Goal: Task Accomplishment & Management: Manage account settings

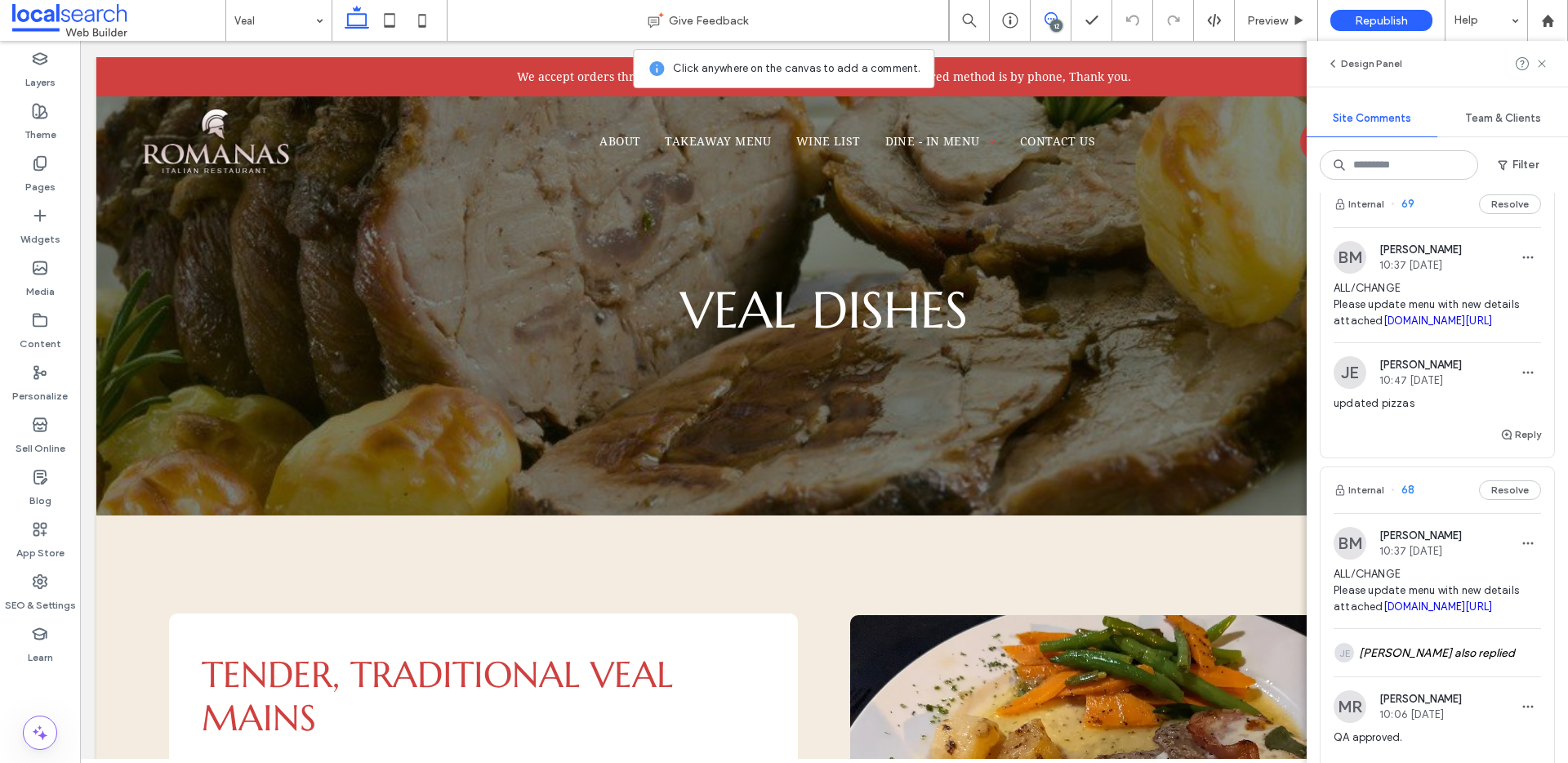
scroll to position [676, 0]
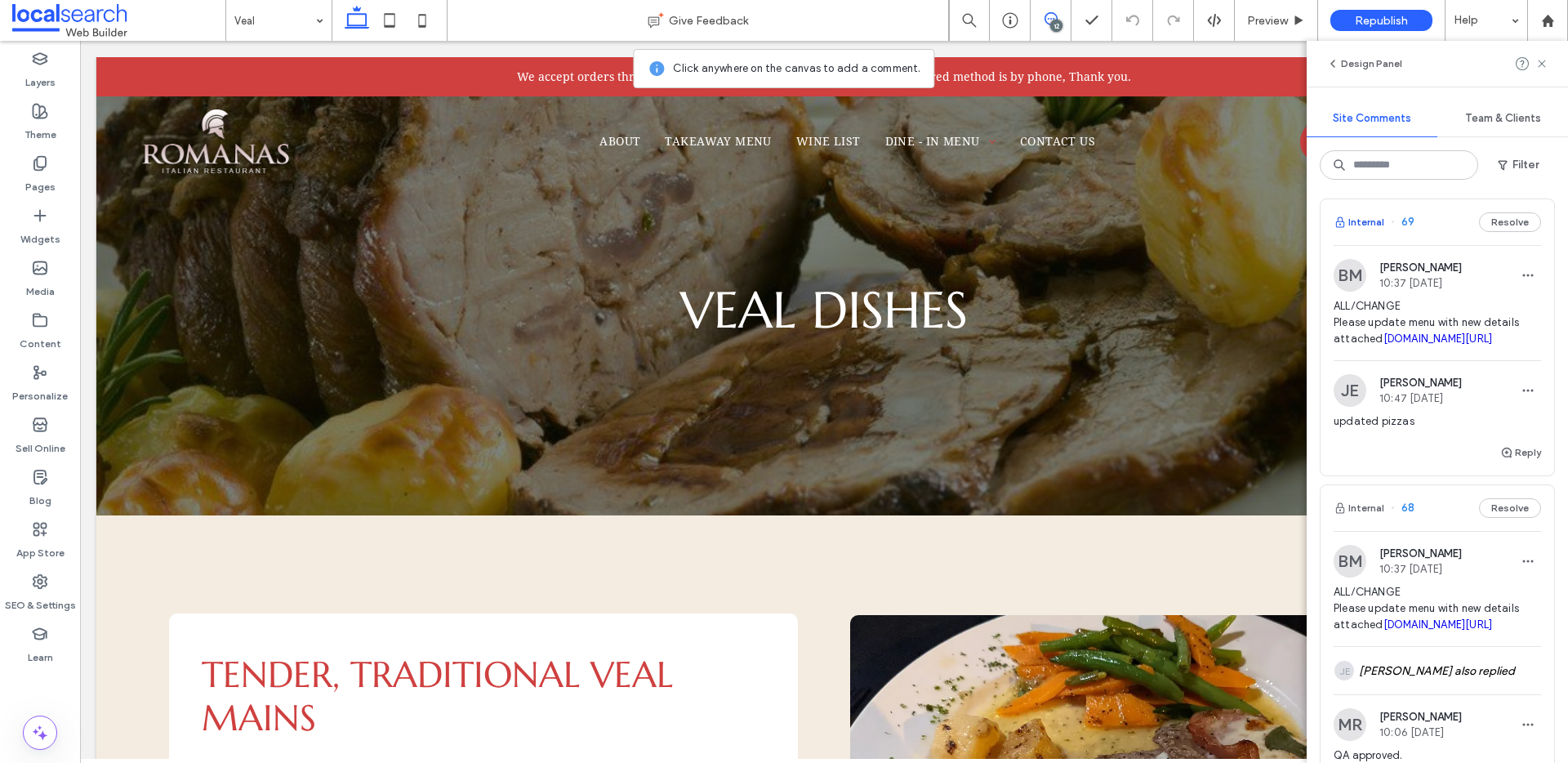
click at [1374, 232] on button "Internal" at bounding box center [1359, 222] width 51 height 20
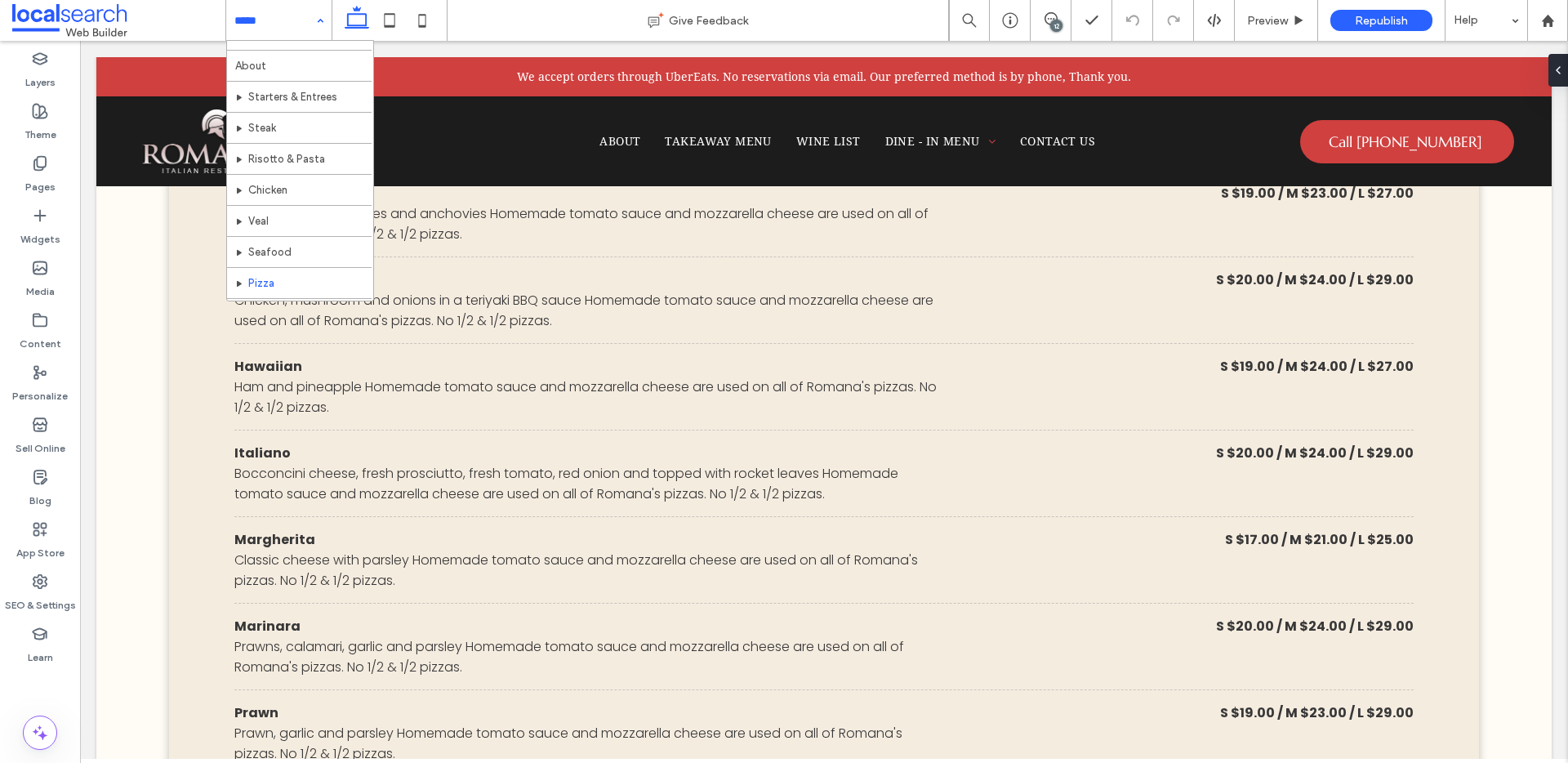
scroll to position [48, 0]
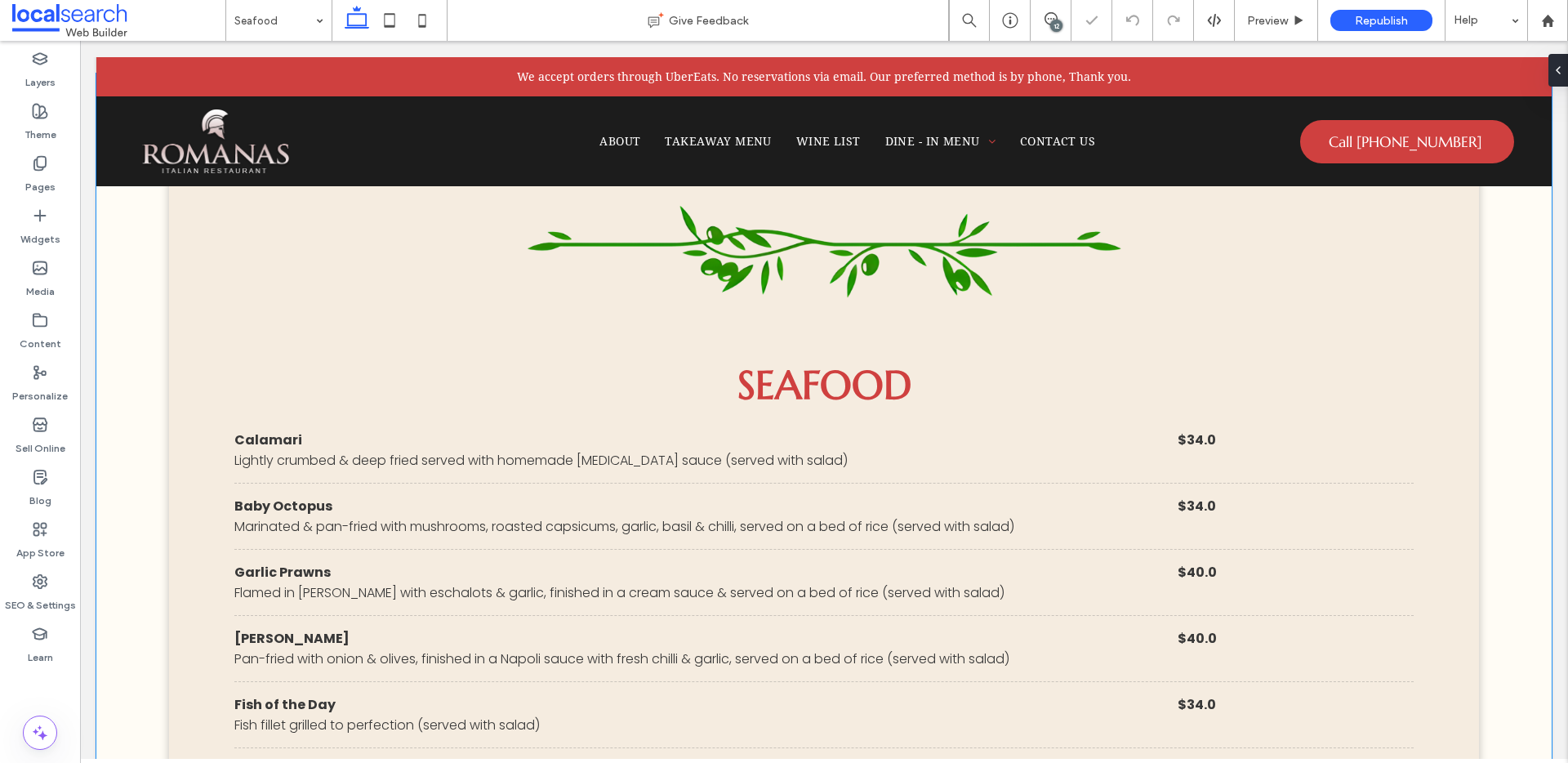
scroll to position [838, 0]
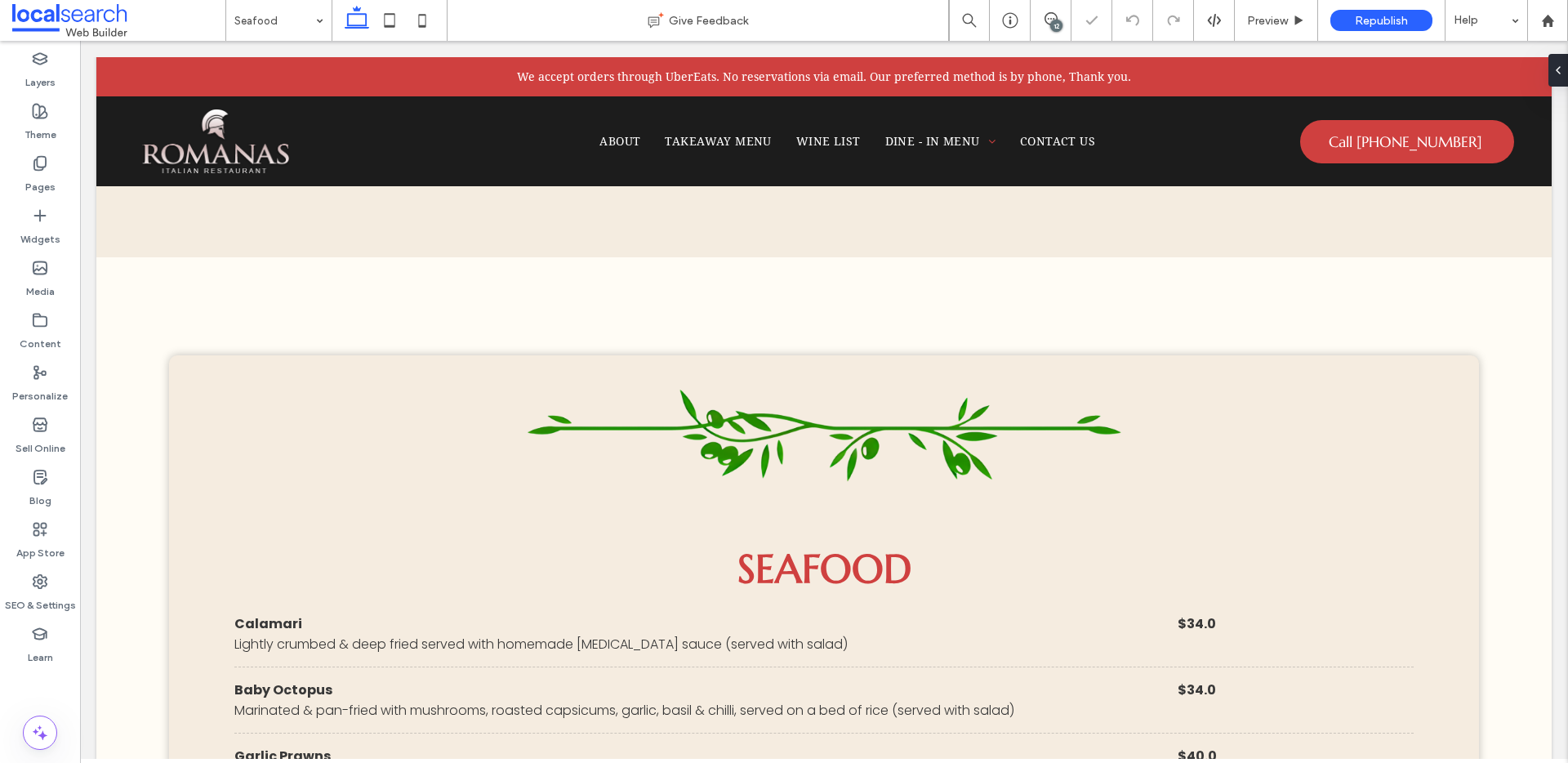
click at [268, 27] on input at bounding box center [275, 21] width 81 height 41
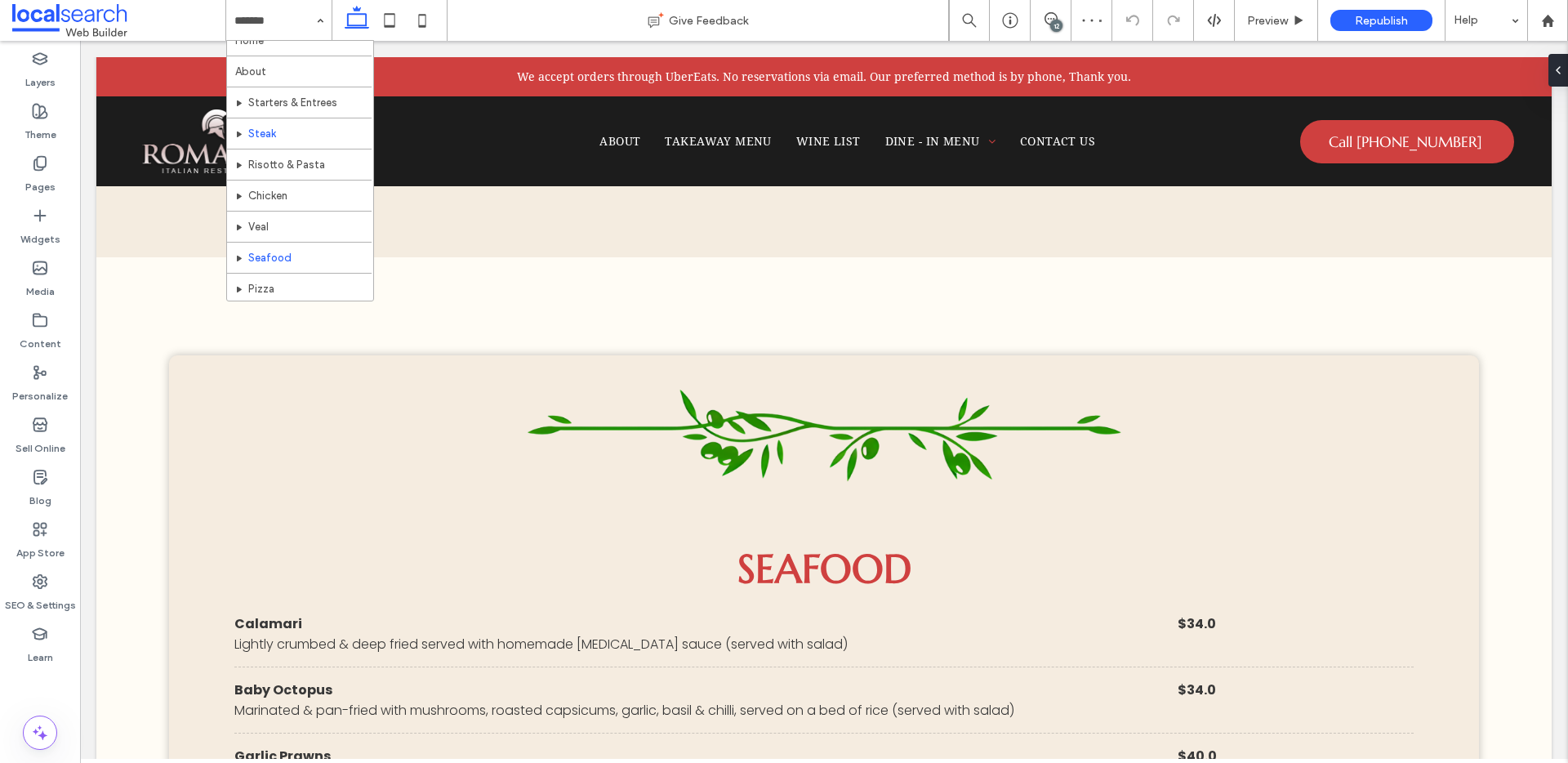
scroll to position [32, 0]
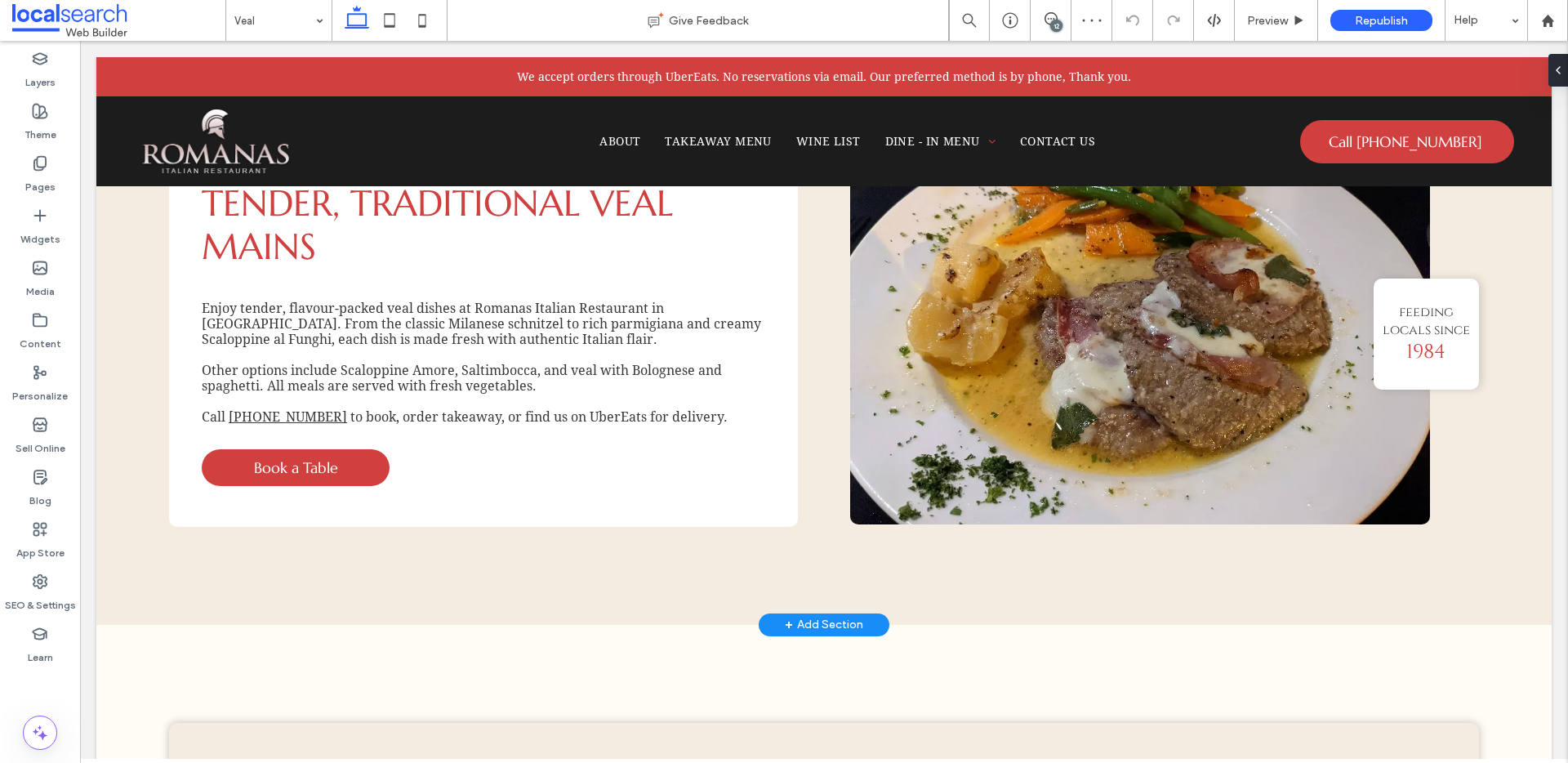
scroll to position [716, 0]
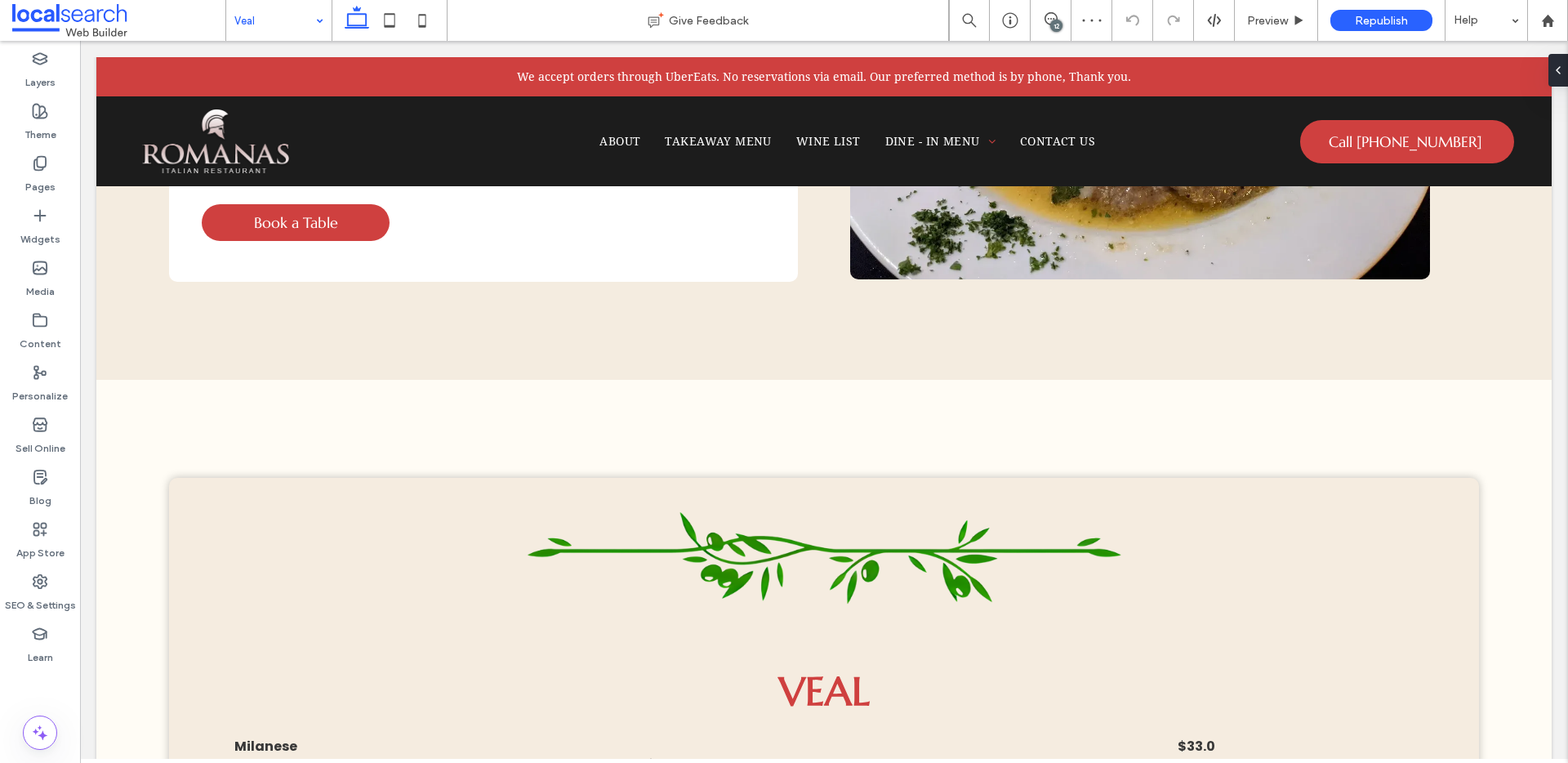
click at [293, 21] on input at bounding box center [275, 21] width 81 height 41
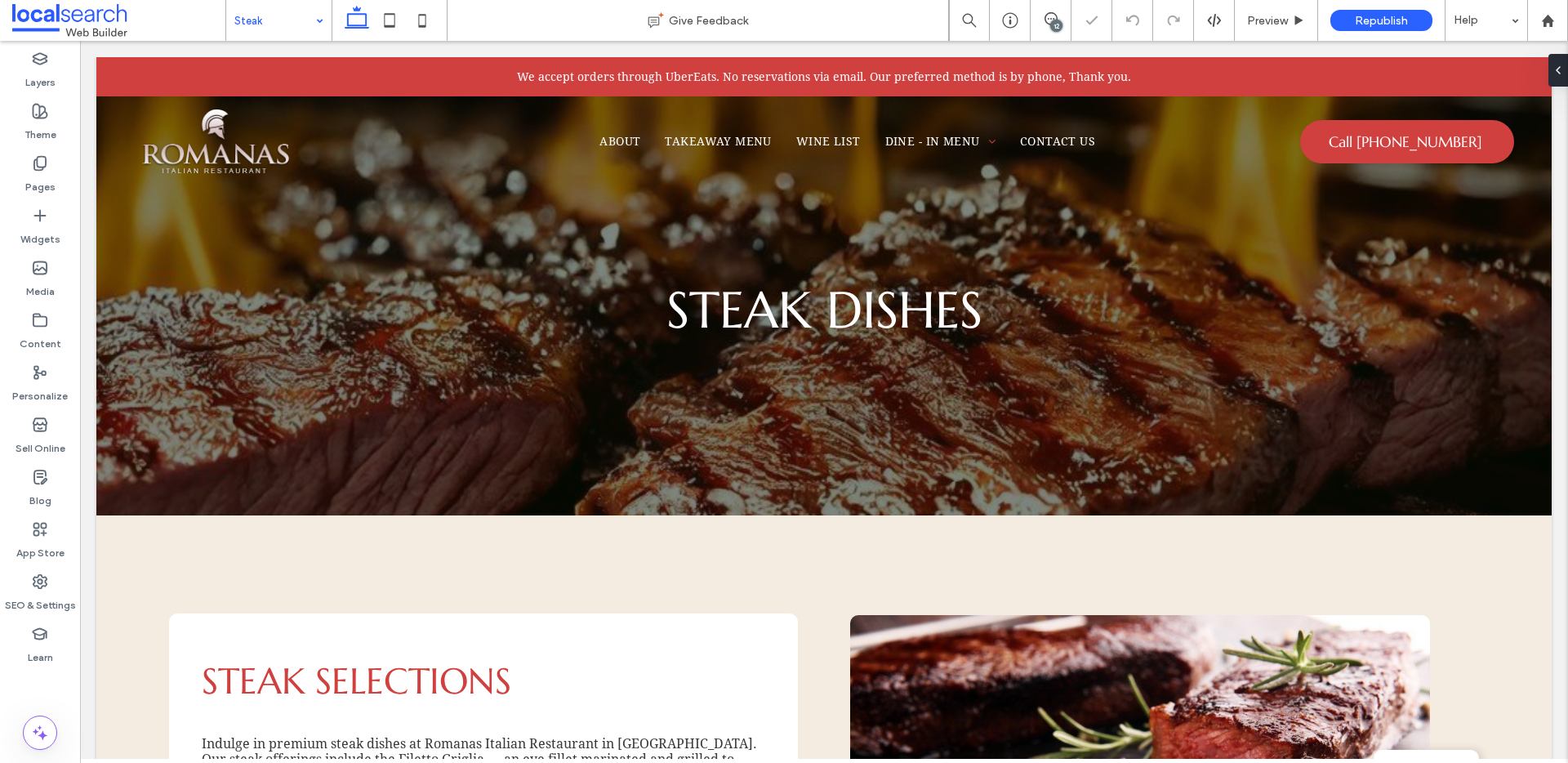
click at [258, 20] on input at bounding box center [275, 21] width 81 height 41
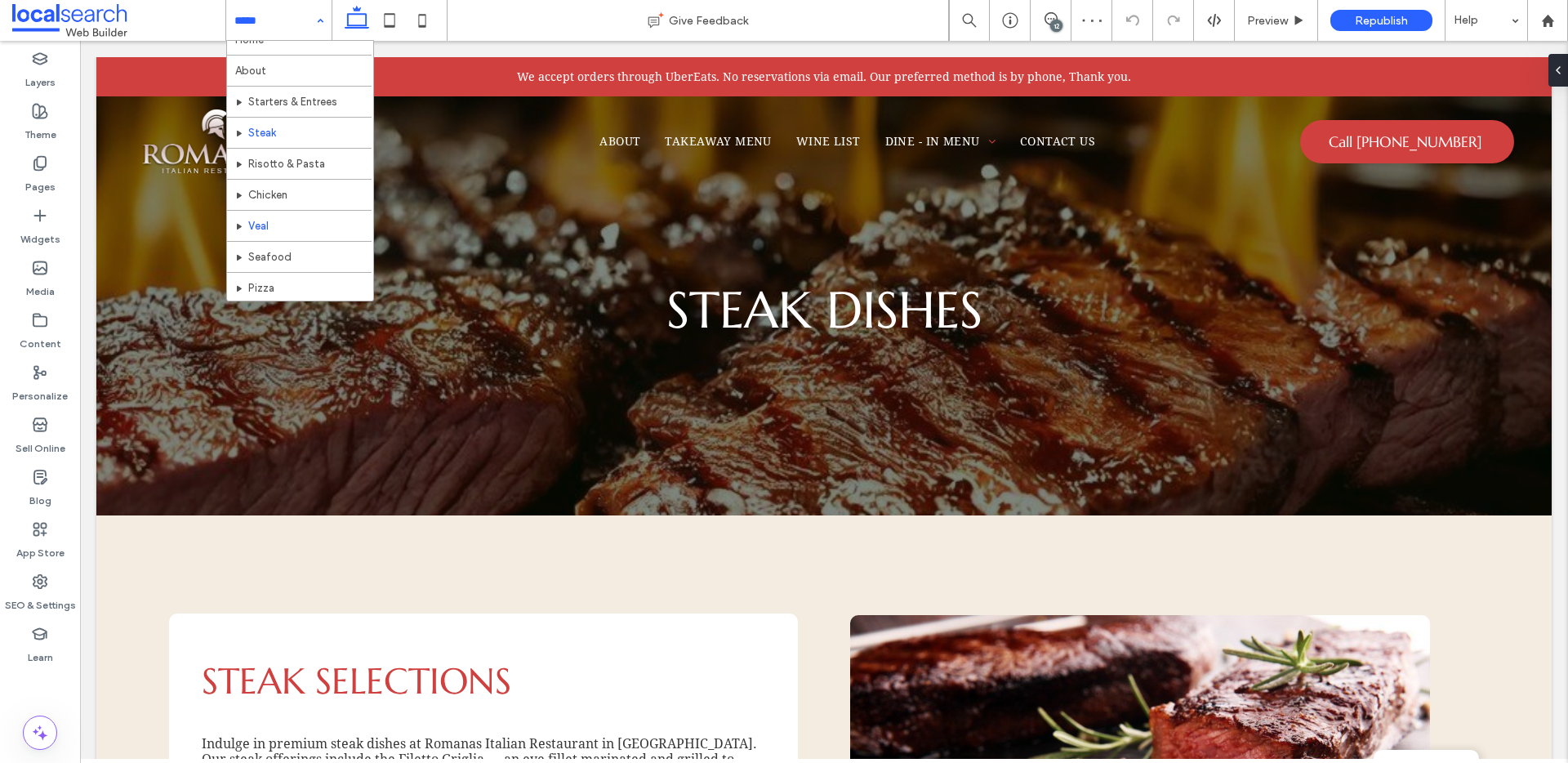
scroll to position [42, 0]
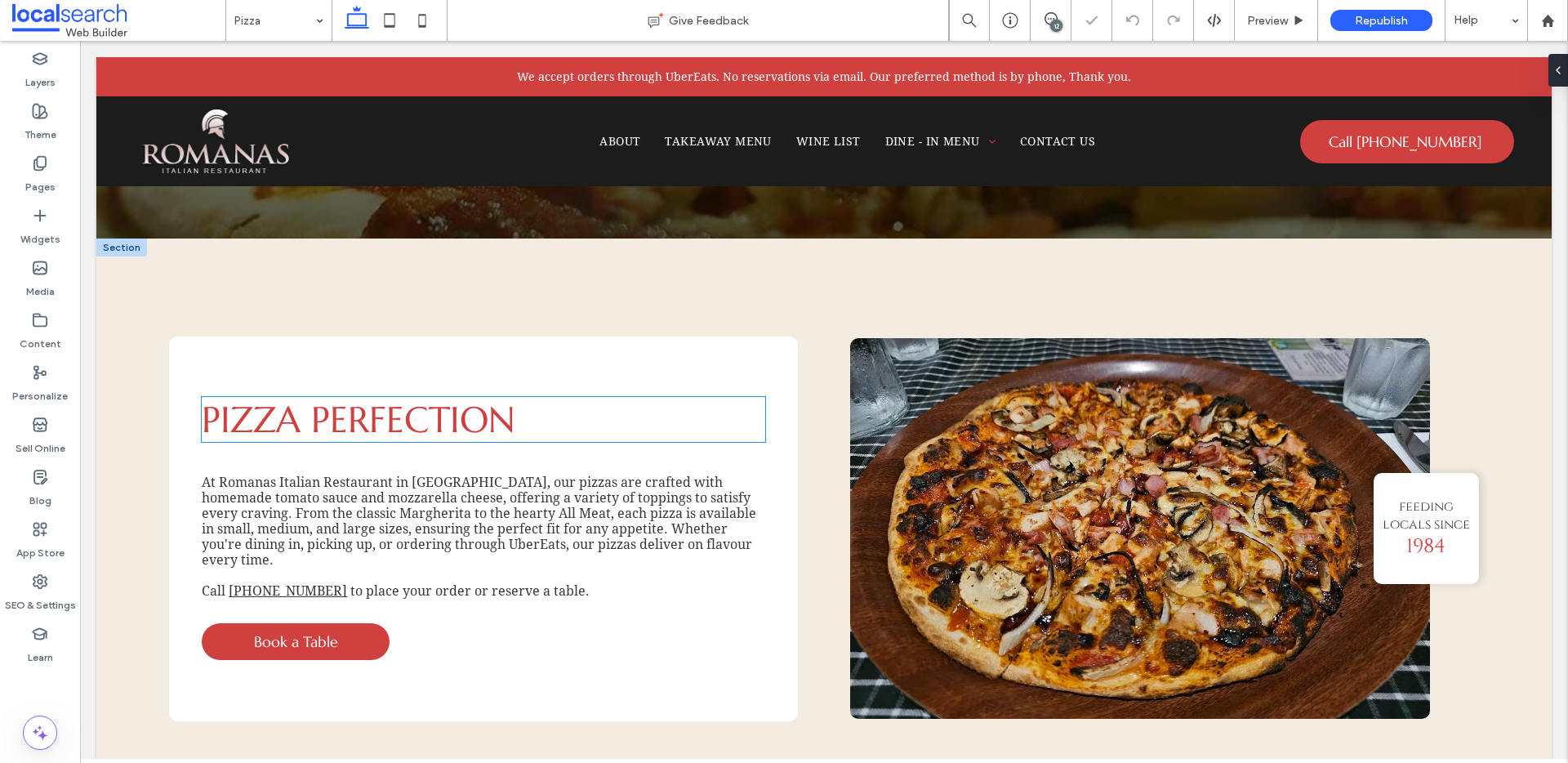
scroll to position [1049, 0]
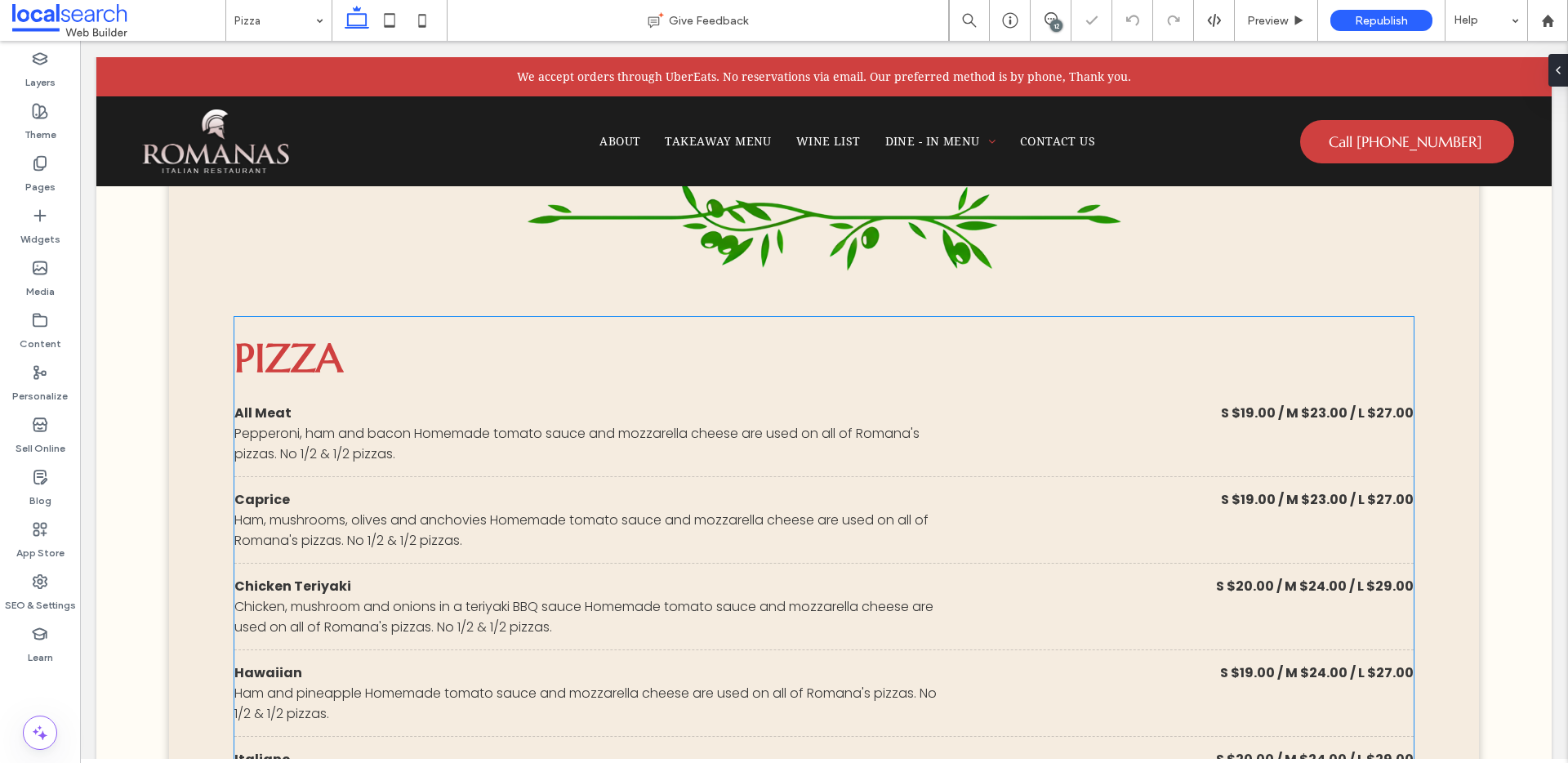
click at [265, 365] on h3 "Pizza" at bounding box center [824, 358] width 1178 height 49
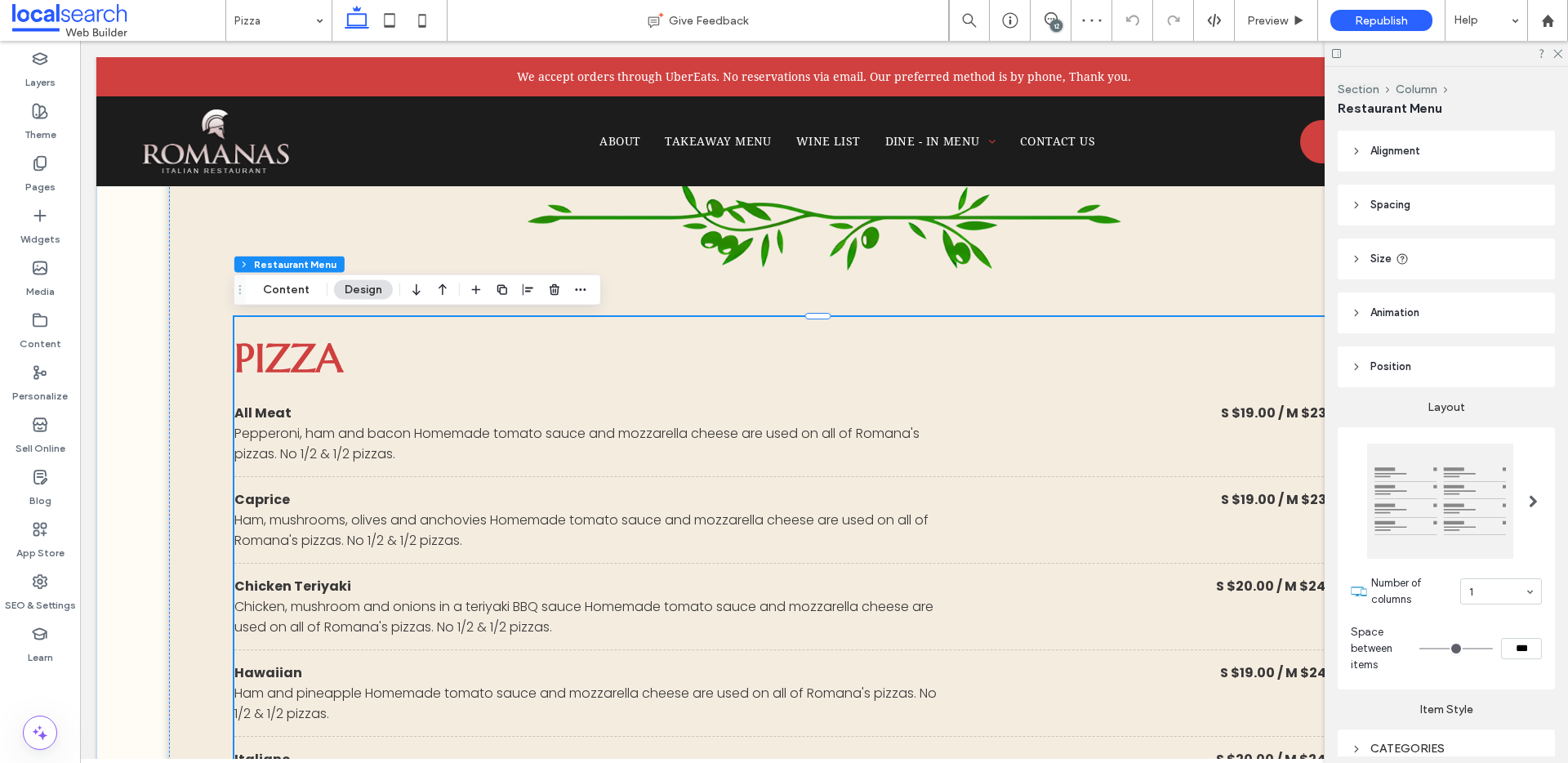
click at [280, 355] on h3 "Pizza" at bounding box center [824, 358] width 1178 height 49
click at [316, 356] on h3 "Pizza" at bounding box center [824, 358] width 1178 height 49
click at [304, 355] on h3 "Pizza" at bounding box center [824, 358] width 1178 height 49
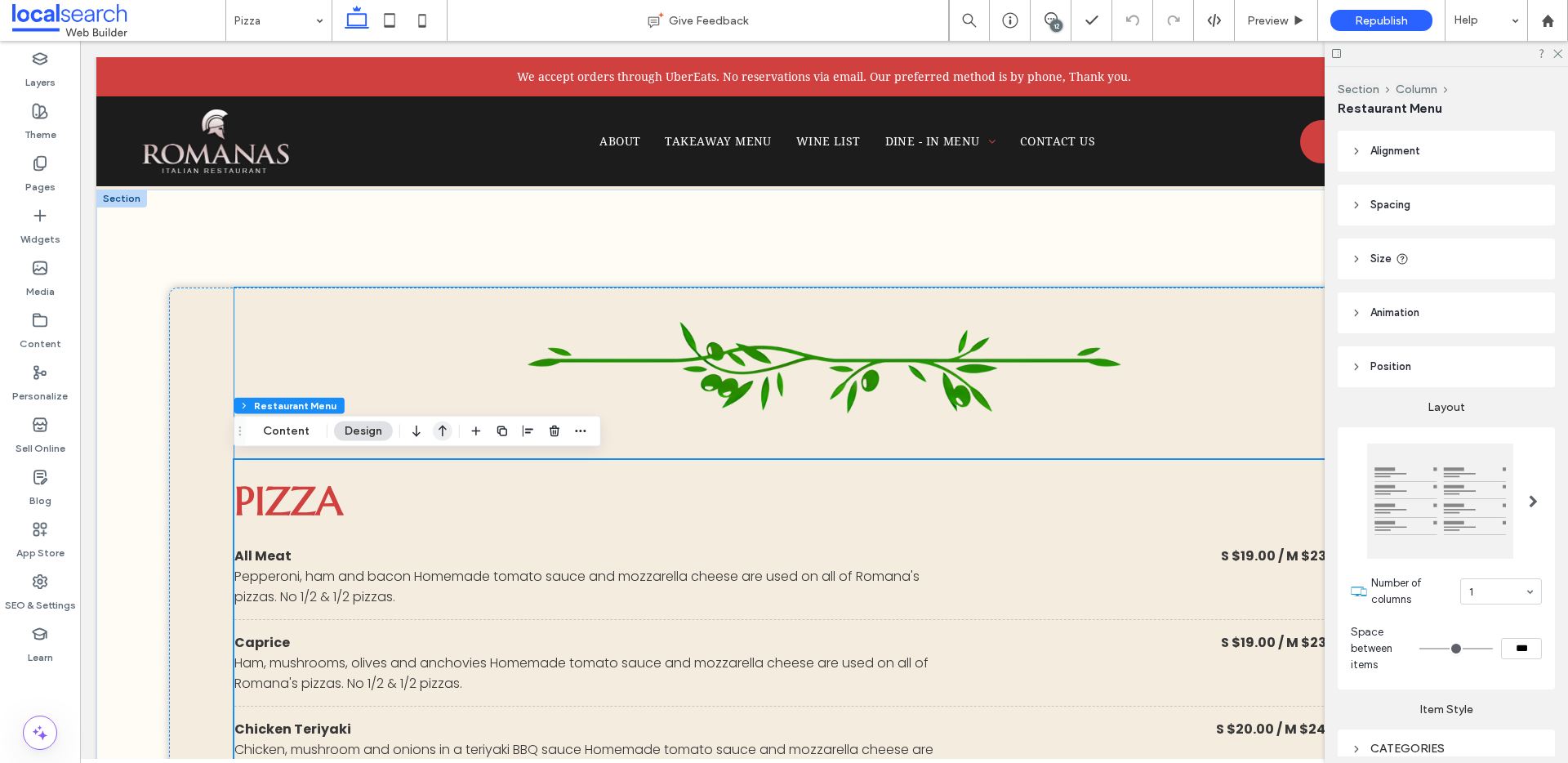
scroll to position [908, 0]
click at [267, 490] on h3 "Pizza" at bounding box center [824, 499] width 1178 height 49
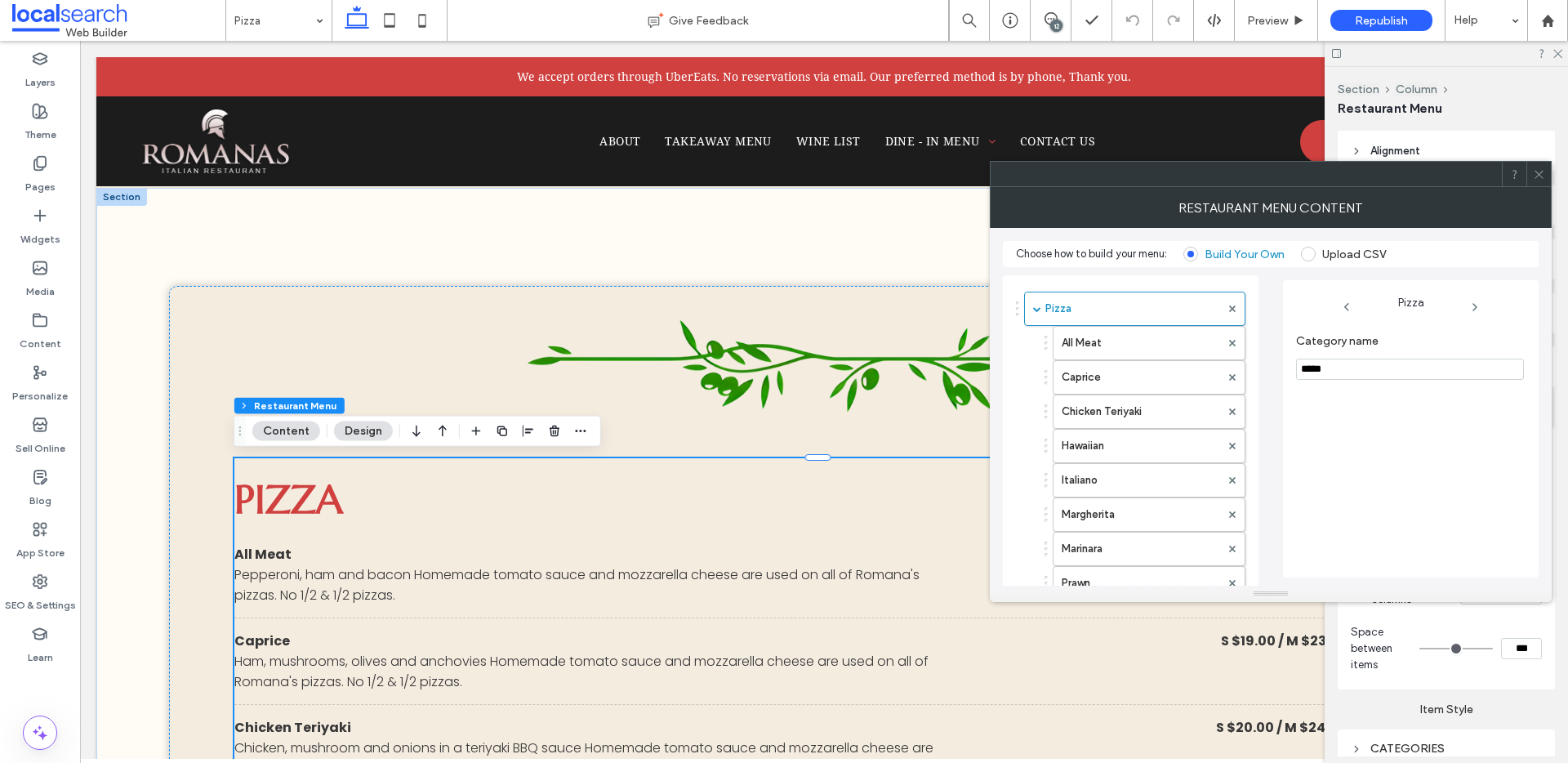
click at [1545, 172] on div at bounding box center [1538, 173] width 24 height 24
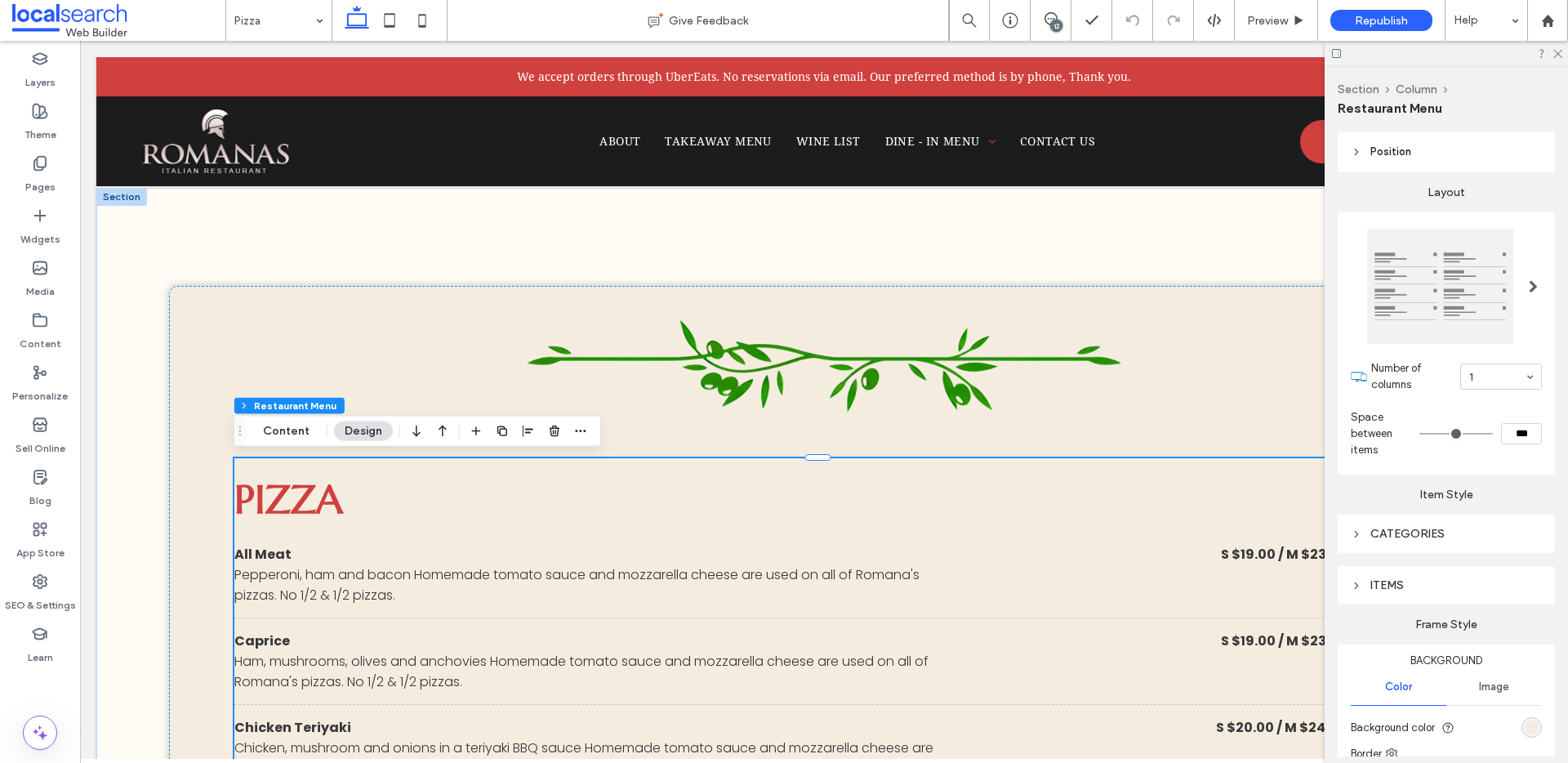
scroll to position [0, 0]
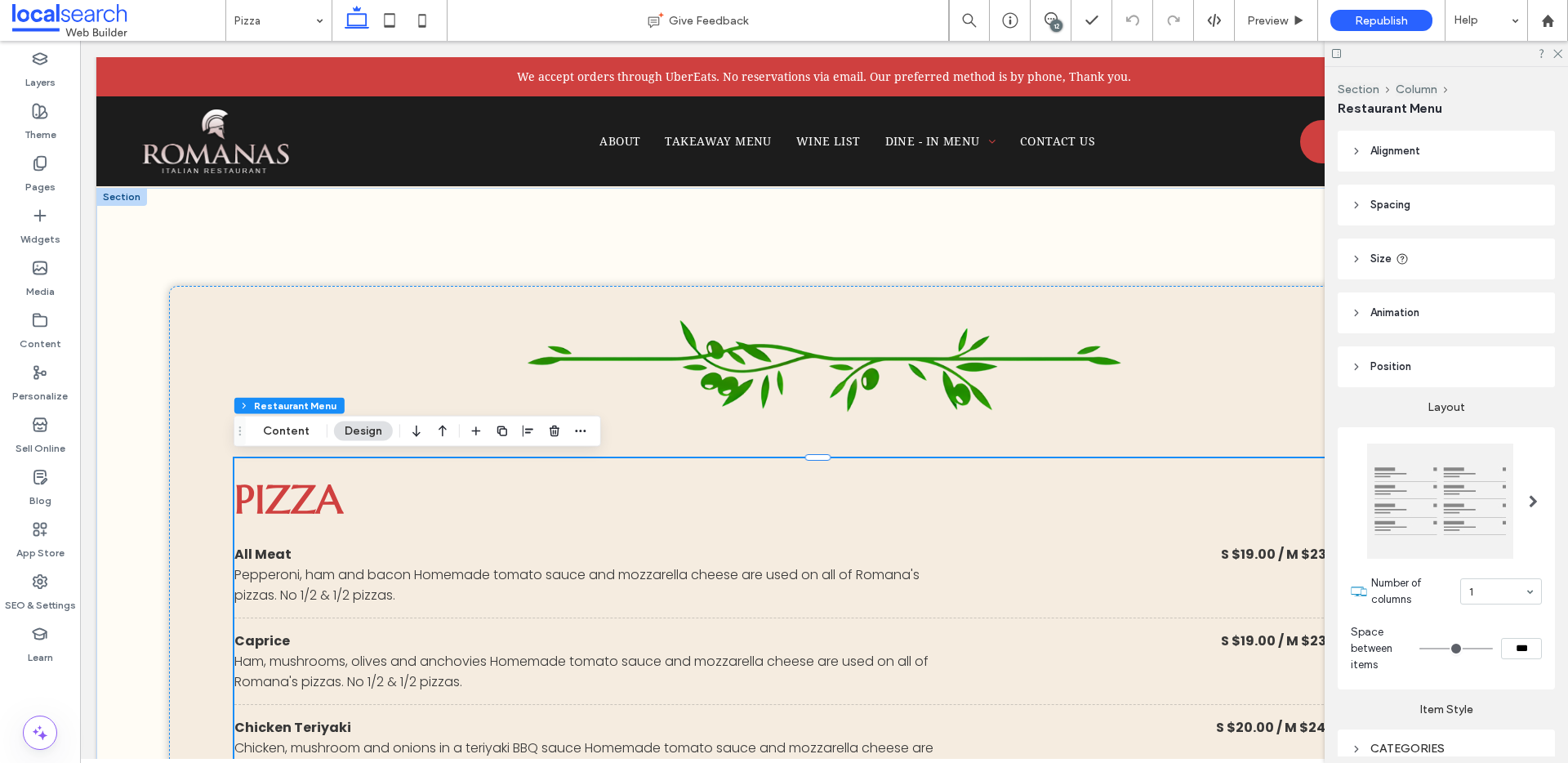
click at [1359, 192] on header "Spacing" at bounding box center [1446, 205] width 217 height 41
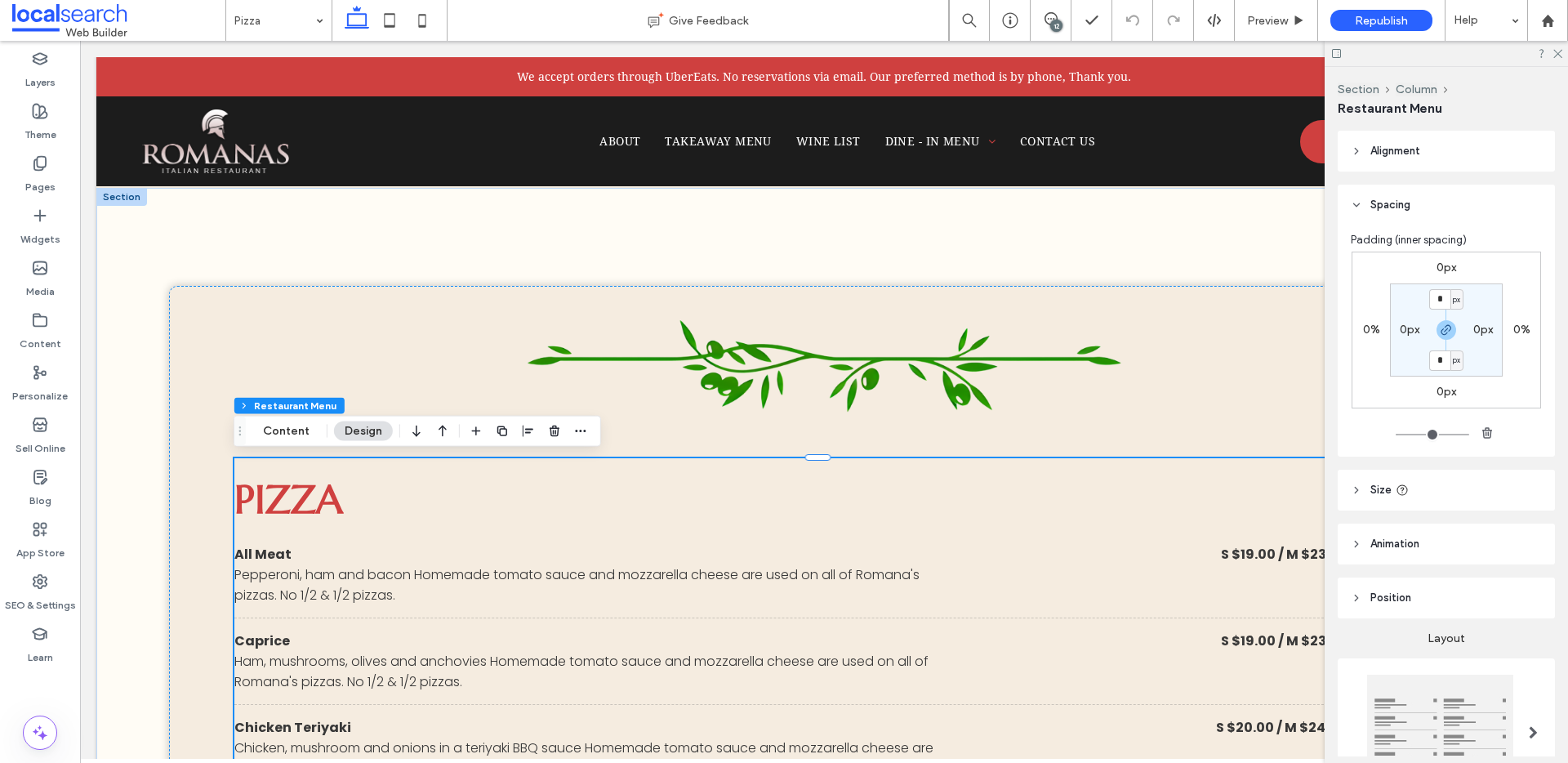
click at [1363, 142] on header "Alignment" at bounding box center [1446, 151] width 217 height 41
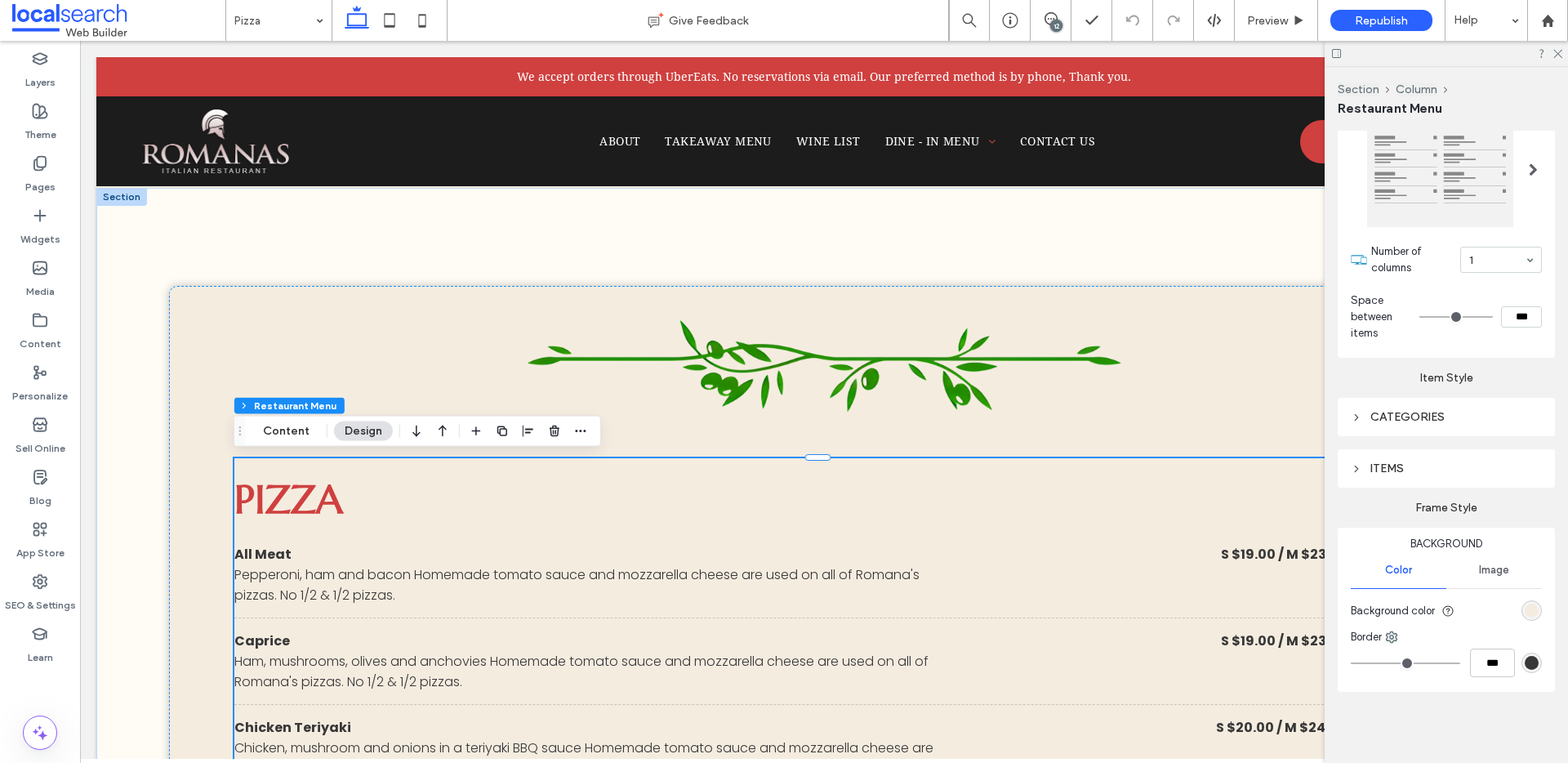
scroll to position [619, 0]
click at [1360, 407] on icon at bounding box center [1356, 408] width 12 height 12
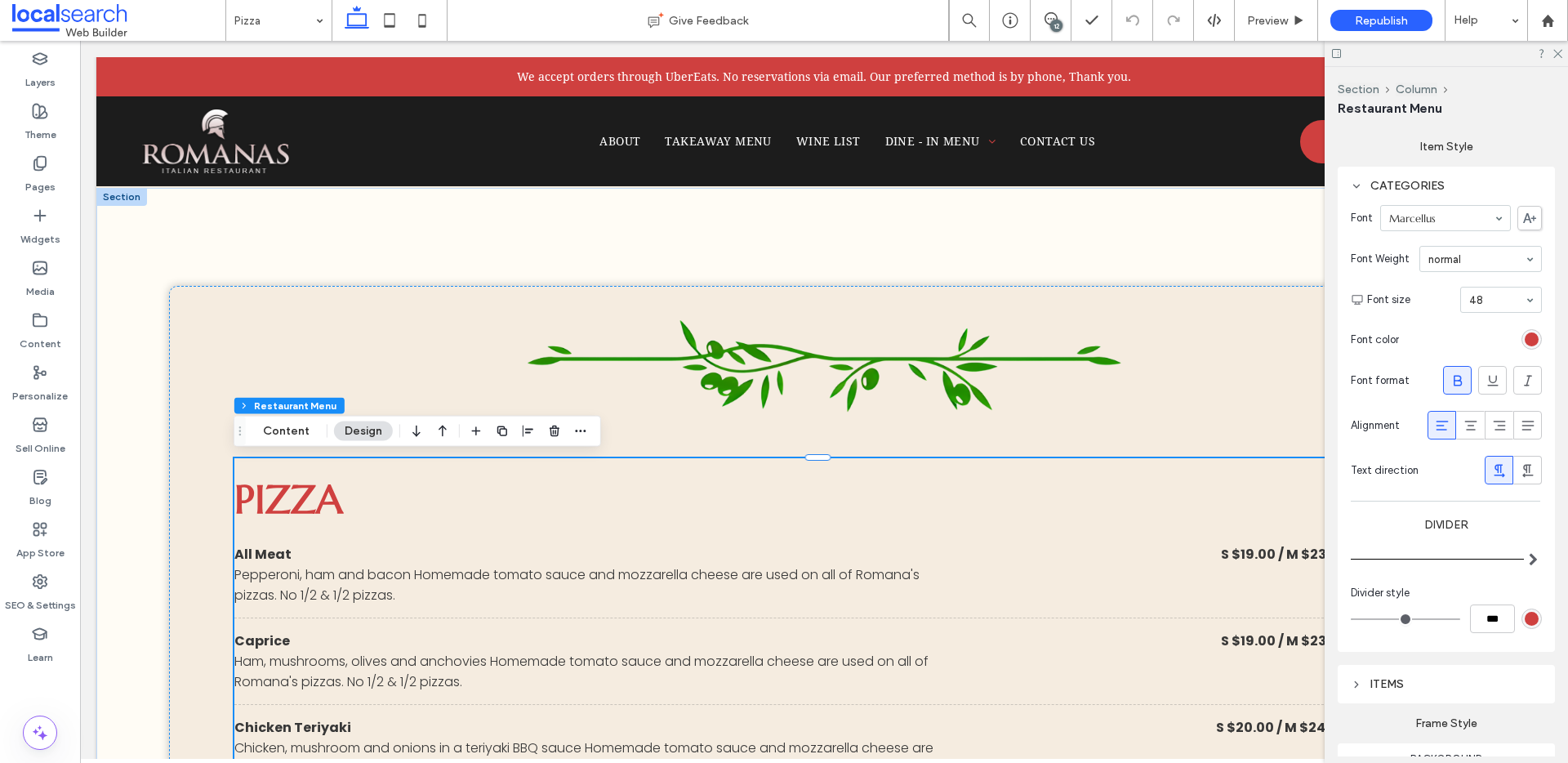
scroll to position [870, 0]
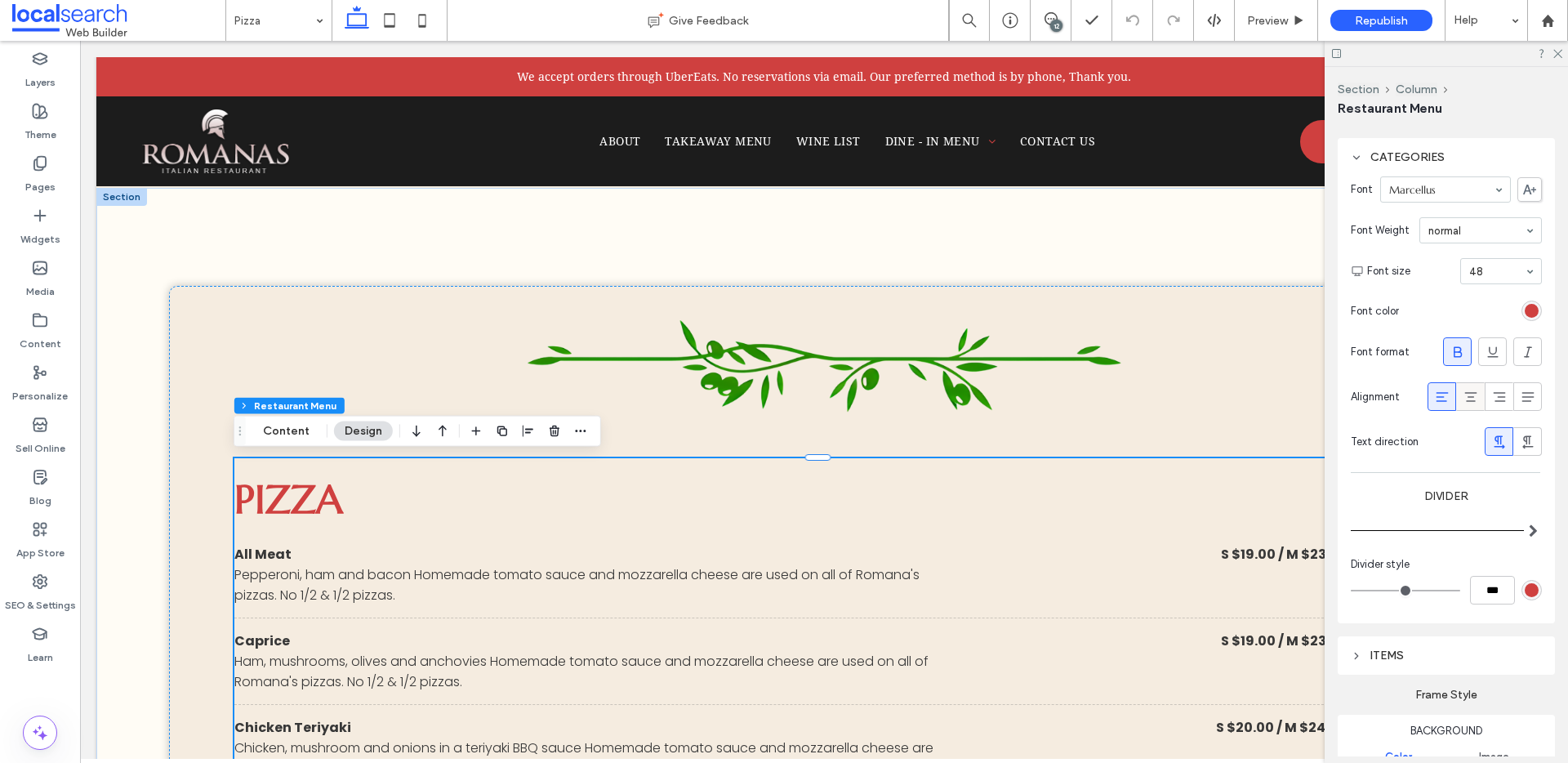
click at [1462, 389] on icon at bounding box center [1470, 397] width 17 height 17
click at [1555, 52] on icon at bounding box center [1556, 52] width 11 height 11
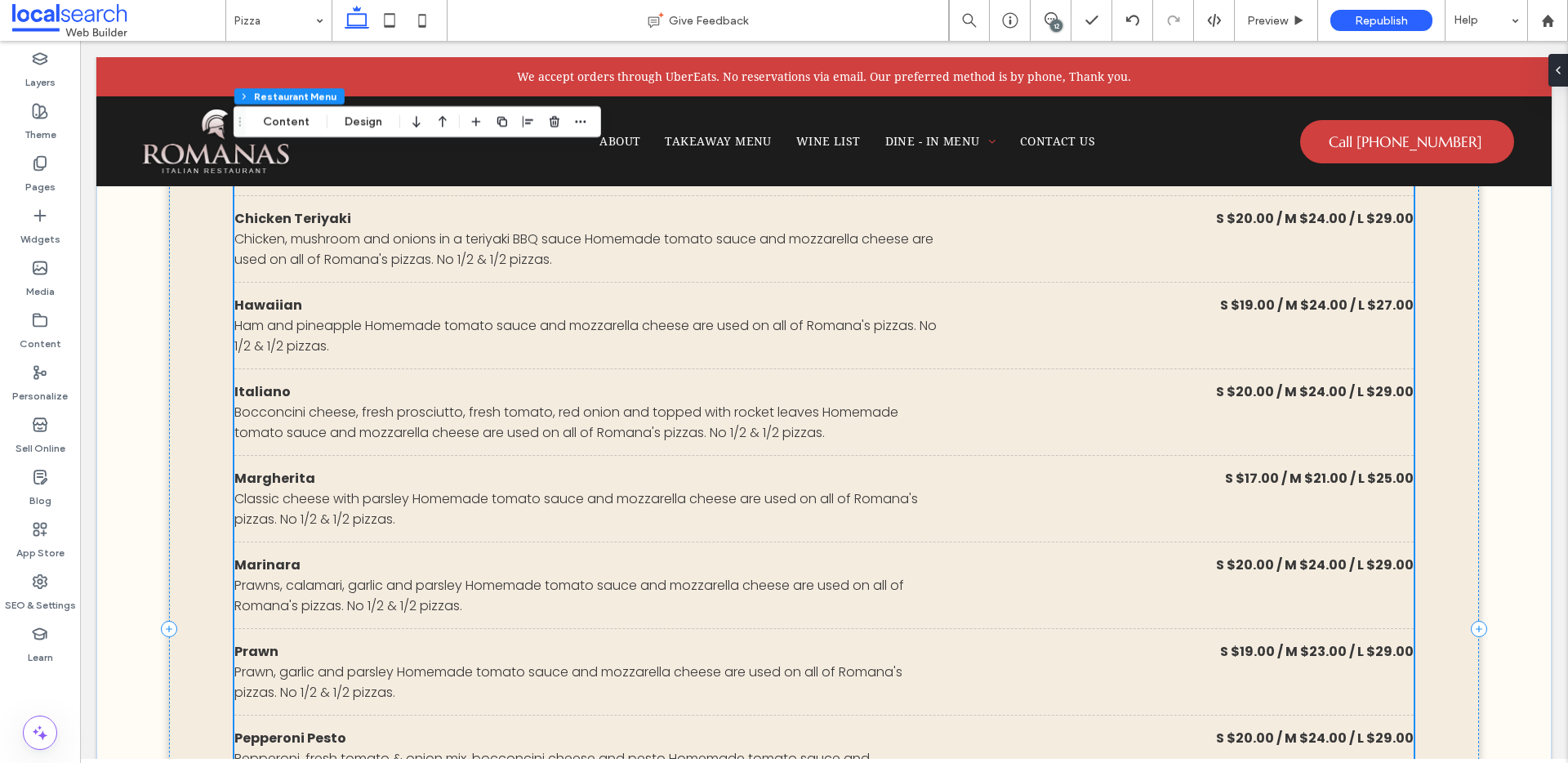
scroll to position [1398, 0]
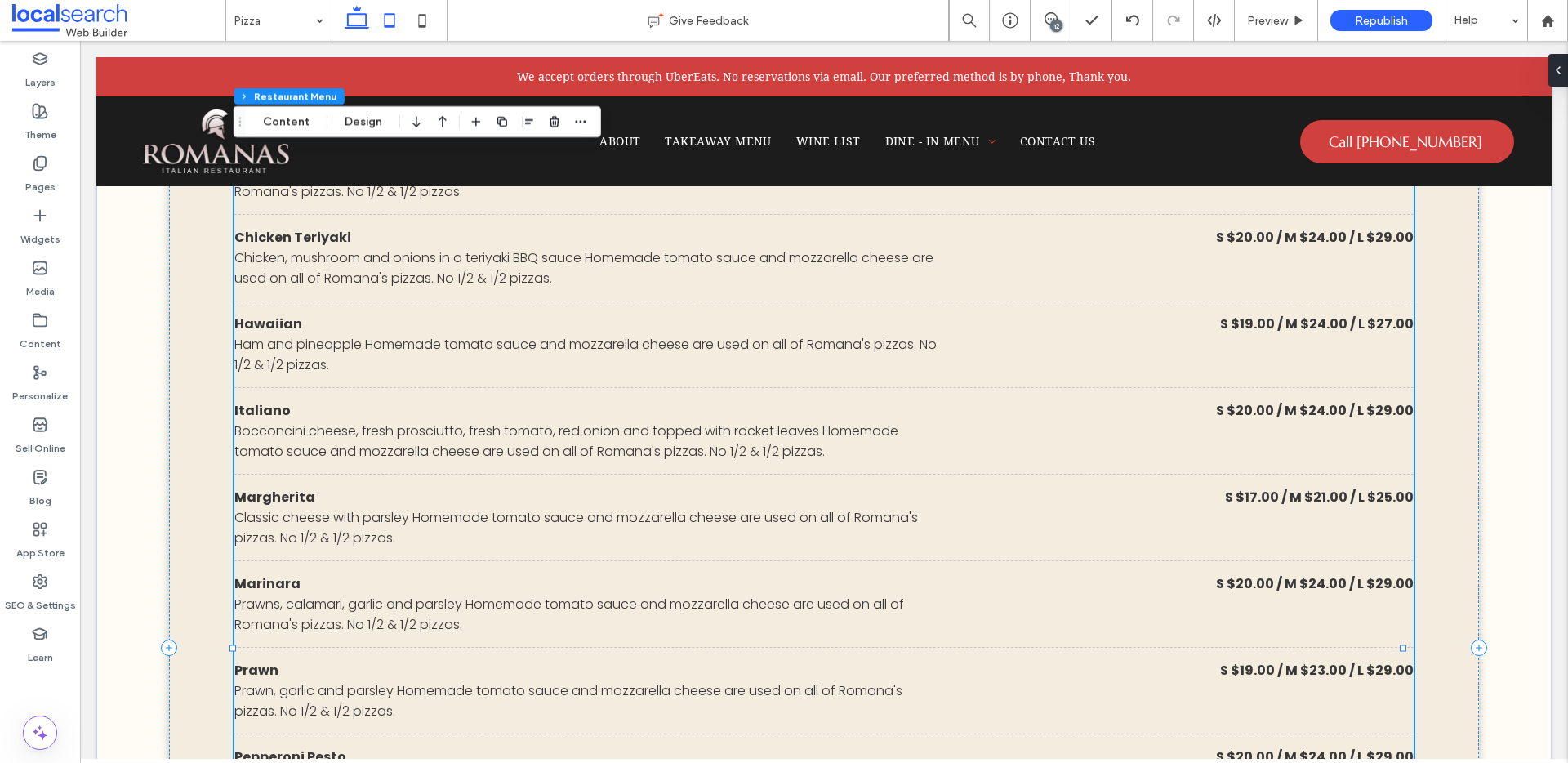
click at [383, 21] on icon at bounding box center [389, 20] width 32 height 32
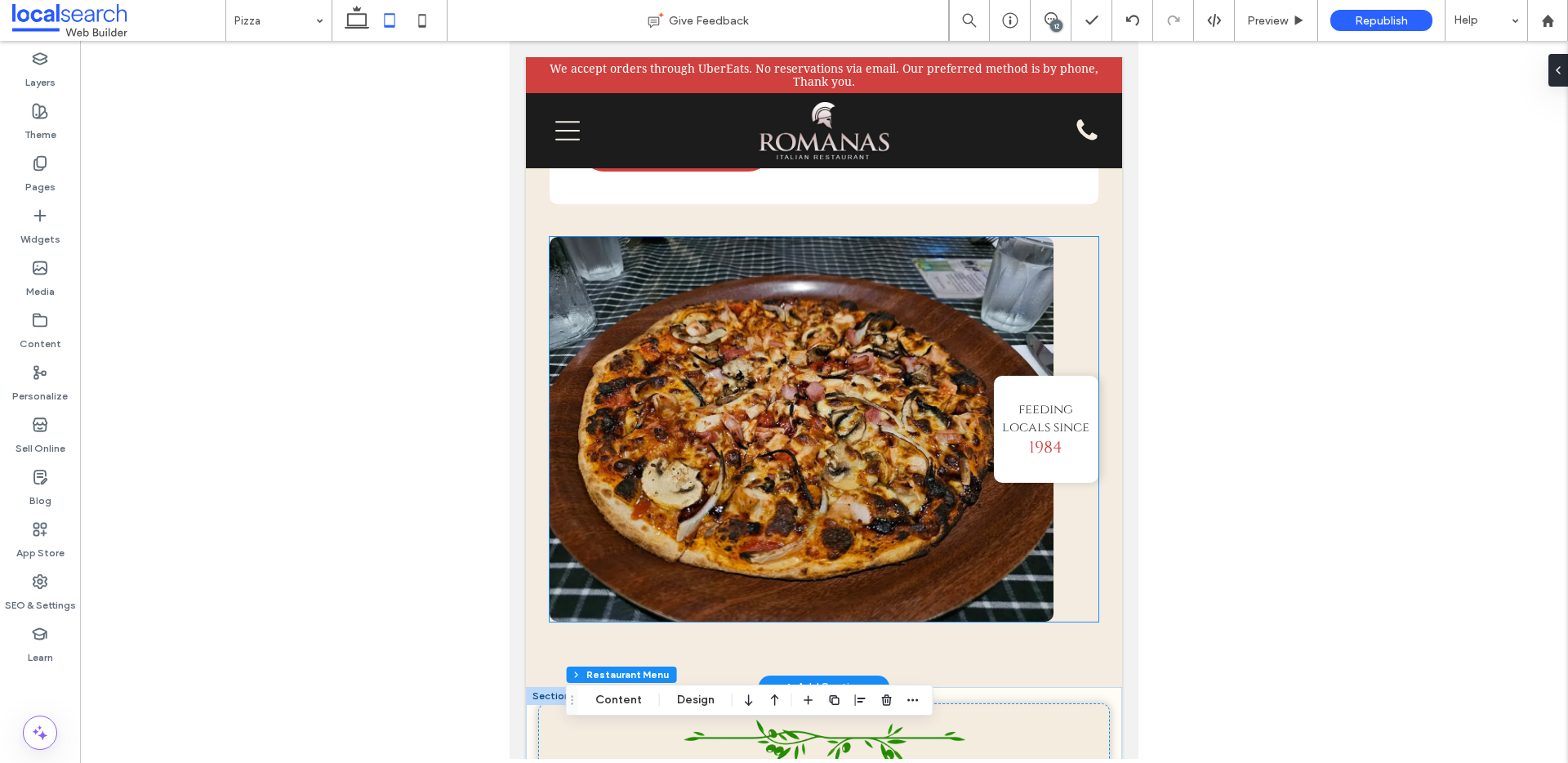
scroll to position [502, 0]
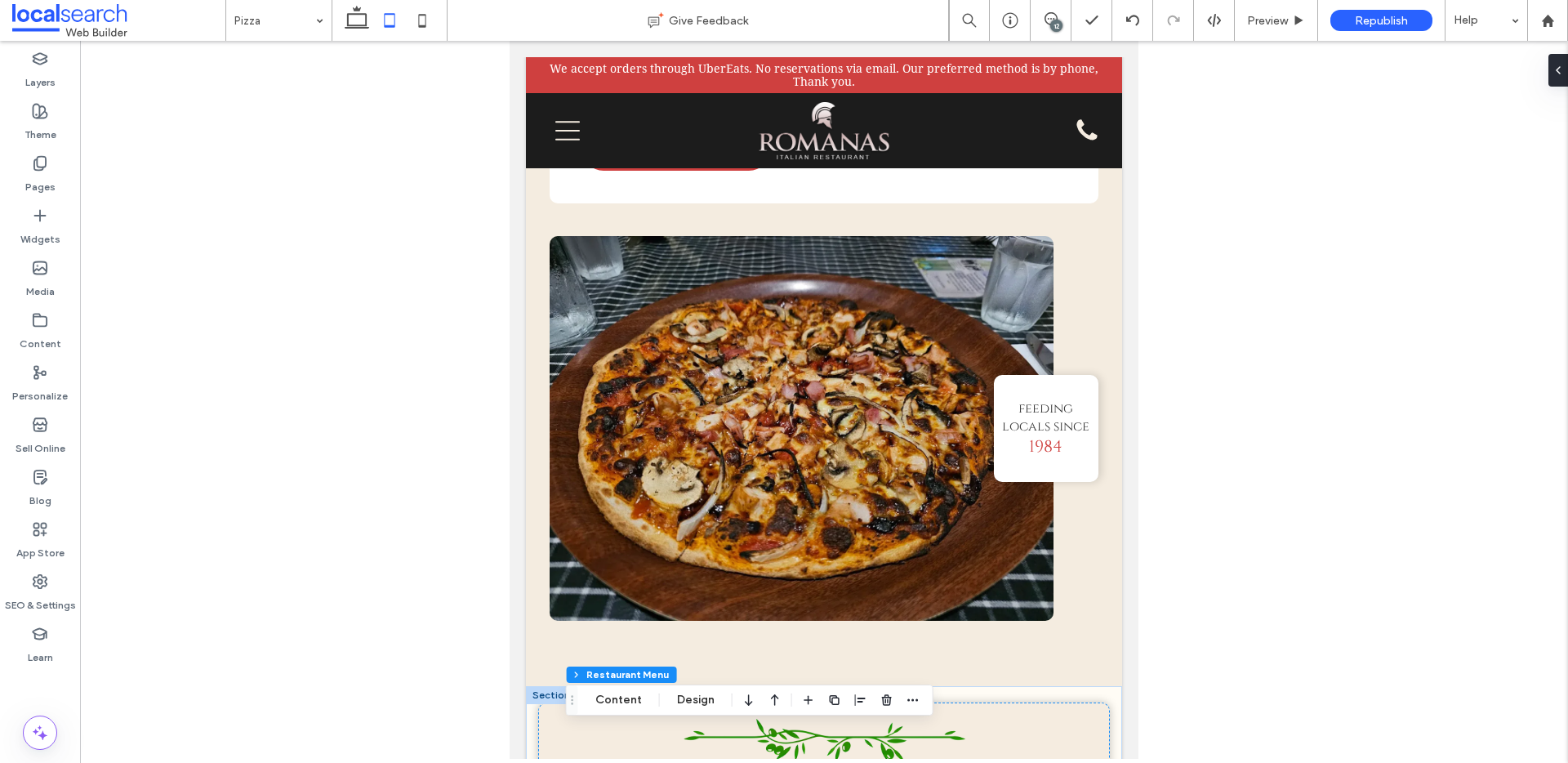
drag, startPoint x: 431, startPoint y: 27, endPoint x: 468, endPoint y: 51, distance: 44.1
click at [430, 27] on icon at bounding box center [421, 20] width 32 height 32
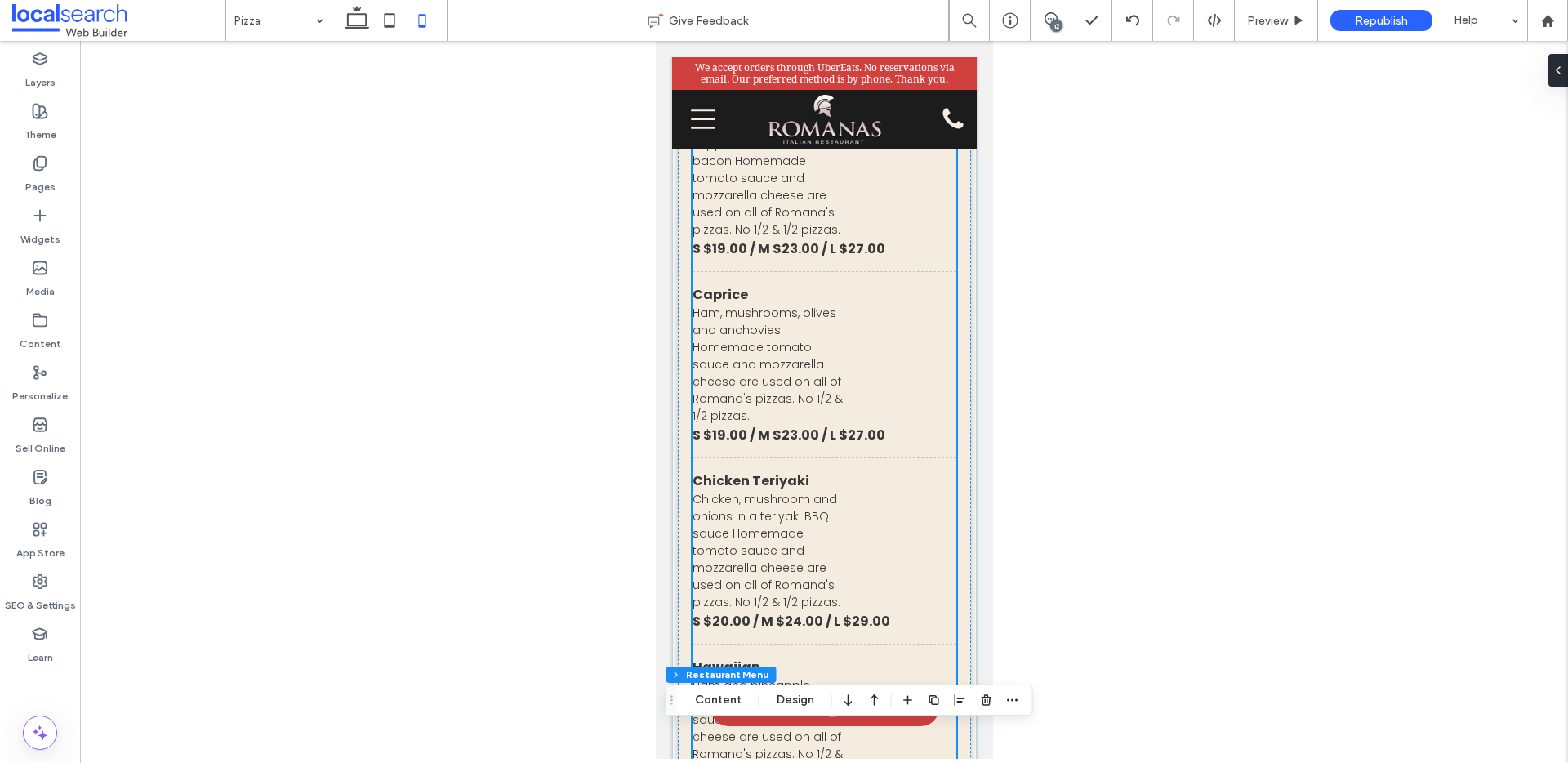
scroll to position [0, 0]
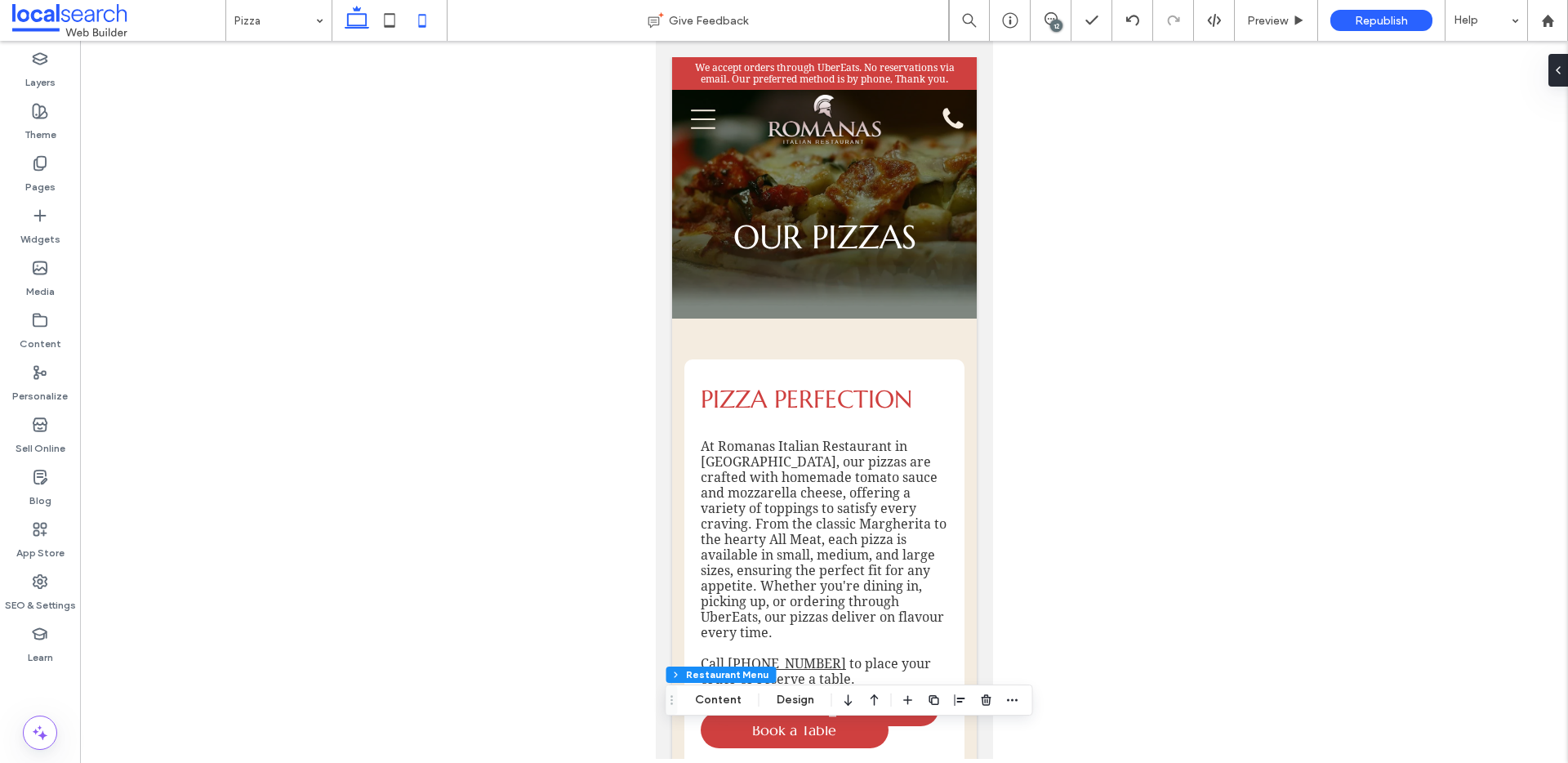
click at [354, 19] on icon at bounding box center [356, 20] width 32 height 32
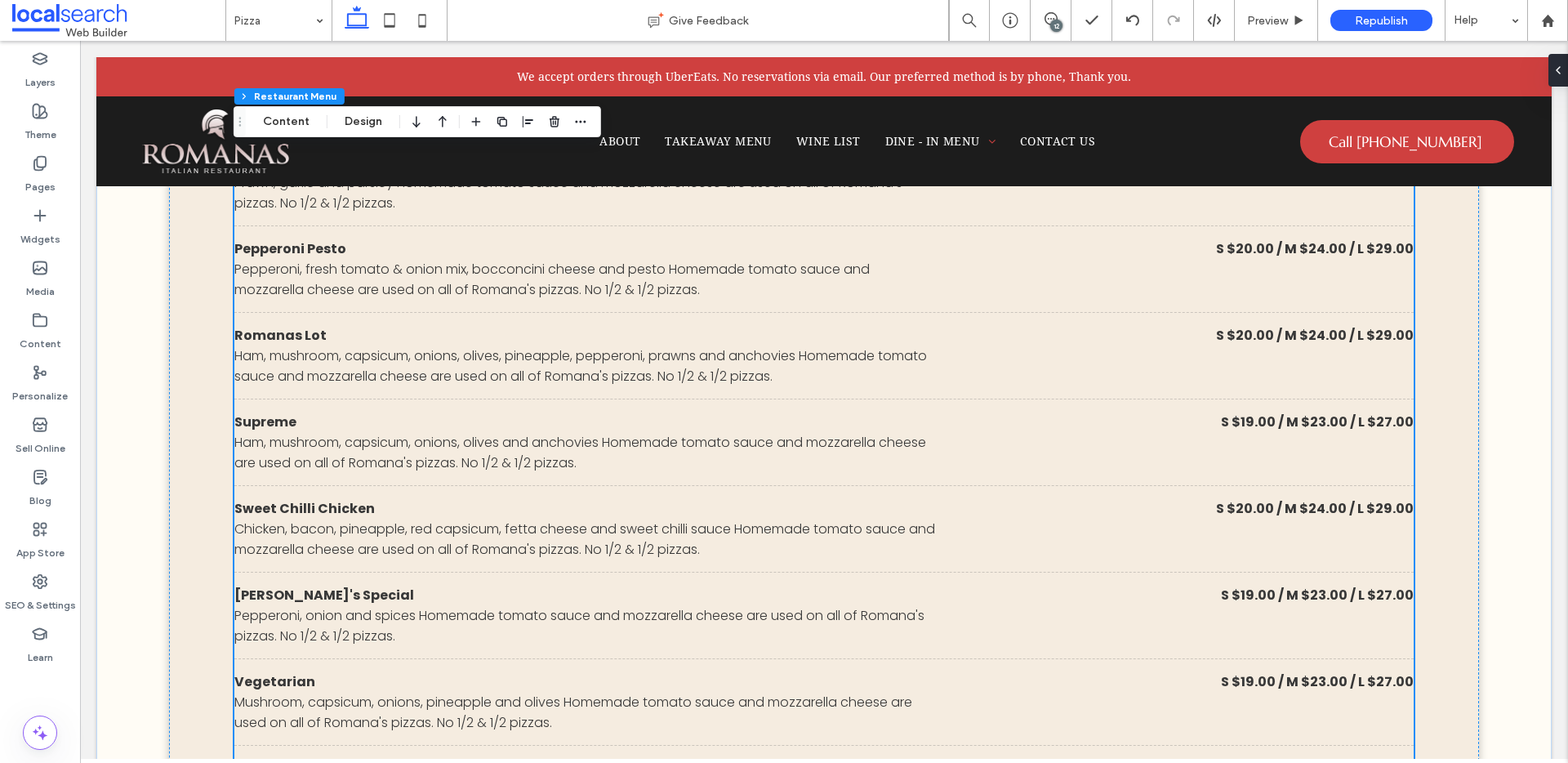
scroll to position [1904, 0]
drag, startPoint x: 1054, startPoint y: 18, endPoint x: 1100, endPoint y: 38, distance: 50.2
click at [1053, 18] on icon at bounding box center [1050, 19] width 13 height 13
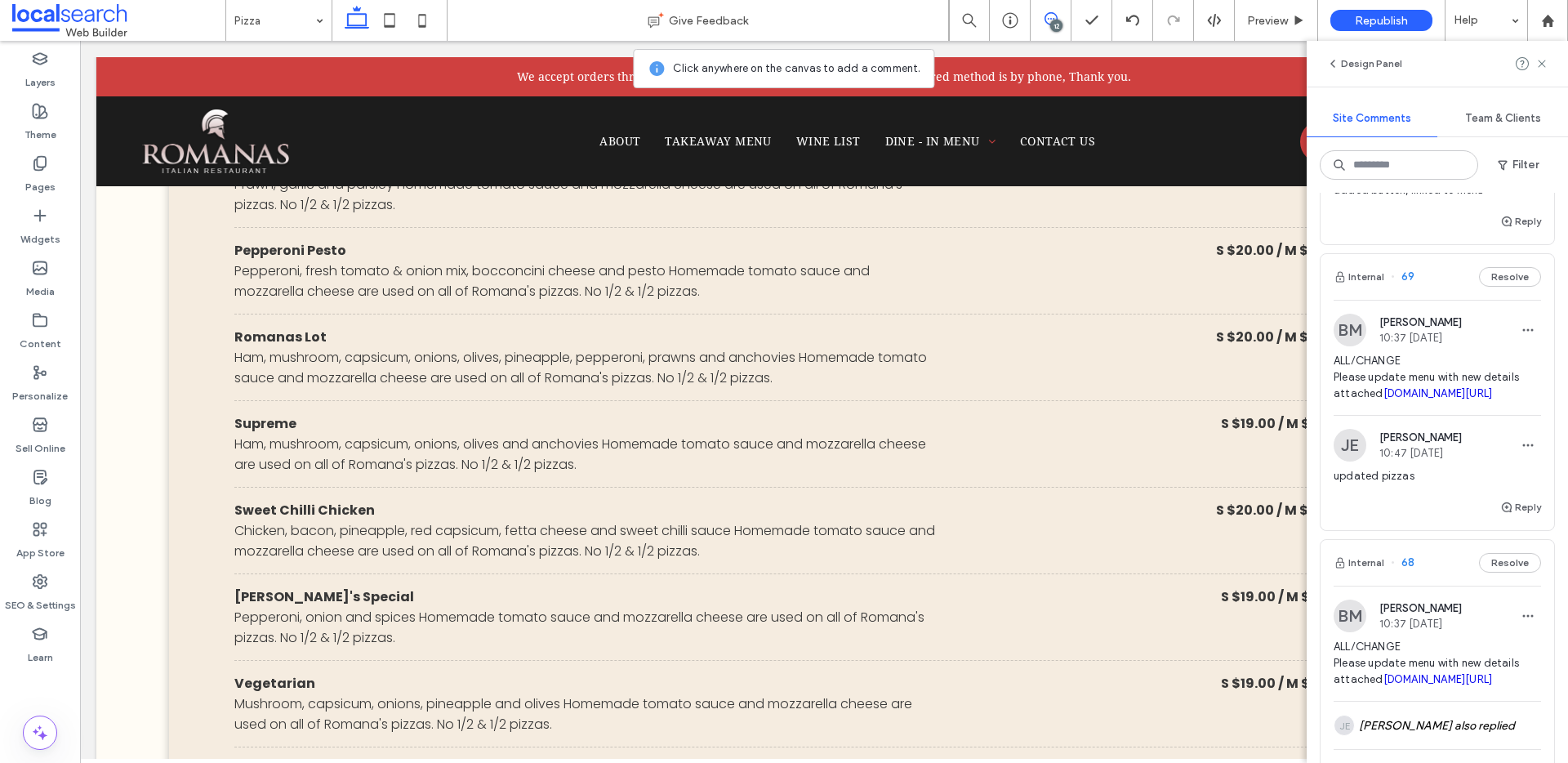
scroll to position [622, 0]
click at [1504, 516] on button "Reply" at bounding box center [1520, 506] width 41 height 20
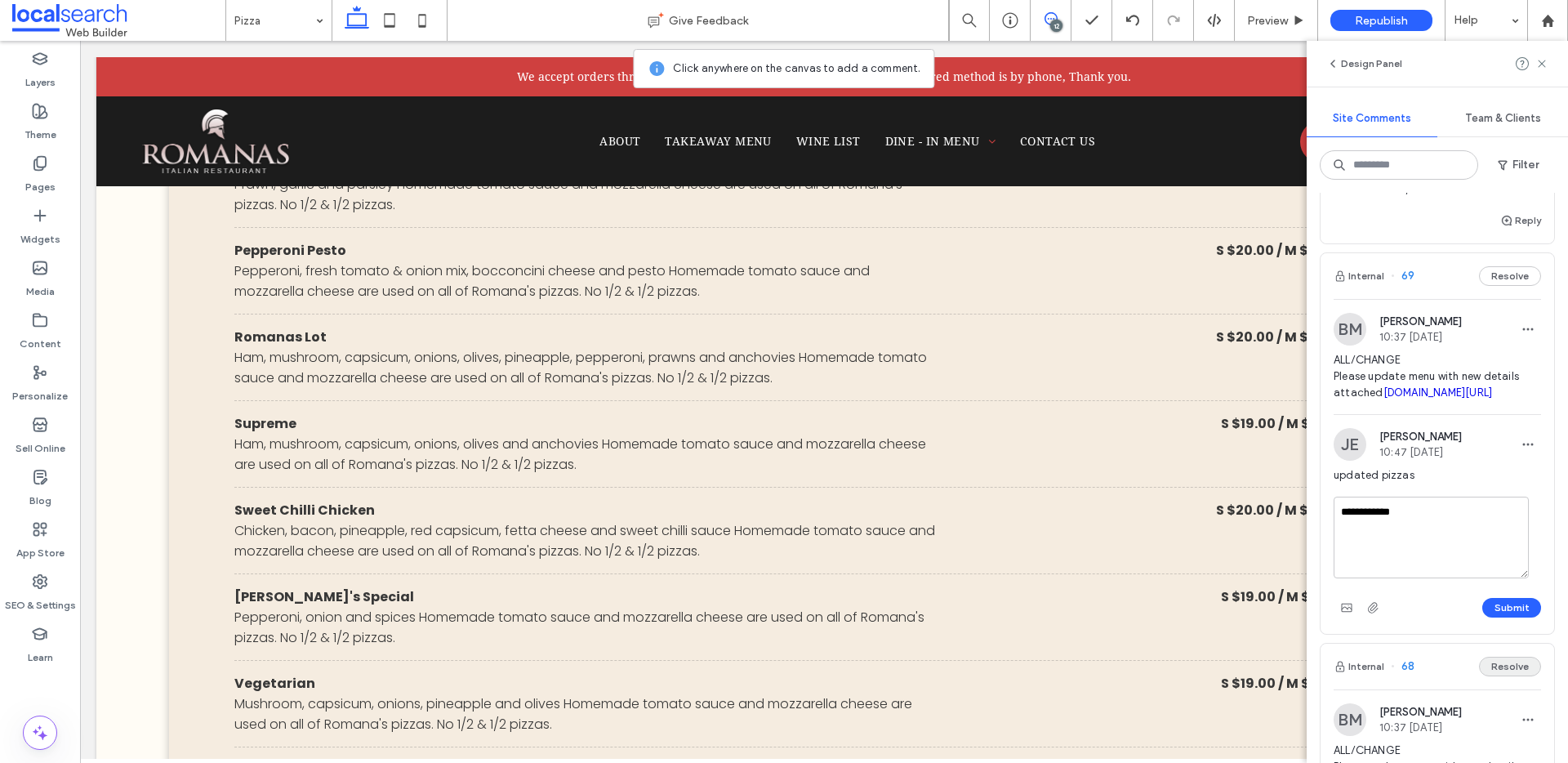
type textarea "**********"
click at [1498, 617] on button "Submit" at bounding box center [1511, 608] width 59 height 20
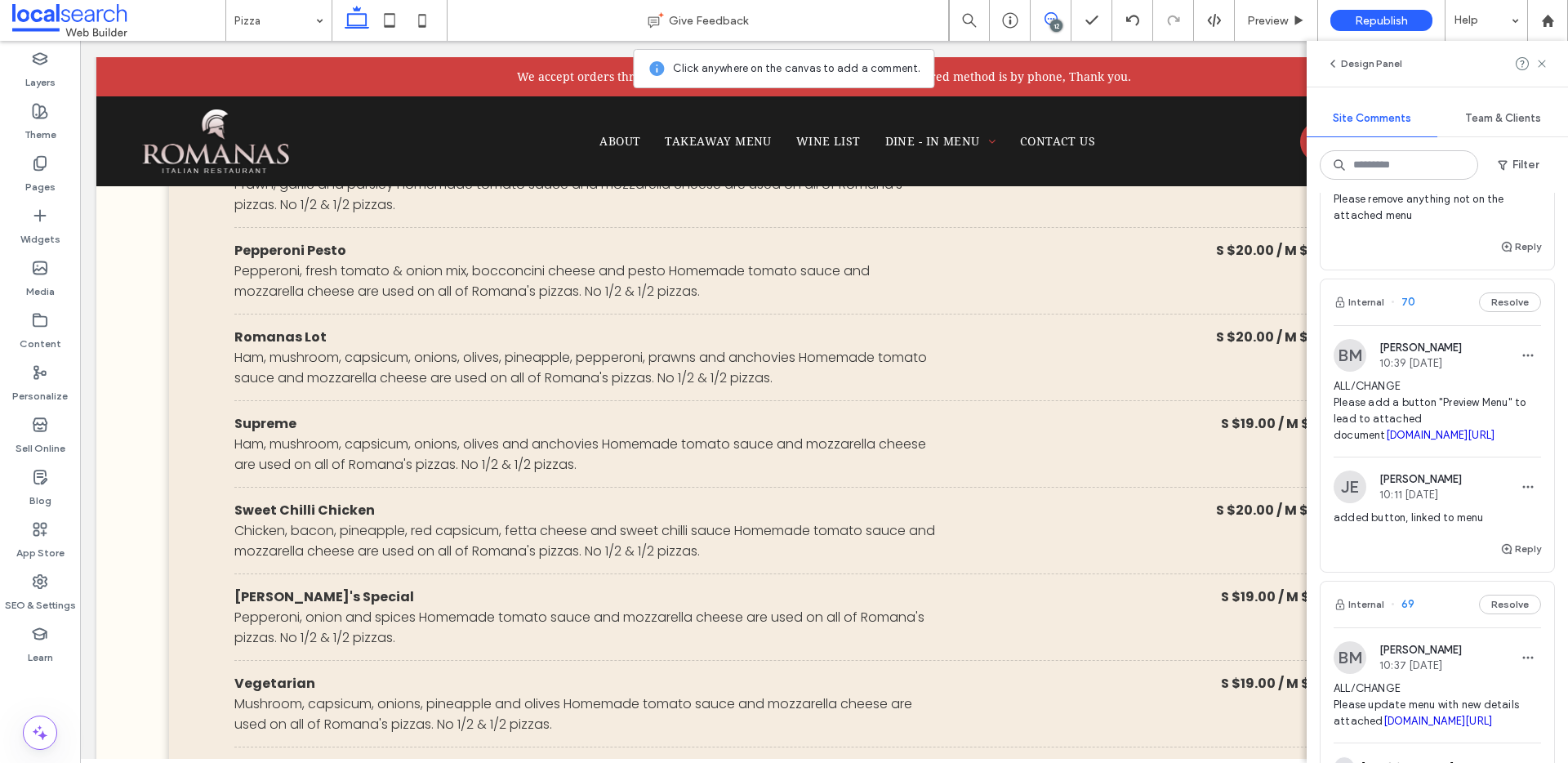
scroll to position [293, 0]
click at [1354, 313] on button "Internal" at bounding box center [1359, 303] width 51 height 20
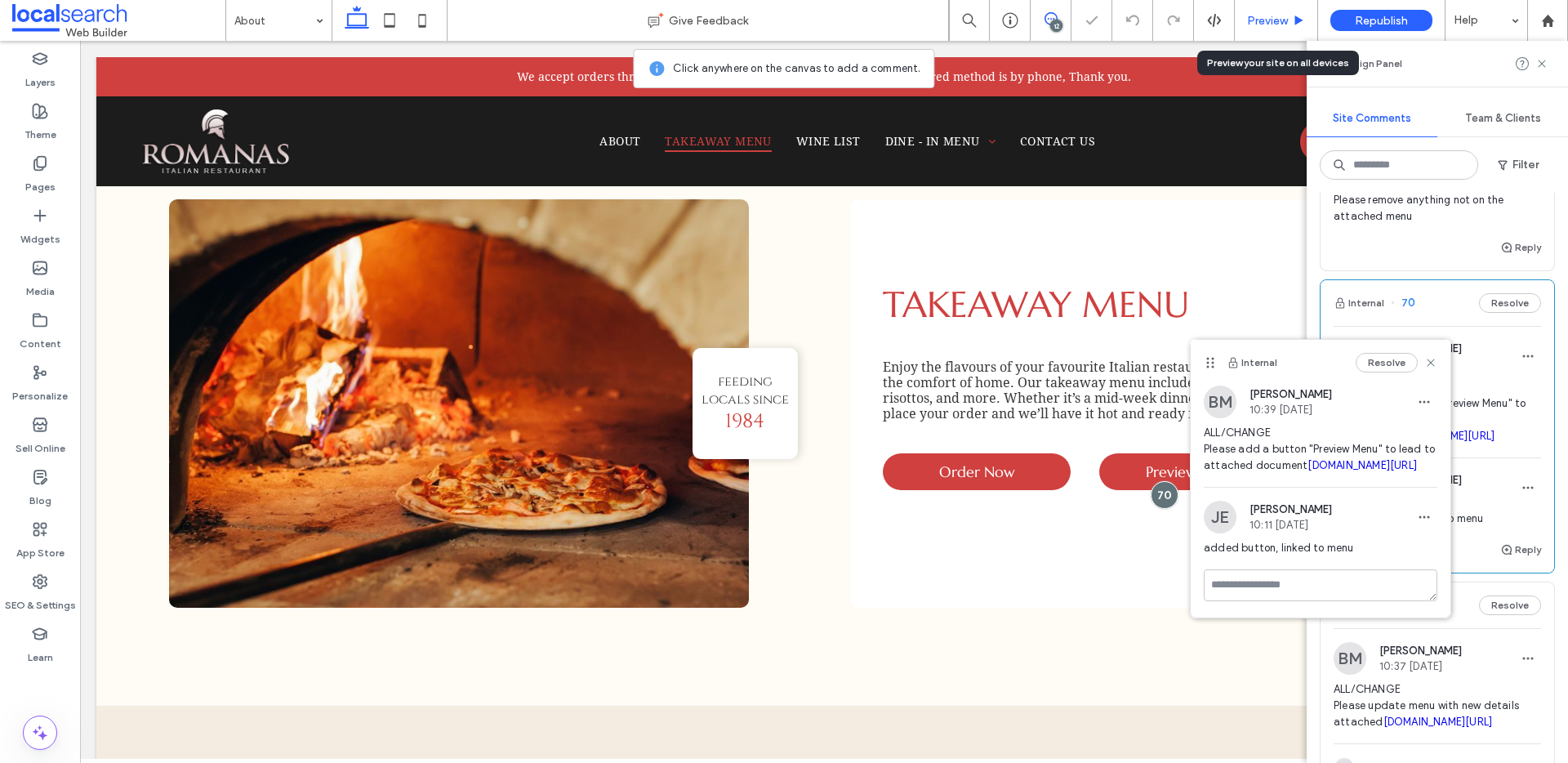
click at [1264, 23] on span "Preview" at bounding box center [1267, 21] width 41 height 14
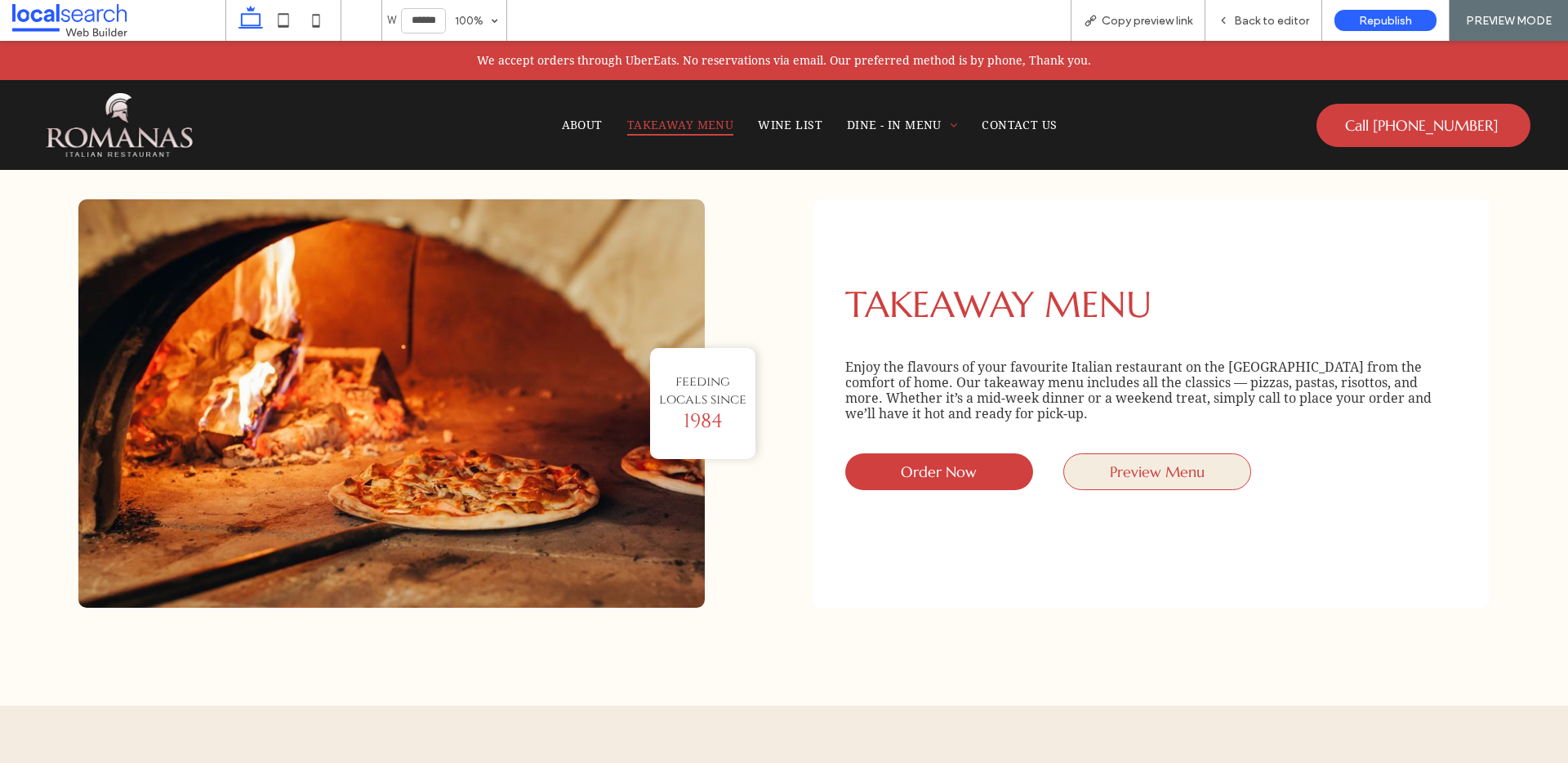
click at [1143, 476] on span "Preview Menu" at bounding box center [1157, 471] width 95 height 19
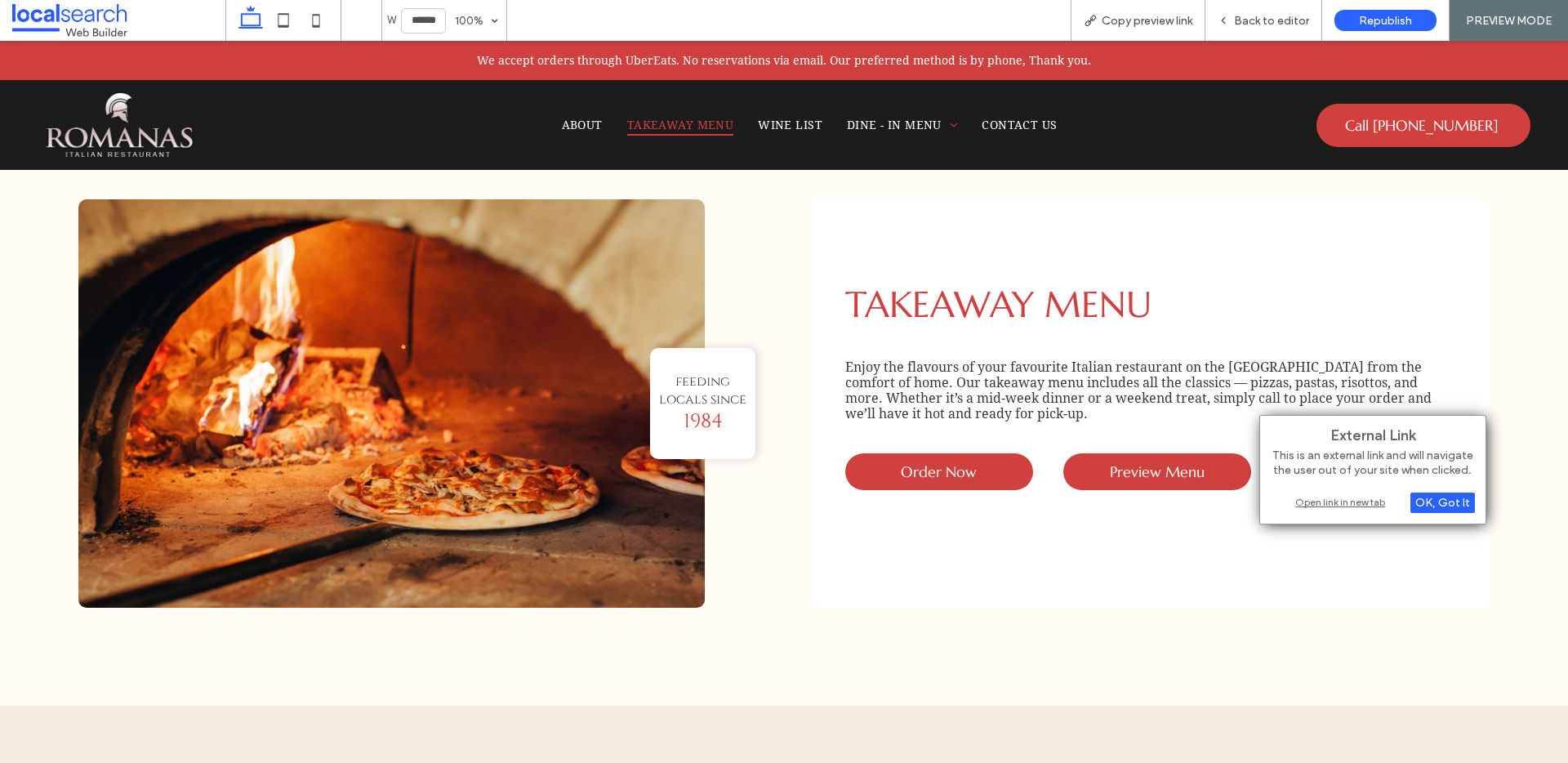
click at [1350, 499] on div "Open link in new tab" at bounding box center [1372, 502] width 204 height 18
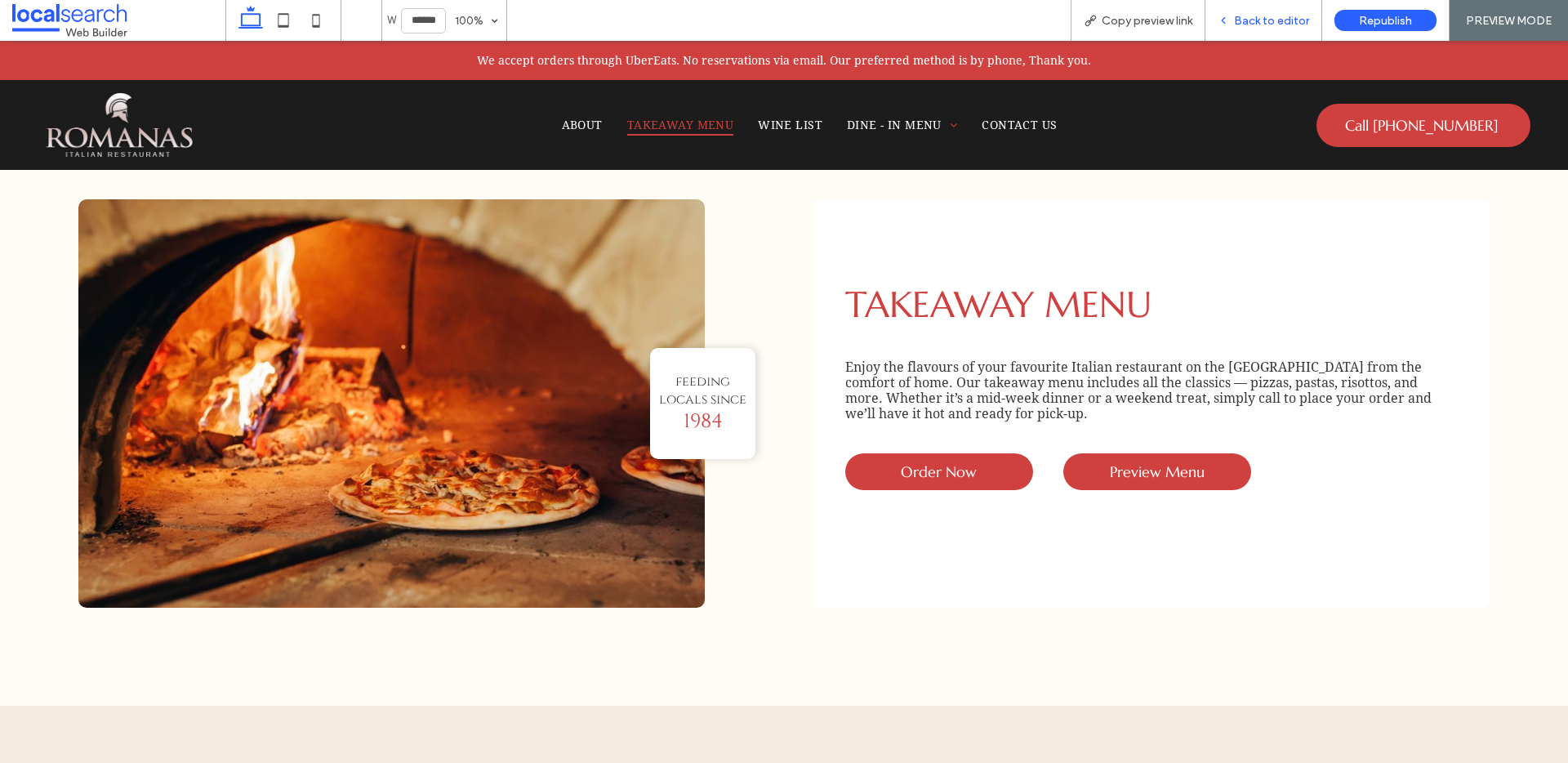
click at [1258, 18] on span "Back to editor" at bounding box center [1271, 21] width 75 height 14
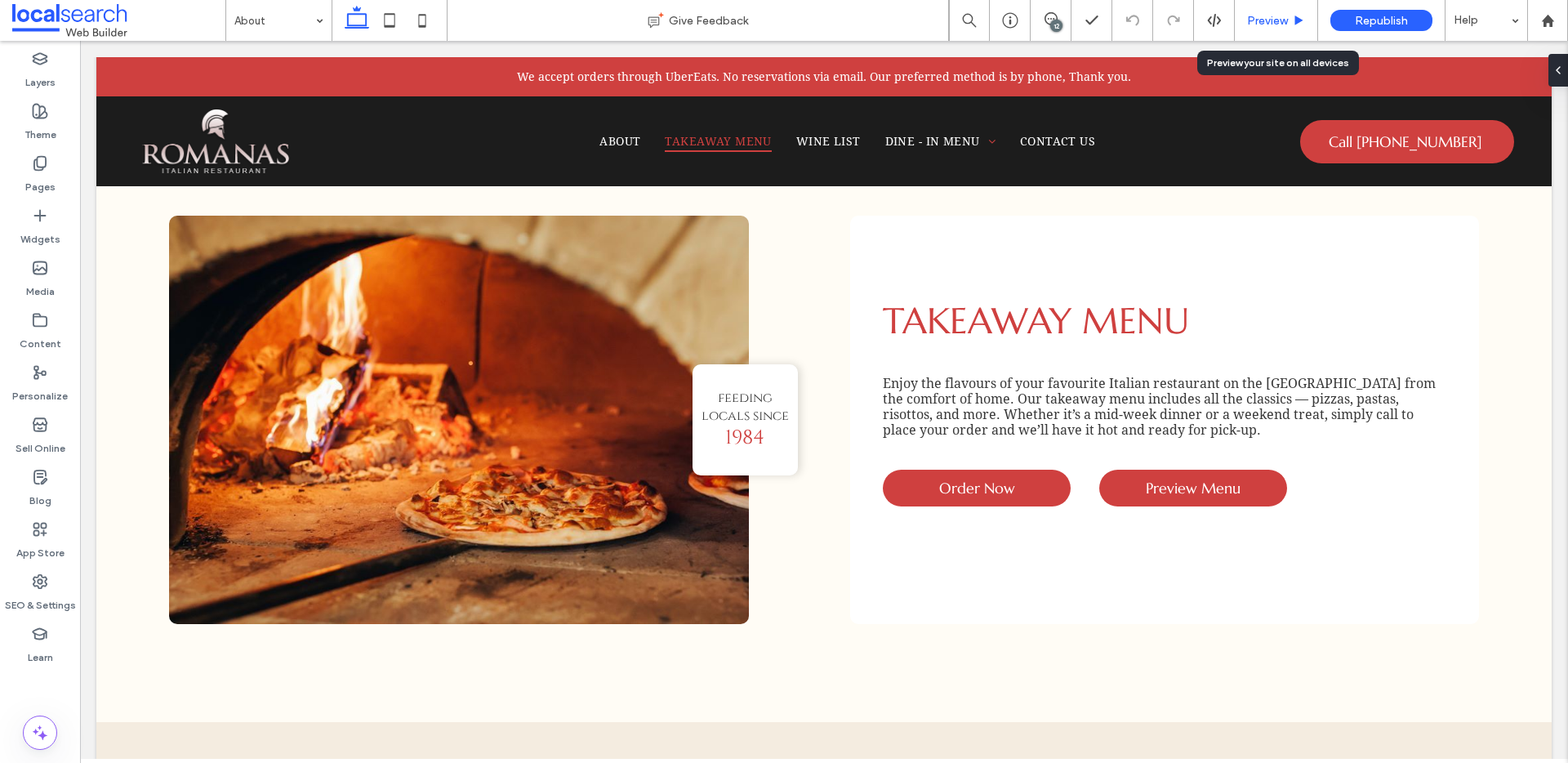
scroll to position [1150, 0]
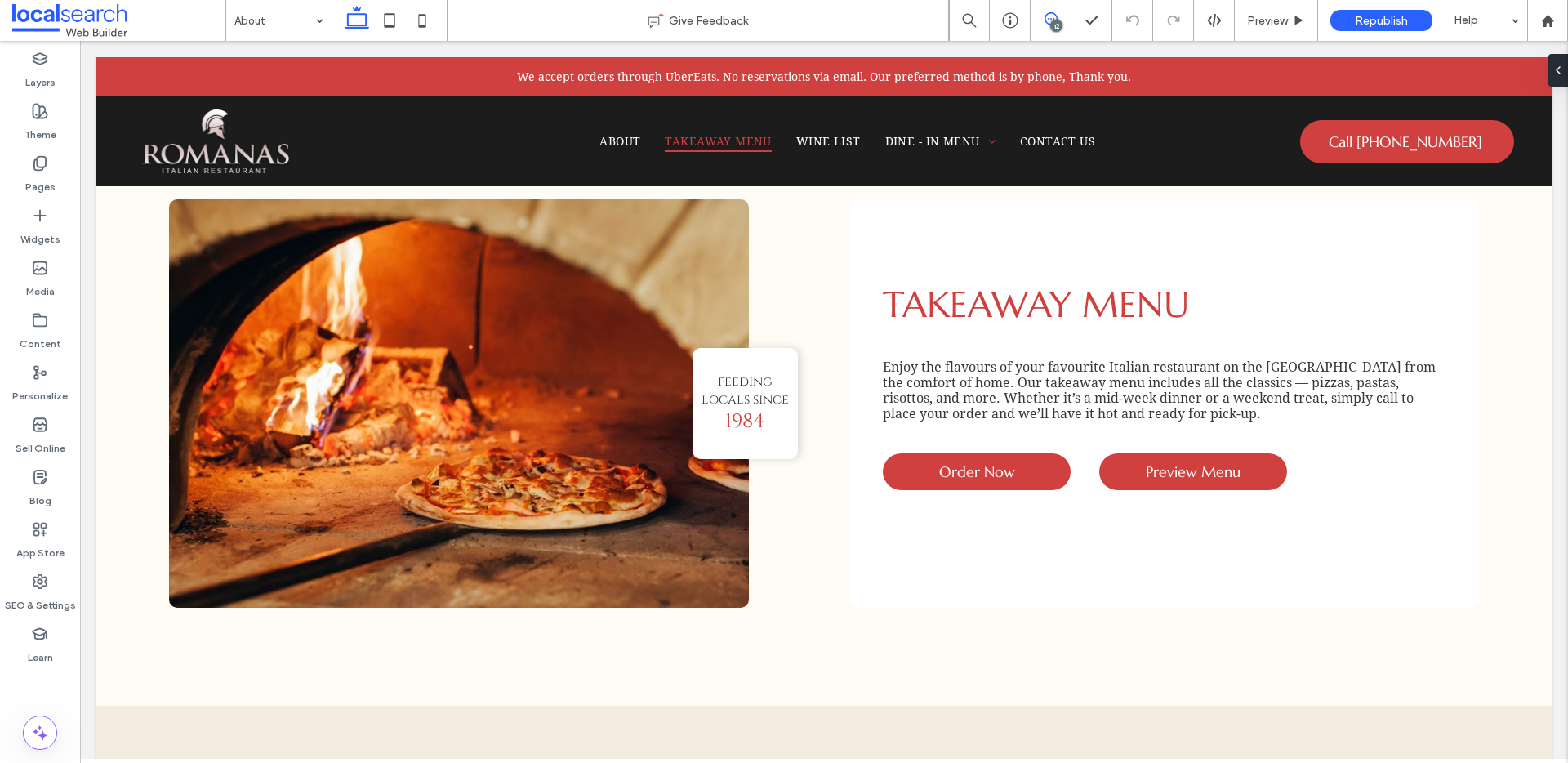
click at [1053, 14] on icon at bounding box center [1050, 19] width 13 height 13
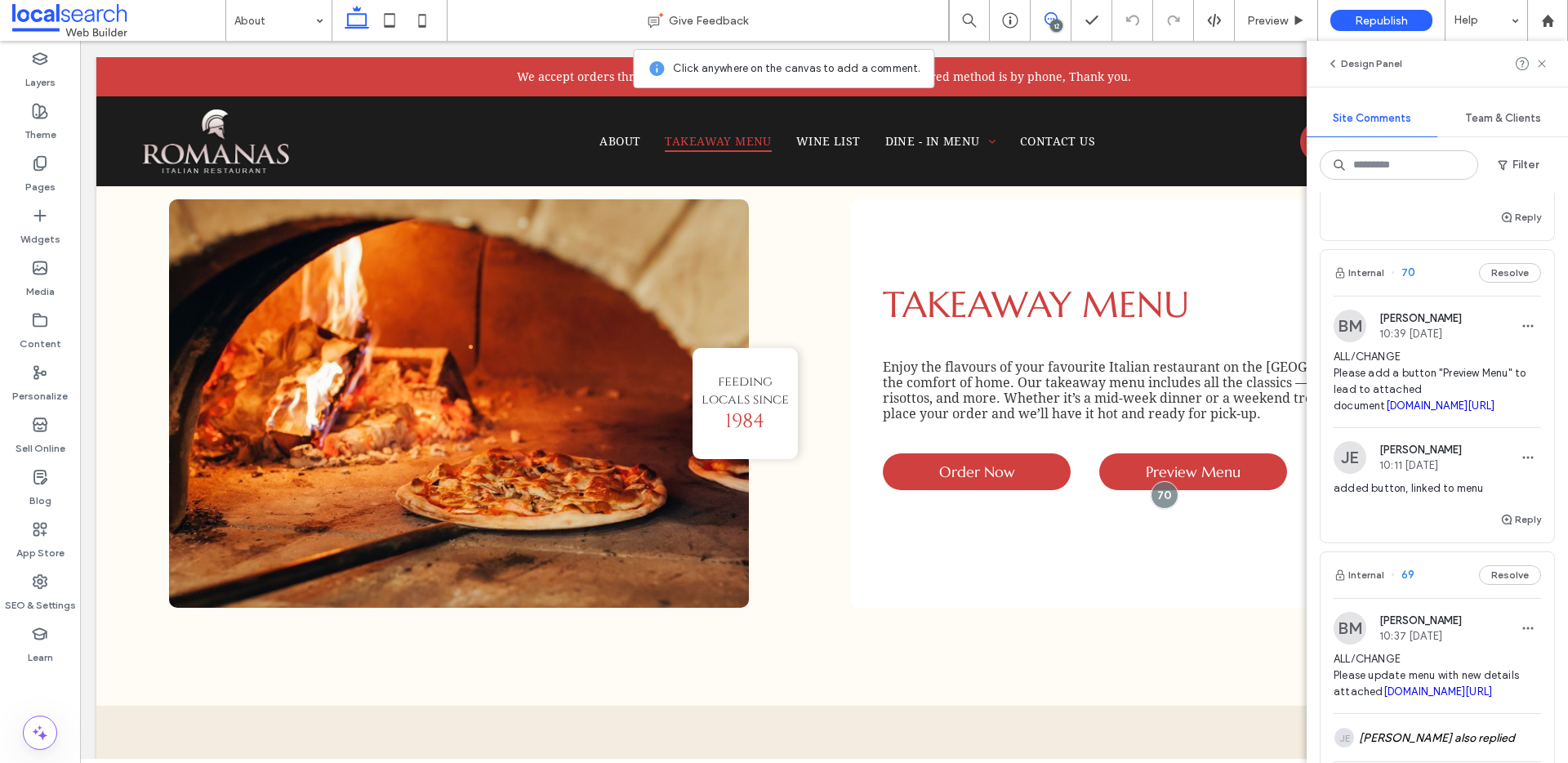
scroll to position [361, 0]
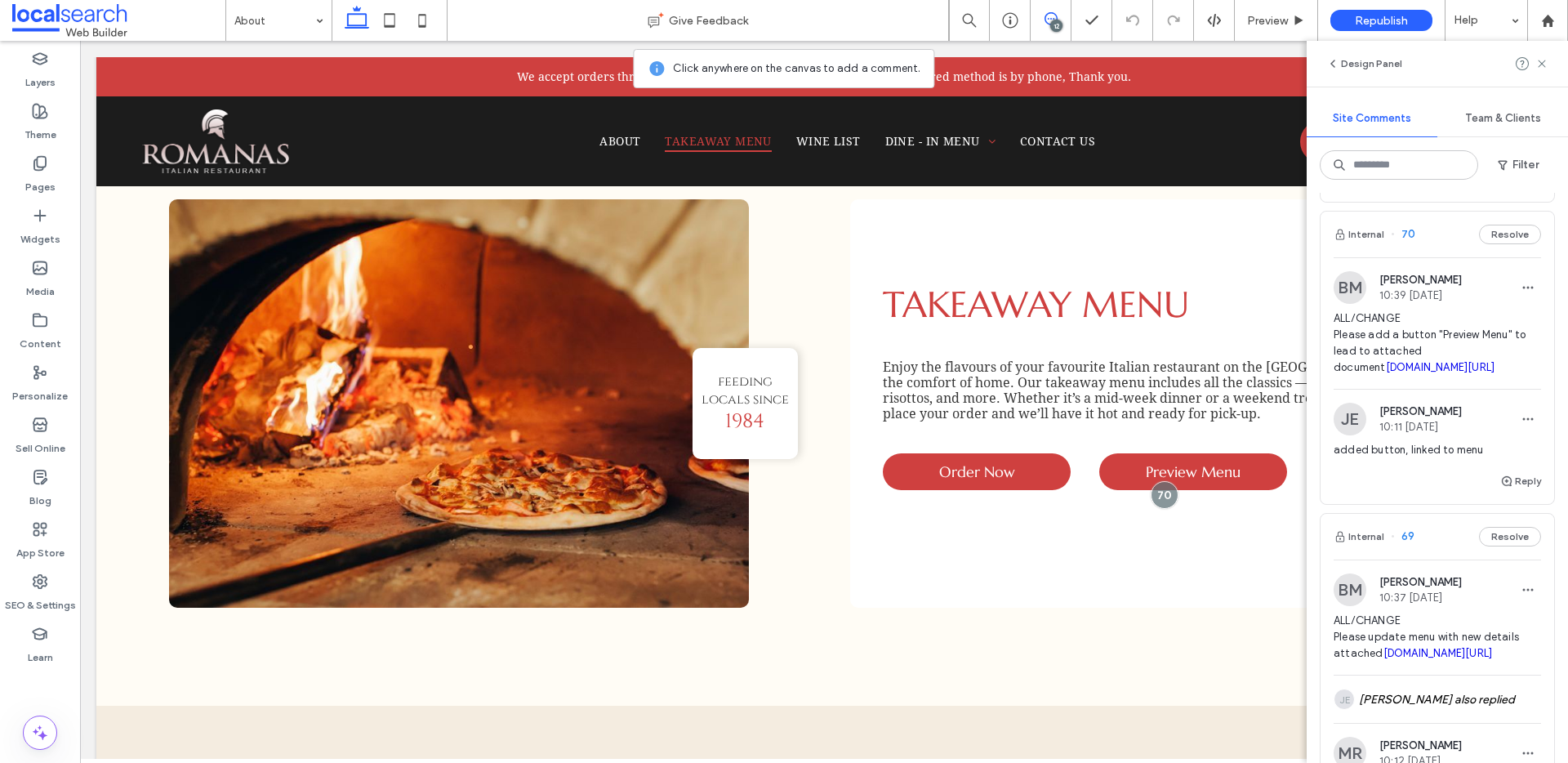
click at [1436, 375] on span "ALL/CHANGE Please add a button "Preview Menu" to lead to attached document irp.…" at bounding box center [1437, 343] width 207 height 65
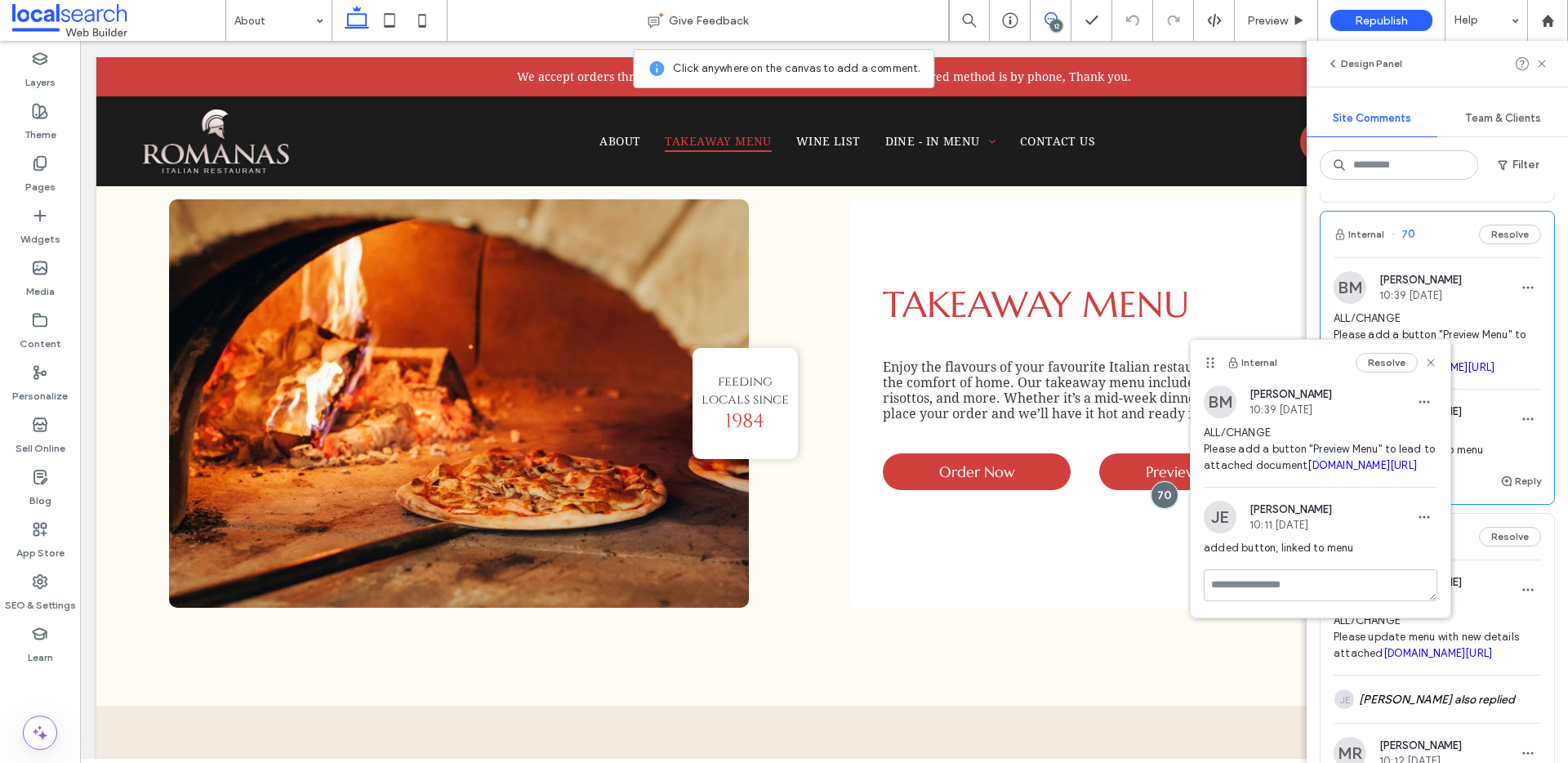
click at [1307, 471] on link "irp.cdn-website.com/0a9ef132/files/uploaded/takeaway+prices+2023+2024.pdf" at bounding box center [1362, 465] width 109 height 13
click at [387, 32] on icon at bounding box center [389, 20] width 32 height 32
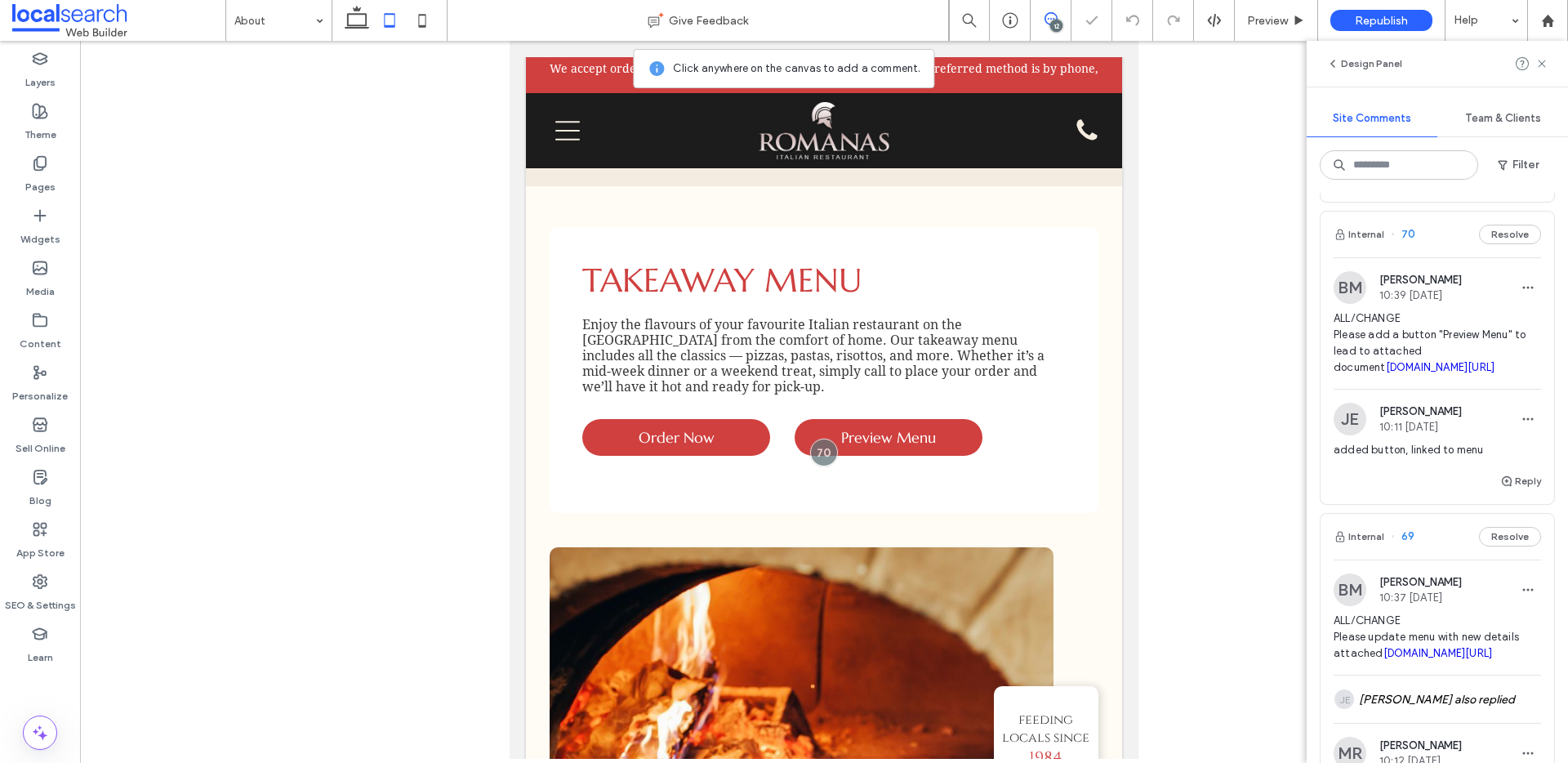
scroll to position [1137, 0]
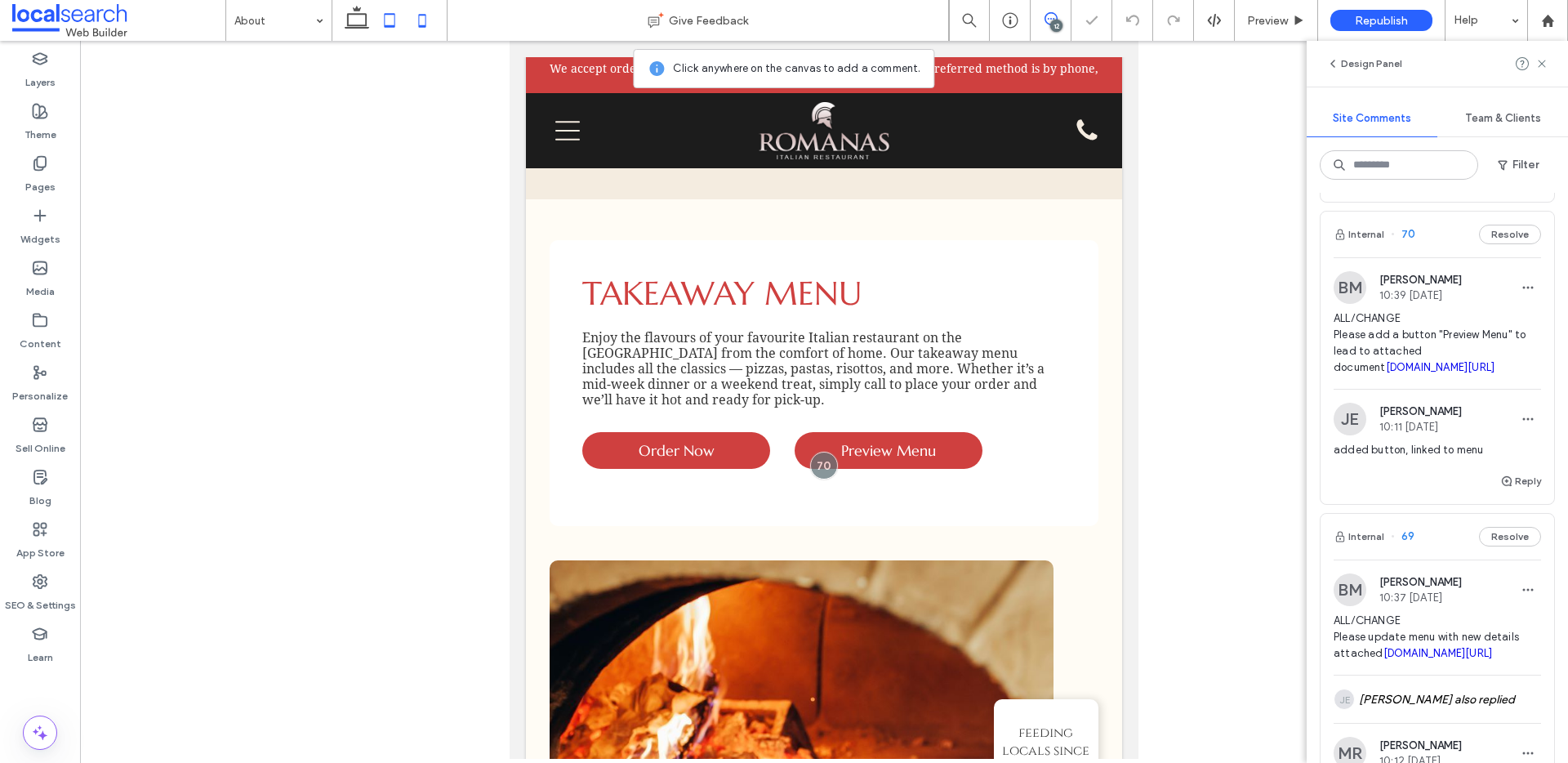
click at [413, 26] on icon at bounding box center [421, 20] width 32 height 32
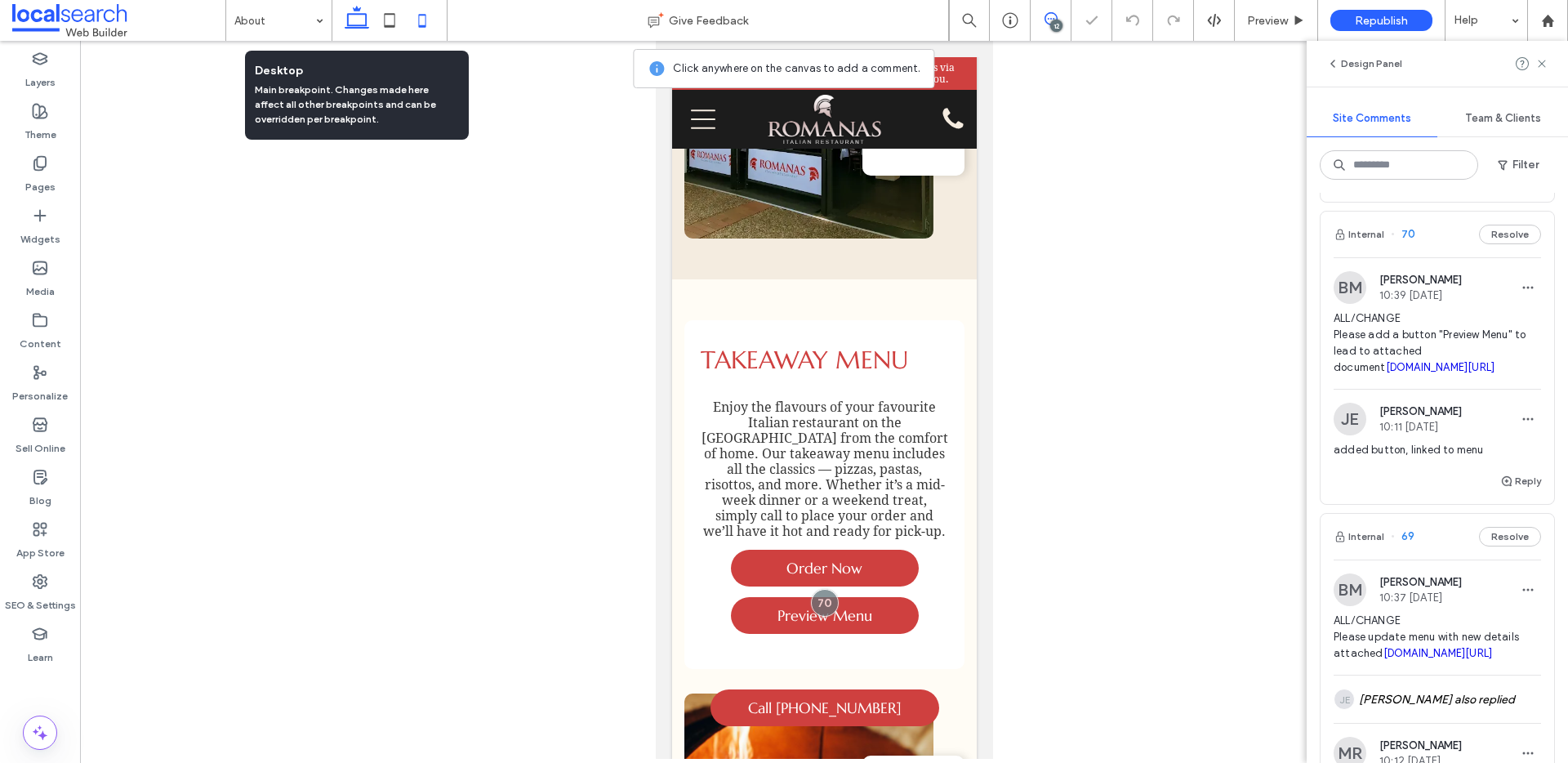
click at [361, 20] on icon at bounding box center [356, 20] width 32 height 32
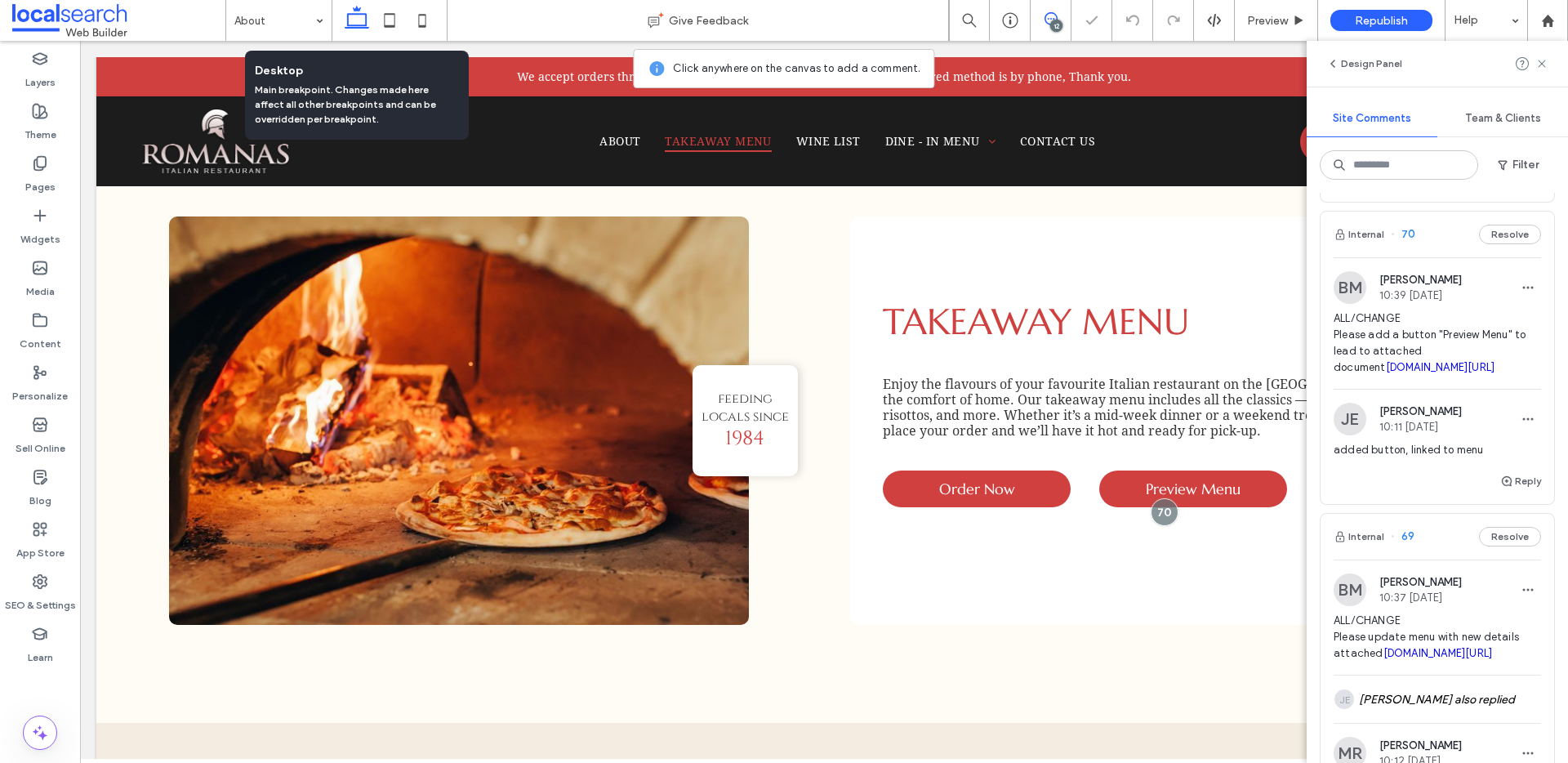
scroll to position [1066, 0]
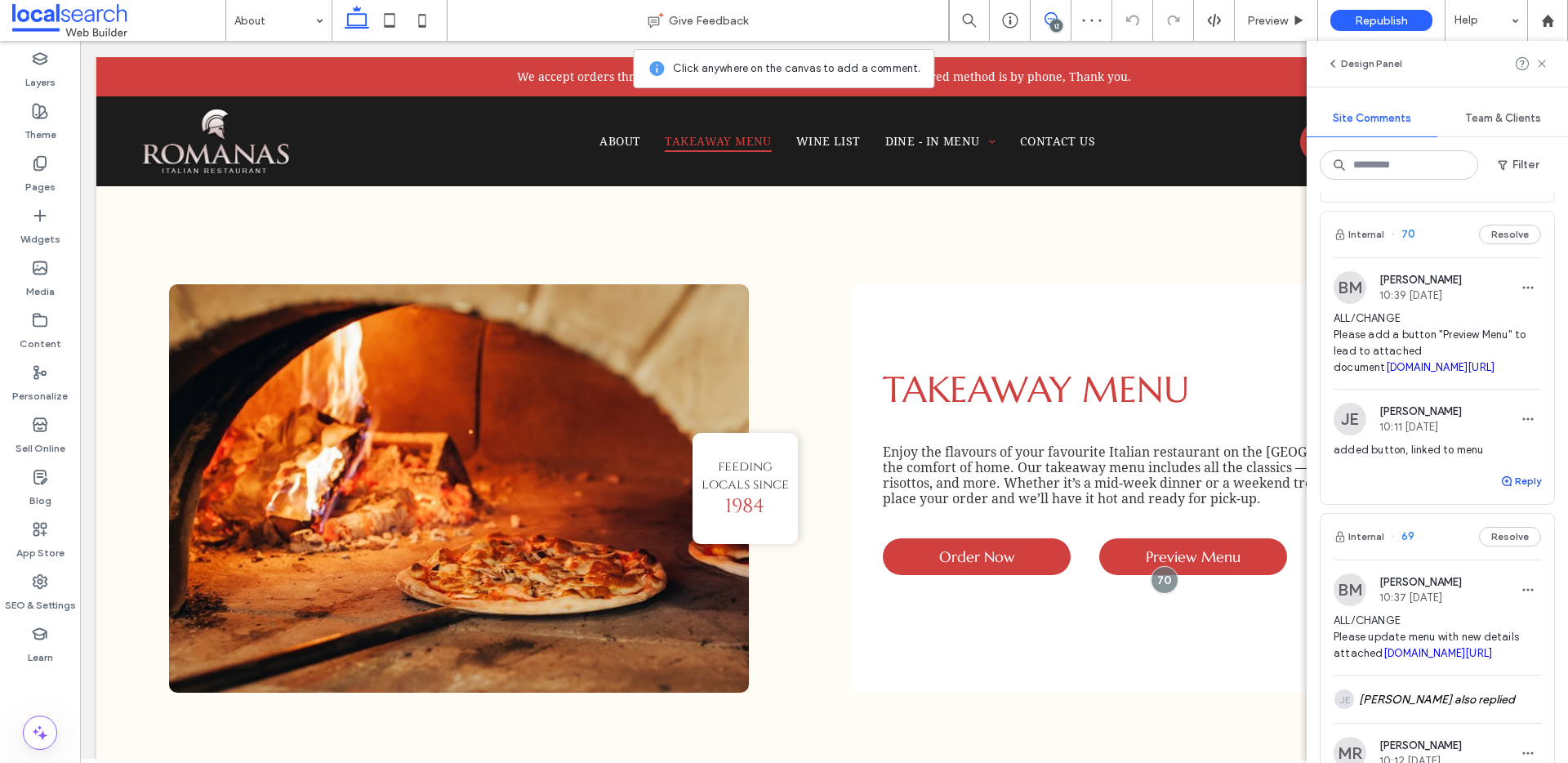
click at [1500, 489] on span "button" at bounding box center [1506, 481] width 15 height 18
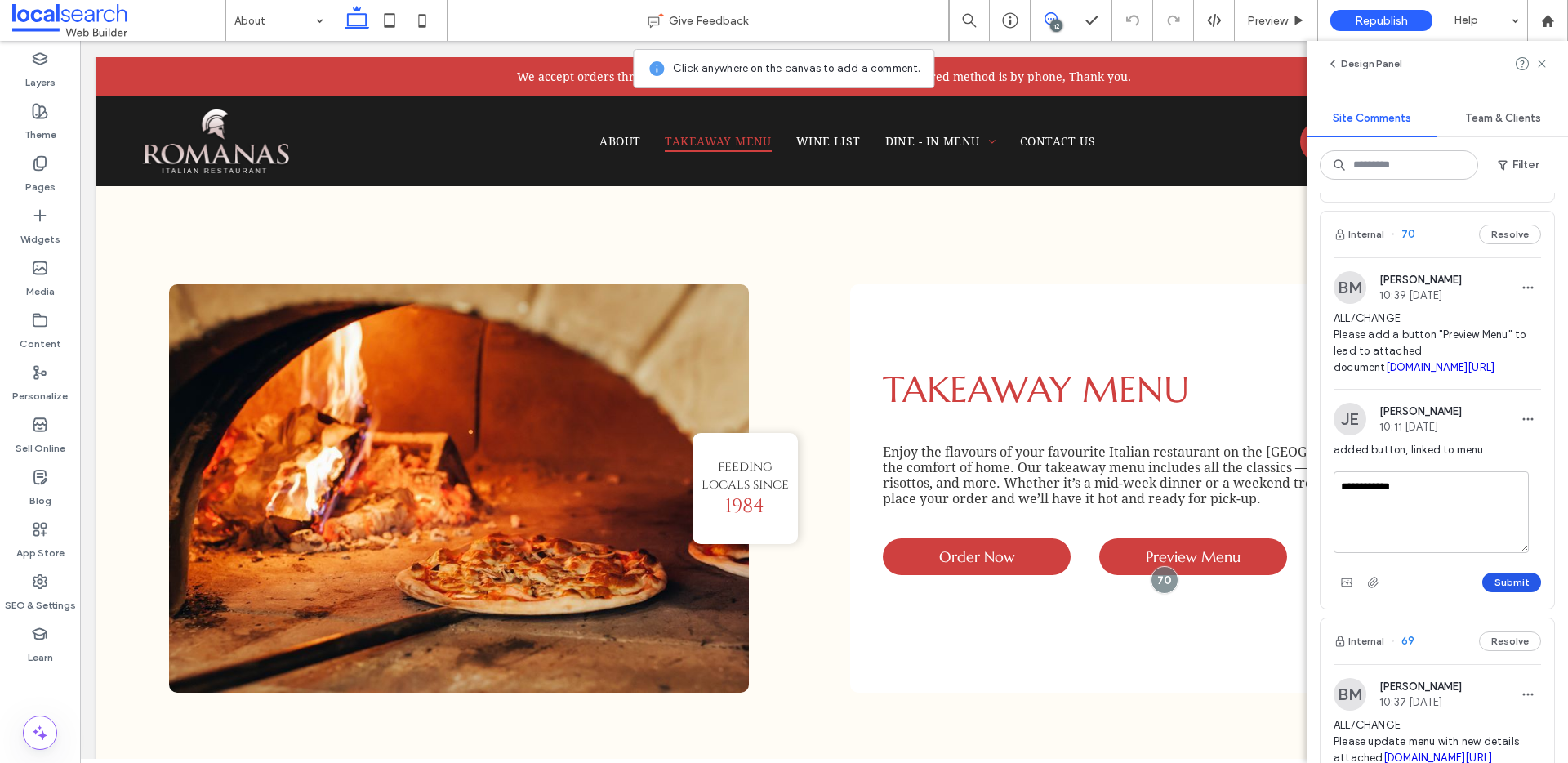
type textarea "**********"
click at [1504, 592] on button "Submit" at bounding box center [1511, 582] width 59 height 20
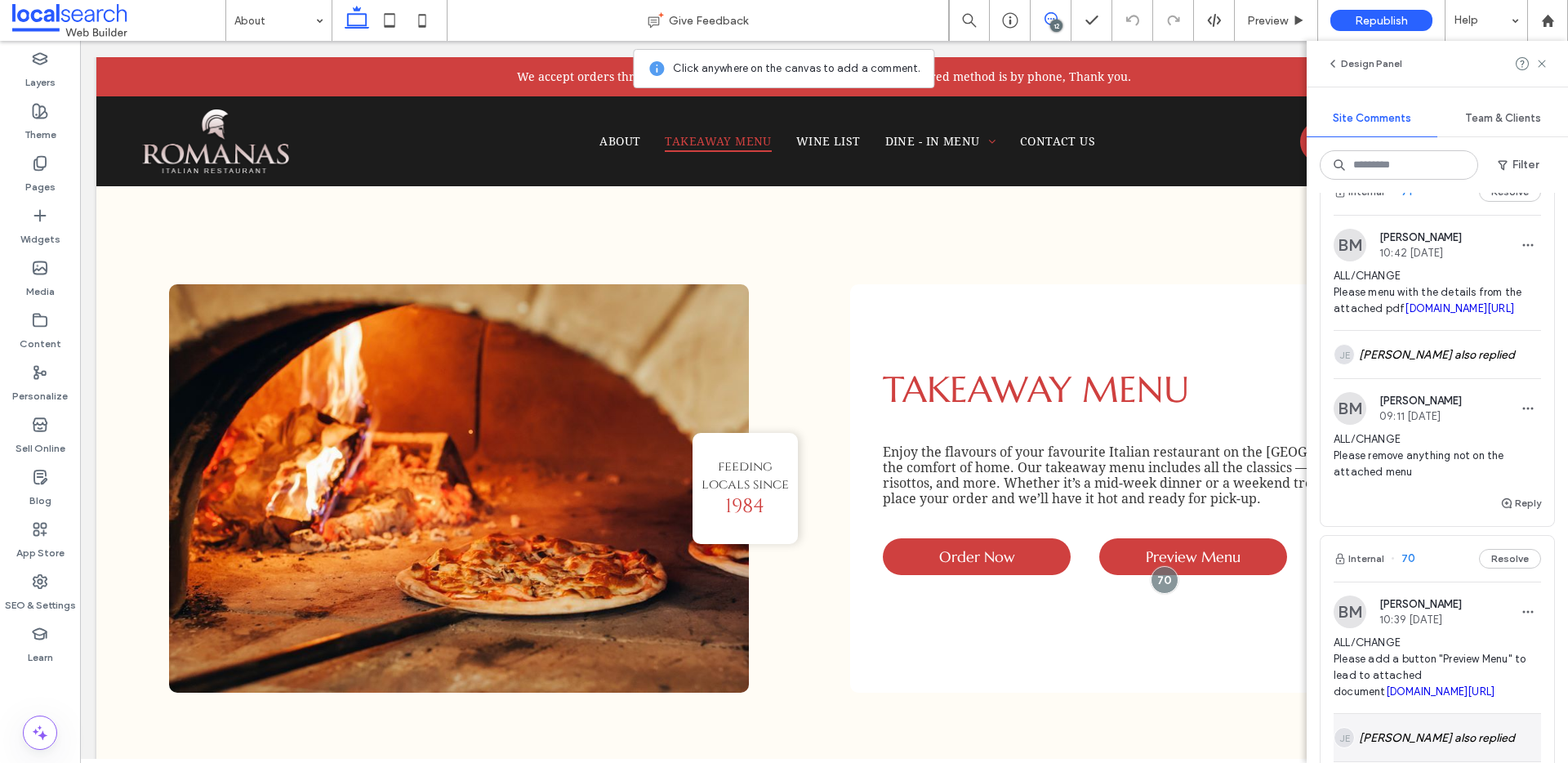
scroll to position [0, 0]
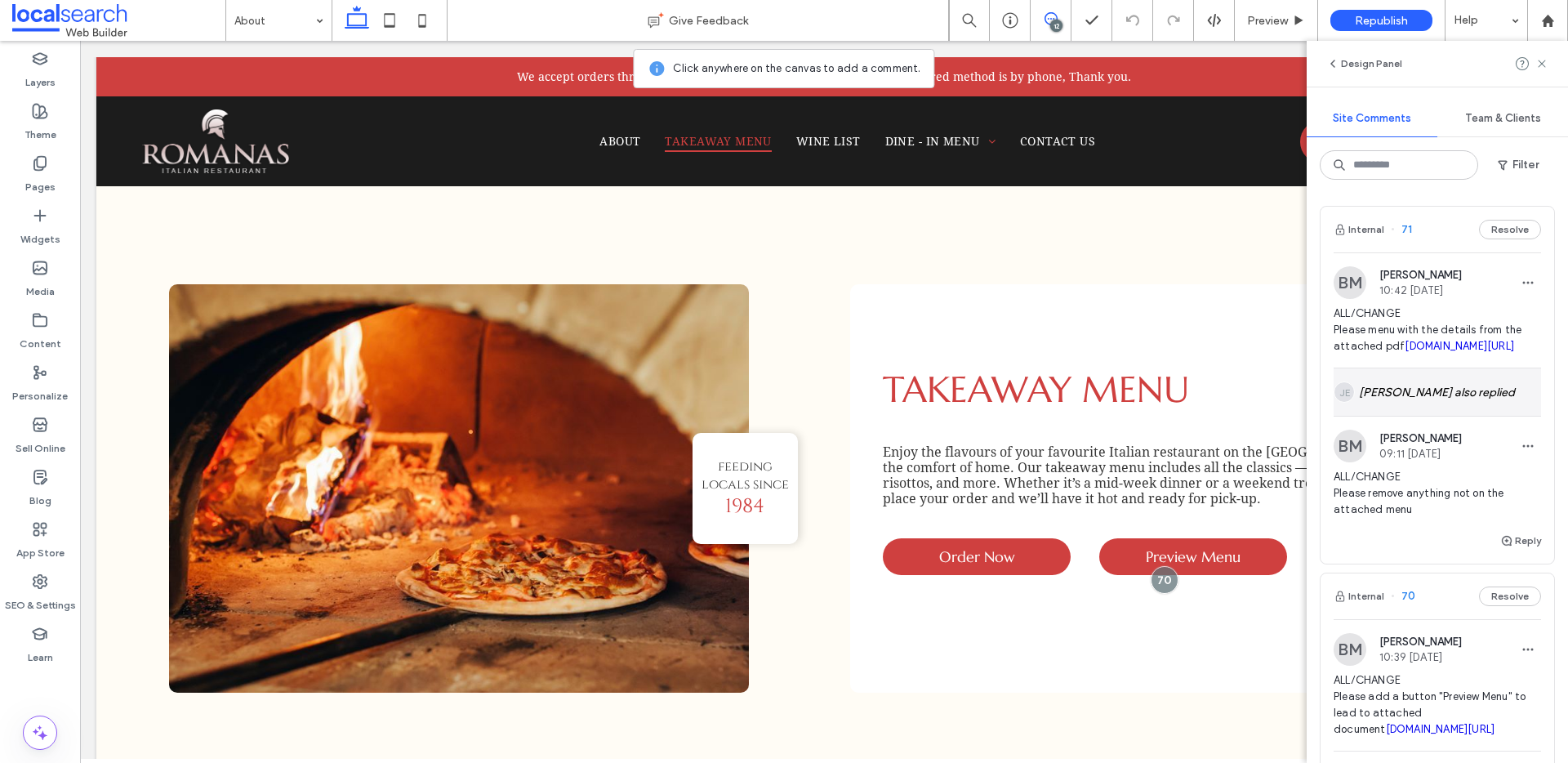
click at [1420, 415] on div "JE Jordan Evans also replied" at bounding box center [1437, 392] width 207 height 47
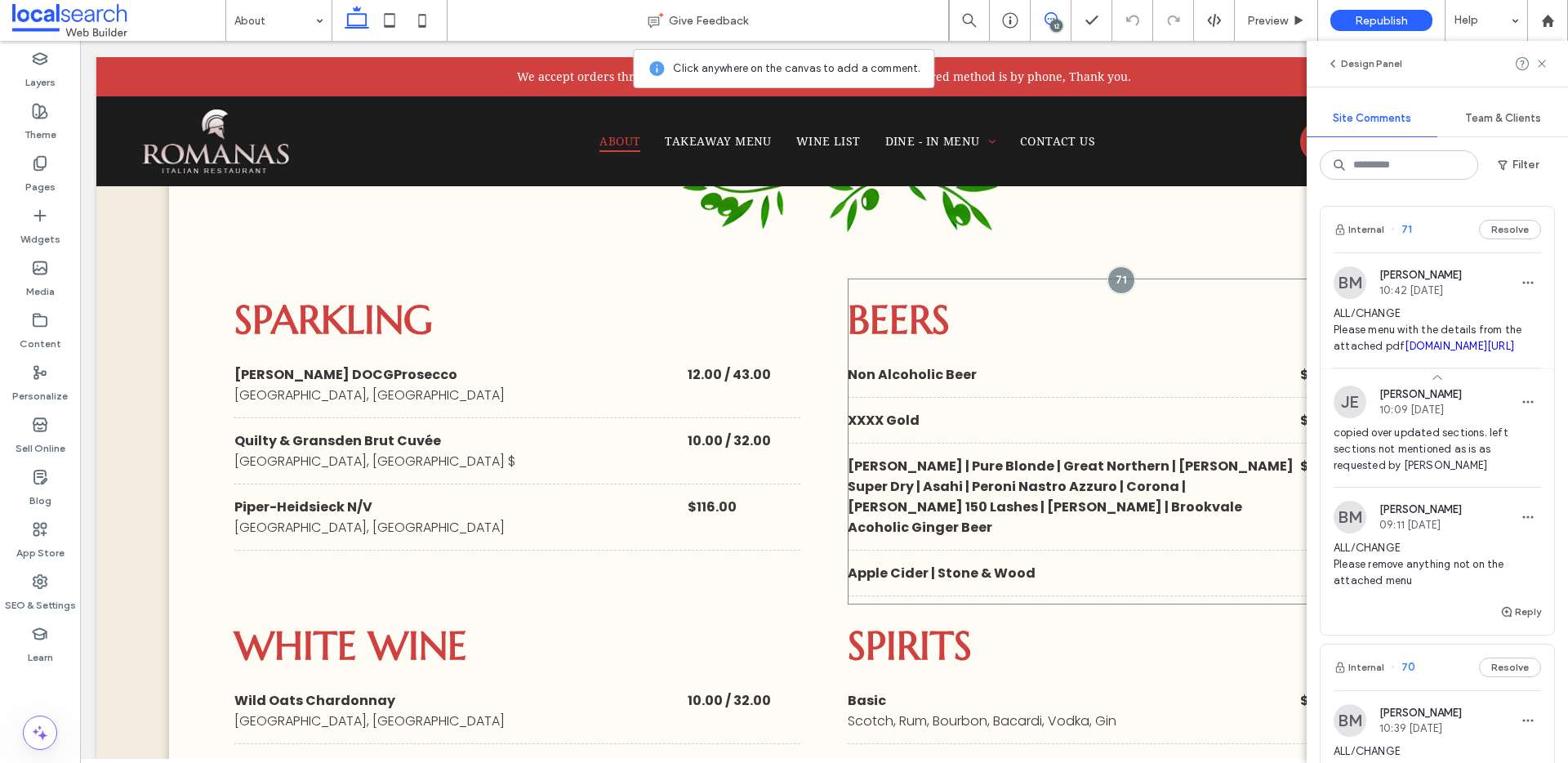
scroll to position [6772, 0]
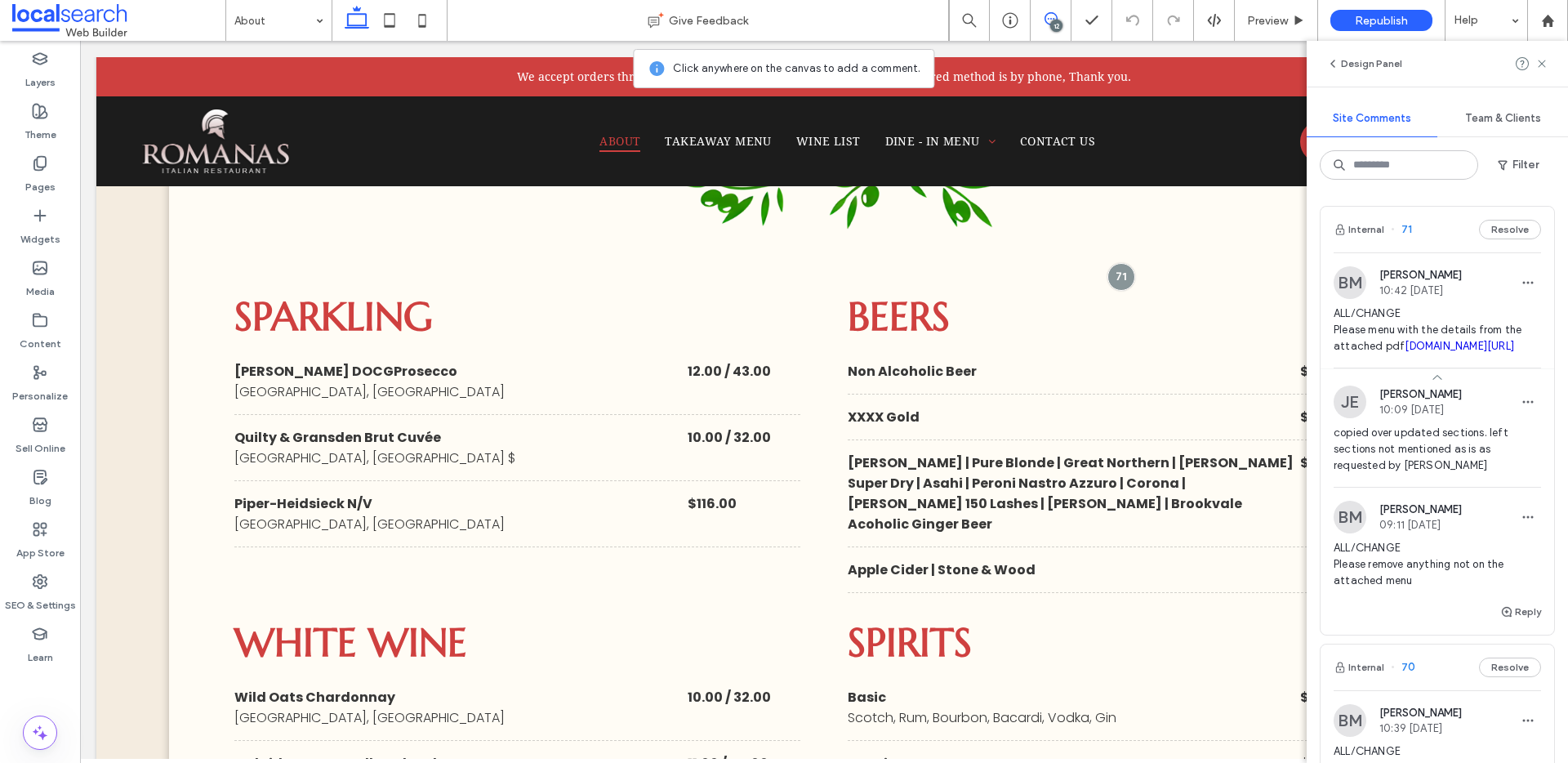
click at [1420, 352] on link "irp.cdn-website.com/0a9ef132/files/uploaded/Drinks+list+2025.pdf" at bounding box center [1459, 346] width 109 height 13
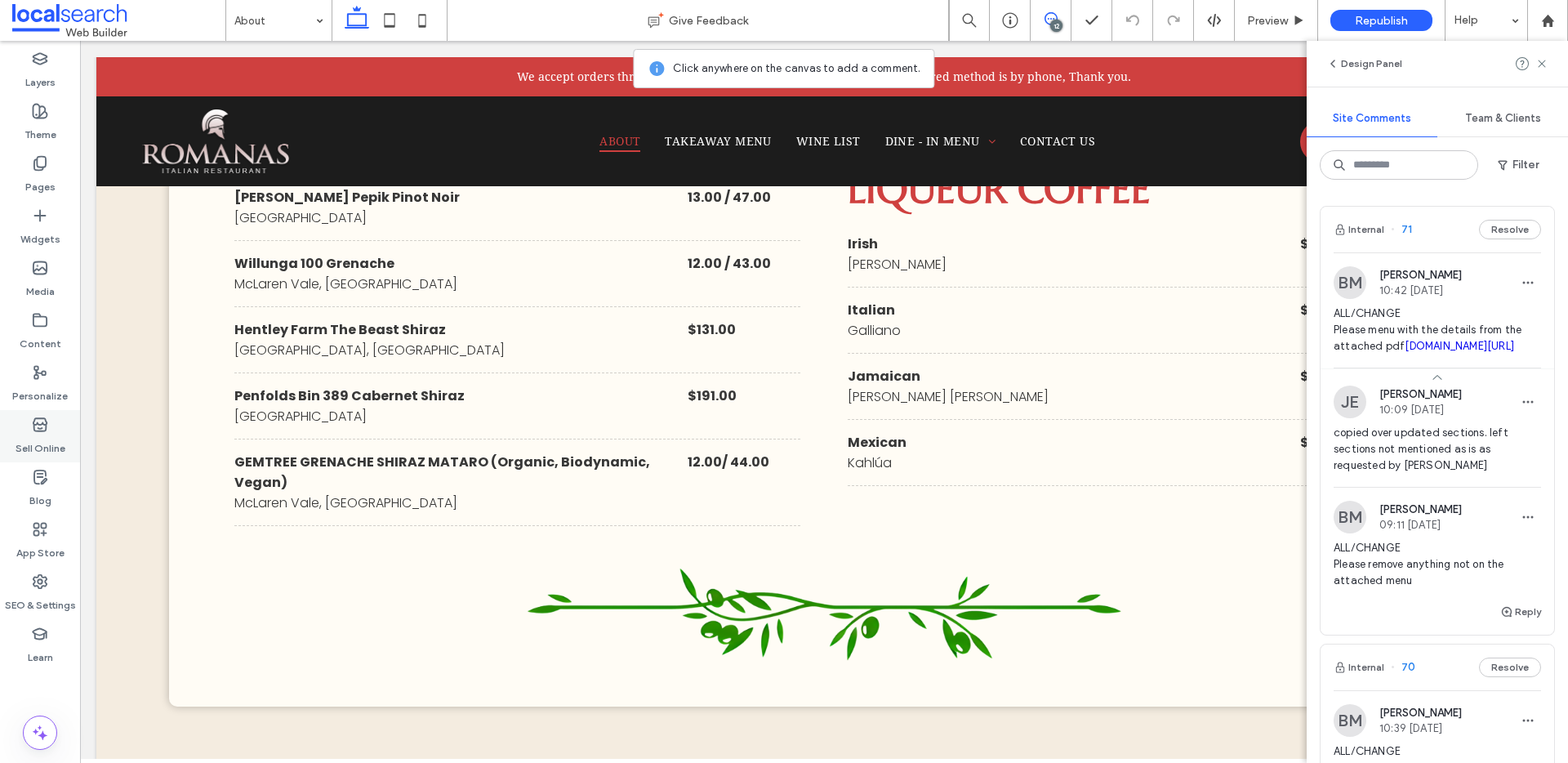
scroll to position [8618, 0]
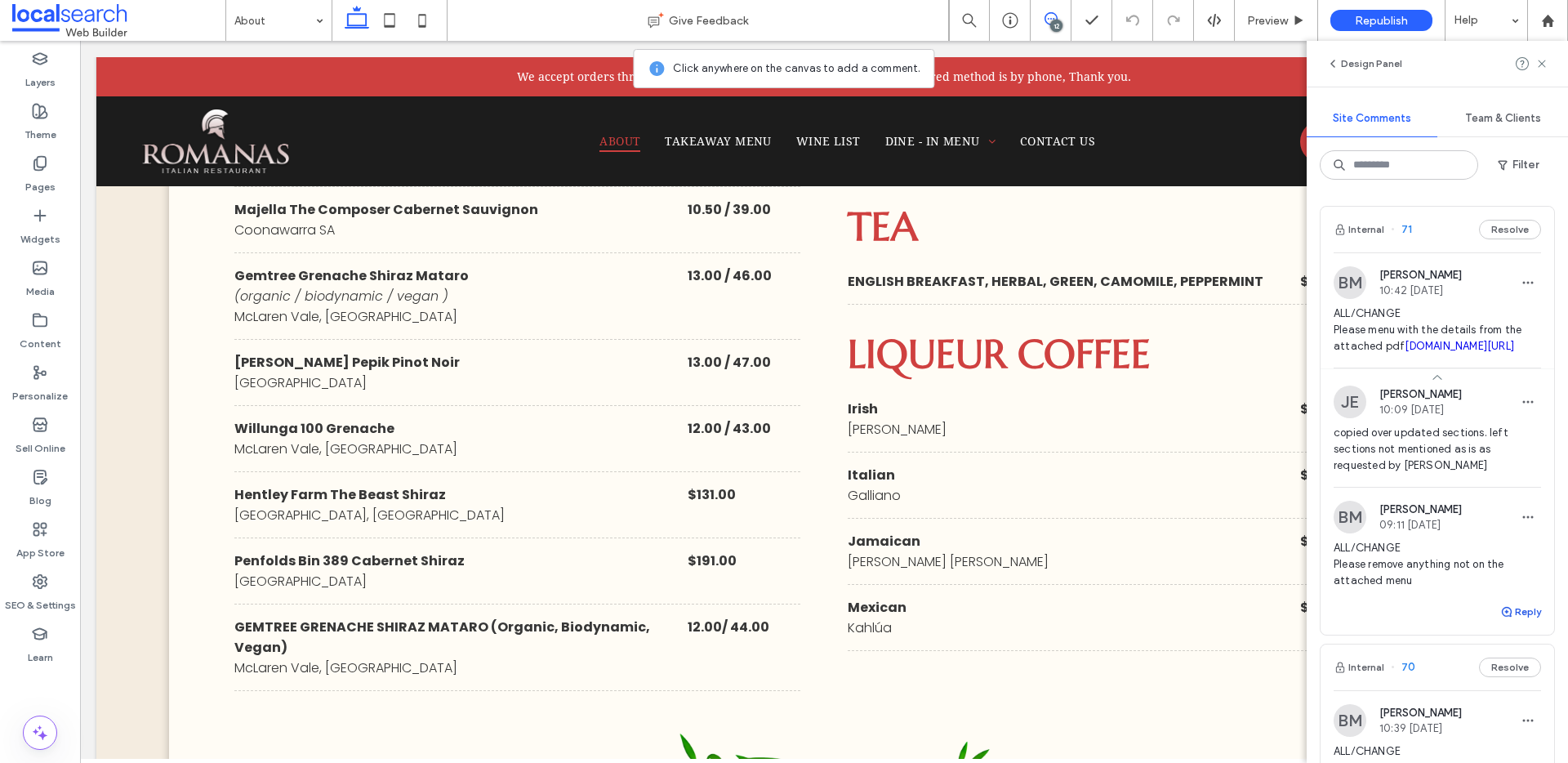
click at [1519, 621] on button "Reply" at bounding box center [1520, 612] width 41 height 20
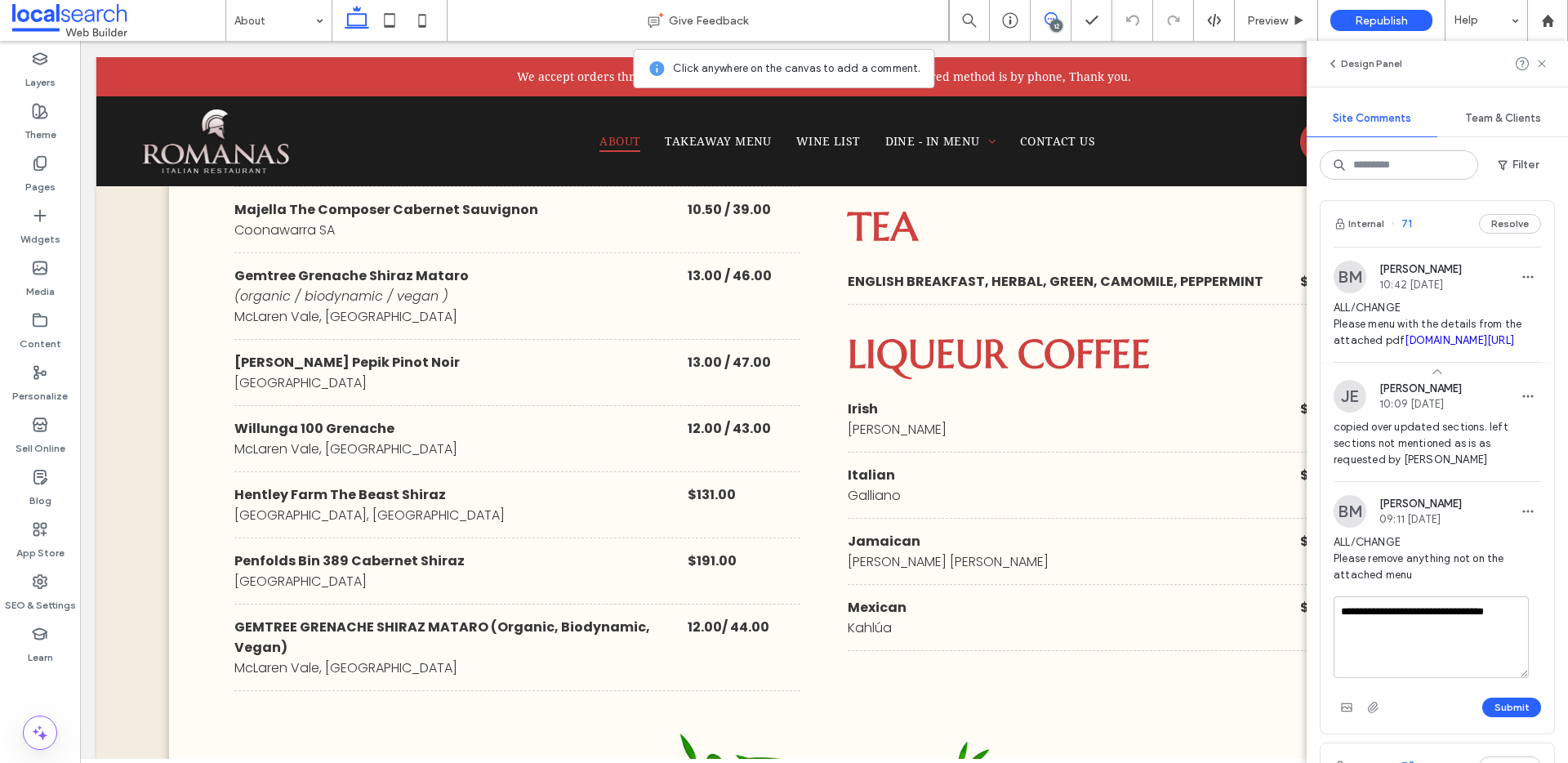
scroll to position [7, 0]
type textarea "**********"
click at [1486, 716] on button "Submit" at bounding box center [1511, 706] width 59 height 20
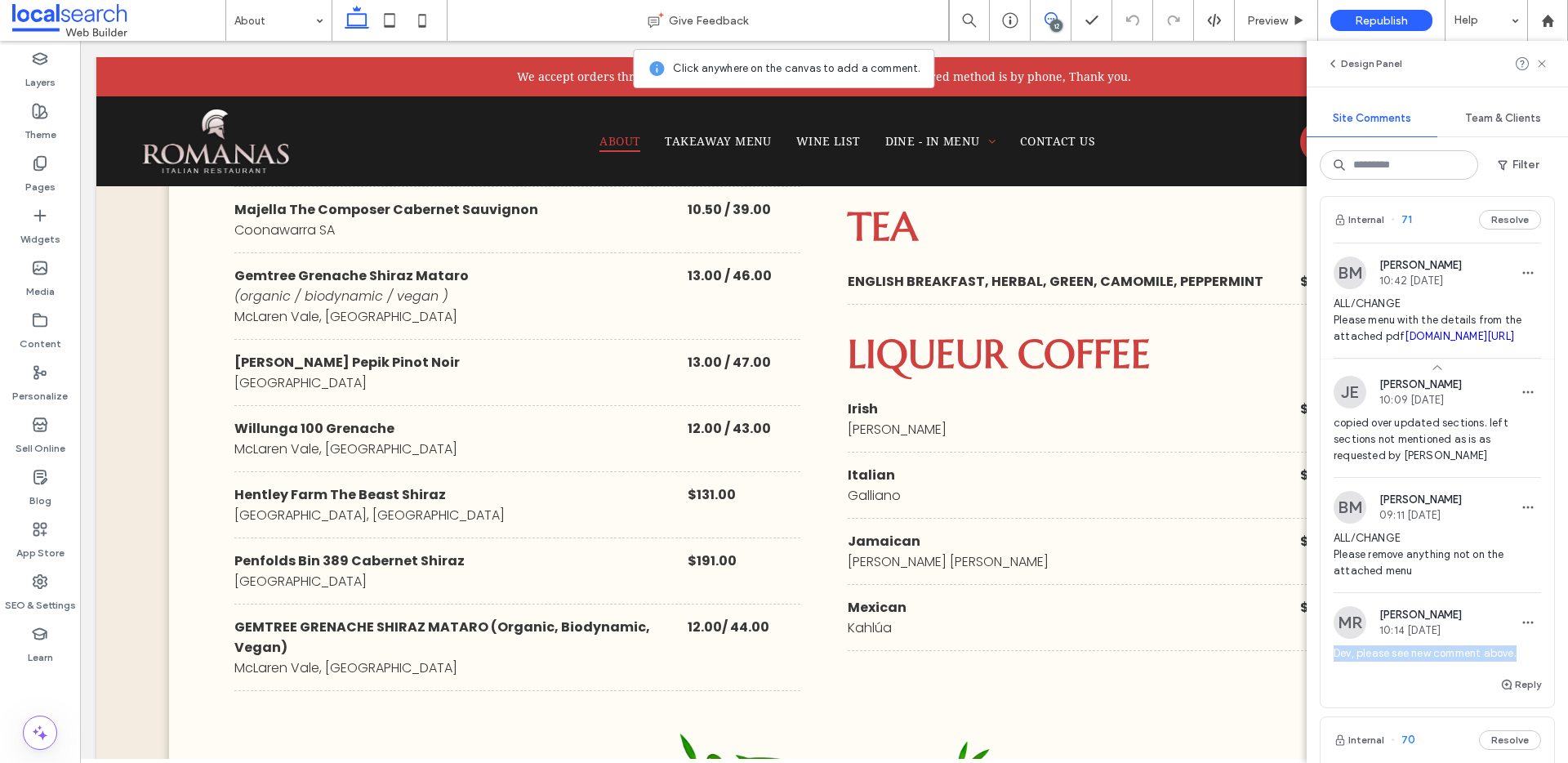
drag, startPoint x: 1522, startPoint y: 687, endPoint x: 1327, endPoint y: 688, distance: 195.0
click at [1327, 674] on div "MR Matthew Ranford 10:14 Sep 12 2025 Dev, please see new comment above." at bounding box center [1436, 640] width 233 height 68
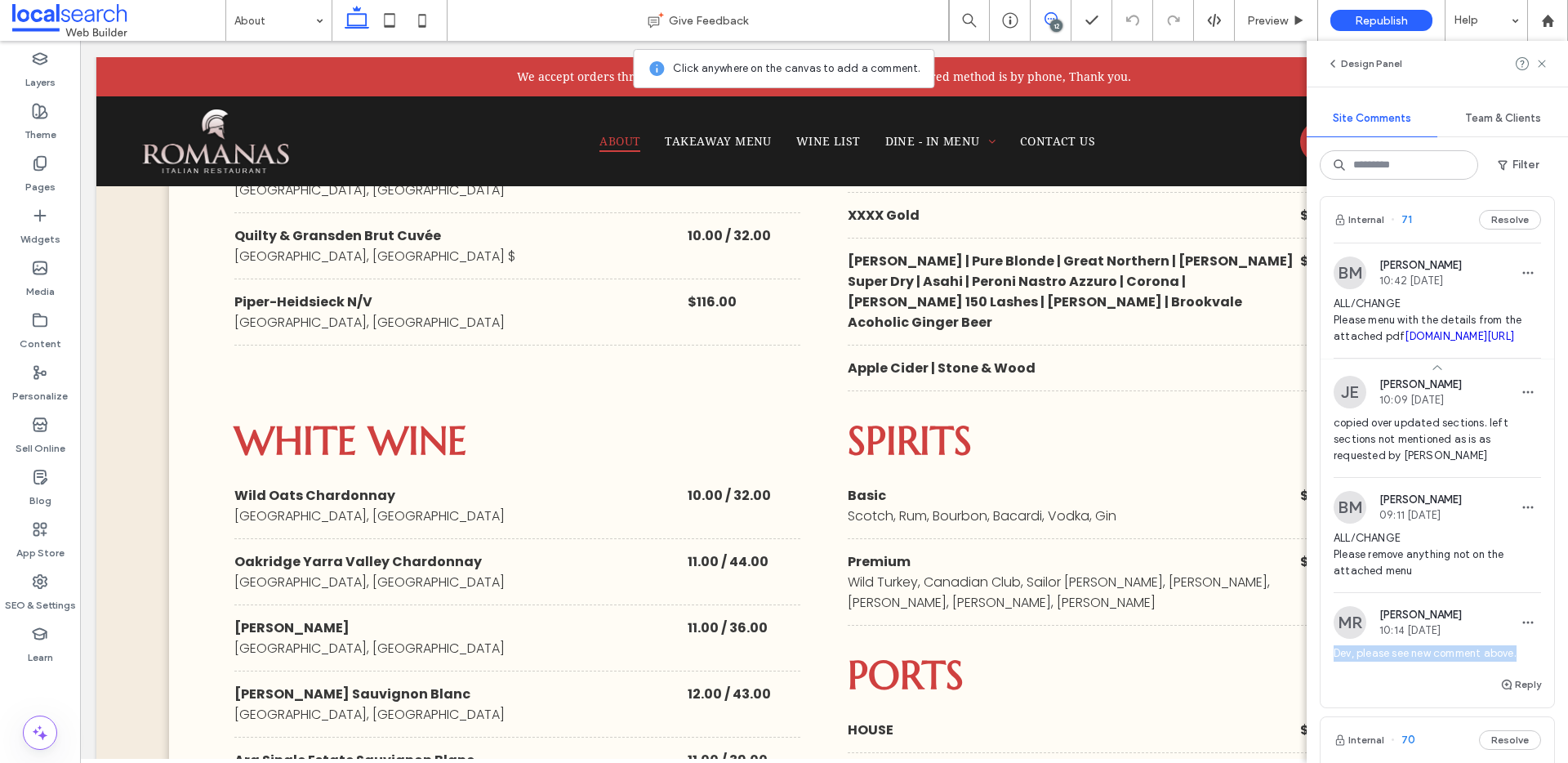
scroll to position [6739, 0]
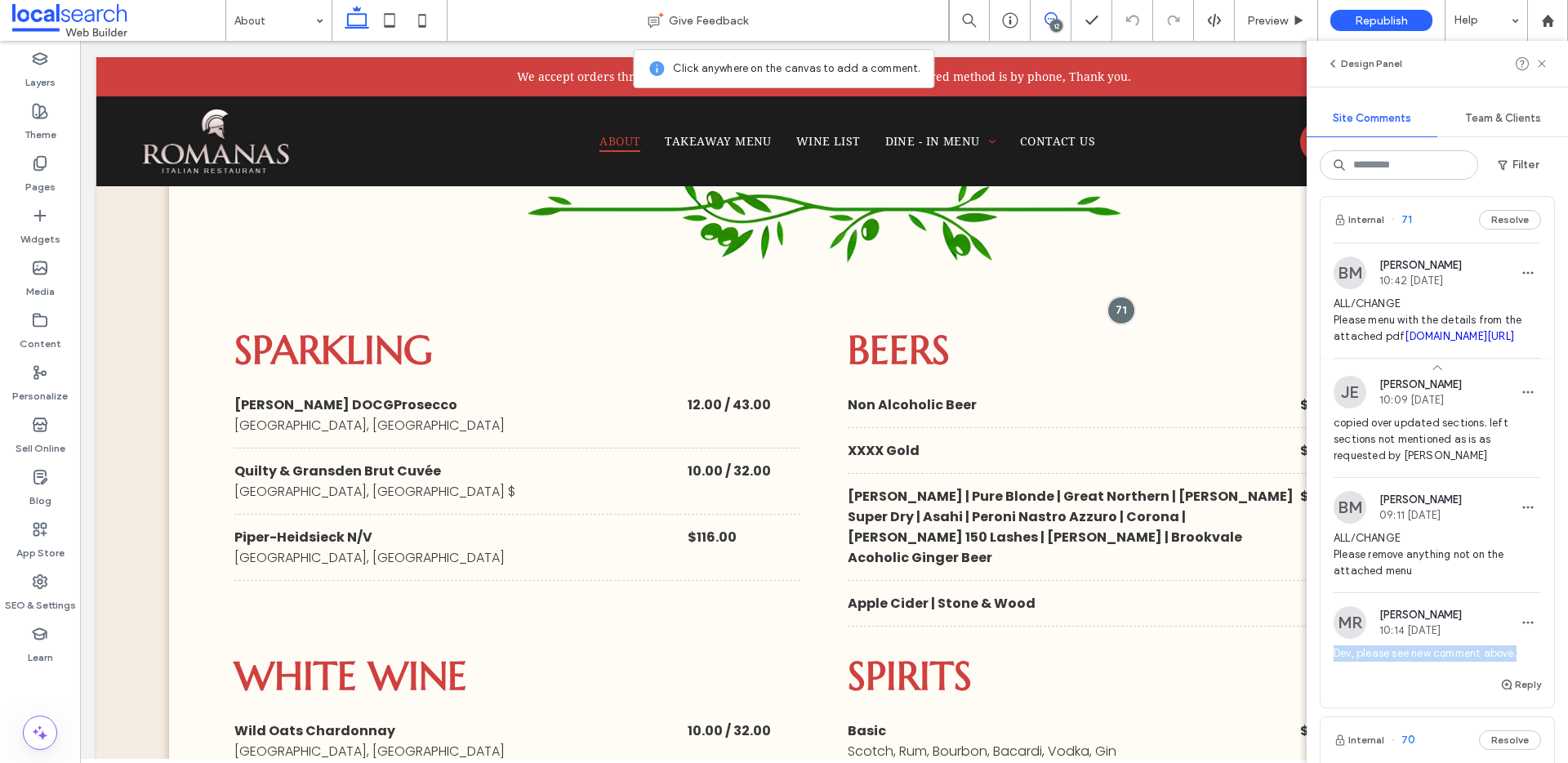
copy span "Dev, please see new comment above."
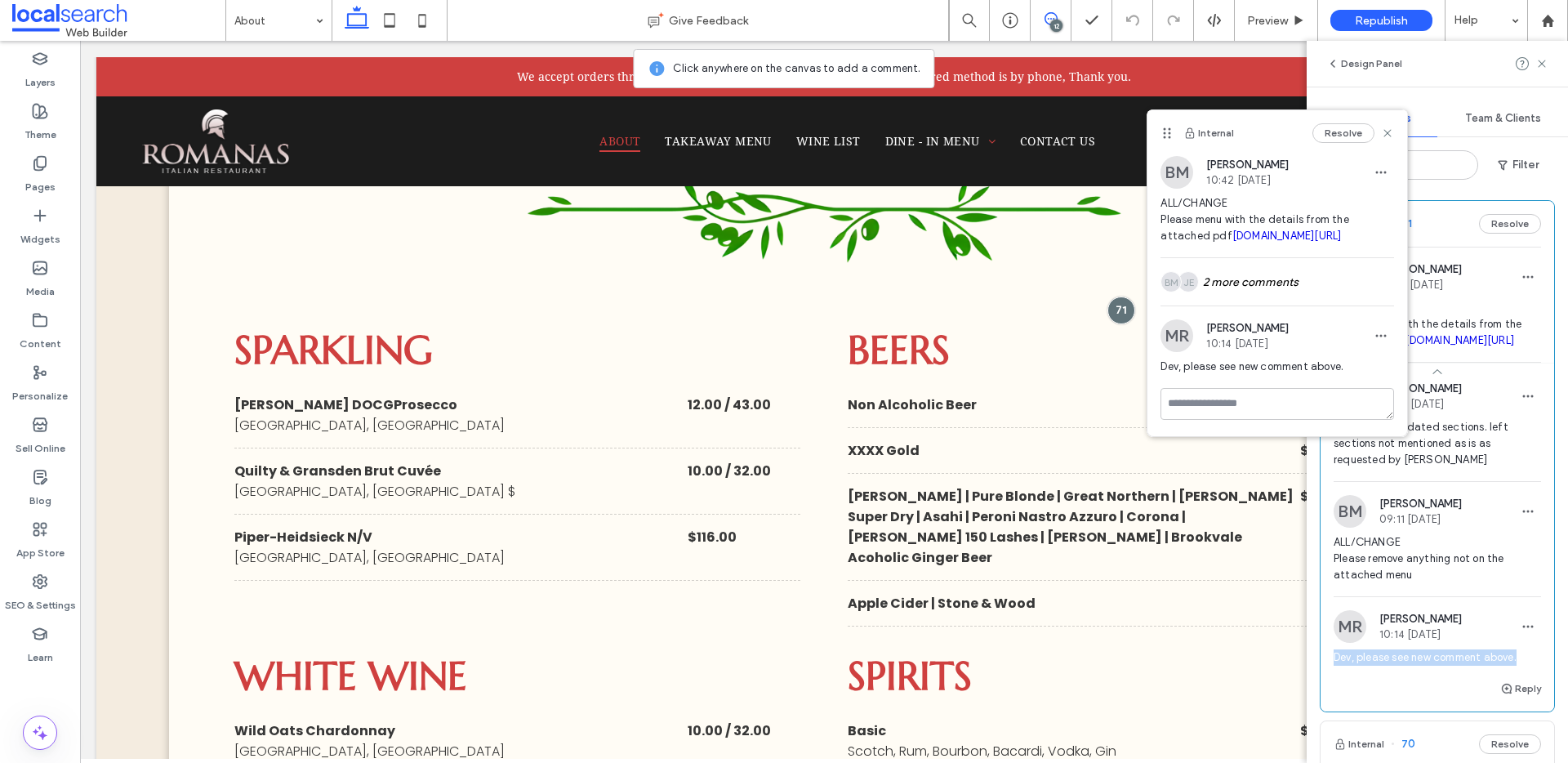
scroll to position [0, 0]
click at [1388, 128] on icon at bounding box center [1386, 133] width 13 height 13
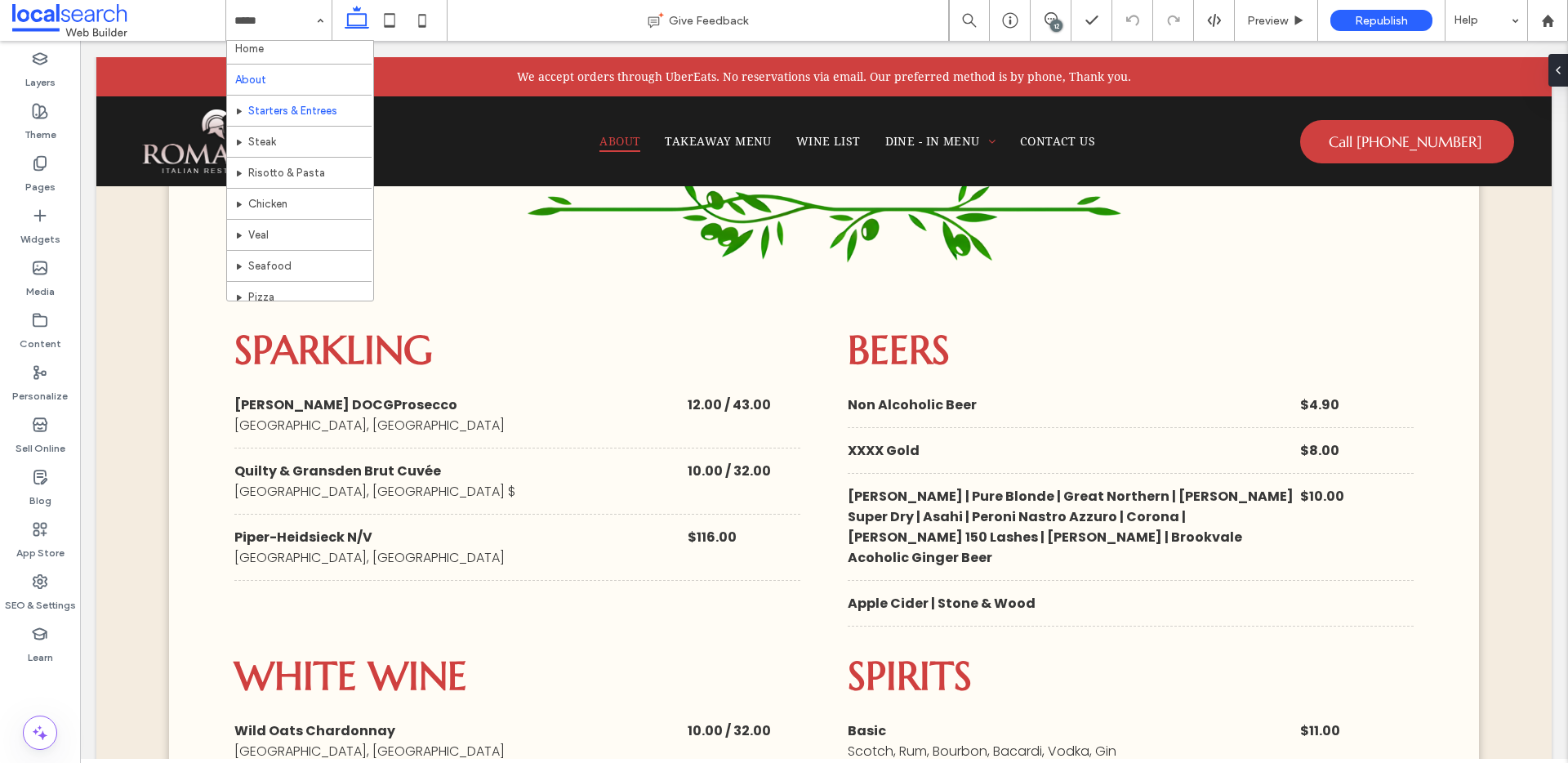
scroll to position [7, 0]
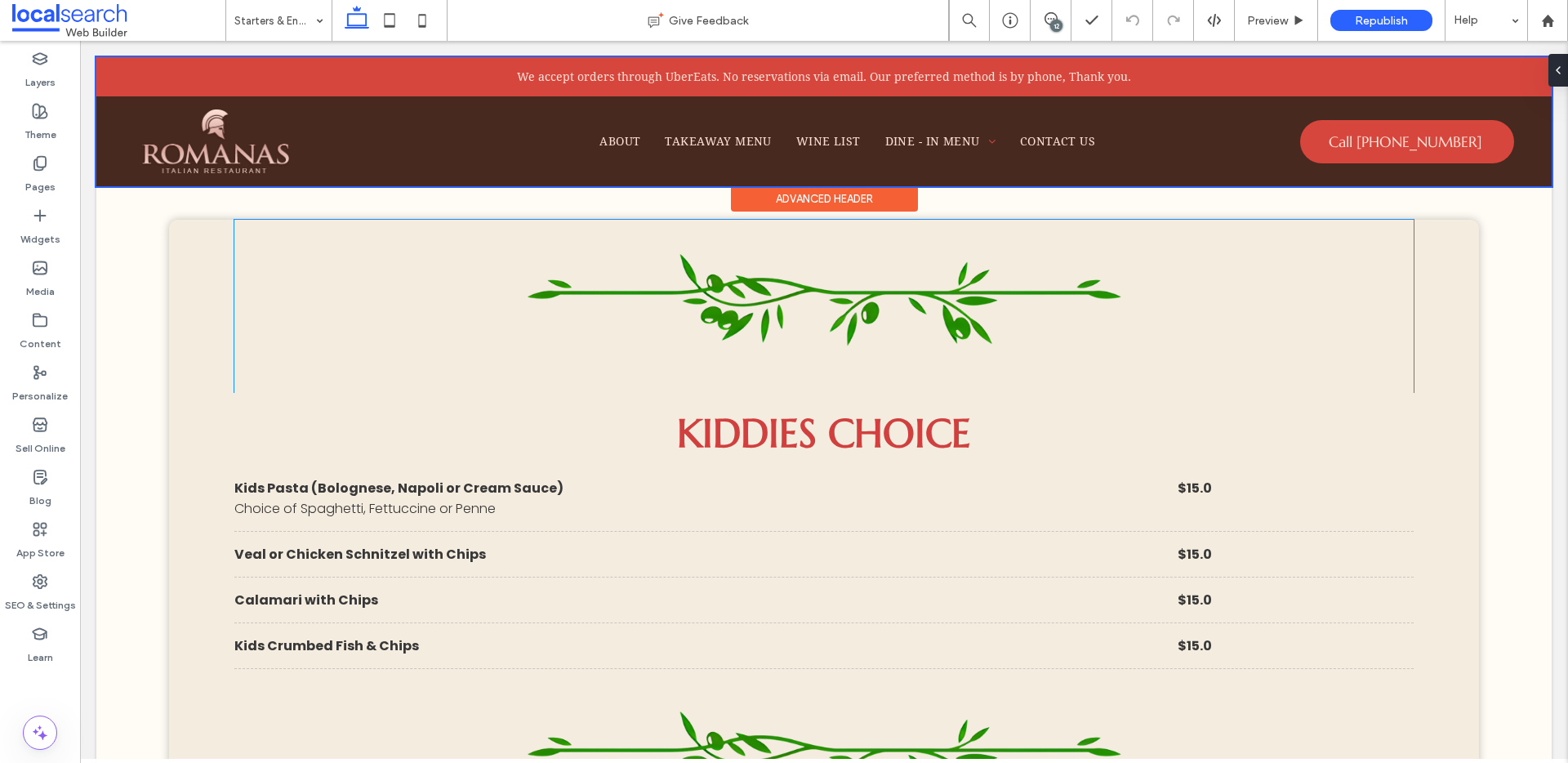
scroll to position [4463, 0]
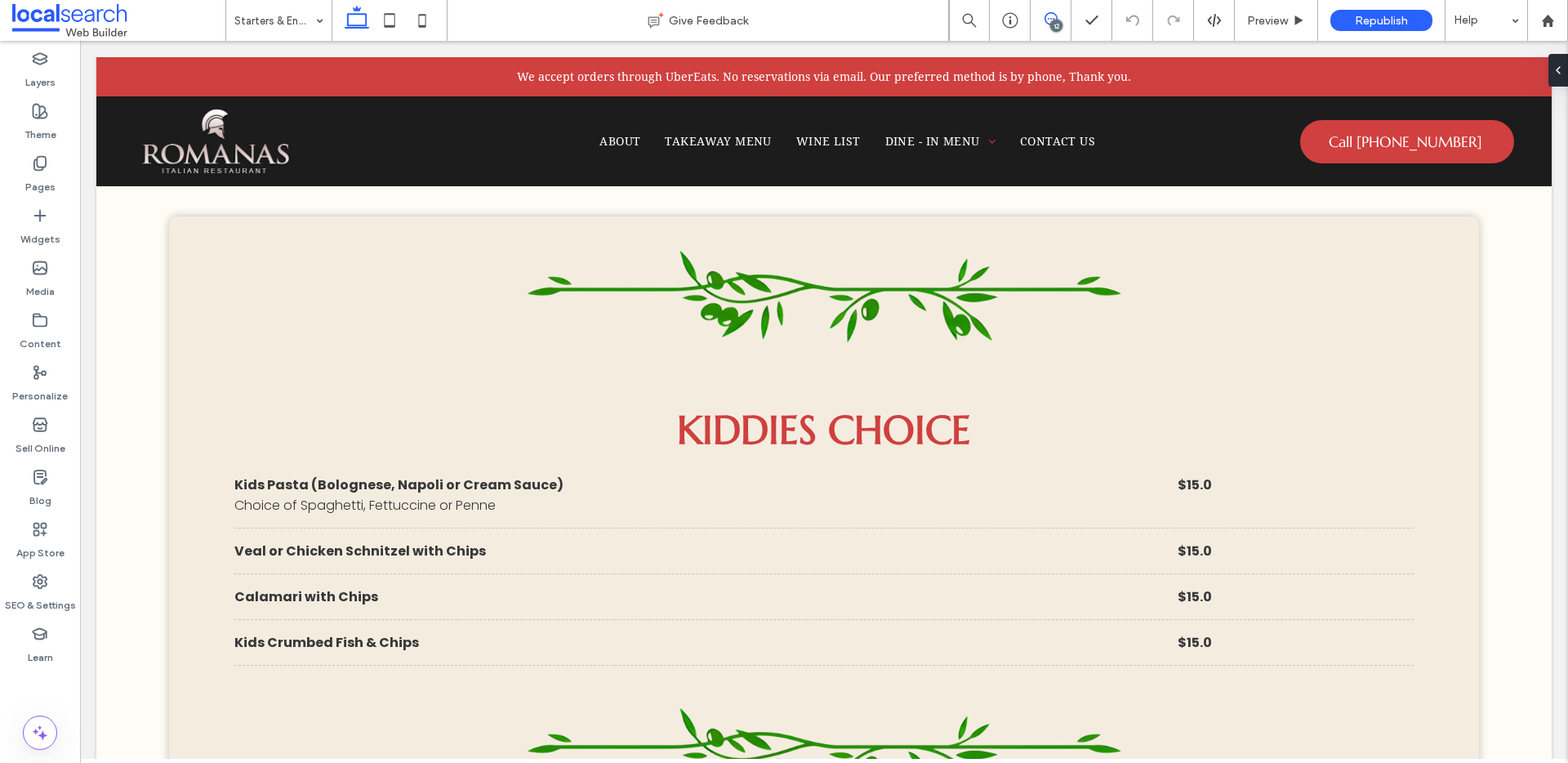
click at [1049, 21] on icon at bounding box center [1050, 19] width 13 height 13
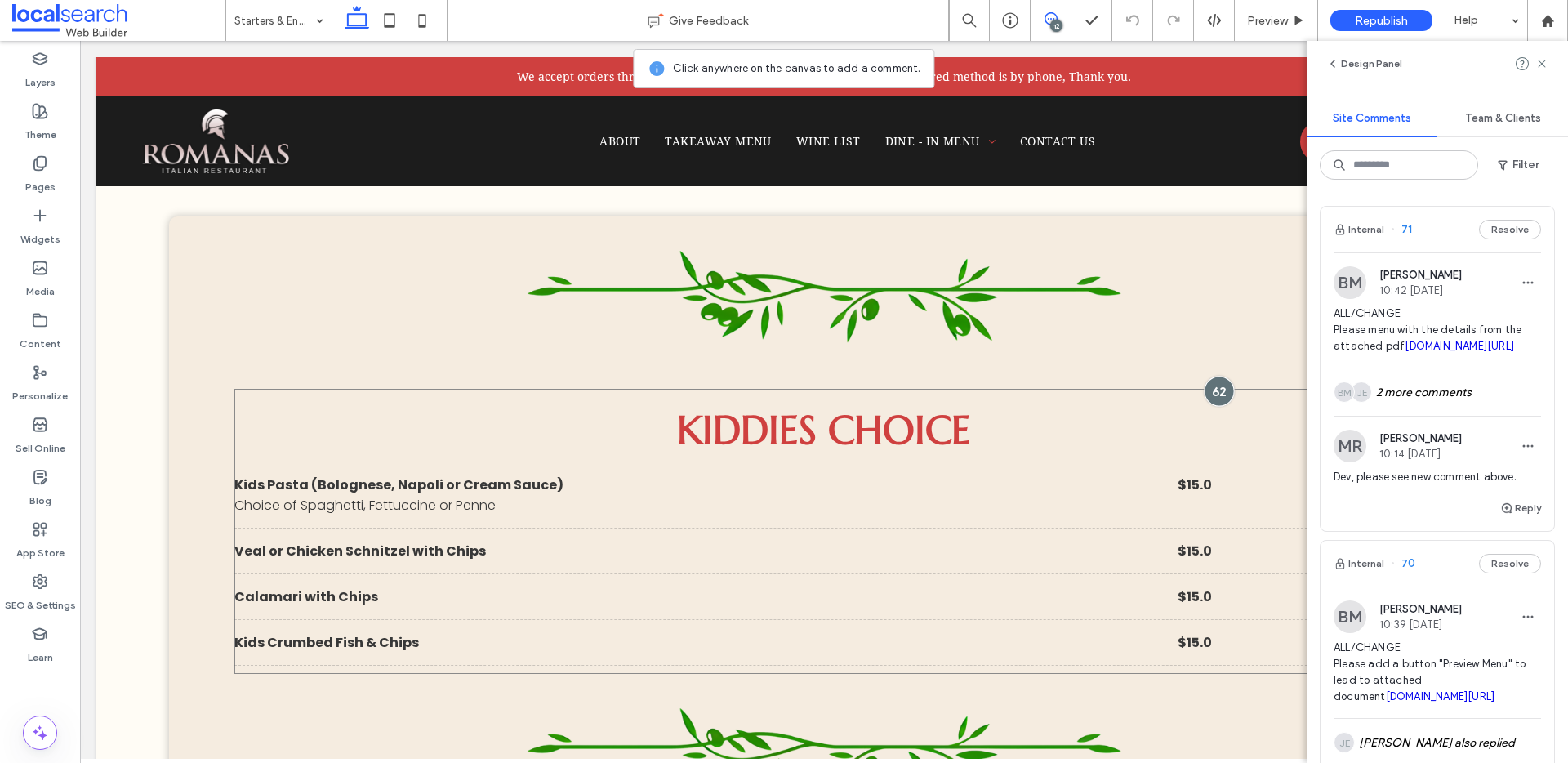
click at [1209, 396] on div at bounding box center [1218, 390] width 30 height 30
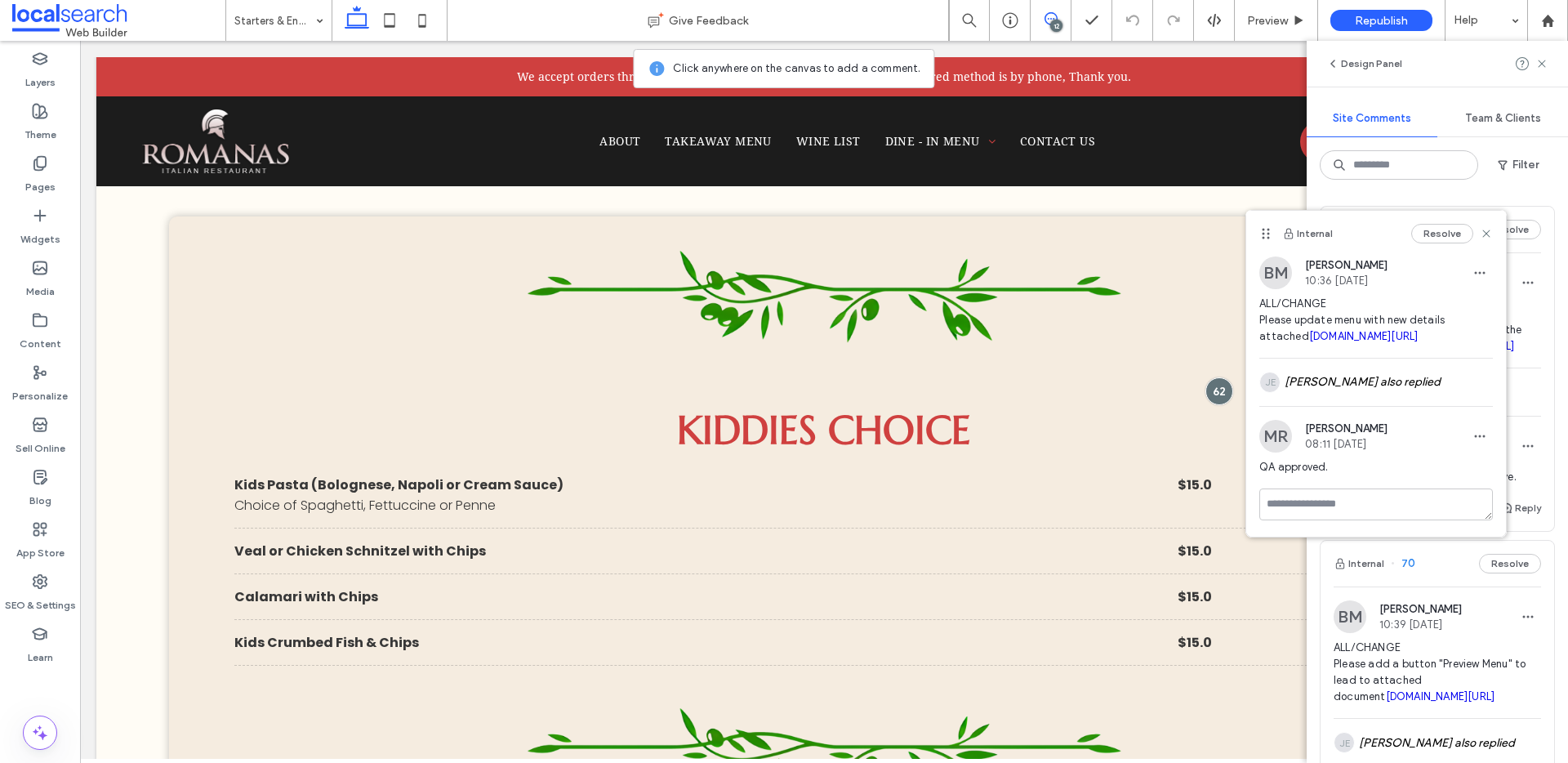
click at [1309, 342] on link "irp.cdn-website.com/0a9ef132/files/uploaded/Romanas+dine+in+menu+2025.pdf" at bounding box center [1364, 336] width 109 height 13
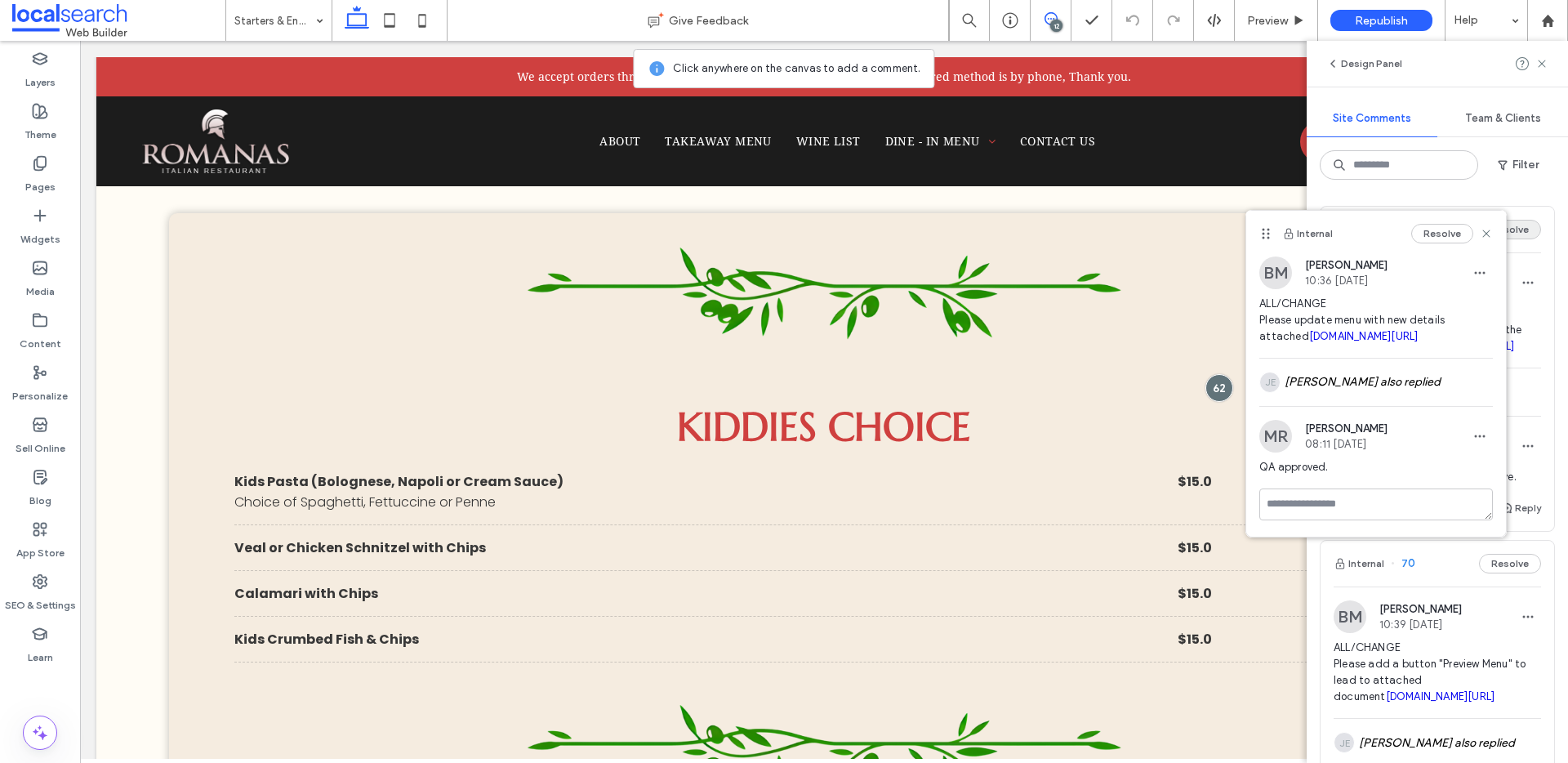
click at [1485, 232] on use at bounding box center [1487, 233] width 8 height 8
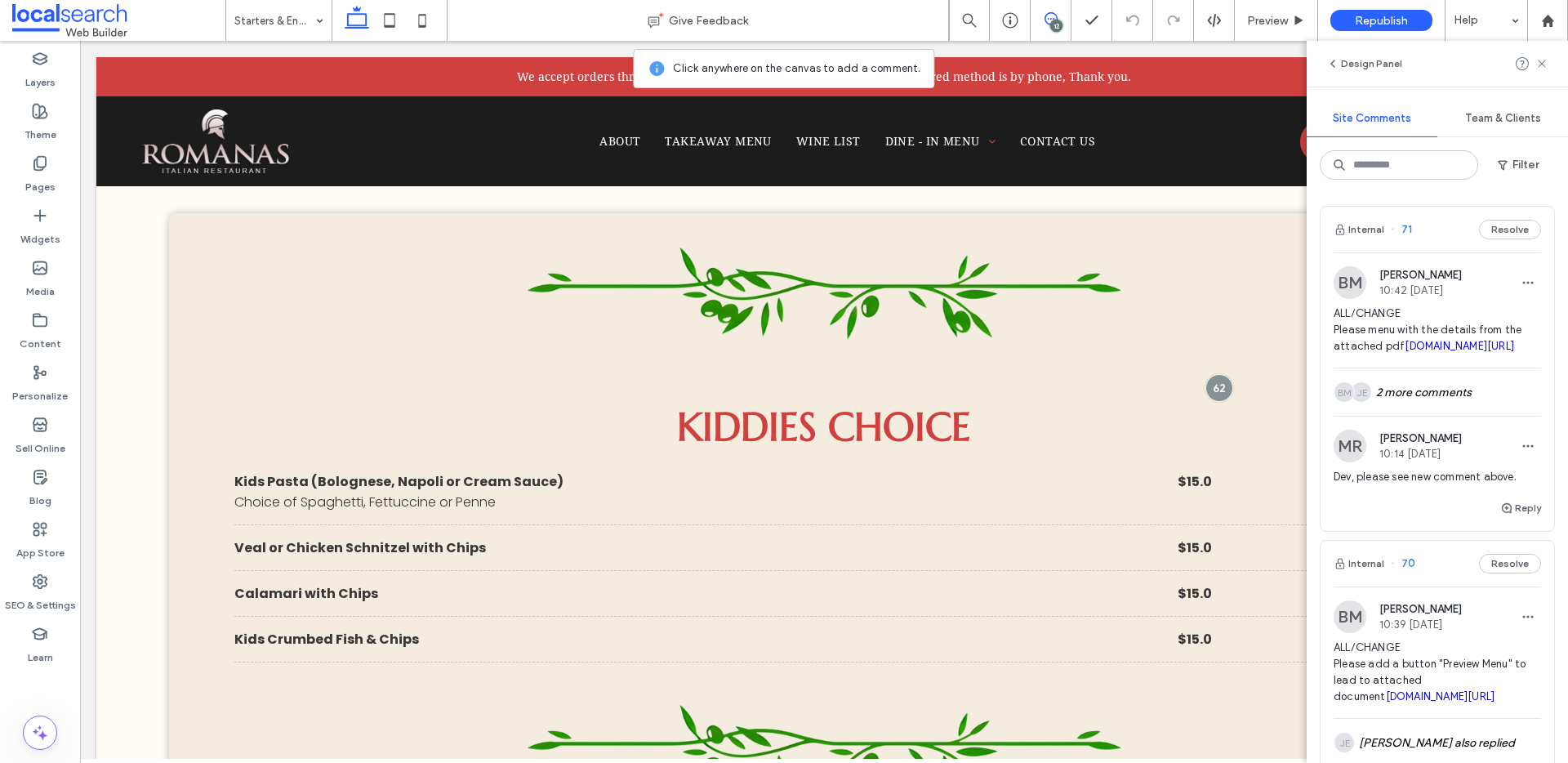
click at [1057, 22] on div "12" at bounding box center [1056, 25] width 13 height 13
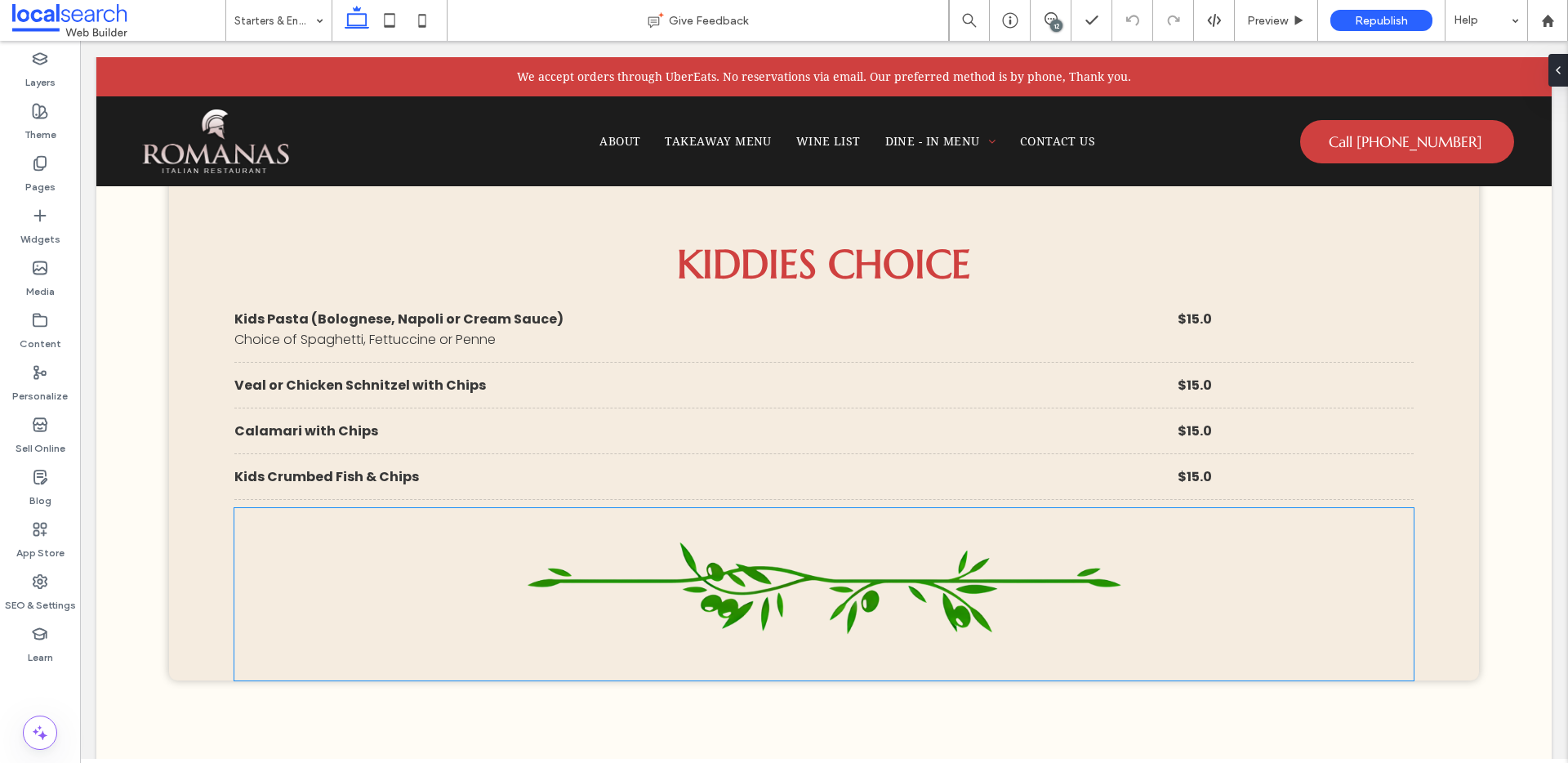
scroll to position [4598, 0]
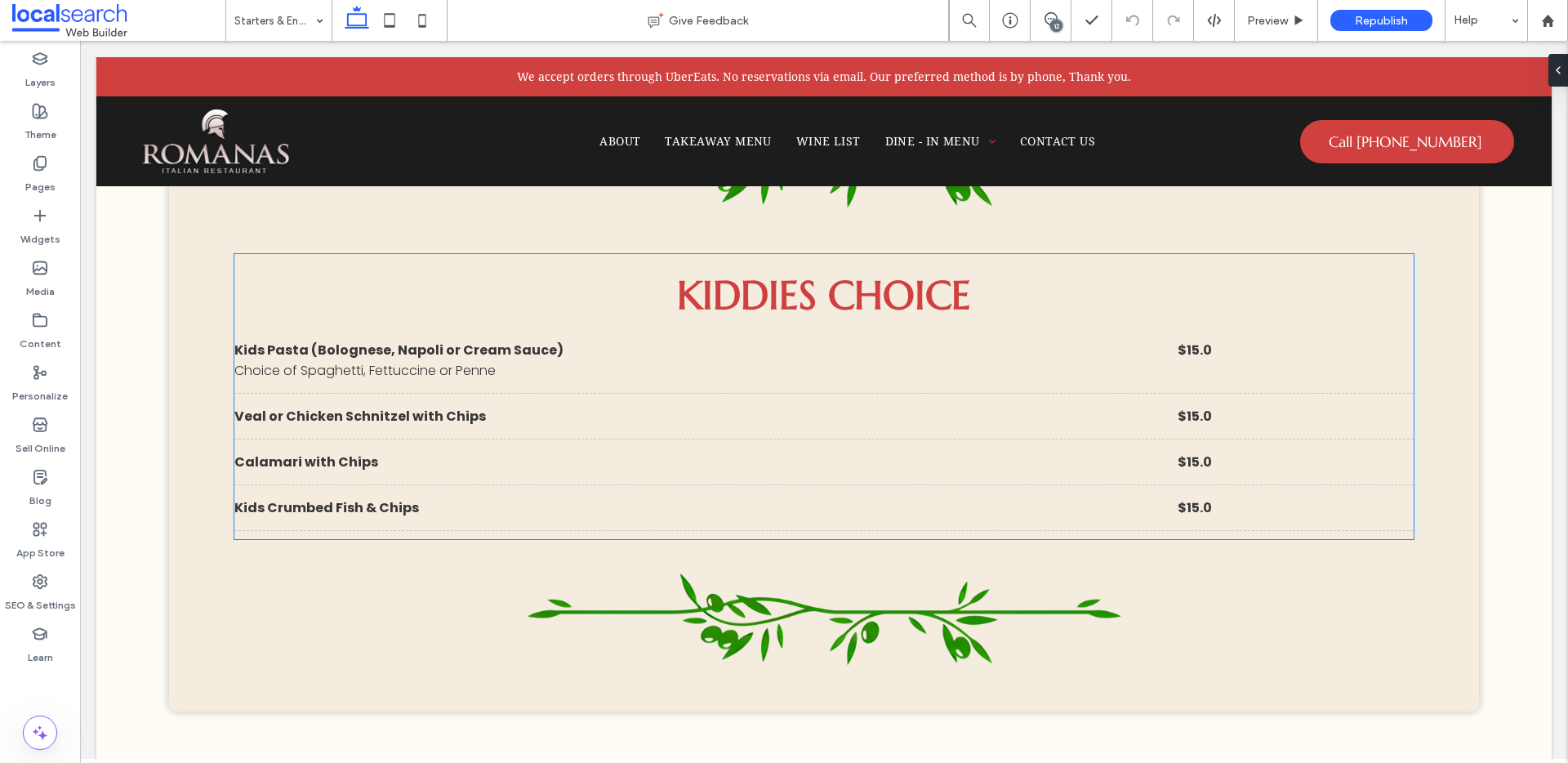
click at [313, 359] on div "Kids Pasta (Bolognese, Napoli or Cream Sauce)" at bounding box center [699, 350] width 931 height 21
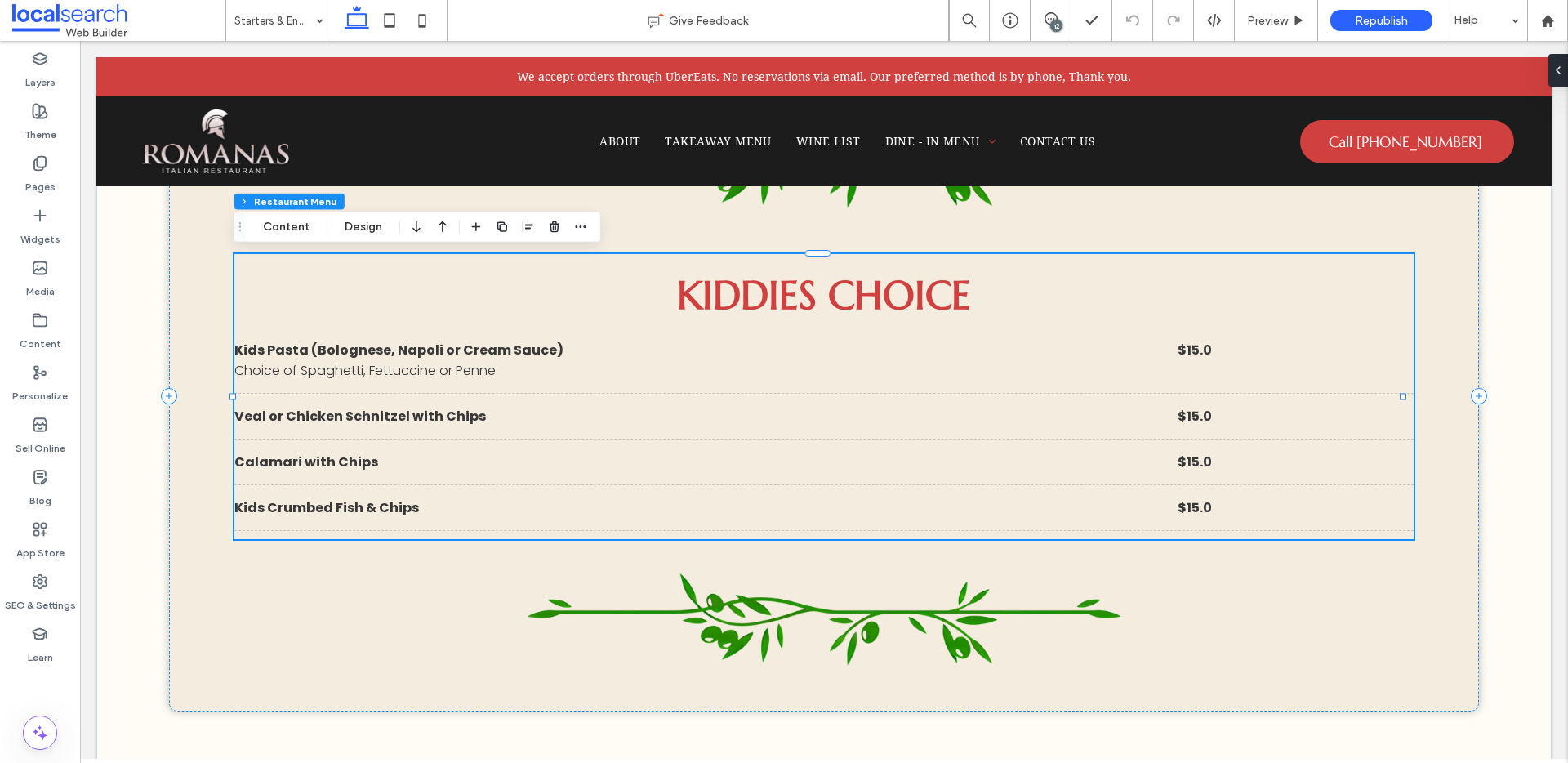
click at [313, 359] on div "Kids Pasta (Bolognese, Napoli or Cream Sauce)" at bounding box center [699, 350] width 931 height 21
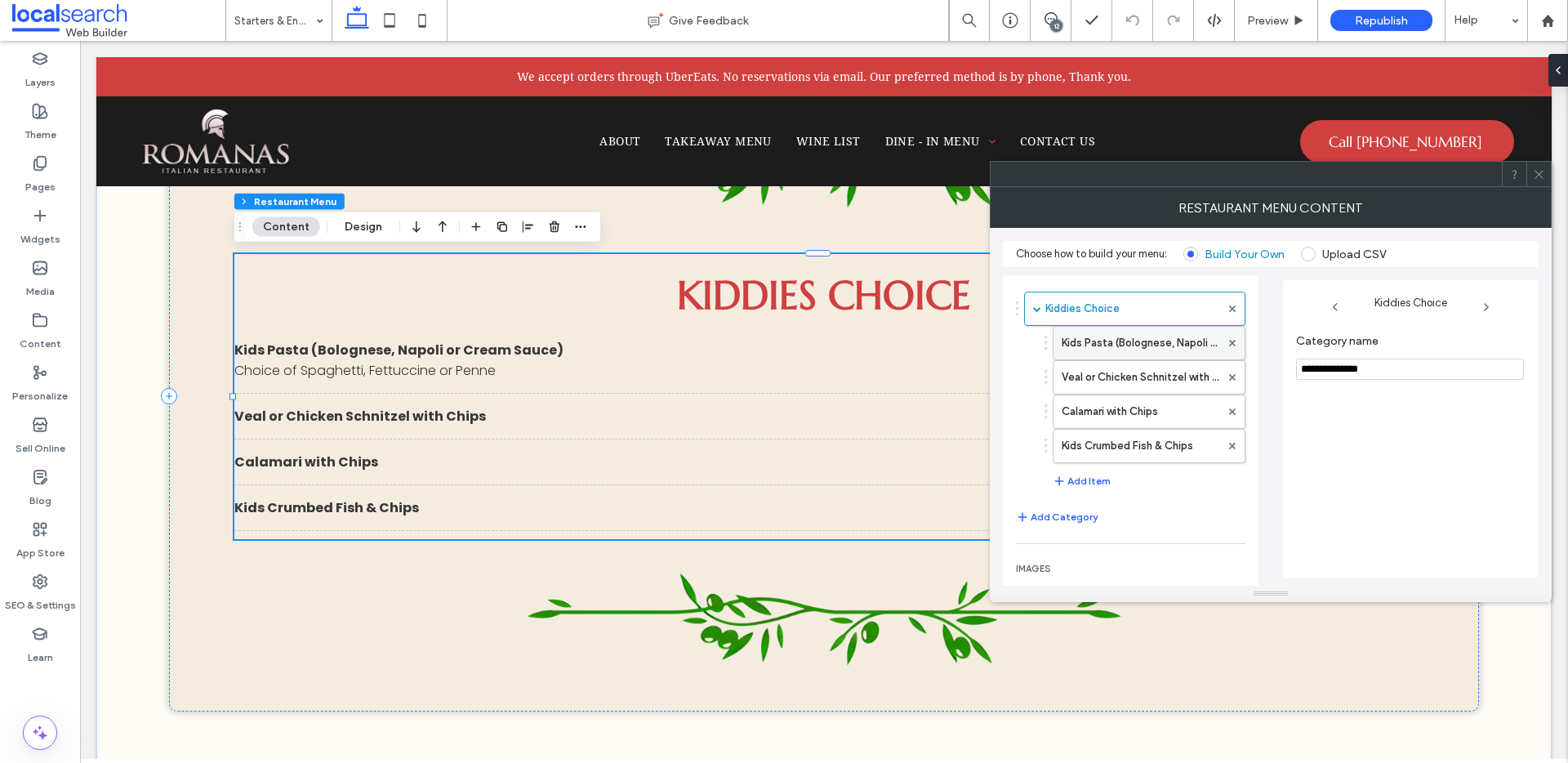
click at [1135, 348] on label "Kids Pasta (Bolognese, Napoli or Cream Sauce)" at bounding box center [1140, 342] width 158 height 32
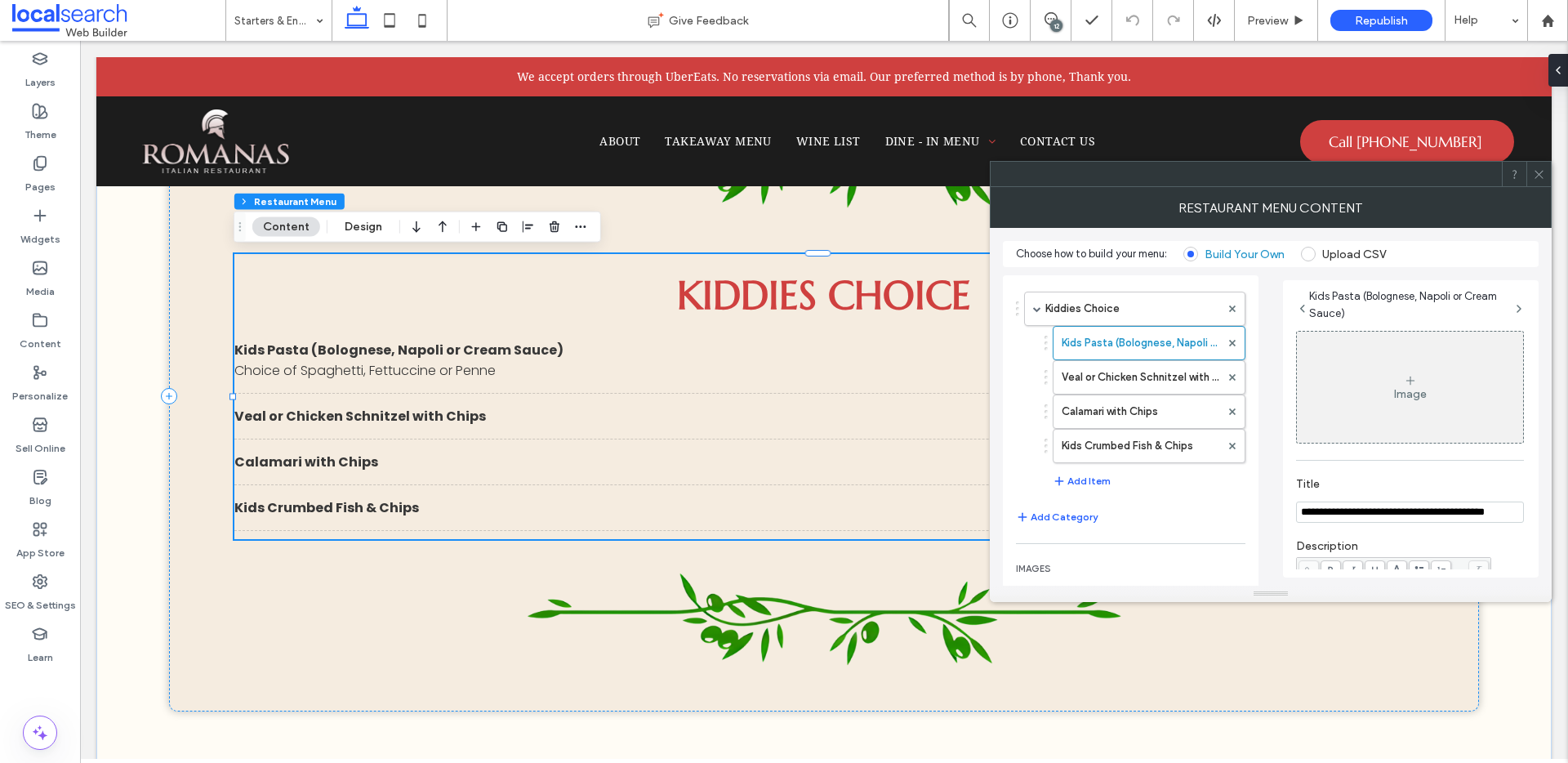
scroll to position [10, 0]
drag, startPoint x: 1358, startPoint y: 511, endPoint x: 1298, endPoint y: 511, distance: 60.0
click at [1295, 511] on input "**********" at bounding box center [1409, 509] width 228 height 21
click at [1473, 506] on input "**********" at bounding box center [1409, 509] width 228 height 21
type input "**********"
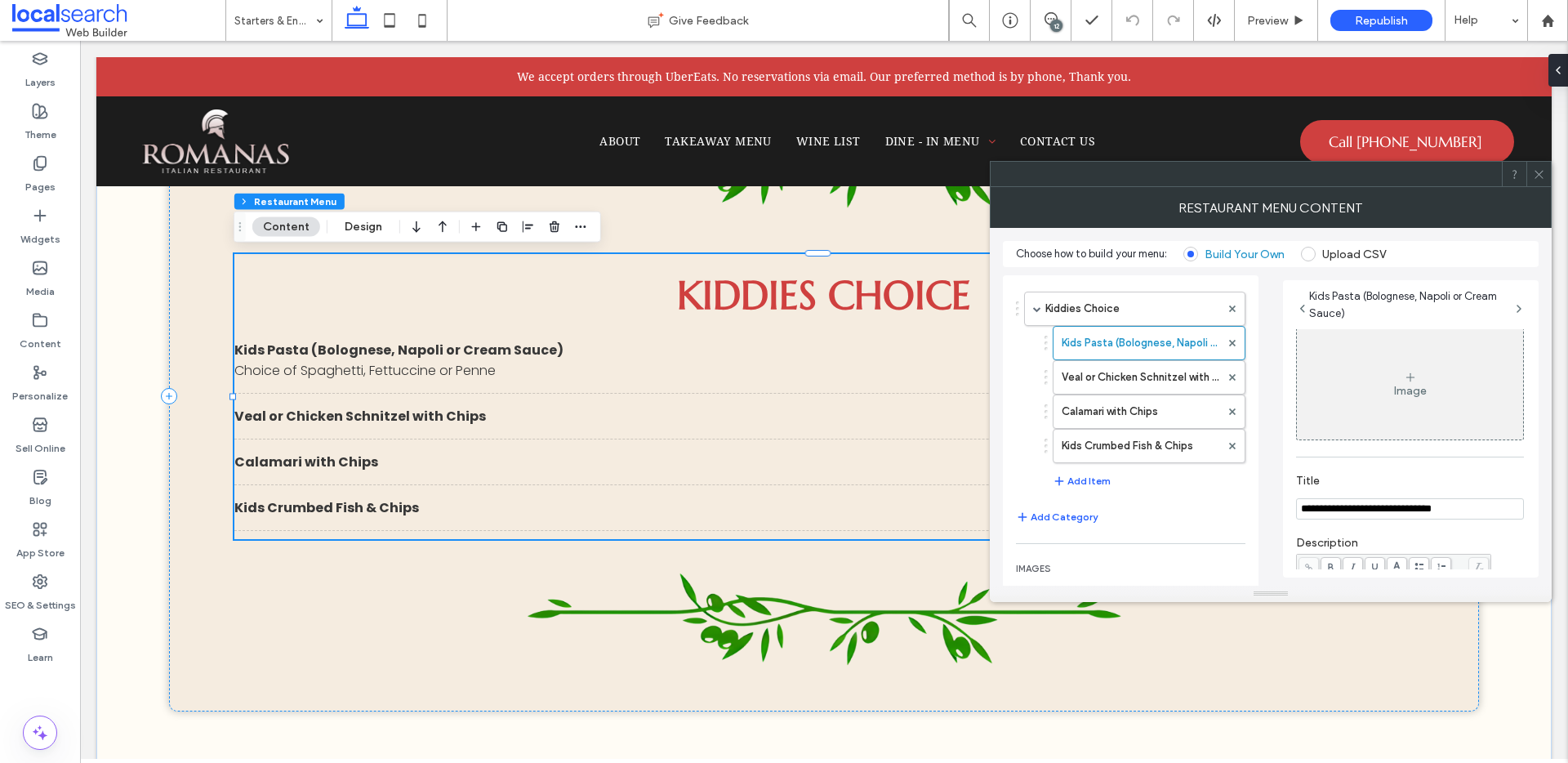
click at [1536, 178] on icon at bounding box center [1539, 174] width 13 height 13
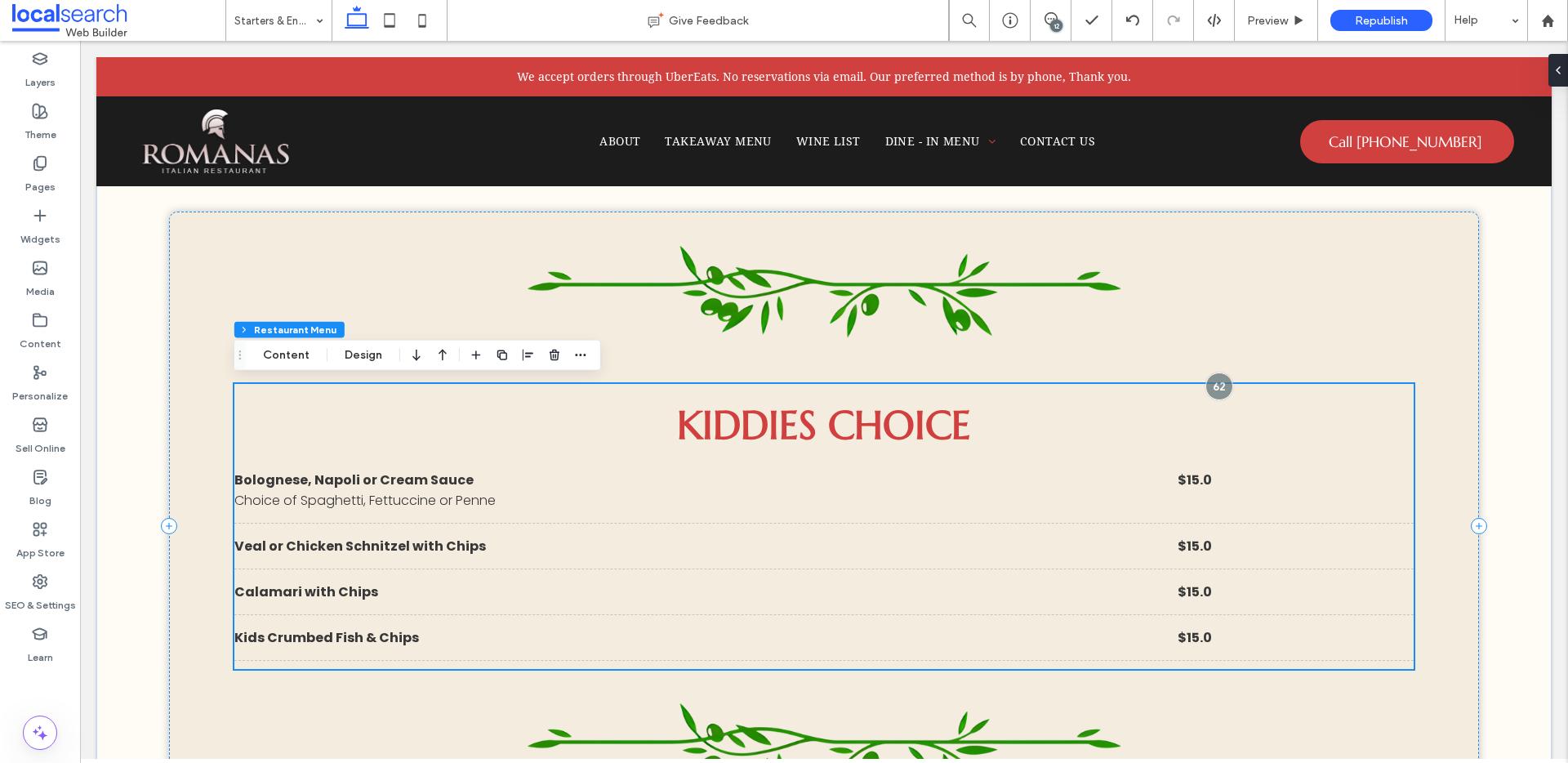
scroll to position [4470, 0]
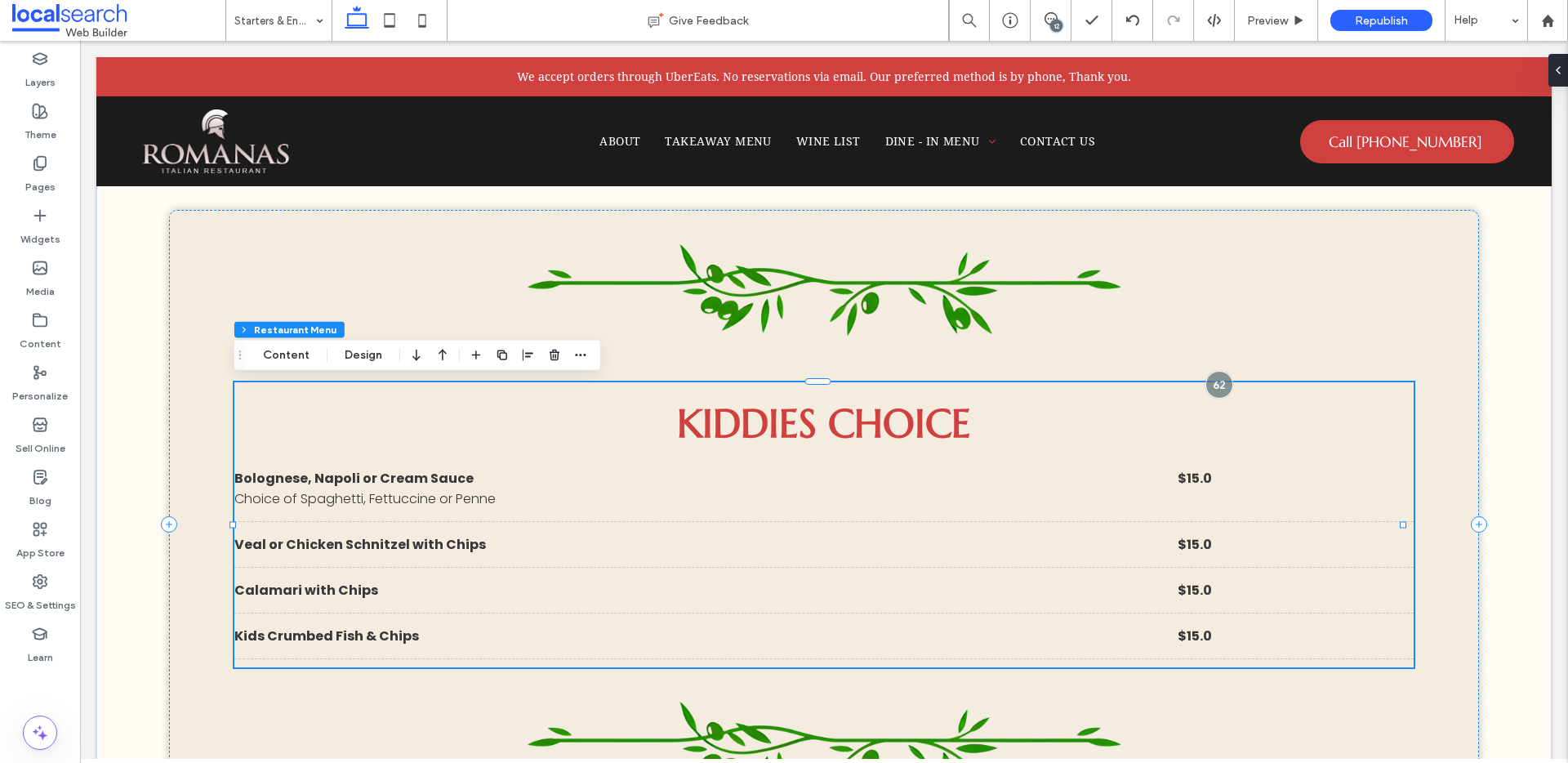
click at [858, 425] on h3 "Kiddies Choice" at bounding box center [824, 423] width 1178 height 49
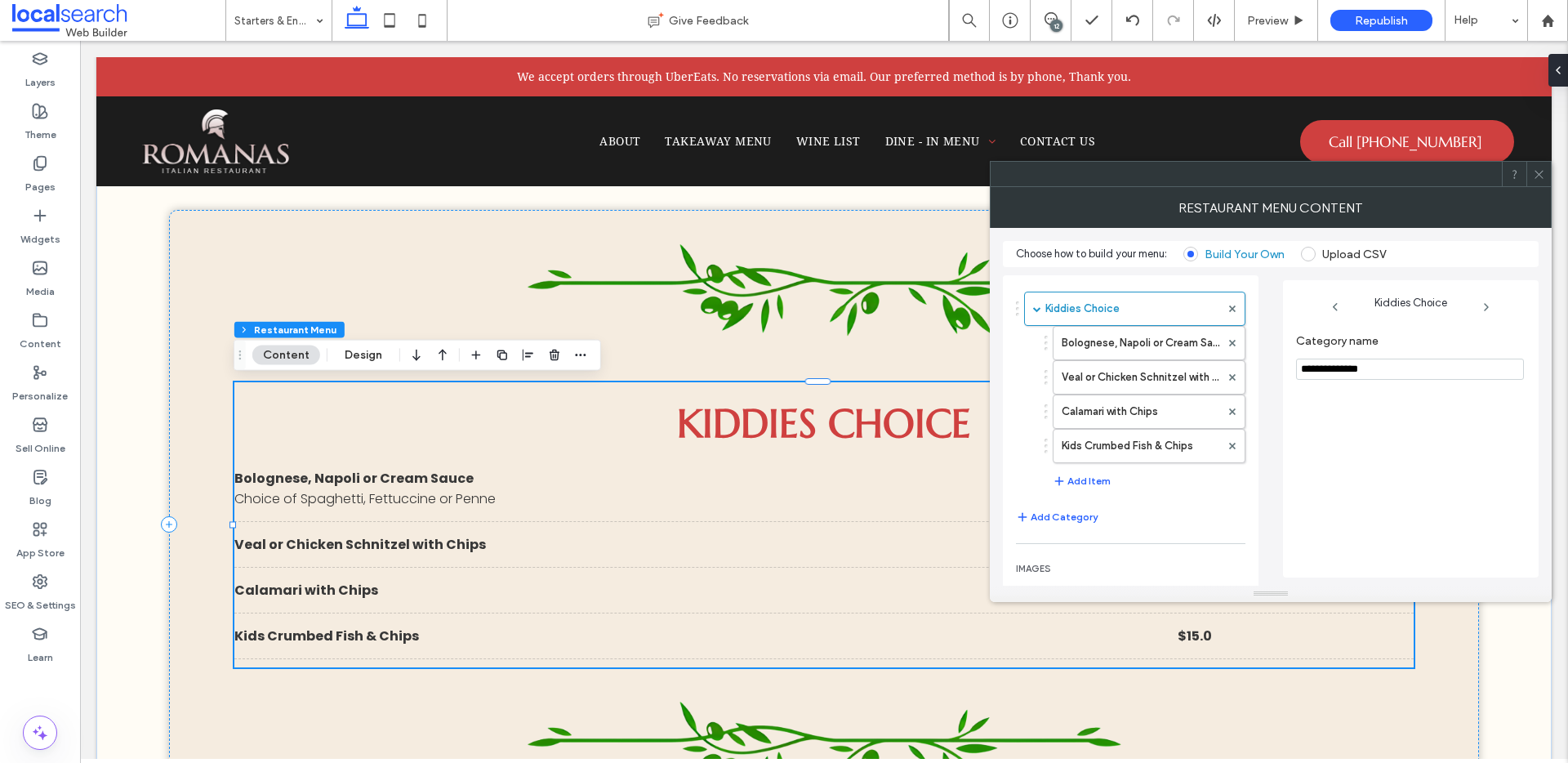
click at [1420, 367] on input "**********" at bounding box center [1409, 369] width 228 height 21
type input "**********"
click at [1538, 166] on span at bounding box center [1539, 173] width 13 height 24
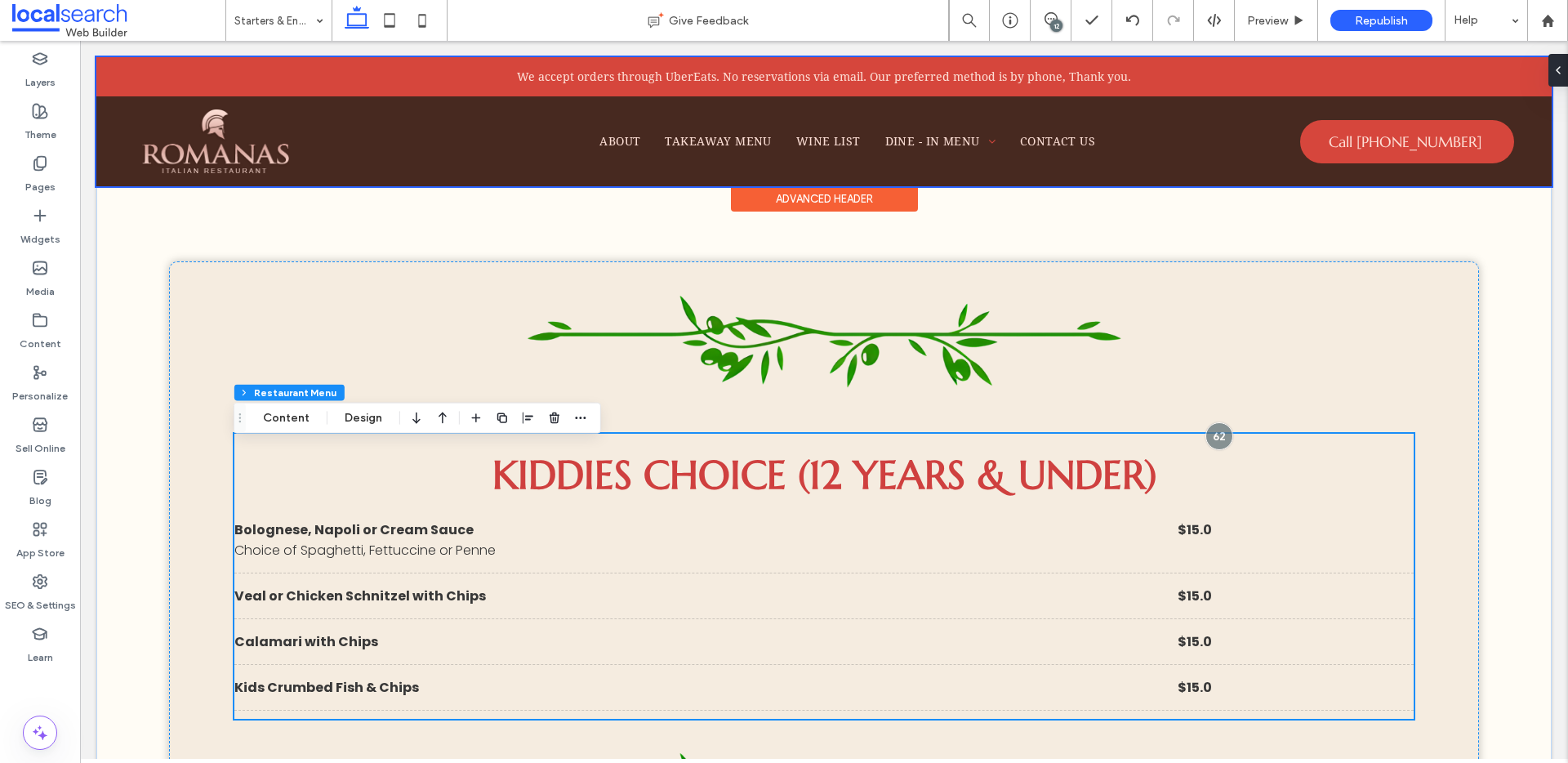
scroll to position [4437, 0]
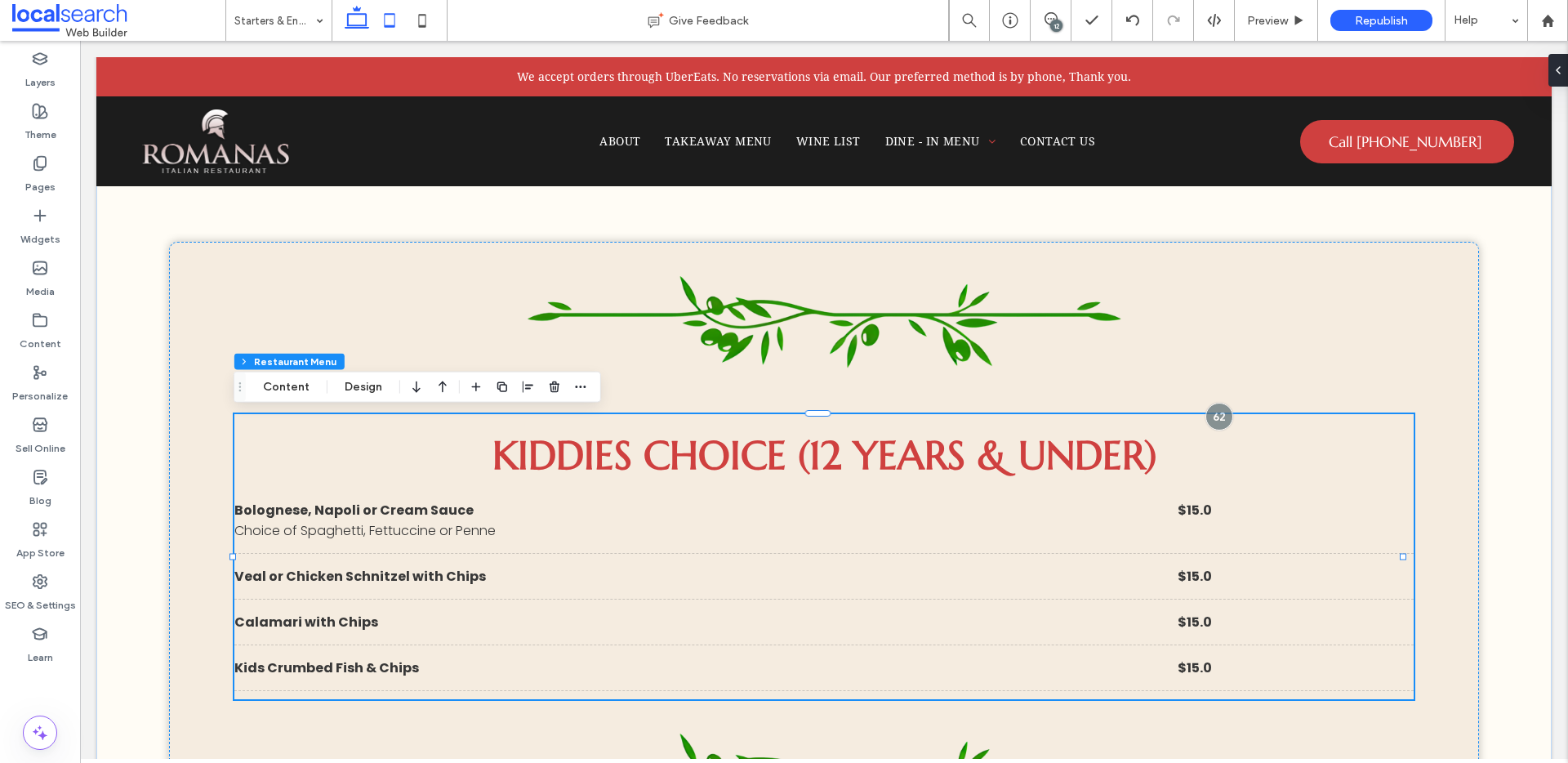
click at [391, 24] on icon at bounding box center [389, 20] width 32 height 32
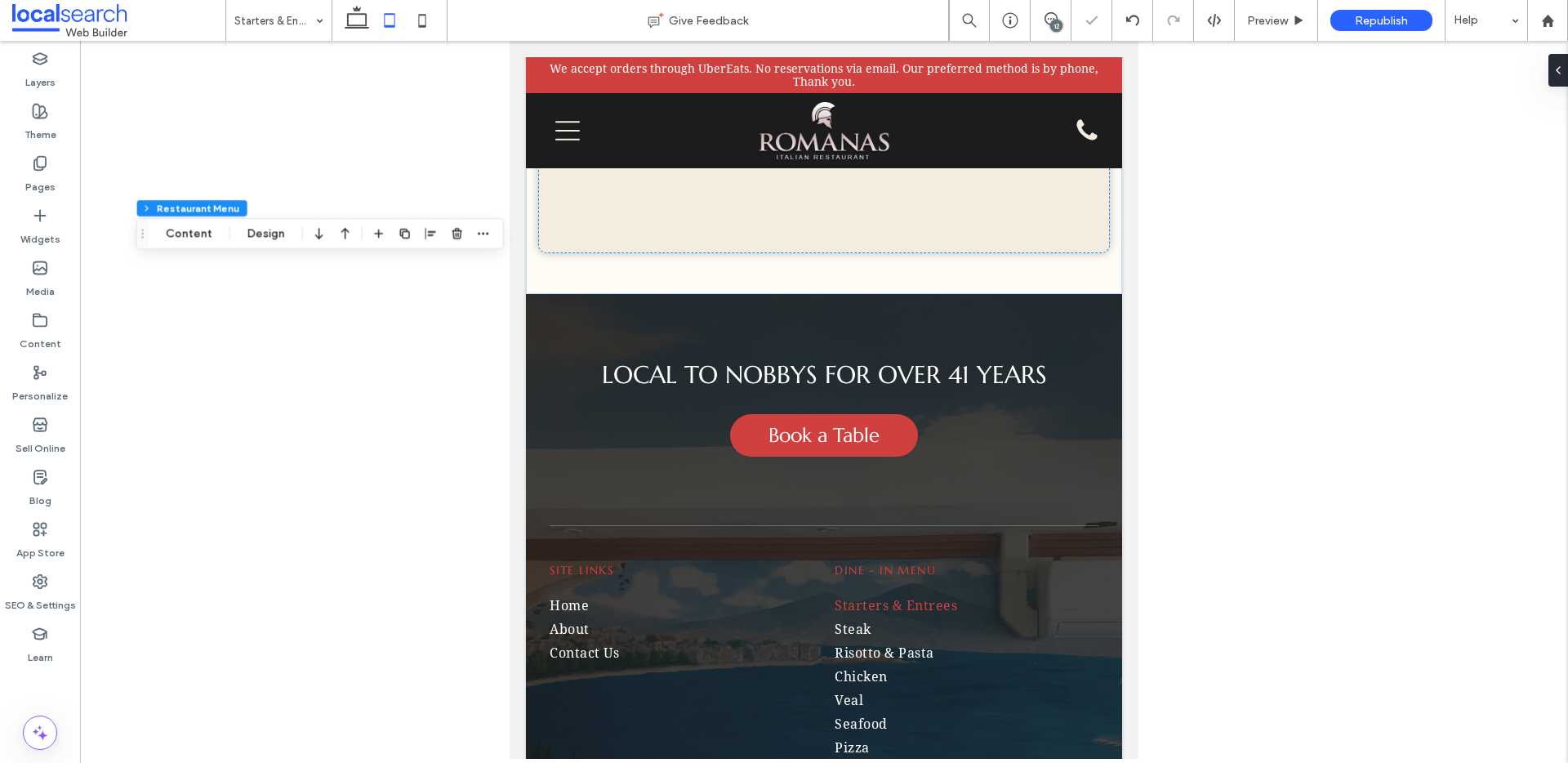
scroll to position [3966, 0]
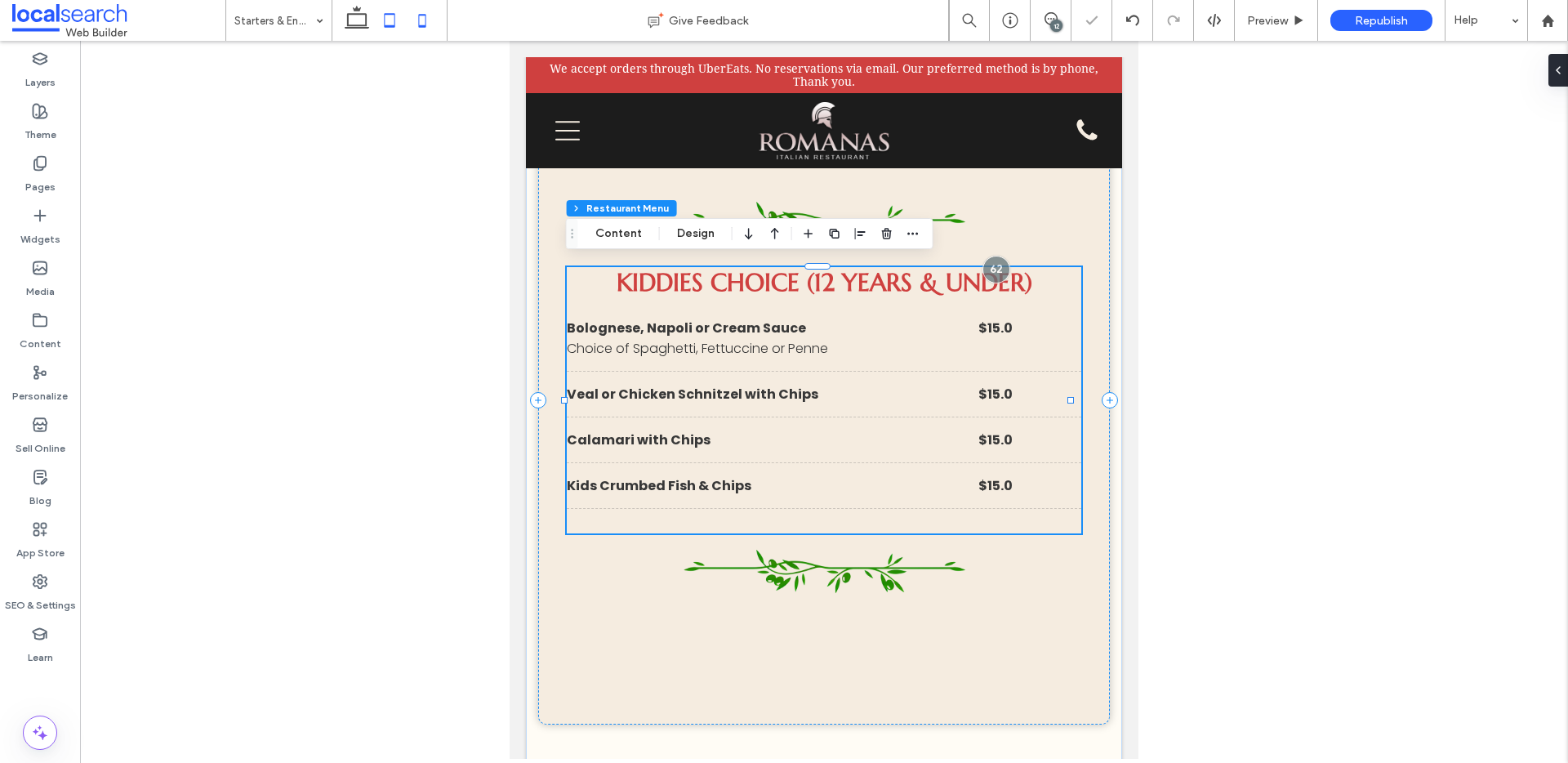
click at [428, 18] on icon at bounding box center [421, 20] width 32 height 32
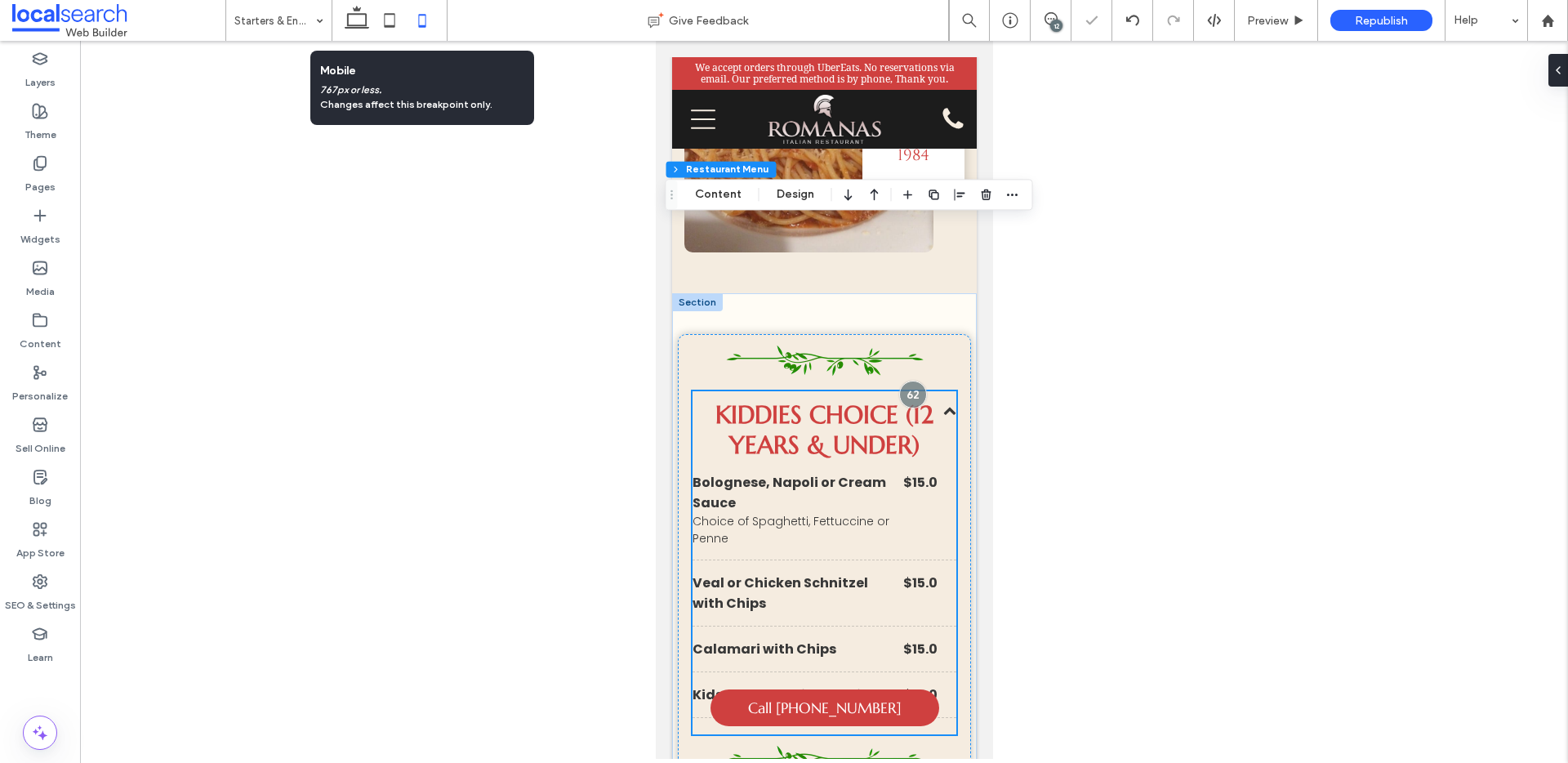
scroll to position [4106, 0]
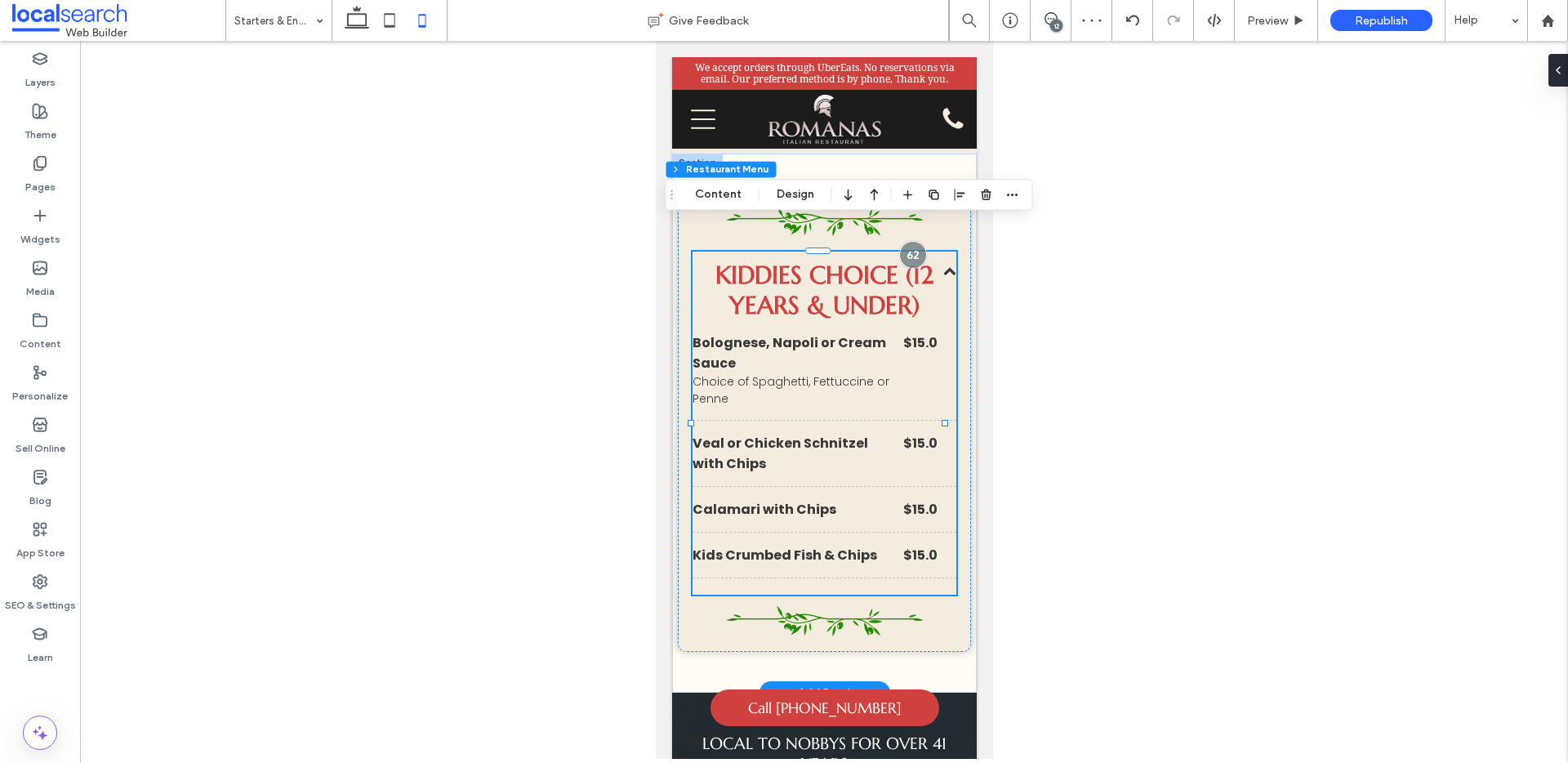
click at [942, 264] on span at bounding box center [948, 270] width 13 height 13
click at [1273, 17] on span "Preview" at bounding box center [1267, 21] width 41 height 14
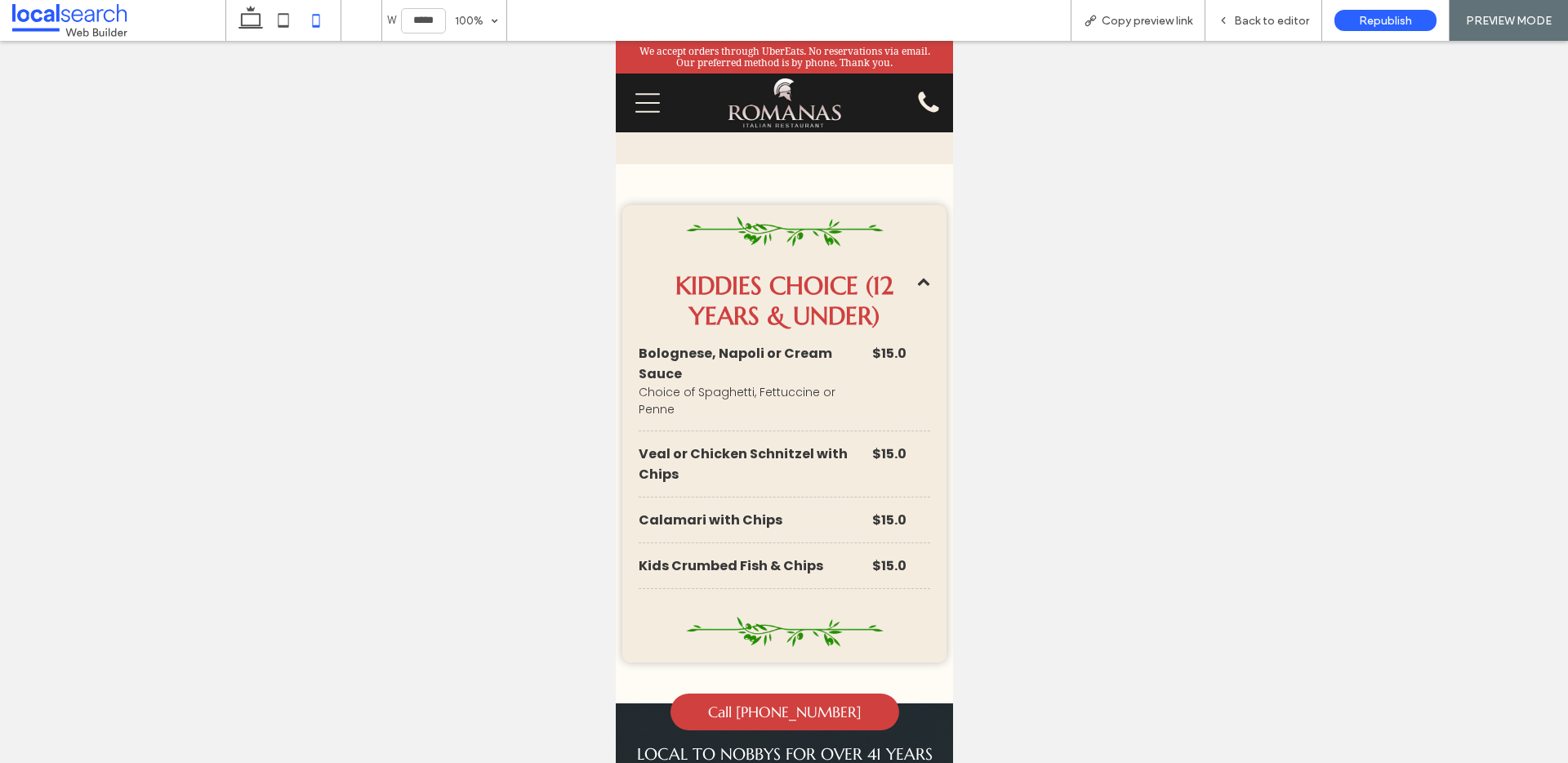
scroll to position [4039, 0]
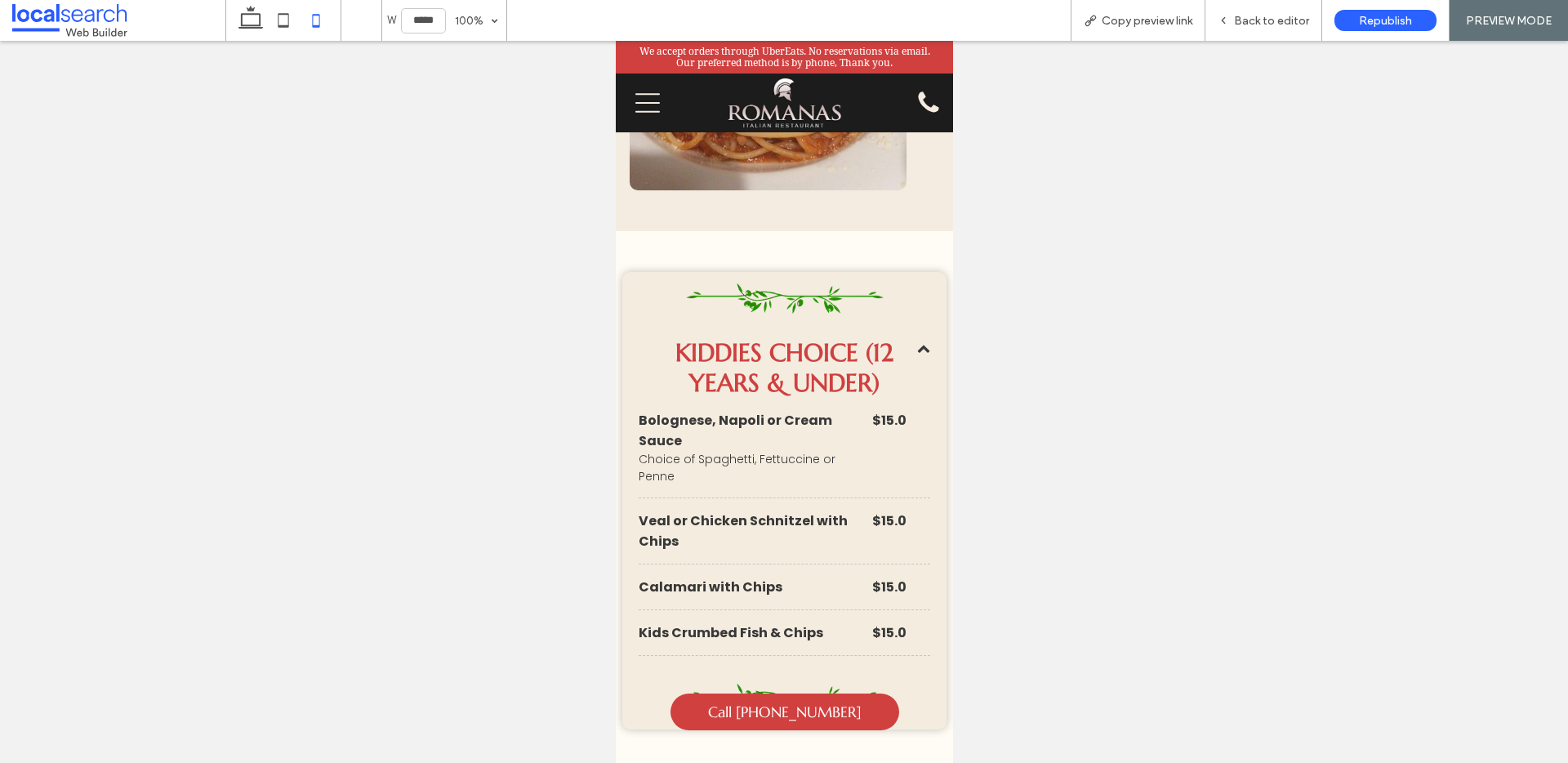
click at [916, 341] on span at bounding box center [922, 347] width 13 height 13
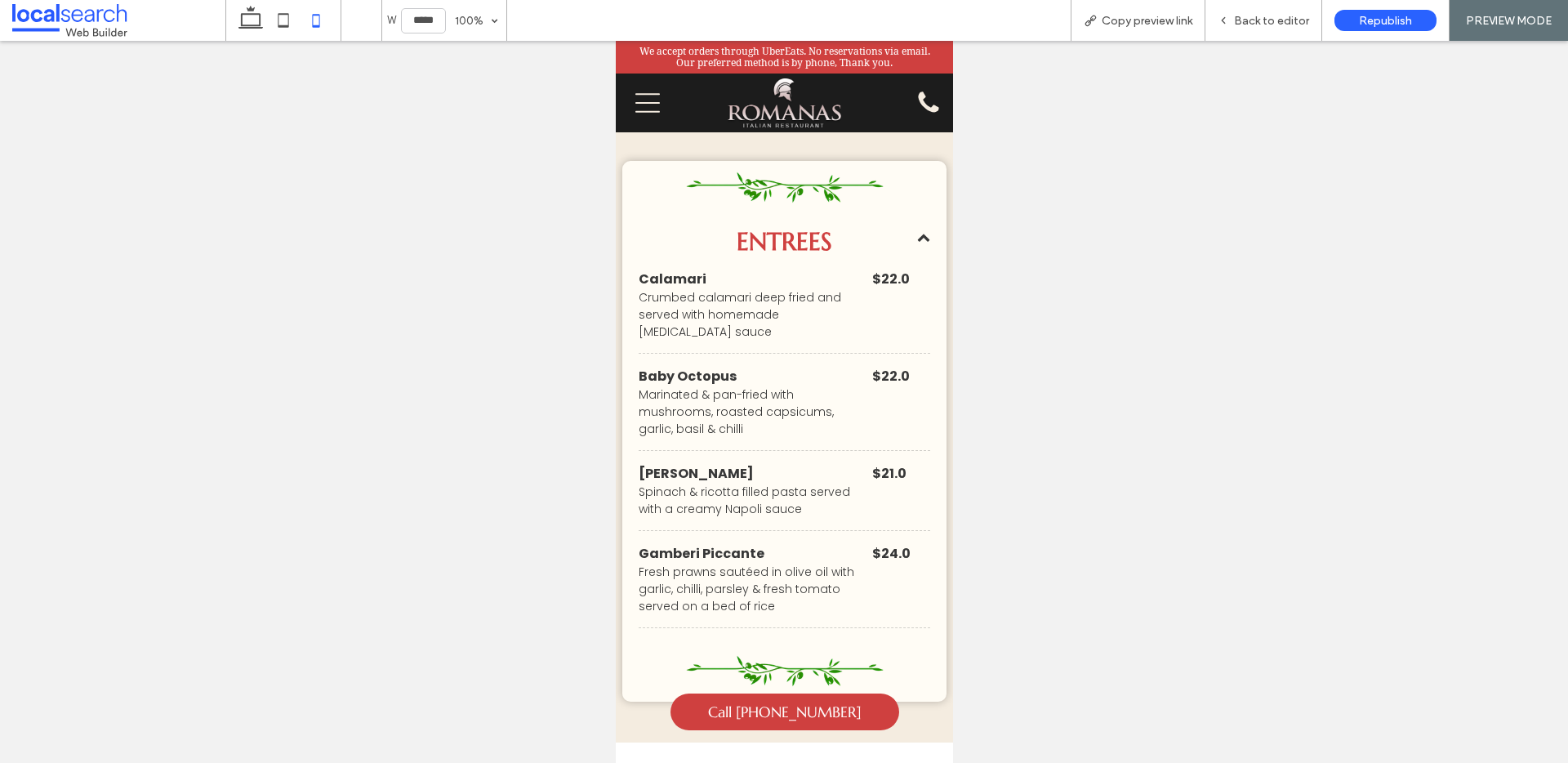
scroll to position [1962, 0]
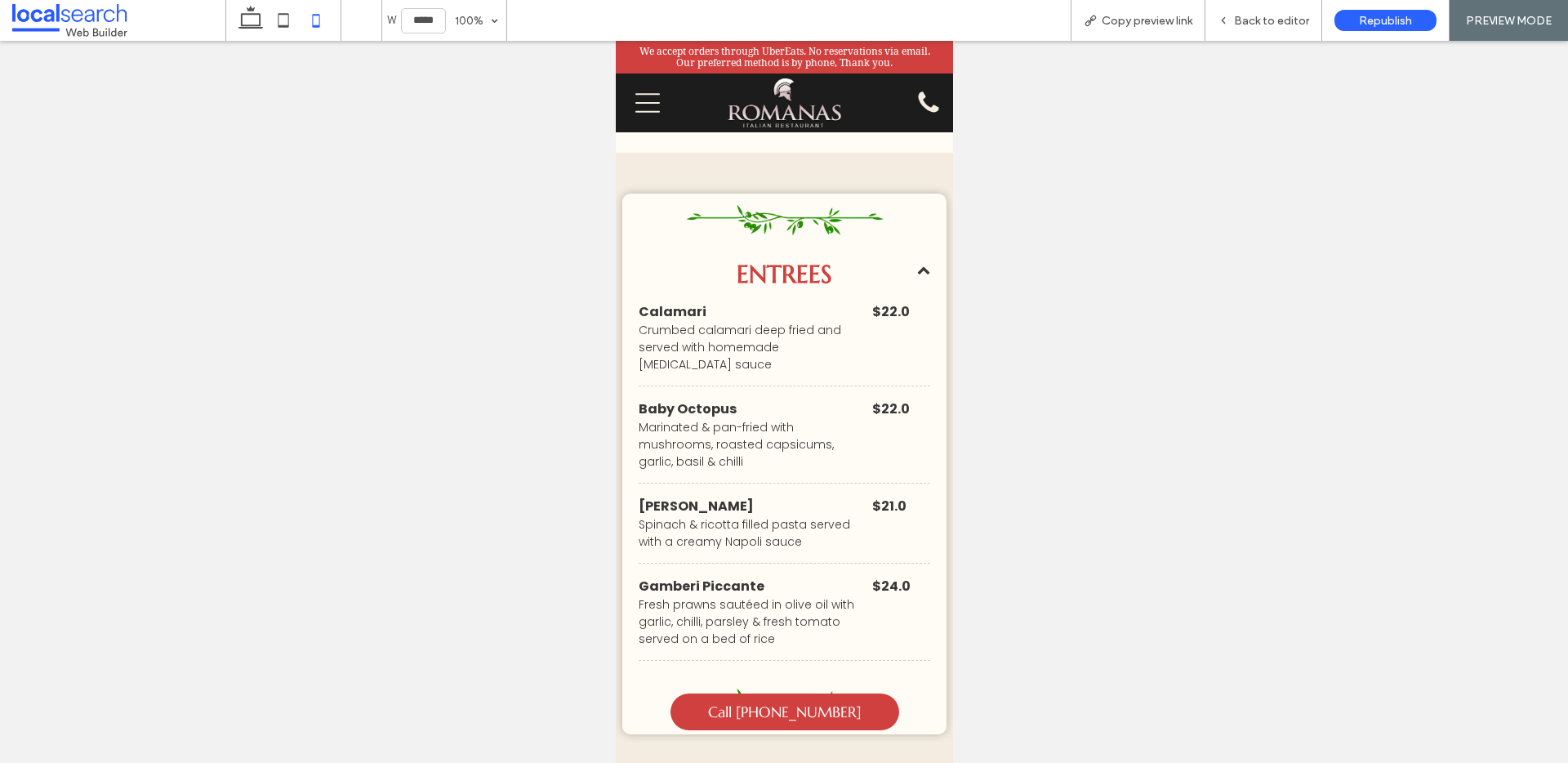
click at [916, 263] on span at bounding box center [922, 269] width 13 height 13
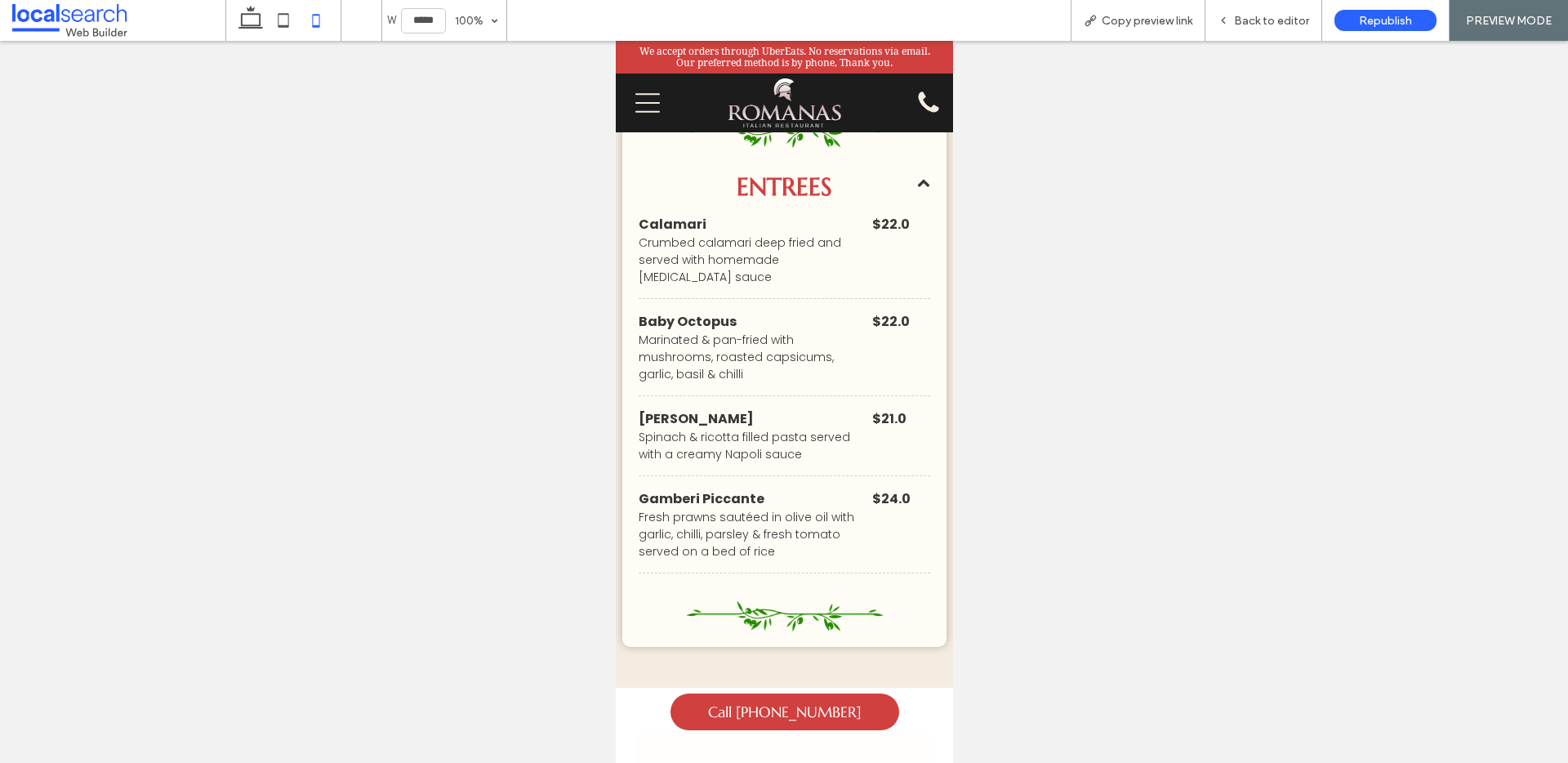
scroll to position [2094, 0]
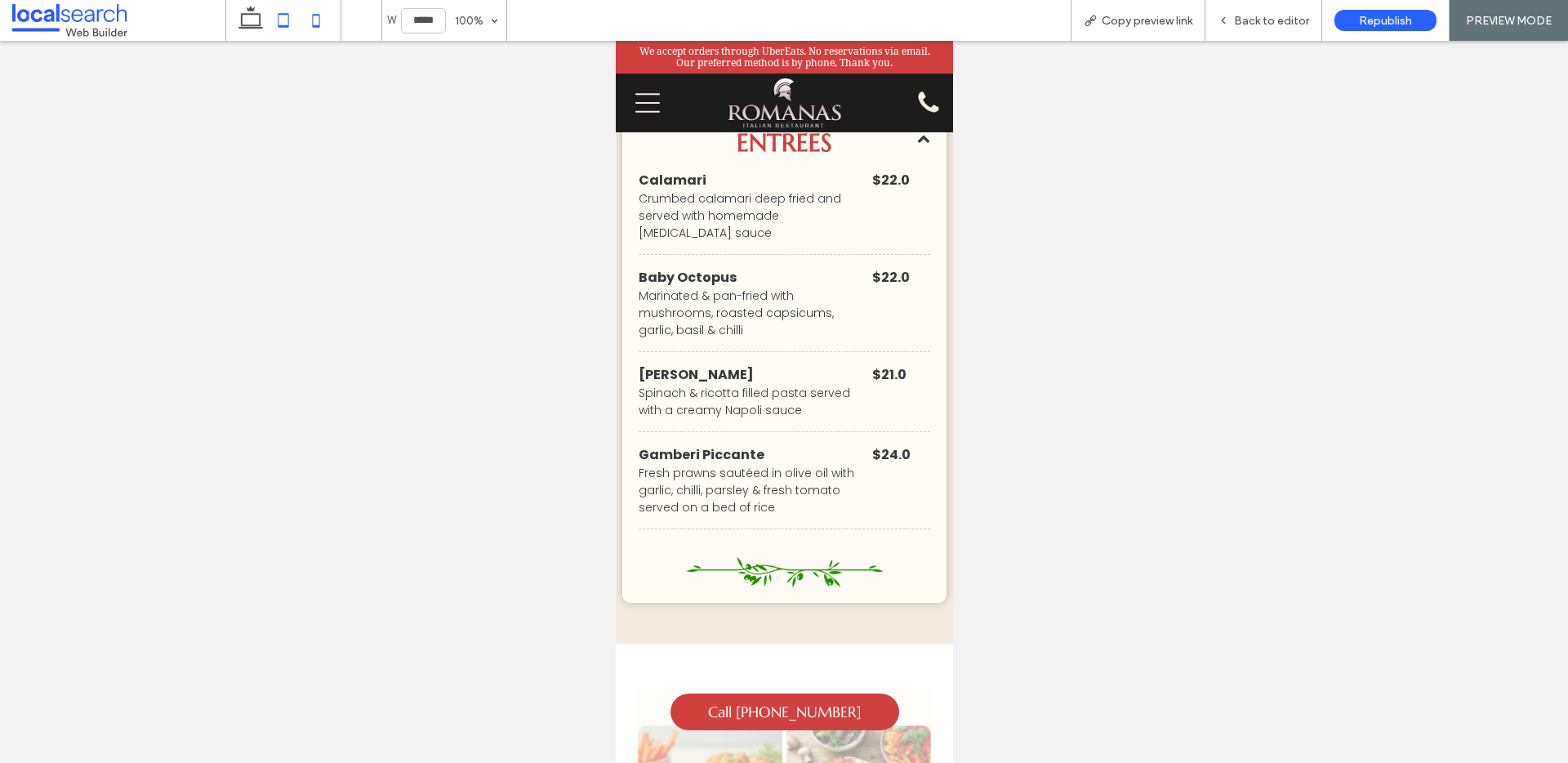
click at [281, 24] on icon at bounding box center [282, 20] width 32 height 32
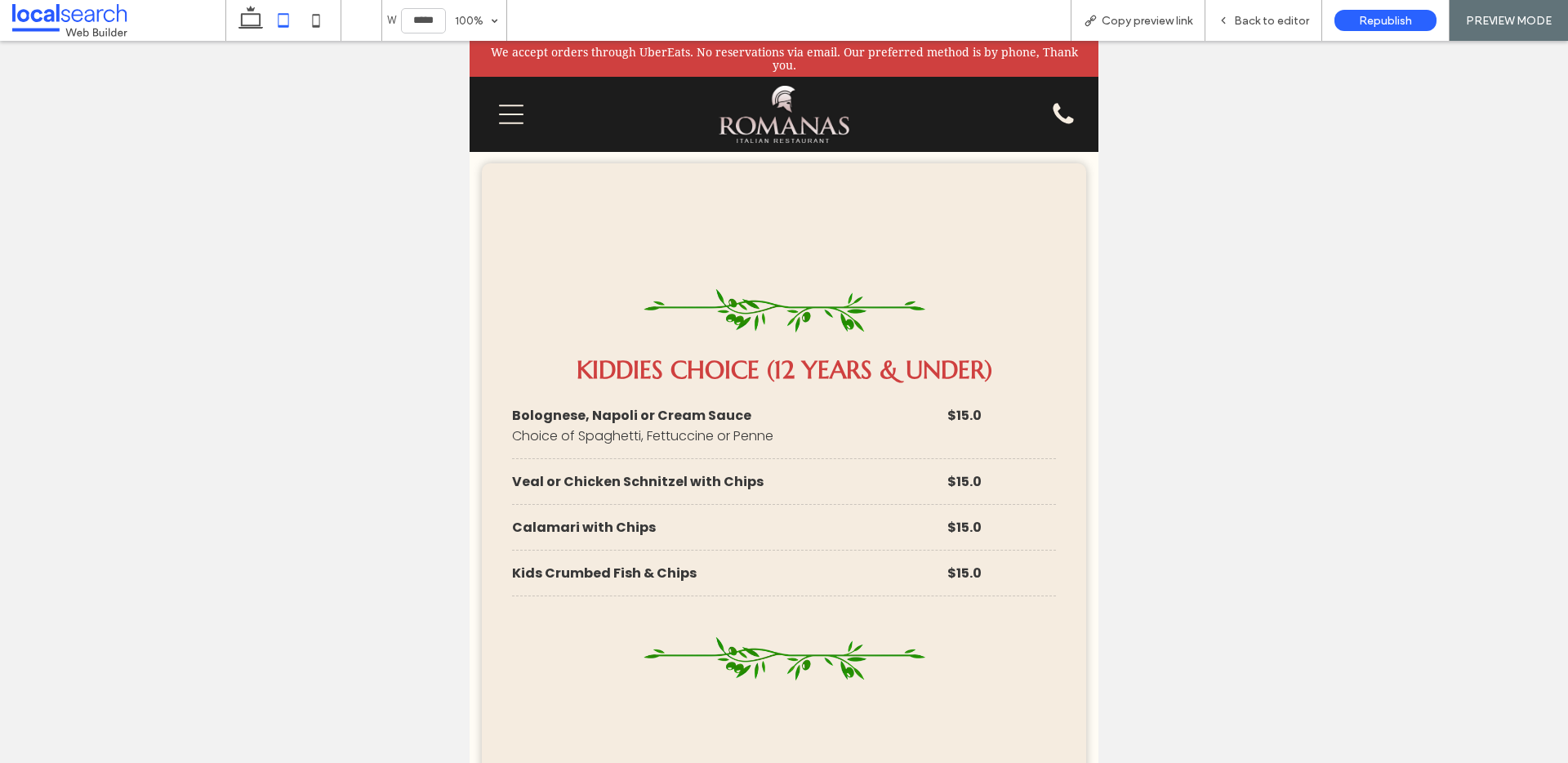
scroll to position [3655, 0]
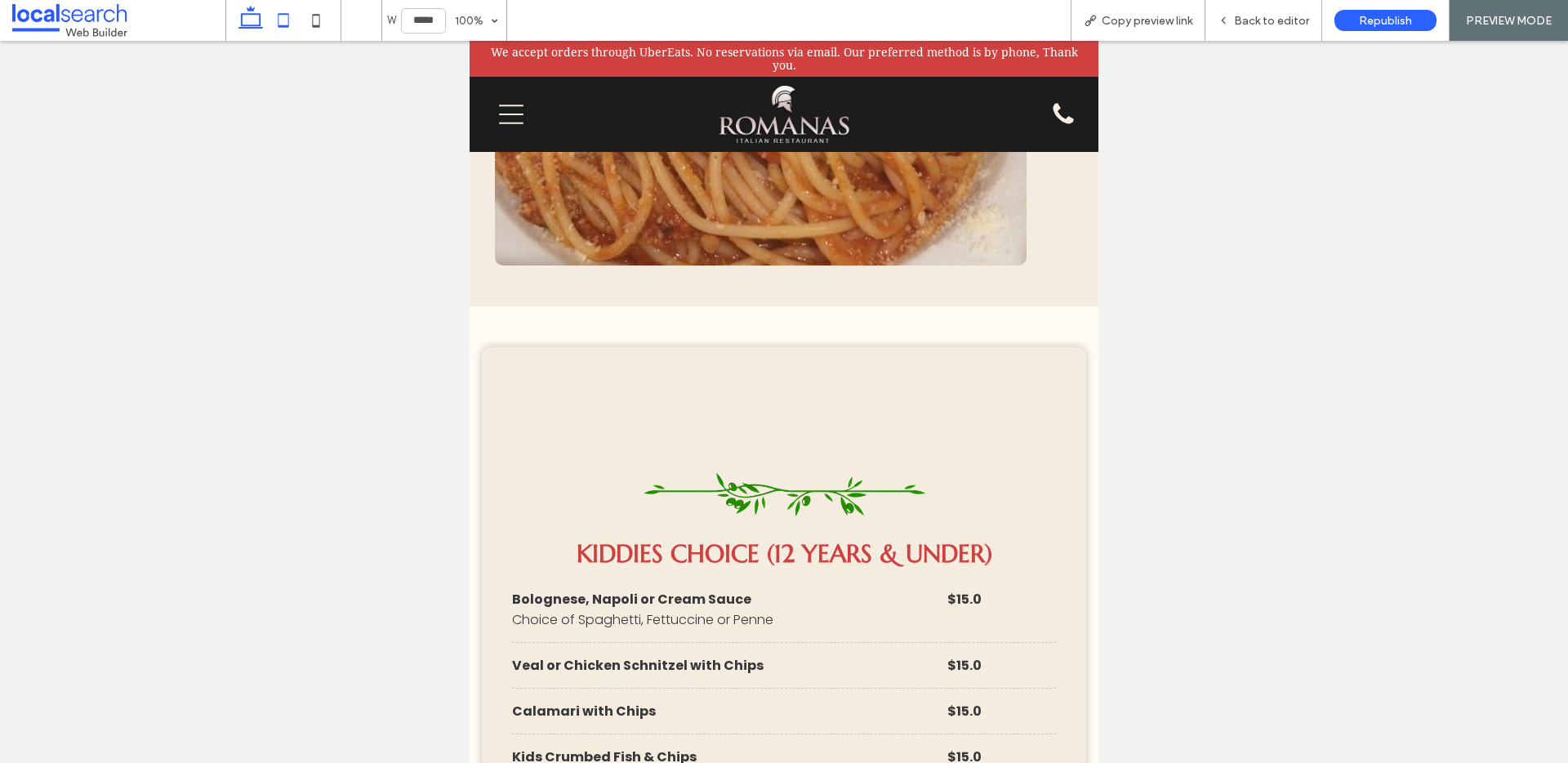
click at [256, 22] on icon at bounding box center [250, 20] width 32 height 32
type input "******"
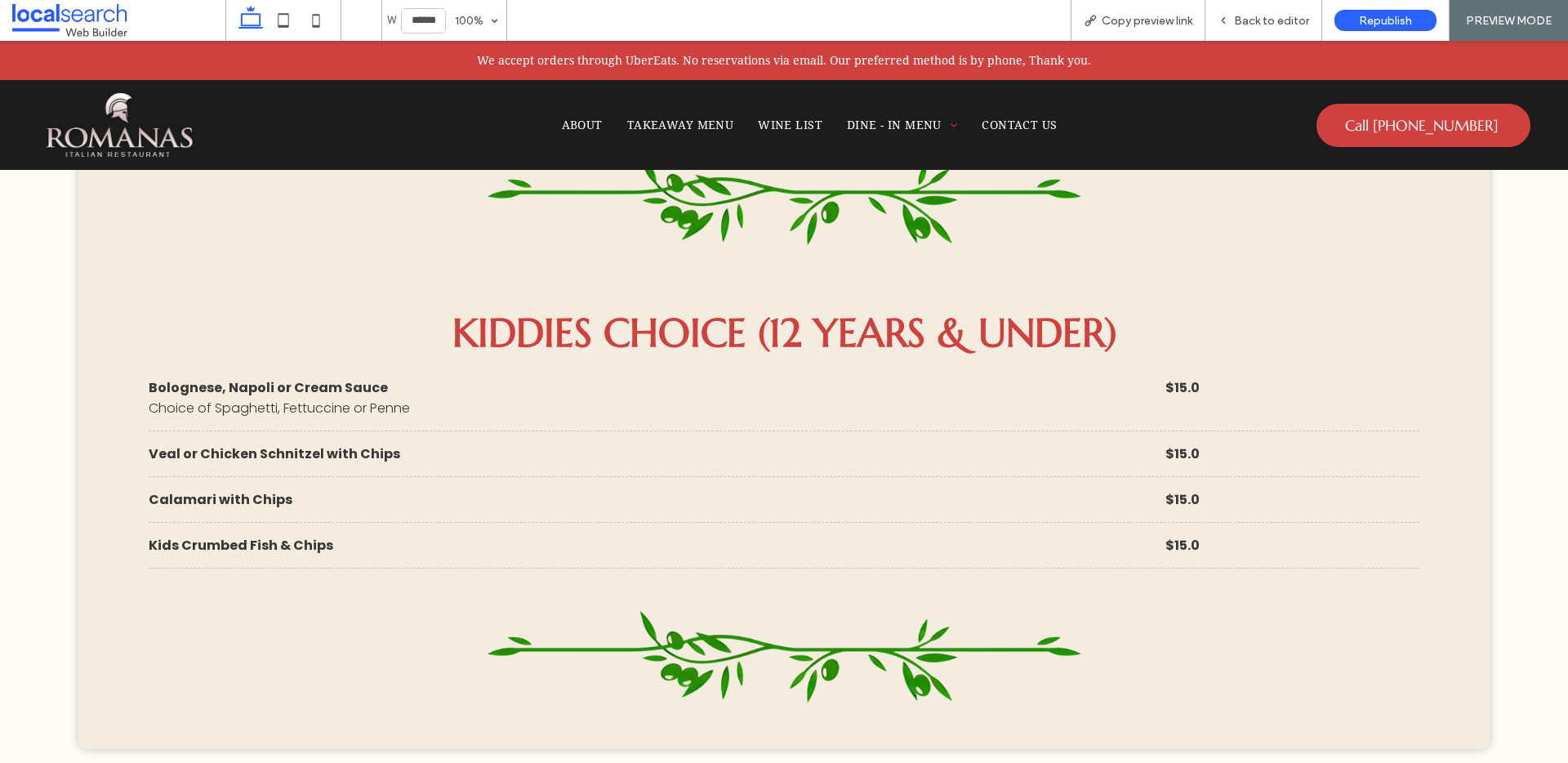
scroll to position [4550, 0]
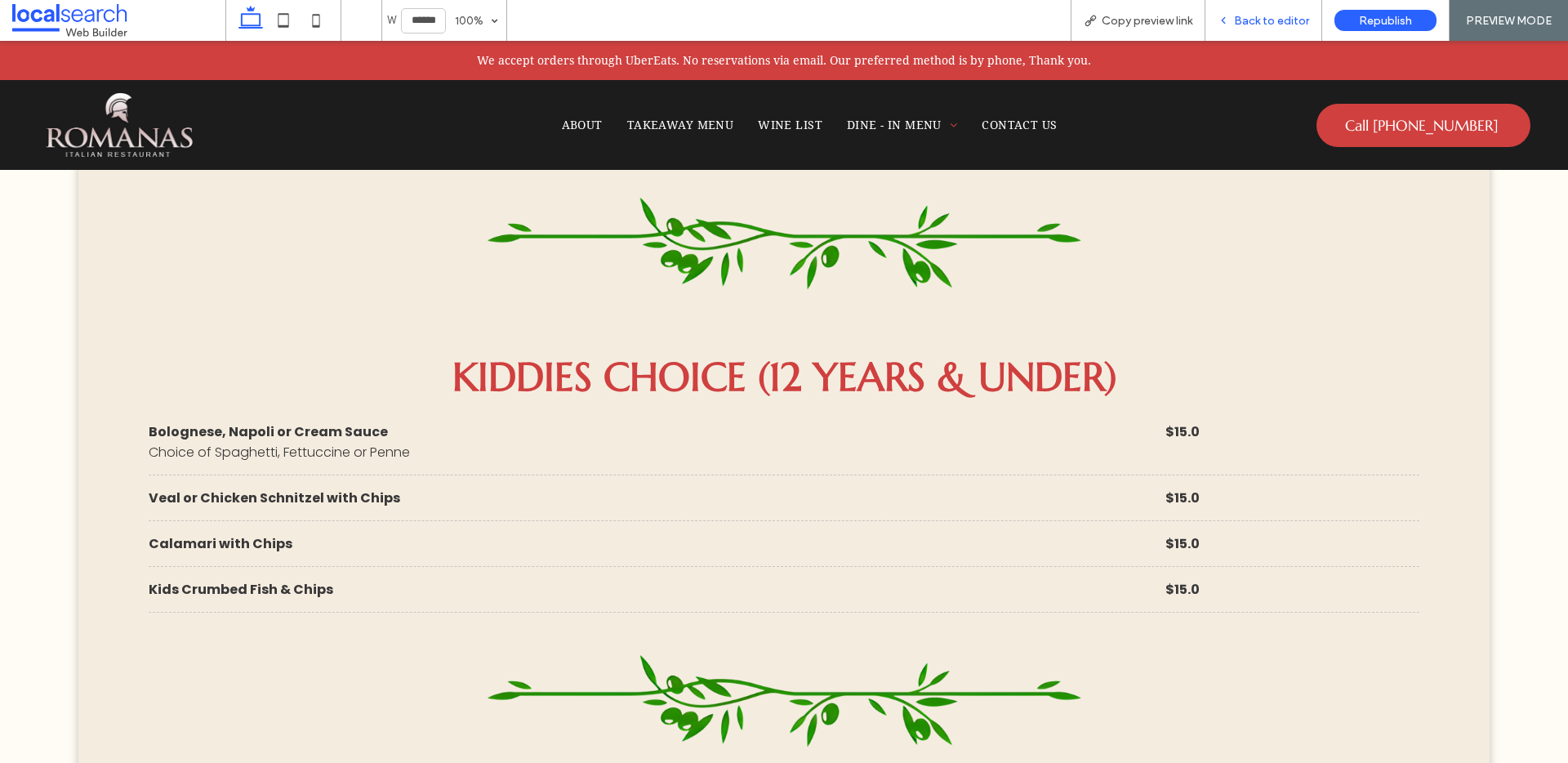
click at [1246, 21] on span "Back to editor" at bounding box center [1271, 21] width 75 height 14
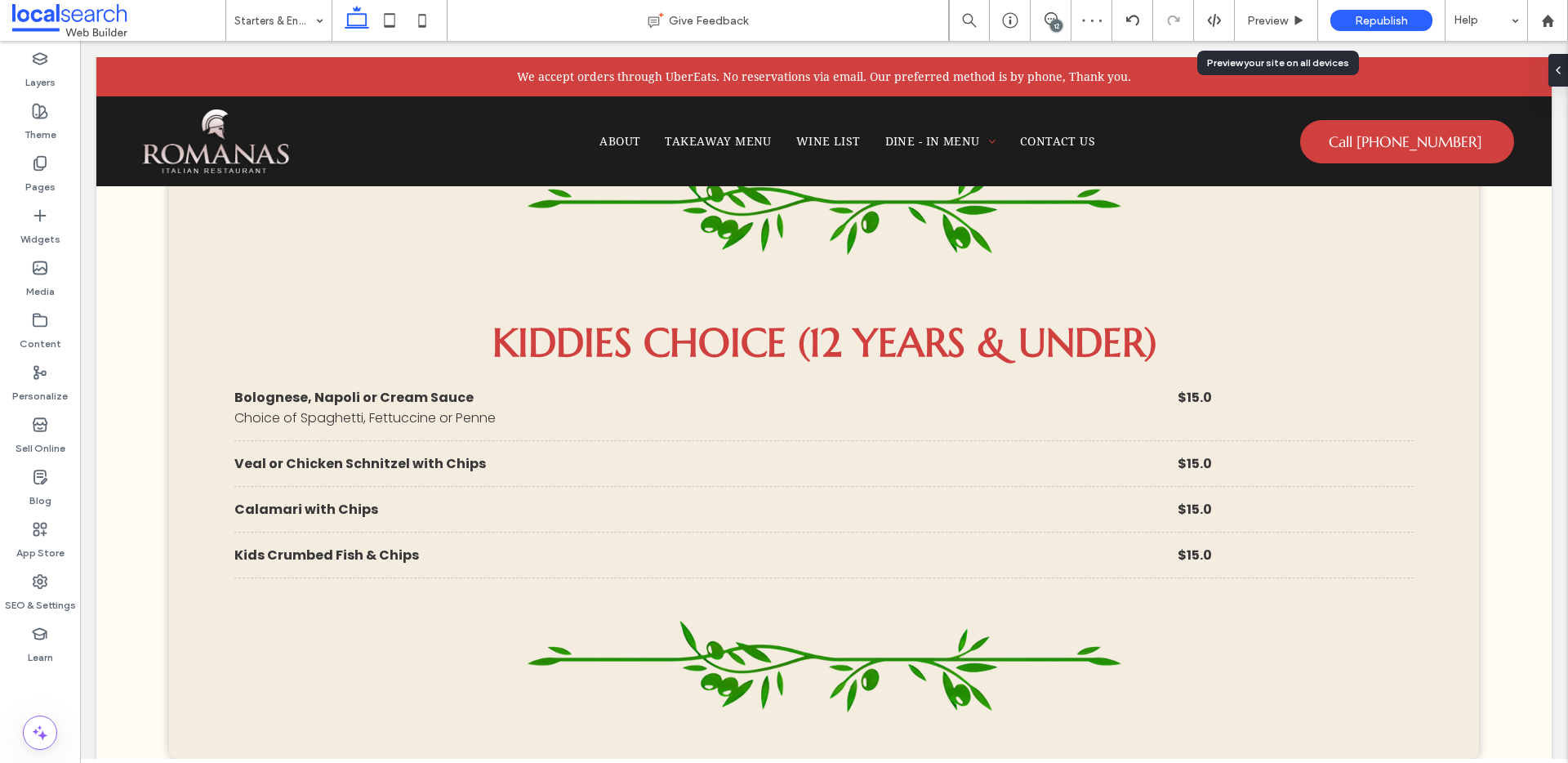
scroll to position [4521, 0]
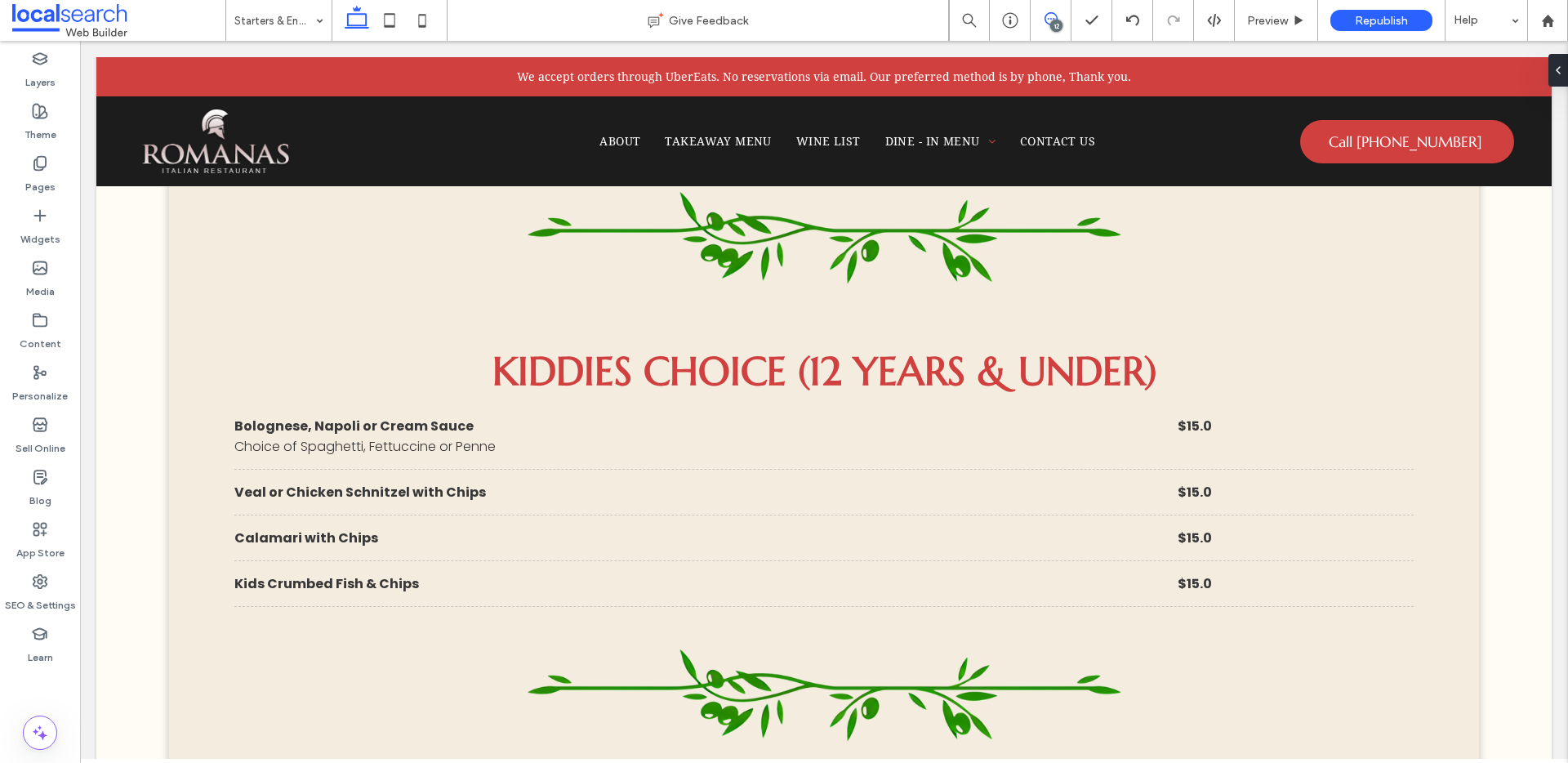
click at [1046, 18] on icon at bounding box center [1050, 19] width 13 height 13
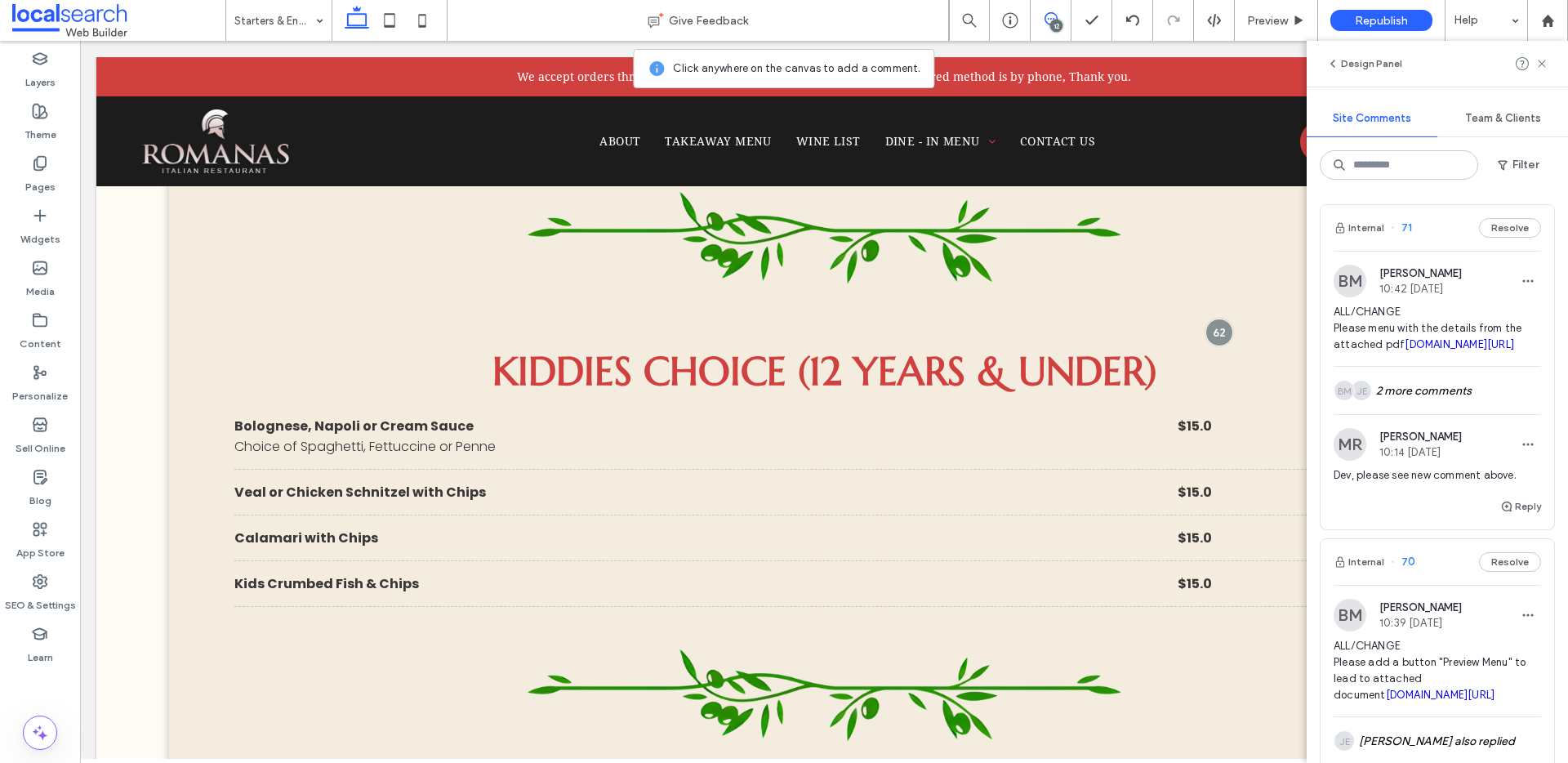
scroll to position [0, 0]
click at [43, 589] on icon at bounding box center [40, 581] width 17 height 17
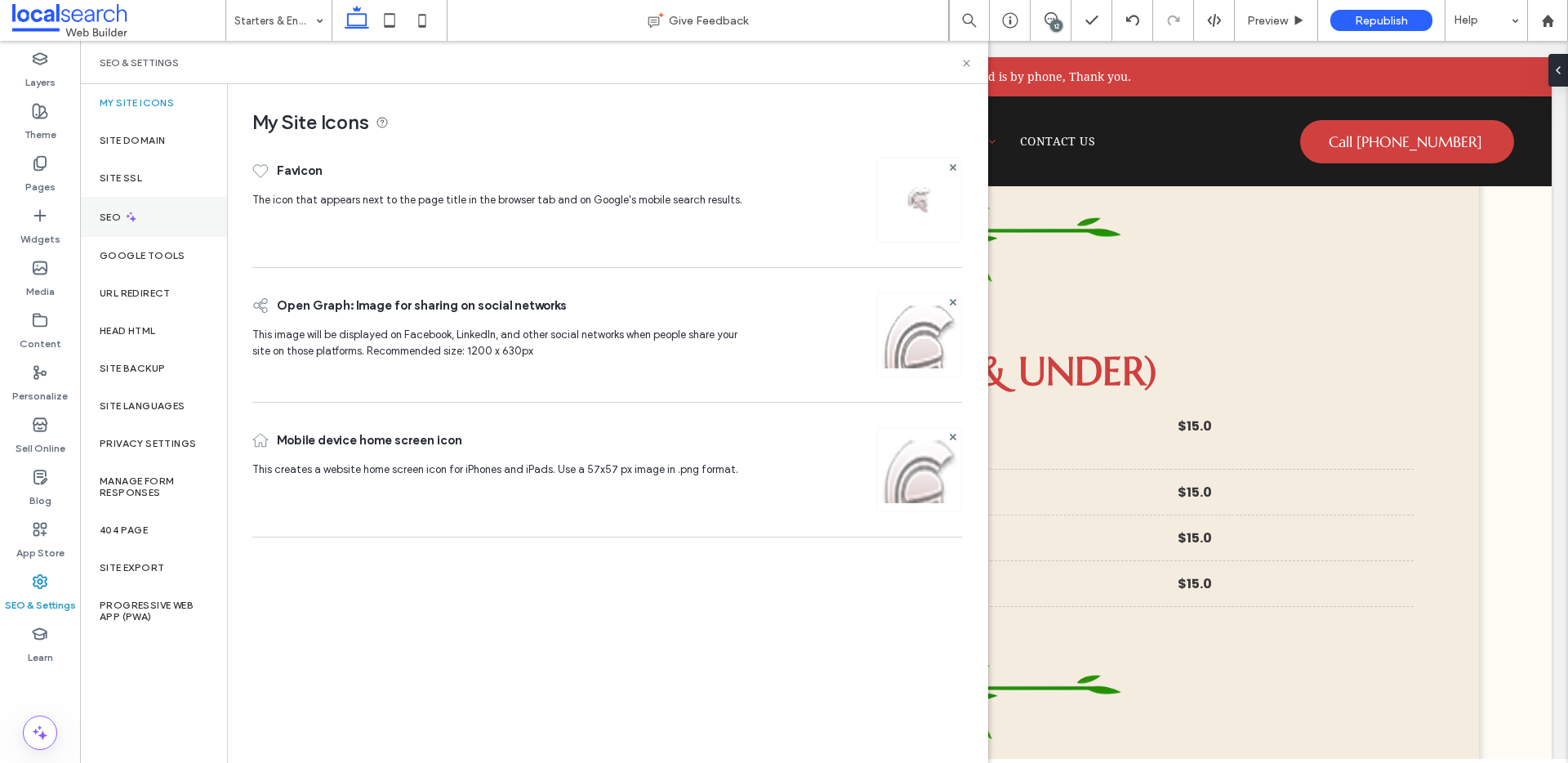
click at [144, 217] on div "SEO" at bounding box center [153, 216] width 147 height 40
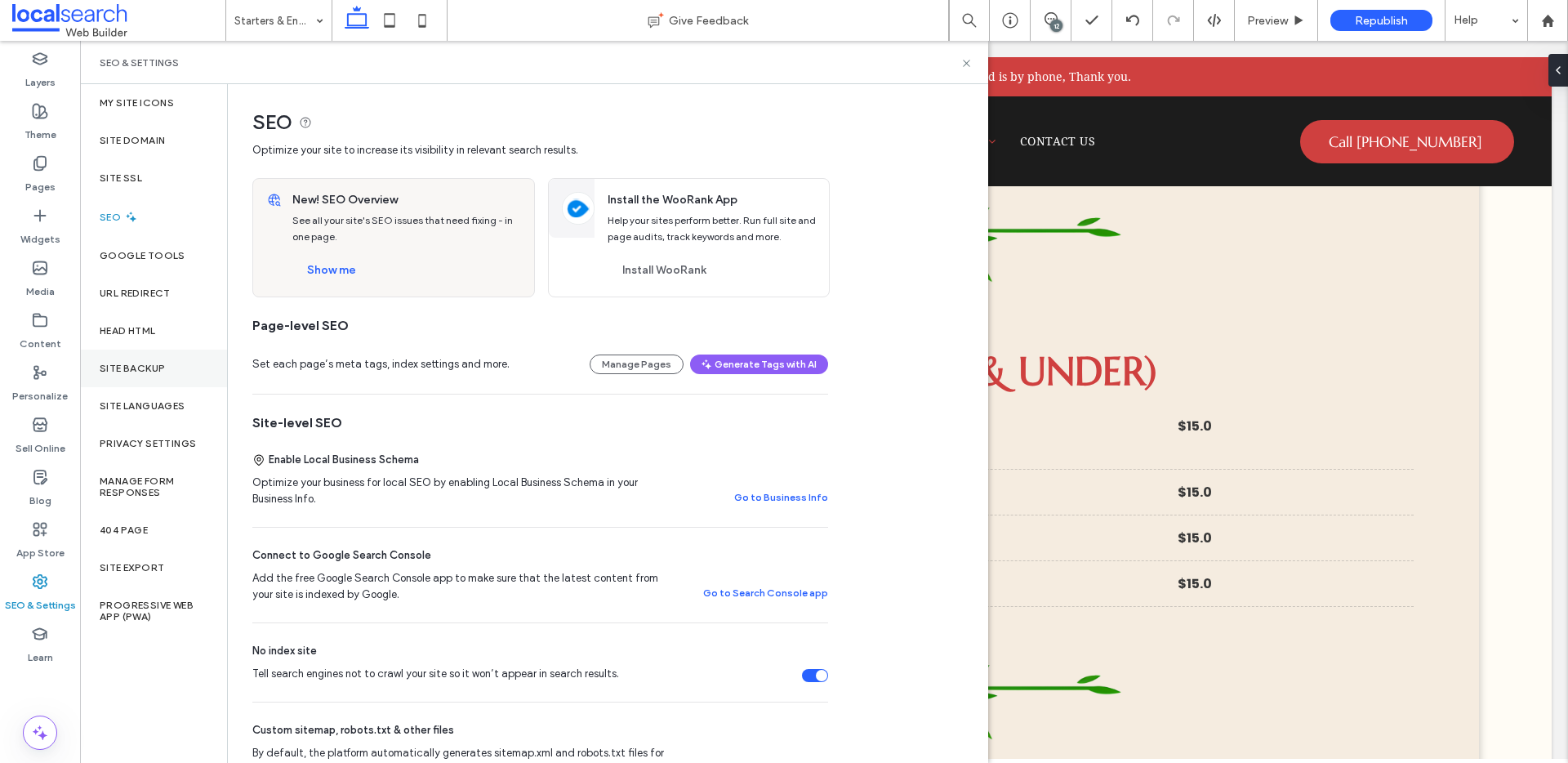
click at [143, 370] on label "Site Backup" at bounding box center [132, 368] width 65 height 12
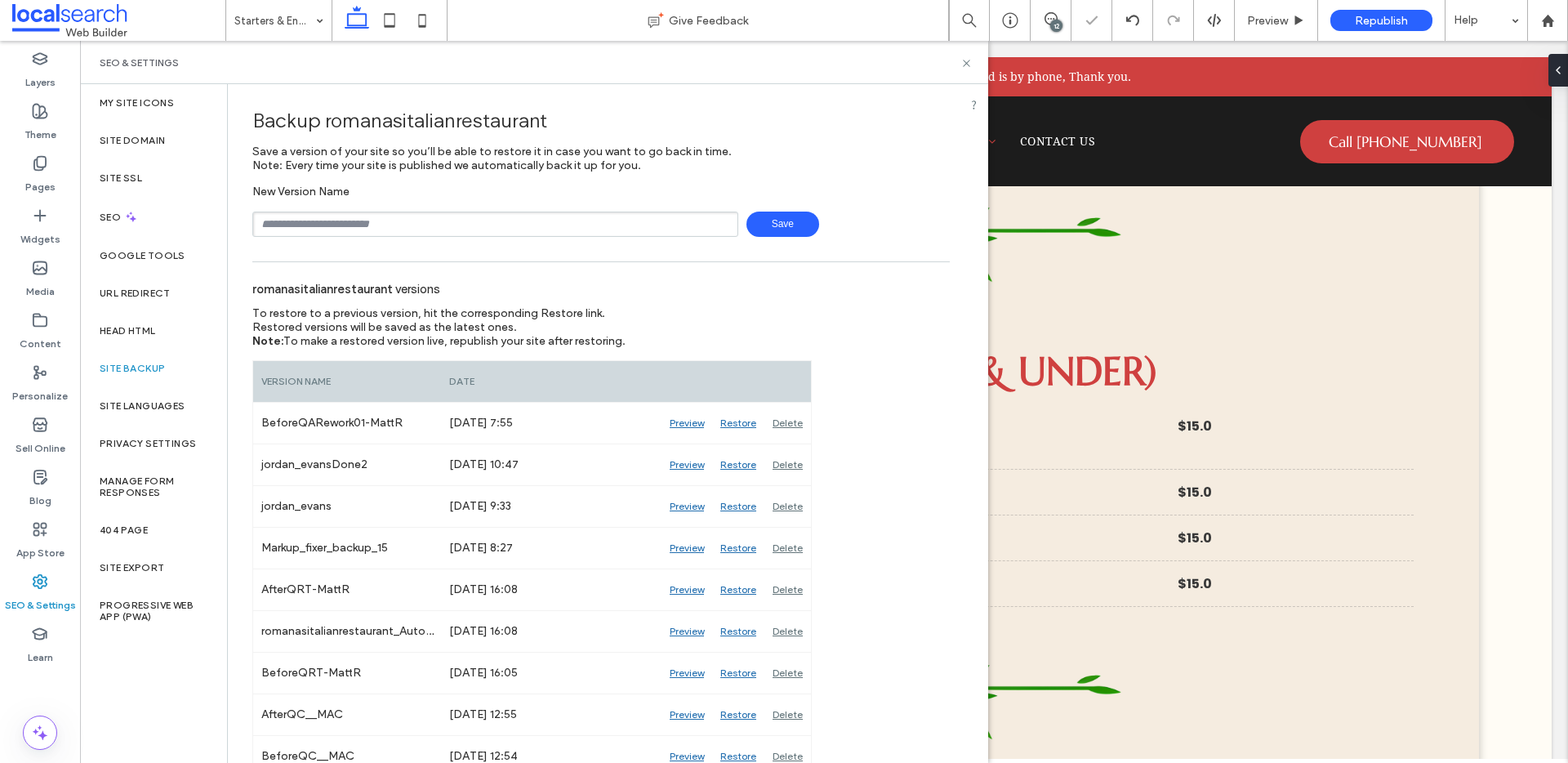
click at [343, 232] on input "text" at bounding box center [494, 224] width 486 height 25
type input "******"
click at [341, 223] on input "**********" at bounding box center [494, 224] width 486 height 25
type input "**********"
click at [85, 22] on span at bounding box center [119, 20] width 213 height 32
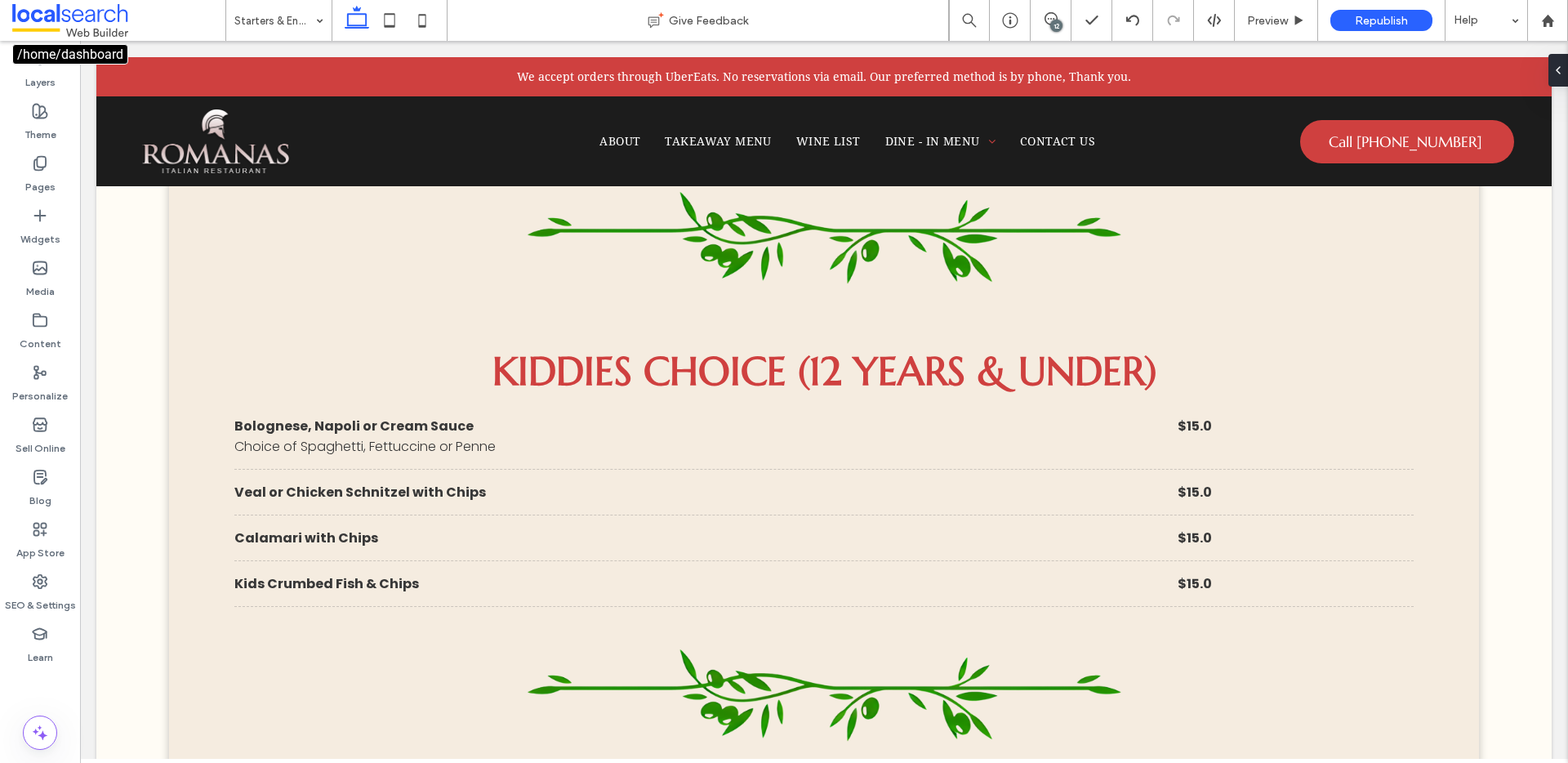
click at [85, 22] on span at bounding box center [119, 20] width 213 height 32
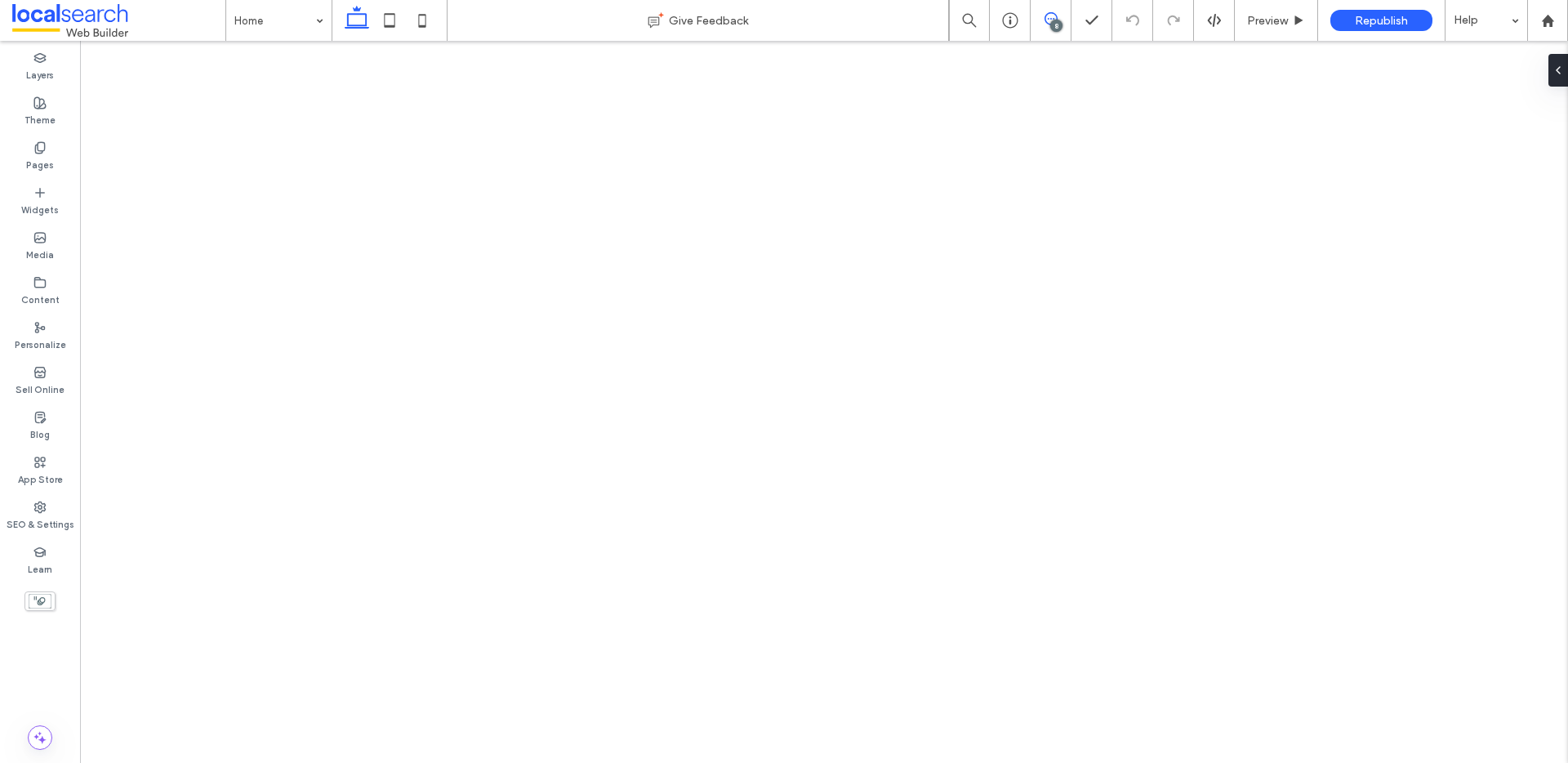
click at [1046, 21] on icon at bounding box center [1050, 19] width 13 height 13
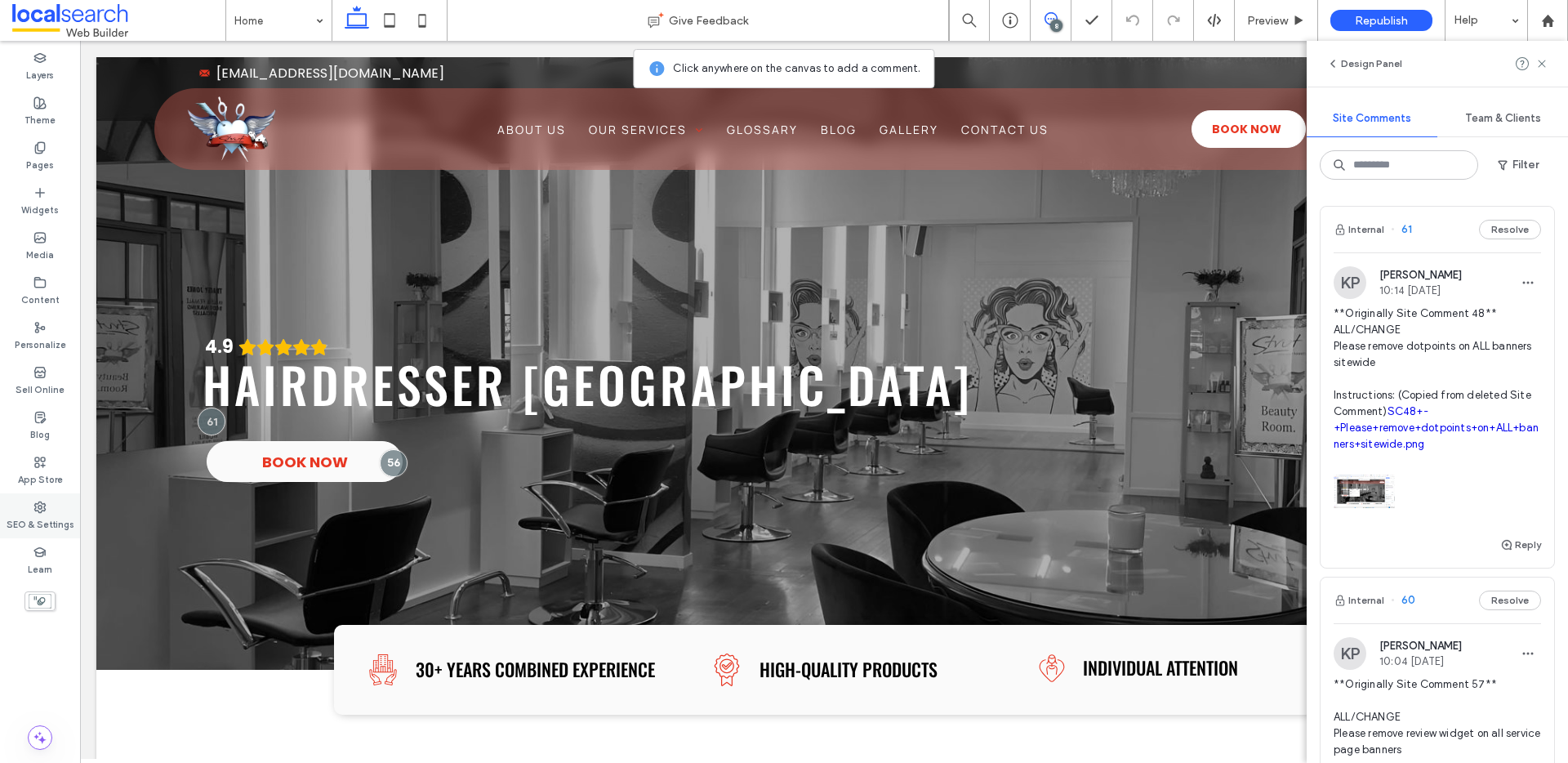
click at [40, 514] on label "SEO & Settings" at bounding box center [40, 523] width 67 height 18
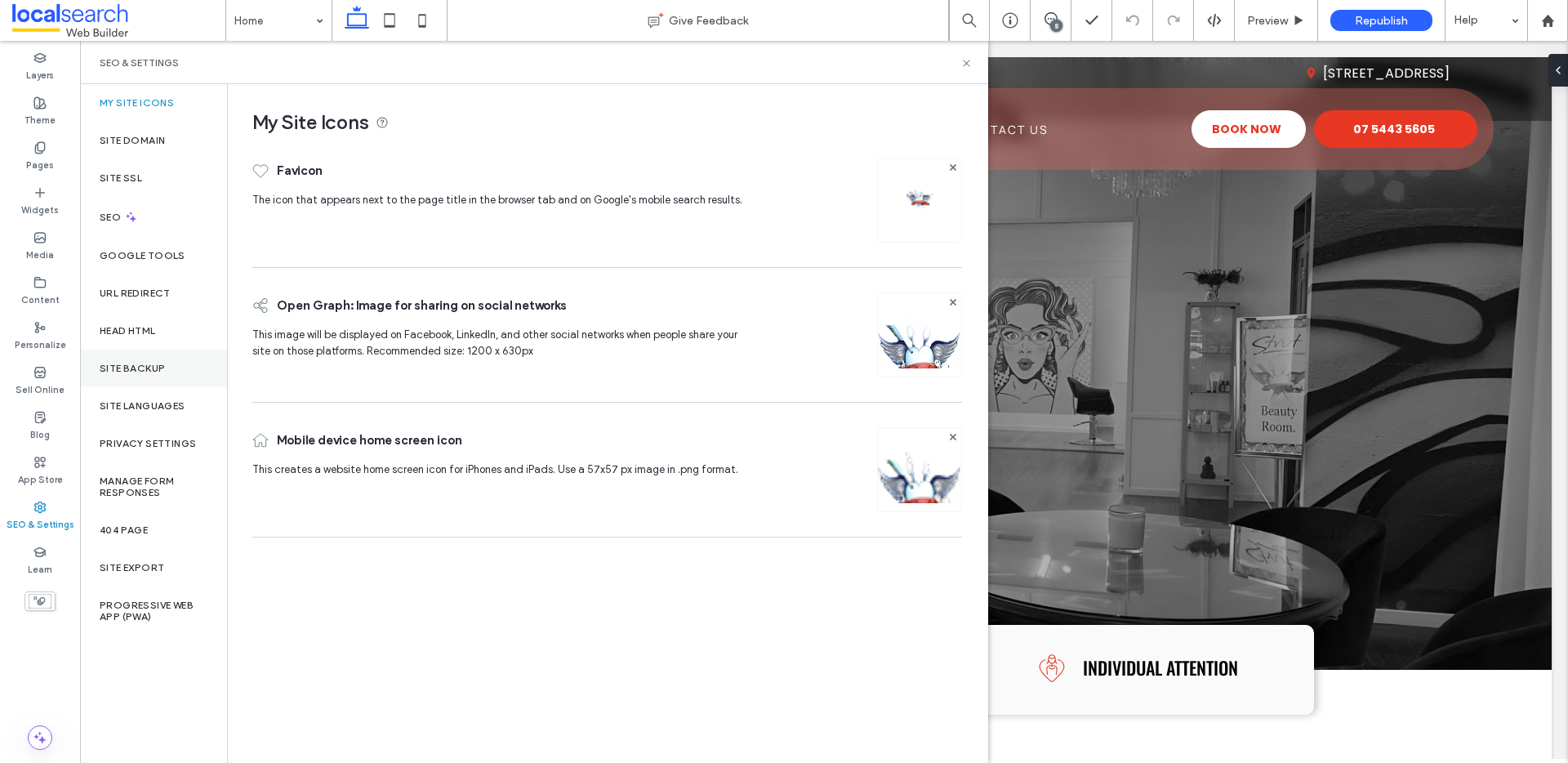
click at [126, 362] on label "Site Backup" at bounding box center [132, 368] width 65 height 12
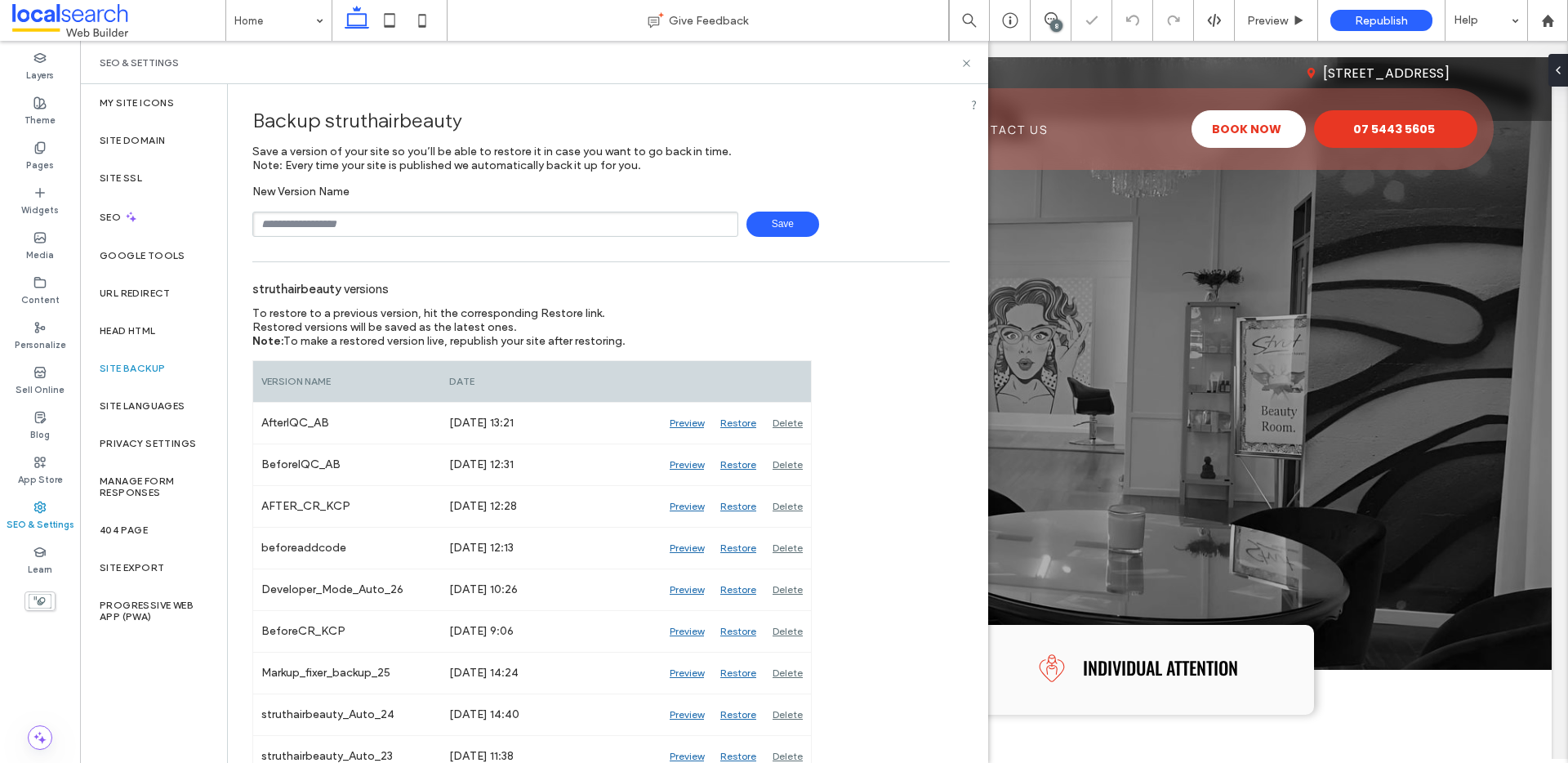
click at [369, 216] on input "text" at bounding box center [494, 224] width 486 height 25
type input "**********"
click at [806, 231] on span "Save" at bounding box center [783, 224] width 72 height 25
click at [961, 63] on icon at bounding box center [966, 63] width 13 height 13
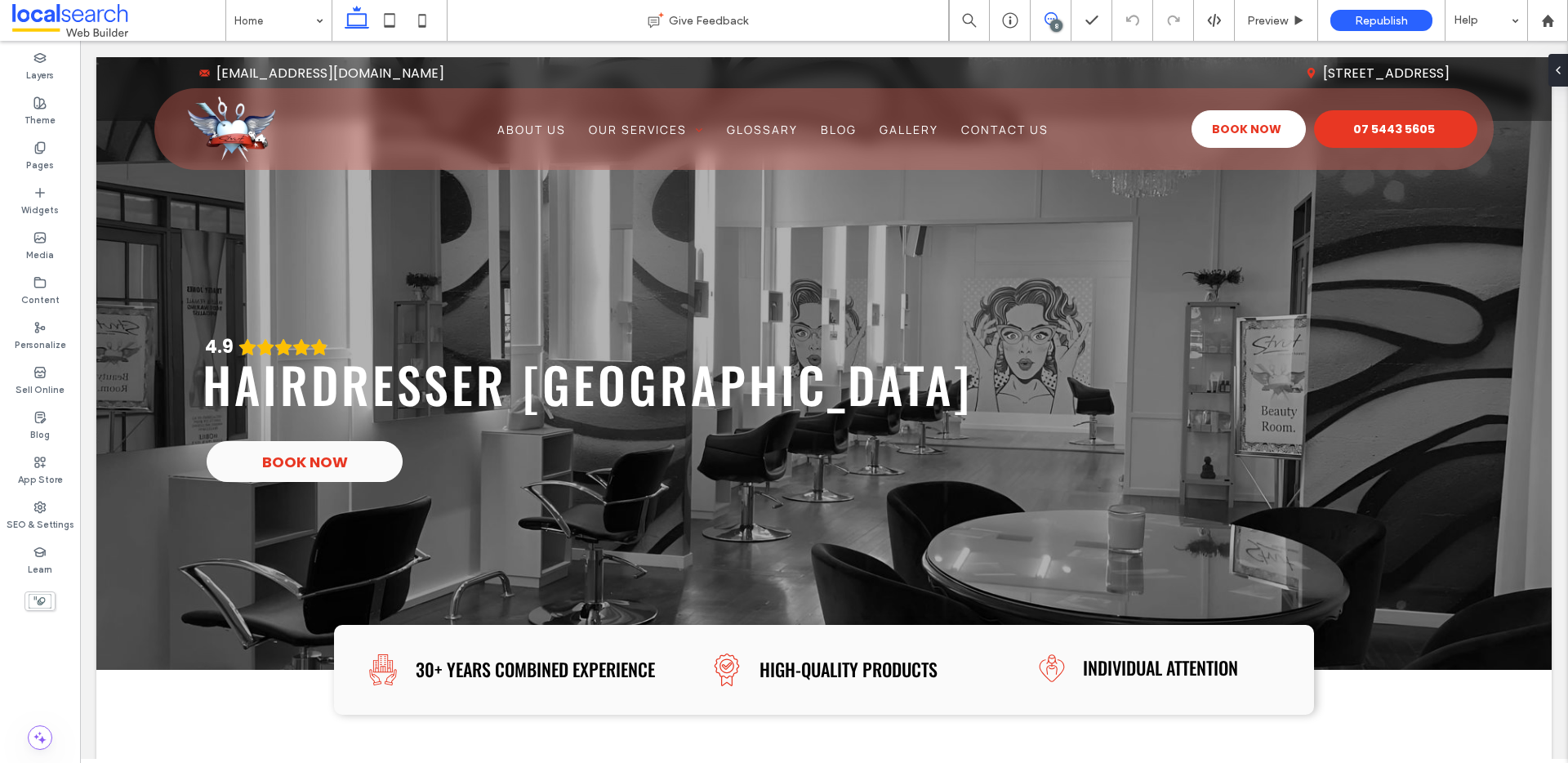
click at [1044, 22] on icon at bounding box center [1050, 19] width 13 height 13
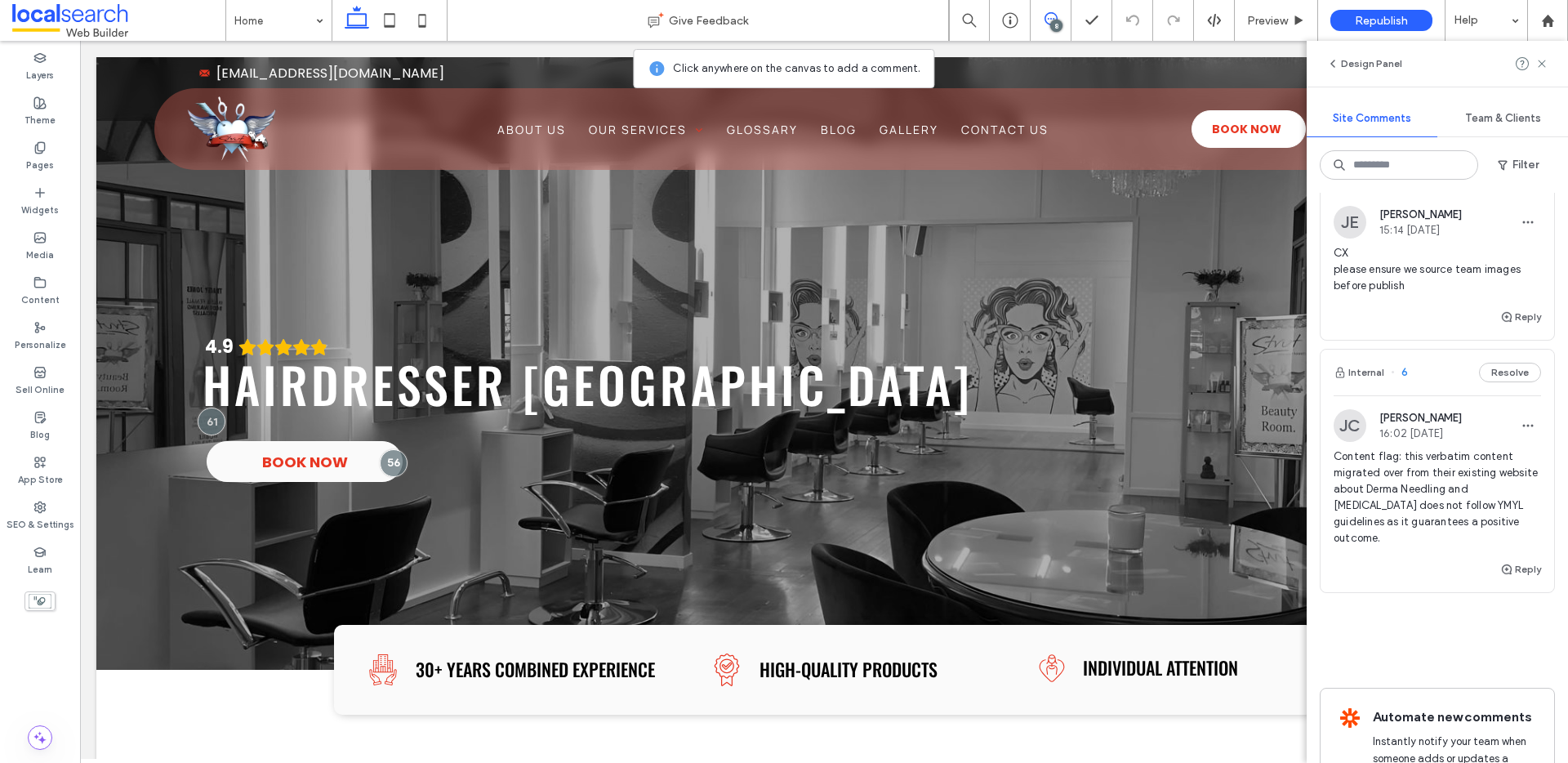
scroll to position [2069, 0]
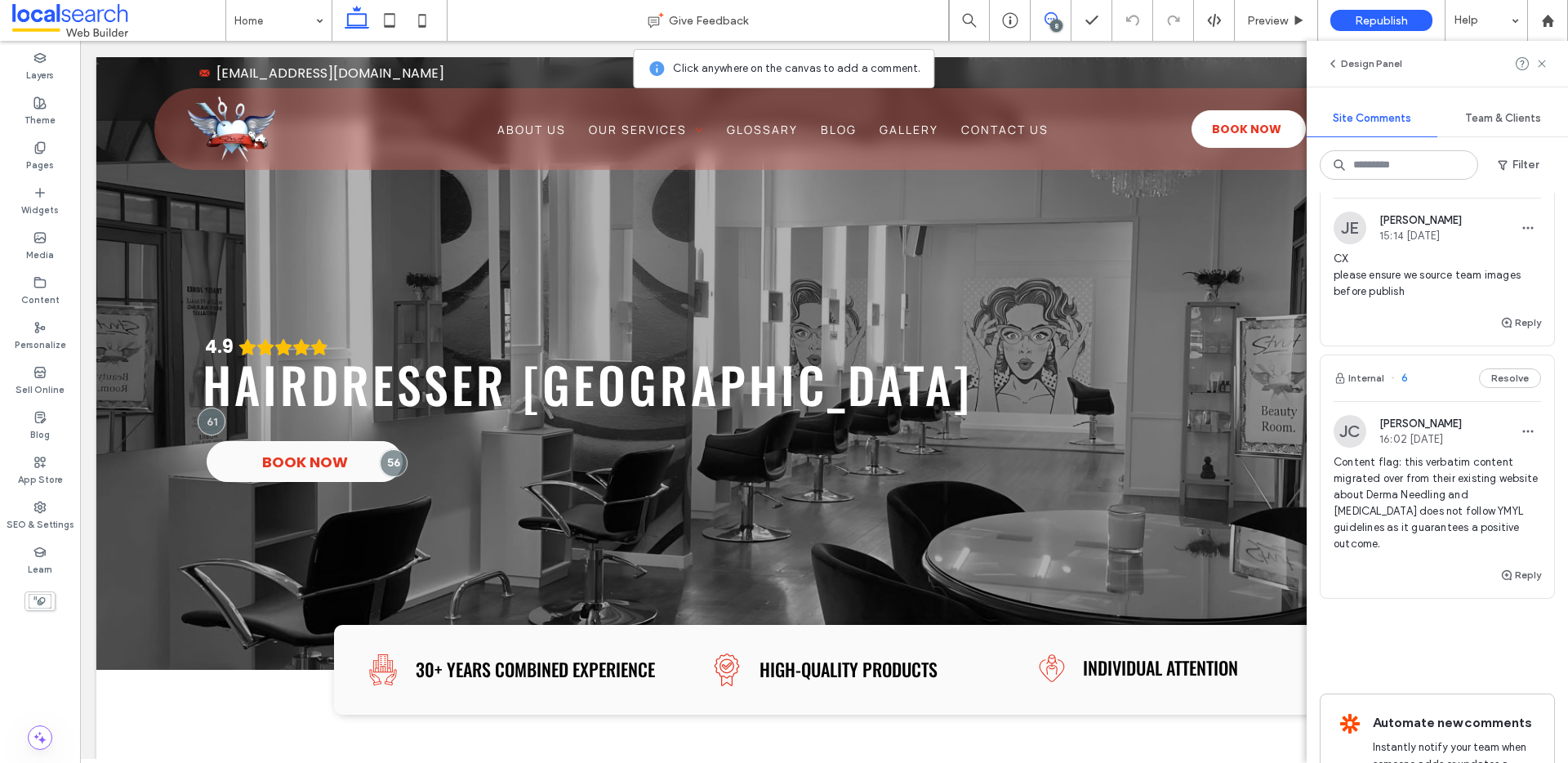
click at [1366, 185] on button "Internal" at bounding box center [1359, 175] width 51 height 20
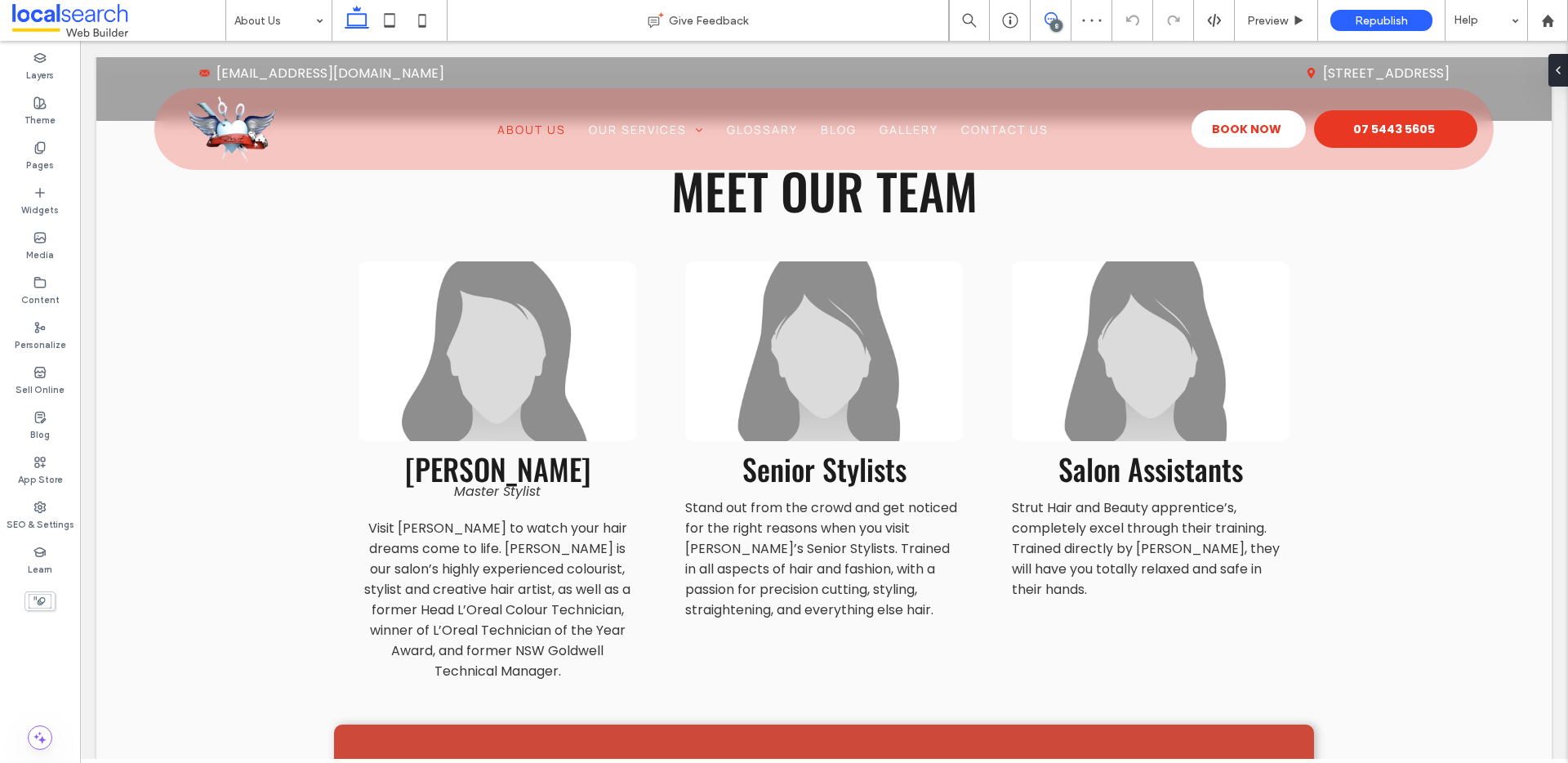
click at [1050, 16] on icon at bounding box center [1050, 19] width 13 height 13
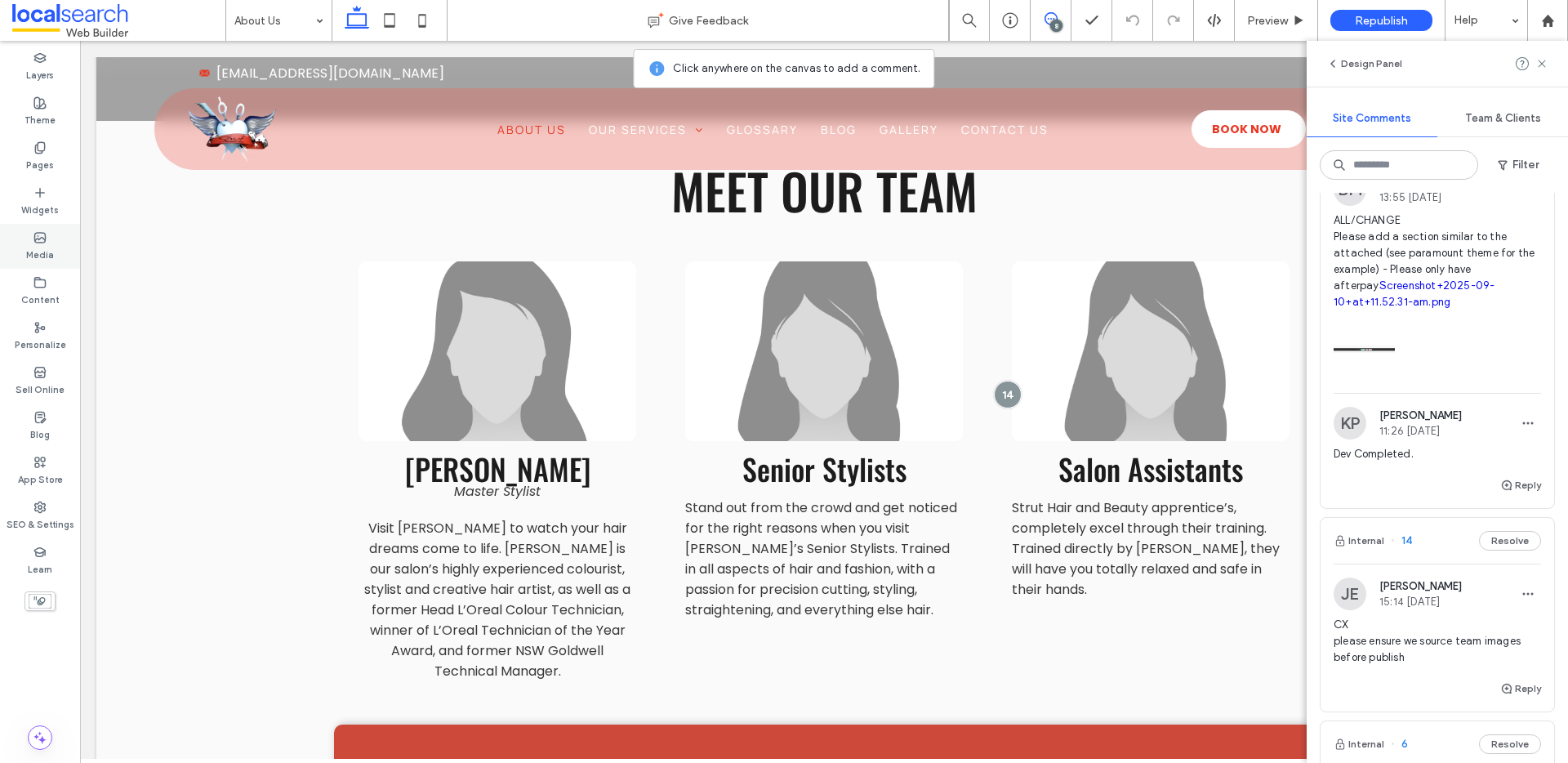
scroll to position [1702, 0]
click at [1363, 147] on button "Internal" at bounding box center [1359, 137] width 51 height 20
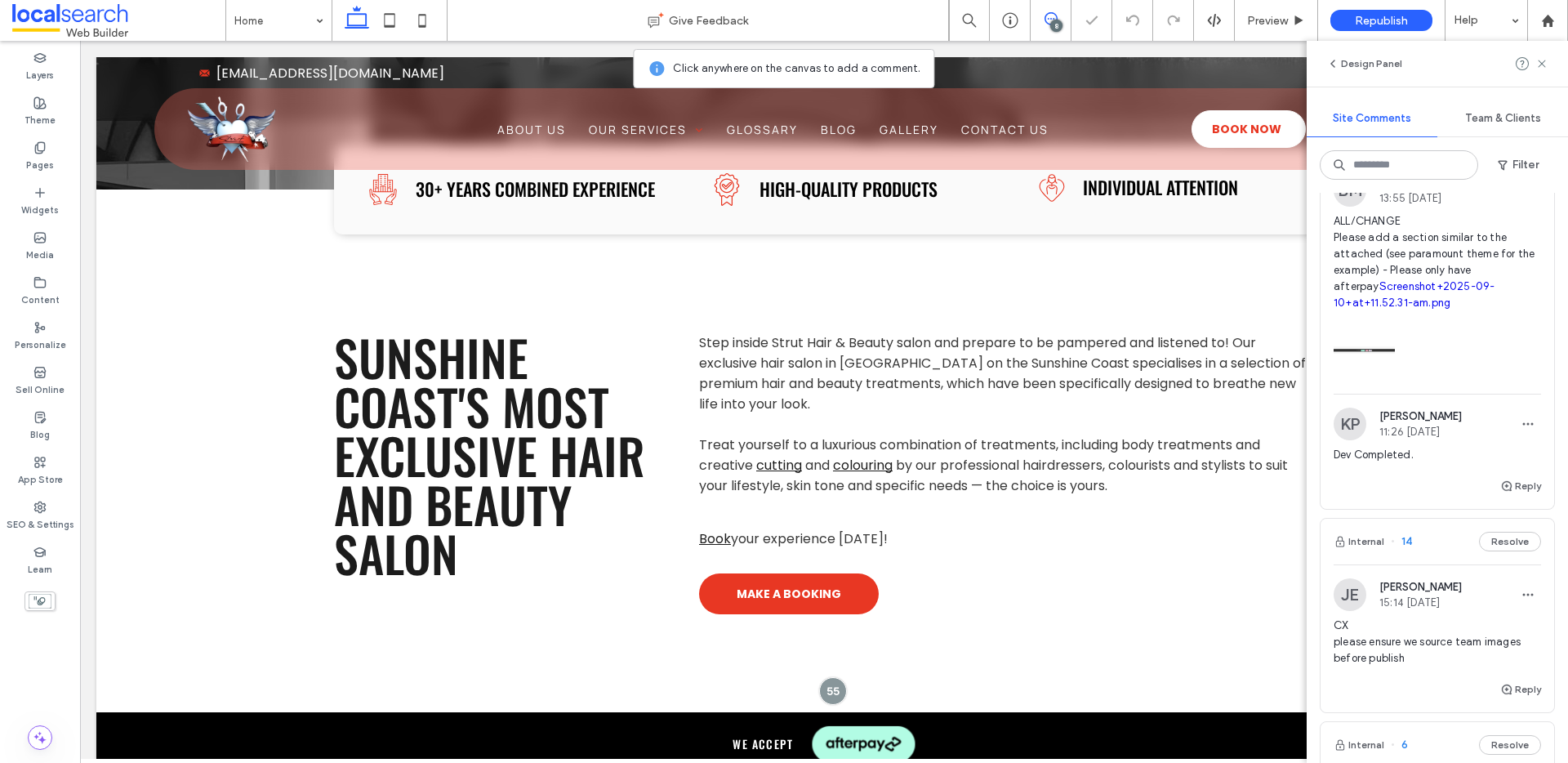
click at [1421, 309] on link "Screenshot+2025-09-10+at+11.52.31-am.png" at bounding box center [1414, 294] width 161 height 28
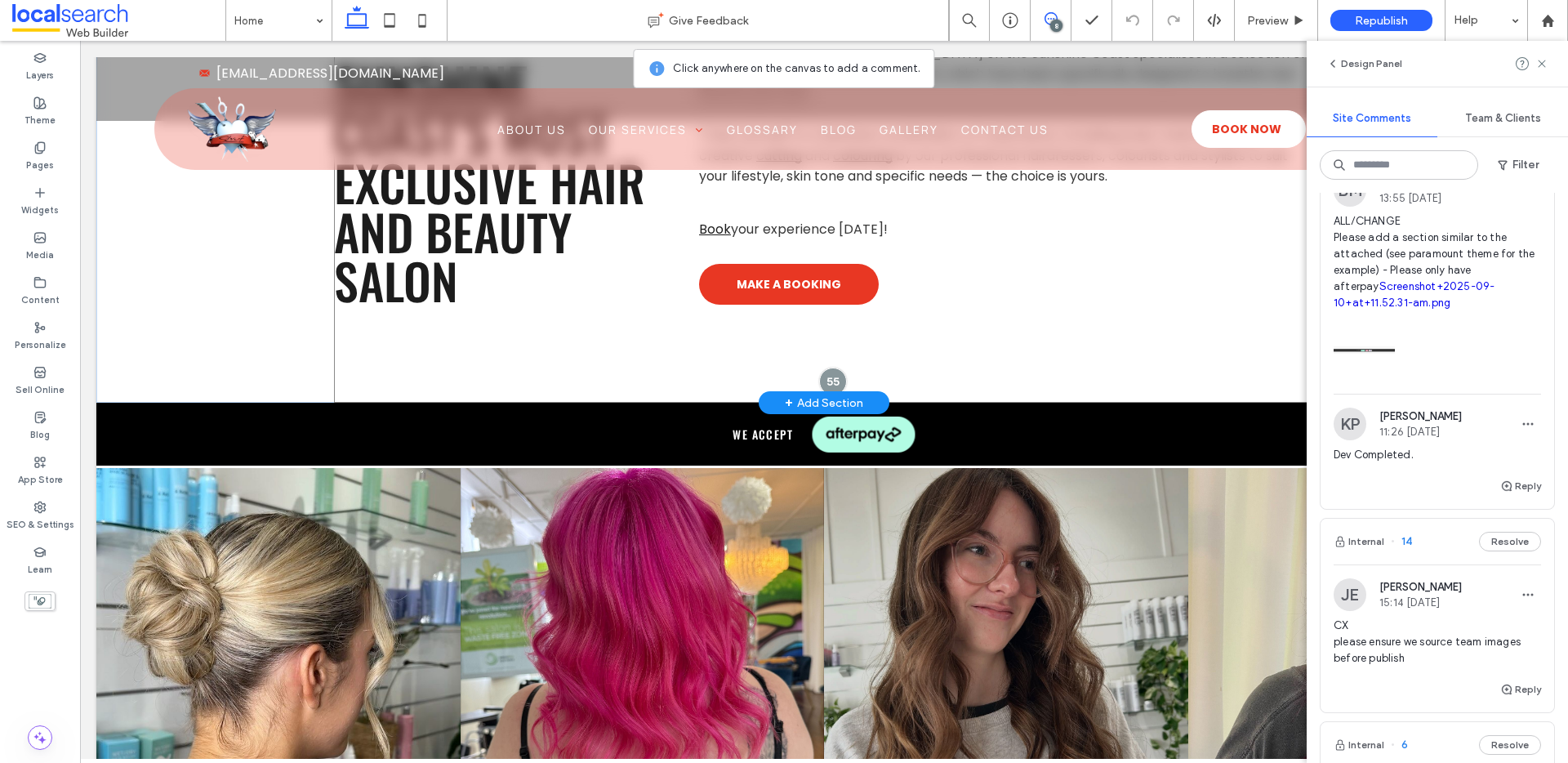
scroll to position [792, 0]
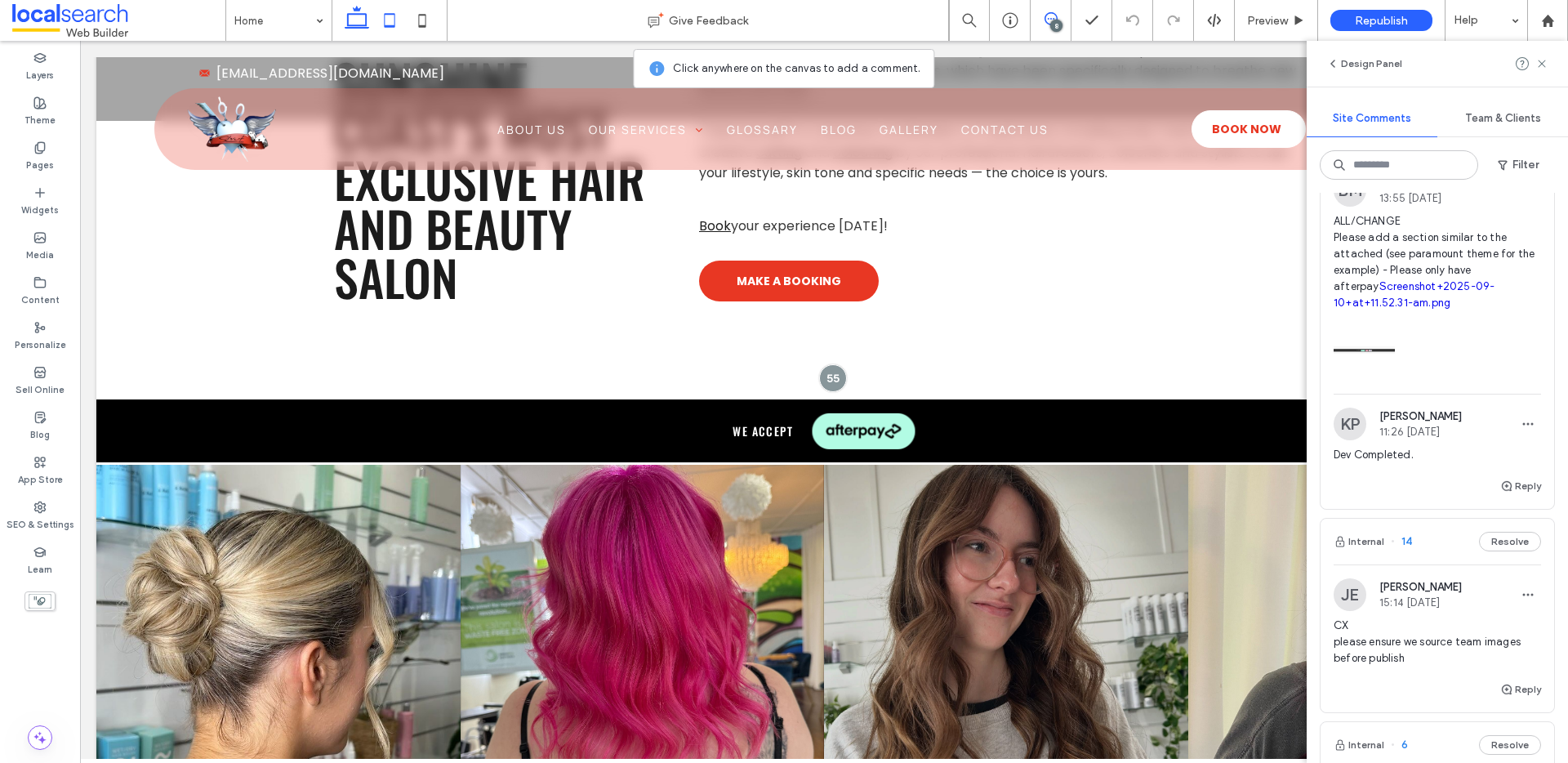
click at [400, 18] on icon at bounding box center [389, 20] width 32 height 32
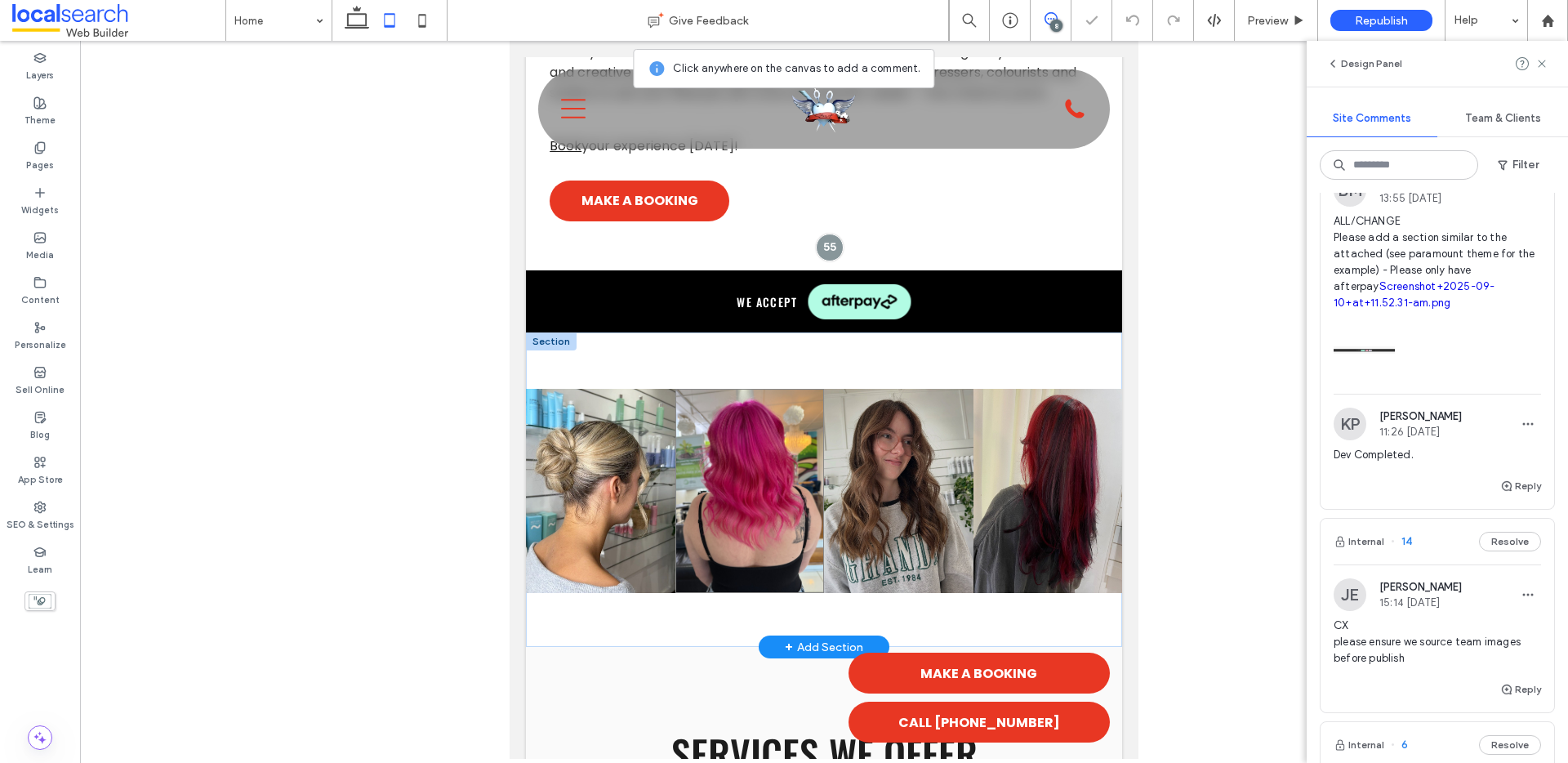
scroll to position [571, 0]
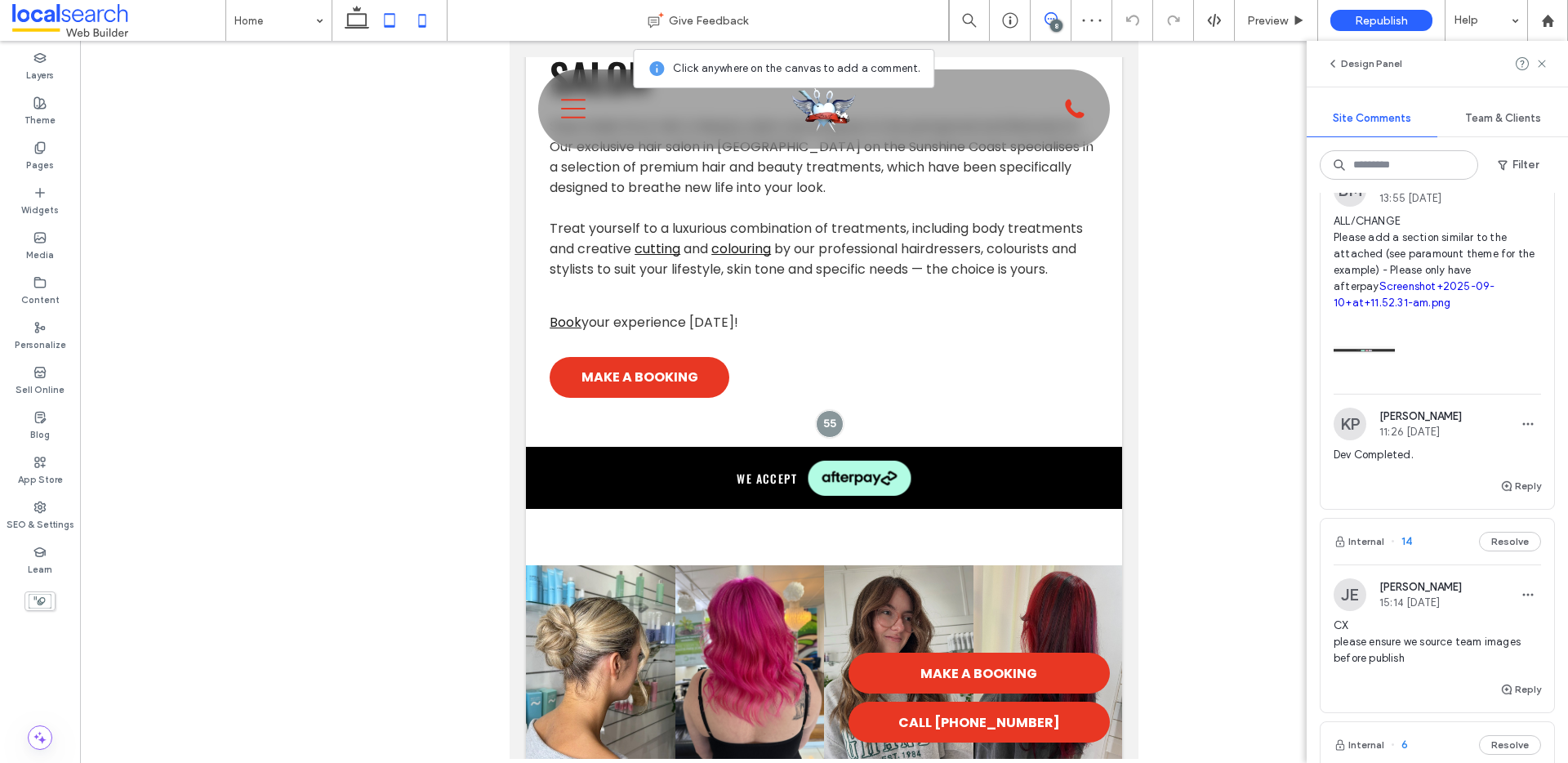
click at [420, 14] on icon at bounding box center [421, 20] width 32 height 32
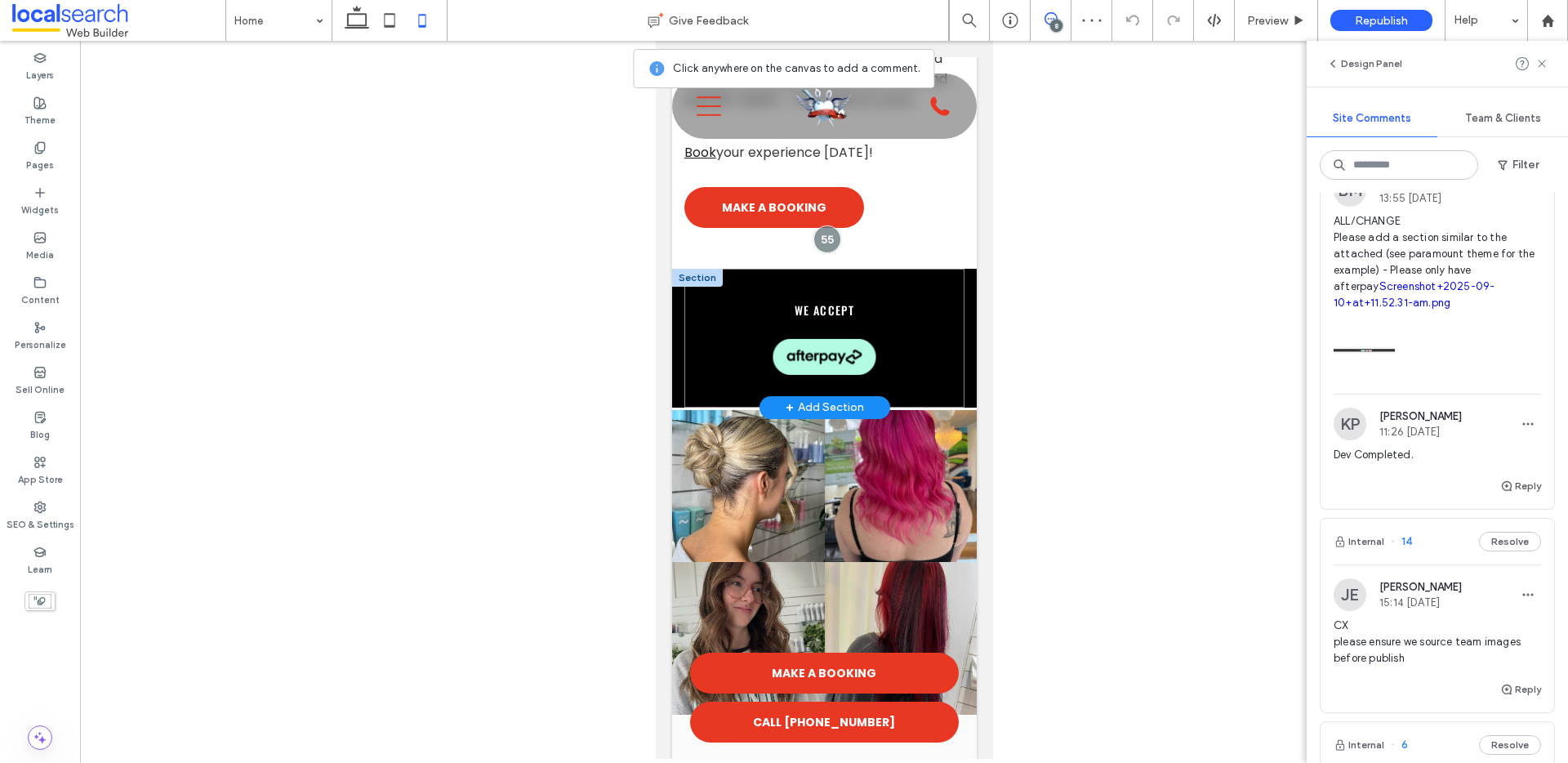
scroll to position [866, 0]
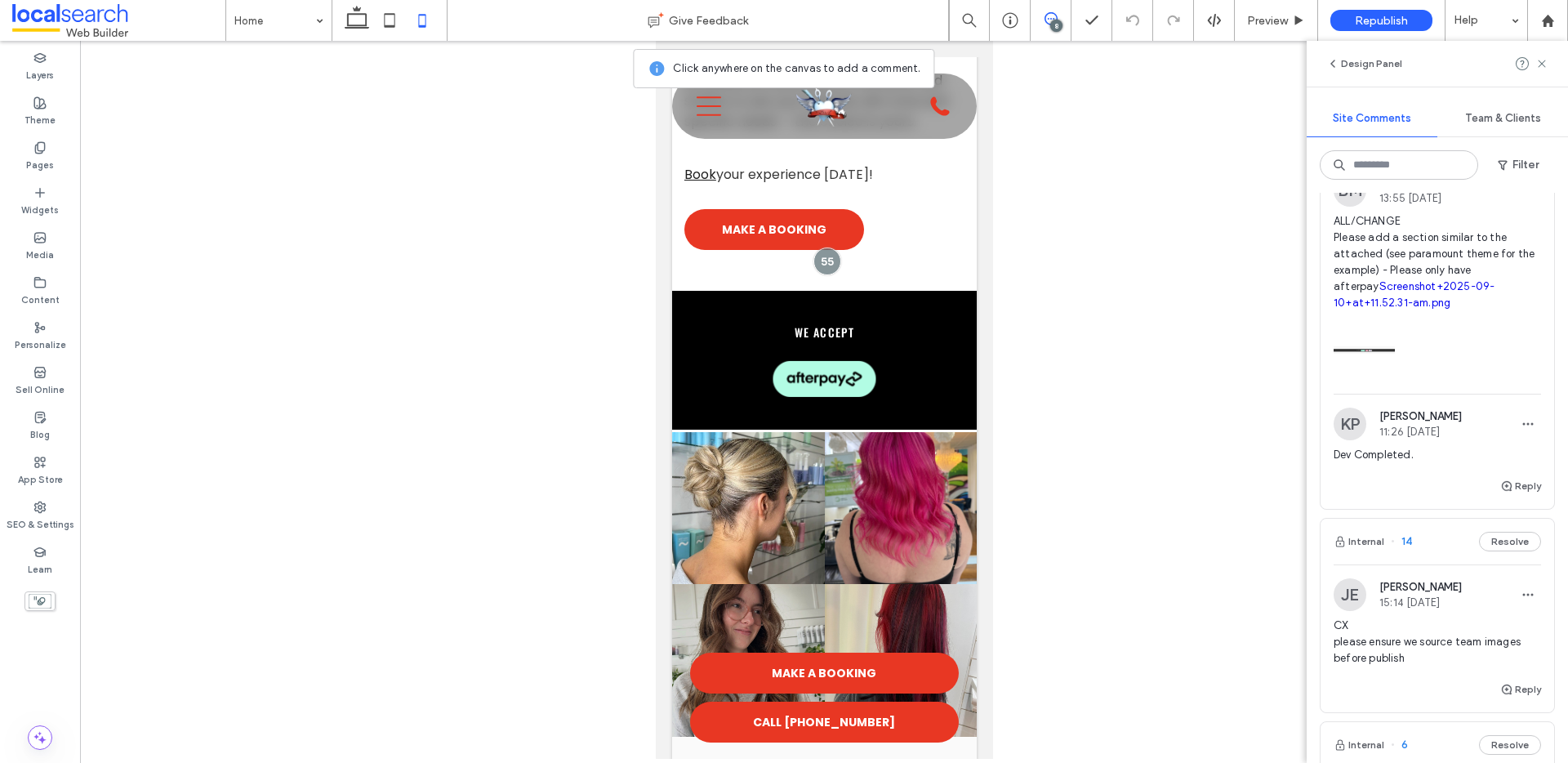
click at [1046, 19] on icon at bounding box center [1050, 19] width 13 height 13
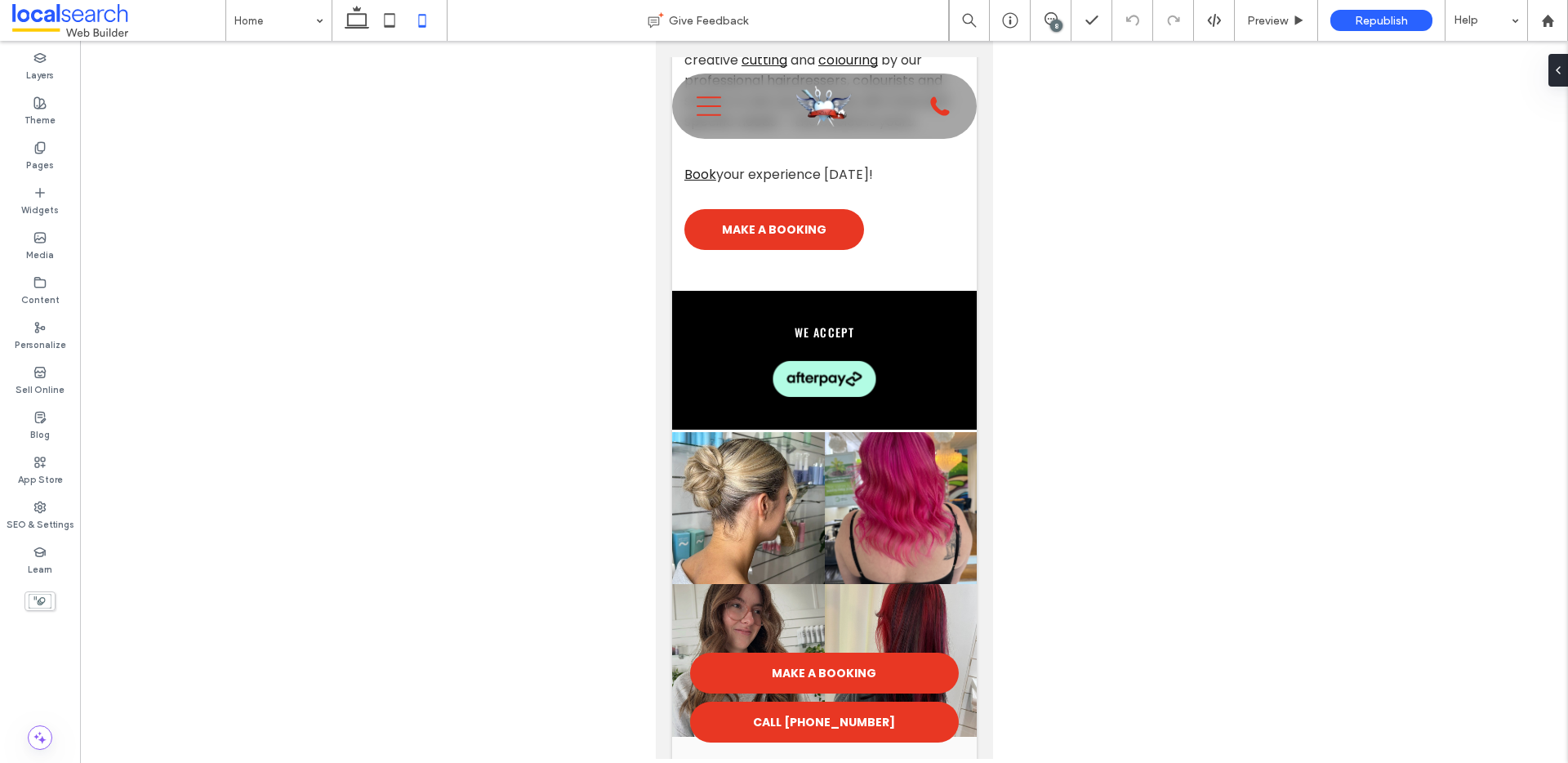
scroll to position [0, 0]
click at [823, 396] on img at bounding box center [823, 379] width 103 height 37
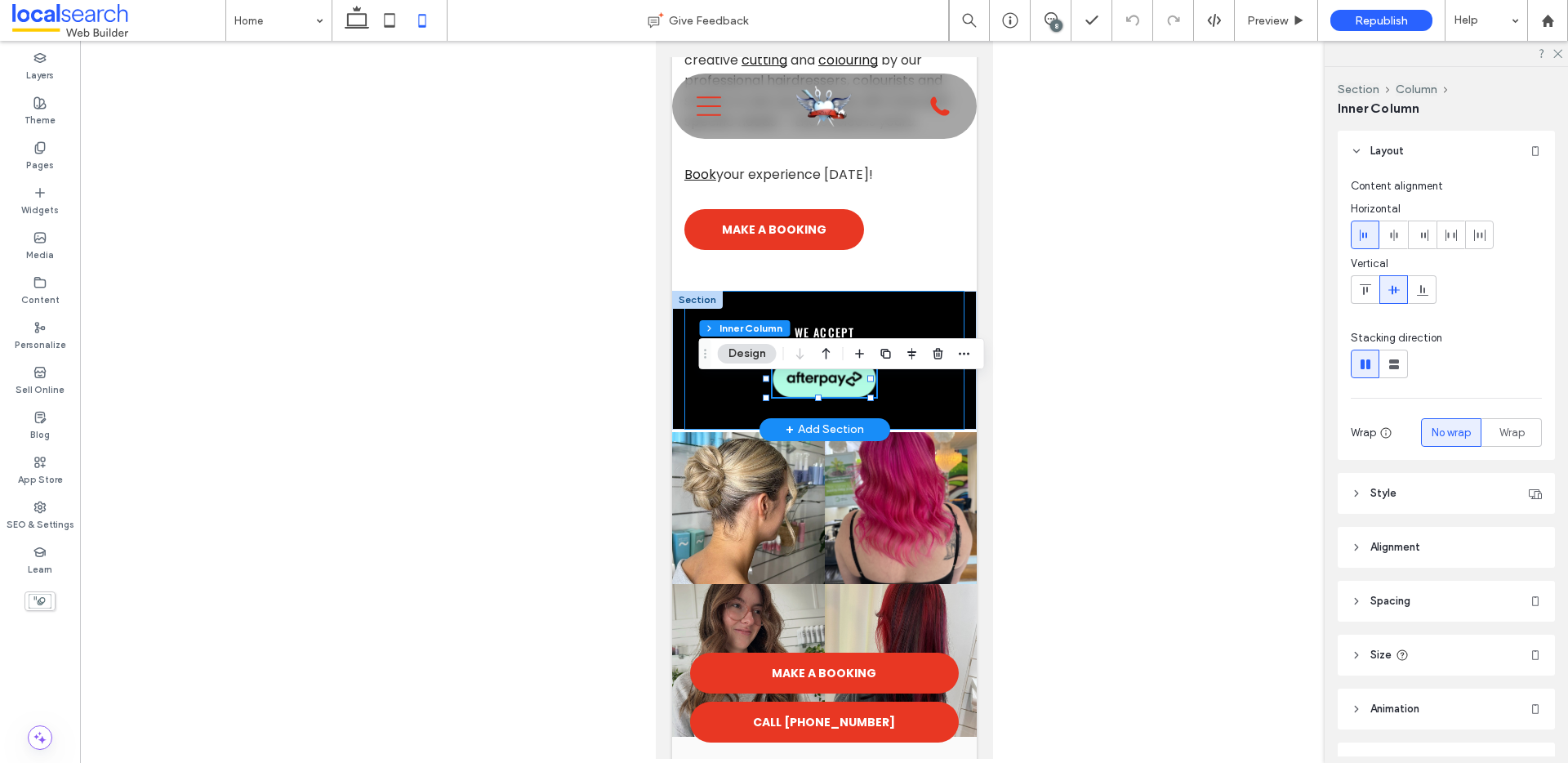
click at [696, 400] on div "we accept" at bounding box center [823, 360] width 280 height 139
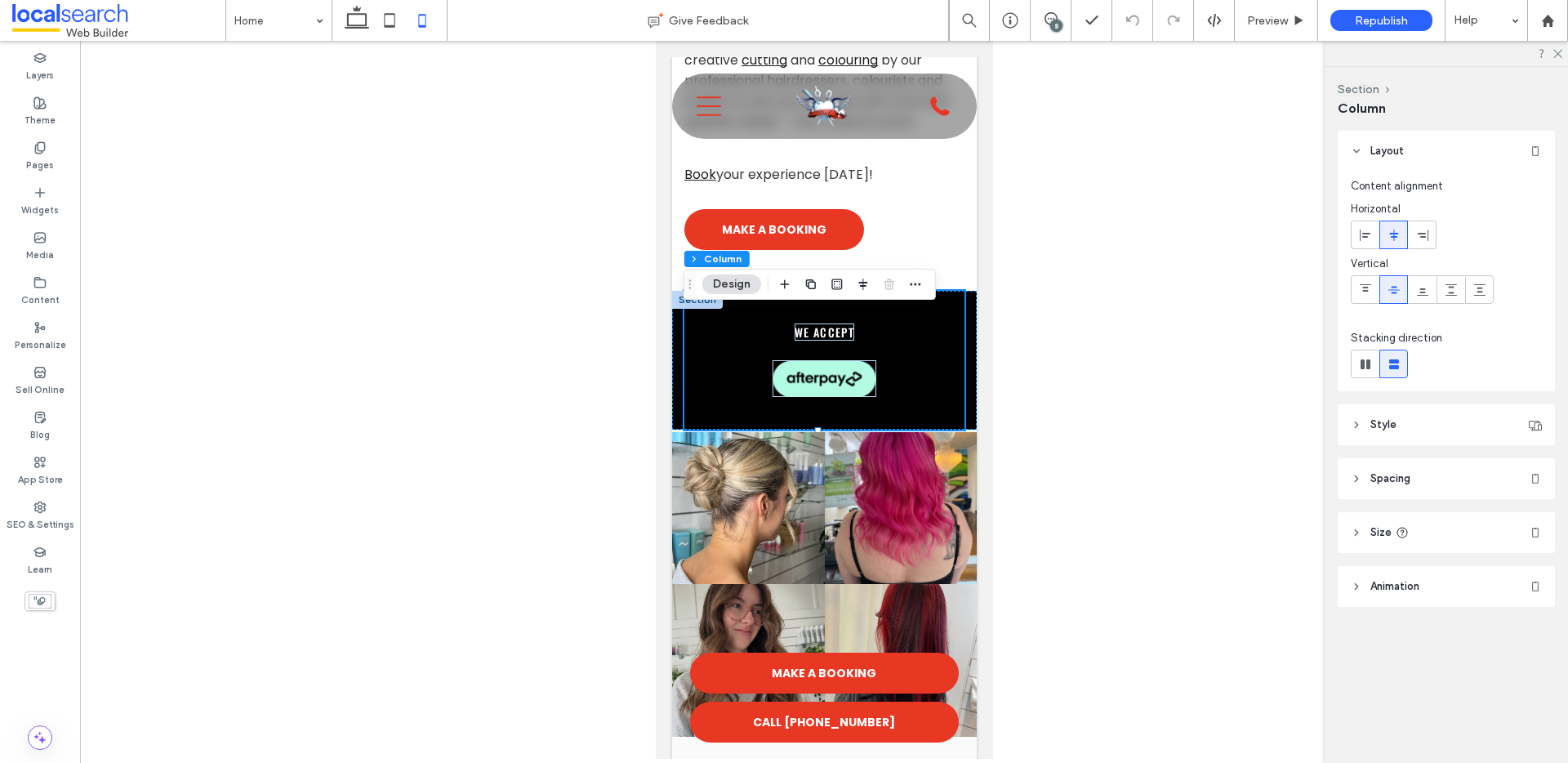
click at [1353, 538] on header "Size" at bounding box center [1446, 532] width 217 height 41
click at [1362, 428] on header "Style" at bounding box center [1446, 425] width 217 height 41
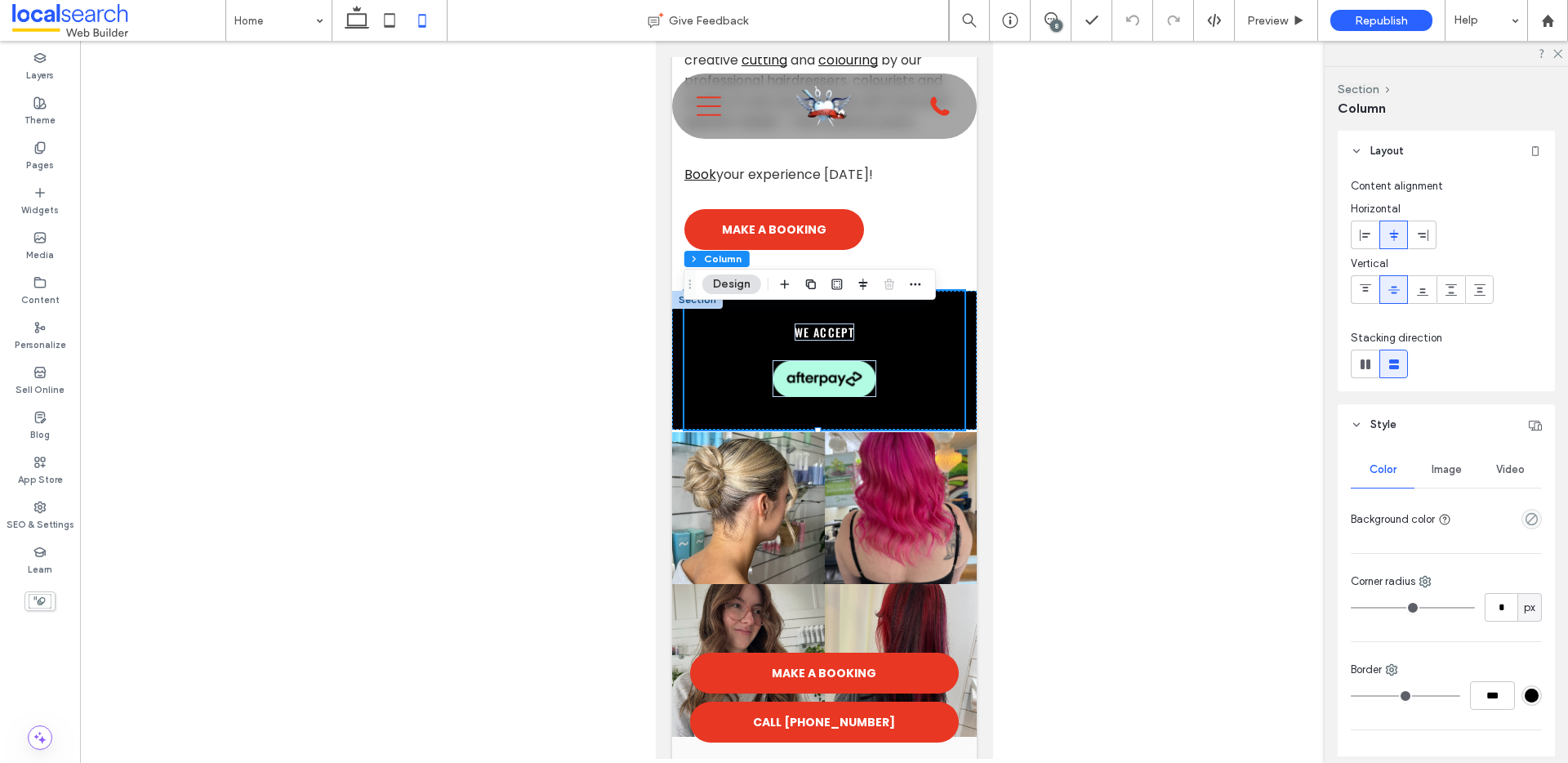
click at [1368, 431] on header "Style" at bounding box center [1446, 425] width 217 height 41
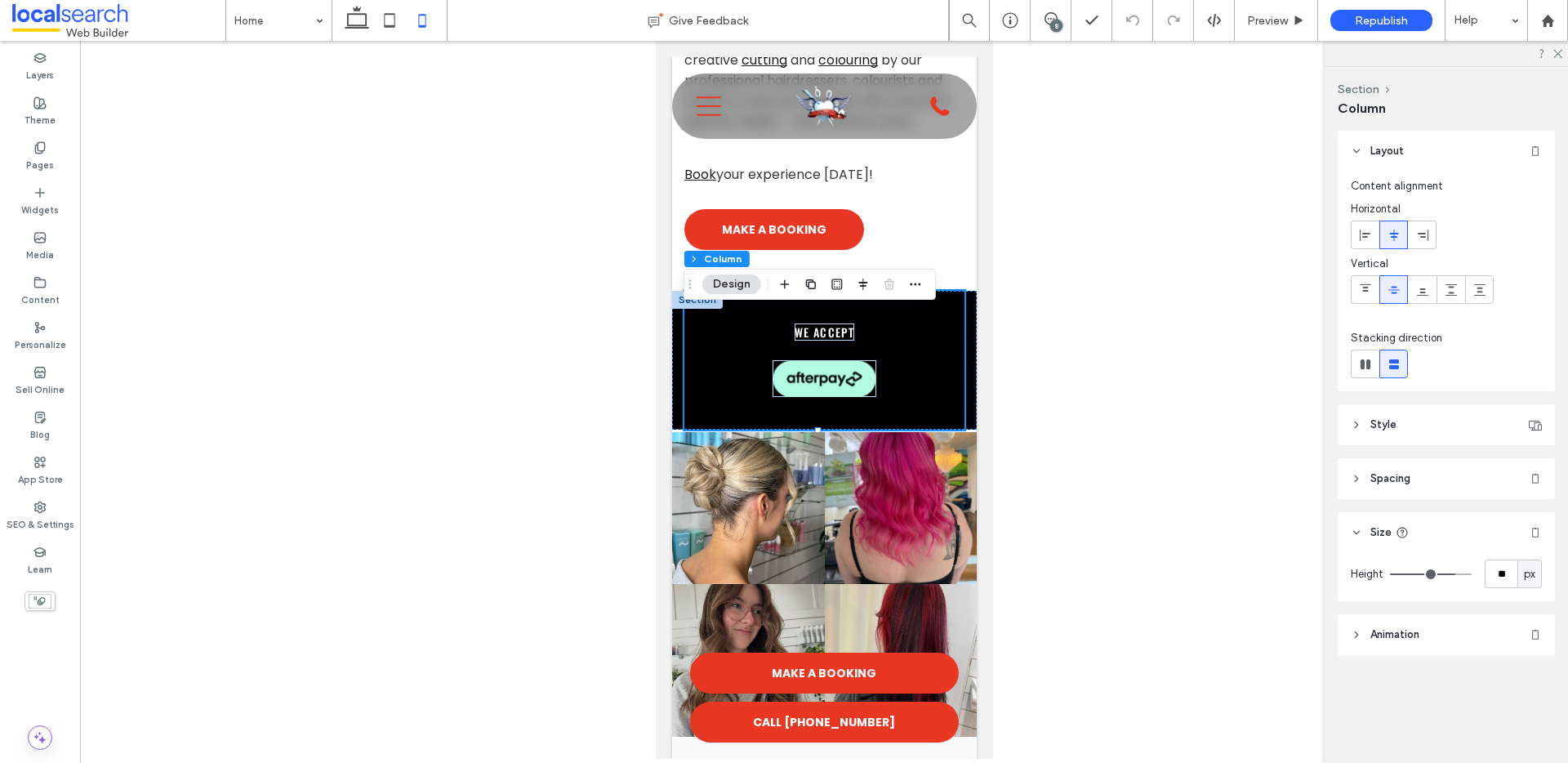
click at [1374, 633] on span "Animation" at bounding box center [1394, 634] width 49 height 17
click at [1381, 476] on span "Spacing" at bounding box center [1389, 478] width 40 height 17
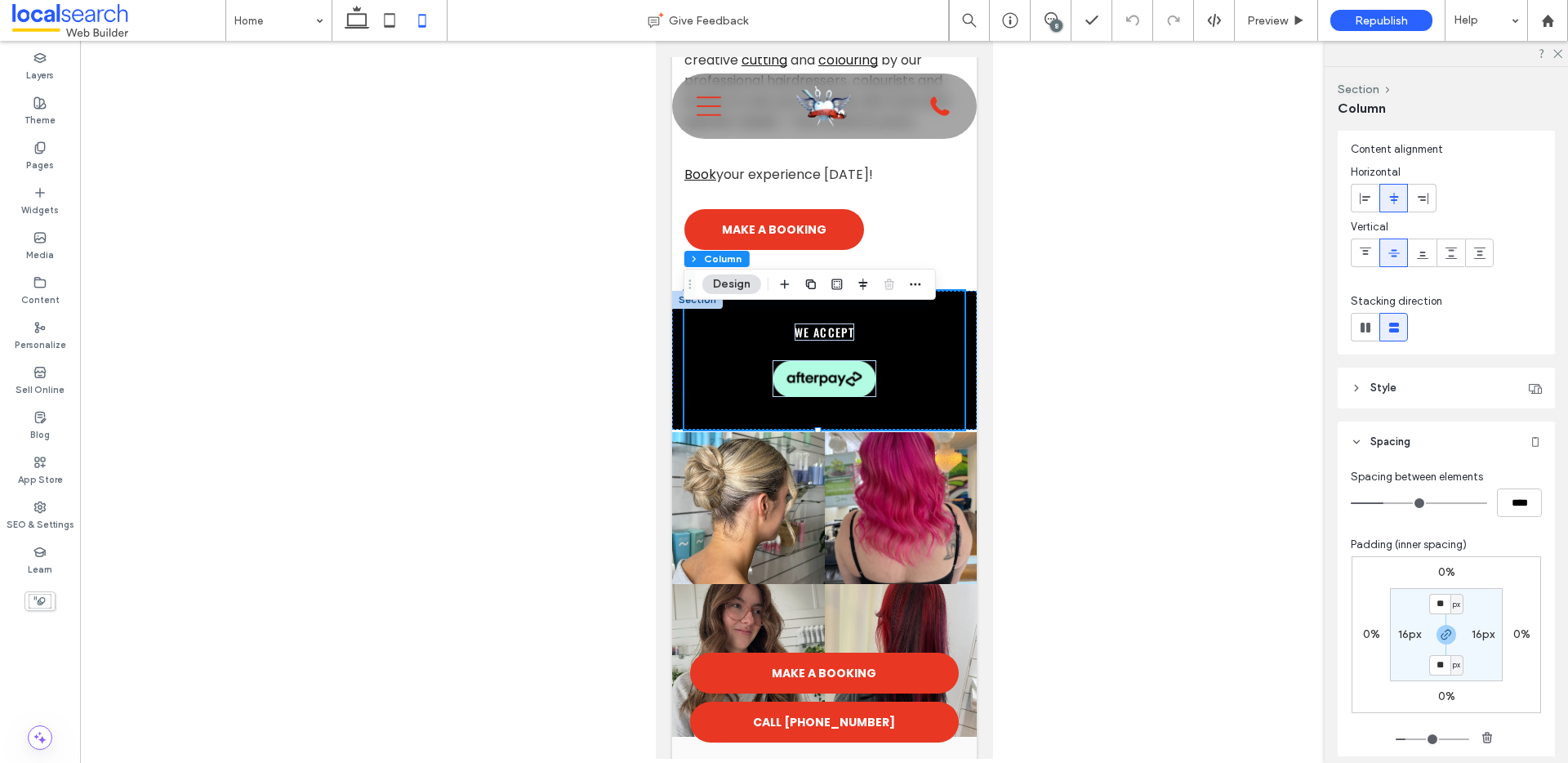
scroll to position [41, 0]
click at [1441, 601] on input "**" at bounding box center [1439, 599] width 21 height 21
type input "**"
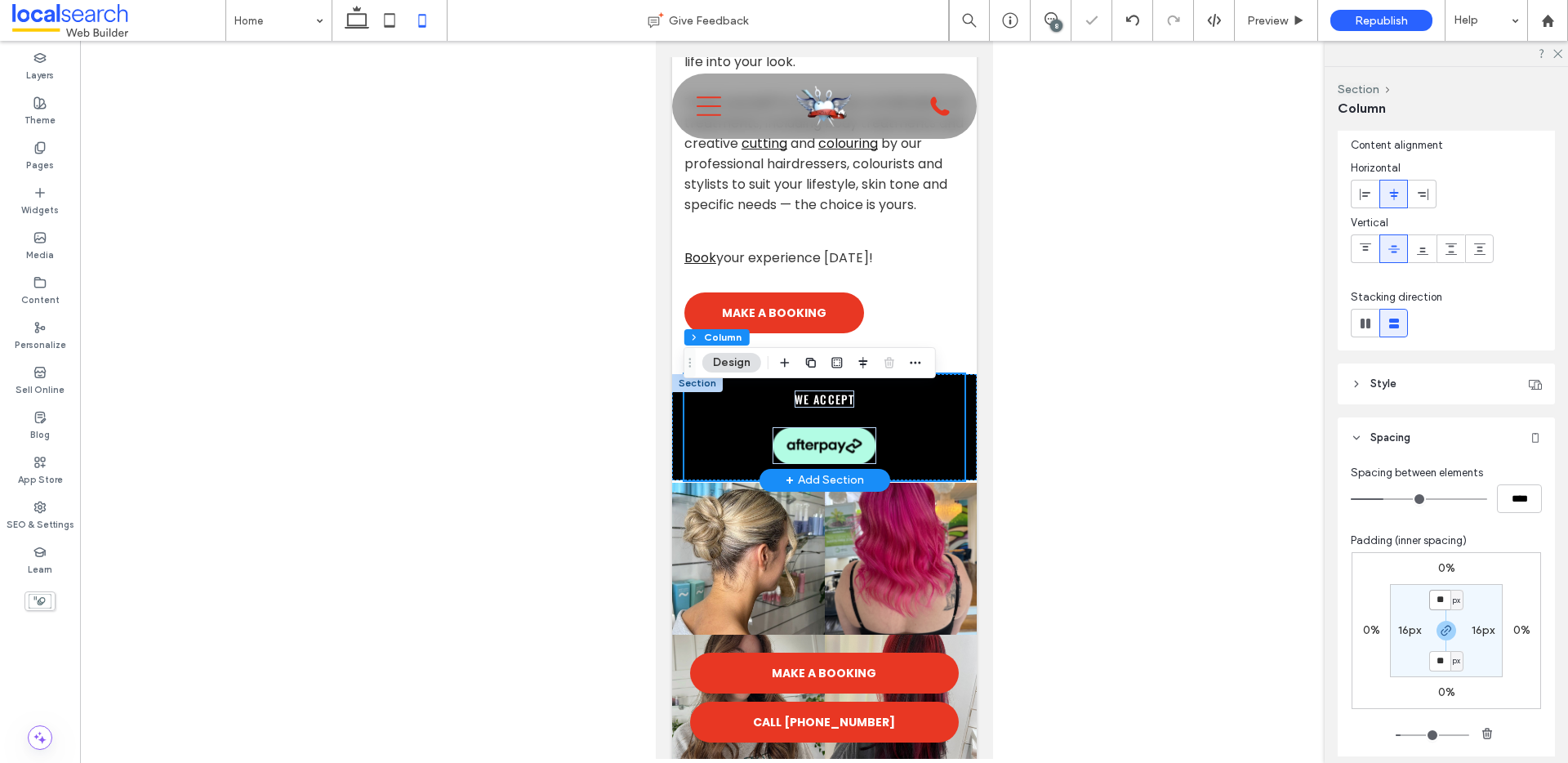
scroll to position [782, 0]
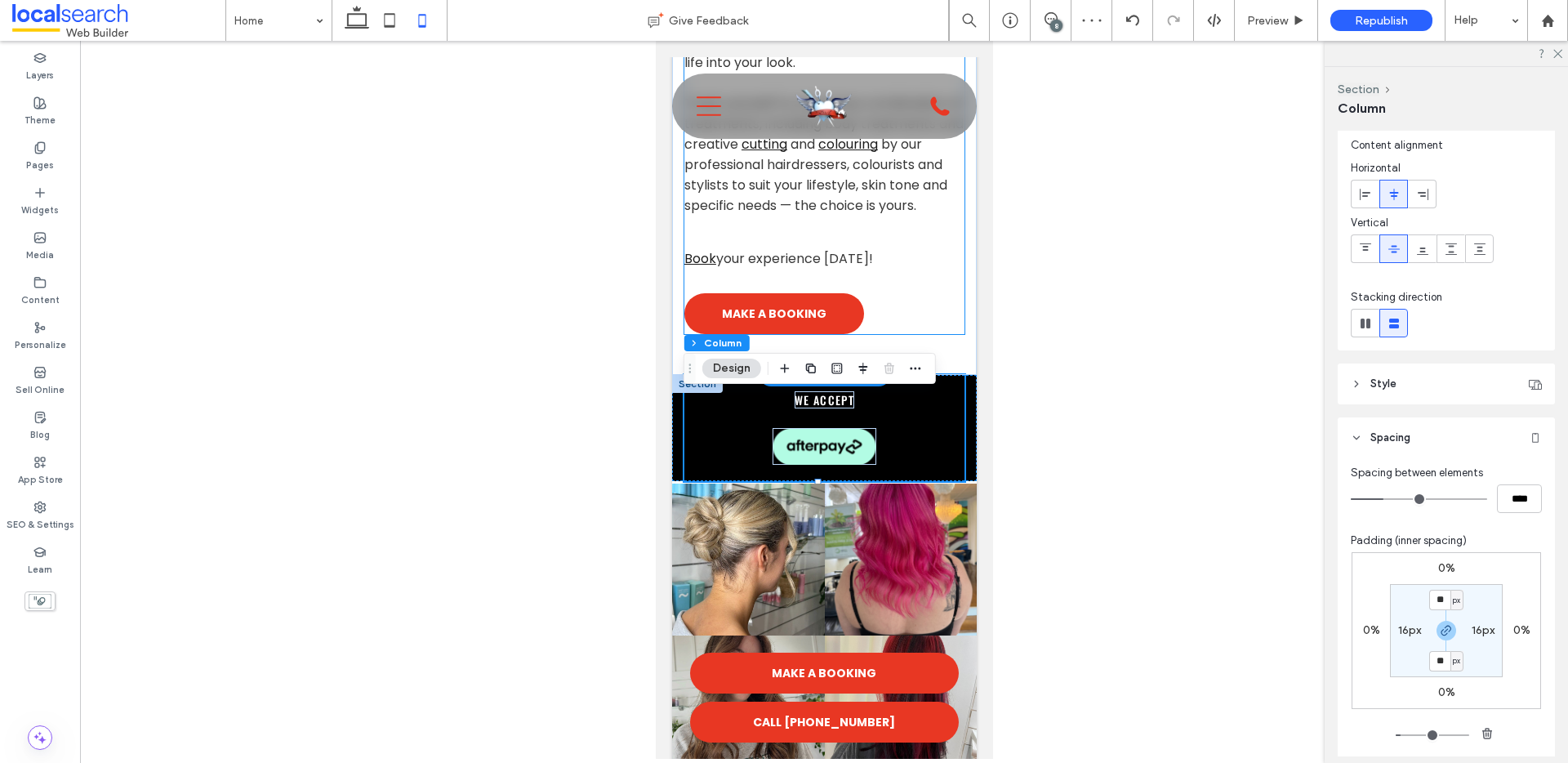
click at [941, 322] on div "Step inside Strut Hair & Beauty salon and prepare to be pampered and listened t…" at bounding box center [823, 121] width 280 height 425
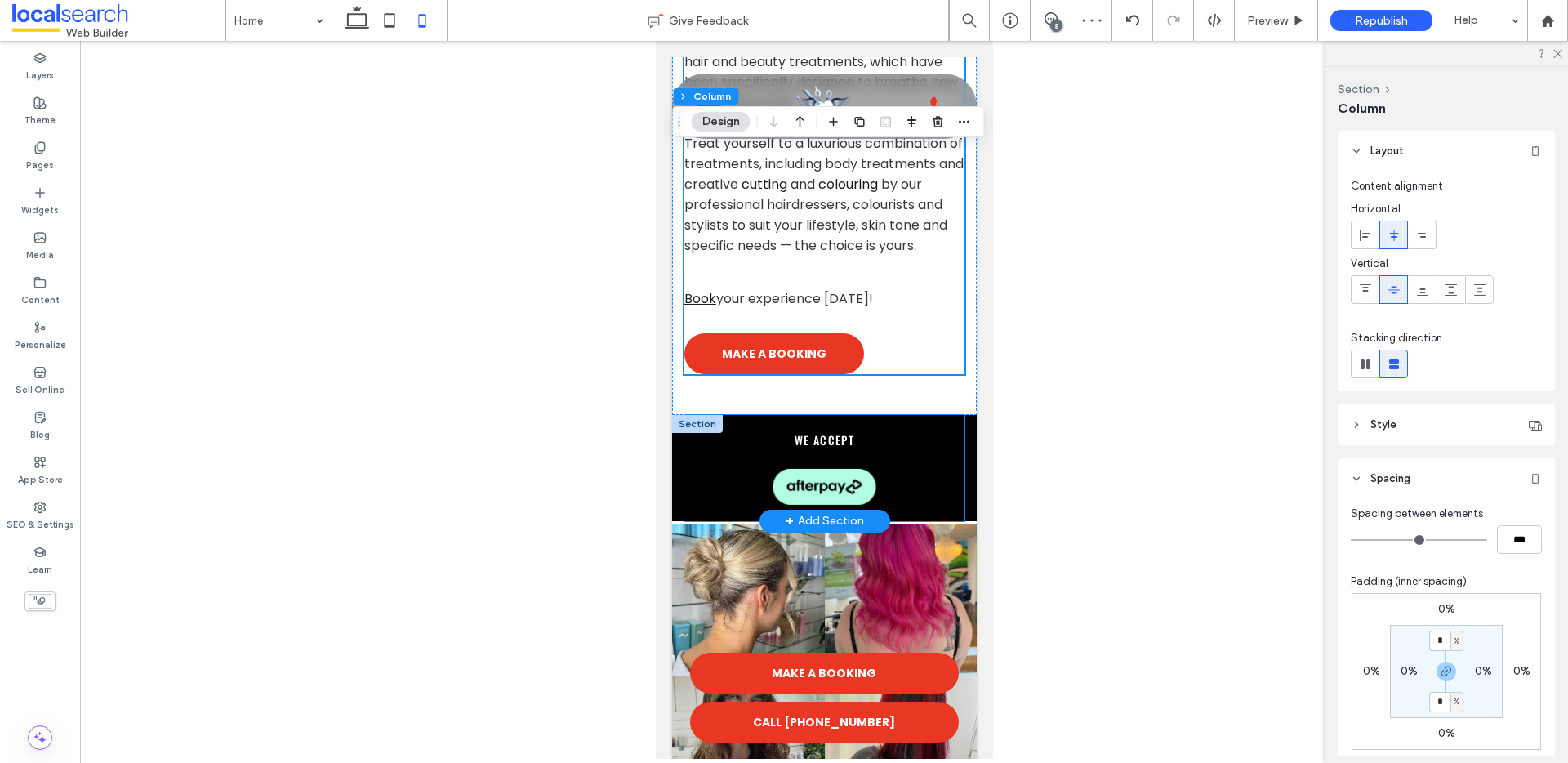
scroll to position [723, 0]
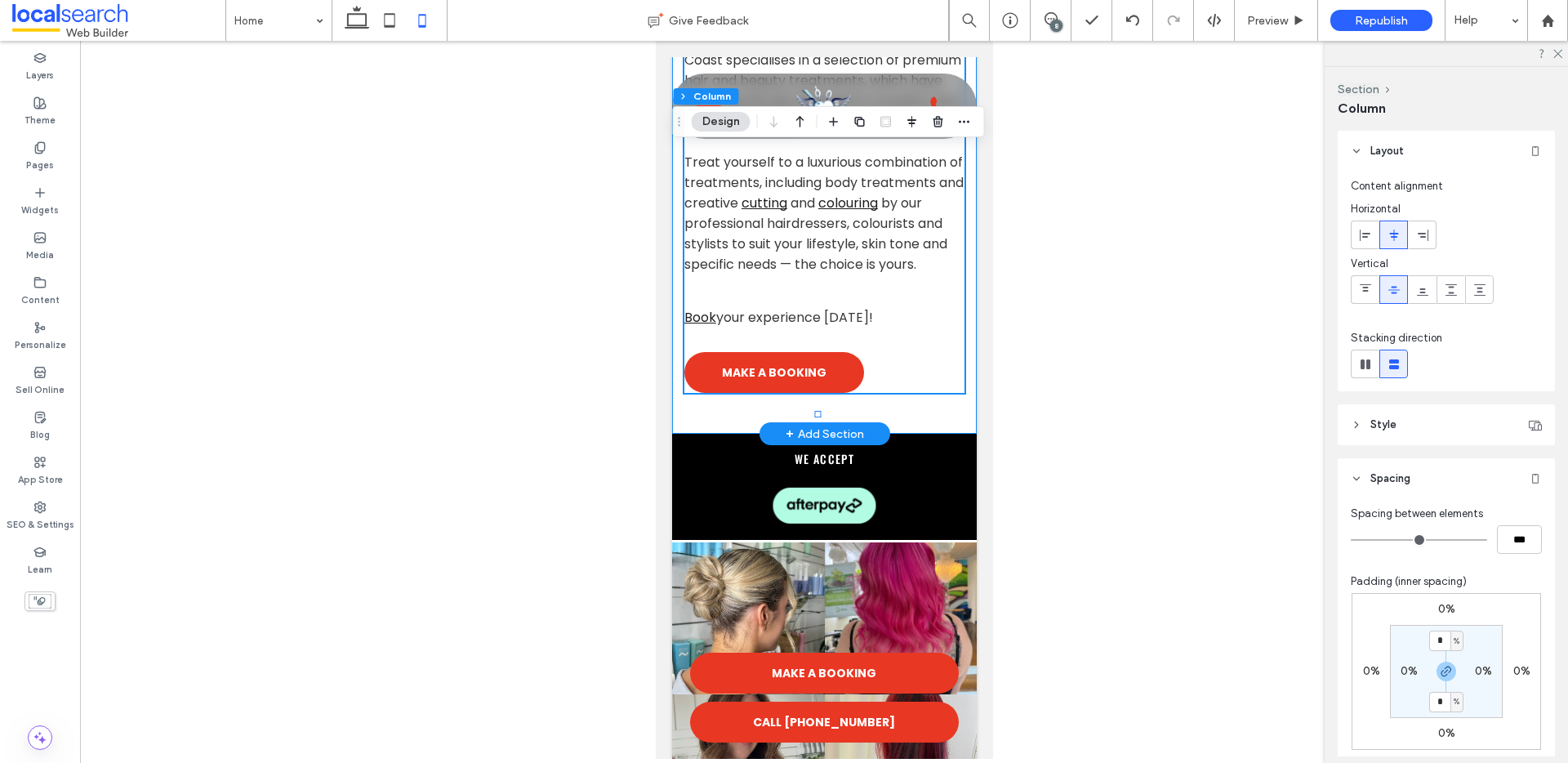
click at [929, 432] on div "Sunshine Coast's Most Exclusive Hair And Beauty Salon Step inside Strut Hair & …" at bounding box center [824, 106] width 305 height 657
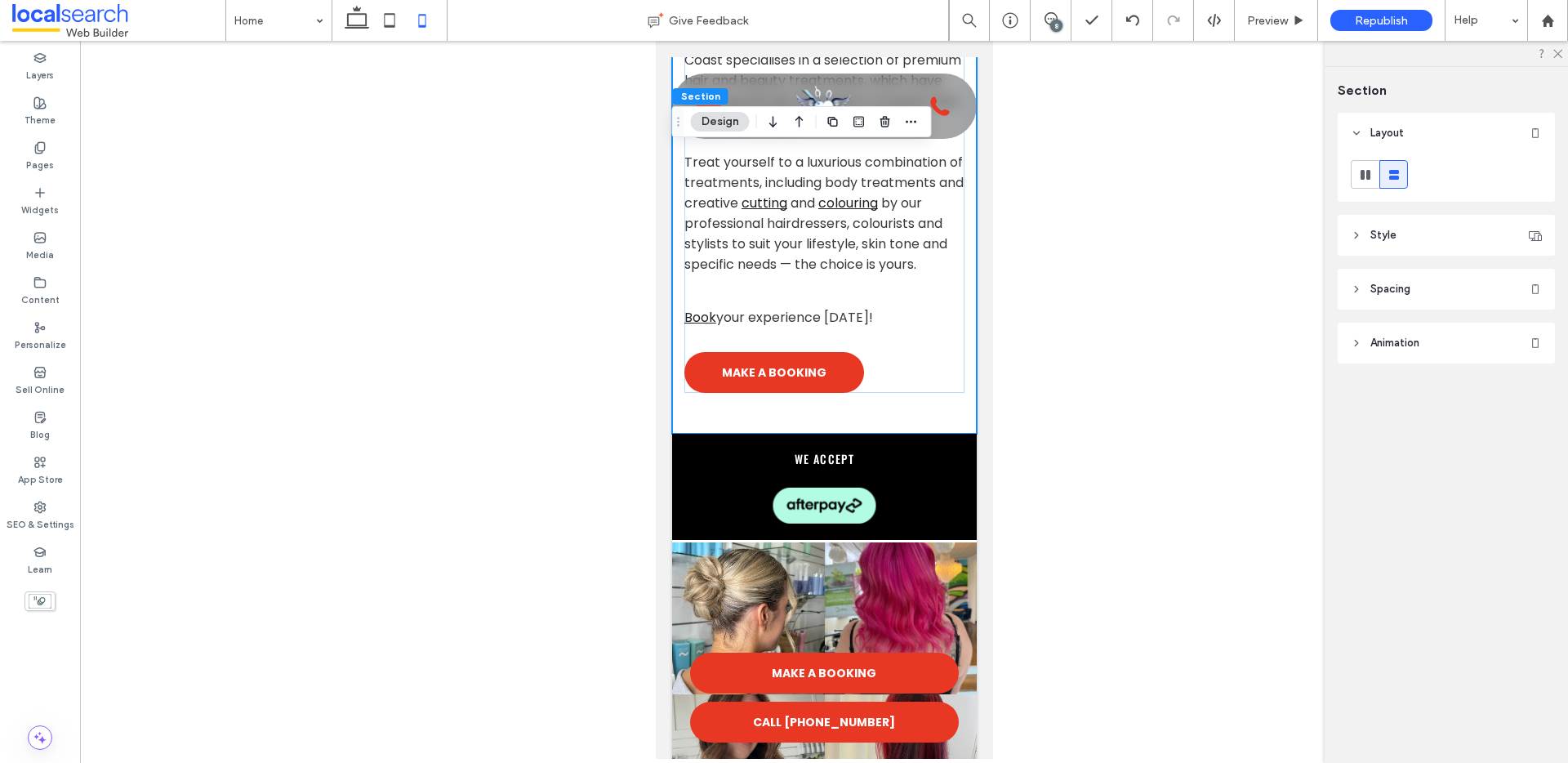
click at [1393, 290] on span "Spacing" at bounding box center [1389, 288] width 40 height 17
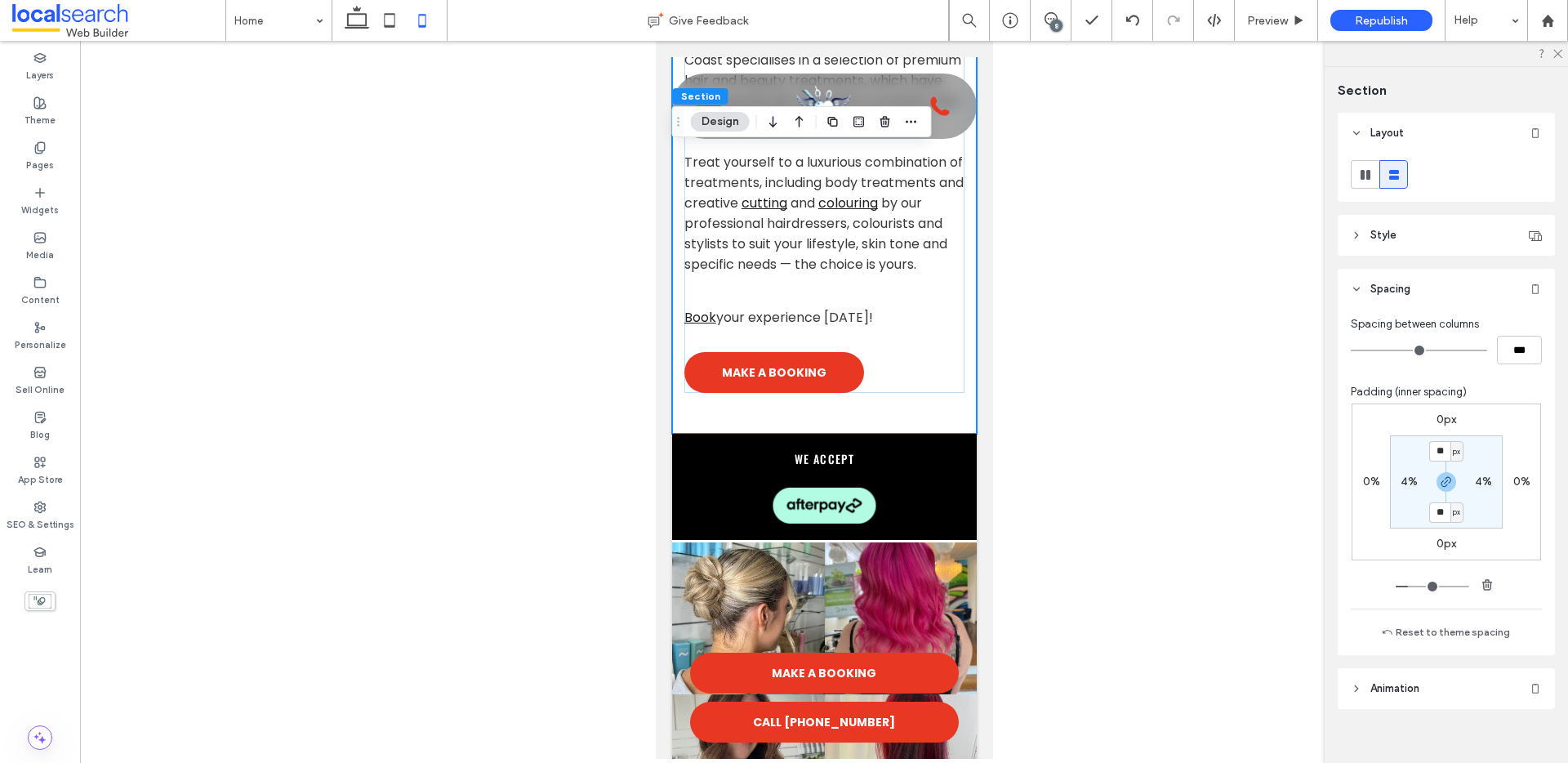
click at [1393, 290] on span "Spacing" at bounding box center [1389, 288] width 40 height 17
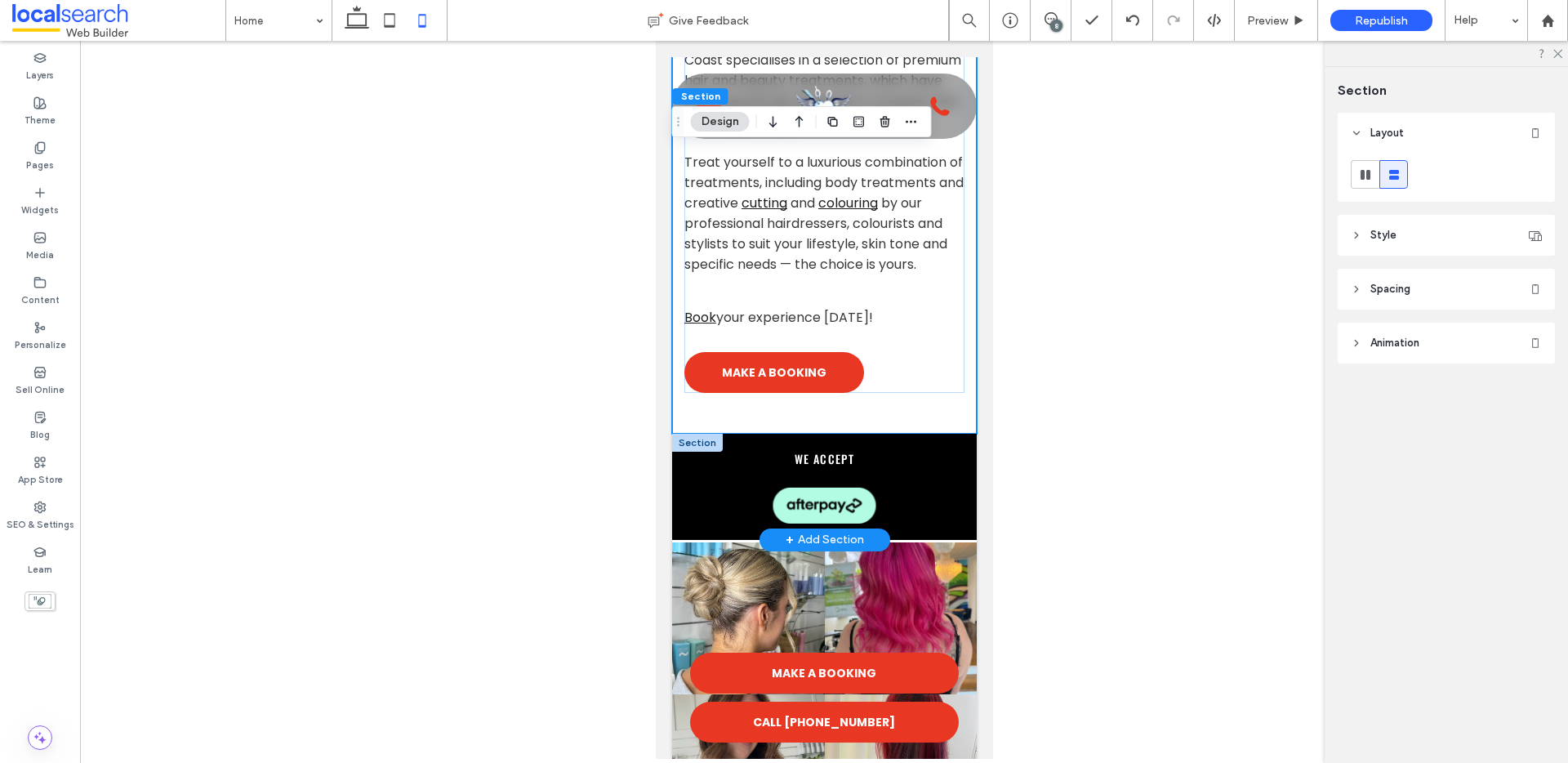
click at [688, 451] on div at bounding box center [697, 443] width 51 height 18
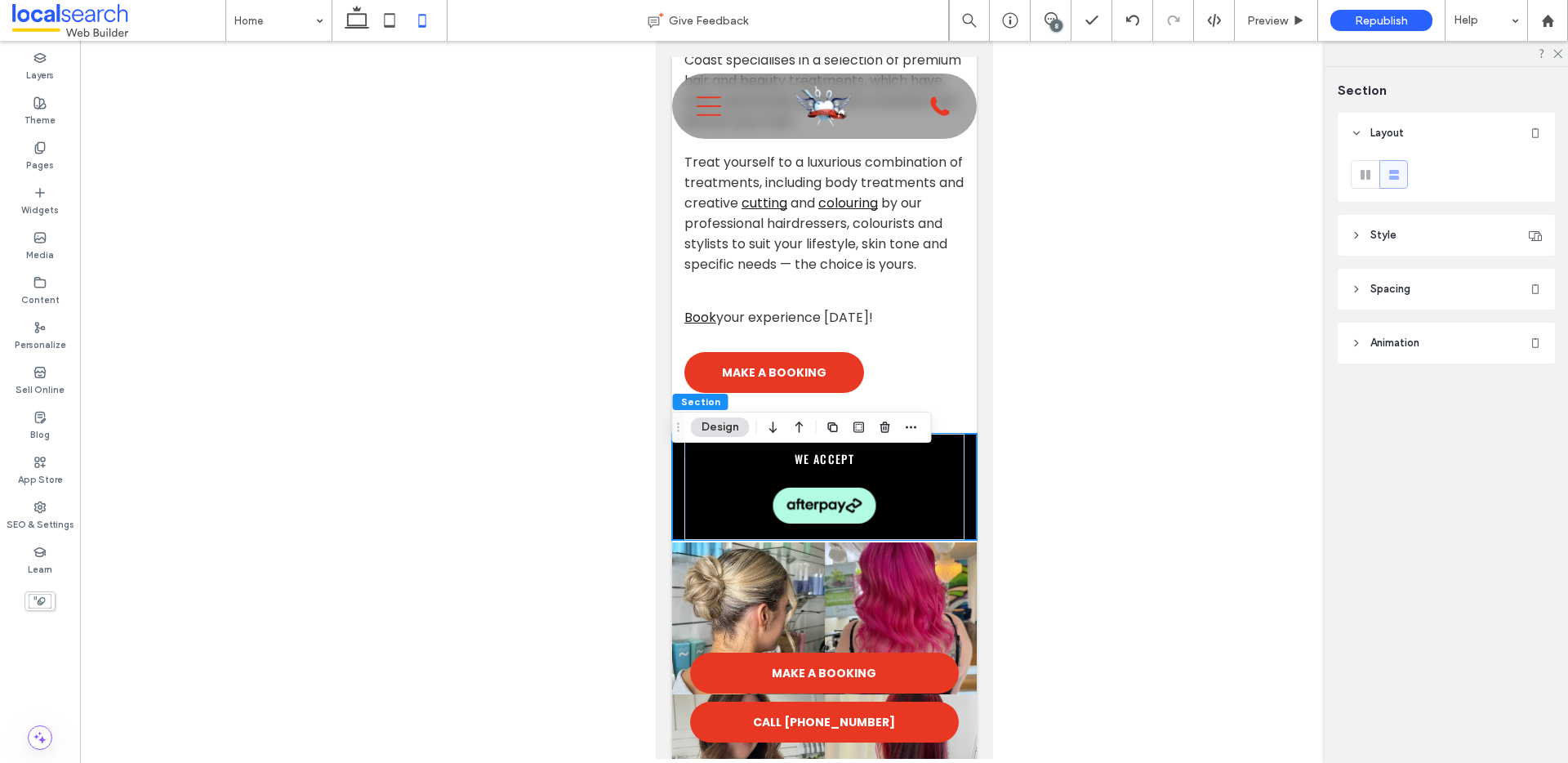
click at [1389, 291] on span "Spacing" at bounding box center [1389, 288] width 40 height 17
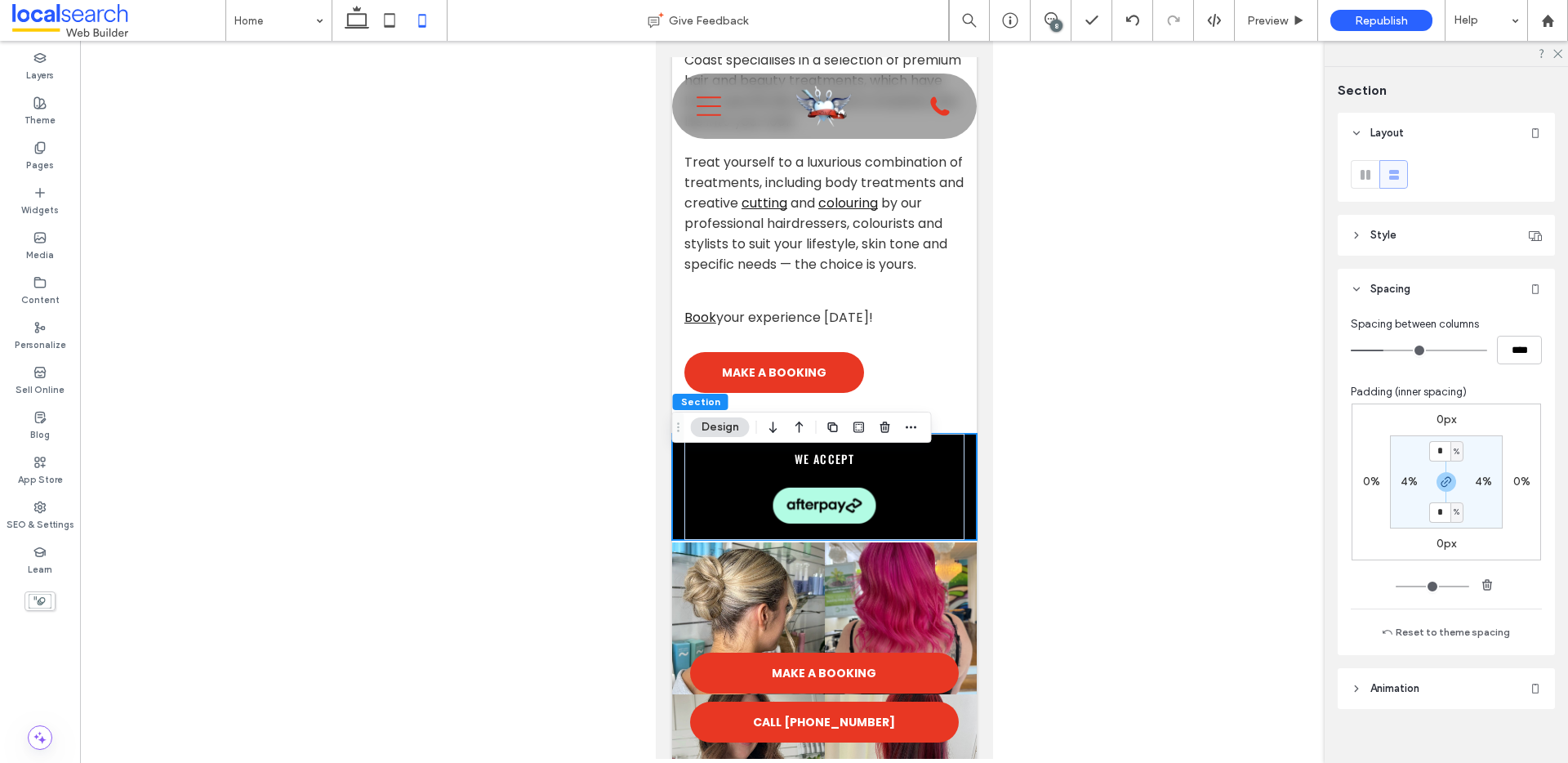
click at [1439, 540] on label "0px" at bounding box center [1446, 543] width 20 height 14
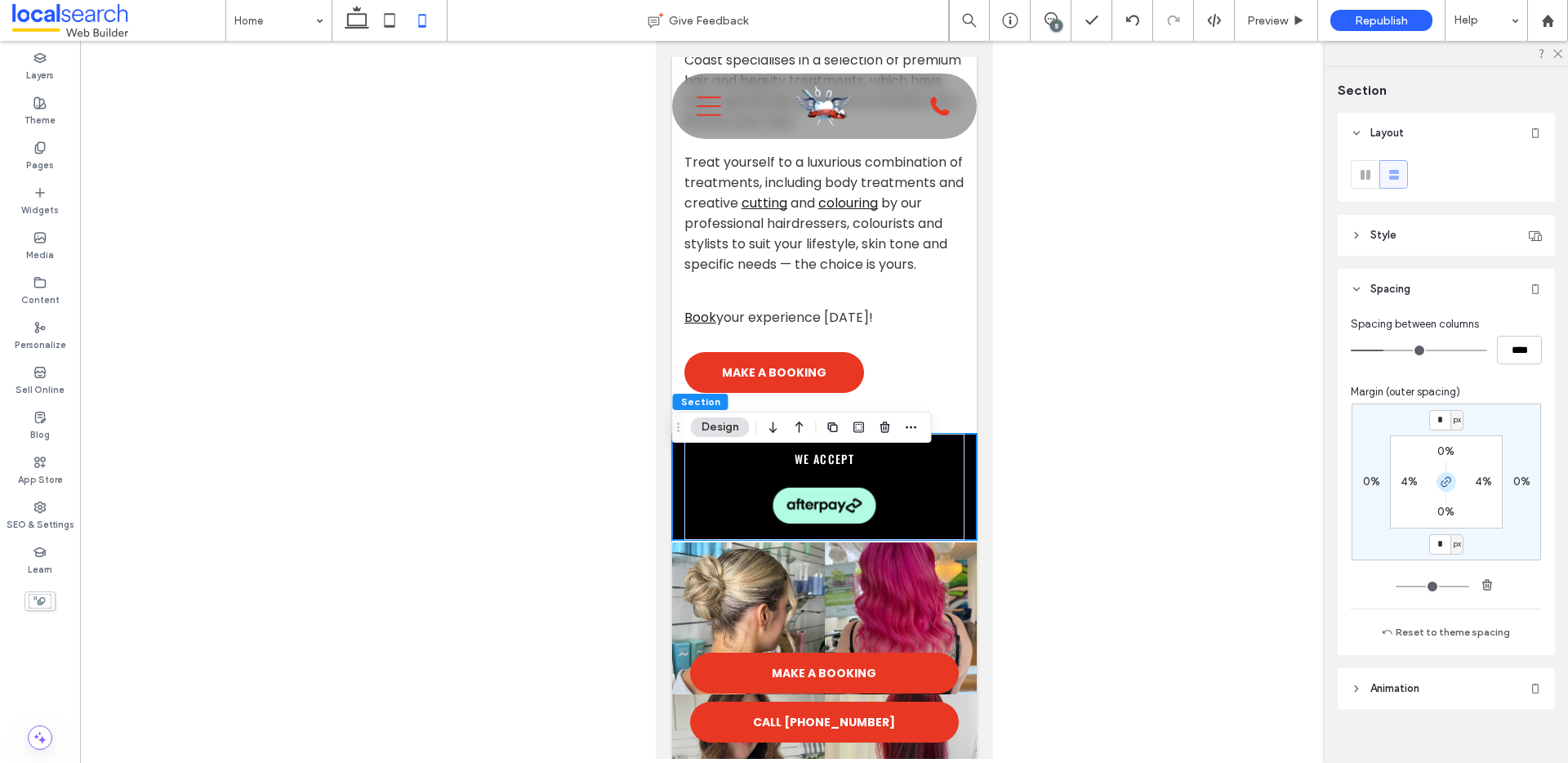
click at [1440, 487] on icon "button" at bounding box center [1445, 481] width 13 height 13
click at [1437, 548] on input "*" at bounding box center [1439, 544] width 21 height 21
type input "**"
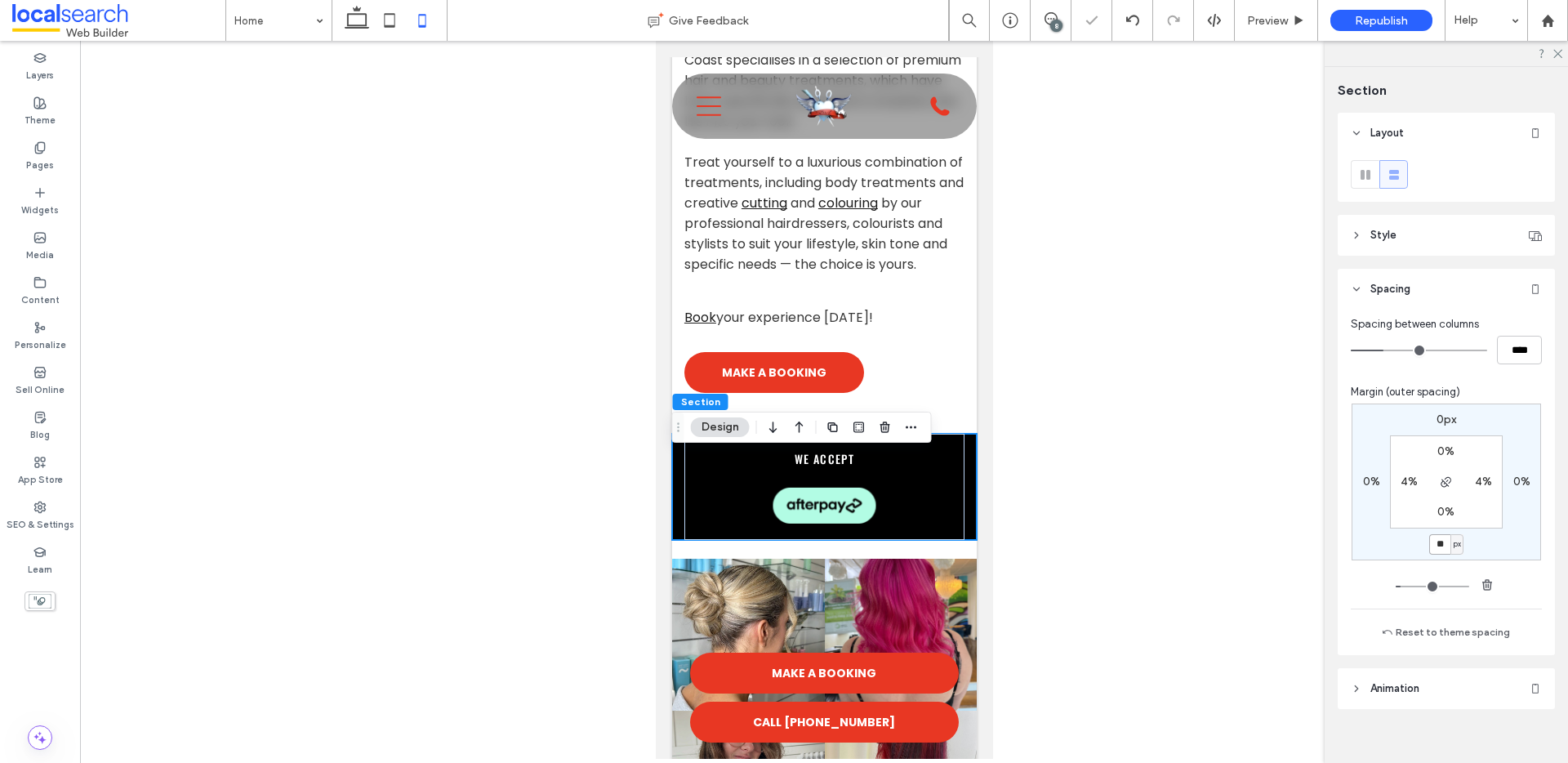
type input "*"
type input "**"
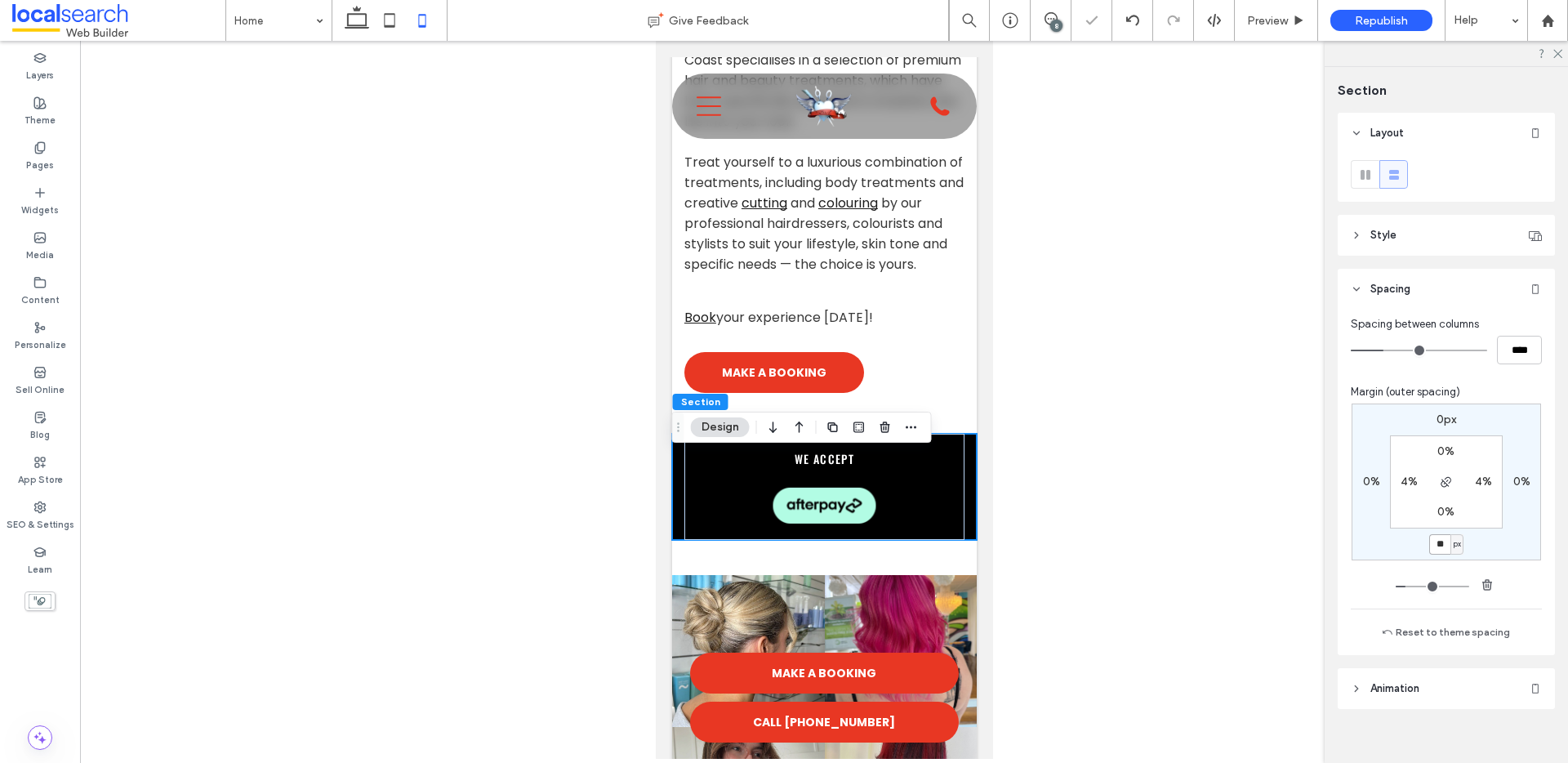
type input "*"
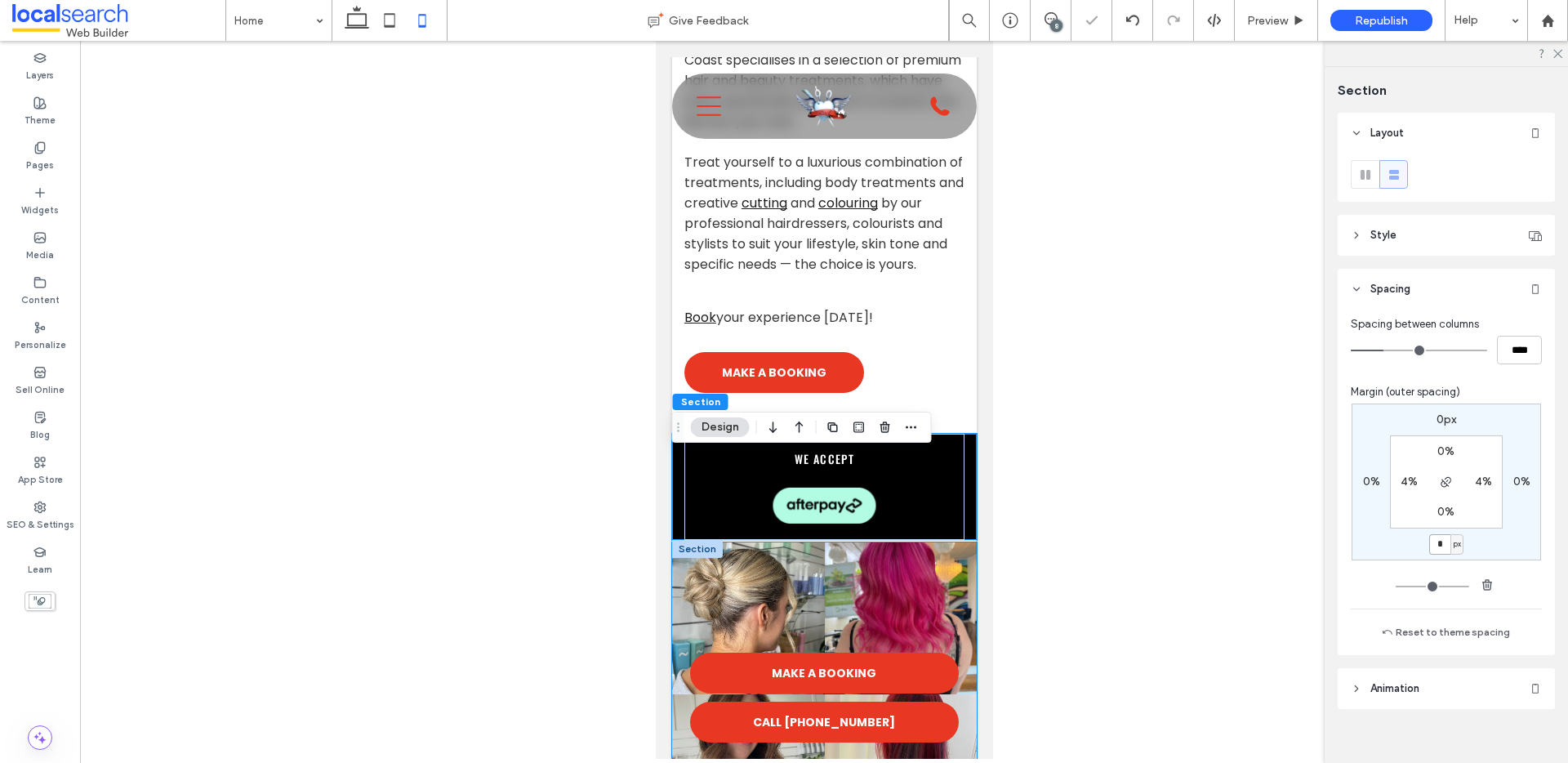
click at [792, 573] on link at bounding box center [747, 618] width 152 height 152
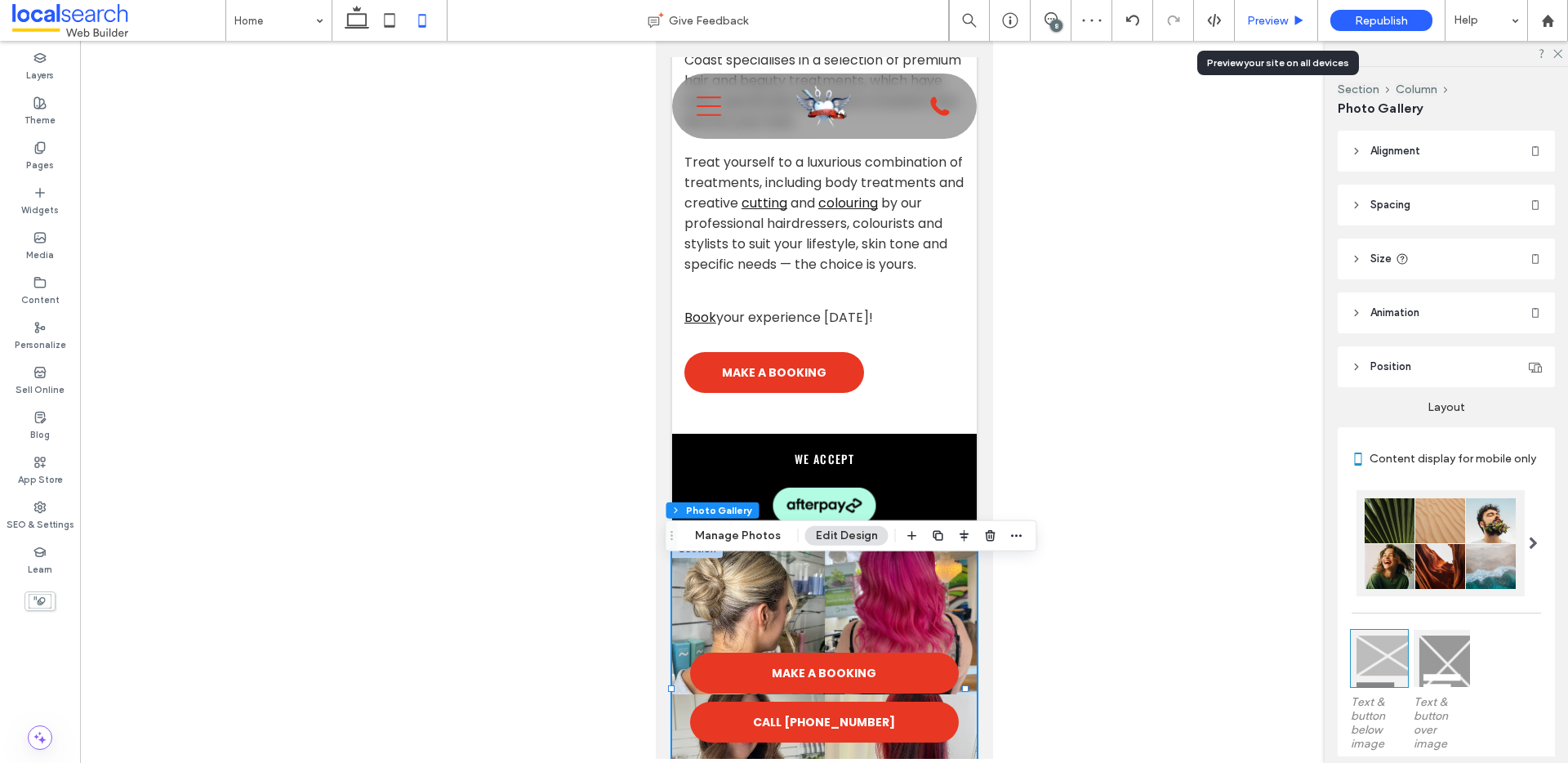
click at [1279, 20] on span "Preview" at bounding box center [1267, 21] width 41 height 14
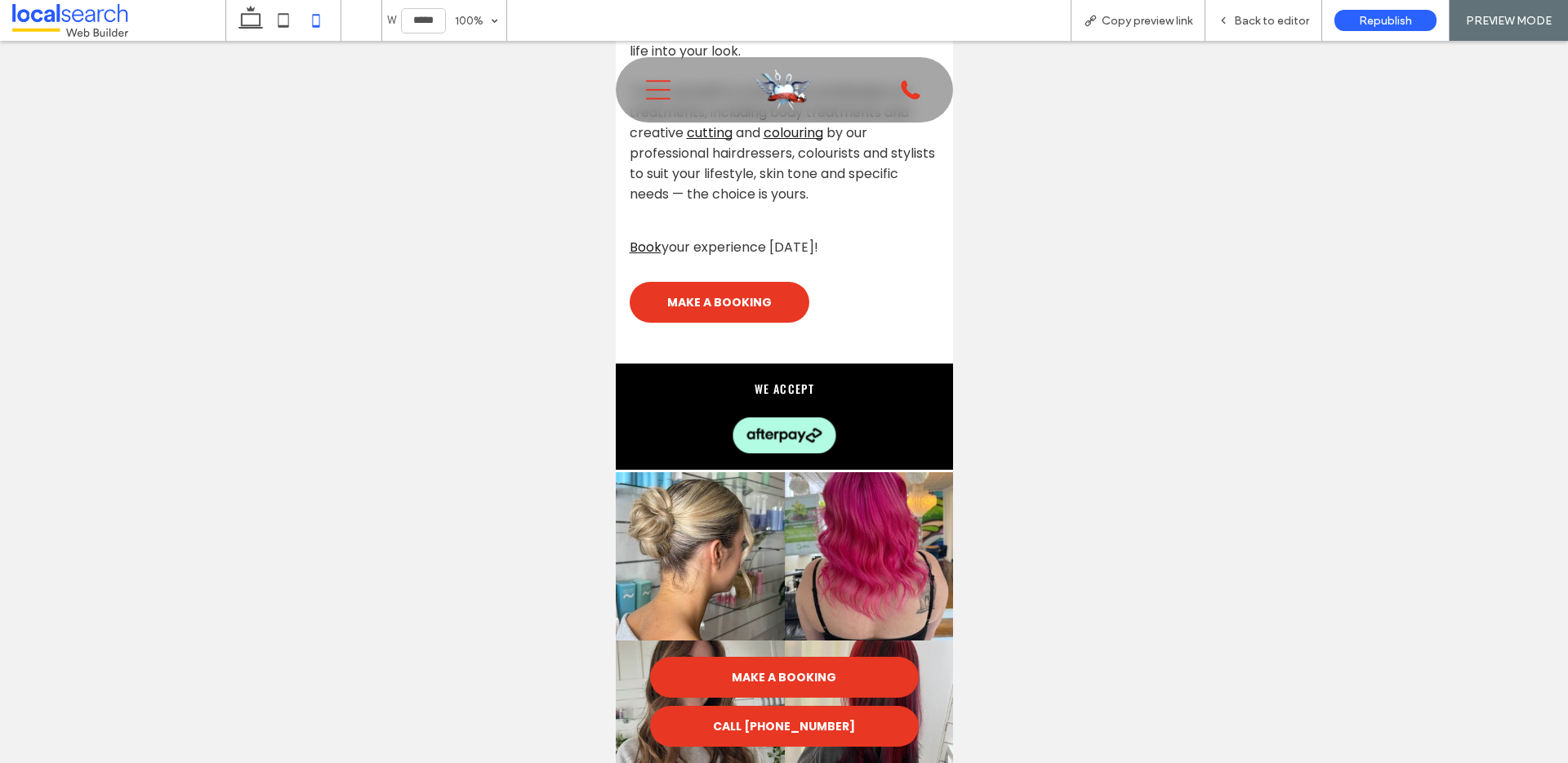
scroll to position [673, 0]
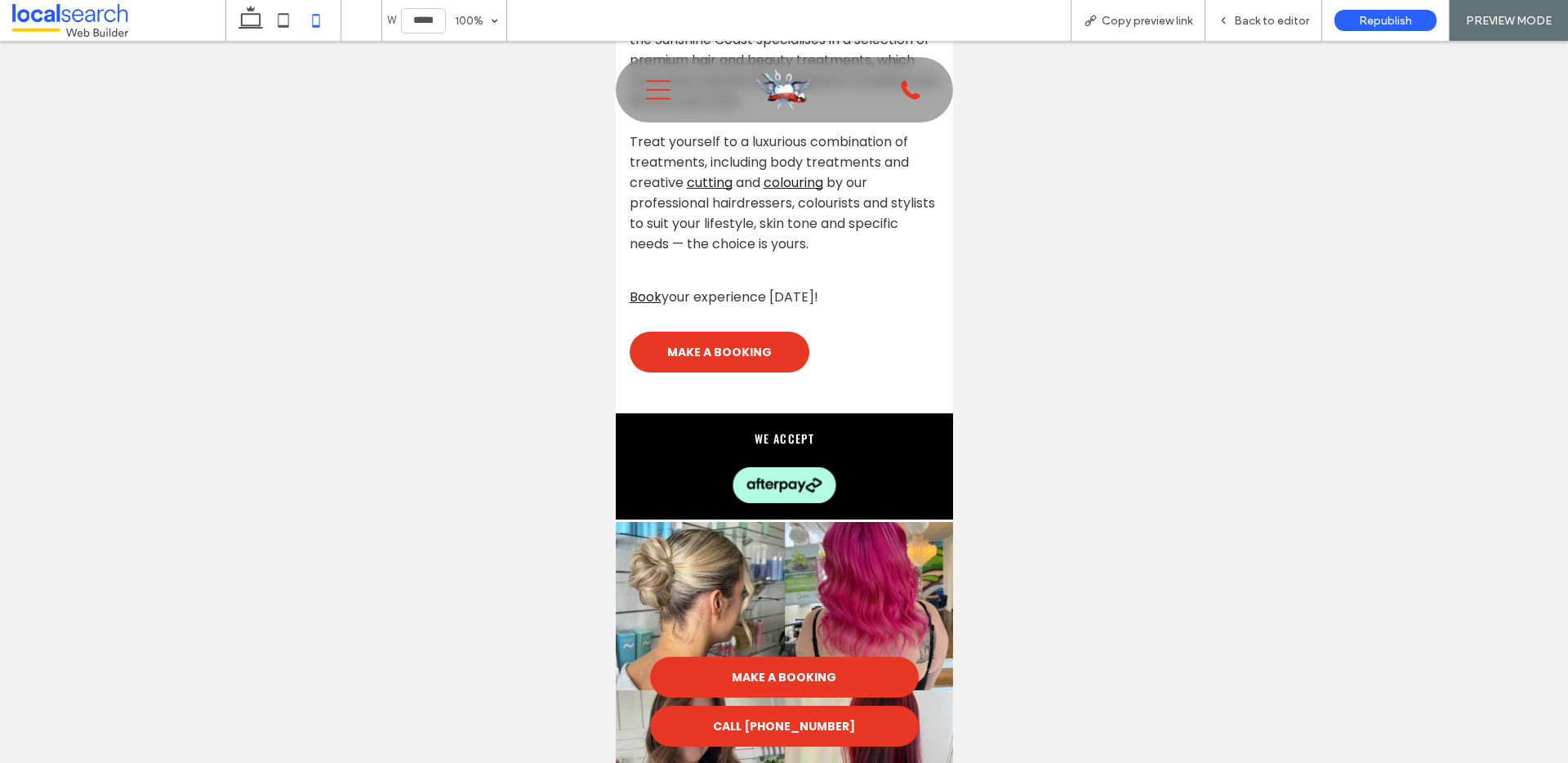
click at [1279, 20] on span "Back to editor" at bounding box center [1271, 21] width 75 height 14
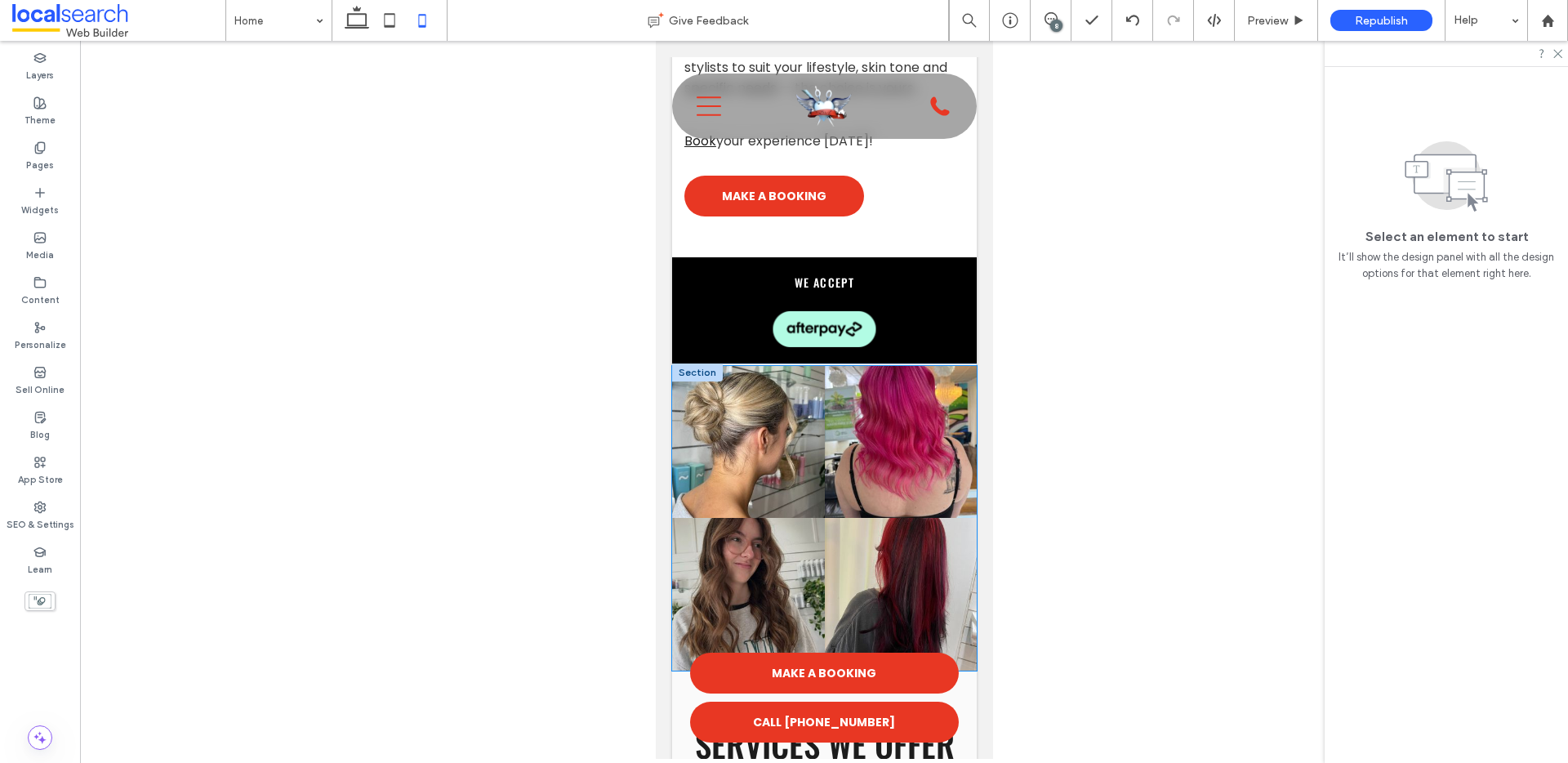
scroll to position [879, 0]
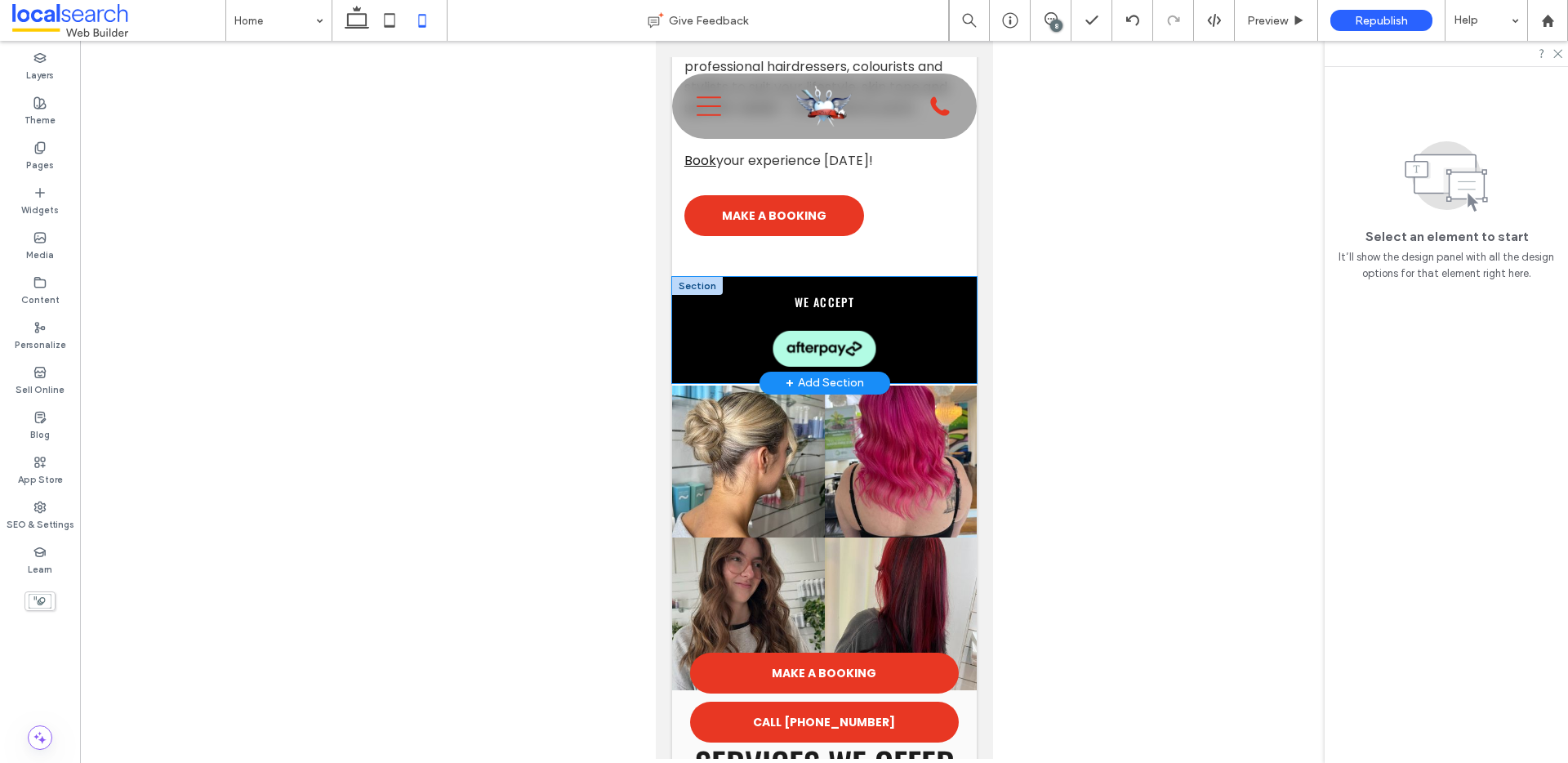
click at [959, 383] on div "we accept" at bounding box center [824, 329] width 305 height 106
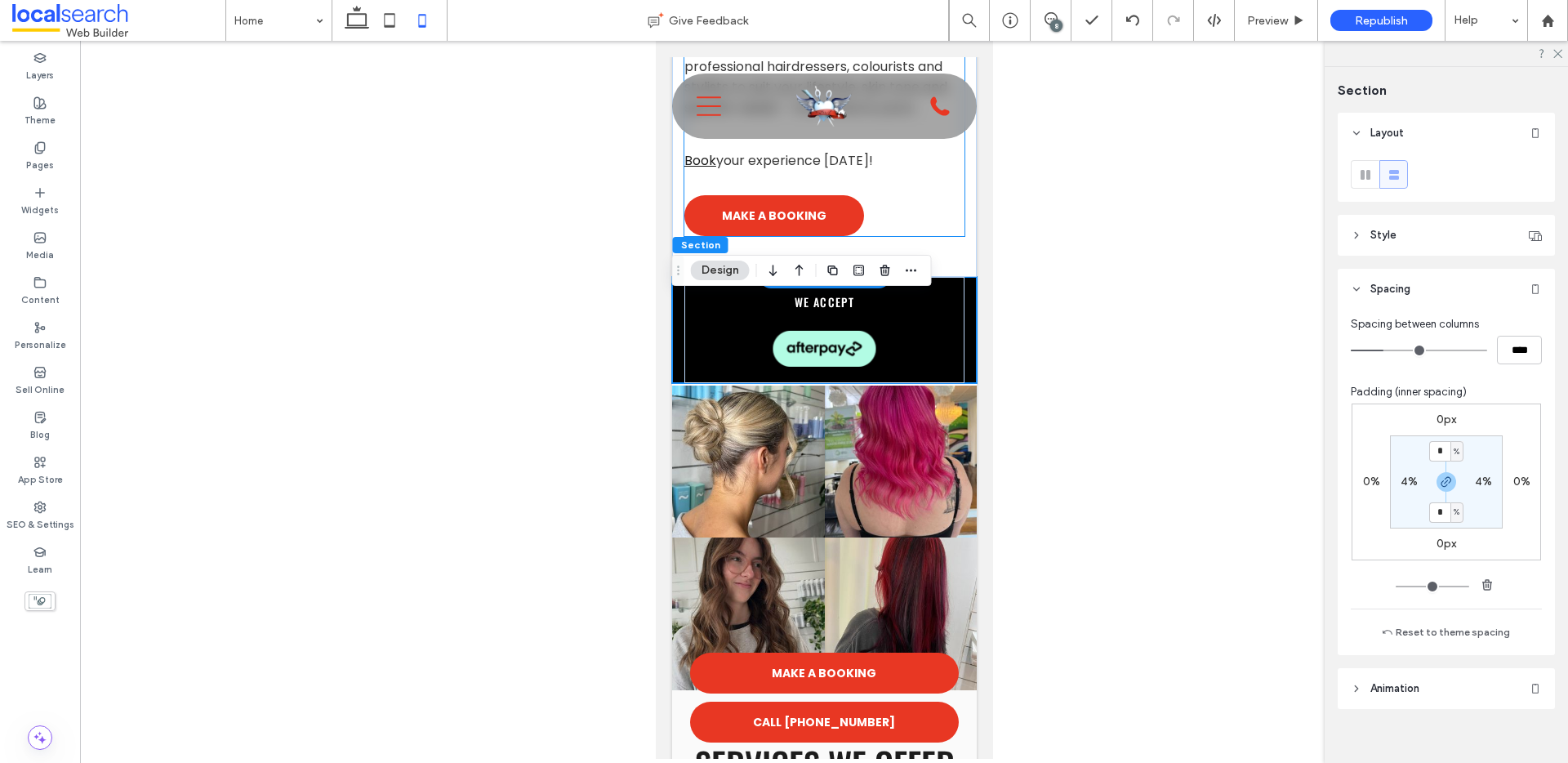
click at [932, 236] on div "Step inside Strut Hair & Beauty salon and prepare to be pampered and listened t…" at bounding box center [823, 23] width 280 height 425
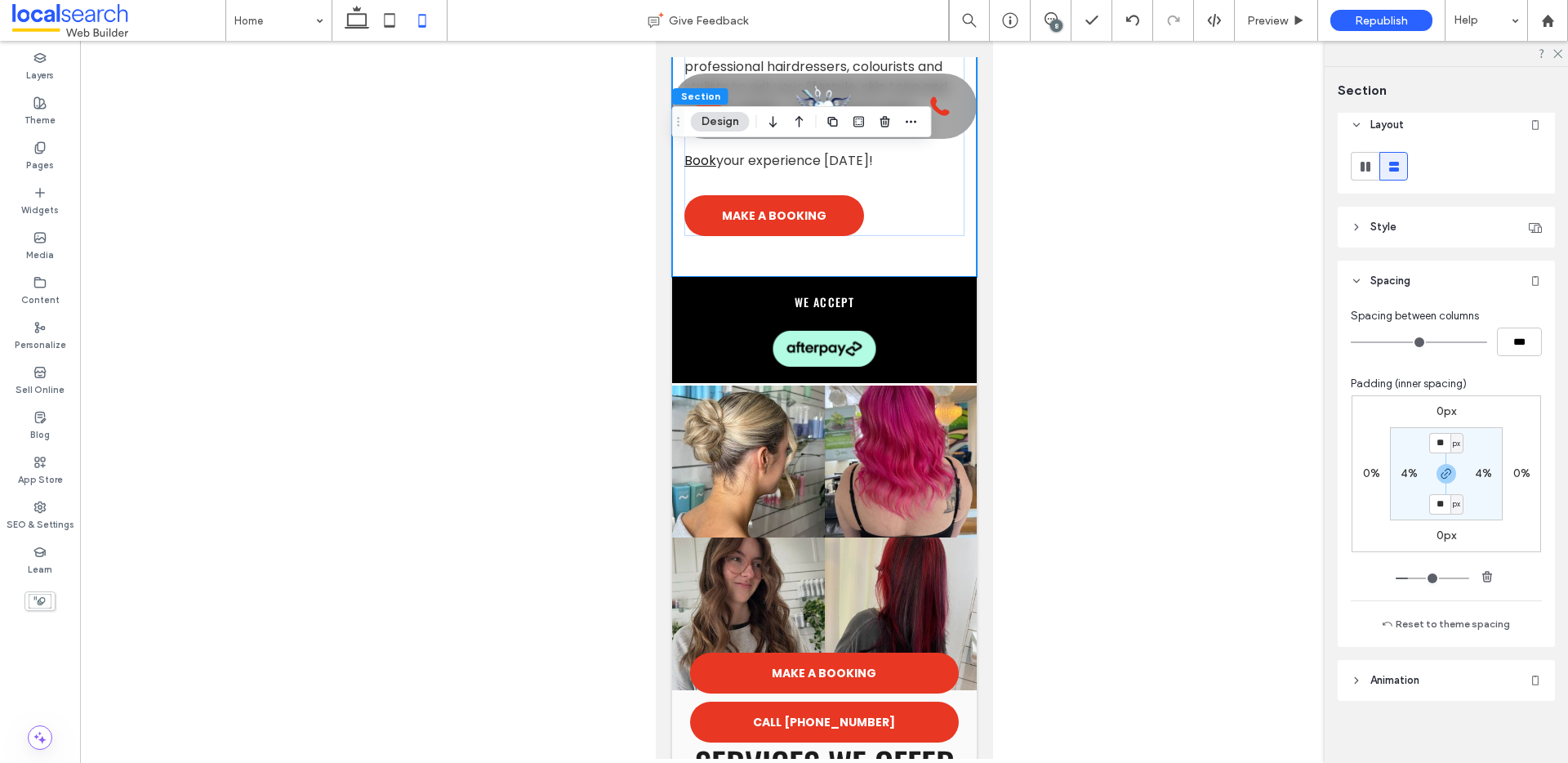
scroll to position [18, 0]
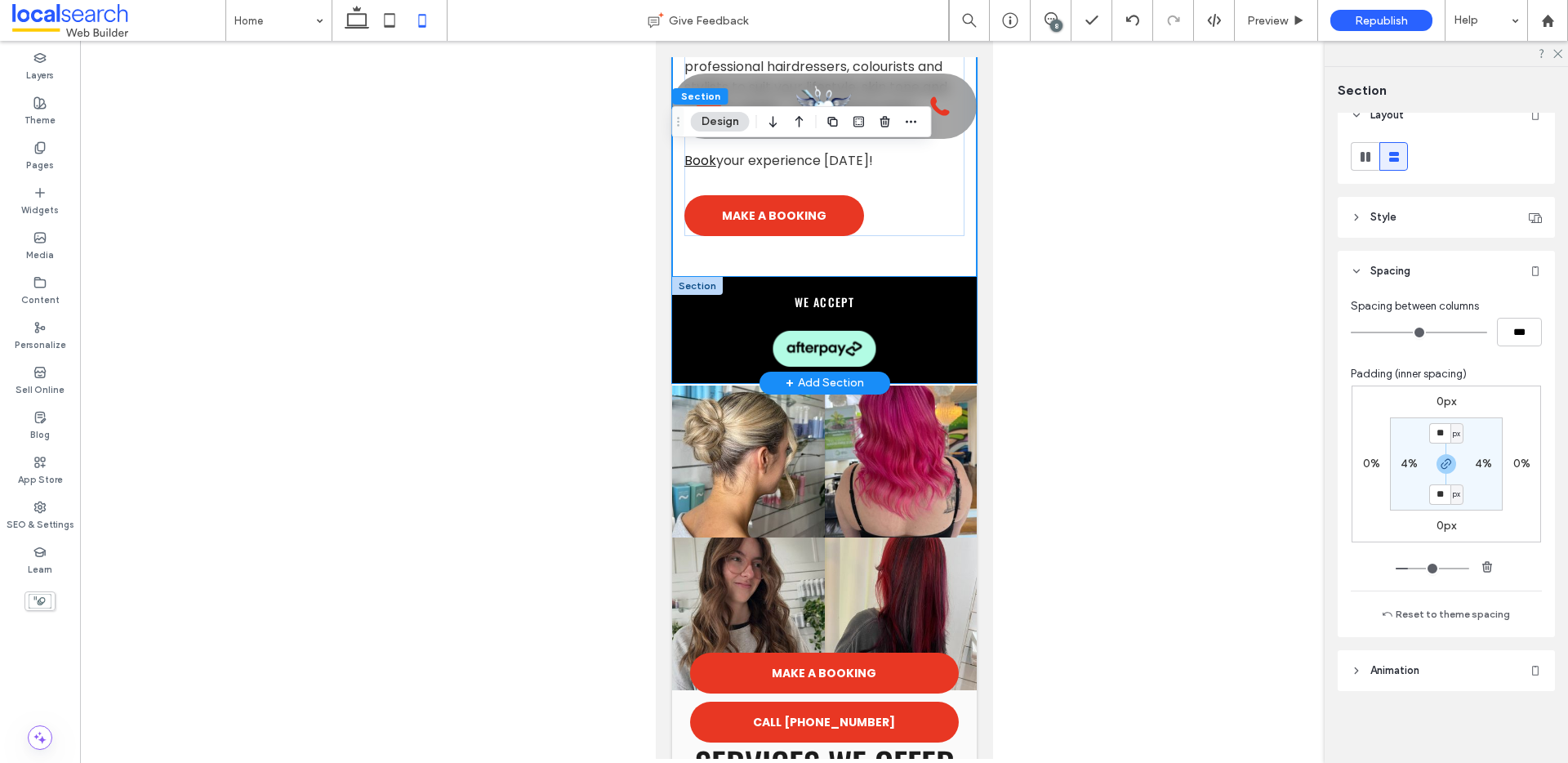
click at [957, 353] on div "we accept" at bounding box center [824, 329] width 305 height 106
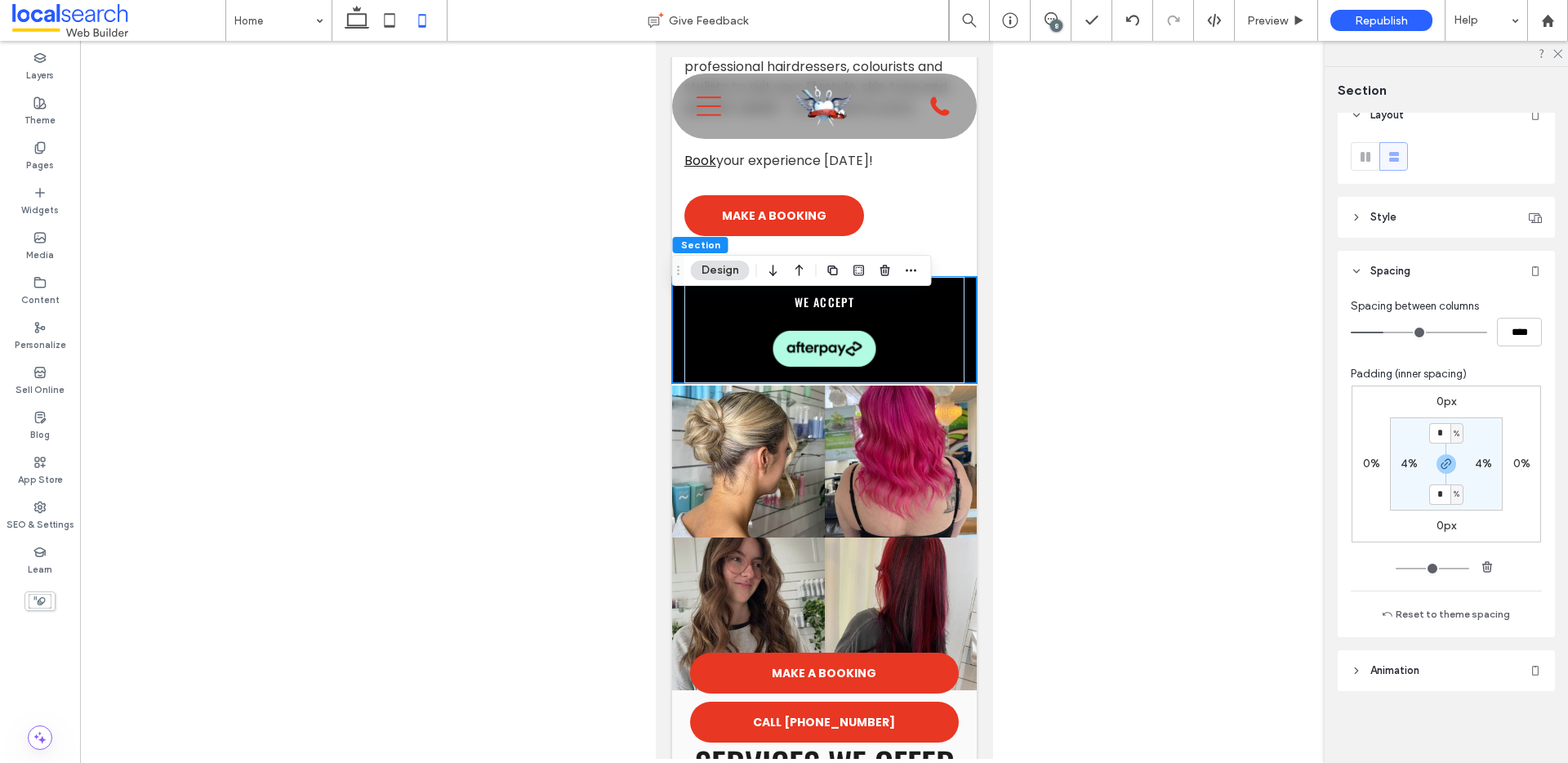
click at [1443, 524] on label "0px" at bounding box center [1446, 526] width 20 height 14
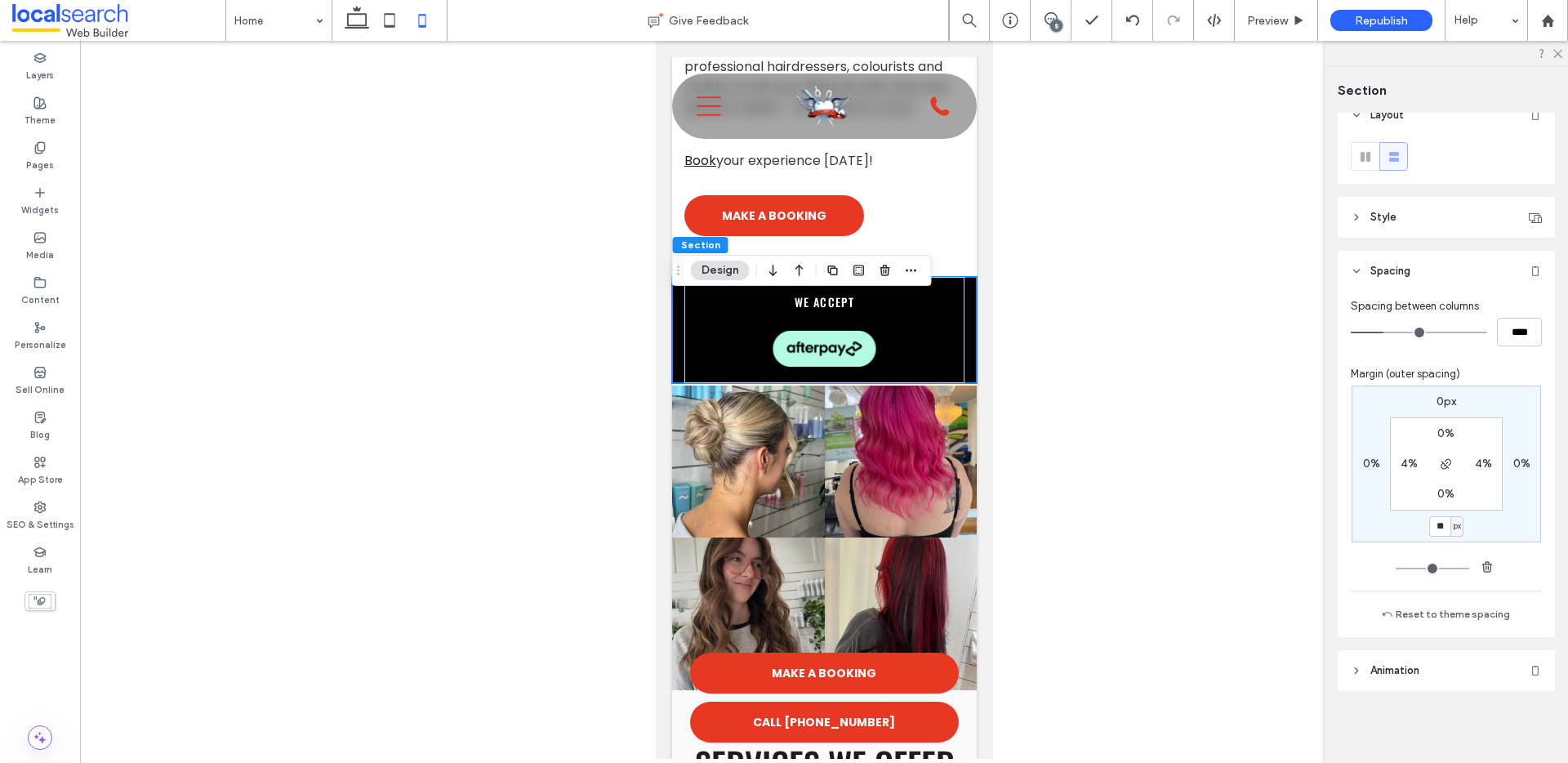
type input "**"
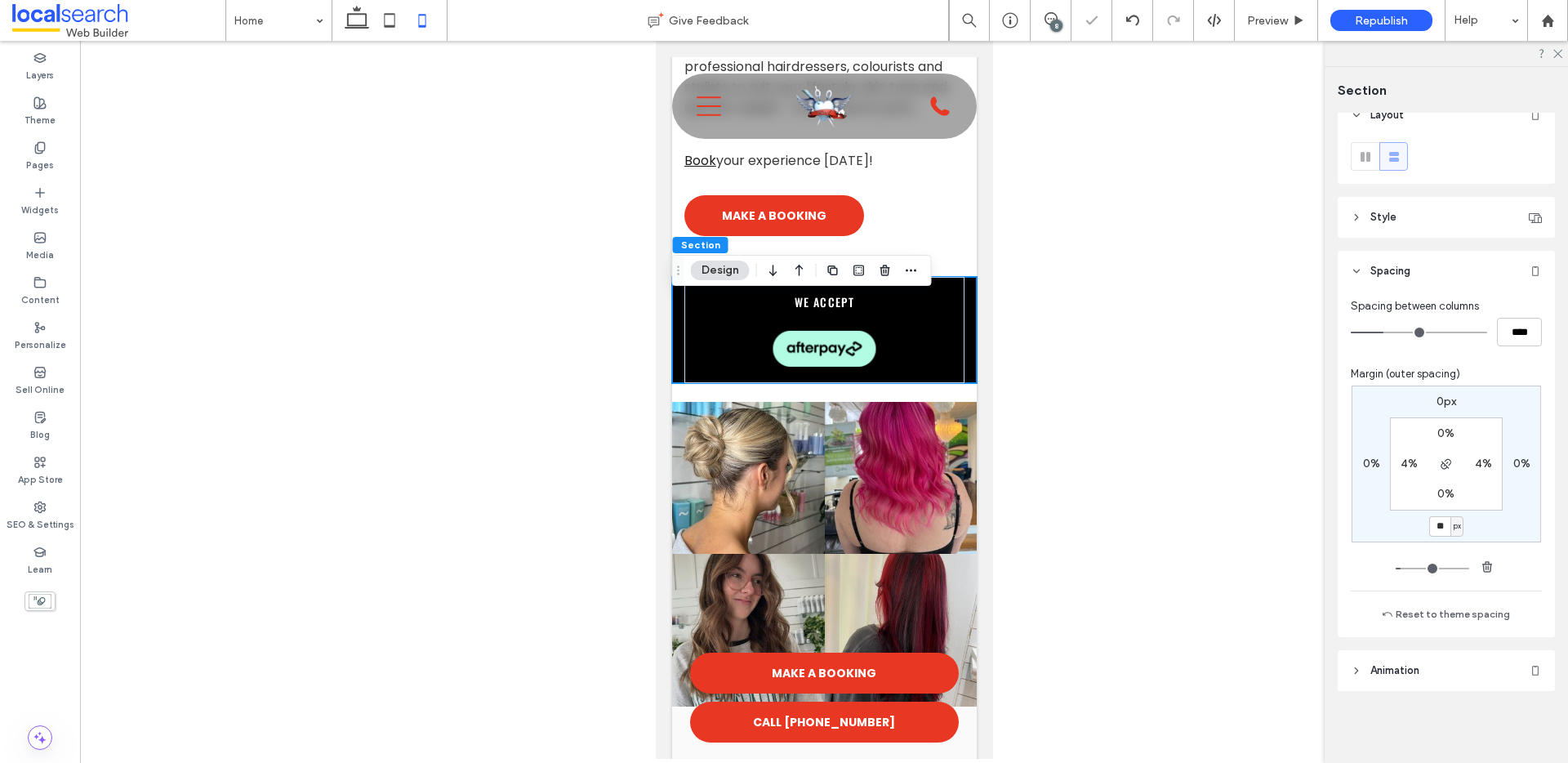
type input "*"
type input "**"
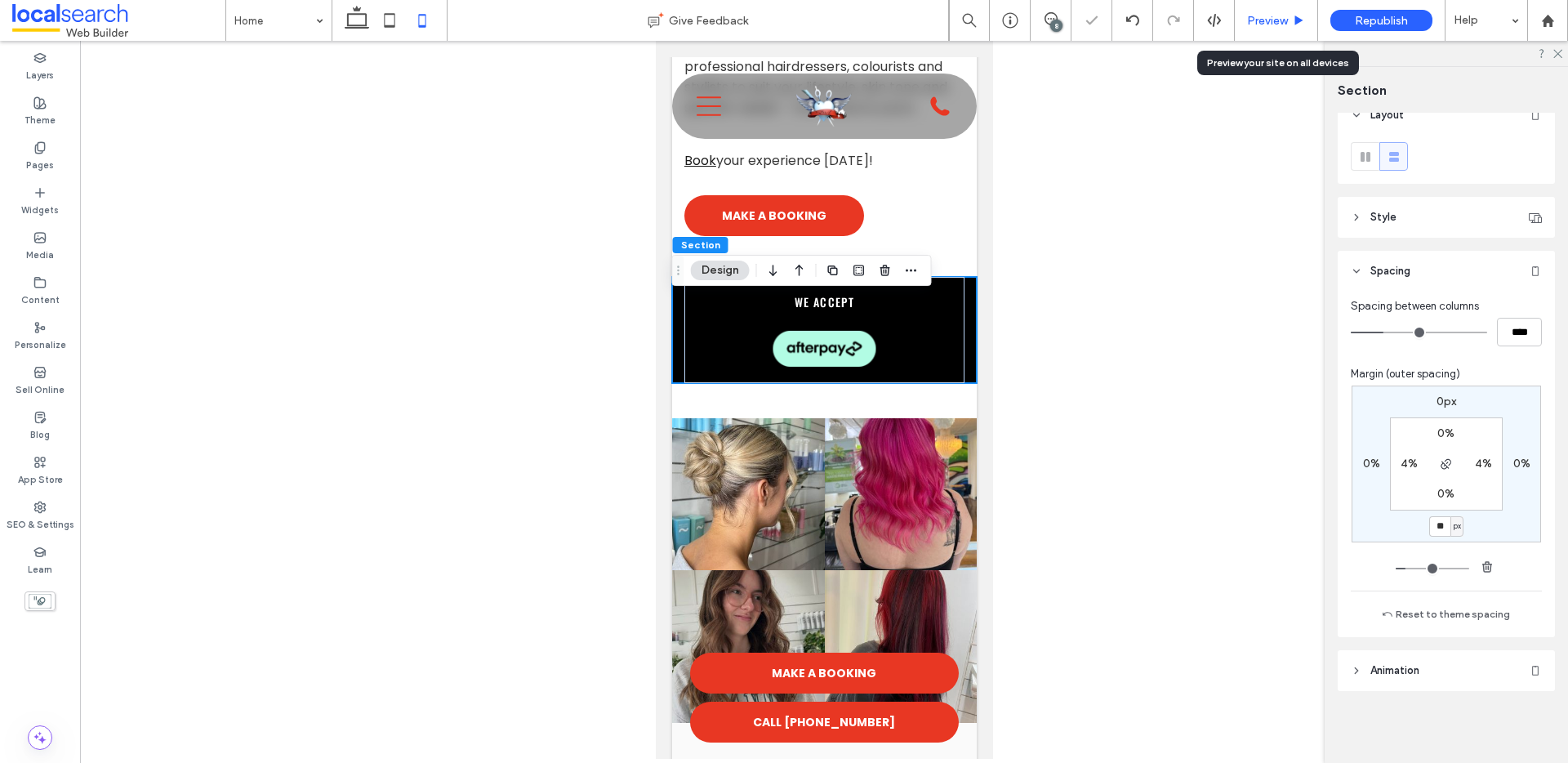
click at [1269, 14] on span "Preview" at bounding box center [1267, 21] width 41 height 14
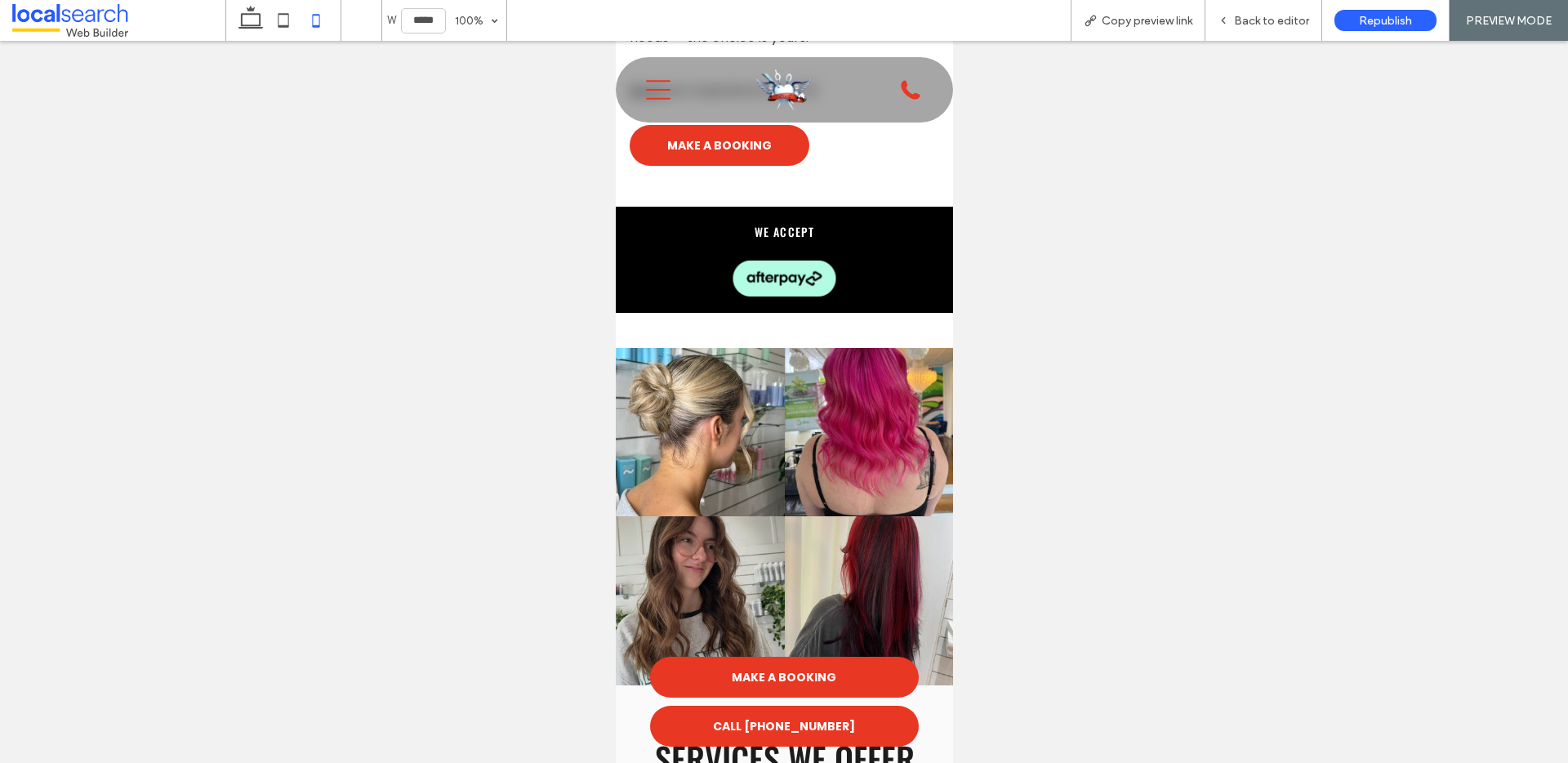
scroll to position [809, 0]
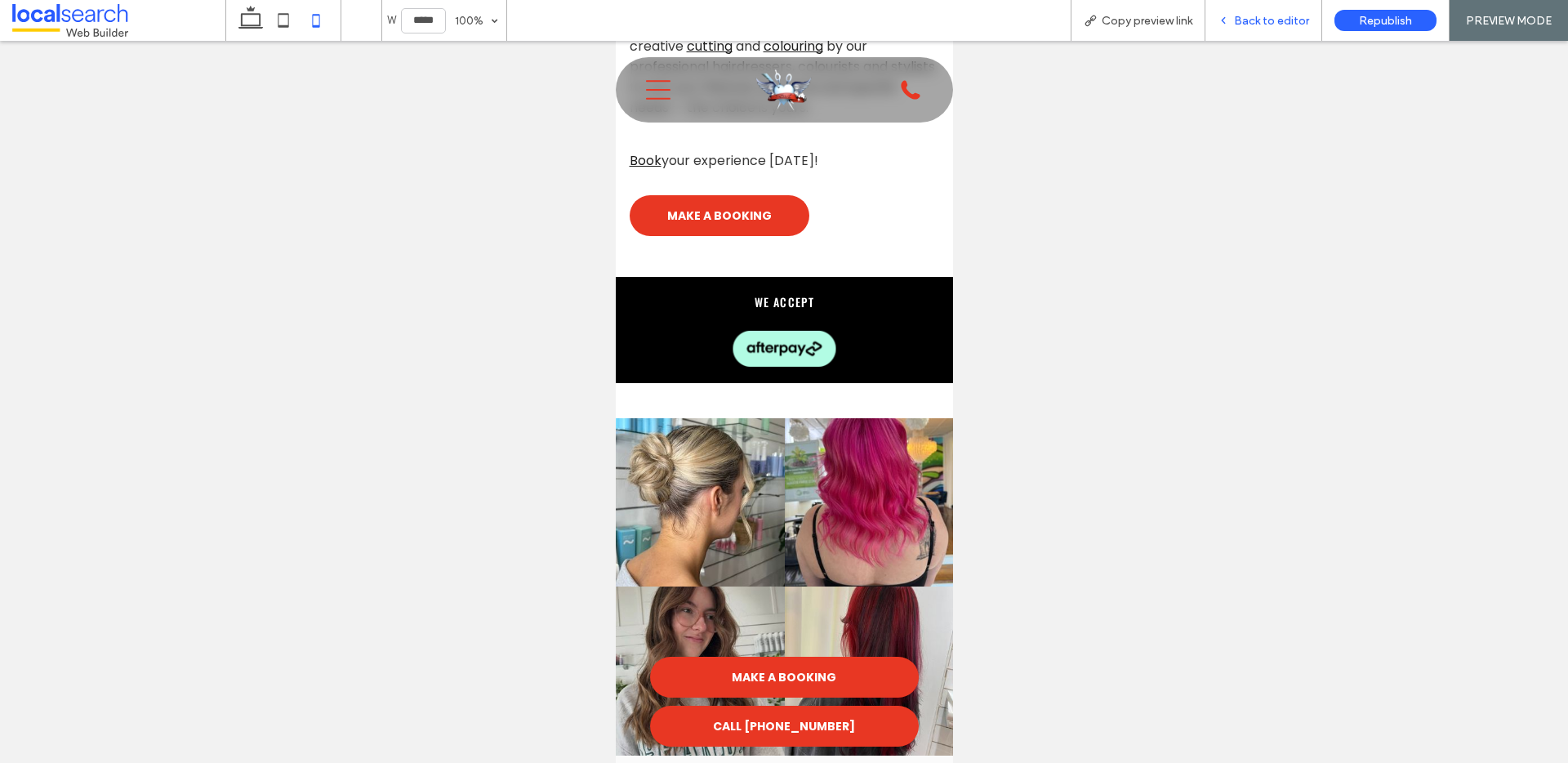
click at [1270, 15] on span "Back to editor" at bounding box center [1271, 21] width 75 height 14
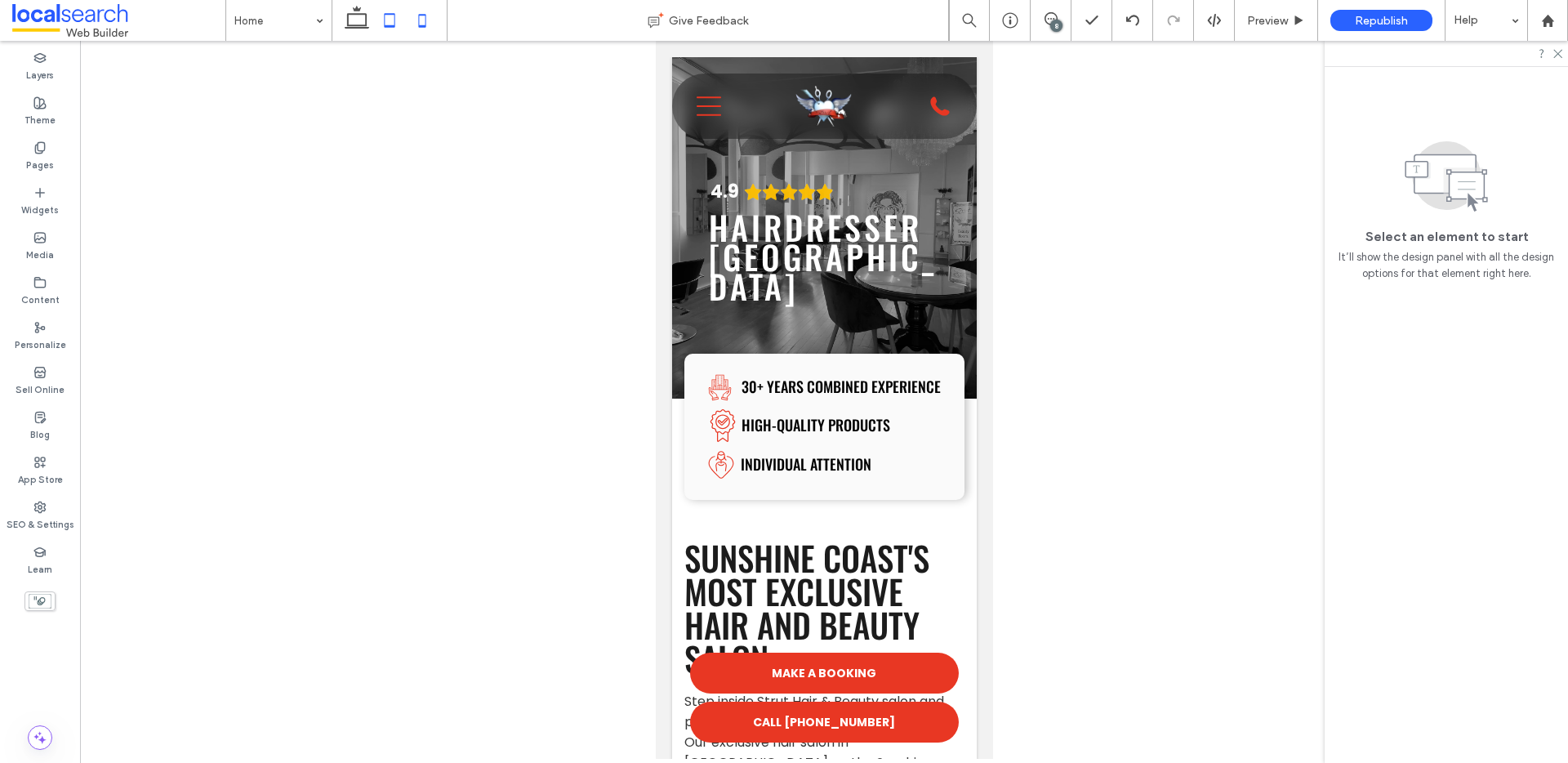
click at [386, 17] on icon at bounding box center [389, 20] width 32 height 32
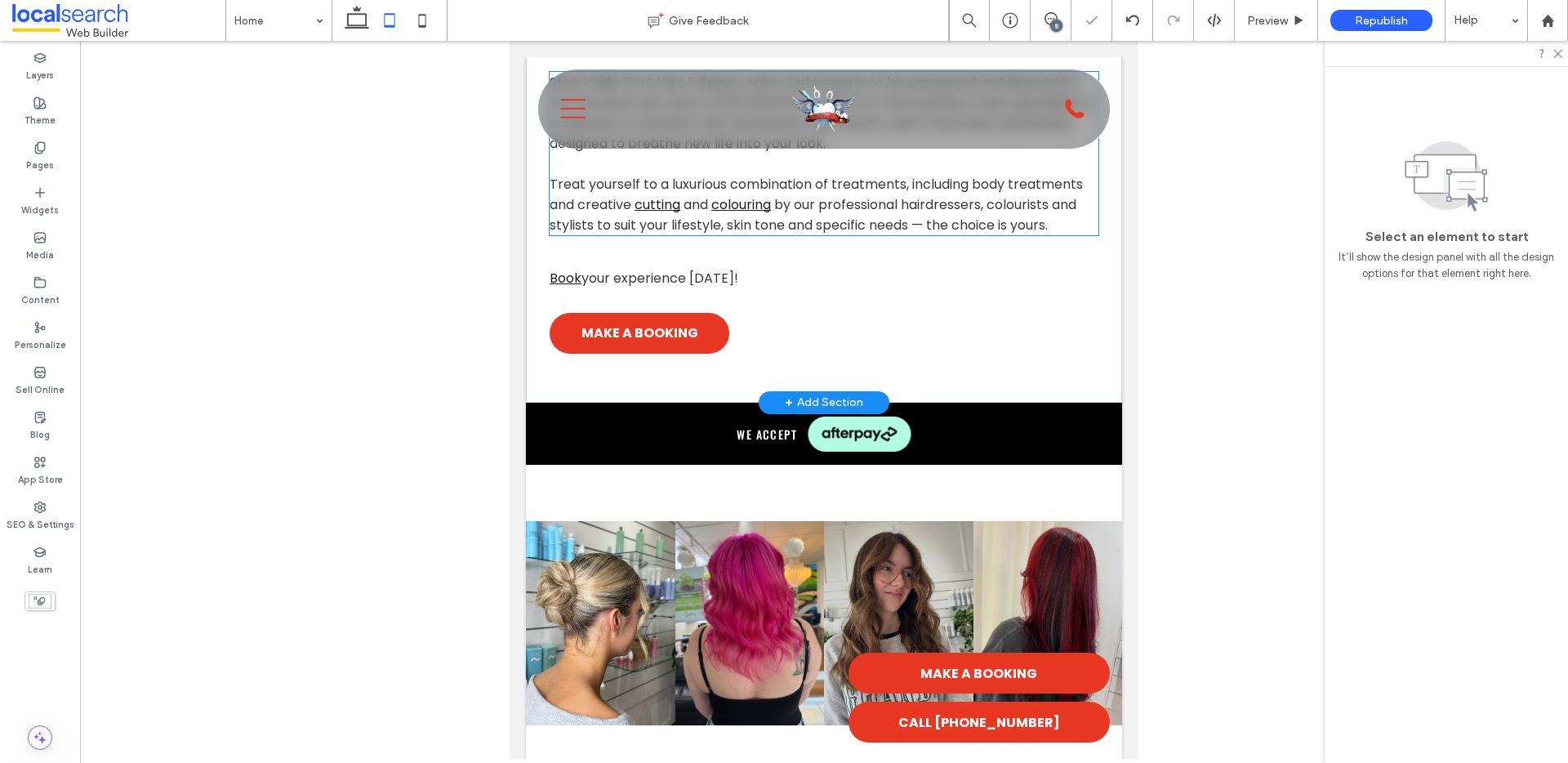
scroll to position [655, 0]
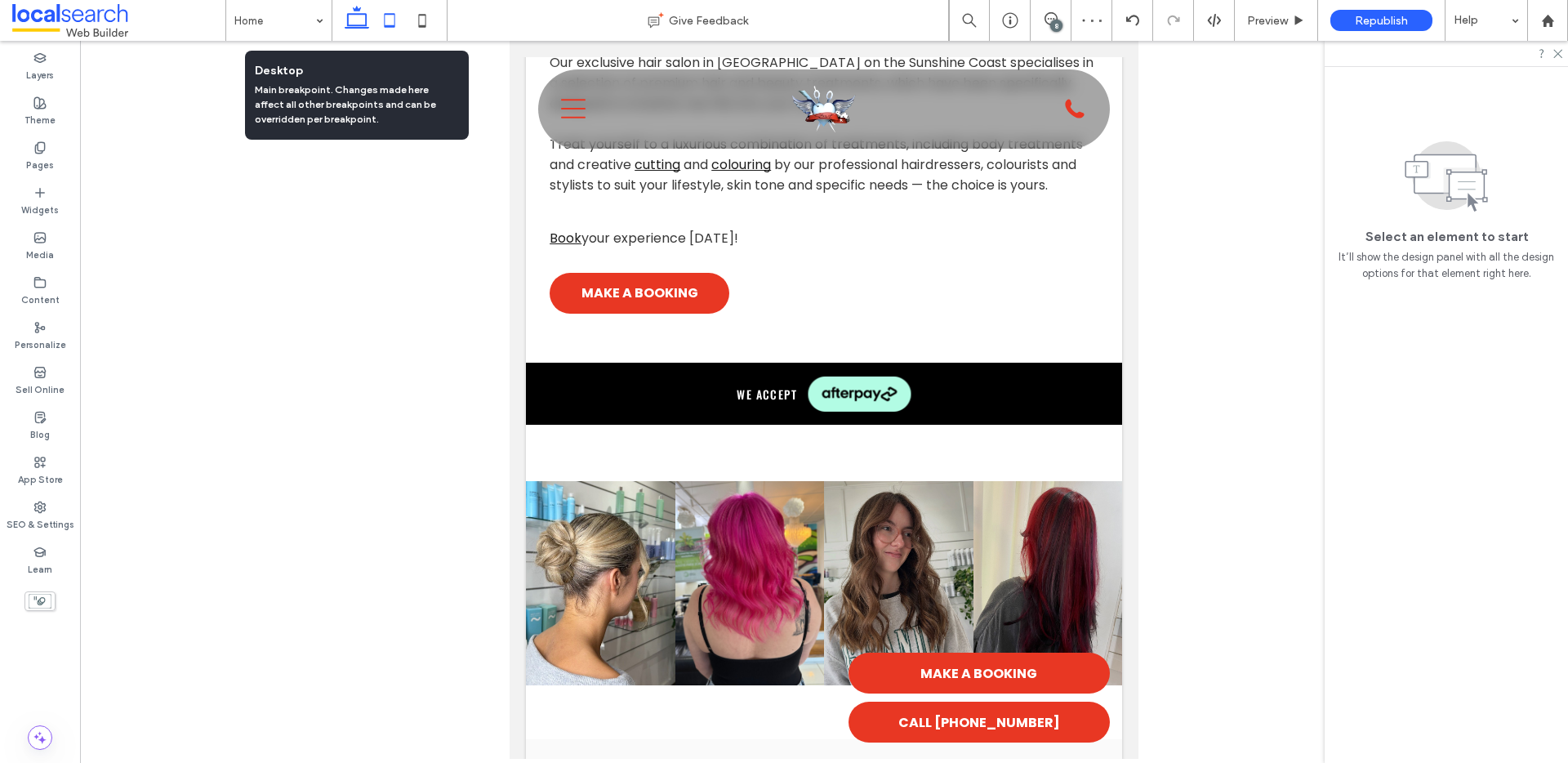
click at [360, 23] on icon at bounding box center [356, 20] width 32 height 32
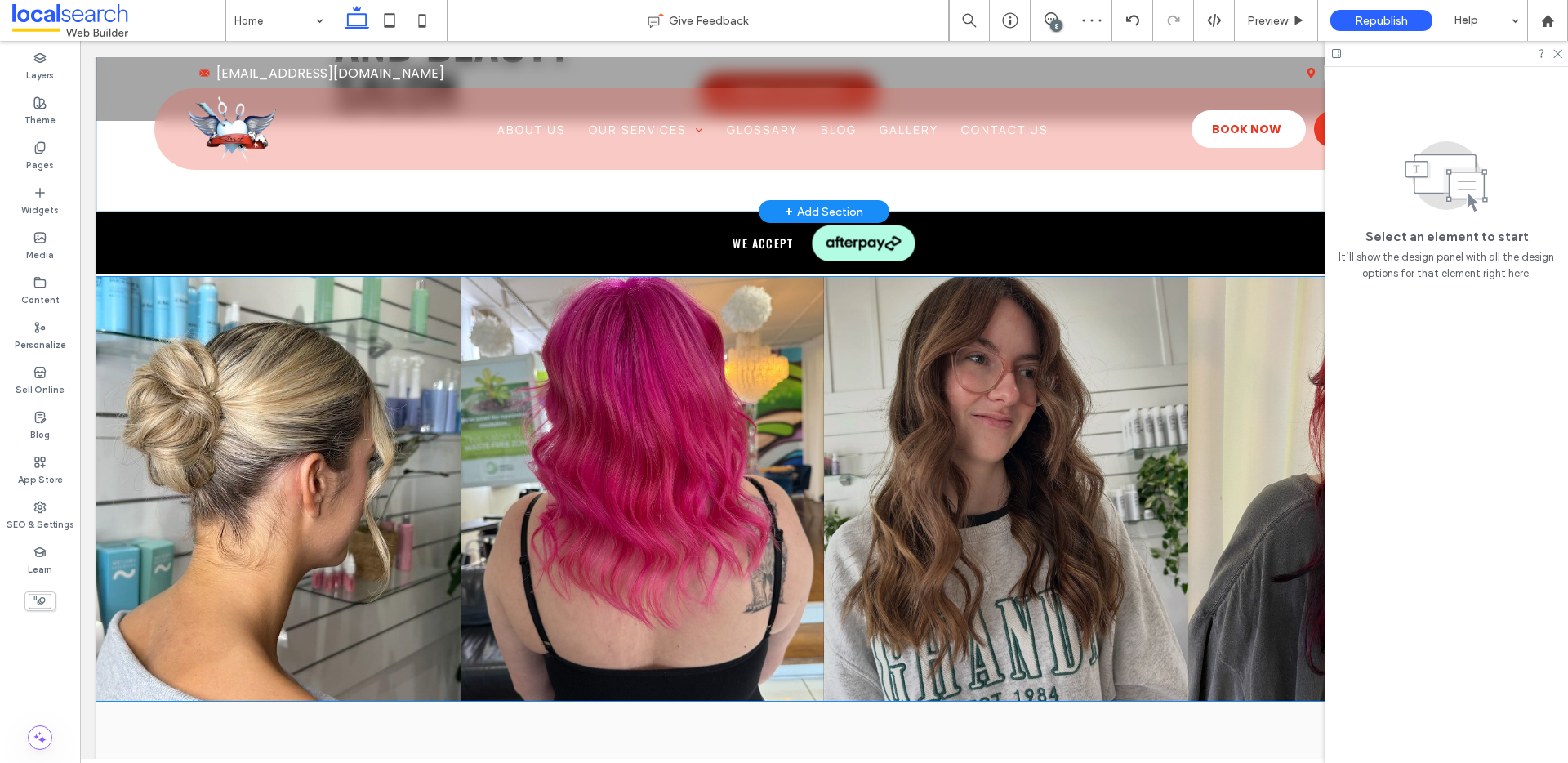
scroll to position [673, 0]
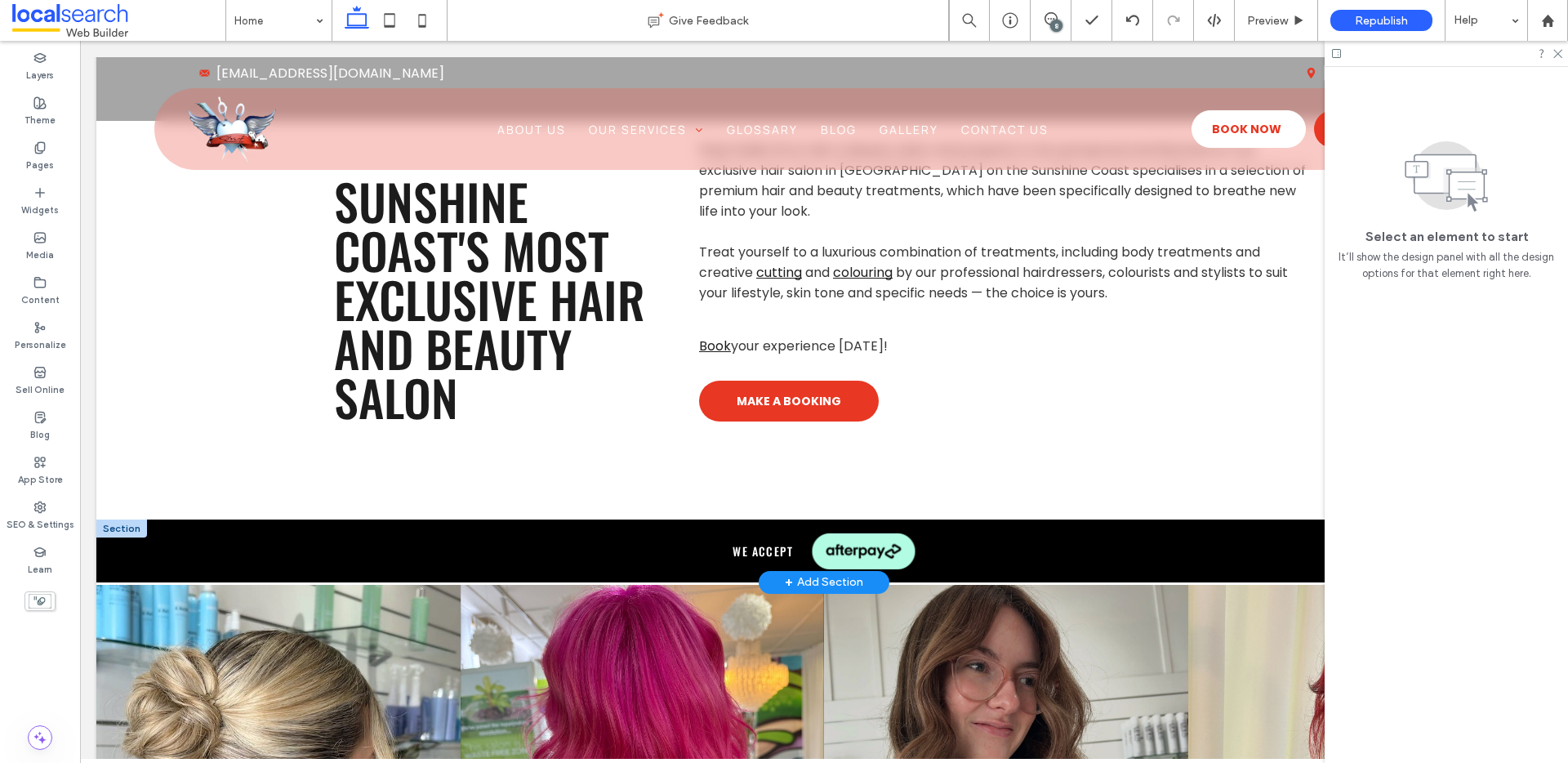
click at [121, 530] on div at bounding box center [122, 528] width 51 height 18
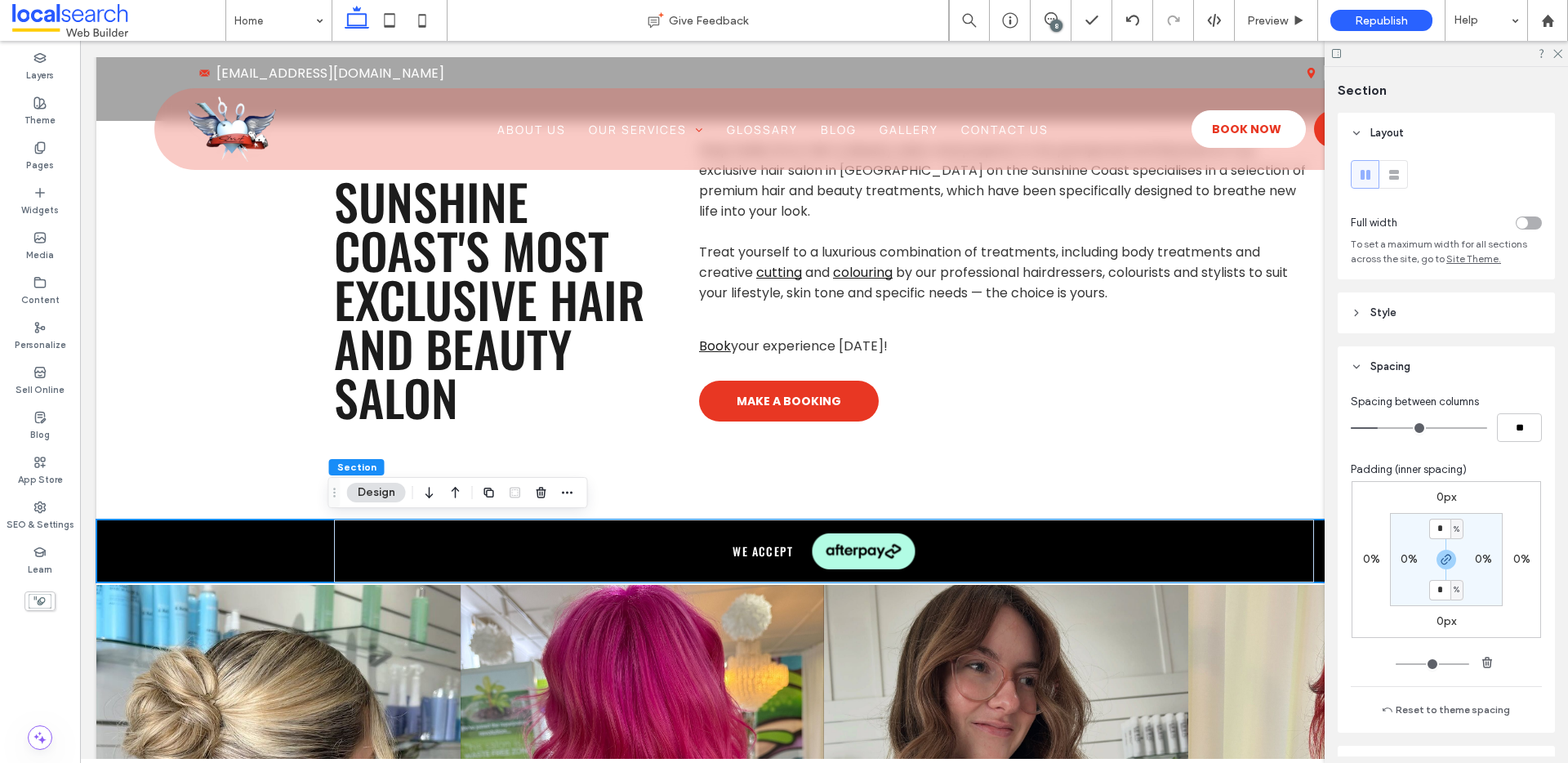
scroll to position [3, 0]
click at [1442, 615] on label "0px" at bounding box center [1446, 617] width 20 height 14
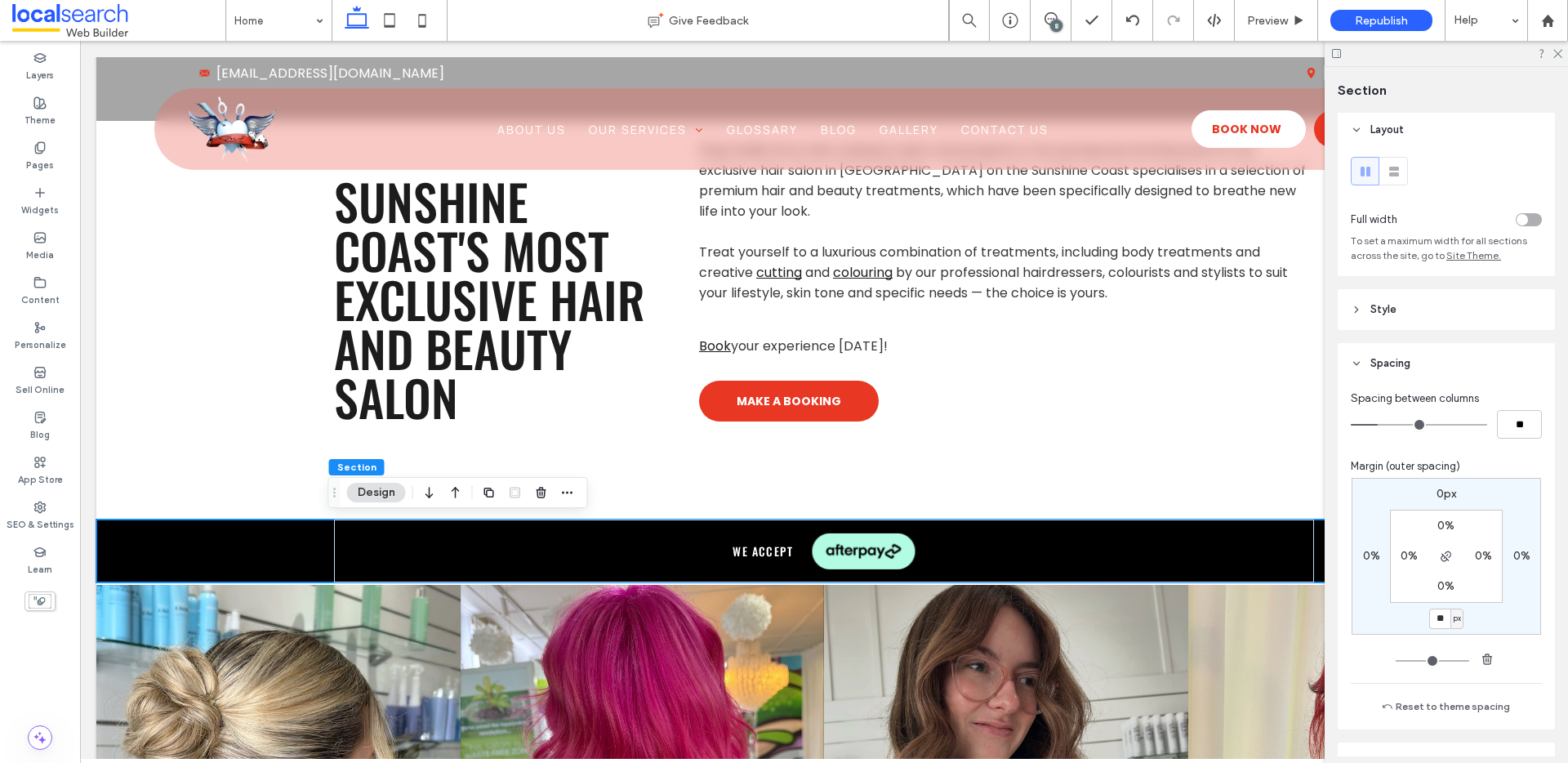
type input "**"
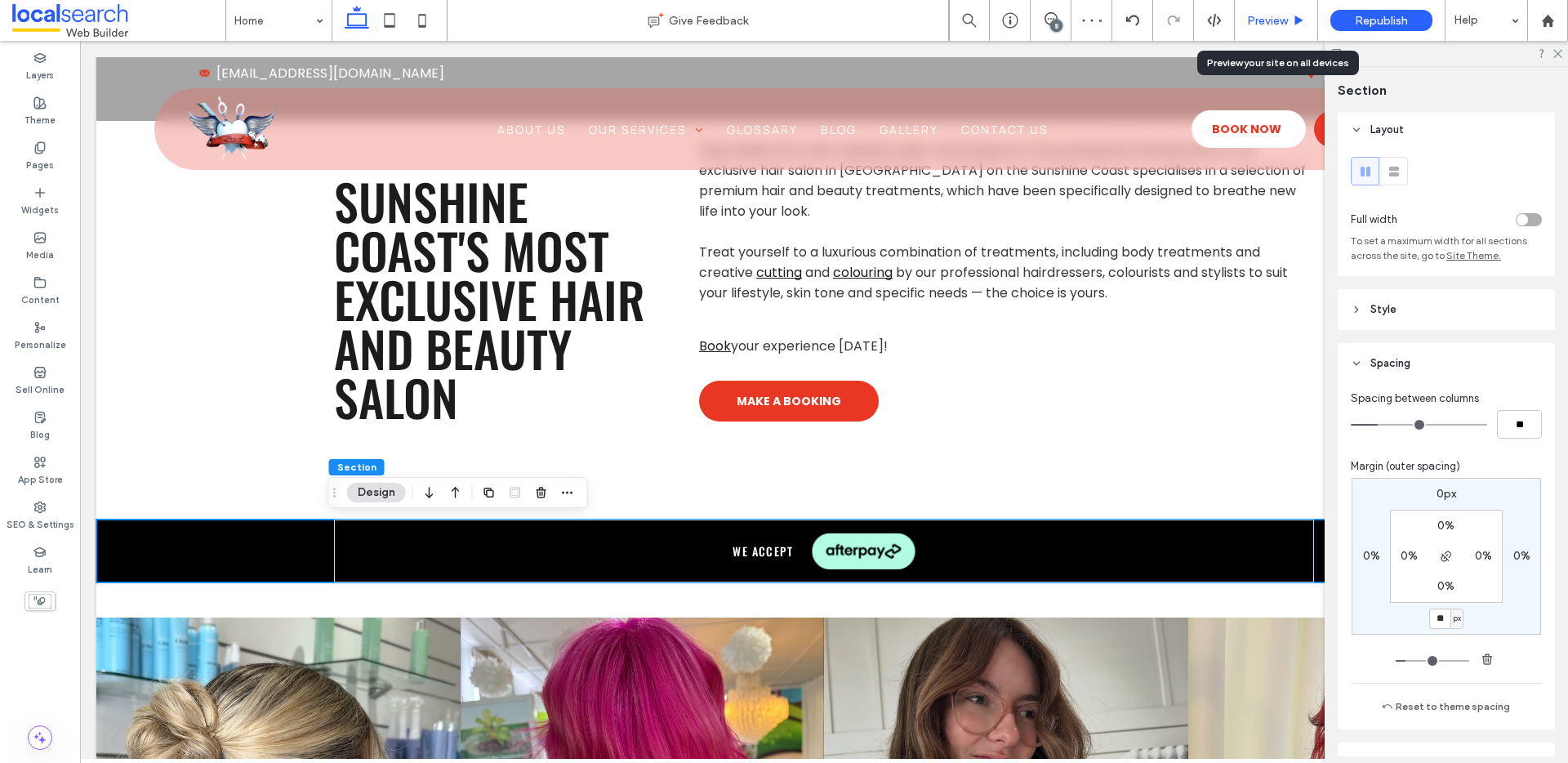
click at [1259, 16] on span "Preview" at bounding box center [1267, 21] width 41 height 14
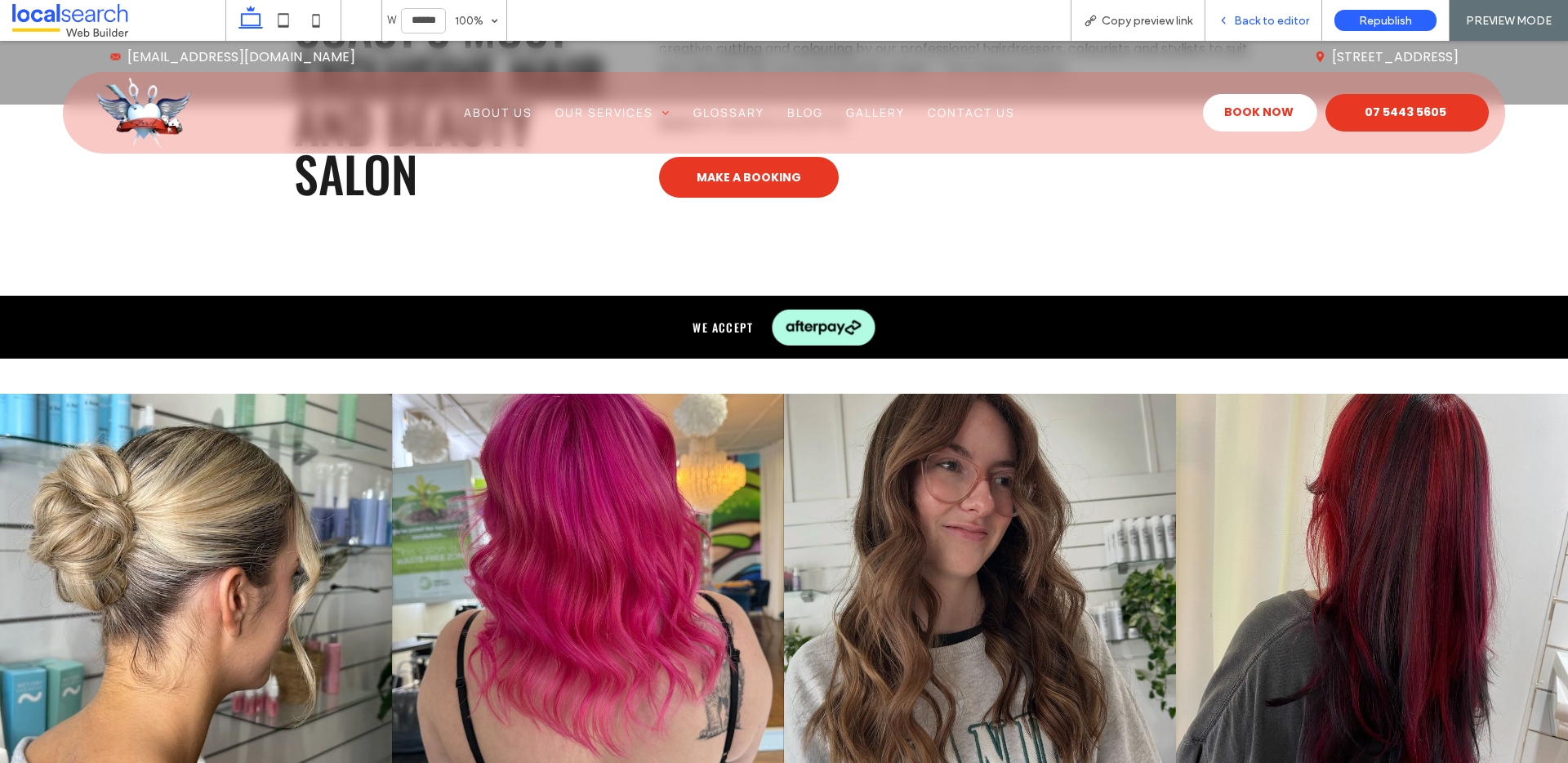
click at [1257, 18] on span "Back to editor" at bounding box center [1271, 21] width 75 height 14
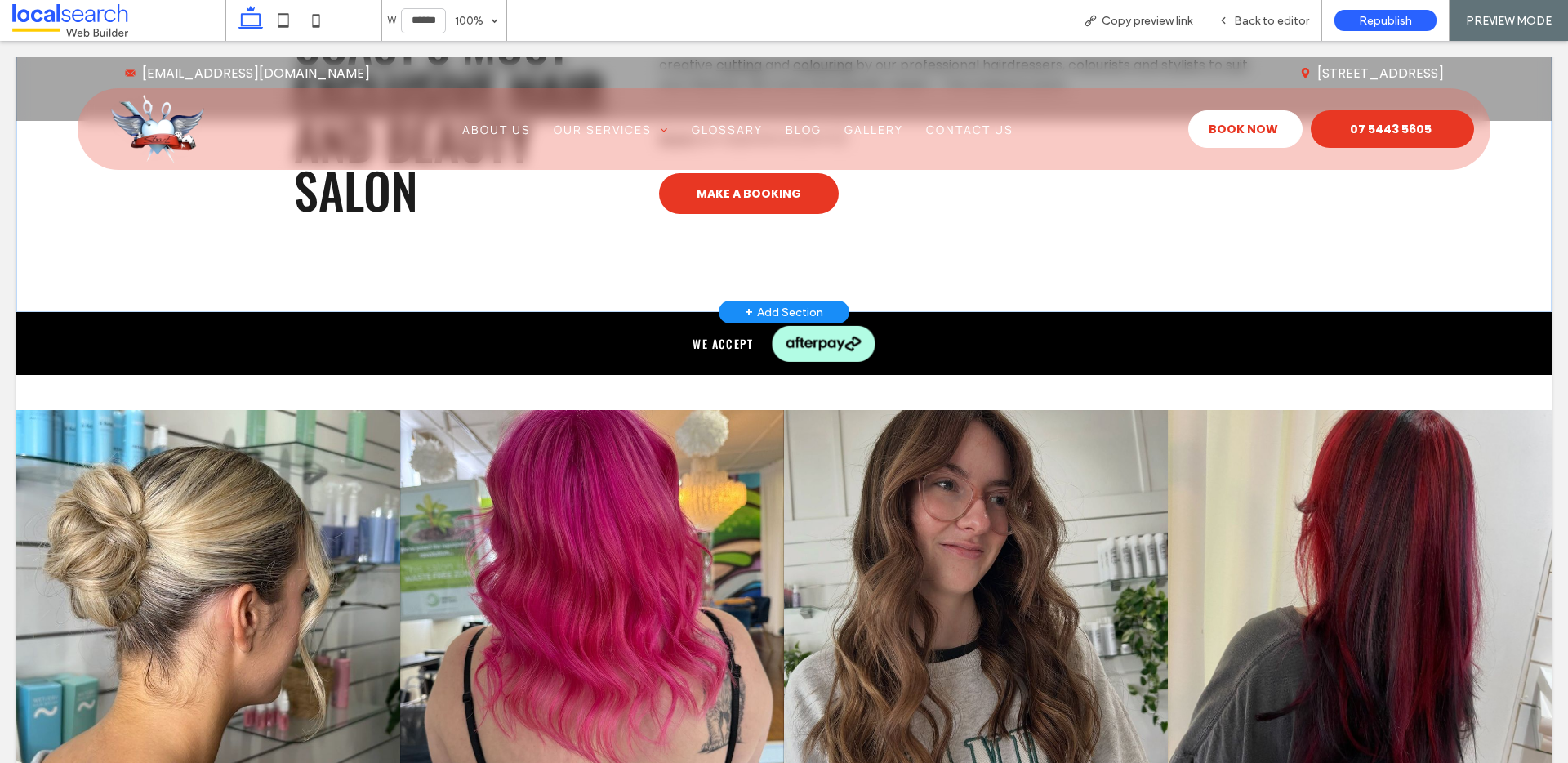
scroll to position [897, 0]
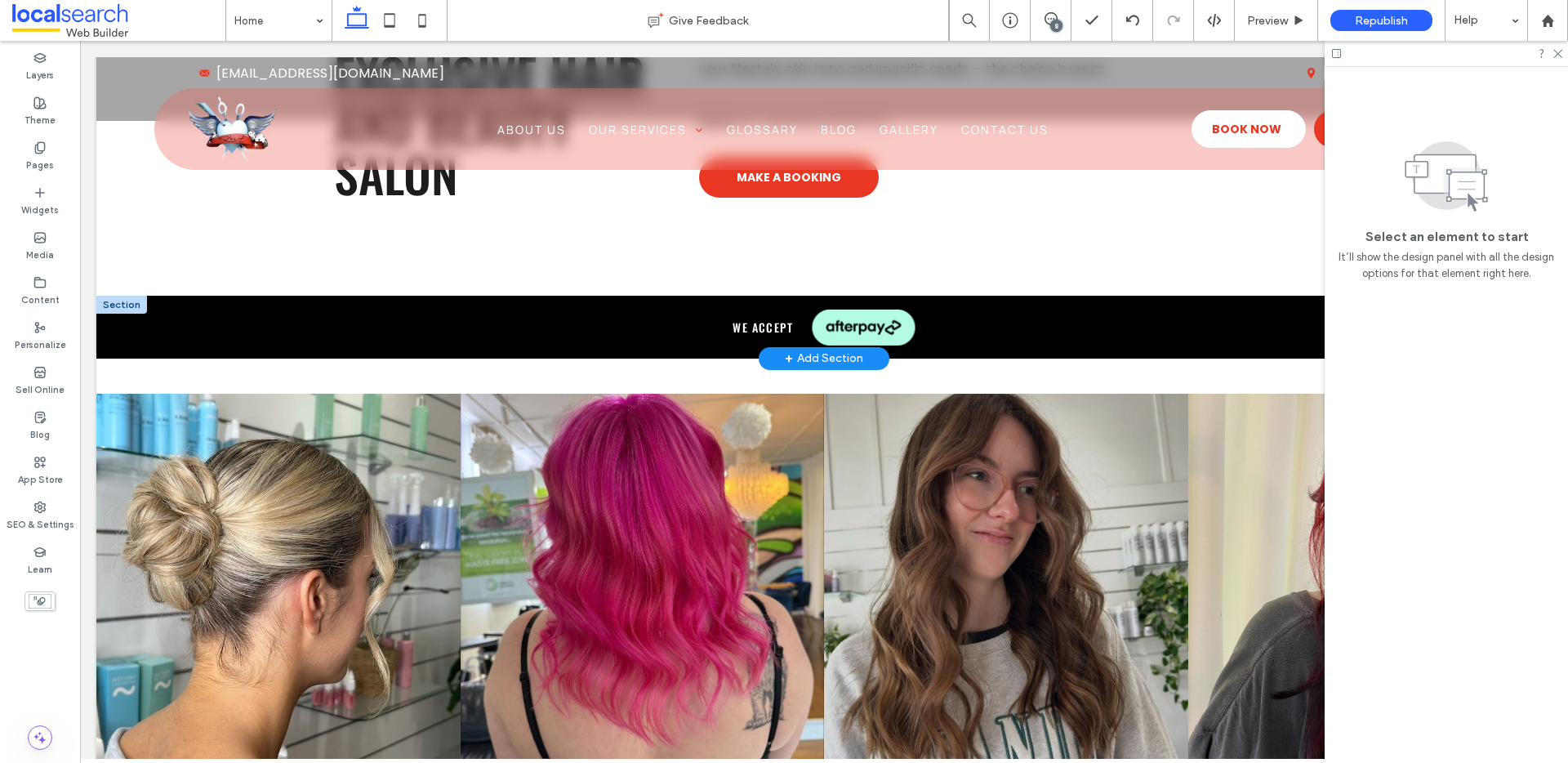
click at [116, 306] on div at bounding box center [122, 305] width 51 height 18
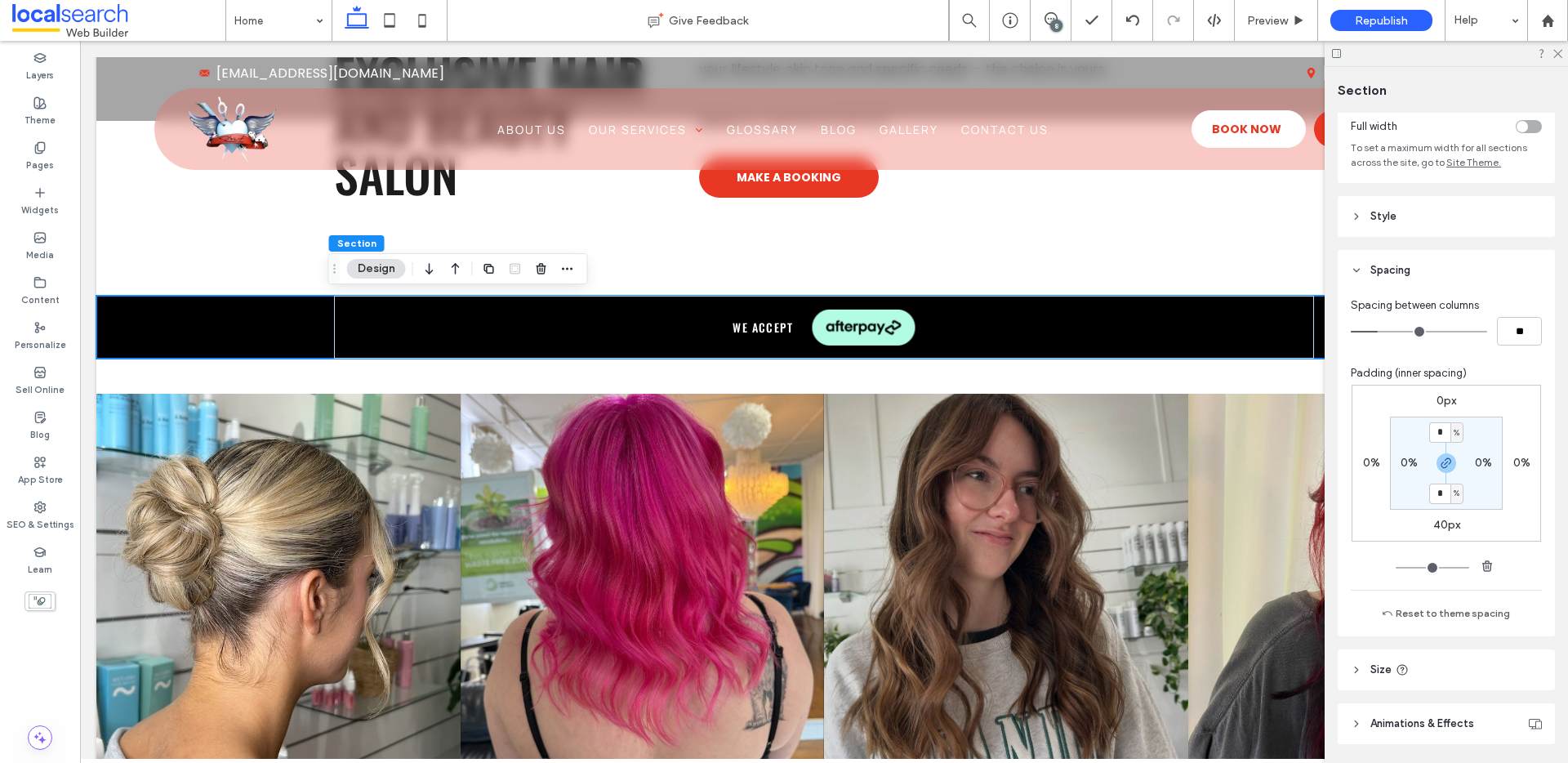
scroll to position [149, 0]
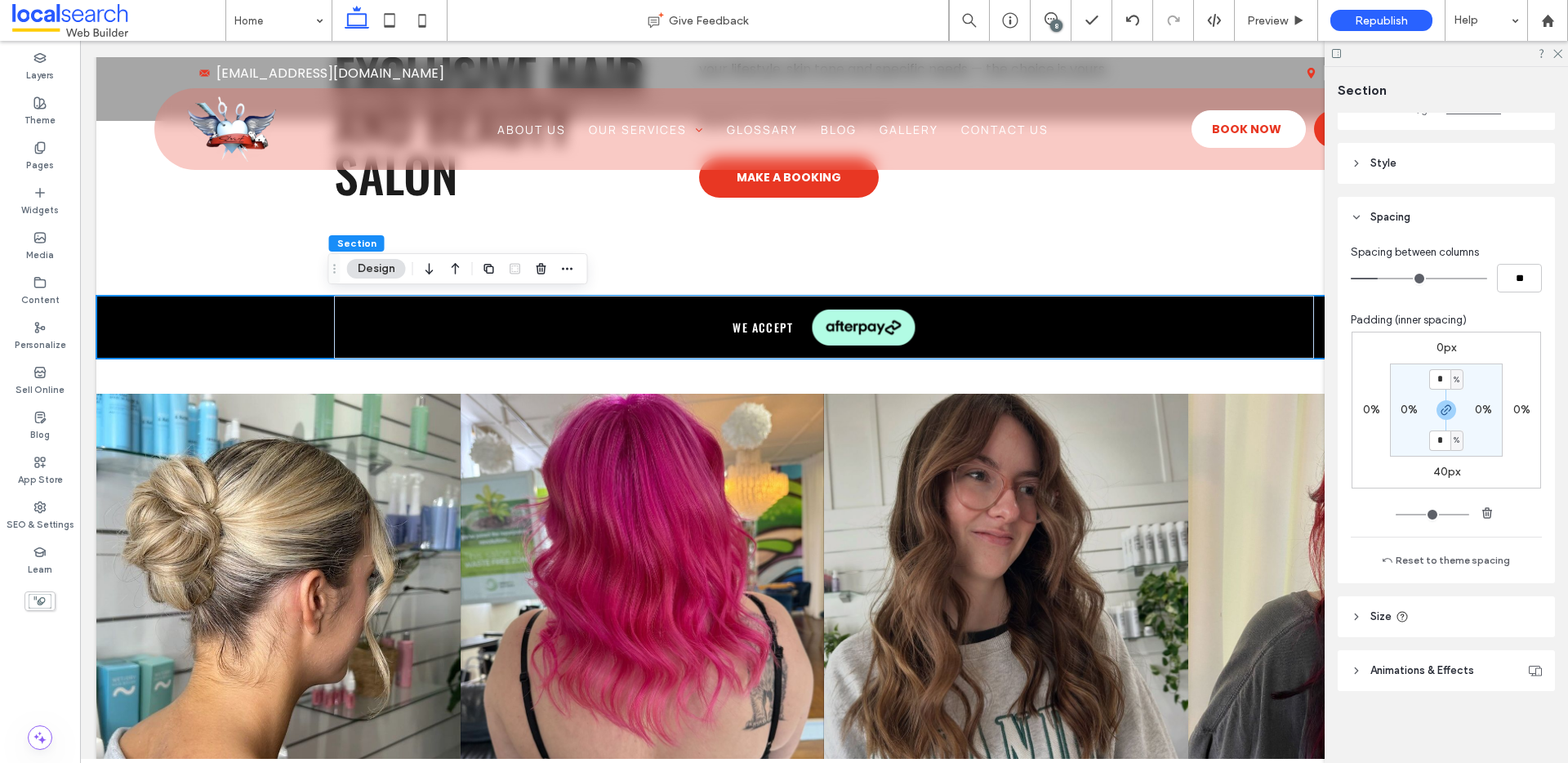
click at [1444, 469] on label "40px" at bounding box center [1447, 472] width 27 height 14
type input "**"
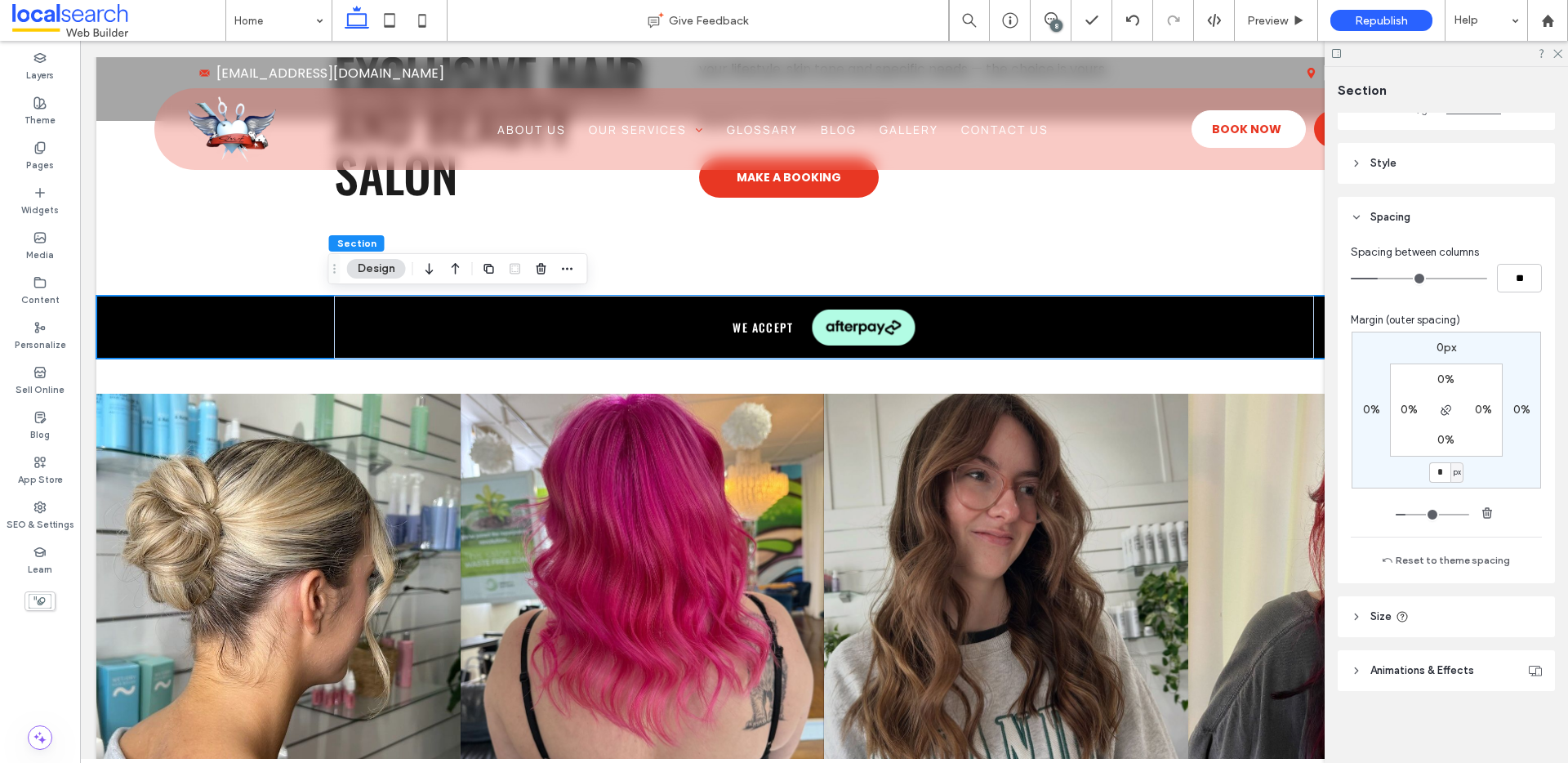
type input "*"
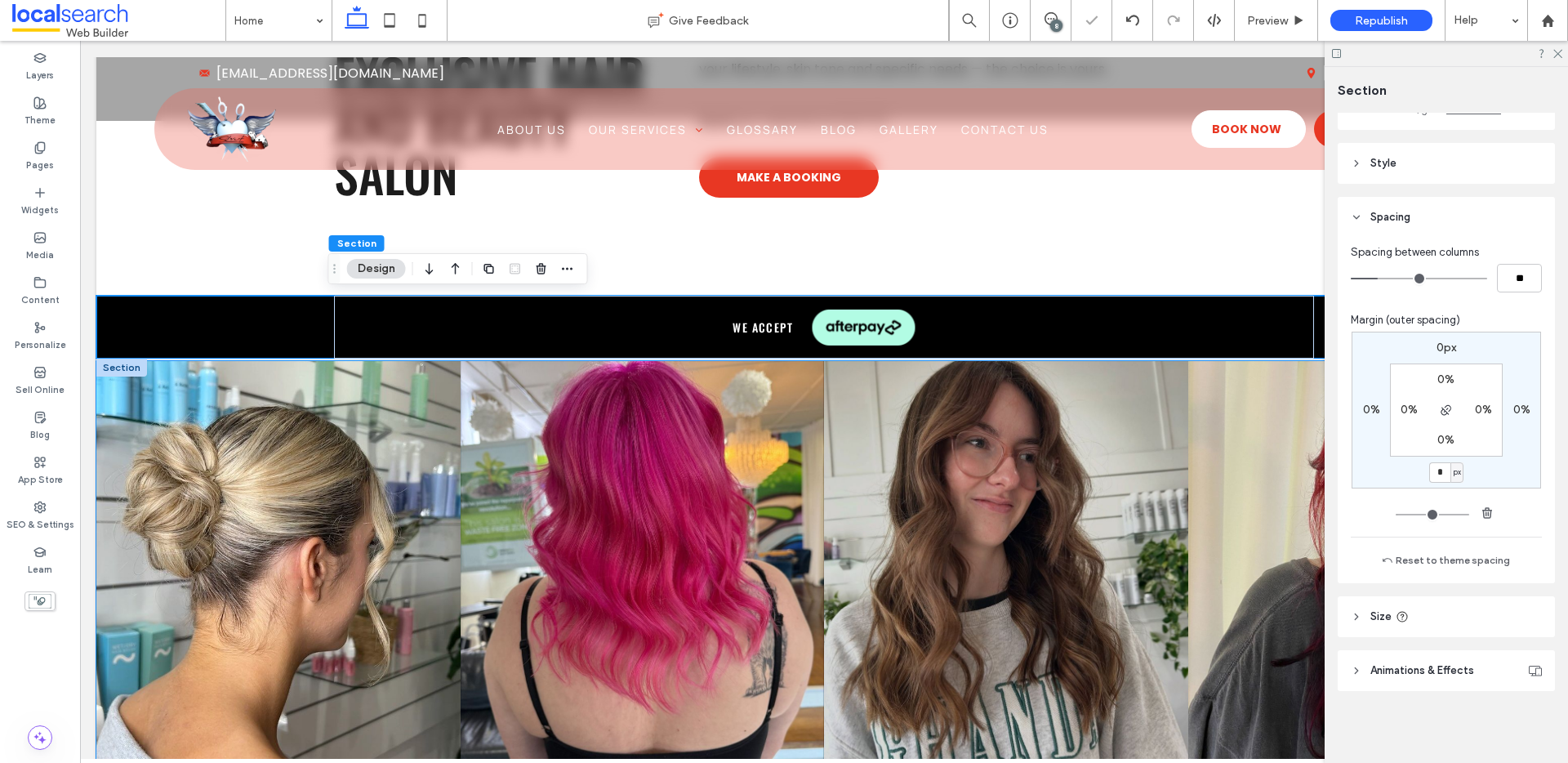
click at [190, 395] on link at bounding box center [278, 572] width 364 height 424
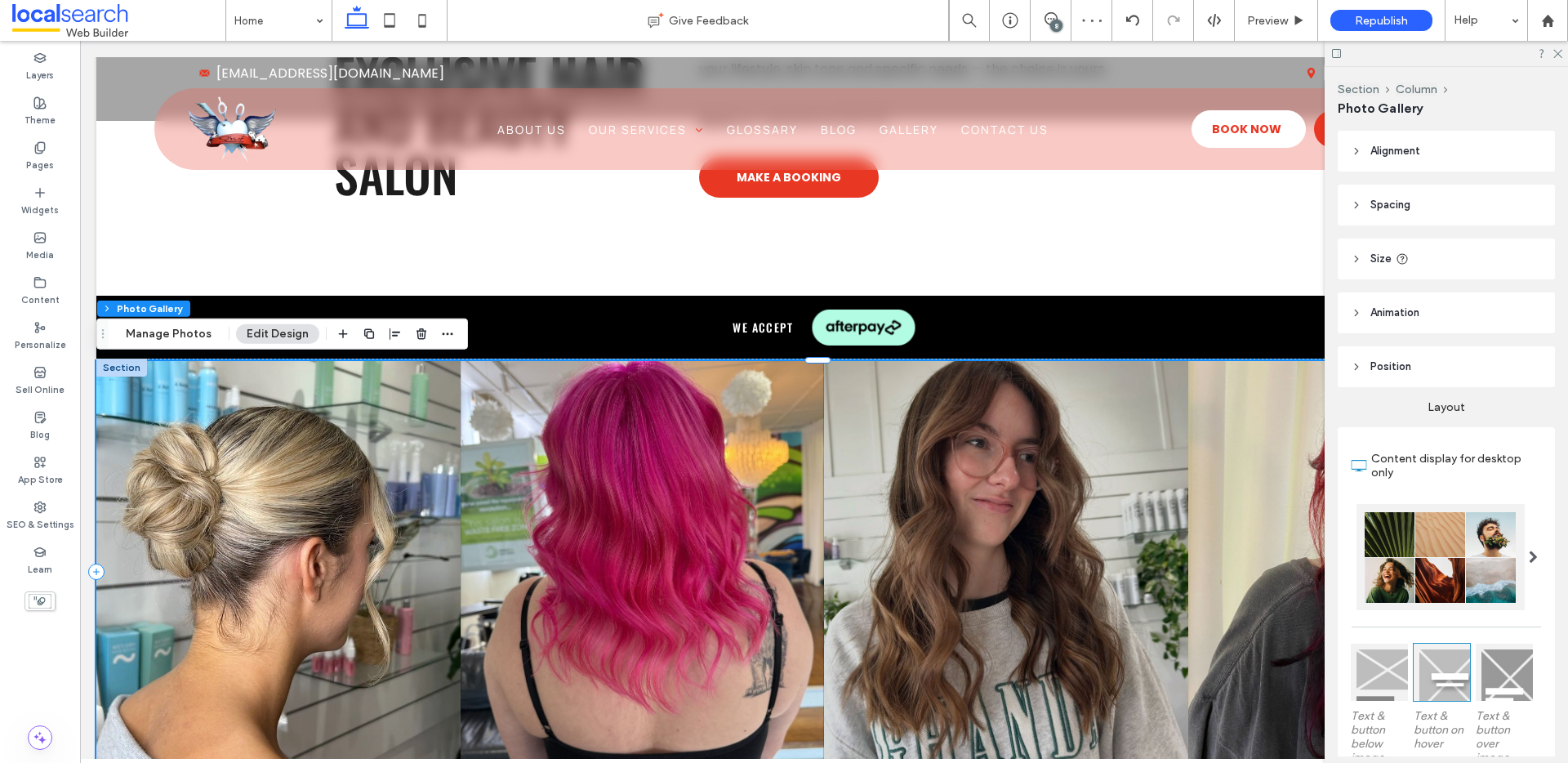
click at [109, 368] on div at bounding box center [122, 367] width 51 height 18
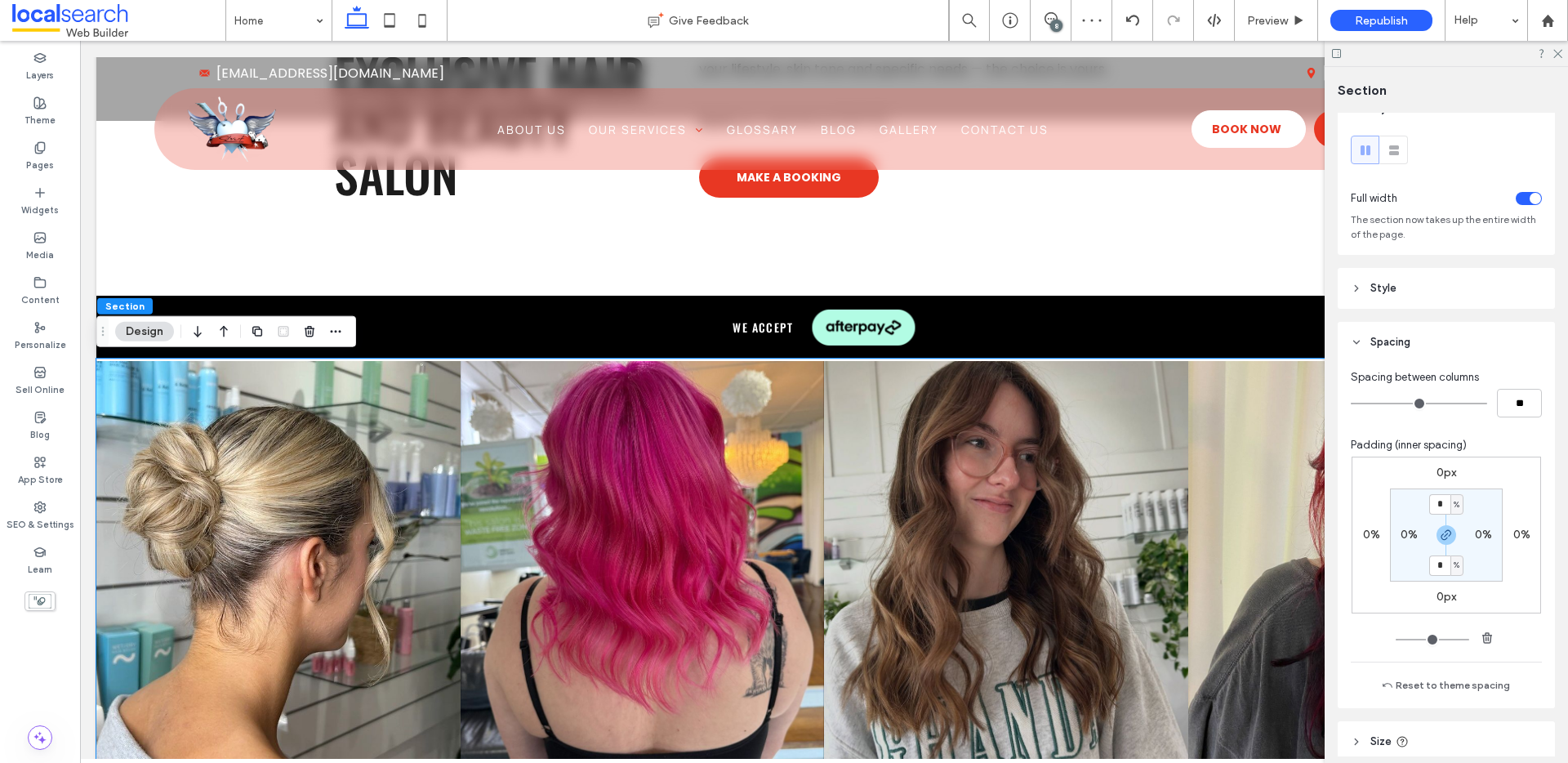
scroll to position [26, 0]
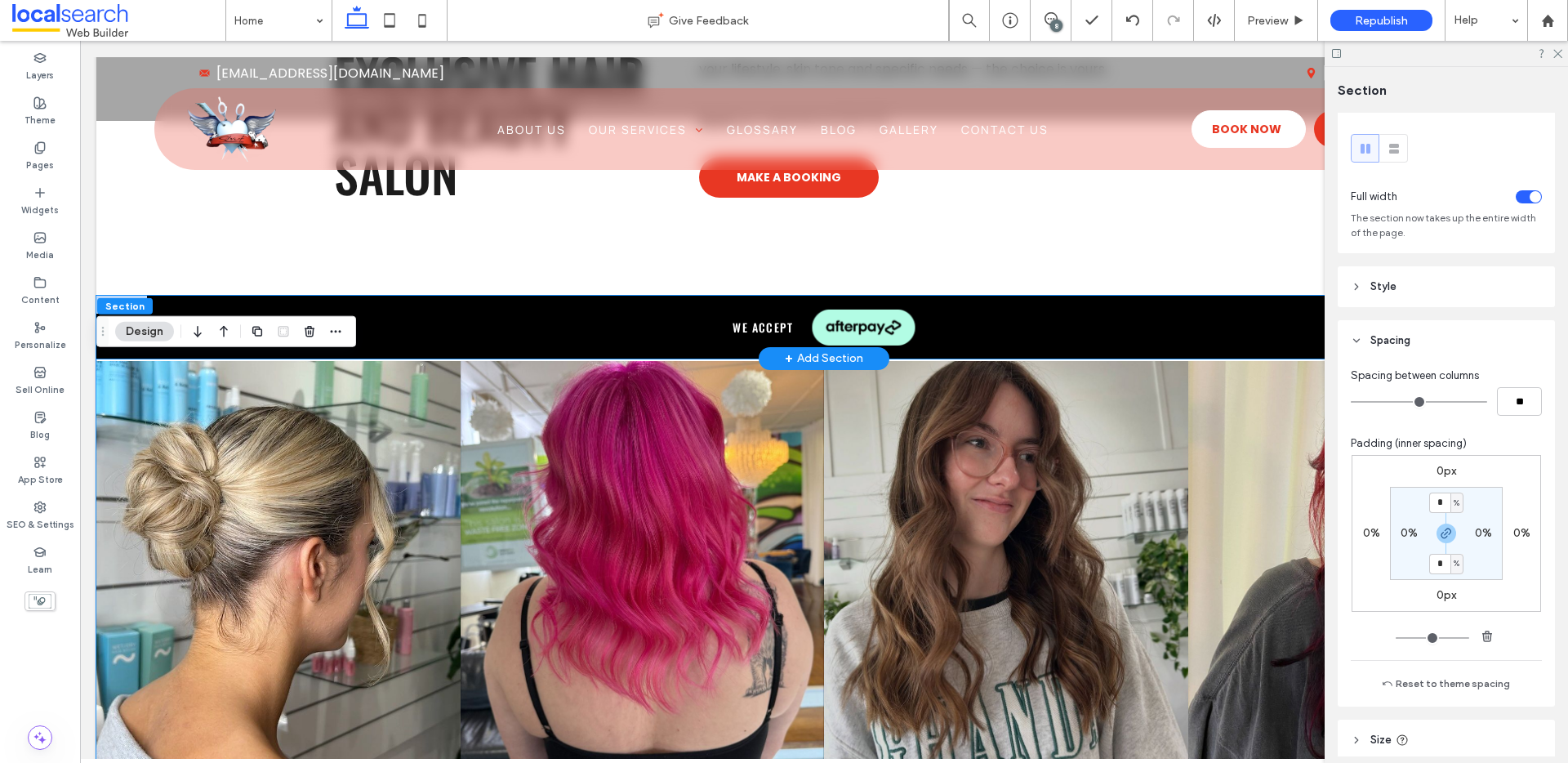
click at [1315, 352] on div "we accept" at bounding box center [824, 327] width 1455 height 63
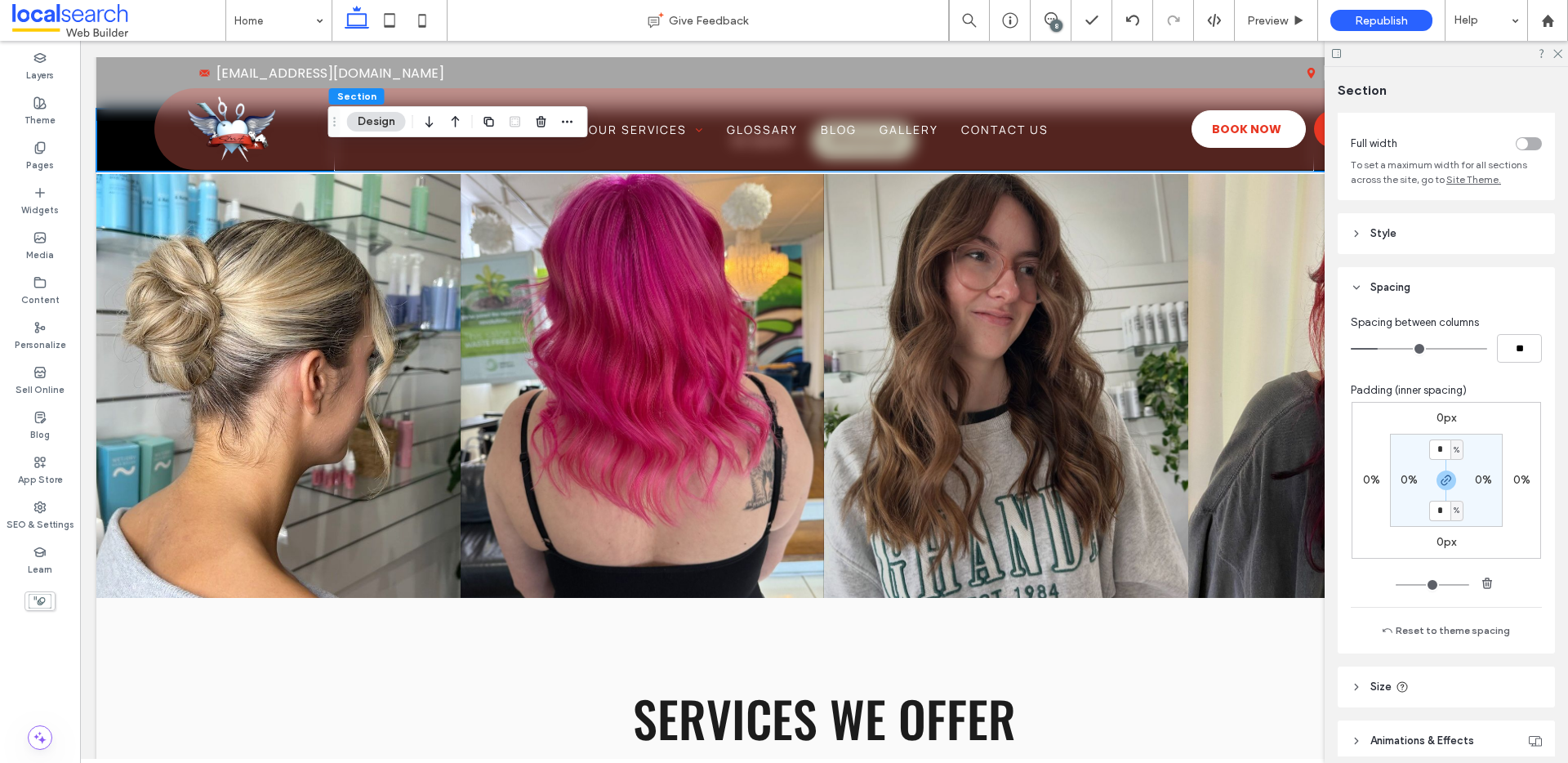
scroll to position [149, 0]
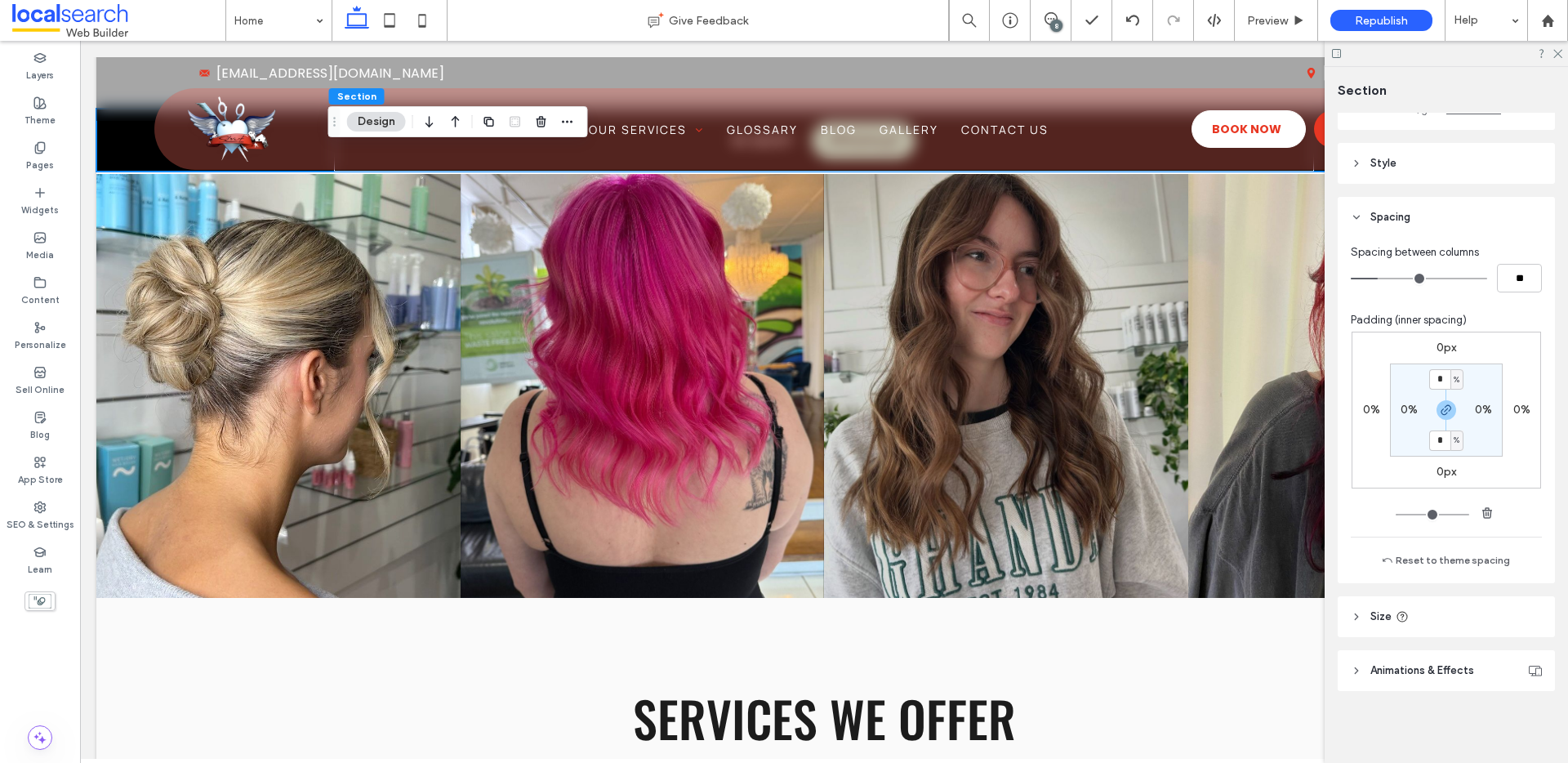
click at [1372, 619] on span "Size" at bounding box center [1380, 616] width 21 height 17
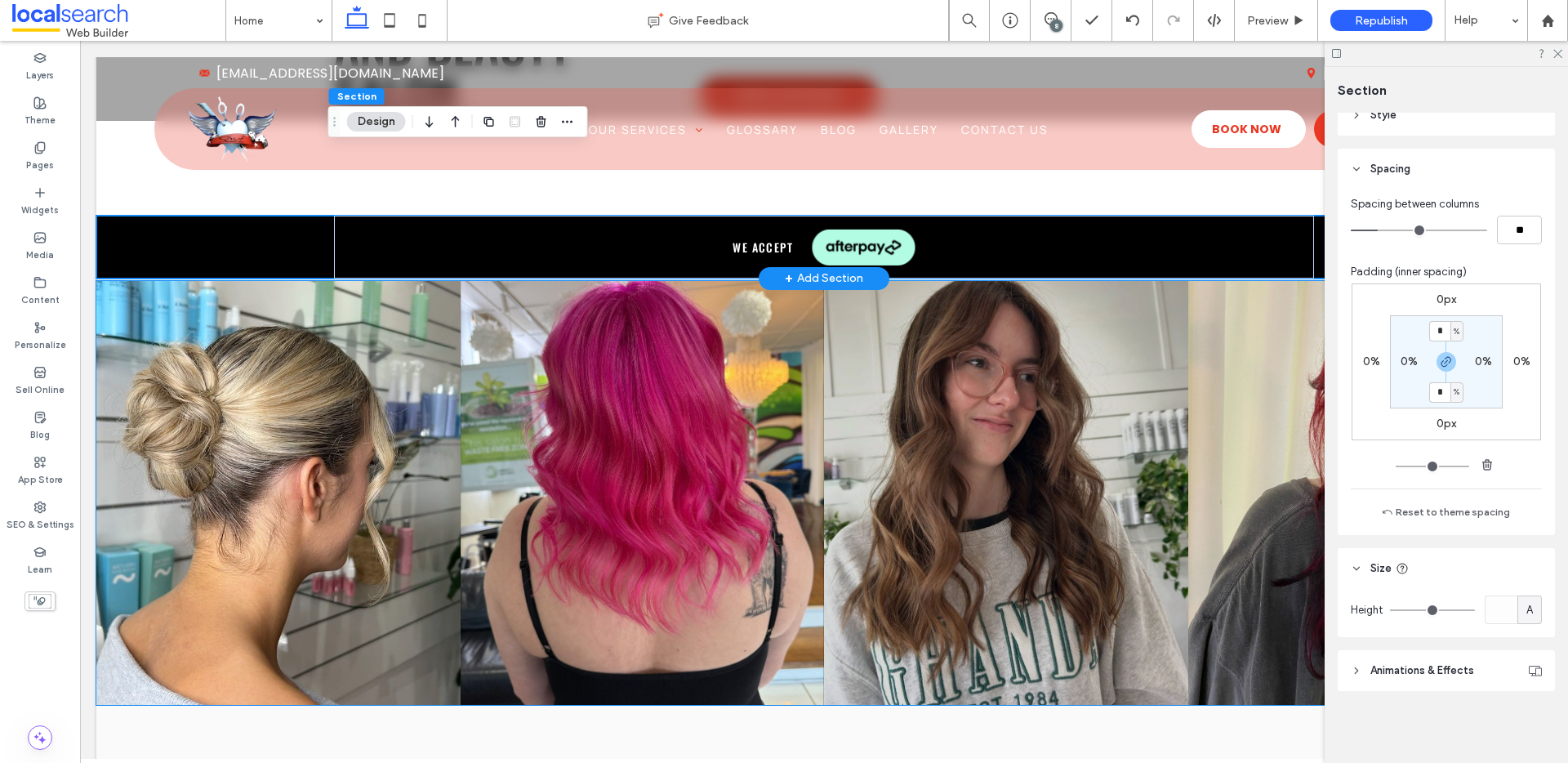
scroll to position [802, 0]
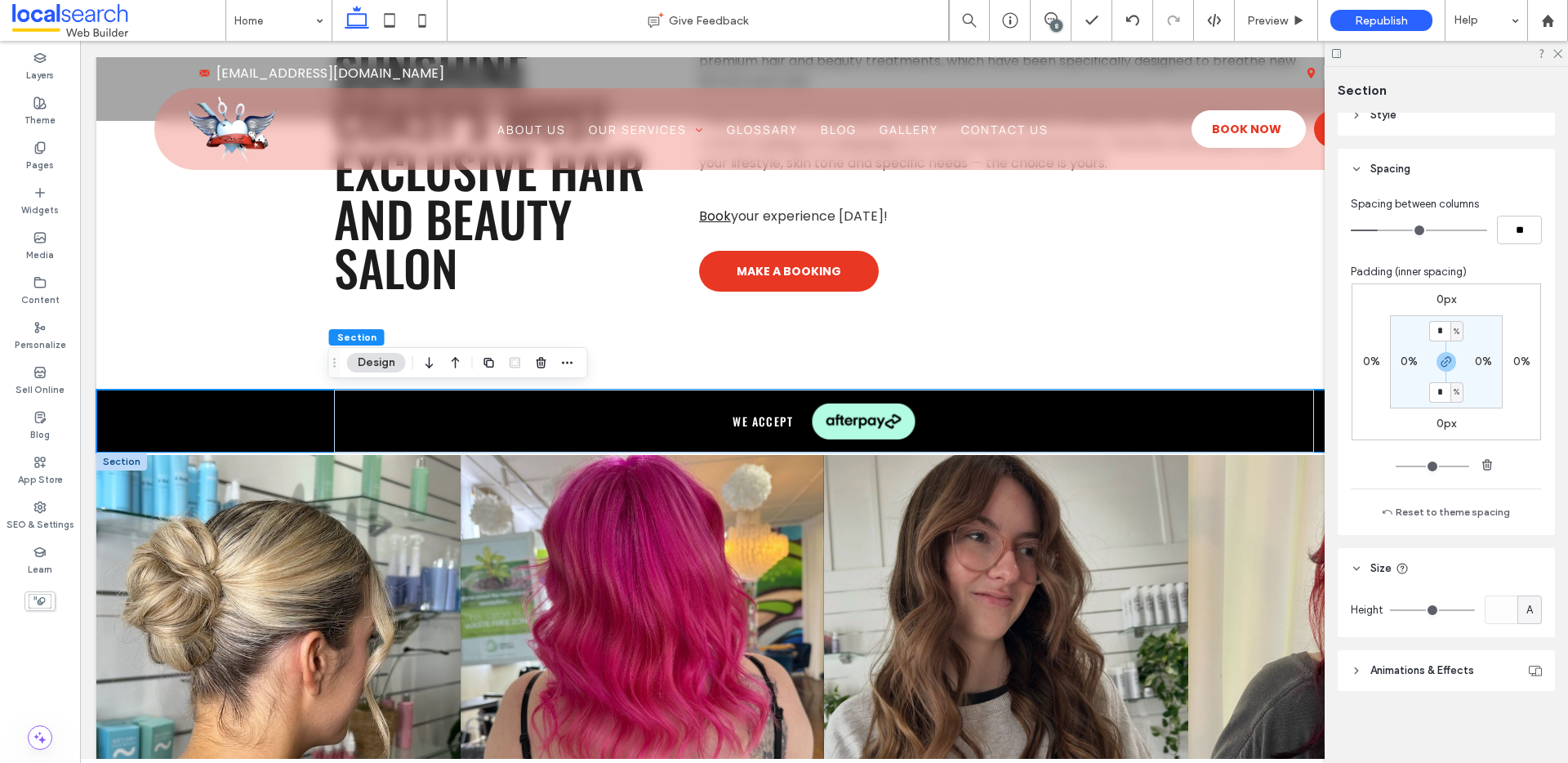
click at [123, 465] on div at bounding box center [122, 461] width 51 height 18
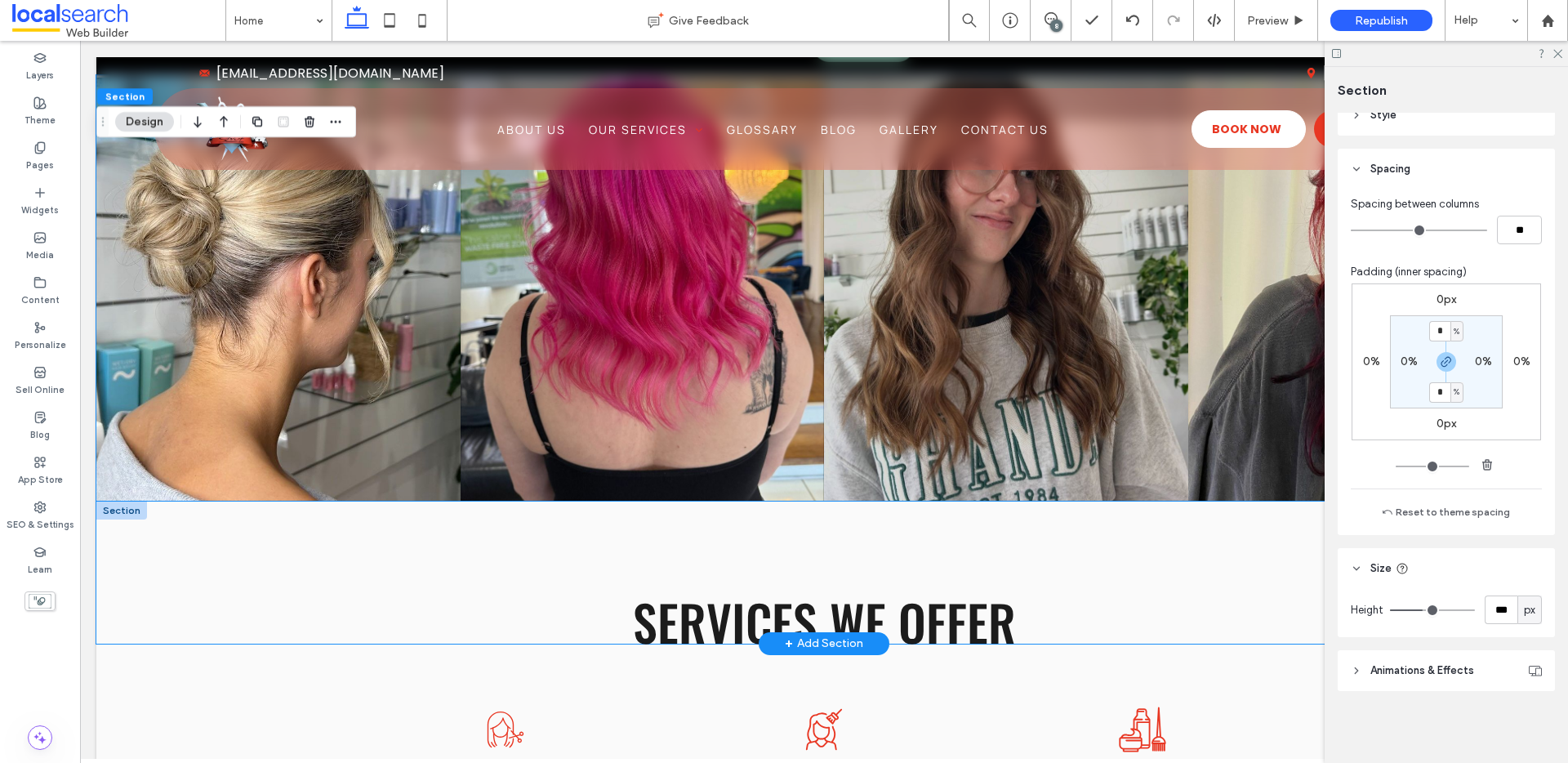
scroll to position [1145, 0]
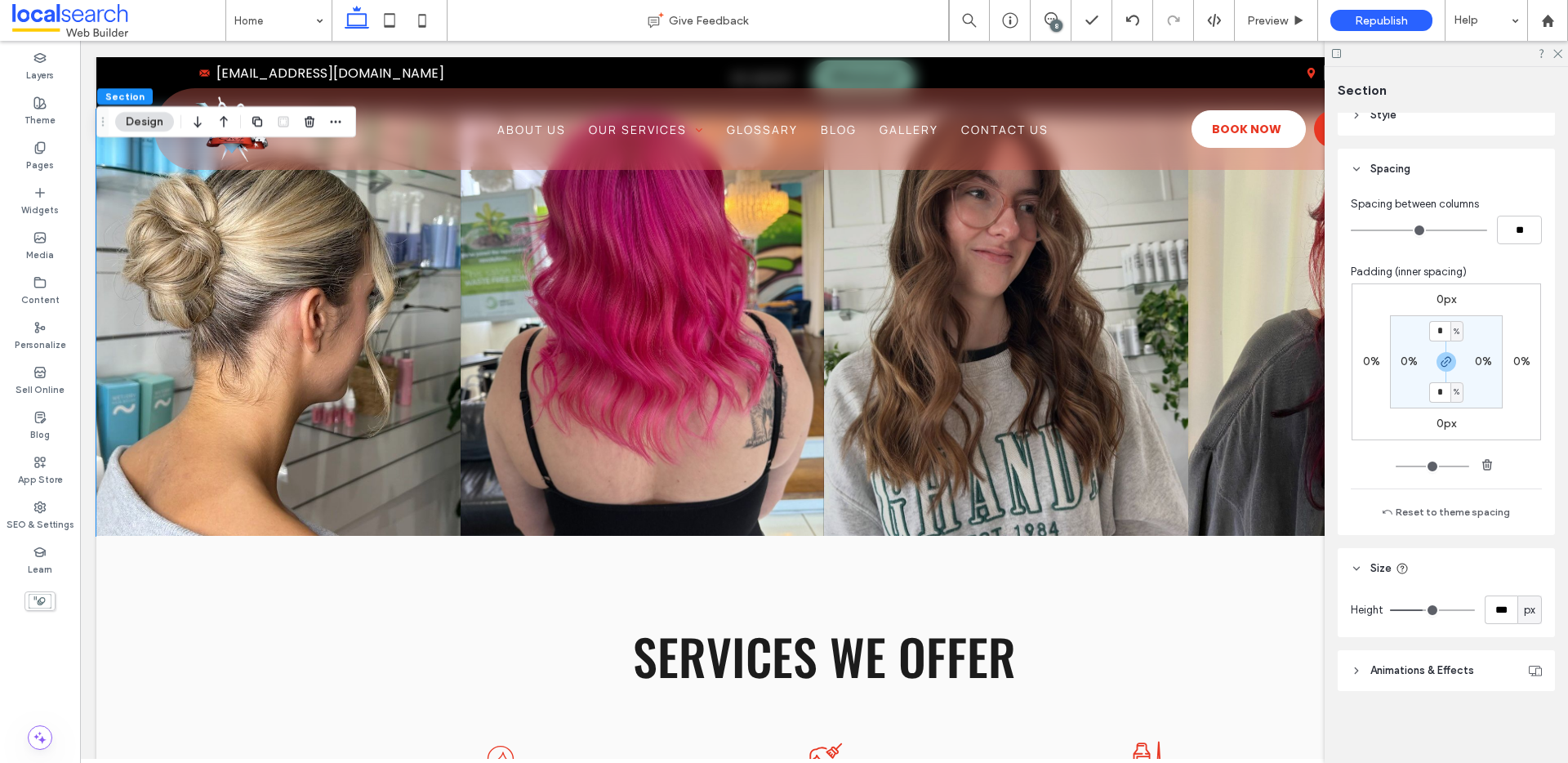
click at [1517, 597] on div "px" at bounding box center [1529, 609] width 24 height 28
click at [1517, 584] on span "A" at bounding box center [1520, 581] width 7 height 17
type input "*"
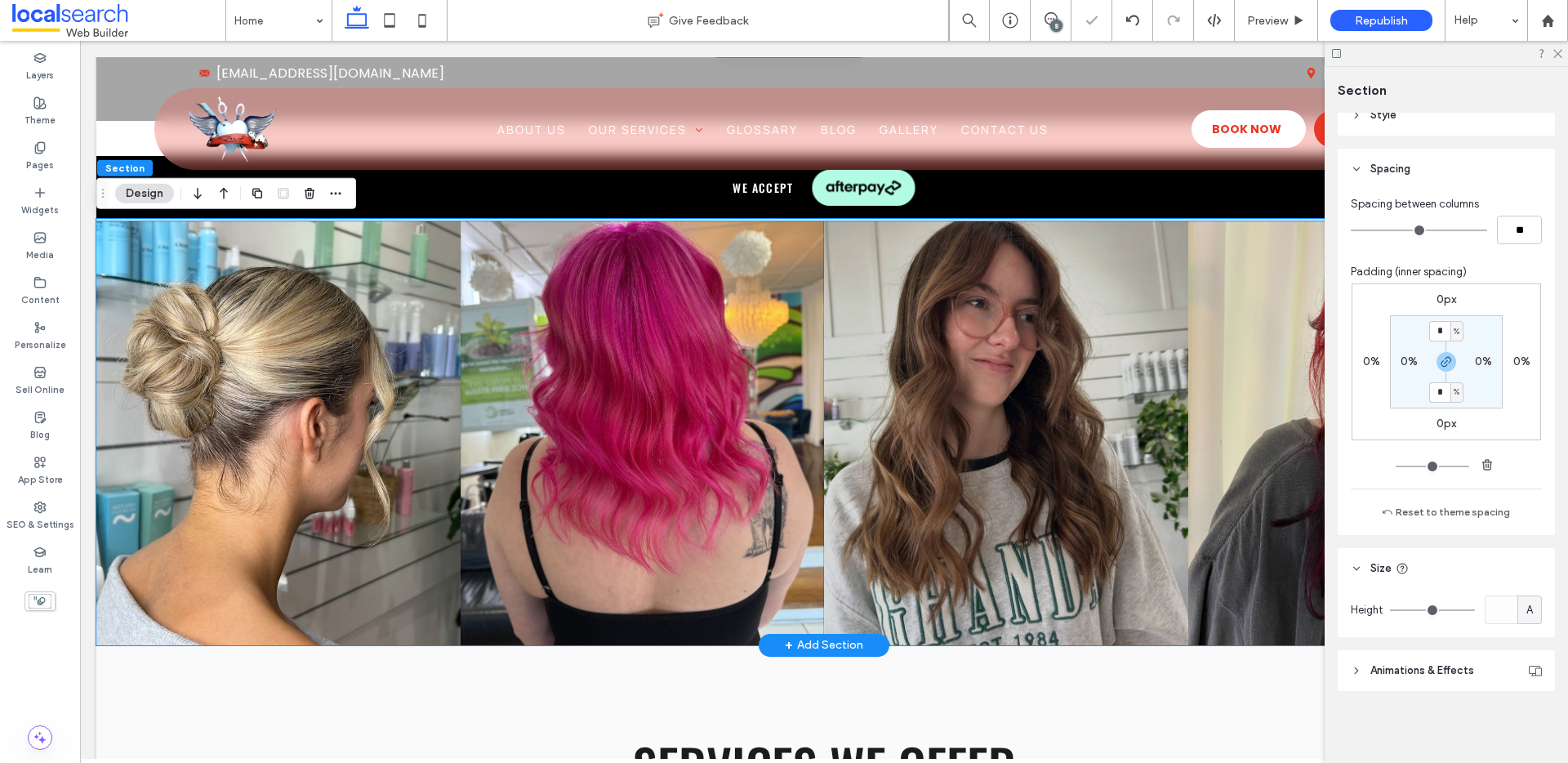
scroll to position [1035, 0]
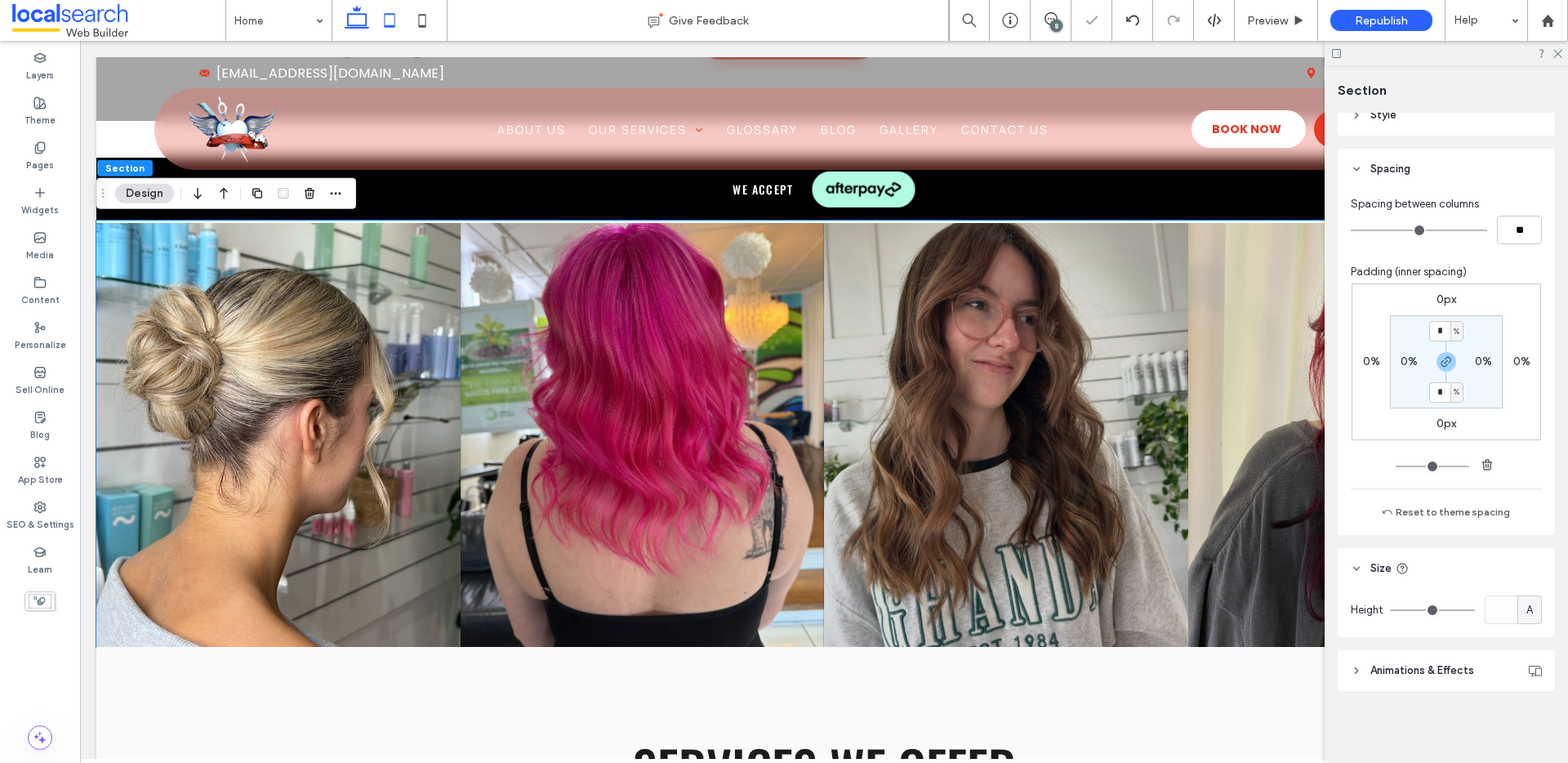
click at [388, 21] on icon at bounding box center [389, 20] width 32 height 32
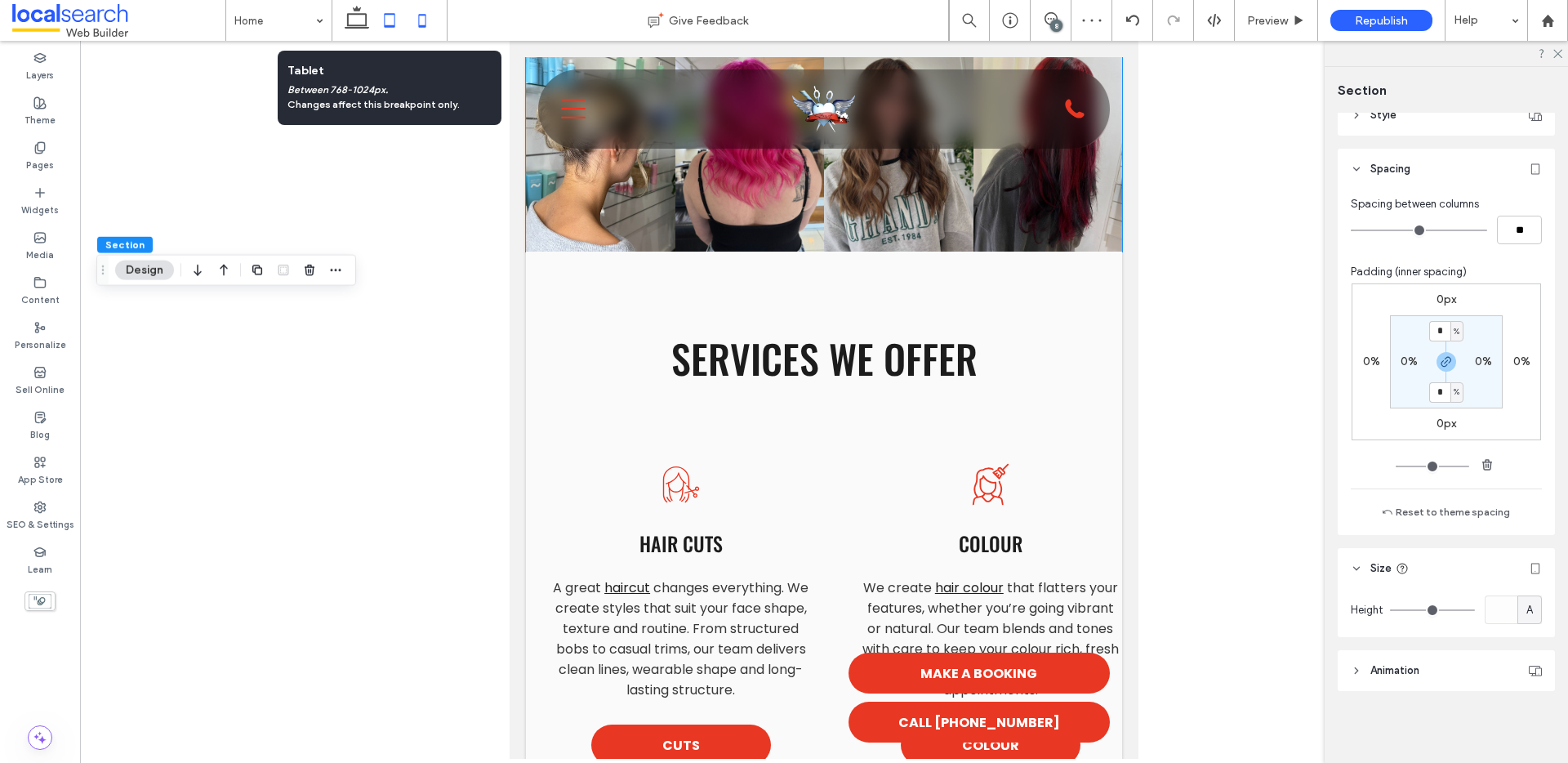
scroll to position [120, 0]
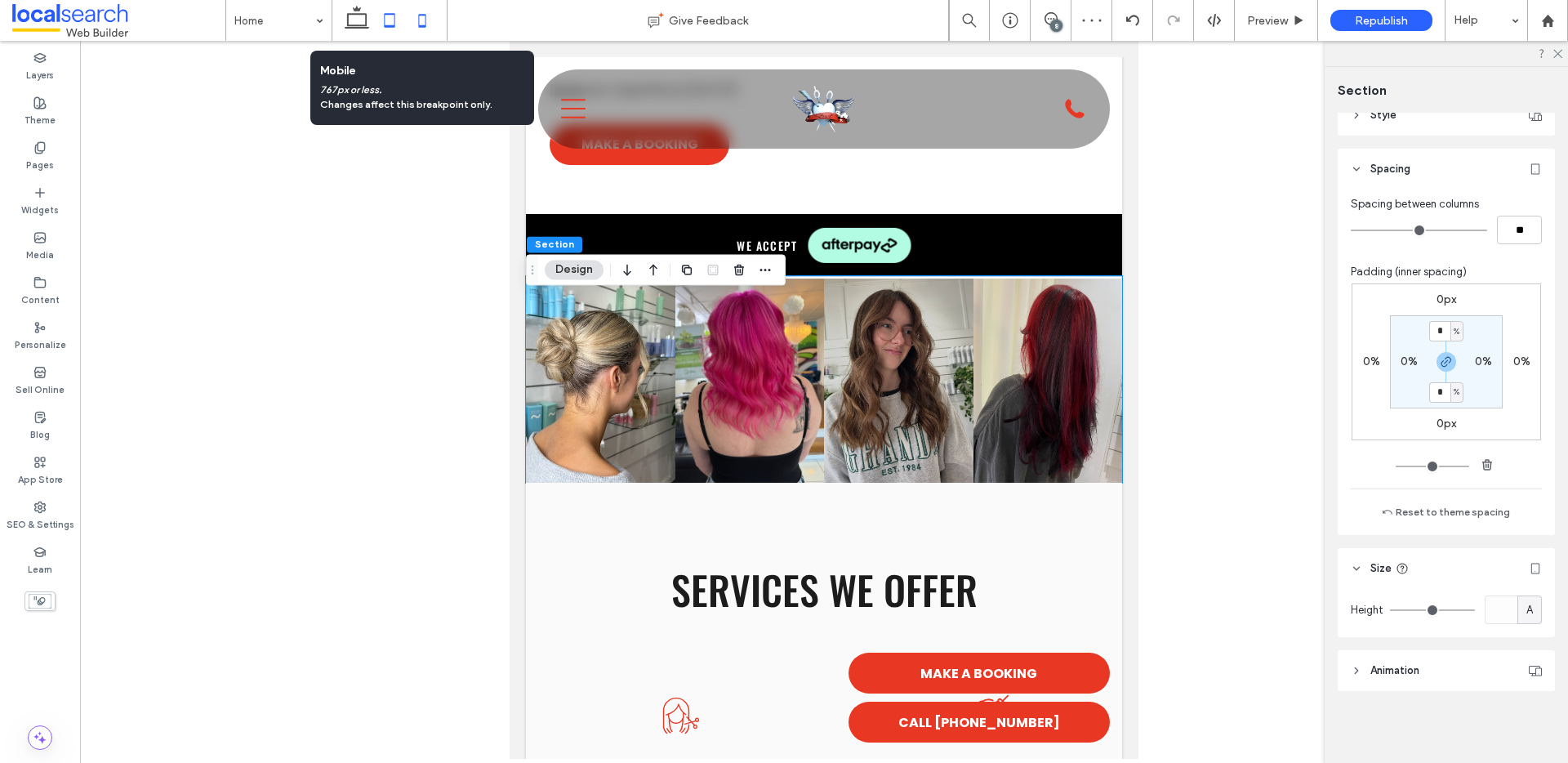
click at [423, 21] on icon at bounding box center [421, 20] width 32 height 32
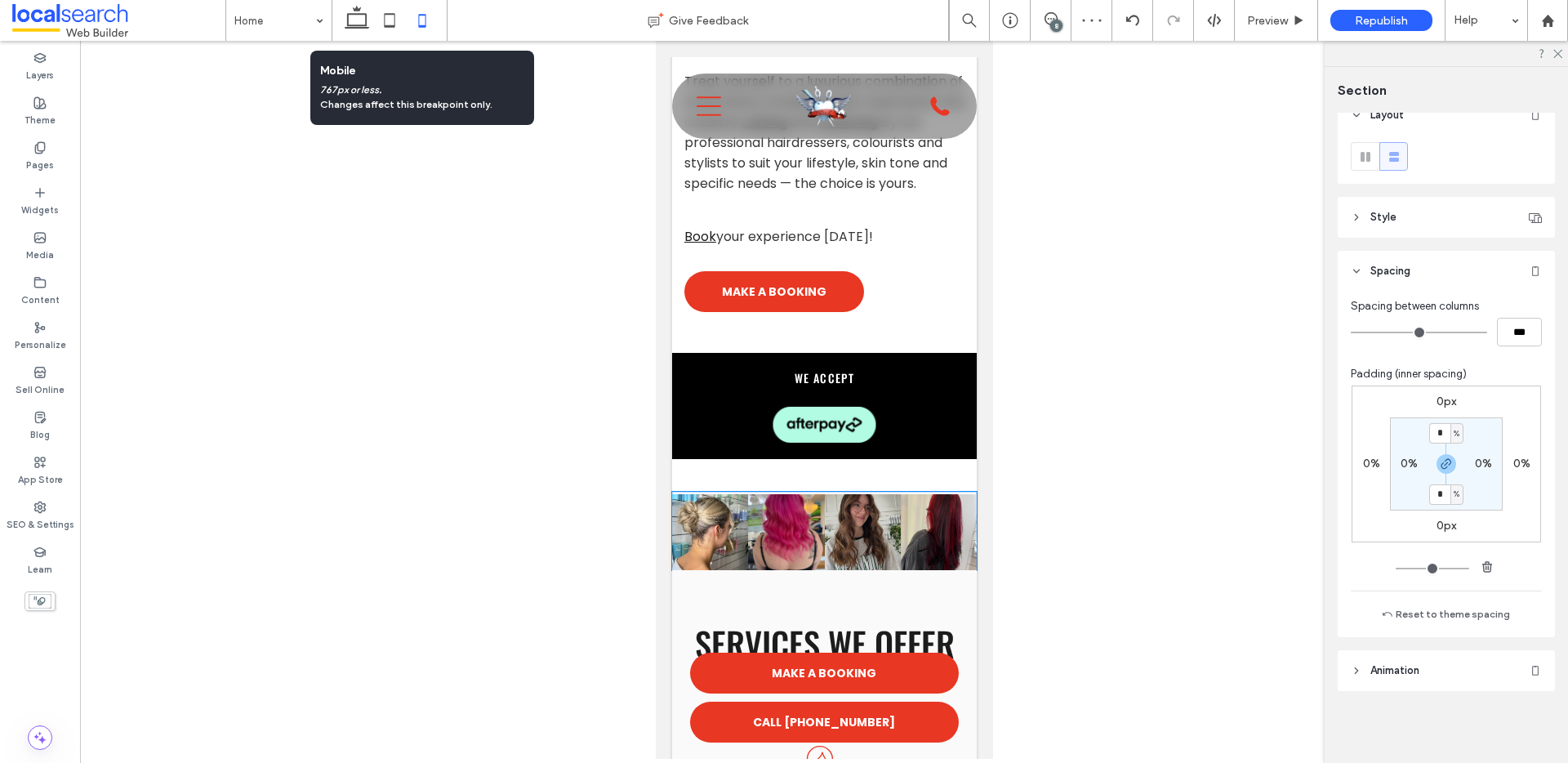
scroll to position [18, 0]
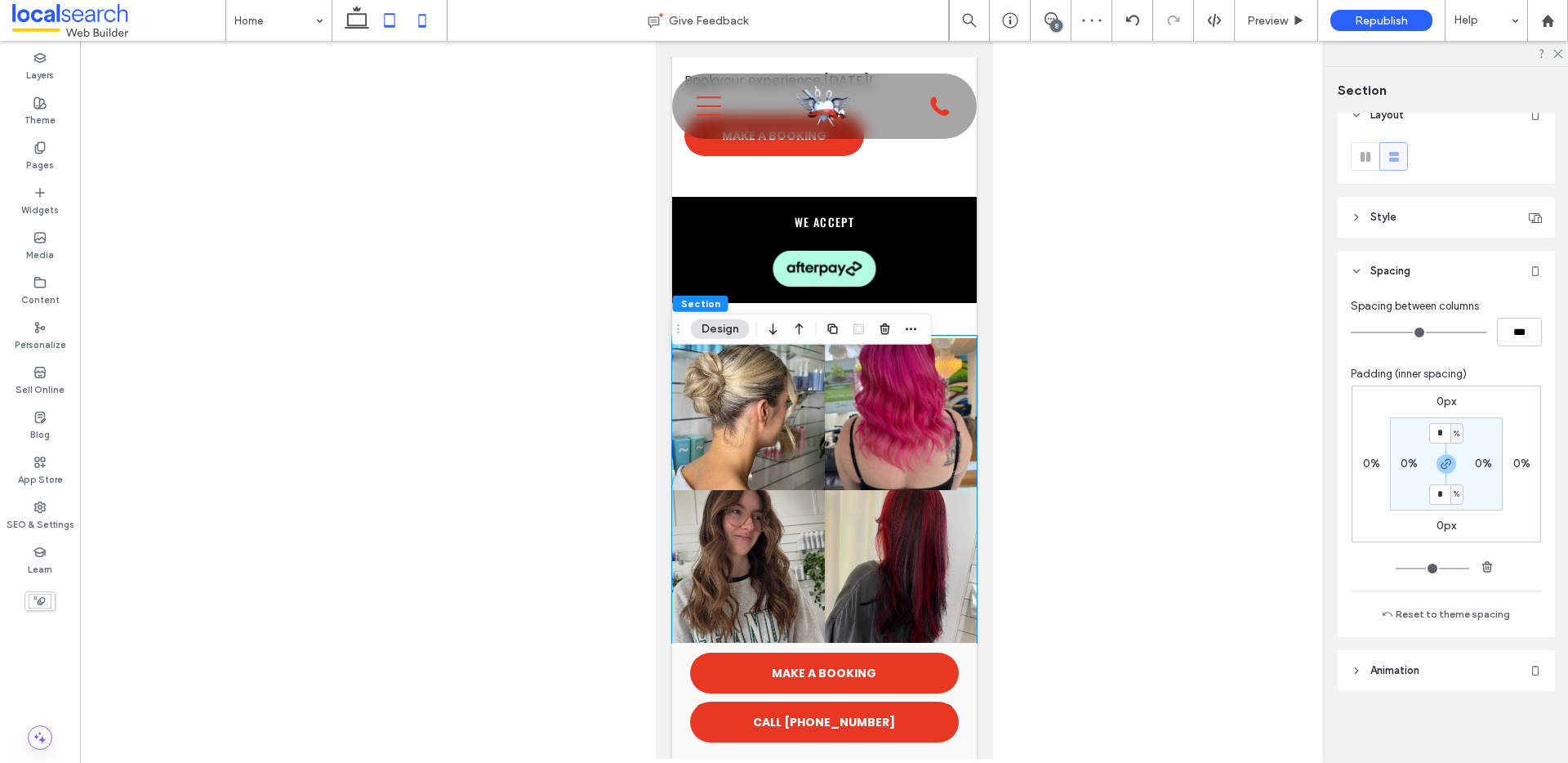
click at [383, 21] on icon at bounding box center [389, 20] width 32 height 32
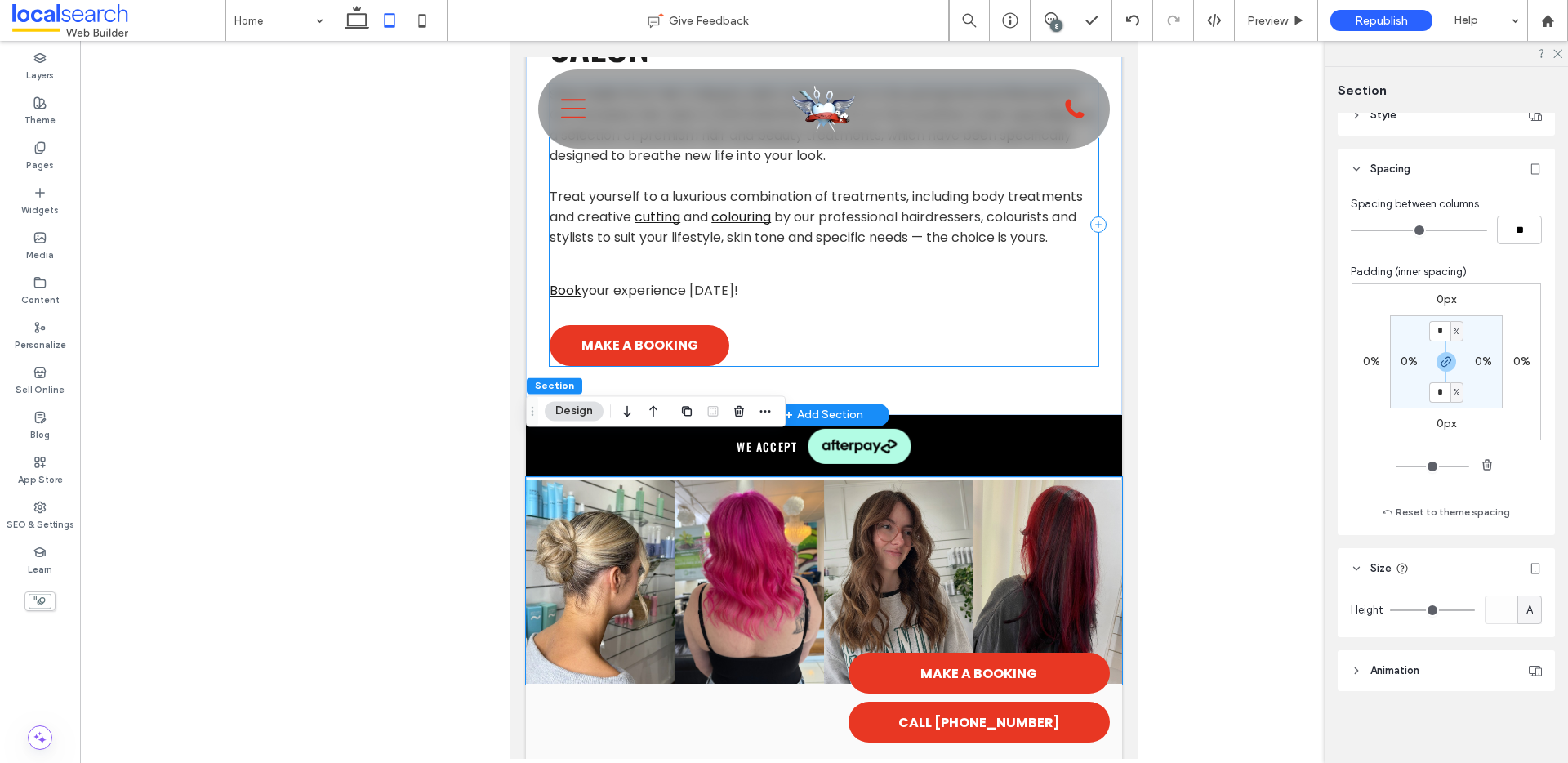
scroll to position [585, 0]
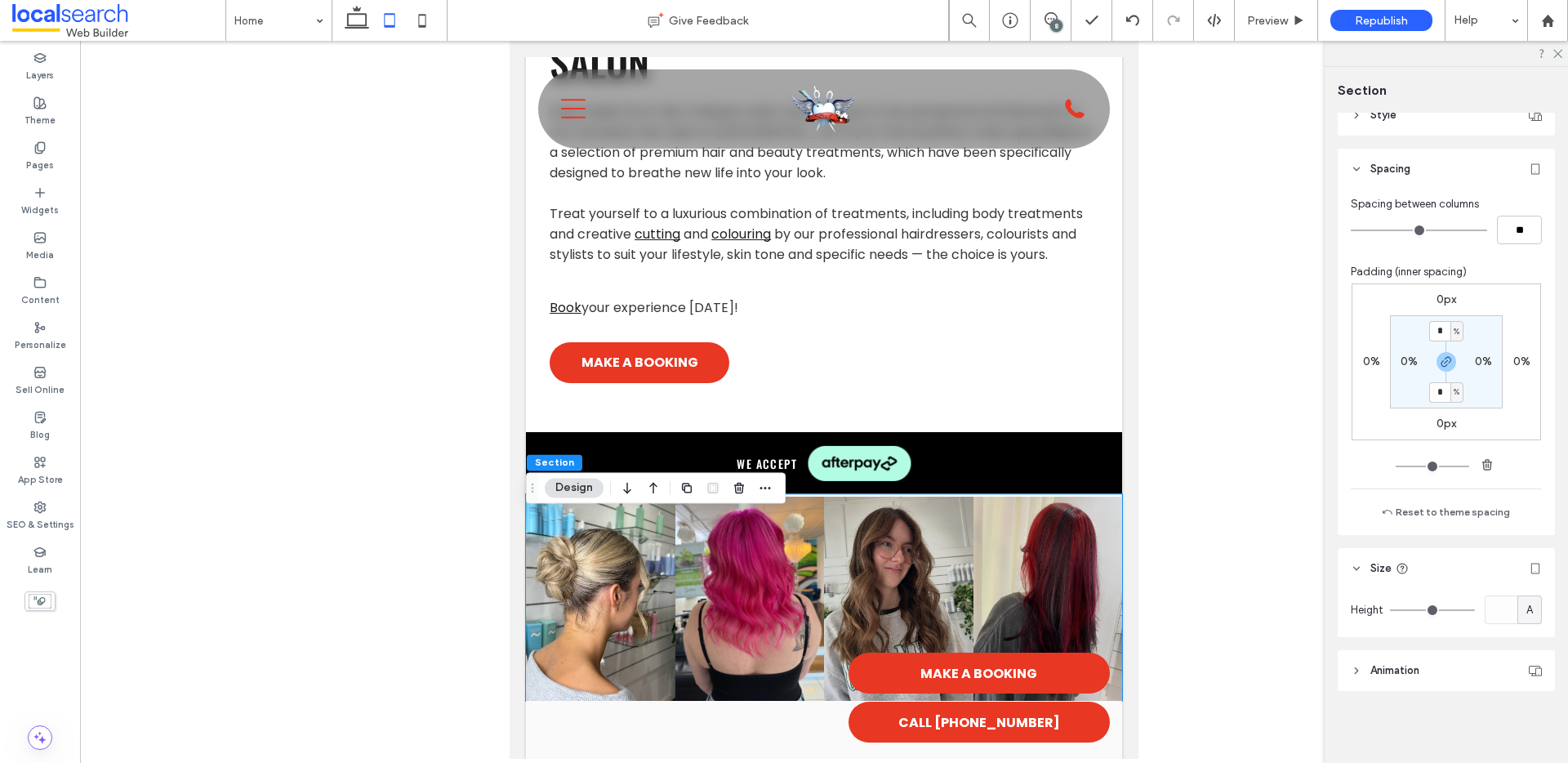
click at [351, 20] on icon at bounding box center [356, 20] width 32 height 32
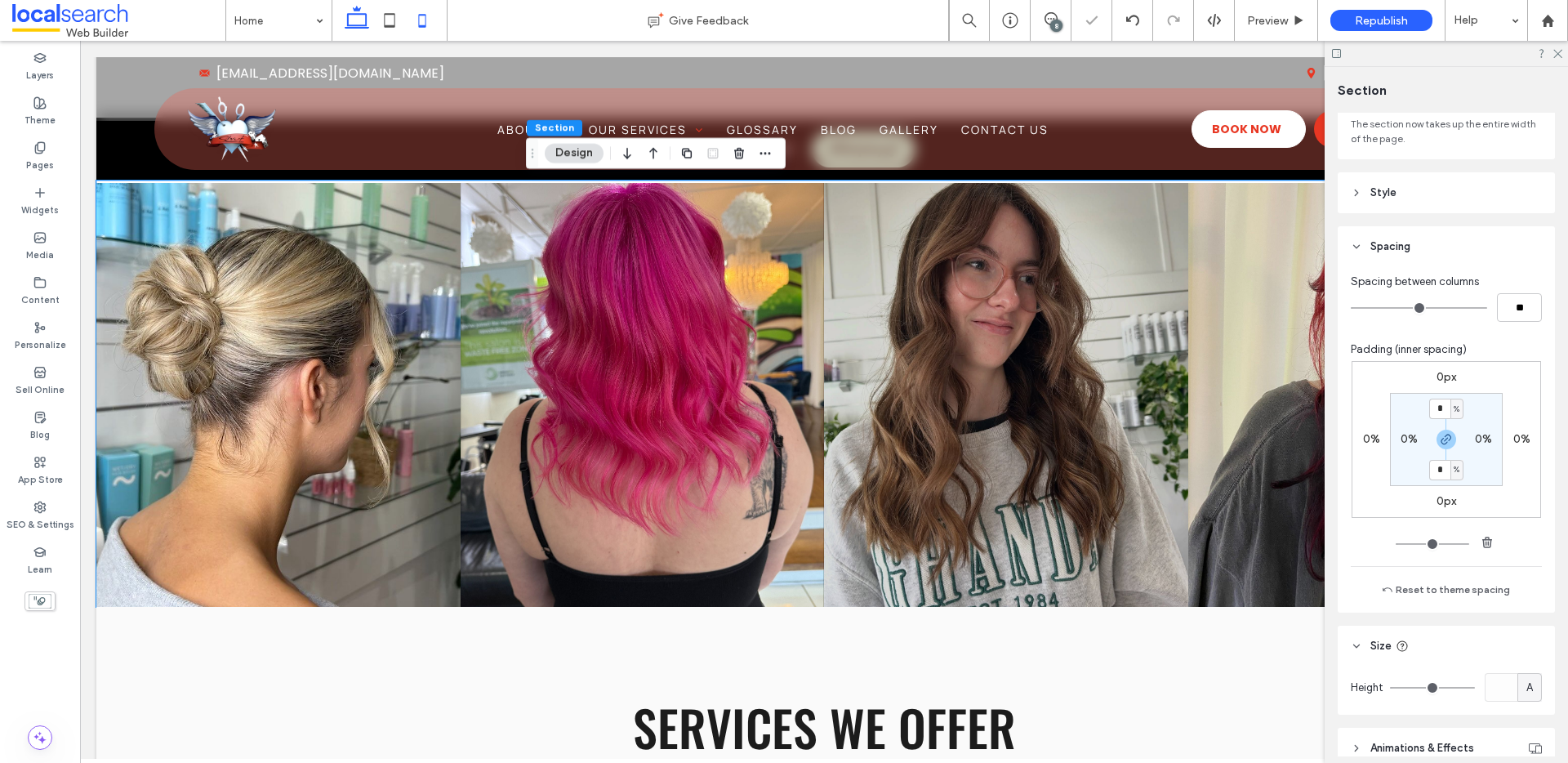
scroll to position [197, 0]
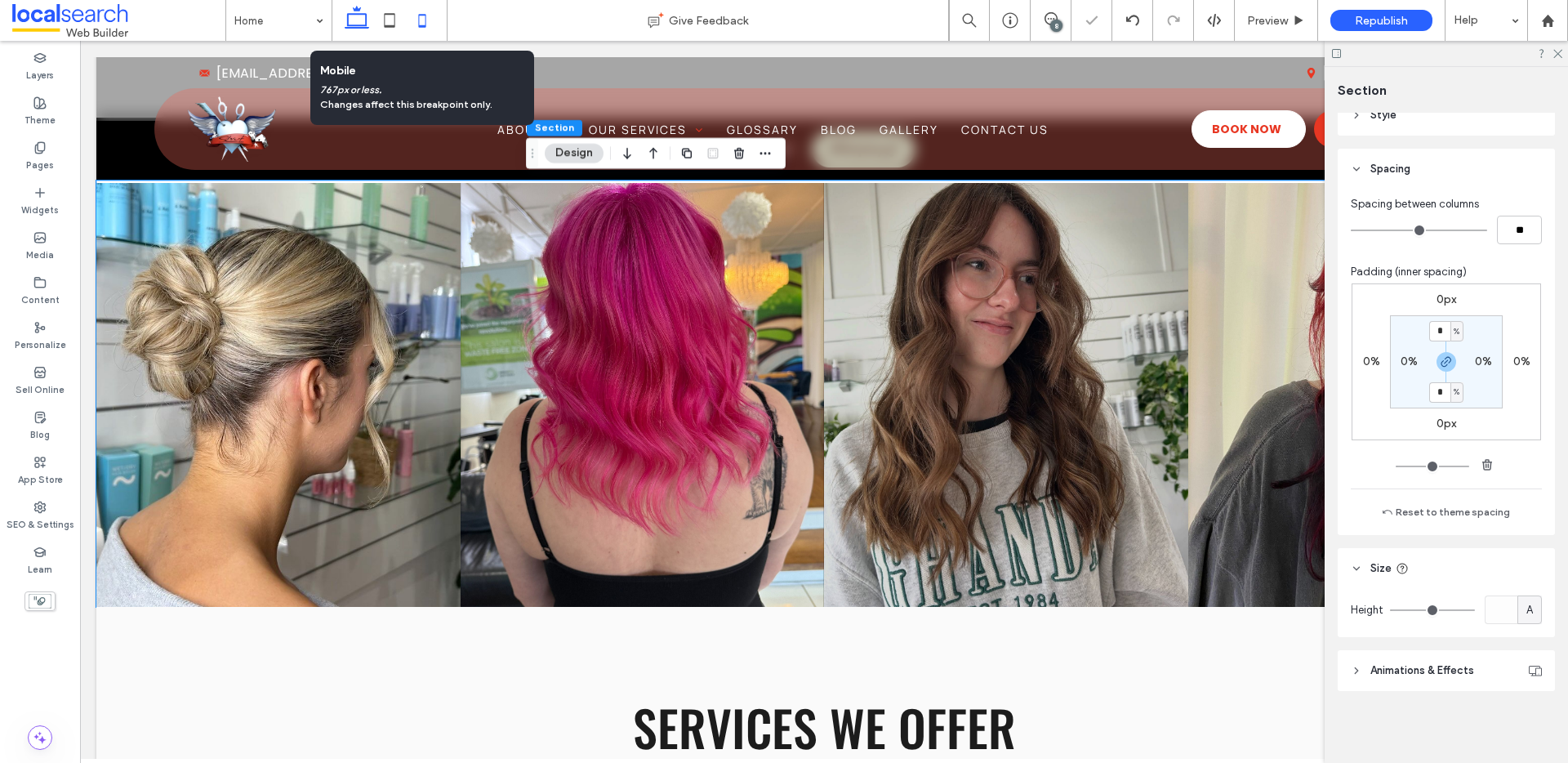
click at [421, 18] on icon at bounding box center [421, 20] width 32 height 32
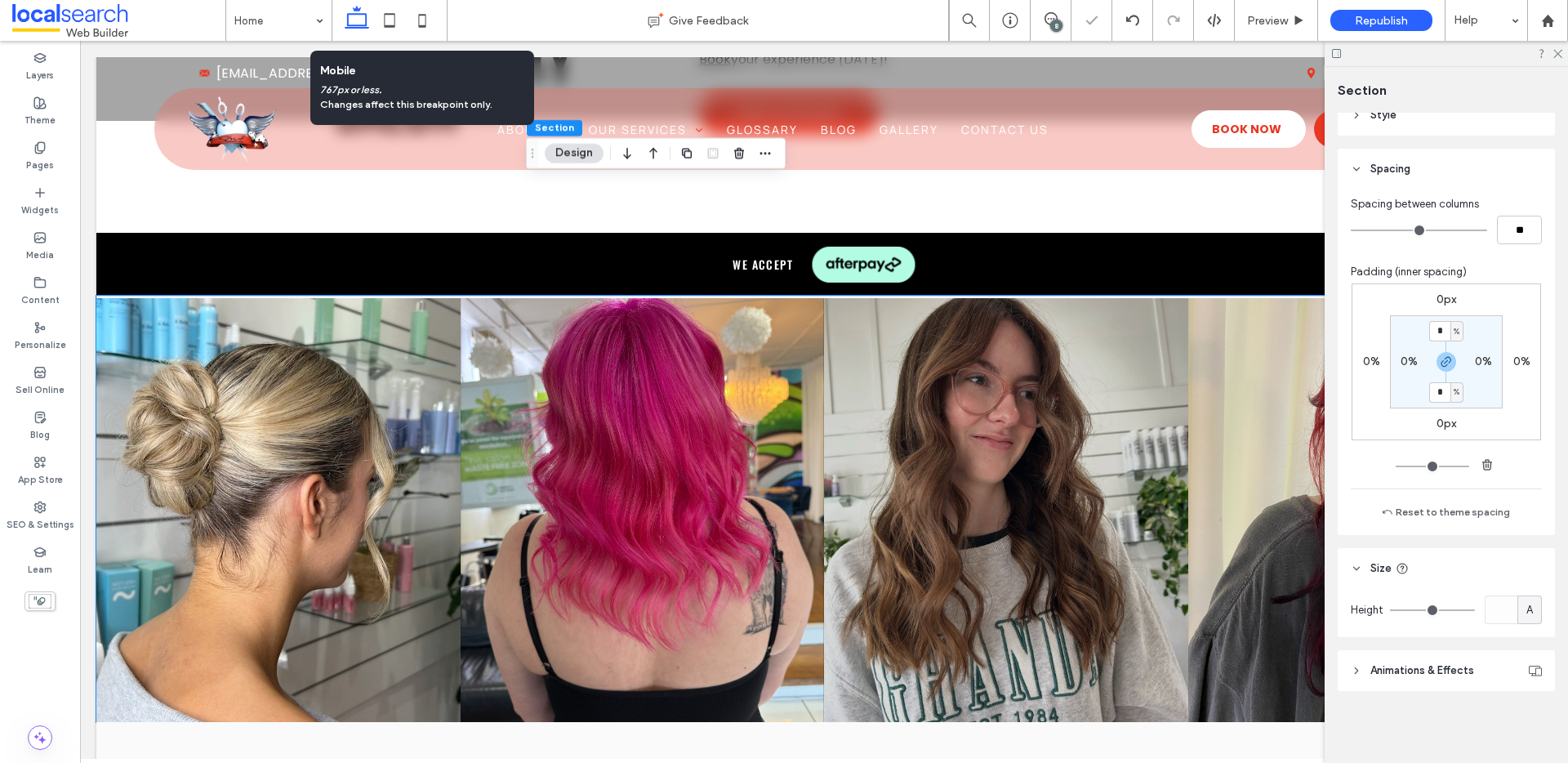
scroll to position [18, 0]
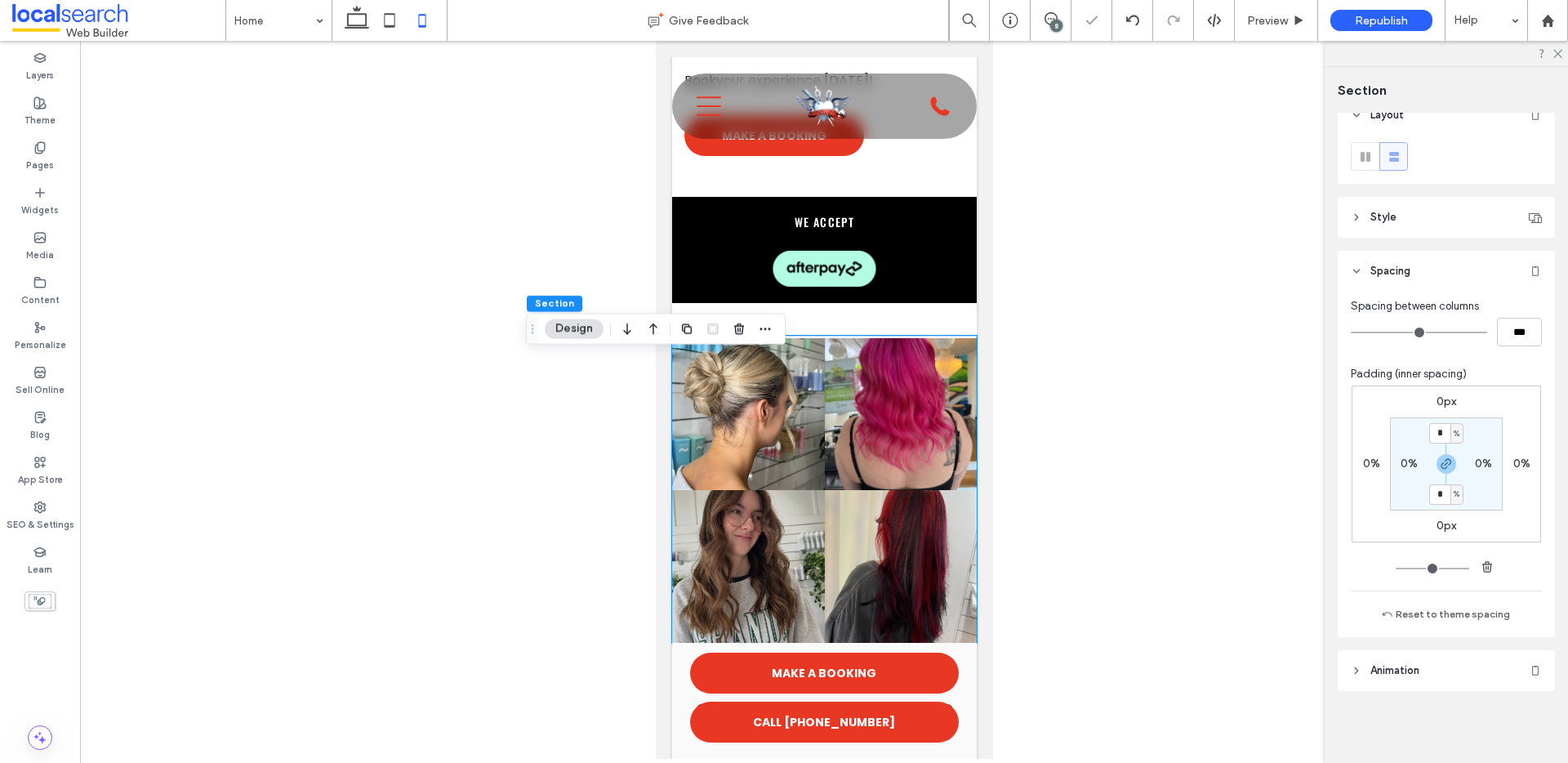
click at [679, 215] on div at bounding box center [697, 205] width 51 height 18
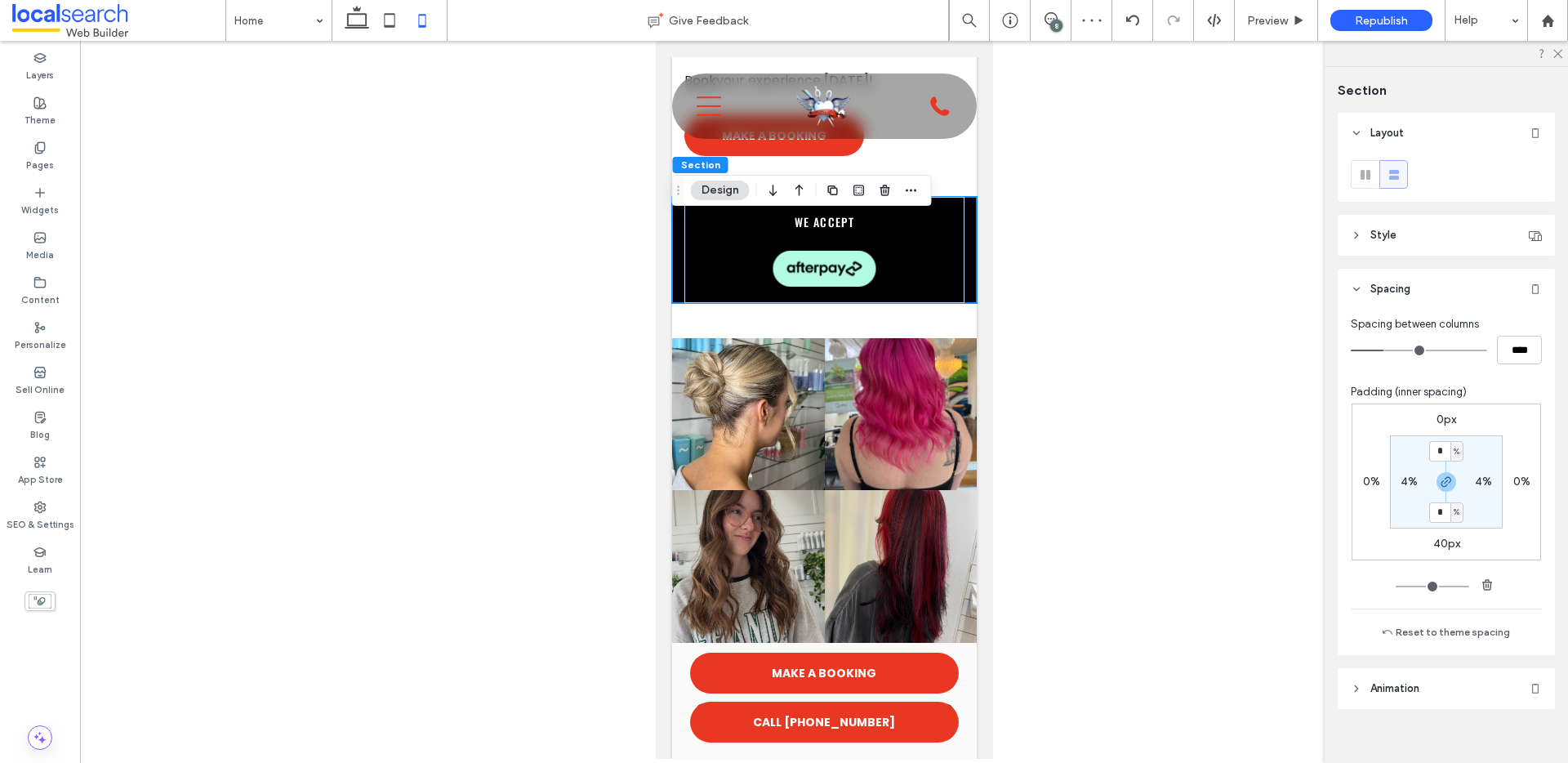
click at [1439, 539] on label "40px" at bounding box center [1447, 543] width 27 height 14
type input "**"
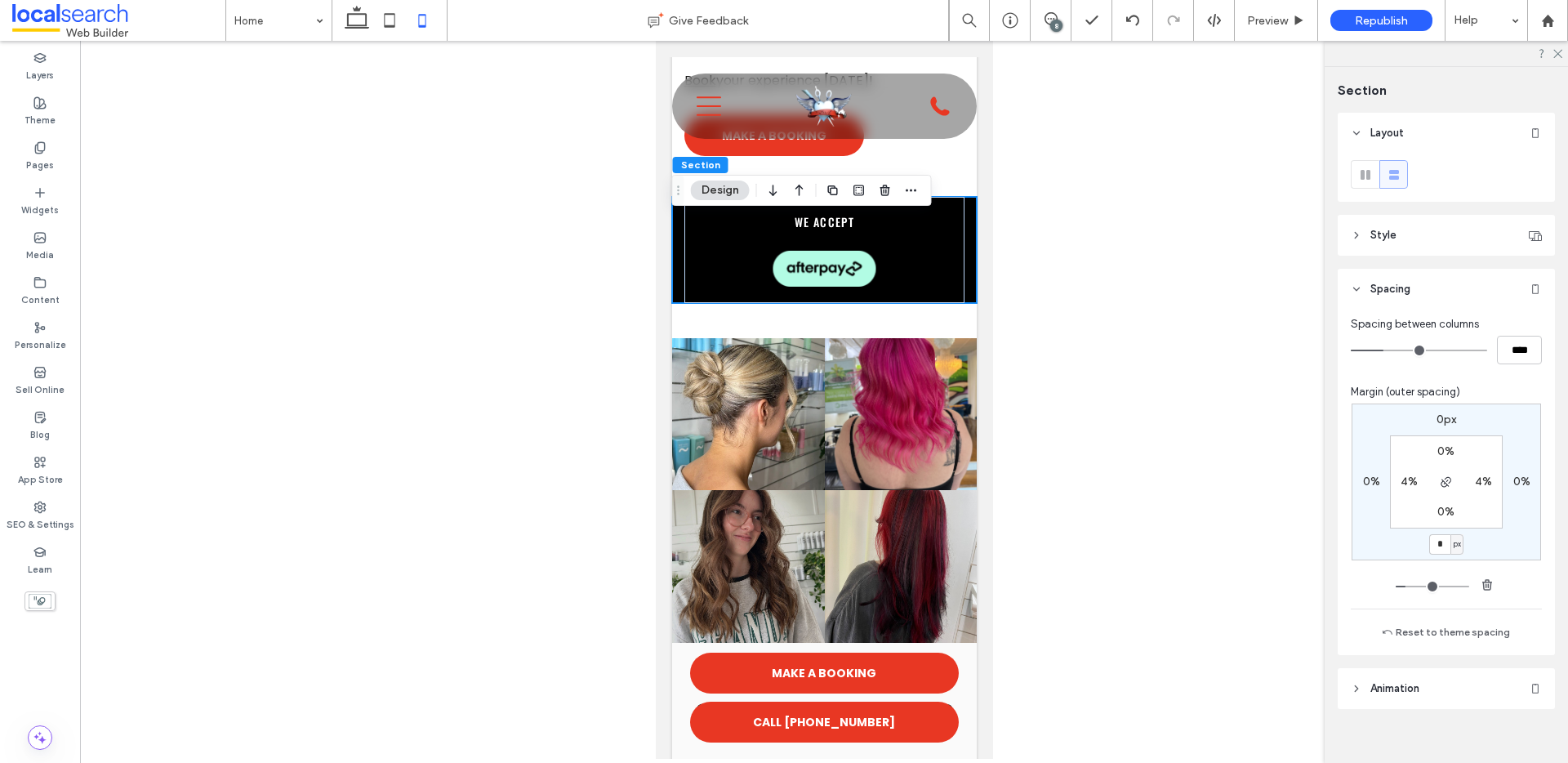
type input "*"
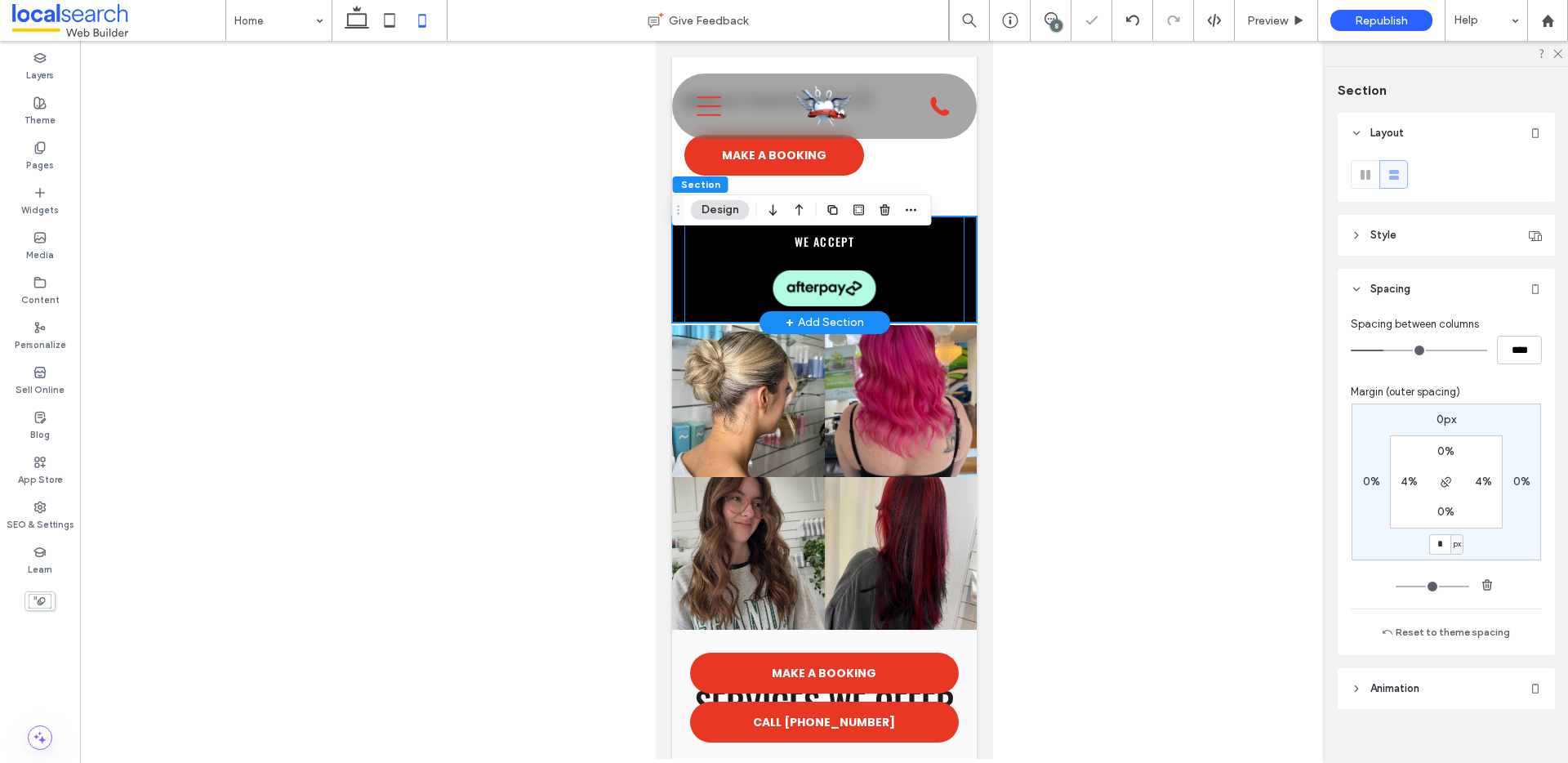
scroll to position [918, 0]
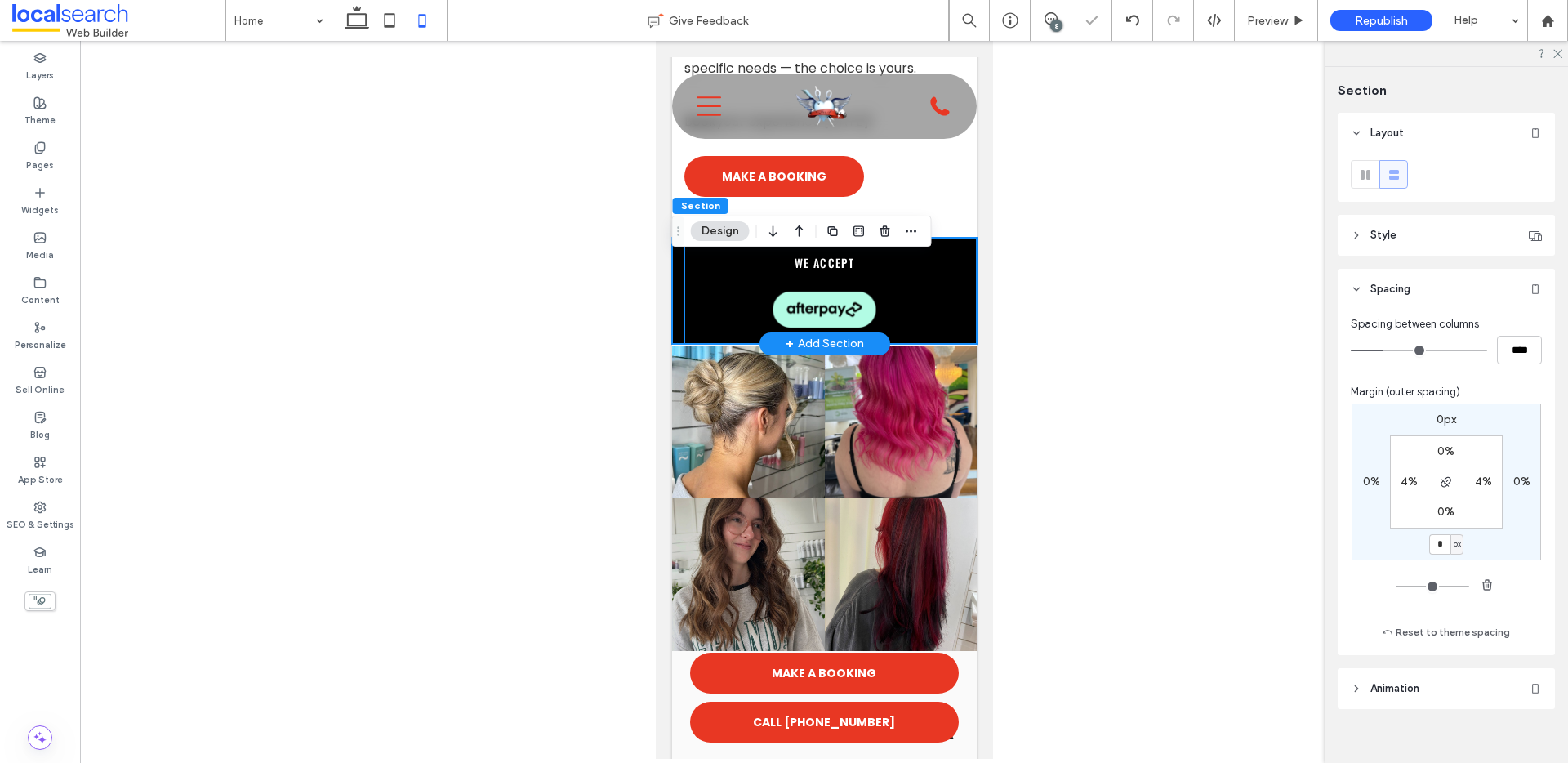
click at [929, 322] on div "we accept" at bounding box center [823, 290] width 280 height 106
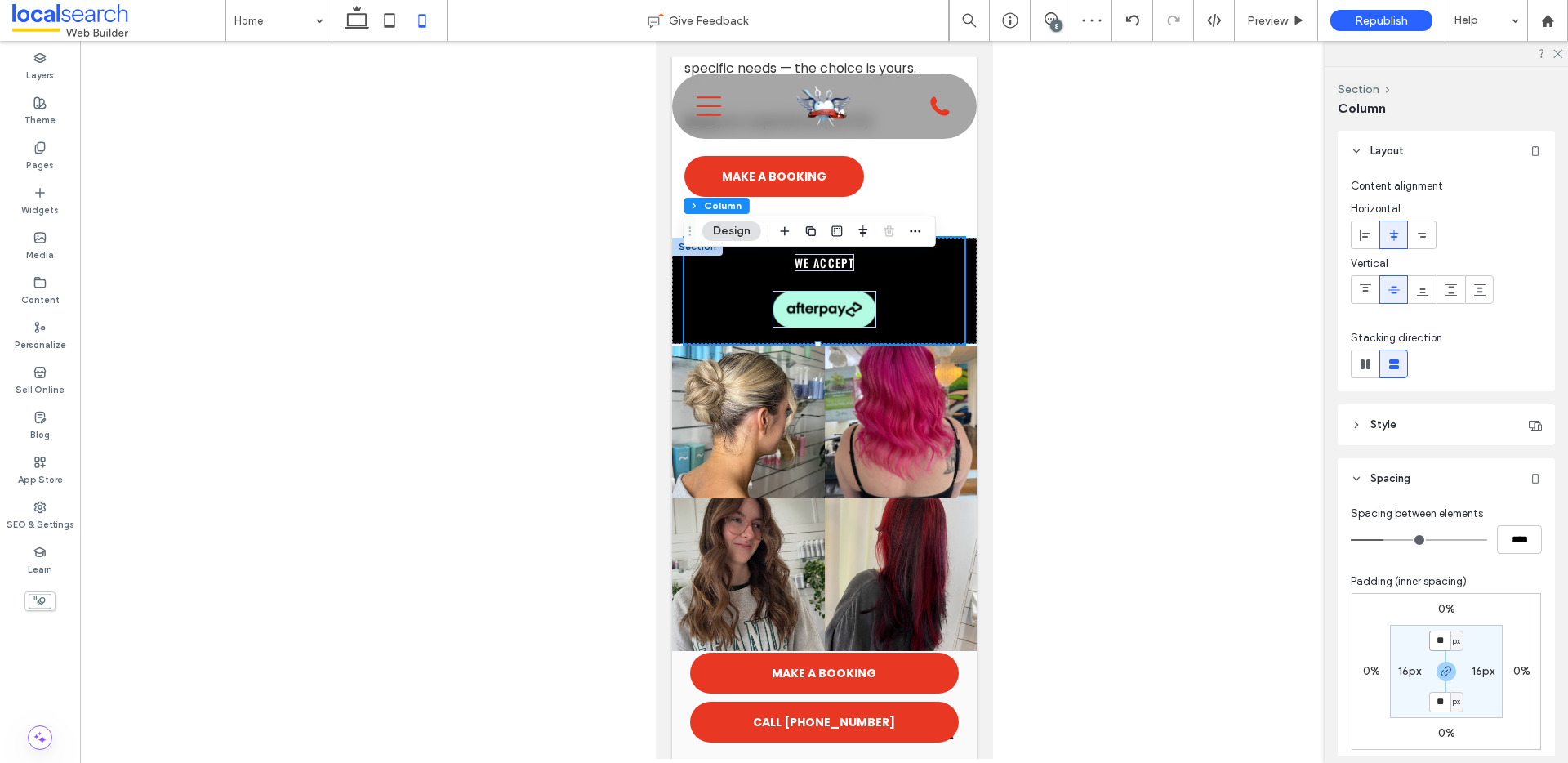
click at [1432, 640] on input "**" at bounding box center [1439, 640] width 21 height 21
type input "**"
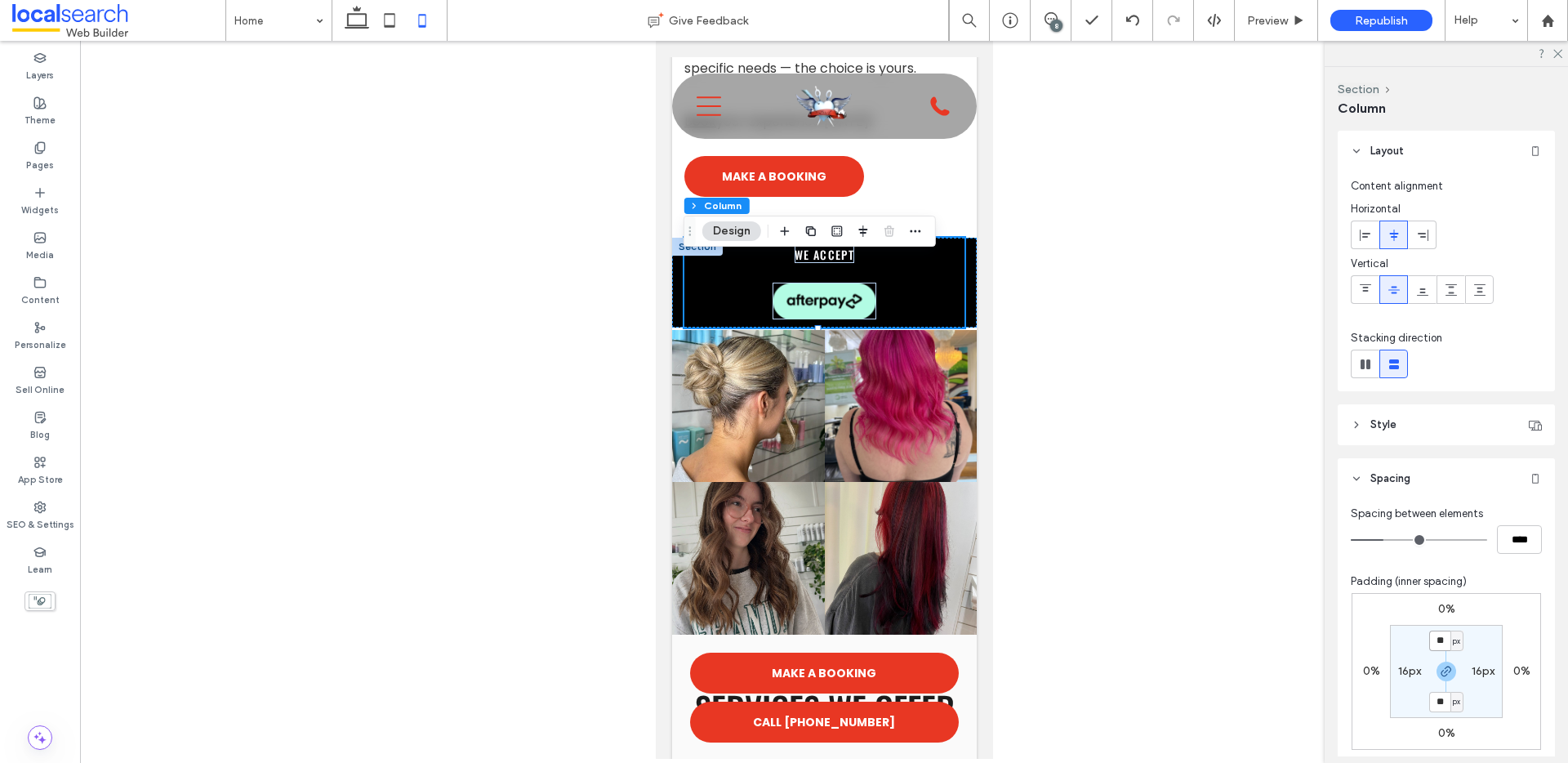
click at [1438, 642] on input "**" at bounding box center [1439, 640] width 21 height 21
click at [1371, 365] on icon at bounding box center [1365, 363] width 17 height 17
type input "*"
type input "**"
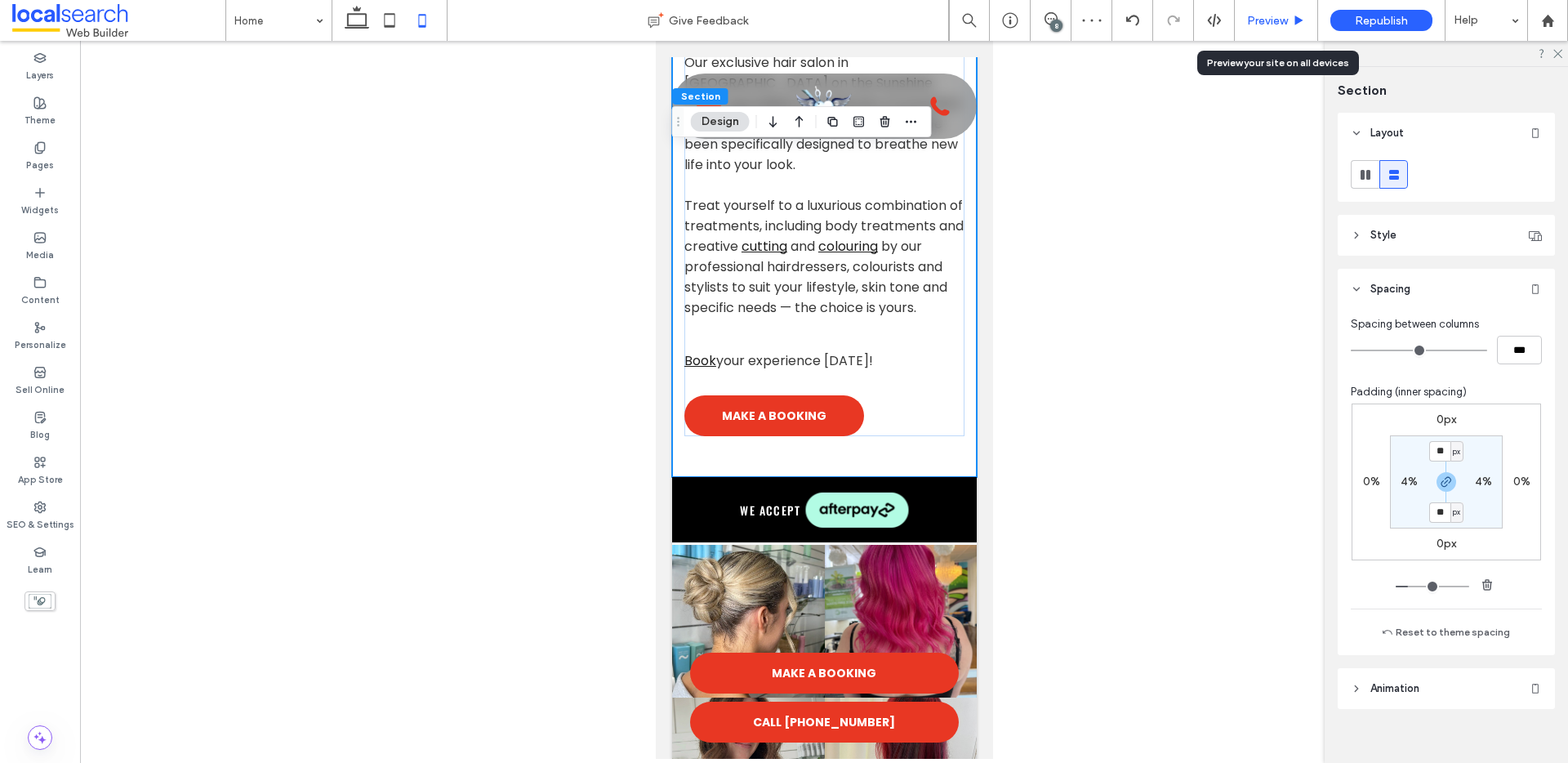
click at [1272, 14] on span "Preview" at bounding box center [1267, 21] width 41 height 14
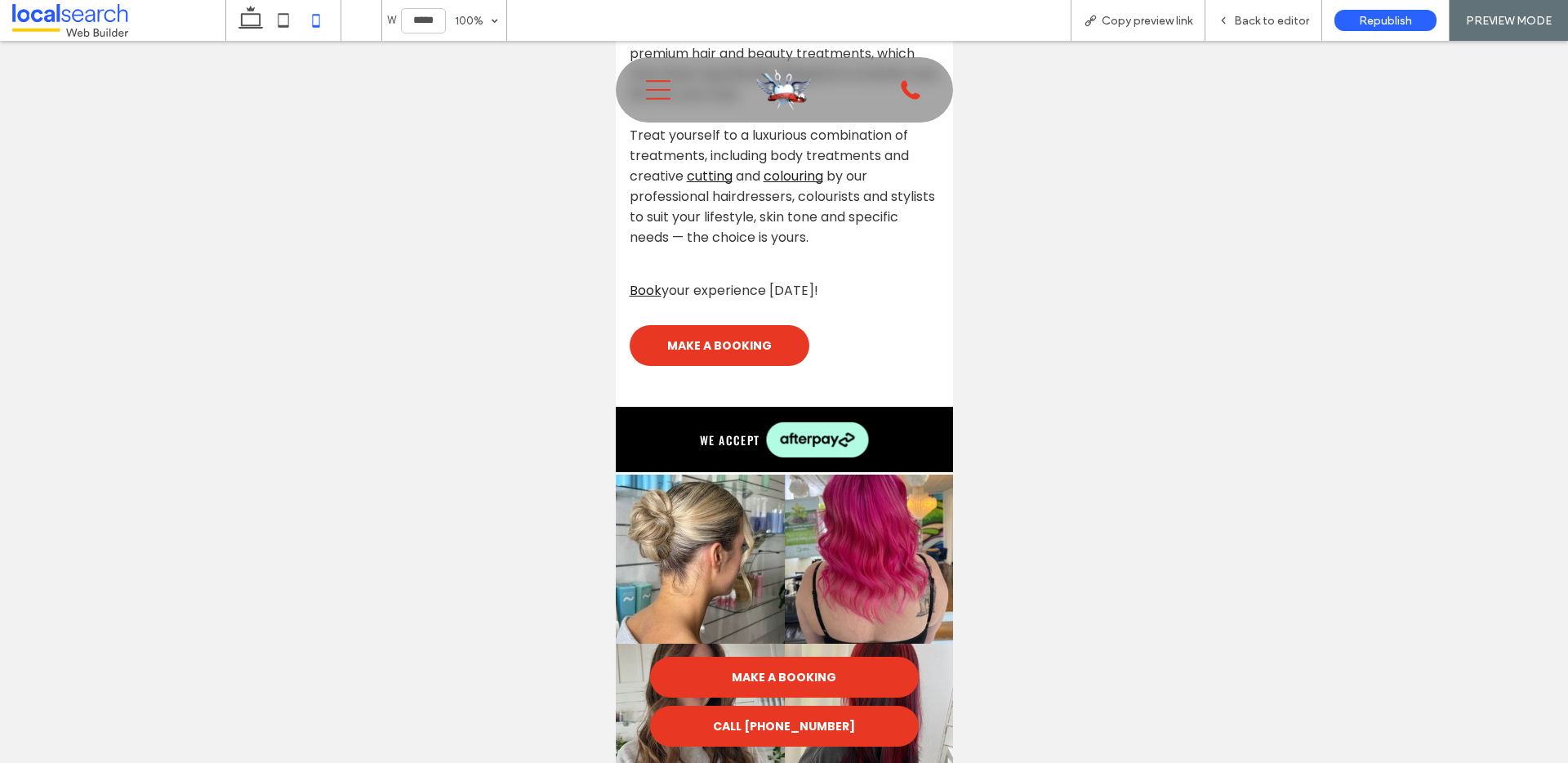
scroll to position [629, 0]
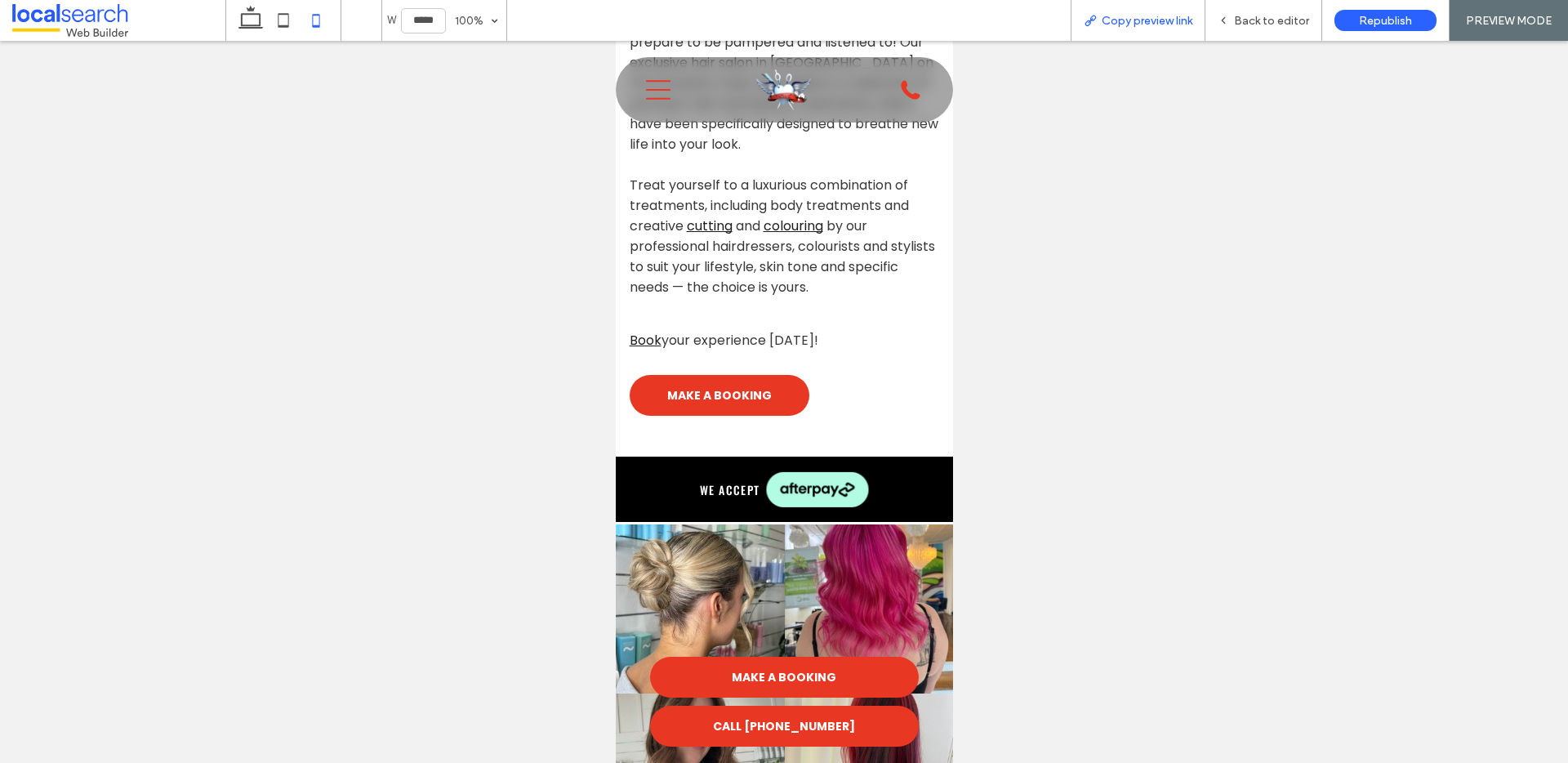
click at [1134, 21] on span "Copy preview link" at bounding box center [1146, 21] width 91 height 14
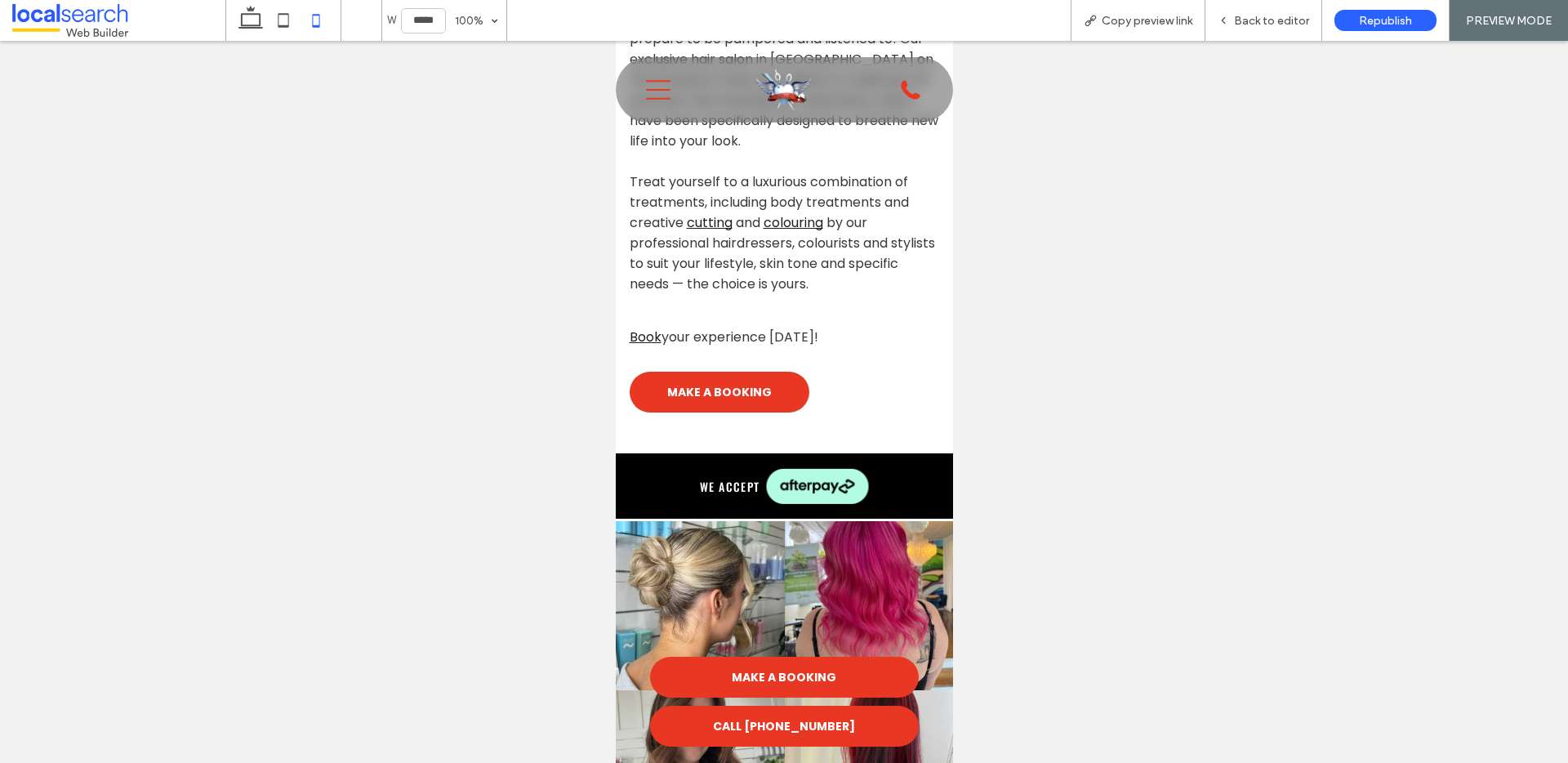
click at [722, 501] on div "we accept" at bounding box center [784, 486] width 311 height 65
click at [1242, 27] on div "Back to editor" at bounding box center [1263, 21] width 117 height 41
click at [1259, 14] on span "Back to editor" at bounding box center [1271, 21] width 75 height 14
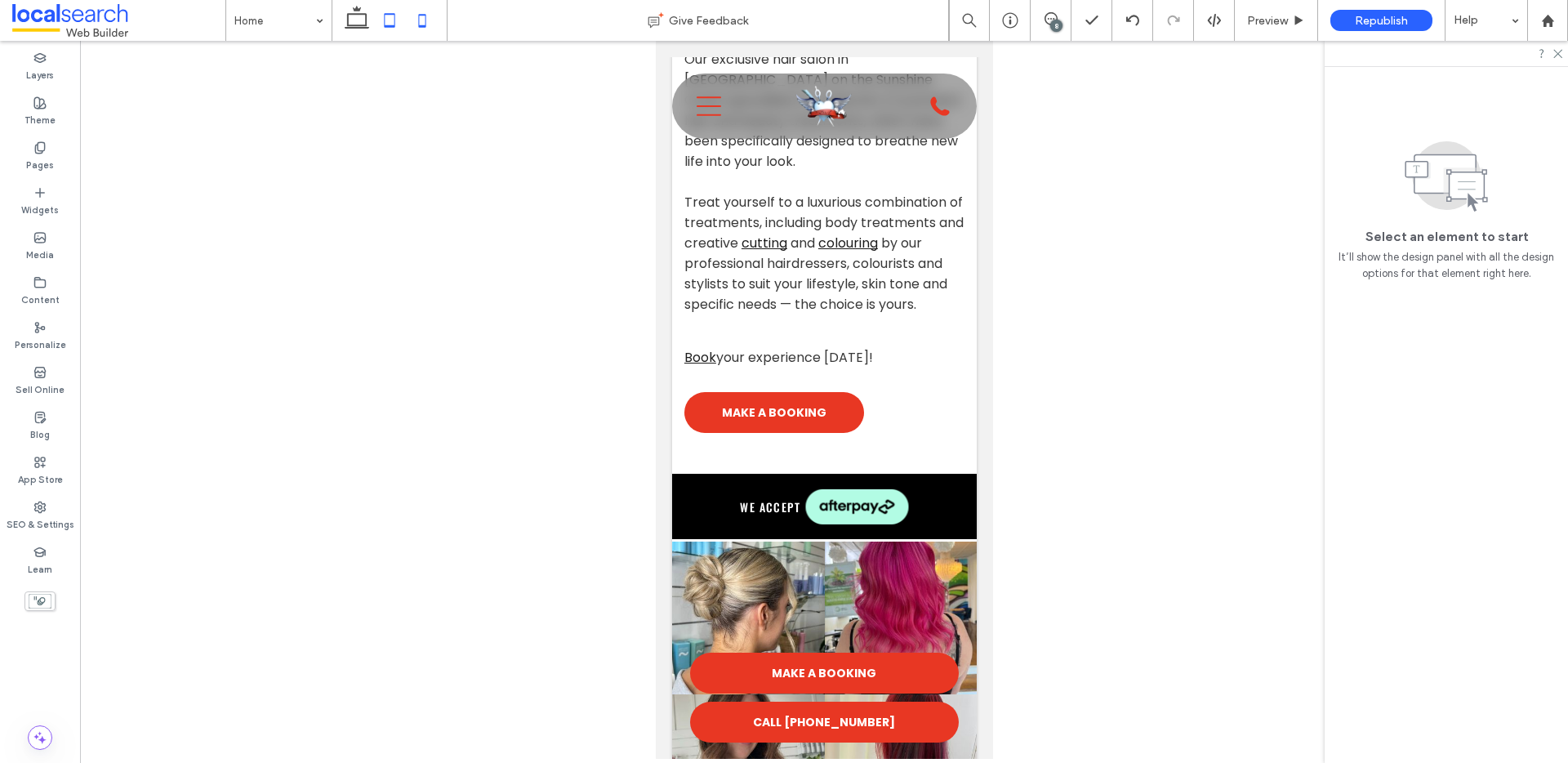
click at [388, 17] on icon at bounding box center [389, 20] width 32 height 32
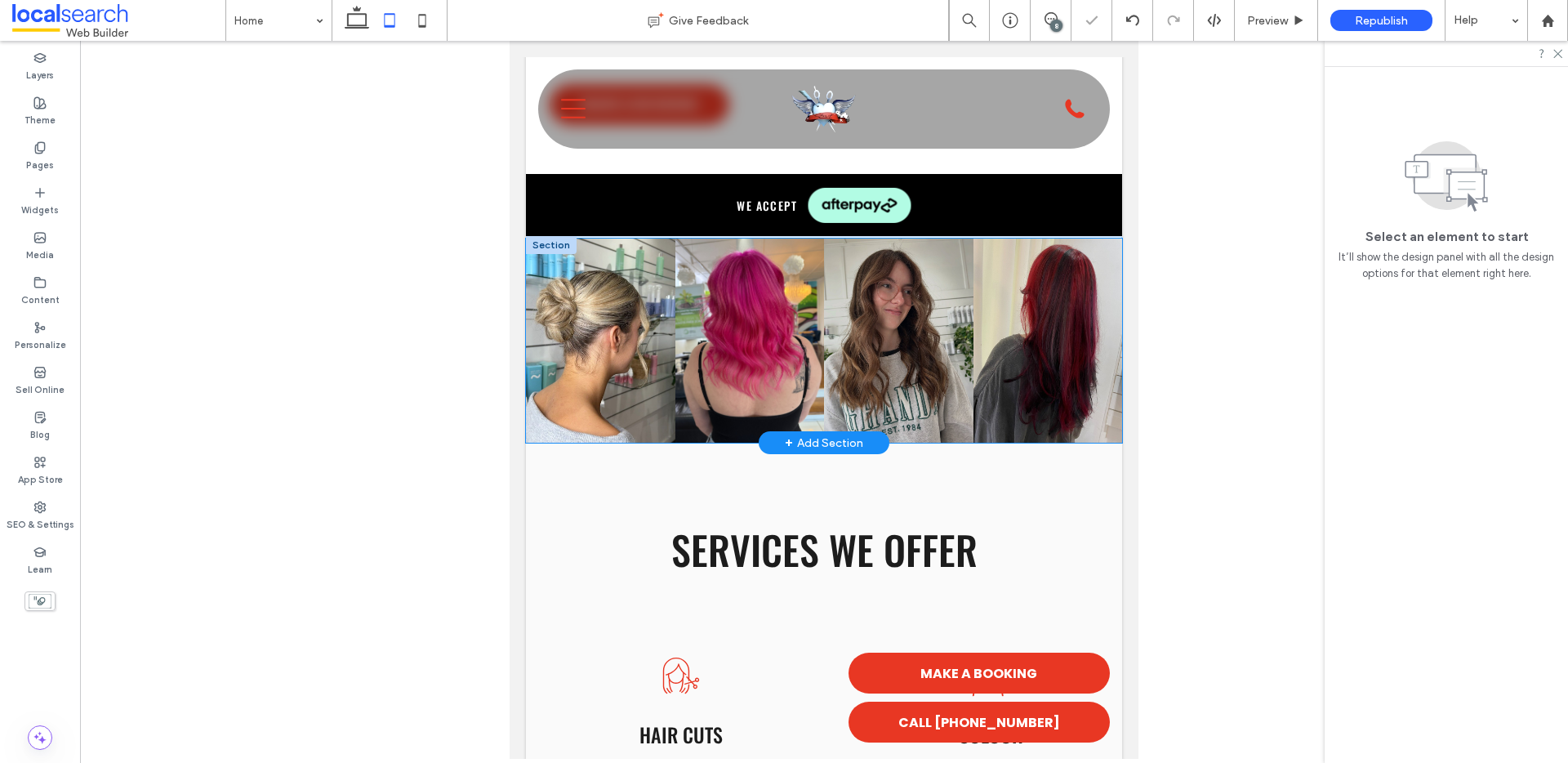
scroll to position [830, 0]
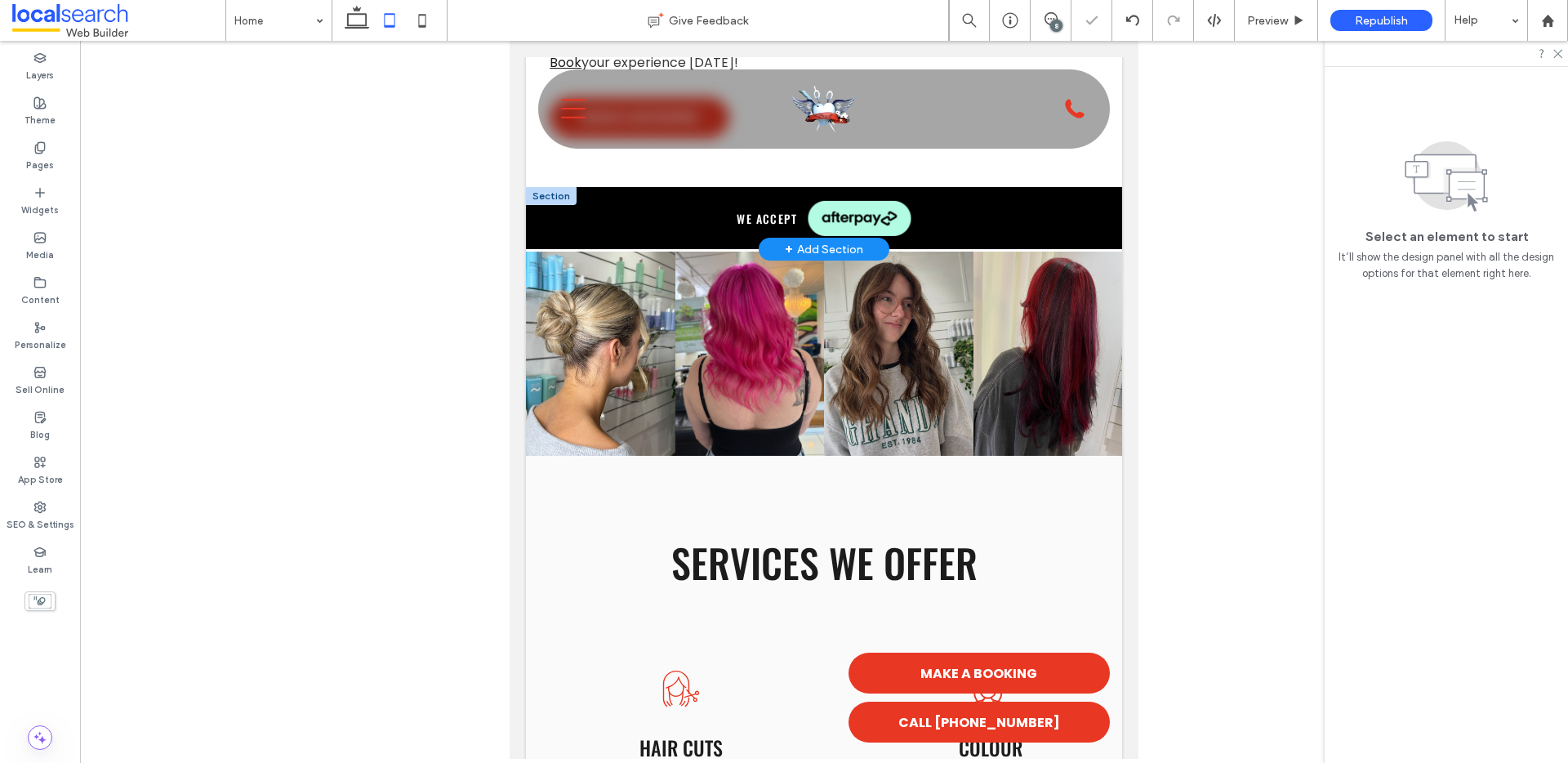
click at [810, 236] on img at bounding box center [858, 219] width 103 height 37
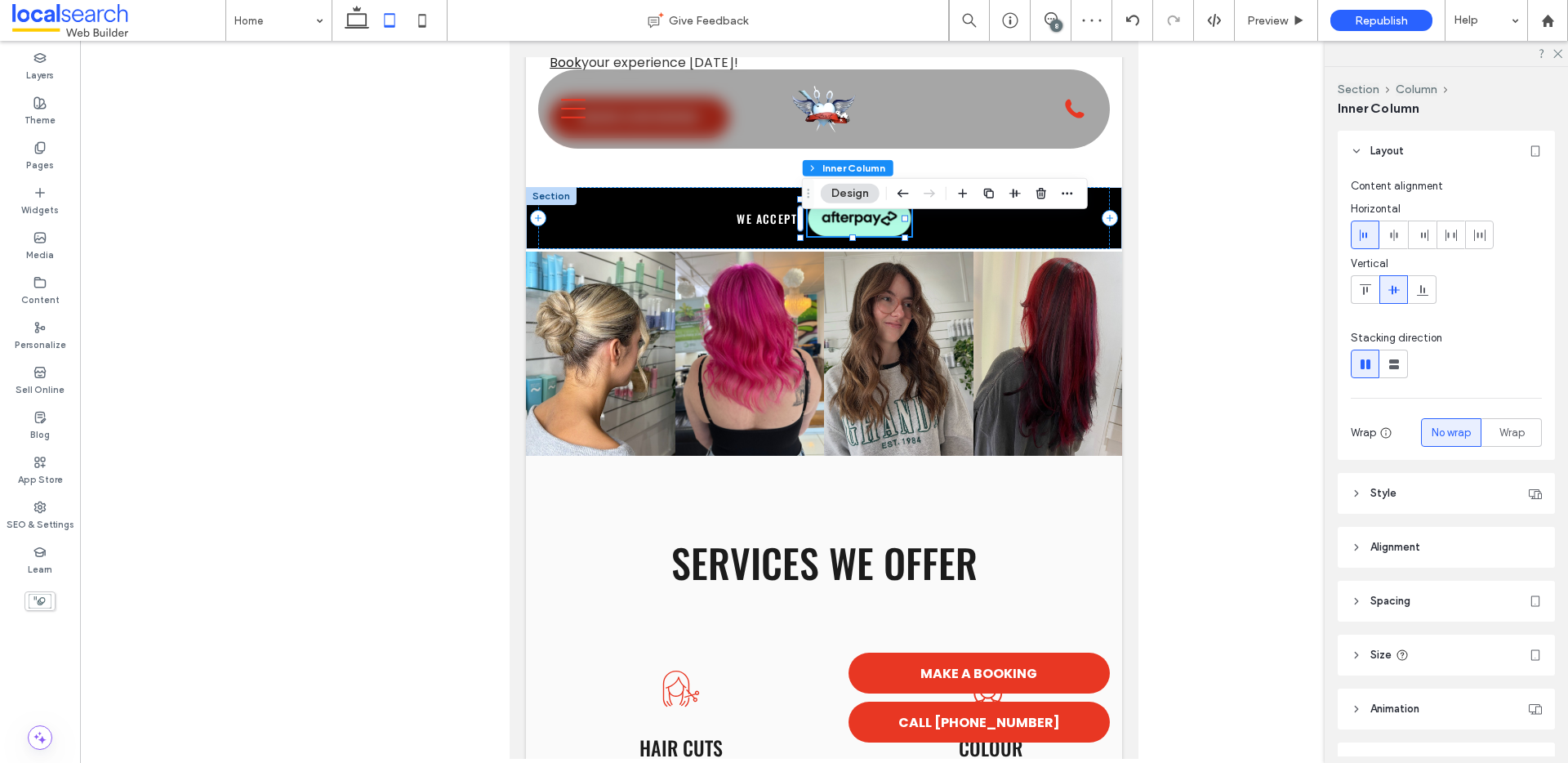
click at [1376, 615] on header "Spacing" at bounding box center [1446, 601] width 217 height 41
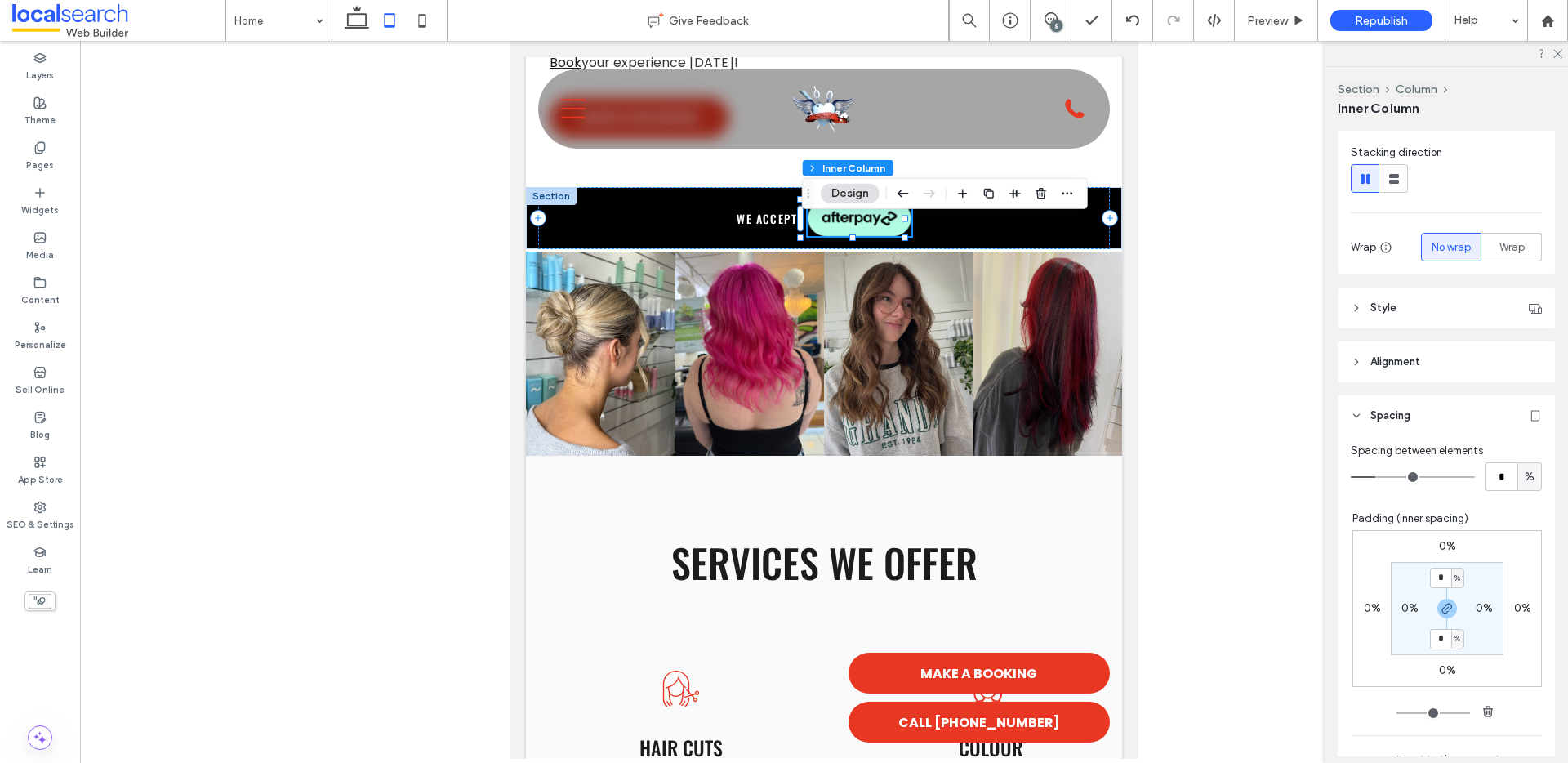
scroll to position [195, 0]
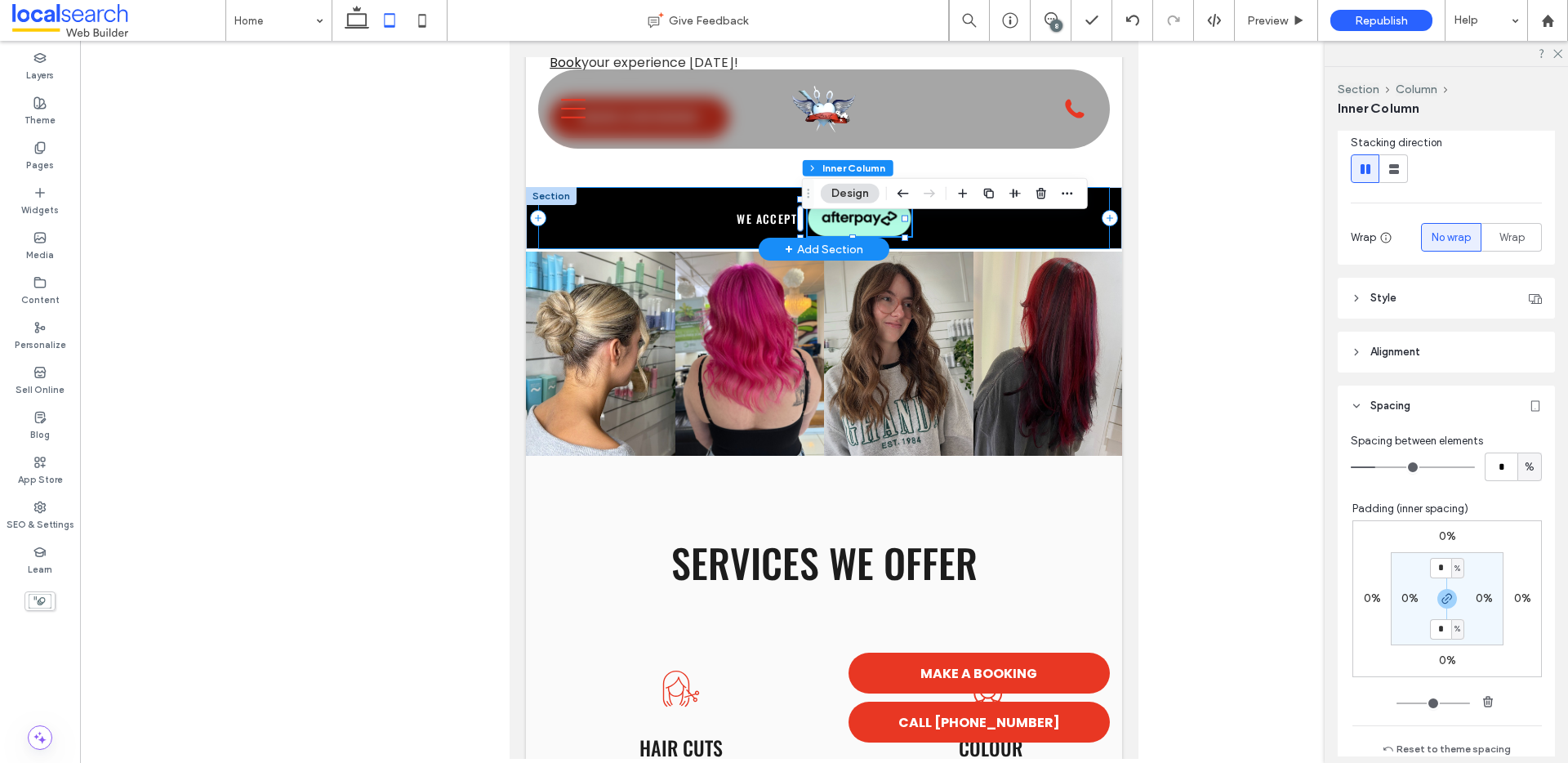
click at [704, 250] on div "we accept" at bounding box center [825, 218] width 572 height 63
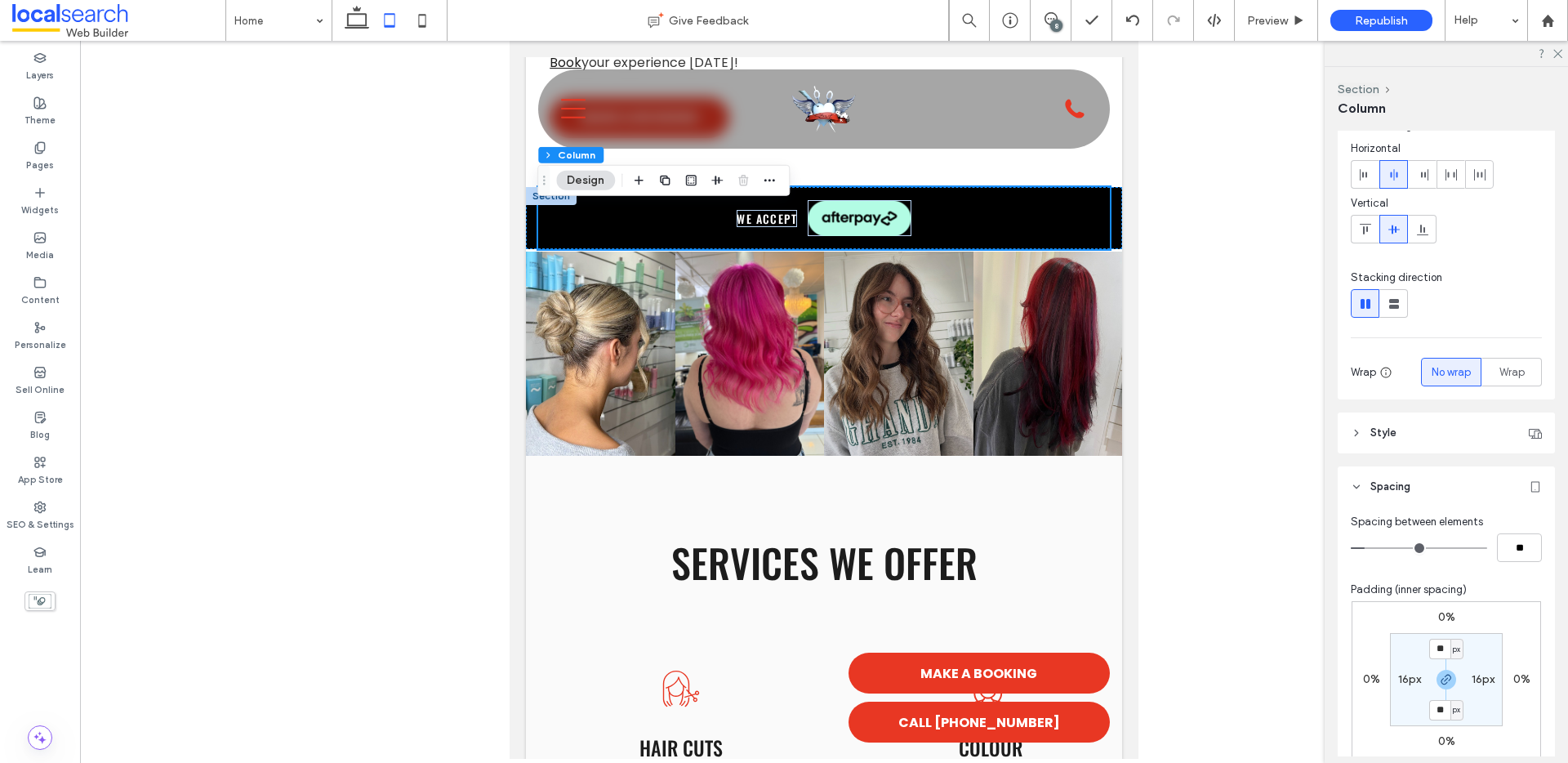
scroll to position [226, 0]
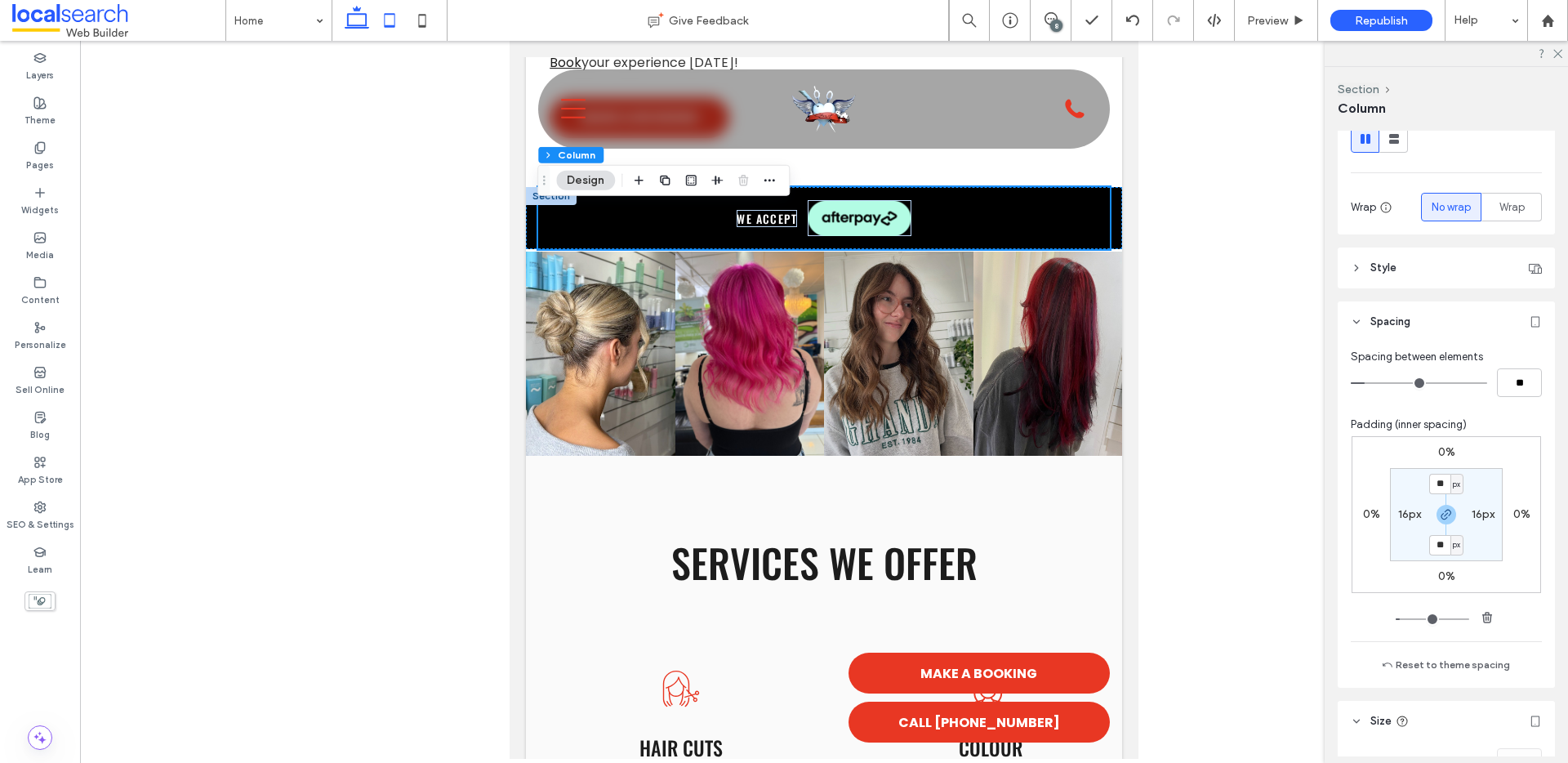
click at [370, 18] on icon at bounding box center [356, 20] width 32 height 32
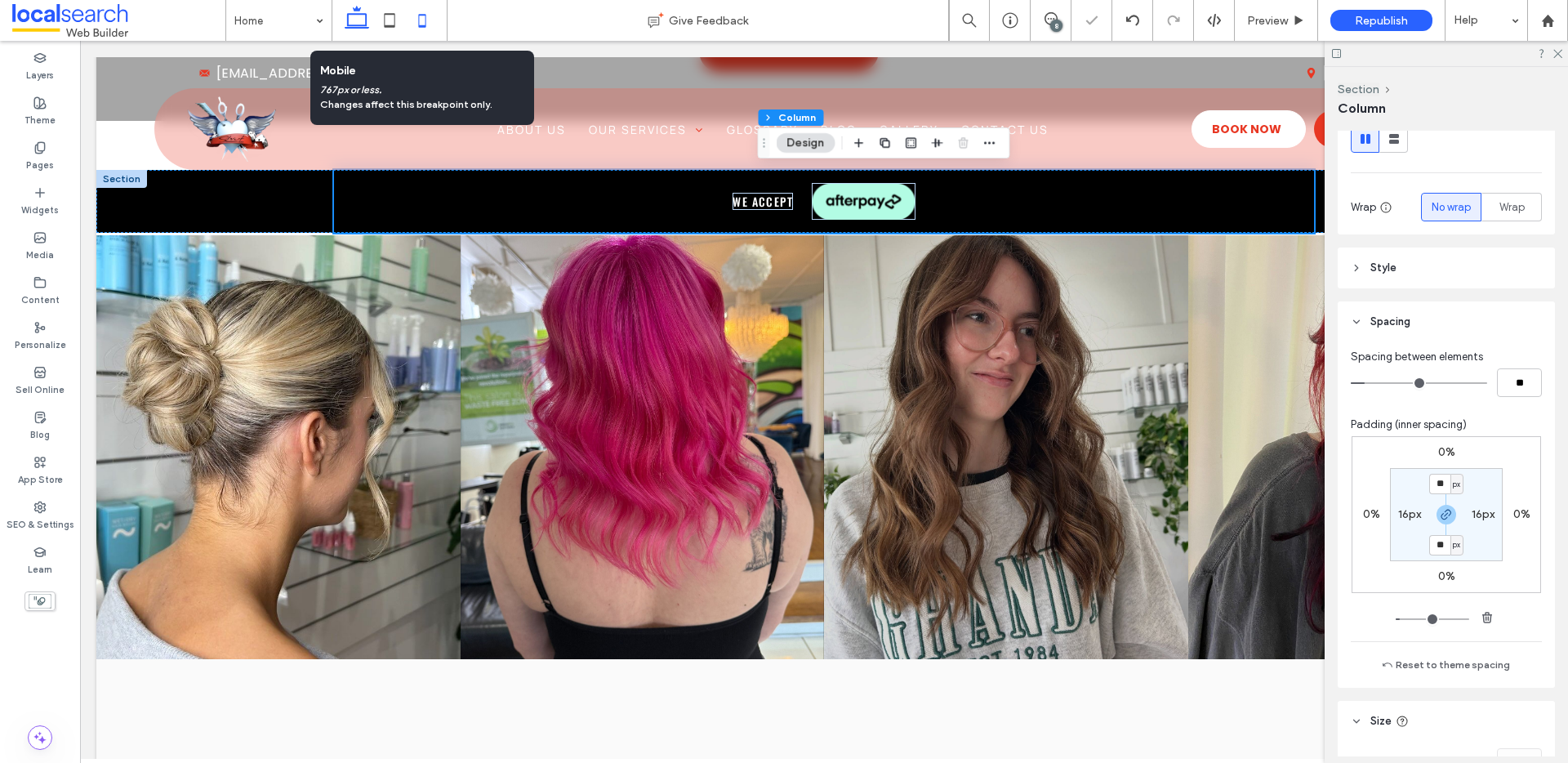
click at [418, 21] on icon at bounding box center [421, 20] width 32 height 32
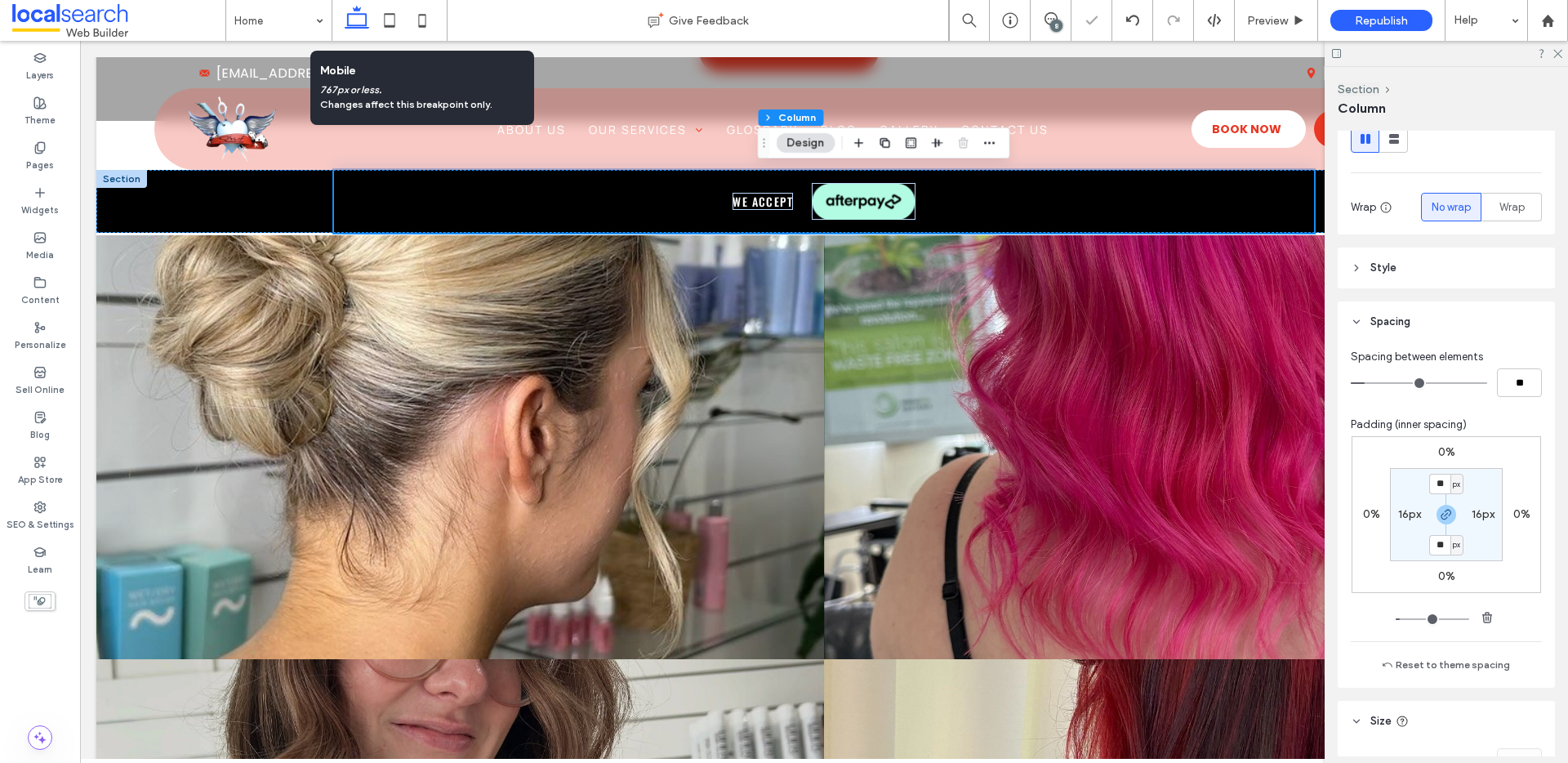
type input "**"
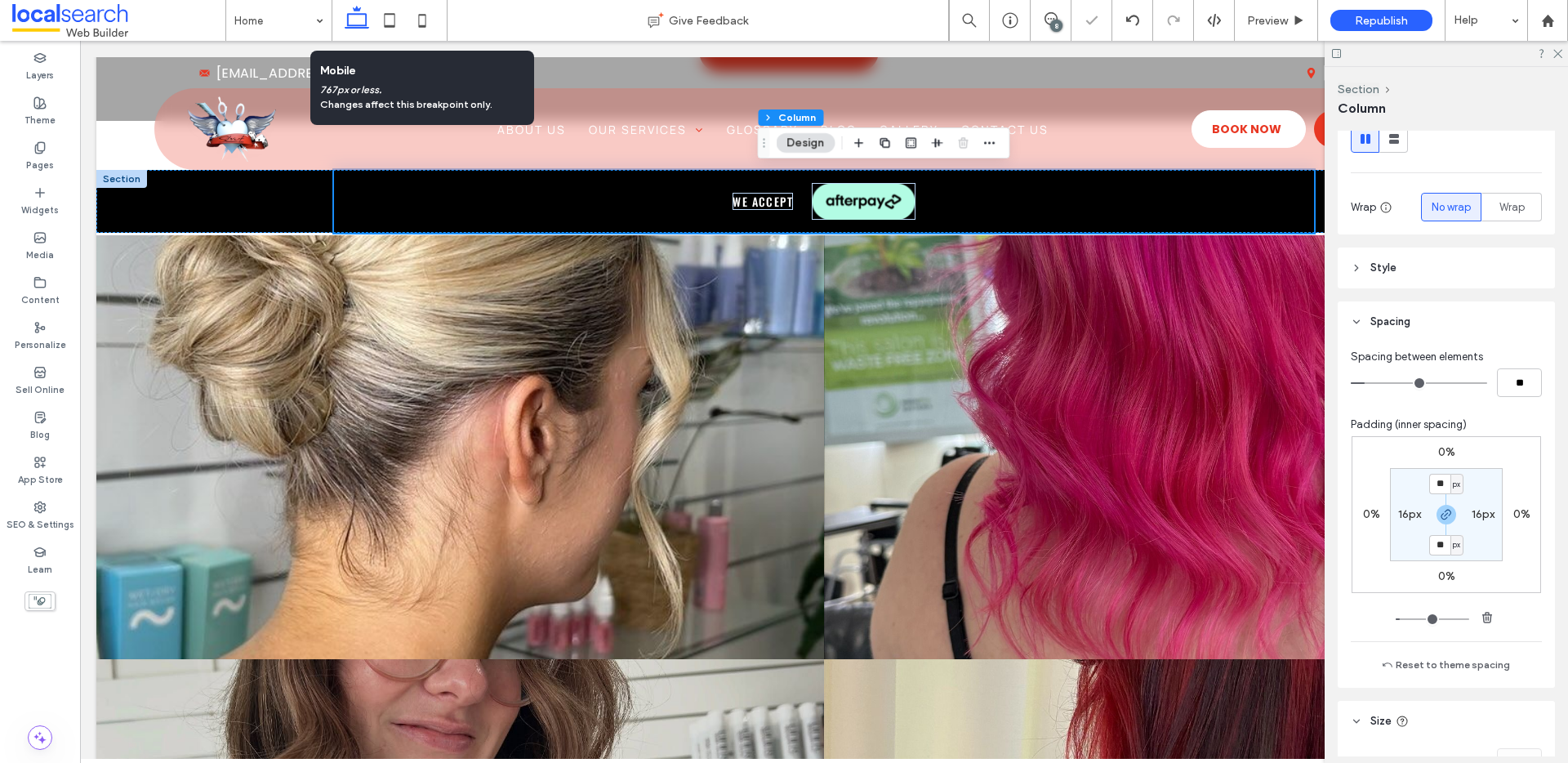
scroll to position [816, 0]
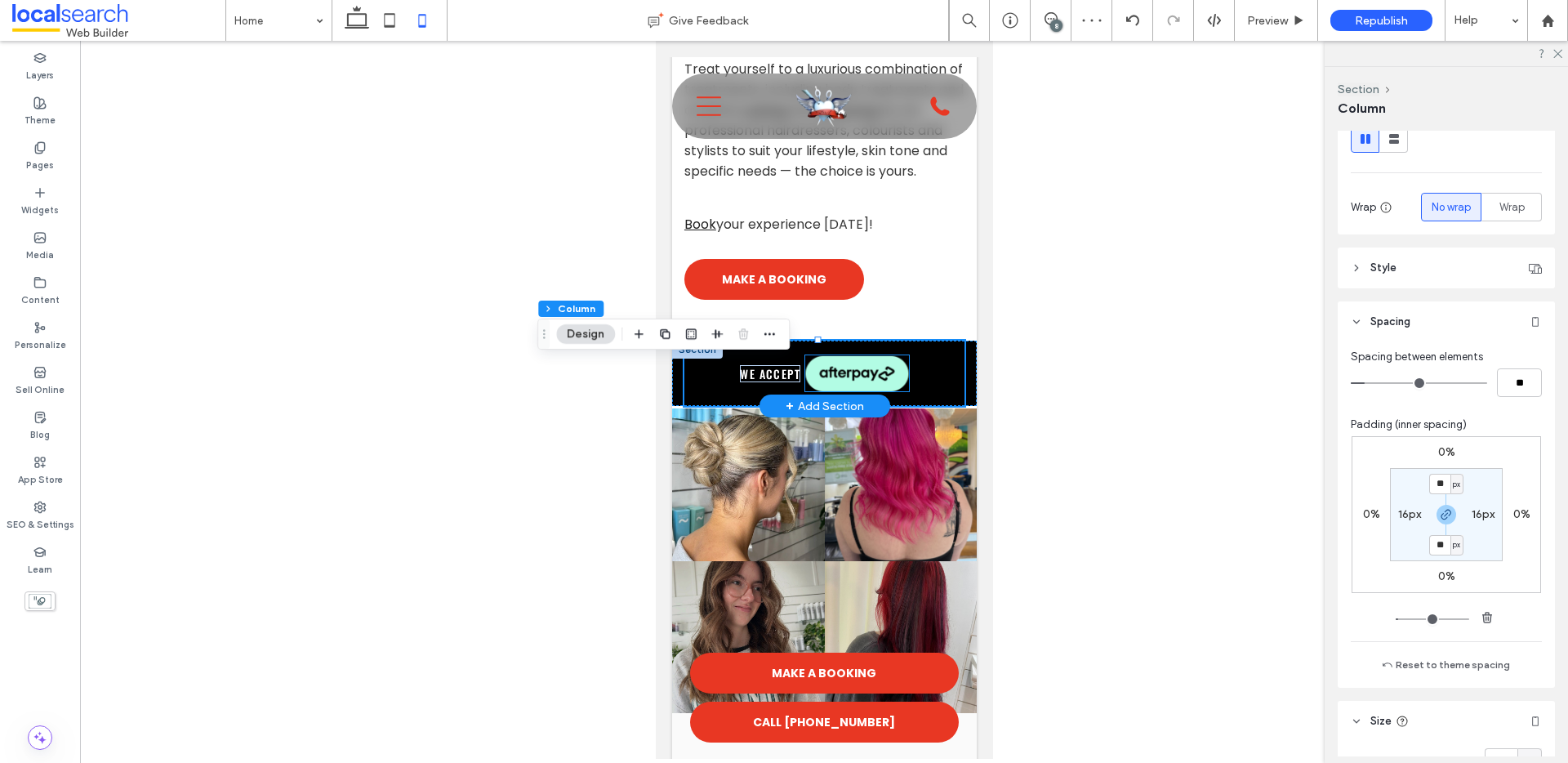
click at [821, 392] on img at bounding box center [855, 374] width 103 height 37
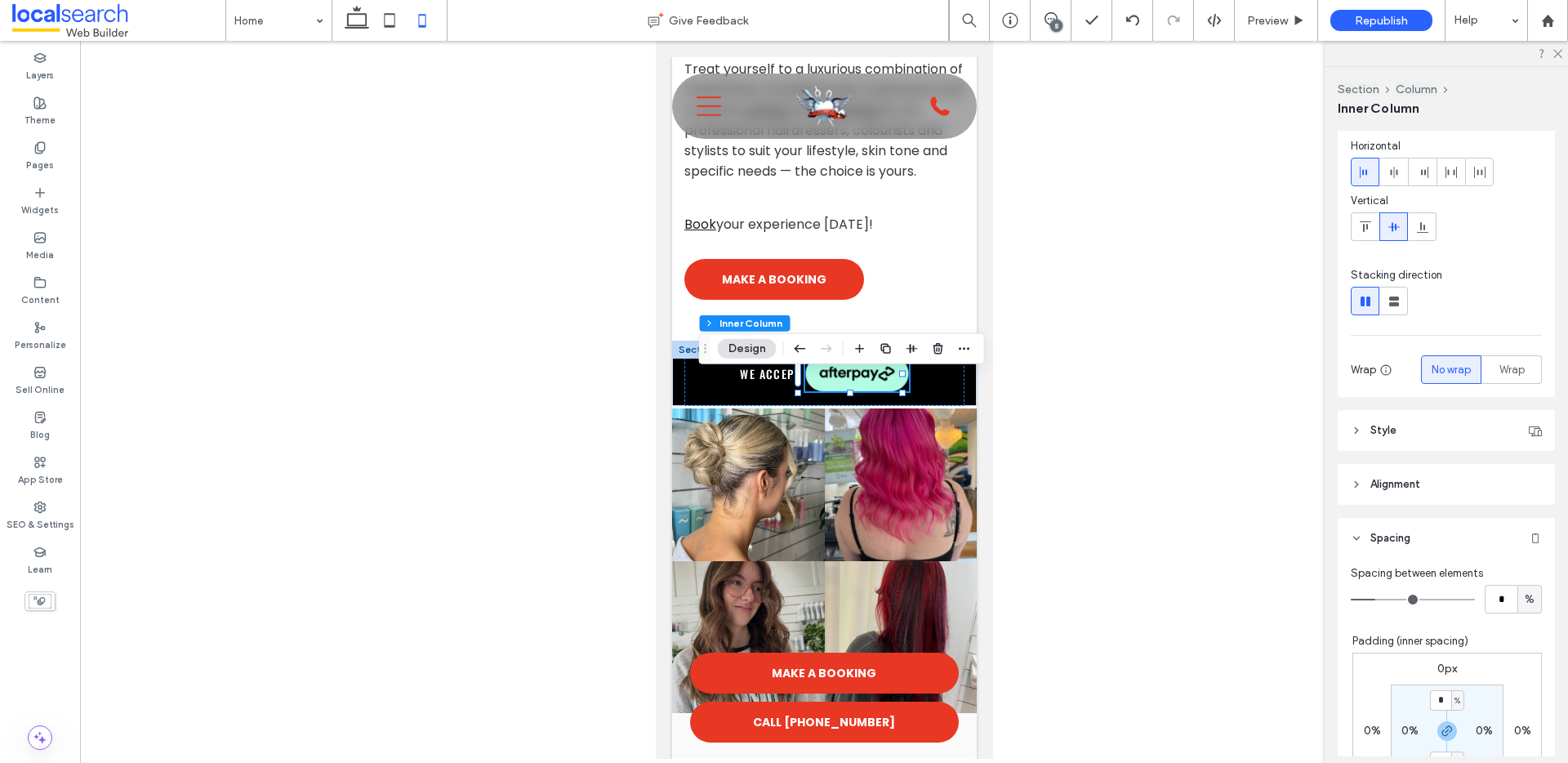
scroll to position [64, 0]
type input "*"
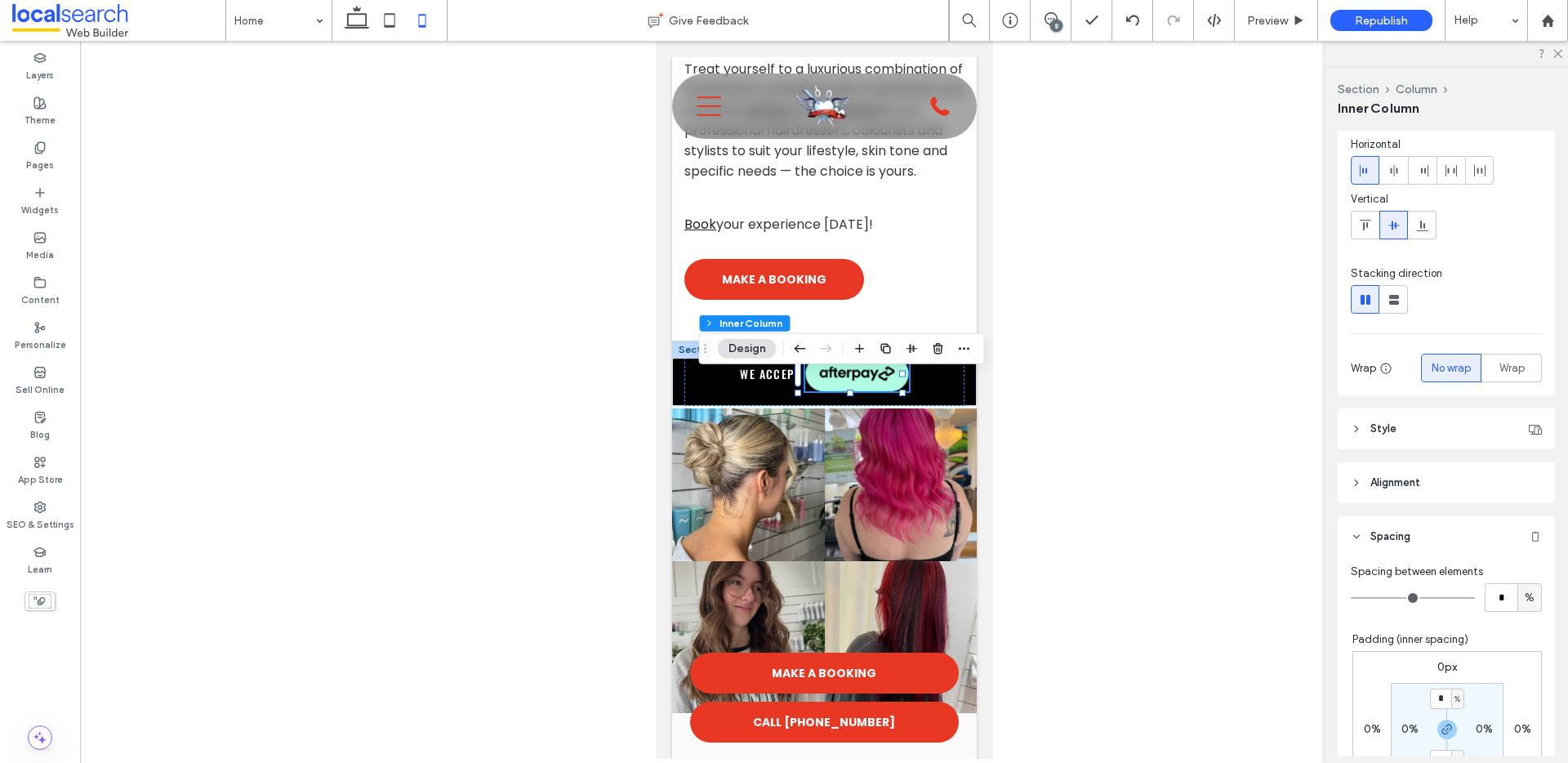
drag, startPoint x: 1378, startPoint y: 598, endPoint x: 1329, endPoint y: 599, distance: 49.0
click at [1350, 599] on input "range" at bounding box center [1412, 598] width 124 height 2
type input "*"
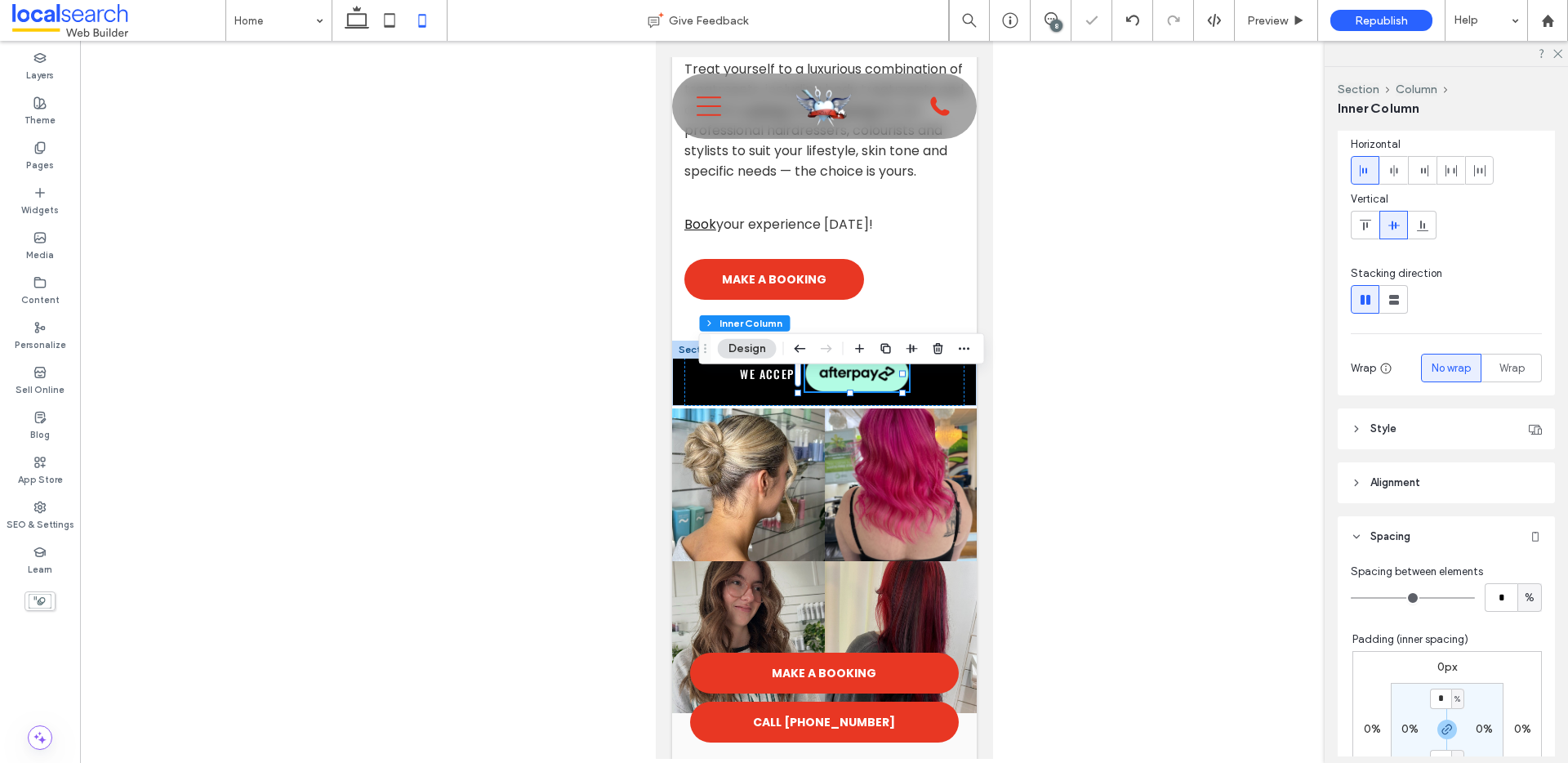
type input "*"
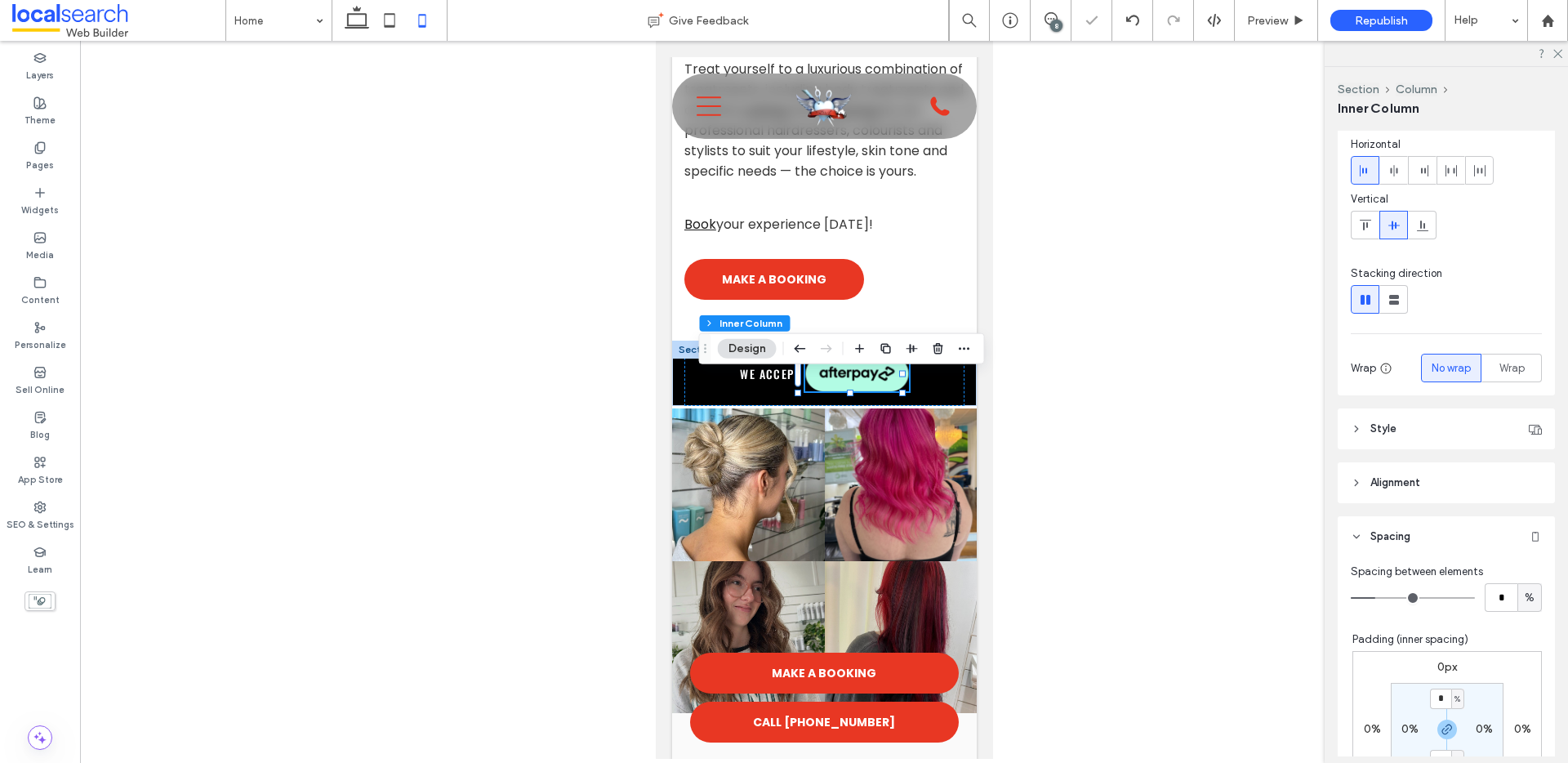
drag, startPoint x: 1357, startPoint y: 594, endPoint x: 1375, endPoint y: 588, distance: 19.0
type input "*"
click at [1375, 597] on input "range" at bounding box center [1412, 598] width 124 height 2
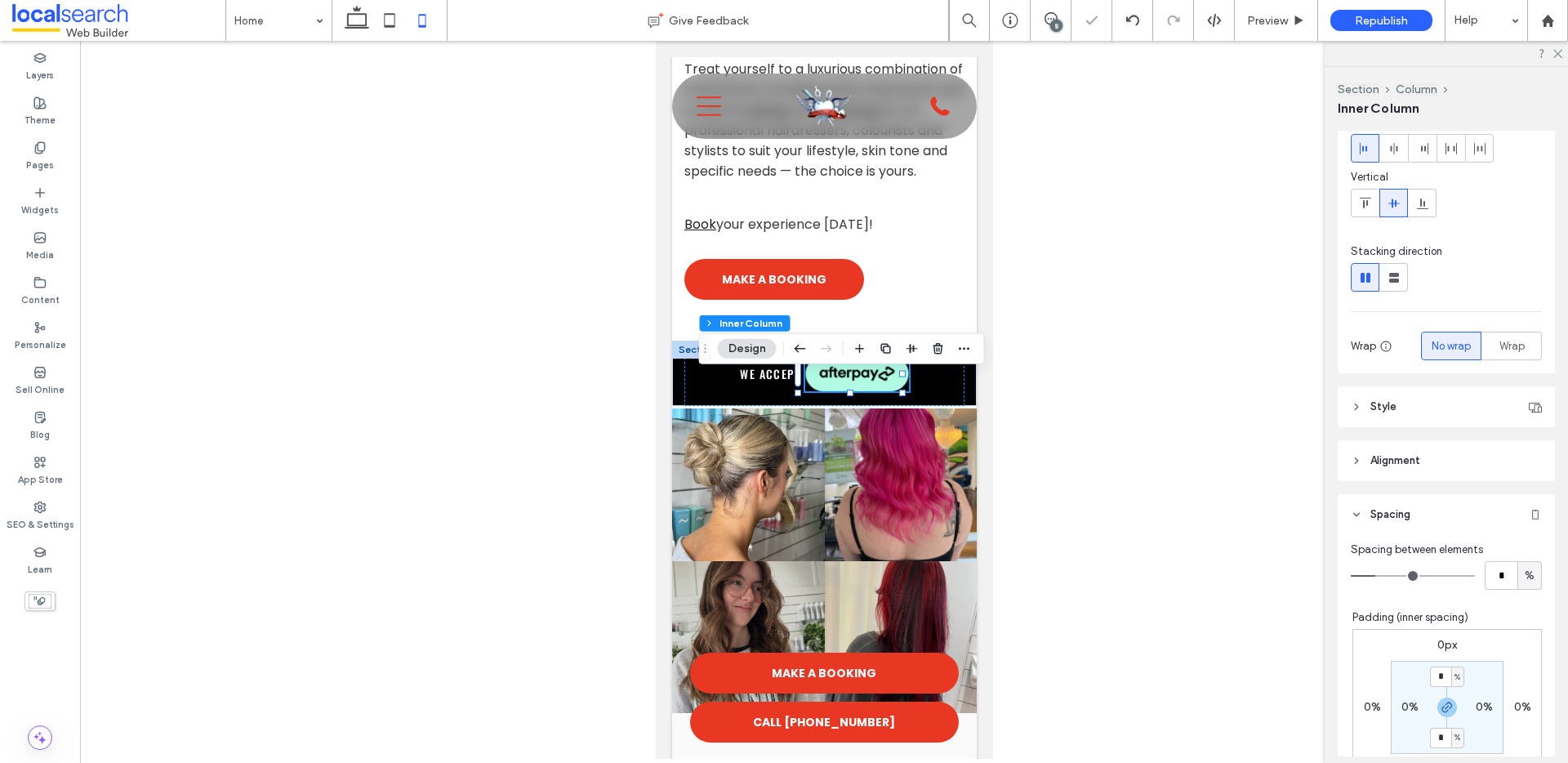
scroll to position [121, 0]
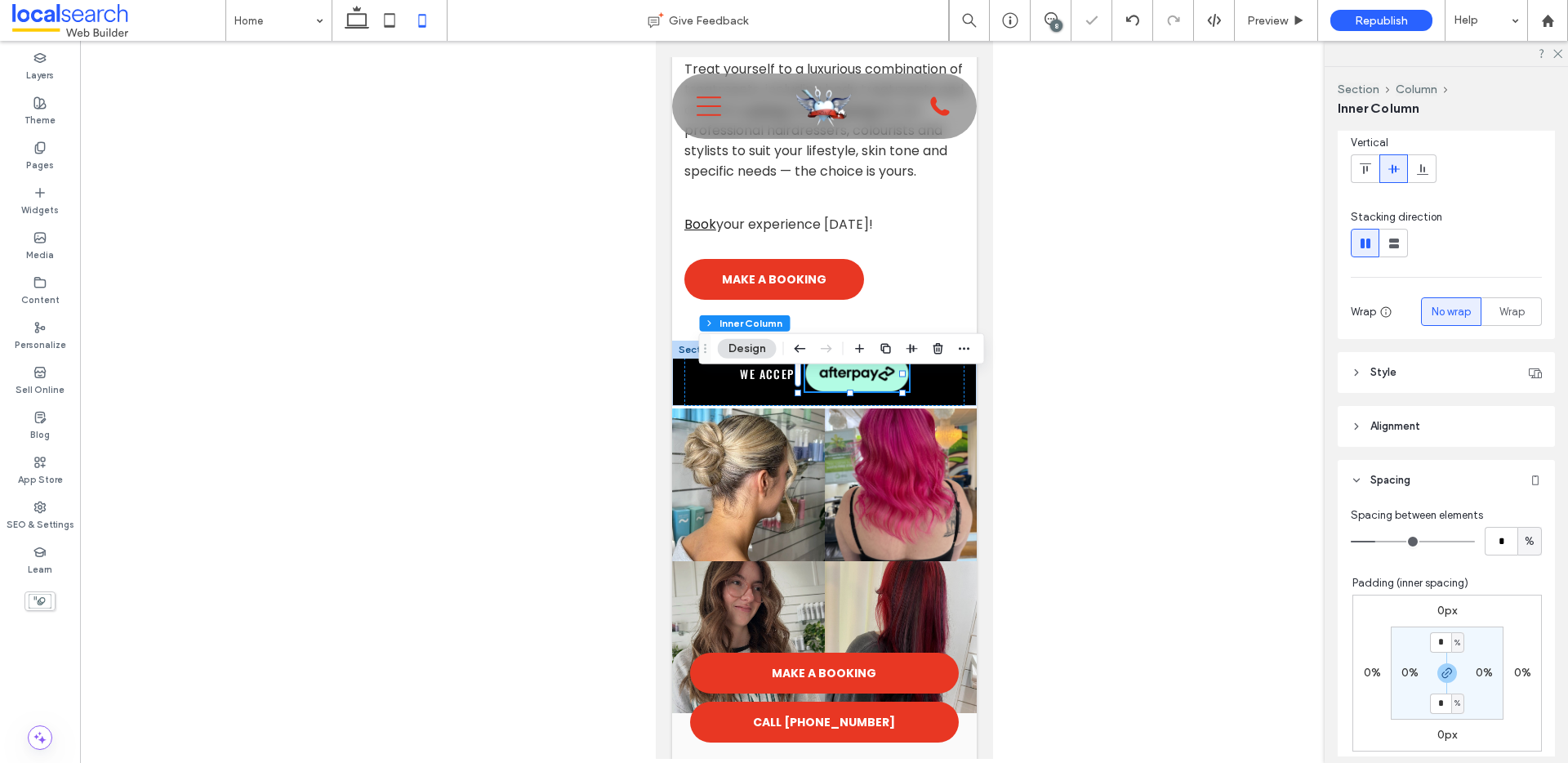
click at [1366, 672] on label "0%" at bounding box center [1373, 672] width 18 height 14
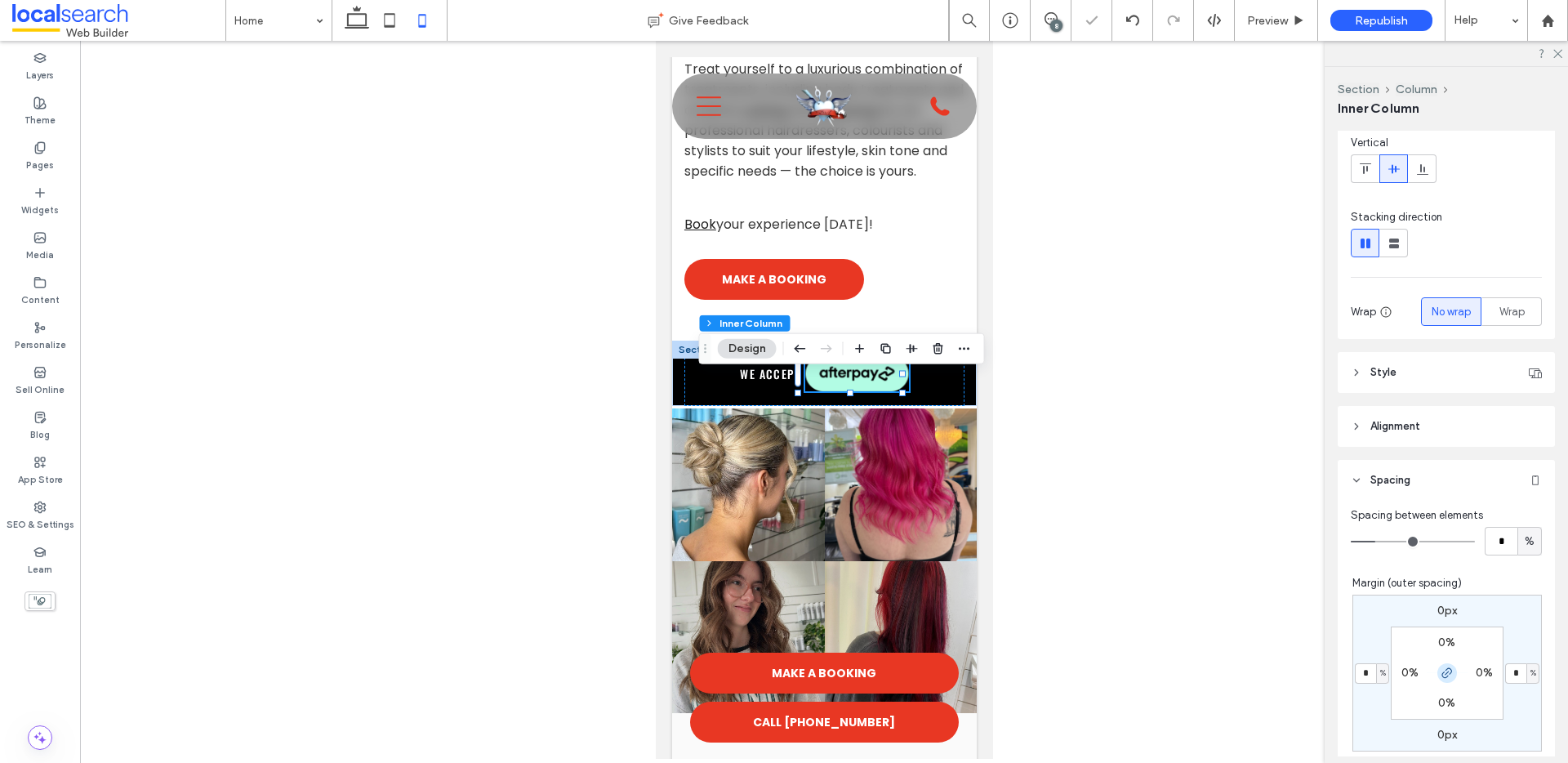
click at [1440, 673] on icon "button" at bounding box center [1446, 672] width 13 height 13
click at [1355, 672] on input "*" at bounding box center [1365, 673] width 21 height 21
type input "*"
click at [1264, 25] on span "Preview" at bounding box center [1267, 21] width 41 height 14
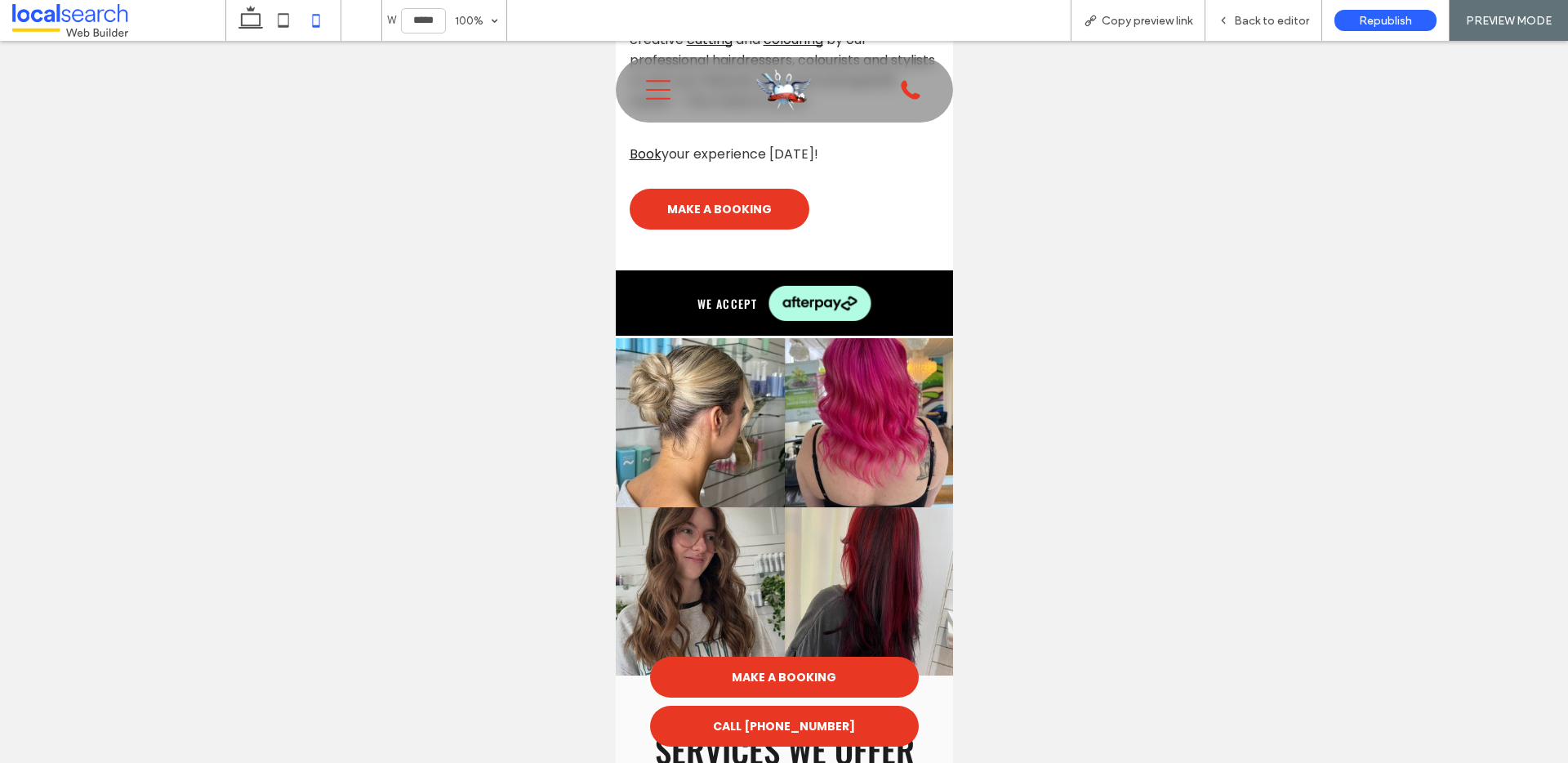
scroll to position [745, 0]
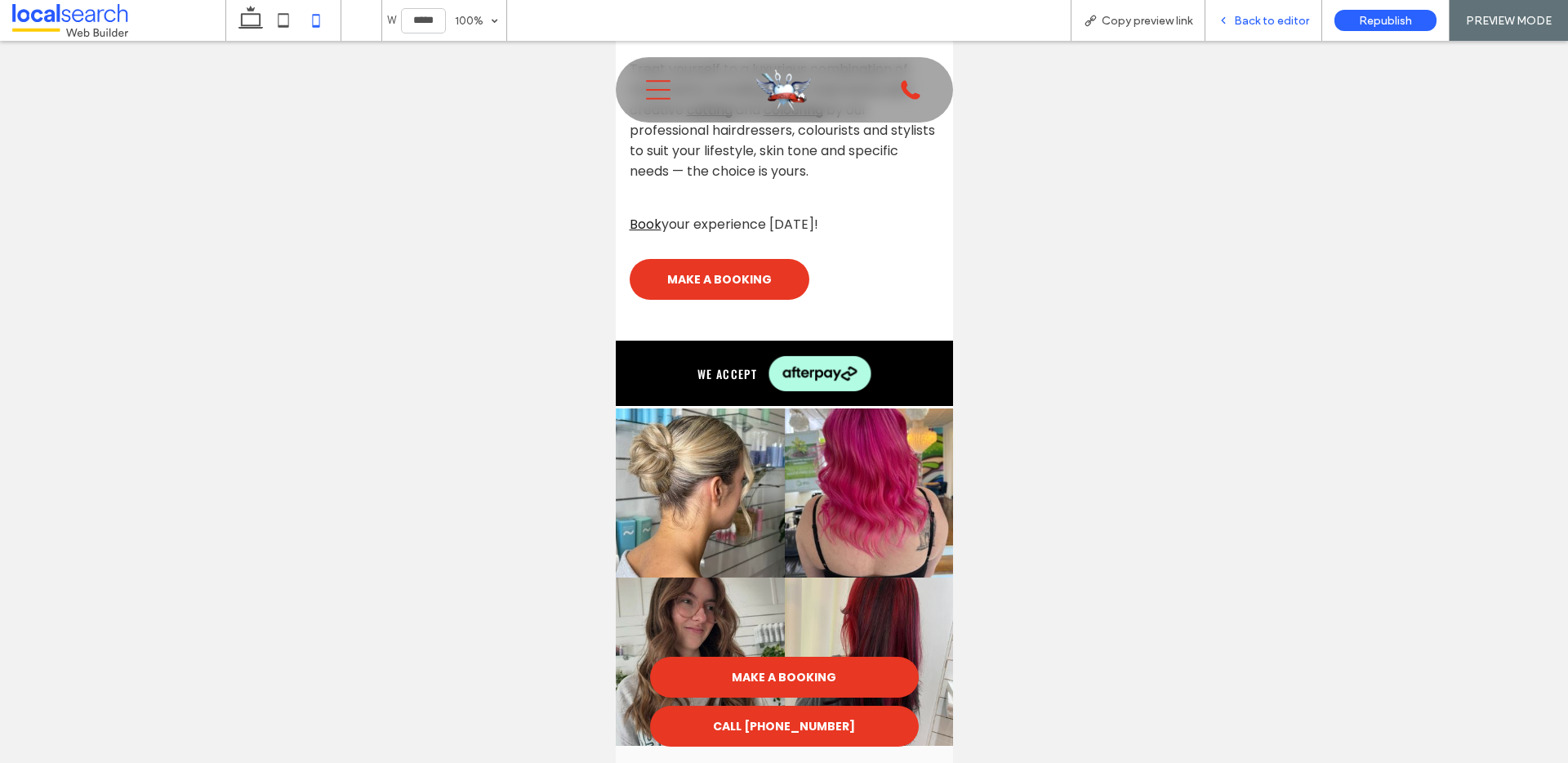
click at [1264, 21] on span "Back to editor" at bounding box center [1271, 21] width 75 height 14
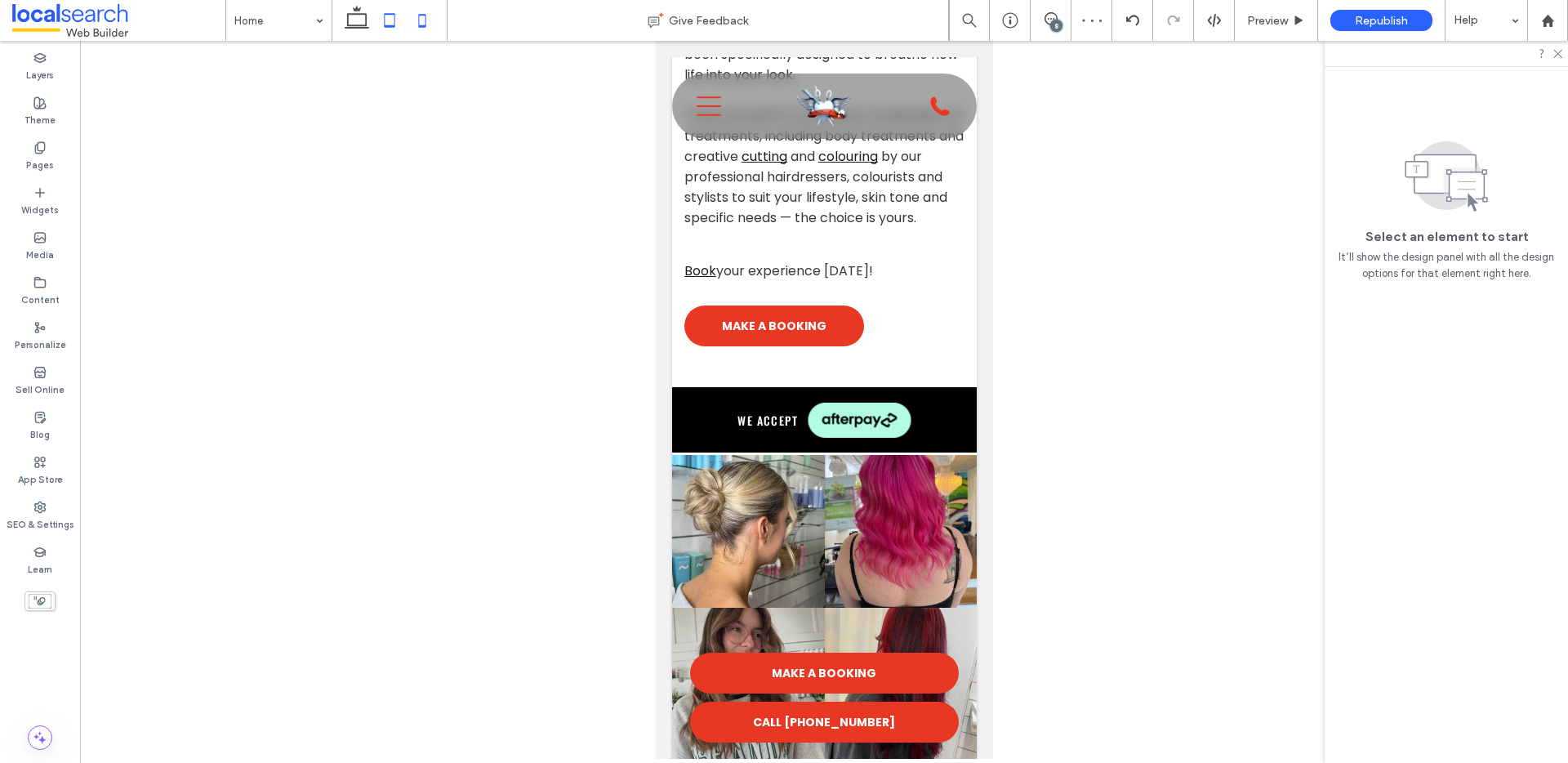
click at [395, 22] on use at bounding box center [390, 20] width 11 height 14
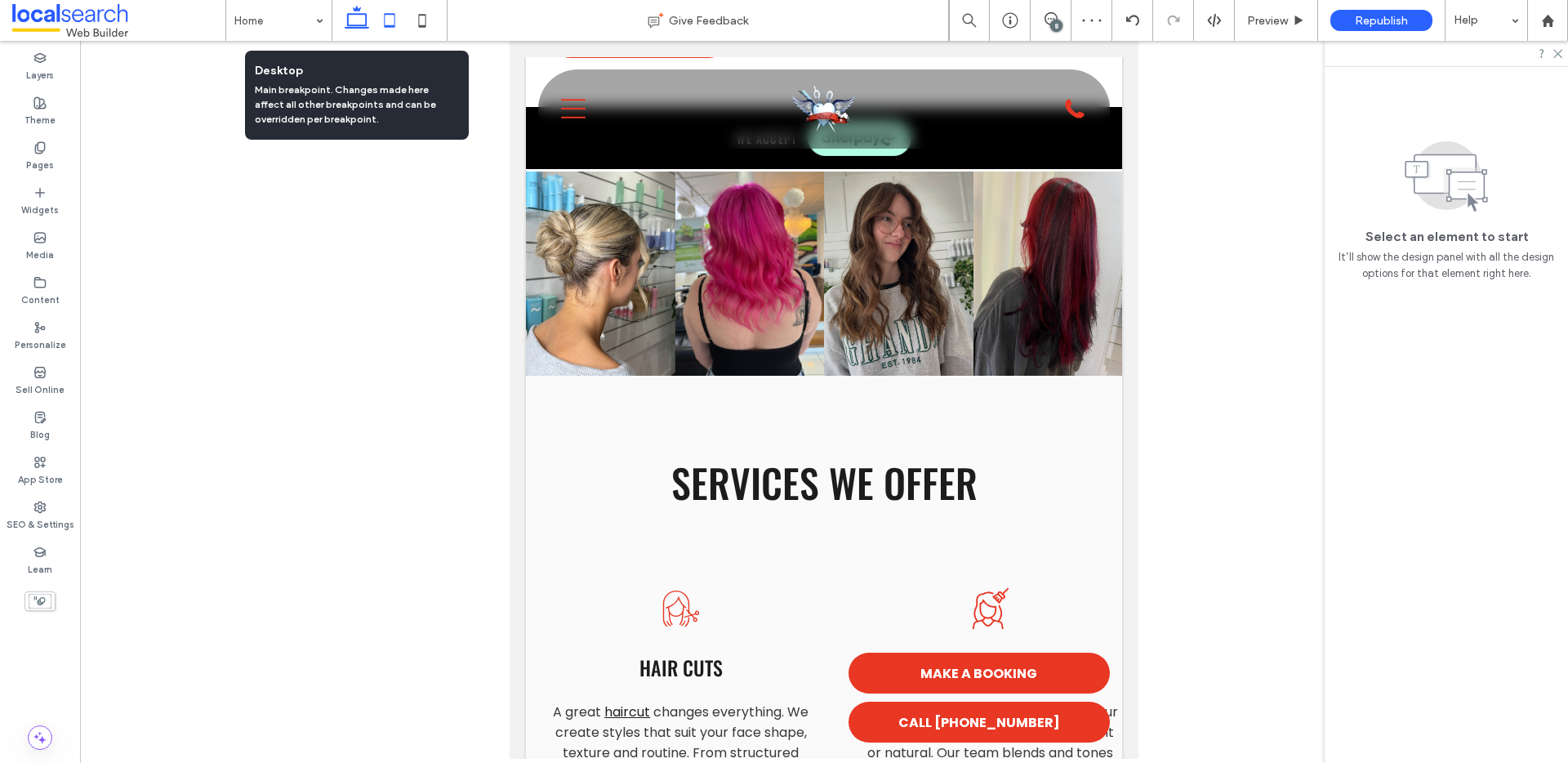
click at [350, 18] on icon at bounding box center [356, 20] width 32 height 32
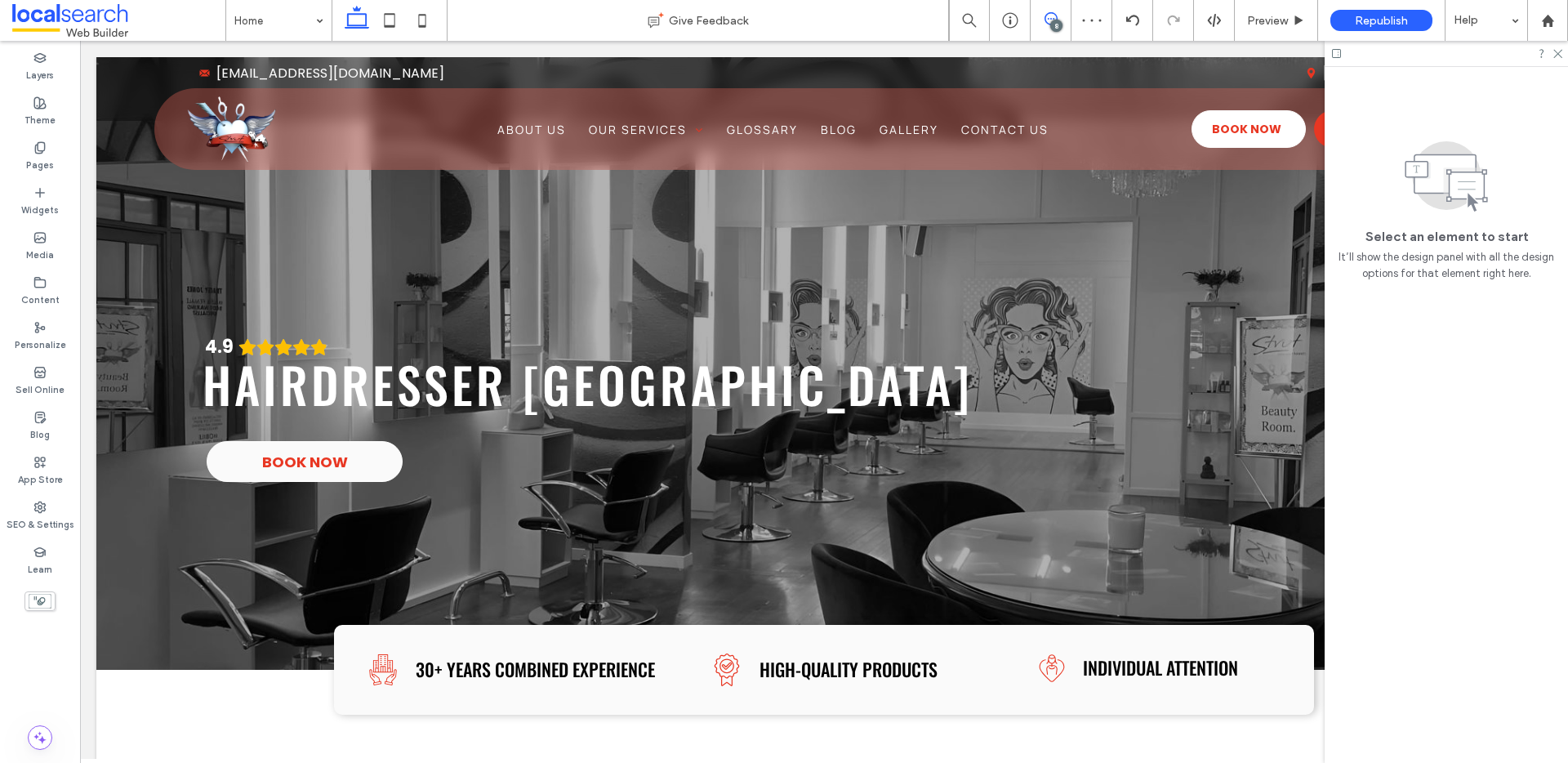
click at [1038, 18] on span at bounding box center [1050, 19] width 40 height 13
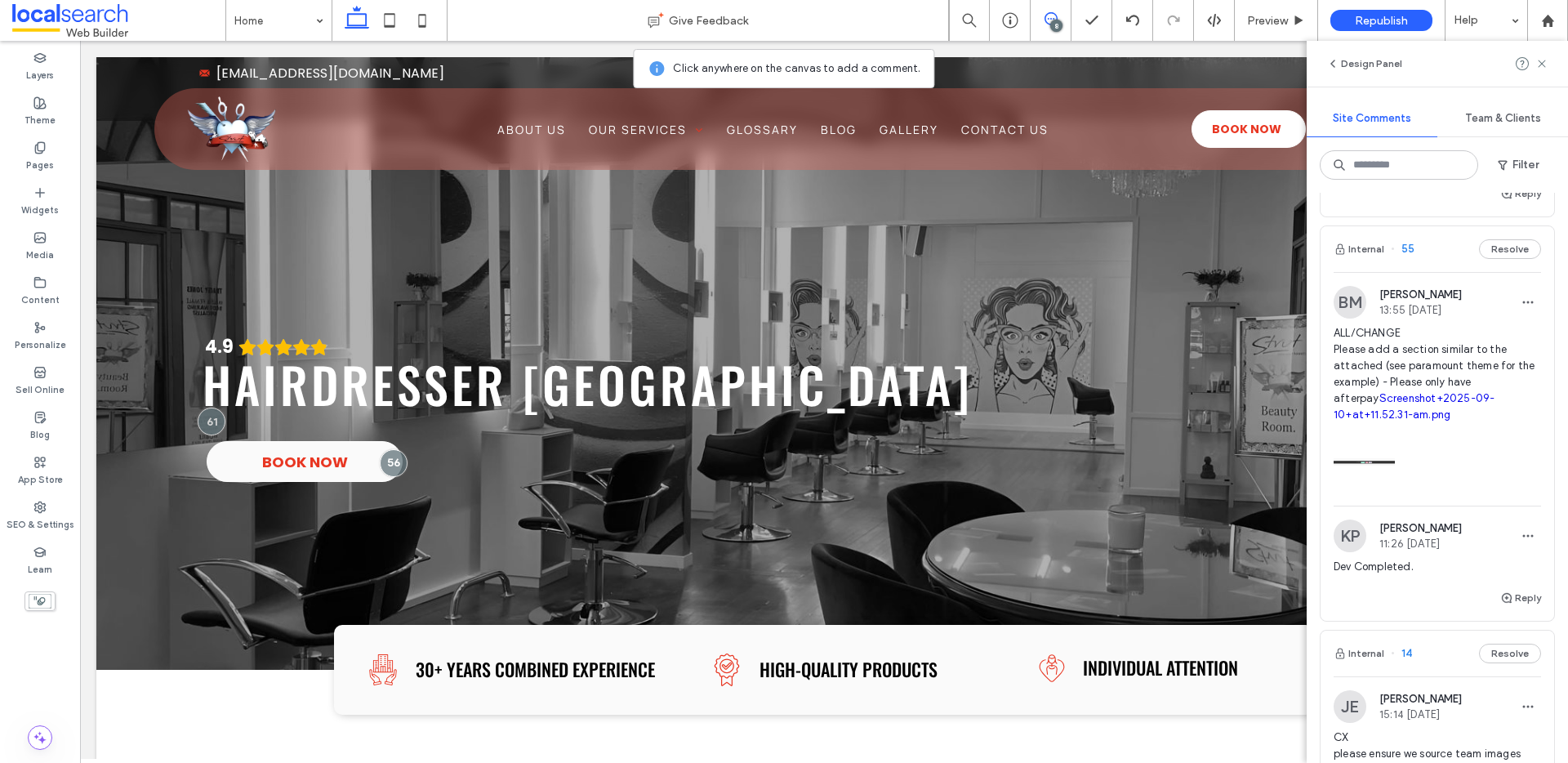
scroll to position [1605, 0]
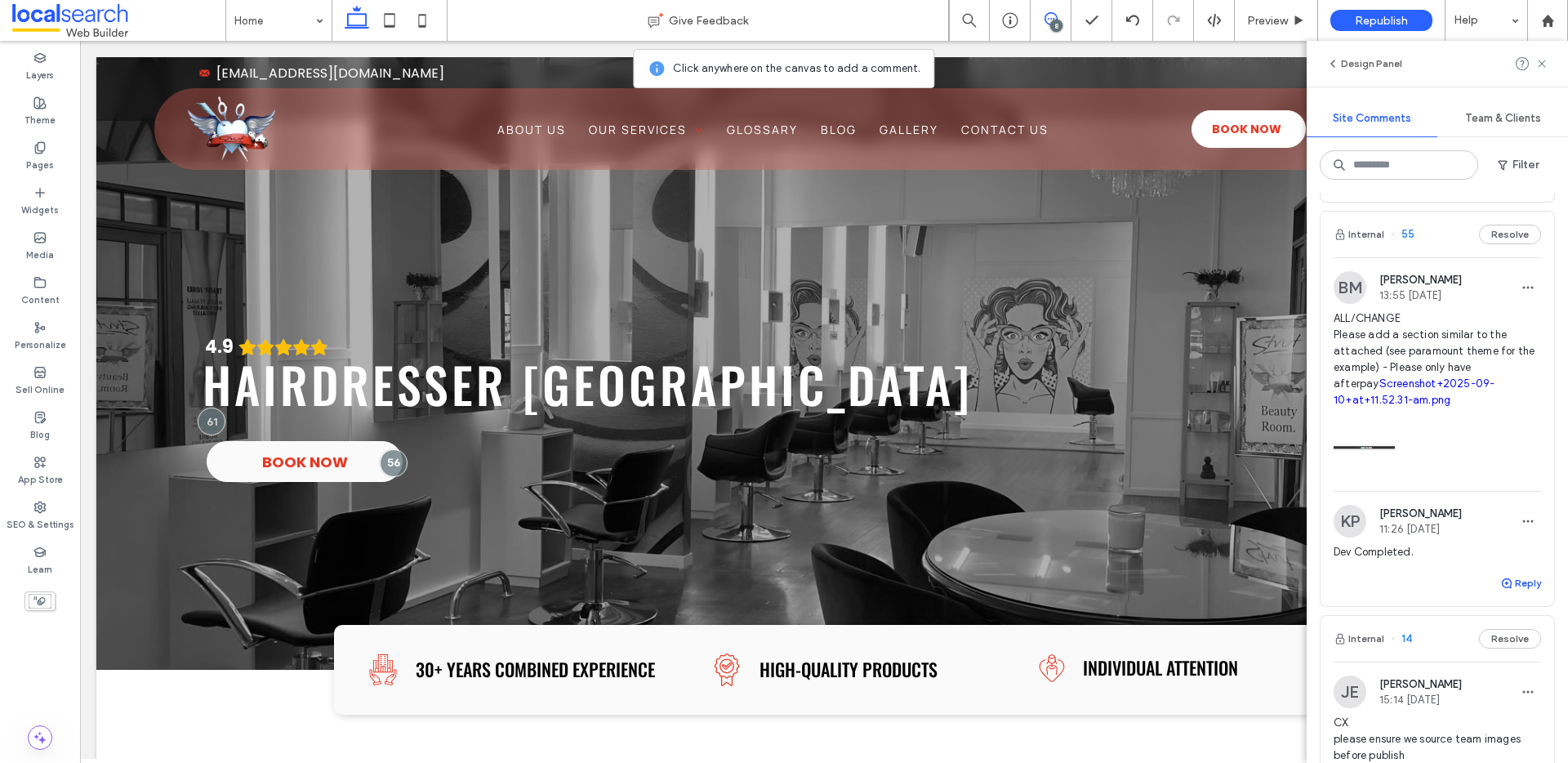
click at [1502, 588] on use "button" at bounding box center [1506, 583] width 10 height 10
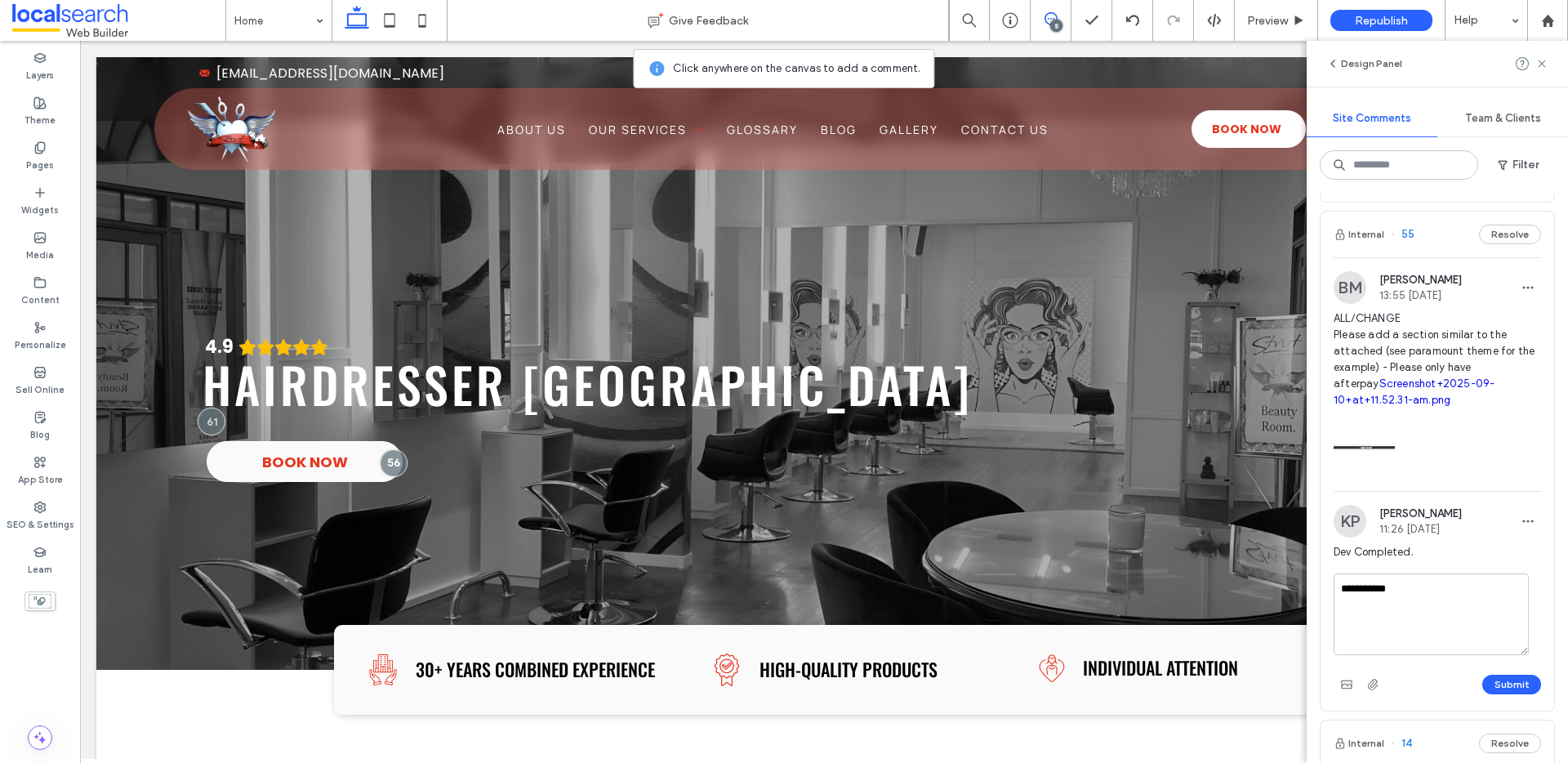
type textarea "**********"
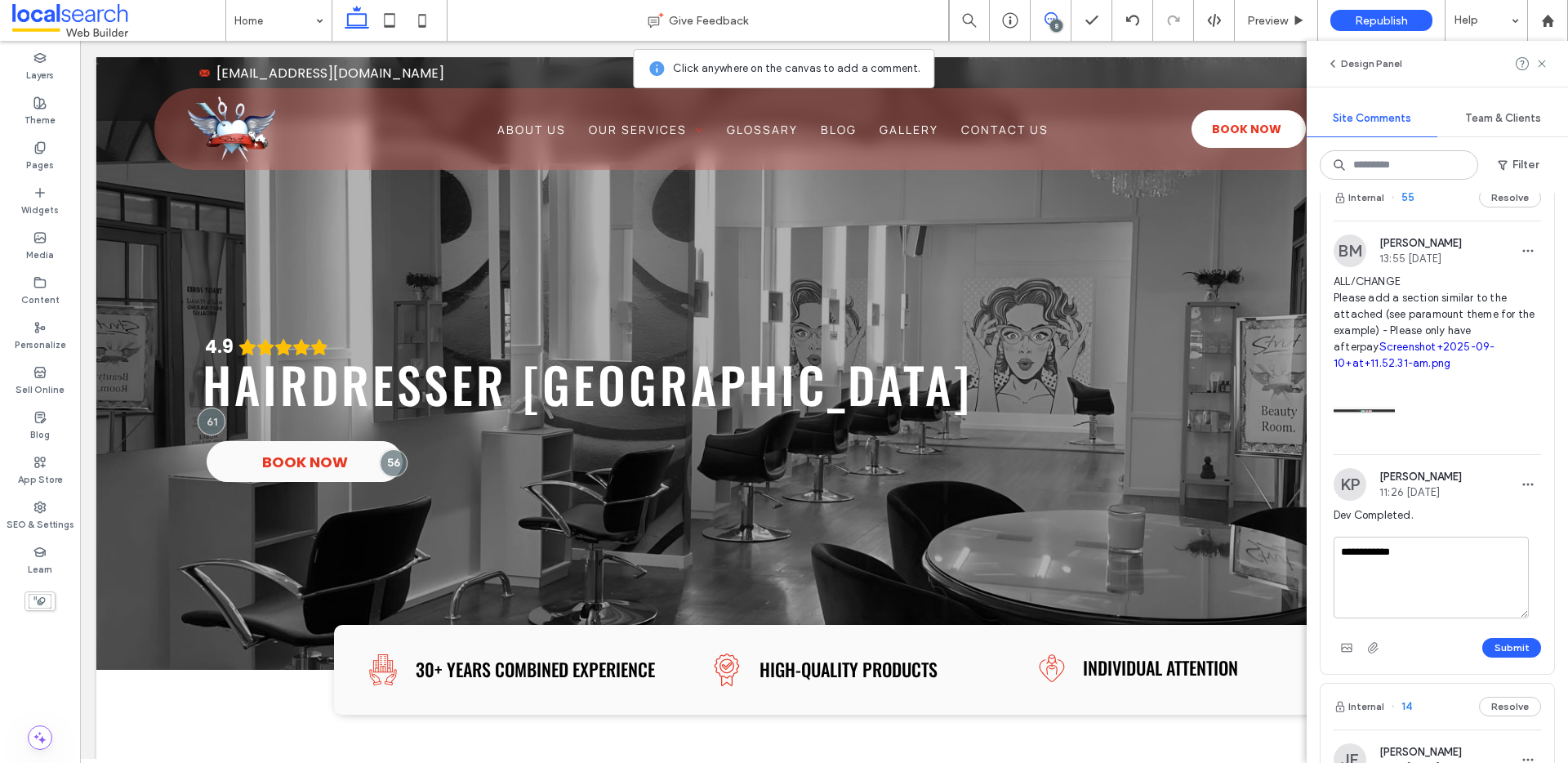
scroll to position [1661, 0]
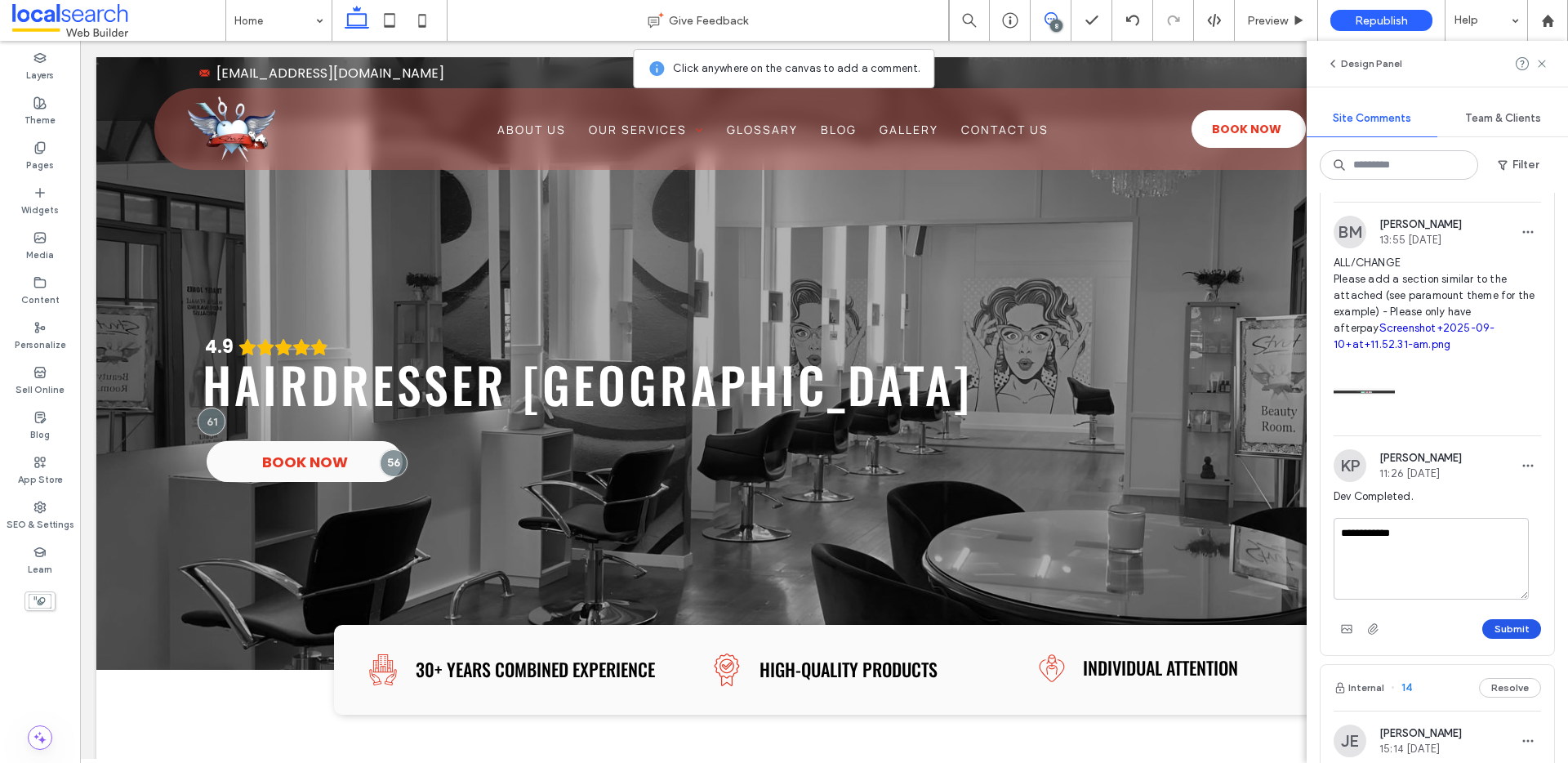
click at [1494, 639] on button "Submit" at bounding box center [1511, 628] width 59 height 20
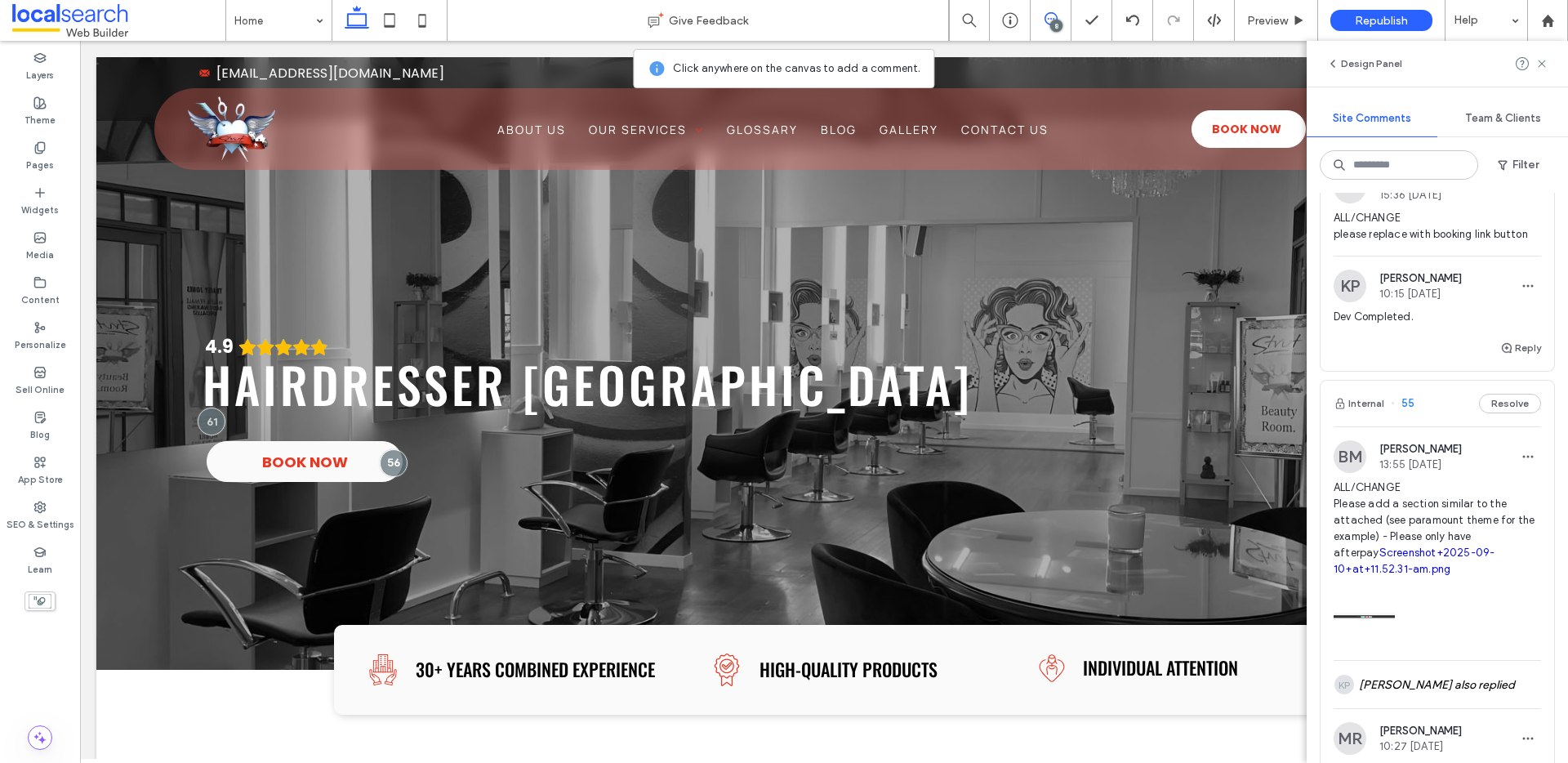
scroll to position [1348, 0]
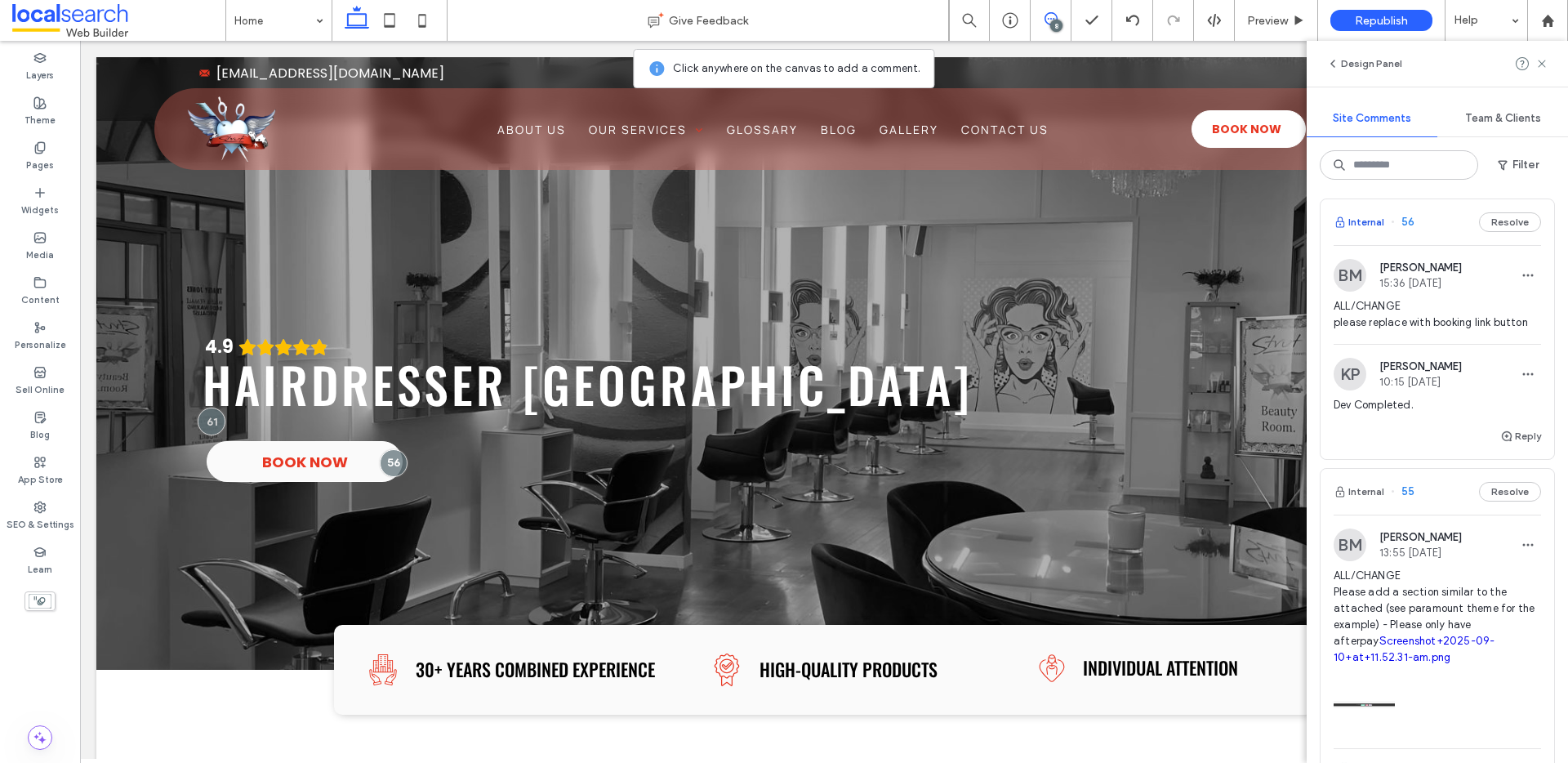
click at [1373, 232] on button "Internal" at bounding box center [1359, 222] width 51 height 20
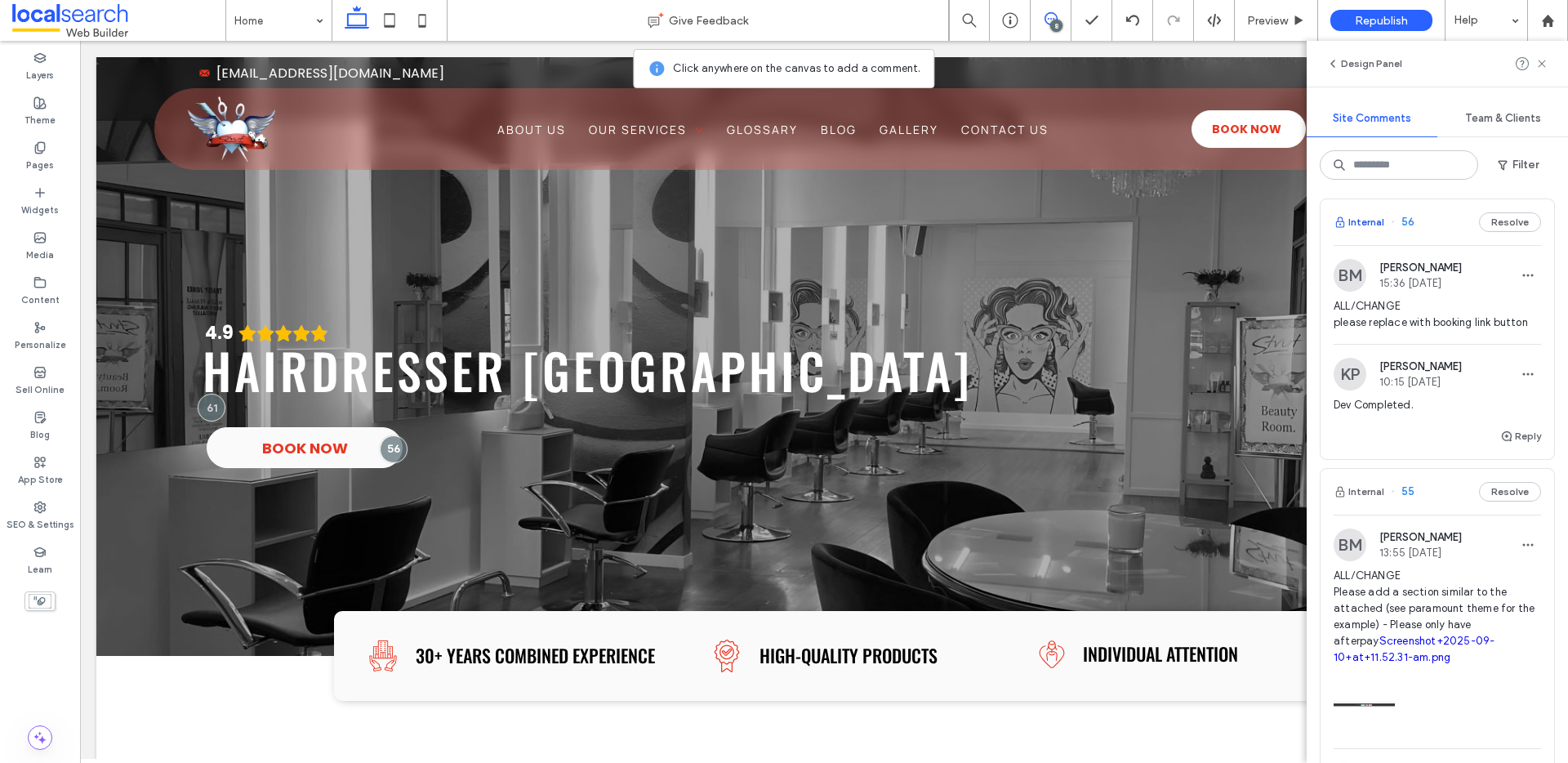
scroll to position [27, 0]
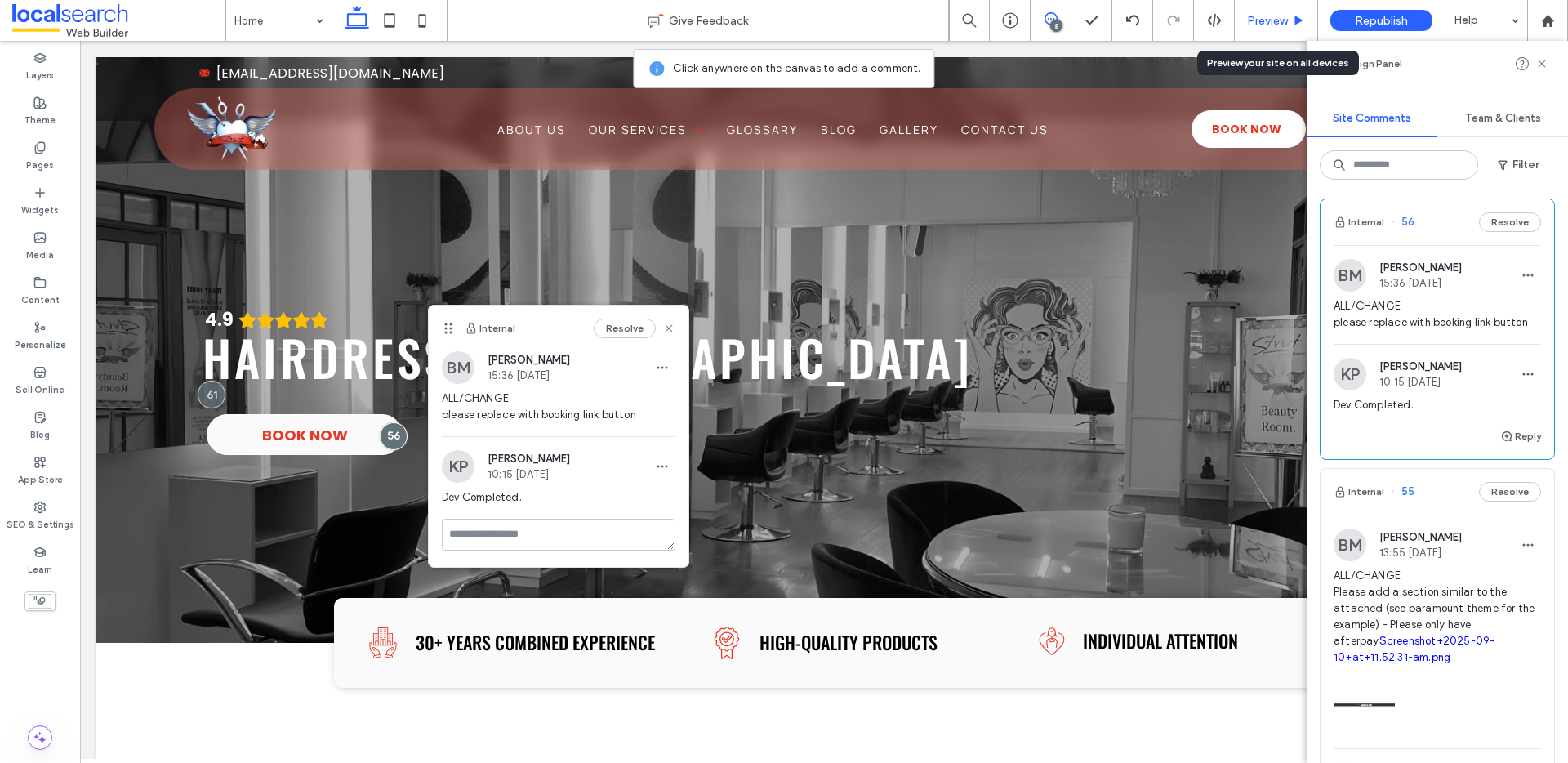
click at [1258, 15] on span "Preview" at bounding box center [1267, 21] width 41 height 14
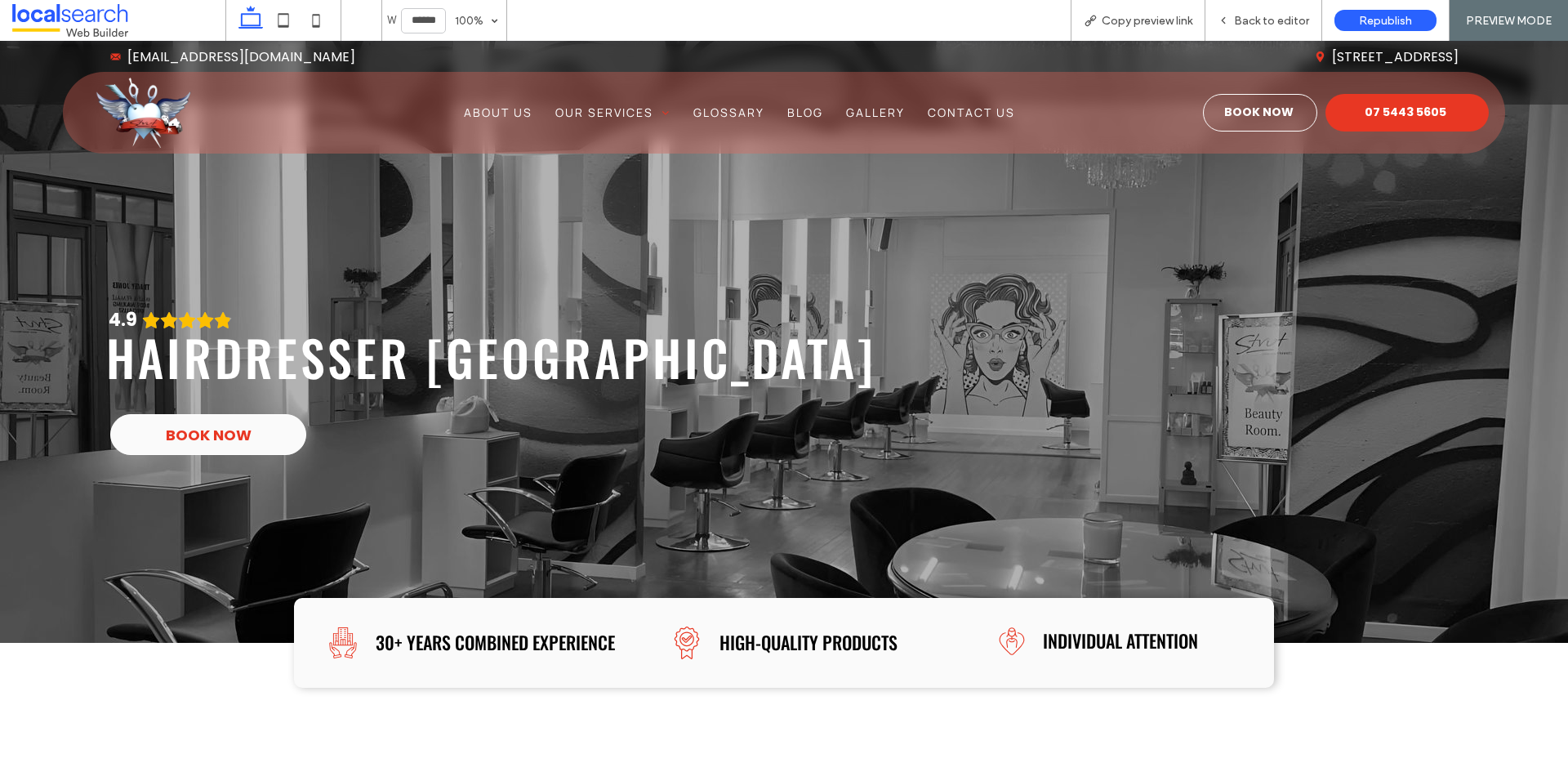
click at [1228, 106] on span "Book Now" at bounding box center [1258, 112] width 69 height 33
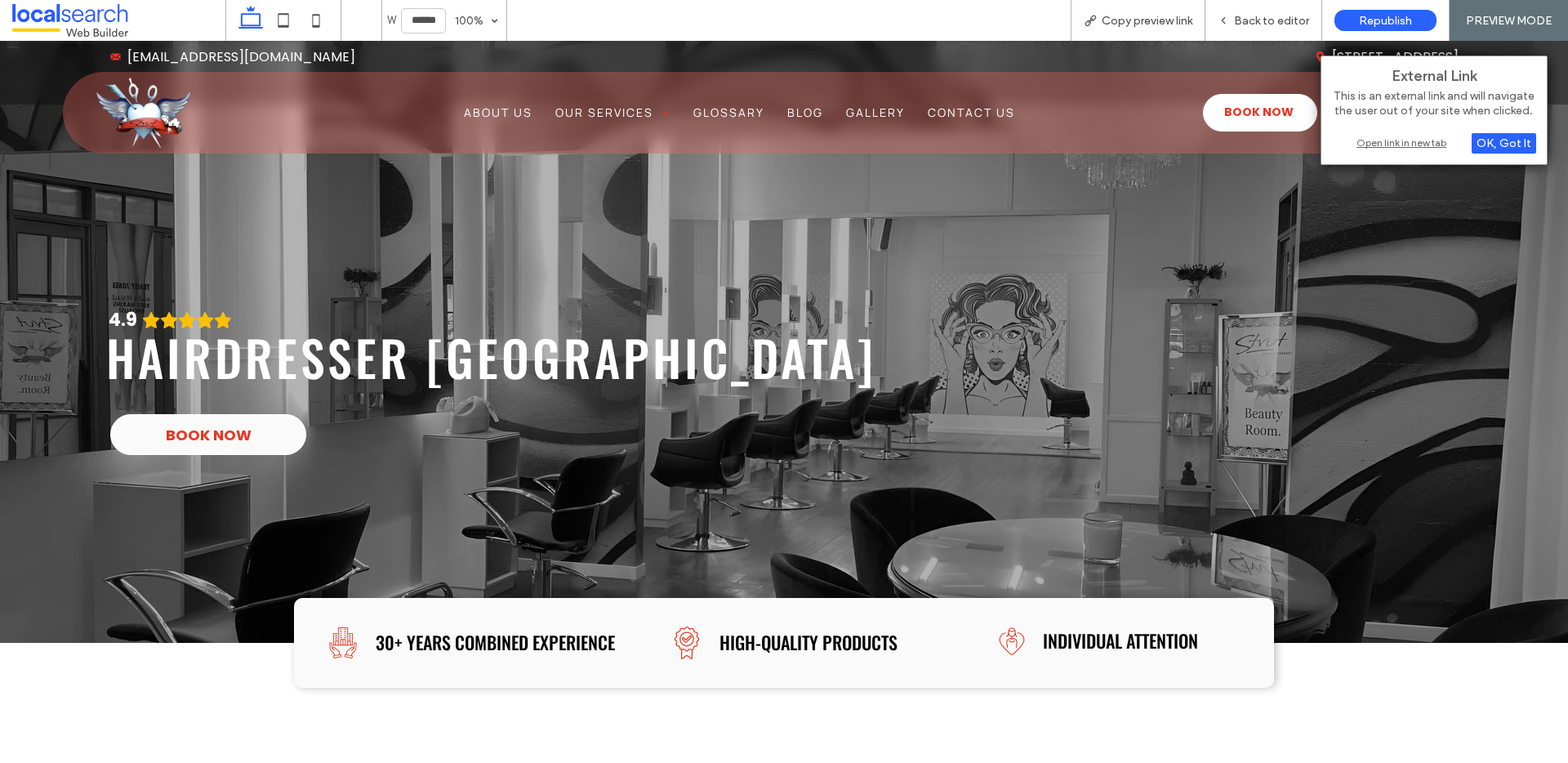
click at [1377, 139] on div "Open link in new tab" at bounding box center [1433, 143] width 204 height 18
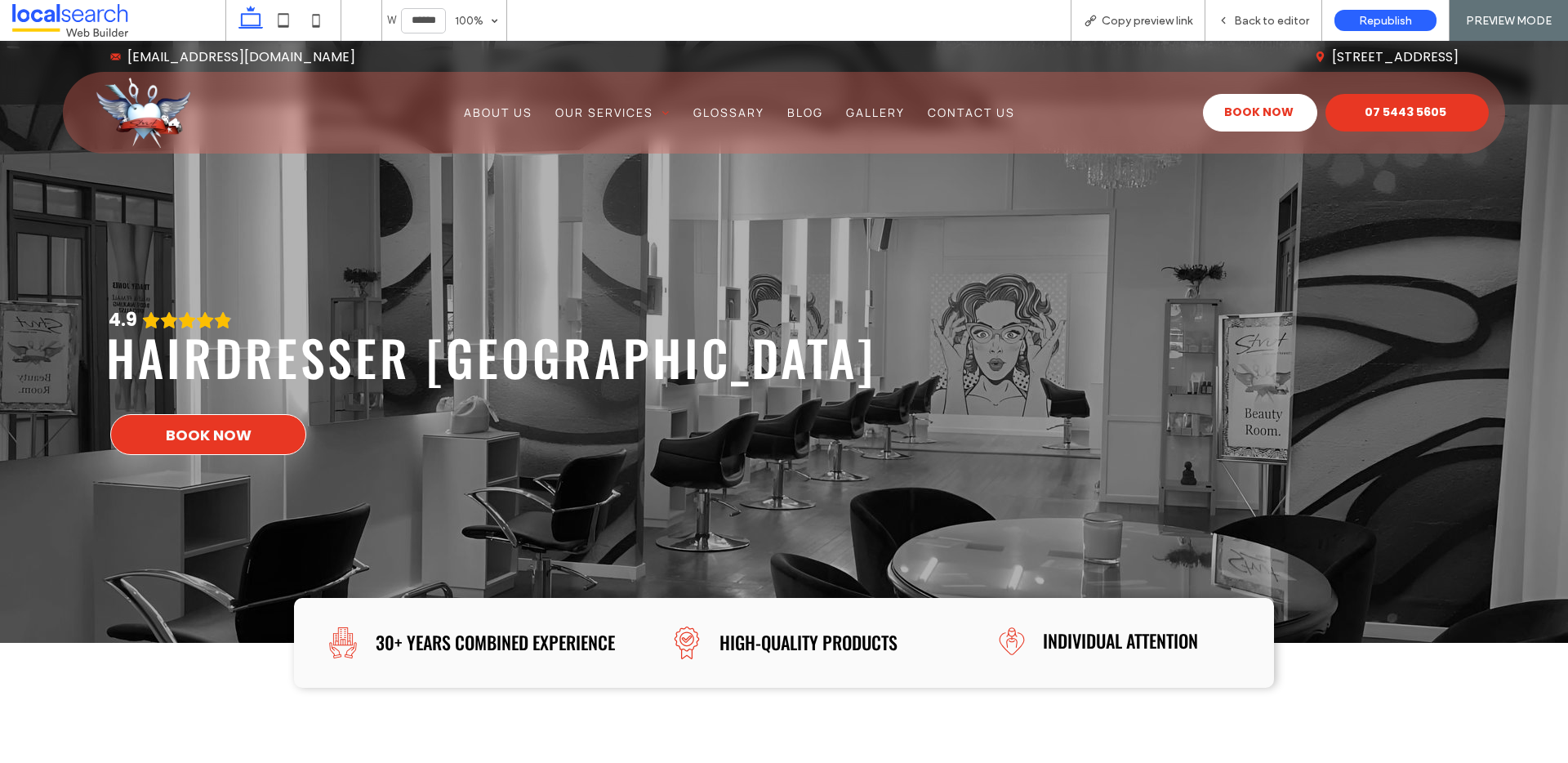
click at [191, 438] on span "Book Now" at bounding box center [209, 435] width 86 height 22
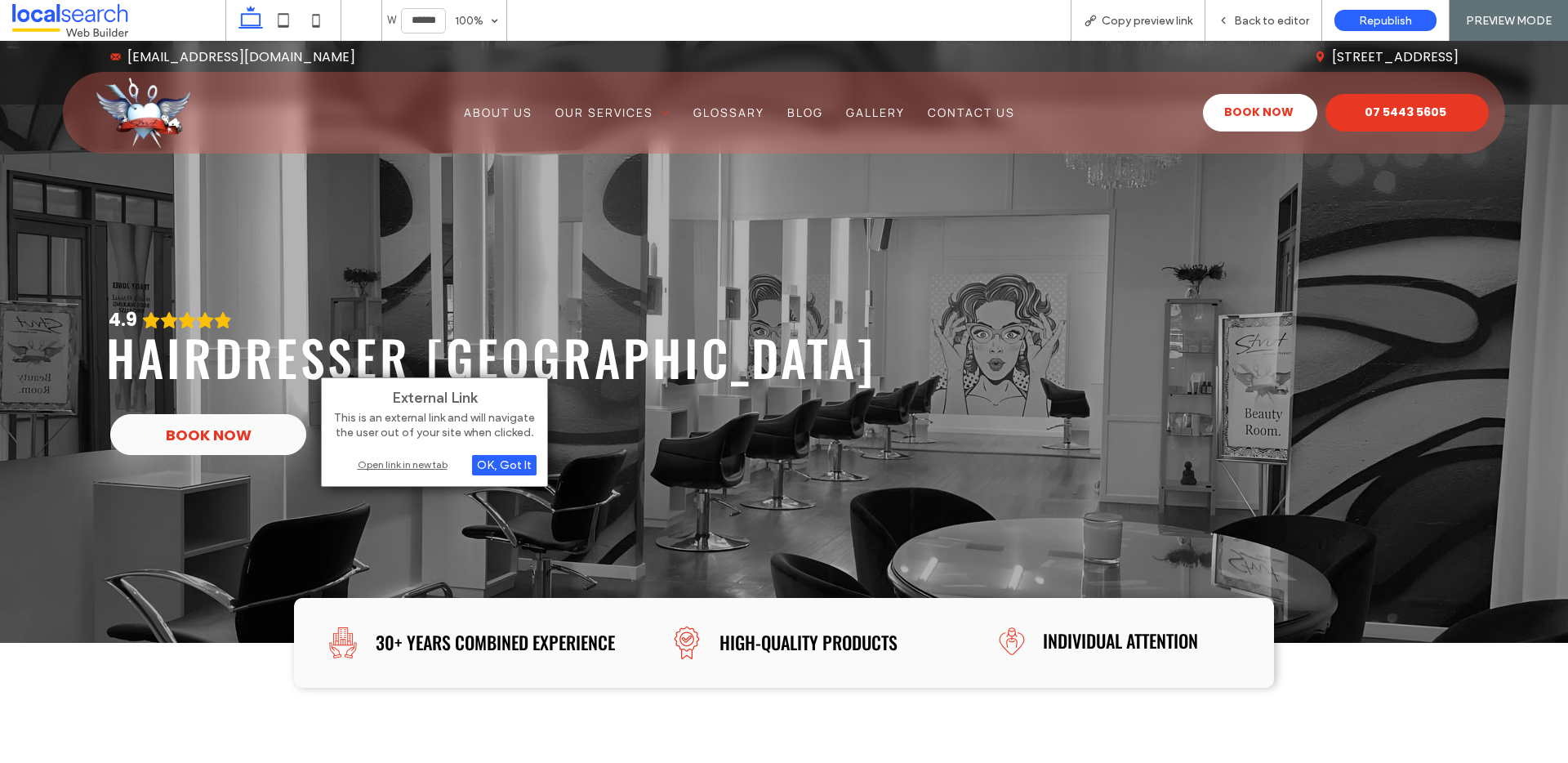
click at [390, 470] on div "Open link in new tab" at bounding box center [434, 464] width 204 height 18
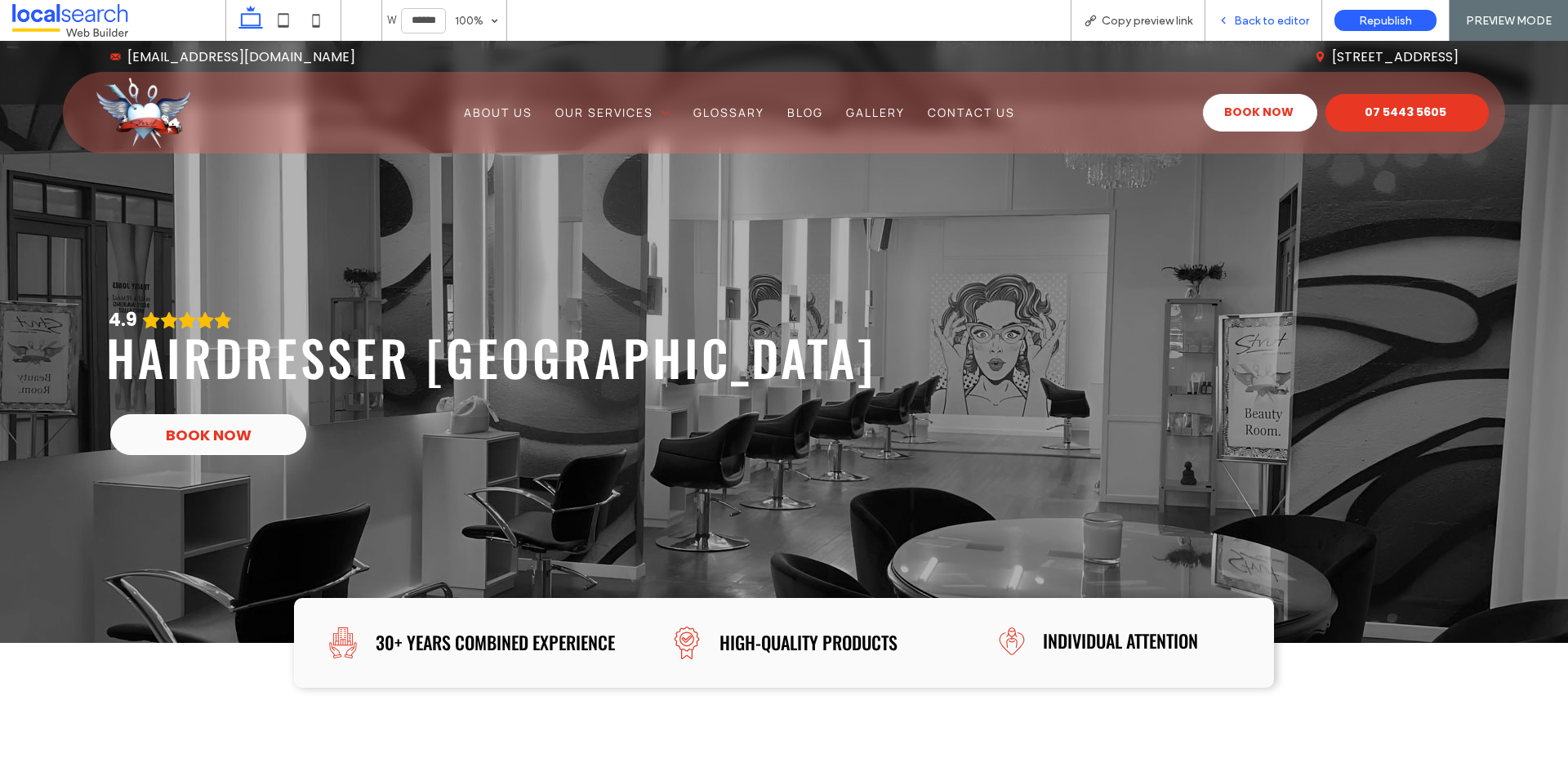
click at [1244, 22] on span "Back to editor" at bounding box center [1271, 21] width 75 height 14
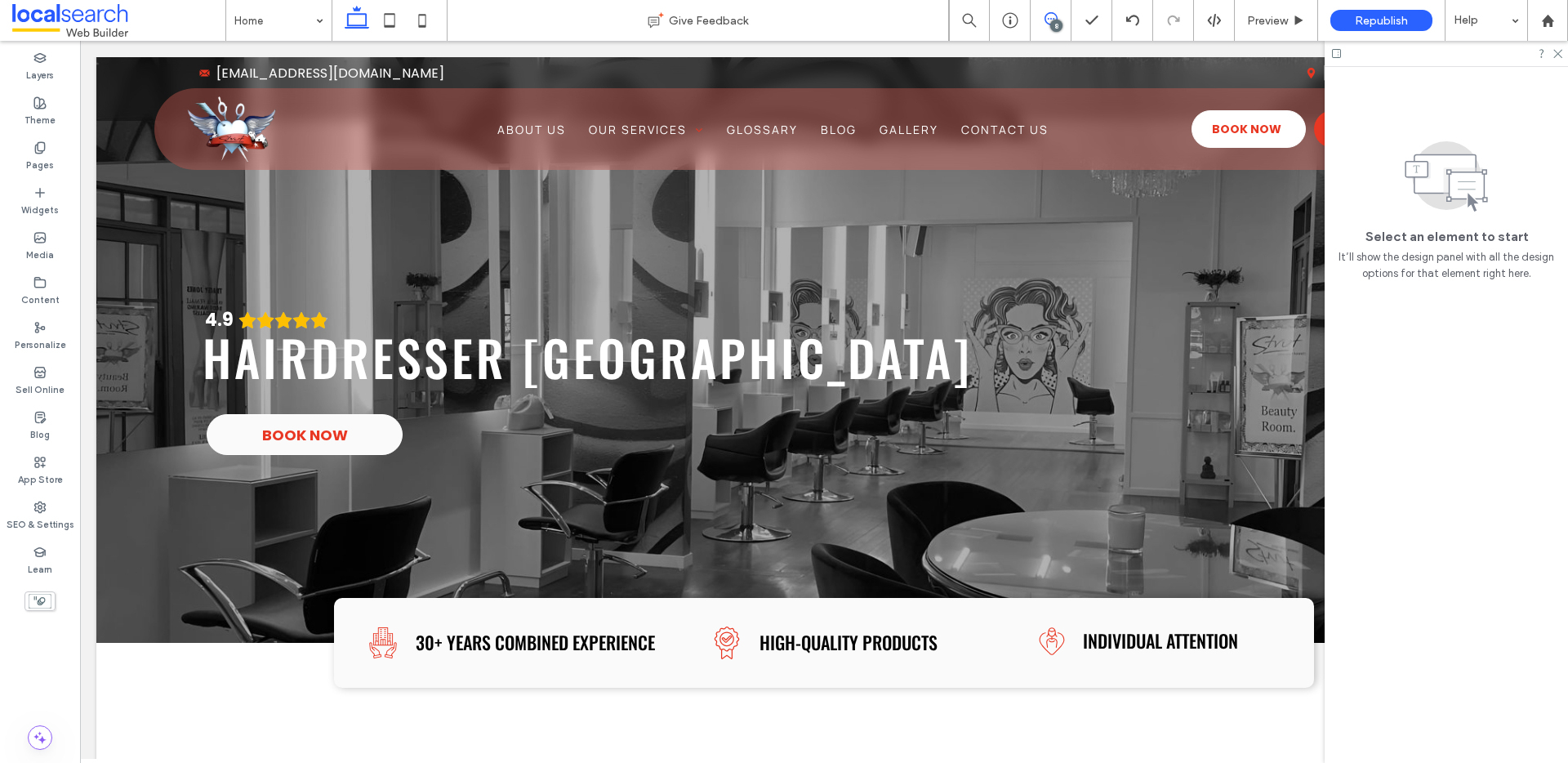
click at [1055, 17] on use at bounding box center [1050, 19] width 13 height 13
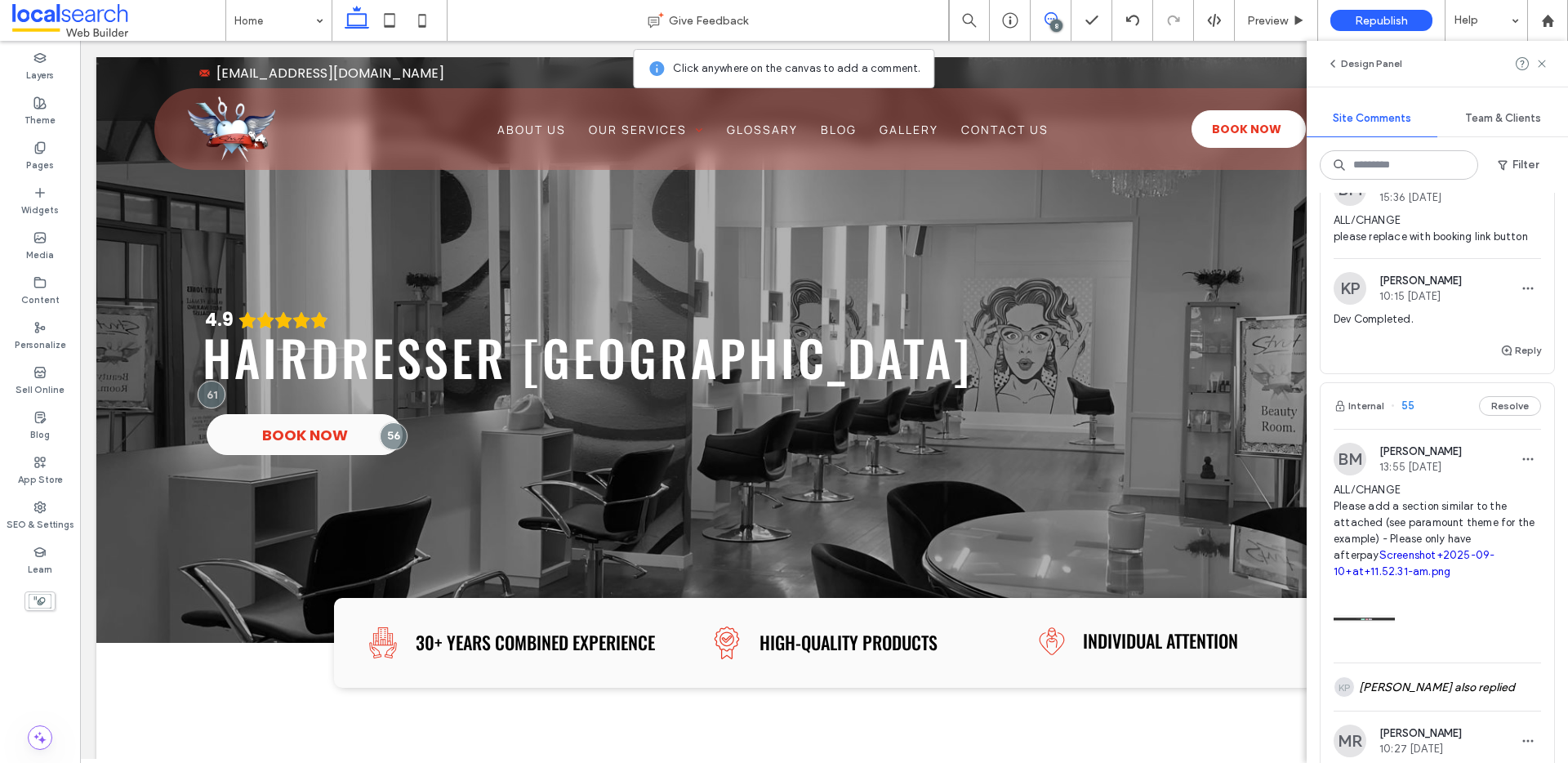
scroll to position [1430, 0]
click at [1351, 149] on button "Internal" at bounding box center [1359, 140] width 51 height 20
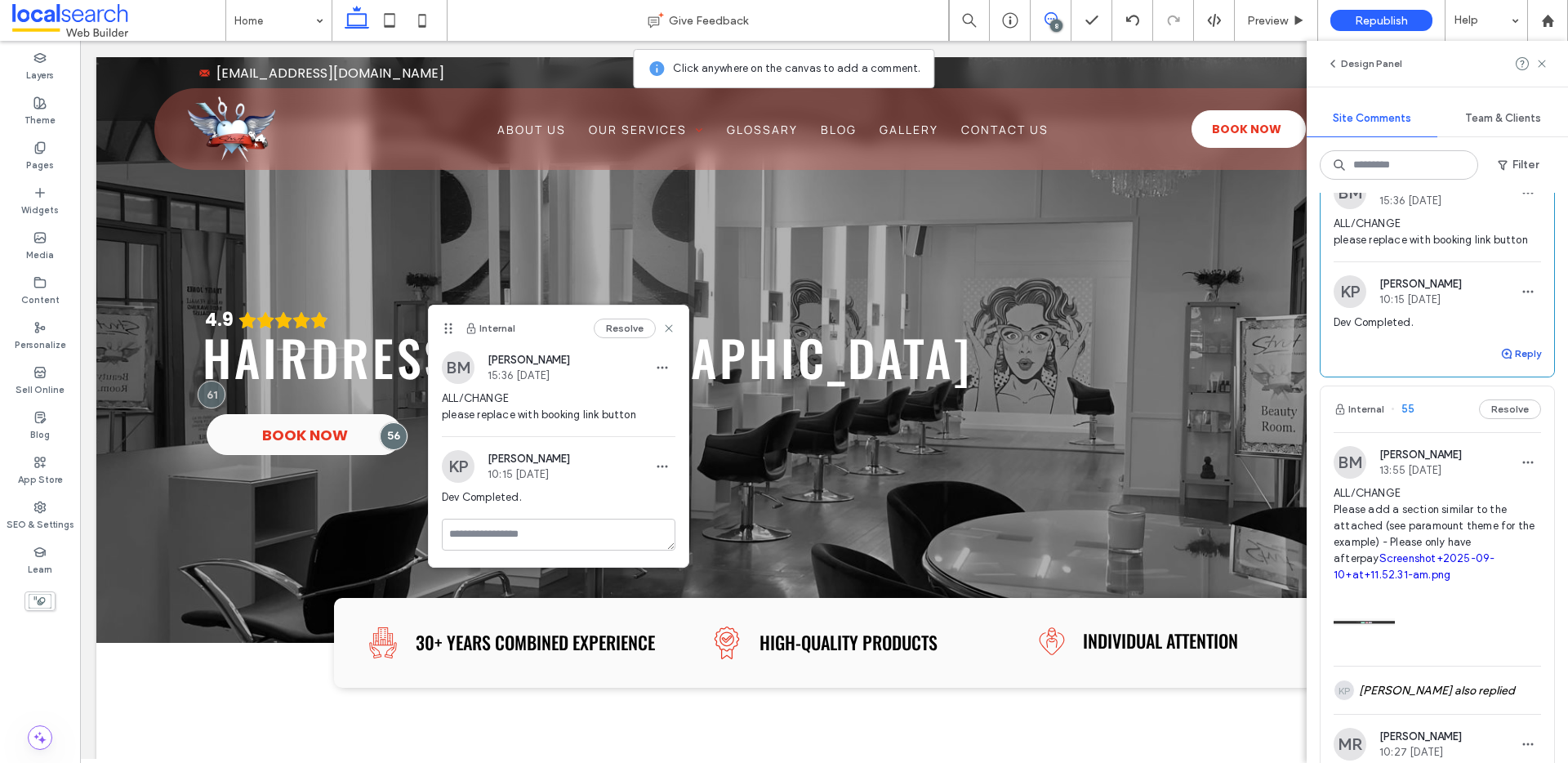
click at [1508, 363] on button "Reply" at bounding box center [1520, 354] width 41 height 20
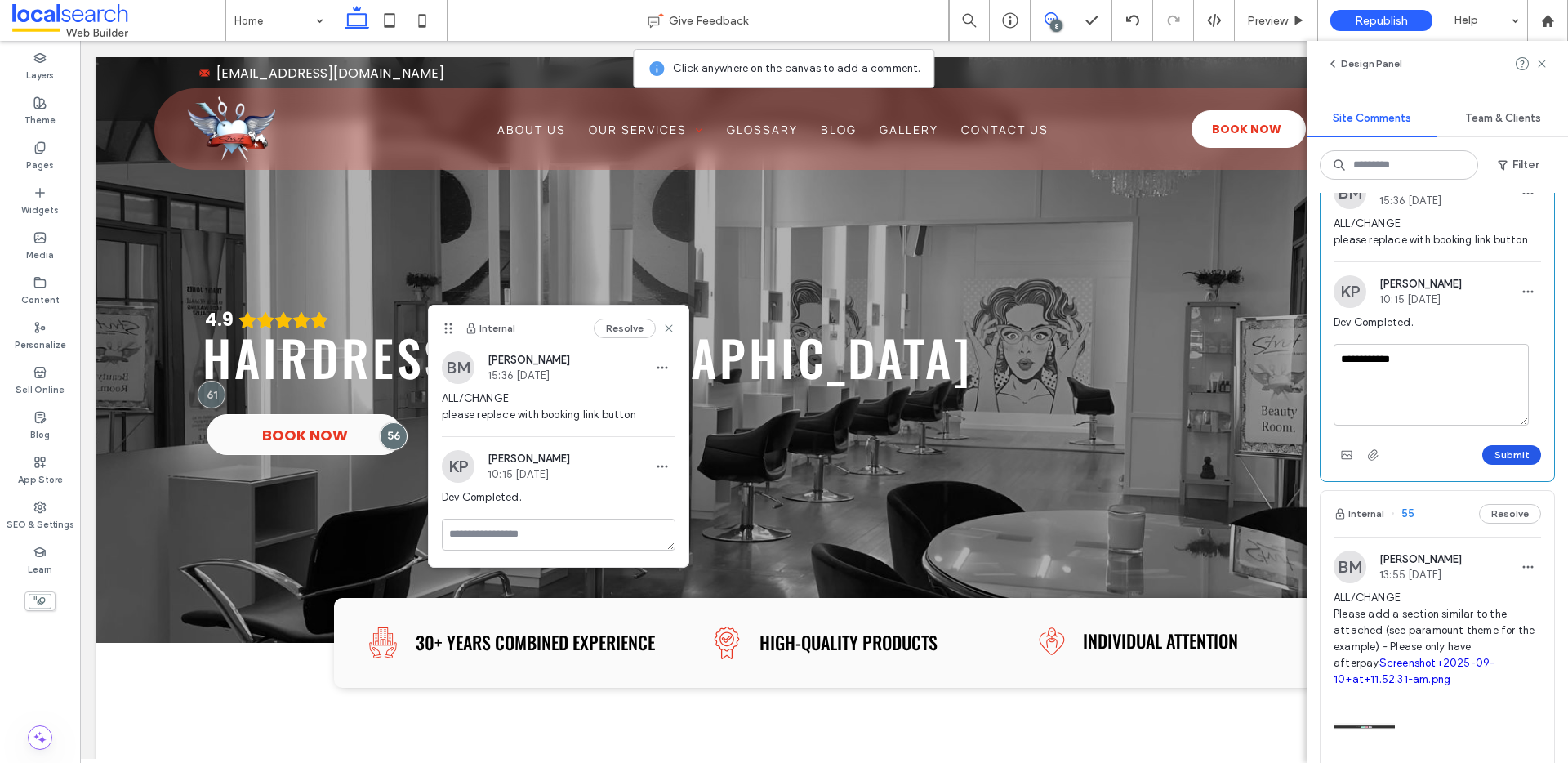
type textarea "**********"
click at [1503, 465] on button "Submit" at bounding box center [1511, 454] width 59 height 20
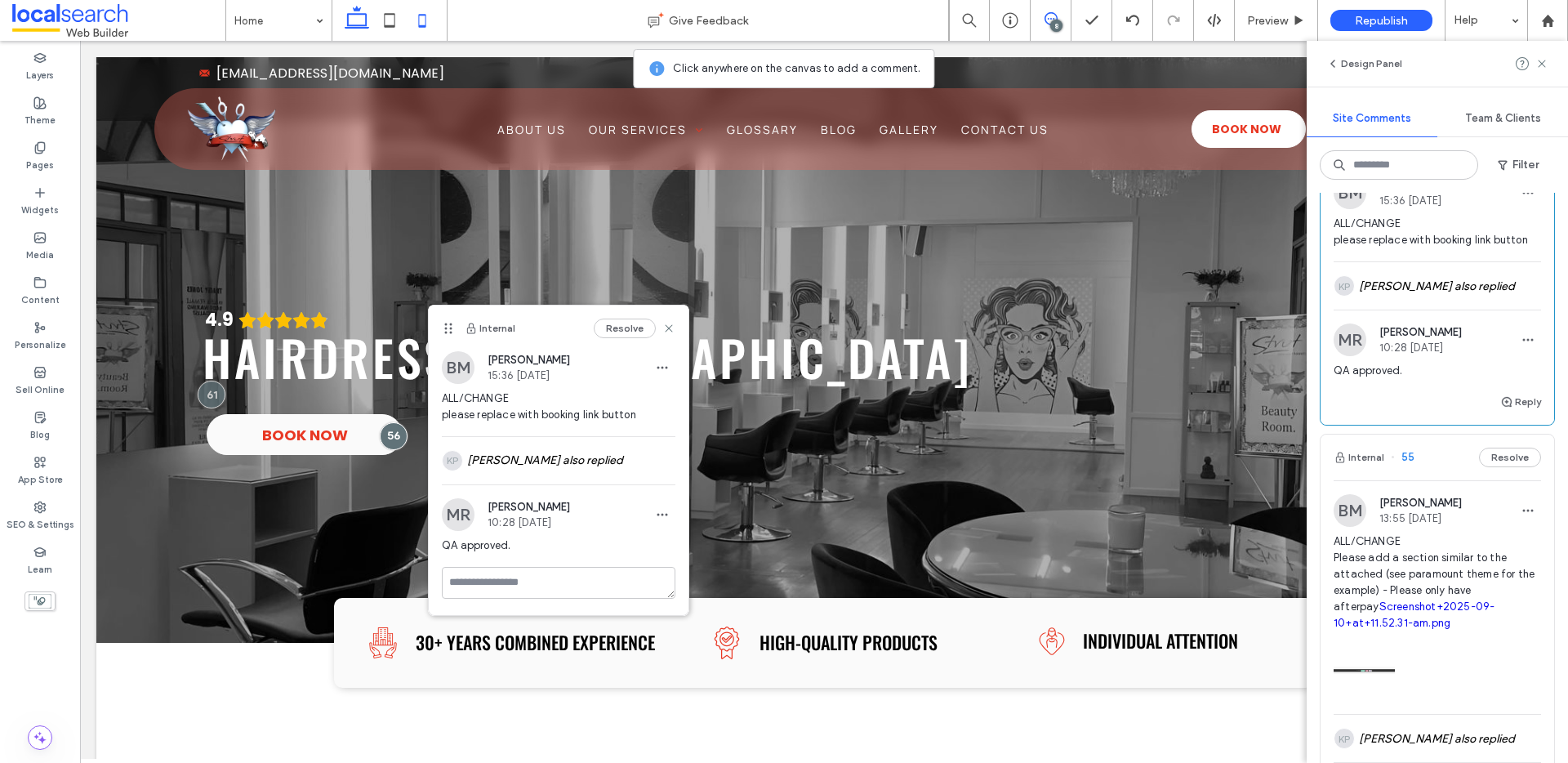
click at [389, 20] on icon at bounding box center [389, 20] width 32 height 32
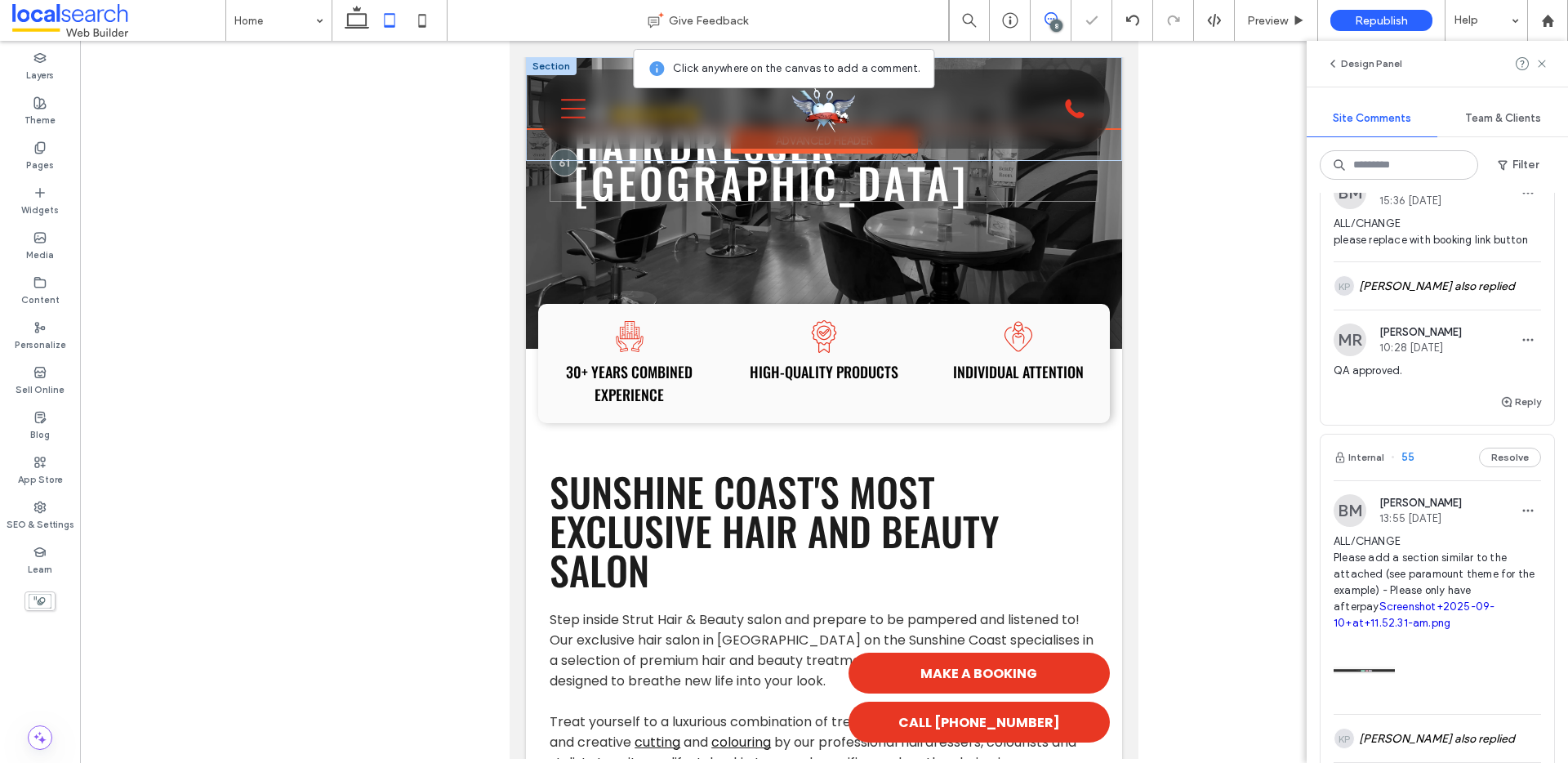
scroll to position [0, 0]
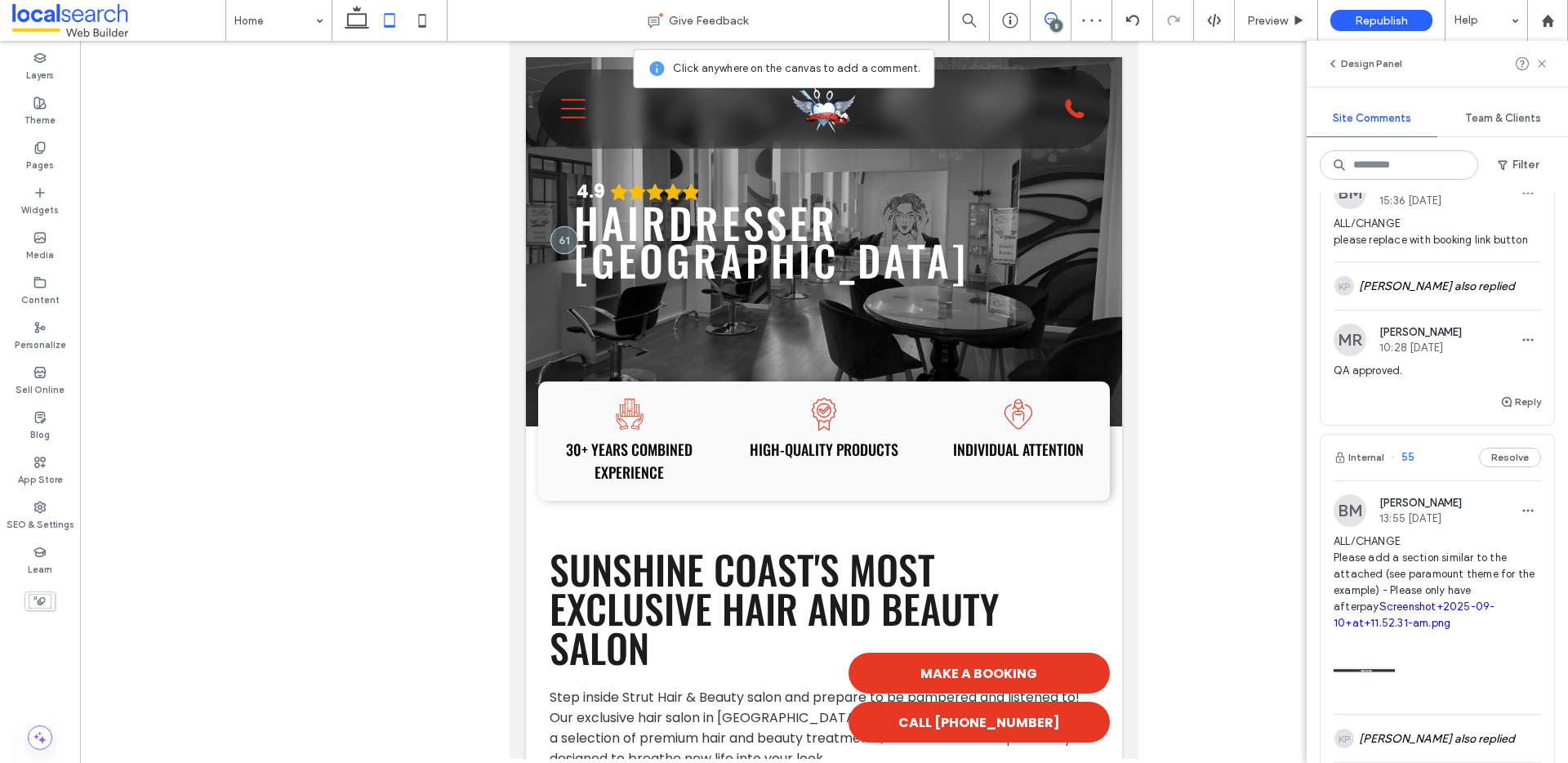
click at [422, 23] on icon at bounding box center [421, 20] width 32 height 32
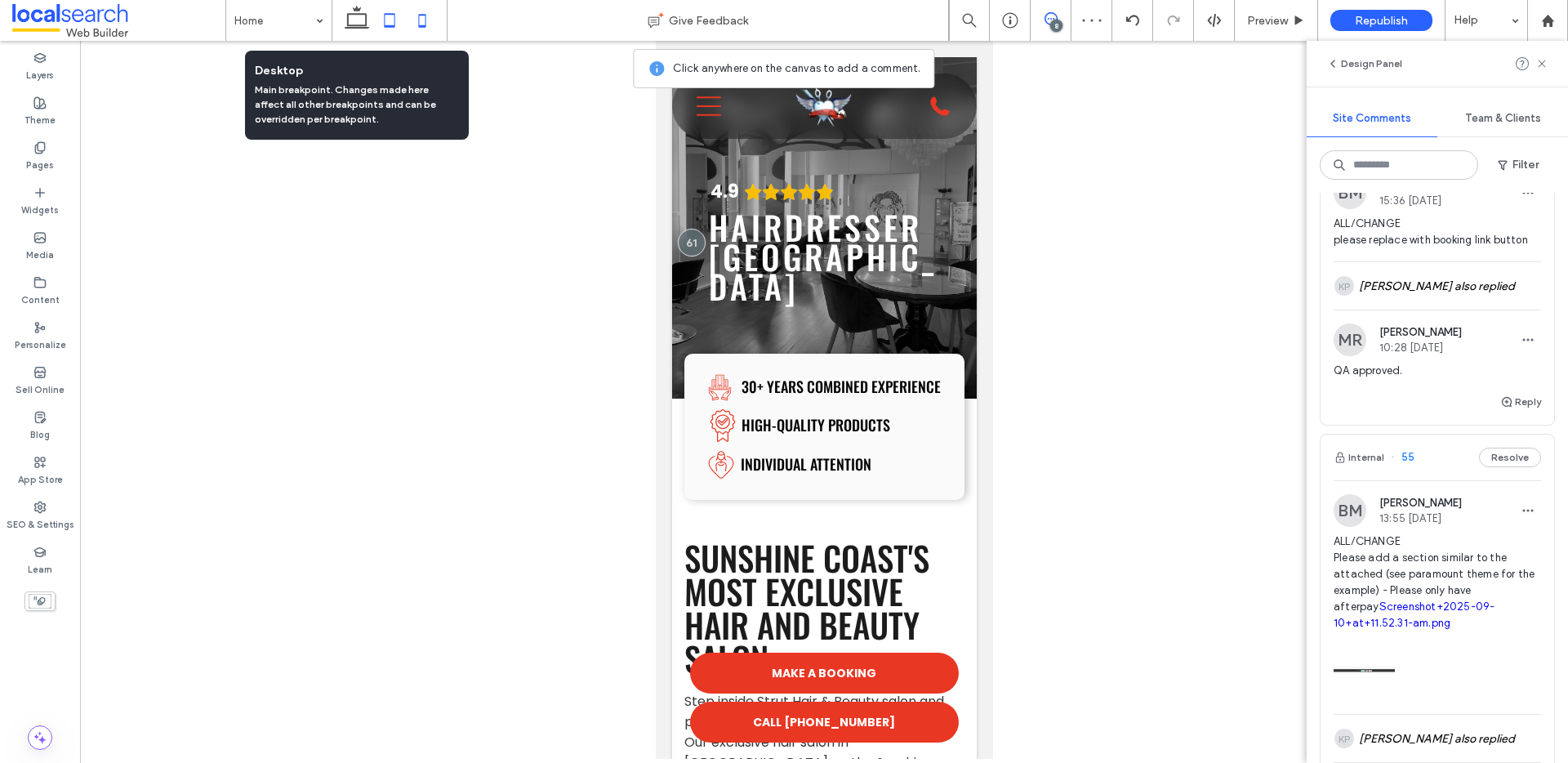
click at [403, 22] on icon at bounding box center [389, 20] width 32 height 32
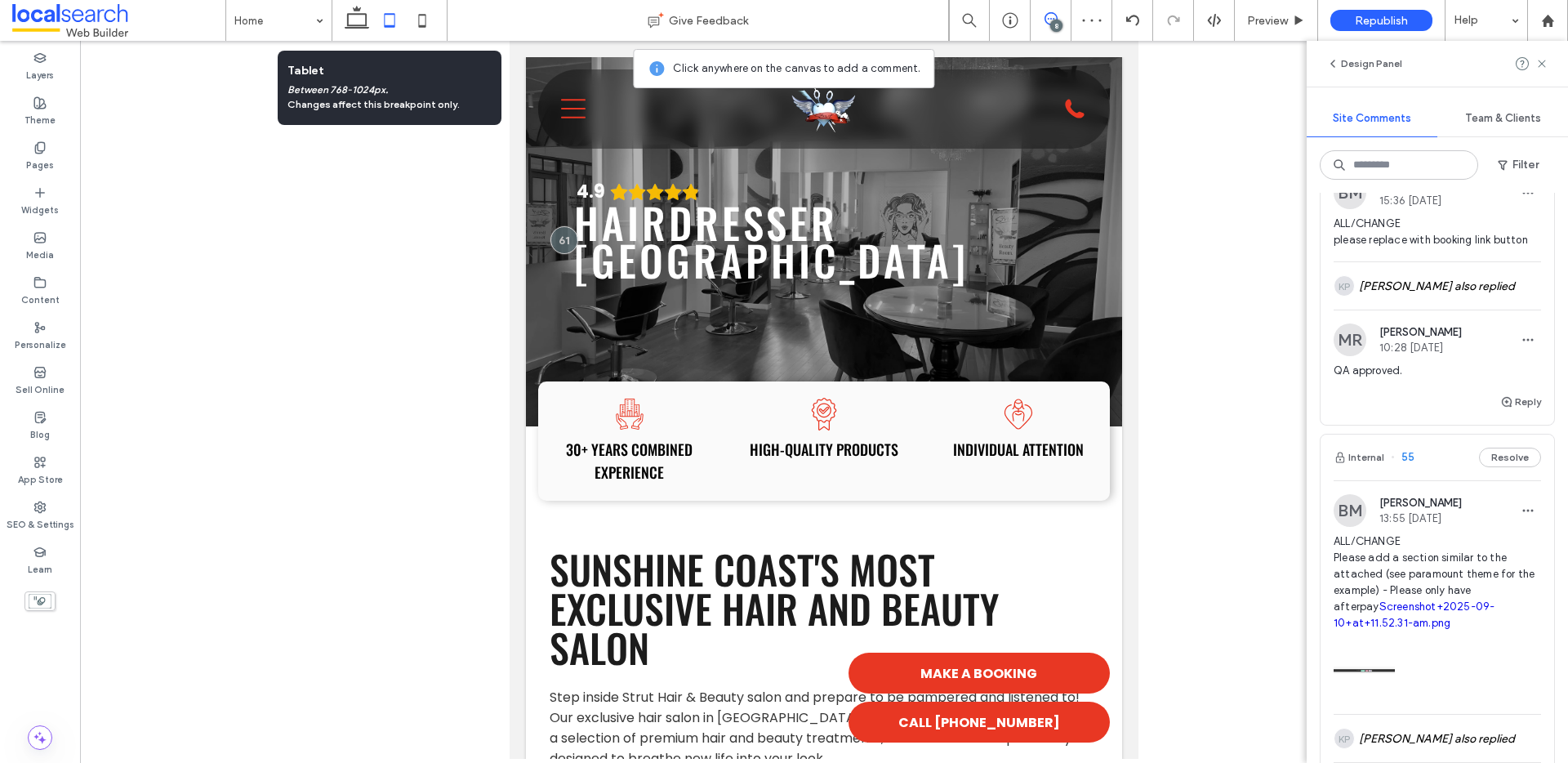
click at [377, 19] on icon at bounding box center [389, 20] width 32 height 32
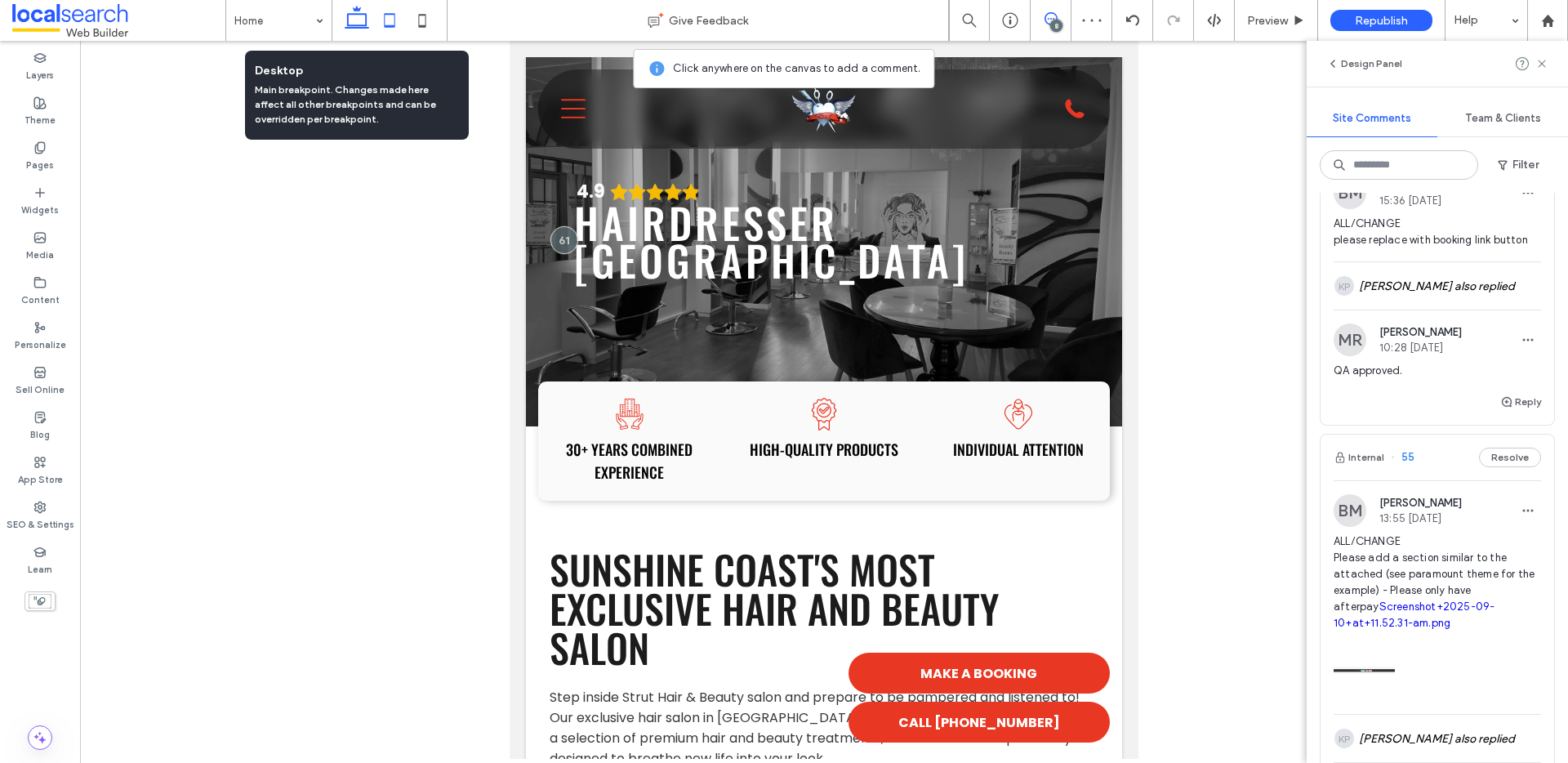
click at [361, 18] on icon at bounding box center [356, 20] width 32 height 32
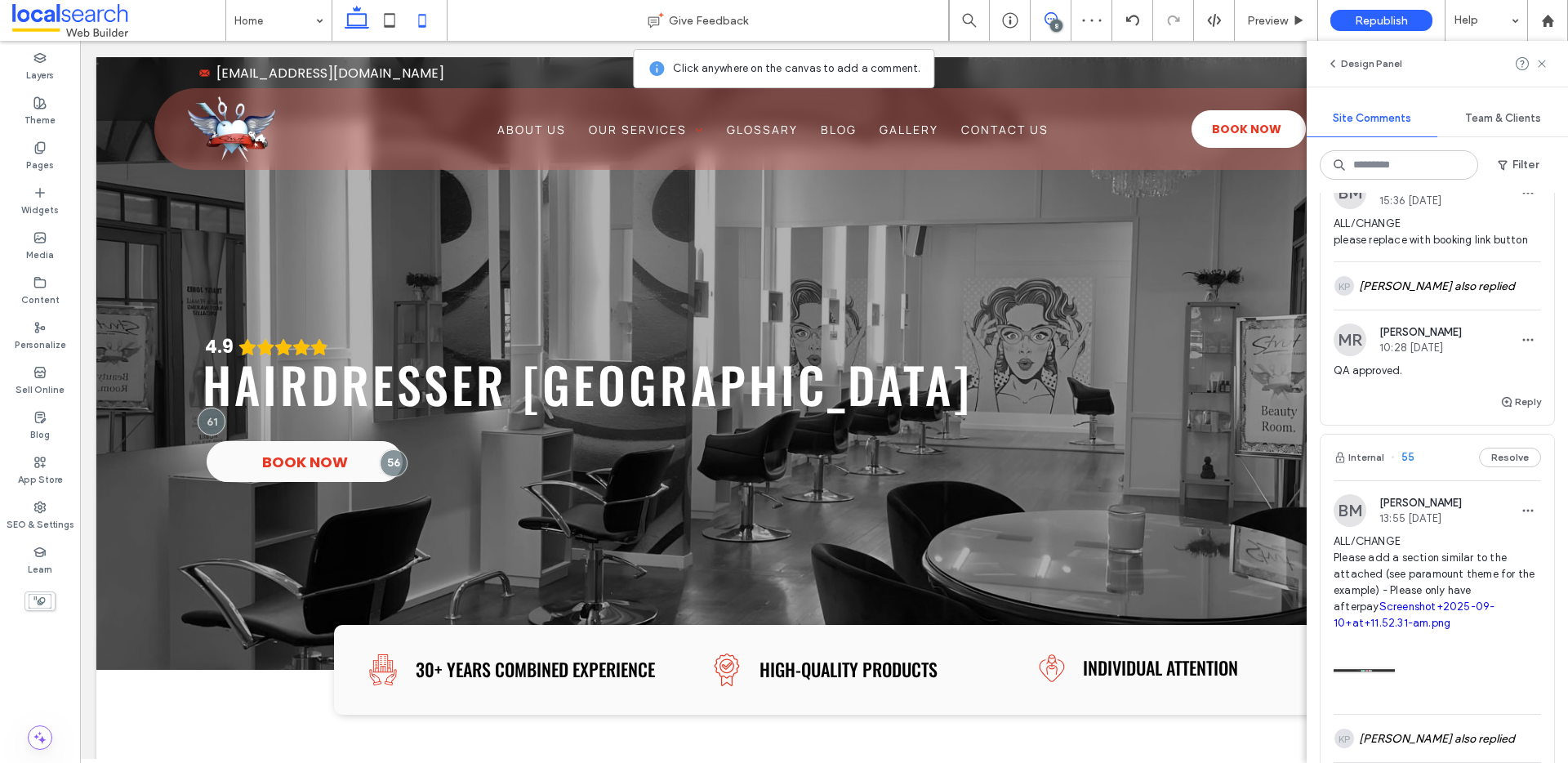
click at [419, 26] on use at bounding box center [423, 20] width 8 height 13
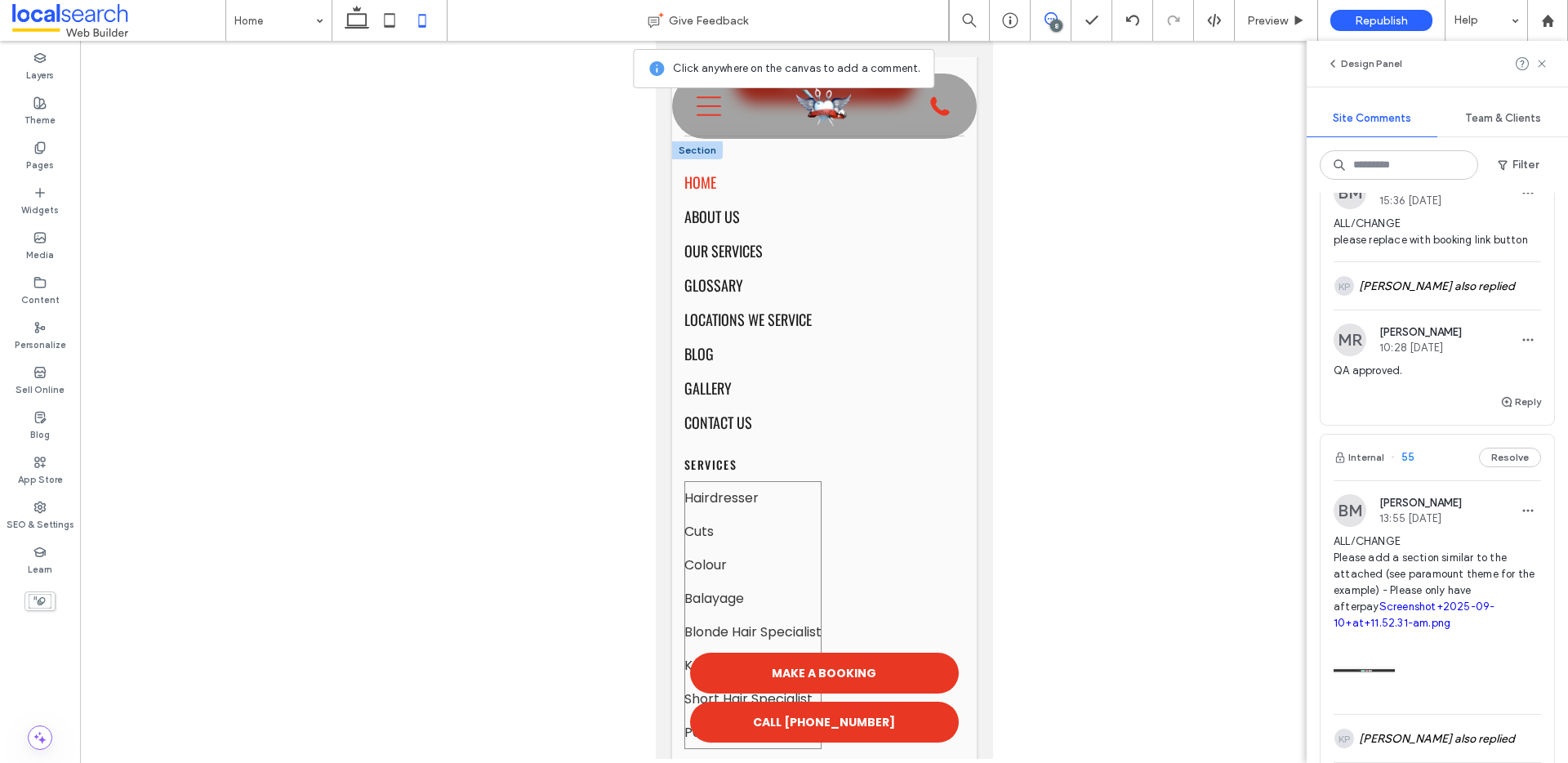
scroll to position [6283, 0]
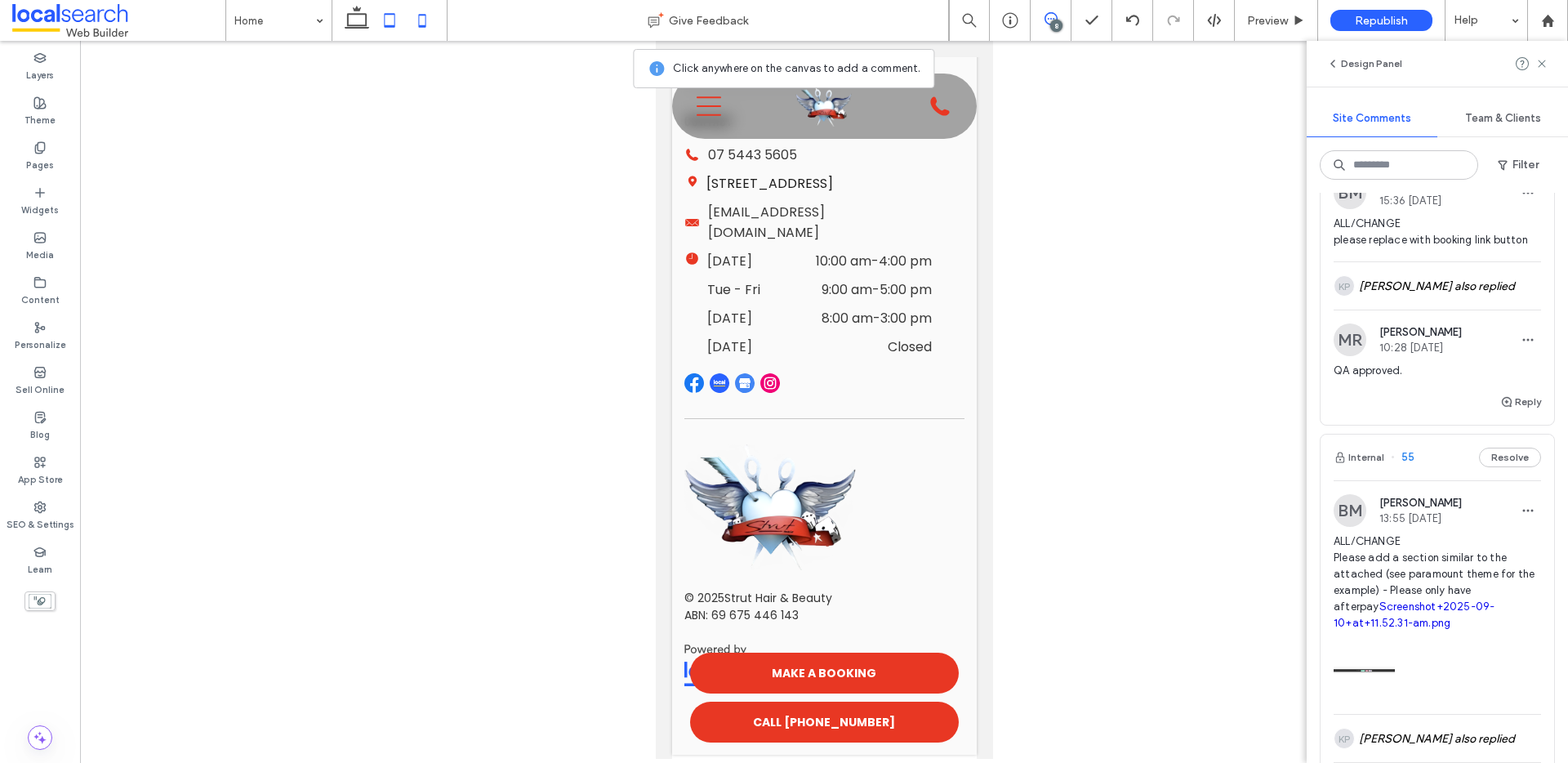
click at [393, 24] on icon at bounding box center [389, 20] width 32 height 32
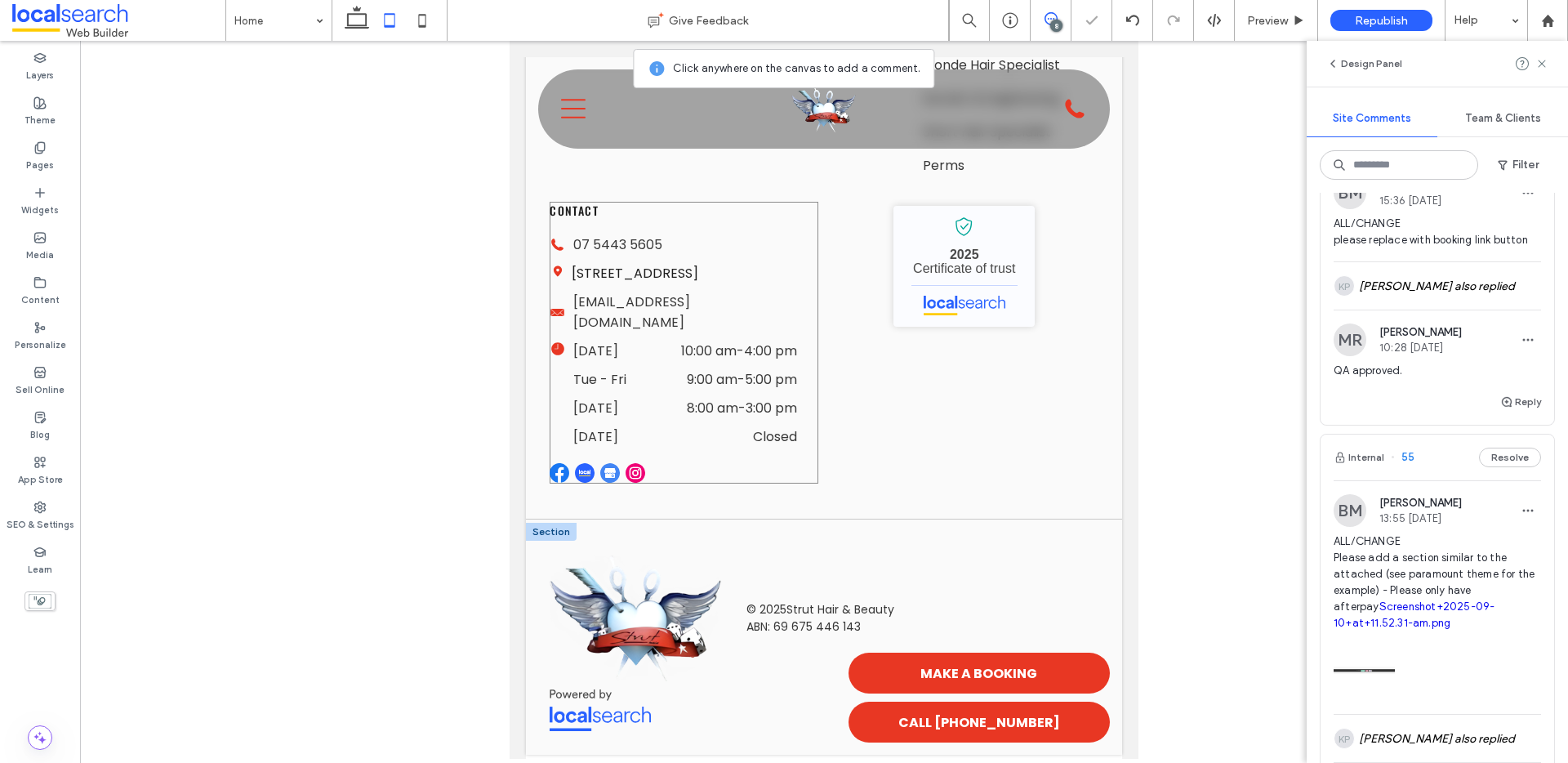
scroll to position [5110, 0]
click at [418, 21] on icon at bounding box center [421, 20] width 32 height 32
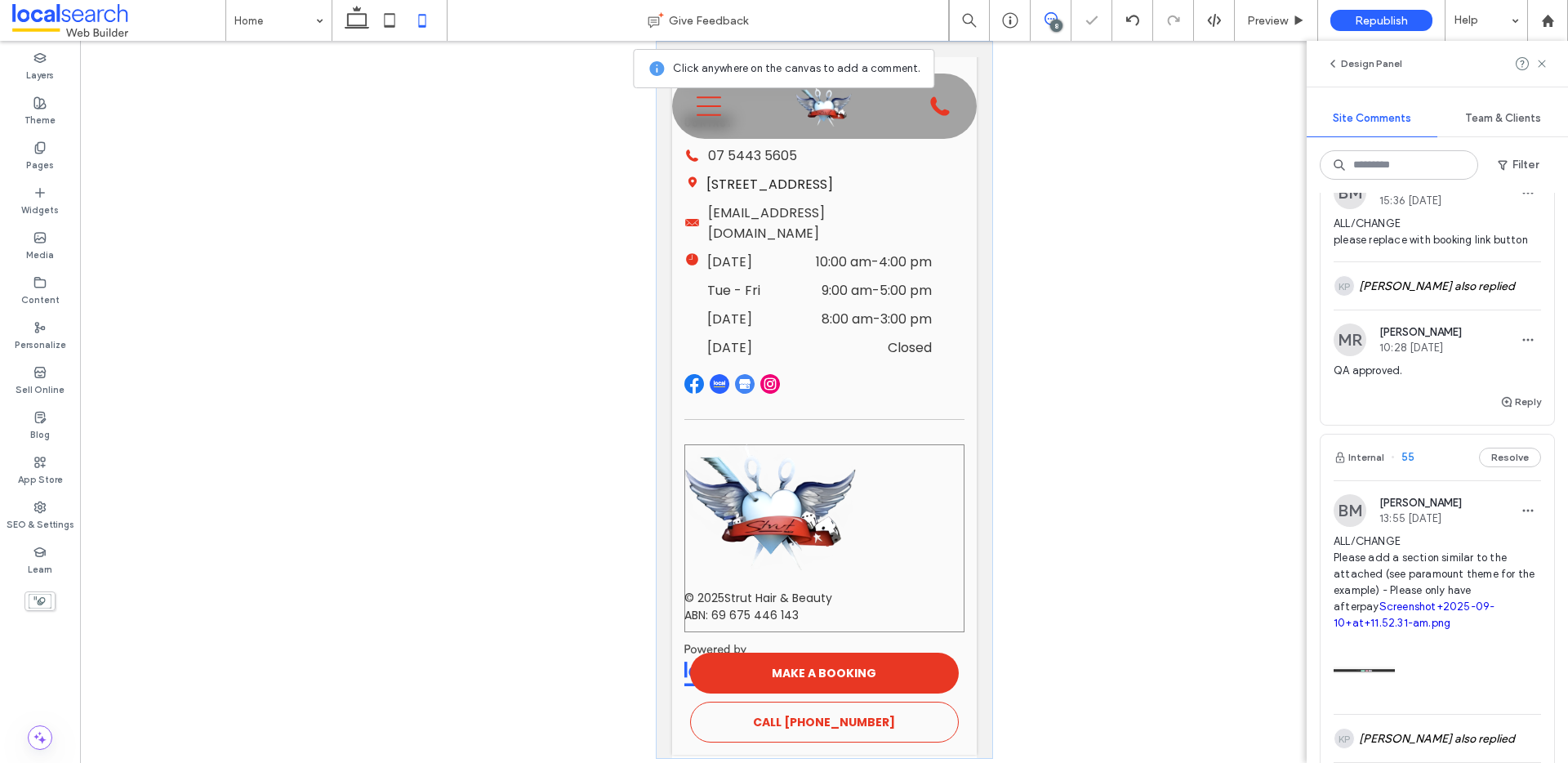
scroll to position [6283, 0]
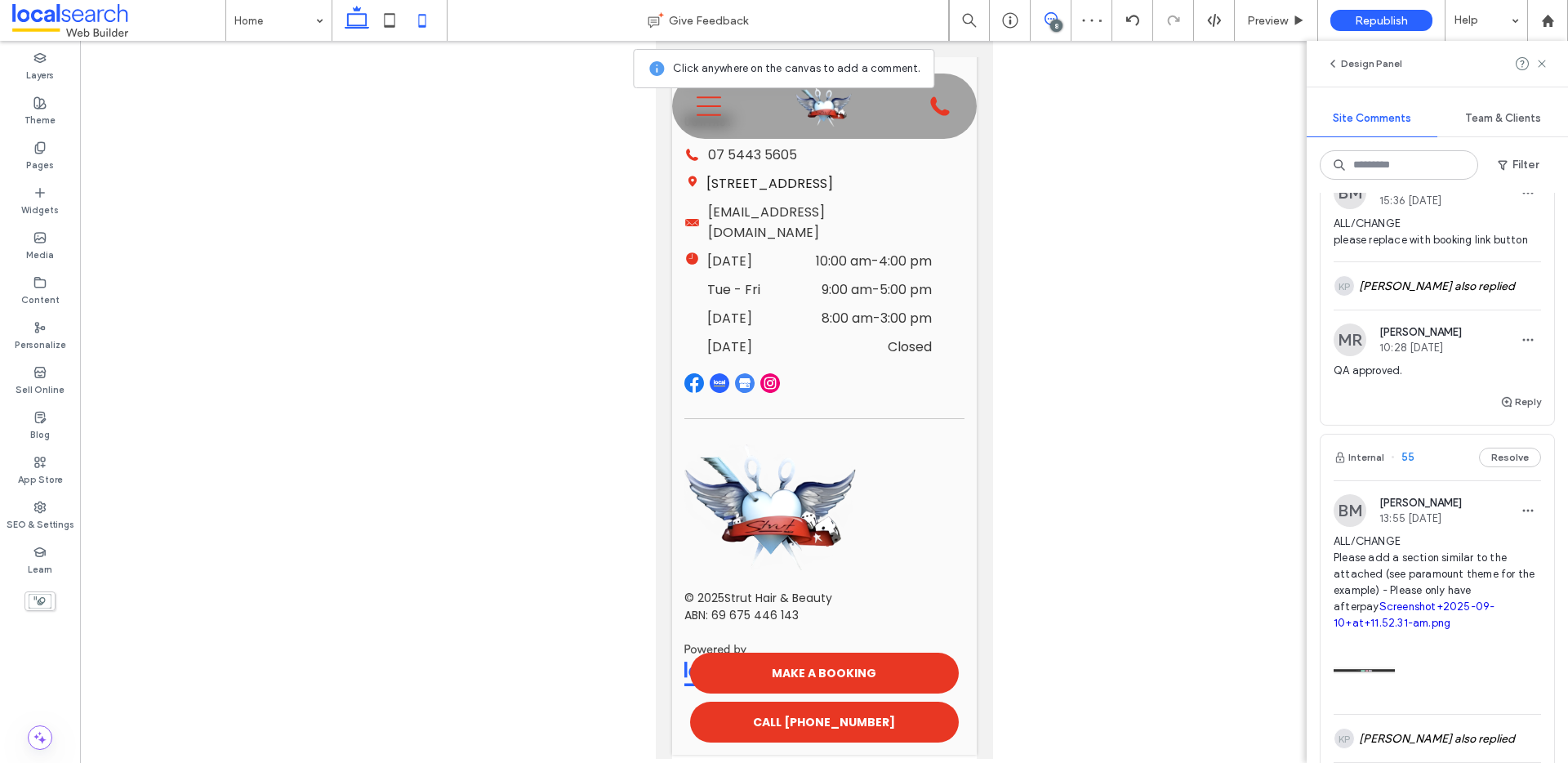
click at [360, 24] on use at bounding box center [357, 17] width 24 height 22
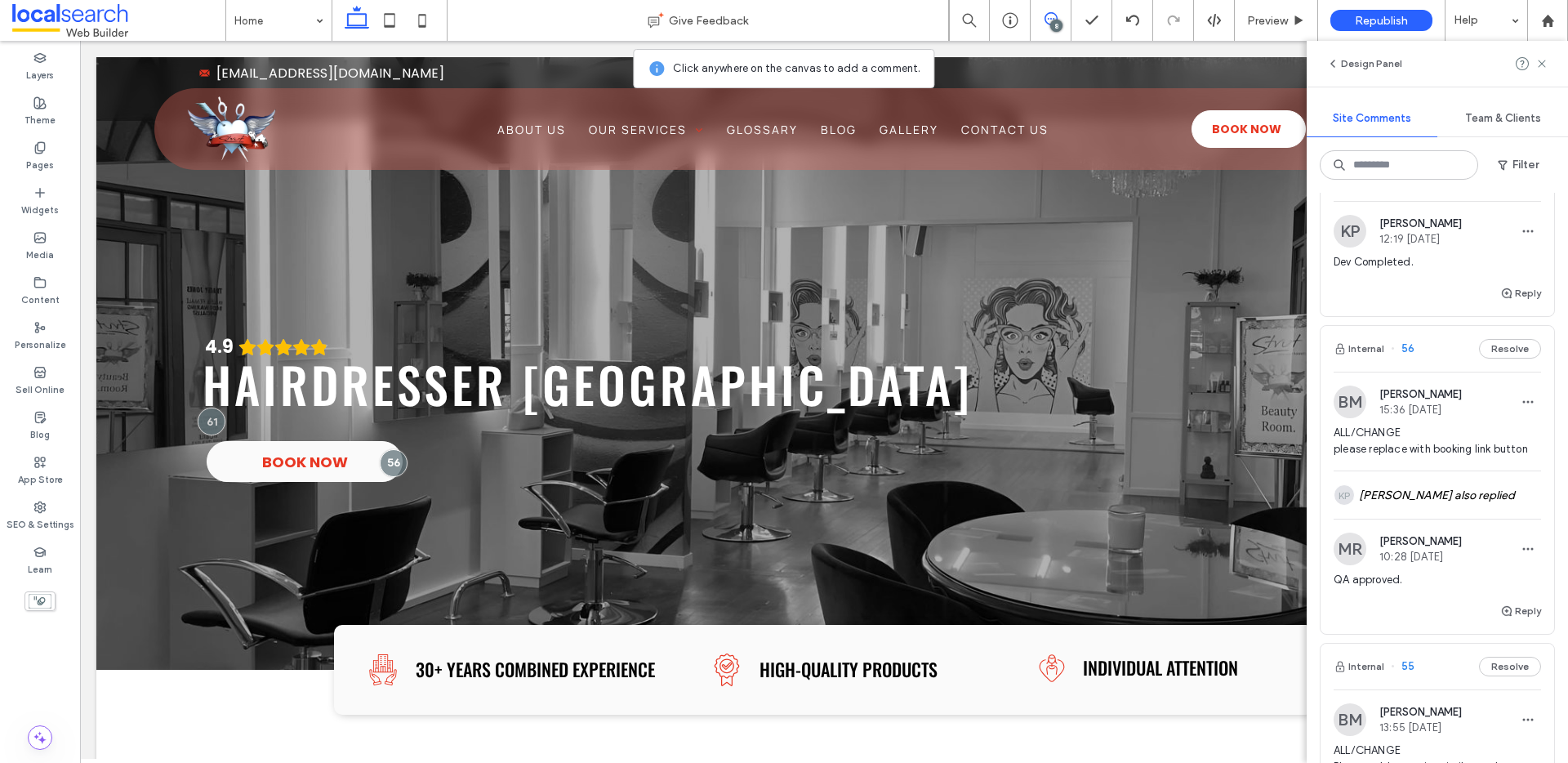
scroll to position [1071, 0]
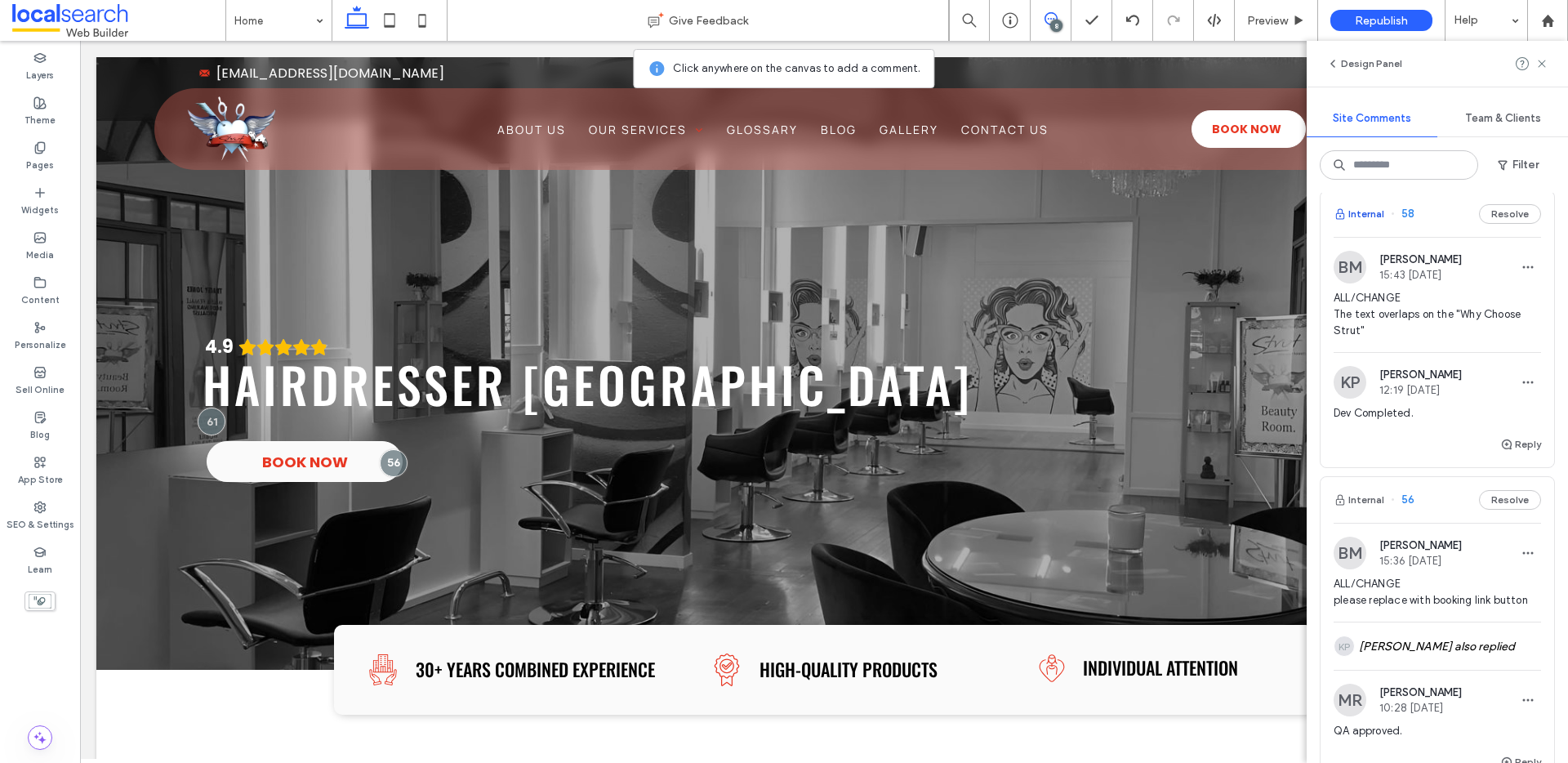
click at [1369, 224] on button "Internal" at bounding box center [1359, 214] width 51 height 20
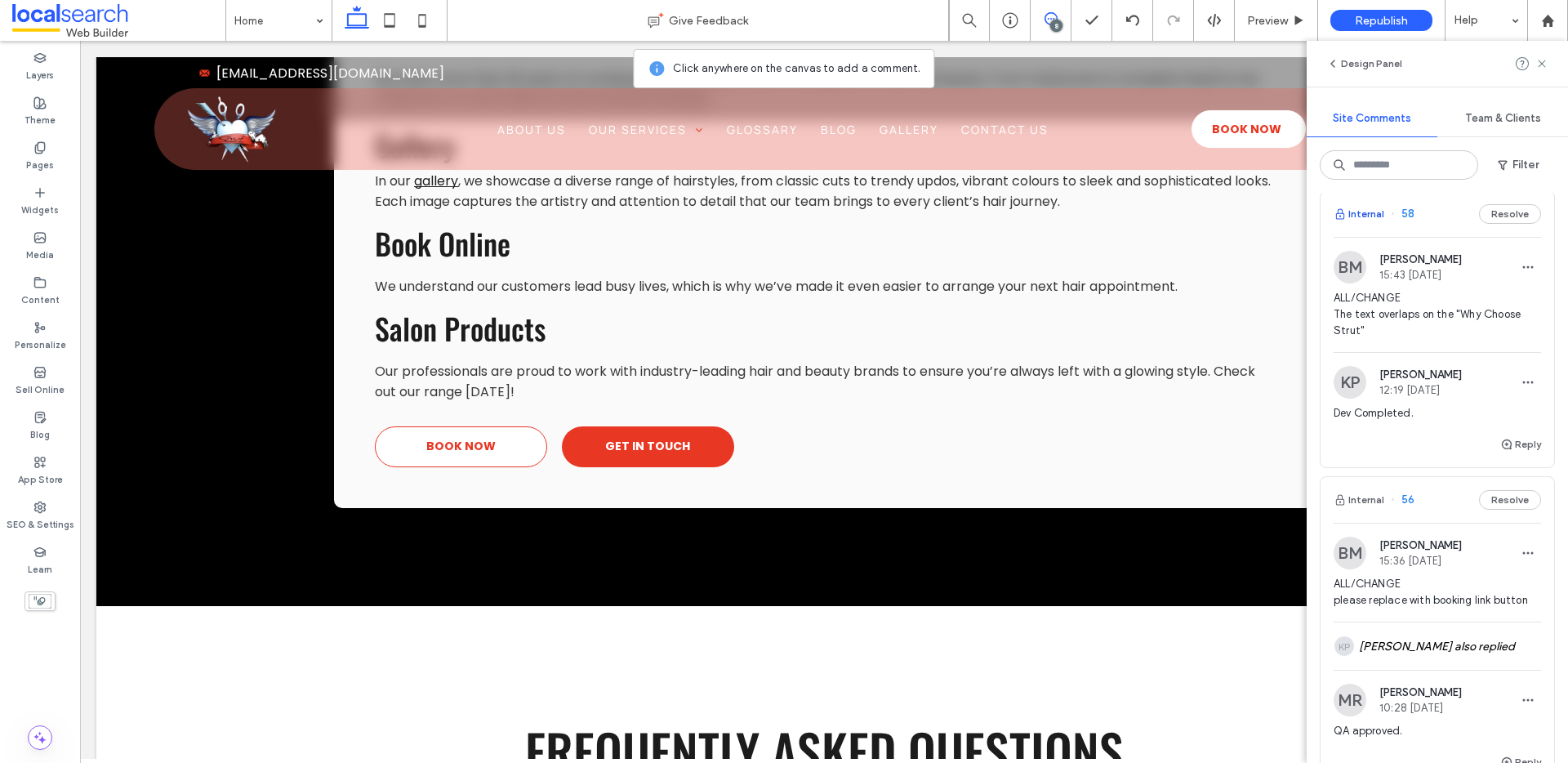
scroll to position [3915, 0]
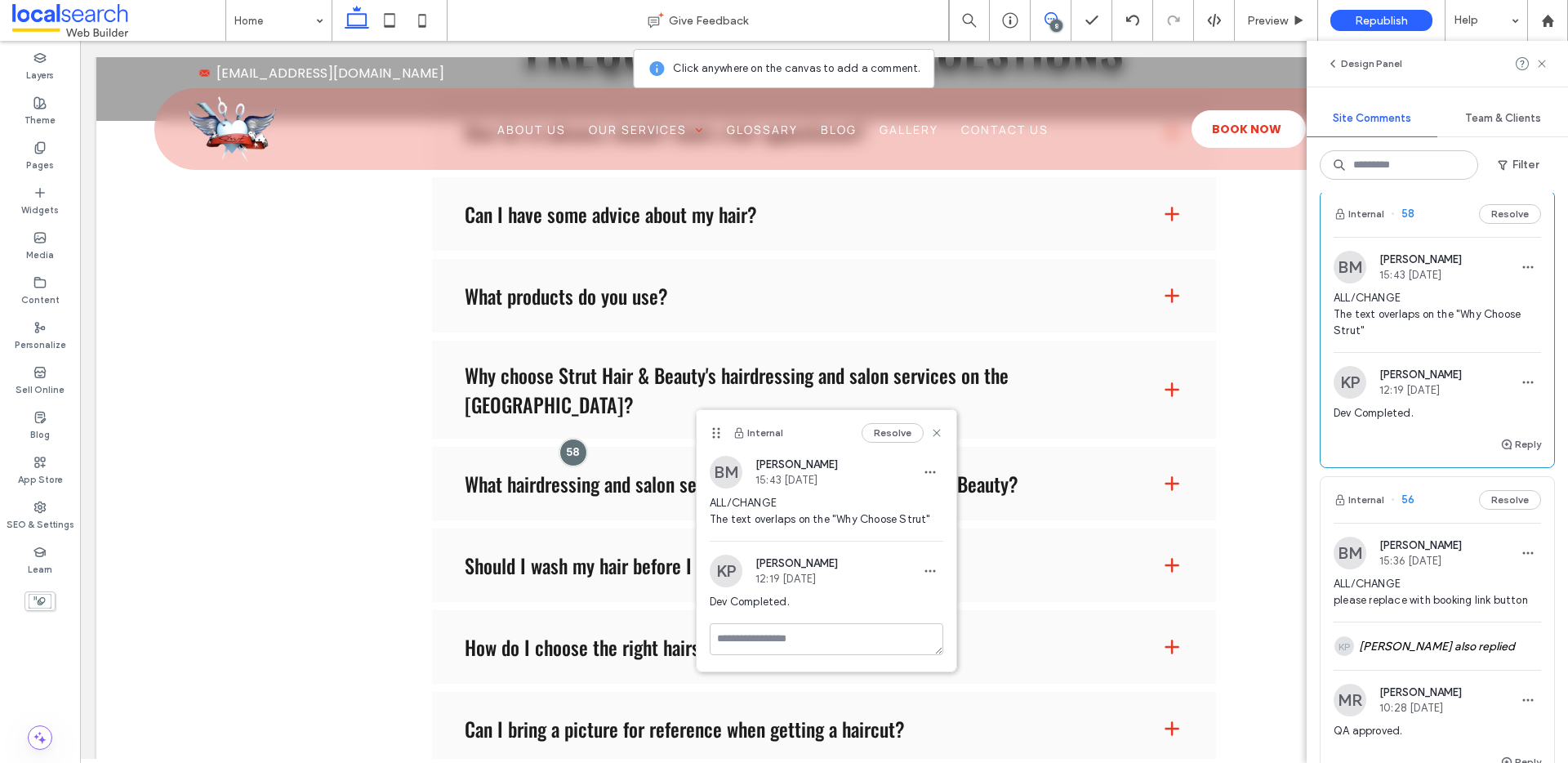
drag, startPoint x: 622, startPoint y: 342, endPoint x: 716, endPoint y: 431, distance: 129.4
click at [717, 430] on icon at bounding box center [715, 432] width 13 height 13
click at [1264, 23] on span "Preview" at bounding box center [1267, 21] width 41 height 14
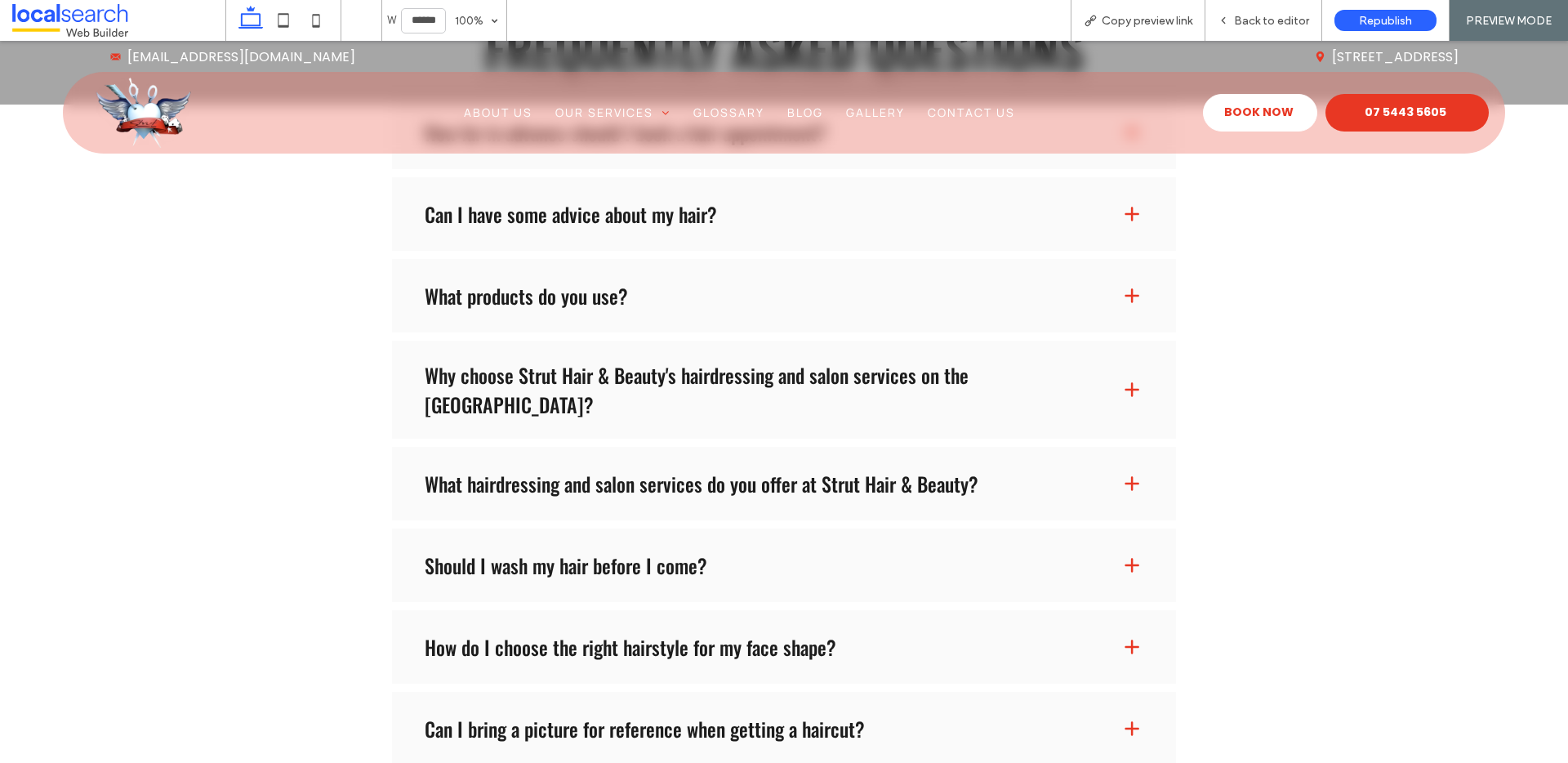
click at [522, 404] on h3 "Why choose Strut Hair & Beauty's hairdressing and salon services on the Sunshin…" at bounding box center [759, 390] width 669 height 59
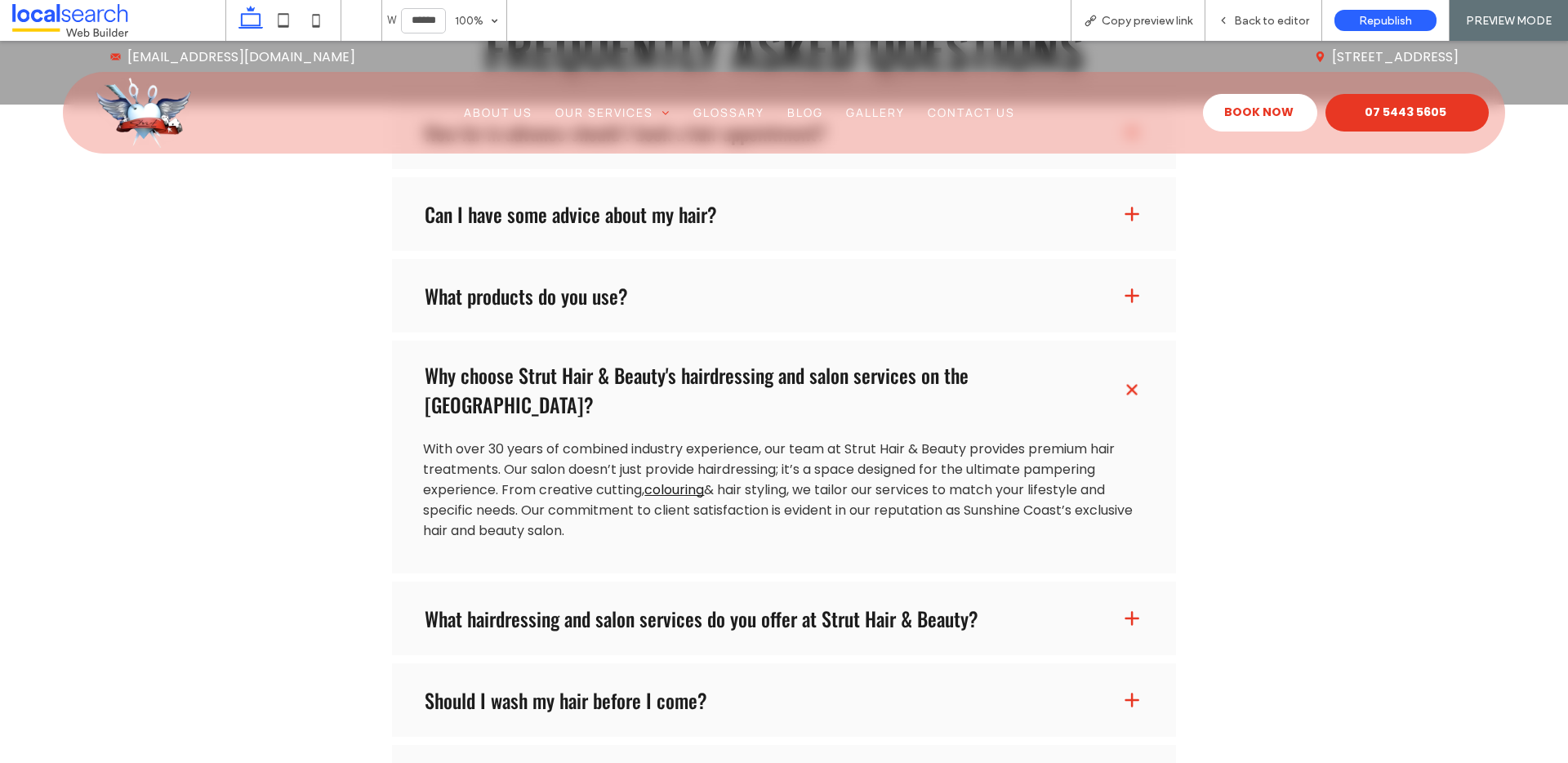
click at [621, 392] on h3 "Why choose Strut Hair & Beauty's hairdressing and salon services on the Sunshin…" at bounding box center [759, 390] width 669 height 59
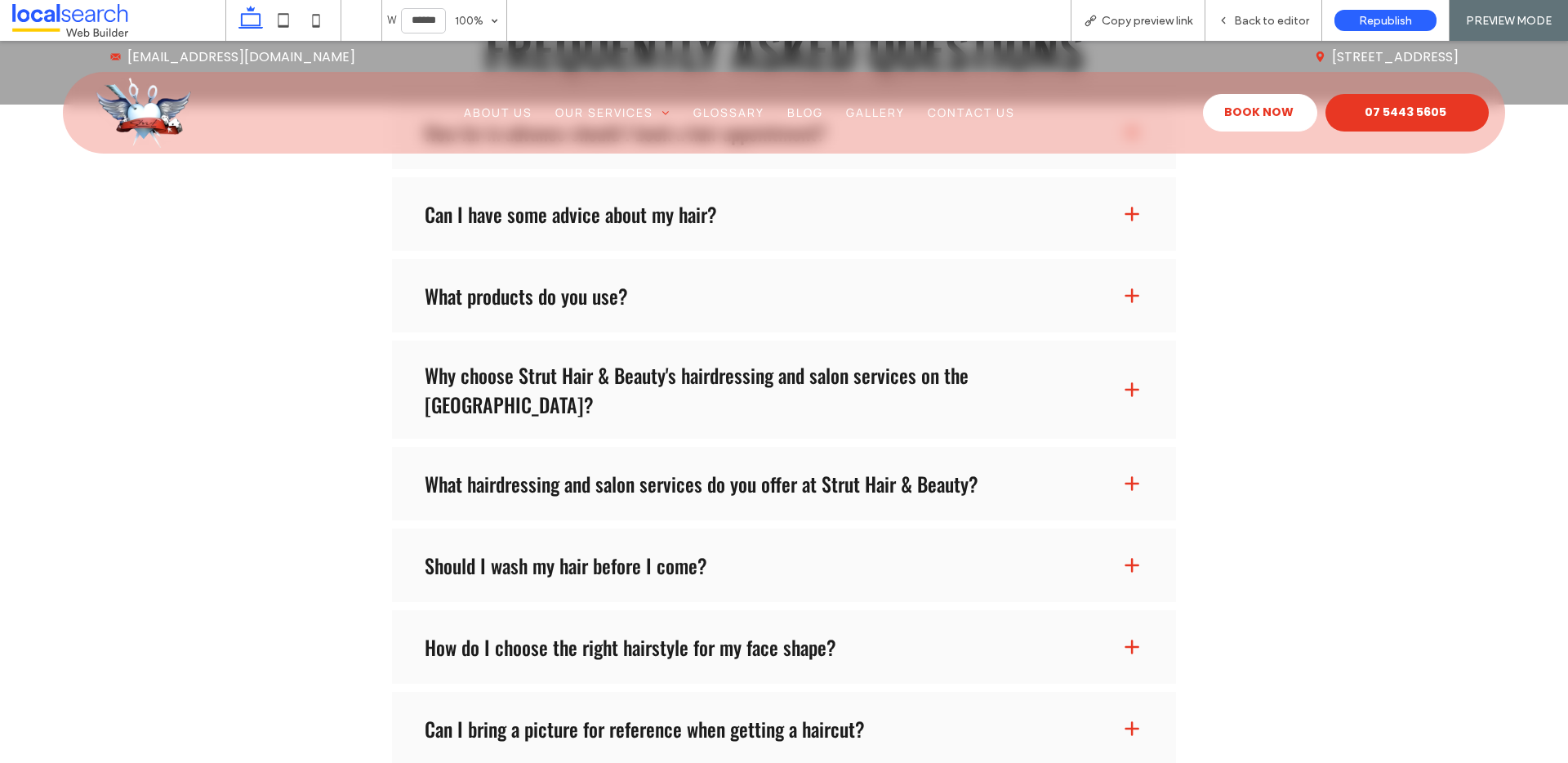
click at [580, 349] on div "Why choose Strut Hair & Beauty's hairdressing and salon services on the Sunshin…" at bounding box center [784, 389] width 784 height 98
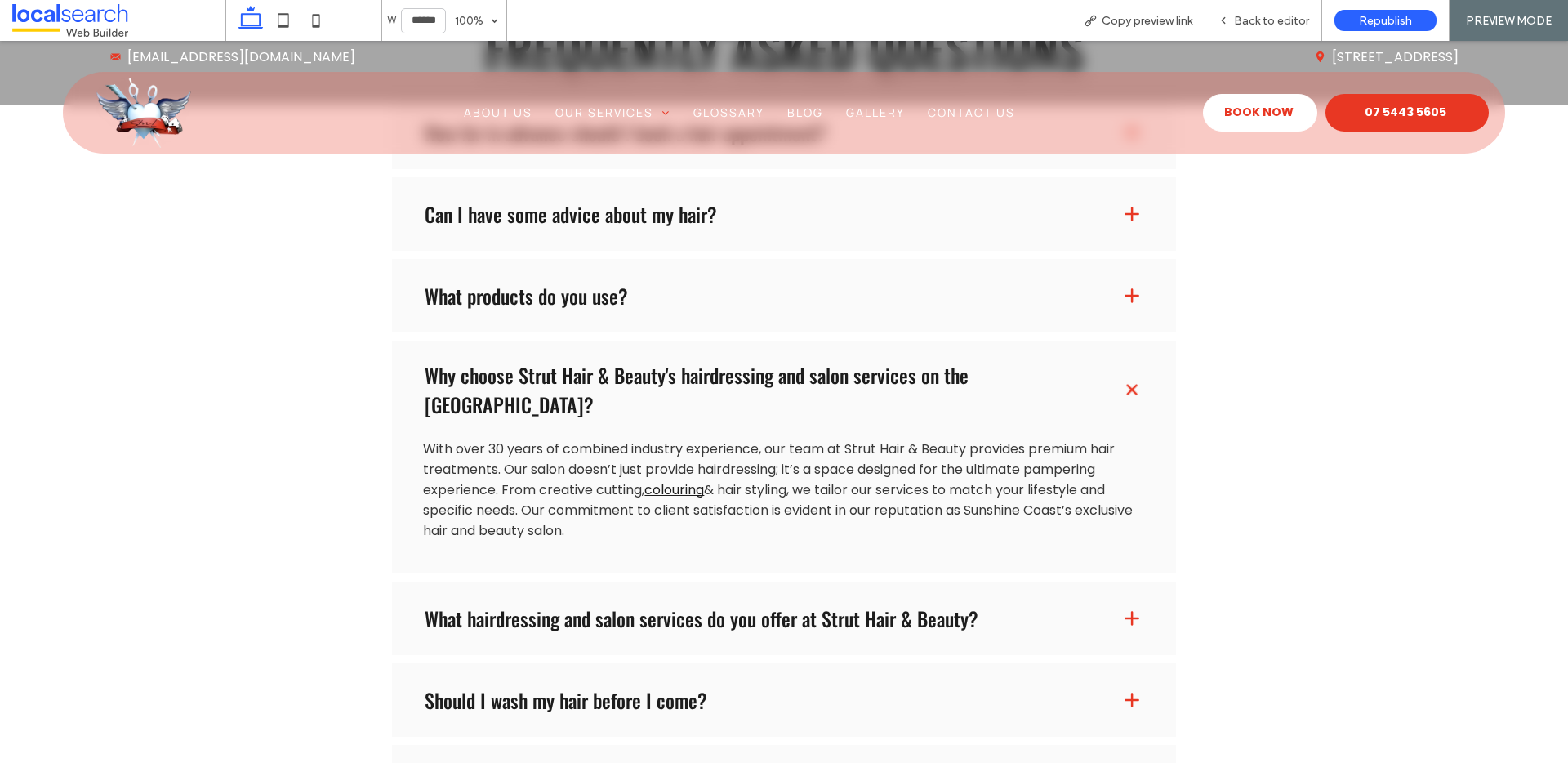
click at [588, 379] on h3 "Why choose Strut Hair & Beauty's hairdressing and salon services on the Sunshin…" at bounding box center [759, 390] width 669 height 59
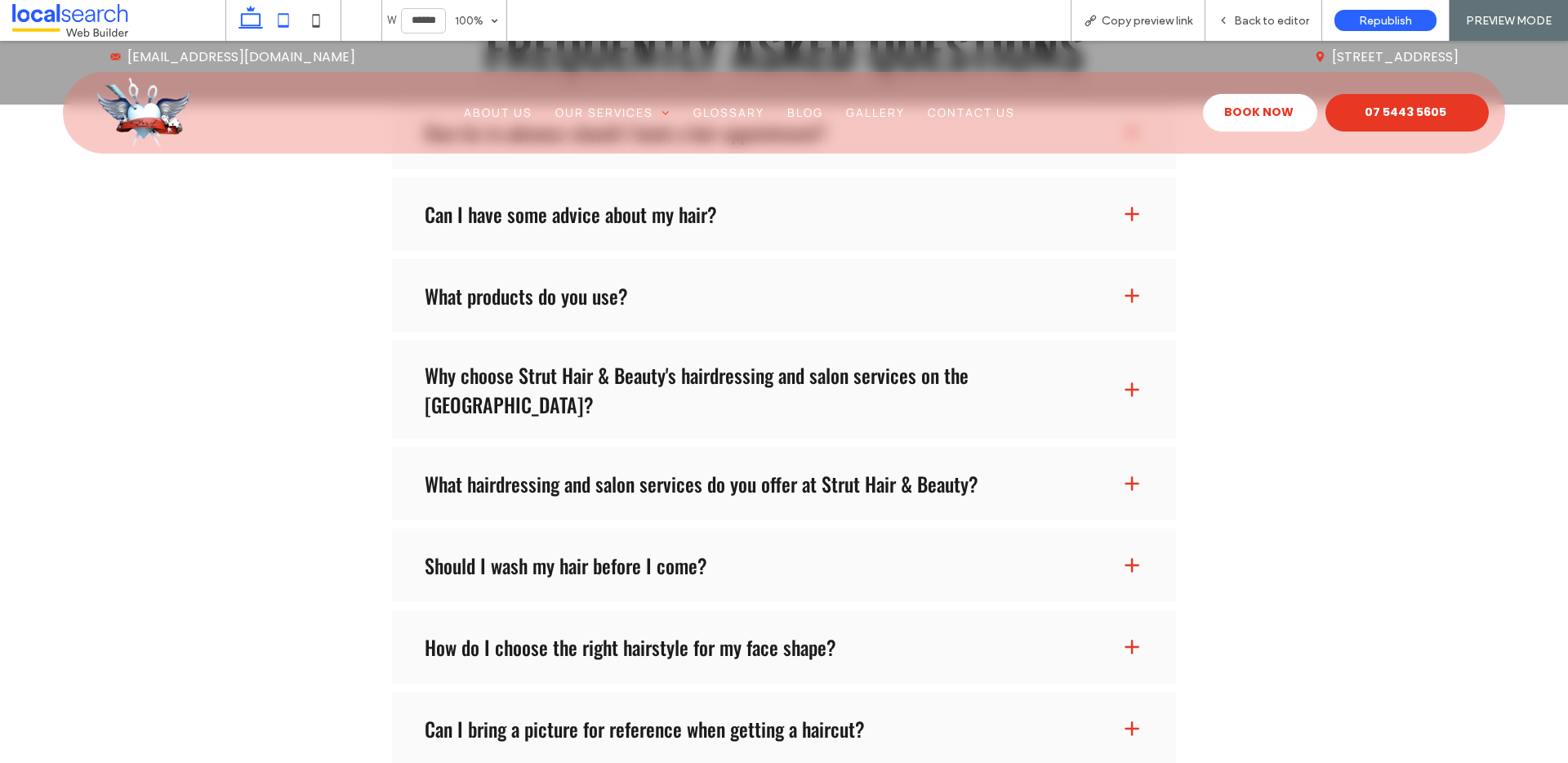
click at [271, 17] on icon at bounding box center [282, 20] width 32 height 32
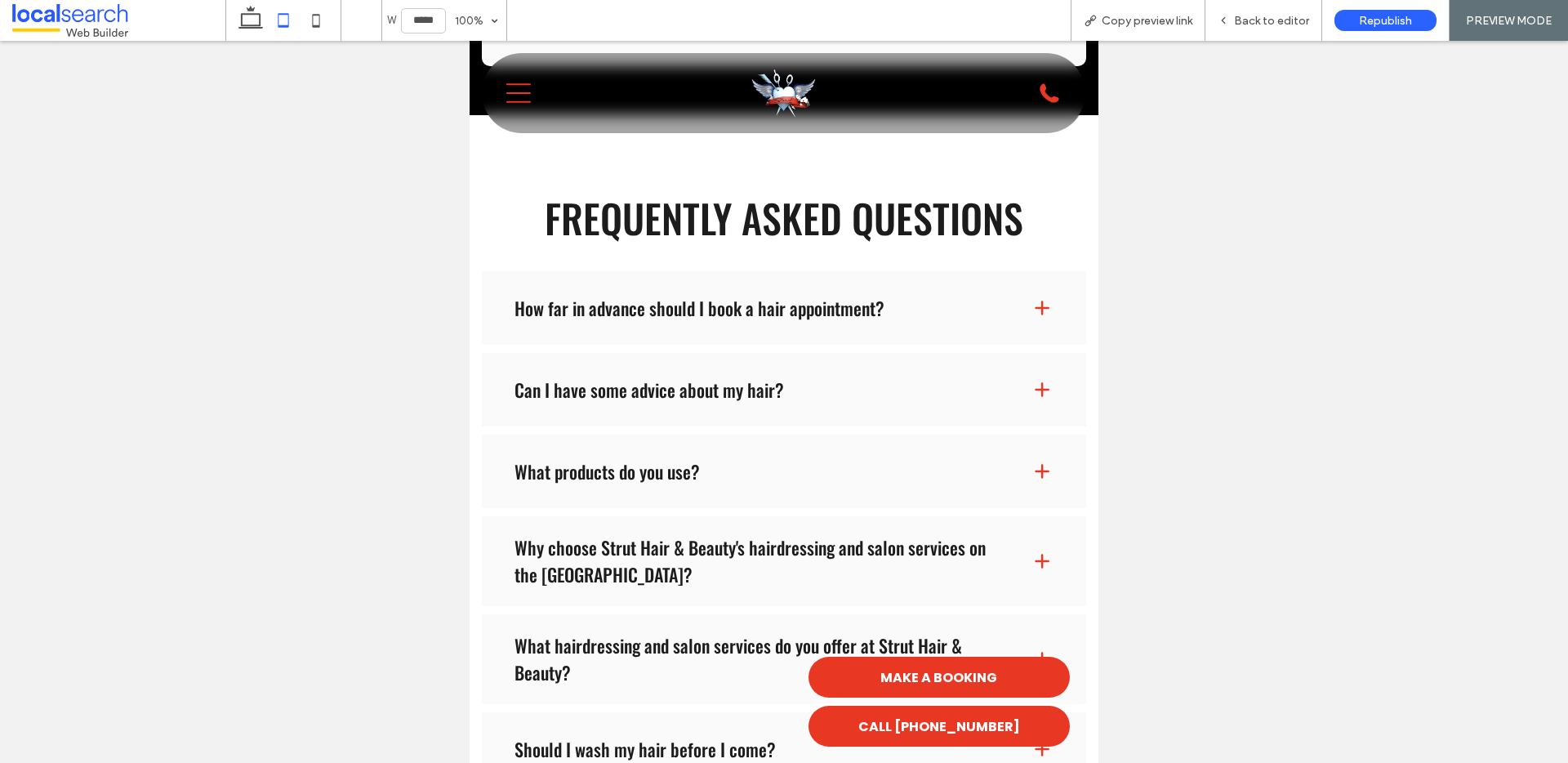
click at [322, 21] on icon at bounding box center [316, 20] width 32 height 32
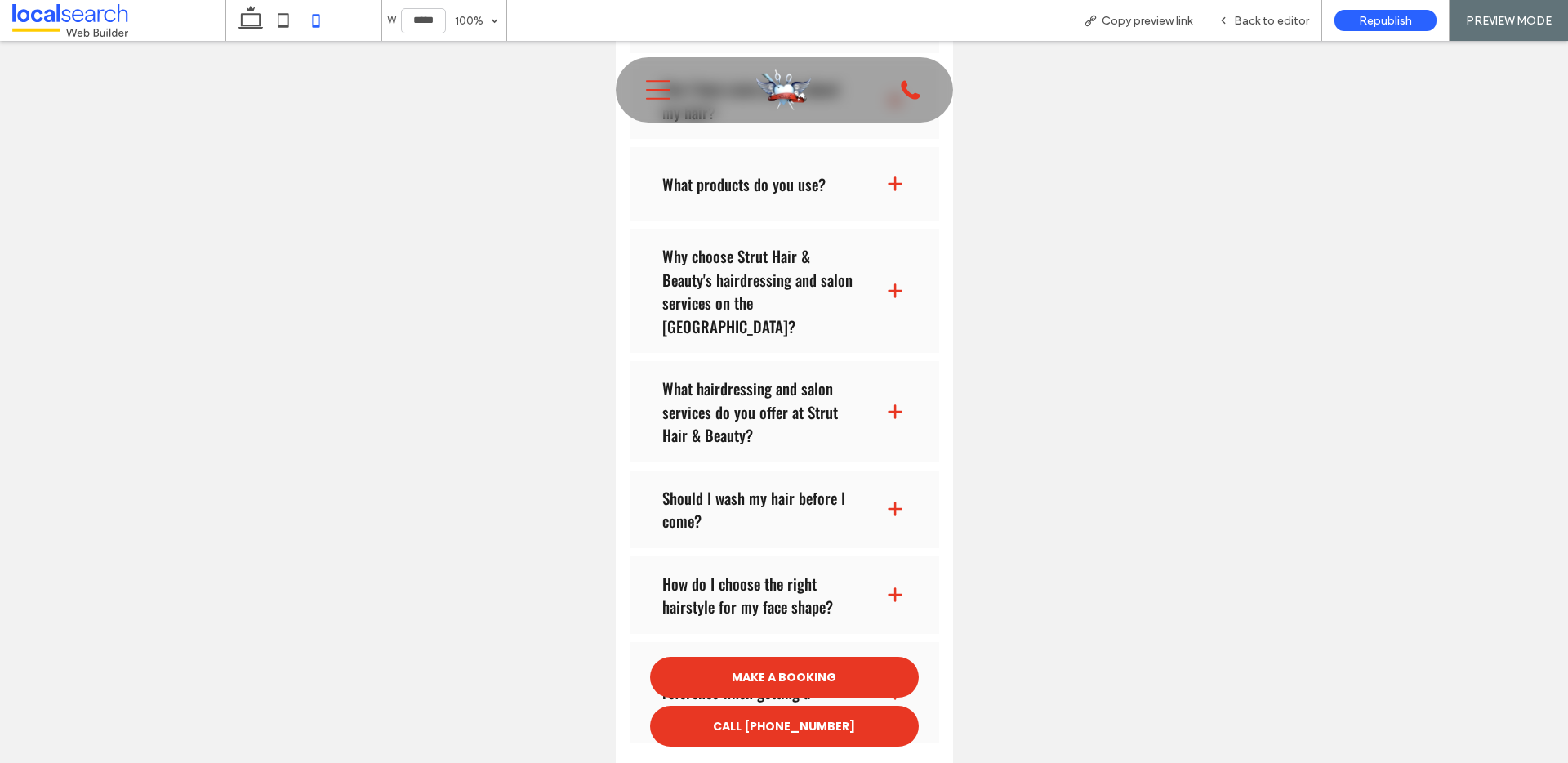
scroll to position [3554, 0]
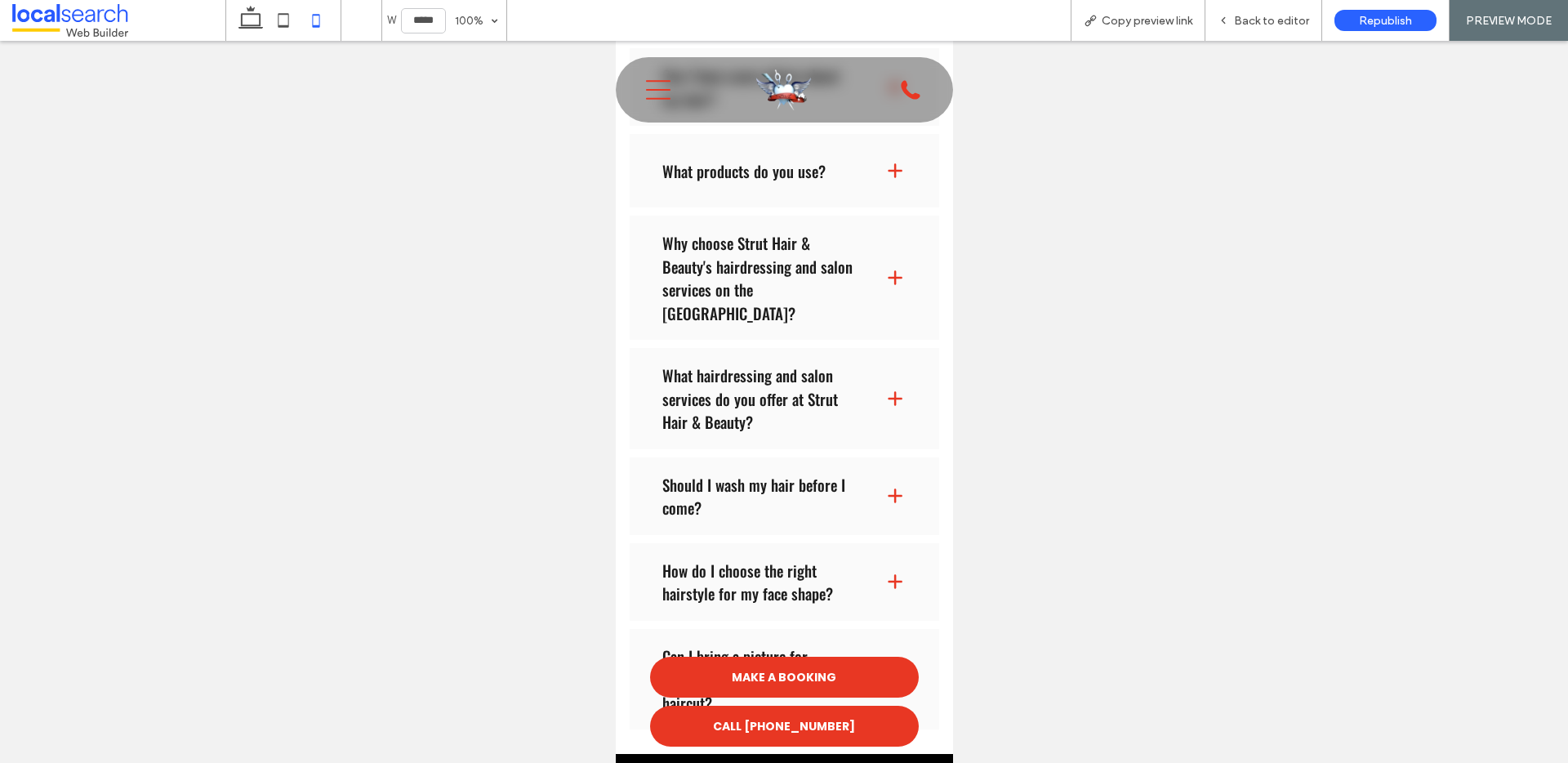
click at [792, 324] on h3 "Why choose Strut Hair & Beauty's hairdressing and salon services on the Sunshin…" at bounding box center [759, 276] width 196 height 93
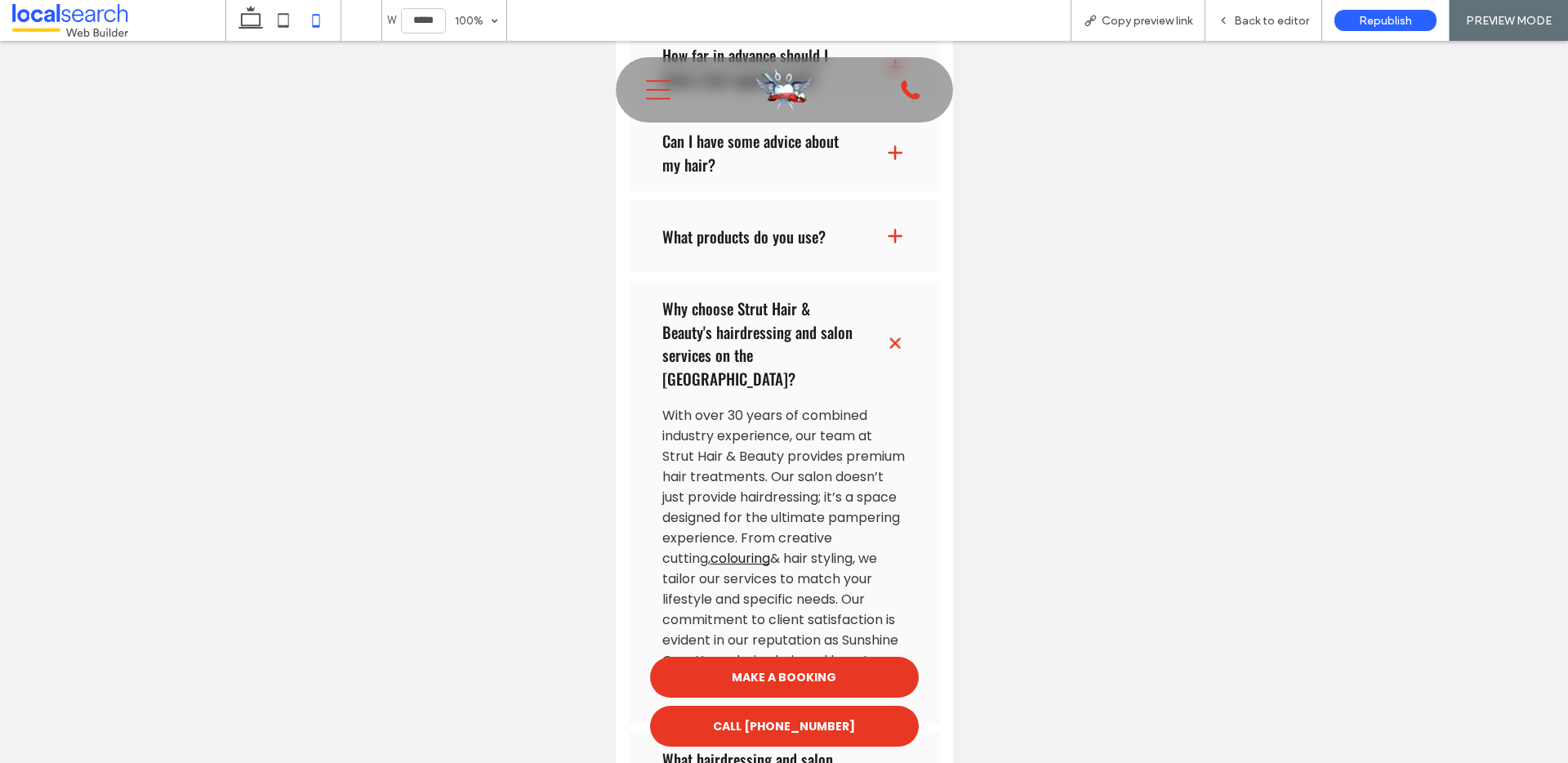
click at [781, 384] on h3 "Why choose Strut Hair & Beauty's hairdressing and salon services on the Sunshin…" at bounding box center [759, 342] width 196 height 93
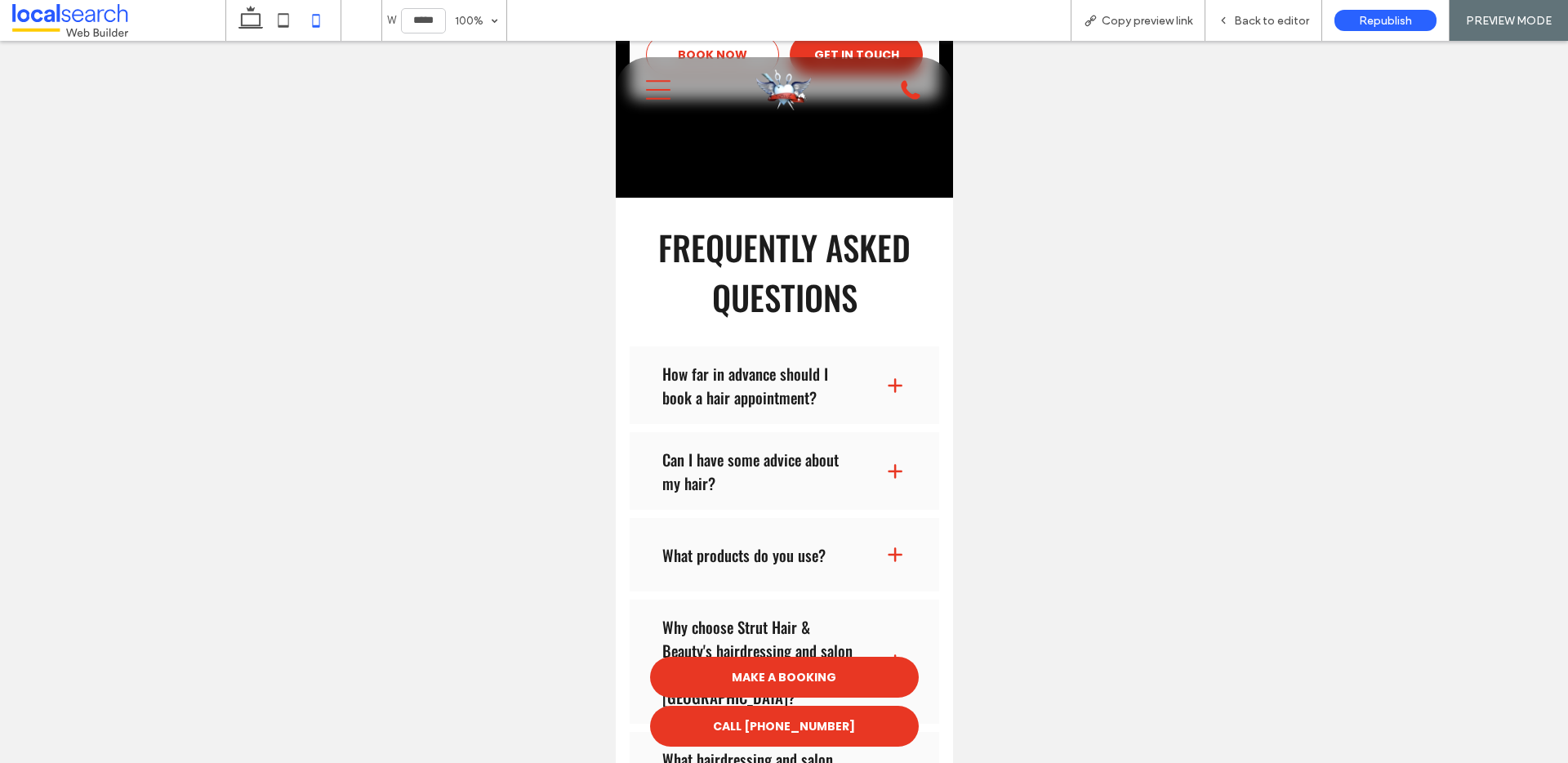
scroll to position [3128, 0]
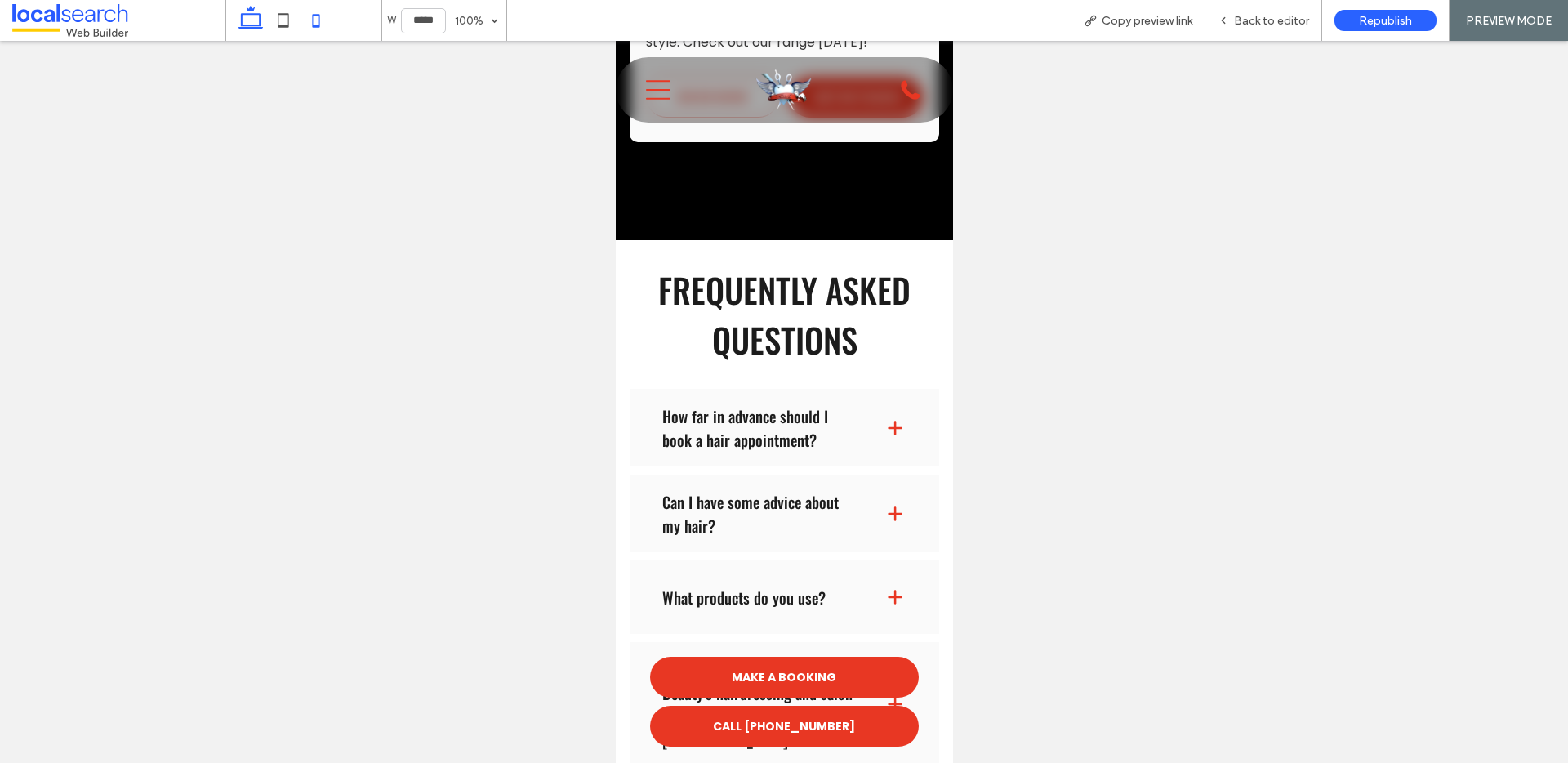
click at [246, 22] on icon at bounding box center [250, 20] width 32 height 32
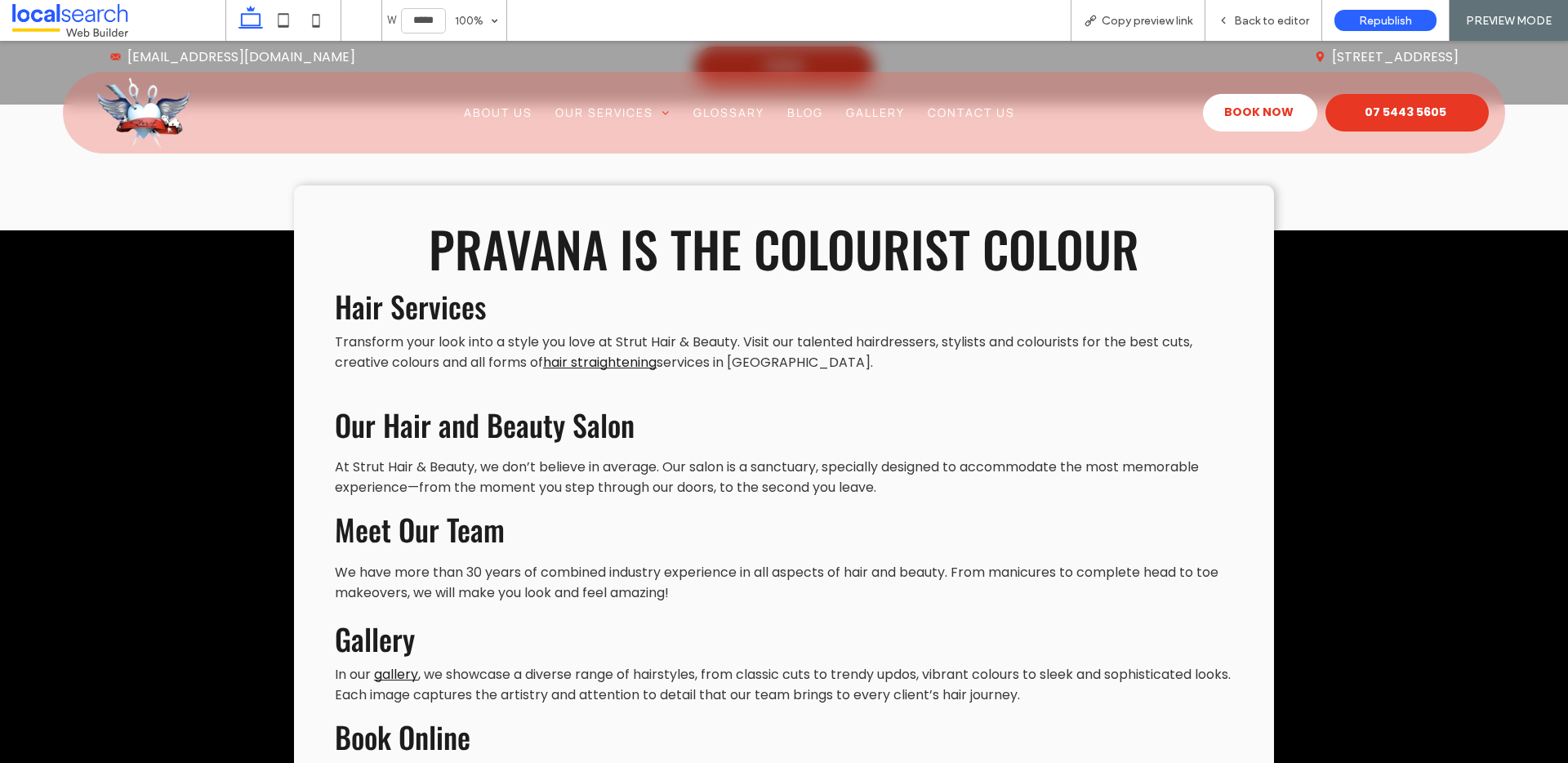
type input "******"
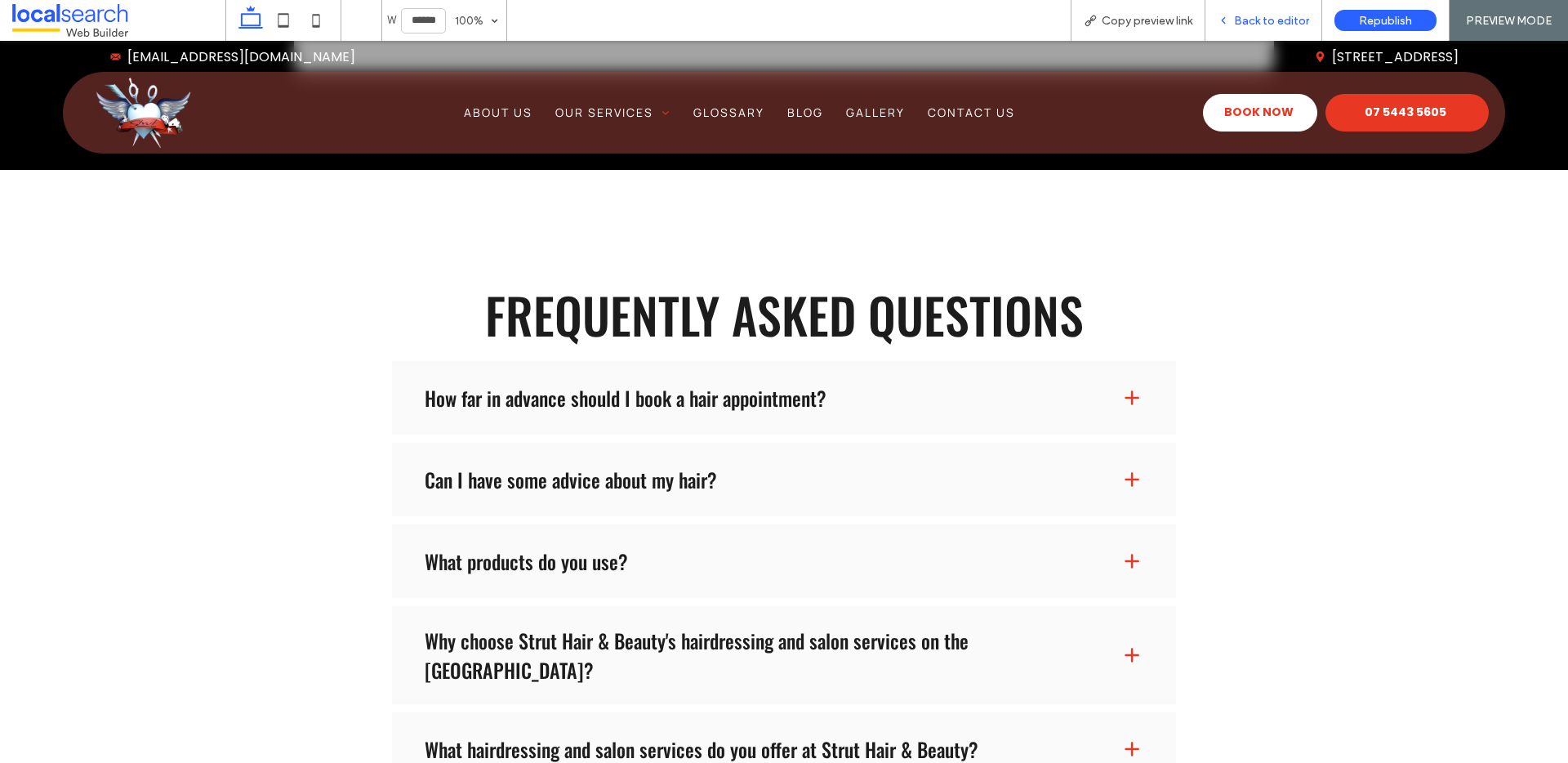
click at [1280, 23] on span "Back to editor" at bounding box center [1271, 21] width 75 height 14
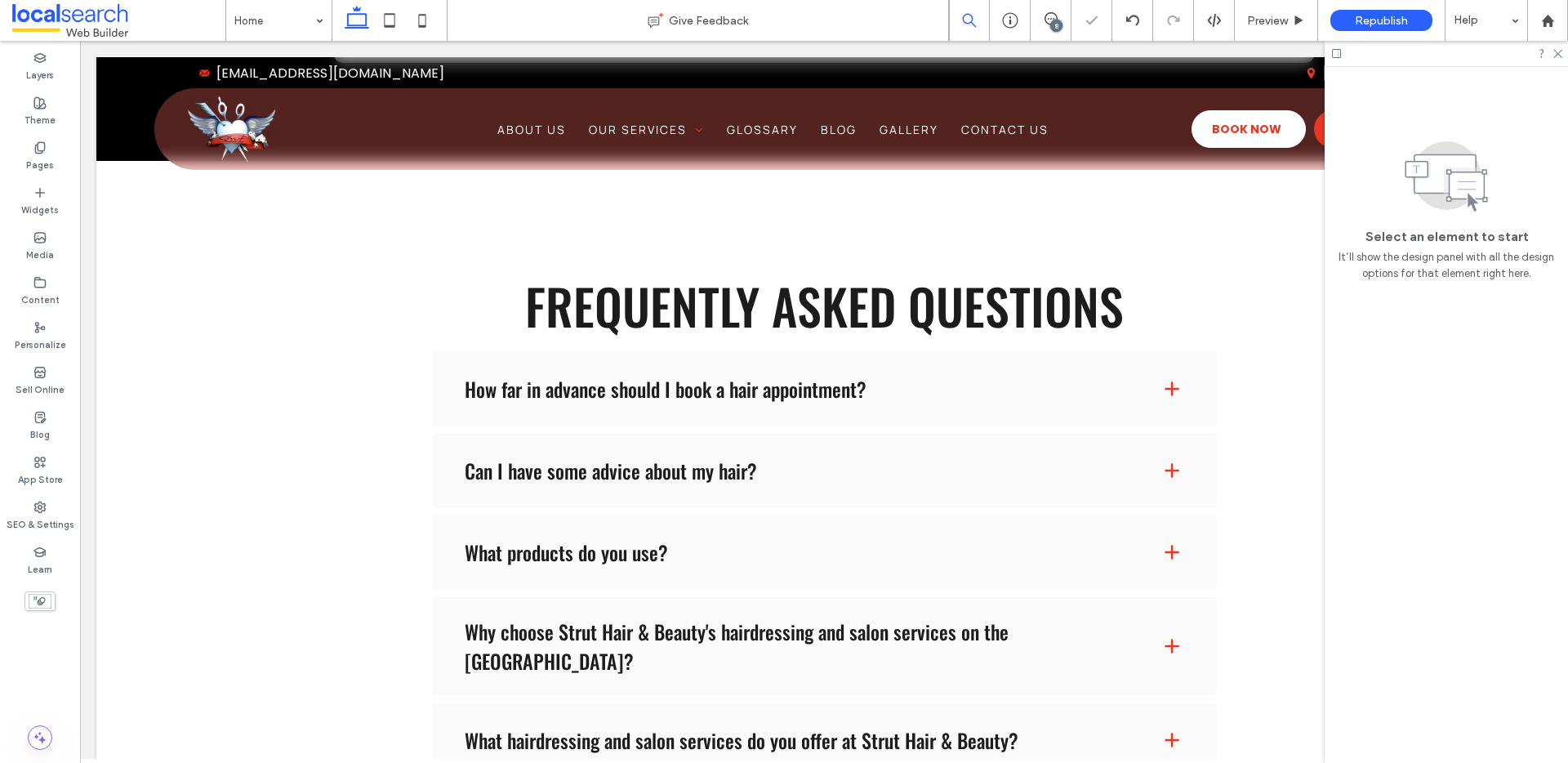
scroll to position [3937, 0]
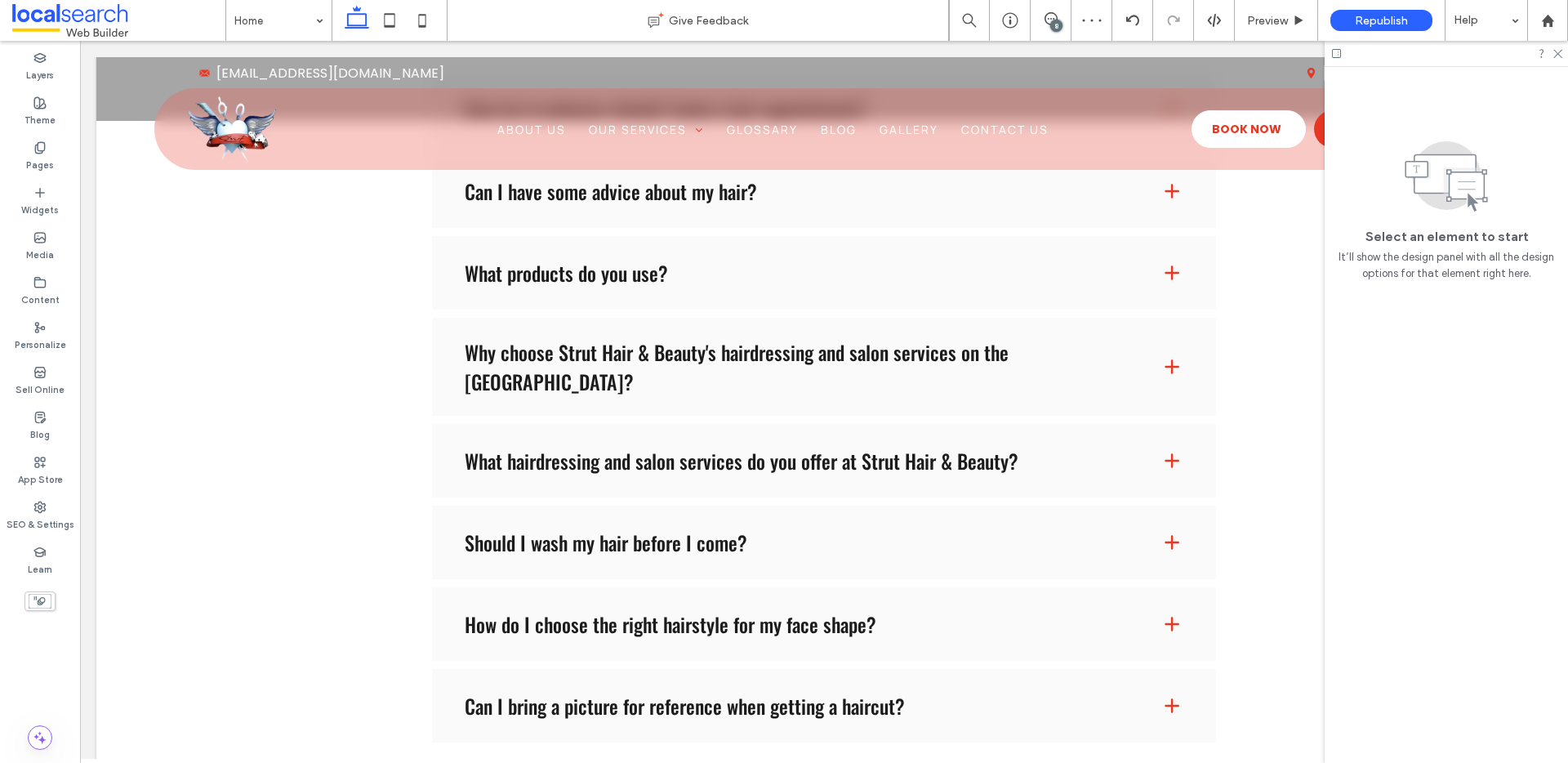
click at [1051, 14] on icon at bounding box center [1050, 19] width 13 height 13
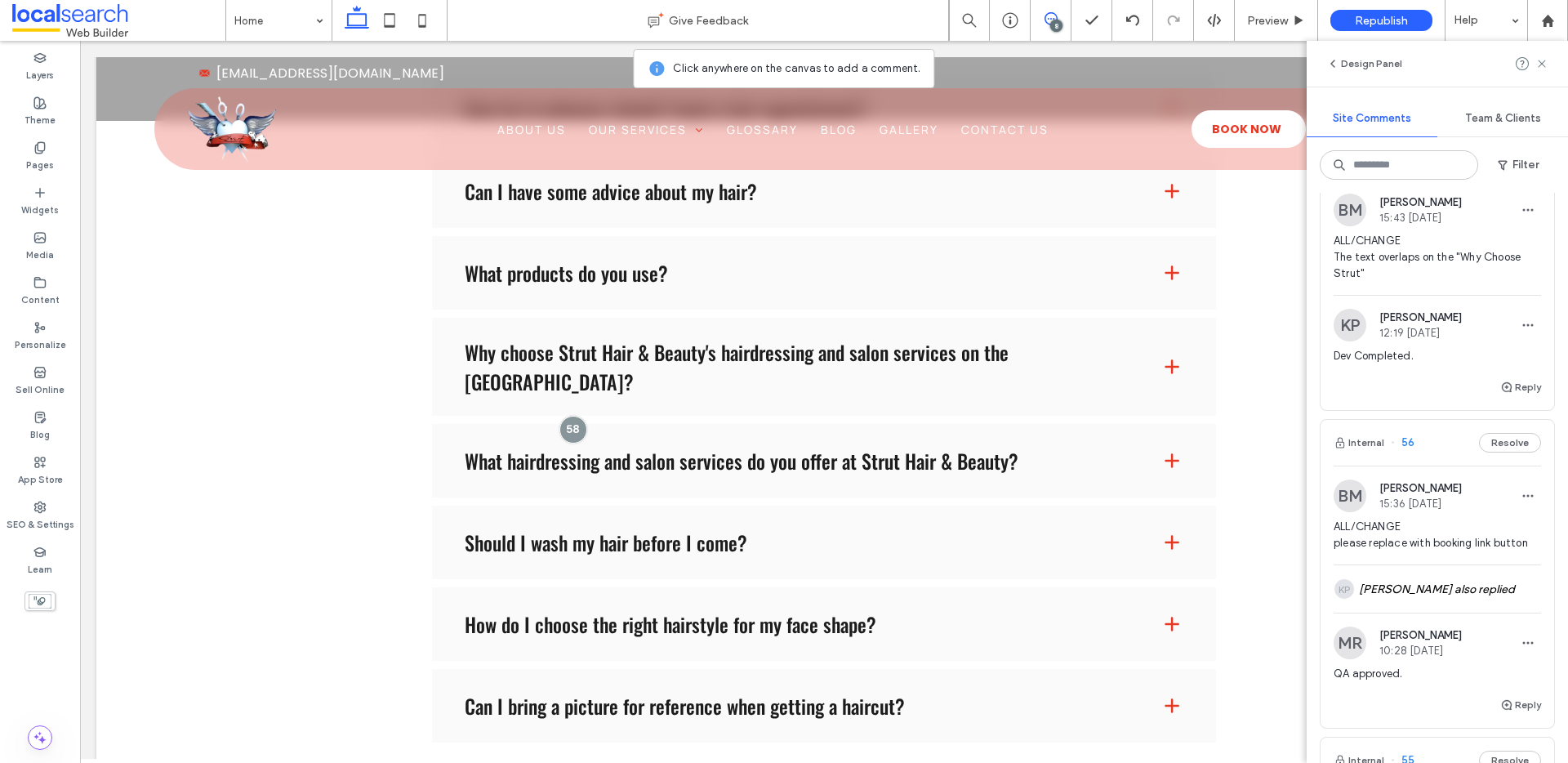
scroll to position [1126, 0]
click at [1502, 393] on use "button" at bounding box center [1506, 388] width 10 height 10
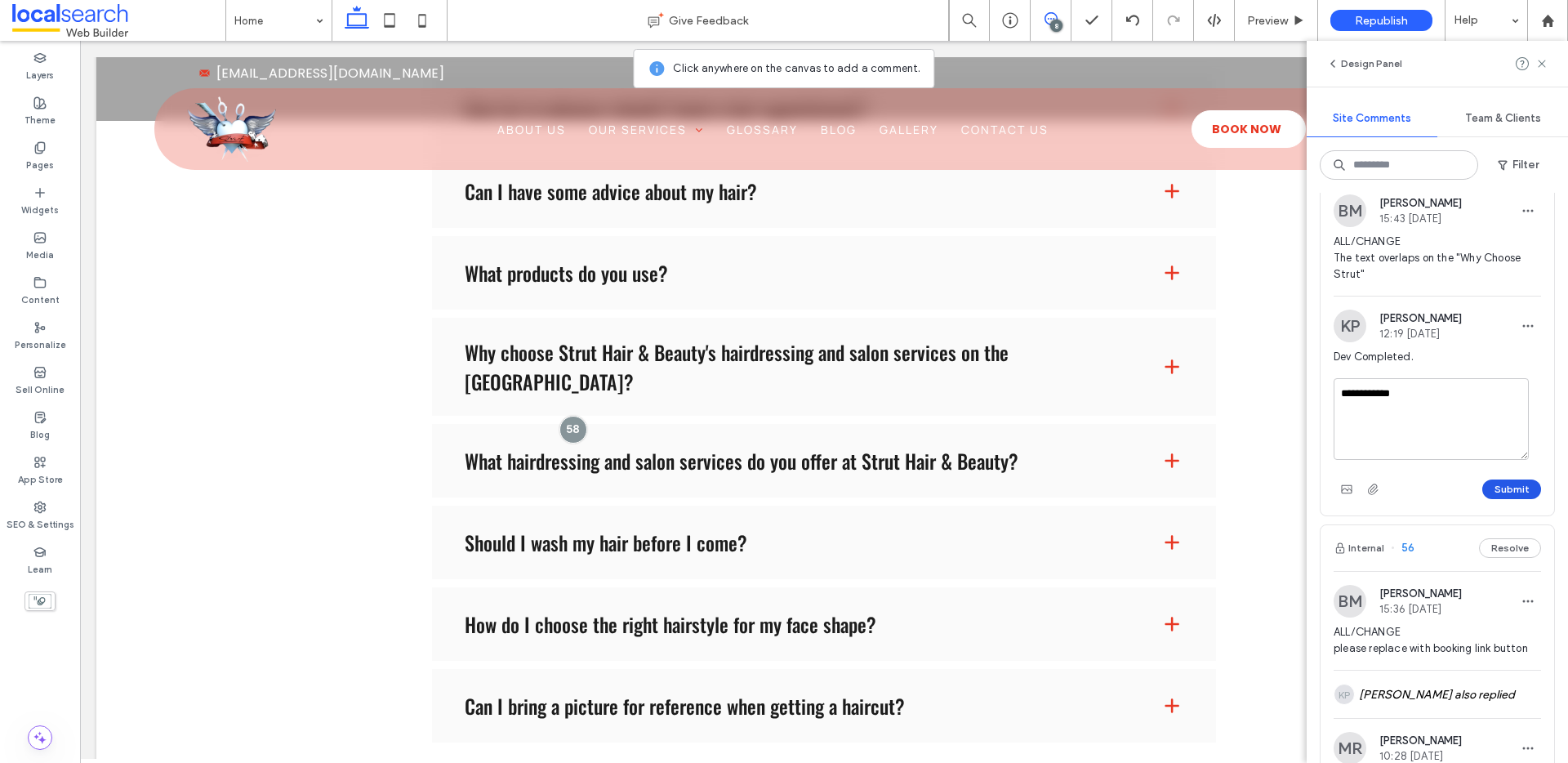
type textarea "**********"
click at [1506, 499] on button "Submit" at bounding box center [1511, 489] width 59 height 20
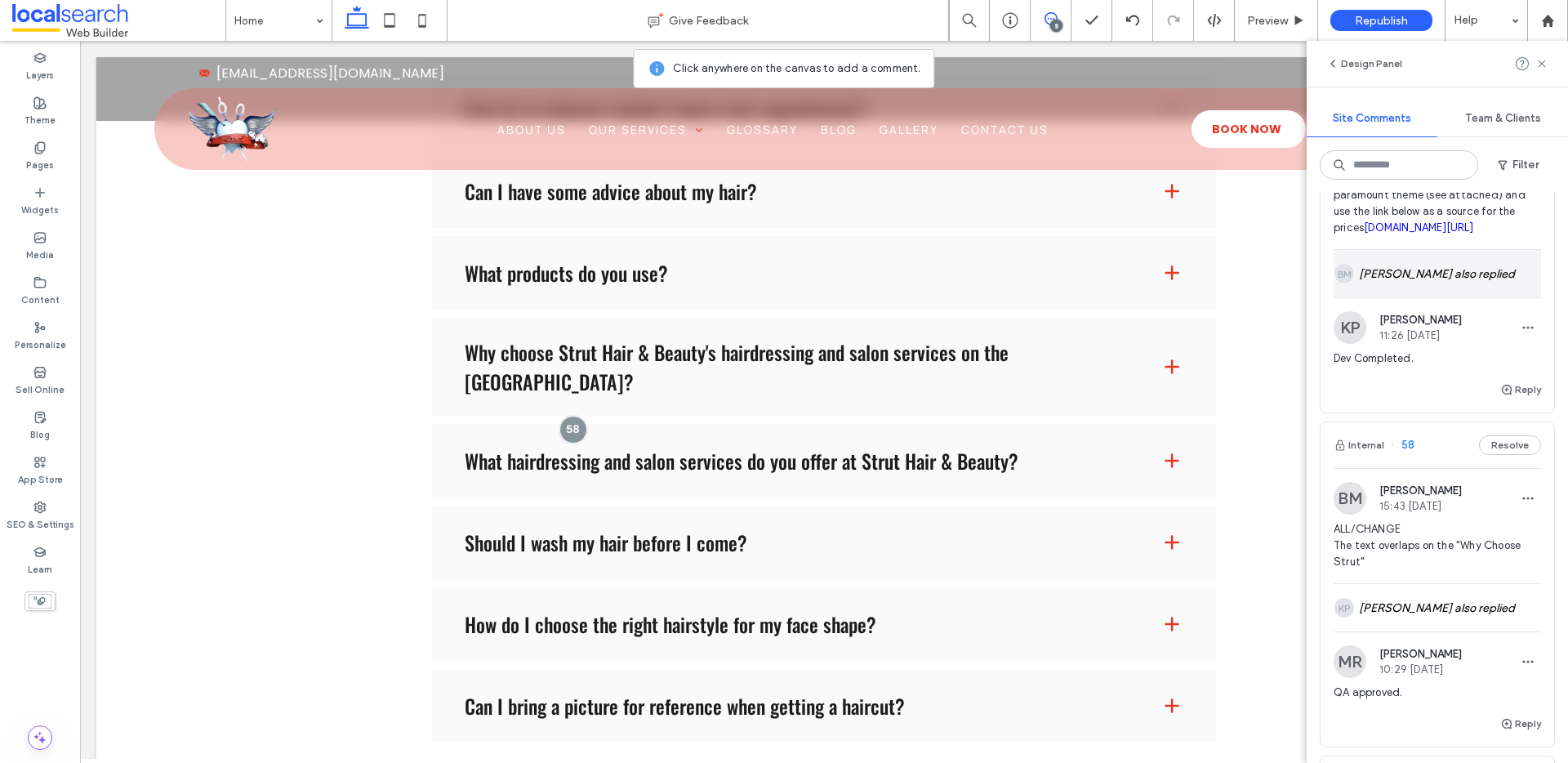
scroll to position [732, 0]
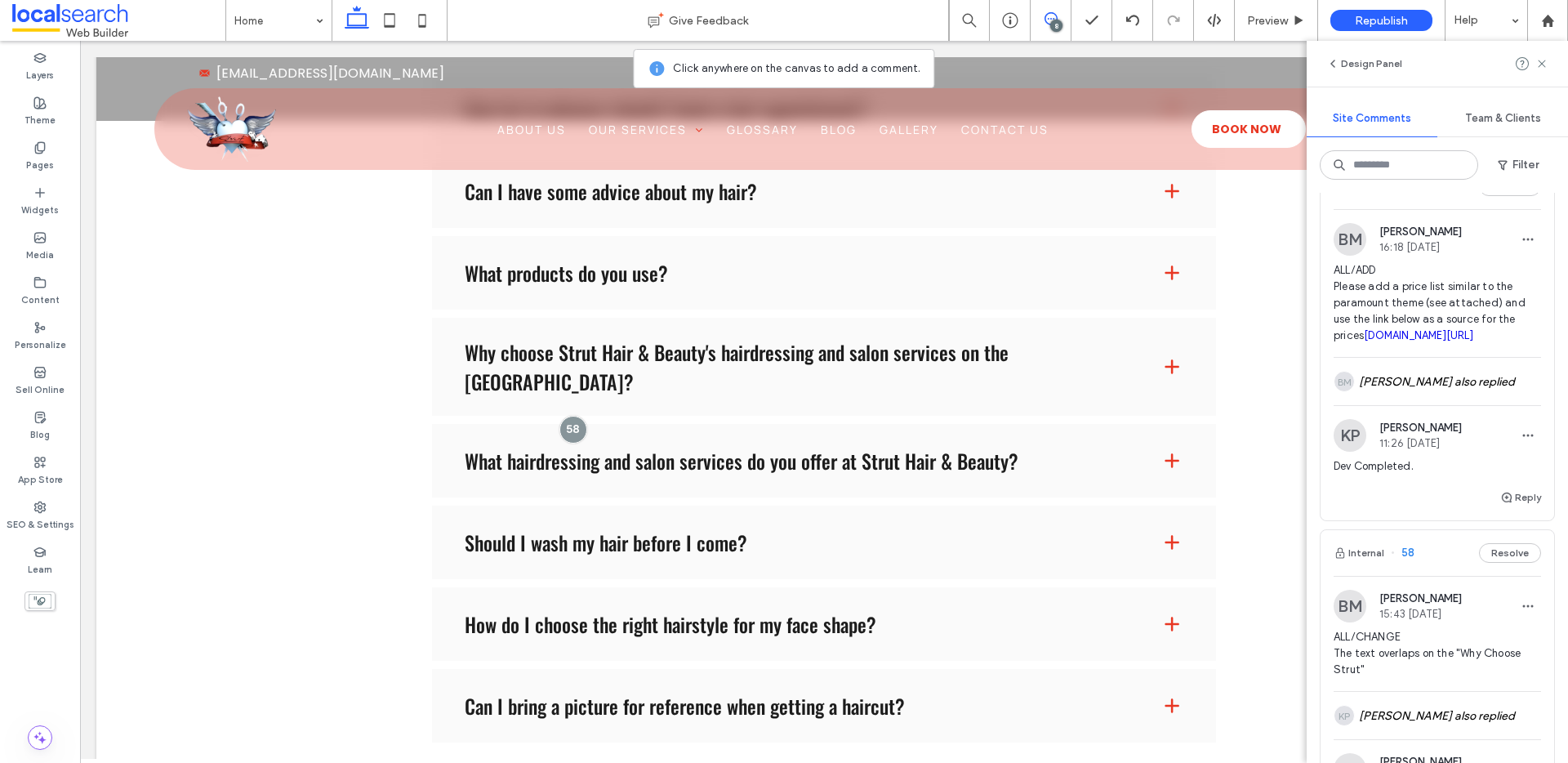
click at [1359, 196] on button "Internal" at bounding box center [1359, 187] width 51 height 20
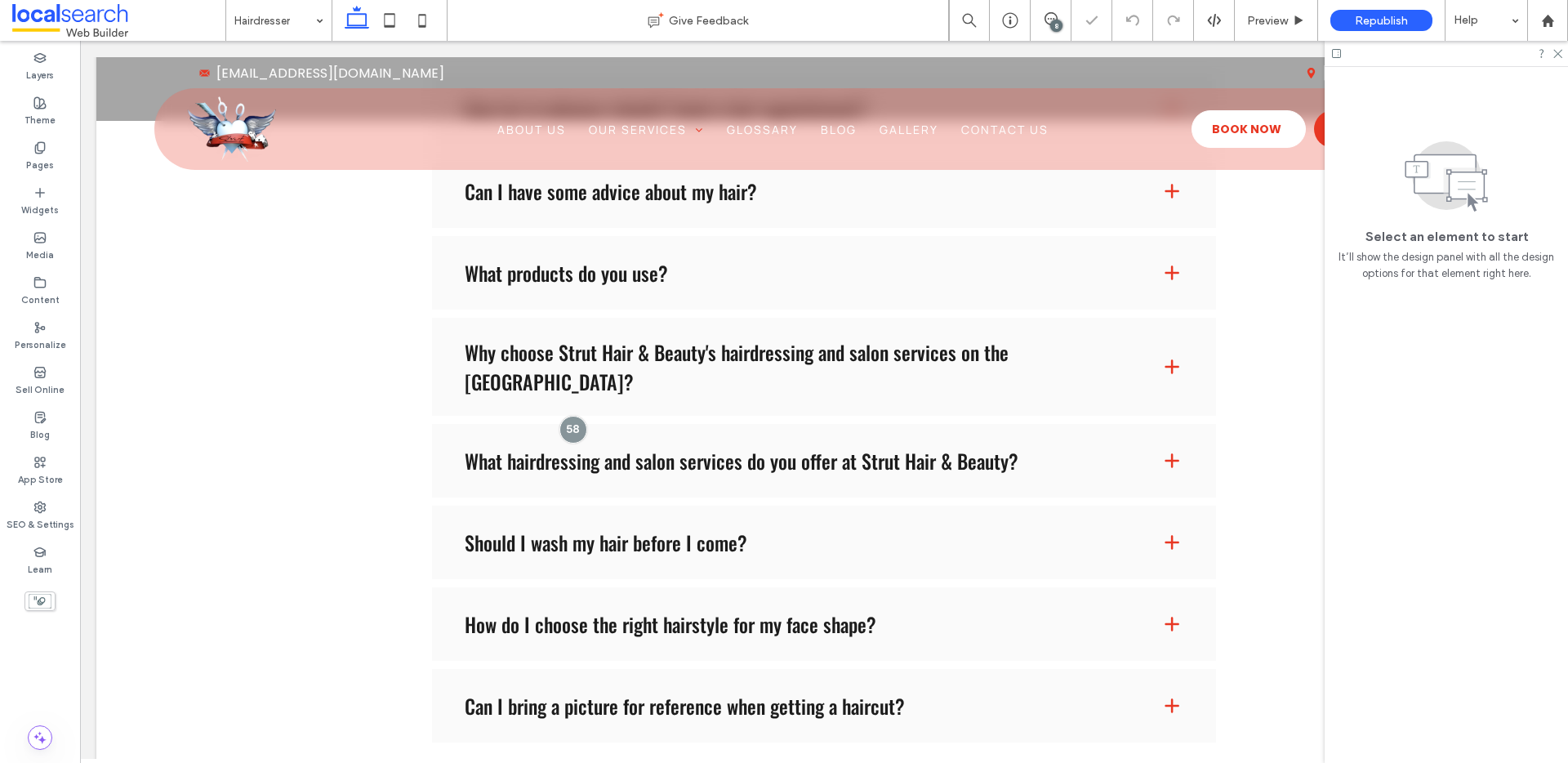
click at [1426, 394] on div "Hairdresser Give Feedback 8 Preview Republish Help Design Panel Site Comments T…" at bounding box center [784, 381] width 1568 height 763
click at [1048, 18] on icon at bounding box center [1050, 19] width 13 height 13
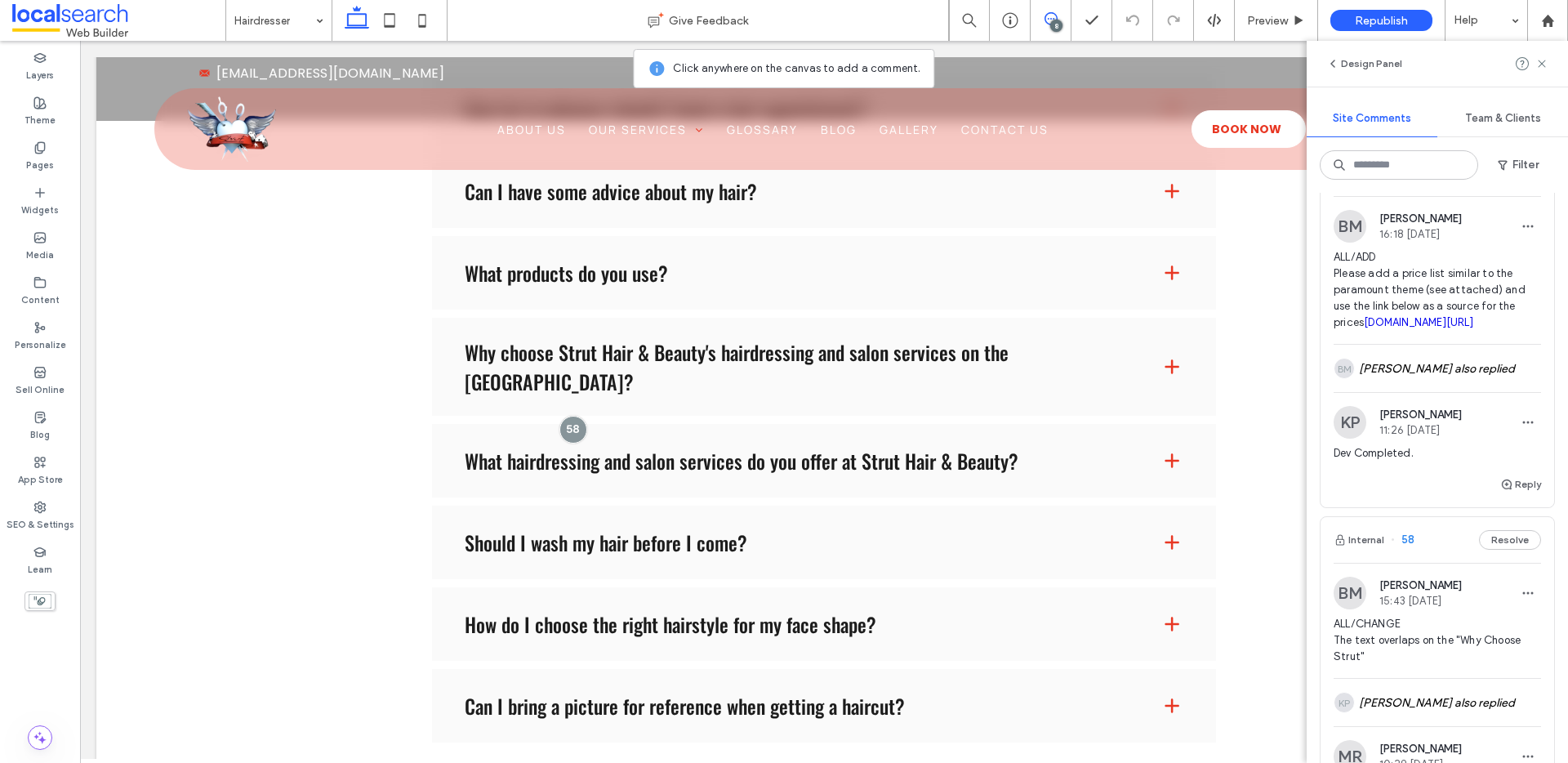
scroll to position [706, 0]
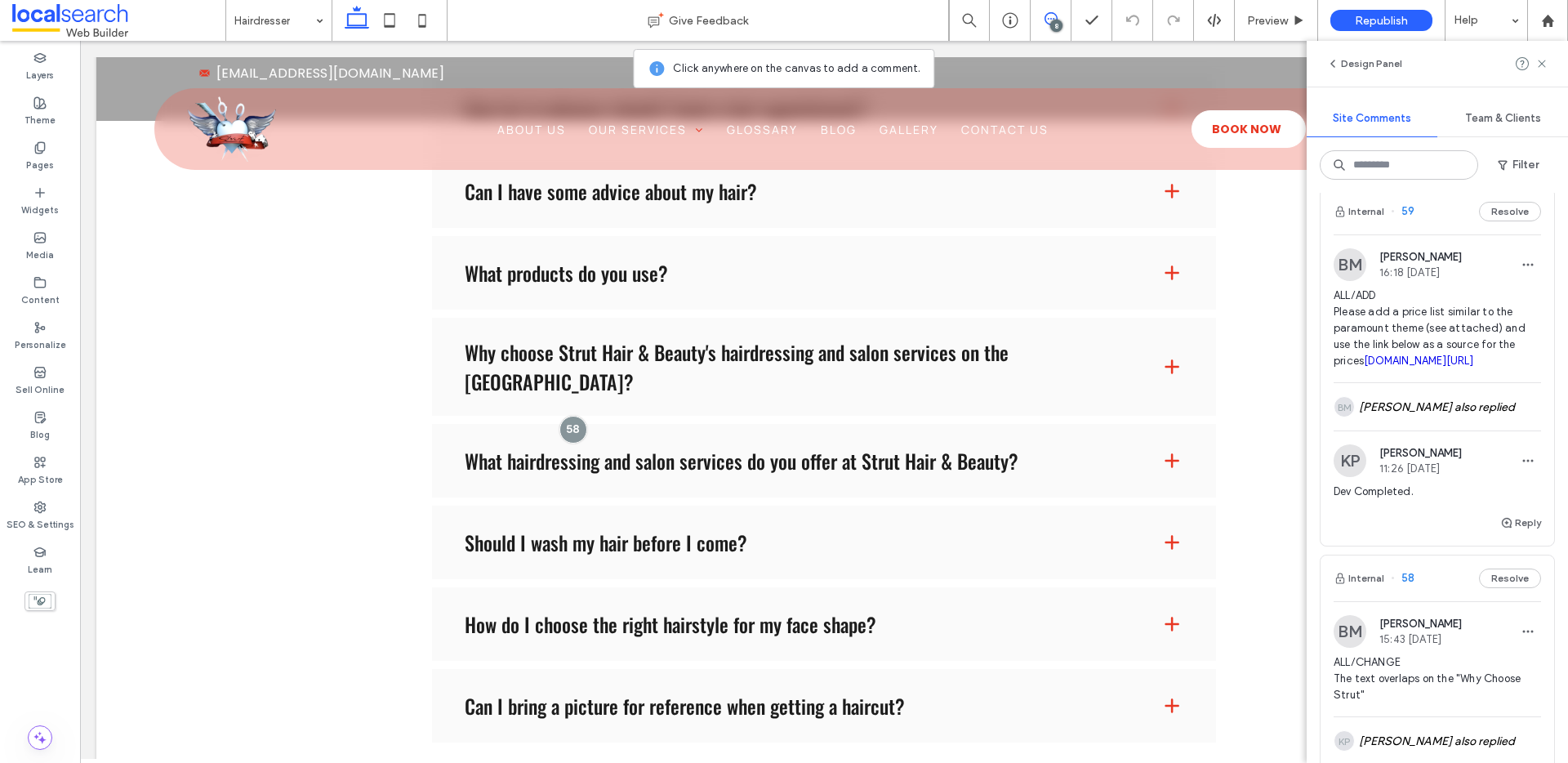
click at [1396, 369] on span "ALL/ADD Please add a price list similar to the paramount theme (see attached) a…" at bounding box center [1437, 328] width 207 height 82
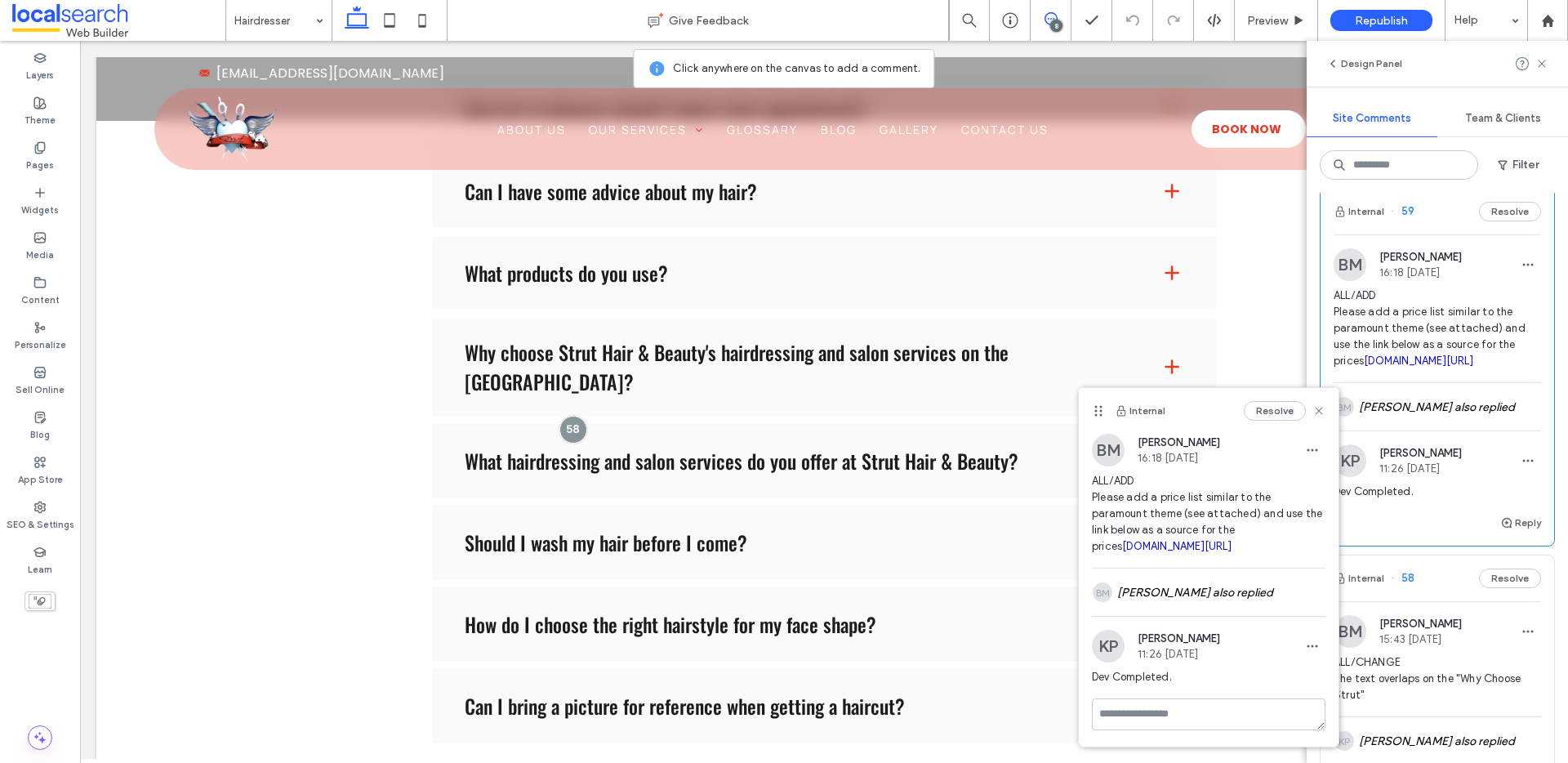
click at [1134, 552] on link "fresha.com/a/strut-hair-and-beauty-maroochydore-21-beach-road-vc078j1m/booking?…" at bounding box center [1176, 545] width 109 height 13
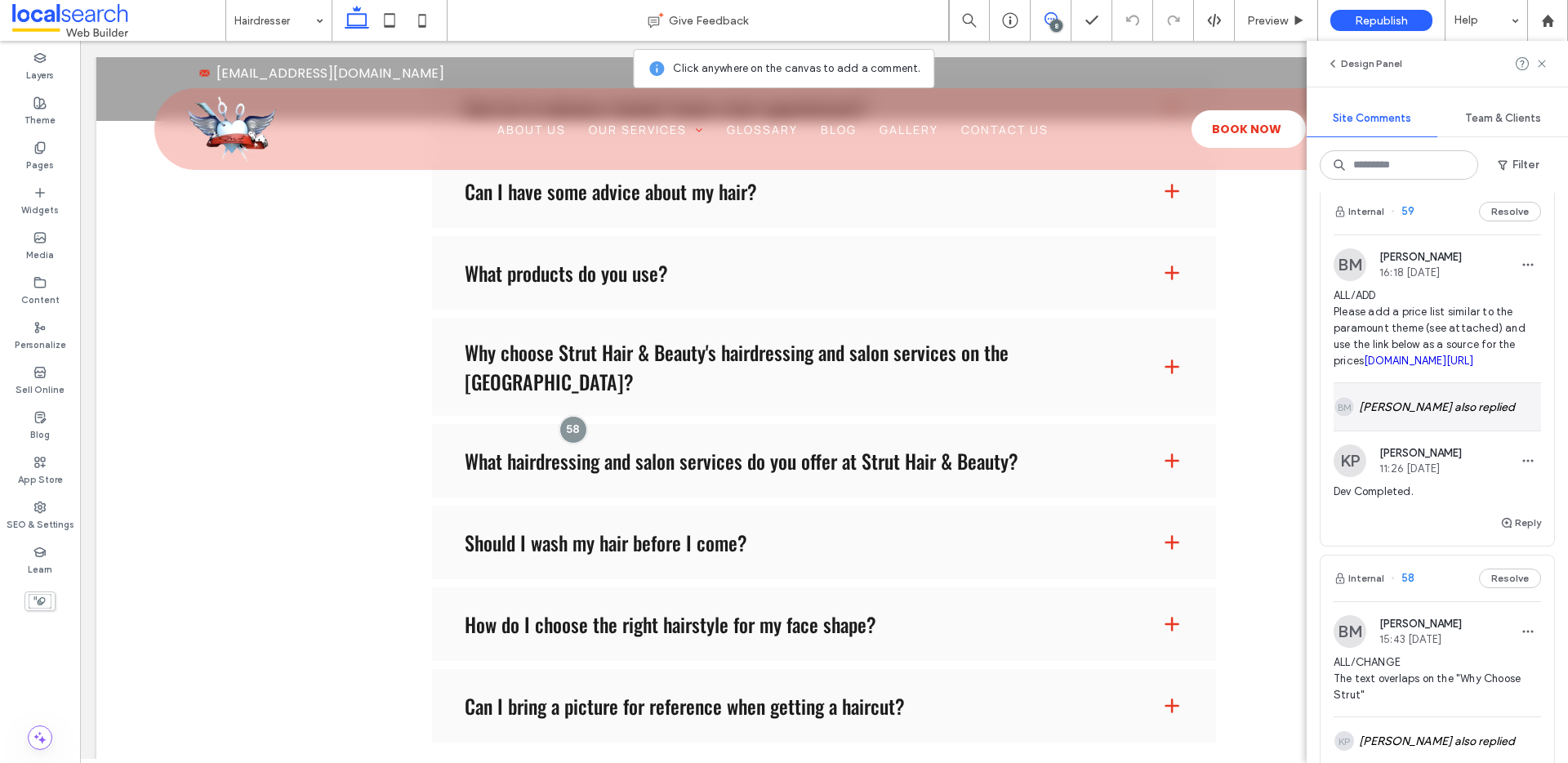
click at [1407, 430] on div "BM Bethany McDonald also replied" at bounding box center [1437, 406] width 207 height 47
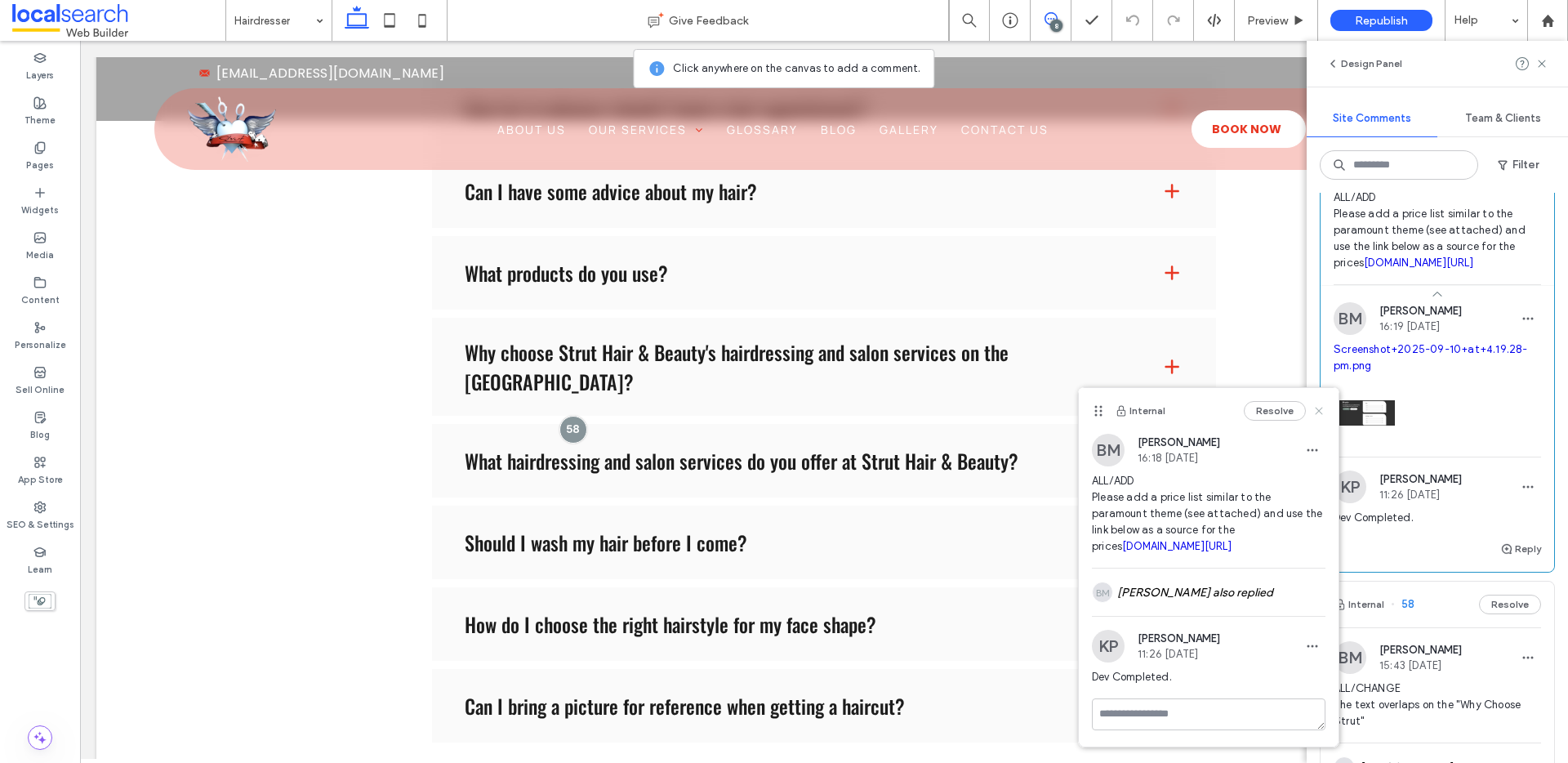
click at [1314, 409] on use at bounding box center [1318, 410] width 8 height 8
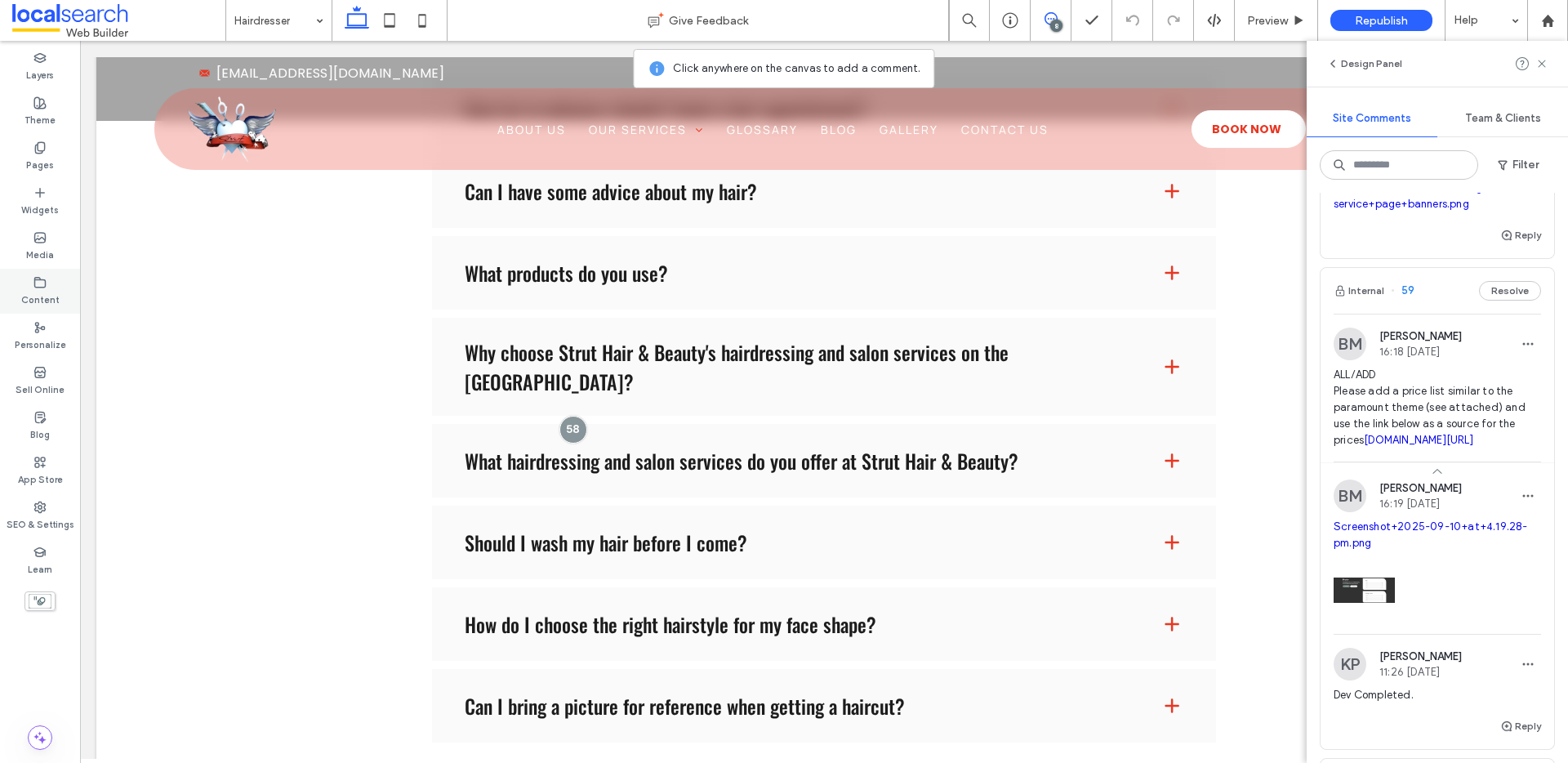
scroll to position [620, 0]
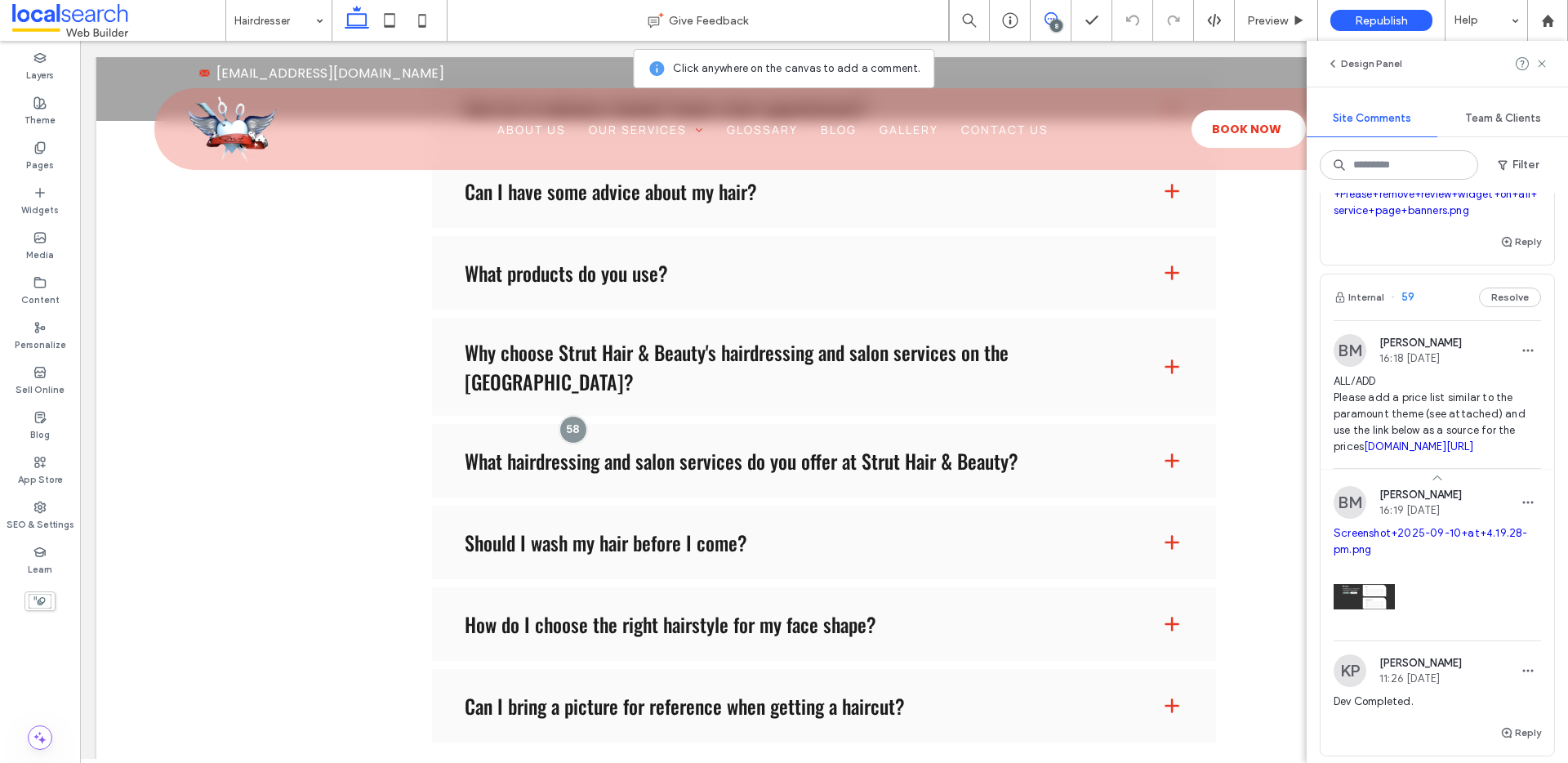
click at [1054, 22] on div "8" at bounding box center [1056, 25] width 13 height 13
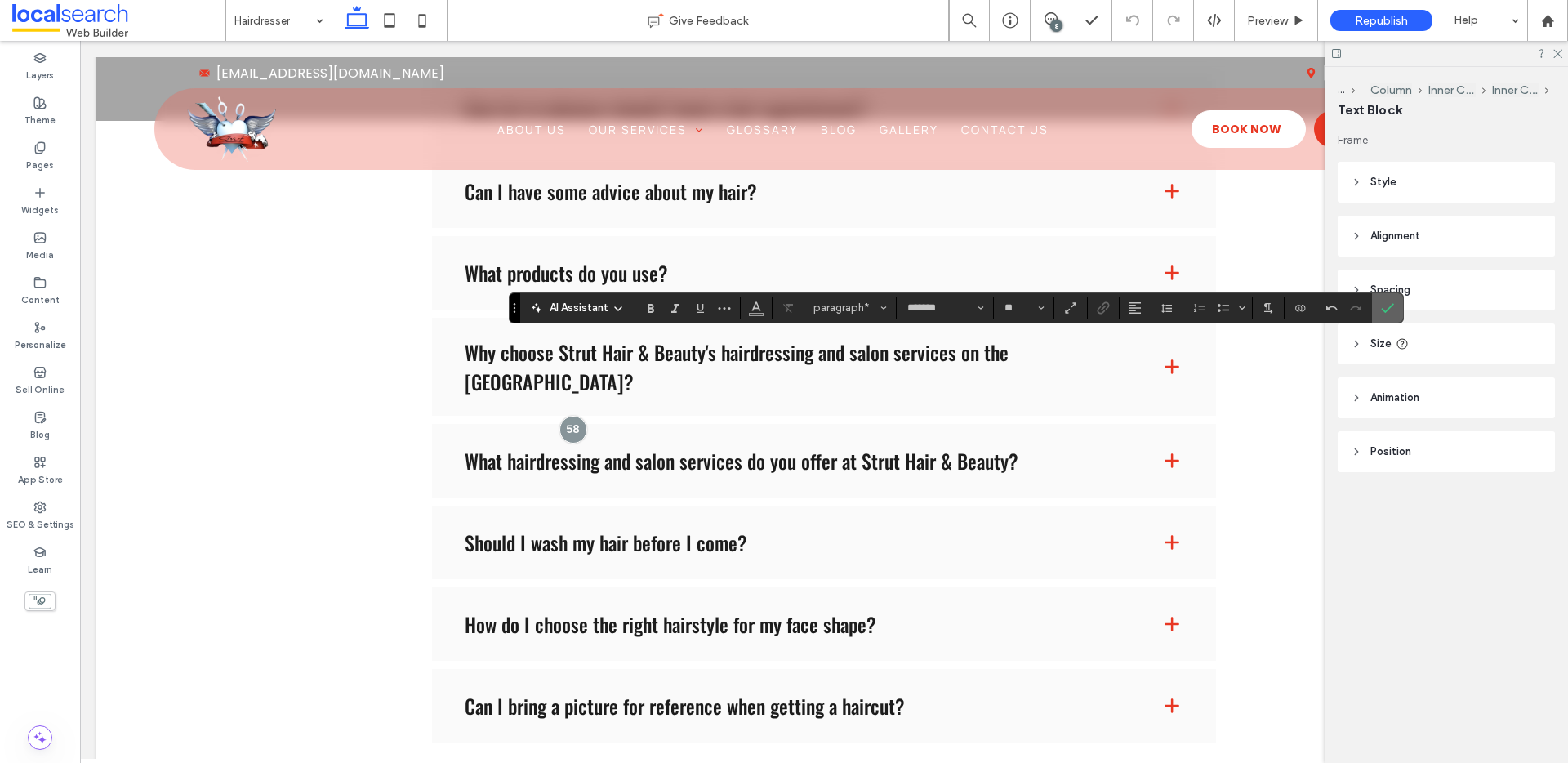
click at [1380, 312] on icon "Confirm" at bounding box center [1386, 307] width 13 height 13
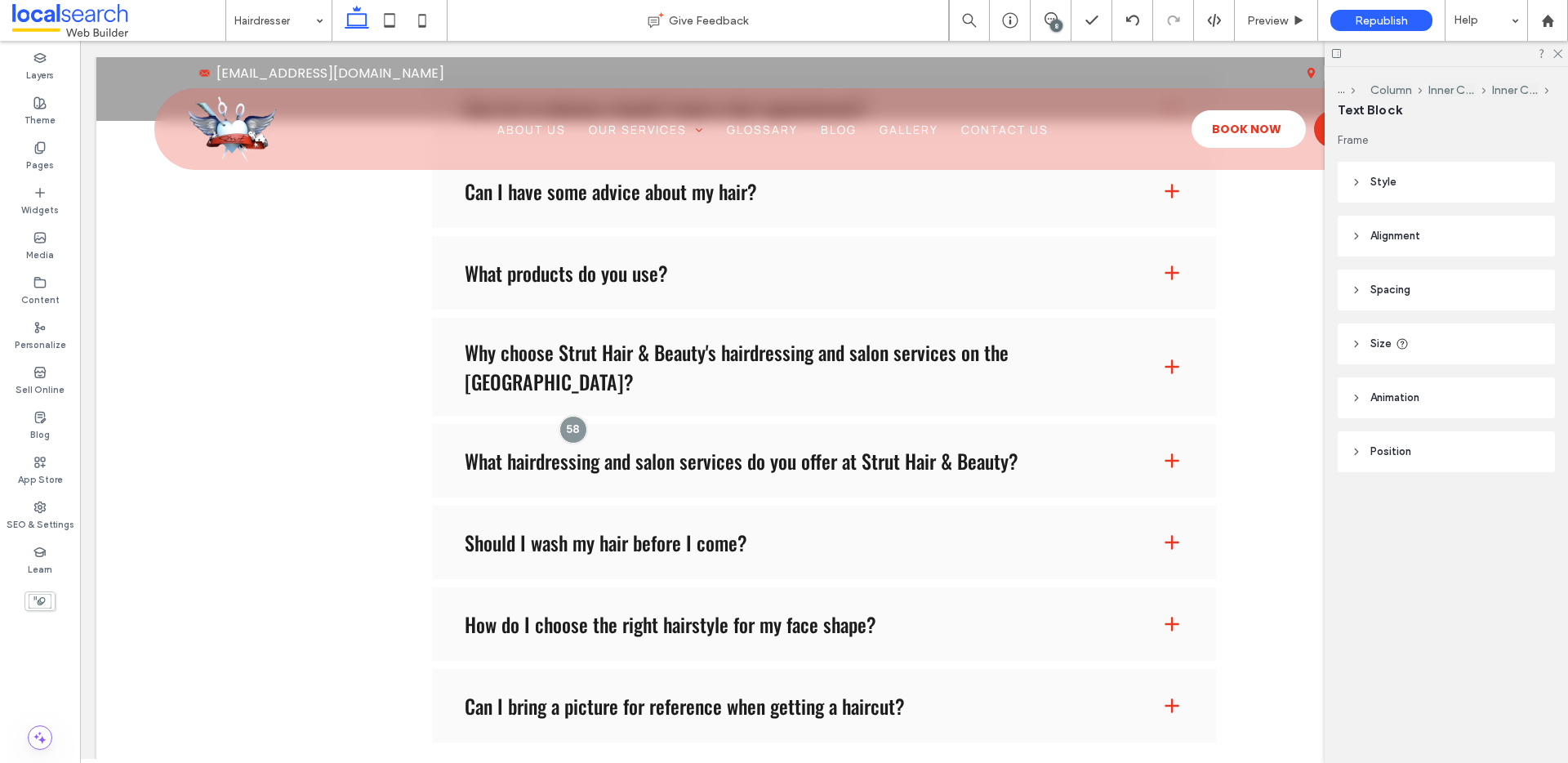
type input "*******"
type input "**"
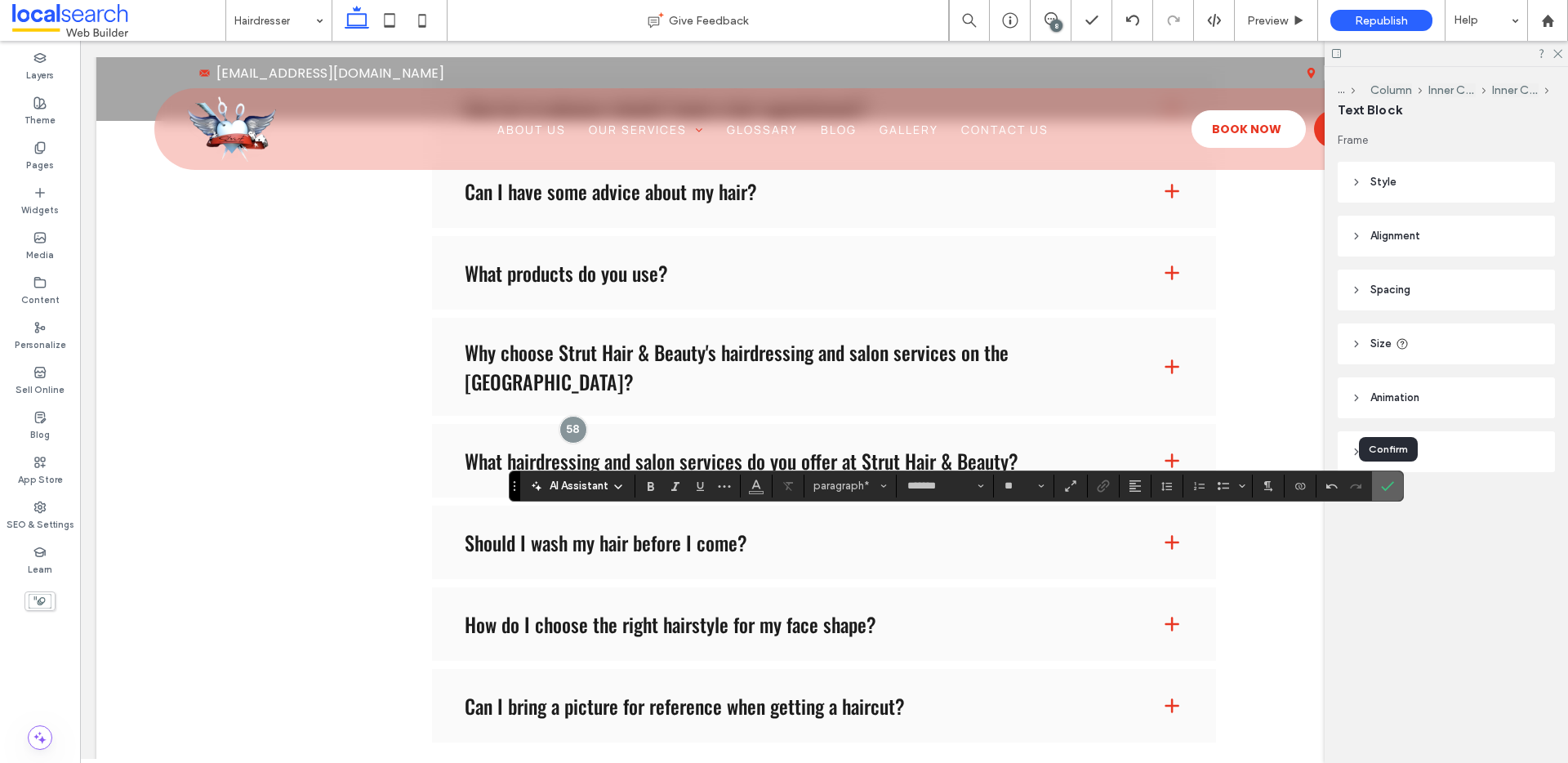
click at [1387, 485] on icon "Confirm" at bounding box center [1386, 486] width 13 height 13
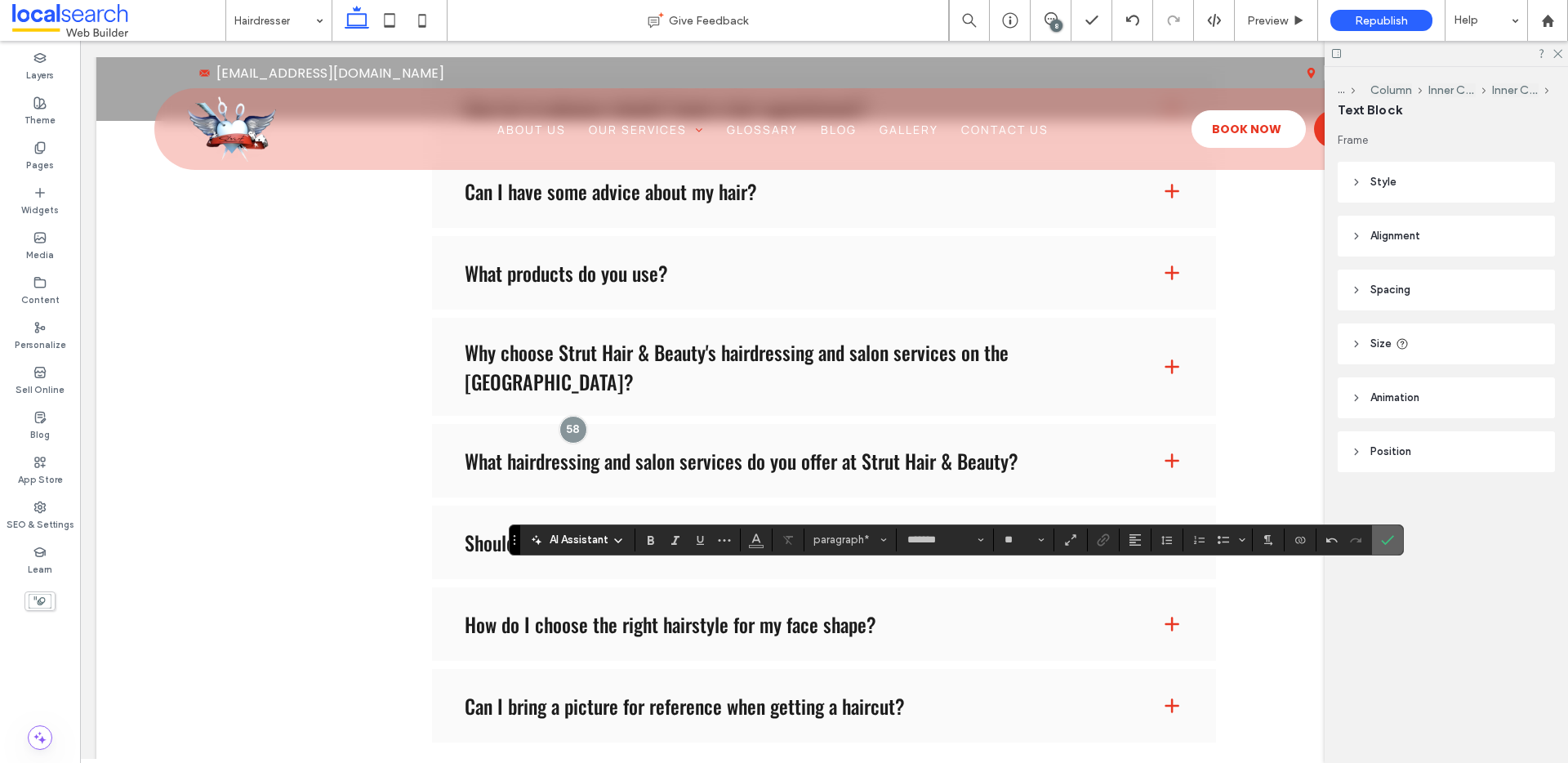
click at [1394, 540] on label "Confirm" at bounding box center [1386, 539] width 24 height 29
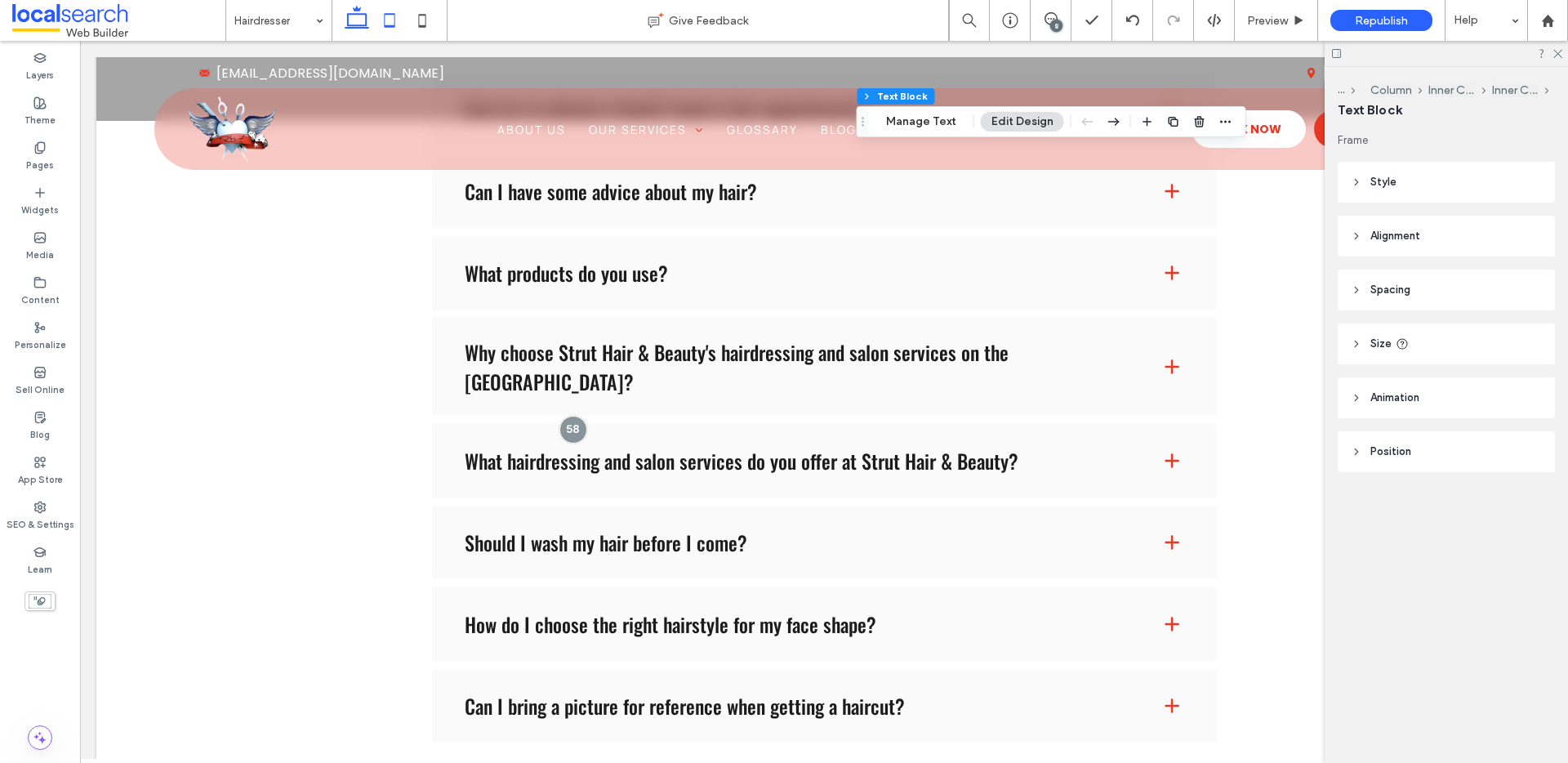
click at [396, 19] on icon at bounding box center [389, 20] width 32 height 32
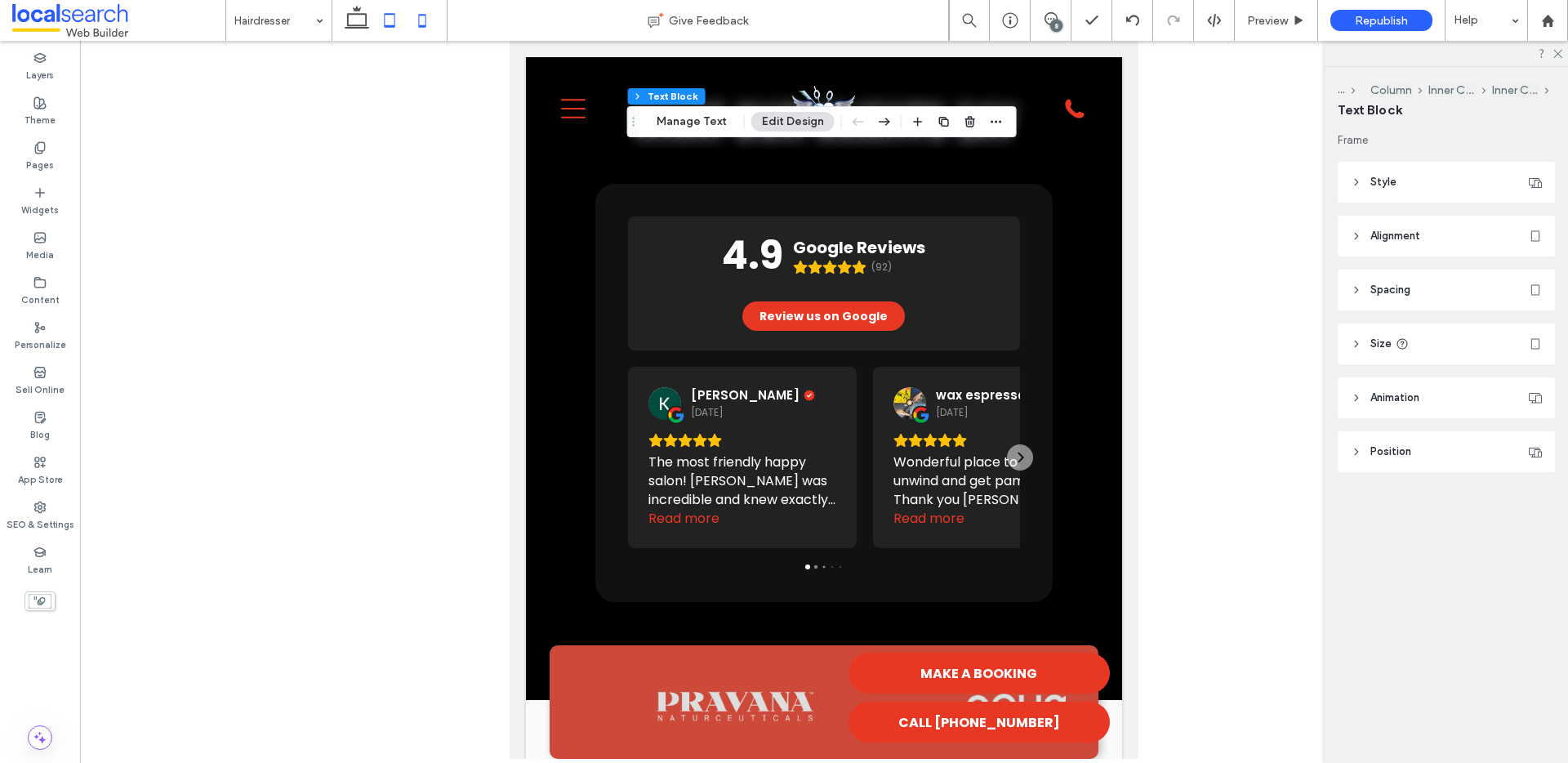
click at [424, 21] on icon at bounding box center [421, 20] width 32 height 32
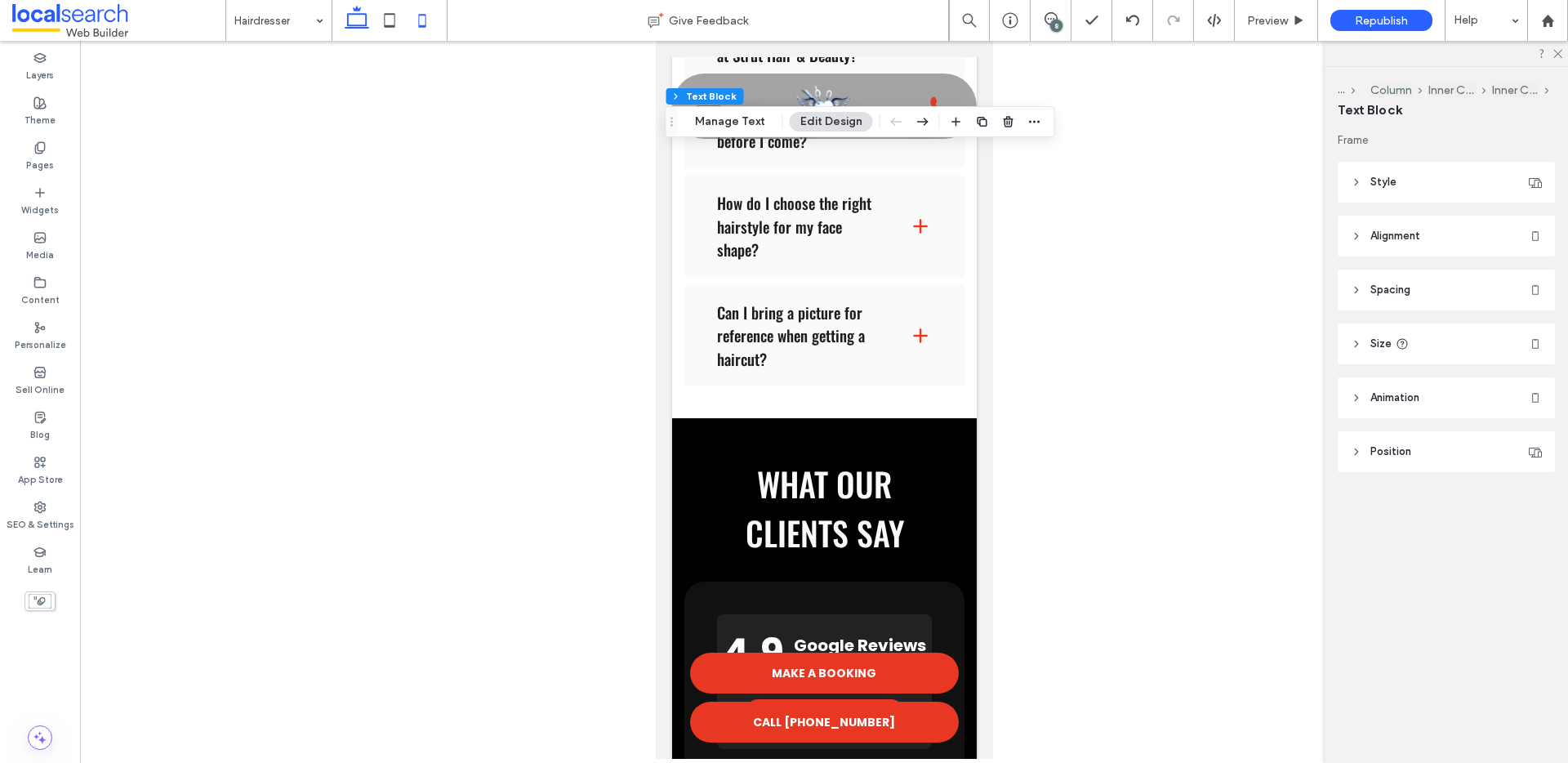
click at [360, 25] on use at bounding box center [357, 17] width 24 height 22
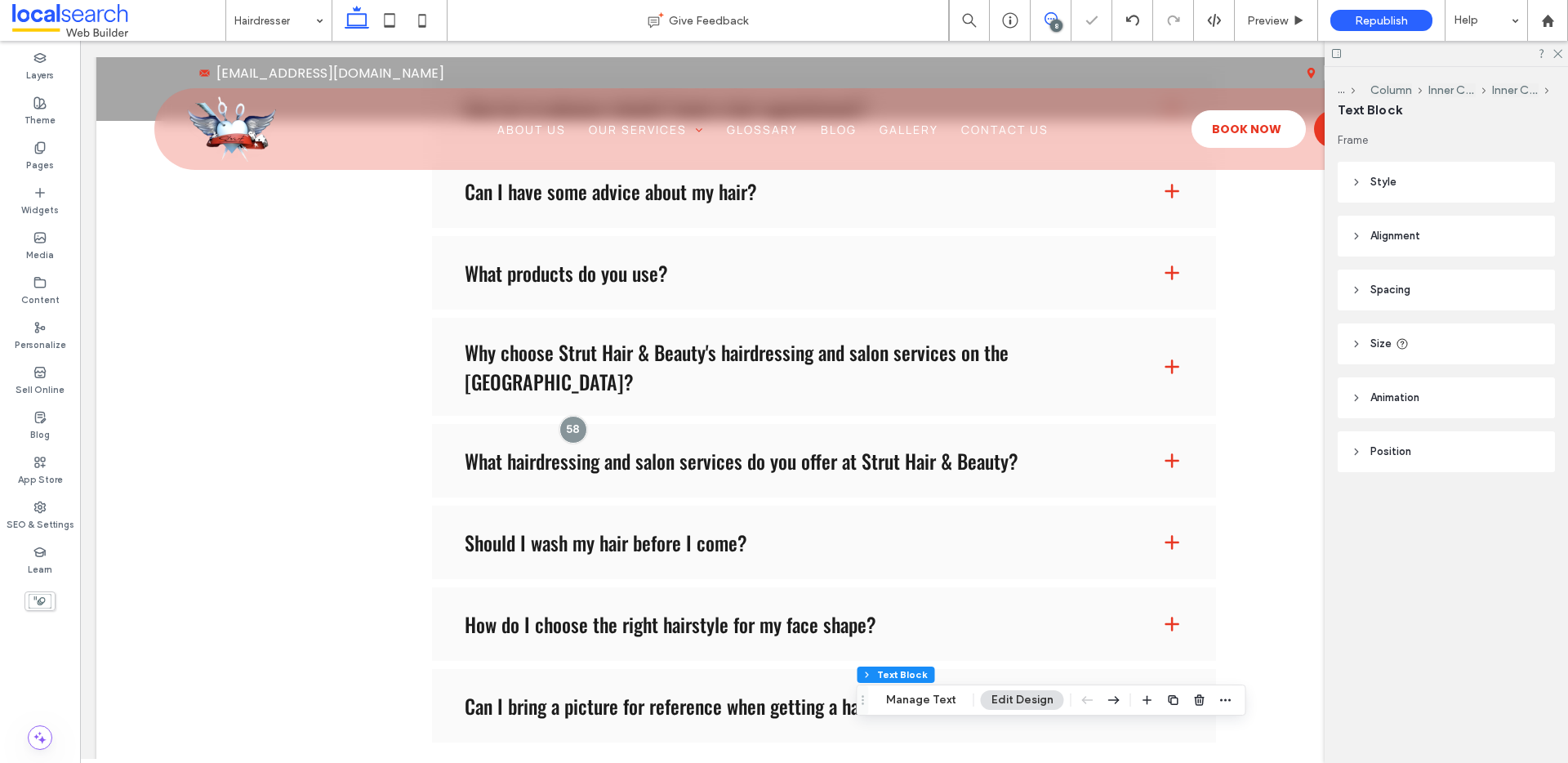
click at [1036, 18] on span at bounding box center [1050, 19] width 40 height 13
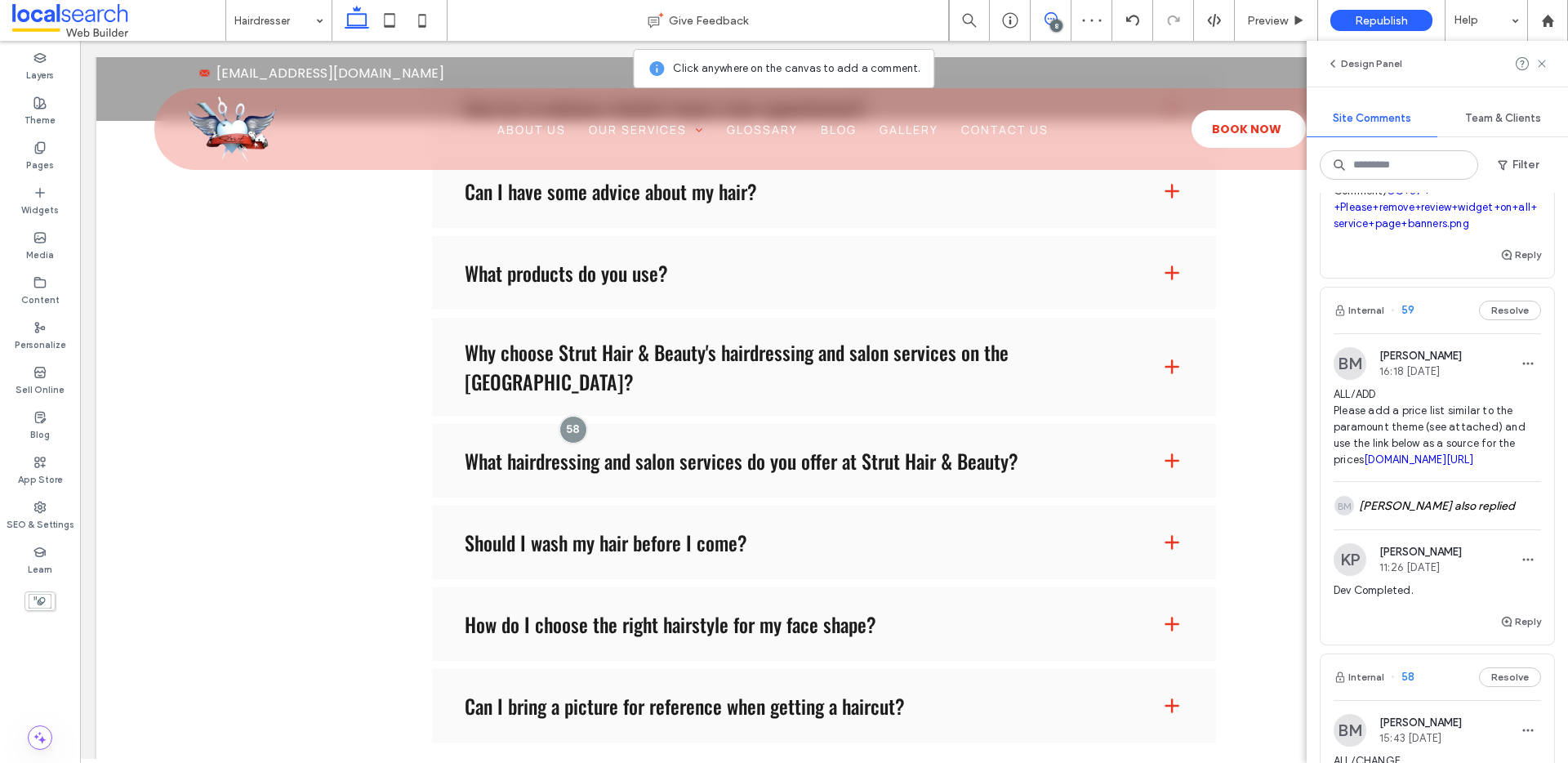
scroll to position [626, 0]
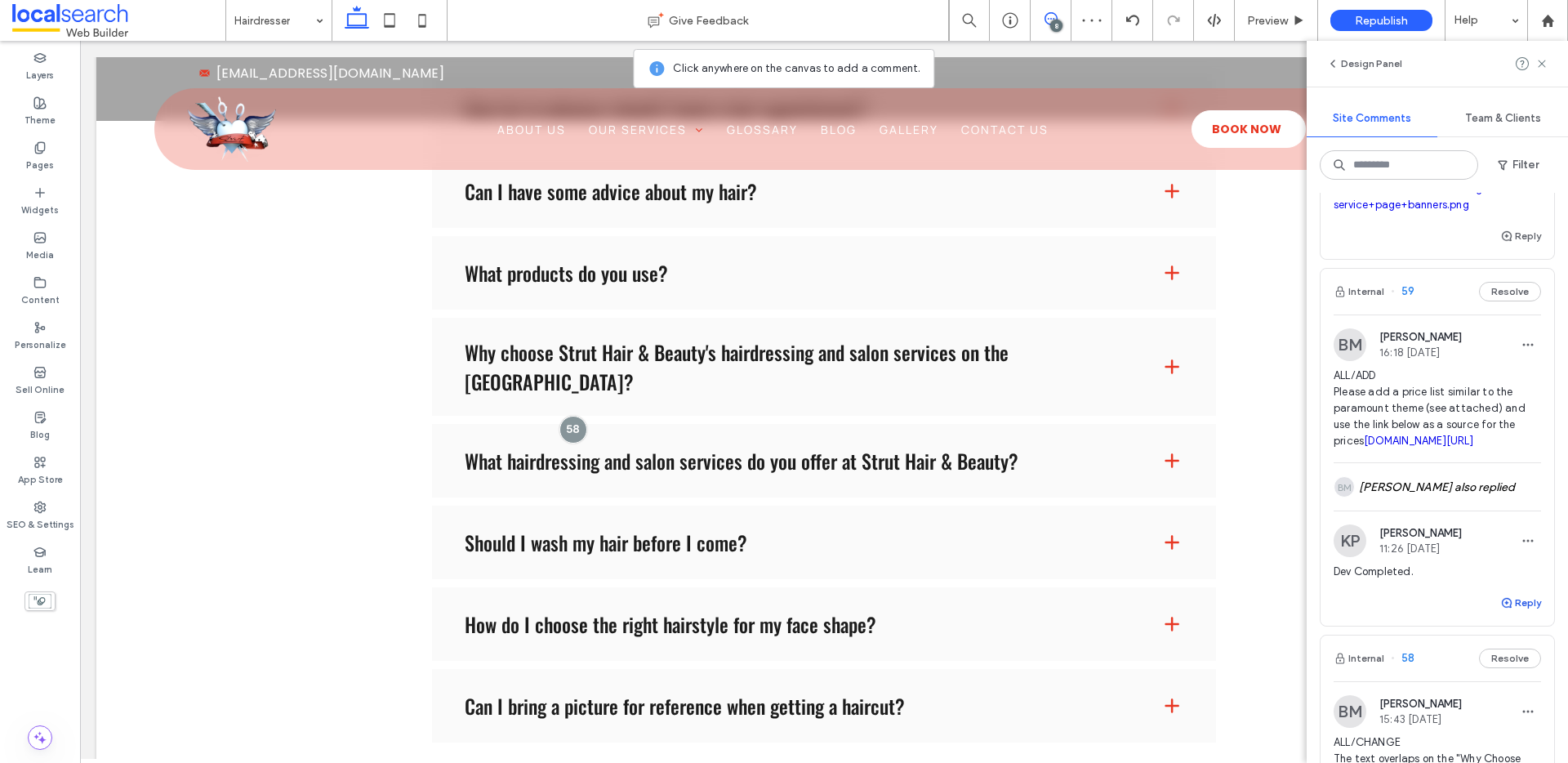
click at [1518, 613] on button "Reply" at bounding box center [1520, 603] width 41 height 20
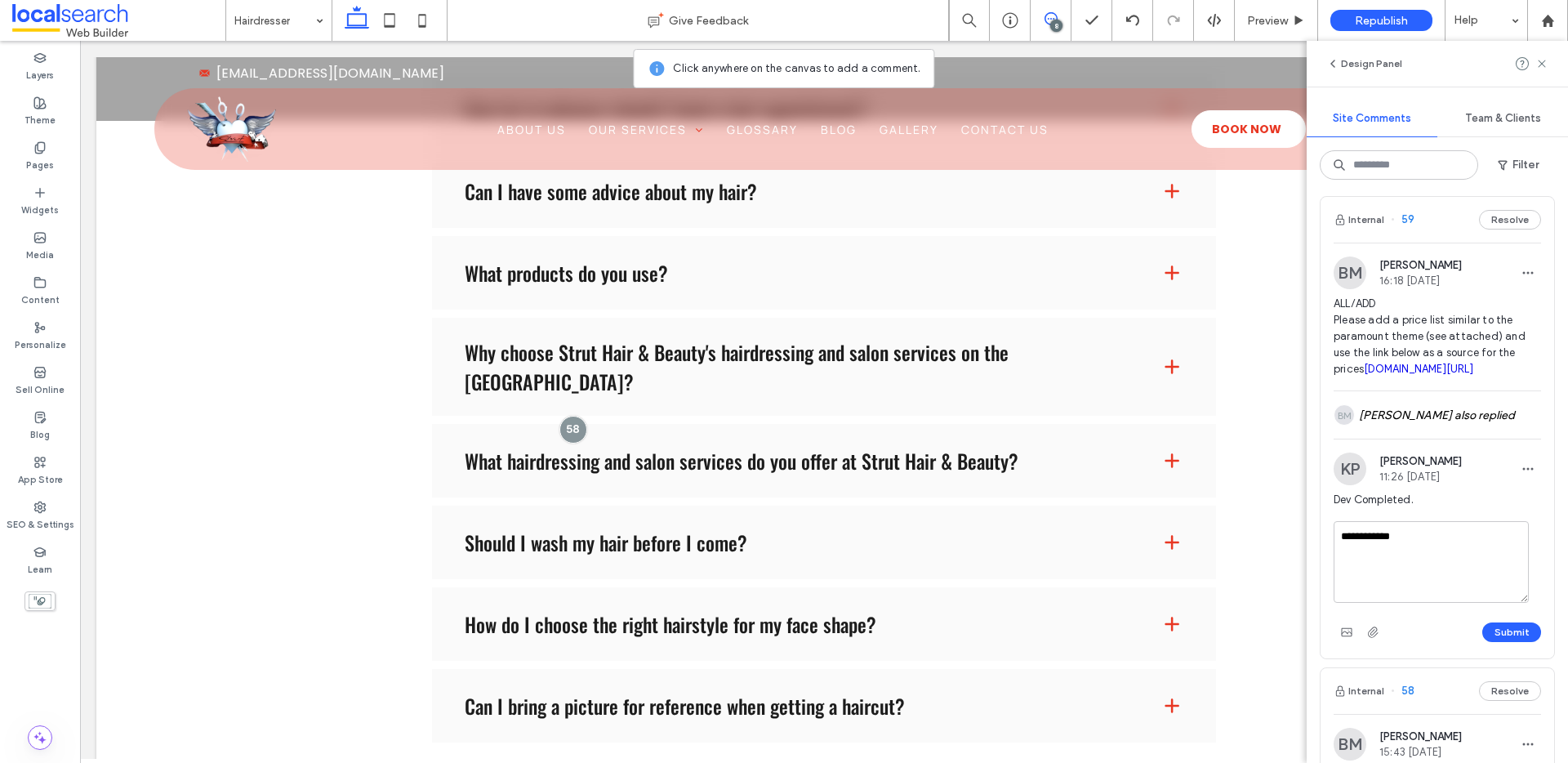
scroll to position [720, 0]
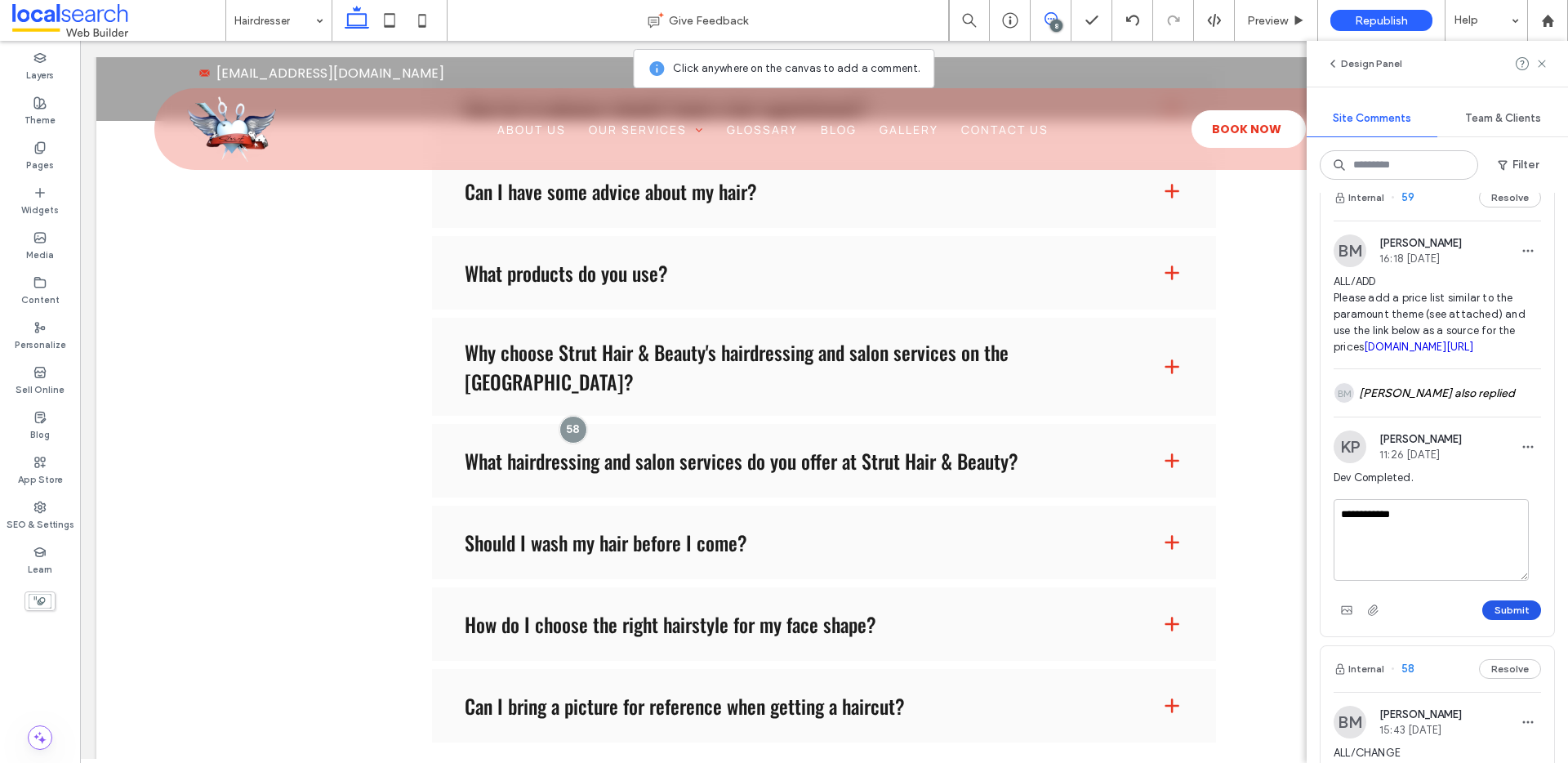
type textarea "**********"
click at [1499, 619] on button "Submit" at bounding box center [1511, 610] width 59 height 20
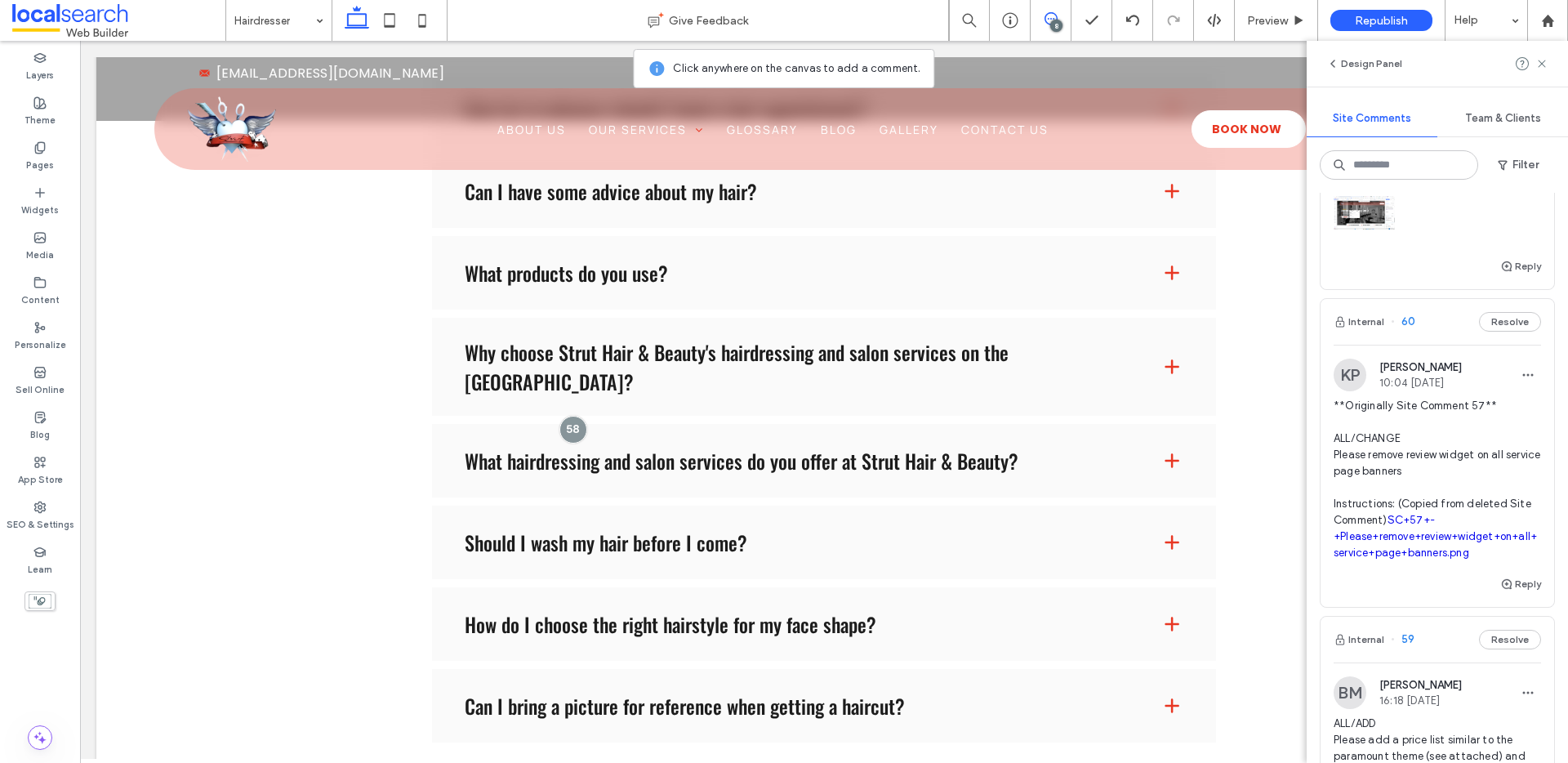
scroll to position [226, 0]
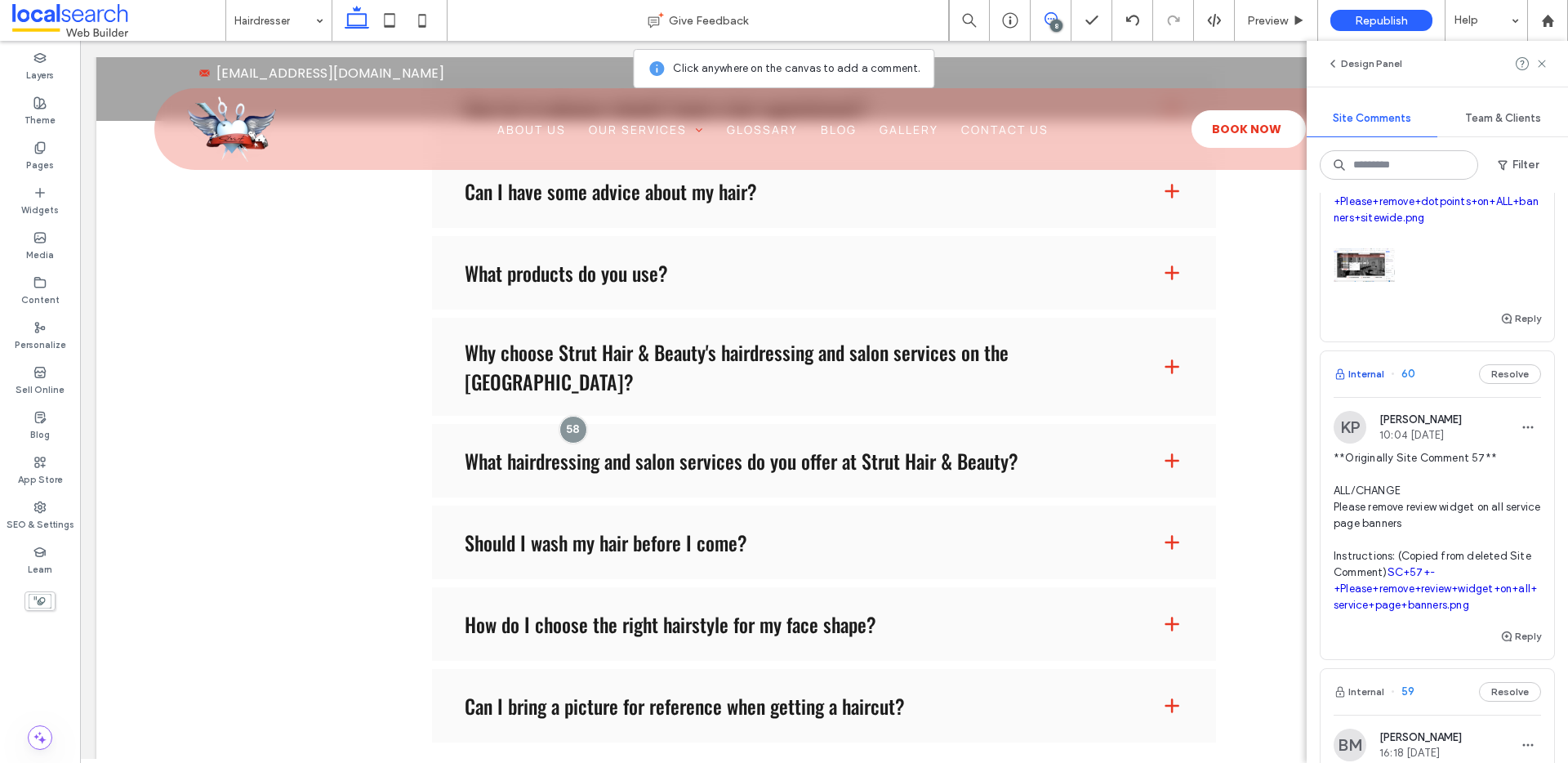
click at [1364, 384] on button "Internal" at bounding box center [1359, 374] width 51 height 20
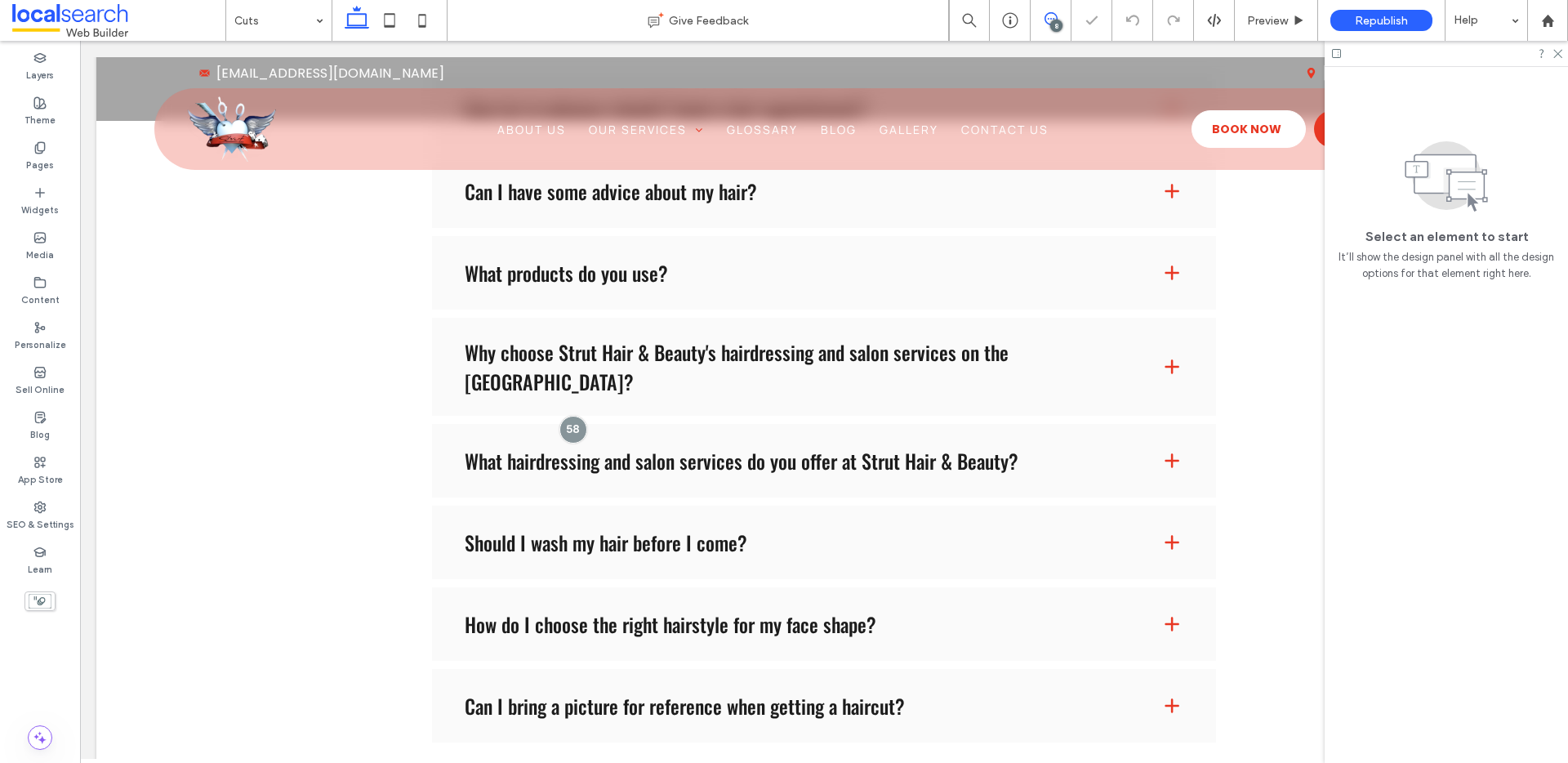
click at [1046, 16] on icon at bounding box center [1050, 19] width 13 height 13
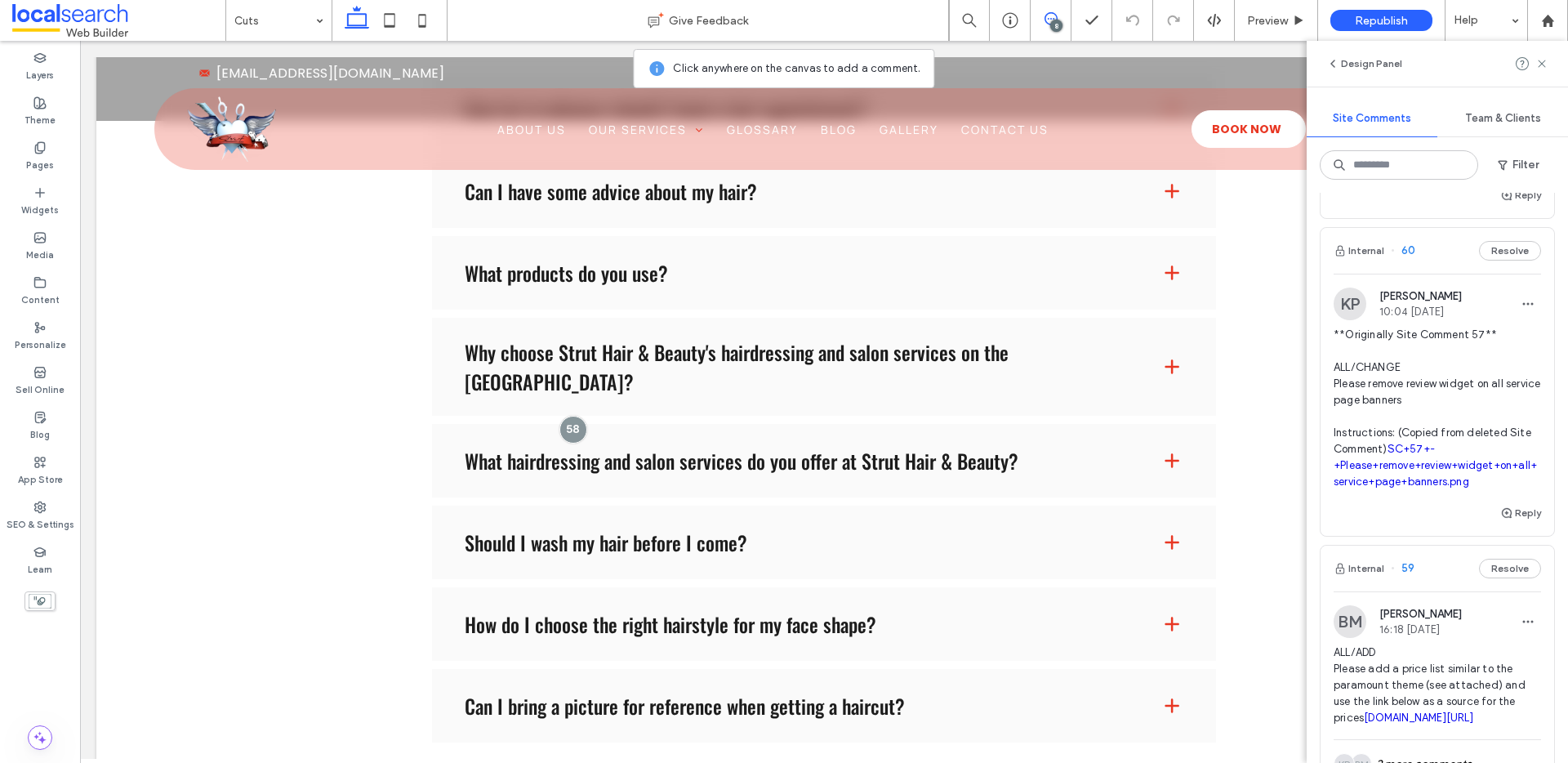
scroll to position [321, 0]
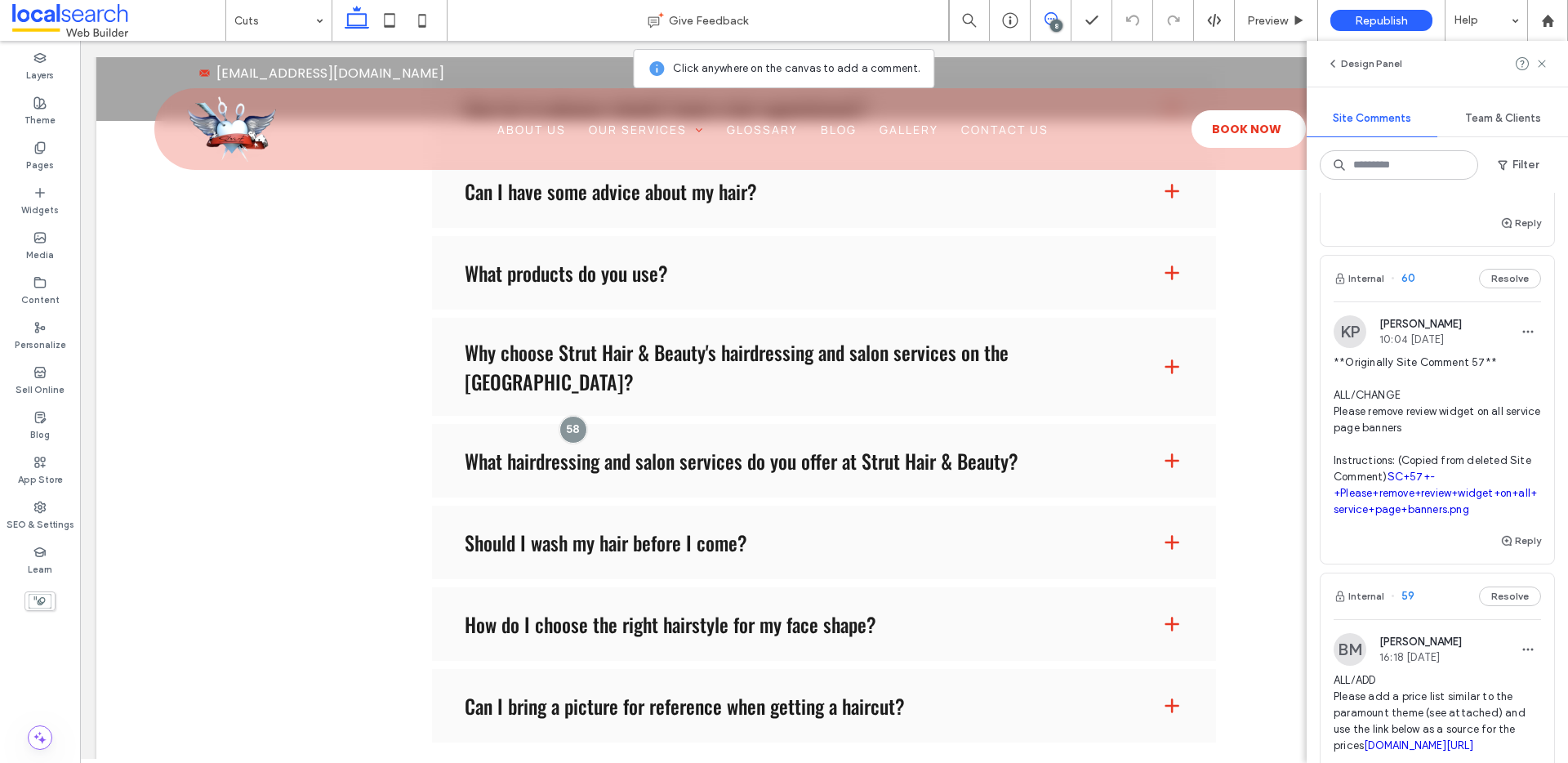
click at [1419, 509] on link "SC+57+-+Please+remove+review+widget+on+all+service+page+banners.png" at bounding box center [1435, 492] width 203 height 45
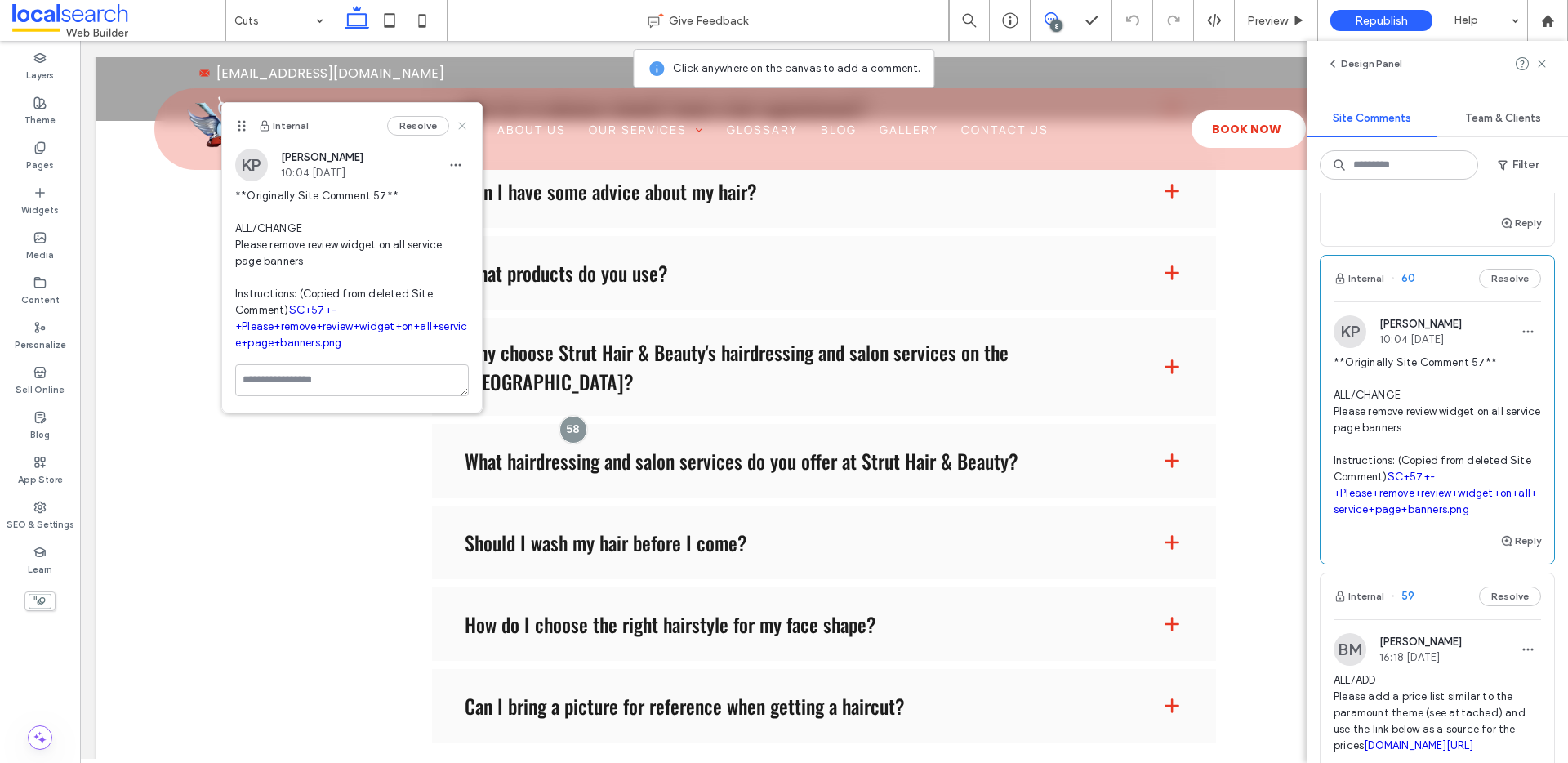
click at [465, 125] on icon at bounding box center [461, 125] width 13 height 13
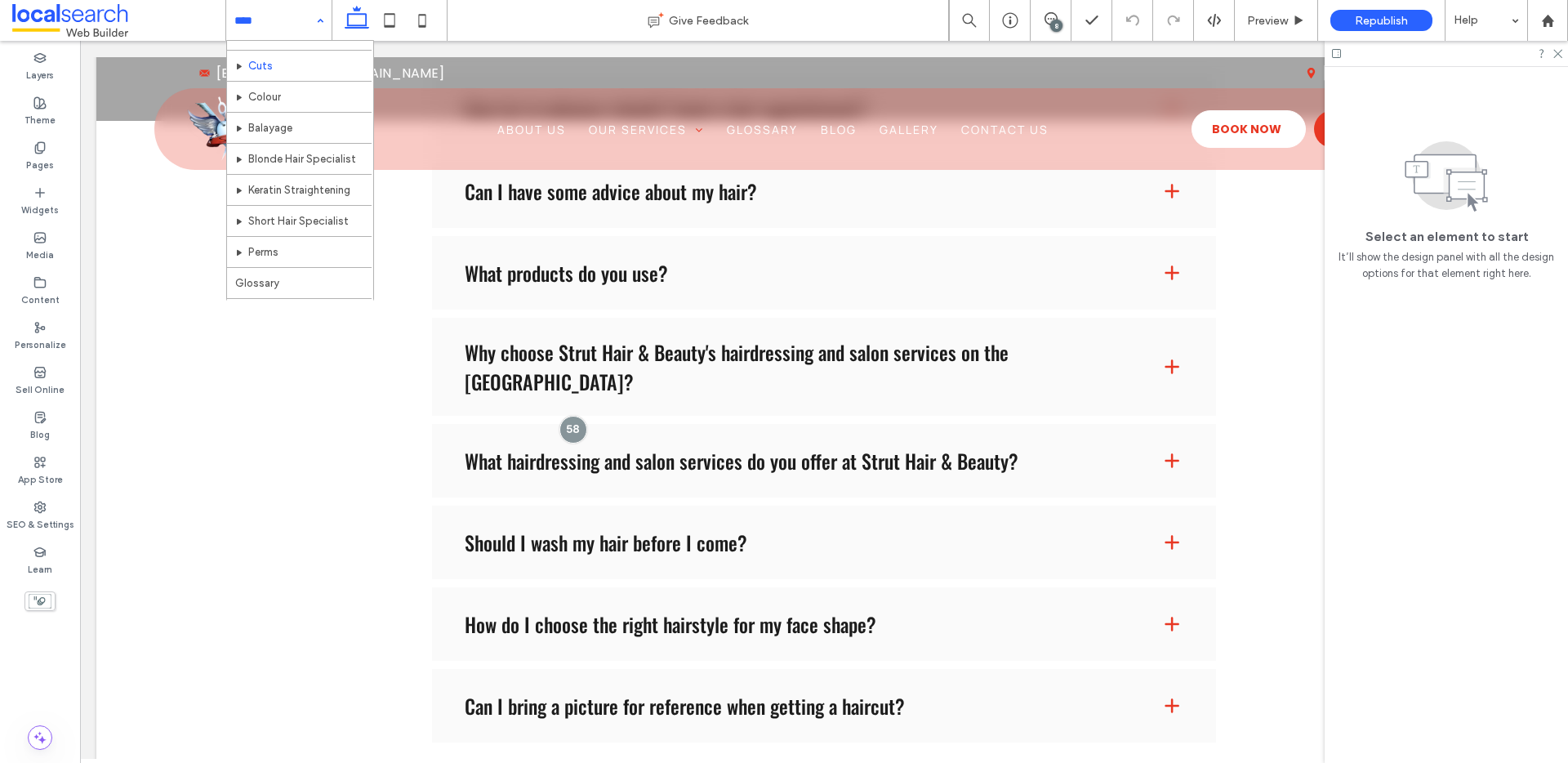
scroll to position [0, 0]
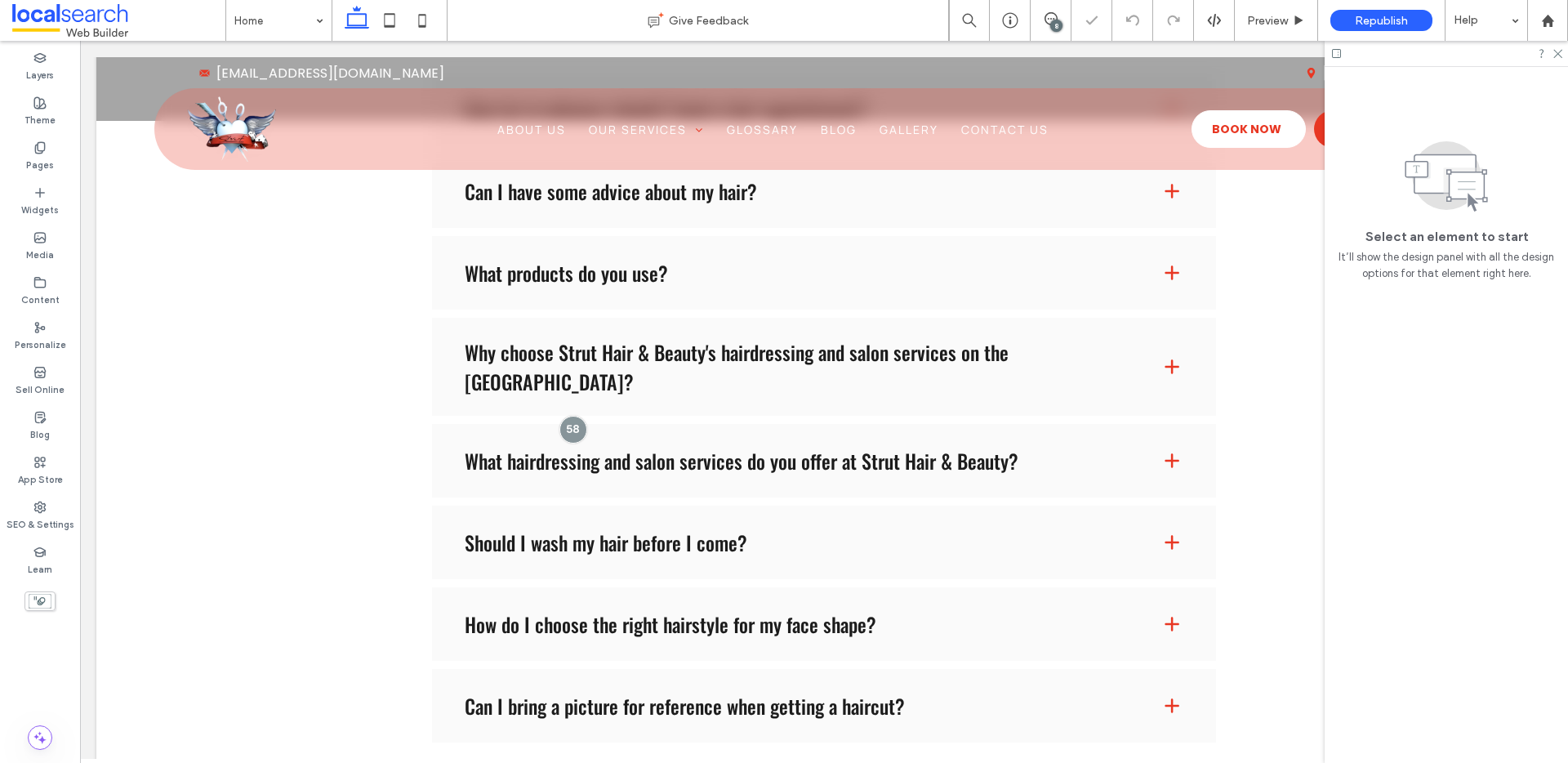
click at [271, 22] on input at bounding box center [275, 21] width 81 height 41
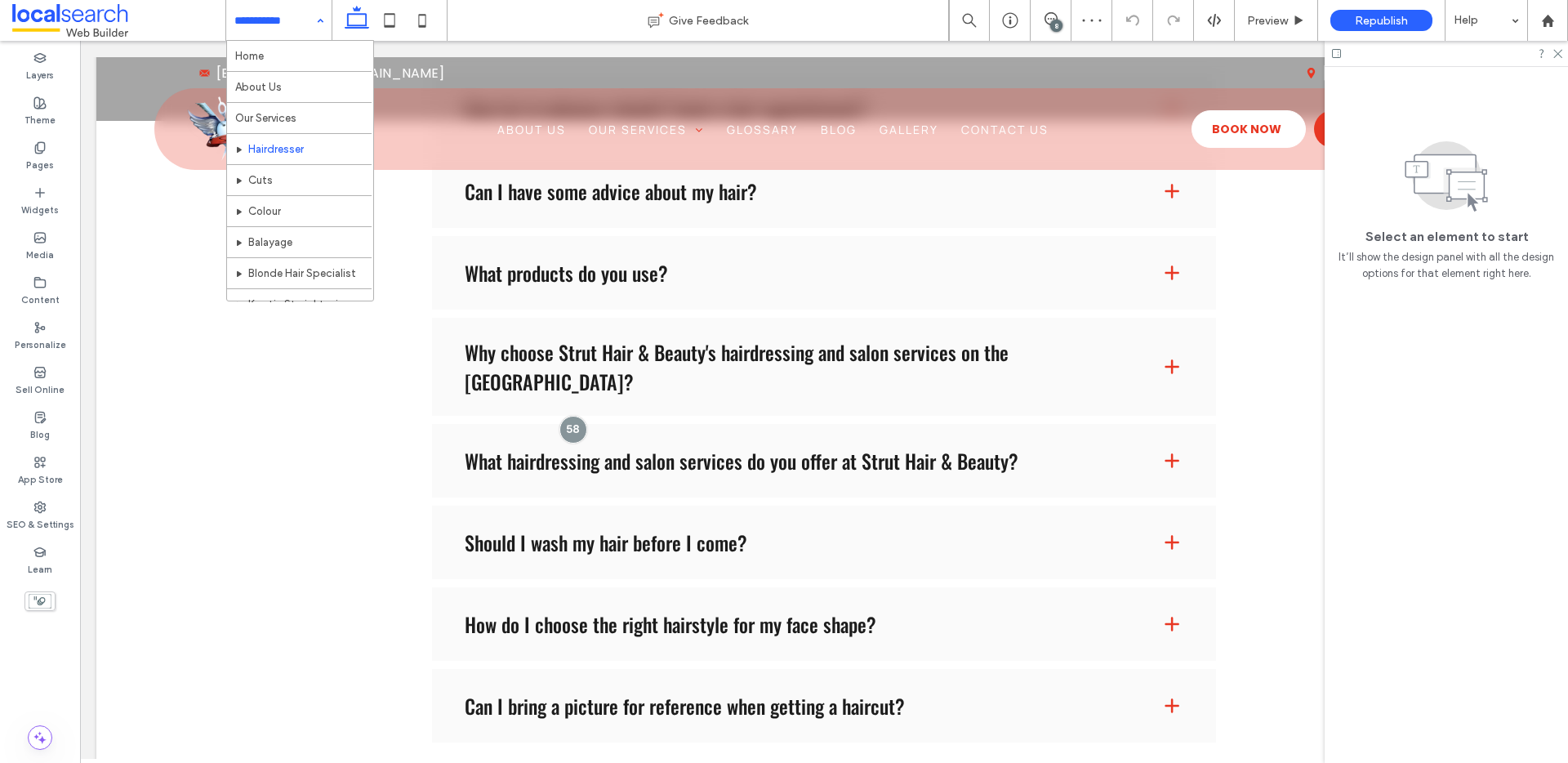
click at [285, 18] on input at bounding box center [275, 21] width 81 height 41
click at [261, 25] on input at bounding box center [275, 21] width 81 height 41
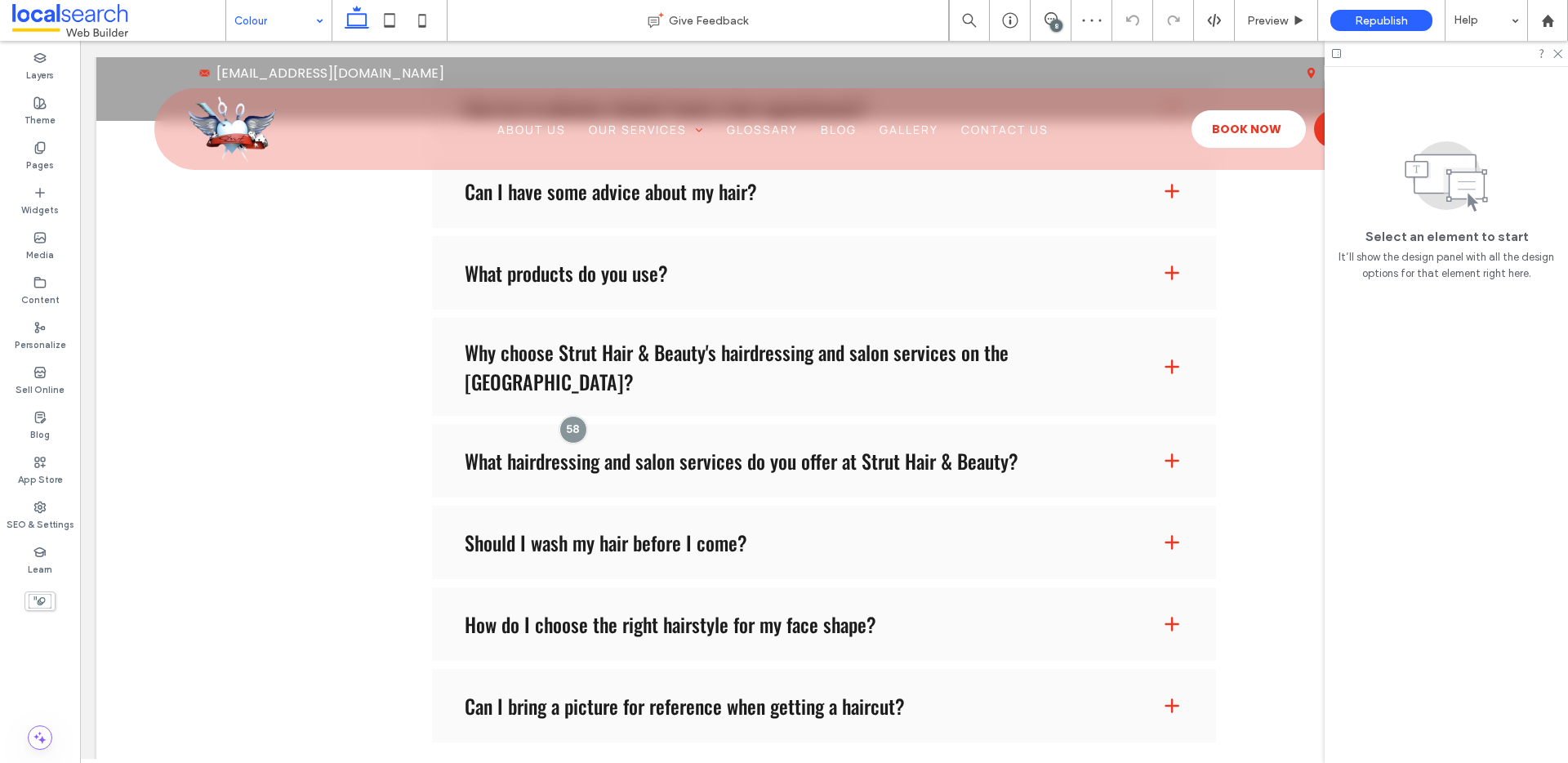
click at [275, 21] on input at bounding box center [275, 21] width 81 height 41
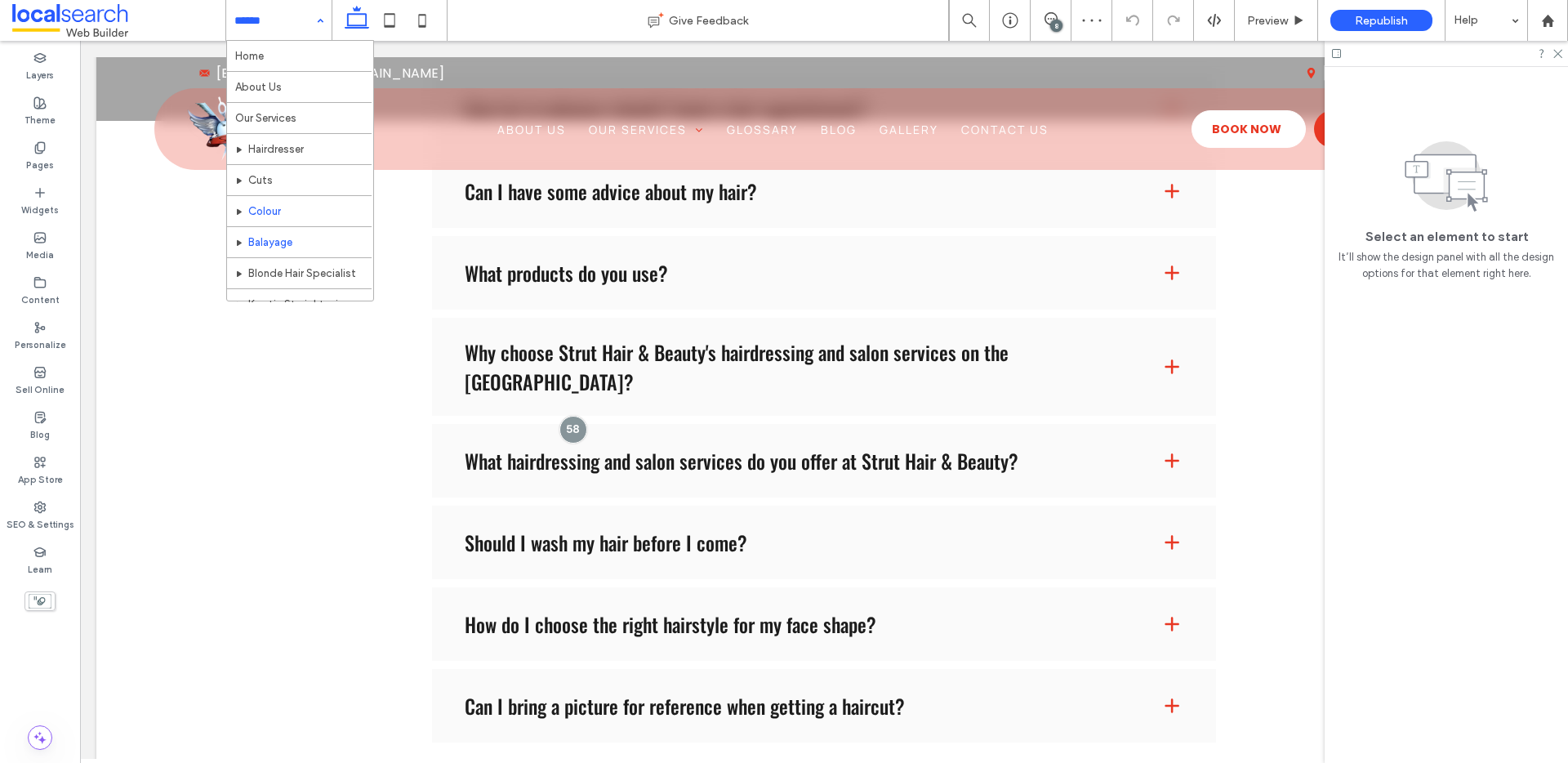
scroll to position [31, 0]
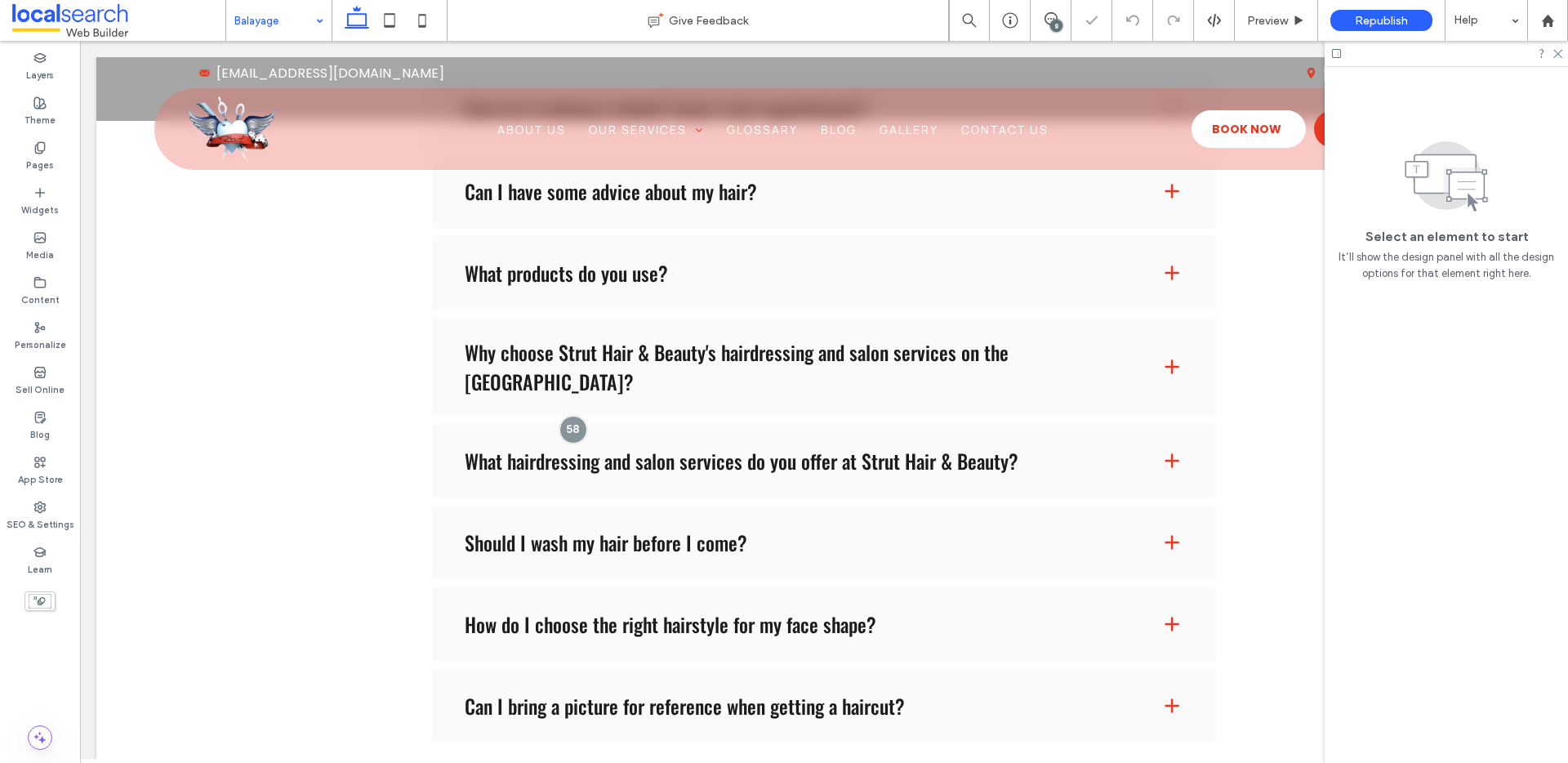
click at [295, 21] on input at bounding box center [275, 21] width 81 height 41
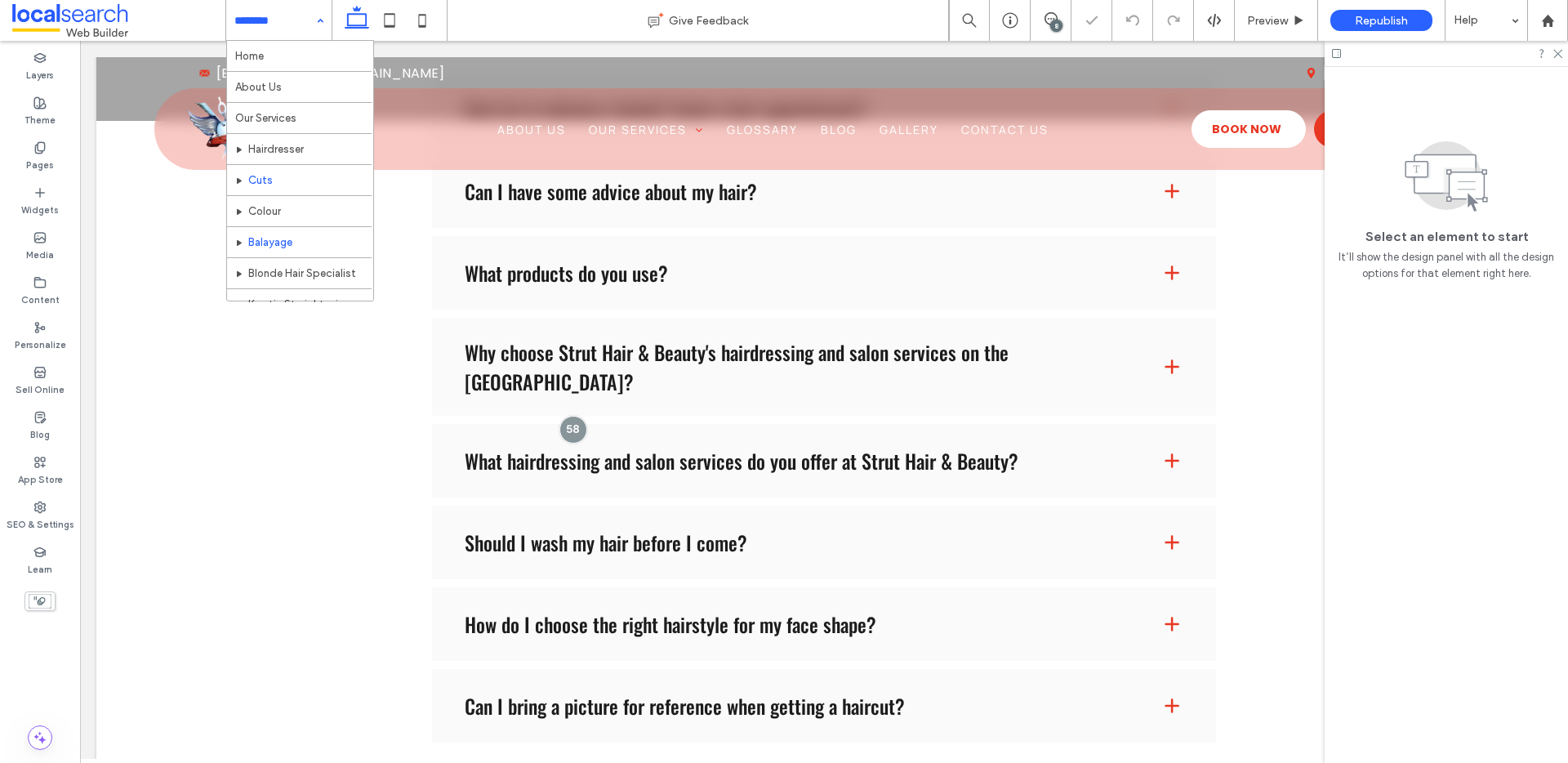
scroll to position [60, 0]
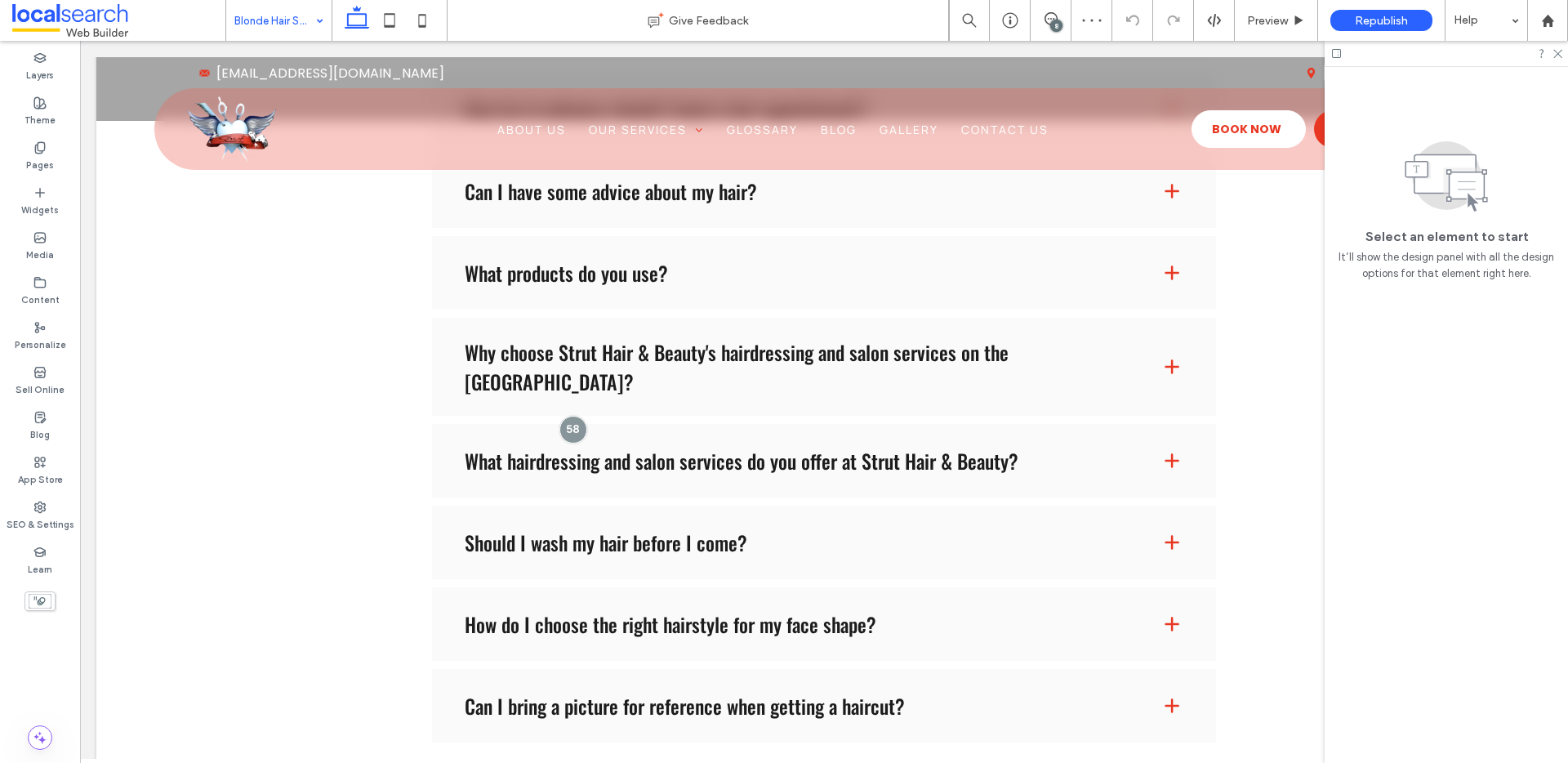
click at [277, 22] on input at bounding box center [275, 21] width 81 height 41
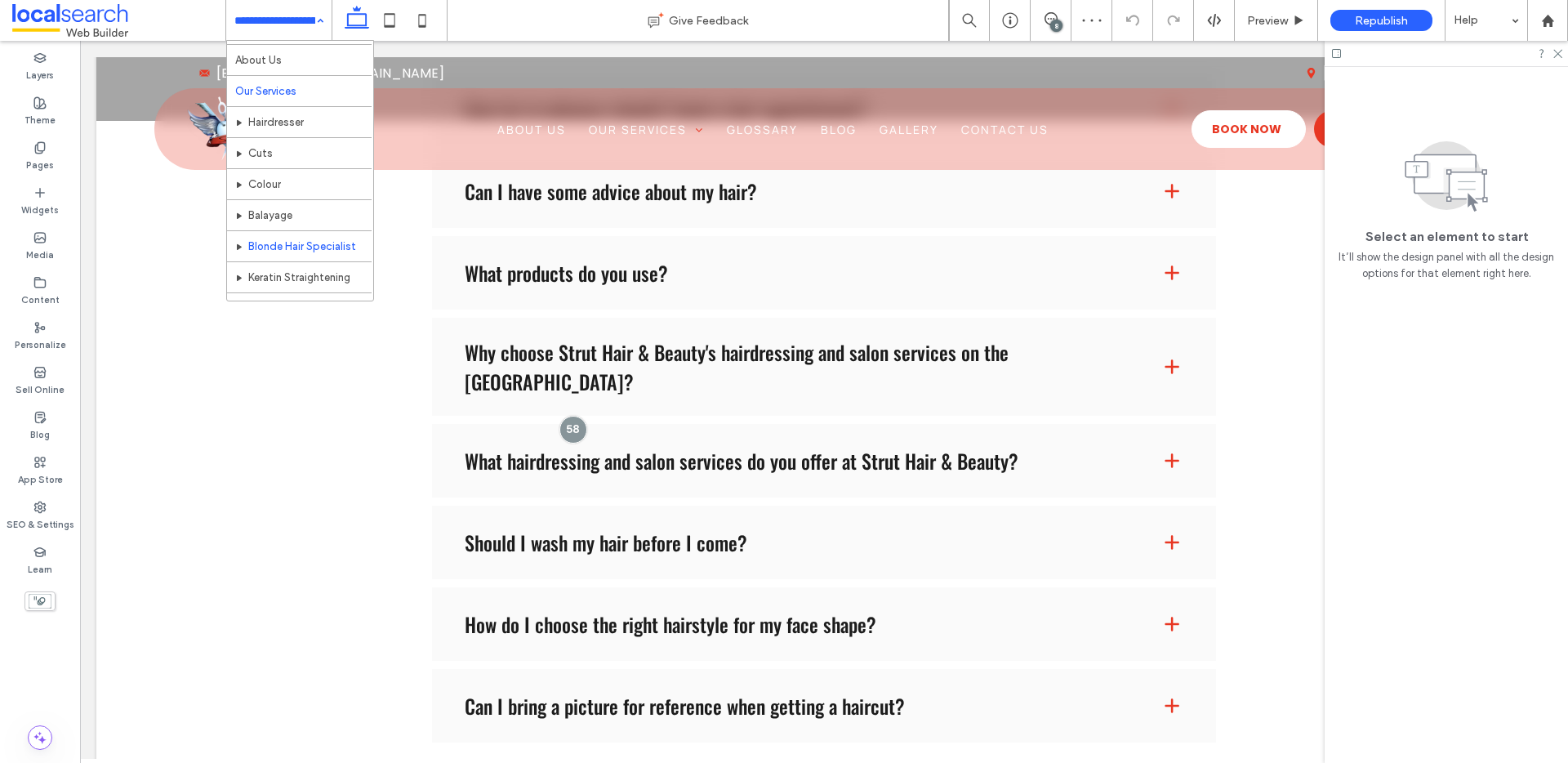
scroll to position [67, 0]
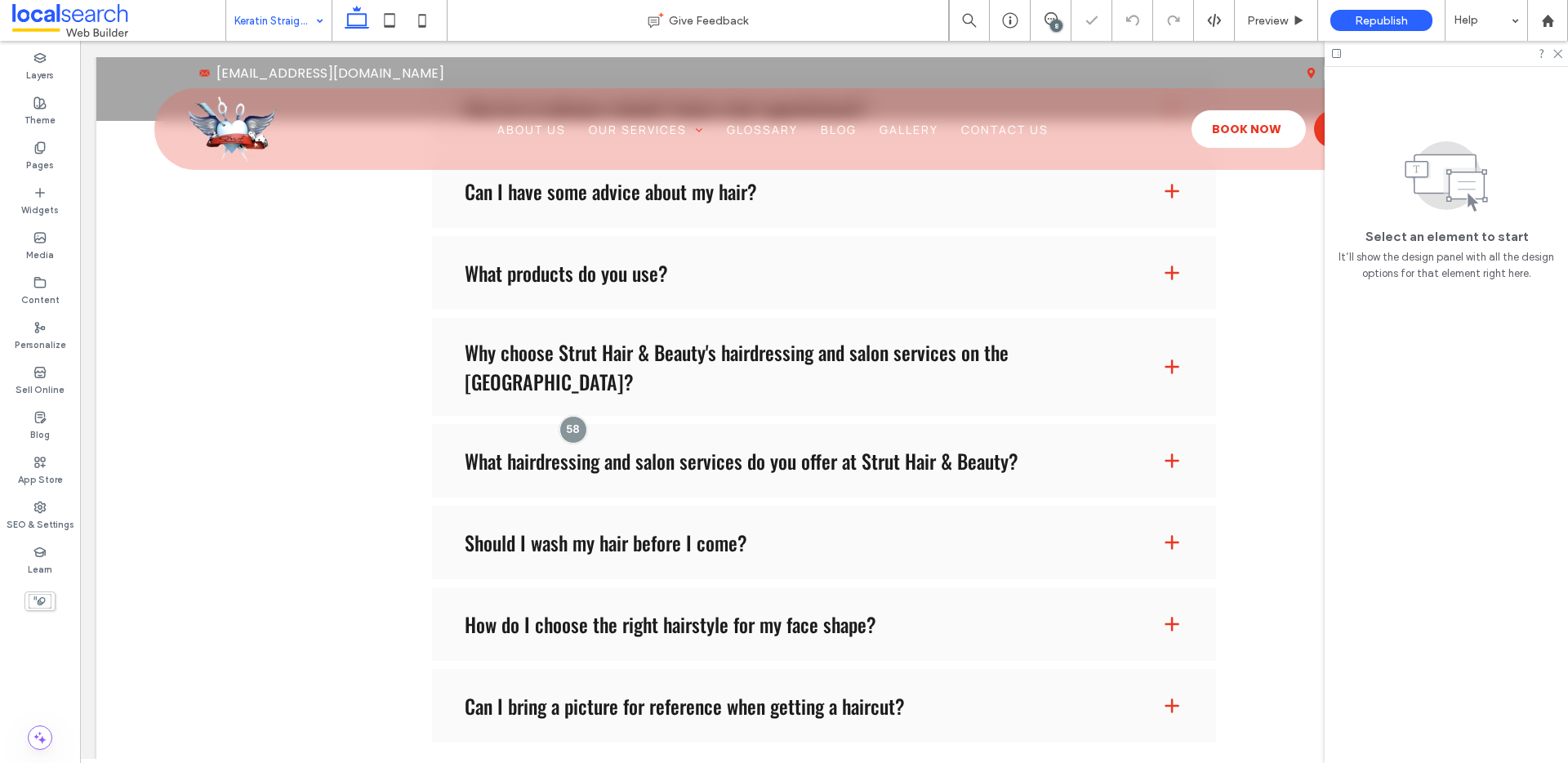
click at [285, 7] on input at bounding box center [275, 21] width 81 height 41
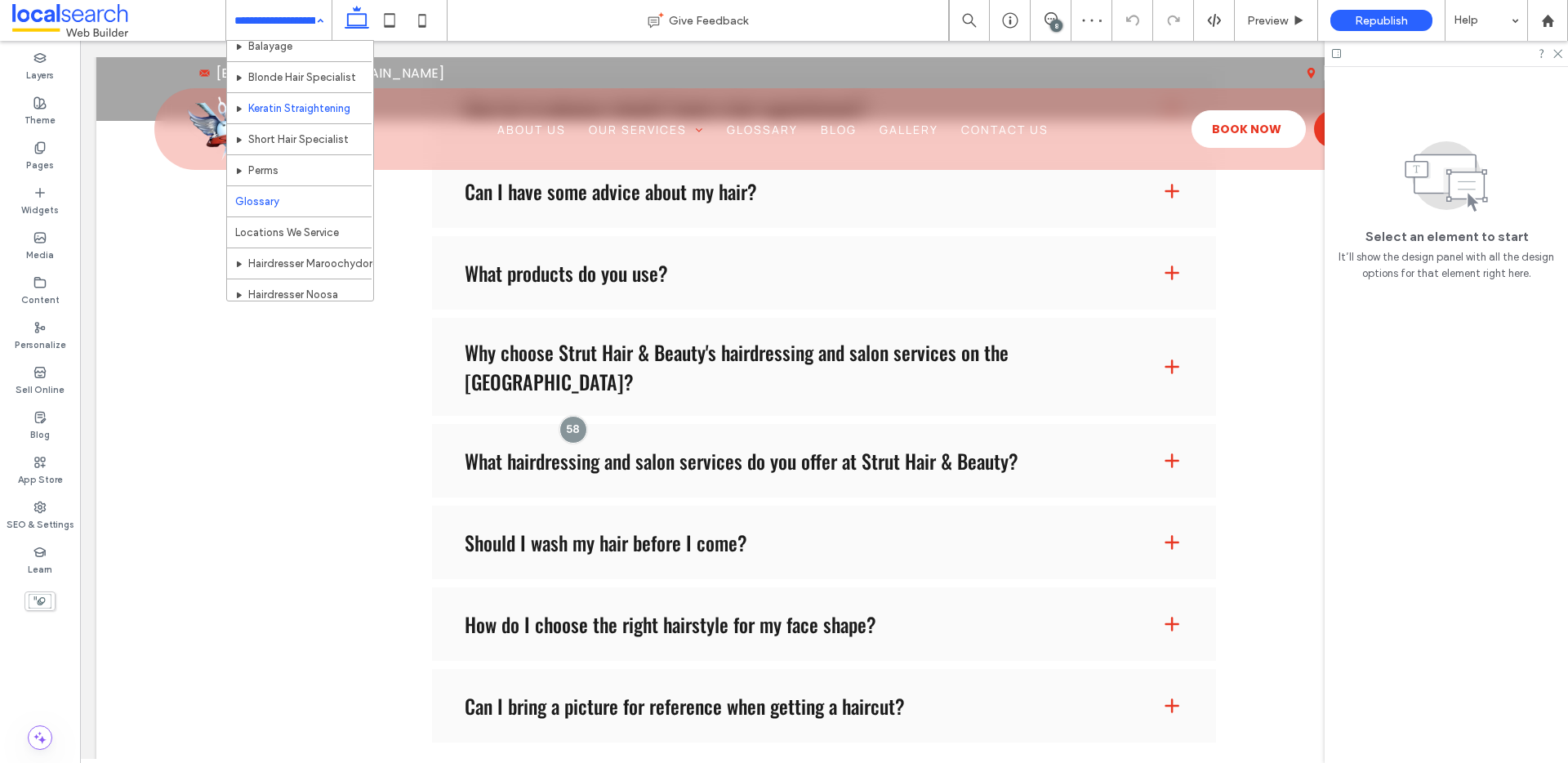
scroll to position [195, 0]
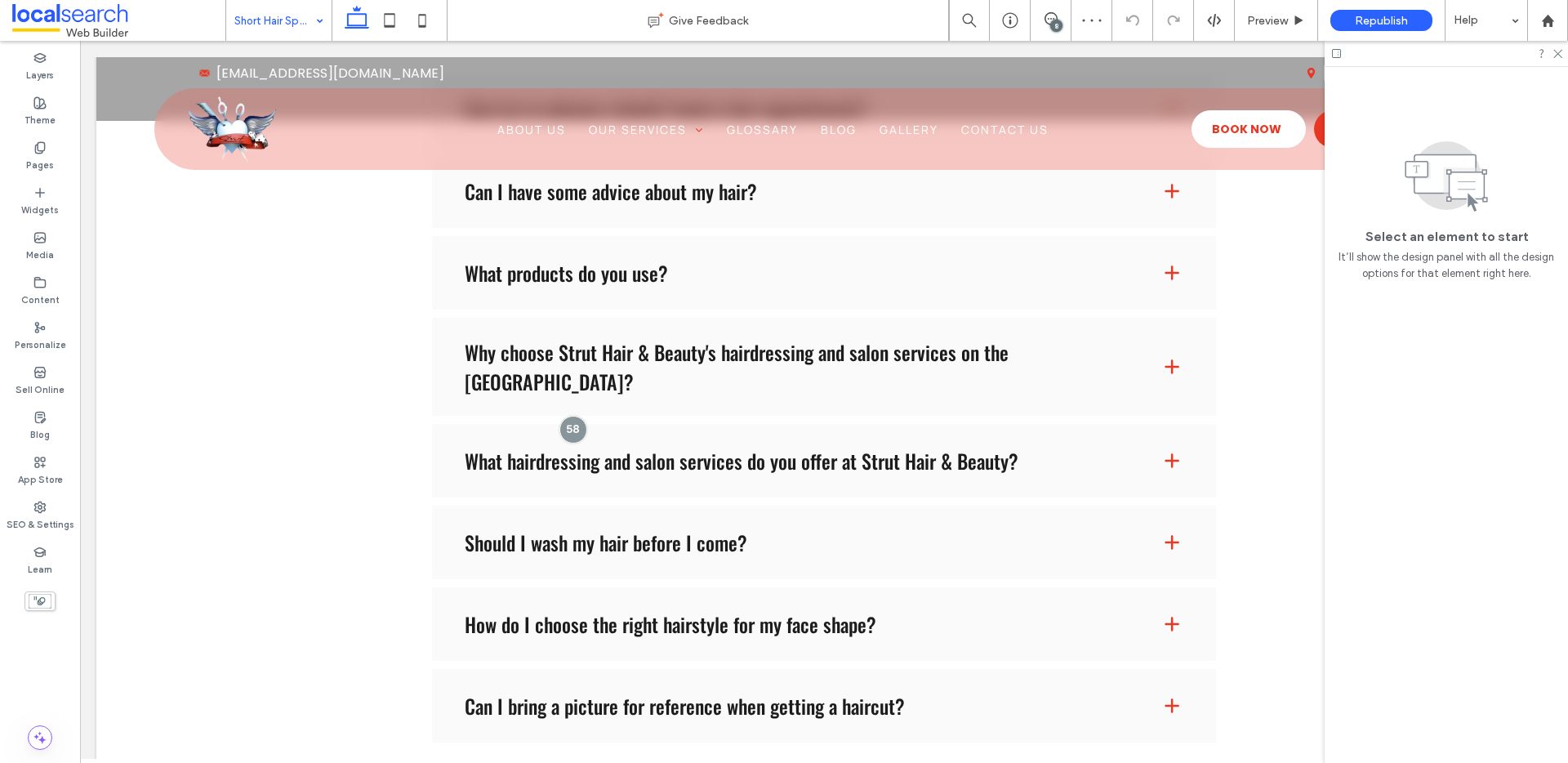
click at [264, 31] on input at bounding box center [275, 21] width 81 height 41
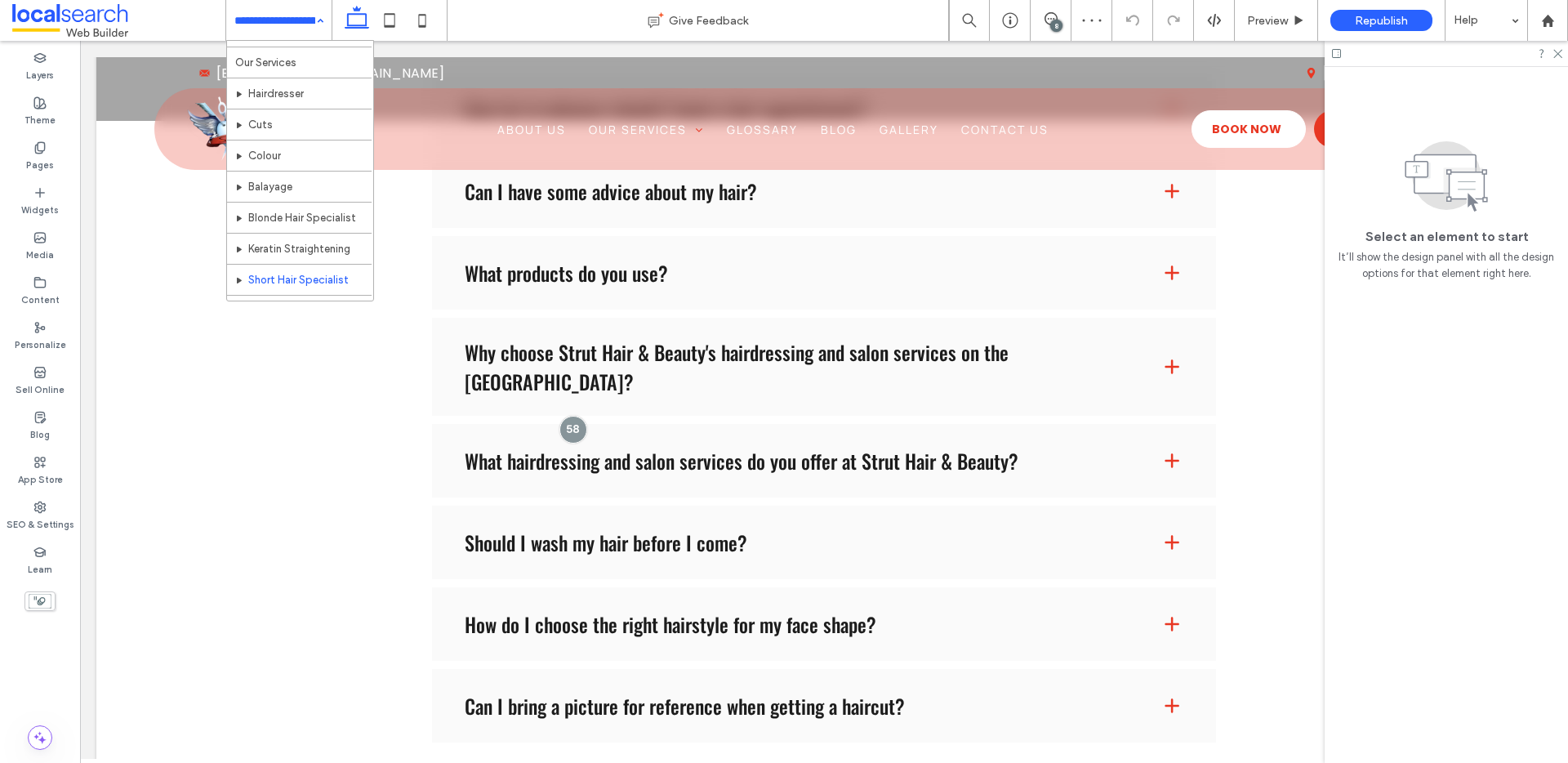
scroll to position [144, 0]
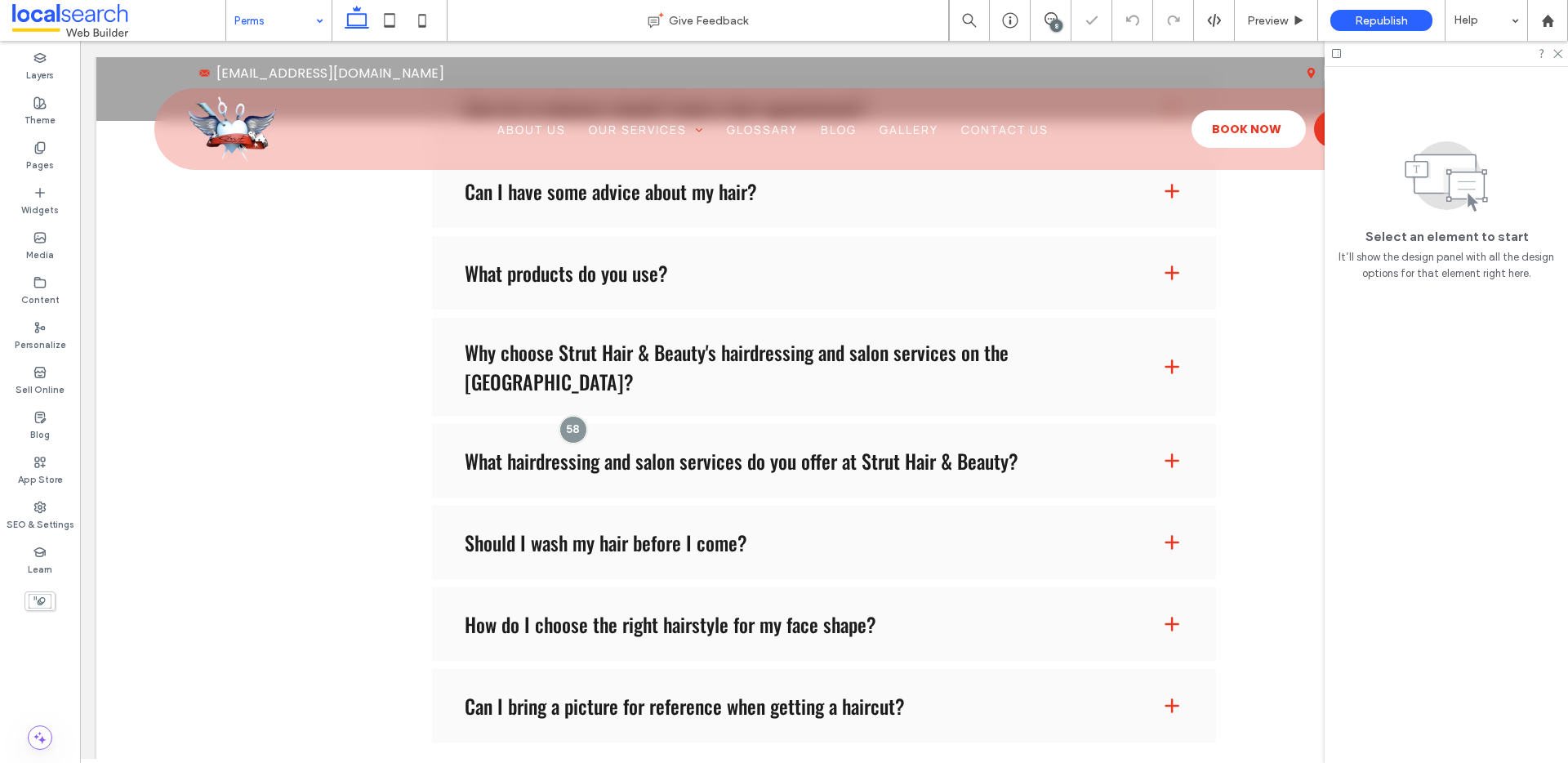
click at [273, 25] on input at bounding box center [275, 21] width 81 height 41
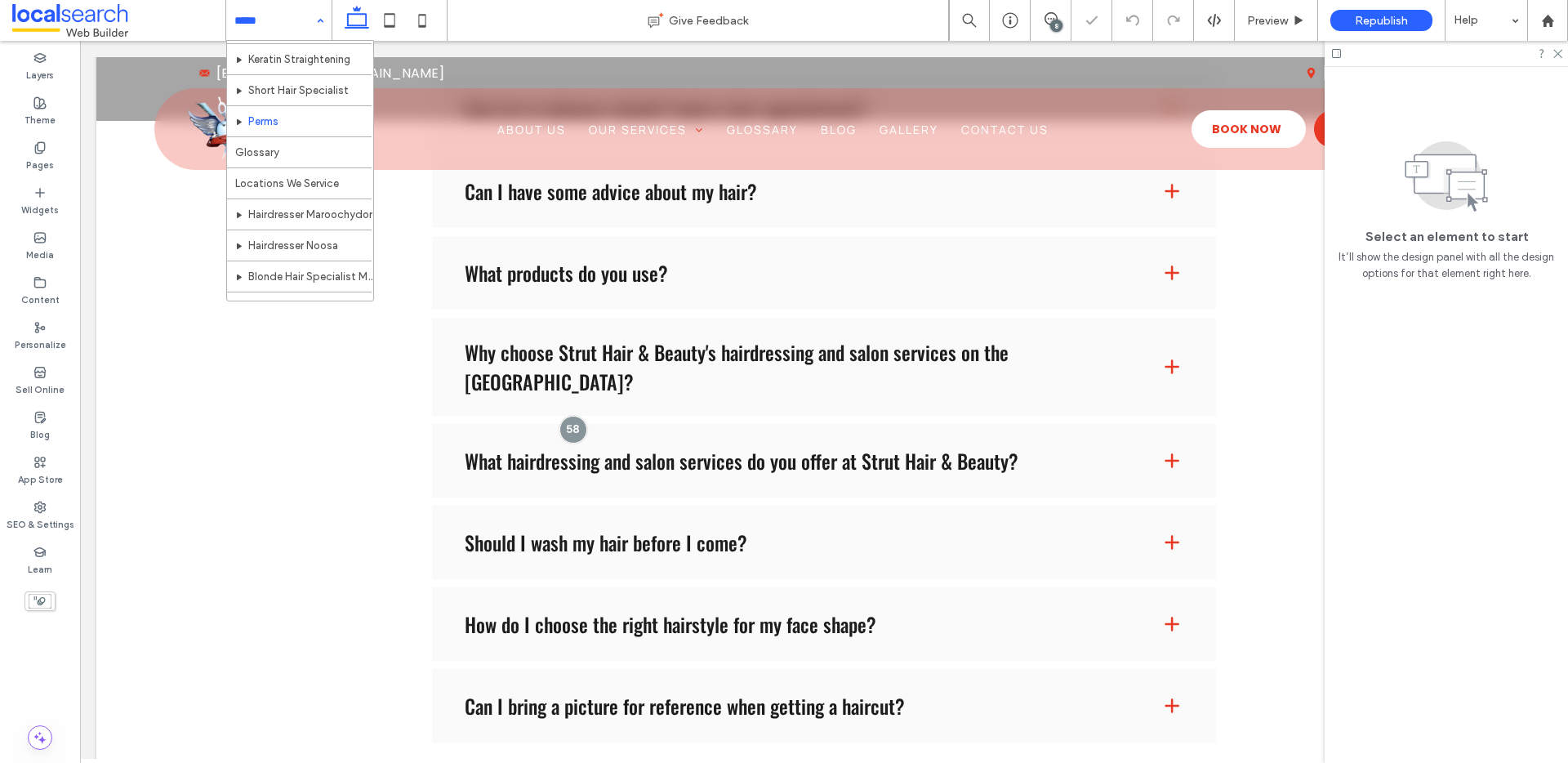
scroll to position [252, 0]
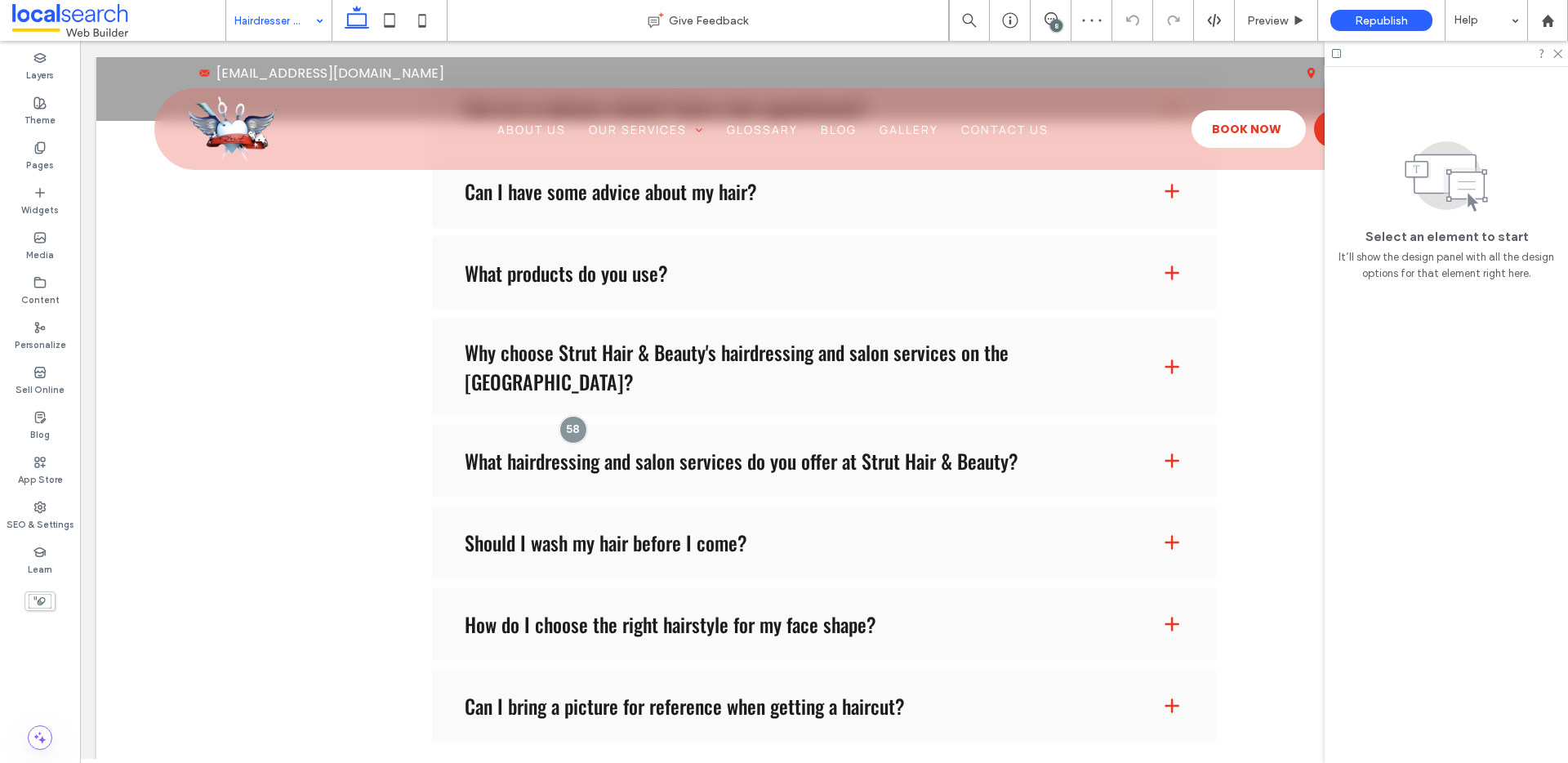
click at [300, 21] on input at bounding box center [275, 21] width 81 height 41
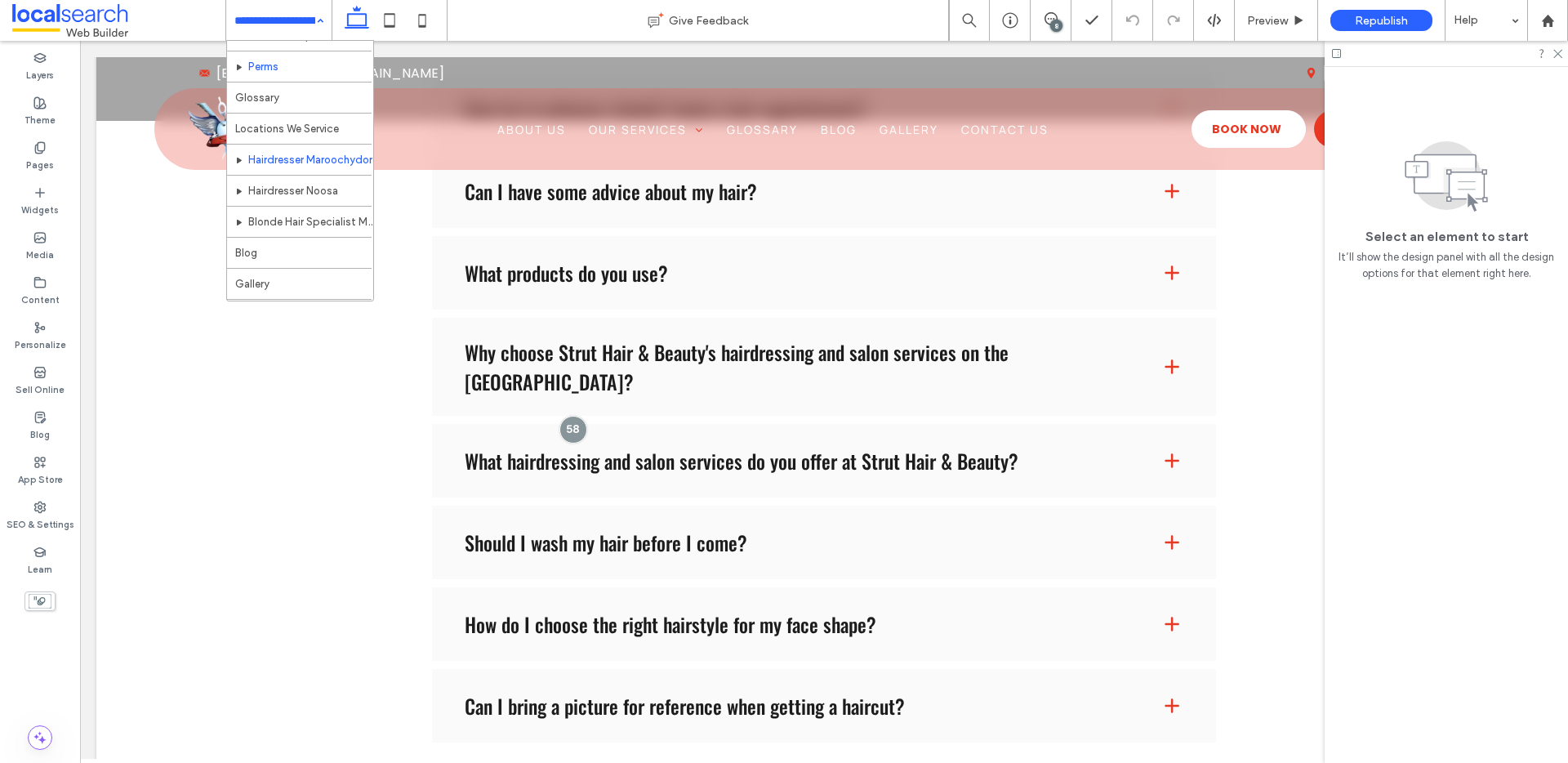
scroll to position [327, 0]
click at [255, 34] on input at bounding box center [275, 21] width 81 height 41
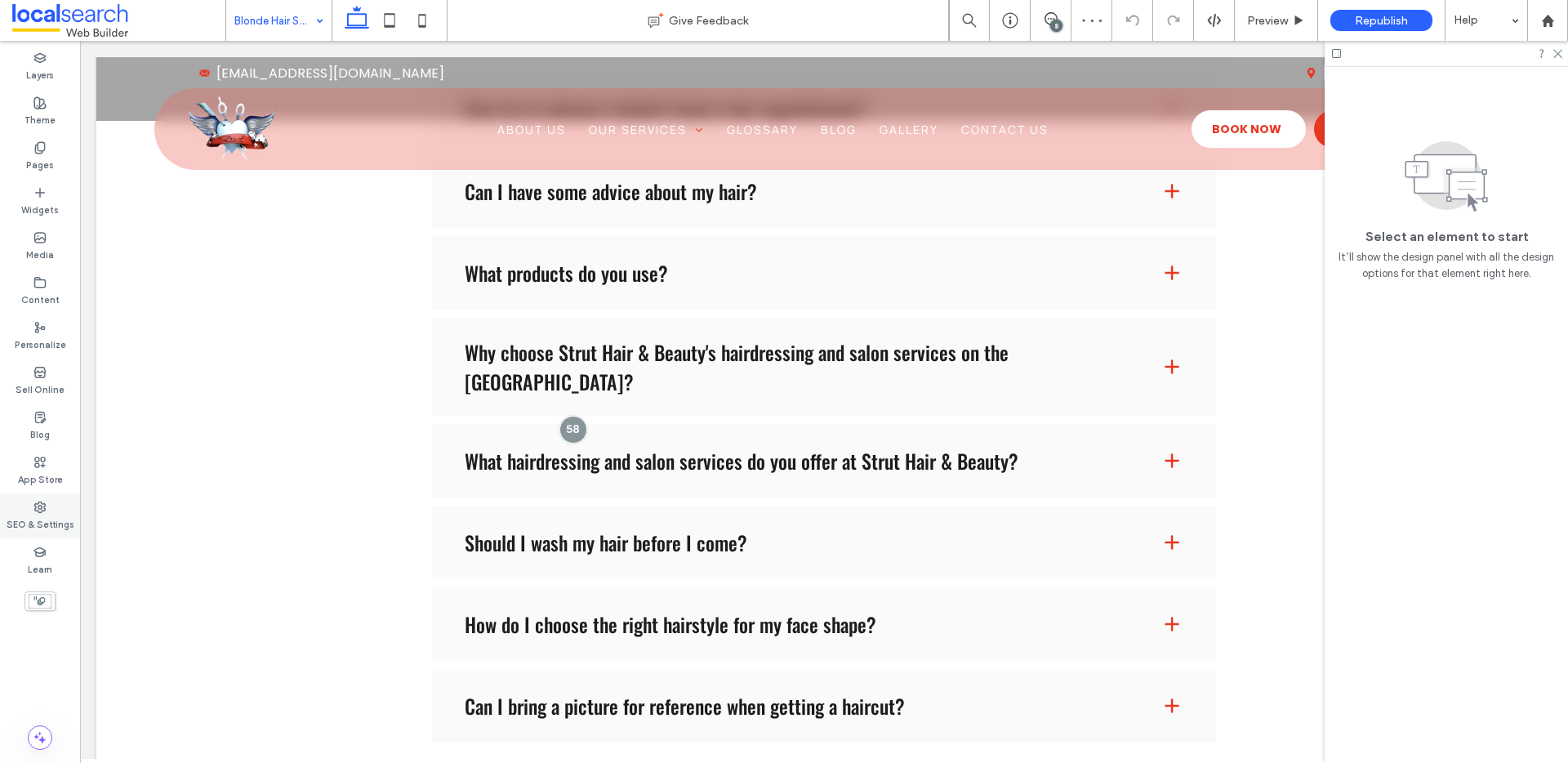
click at [35, 508] on use at bounding box center [40, 506] width 11 height 11
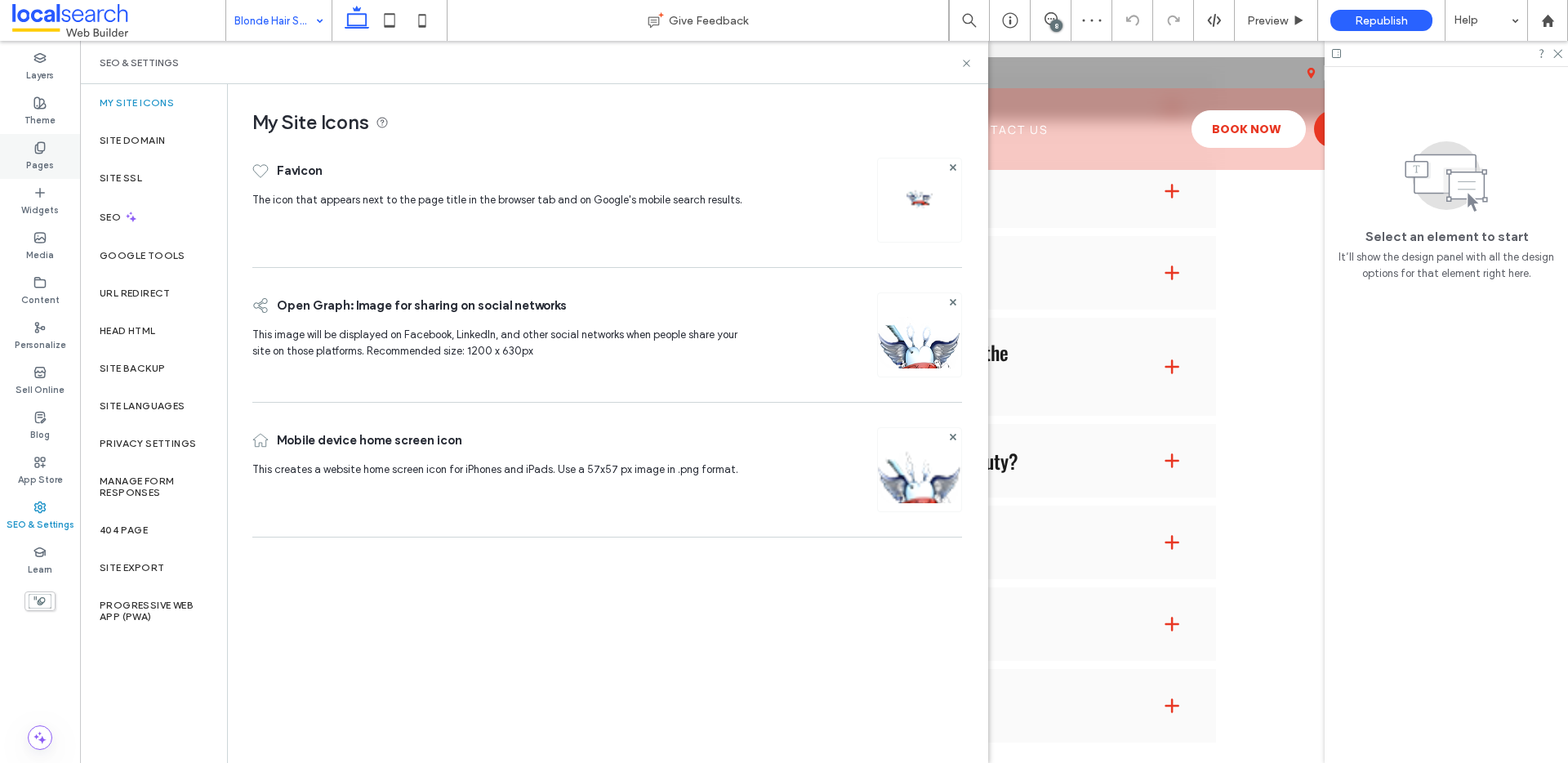
click at [36, 156] on label "Pages" at bounding box center [40, 163] width 27 height 18
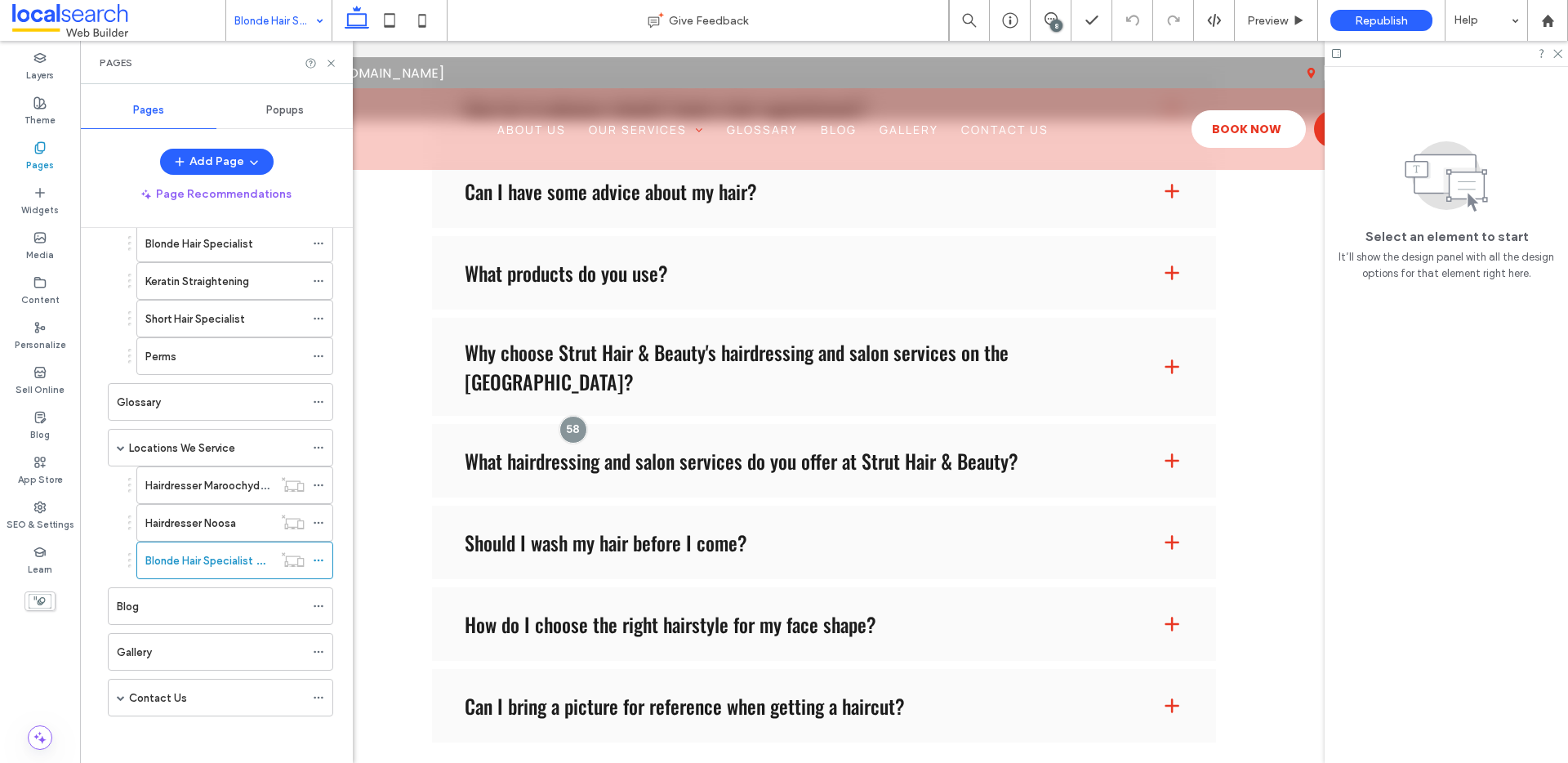
scroll to position [351, 0]
click at [365, 21] on use at bounding box center [357, 17] width 24 height 22
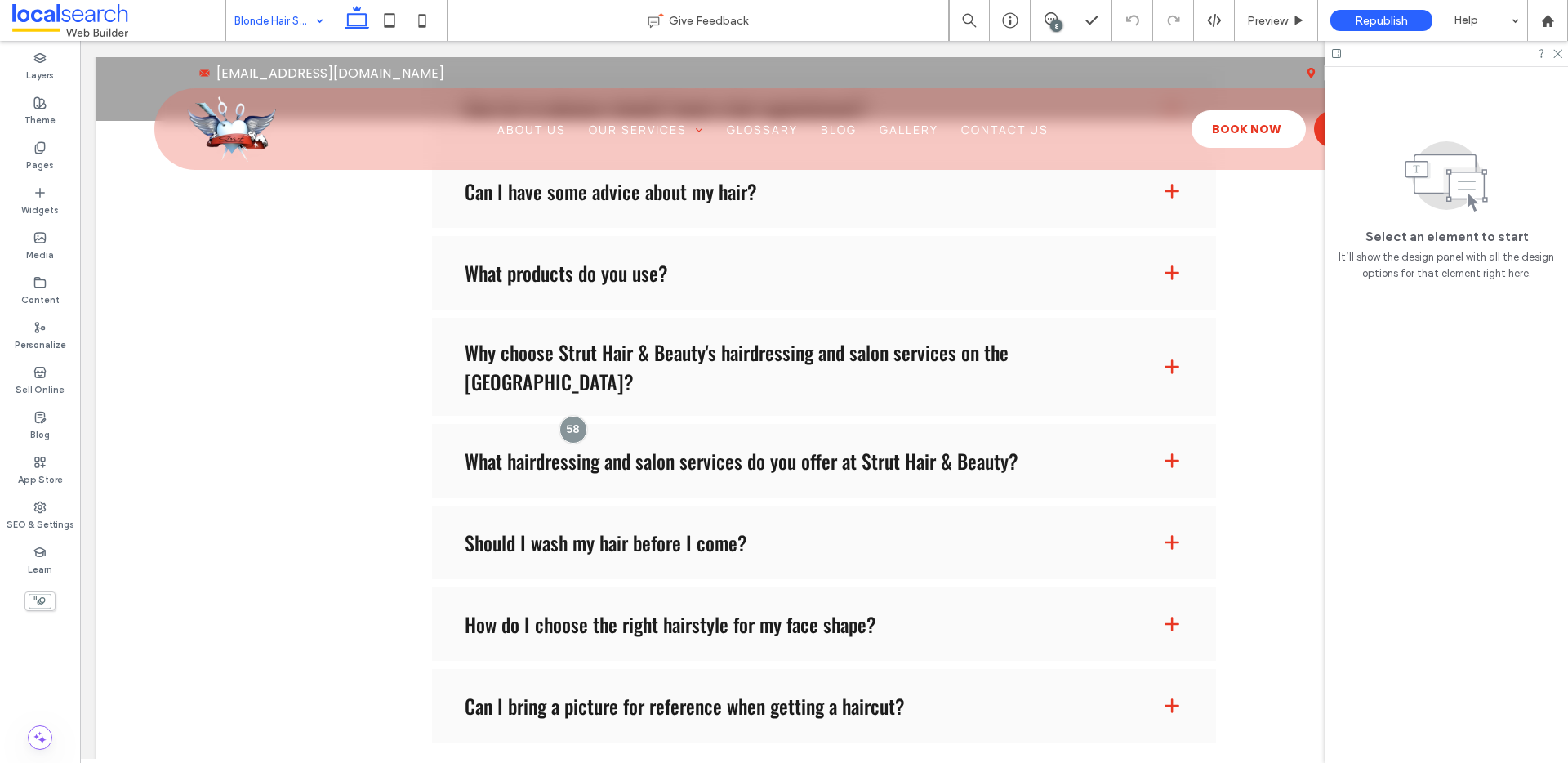
click at [1046, 19] on icon at bounding box center [1050, 19] width 13 height 13
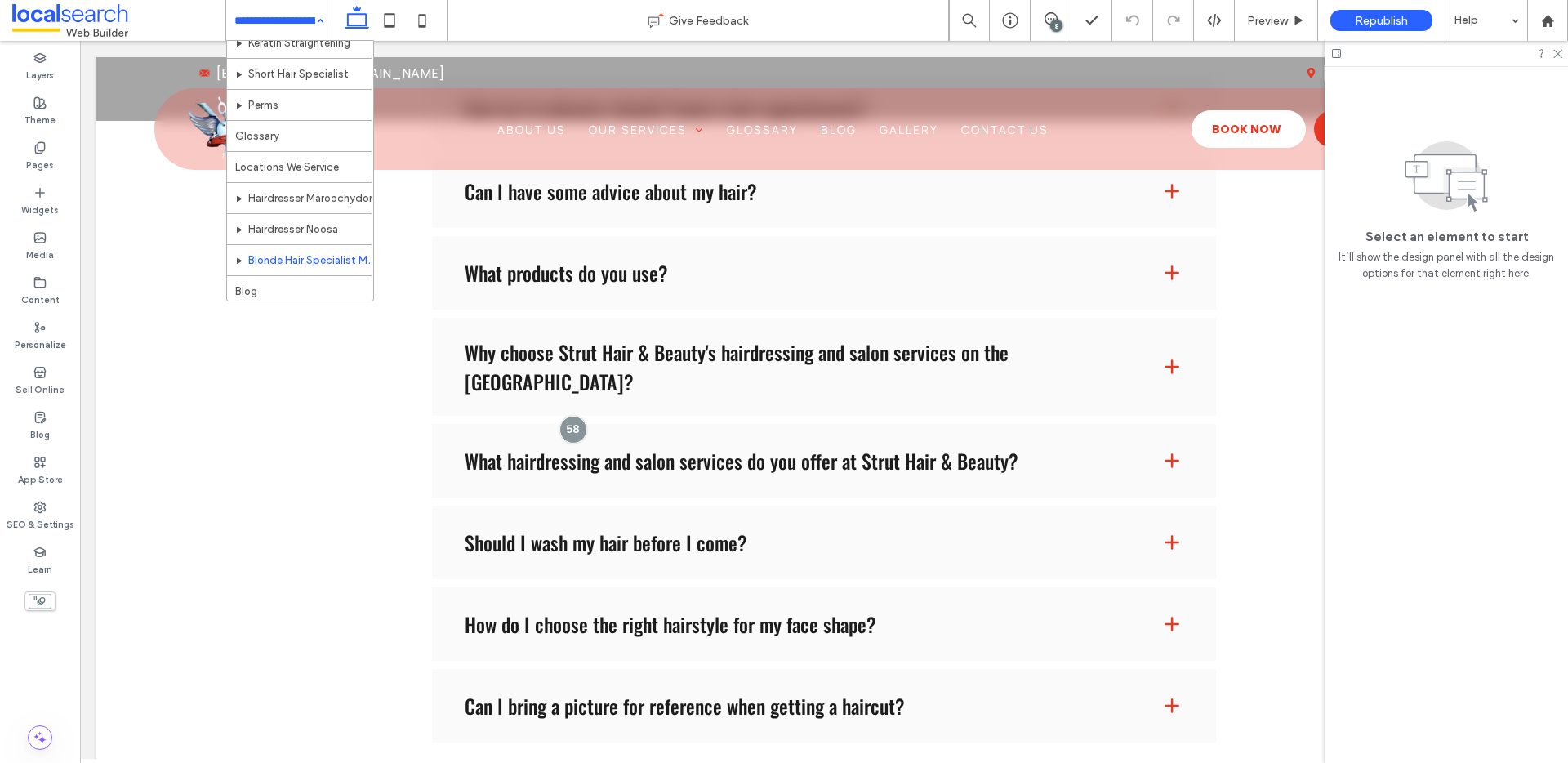
scroll to position [327, 0]
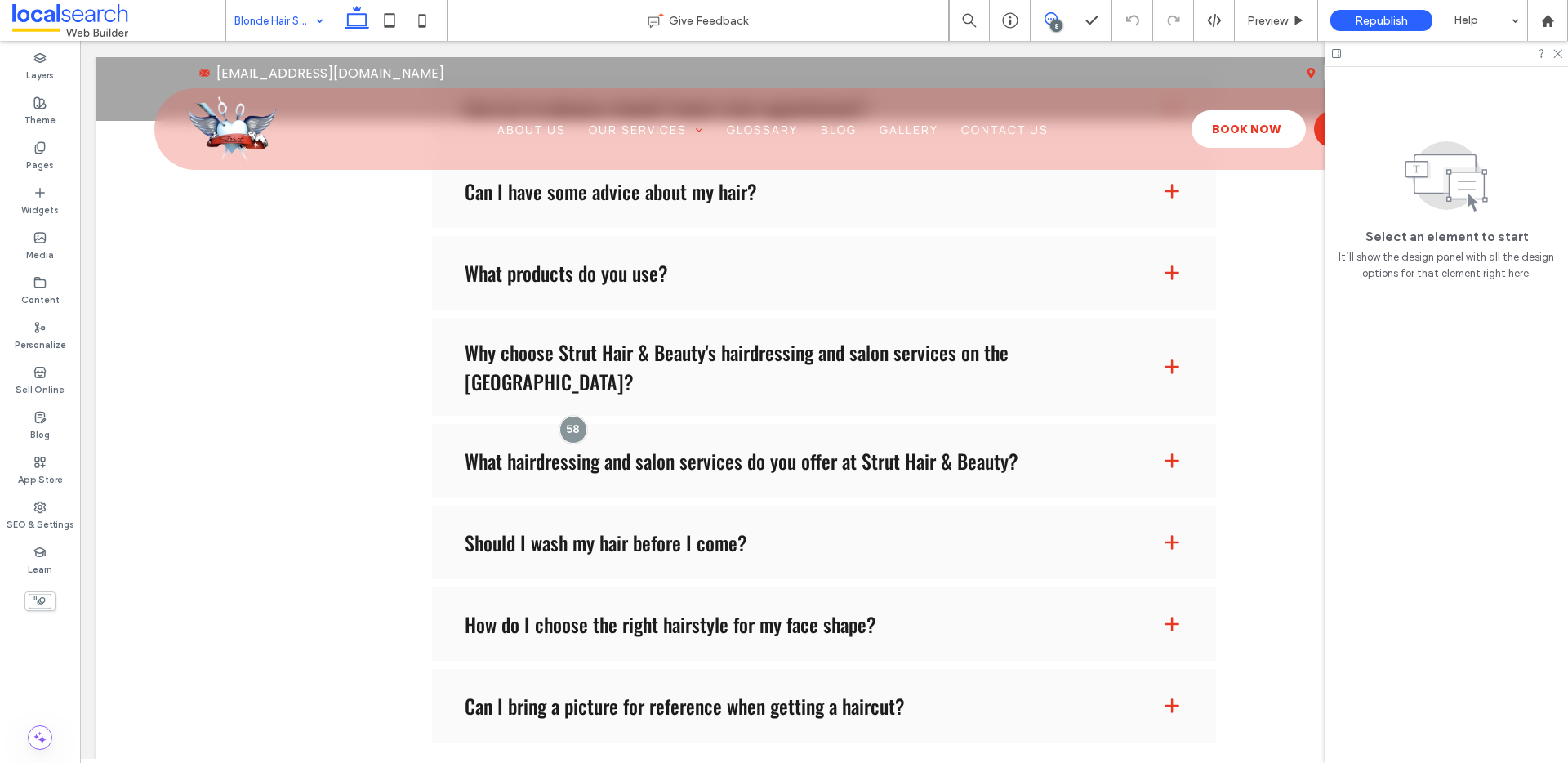
click at [1054, 18] on icon at bounding box center [1050, 19] width 13 height 13
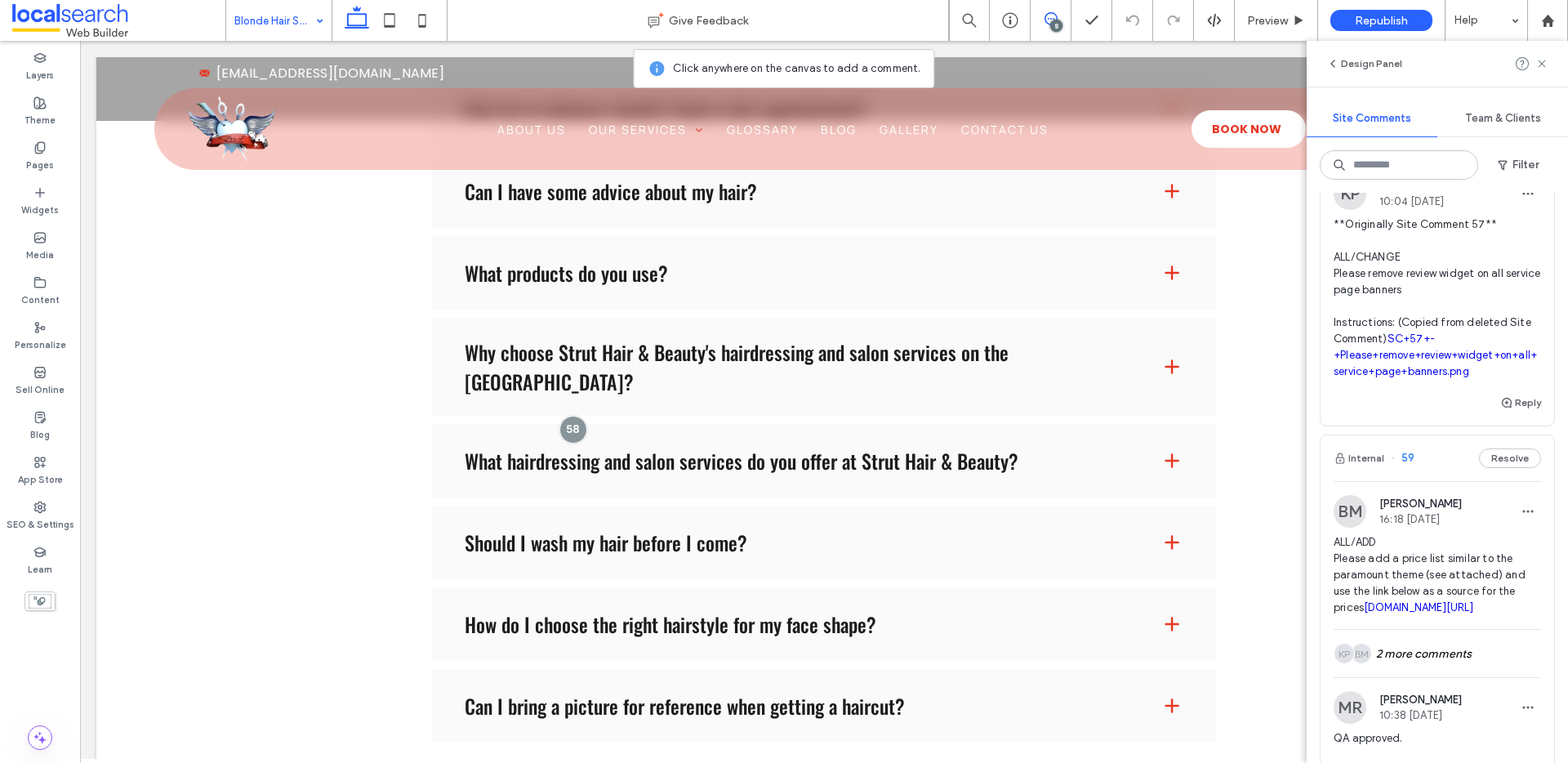
scroll to position [459, 0]
click at [1505, 413] on button "Reply" at bounding box center [1520, 403] width 41 height 20
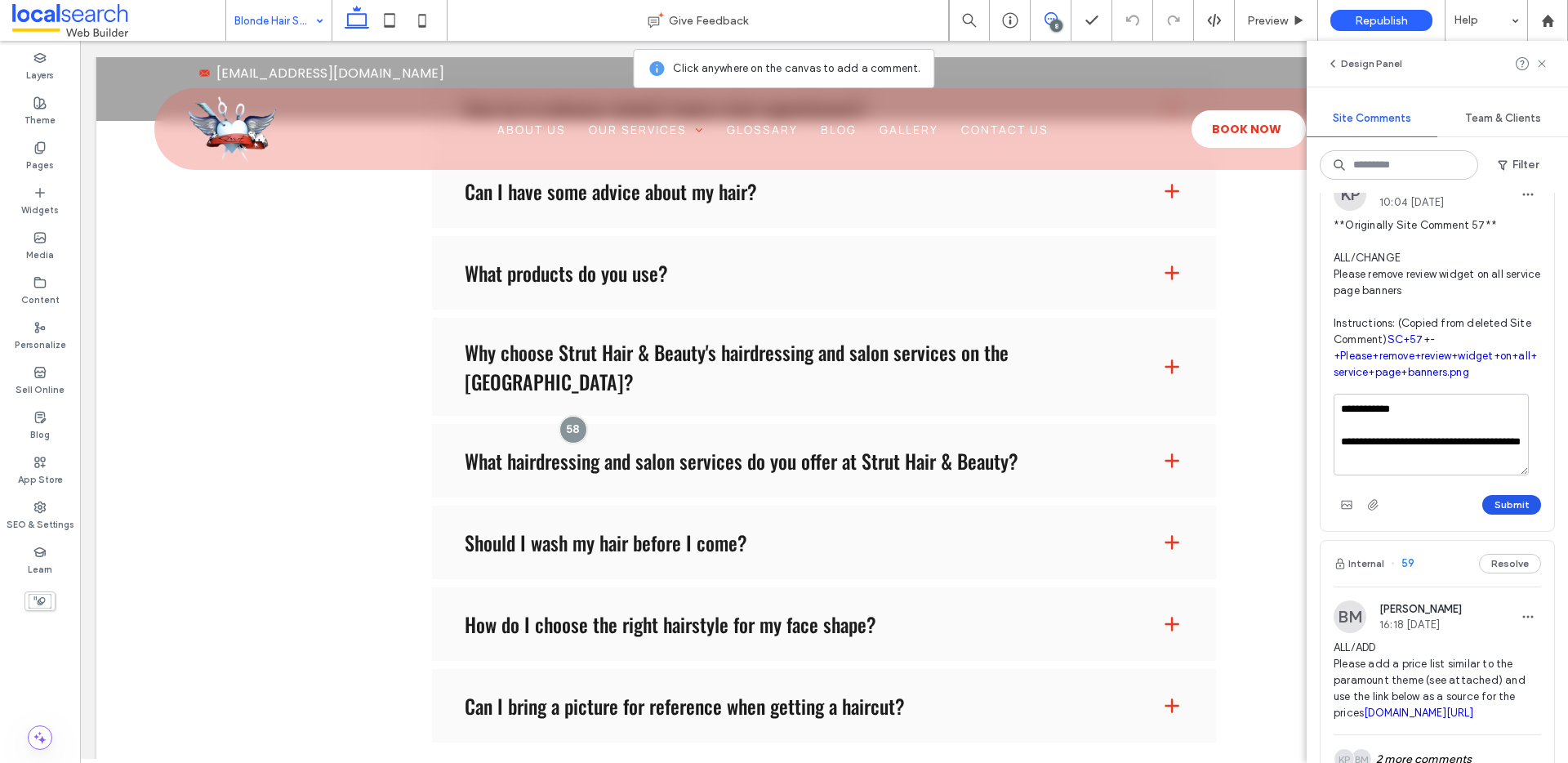
type textarea "**********"
click at [1482, 514] on button "Submit" at bounding box center [1511, 504] width 59 height 20
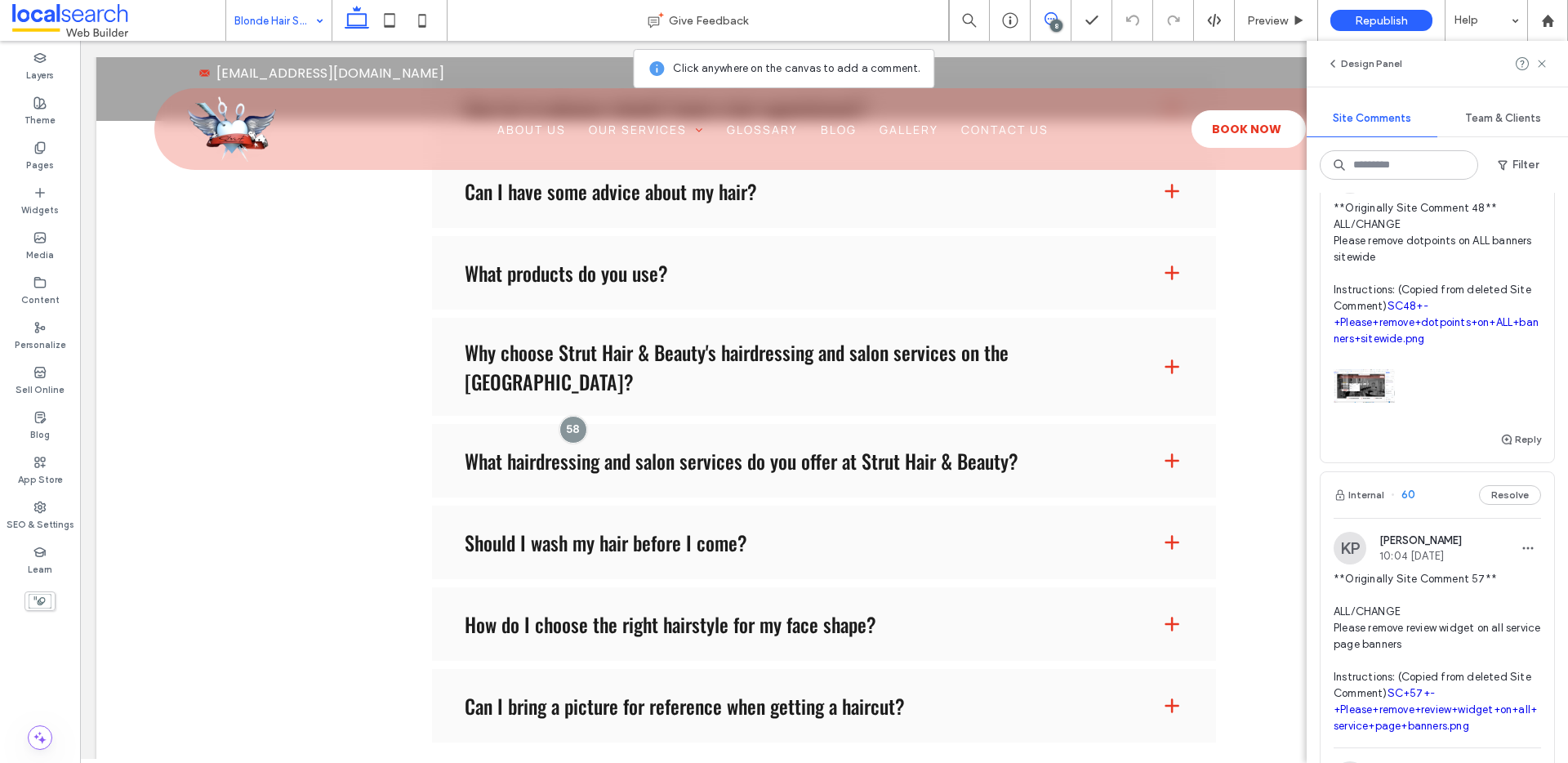
scroll to position [308, 0]
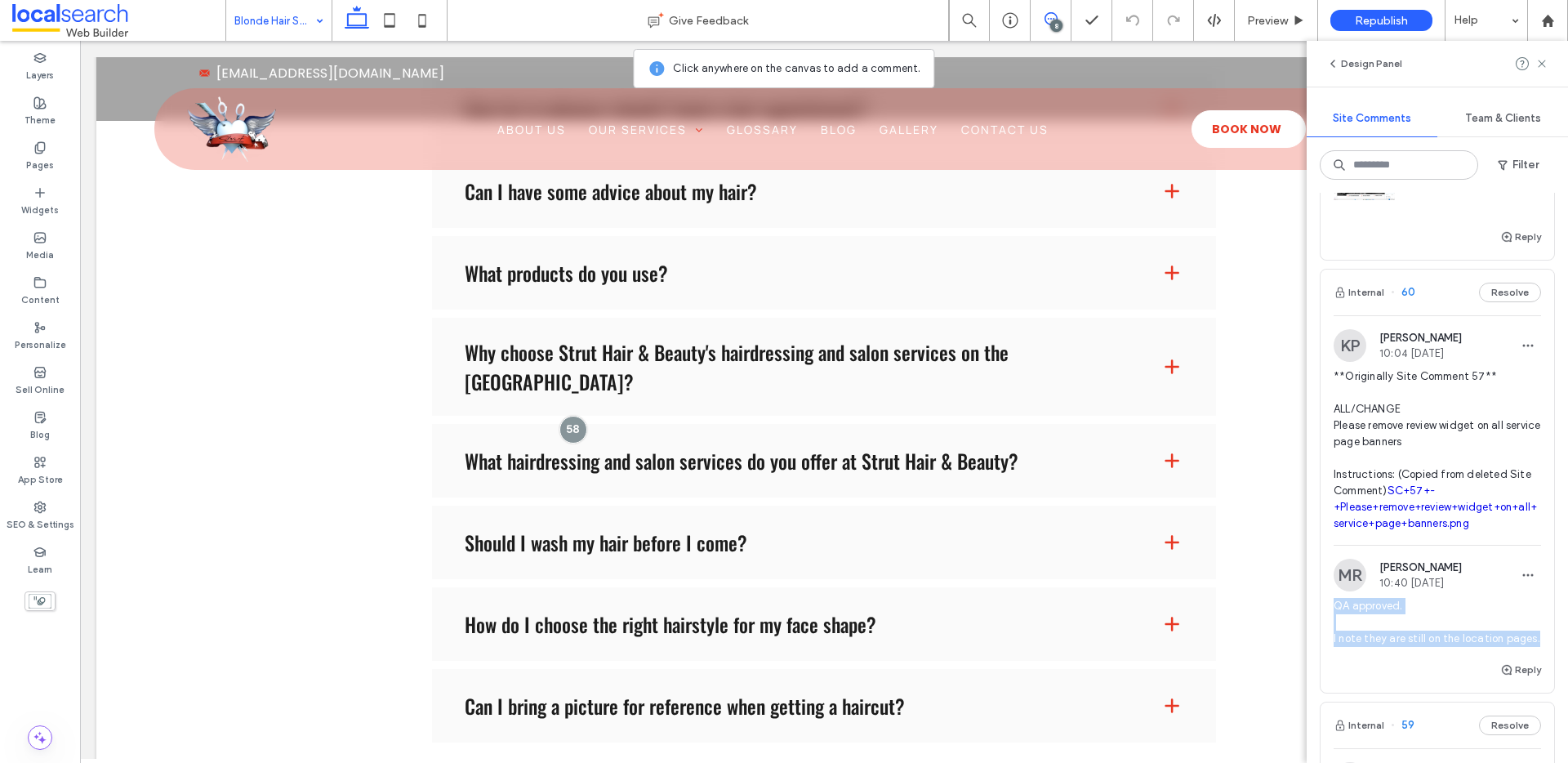
drag, startPoint x: 1357, startPoint y: 657, endPoint x: 1329, endPoint y: 624, distance: 43.3
click at [1329, 624] on div "MR Matthew Ranford 10:40 Sep 12 2025 QA approved. I note they are still on the …" at bounding box center [1436, 610] width 233 height 102
copy span "QA approved. I note they are still on the location pages."
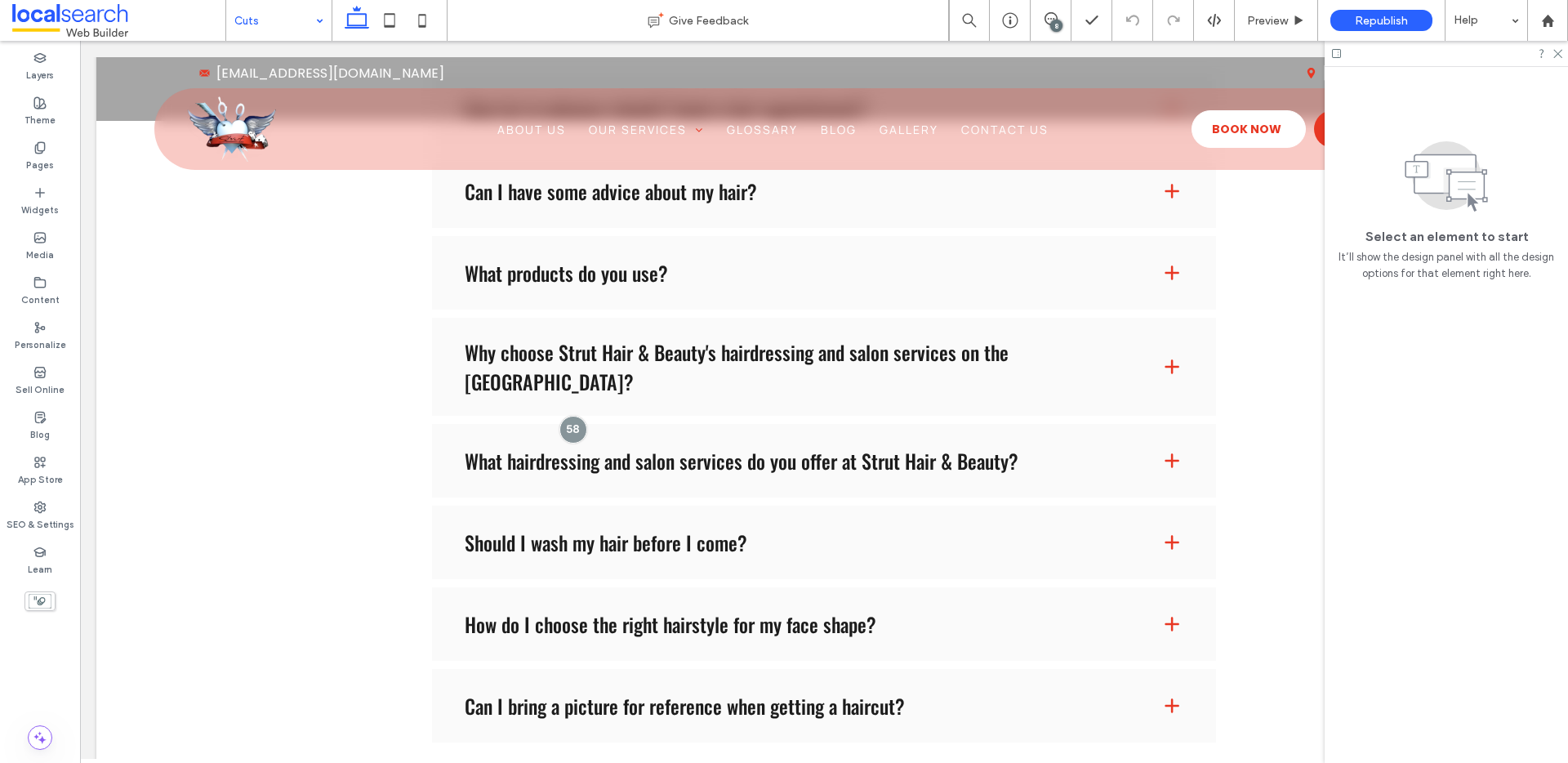
click at [1051, 21] on div "8" at bounding box center [1056, 25] width 13 height 13
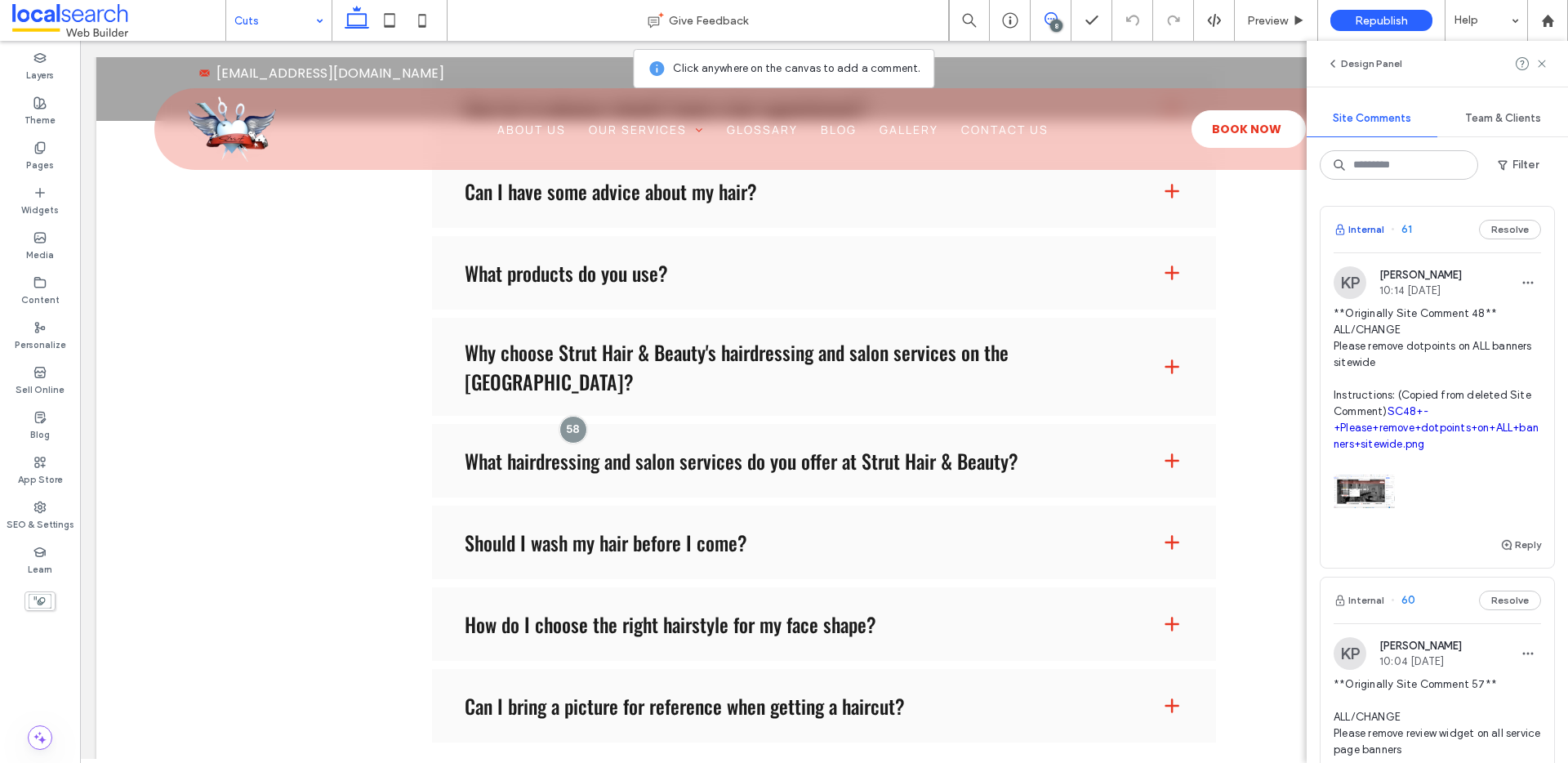
click at [1370, 229] on button "Internal" at bounding box center [1359, 230] width 51 height 20
click at [1396, 444] on link "SC48+-+Please+remove+dotpoints+on+ALL+banners+sitewide.png" at bounding box center [1436, 427] width 205 height 45
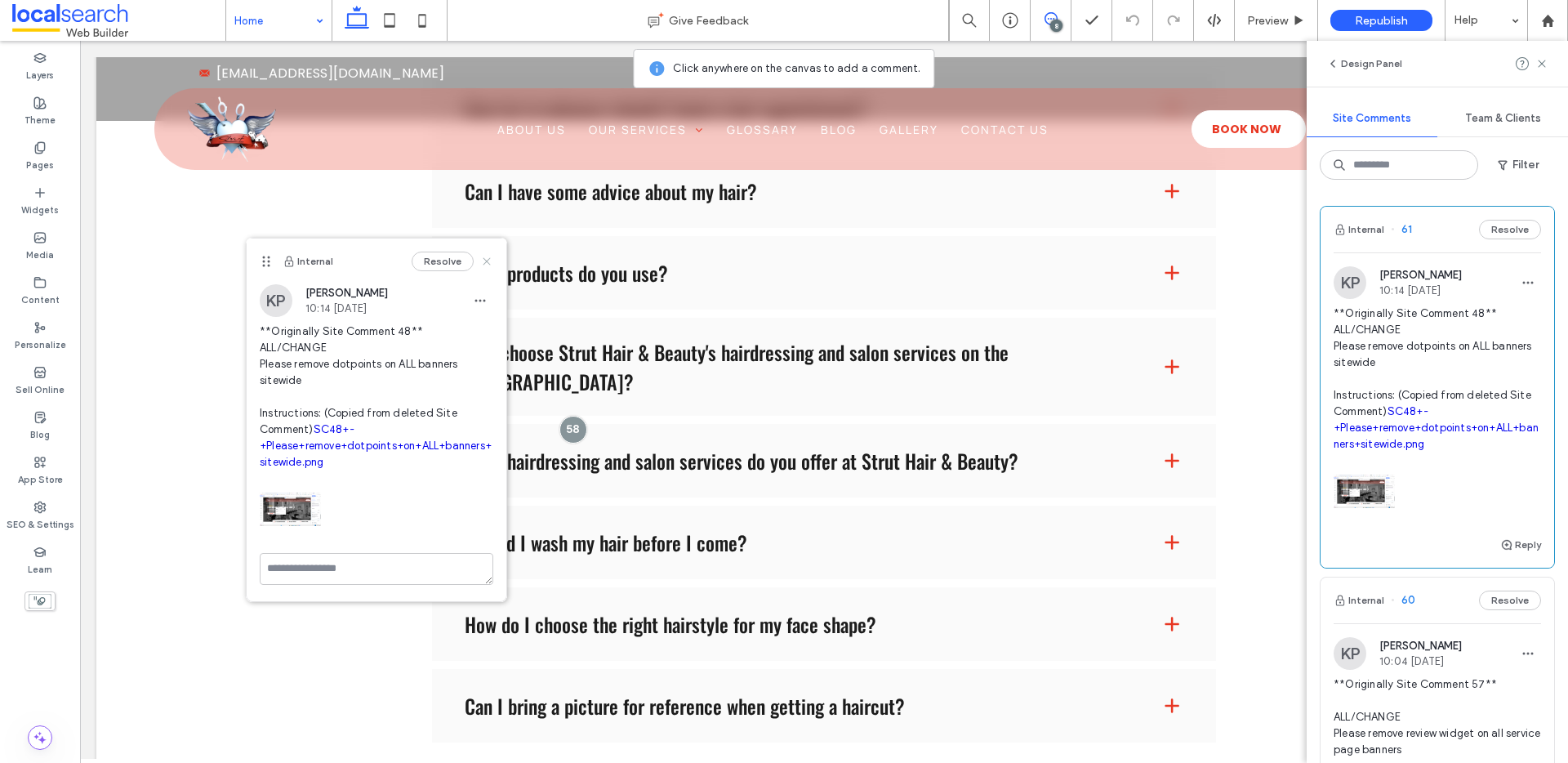
click at [480, 261] on icon at bounding box center [486, 261] width 13 height 13
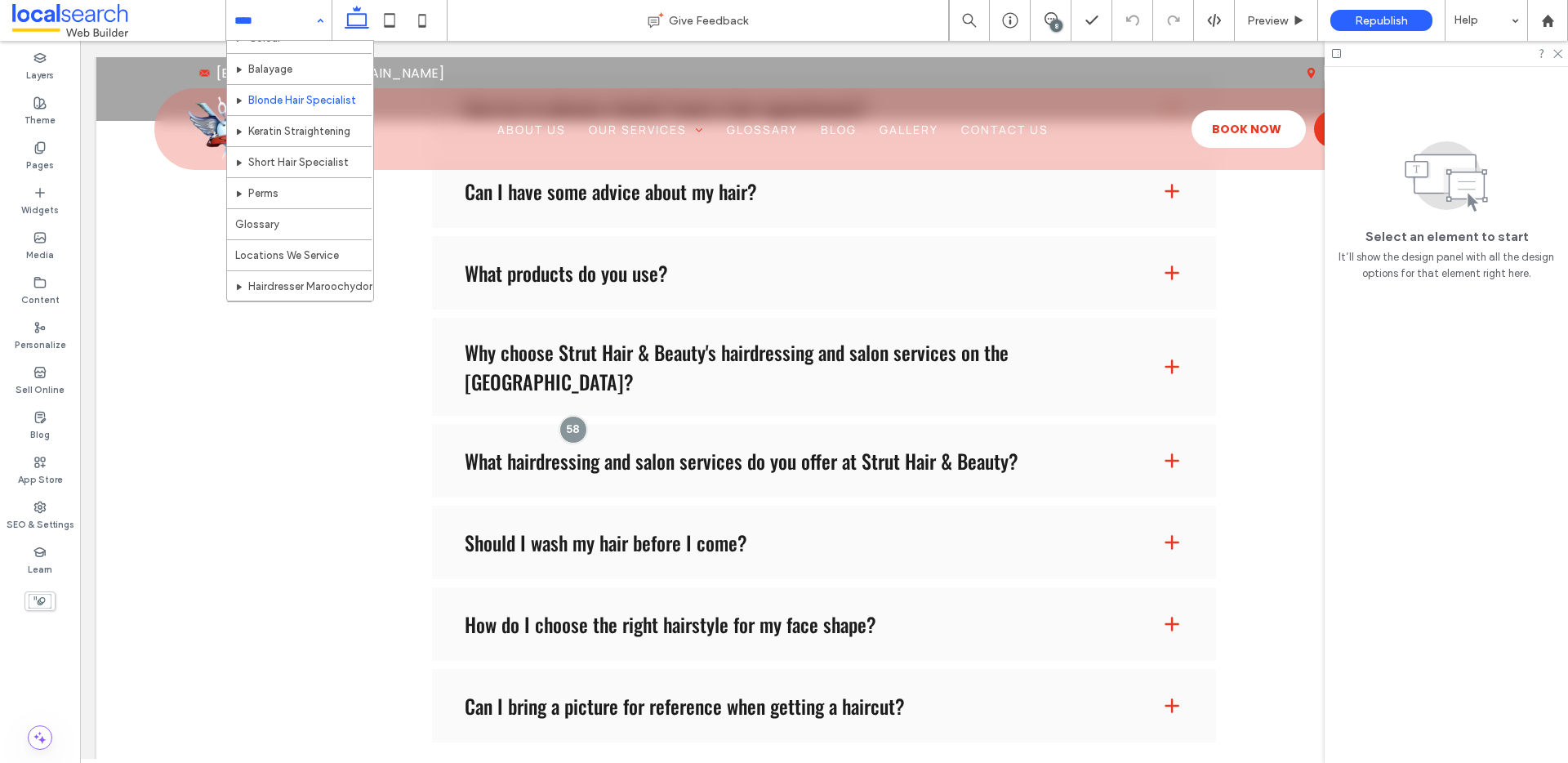
scroll to position [327, 0]
click at [309, 147] on hr at bounding box center [299, 147] width 145 height 1
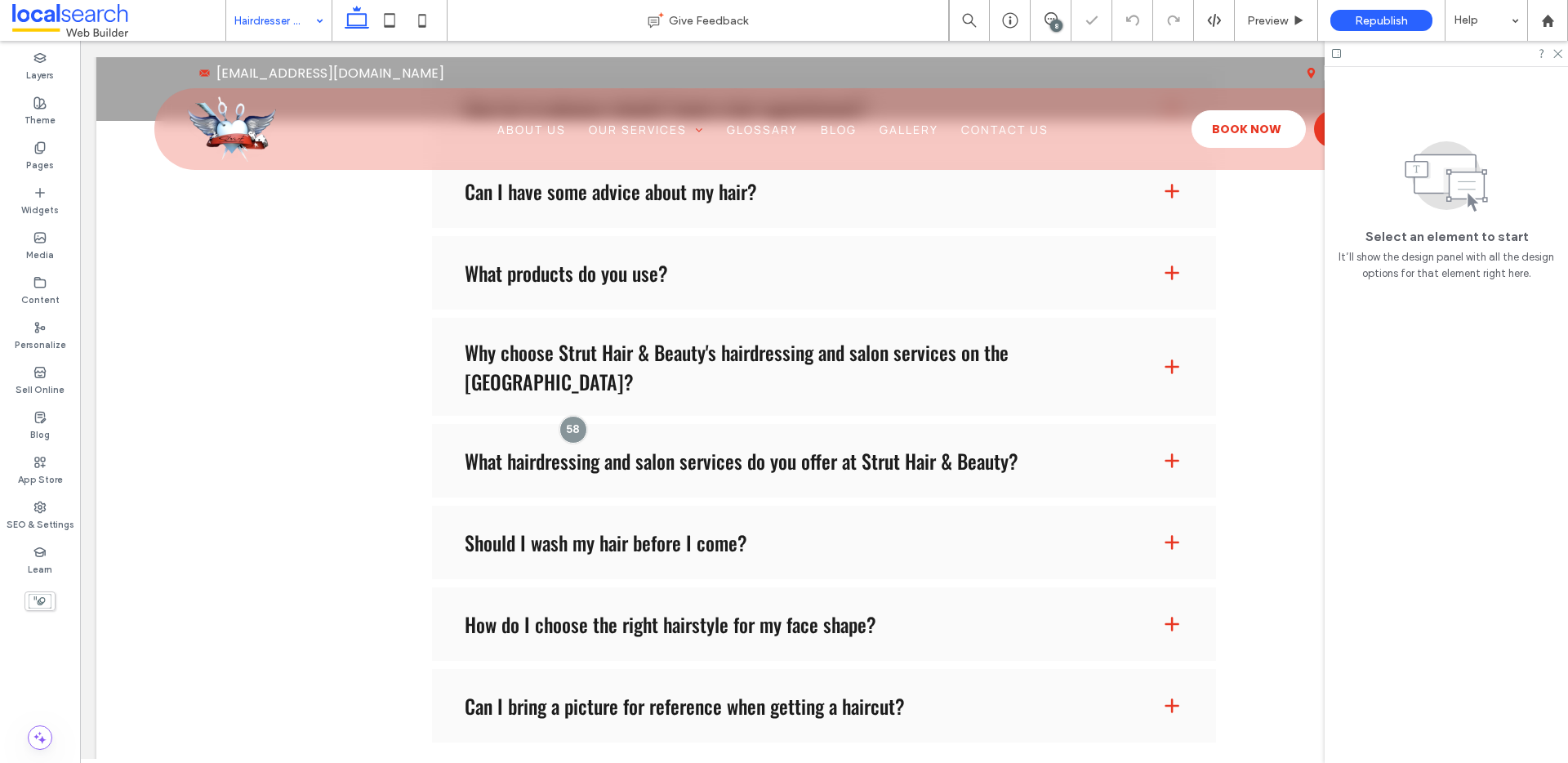
click at [285, 19] on input at bounding box center [275, 21] width 81 height 41
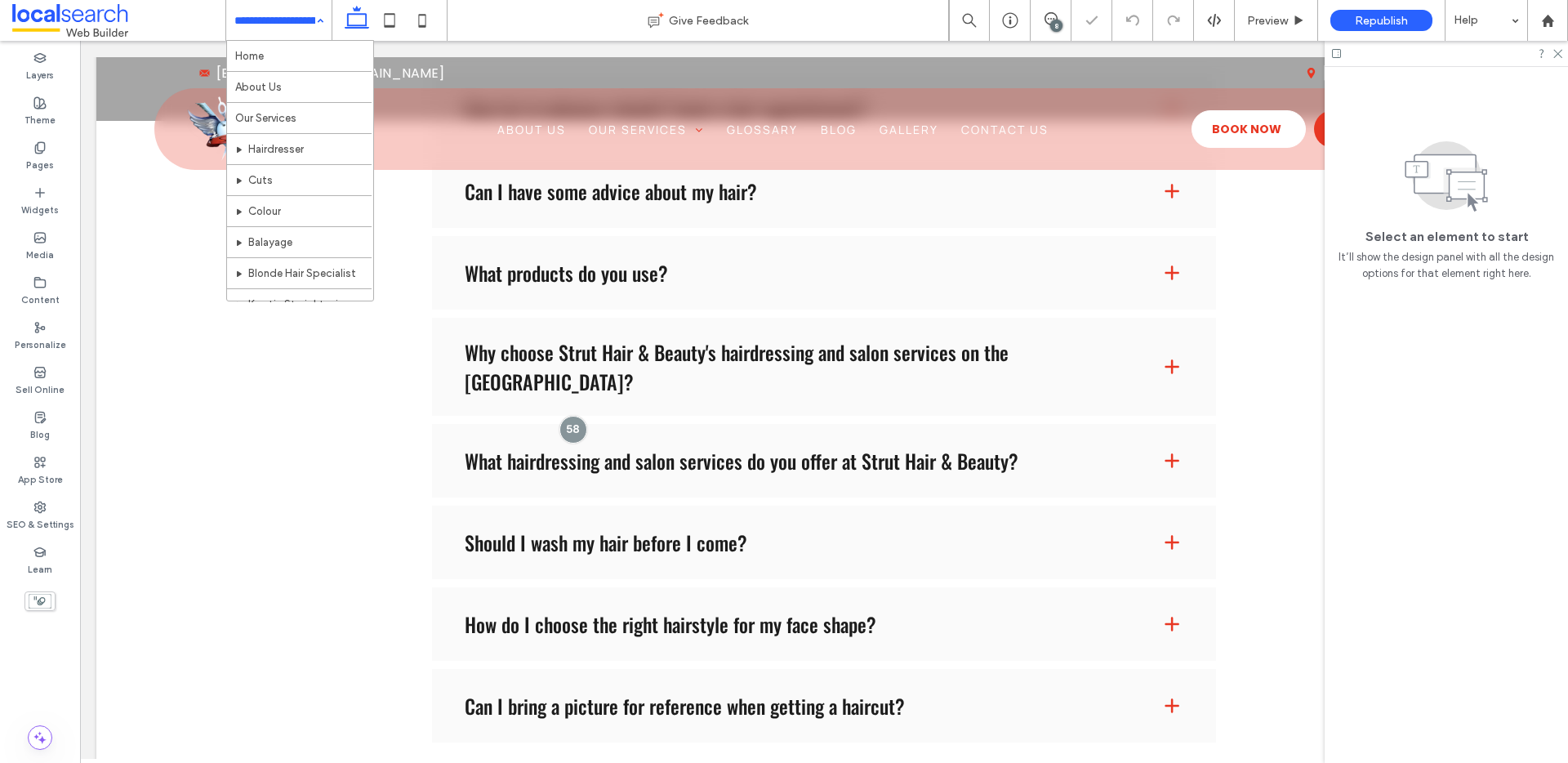
scroll to position [327, 0]
click at [288, 21] on input at bounding box center [275, 21] width 81 height 41
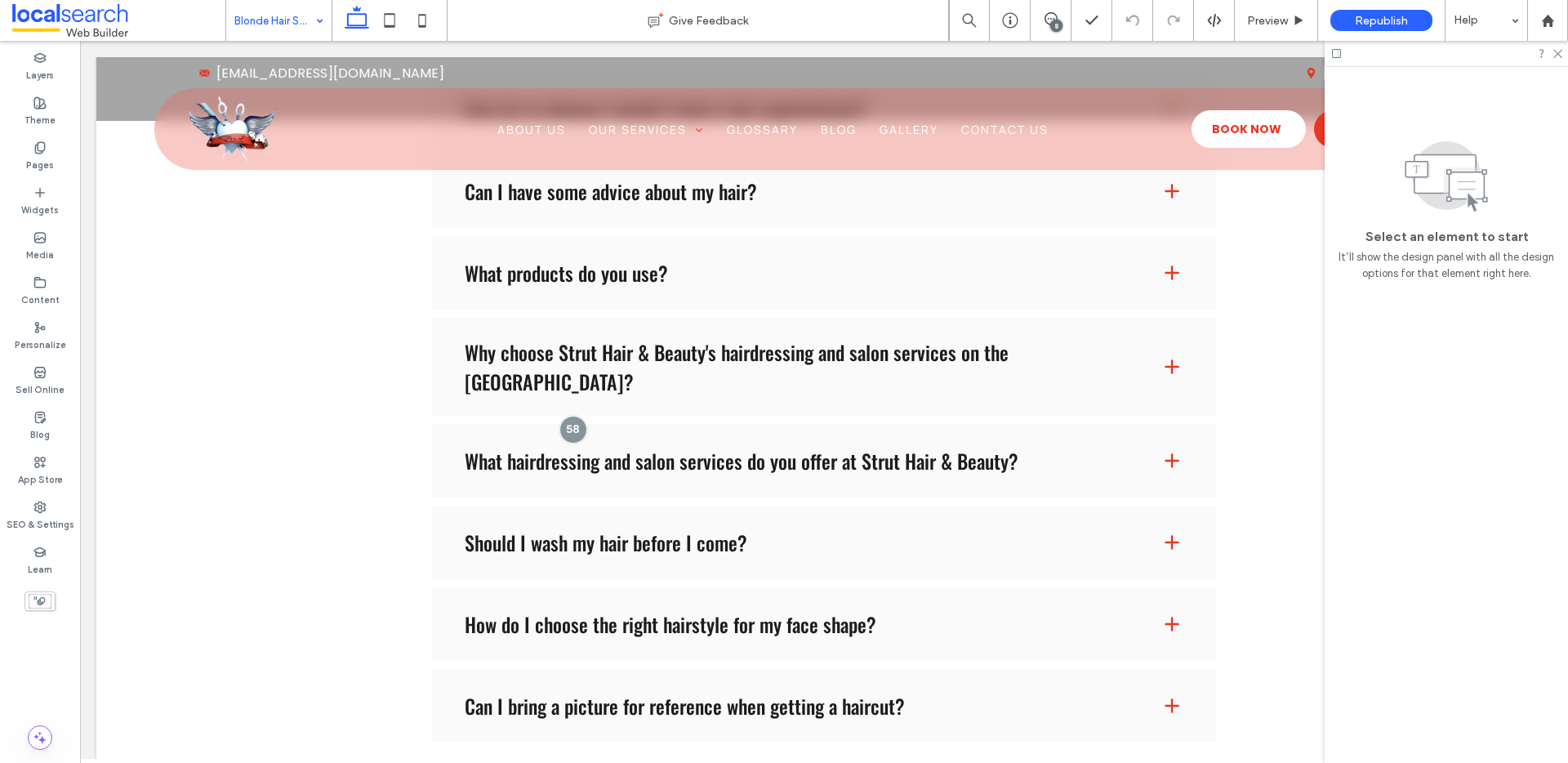
click at [291, 23] on input at bounding box center [275, 21] width 81 height 41
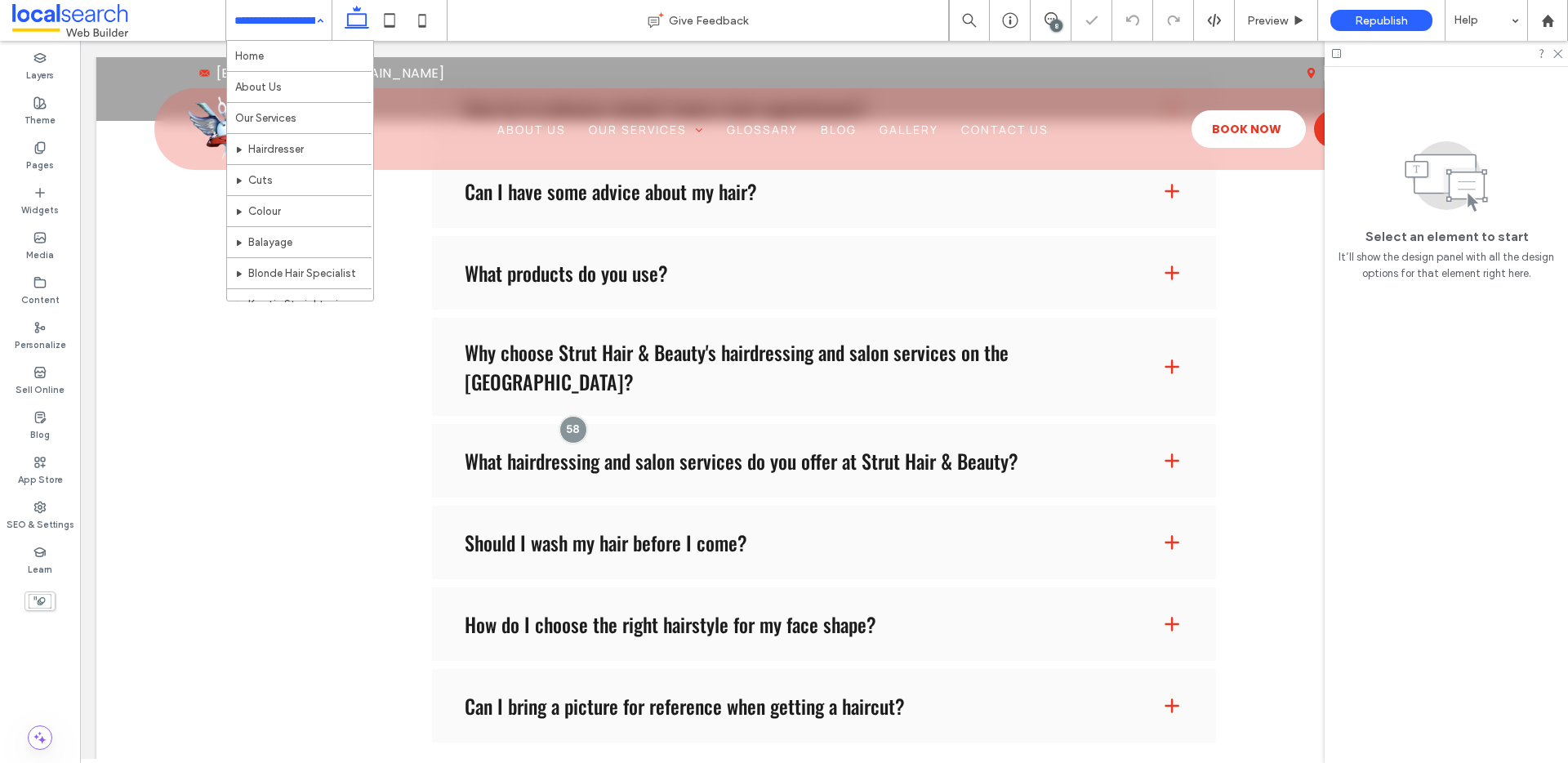
scroll to position [327, 0]
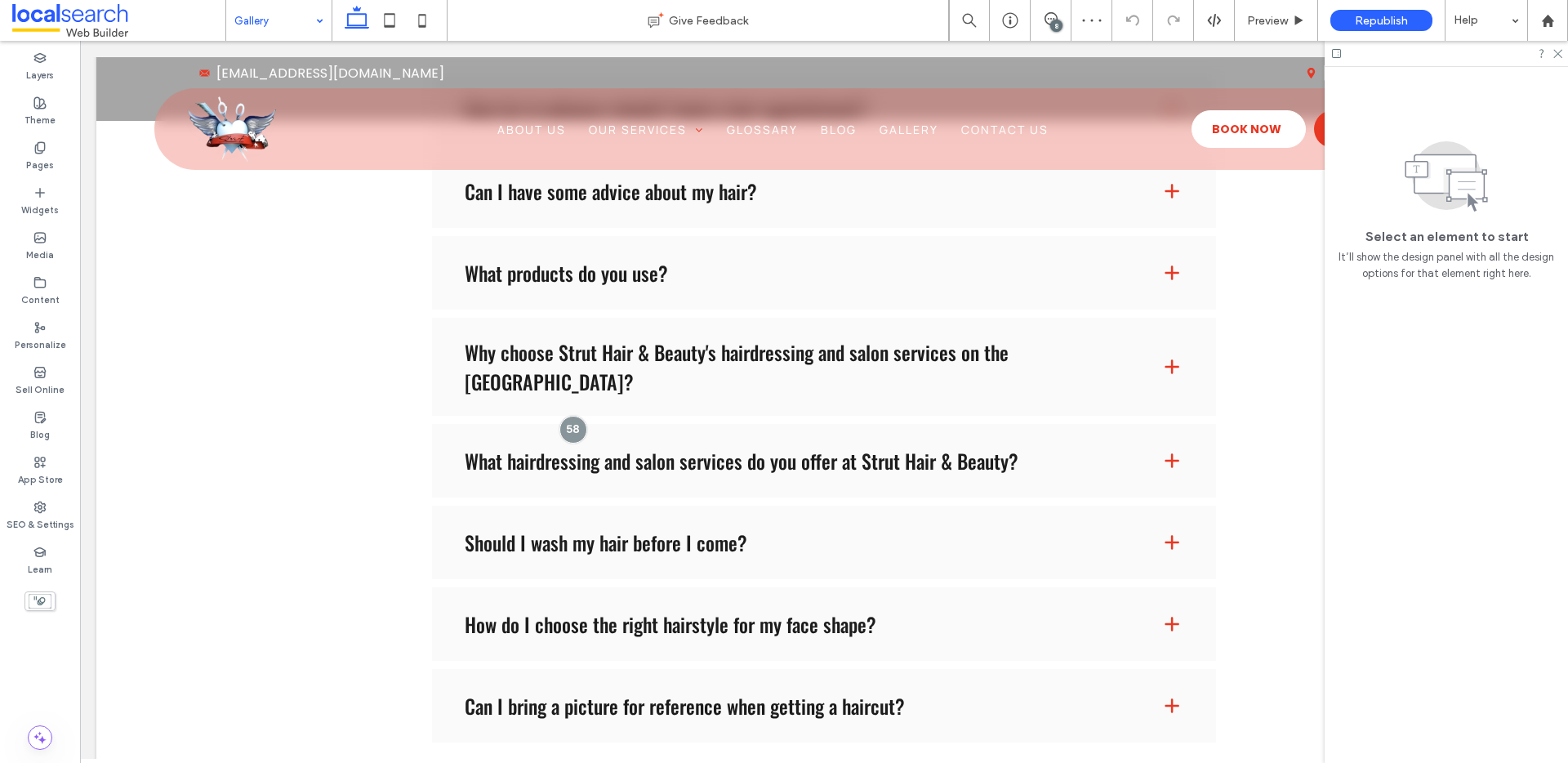
click at [287, 22] on input at bounding box center [275, 21] width 81 height 41
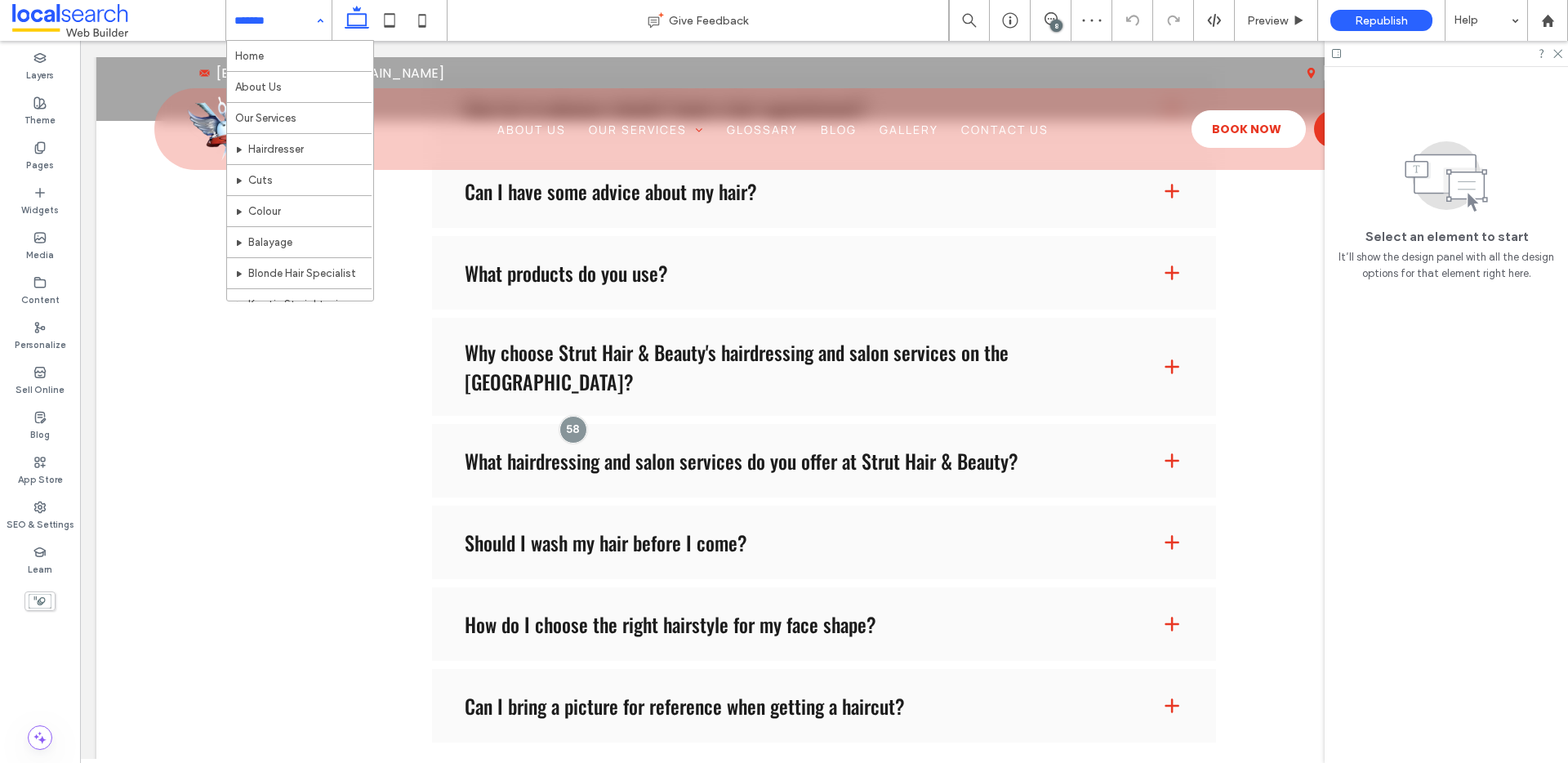
scroll to position [327, 0]
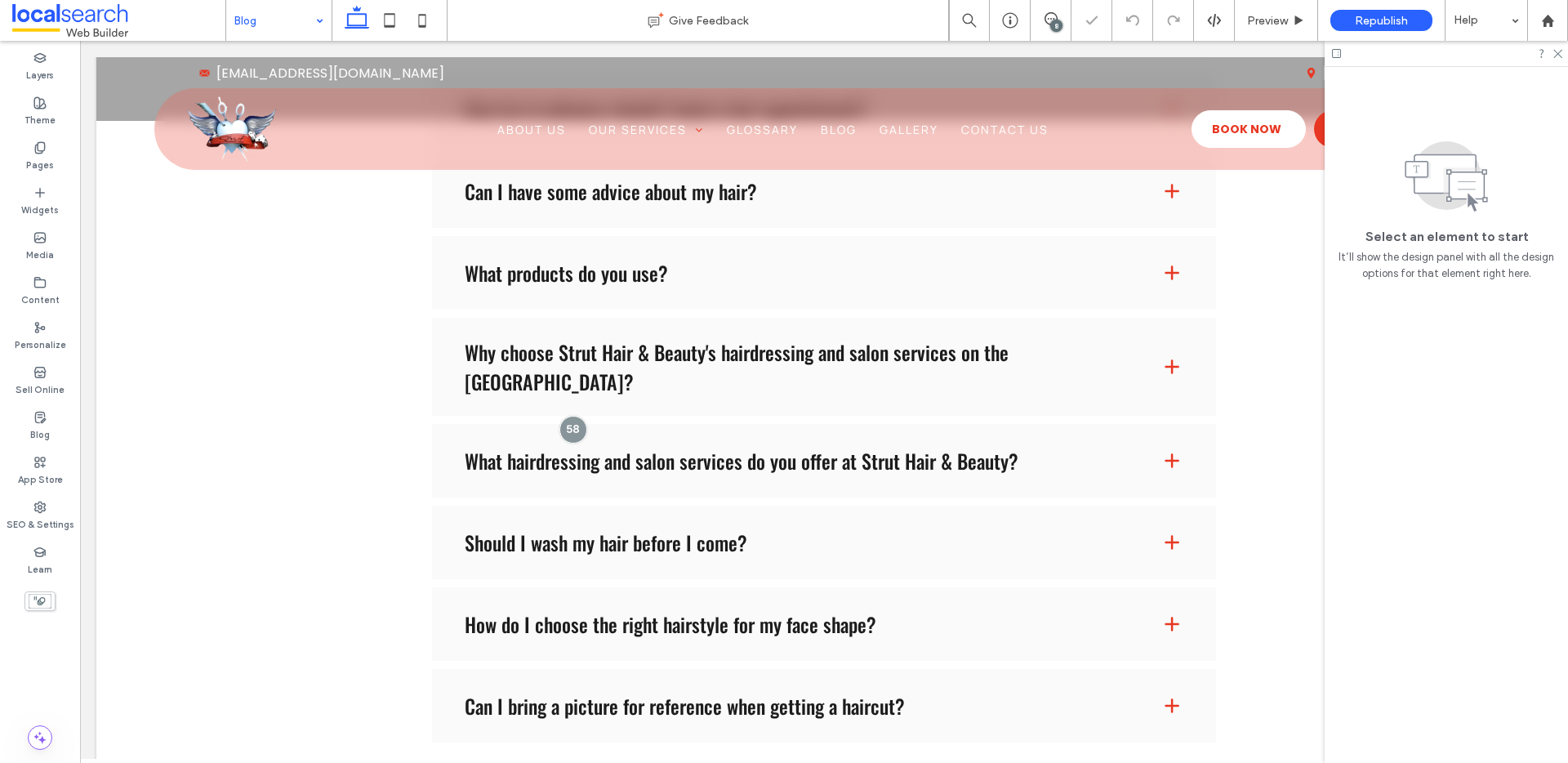
click at [288, 23] on input at bounding box center [275, 21] width 81 height 41
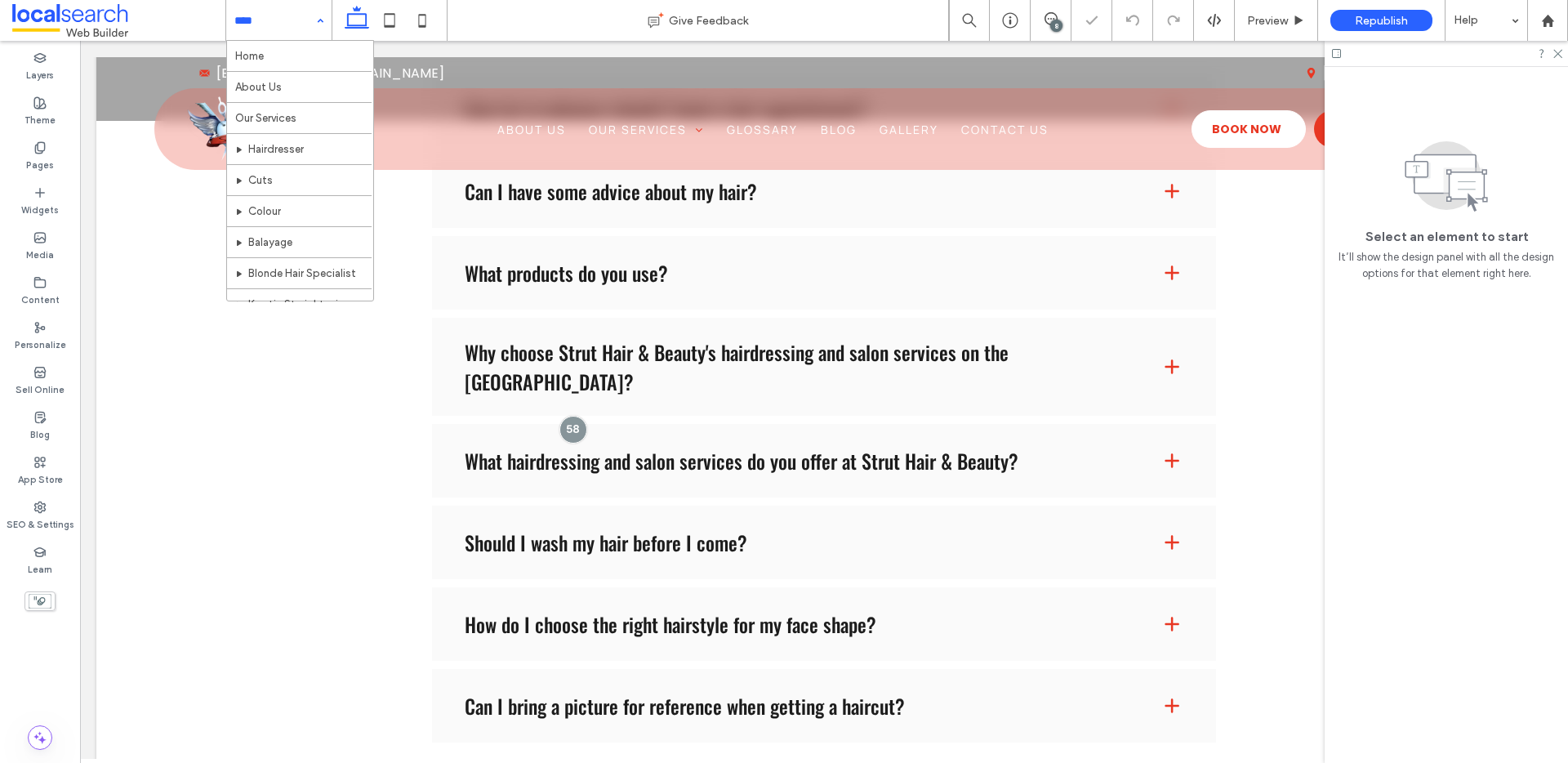
scroll to position [327, 0]
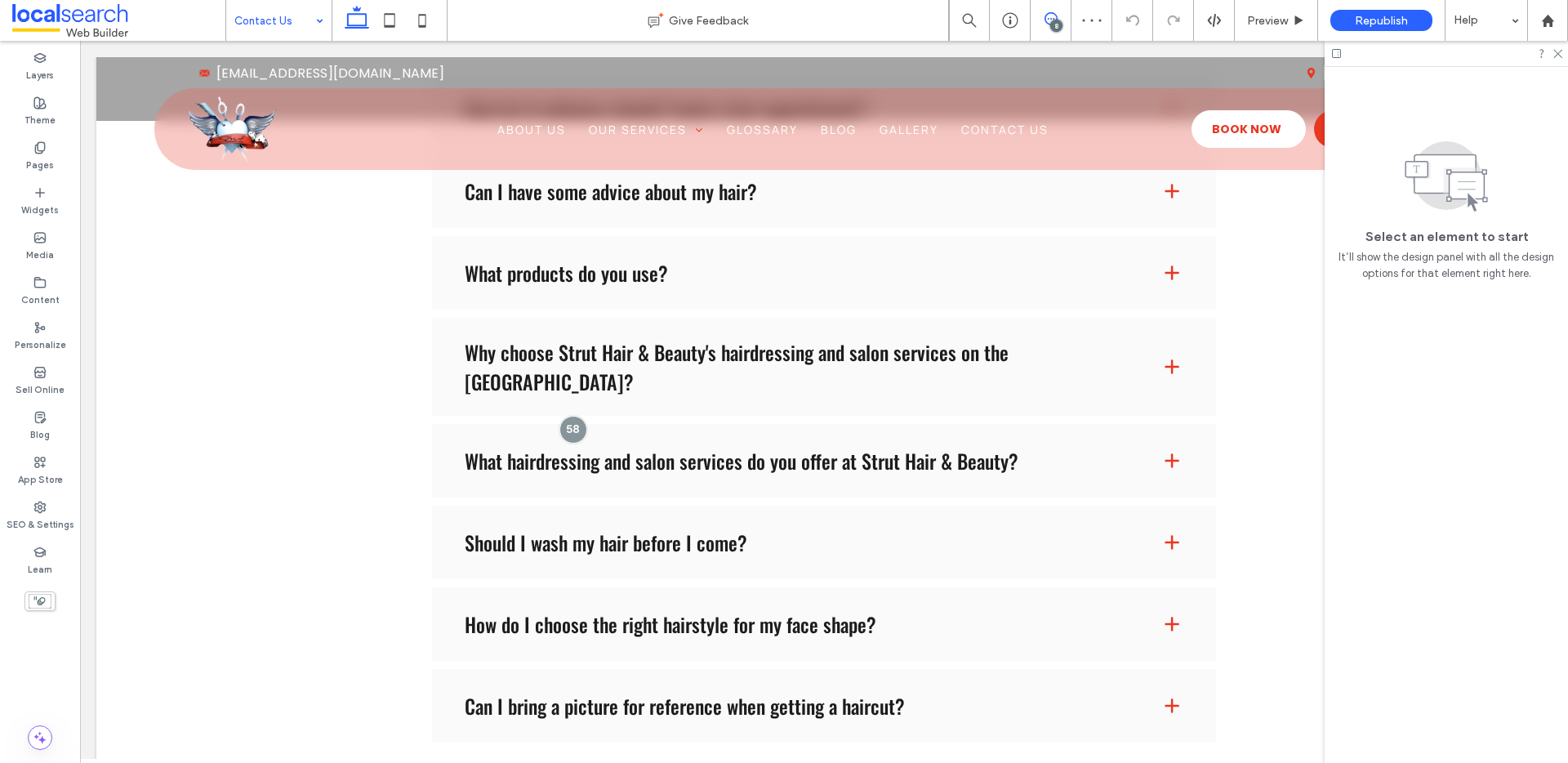
click at [1049, 19] on use at bounding box center [1050, 19] width 13 height 13
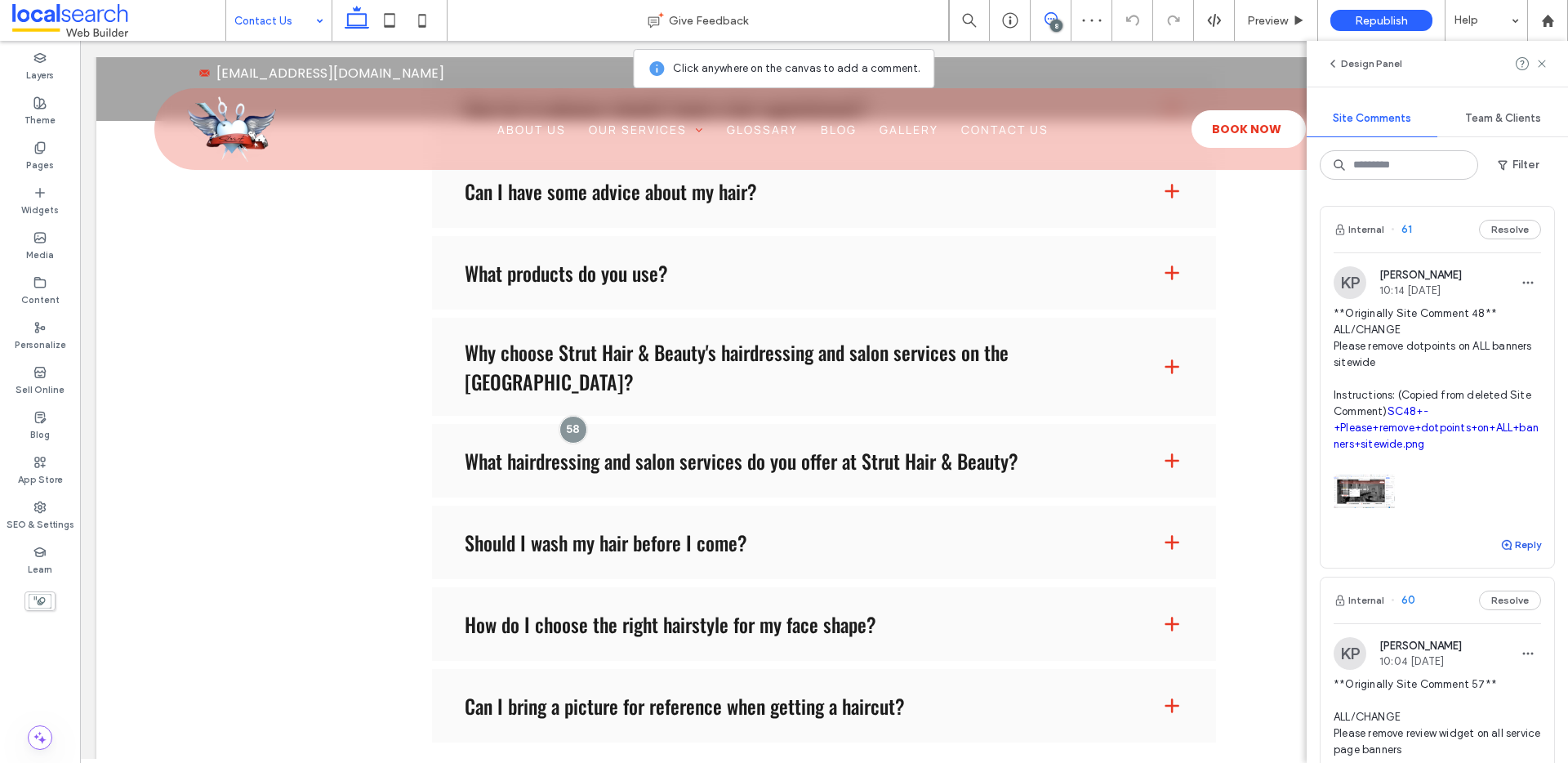
click at [1509, 554] on button "Reply" at bounding box center [1520, 544] width 41 height 20
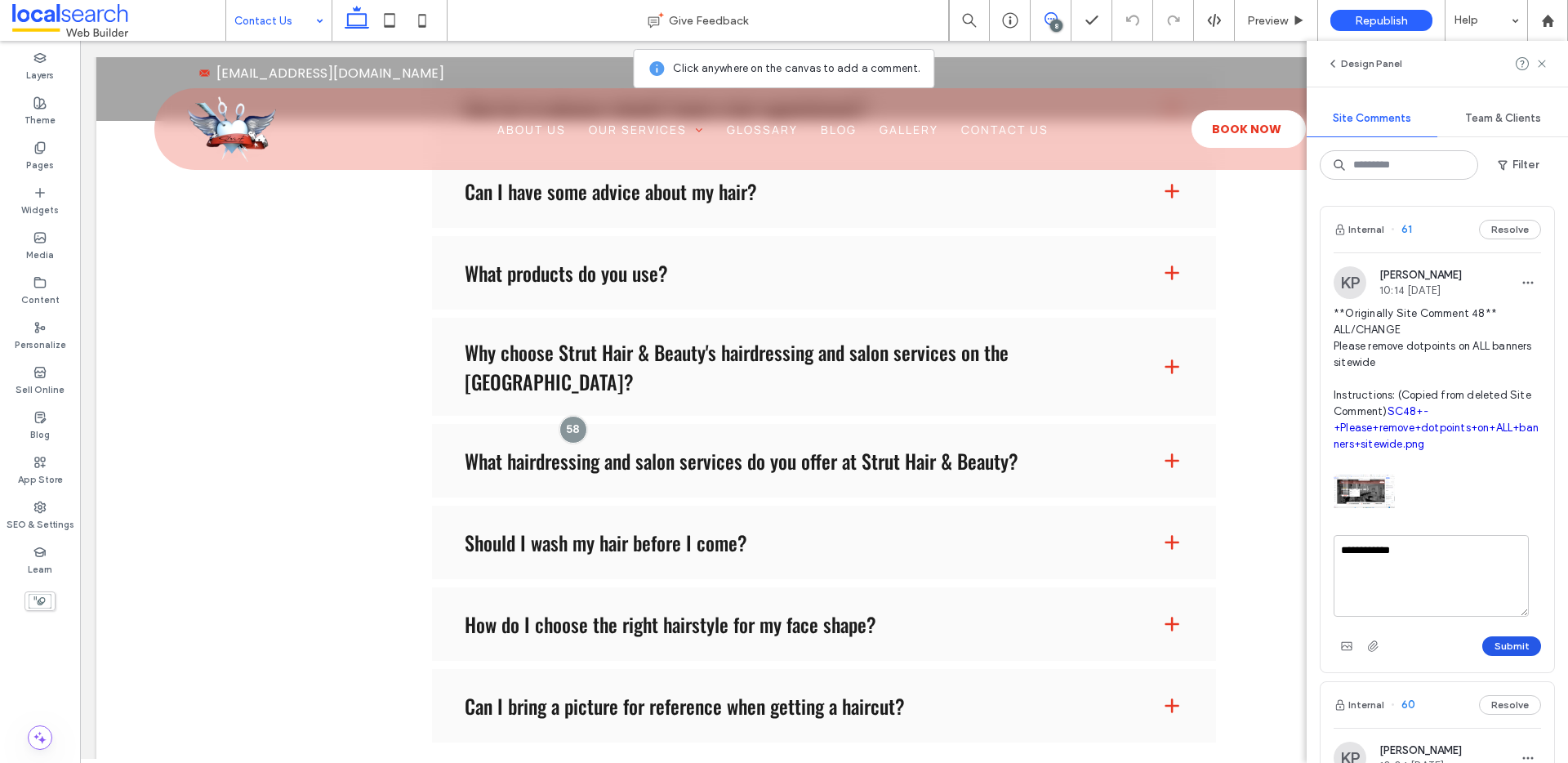
type textarea "**********"
click at [1516, 656] on button "Submit" at bounding box center [1511, 646] width 59 height 20
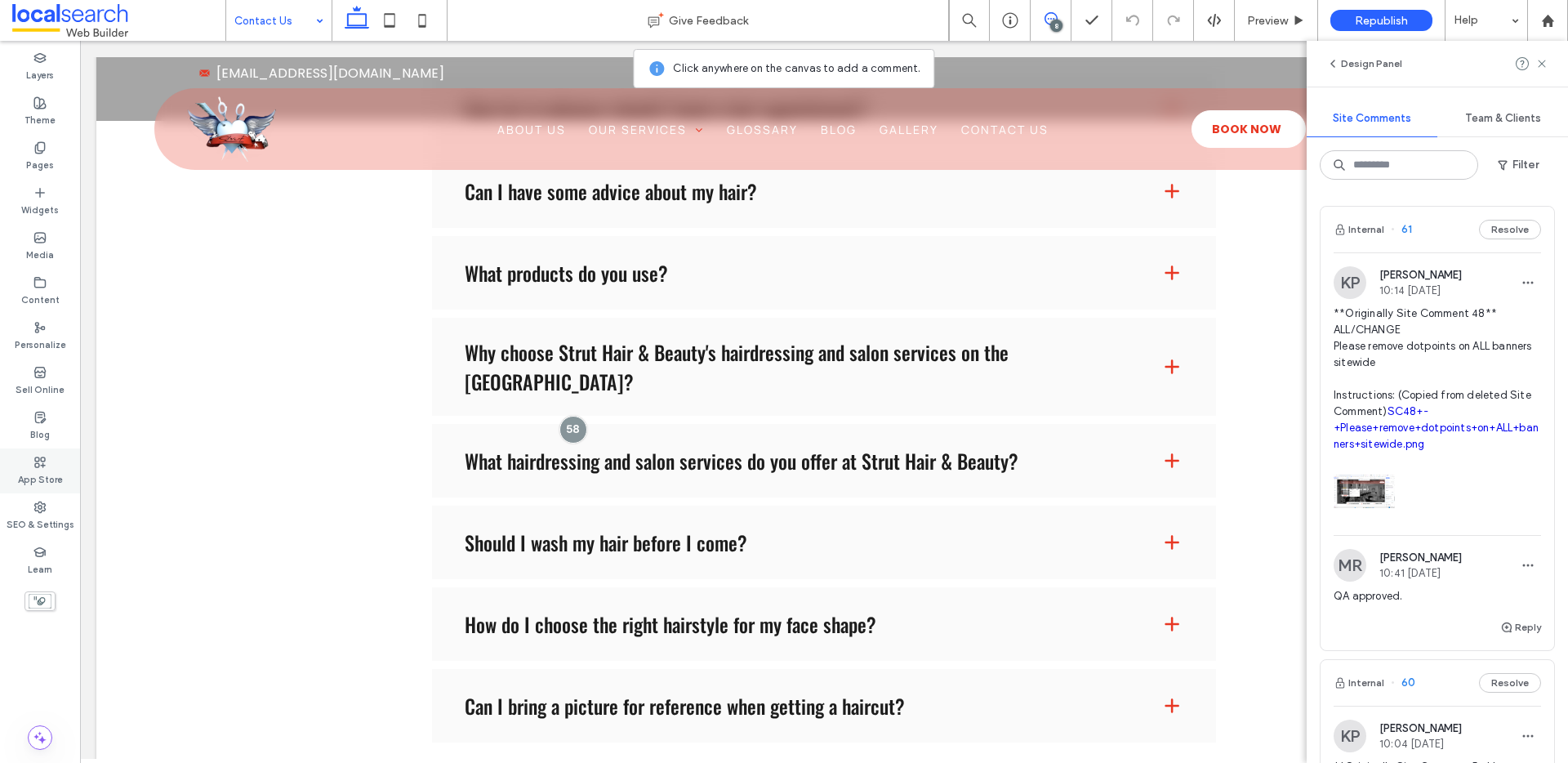
click at [33, 509] on icon at bounding box center [39, 506] width 13 height 13
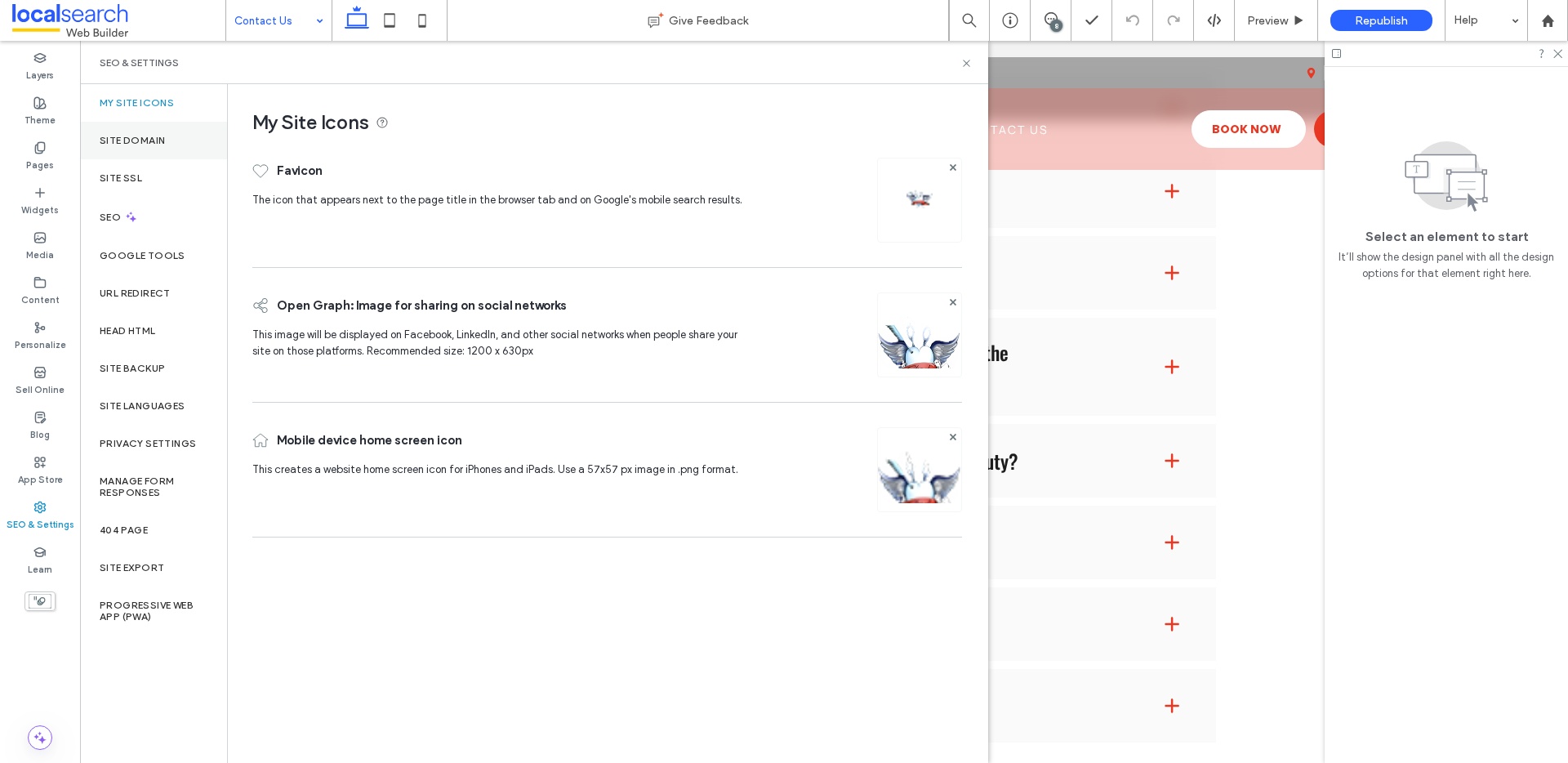
click at [145, 132] on div "Site Domain" at bounding box center [153, 141] width 147 height 37
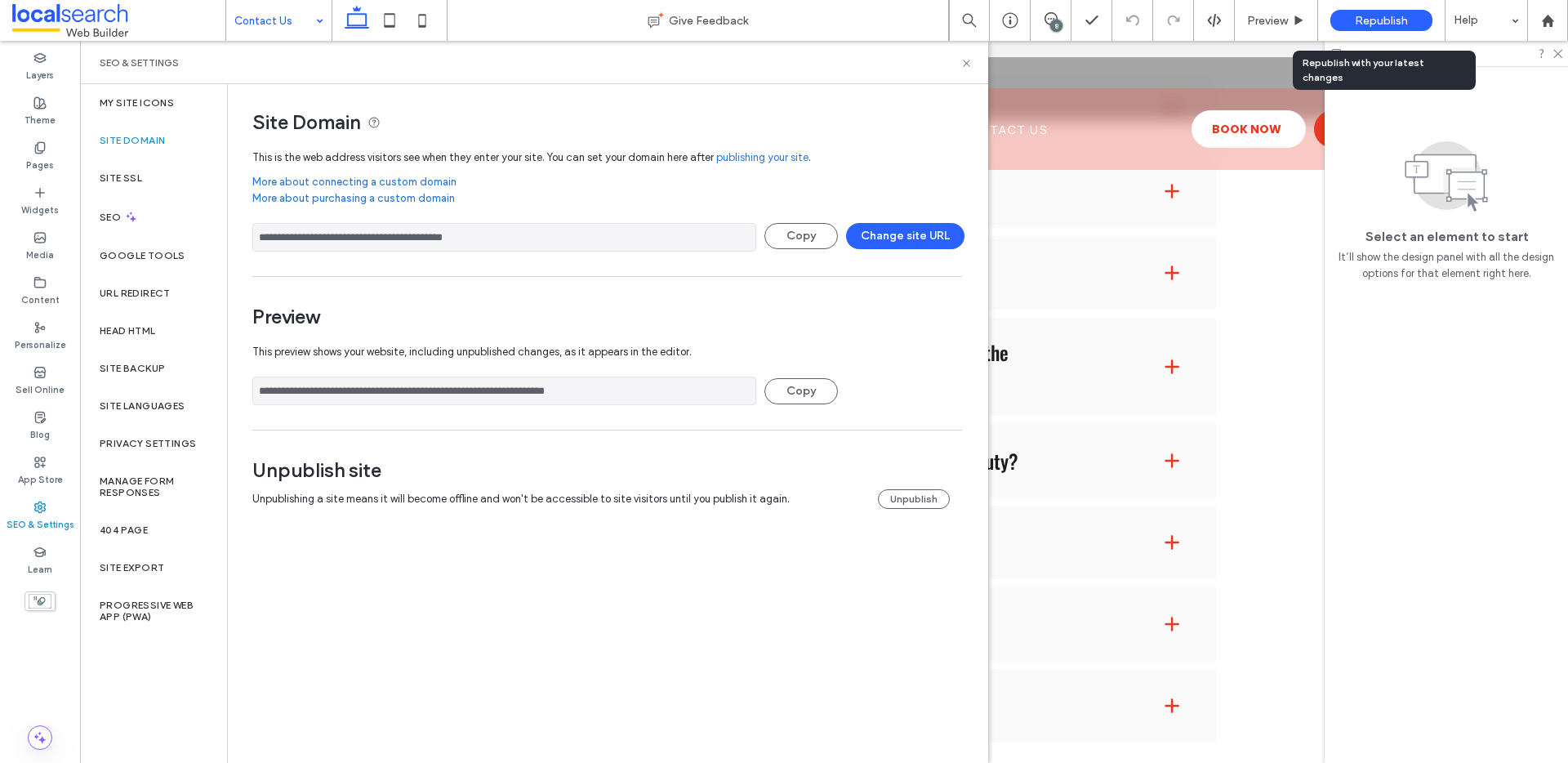
click at [1388, 14] on span "Republish" at bounding box center [1380, 21] width 53 height 14
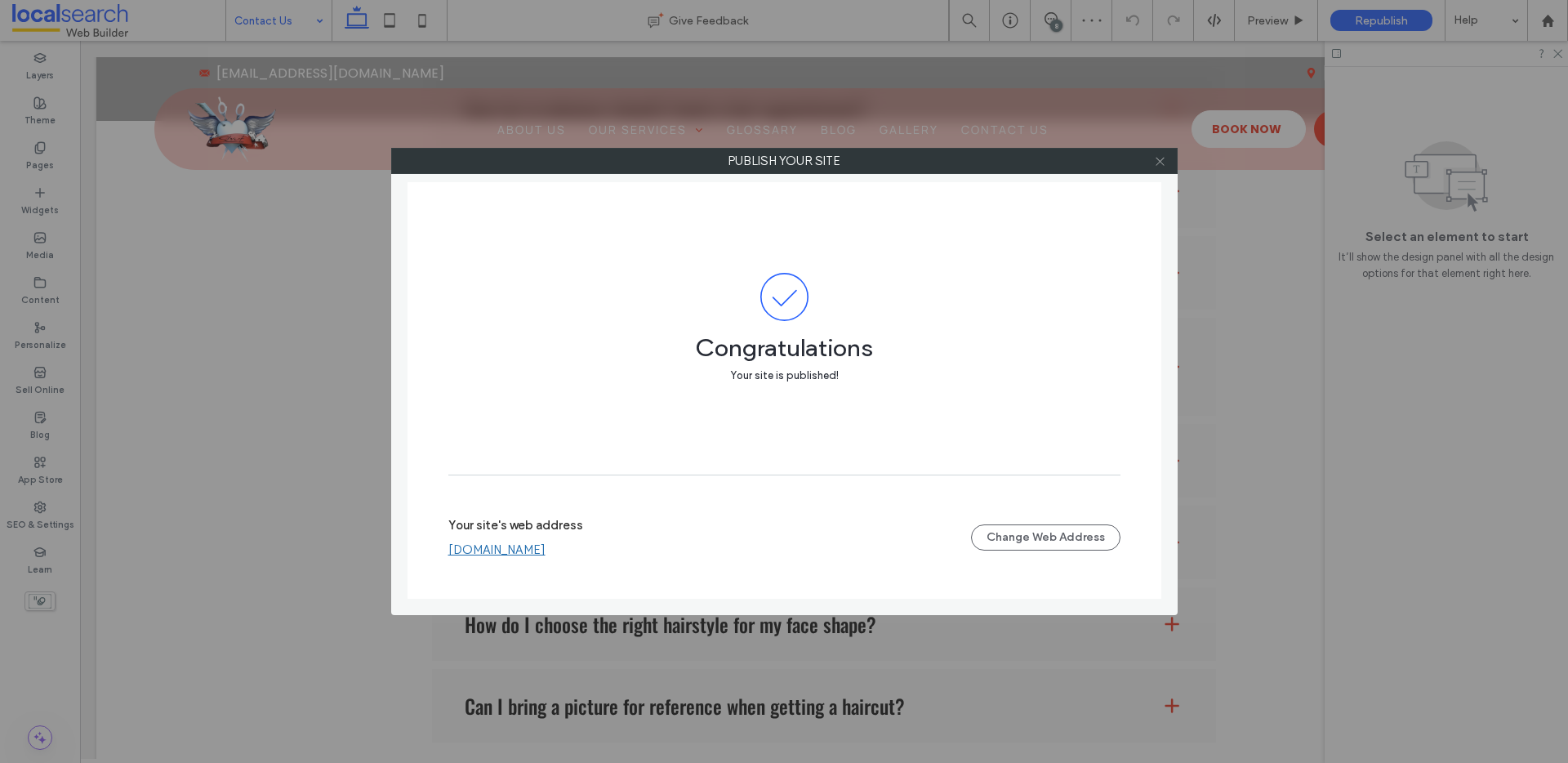
click at [1161, 163] on icon at bounding box center [1160, 161] width 13 height 13
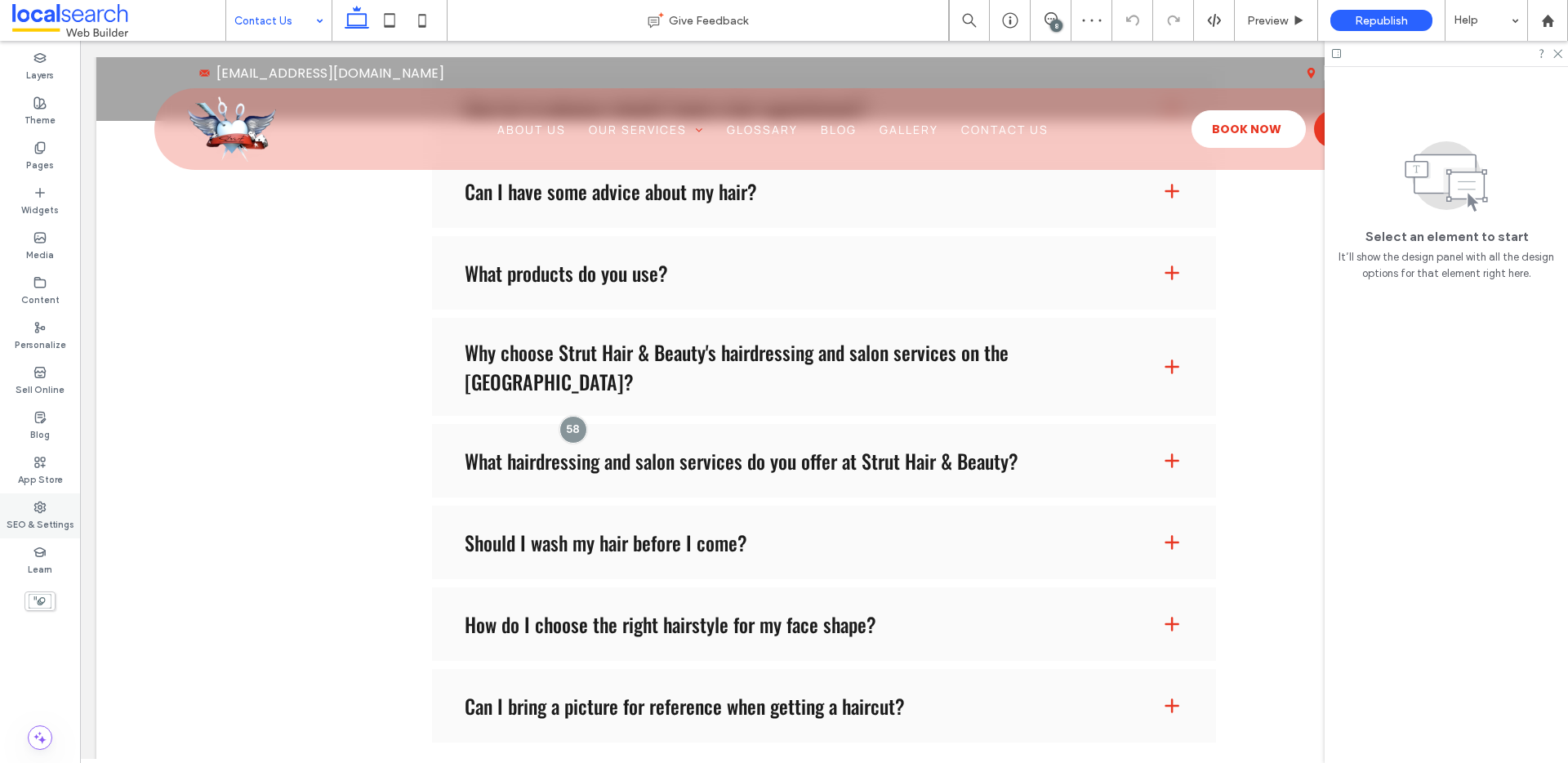
click at [30, 514] on label "SEO & Settings" at bounding box center [40, 523] width 67 height 18
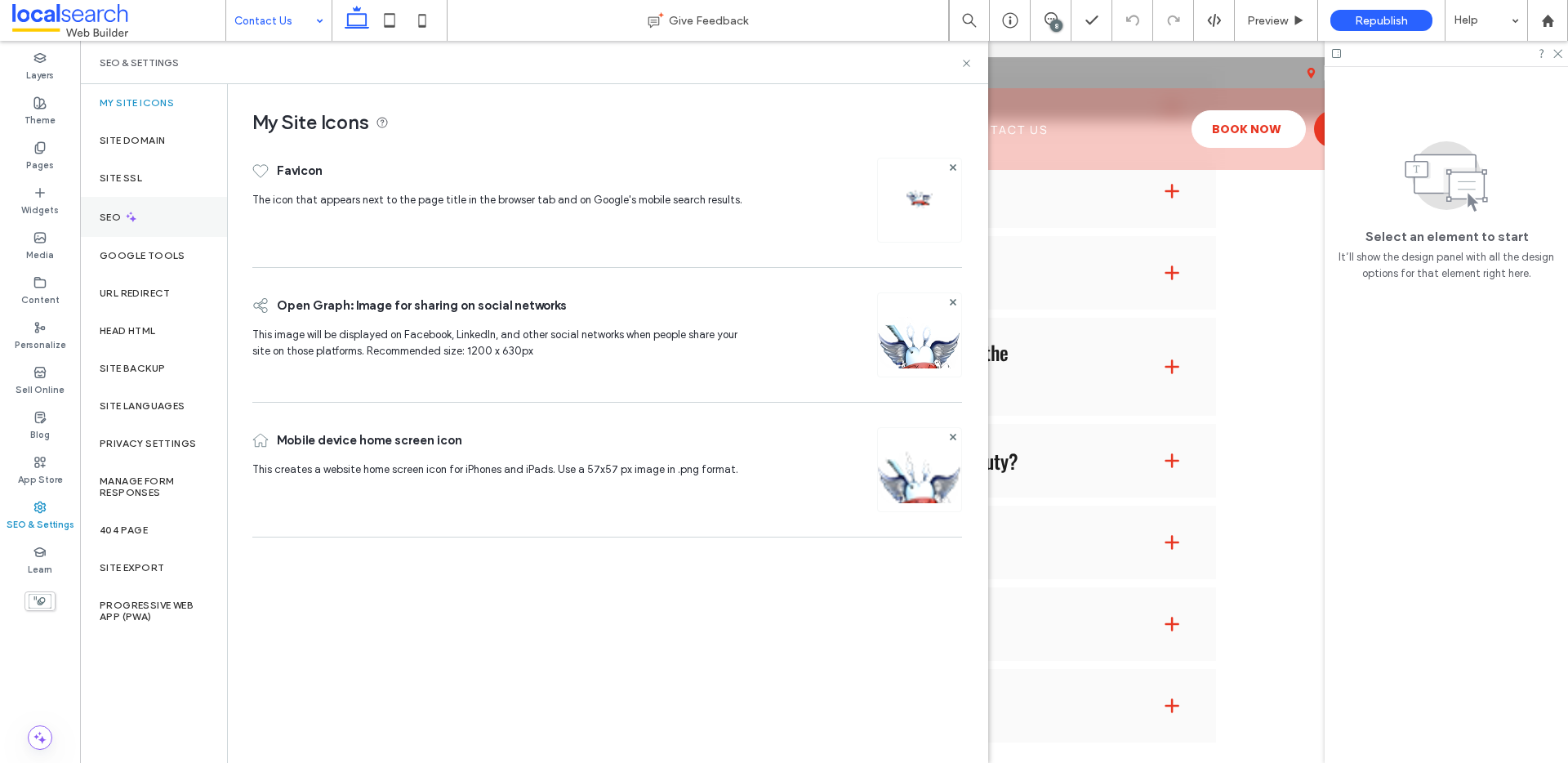
click at [128, 228] on div "SEO" at bounding box center [153, 216] width 147 height 40
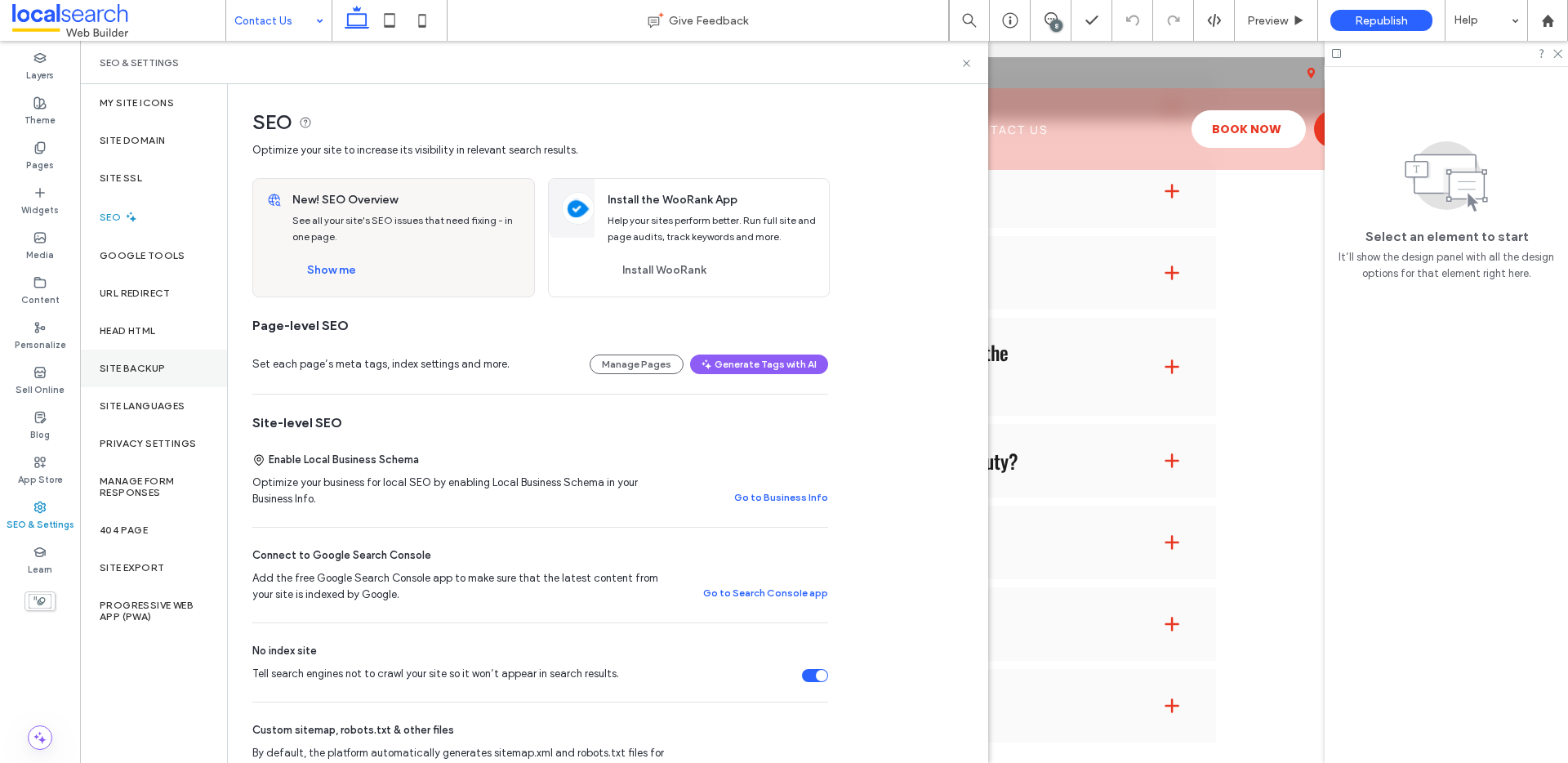
click at [137, 359] on div "Site Backup" at bounding box center [153, 368] width 147 height 37
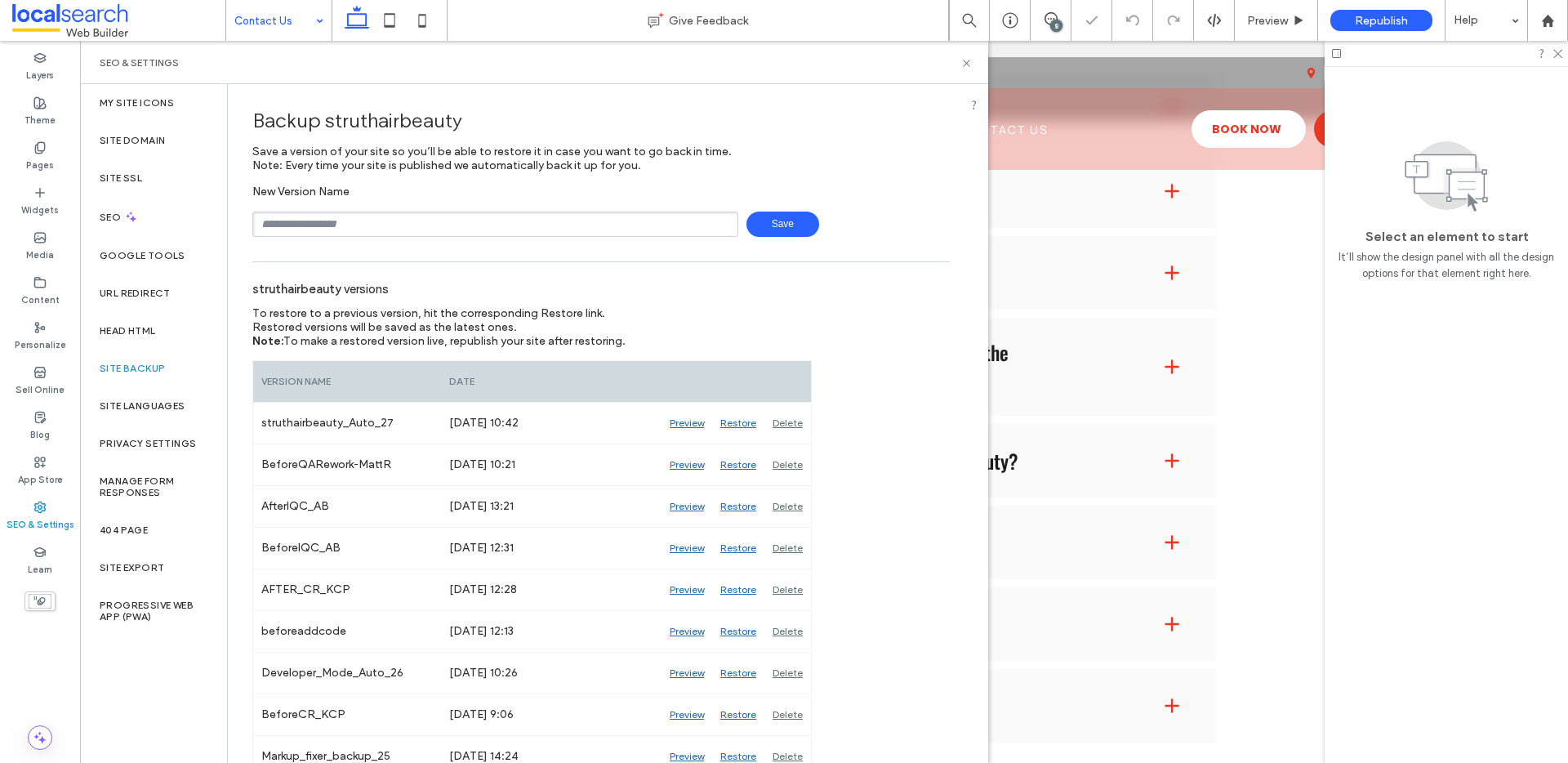
click at [383, 231] on input "text" at bounding box center [494, 224] width 486 height 25
type input "**********"
click at [762, 222] on span "Save" at bounding box center [783, 224] width 72 height 25
click at [30, 16] on span at bounding box center [119, 20] width 213 height 32
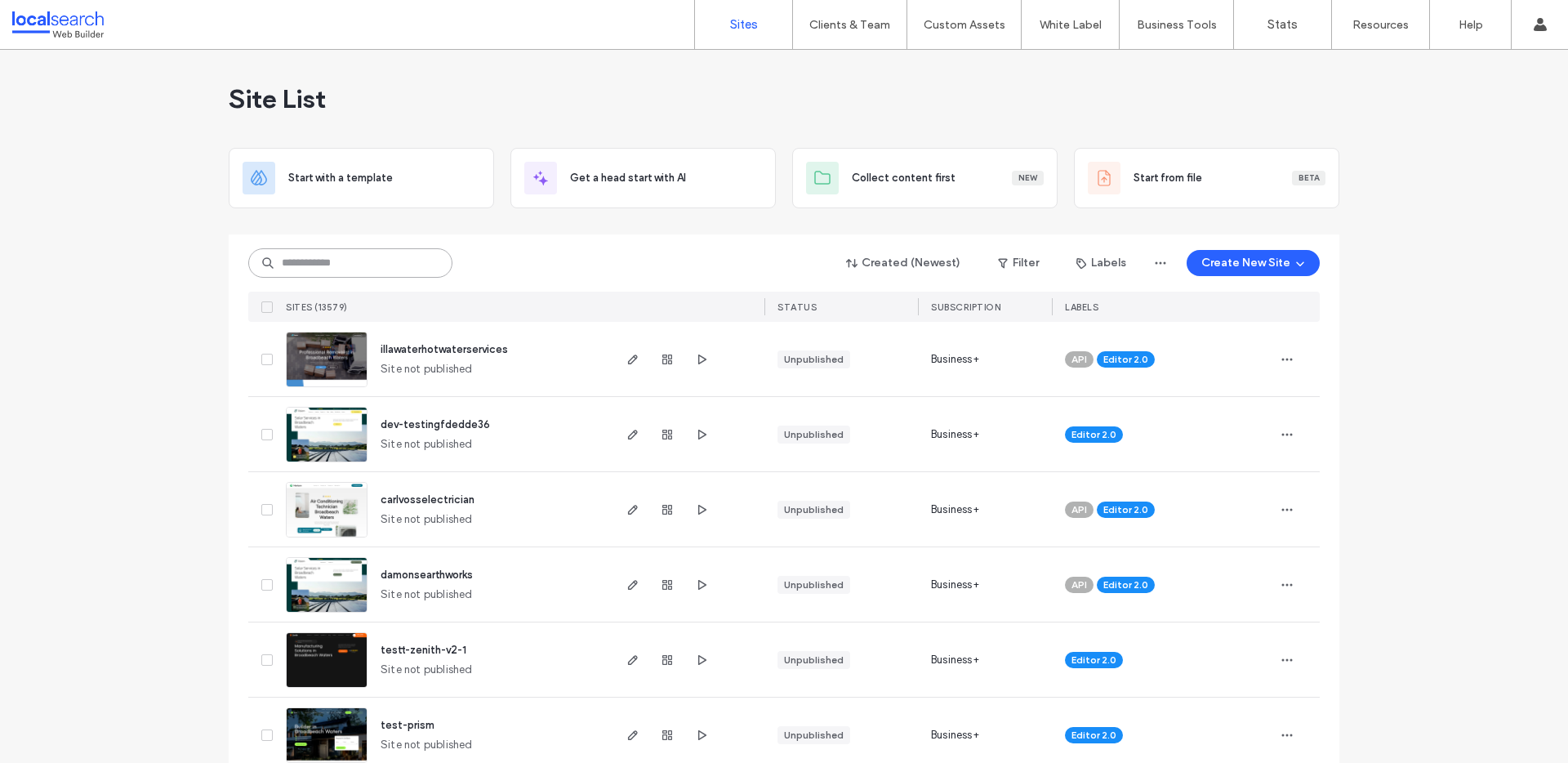
click at [319, 261] on input at bounding box center [350, 263] width 204 height 29
paste input "********"
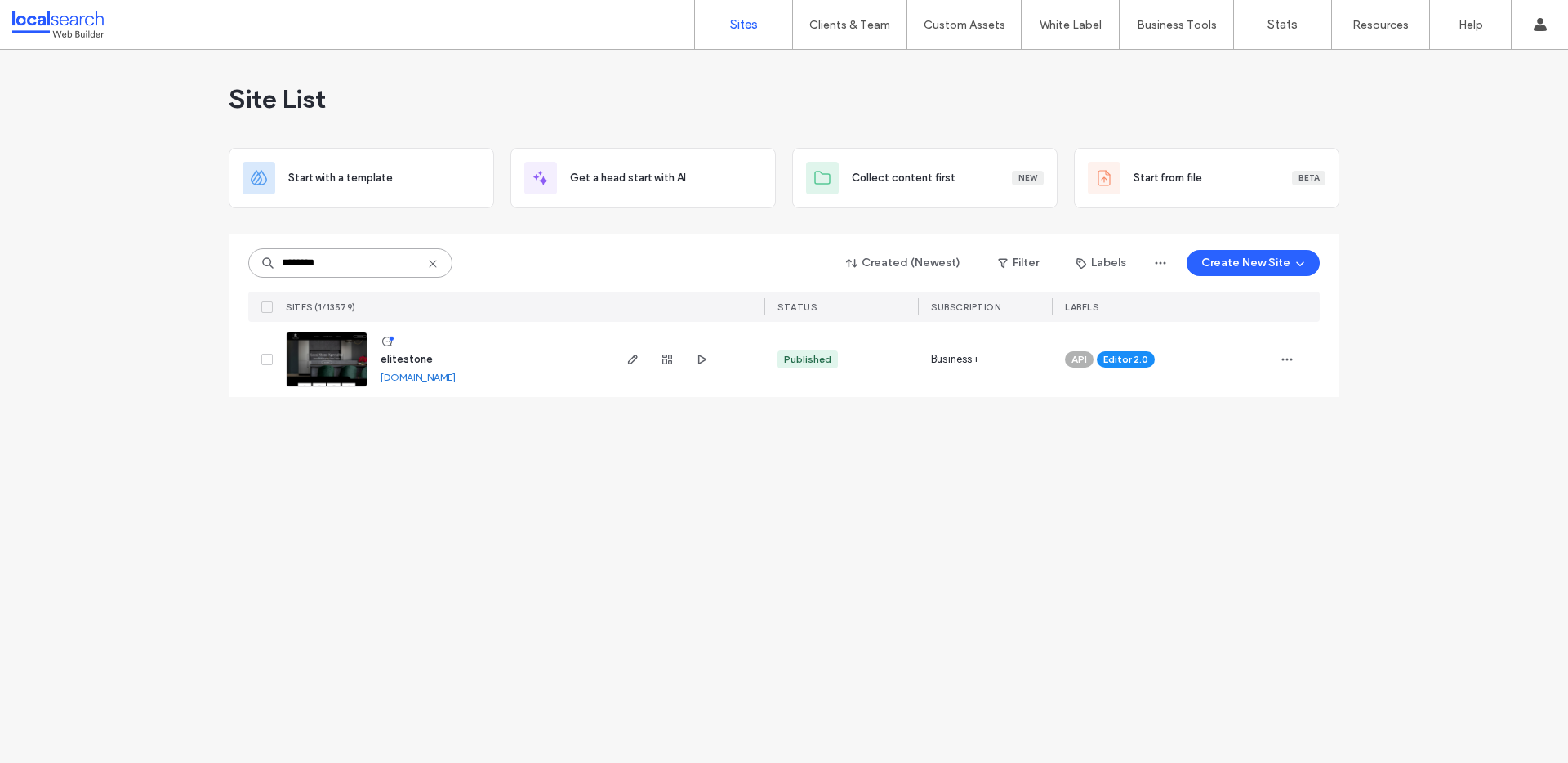
type input "********"
click at [408, 375] on link "[DOMAIN_NAME]" at bounding box center [417, 376] width 75 height 13
drag, startPoint x: 316, startPoint y: 361, endPoint x: 343, endPoint y: 242, distance: 122.0
click at [316, 361] on img at bounding box center [326, 388] width 80 height 111
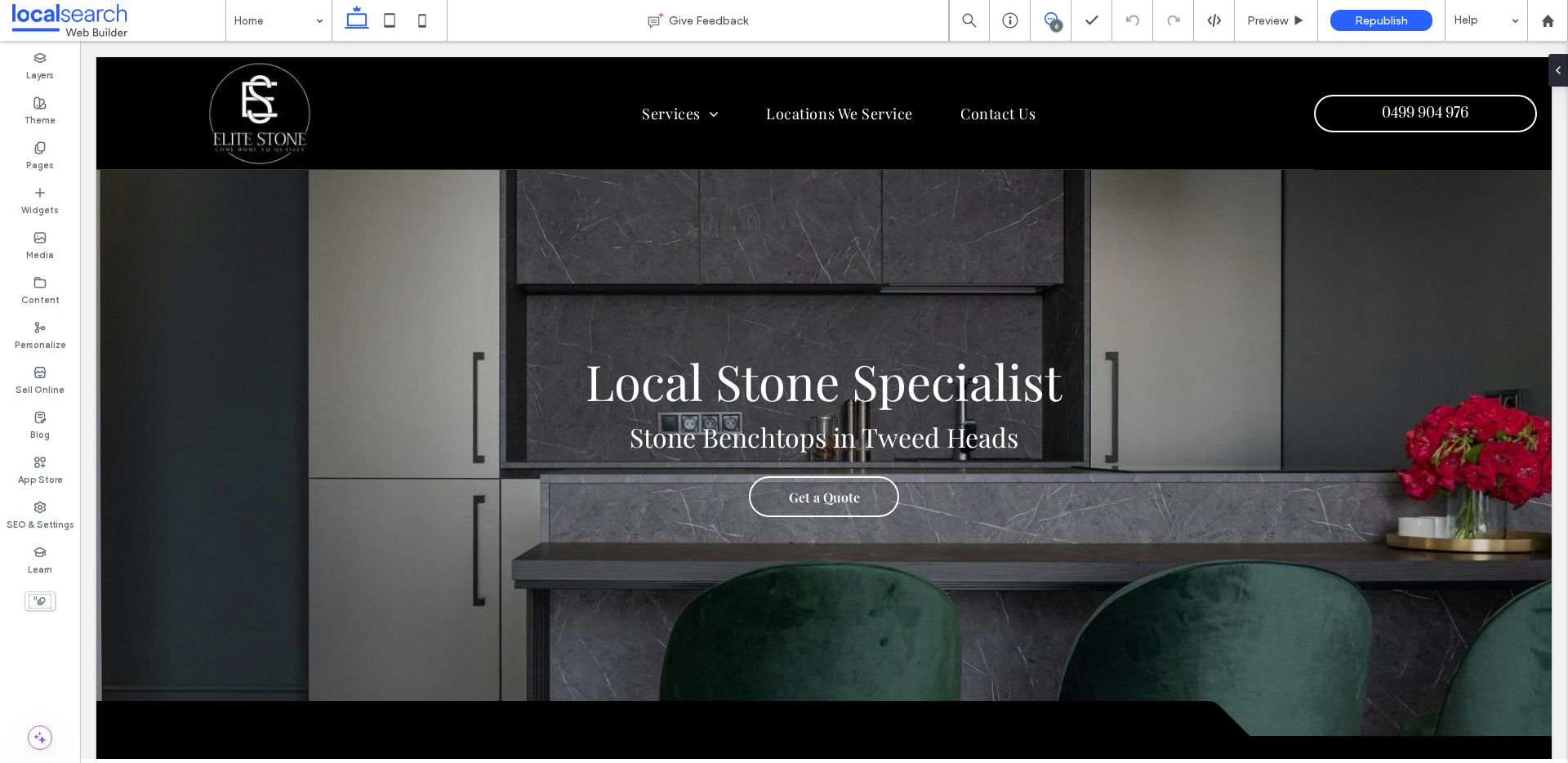
click at [1045, 13] on icon at bounding box center [1050, 19] width 13 height 13
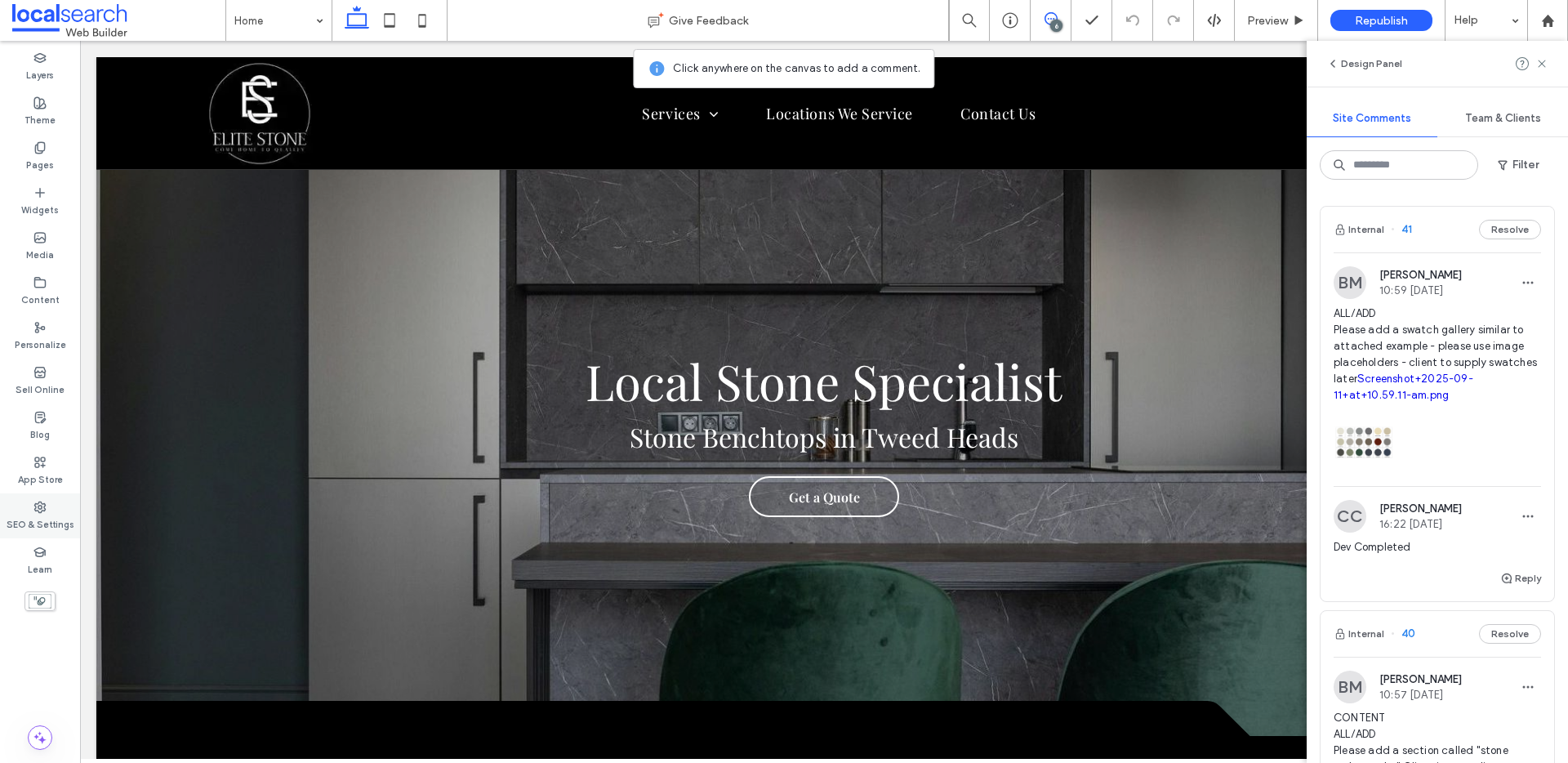
click at [40, 514] on label "SEO & Settings" at bounding box center [40, 523] width 67 height 18
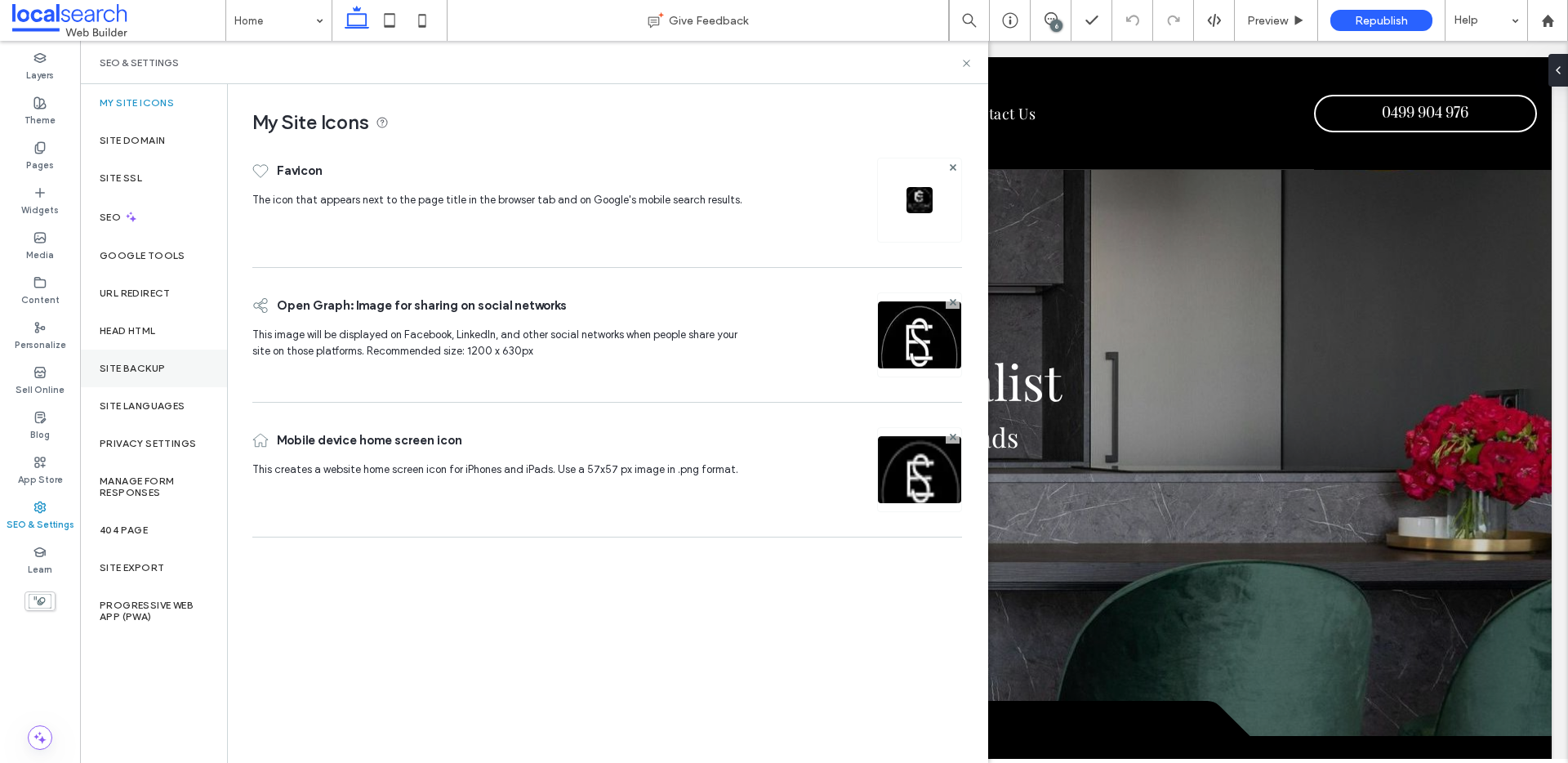
click at [164, 362] on label "Site Backup" at bounding box center [132, 368] width 65 height 12
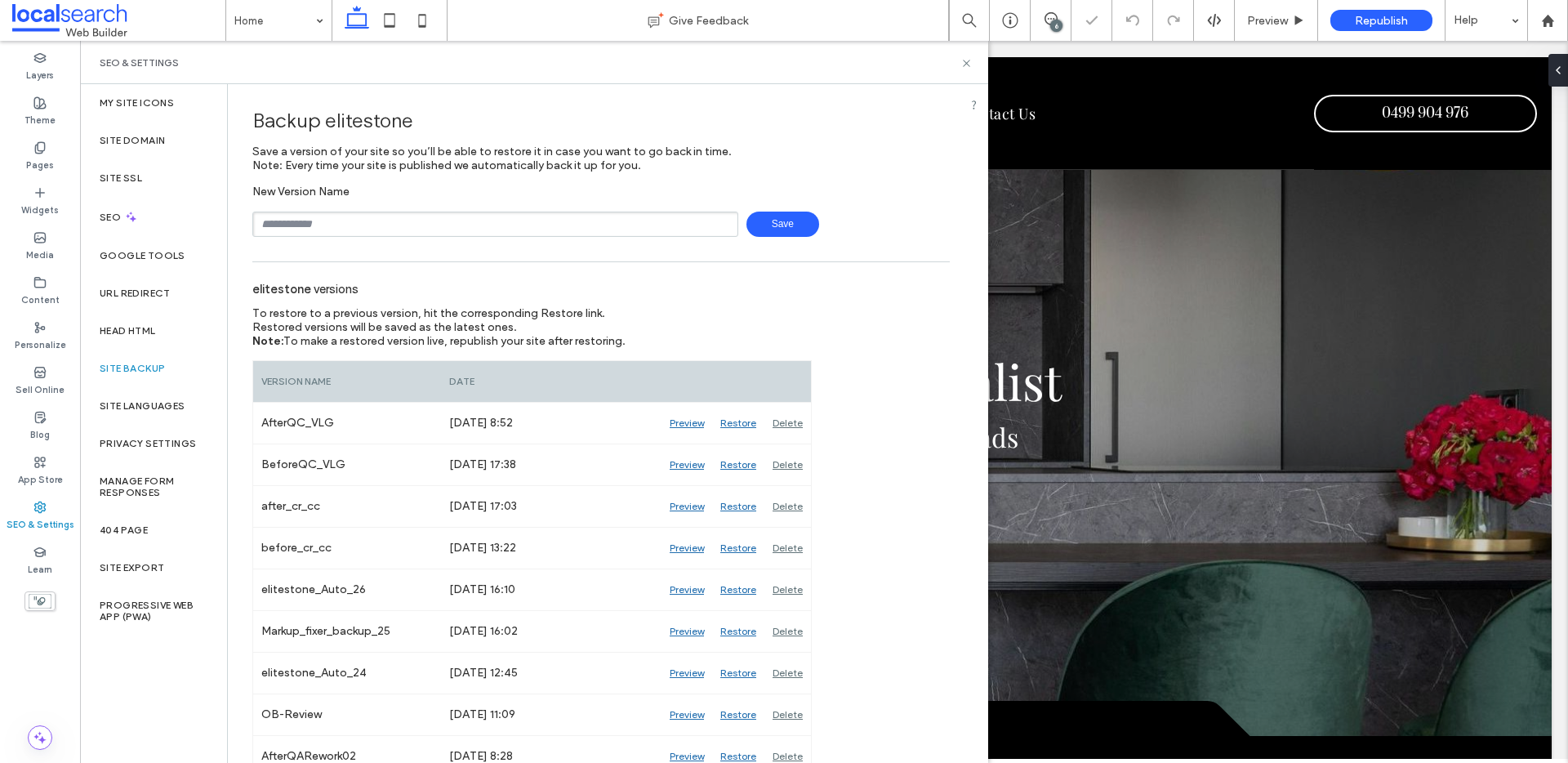
click at [316, 217] on input "text" at bounding box center [494, 224] width 486 height 25
drag, startPoint x: 385, startPoint y: 225, endPoint x: 167, endPoint y: 218, distance: 218.1
click at [195, 218] on div "**********" at bounding box center [533, 423] width 908 height 678
type input "**********"
click at [788, 215] on span "Save" at bounding box center [783, 224] width 72 height 25
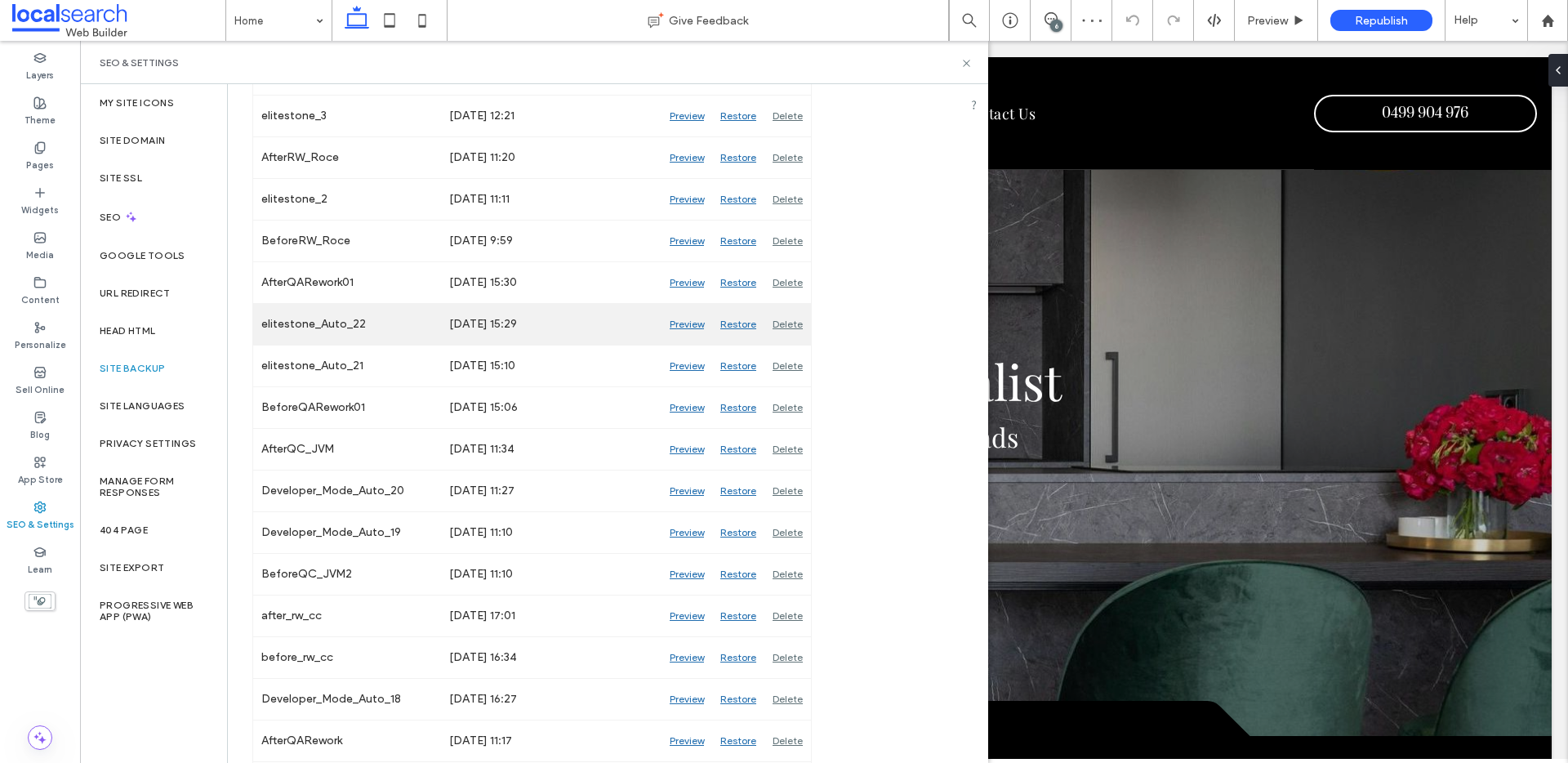
scroll to position [924, 0]
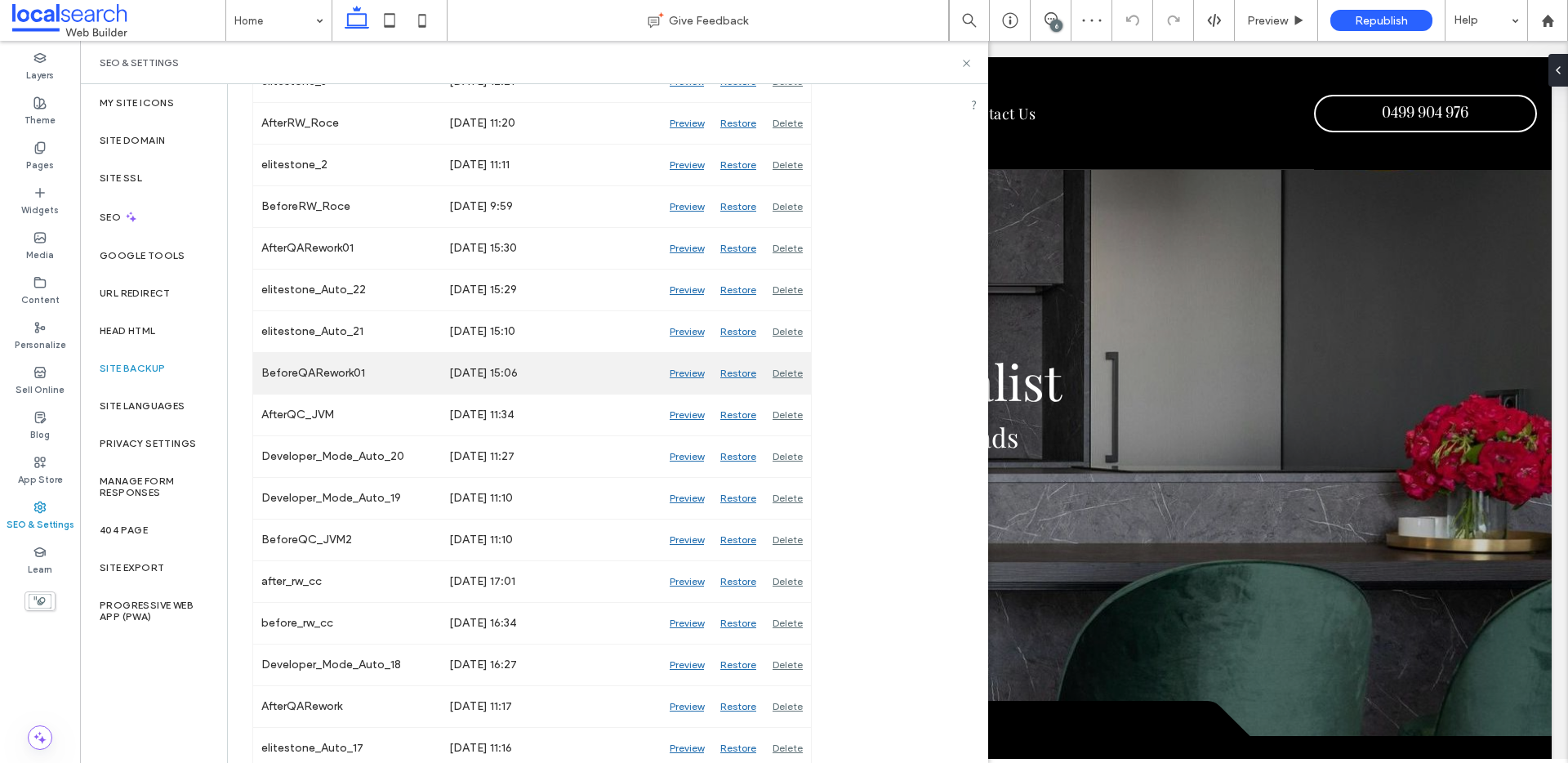
click at [675, 369] on div "Preview" at bounding box center [687, 373] width 51 height 41
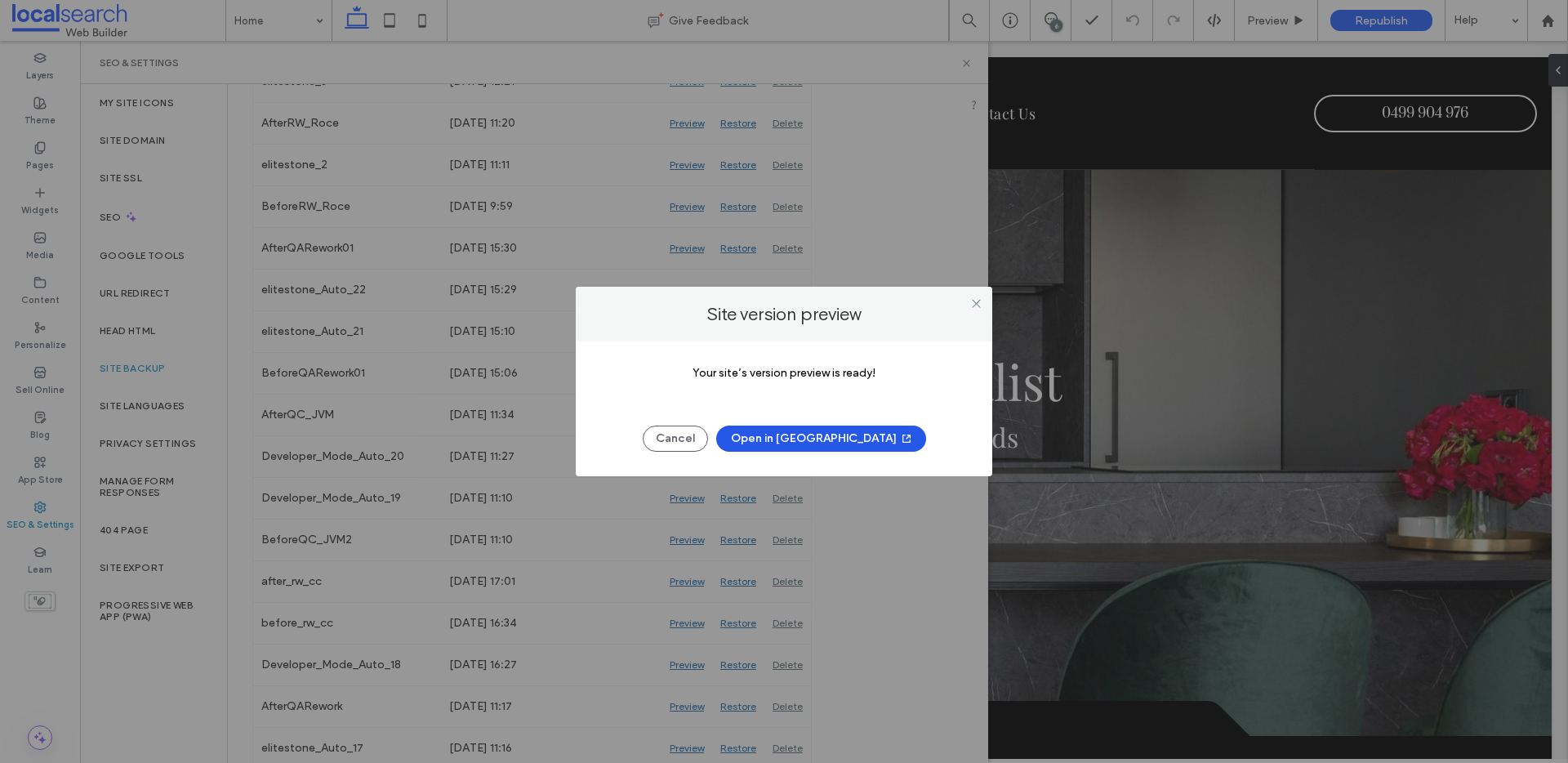
click at [807, 443] on button "Open in [GEOGRAPHIC_DATA]" at bounding box center [821, 438] width 210 height 26
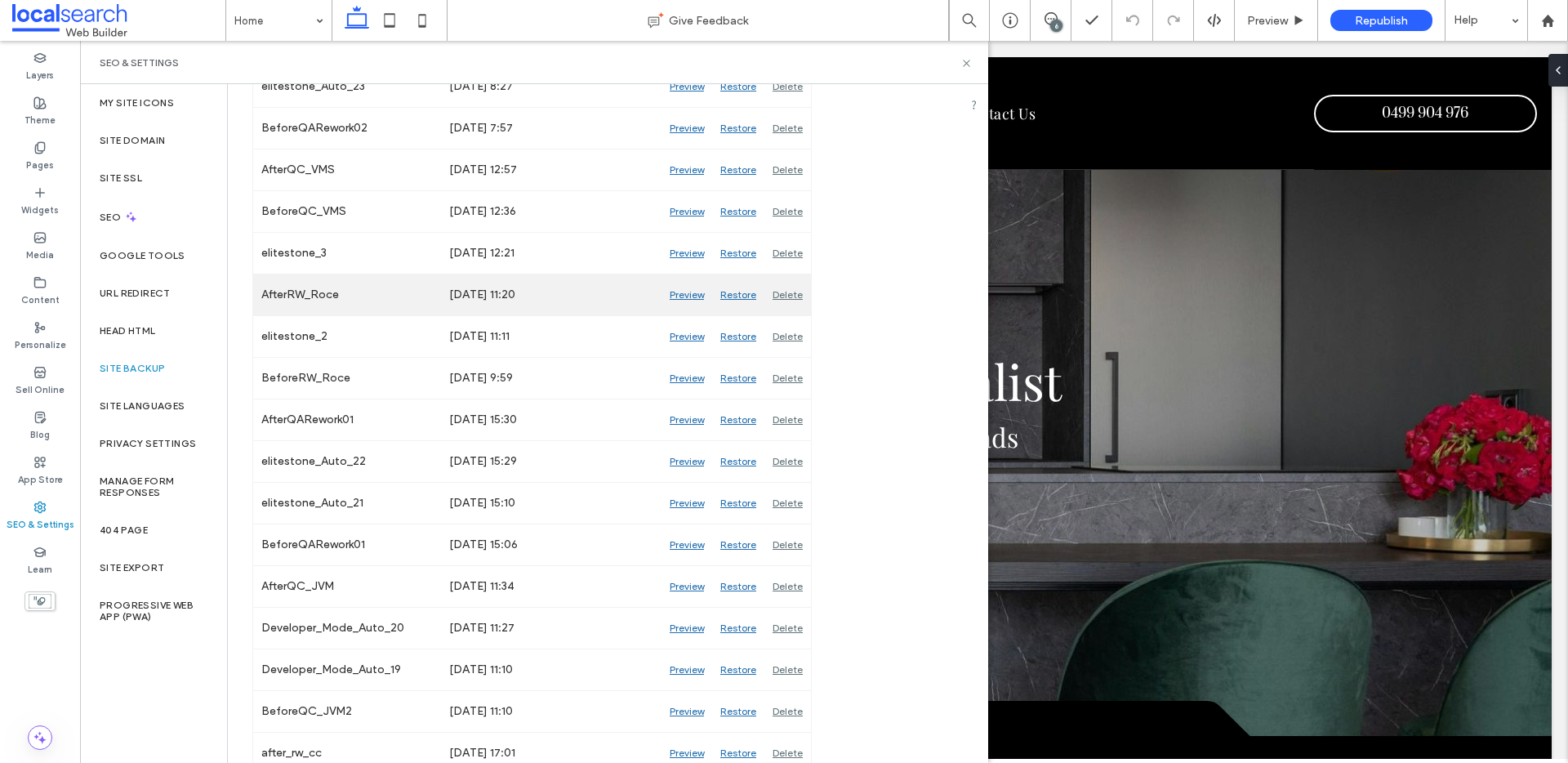
scroll to position [744, 0]
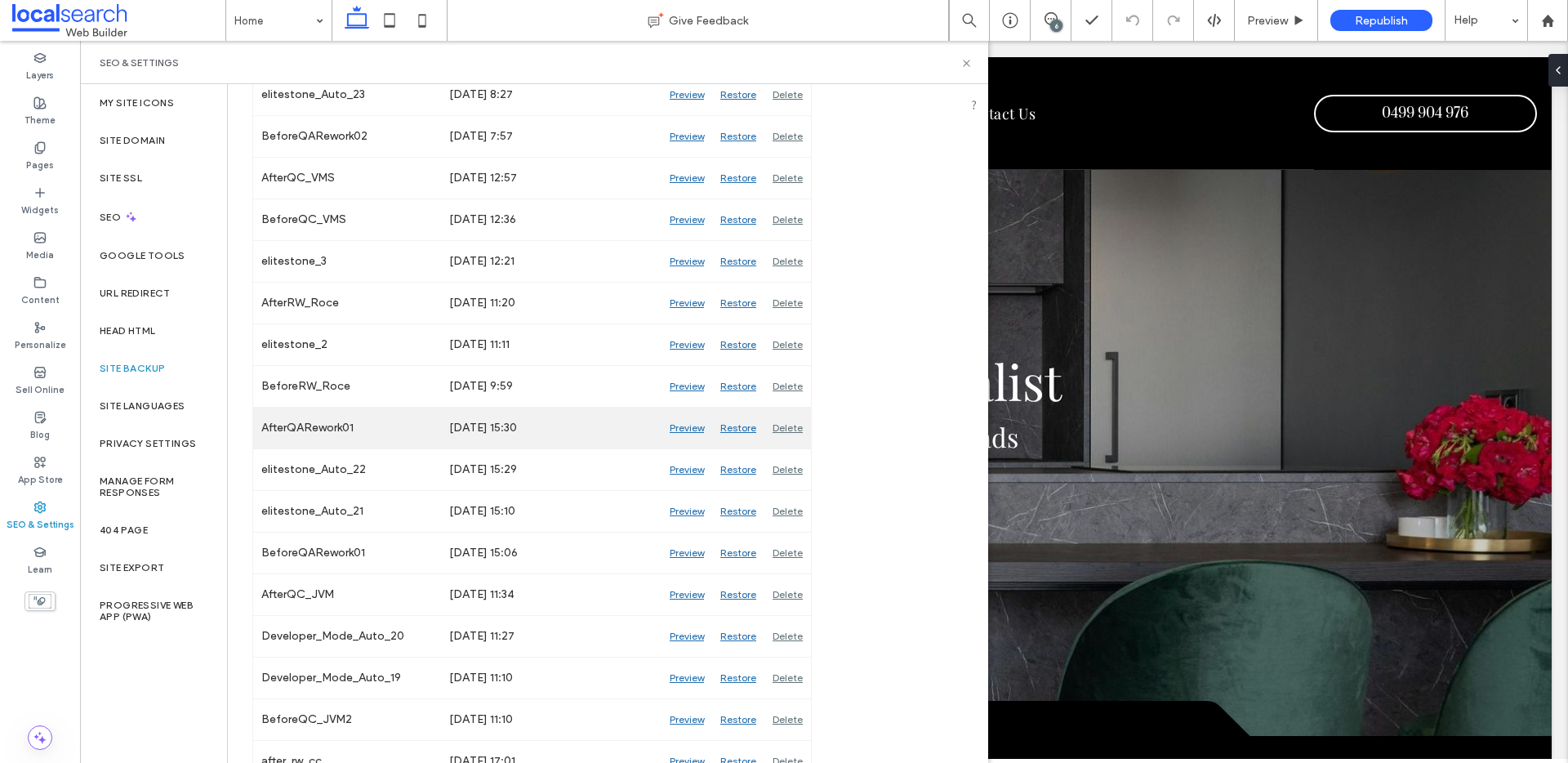
click at [679, 429] on div "Preview" at bounding box center [687, 428] width 51 height 41
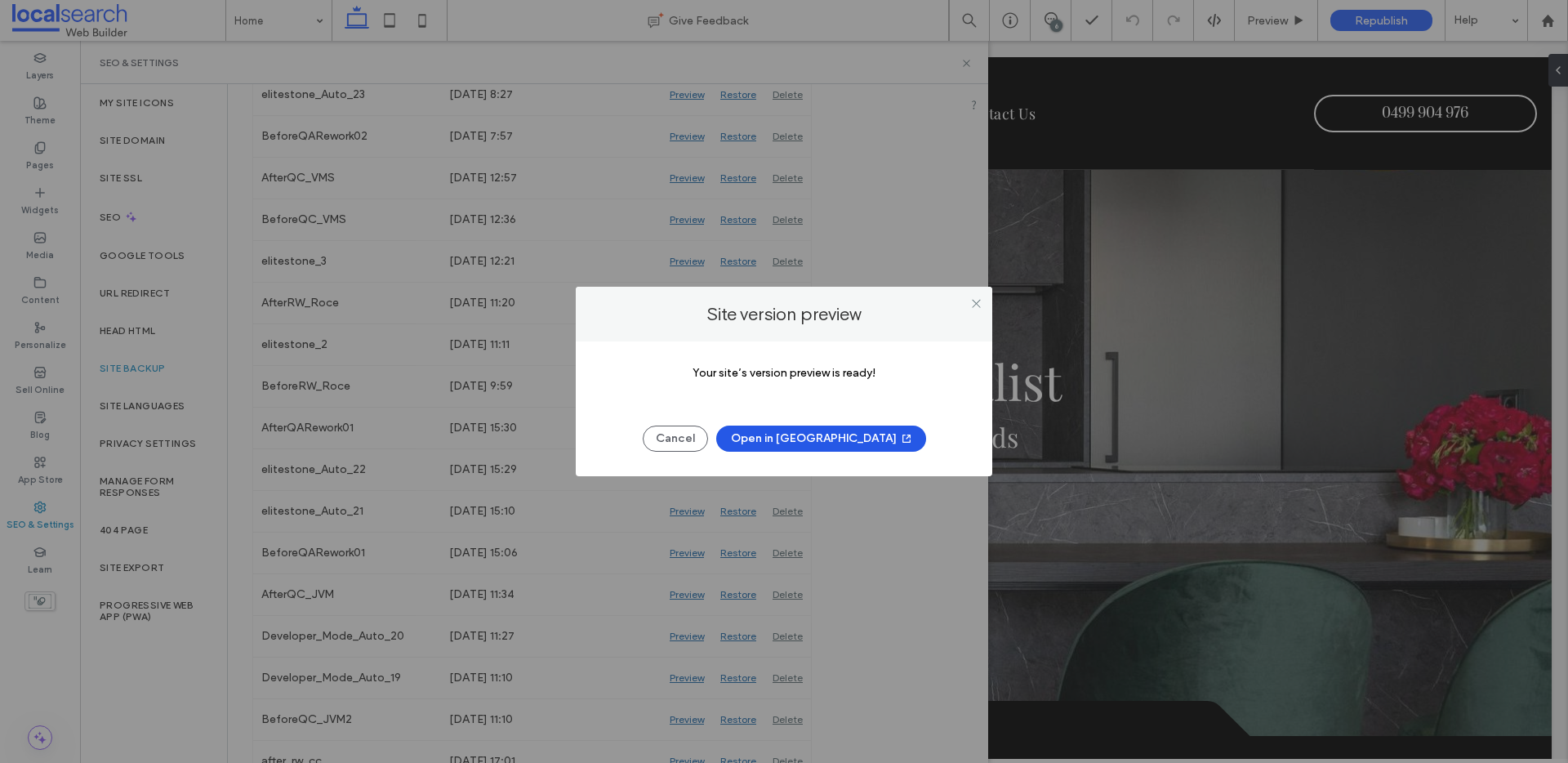
click at [784, 441] on button "Open in [GEOGRAPHIC_DATA]" at bounding box center [821, 438] width 210 height 26
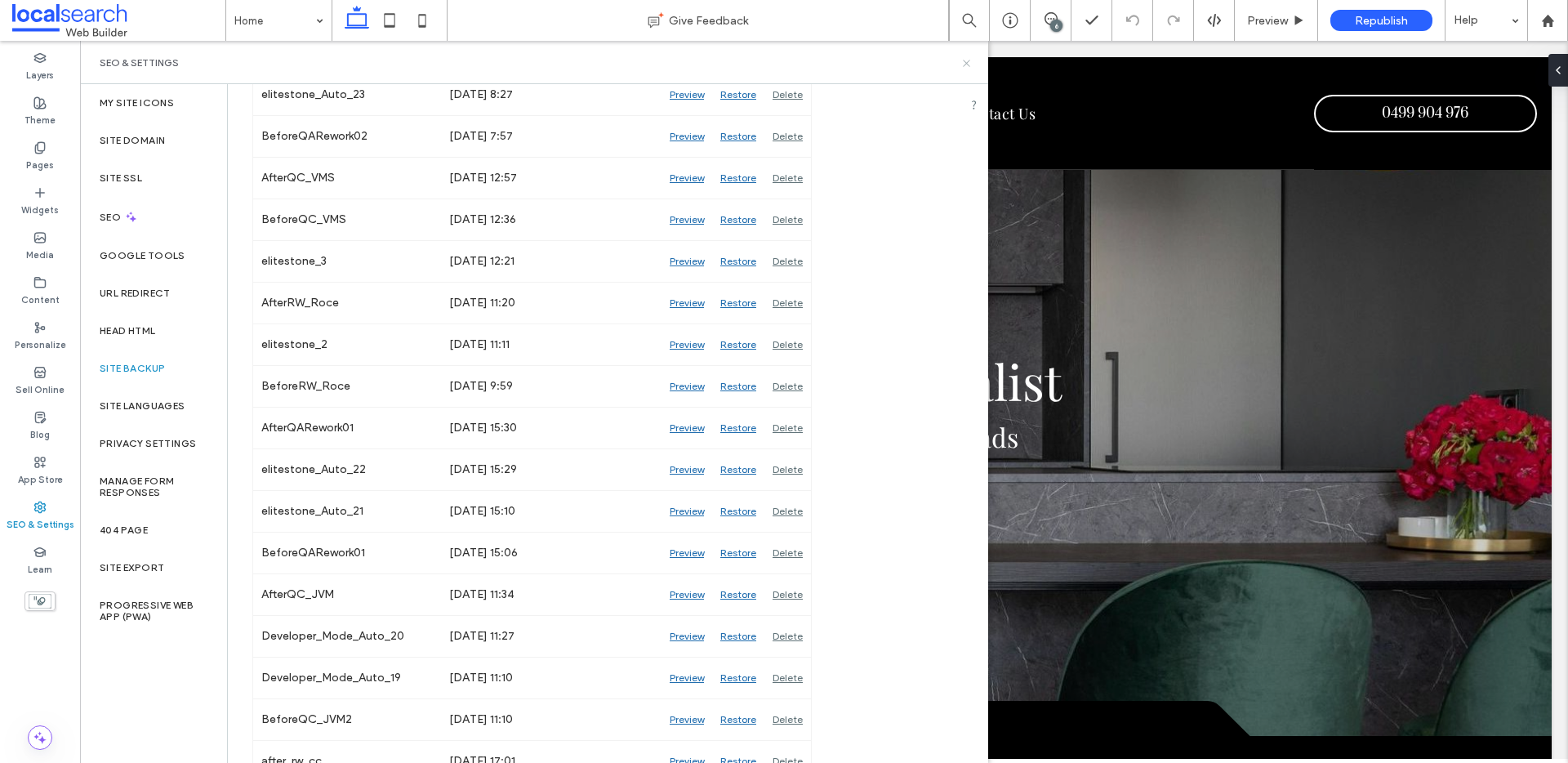
click at [969, 58] on icon at bounding box center [966, 63] width 13 height 13
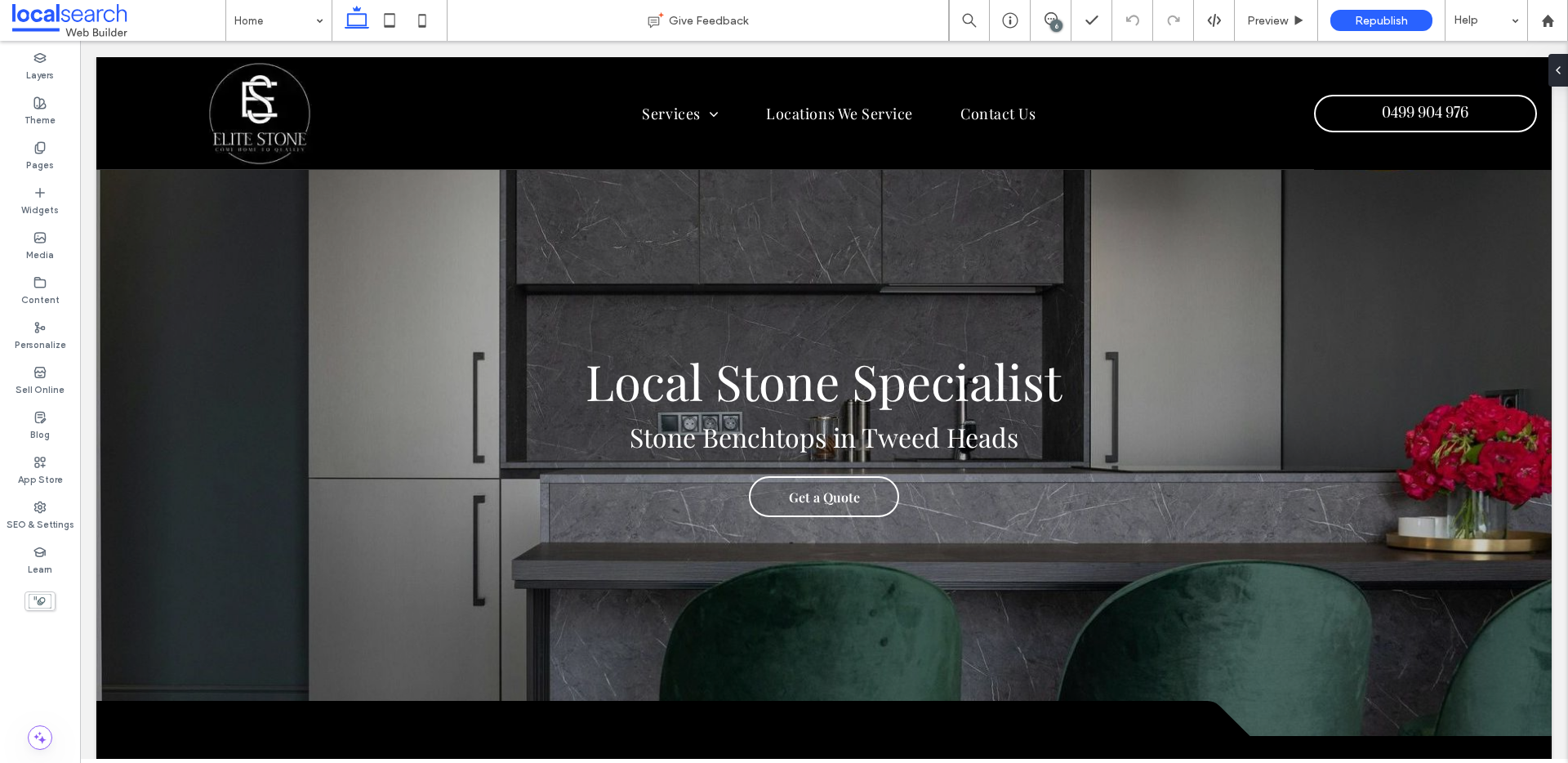
drag, startPoint x: 1039, startPoint y: 19, endPoint x: 1061, endPoint y: 36, distance: 27.8
click at [1039, 19] on span at bounding box center [1050, 19] width 40 height 13
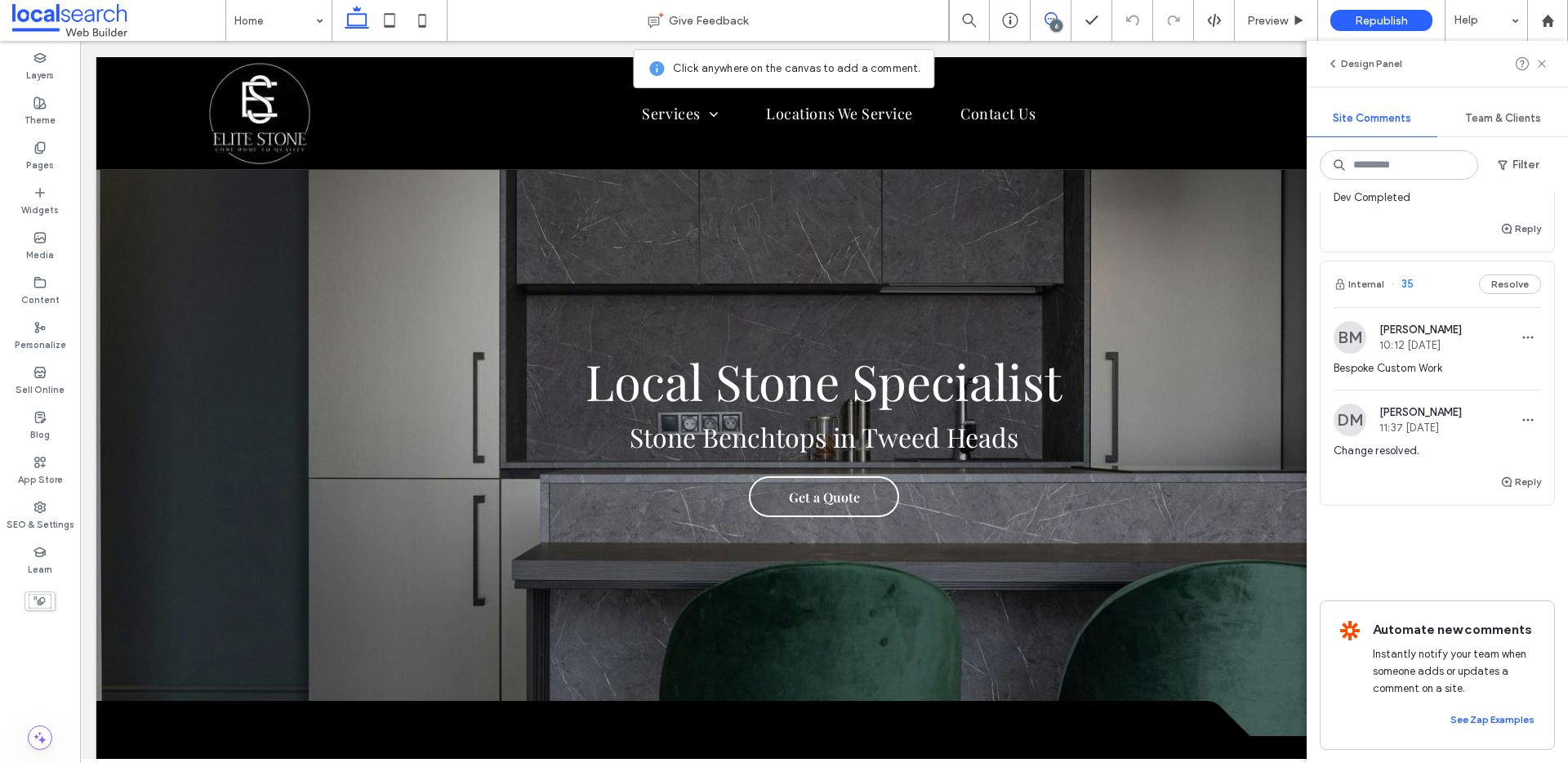
scroll to position [1474, 0]
click at [1369, 275] on button "Internal" at bounding box center [1359, 284] width 51 height 20
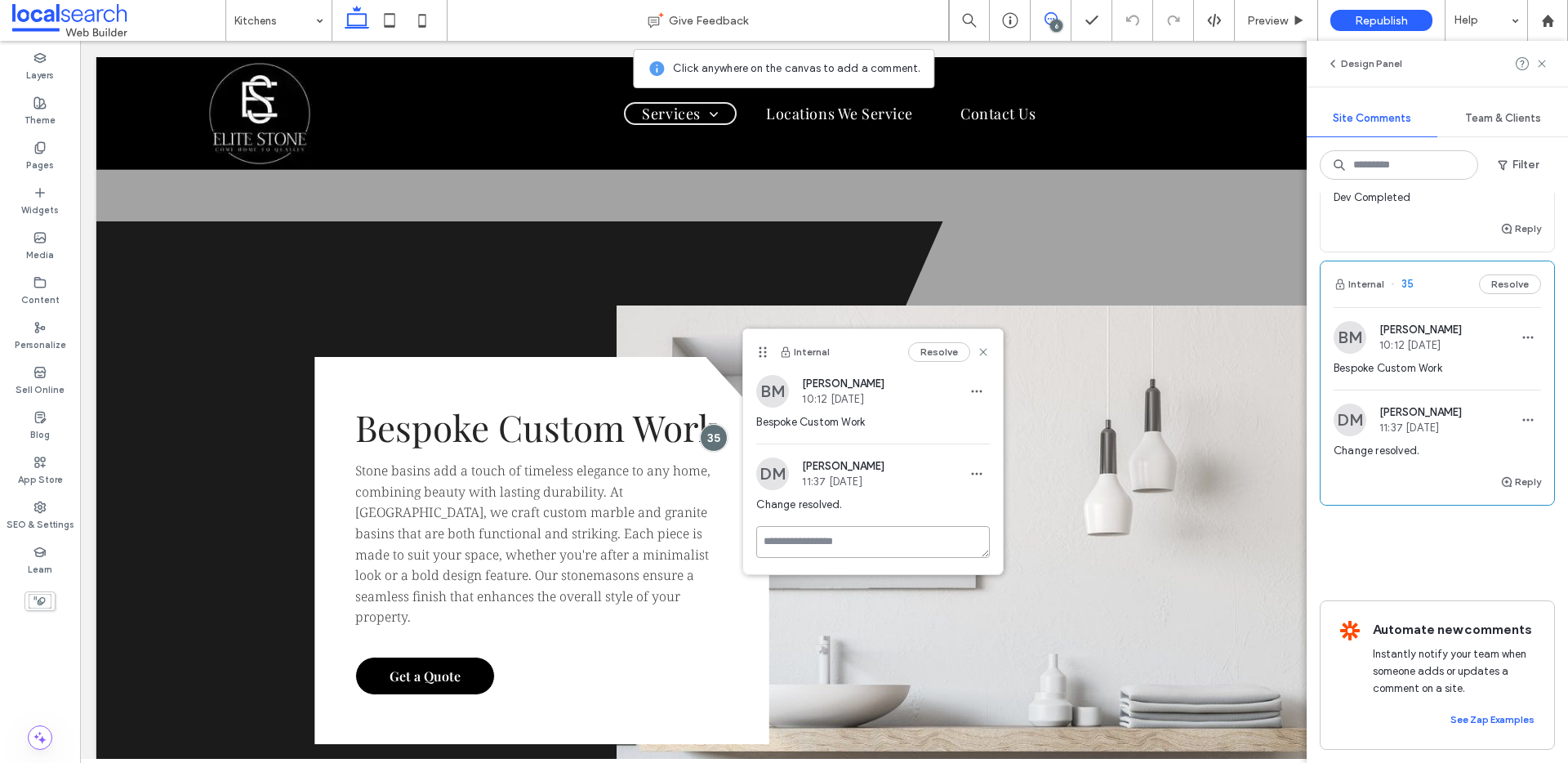
click at [783, 548] on textarea at bounding box center [872, 541] width 233 height 32
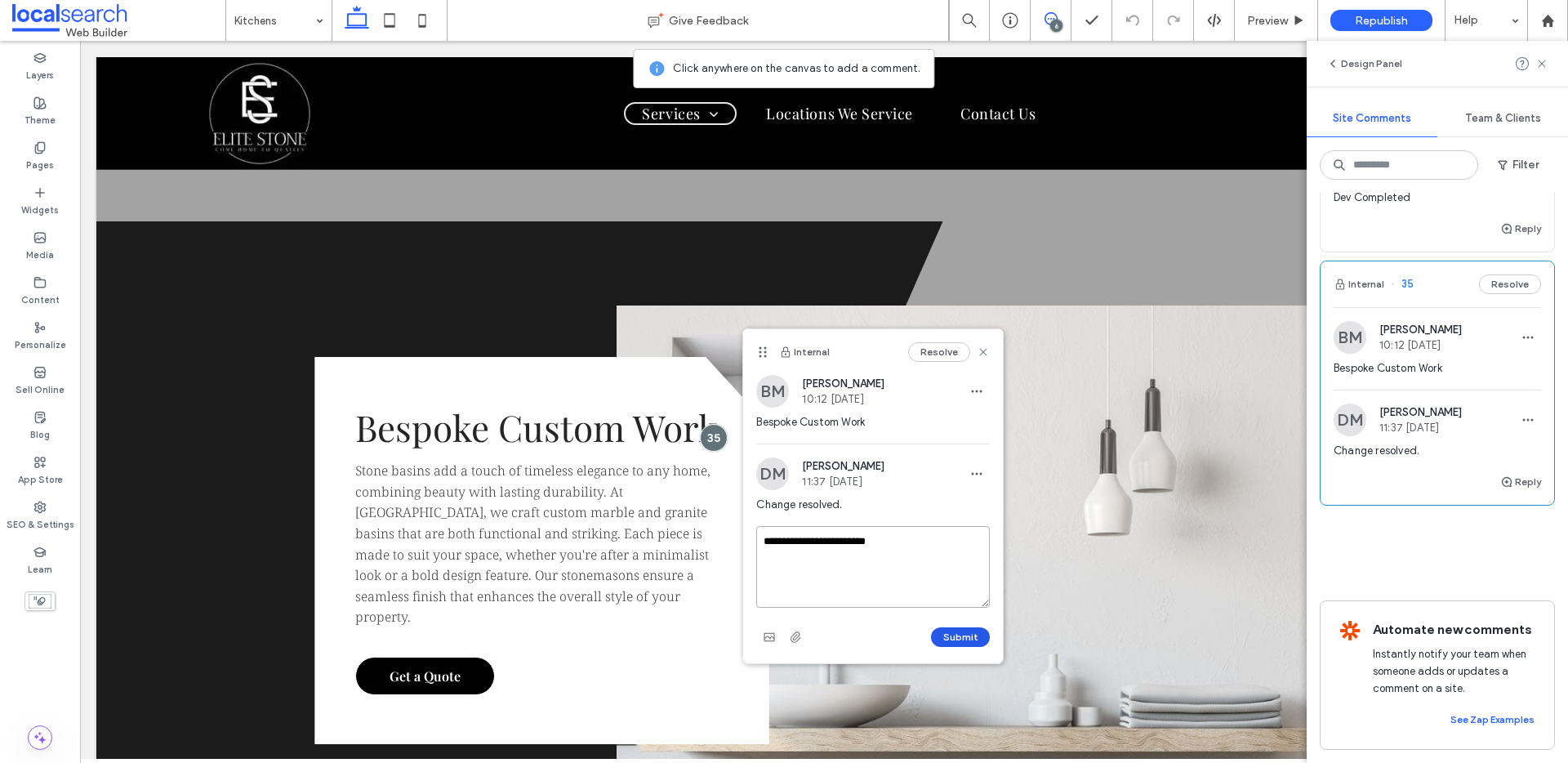
type textarea "**********"
click at [960, 640] on button "Submit" at bounding box center [960, 637] width 59 height 20
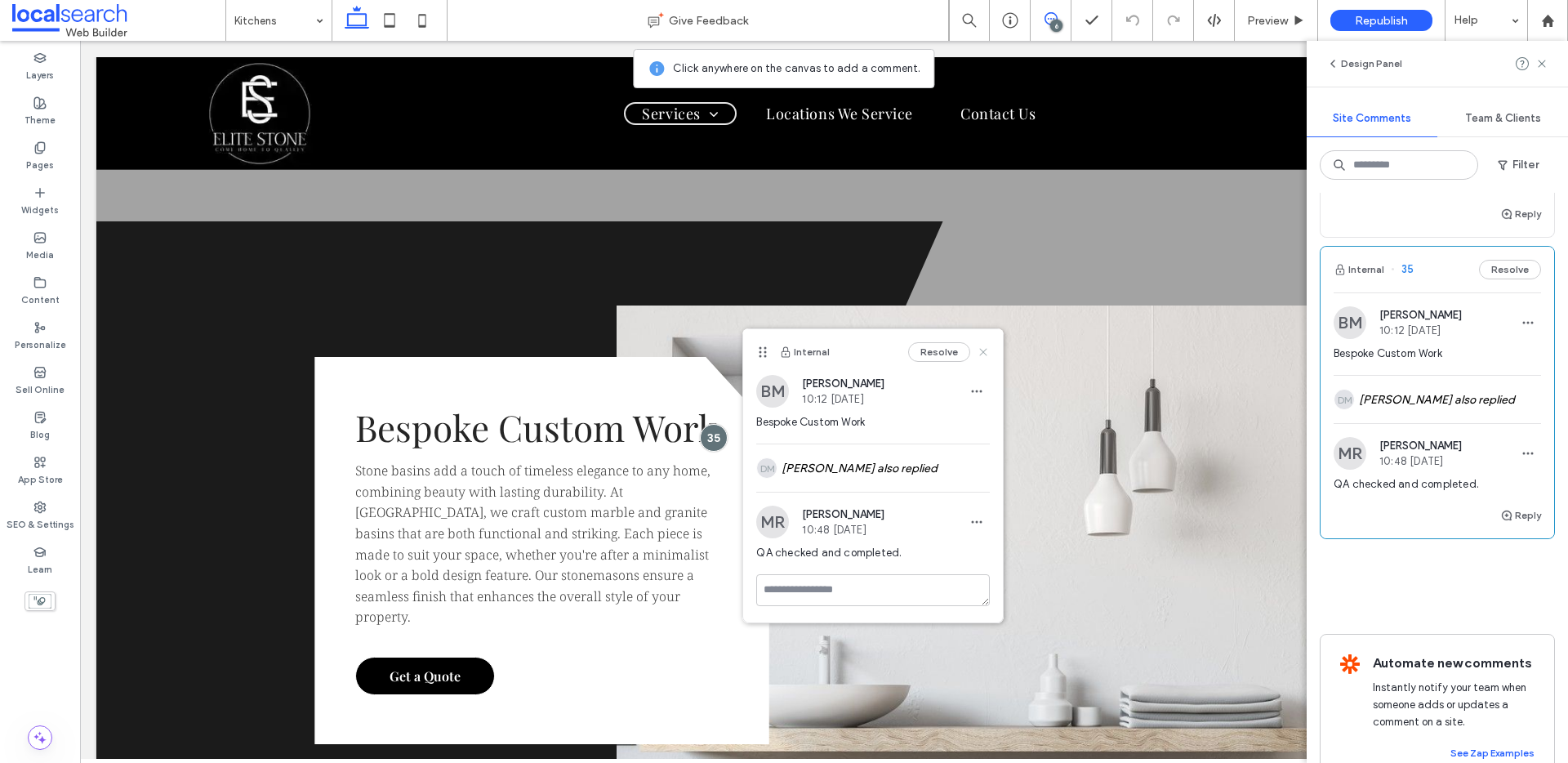
click at [985, 354] on use at bounding box center [984, 352] width 8 height 8
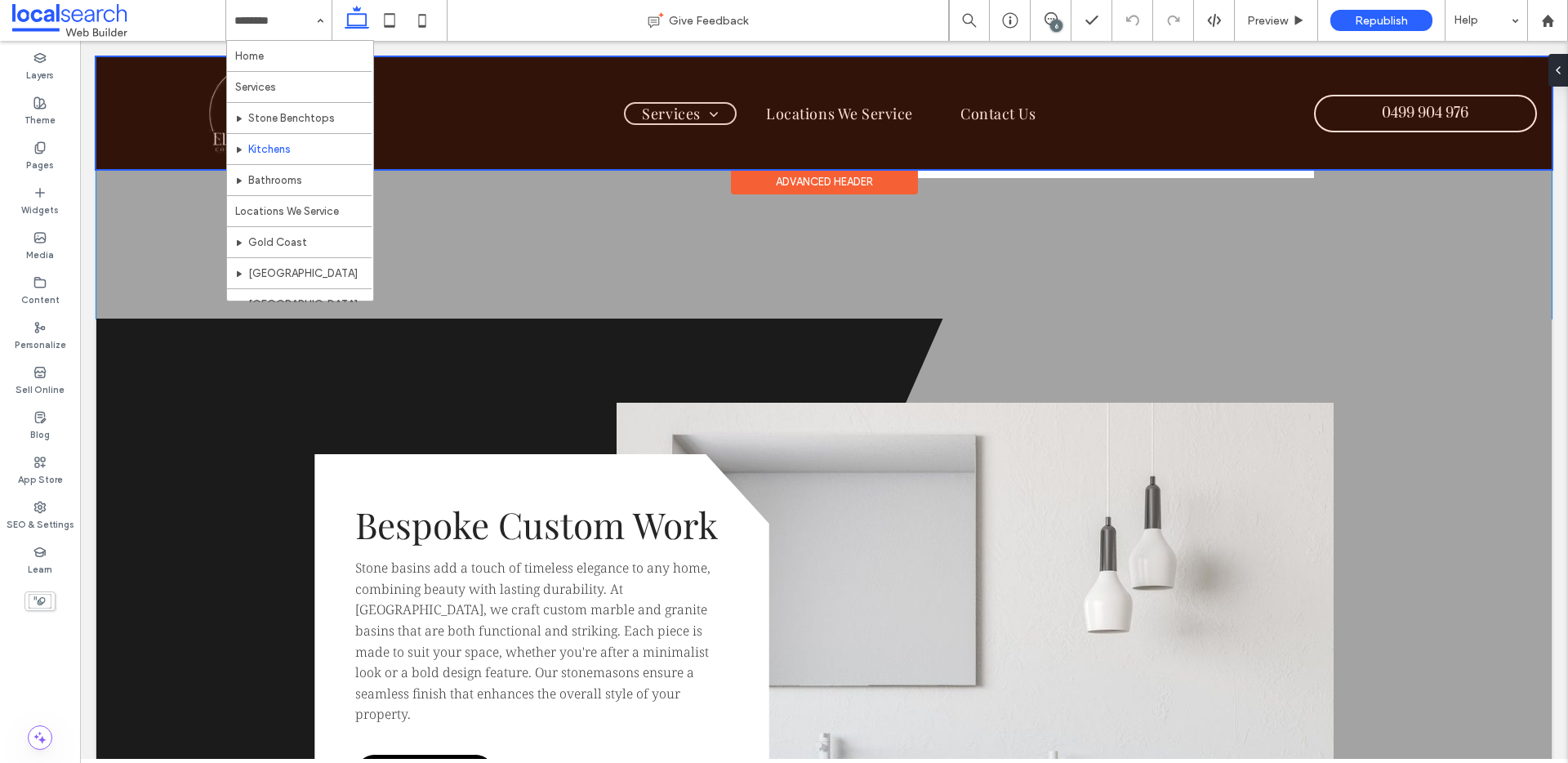
scroll to position [1830, 0]
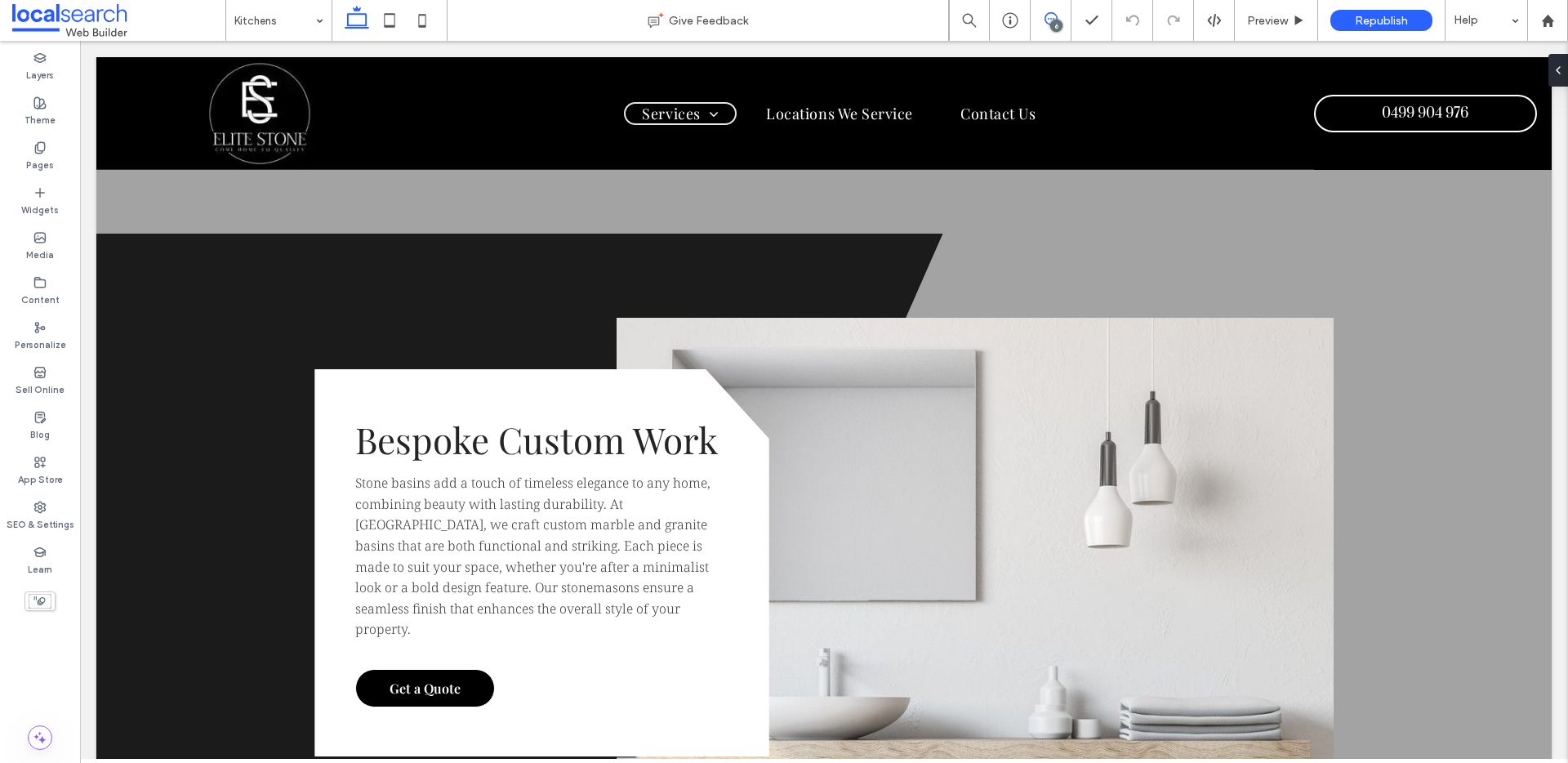
click at [1040, 23] on span at bounding box center [1050, 19] width 40 height 13
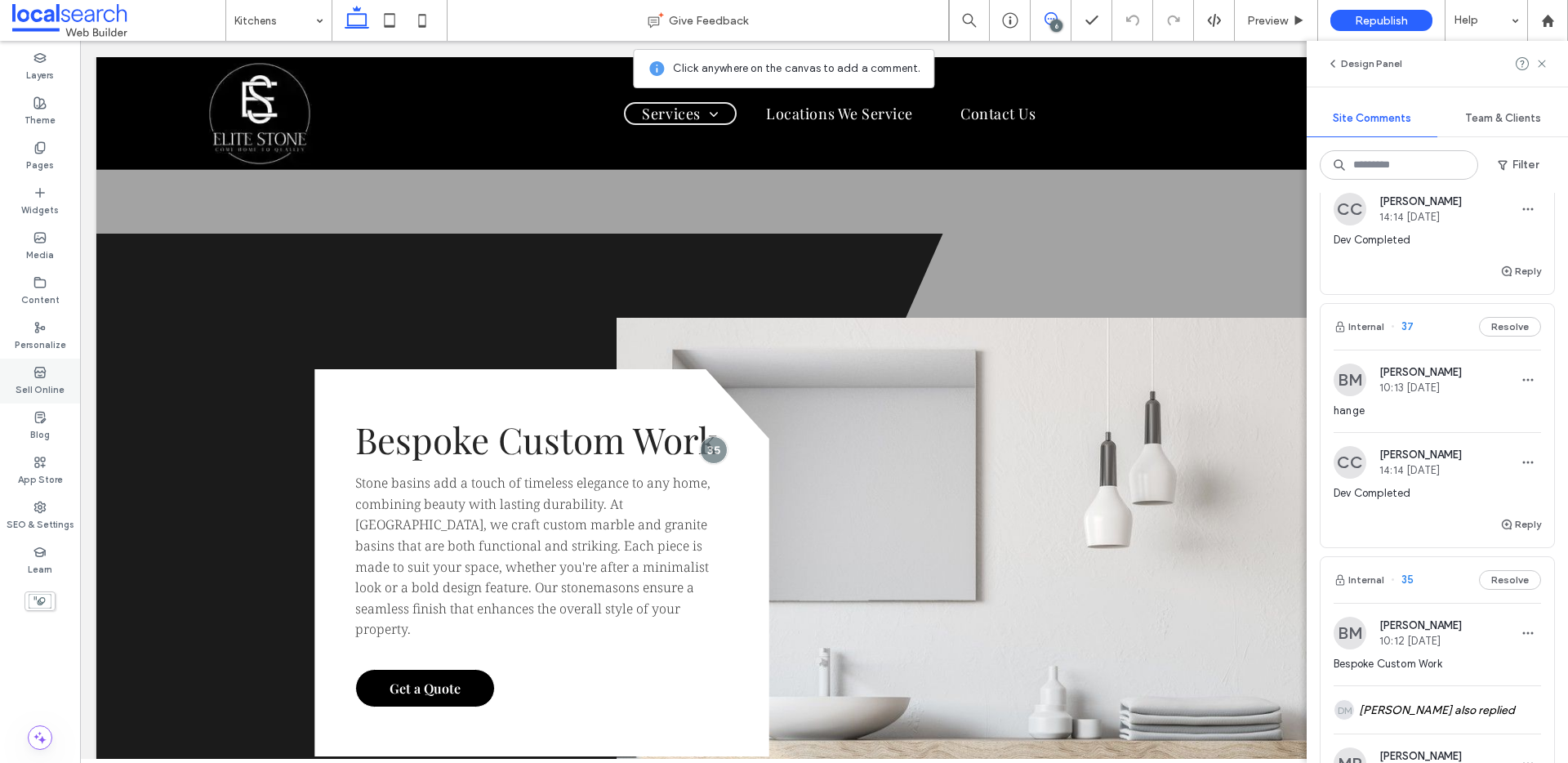
scroll to position [1135, 0]
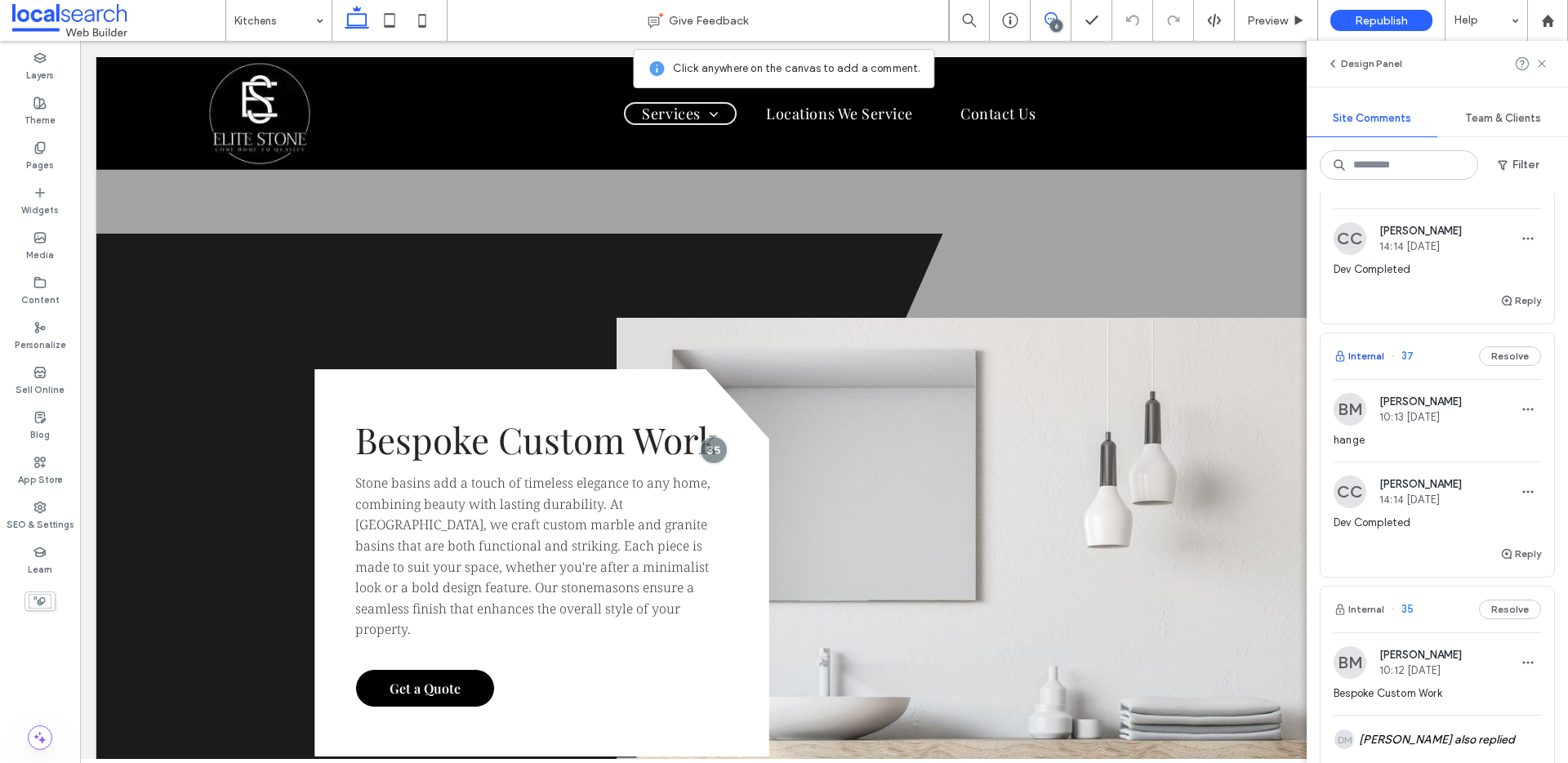
click at [1366, 357] on button "Internal" at bounding box center [1359, 356] width 51 height 20
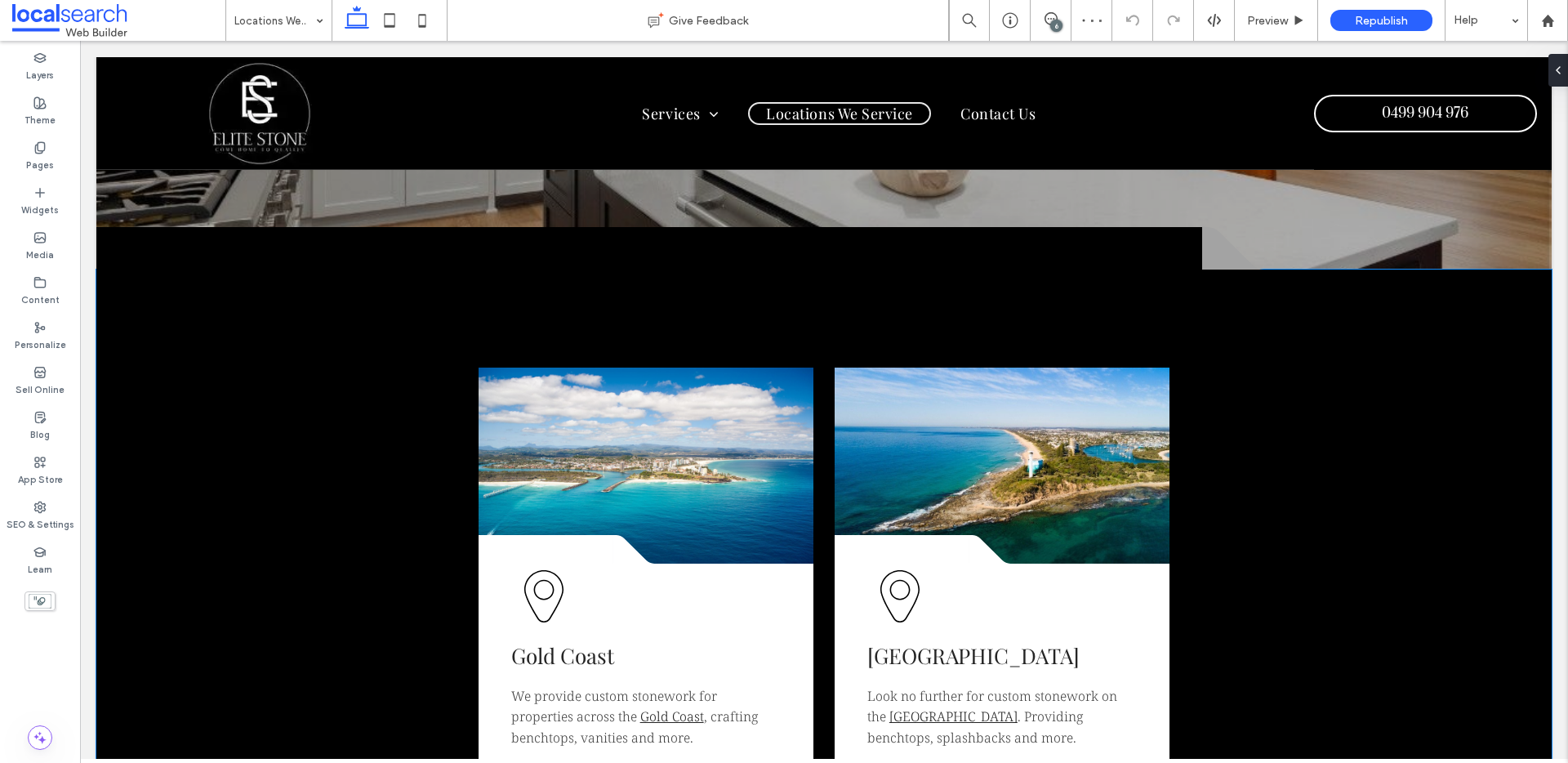
scroll to position [273, 0]
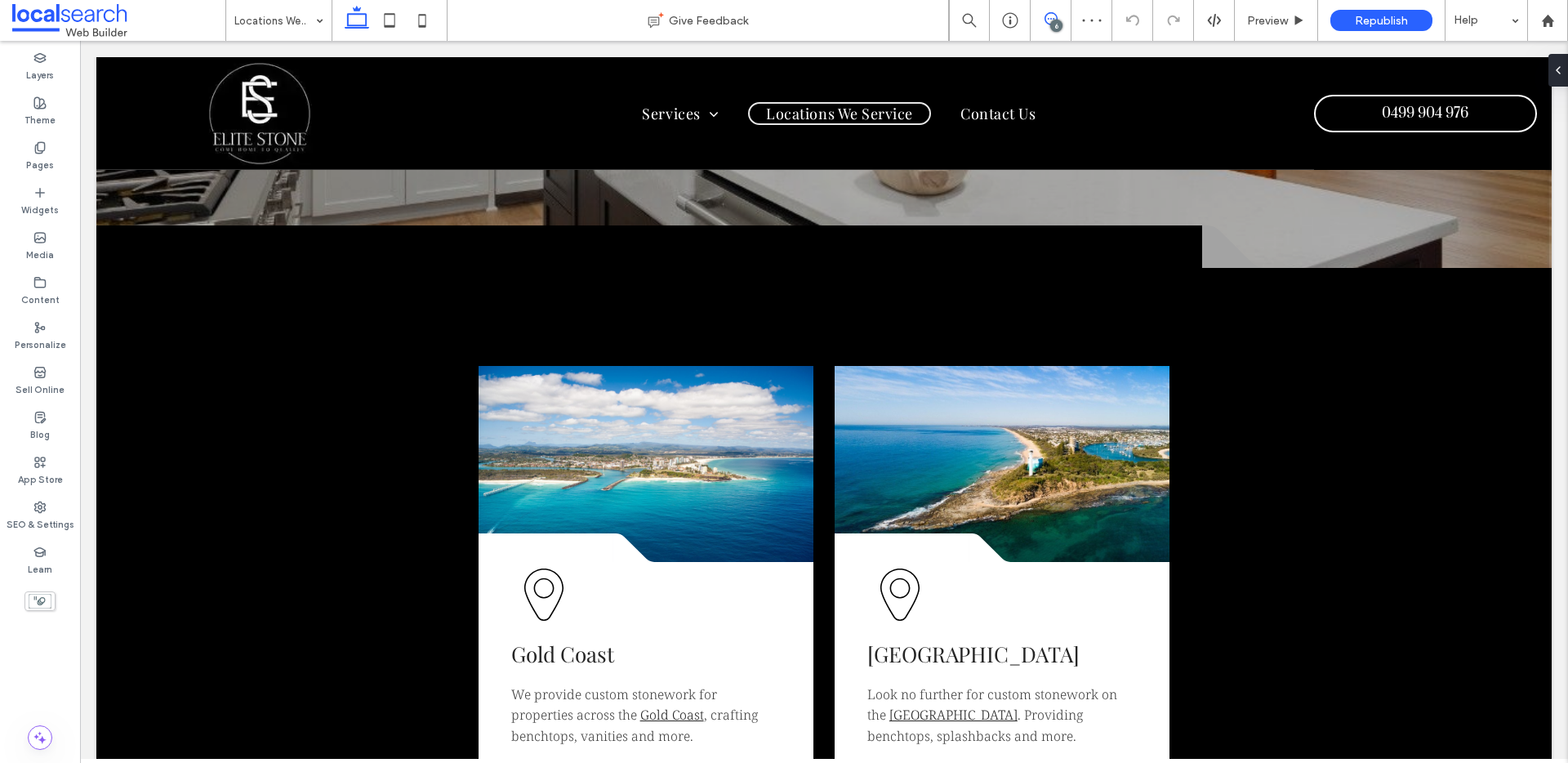
click at [1044, 21] on icon at bounding box center [1050, 19] width 13 height 13
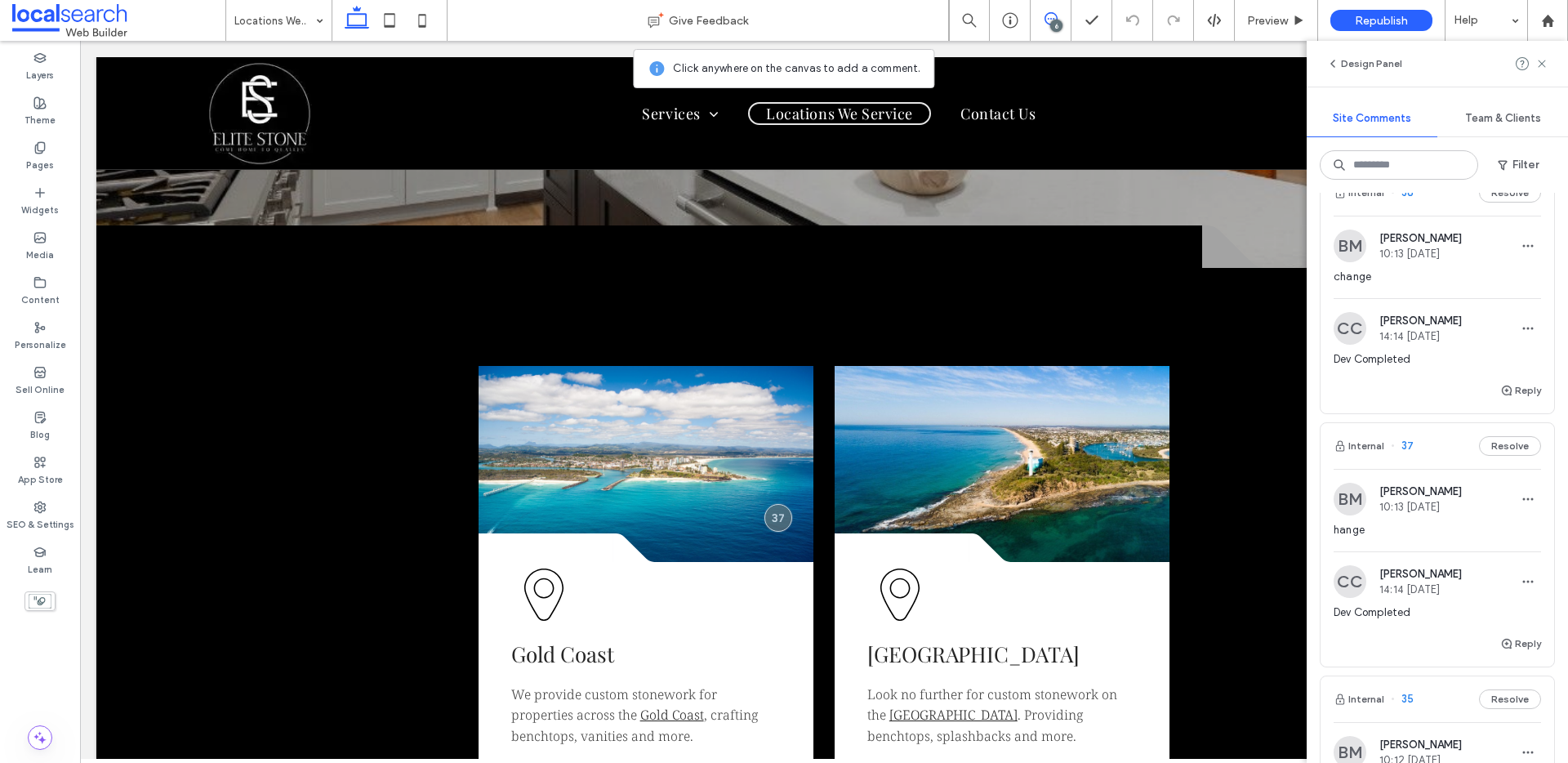
scroll to position [1051, 0]
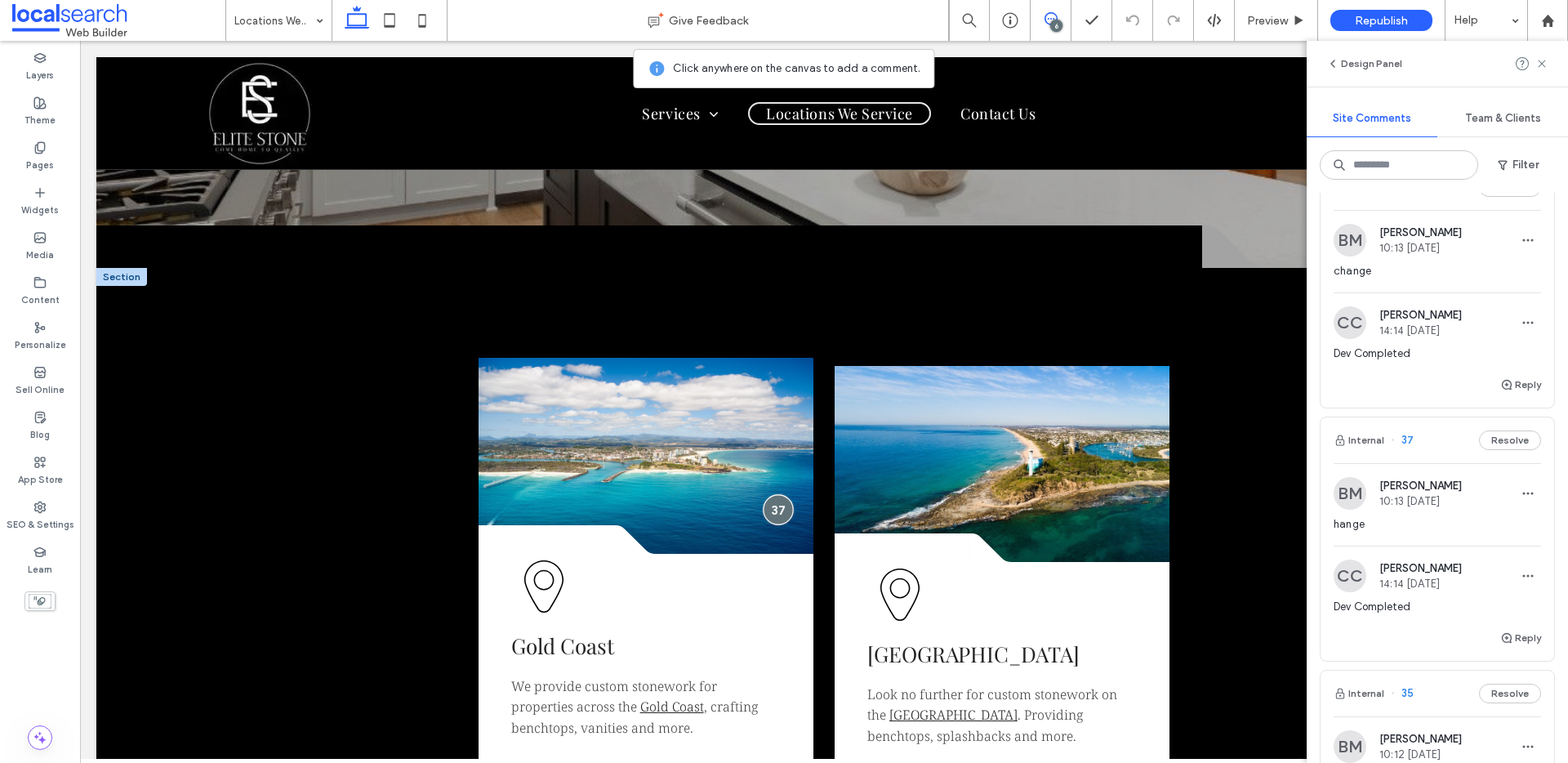
click at [773, 514] on div at bounding box center [778, 509] width 30 height 30
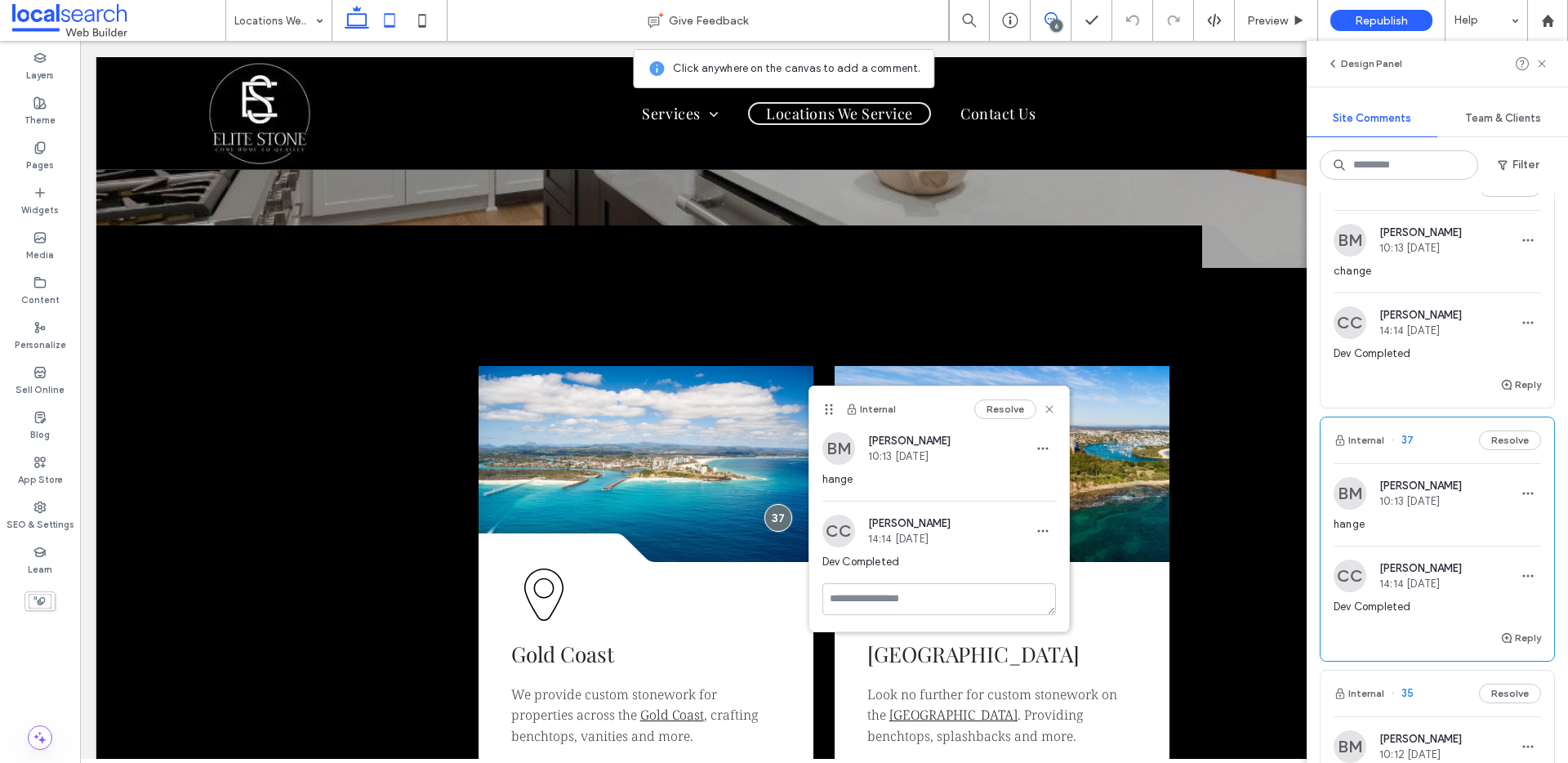
click at [394, 17] on icon at bounding box center [389, 20] width 32 height 32
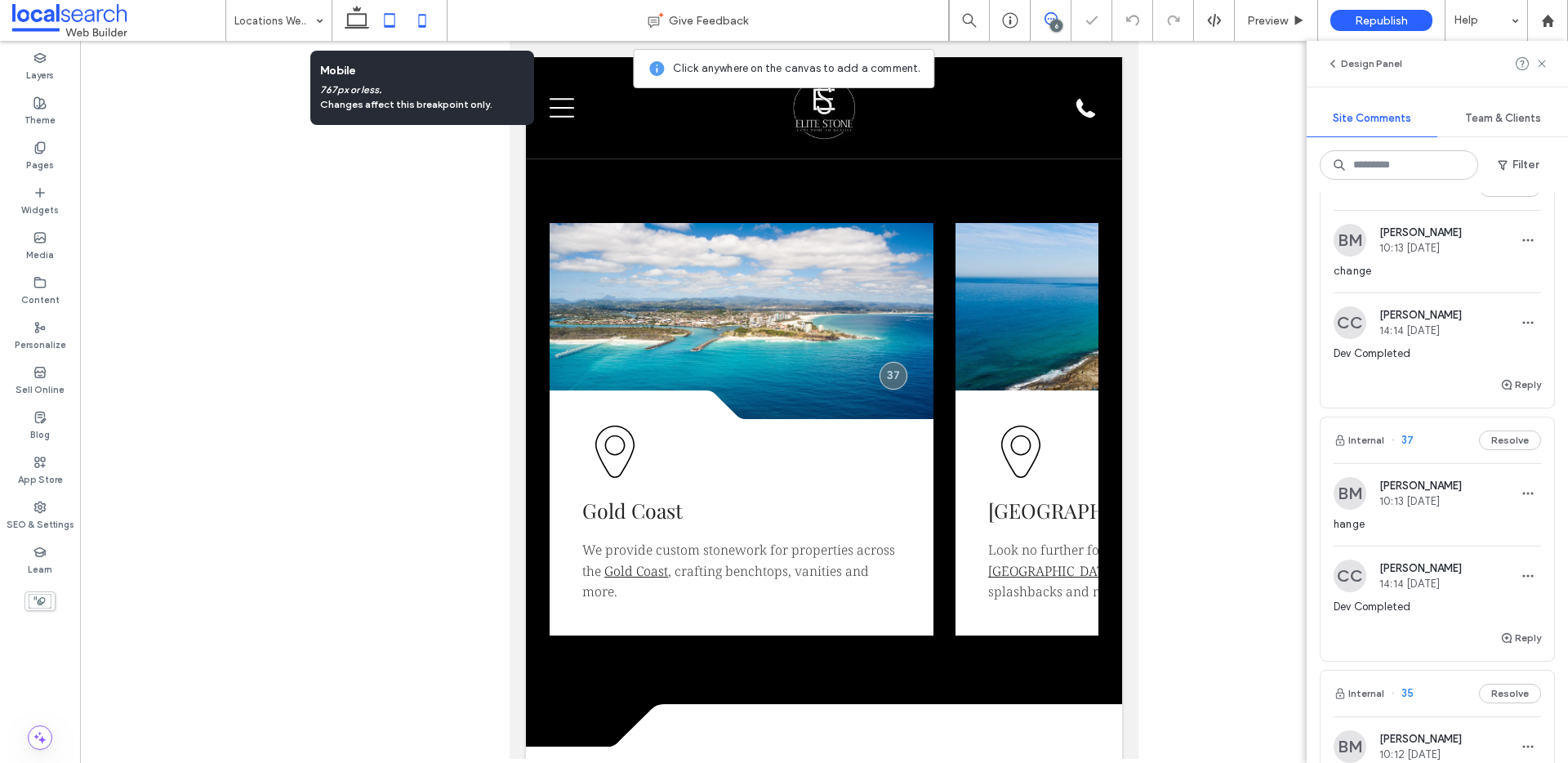
click at [421, 21] on icon at bounding box center [421, 20] width 32 height 32
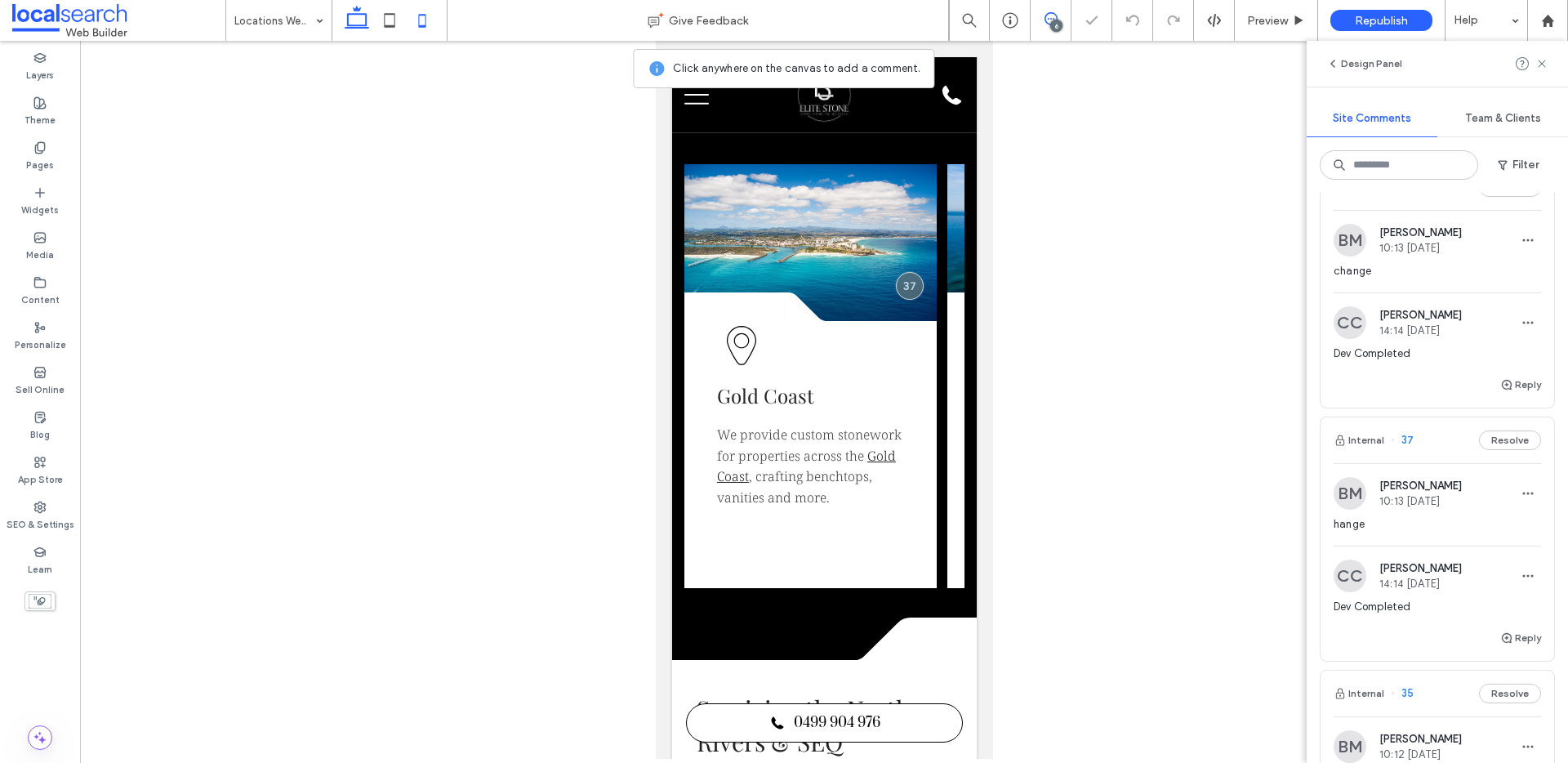
click at [365, 22] on use at bounding box center [357, 17] width 24 height 22
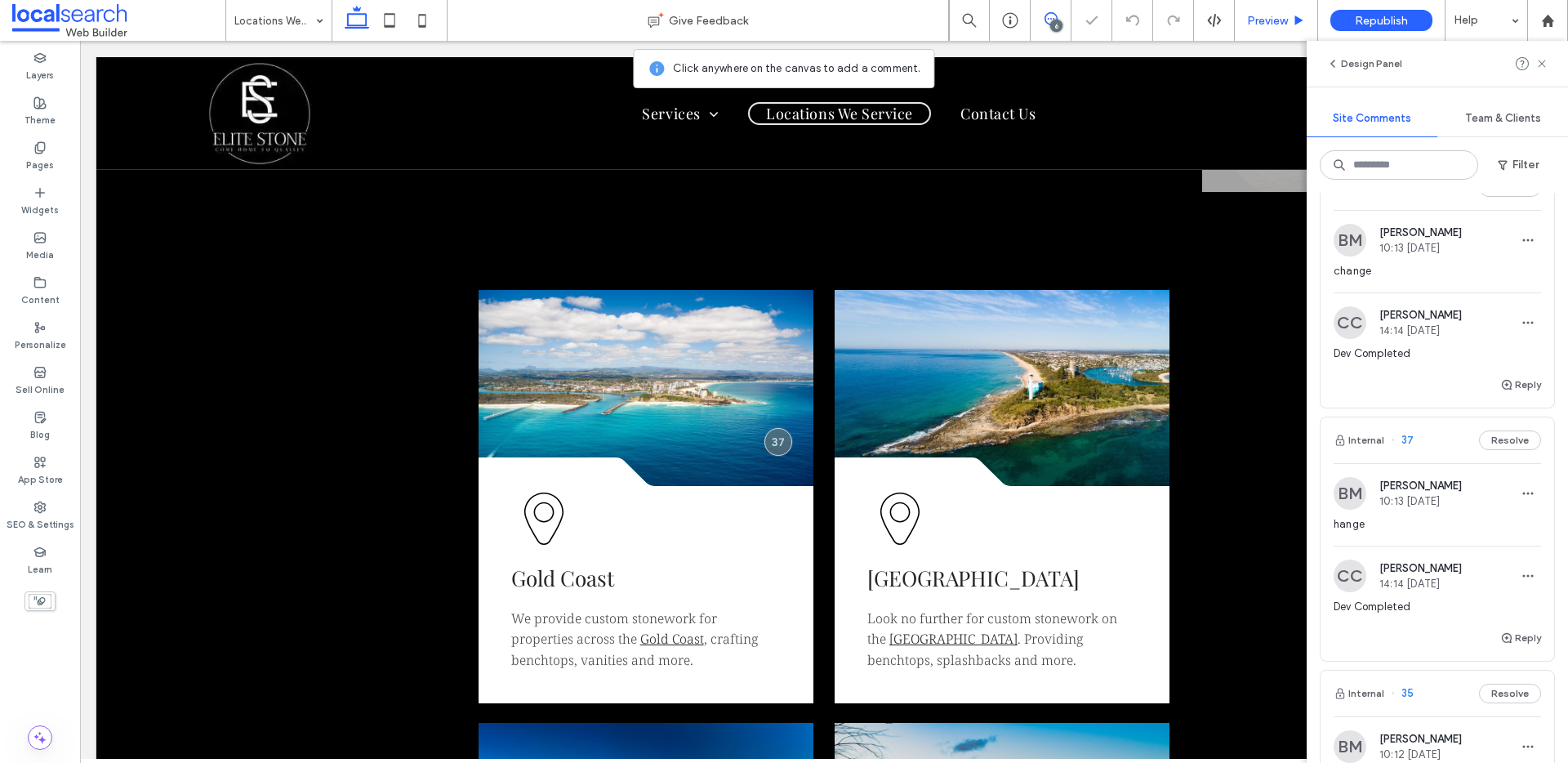
scroll to position [348, 0]
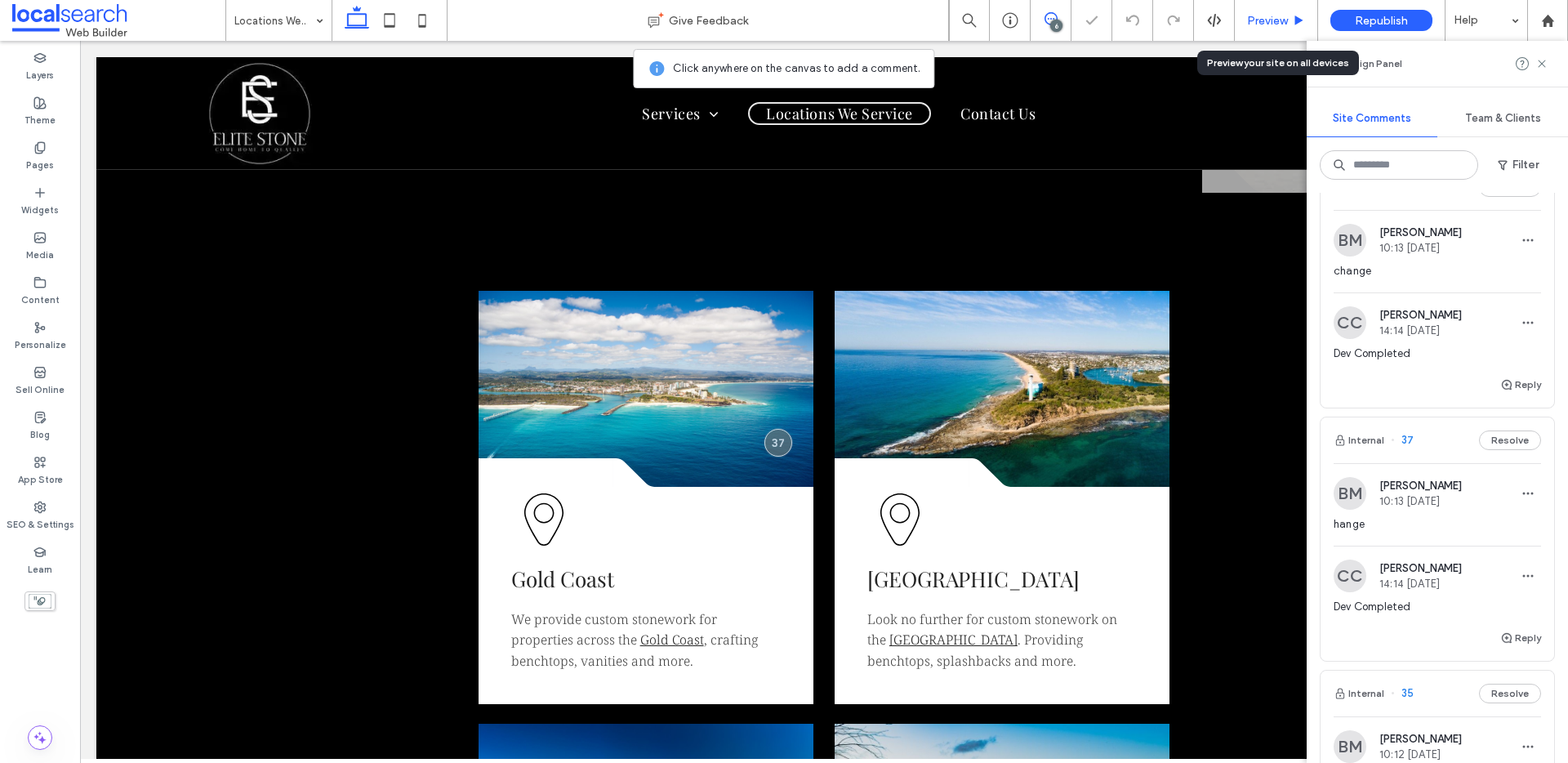
click at [1261, 20] on span "Preview" at bounding box center [1267, 21] width 41 height 14
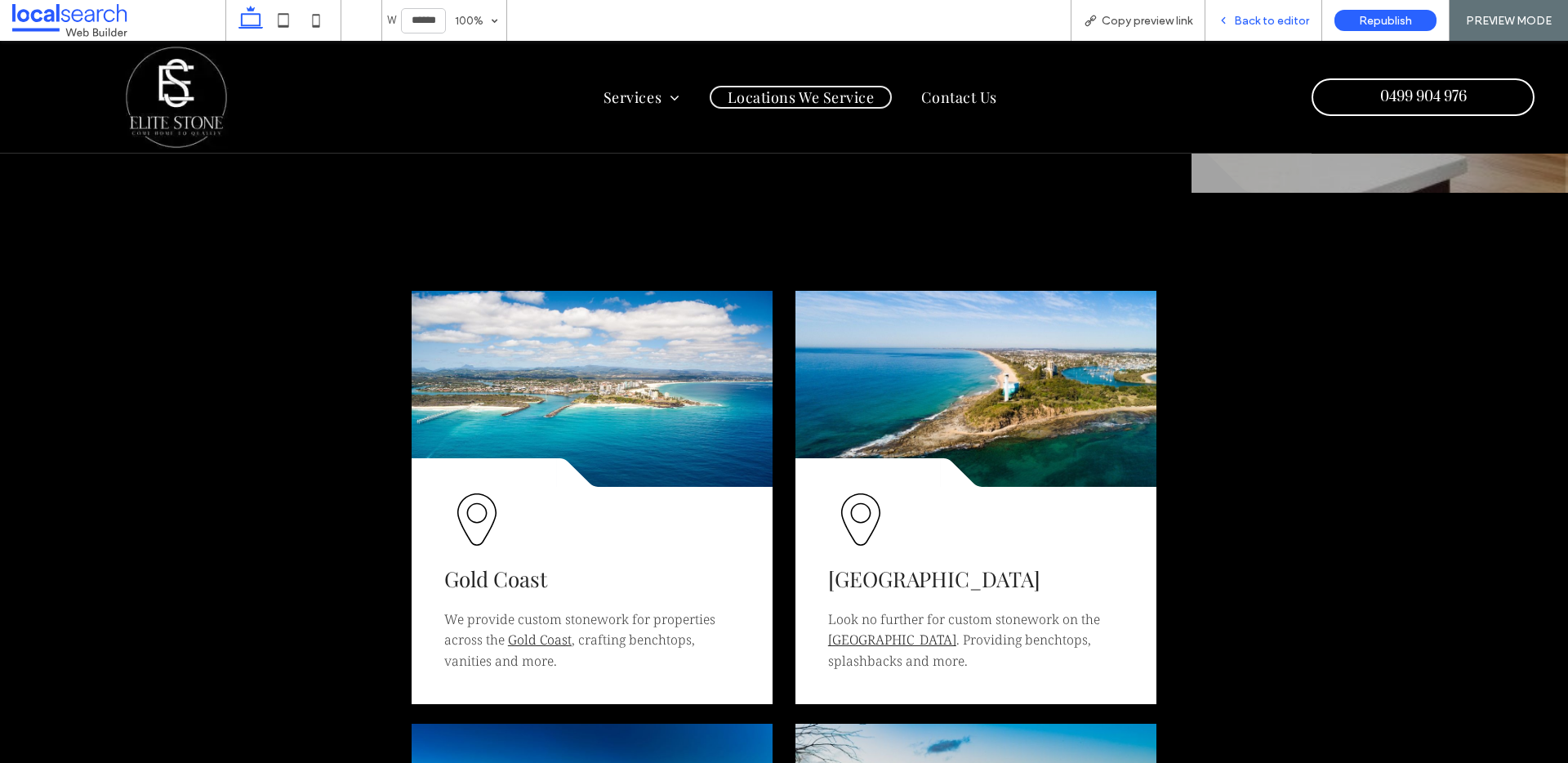
click at [1275, 26] on span "Back to editor" at bounding box center [1271, 21] width 75 height 14
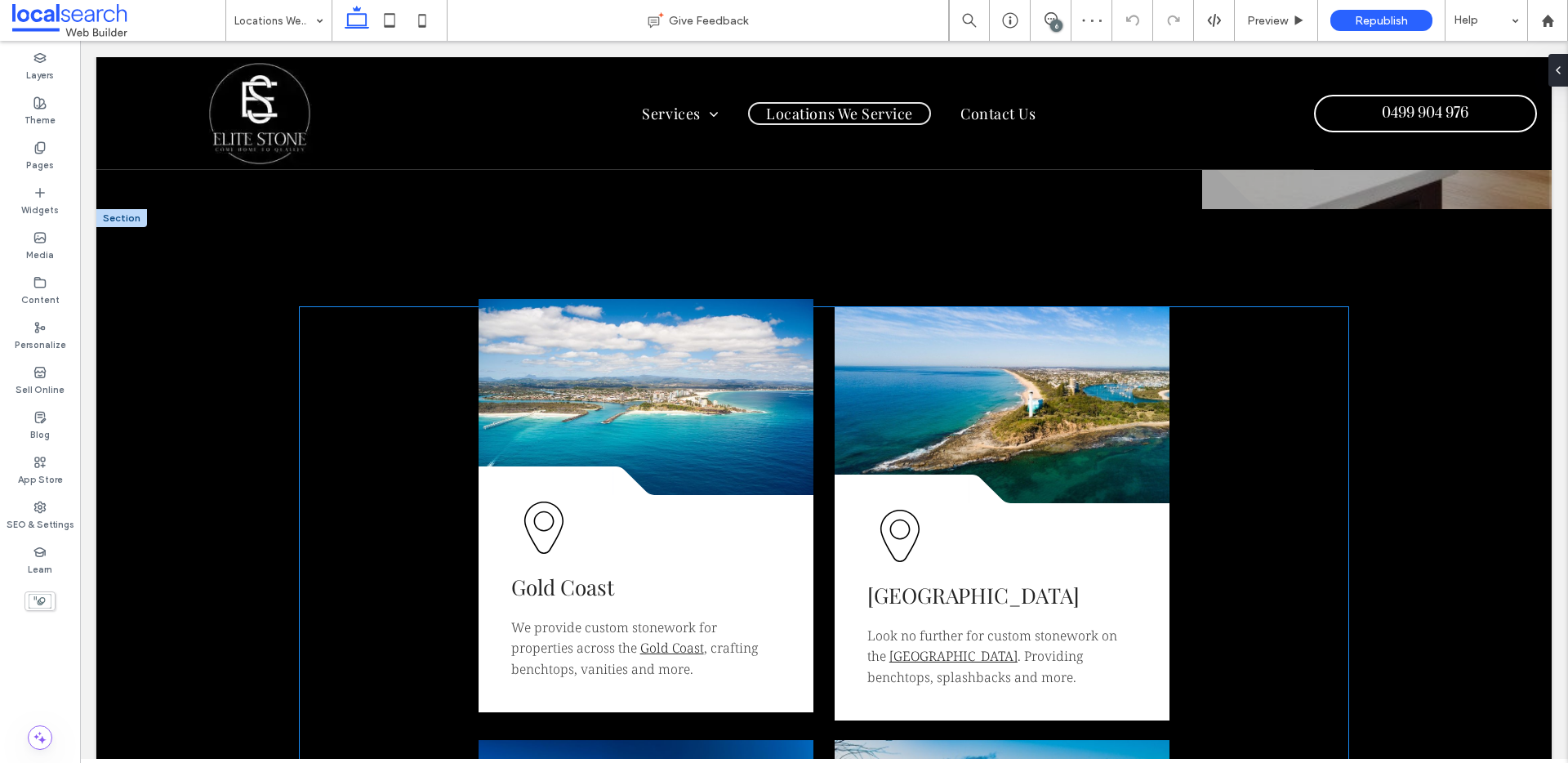
scroll to position [348, 0]
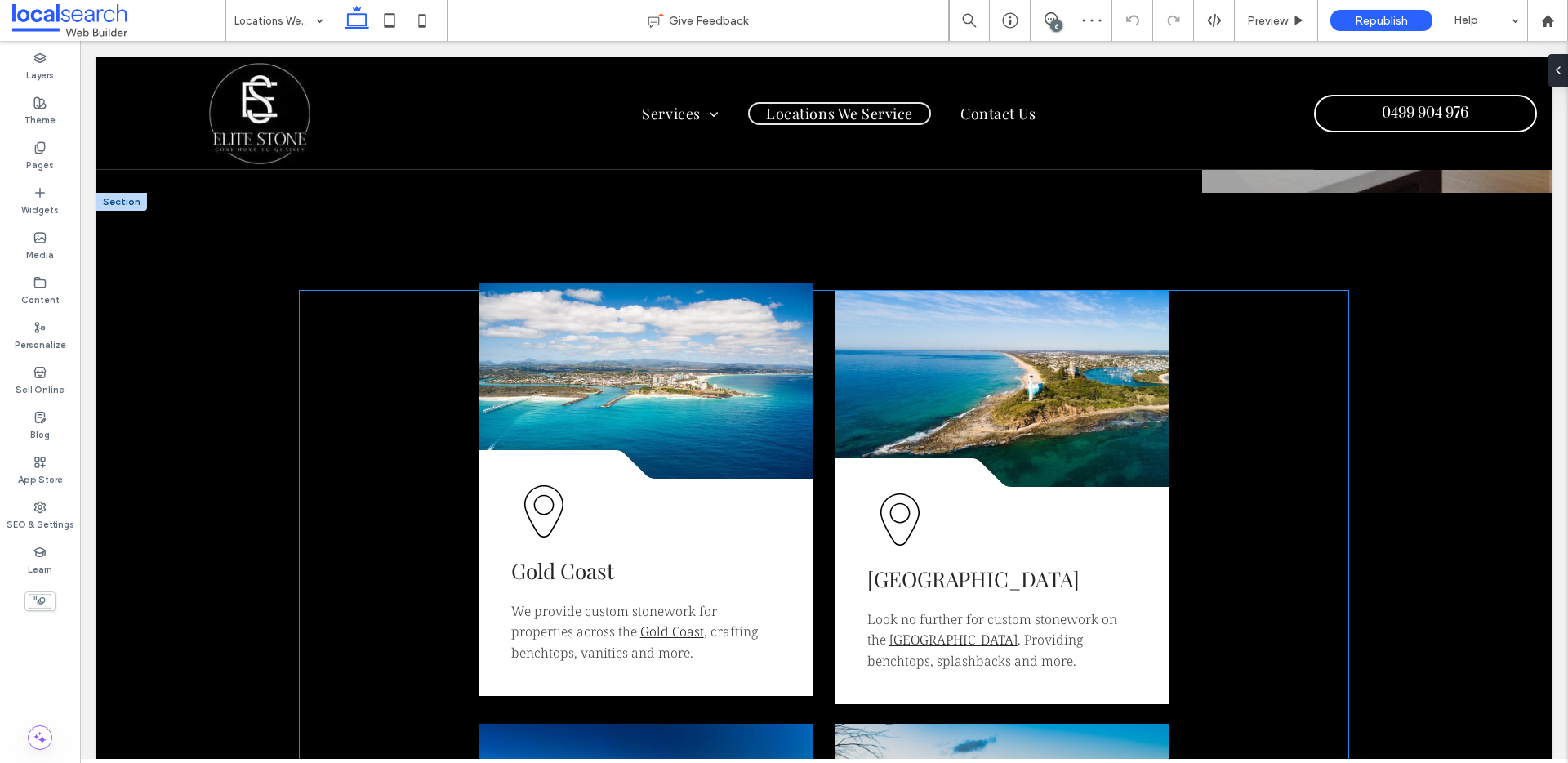
click at [665, 361] on link at bounding box center [646, 380] width 335 height 196
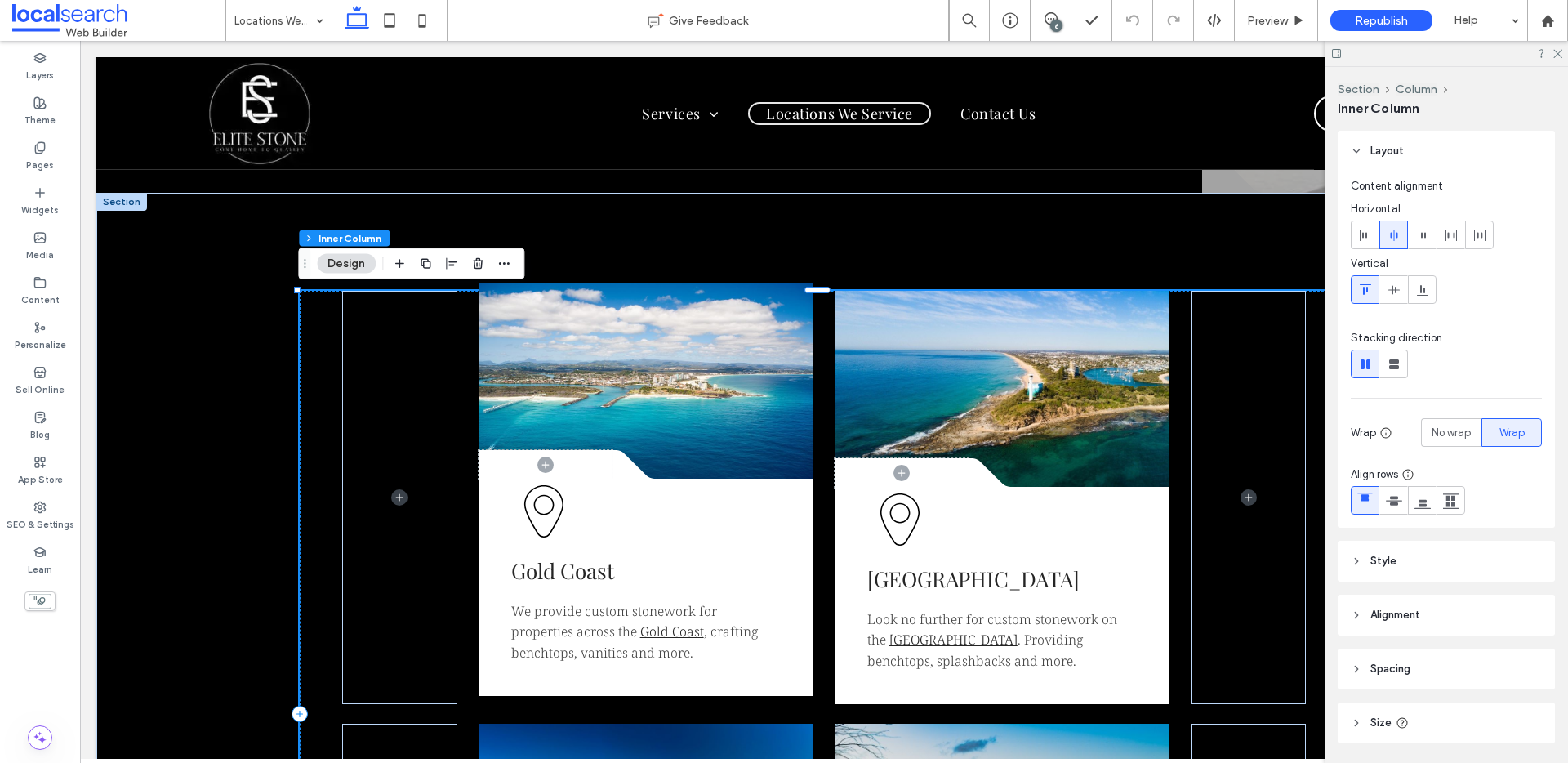
click at [594, 386] on link at bounding box center [646, 380] width 335 height 196
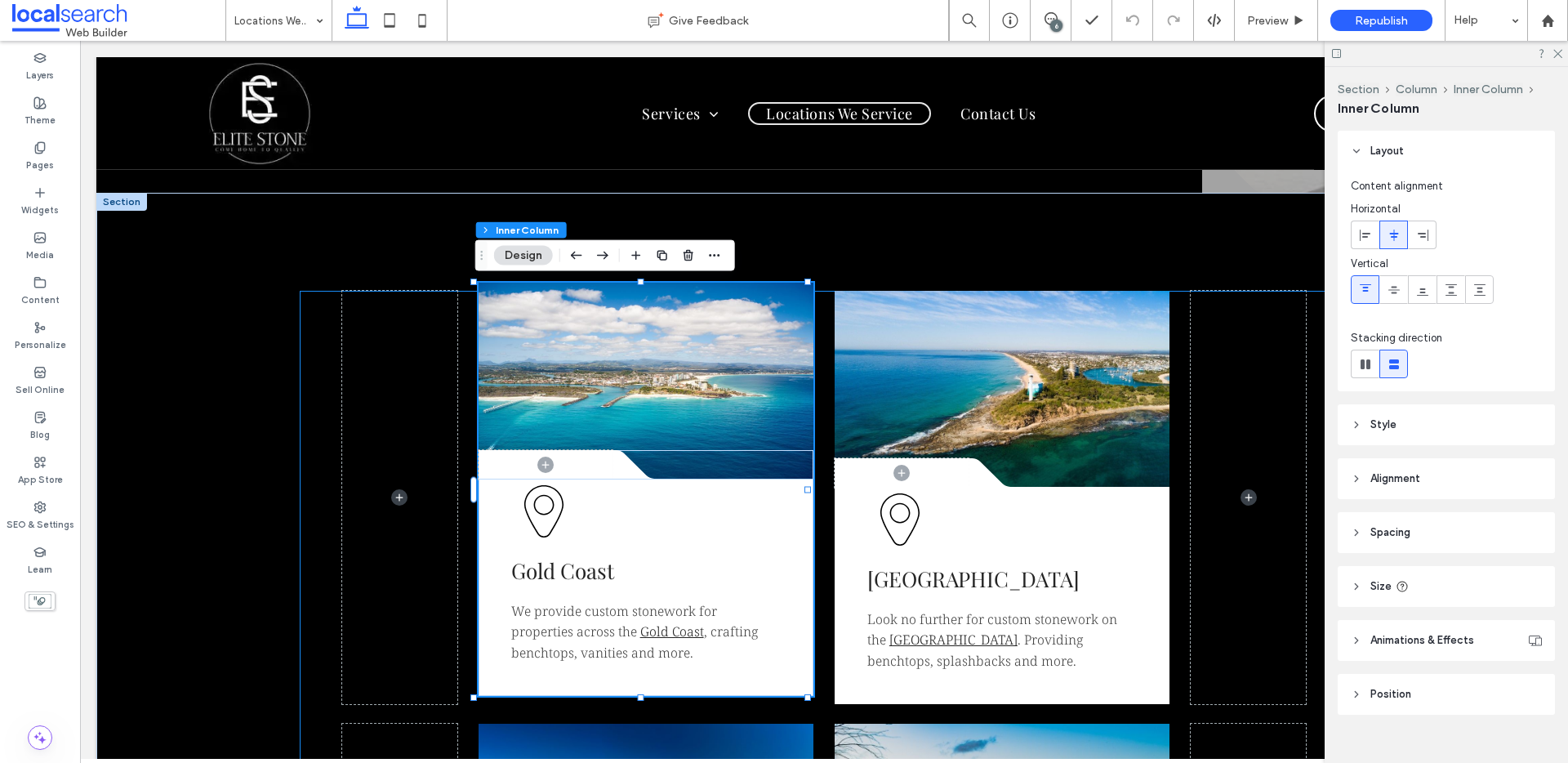
click at [594, 386] on link at bounding box center [646, 380] width 335 height 196
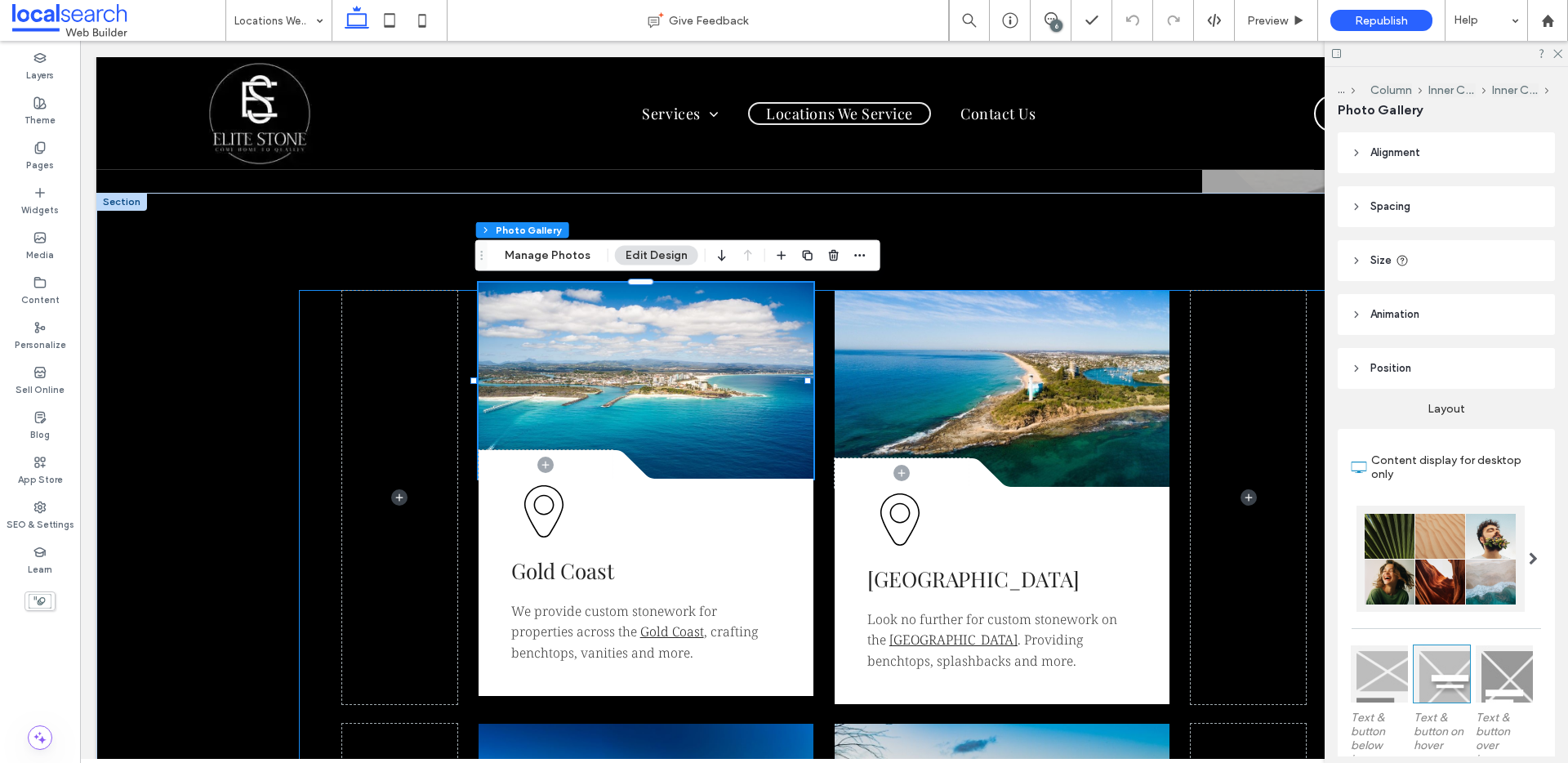
click at [604, 388] on link at bounding box center [646, 380] width 335 height 196
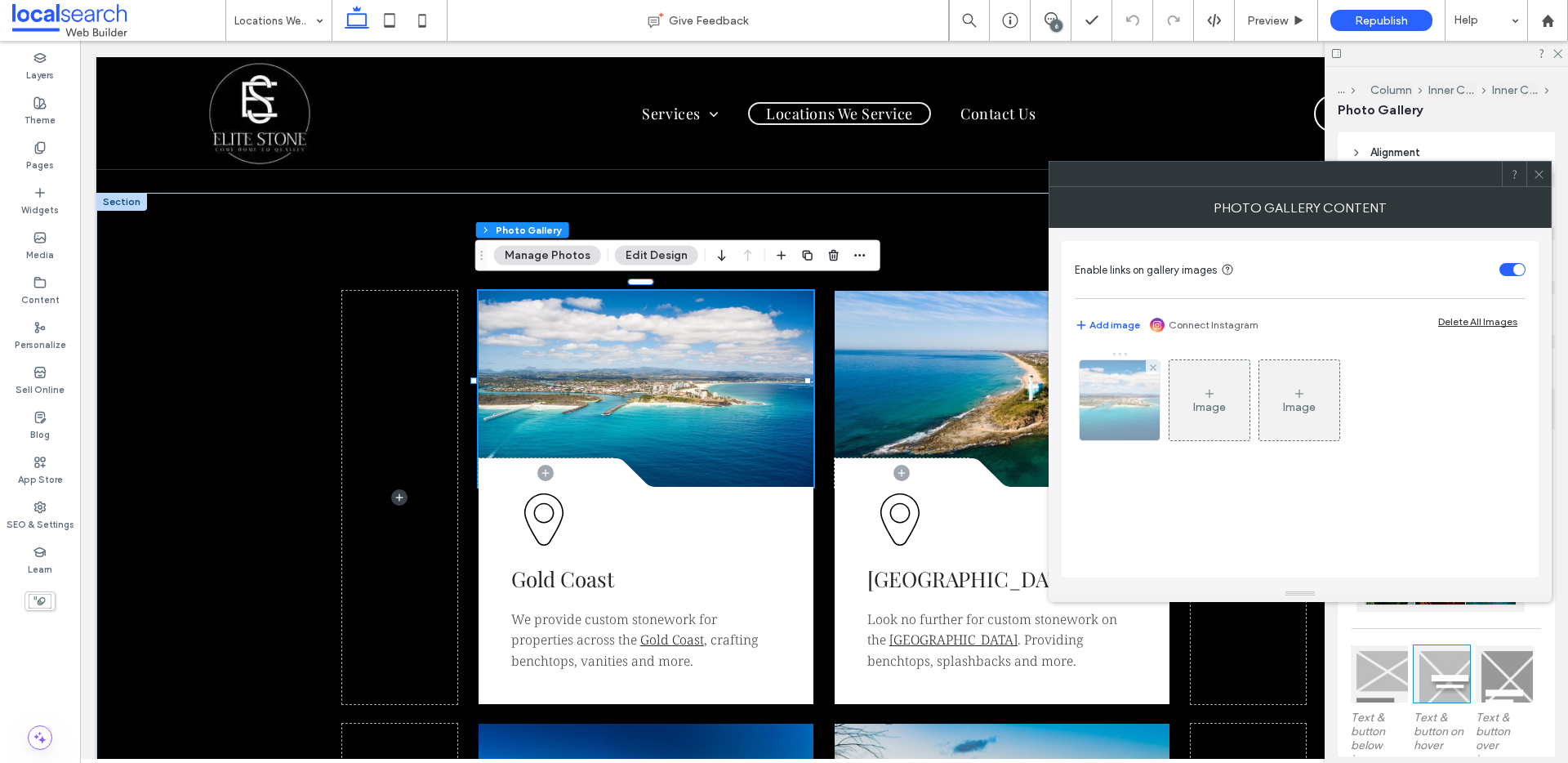
click at [1135, 410] on img at bounding box center [1120, 401] width 120 height 80
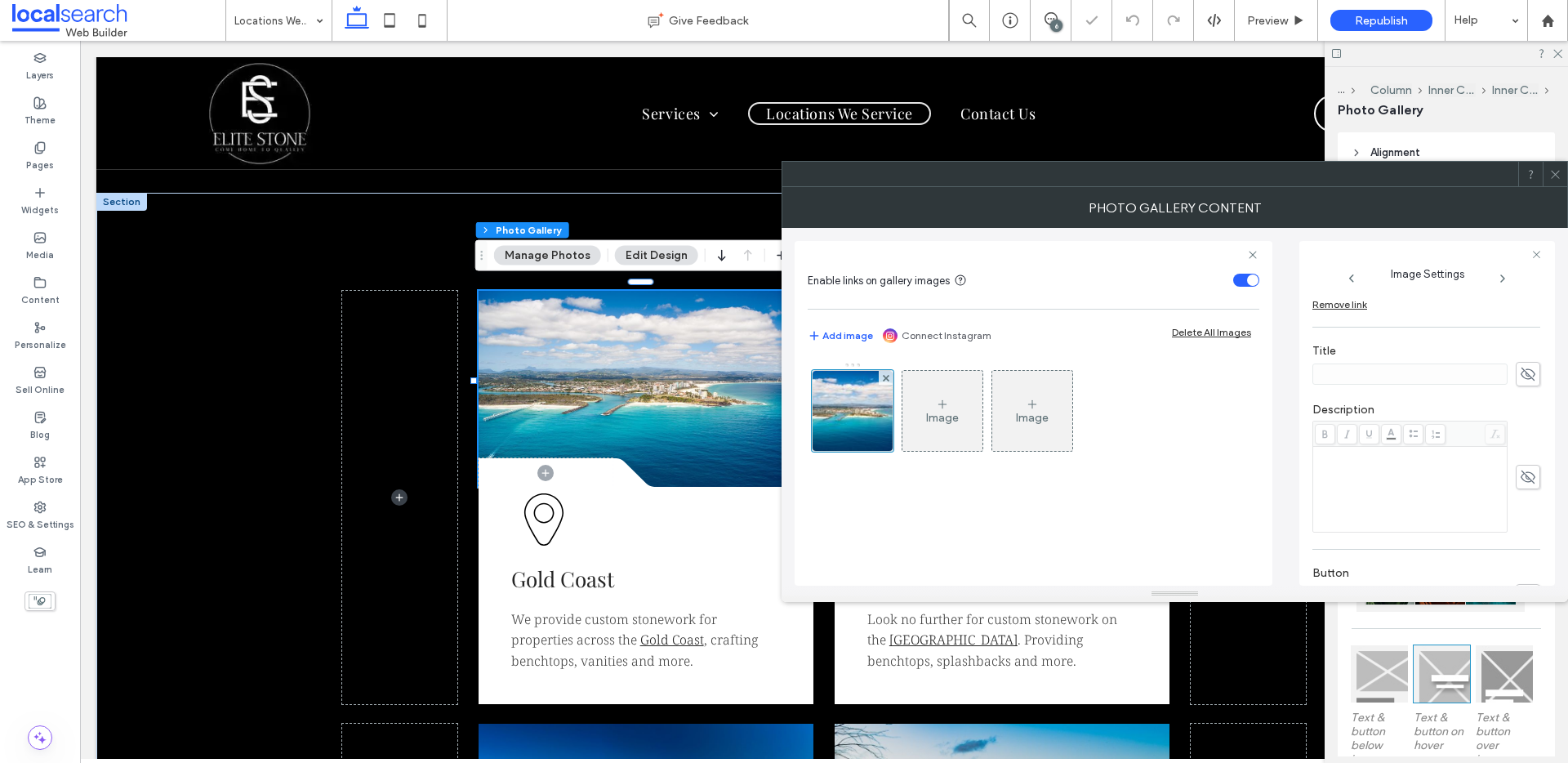
scroll to position [511, 0]
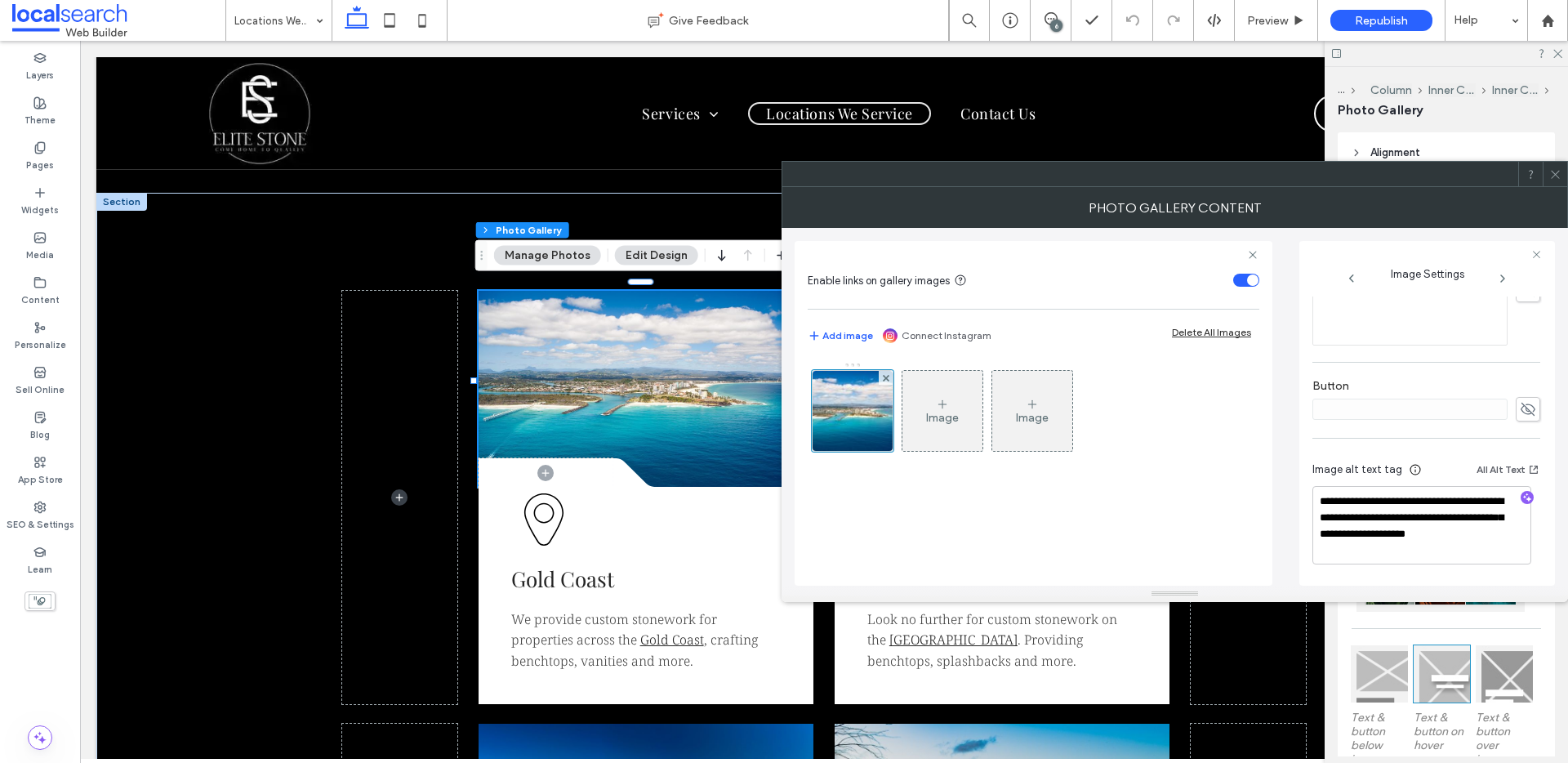
click at [1556, 178] on icon at bounding box center [1554, 174] width 13 height 13
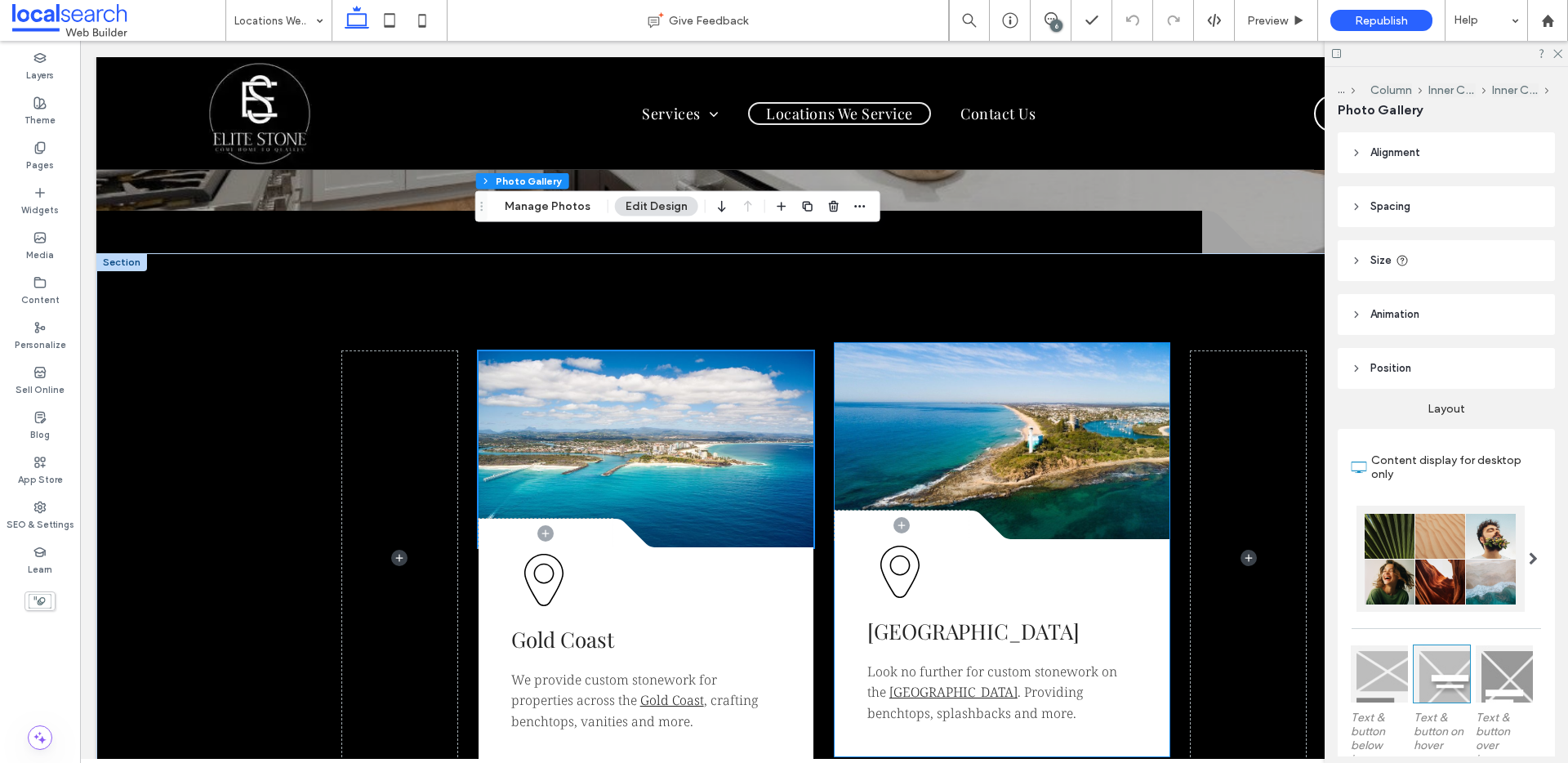
scroll to position [286, 0]
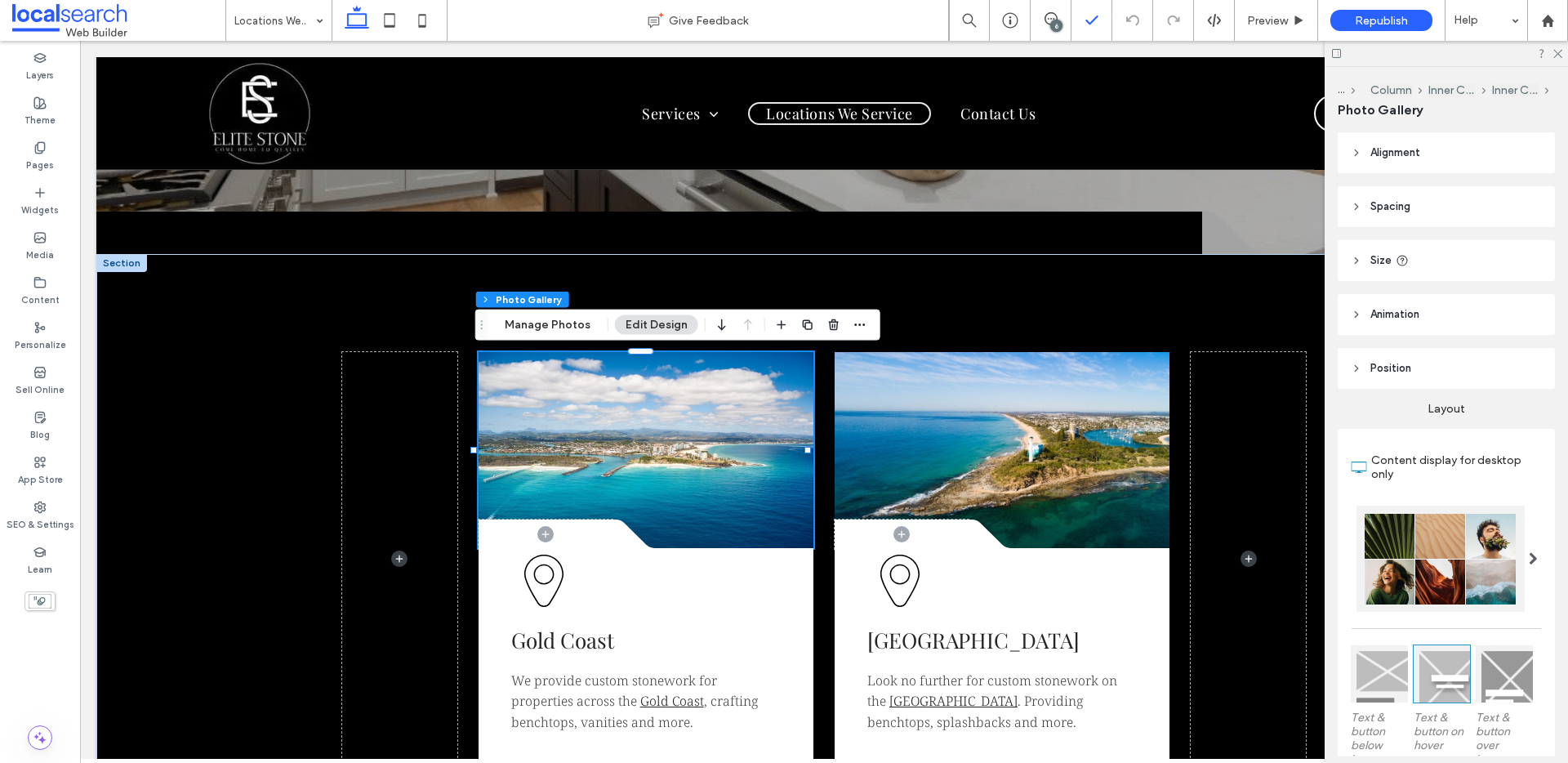
drag, startPoint x: 1048, startPoint y: 21, endPoint x: 1102, endPoint y: 36, distance: 56.0
click at [1048, 21] on icon at bounding box center [1050, 19] width 13 height 13
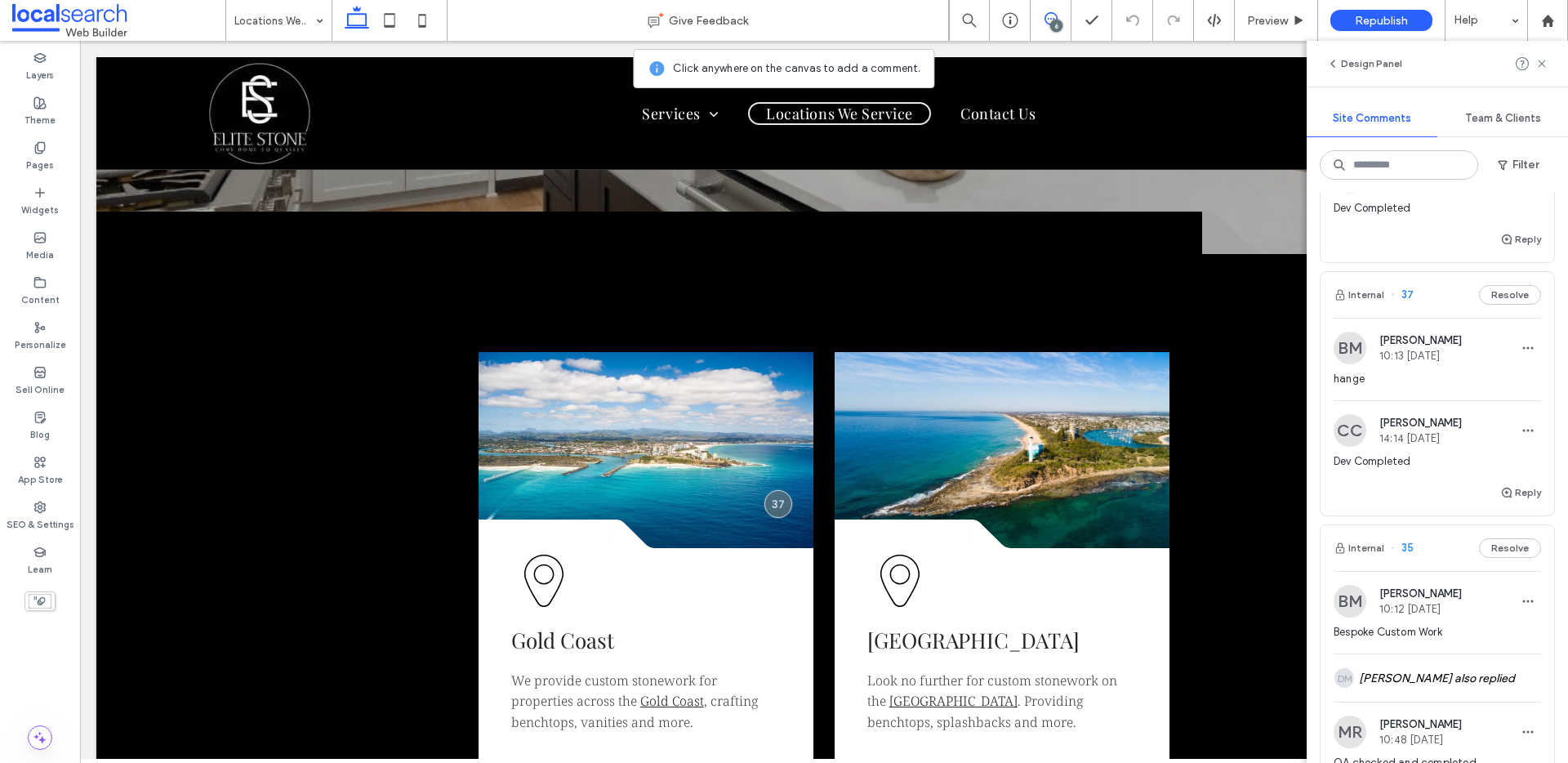
scroll to position [1190, 0]
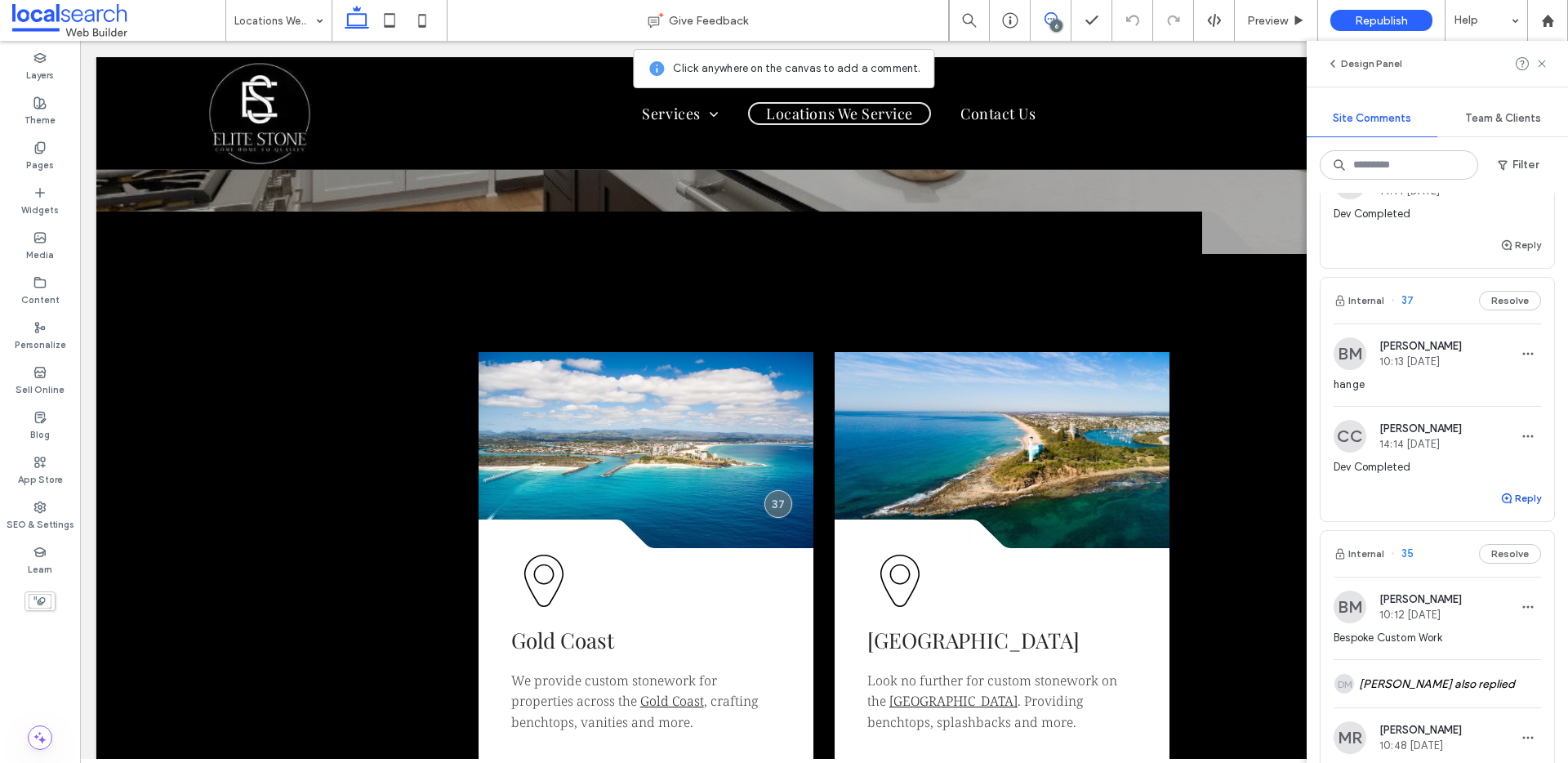
click at [1506, 498] on button "Reply" at bounding box center [1520, 498] width 41 height 20
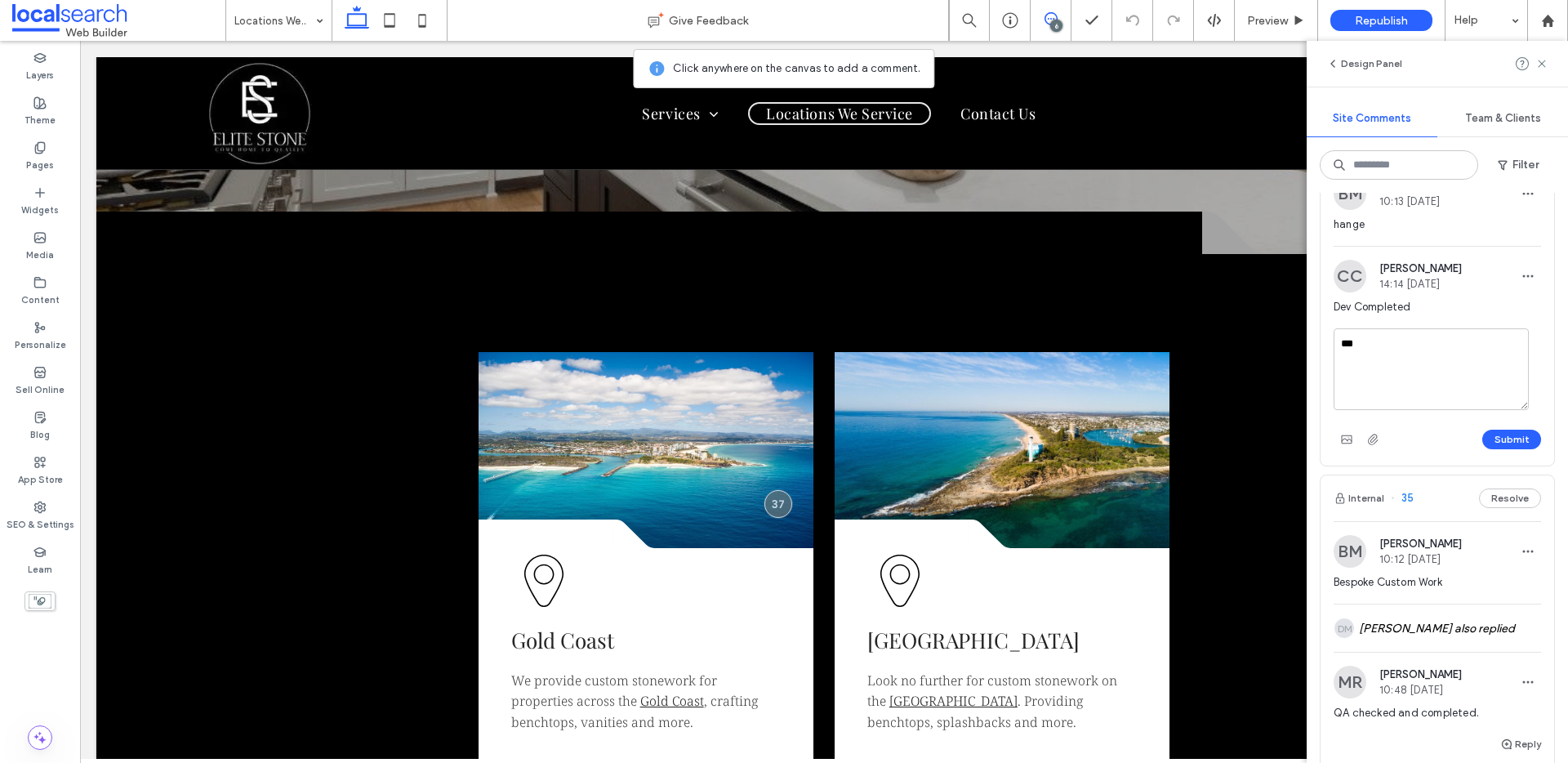
scroll to position [1374, 0]
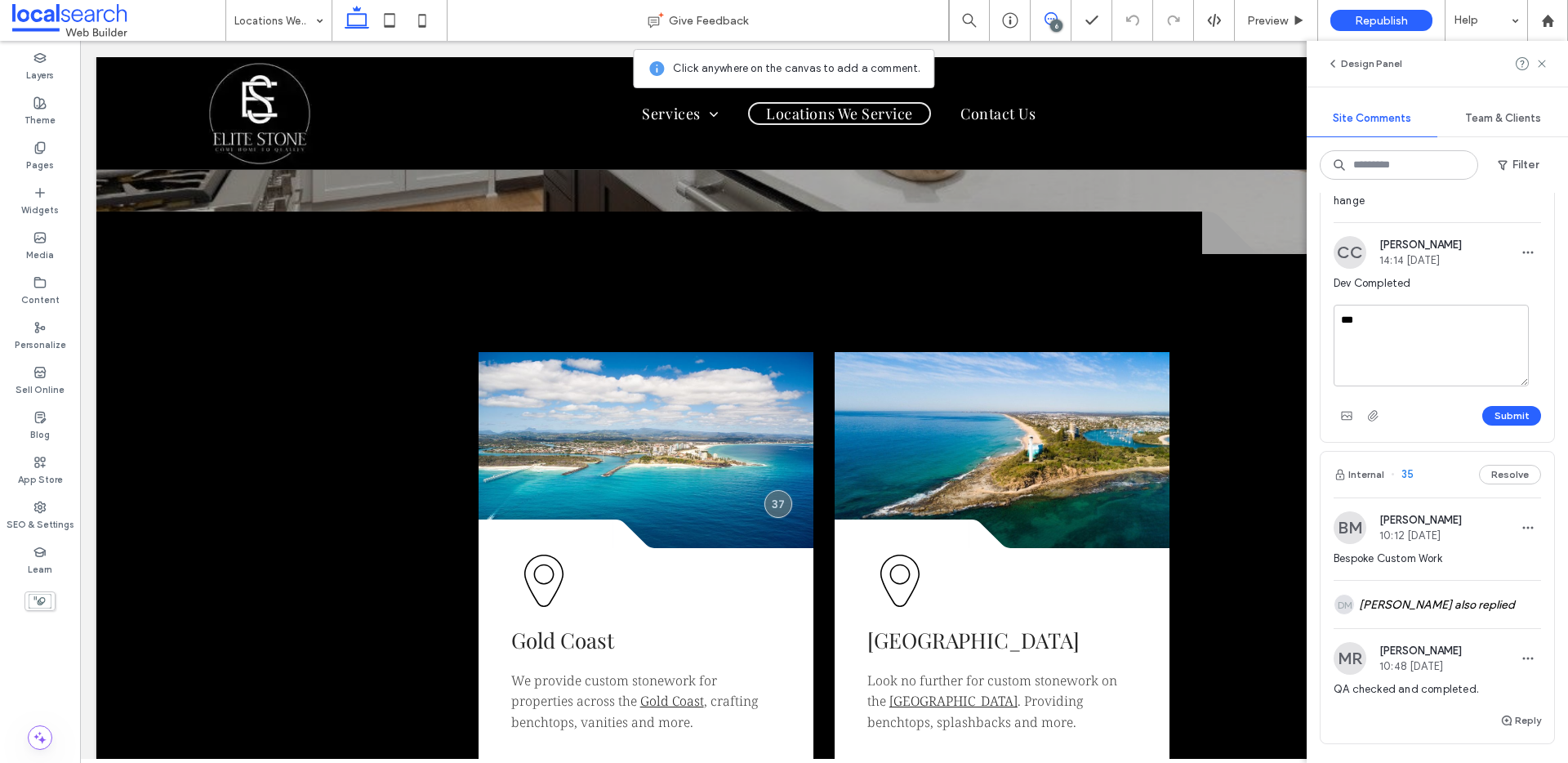
type textarea "**"
drag, startPoint x: 1478, startPoint y: 688, endPoint x: 1329, endPoint y: 688, distance: 149.0
click at [1329, 688] on div "MR Matthew Ranford 10:48 Sep 12 2025 QA checked and completed." at bounding box center [1436, 676] width 233 height 68
copy span "QA checked and completed."
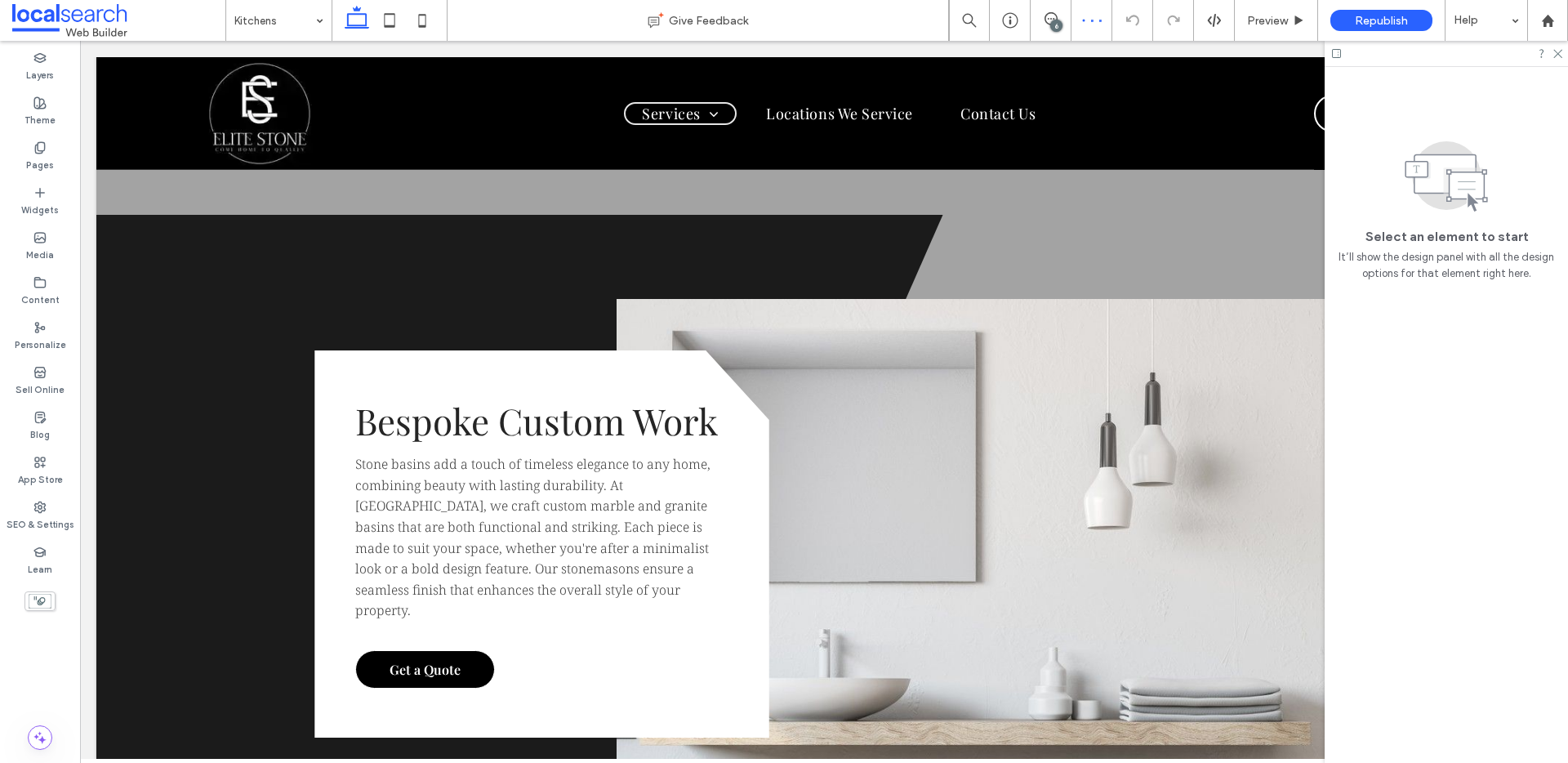
click at [1056, 18] on use at bounding box center [1050, 19] width 13 height 13
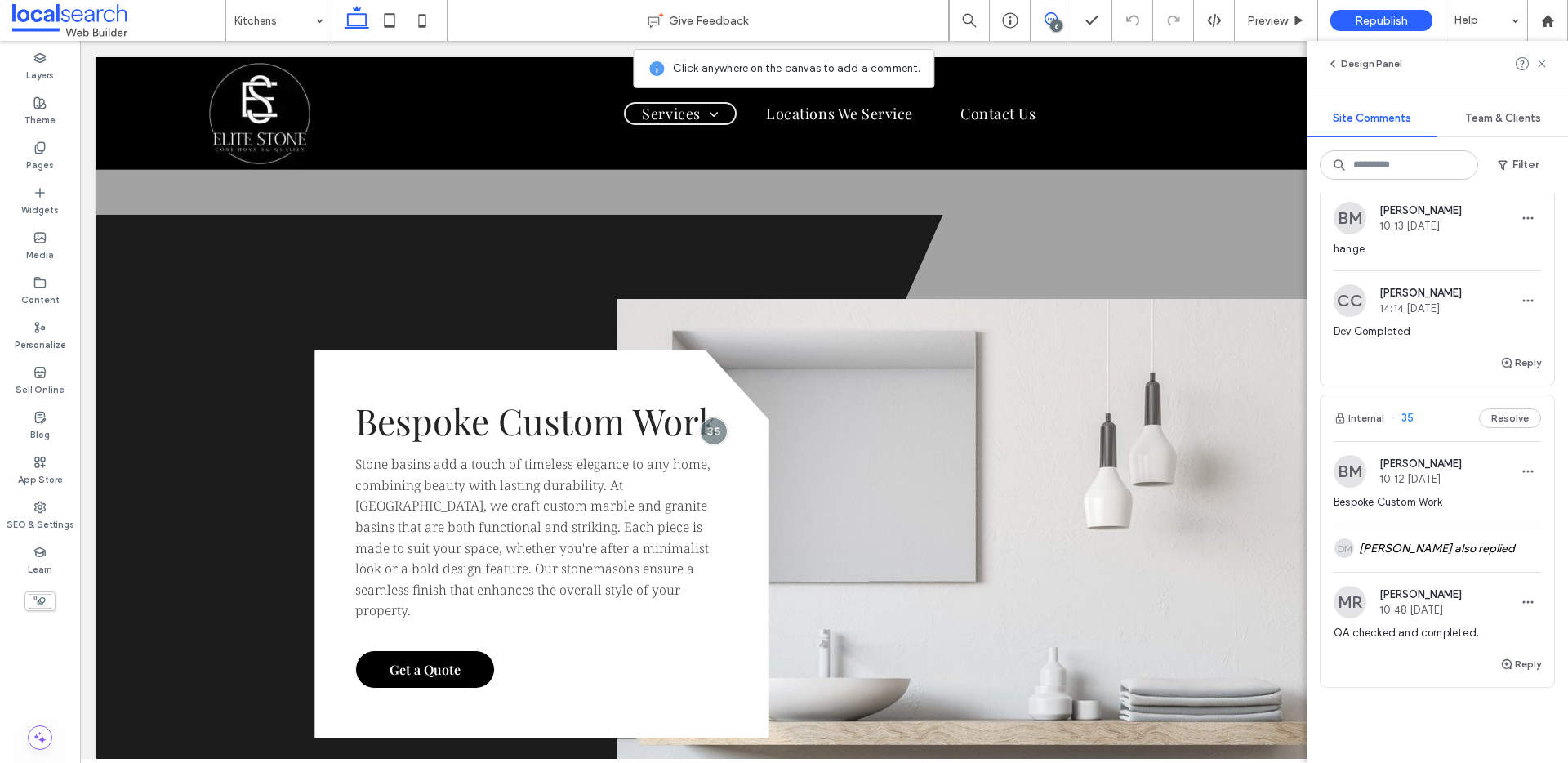
scroll to position [1280, 0]
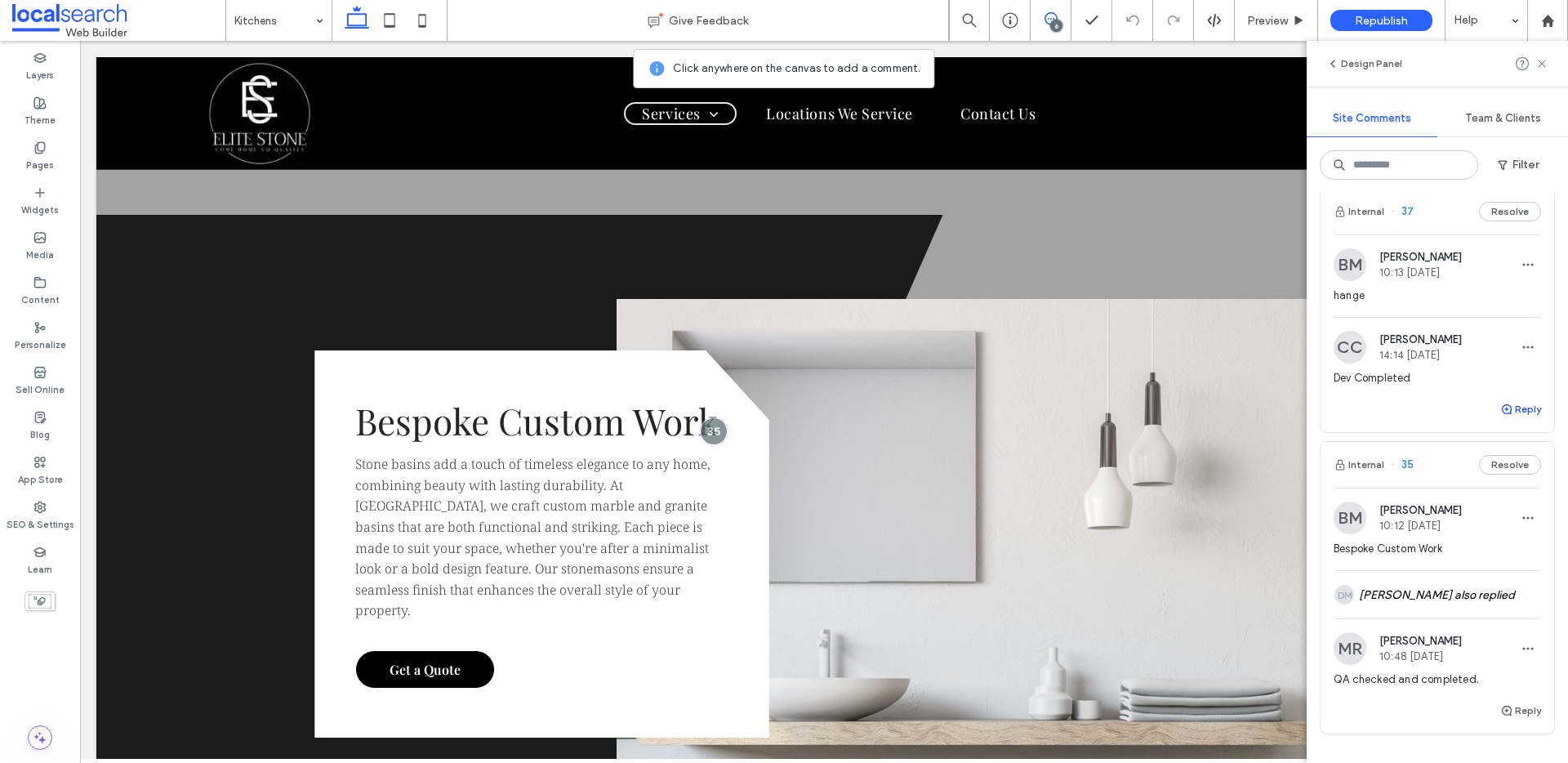
click at [1504, 411] on button "Reply" at bounding box center [1520, 409] width 41 height 20
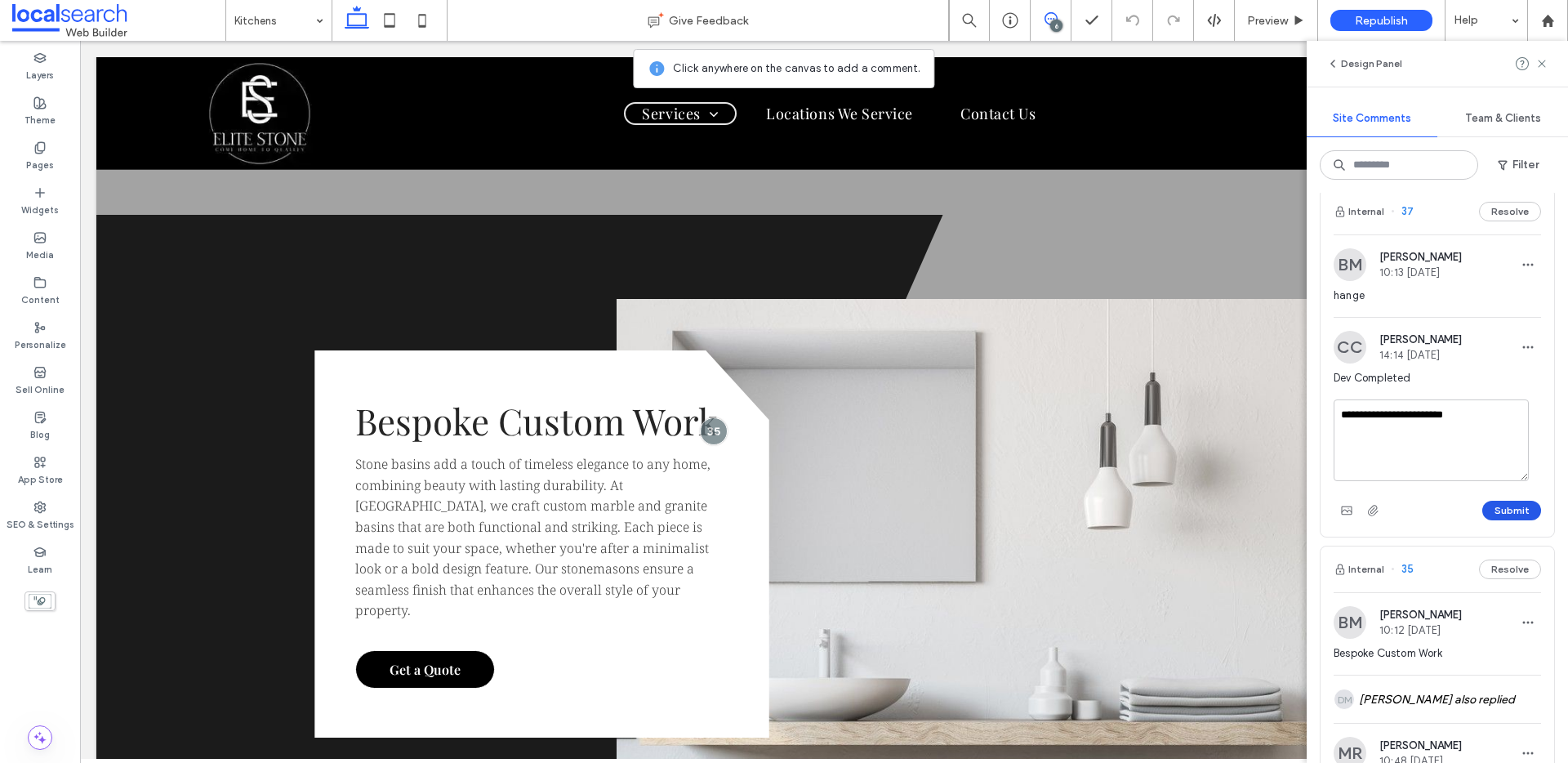
click at [1507, 513] on button "Submit" at bounding box center [1511, 510] width 59 height 20
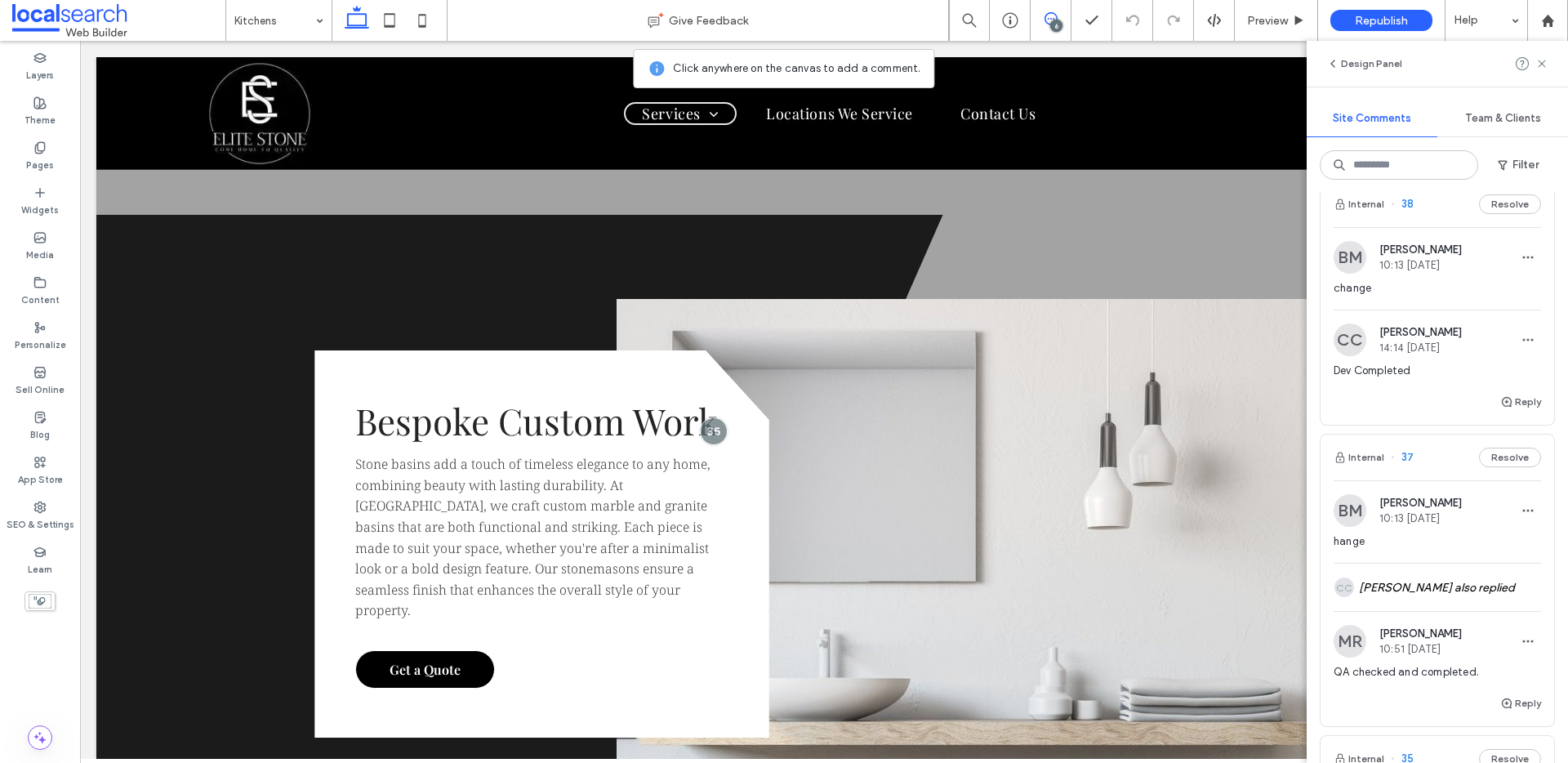
scroll to position [1003, 0]
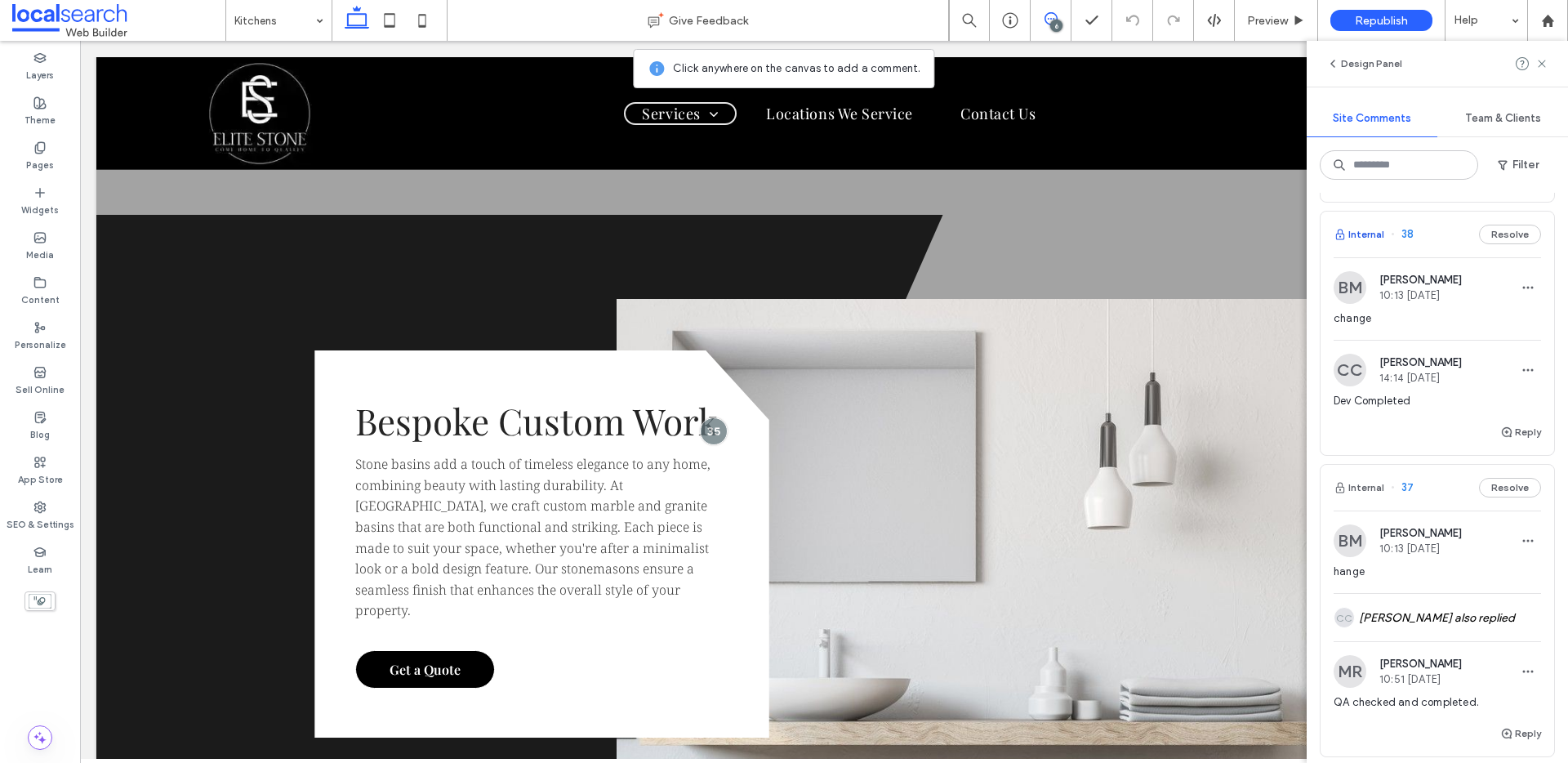
click at [1368, 235] on button "Internal" at bounding box center [1359, 234] width 51 height 20
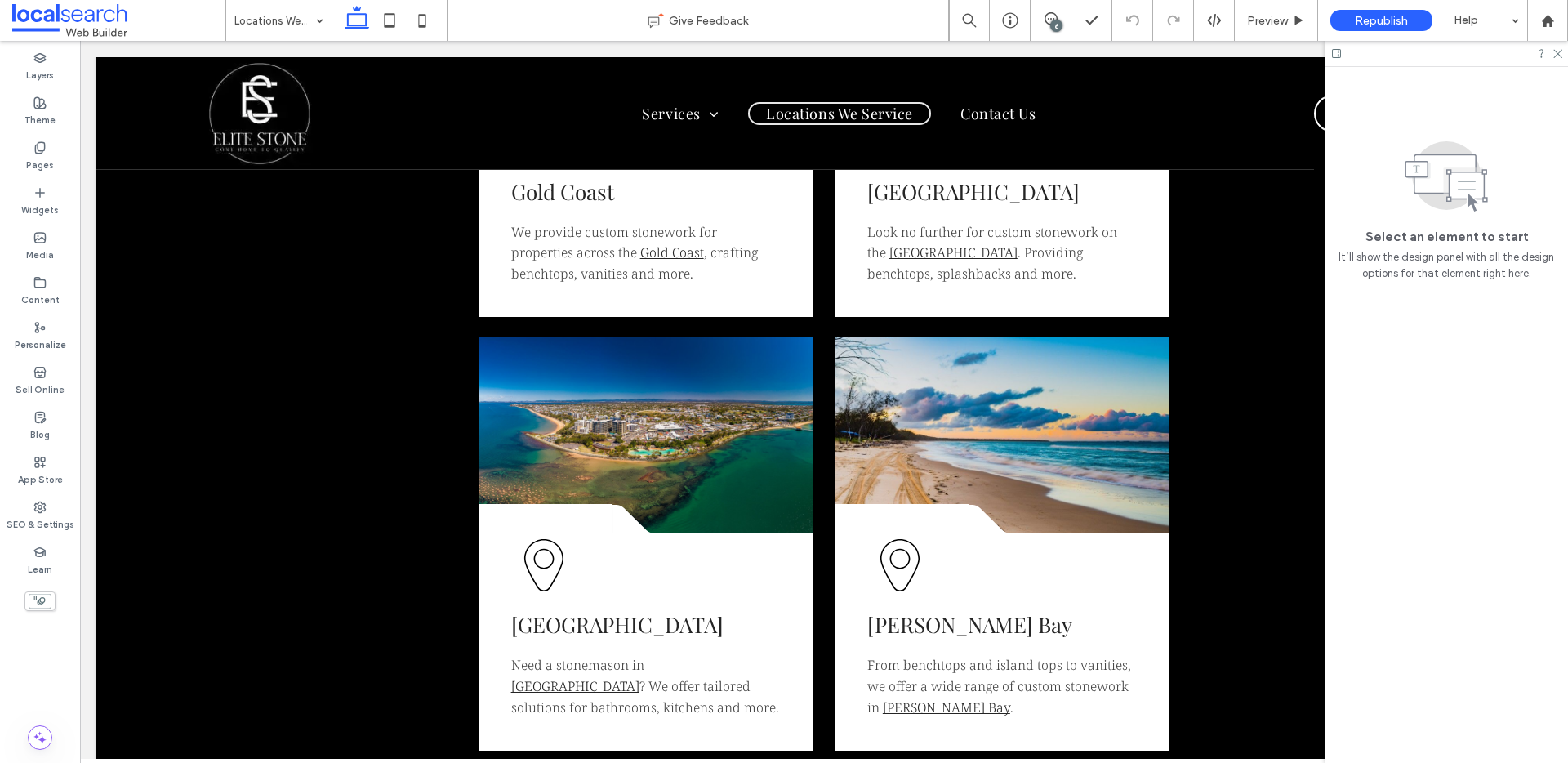
click at [1051, 18] on icon at bounding box center [1050, 19] width 13 height 13
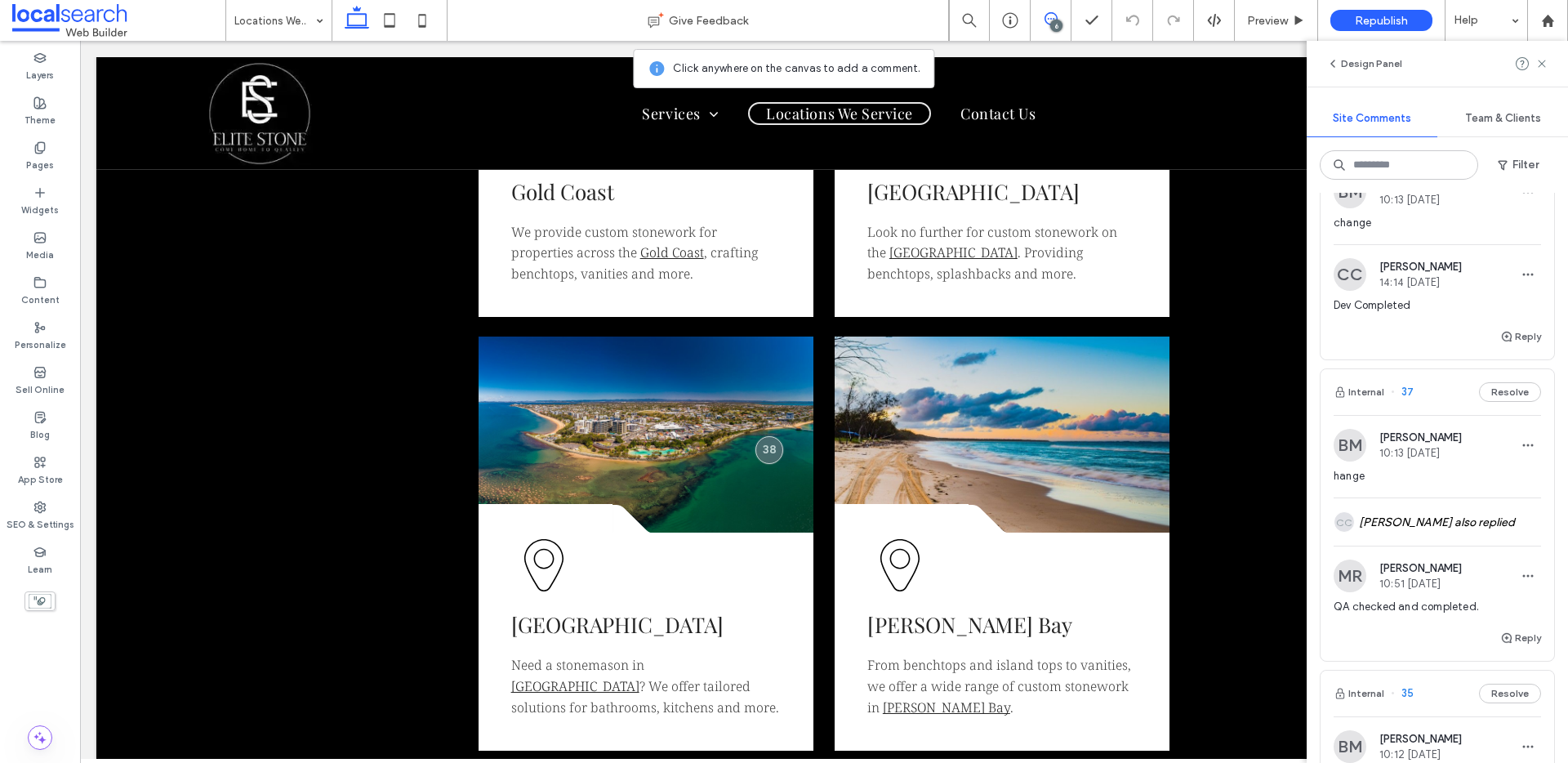
scroll to position [1047, 0]
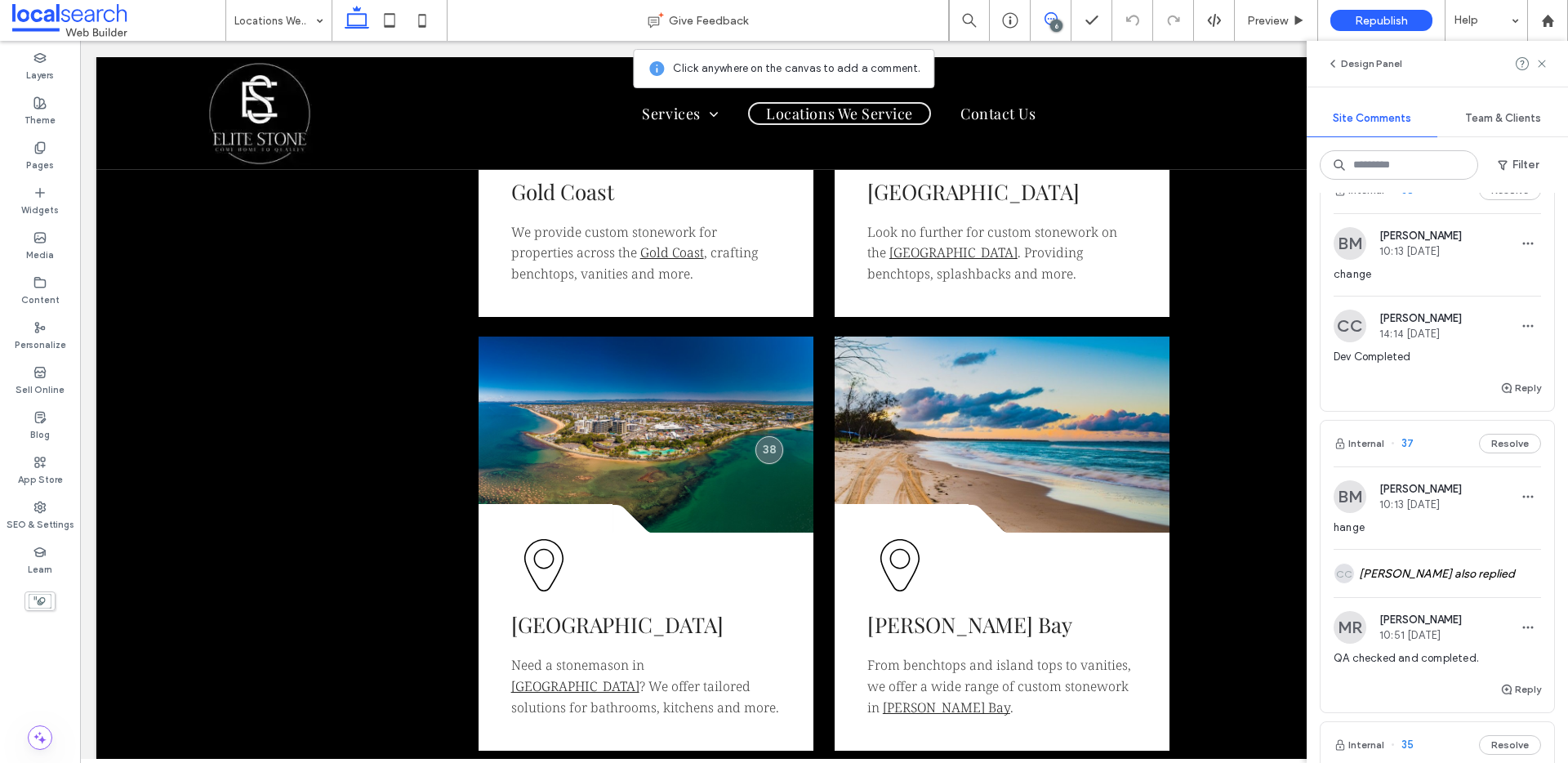
click at [1039, 20] on span at bounding box center [1050, 19] width 40 height 13
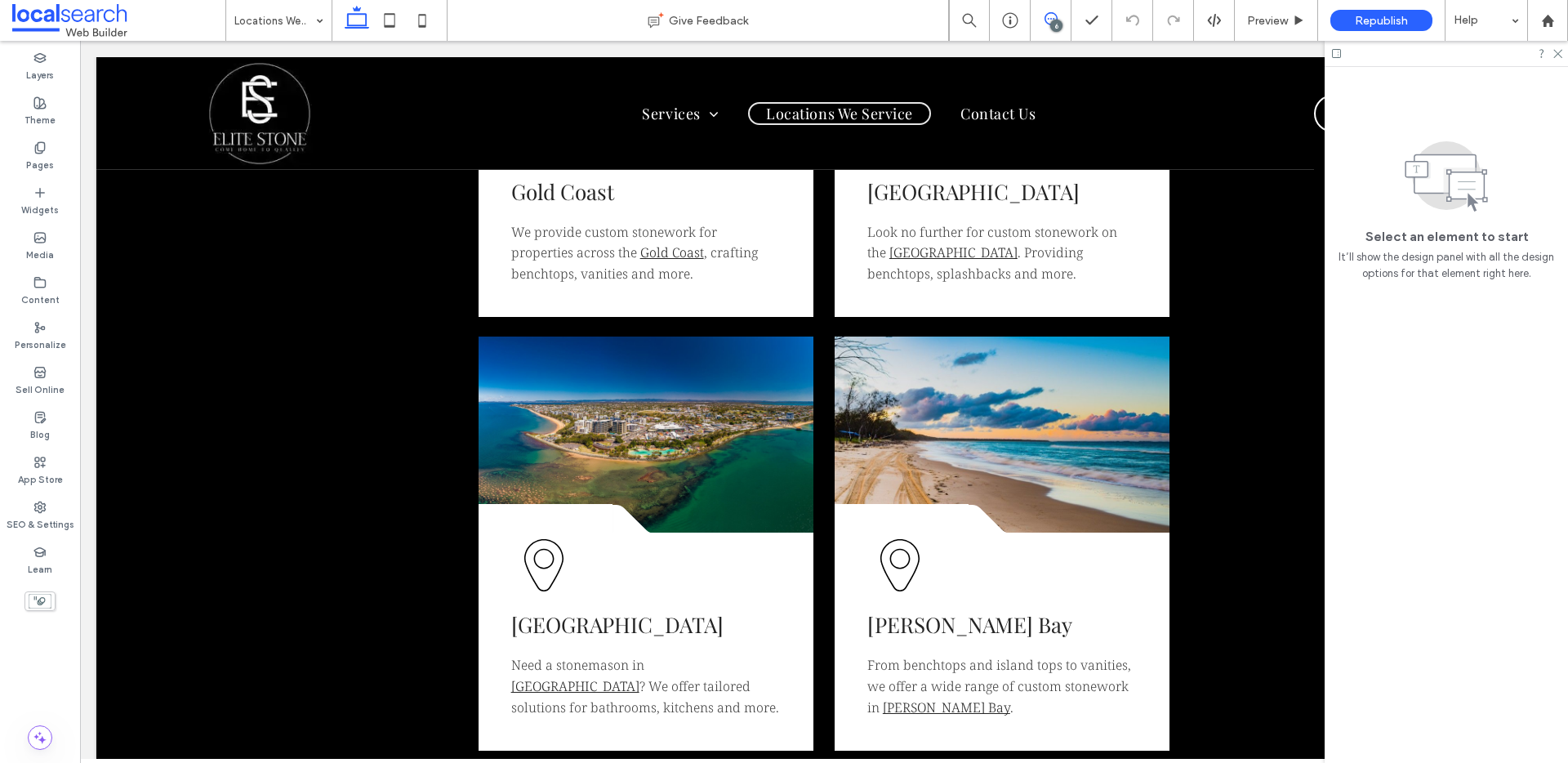
scroll to position [0, 0]
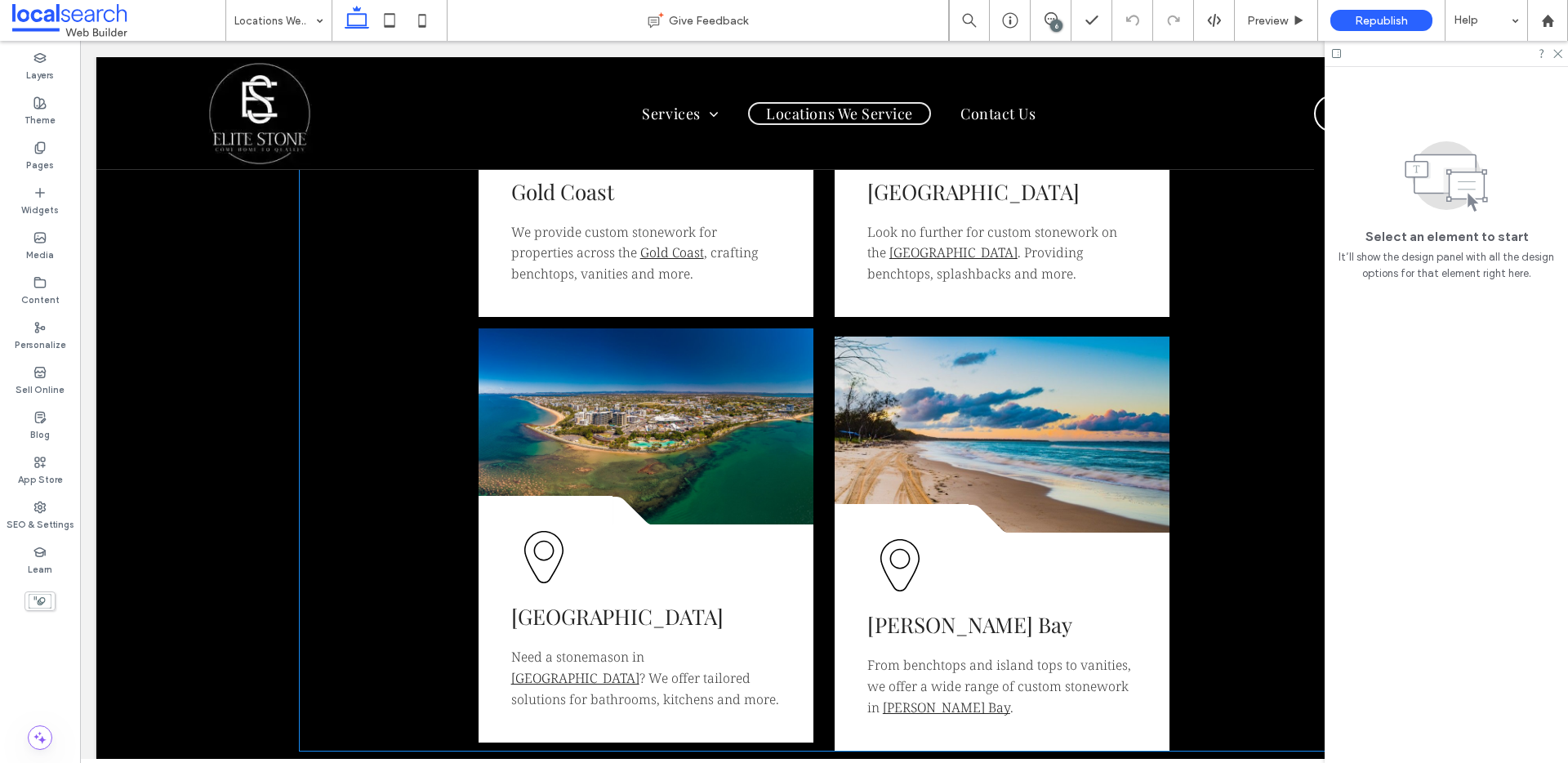
click at [687, 414] on link at bounding box center [646, 426] width 335 height 196
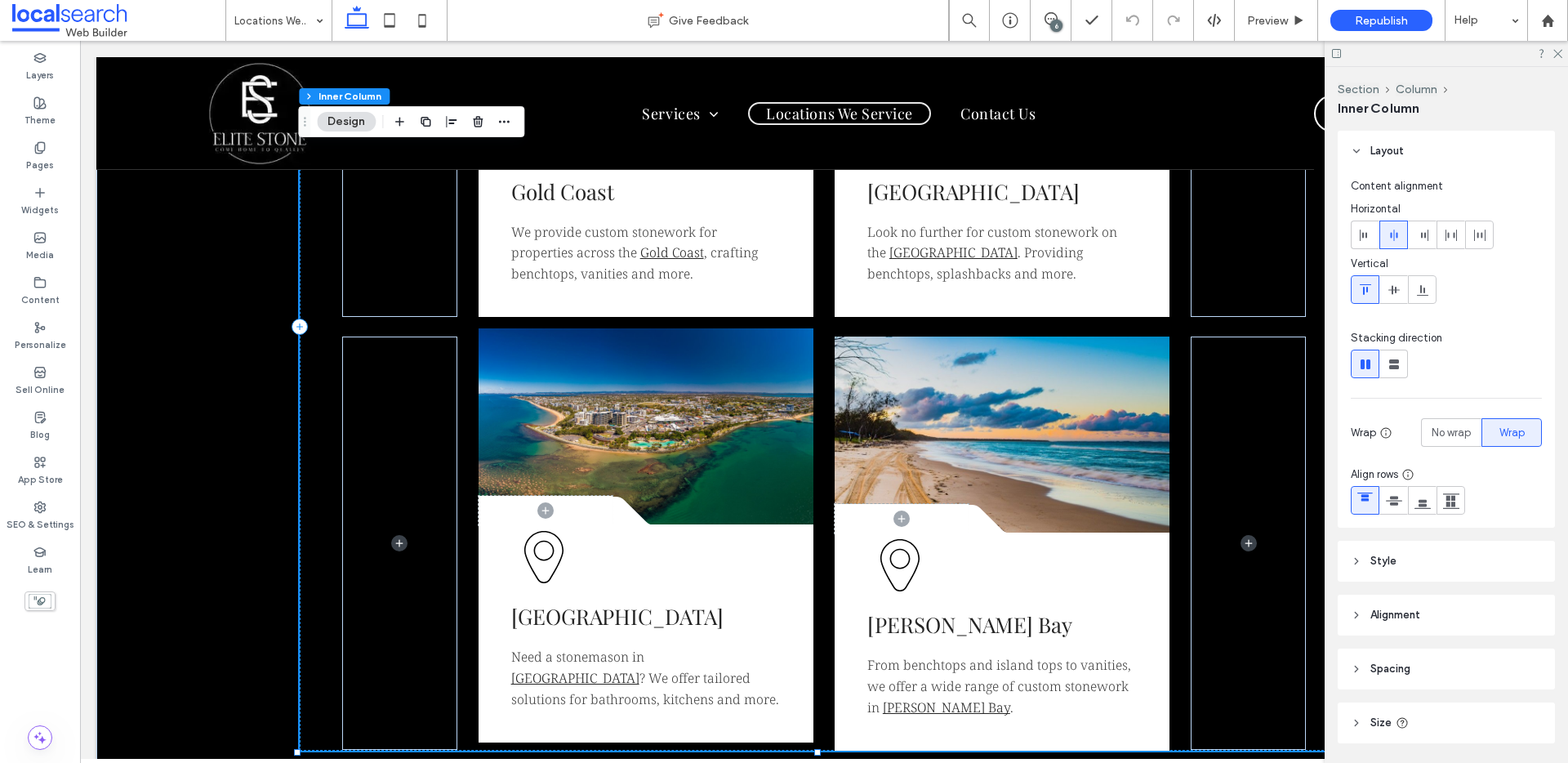
click at [687, 414] on link at bounding box center [646, 426] width 335 height 196
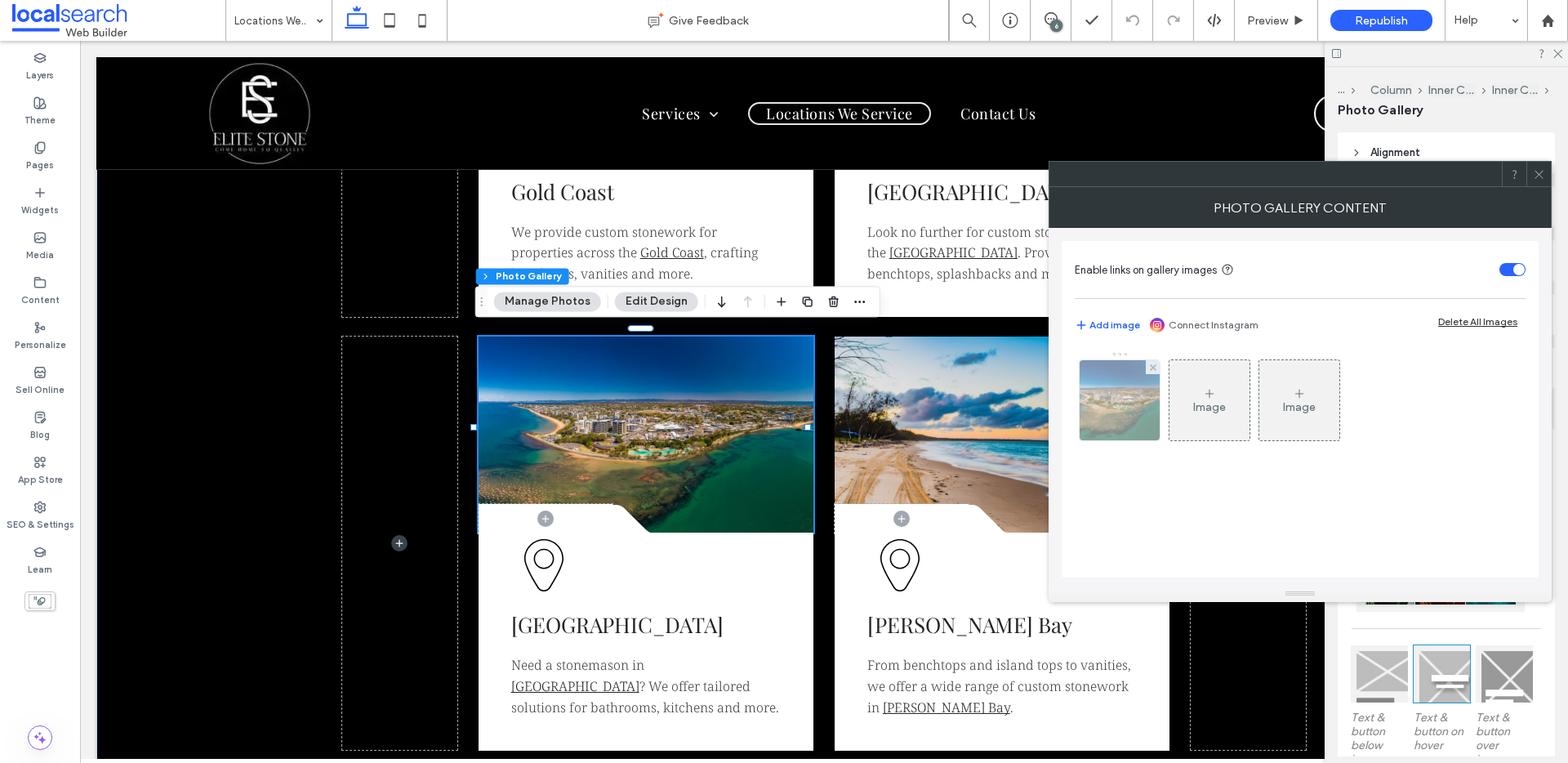
click at [1139, 404] on div at bounding box center [1120, 401] width 80 height 80
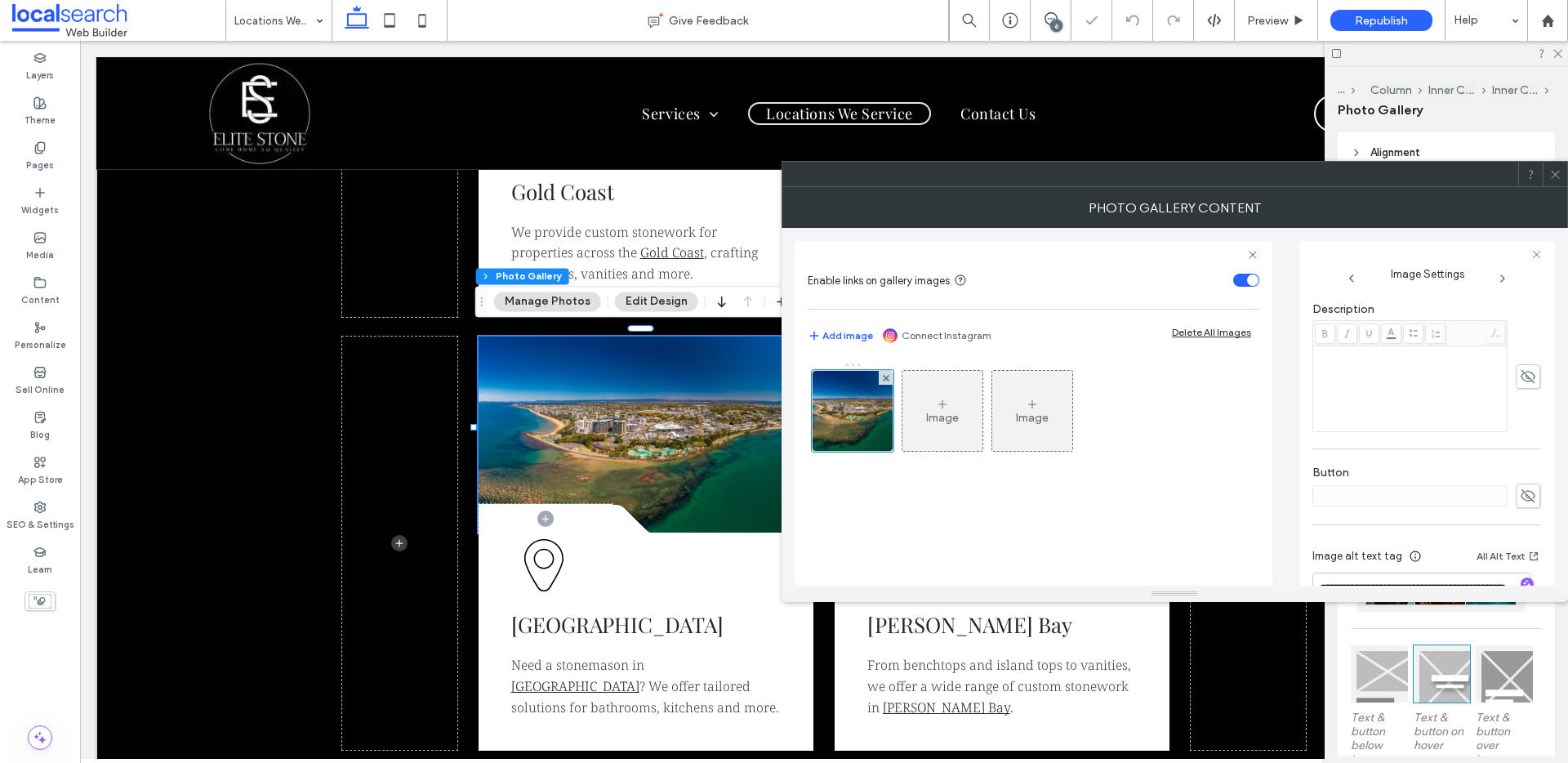
scroll to position [494, 0]
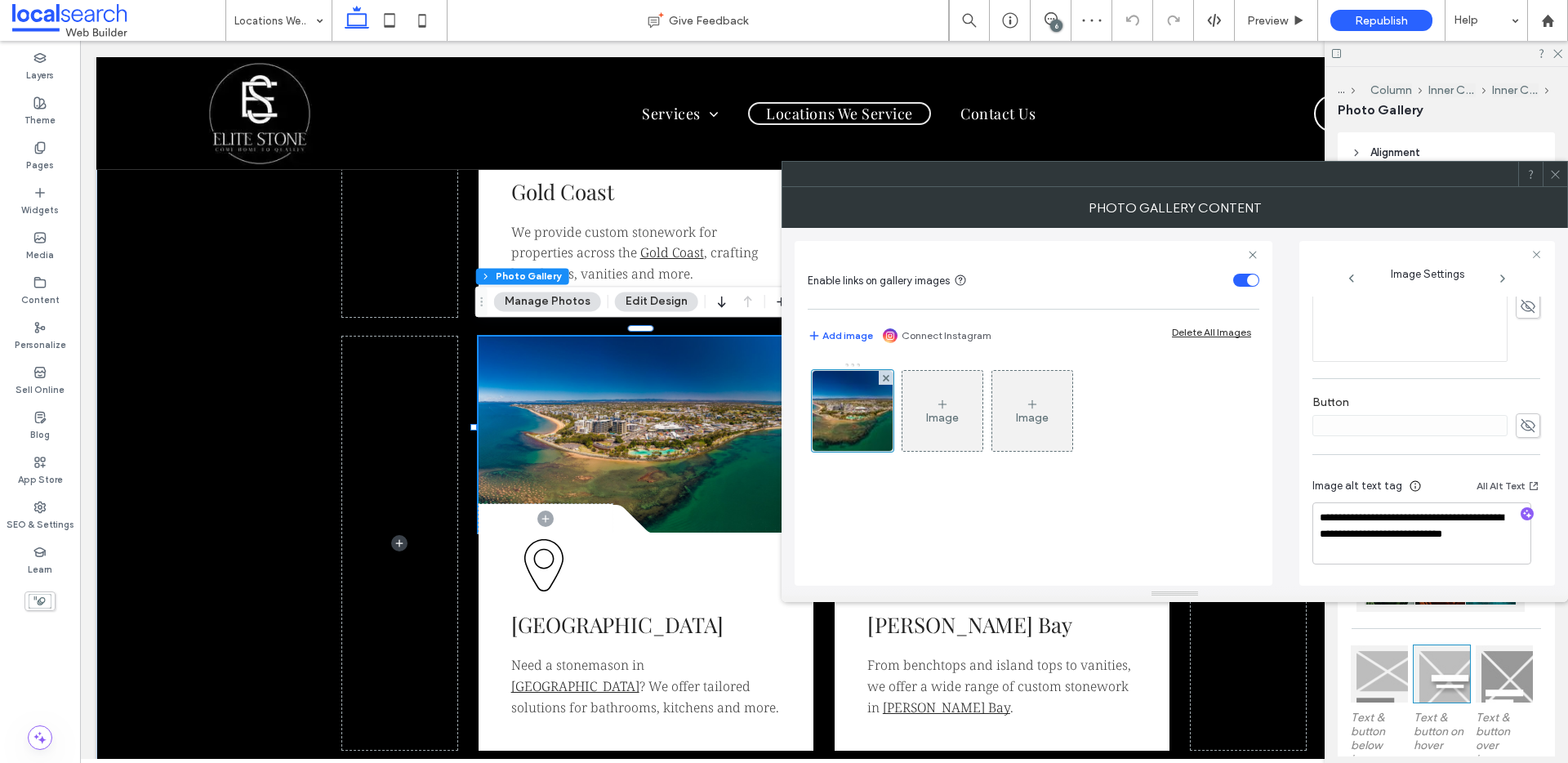
click at [1552, 177] on icon at bounding box center [1554, 174] width 13 height 13
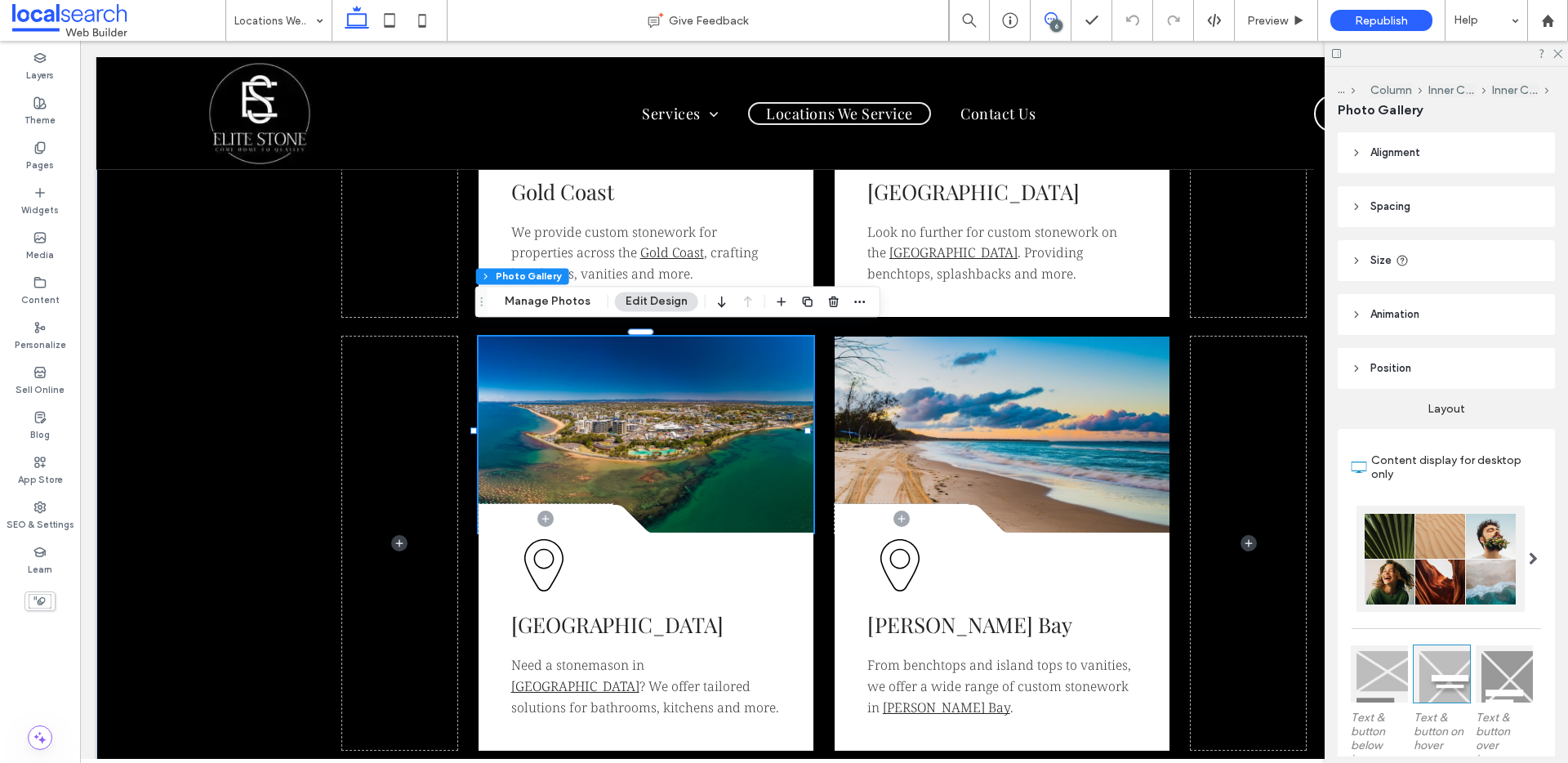
drag, startPoint x: 1051, startPoint y: 20, endPoint x: 1139, endPoint y: 129, distance: 140.1
click at [1051, 20] on icon at bounding box center [1050, 19] width 13 height 13
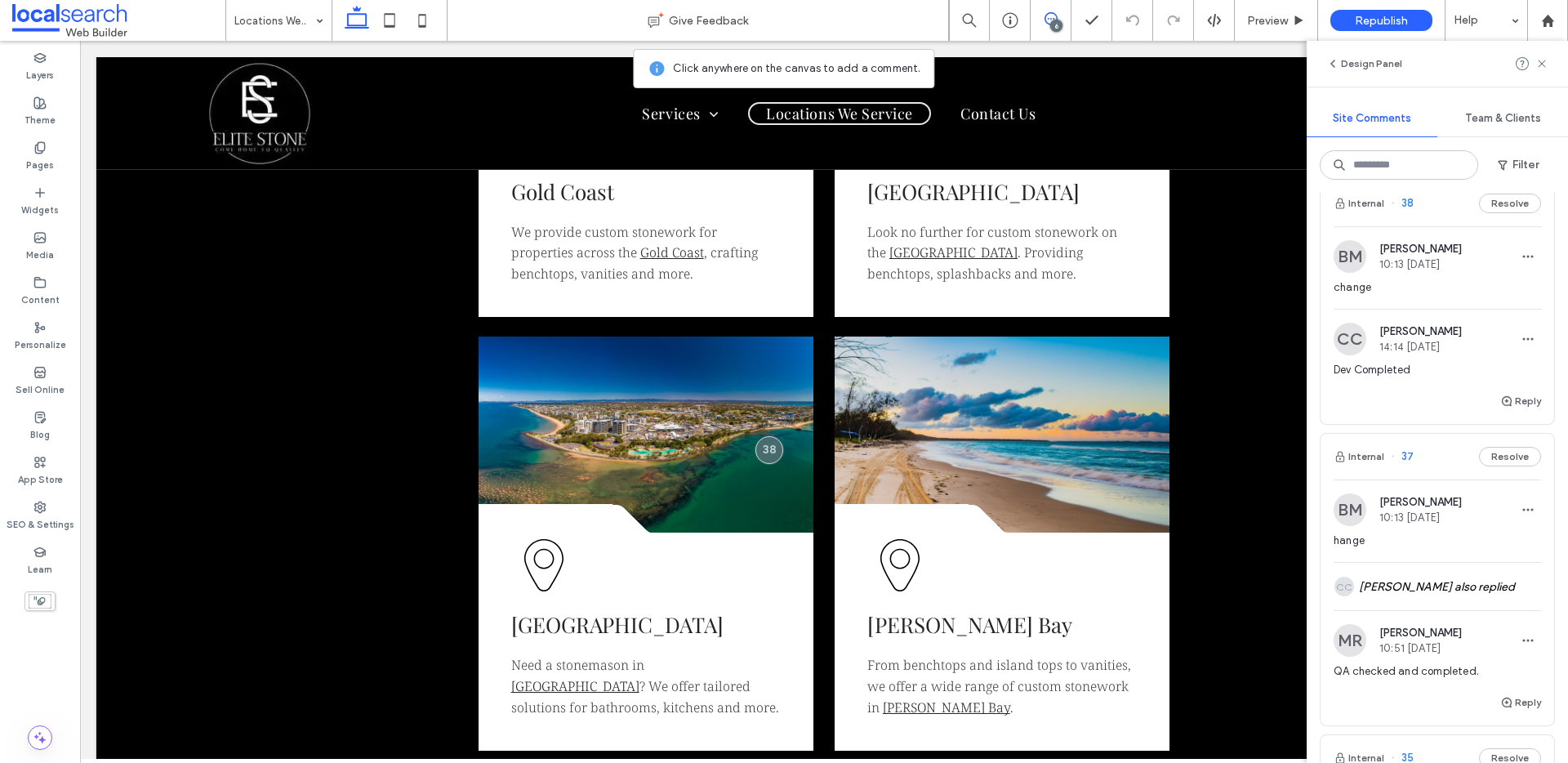
scroll to position [1031, 0]
click at [1503, 401] on button "Reply" at bounding box center [1520, 404] width 41 height 20
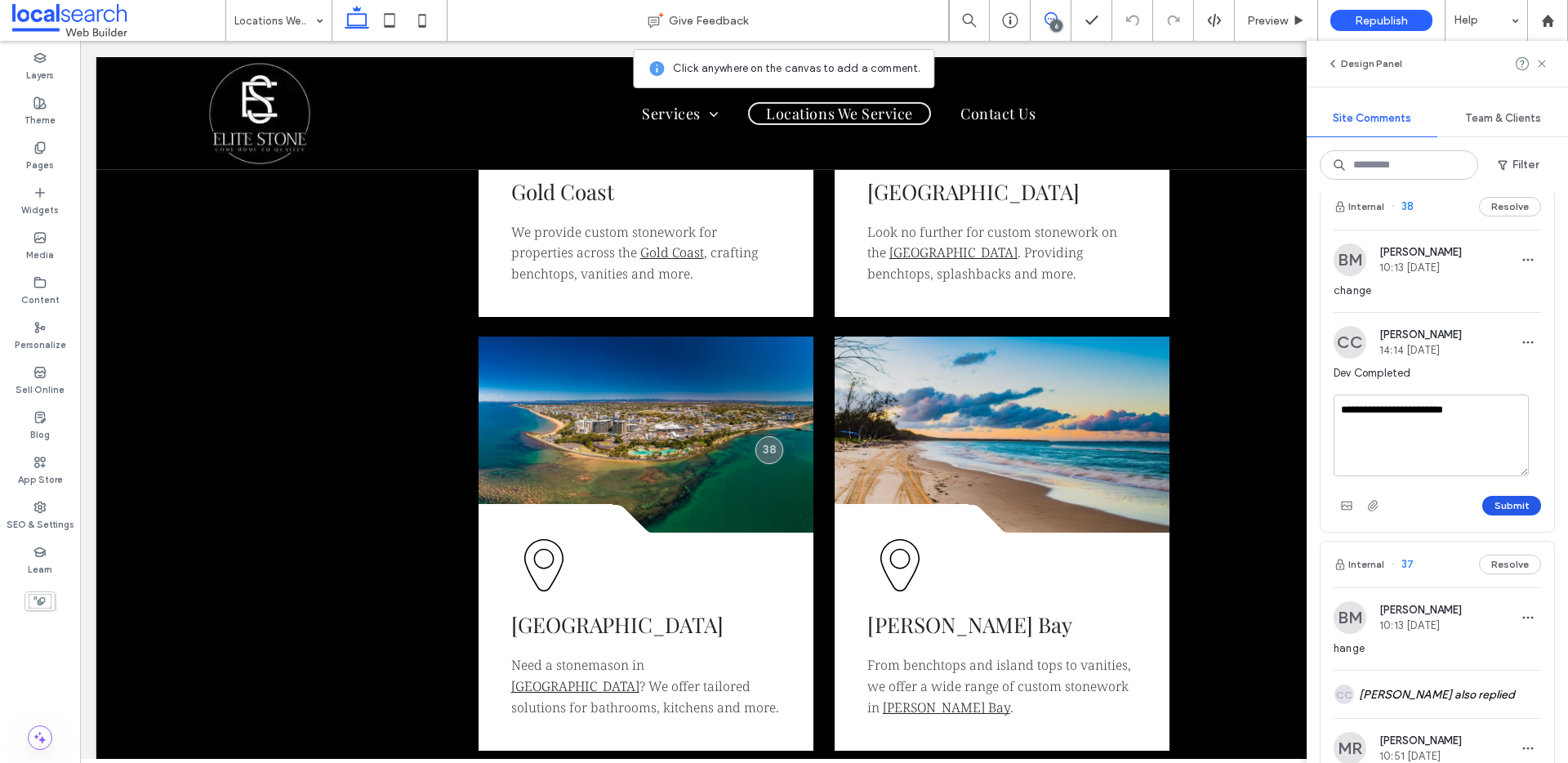
type textarea "**********"
click at [1503, 506] on button "Submit" at bounding box center [1511, 505] width 59 height 20
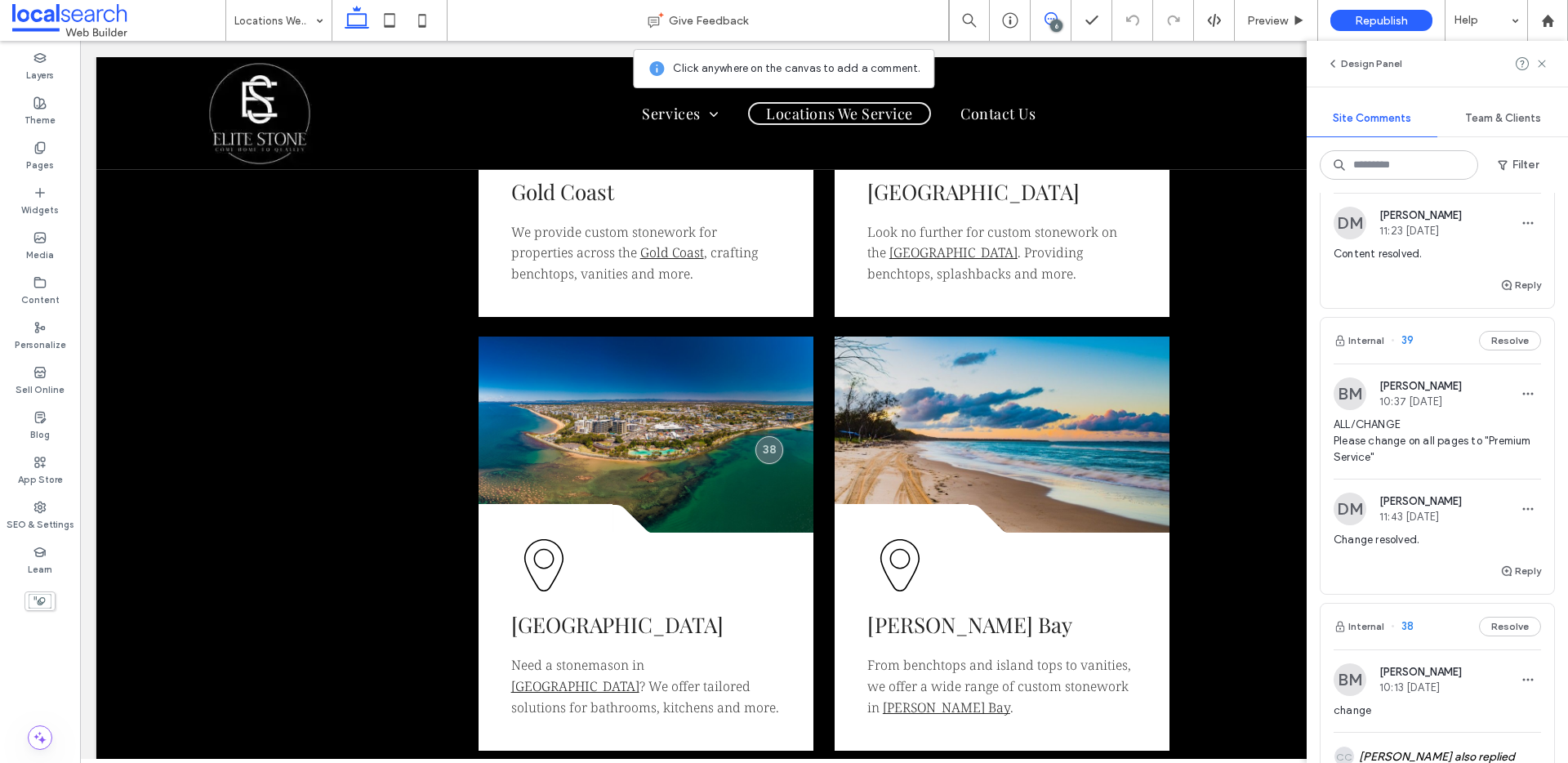
scroll to position [597, 0]
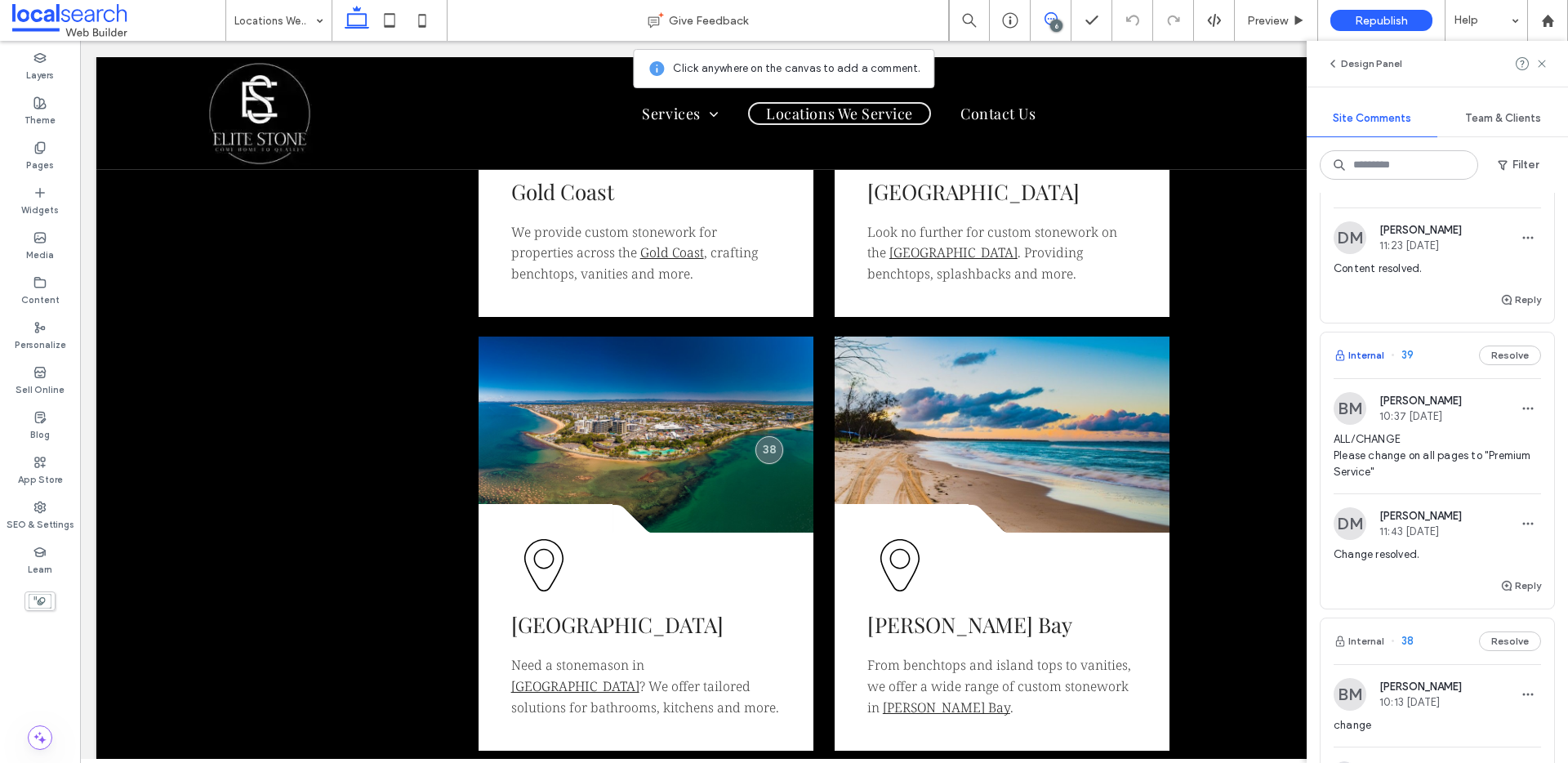
click at [1364, 351] on button "Internal" at bounding box center [1359, 355] width 51 height 20
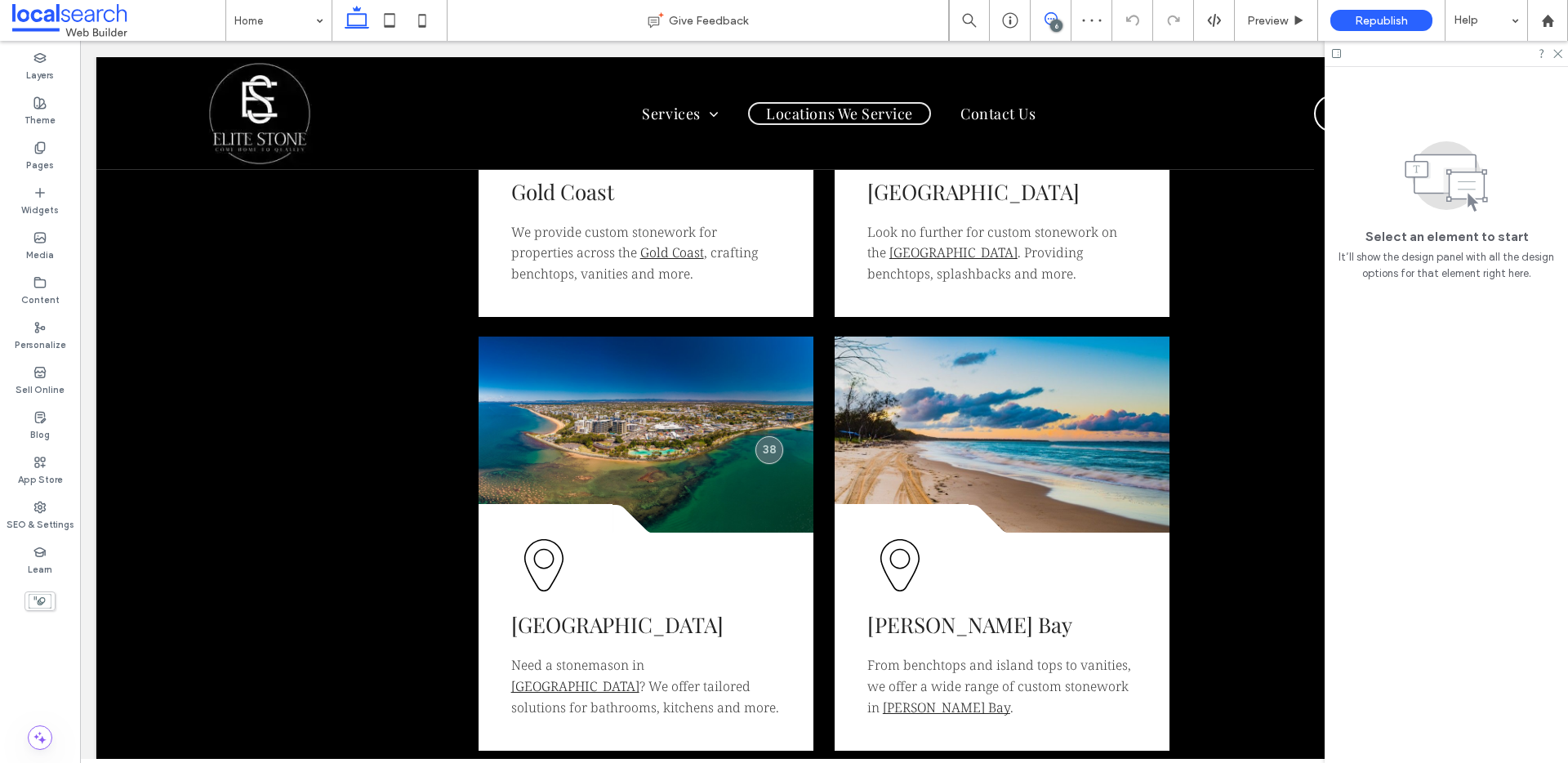
click at [1053, 19] on icon at bounding box center [1050, 19] width 13 height 13
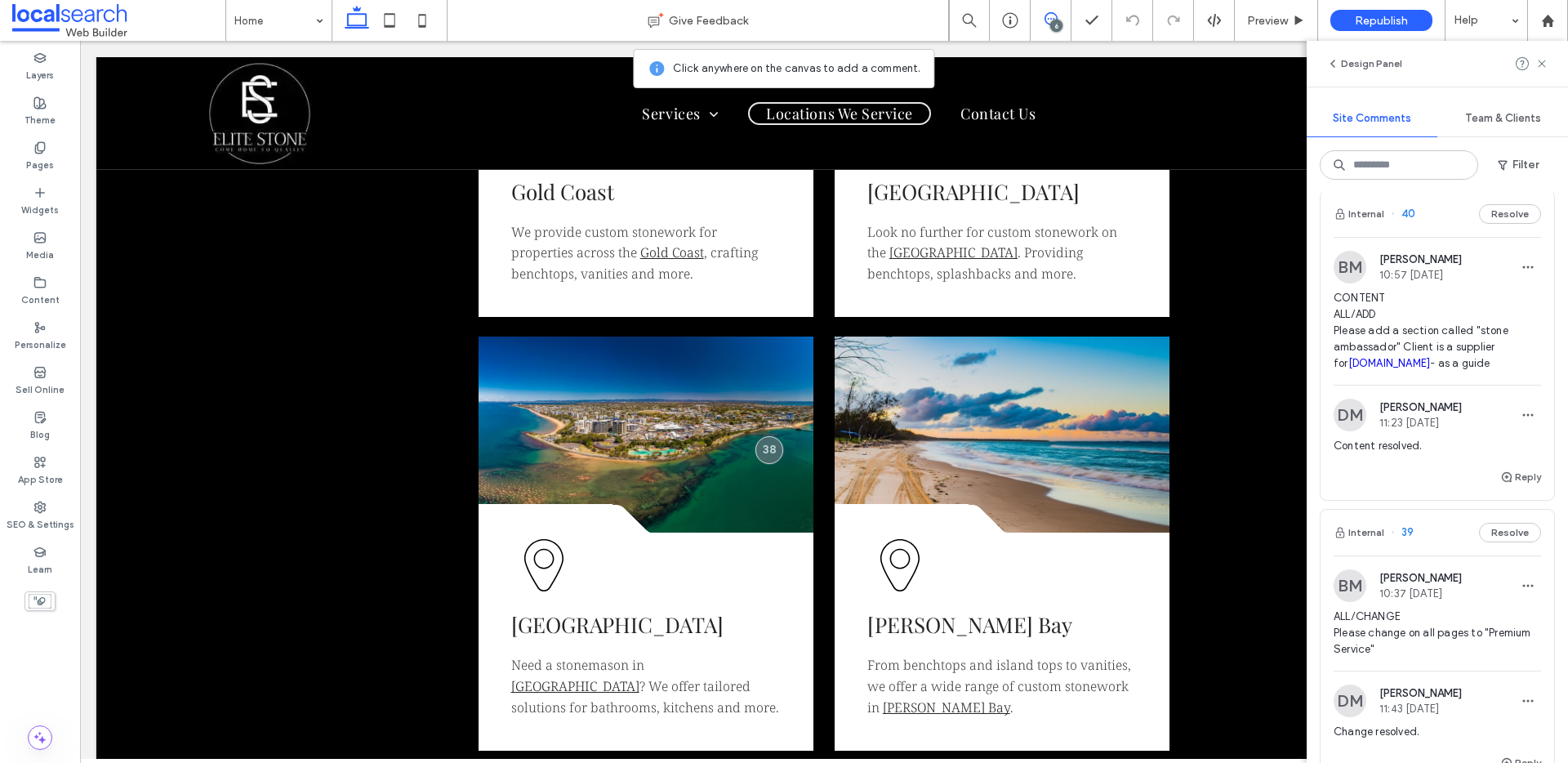
scroll to position [461, 0]
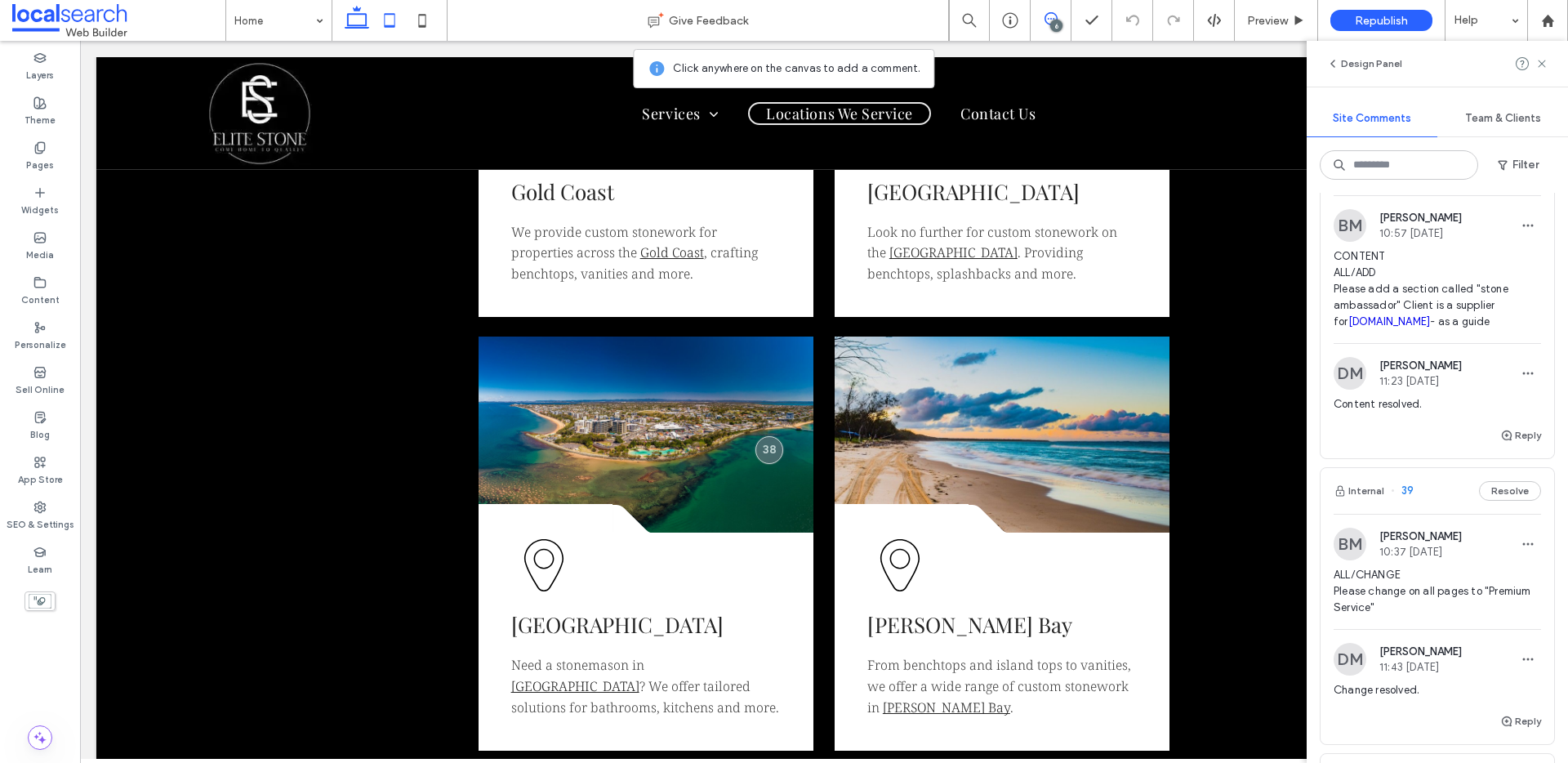
drag, startPoint x: 380, startPoint y: 23, endPoint x: 390, endPoint y: 21, distance: 10.2
click at [380, 23] on icon at bounding box center [389, 20] width 32 height 32
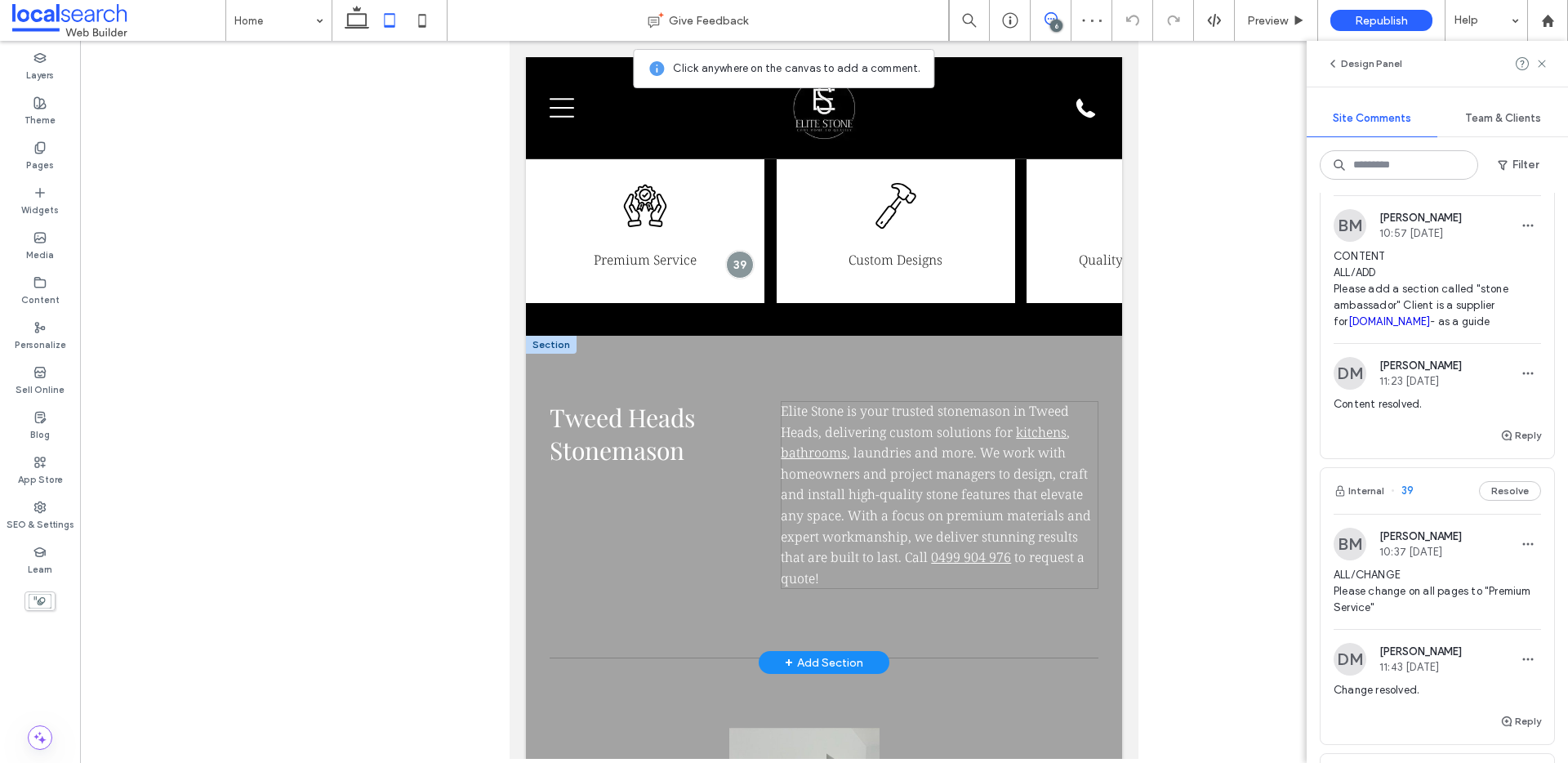
scroll to position [470, 0]
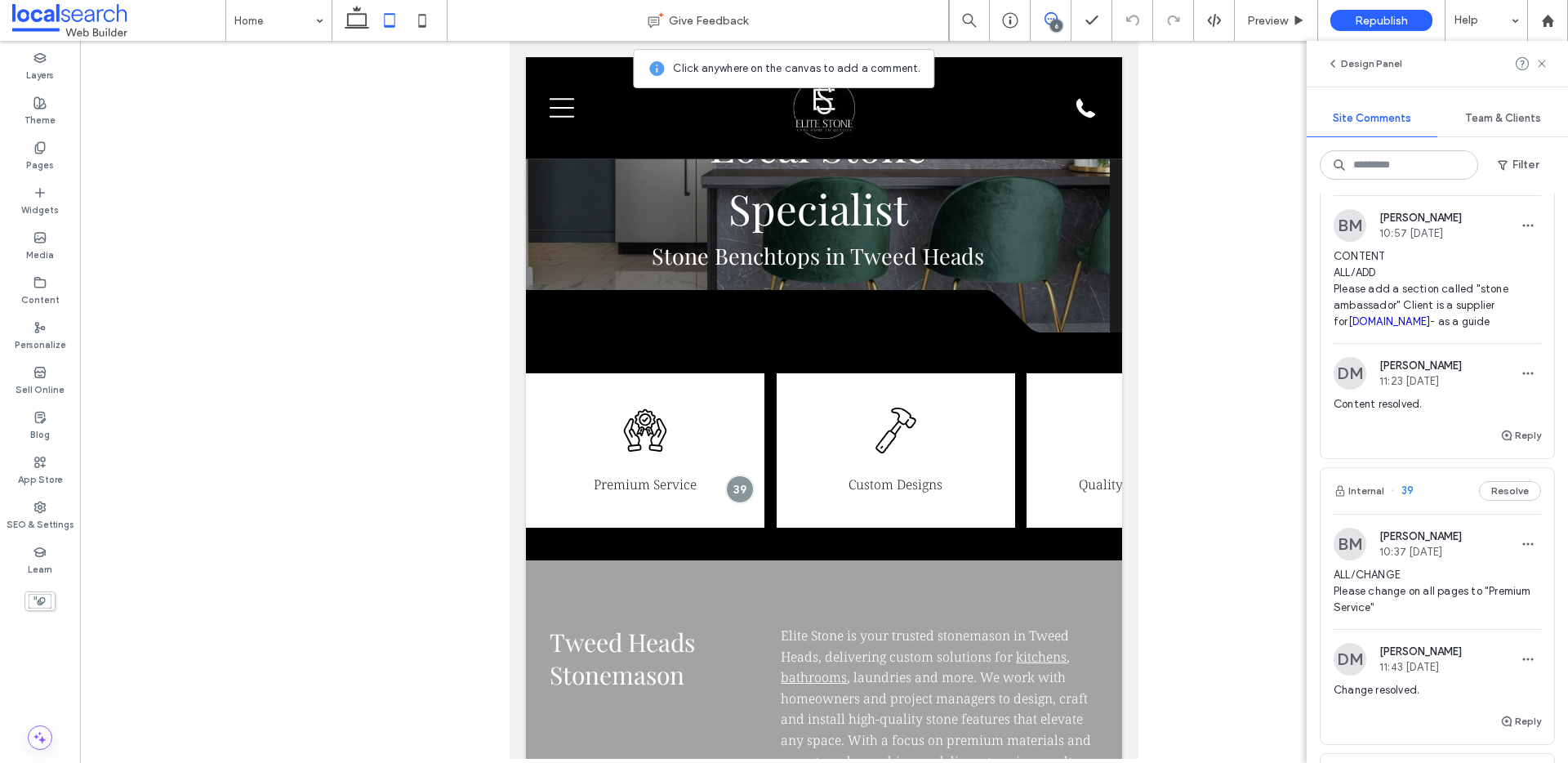
click at [420, 22] on icon at bounding box center [421, 20] width 32 height 32
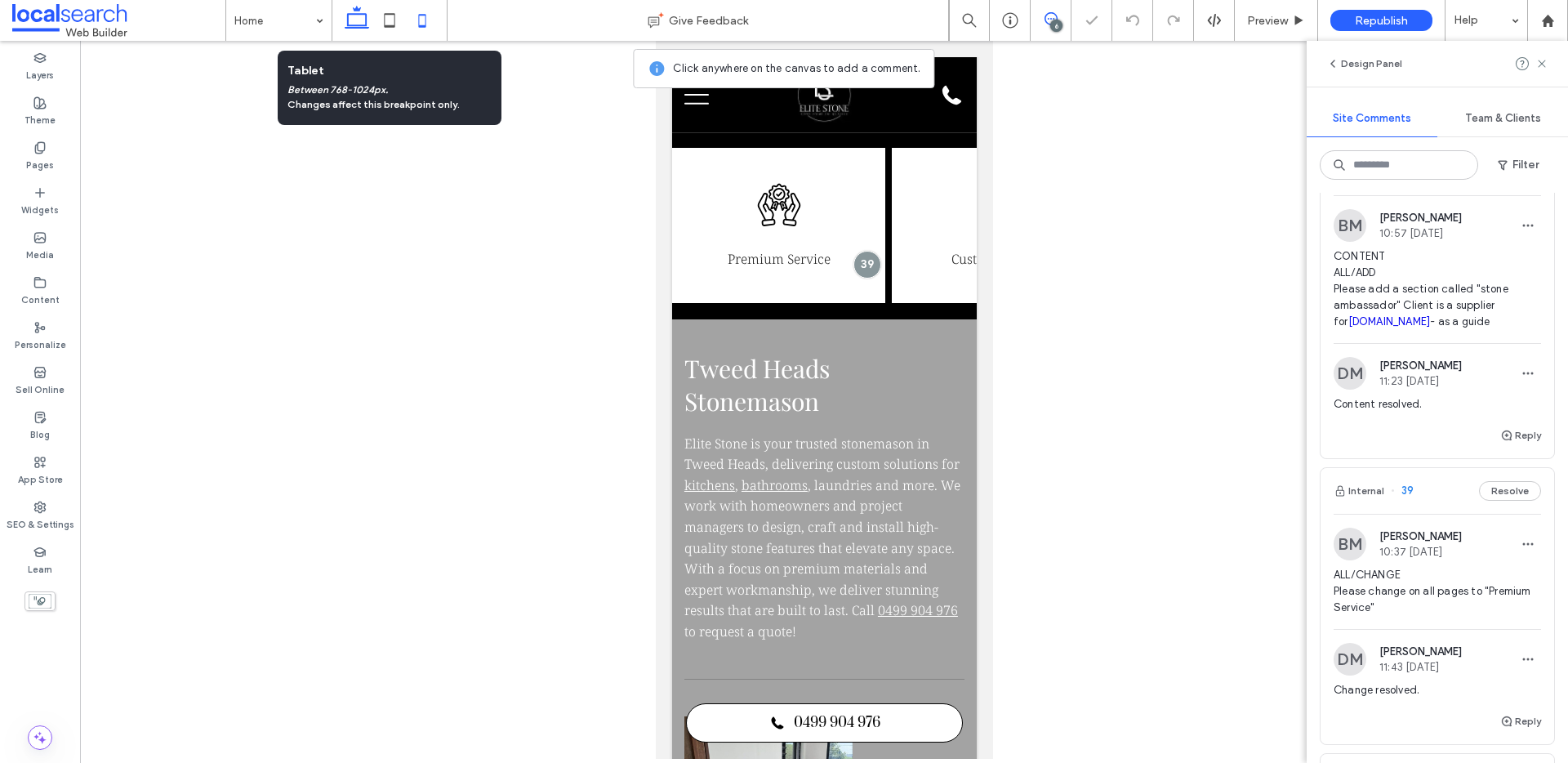
click at [383, 21] on icon at bounding box center [389, 20] width 32 height 32
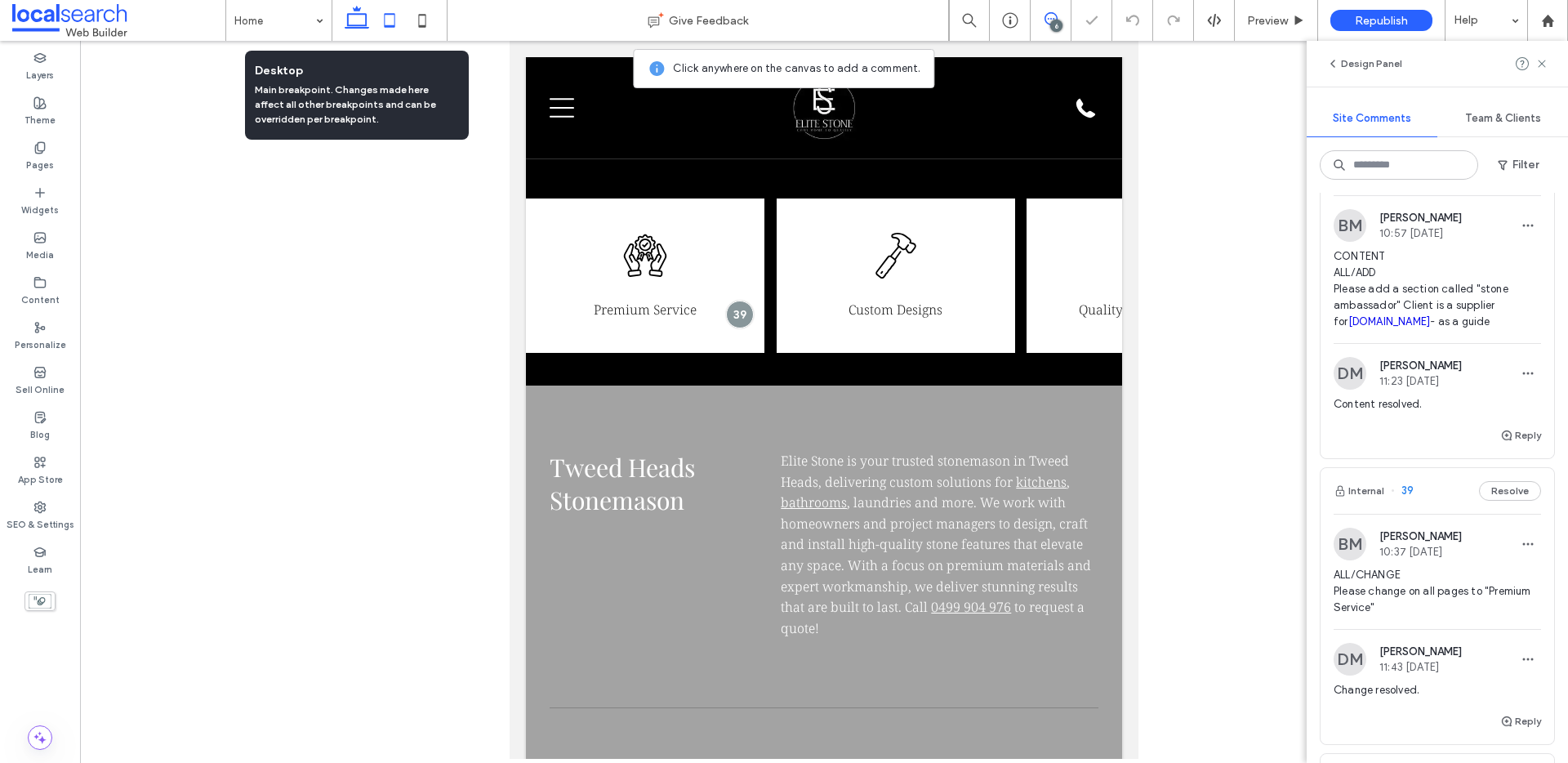
click at [347, 23] on use at bounding box center [357, 17] width 24 height 22
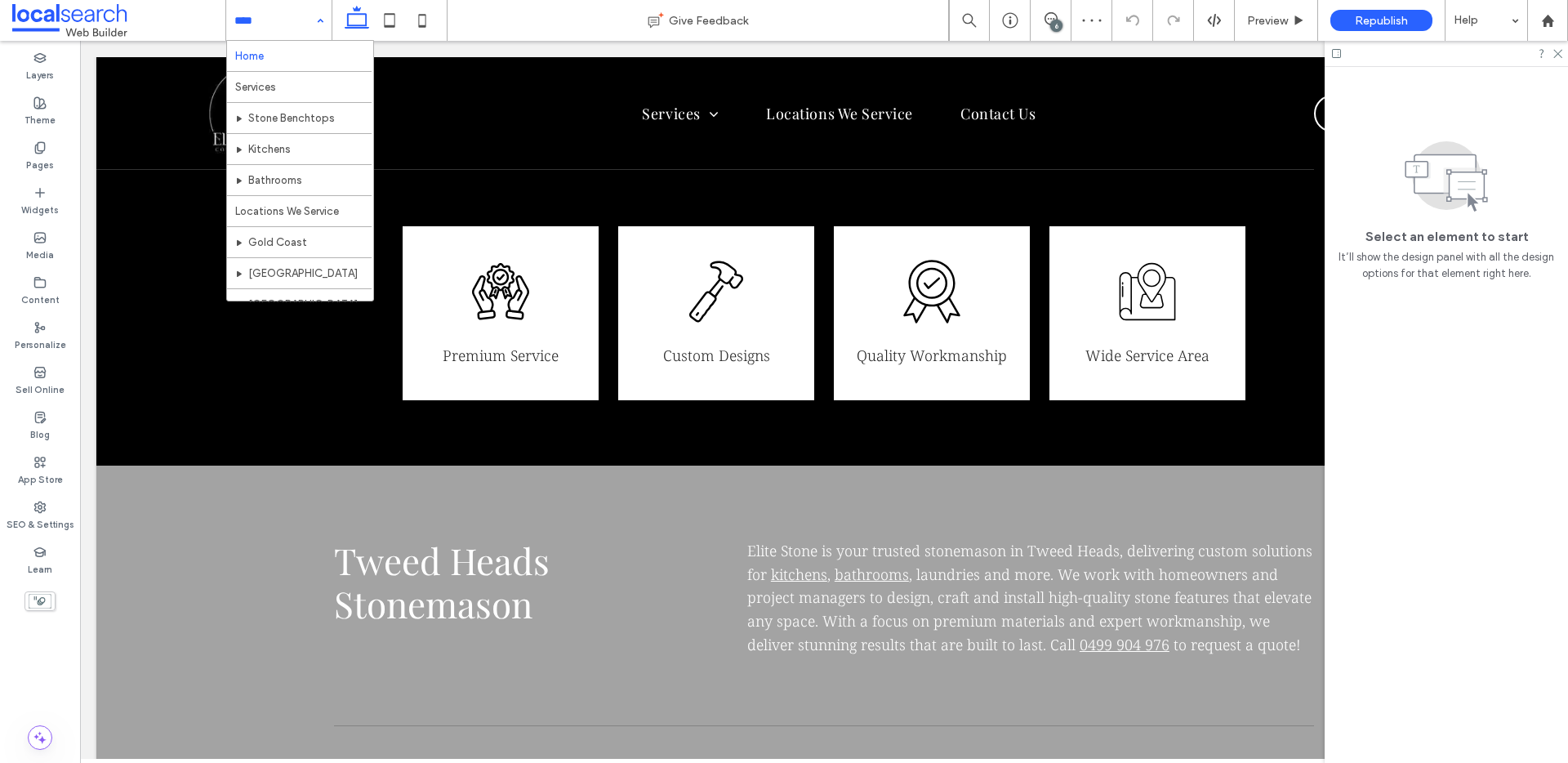
scroll to position [0, 0]
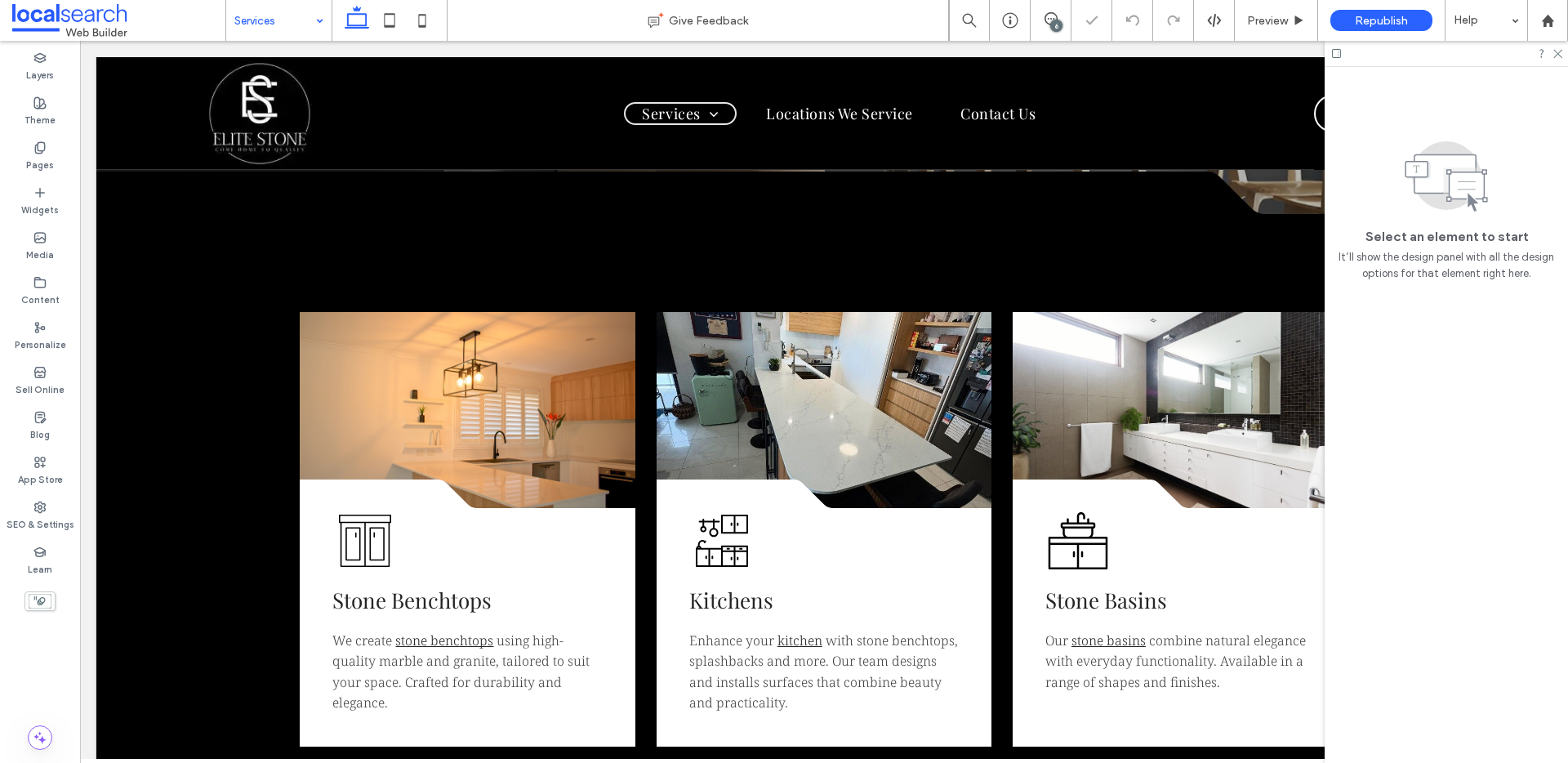
scroll to position [330, 0]
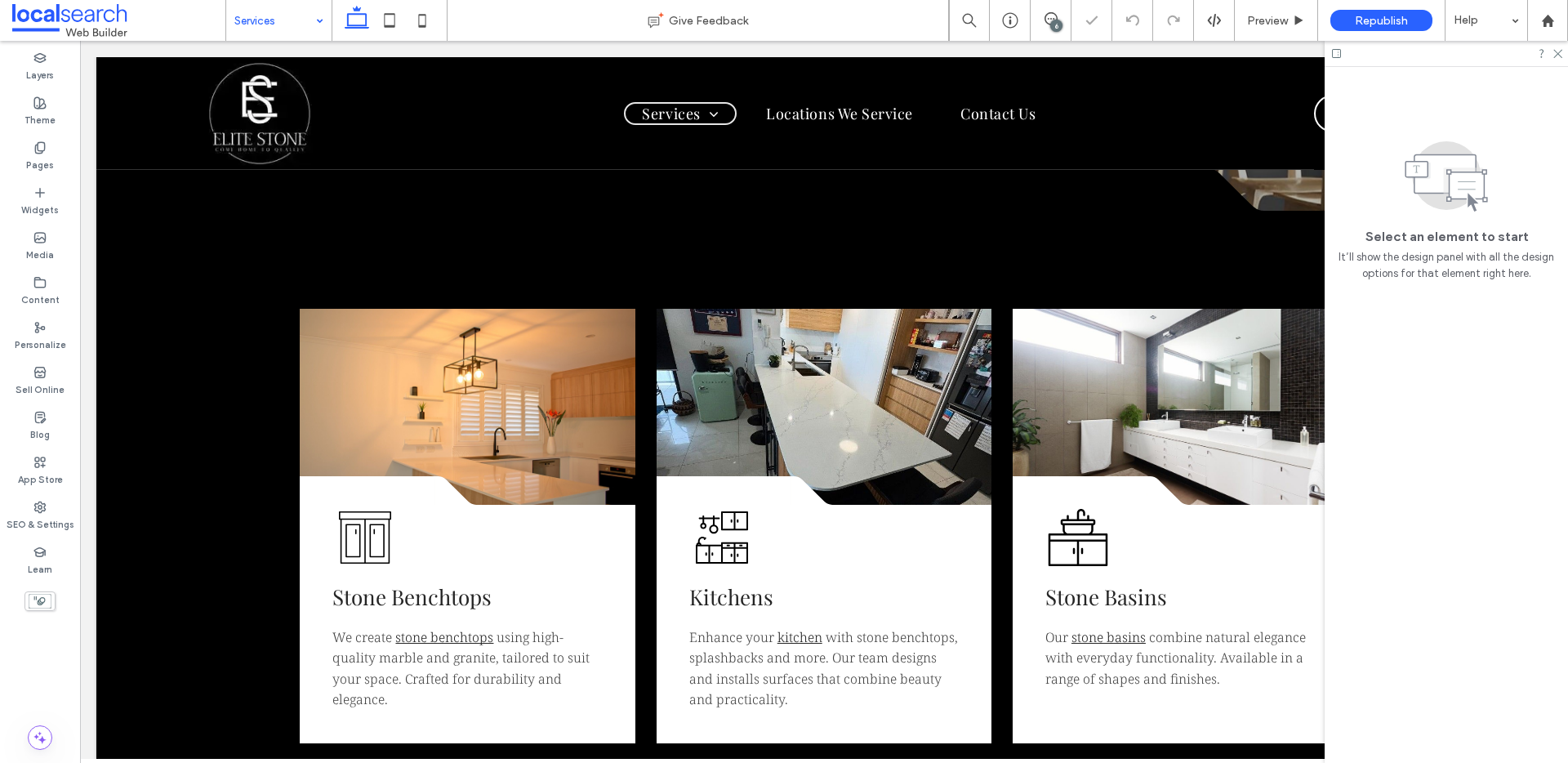
click at [271, 30] on input at bounding box center [275, 21] width 81 height 41
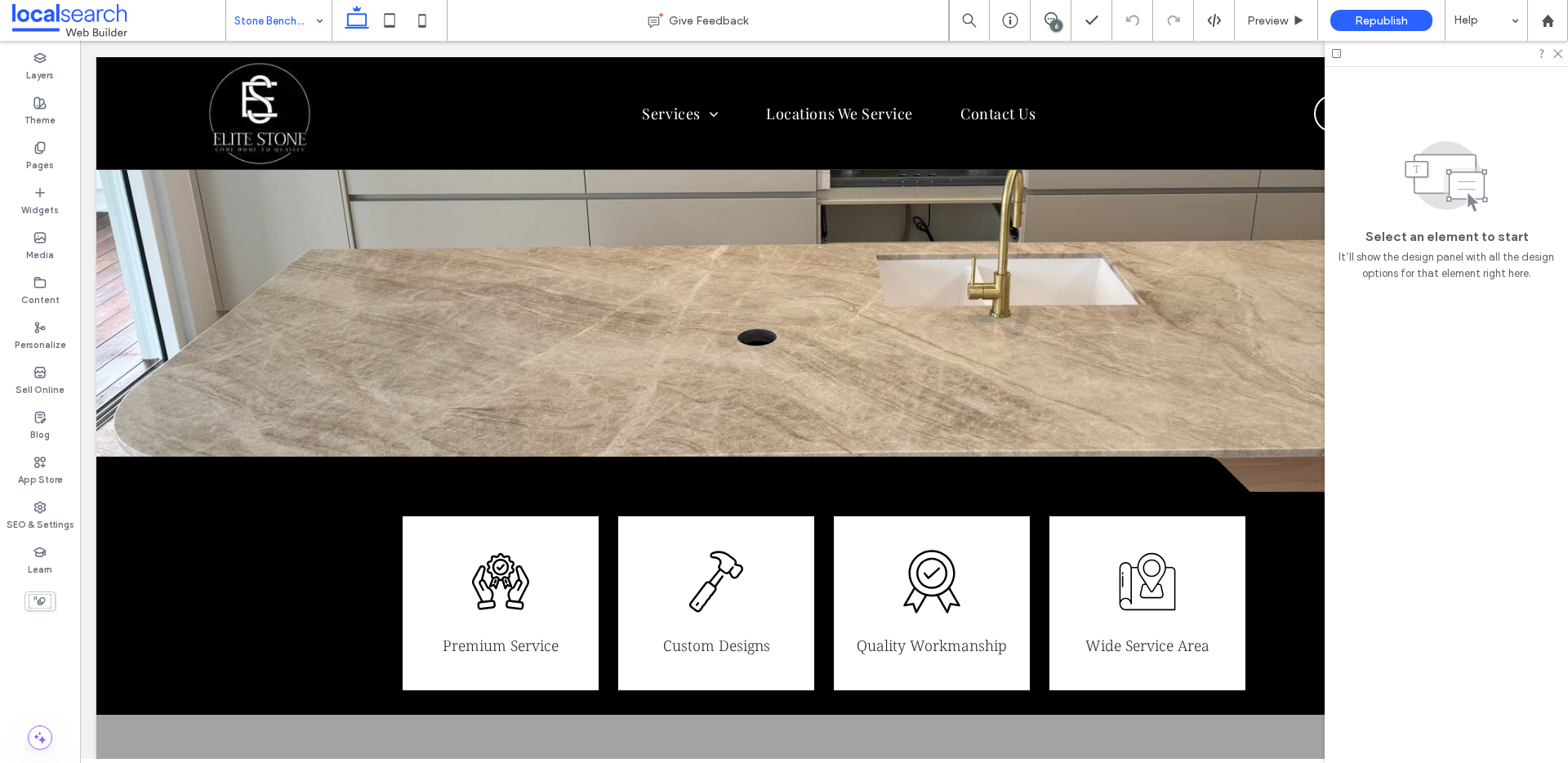
click at [306, 27] on input at bounding box center [275, 21] width 81 height 41
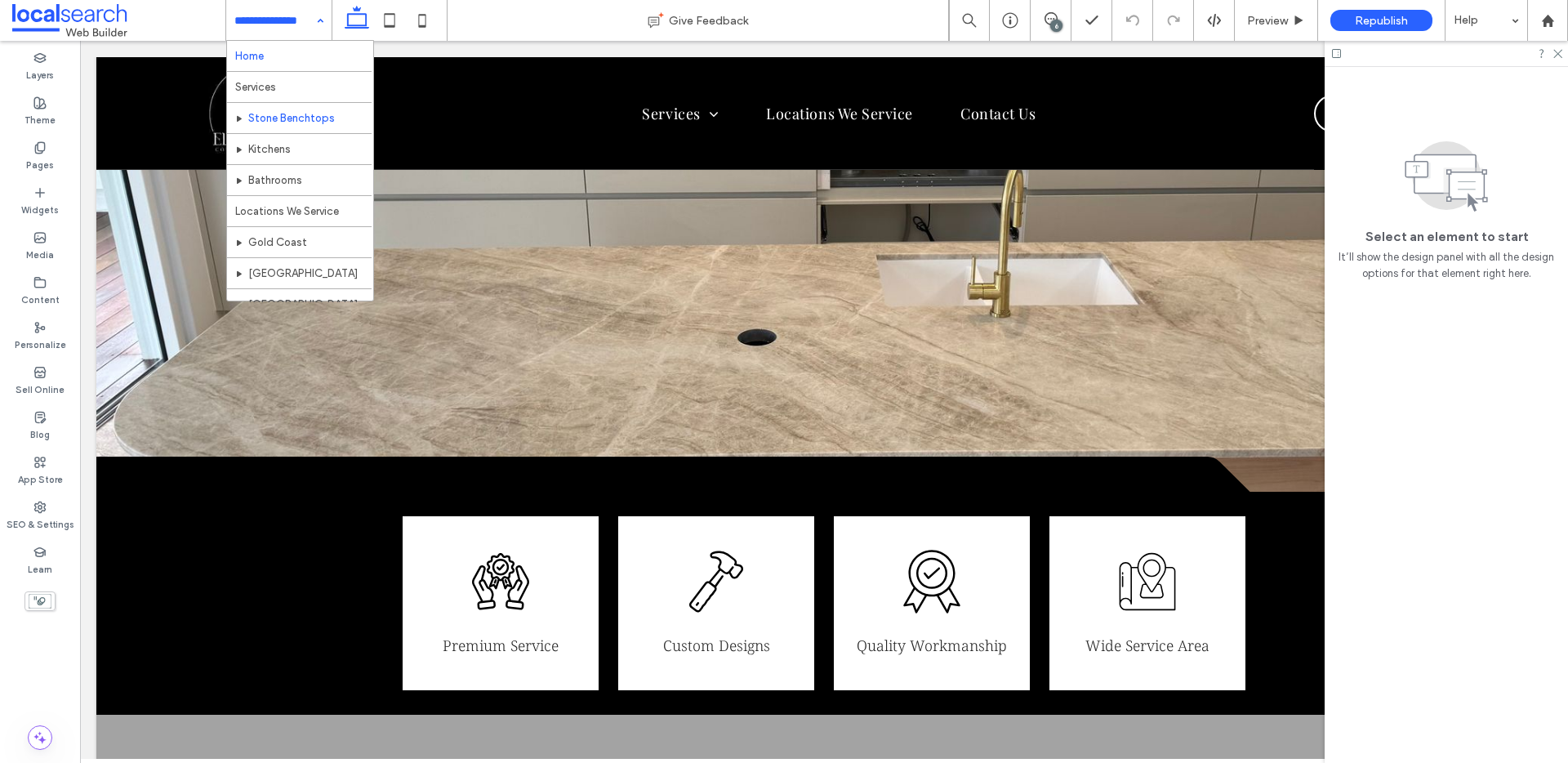
scroll to position [50, 0]
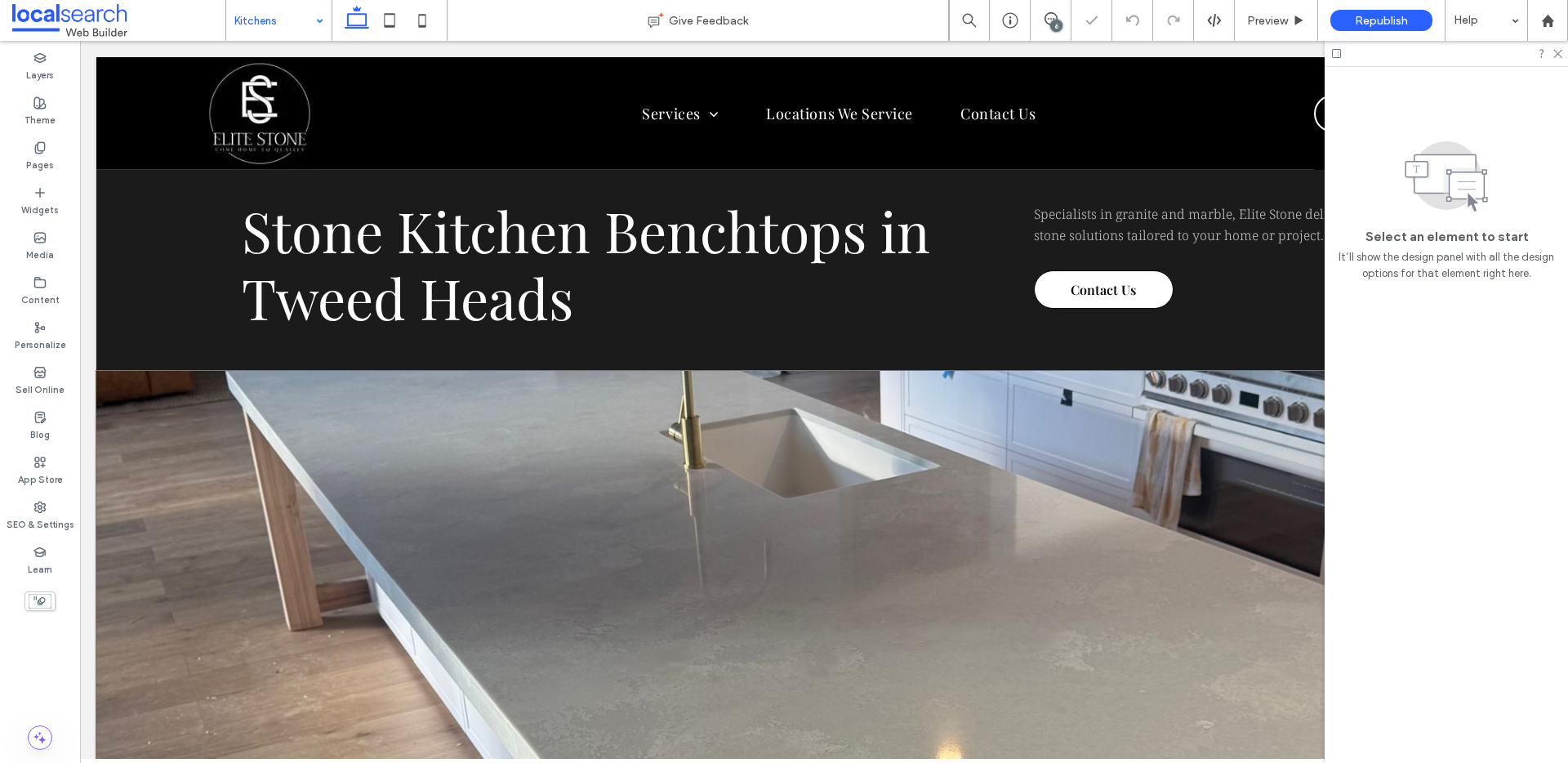
scroll to position [539, 0]
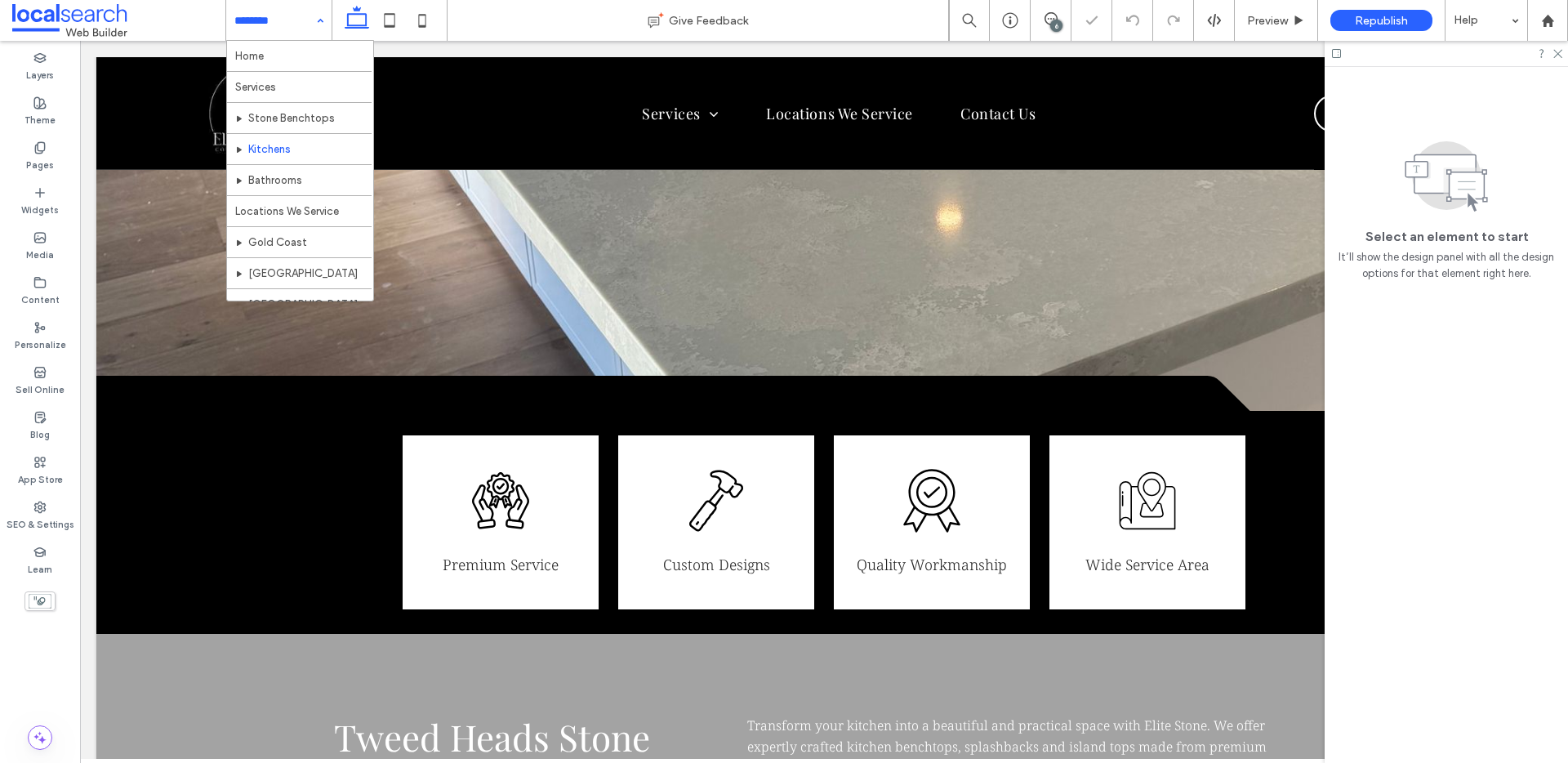
click at [268, 20] on input at bounding box center [275, 21] width 81 height 41
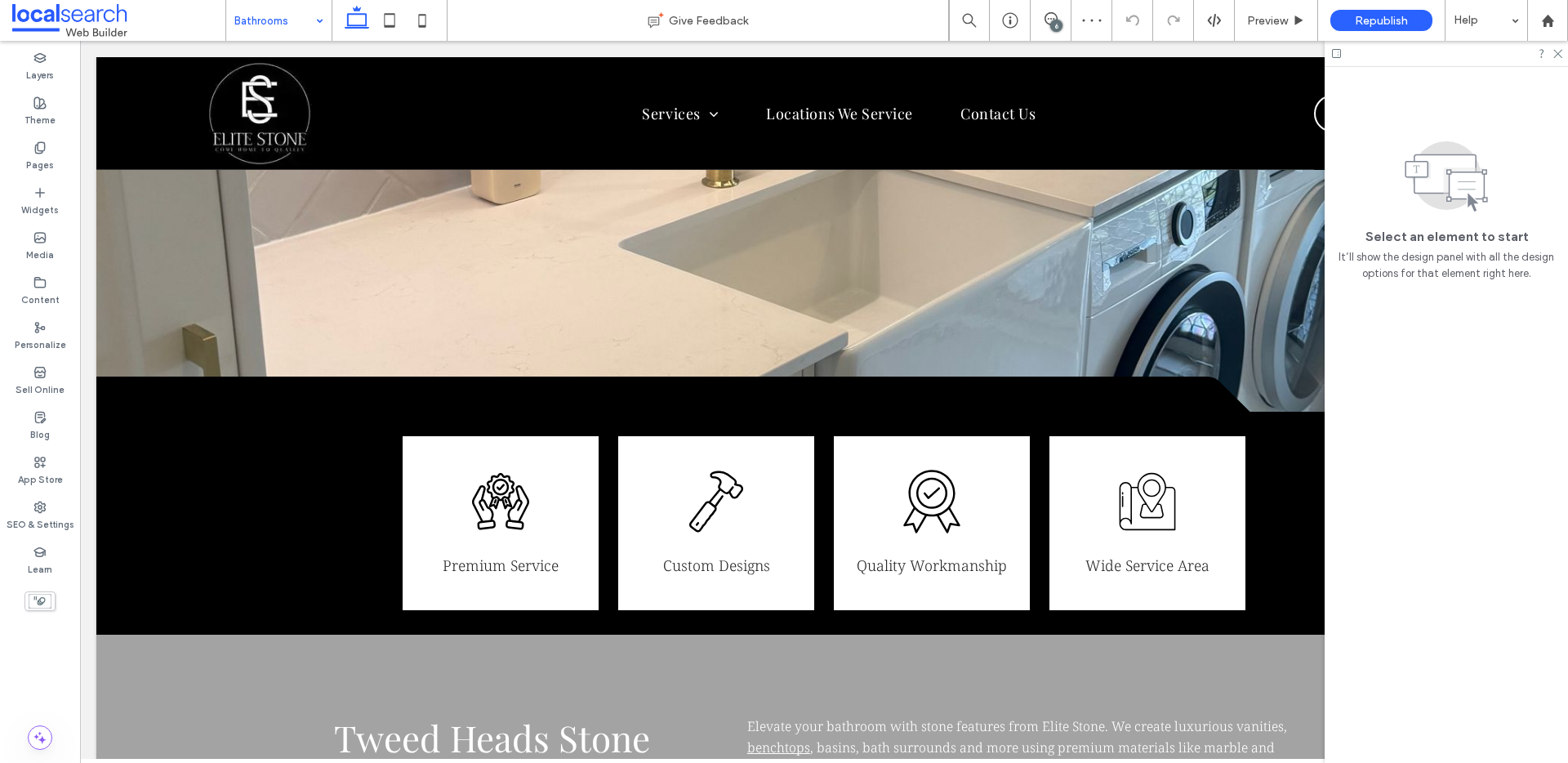
click at [285, 32] on input at bounding box center [275, 21] width 81 height 41
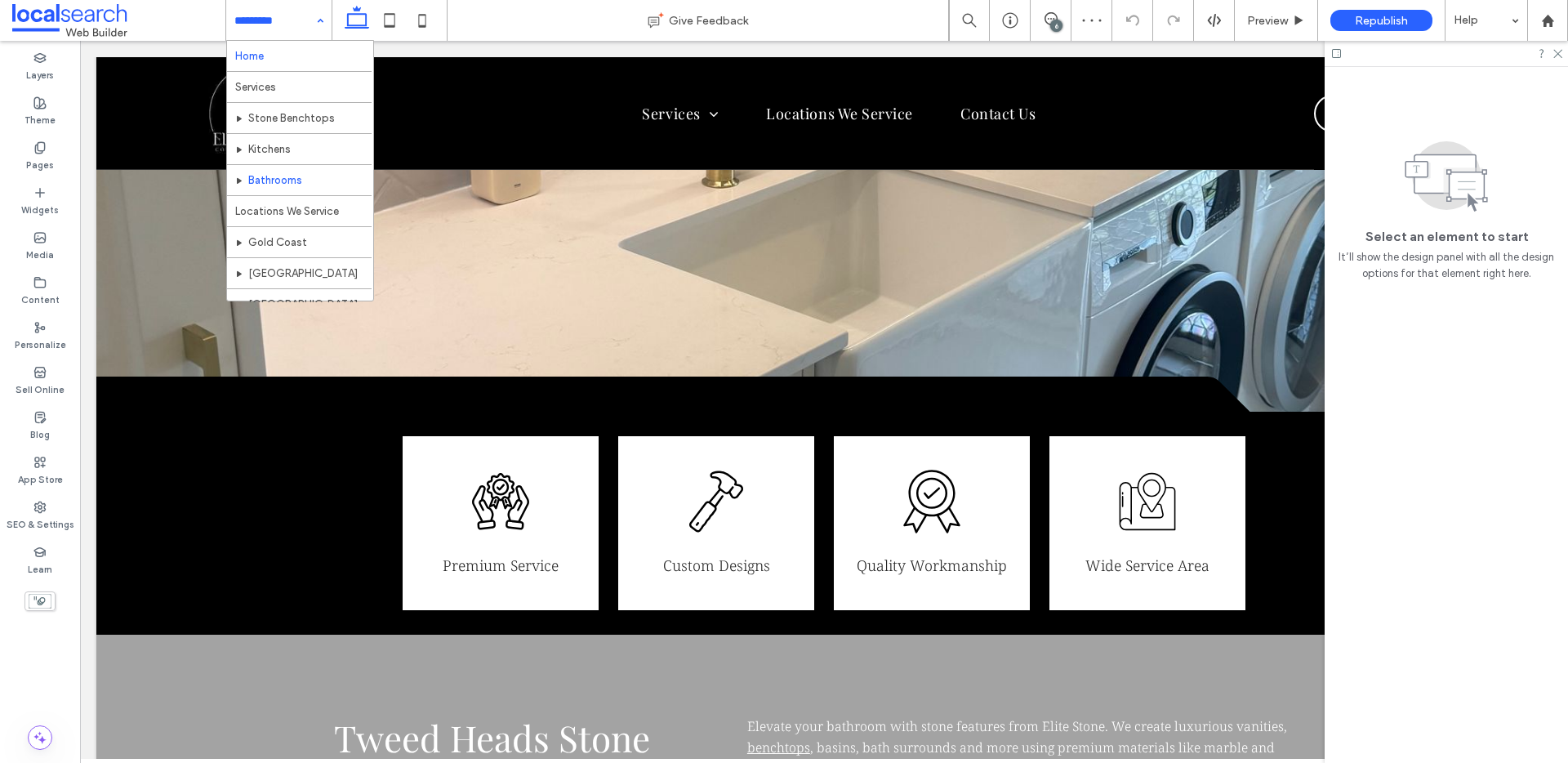
scroll to position [41, 0]
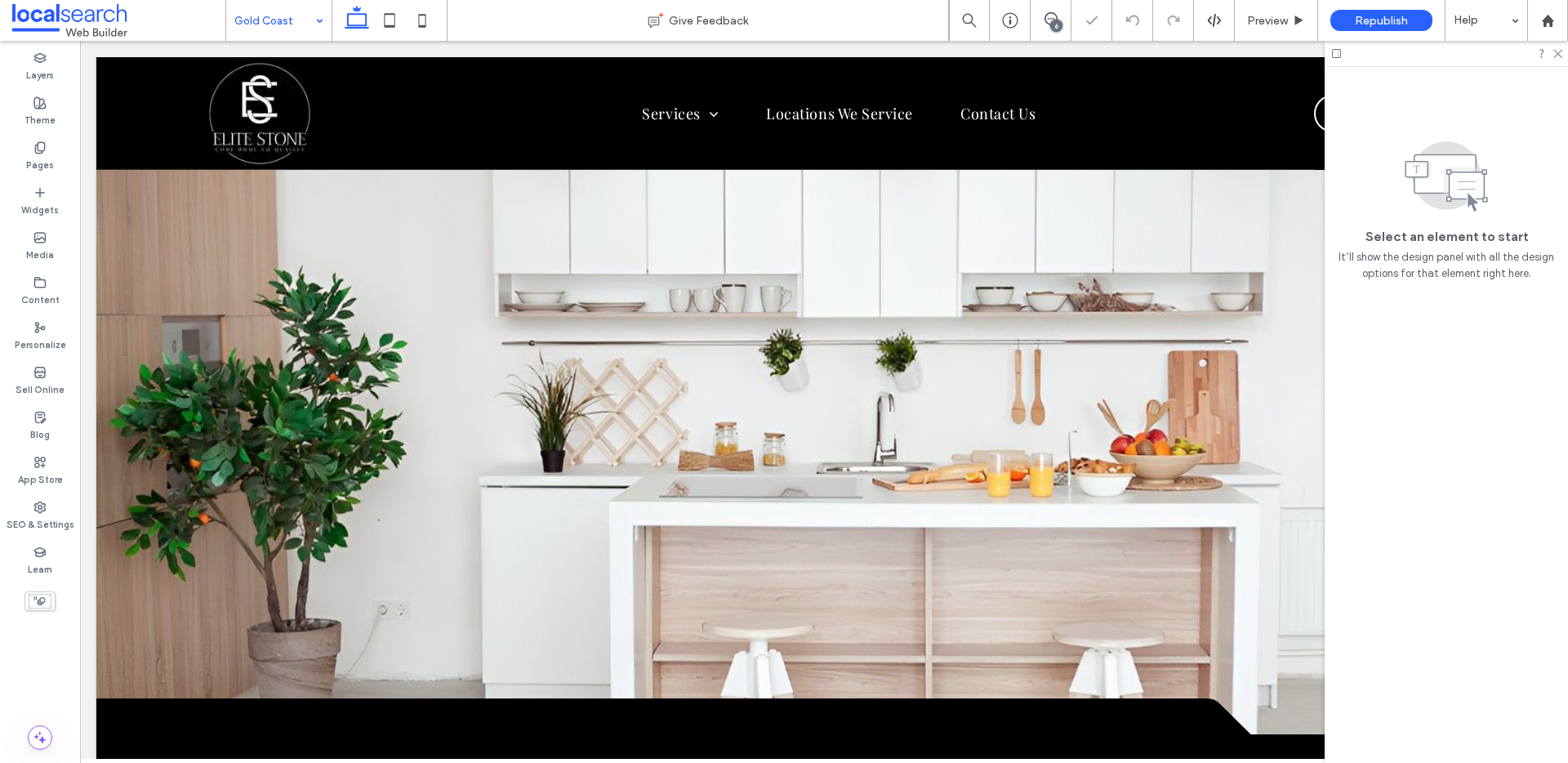
scroll to position [509, 0]
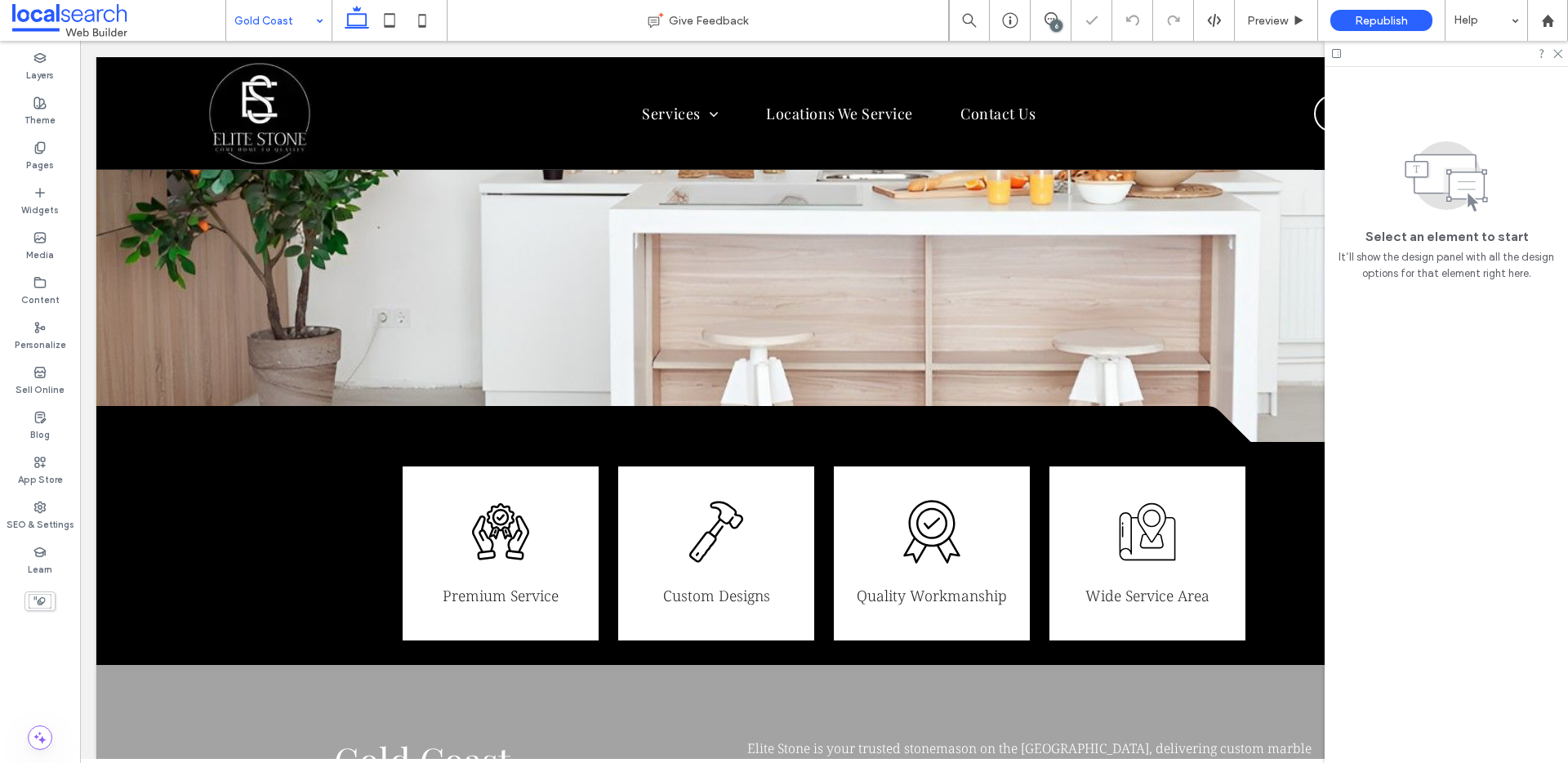
click at [259, 18] on input at bounding box center [275, 21] width 81 height 41
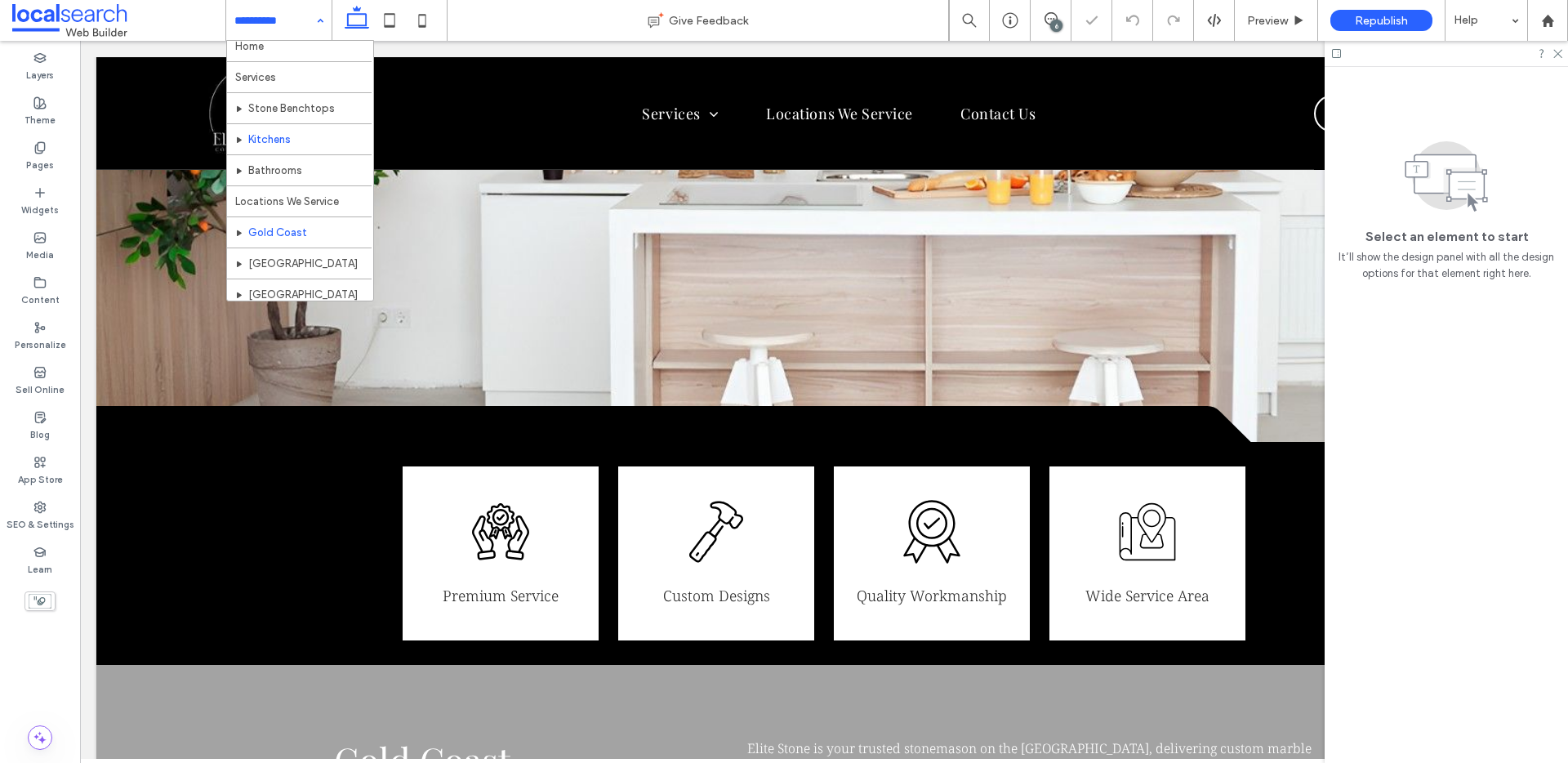
scroll to position [32, 0]
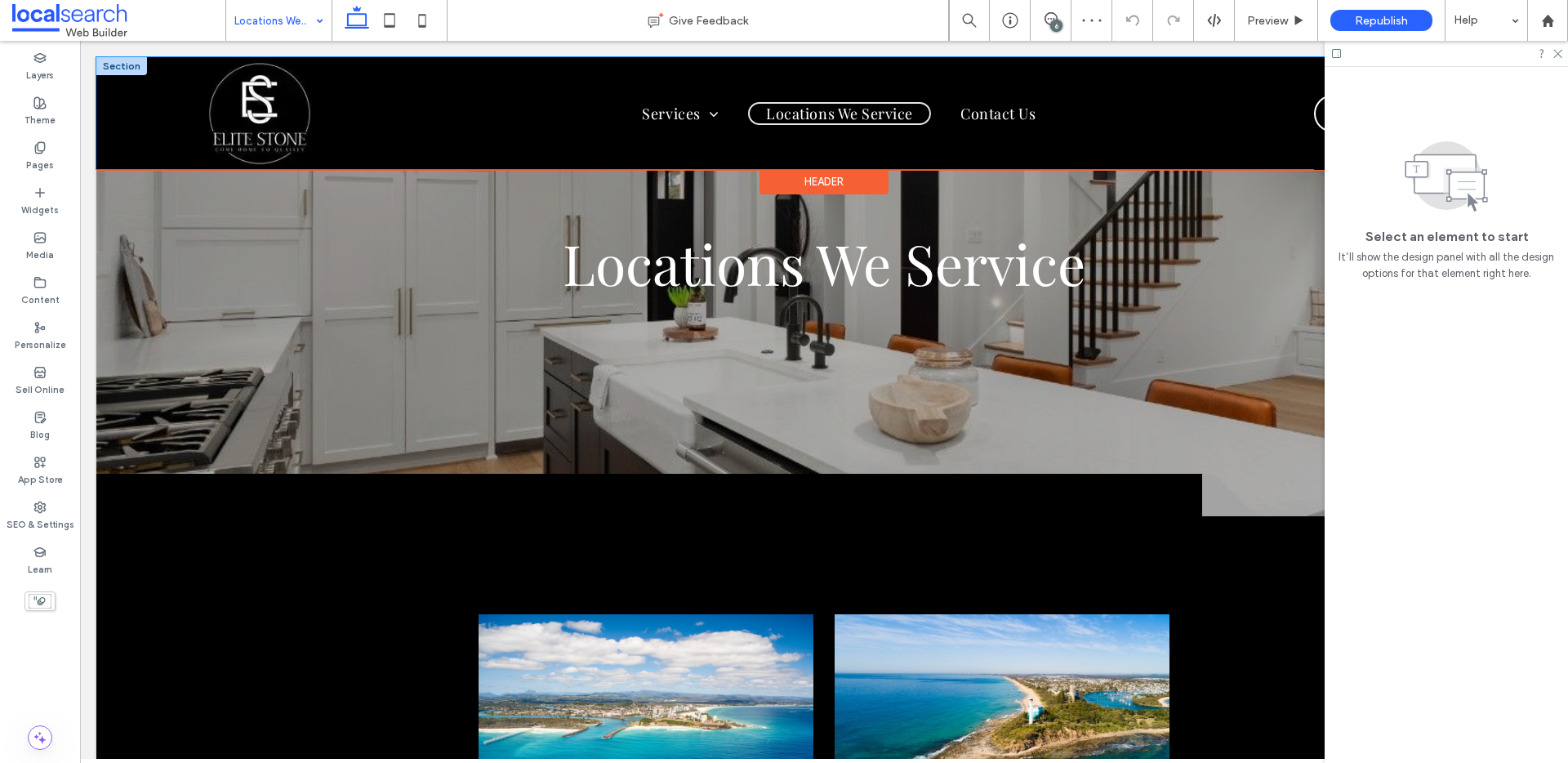
scroll to position [173, 0]
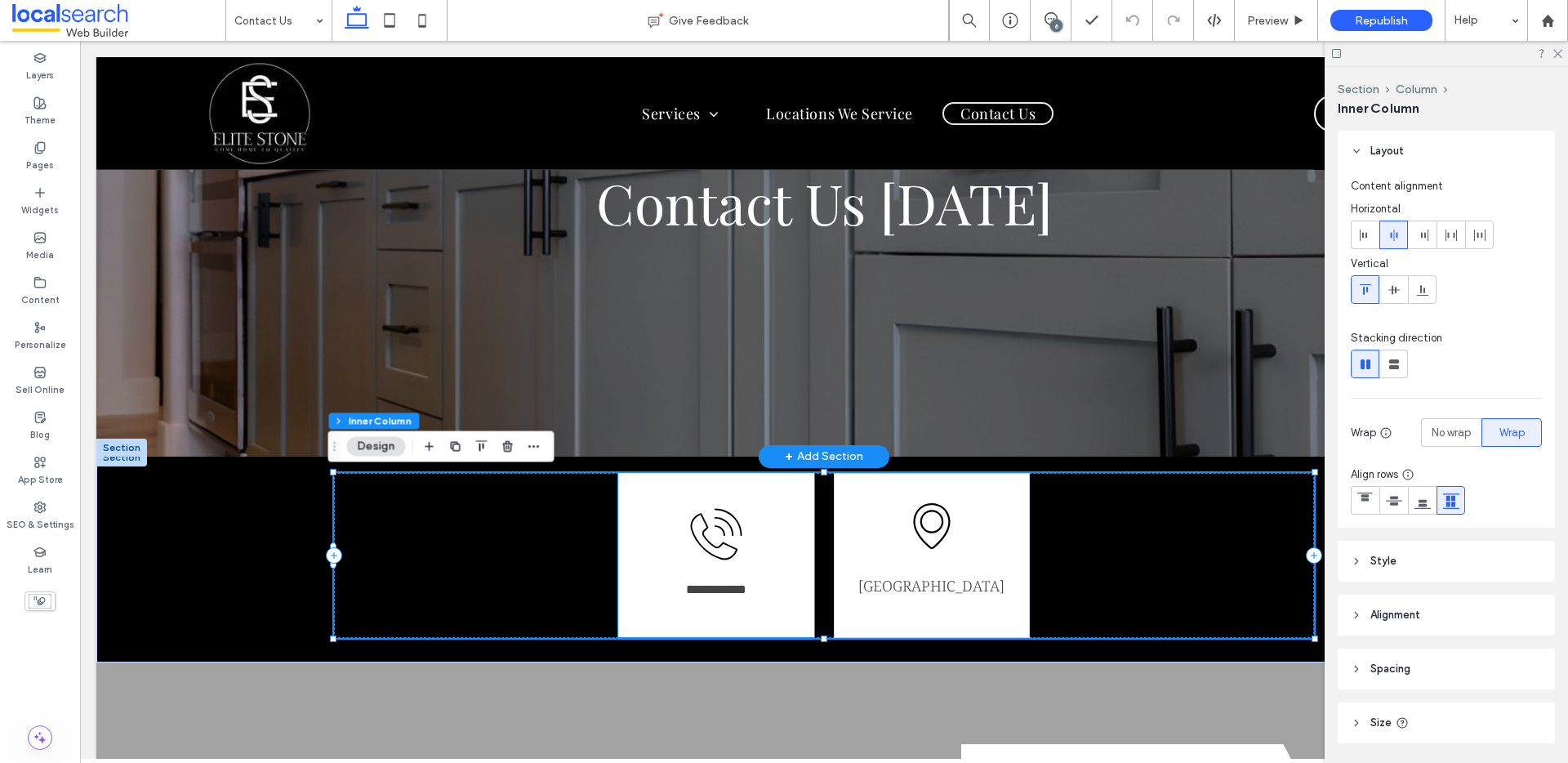
scroll to position [85, 0]
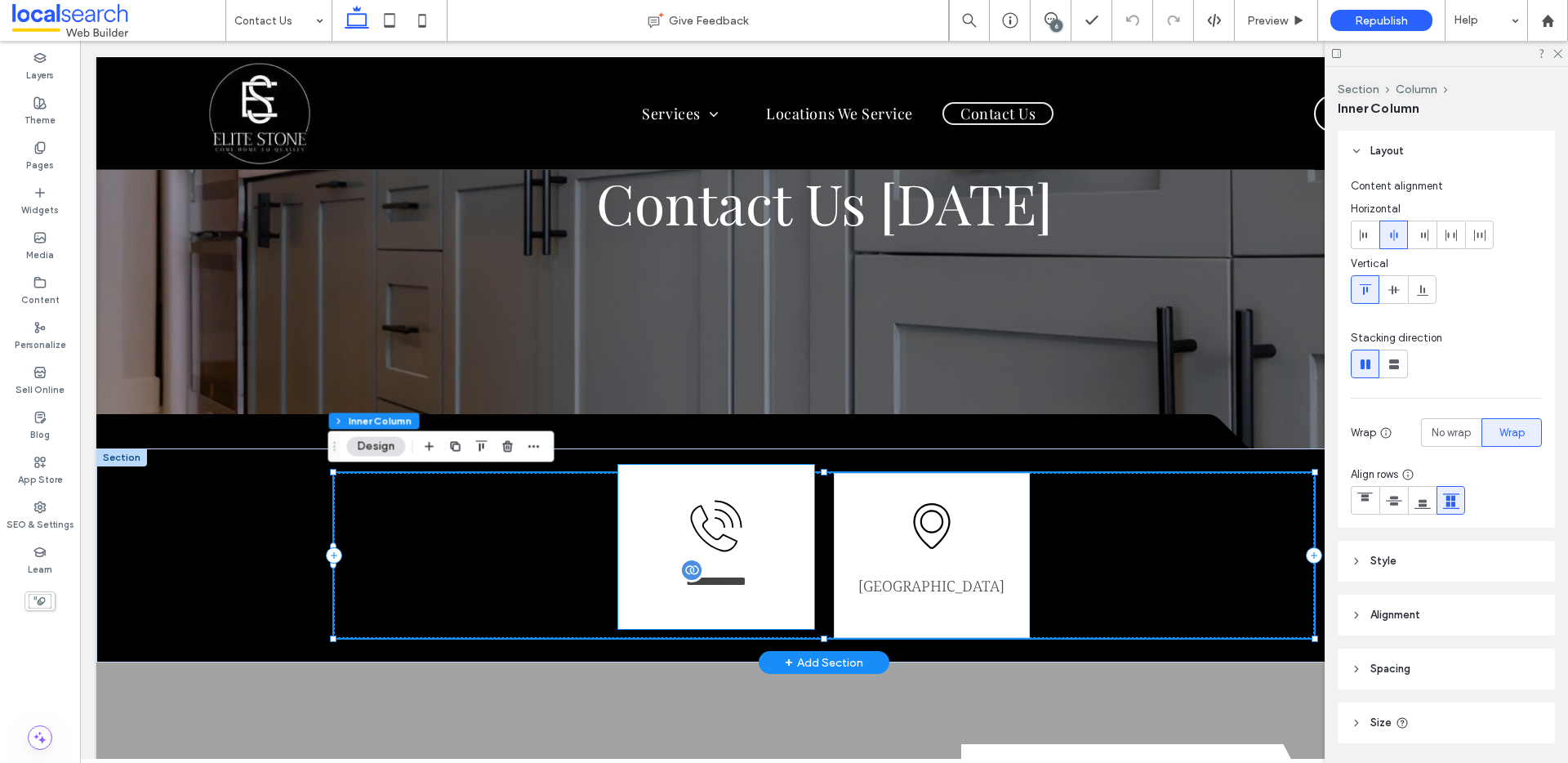
click at [730, 582] on span "**********" at bounding box center [716, 580] width 61 height 13
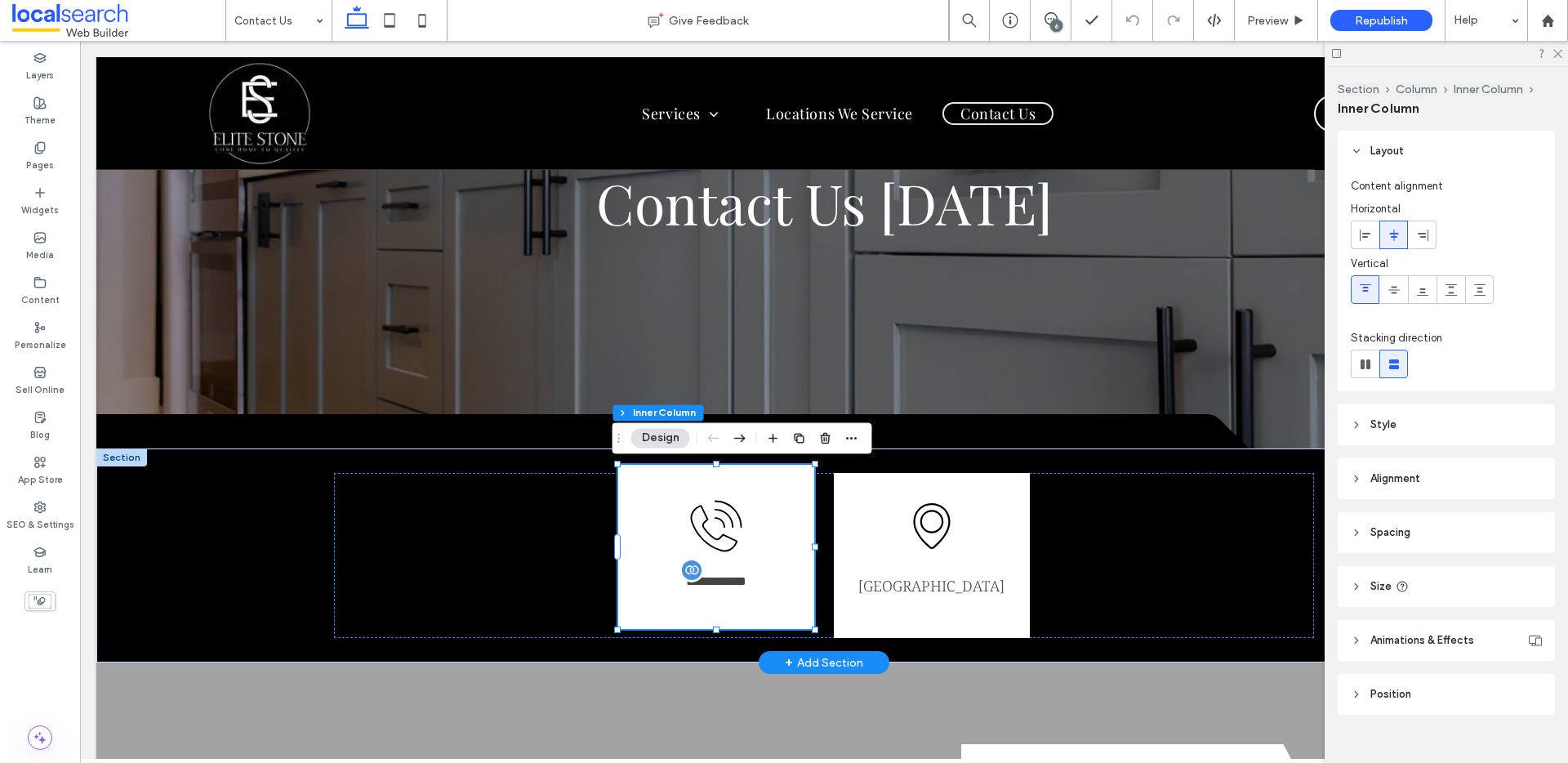
click at [730, 582] on span "**********" at bounding box center [716, 580] width 61 height 13
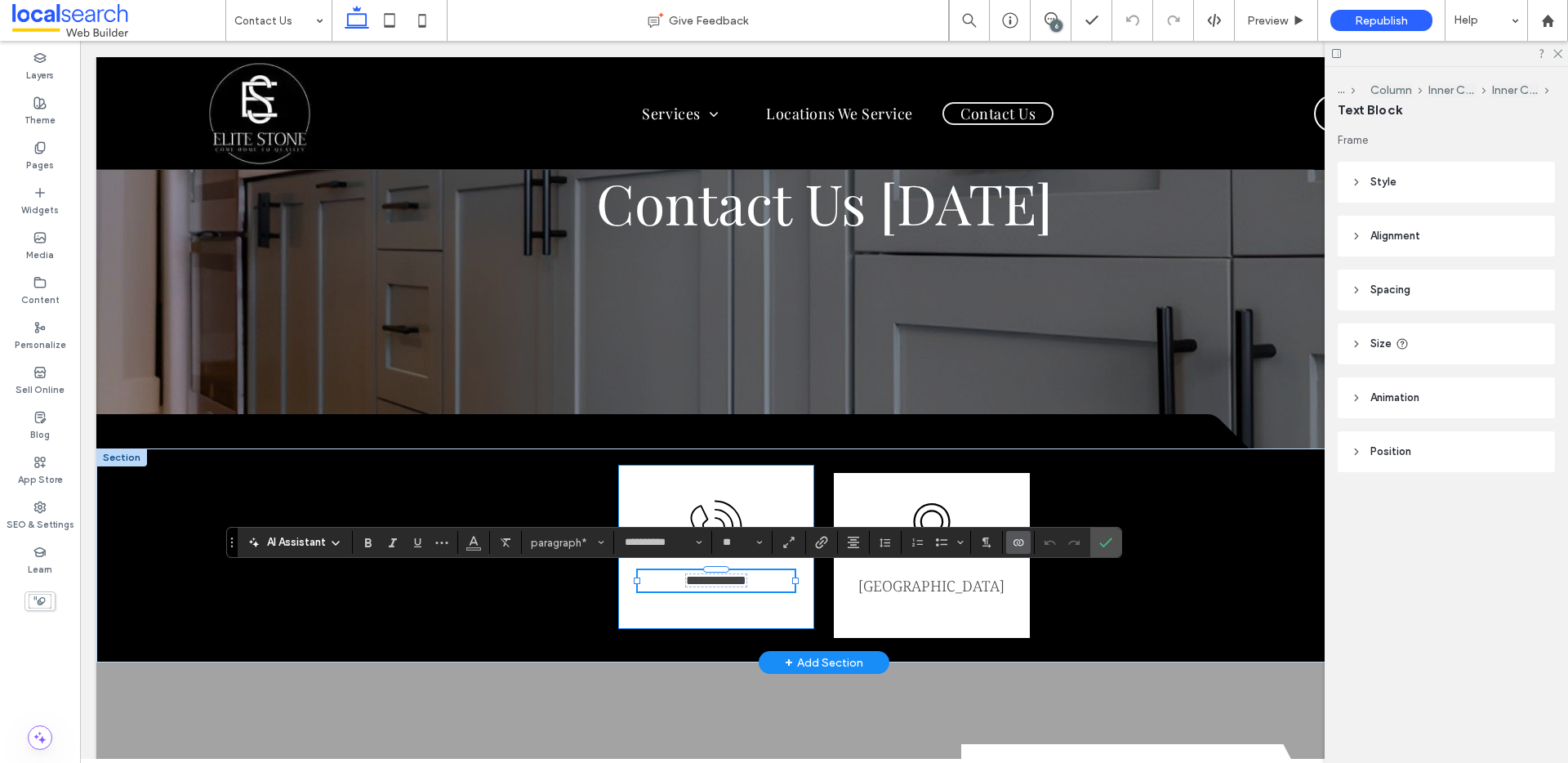
click at [730, 582] on span "**********" at bounding box center [716, 579] width 61 height 13
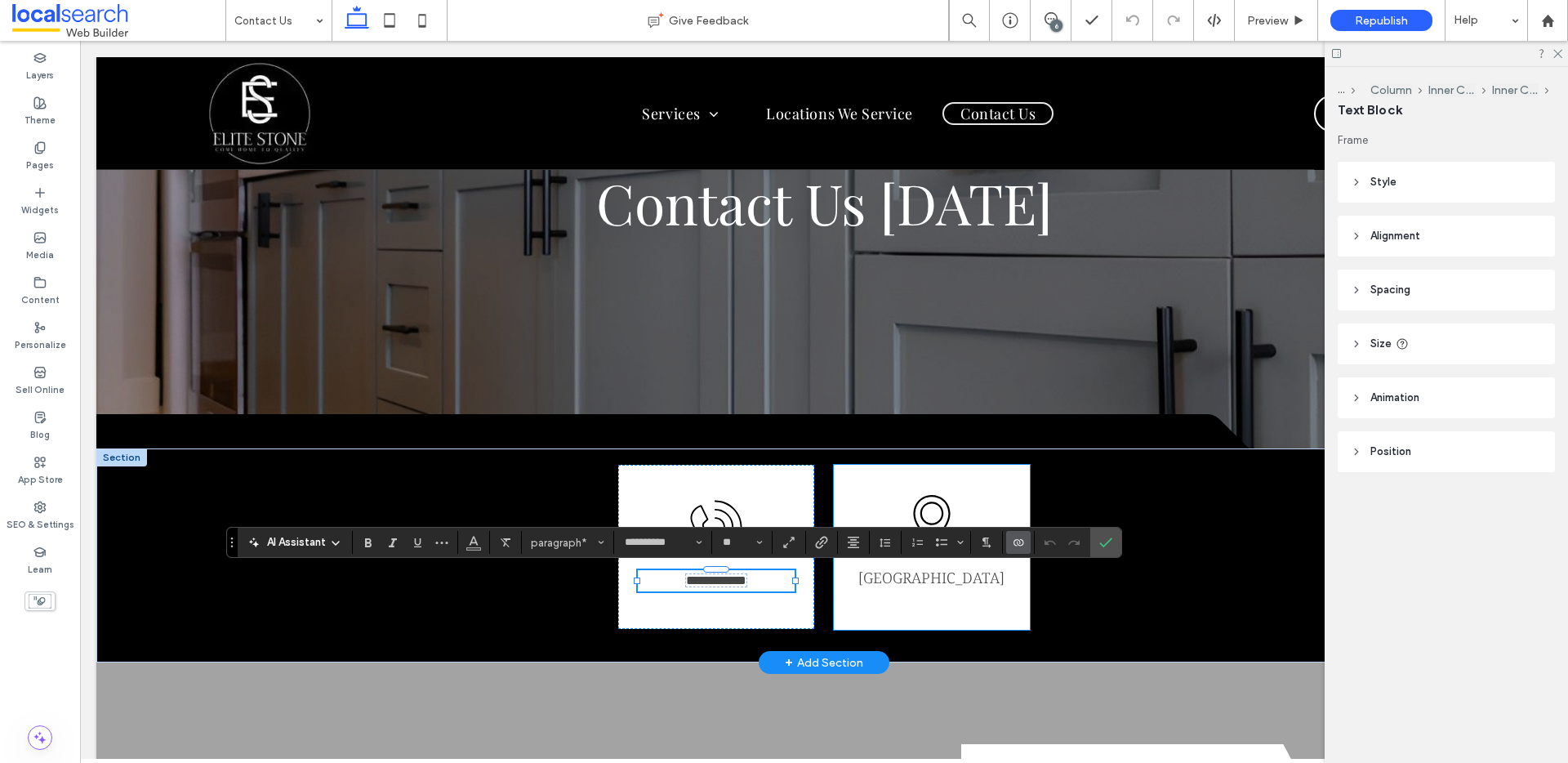
click at [892, 589] on p "[GEOGRAPHIC_DATA]" at bounding box center [931, 577] width 156 height 23
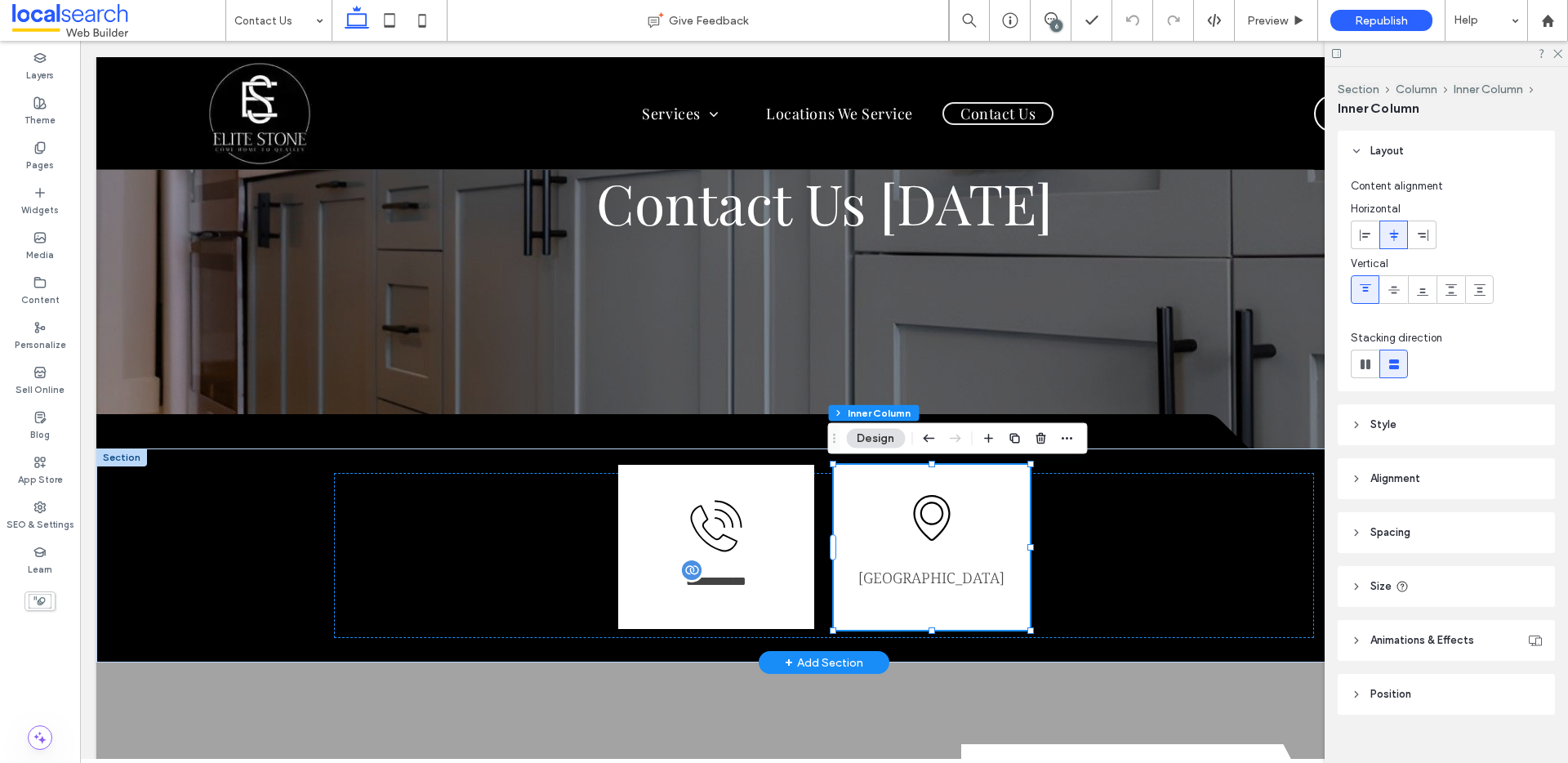
click at [892, 587] on link "[GEOGRAPHIC_DATA]" at bounding box center [931, 577] width 147 height 20
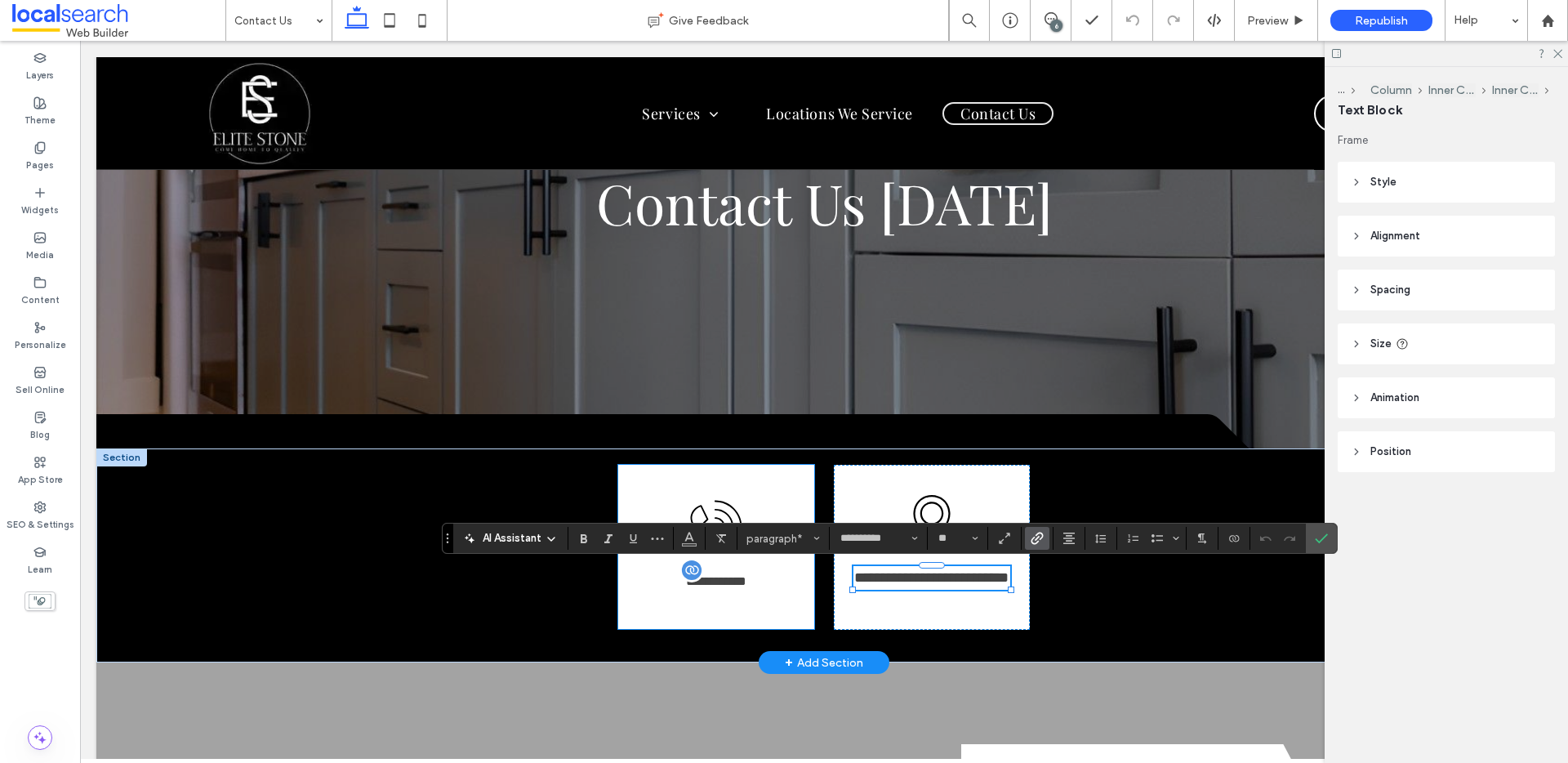
click at [727, 581] on span "**********" at bounding box center [716, 580] width 61 height 13
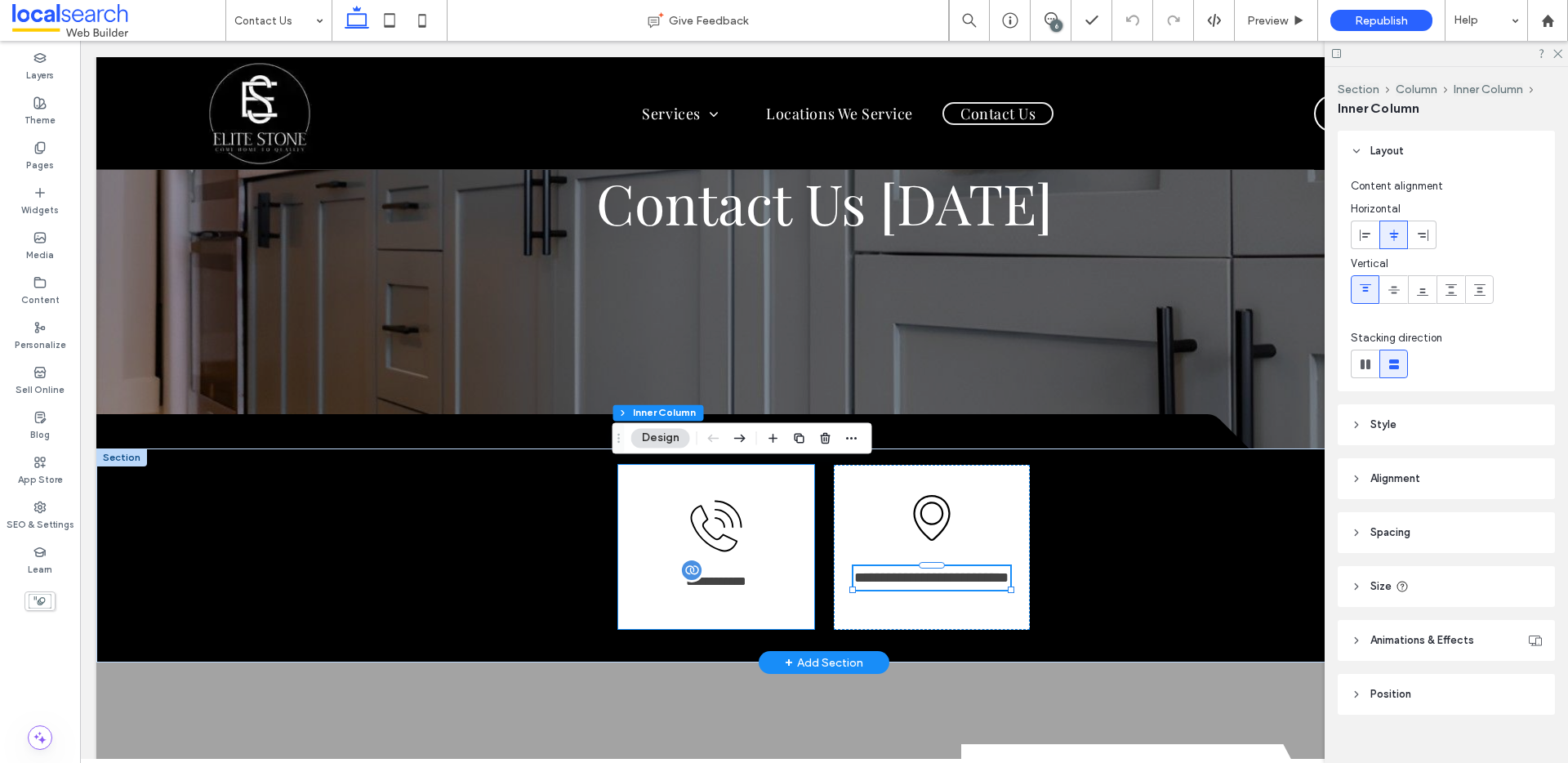
click at [727, 581] on span "**********" at bounding box center [716, 580] width 61 height 13
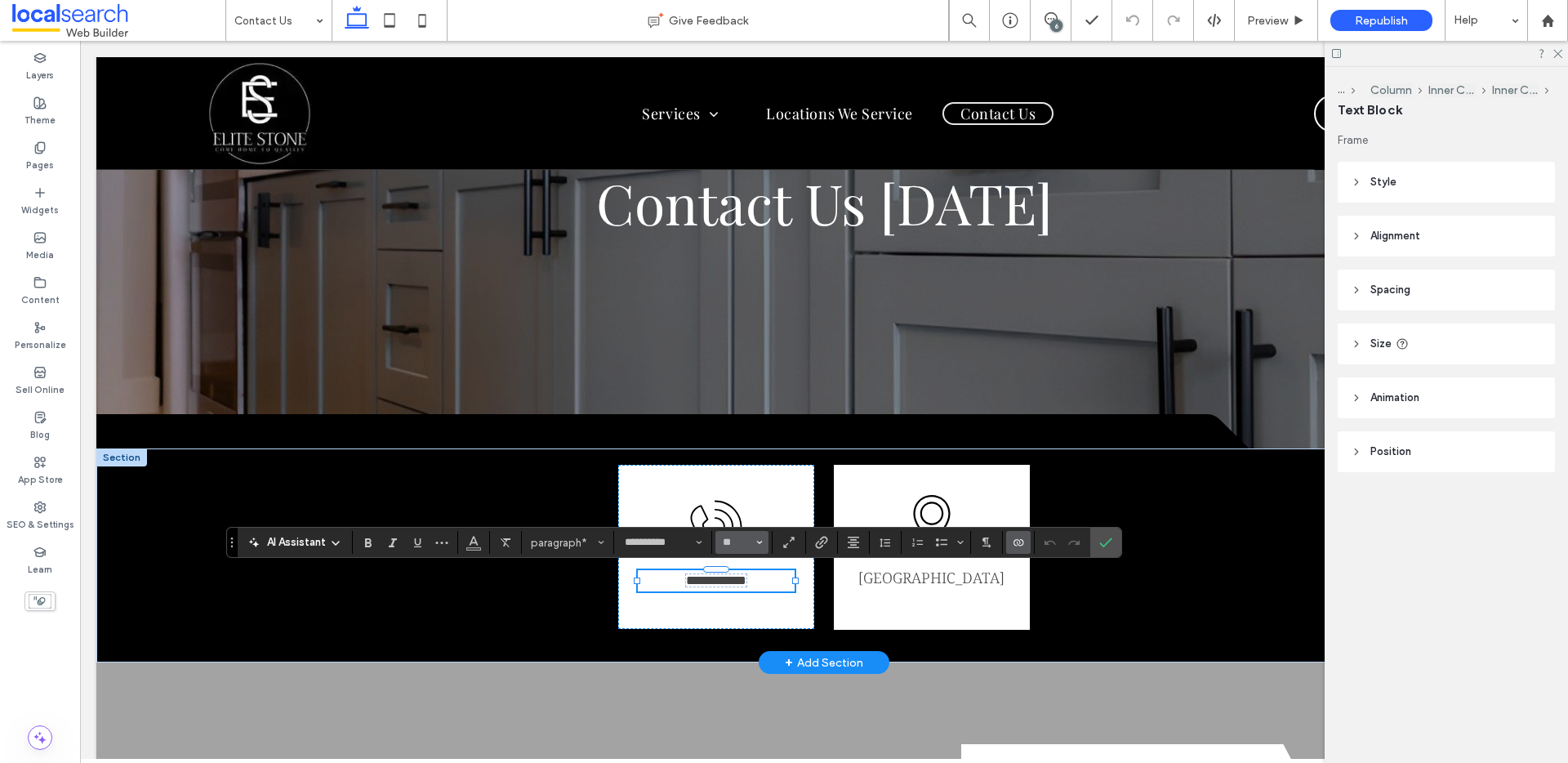
click at [757, 539] on icon "Size" at bounding box center [759, 542] width 7 height 7
click at [744, 500] on label "18" at bounding box center [741, 509] width 52 height 22
type input "**"
click at [1101, 535] on icon "Confirm" at bounding box center [1105, 541] width 13 height 13
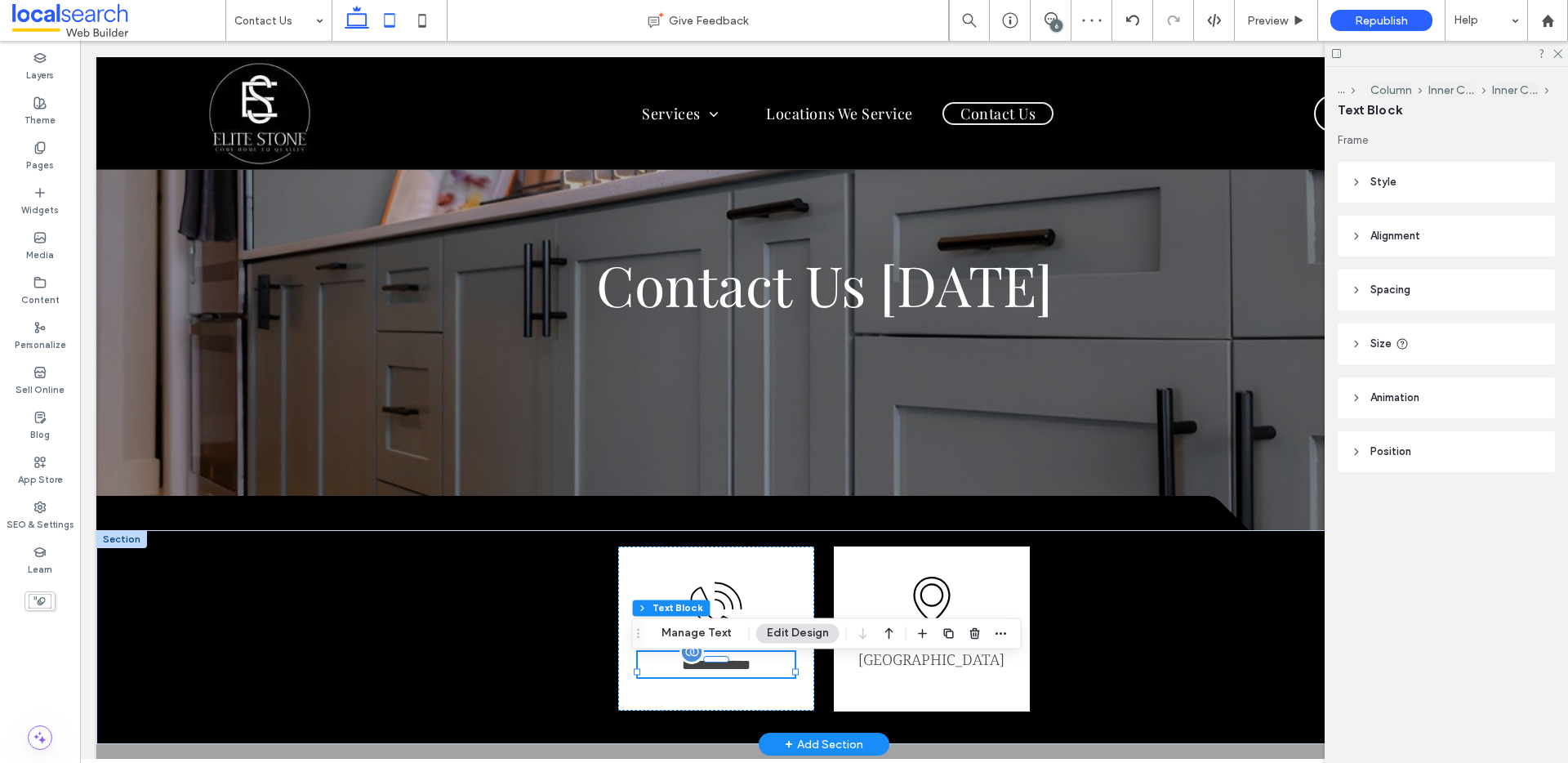
drag, startPoint x: 385, startPoint y: 21, endPoint x: 395, endPoint y: 18, distance: 10.4
click at [385, 21] on use at bounding box center [390, 20] width 11 height 14
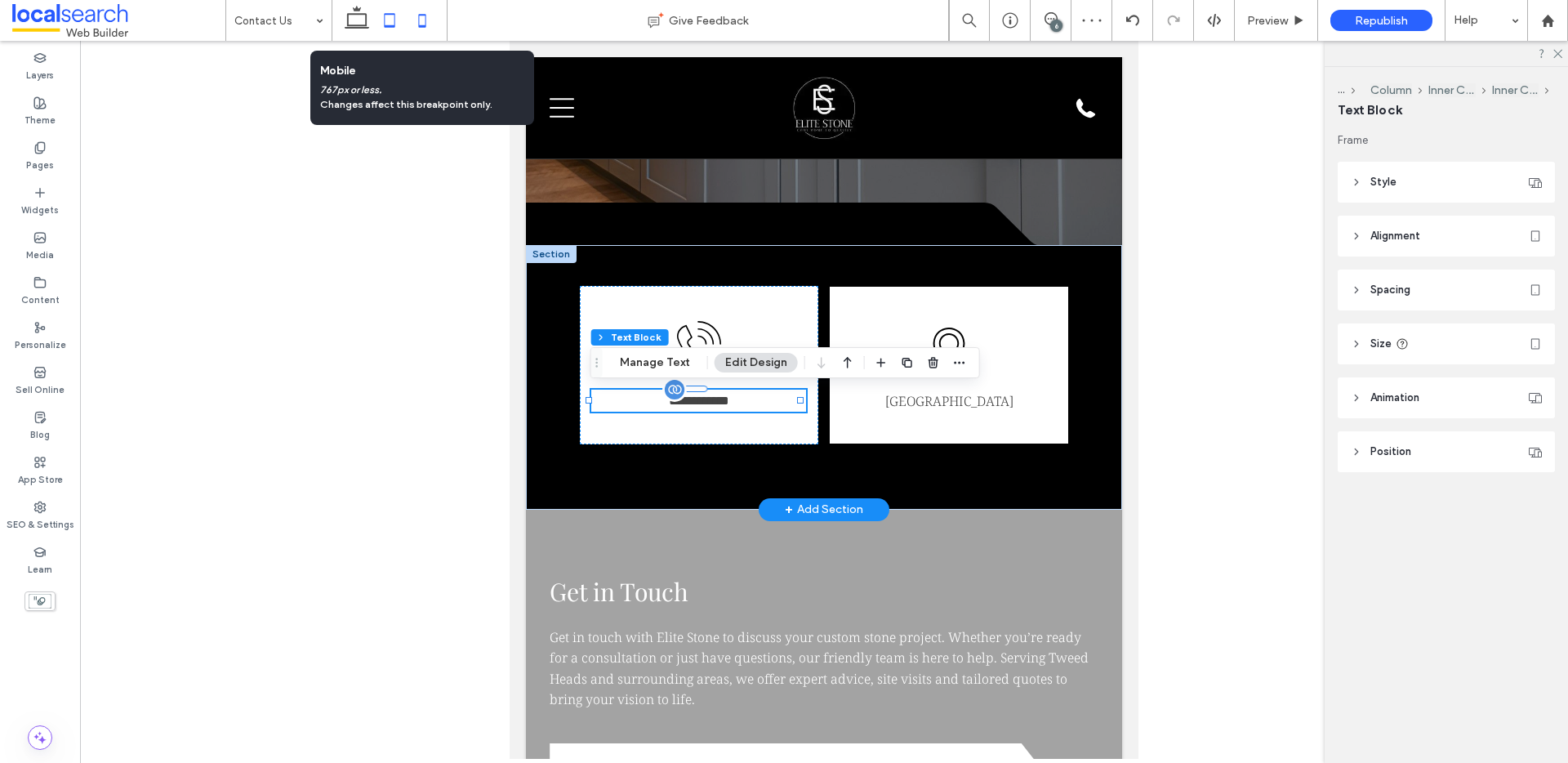
click at [419, 14] on use at bounding box center [423, 20] width 8 height 13
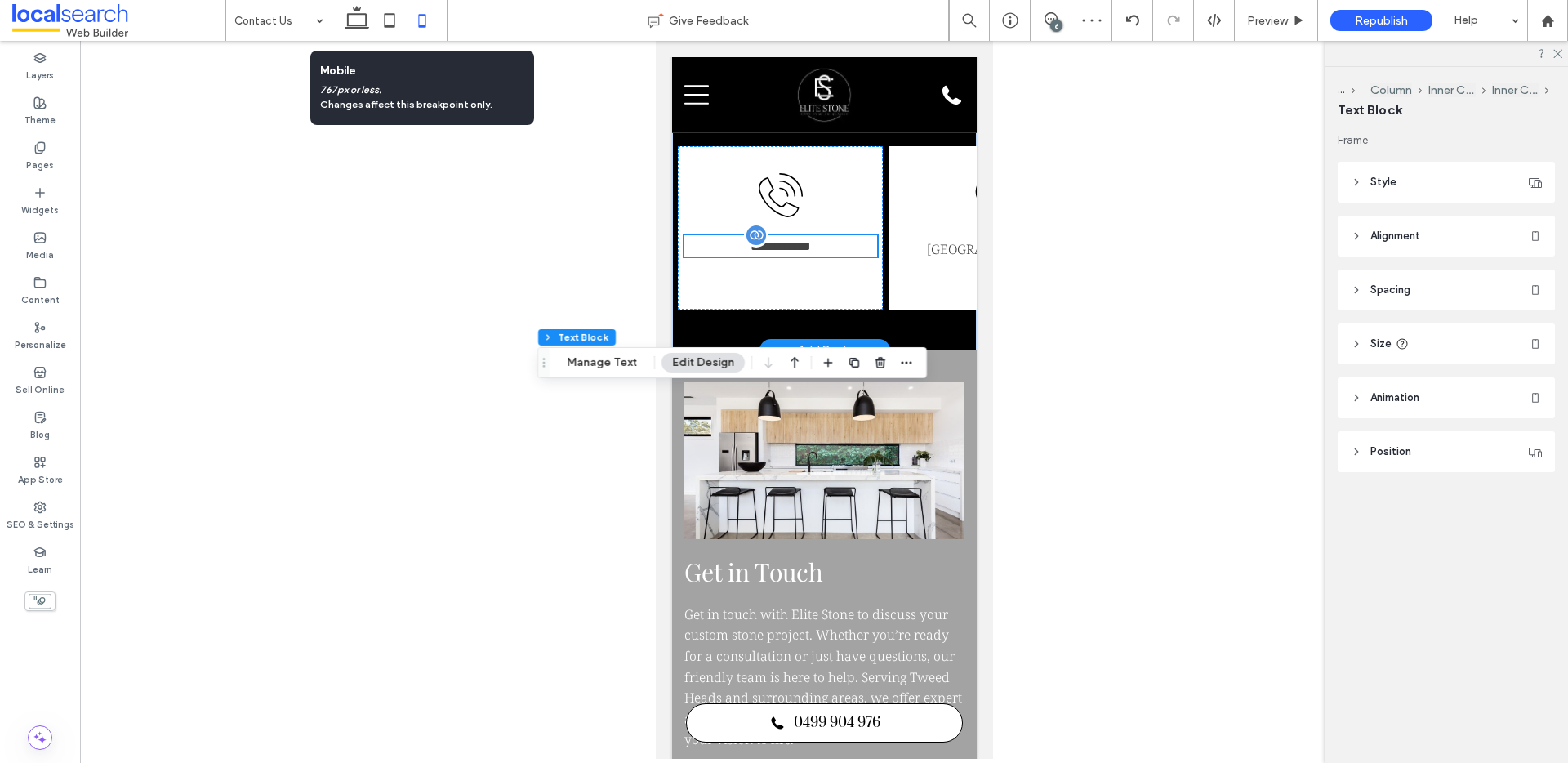
scroll to position [123, 0]
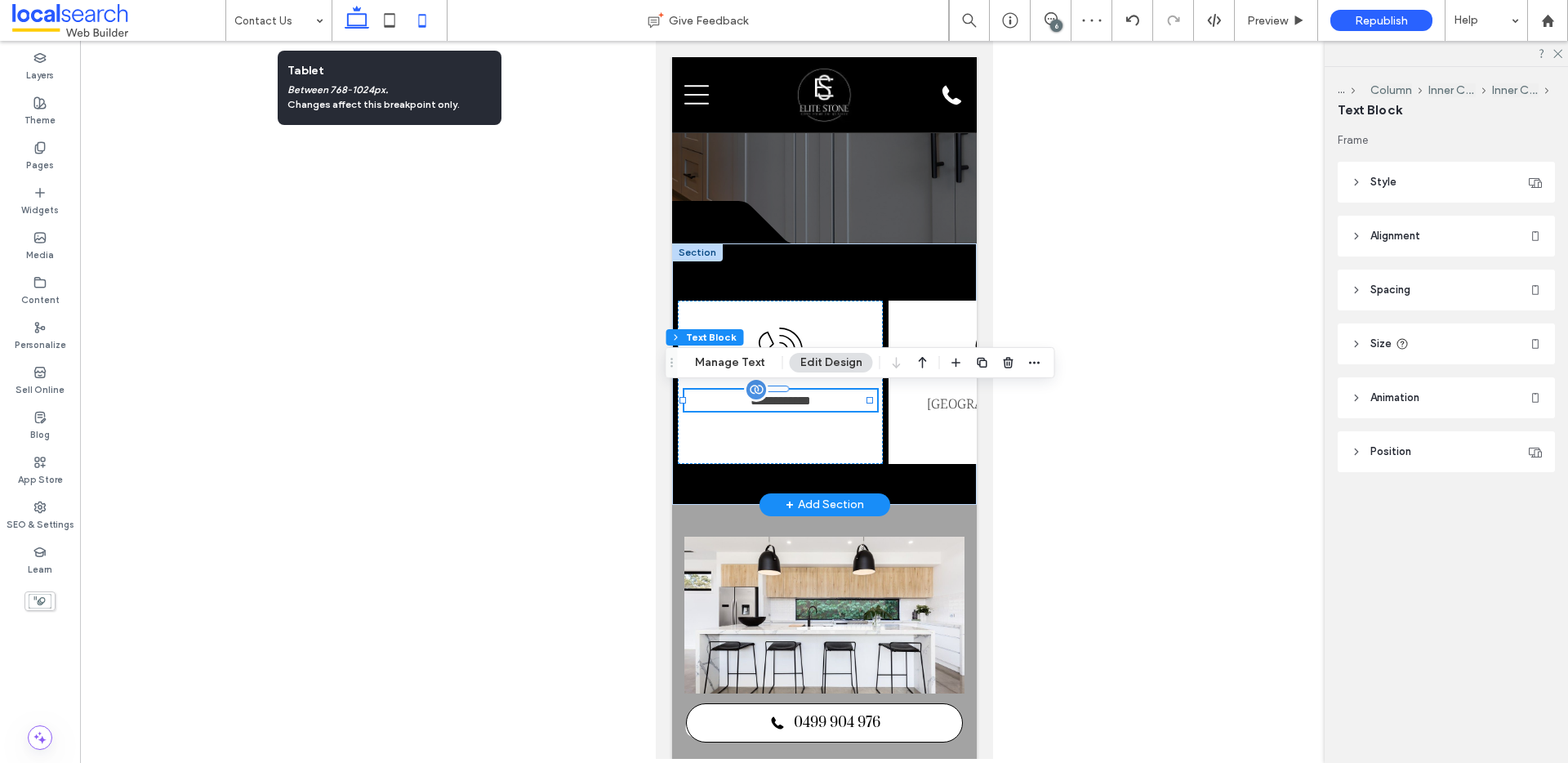
drag, startPoint x: 391, startPoint y: 22, endPoint x: 365, endPoint y: 21, distance: 26.0
click at [391, 22] on icon at bounding box center [389, 20] width 32 height 32
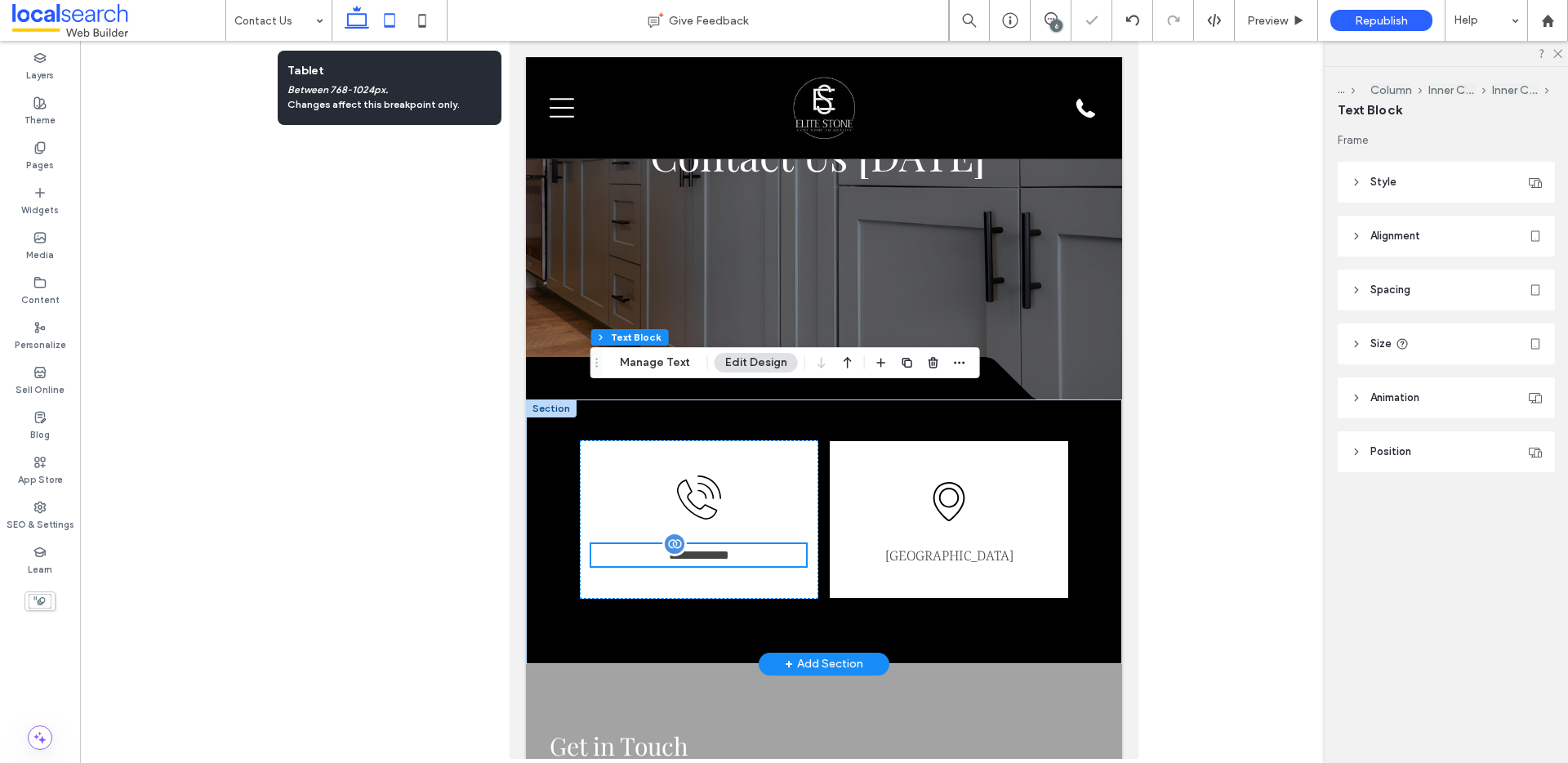
scroll to position [277, 0]
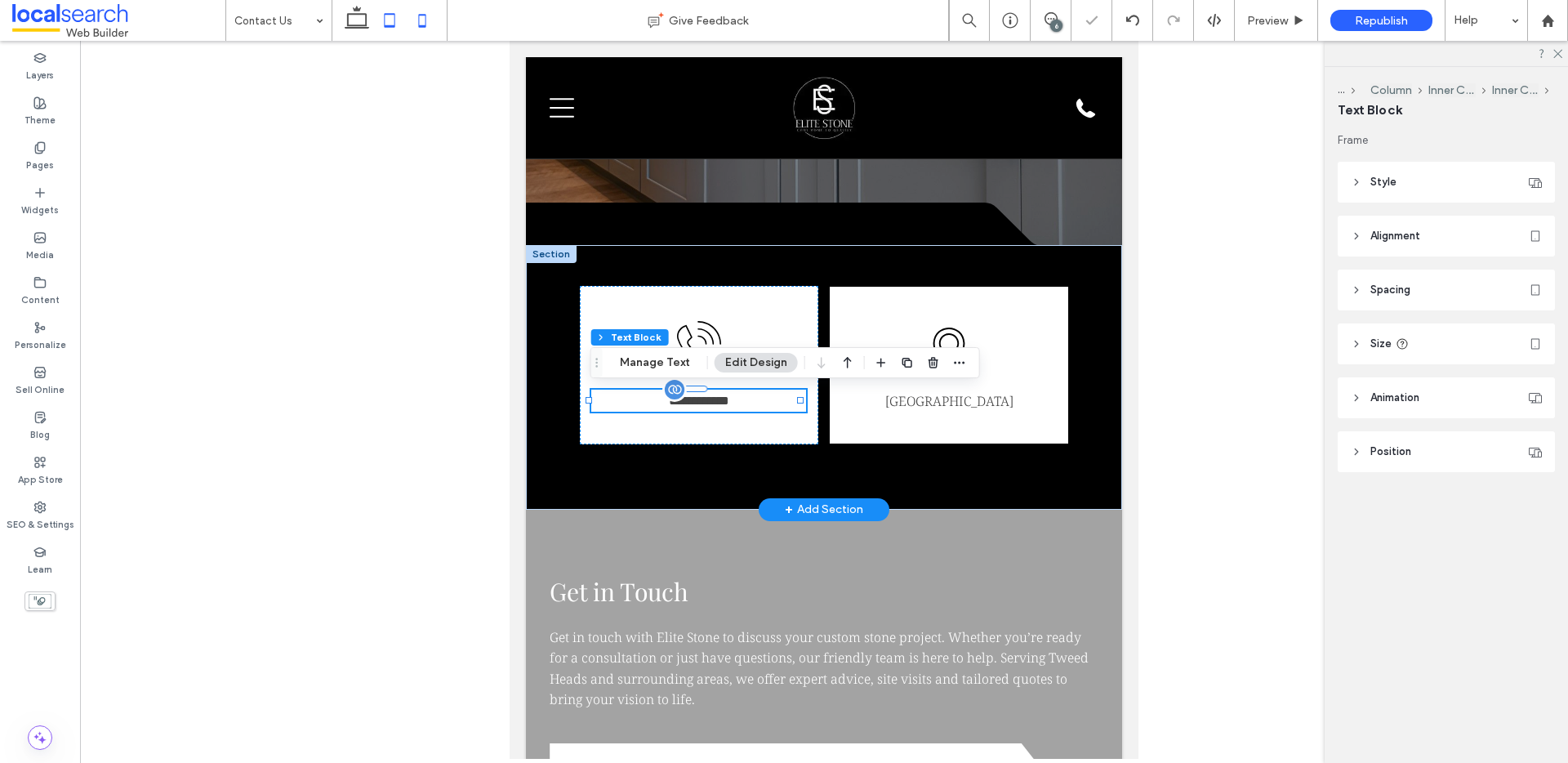
drag, startPoint x: 411, startPoint y: 25, endPoint x: 421, endPoint y: 35, distance: 14.1
click at [412, 24] on icon at bounding box center [421, 20] width 32 height 32
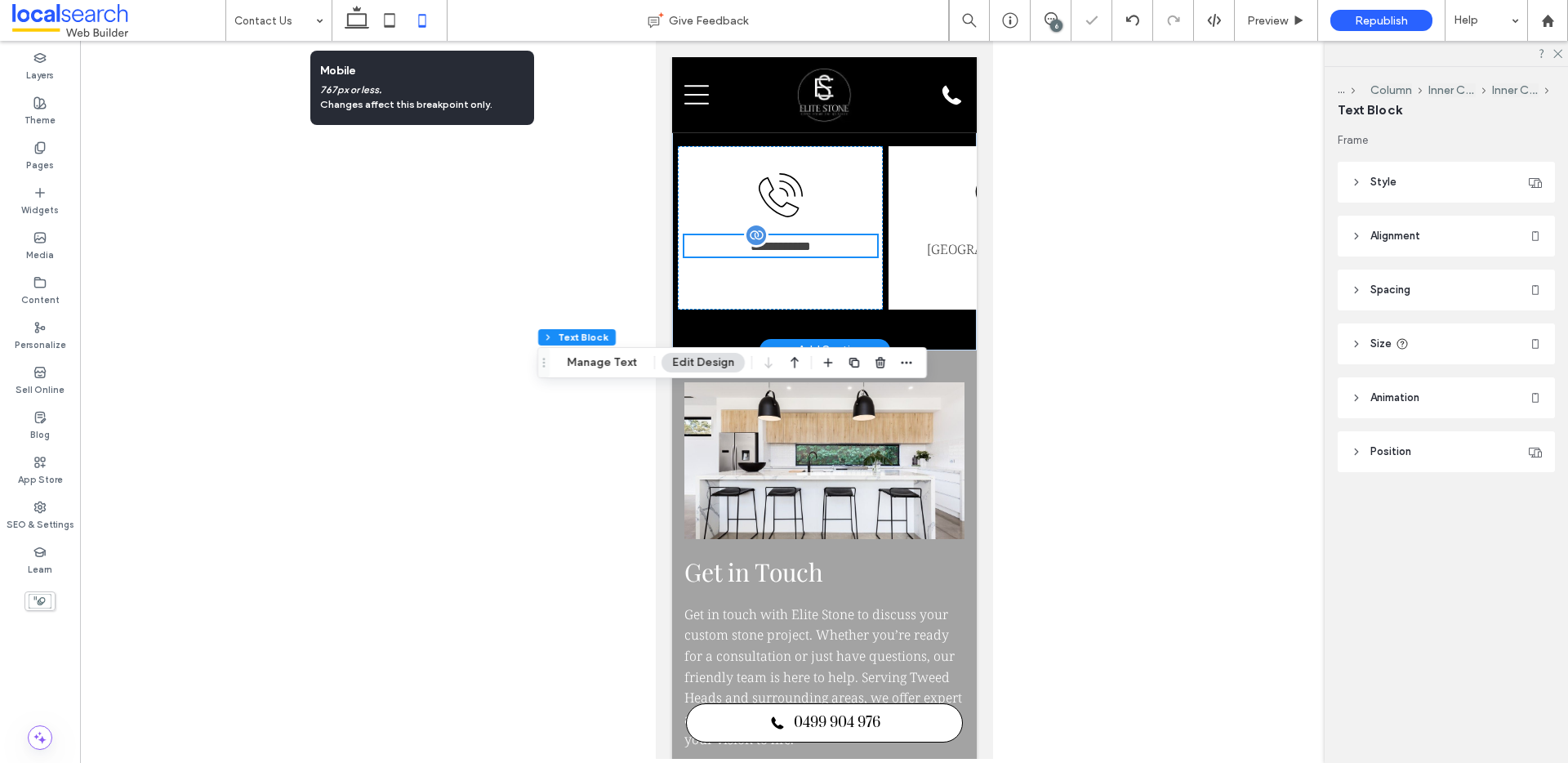
scroll to position [123, 0]
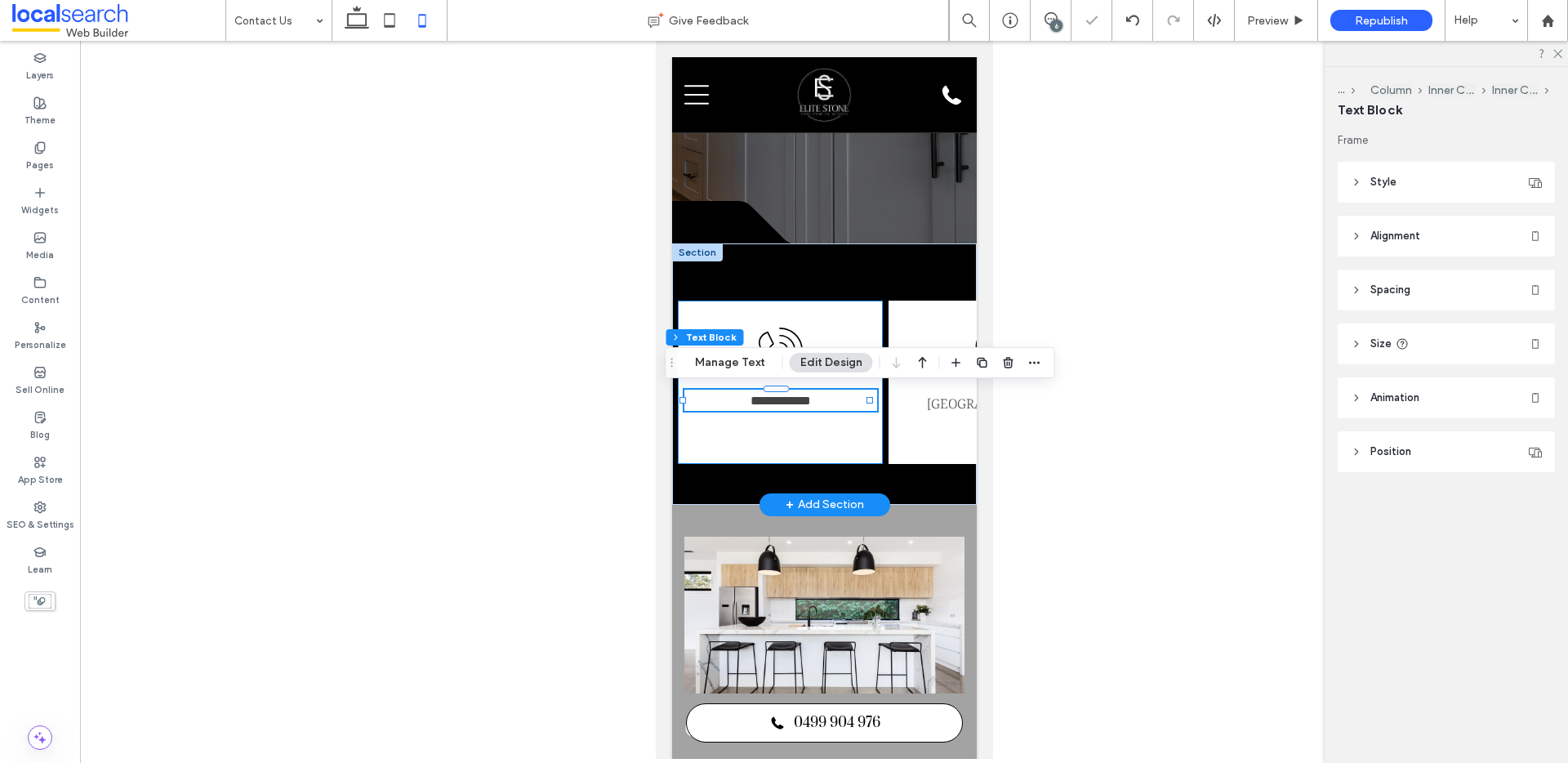
click at [862, 440] on div "**********" at bounding box center [780, 382] width 205 height 163
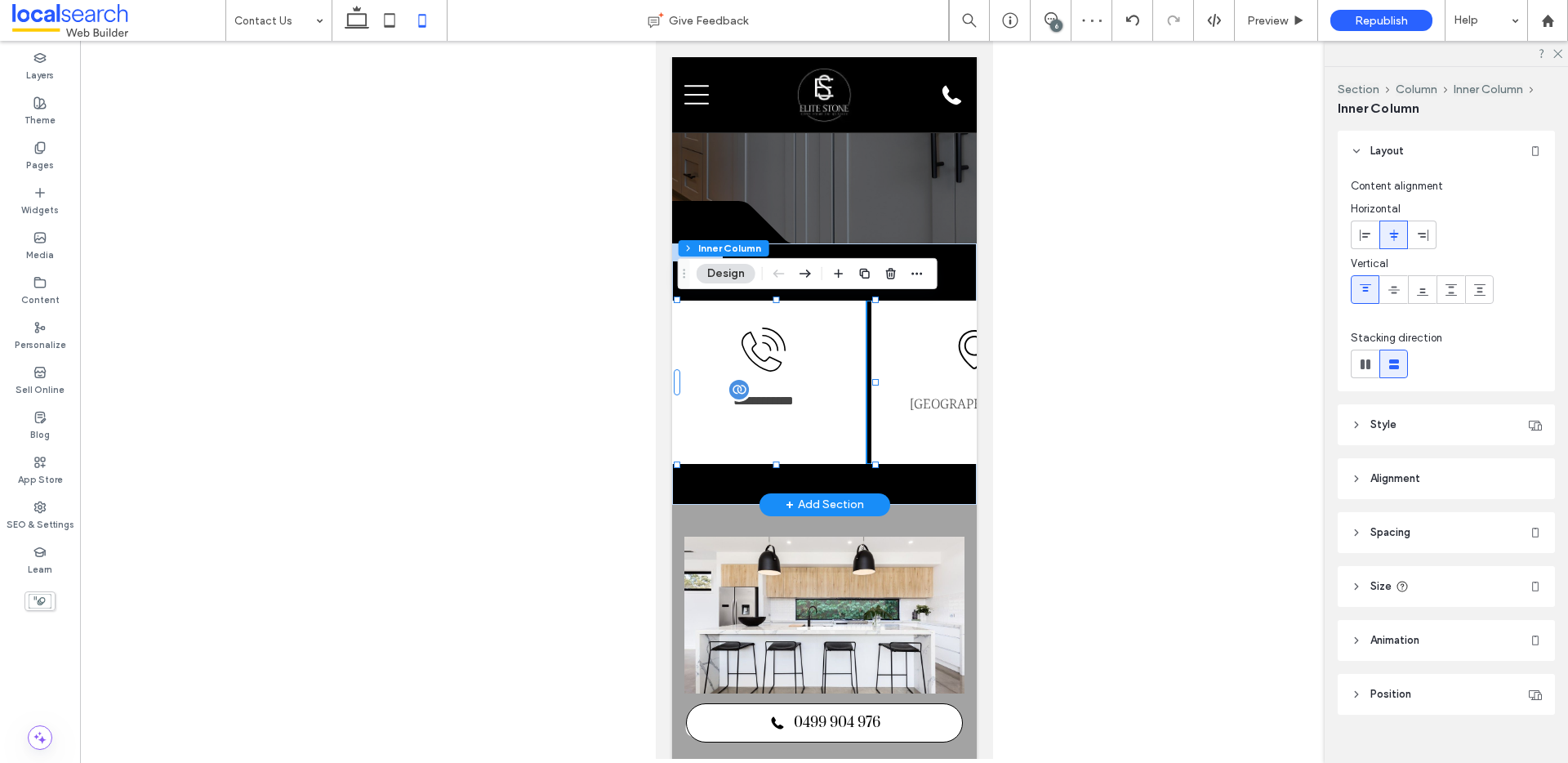
scroll to position [0, 0]
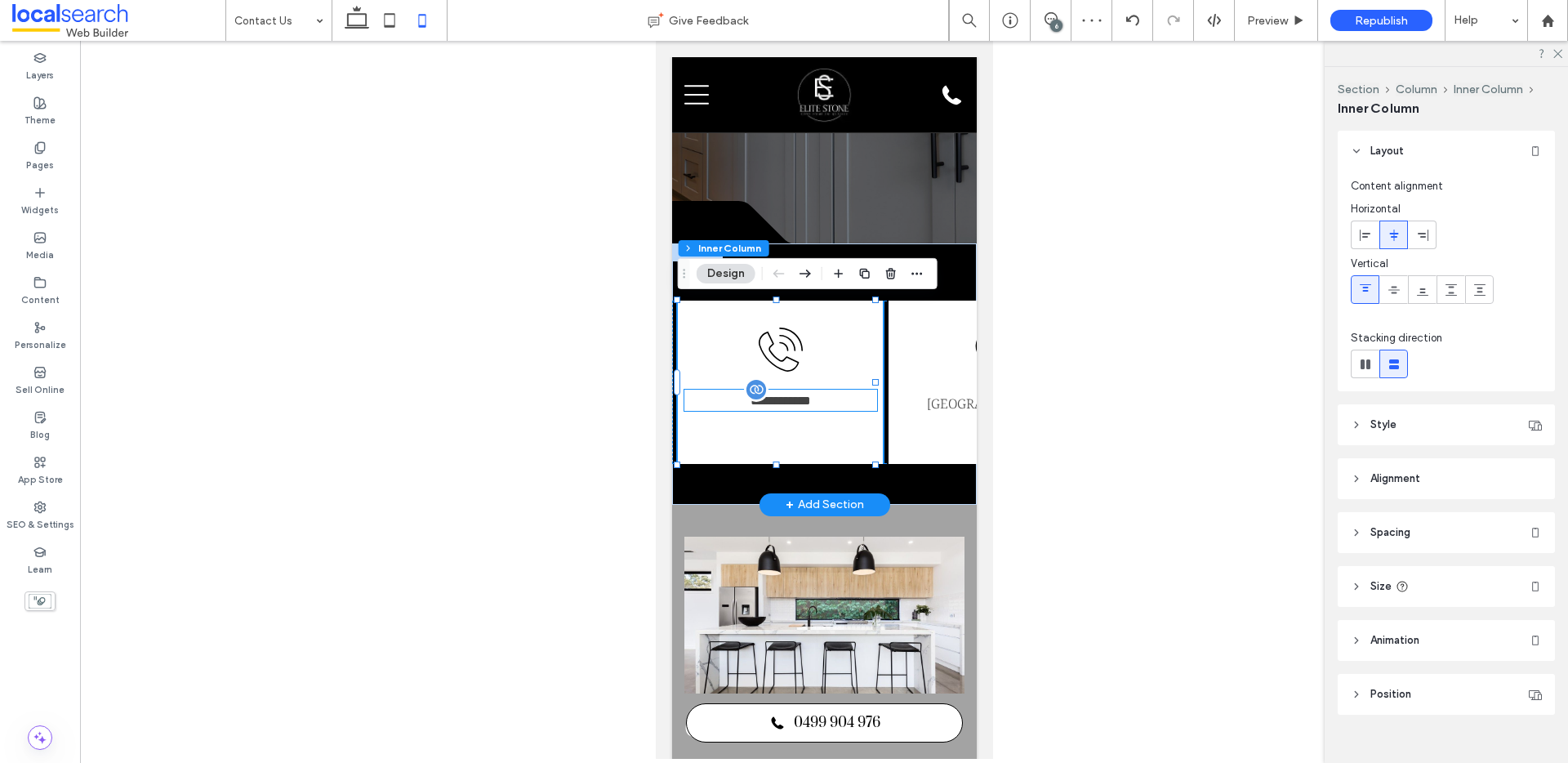
click at [797, 400] on span "**********" at bounding box center [780, 401] width 61 height 13
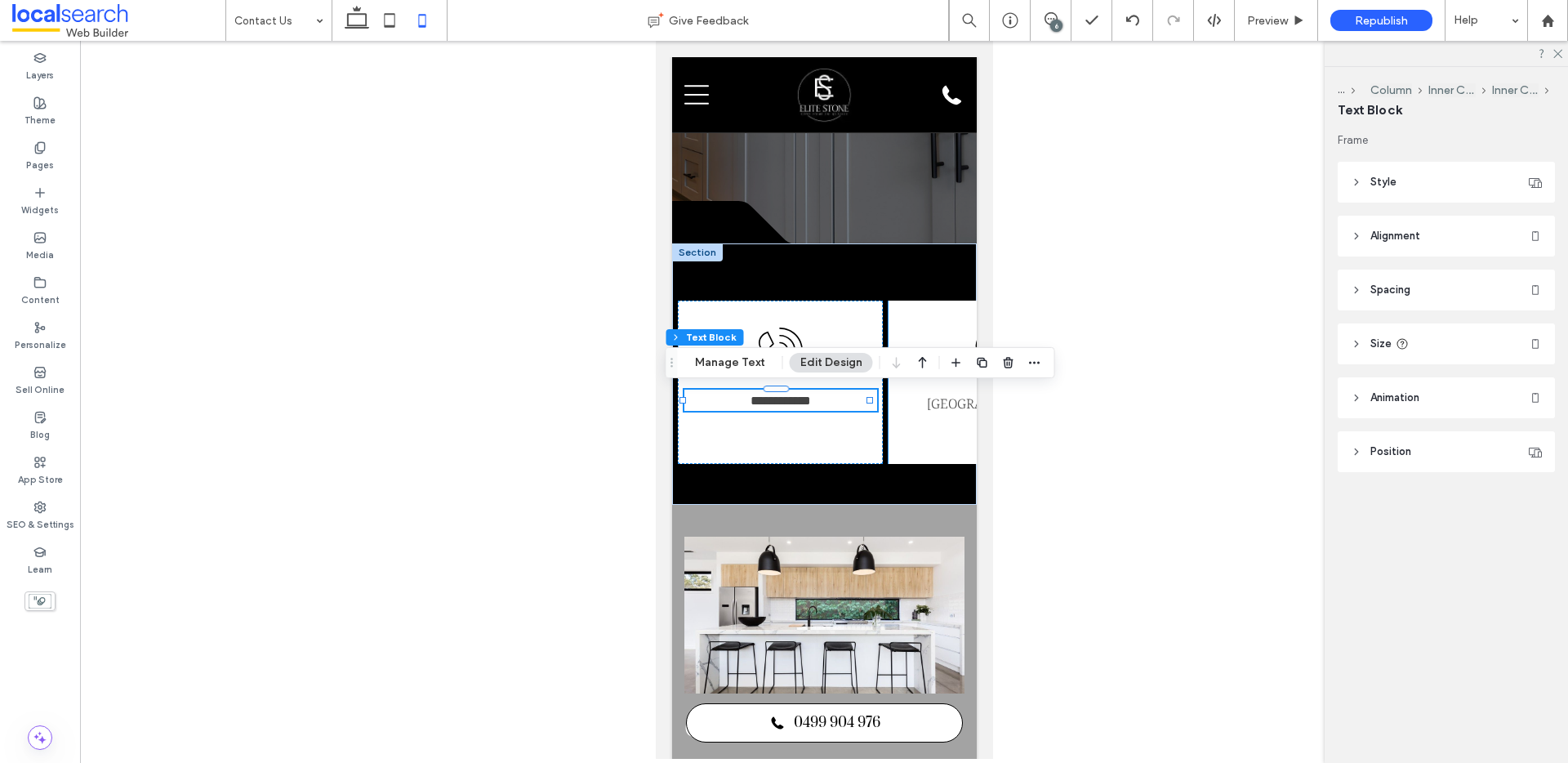
click at [926, 404] on link "[GEOGRAPHIC_DATA]" at bounding box center [990, 403] width 128 height 18
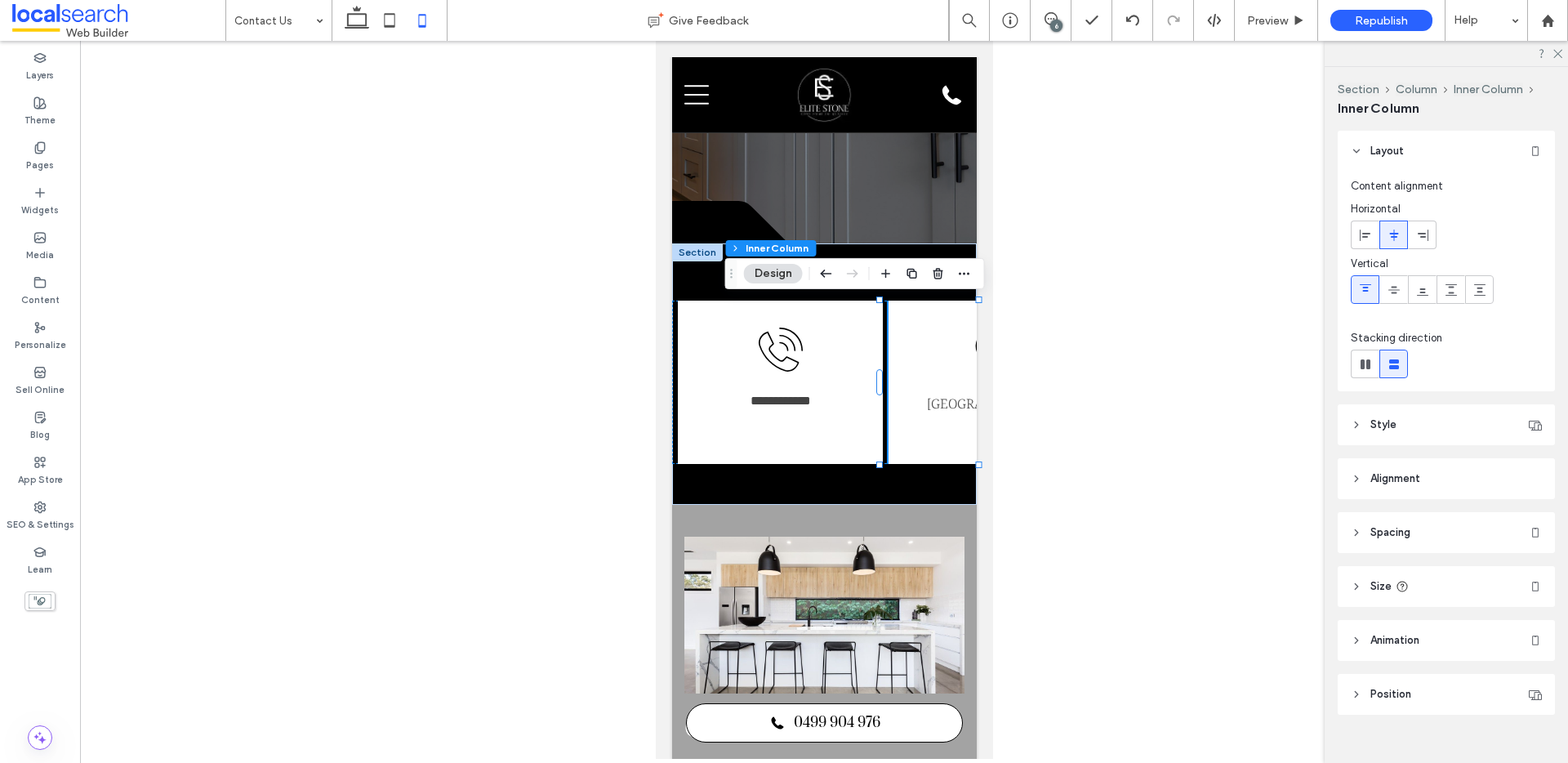
click at [929, 402] on link "[GEOGRAPHIC_DATA]" at bounding box center [990, 403] width 128 height 18
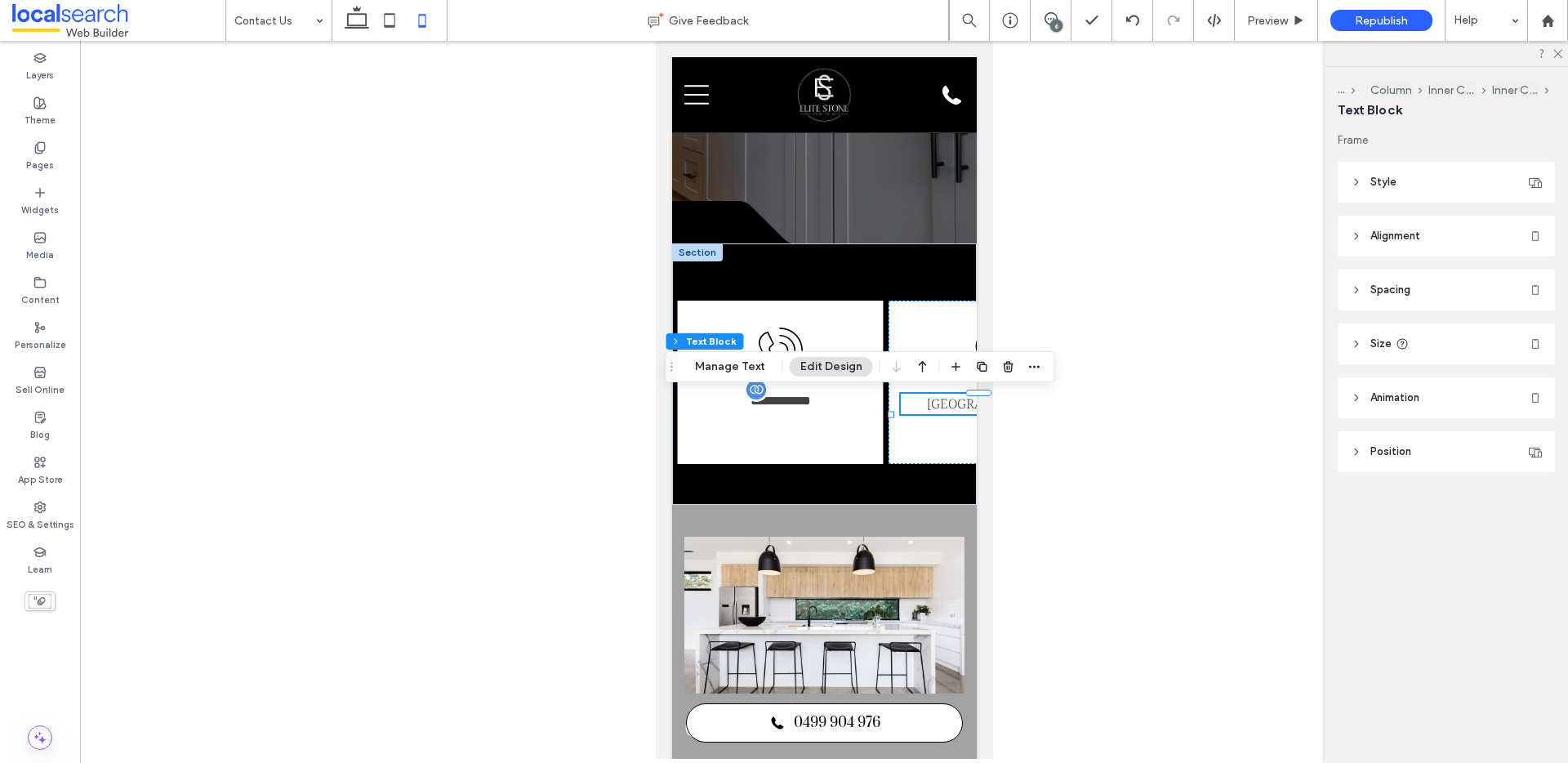
click at [785, 404] on span "**********" at bounding box center [780, 401] width 61 height 13
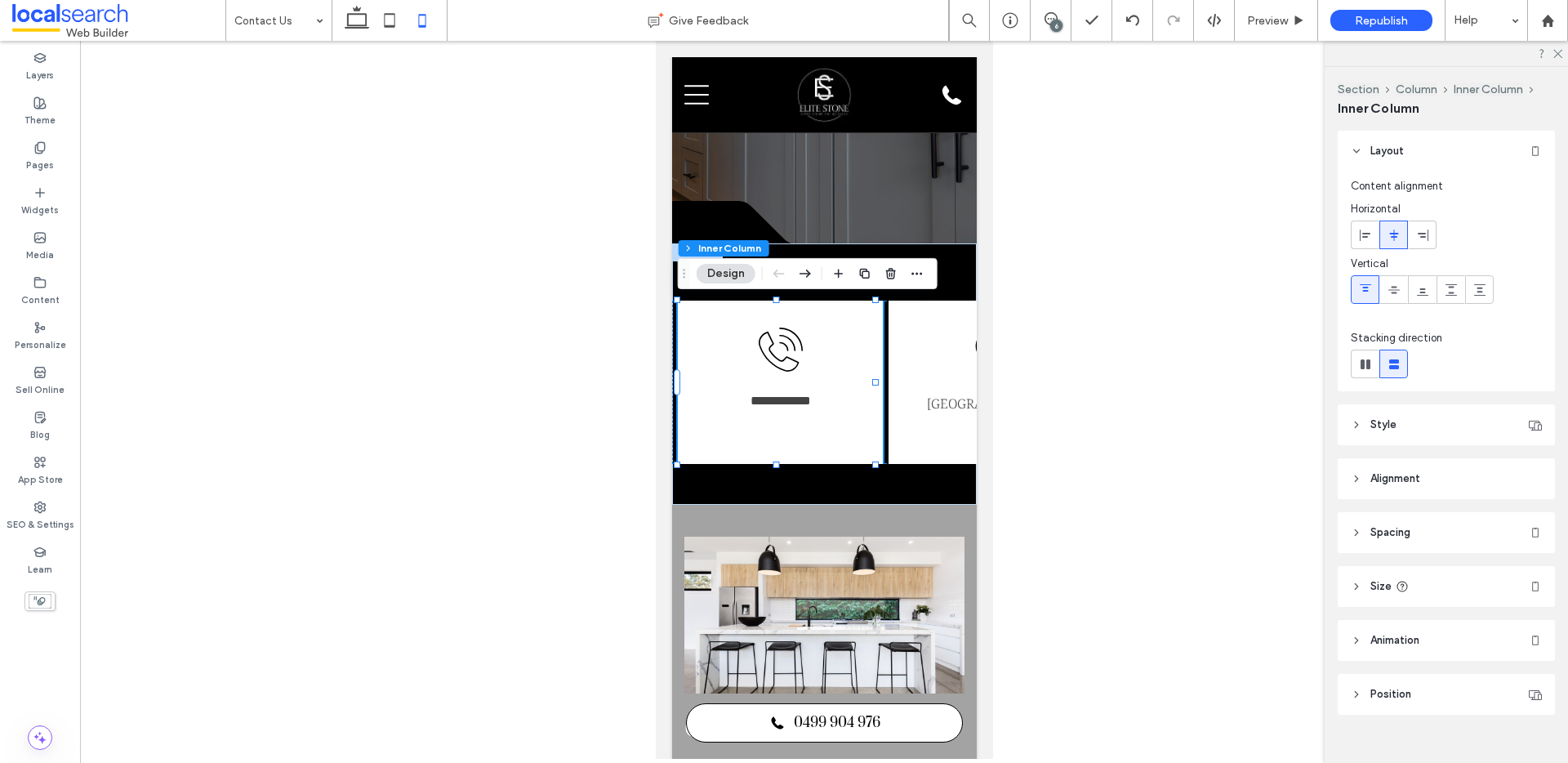
click at [1389, 519] on header "Spacing" at bounding box center [1446, 532] width 217 height 41
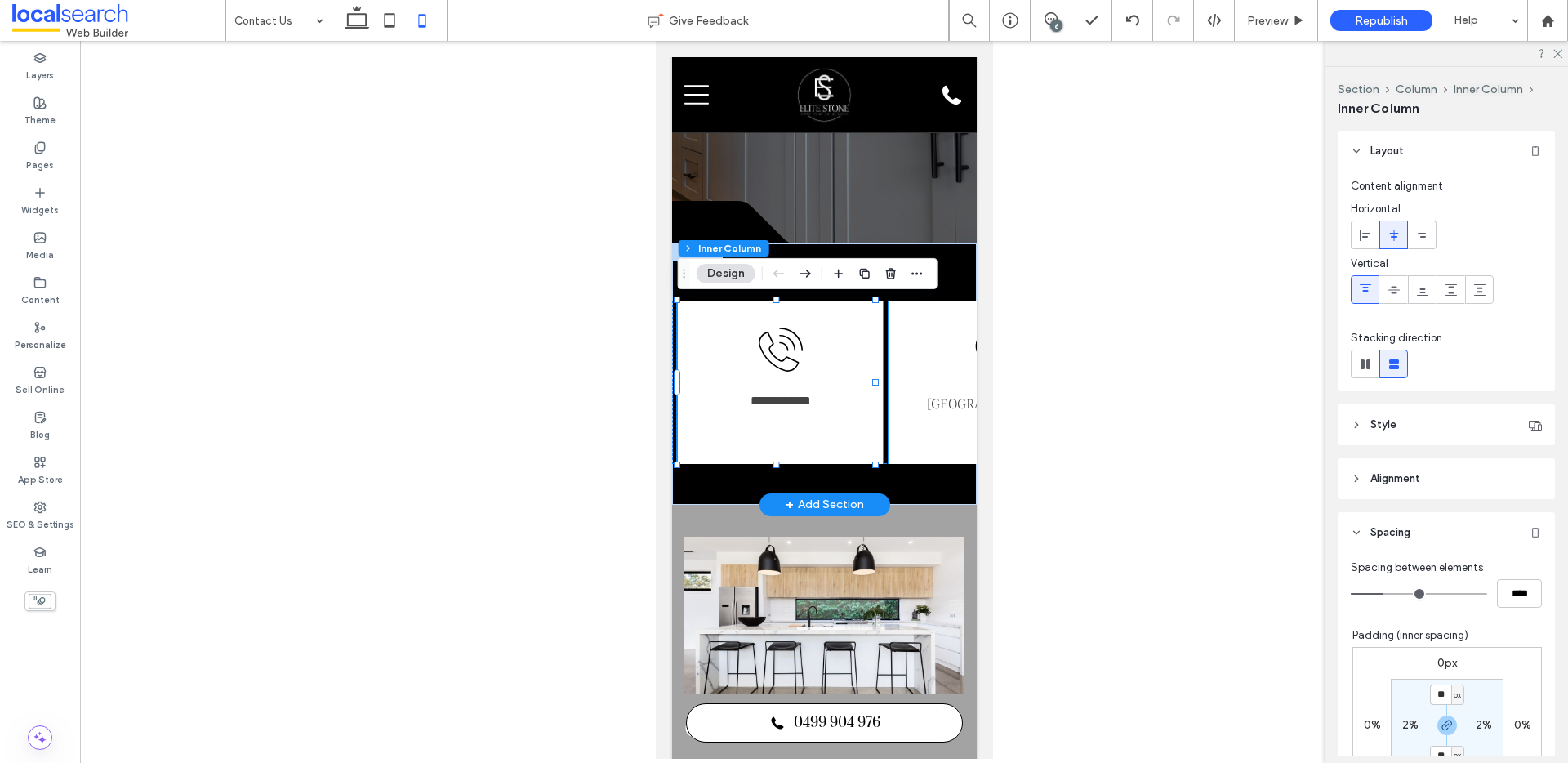
click at [902, 415] on p "[GEOGRAPHIC_DATA]" at bounding box center [991, 404] width 182 height 21
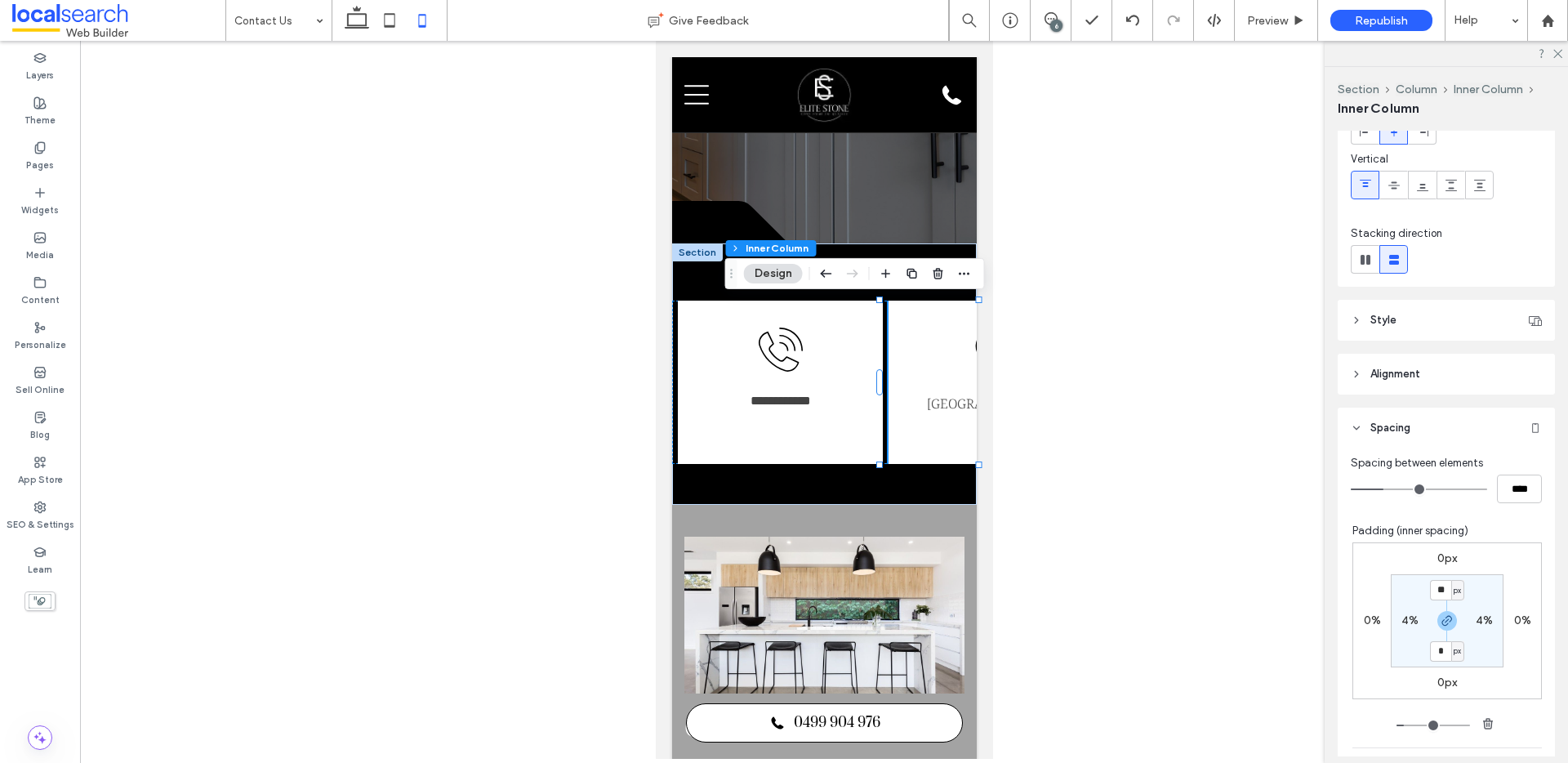
scroll to position [166, 0]
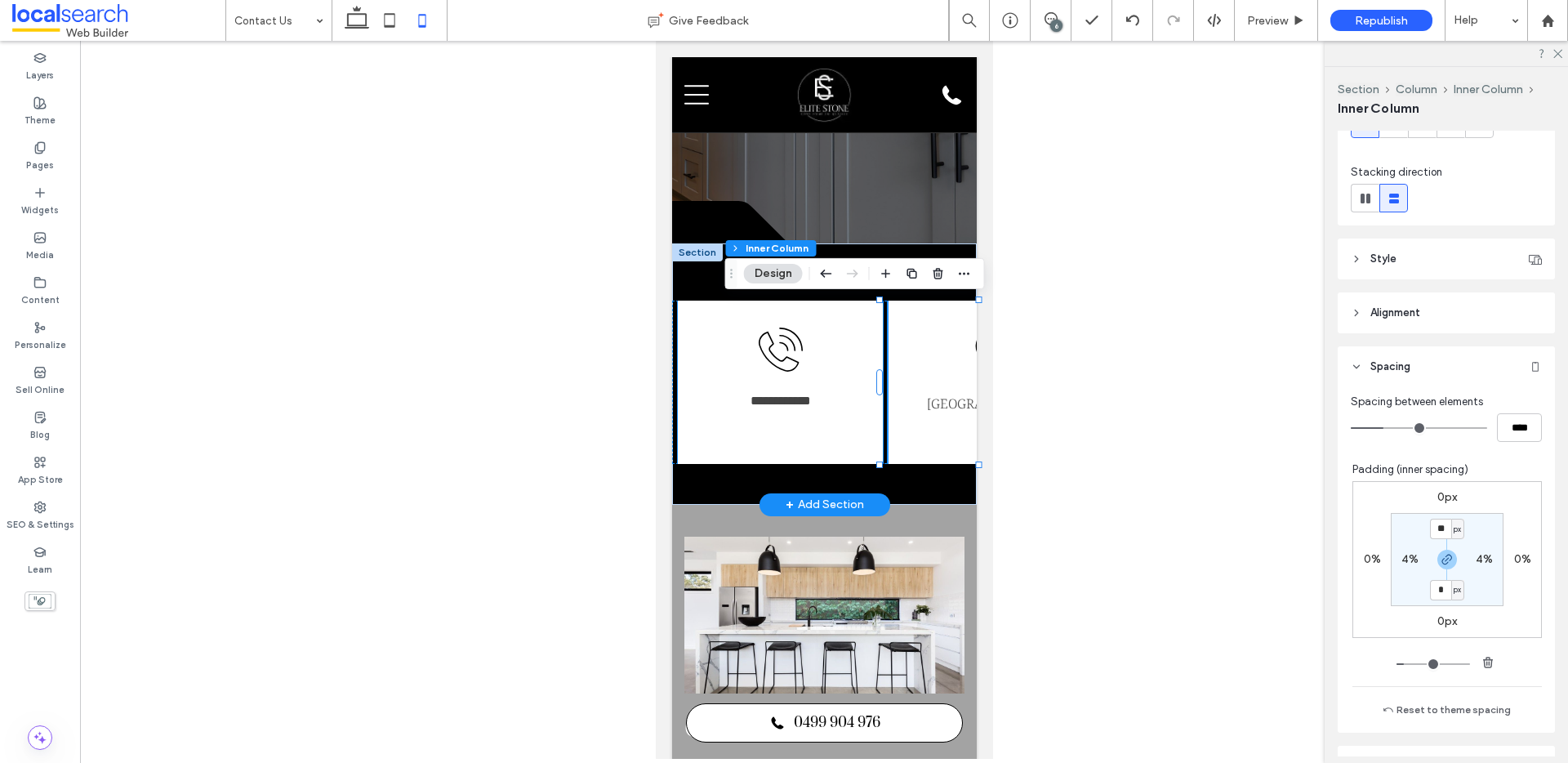
click at [818, 440] on div "**********" at bounding box center [780, 382] width 205 height 163
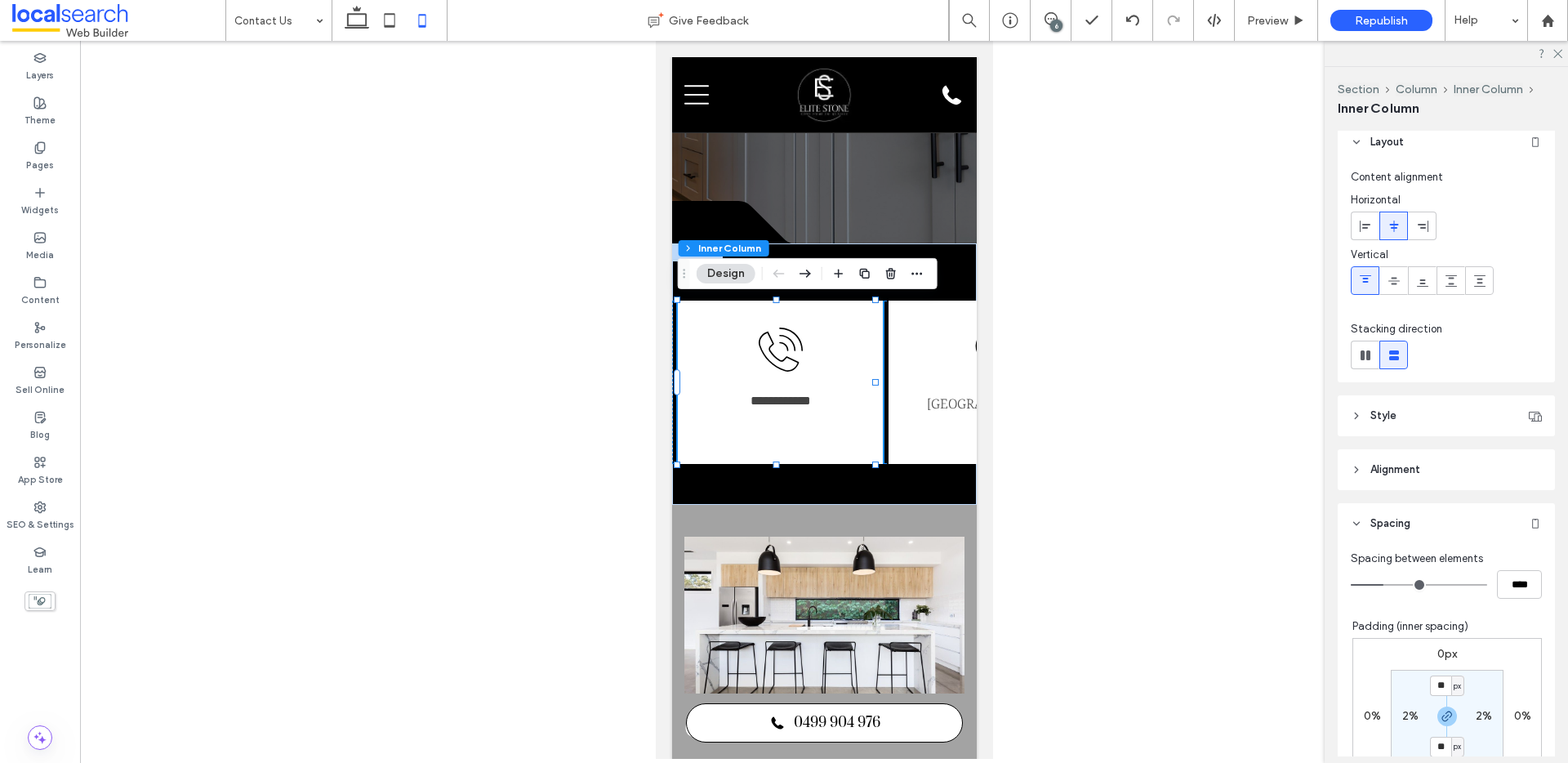
scroll to position [28, 0]
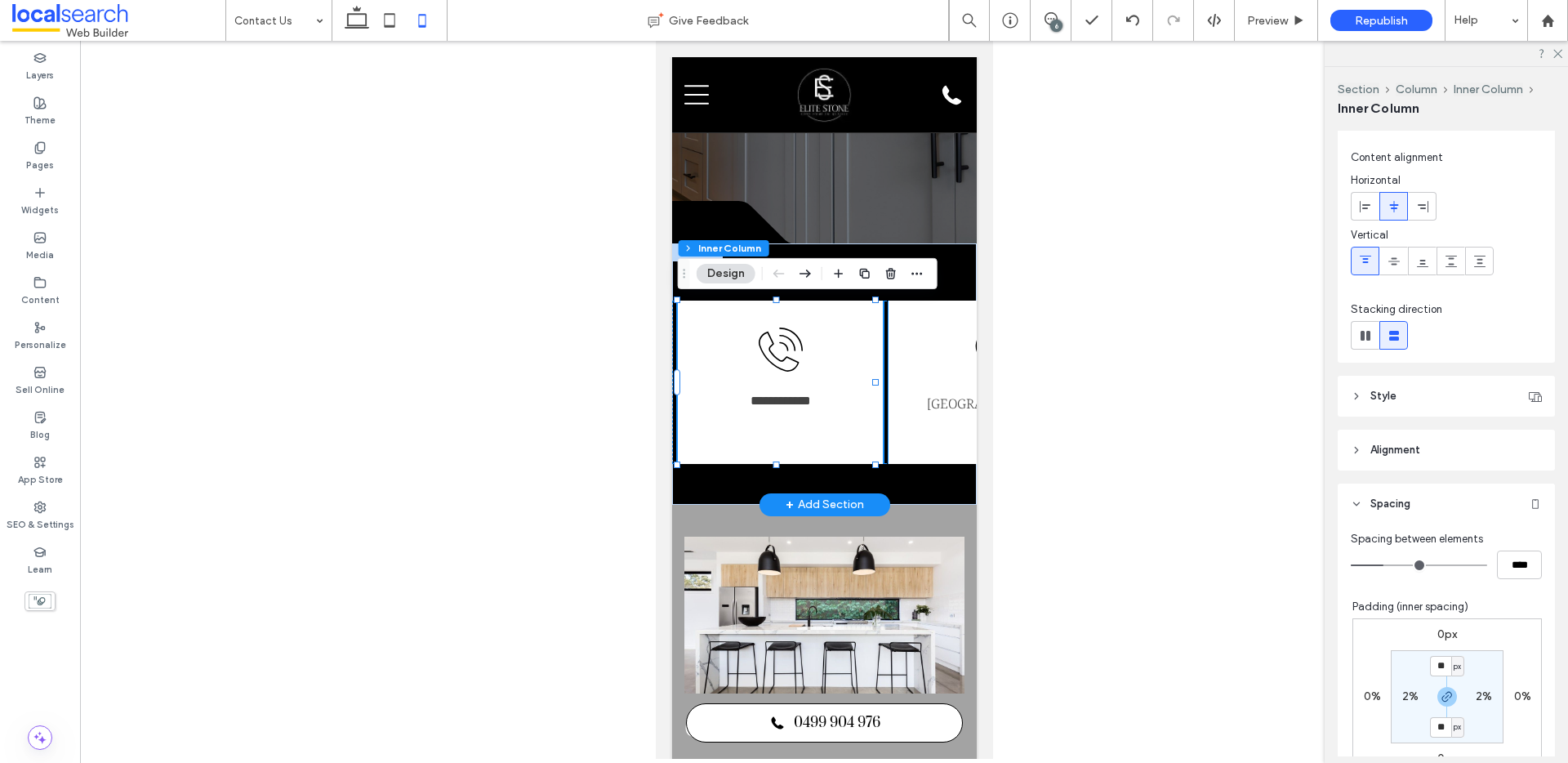
click at [931, 442] on div "Map Icon [GEOGRAPHIC_DATA]" at bounding box center [990, 382] width 205 height 163
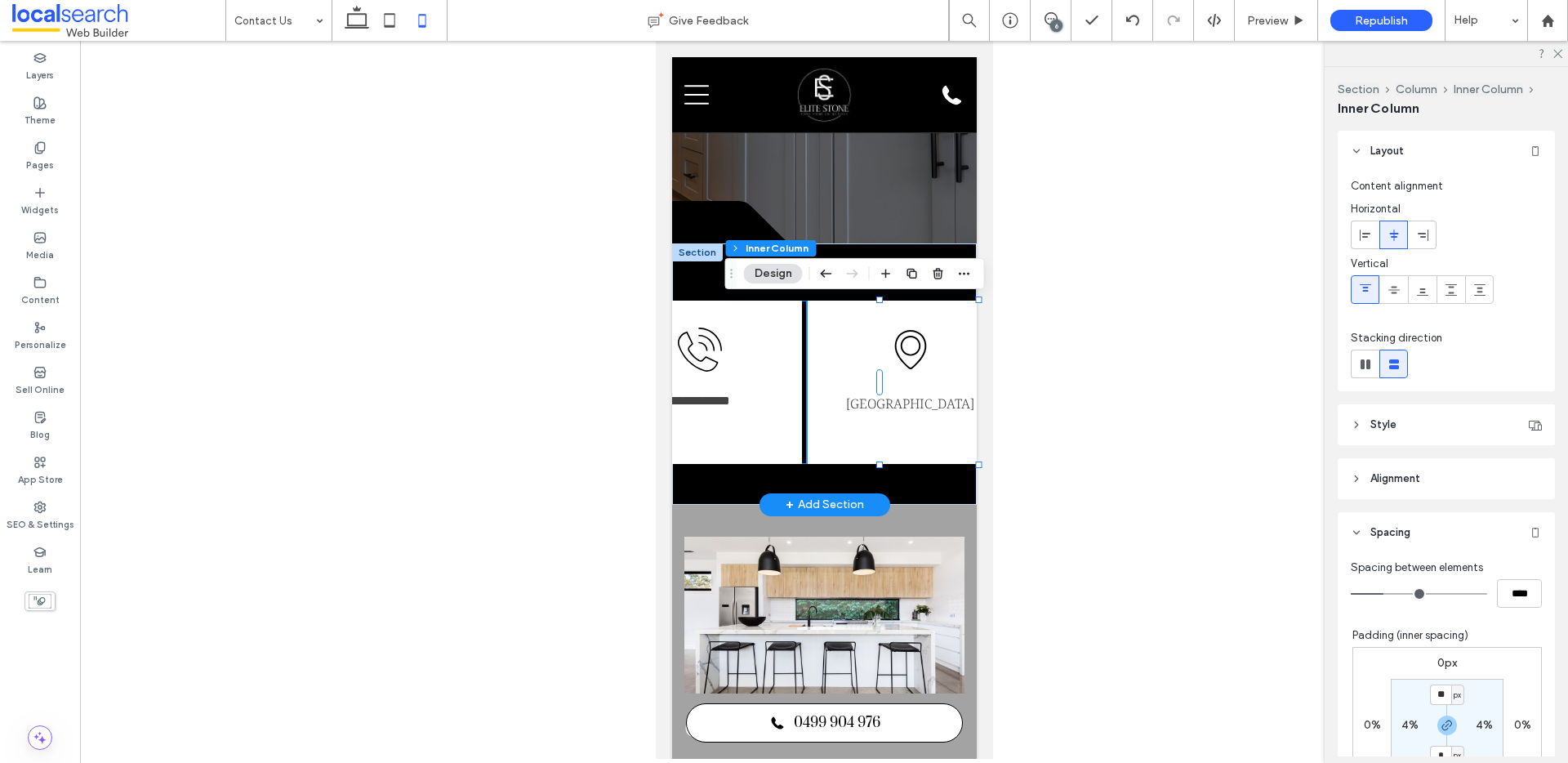
scroll to position [0, 117]
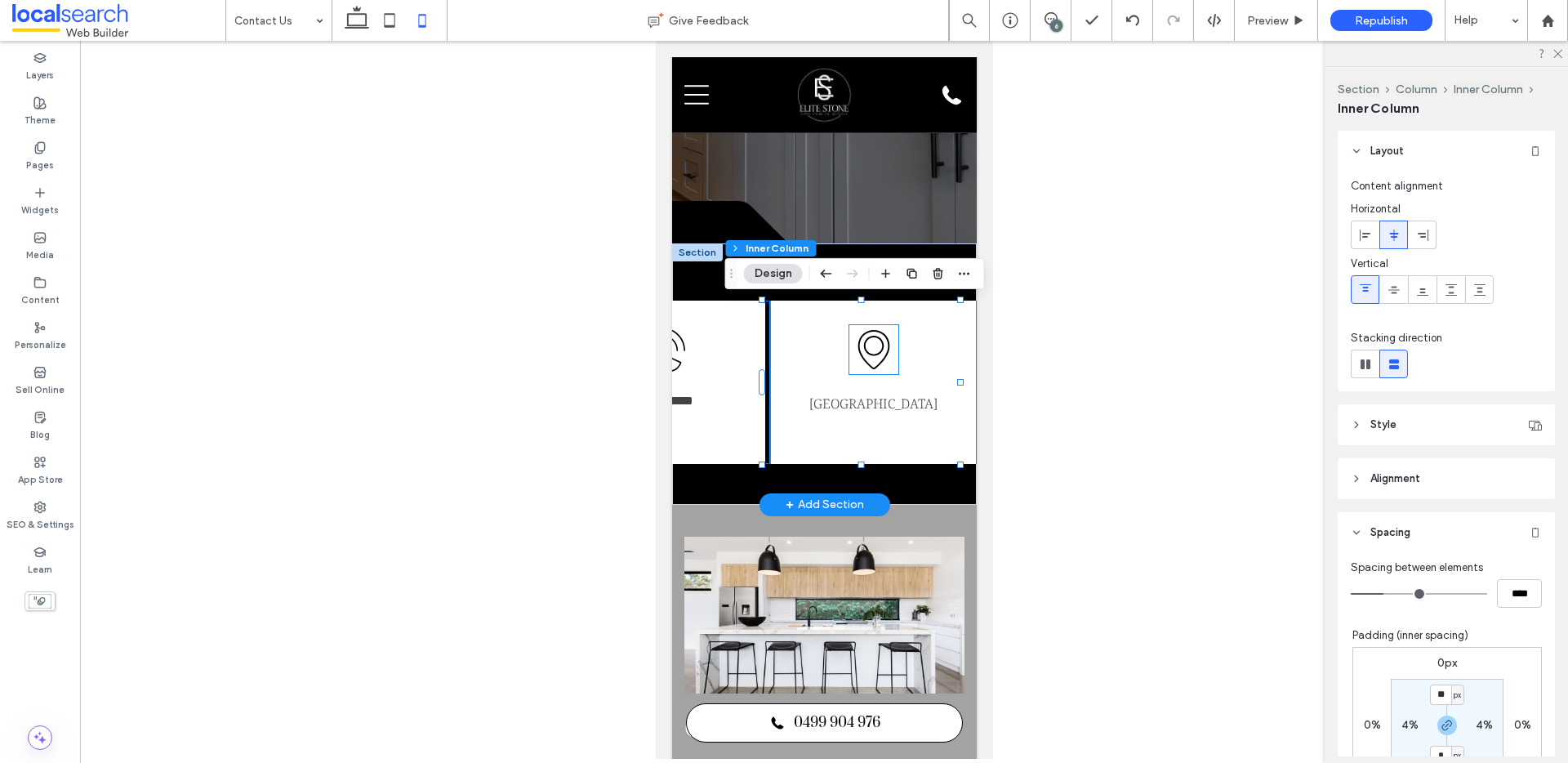
click at [864, 355] on icon "Map Icon" at bounding box center [872, 350] width 49 height 49
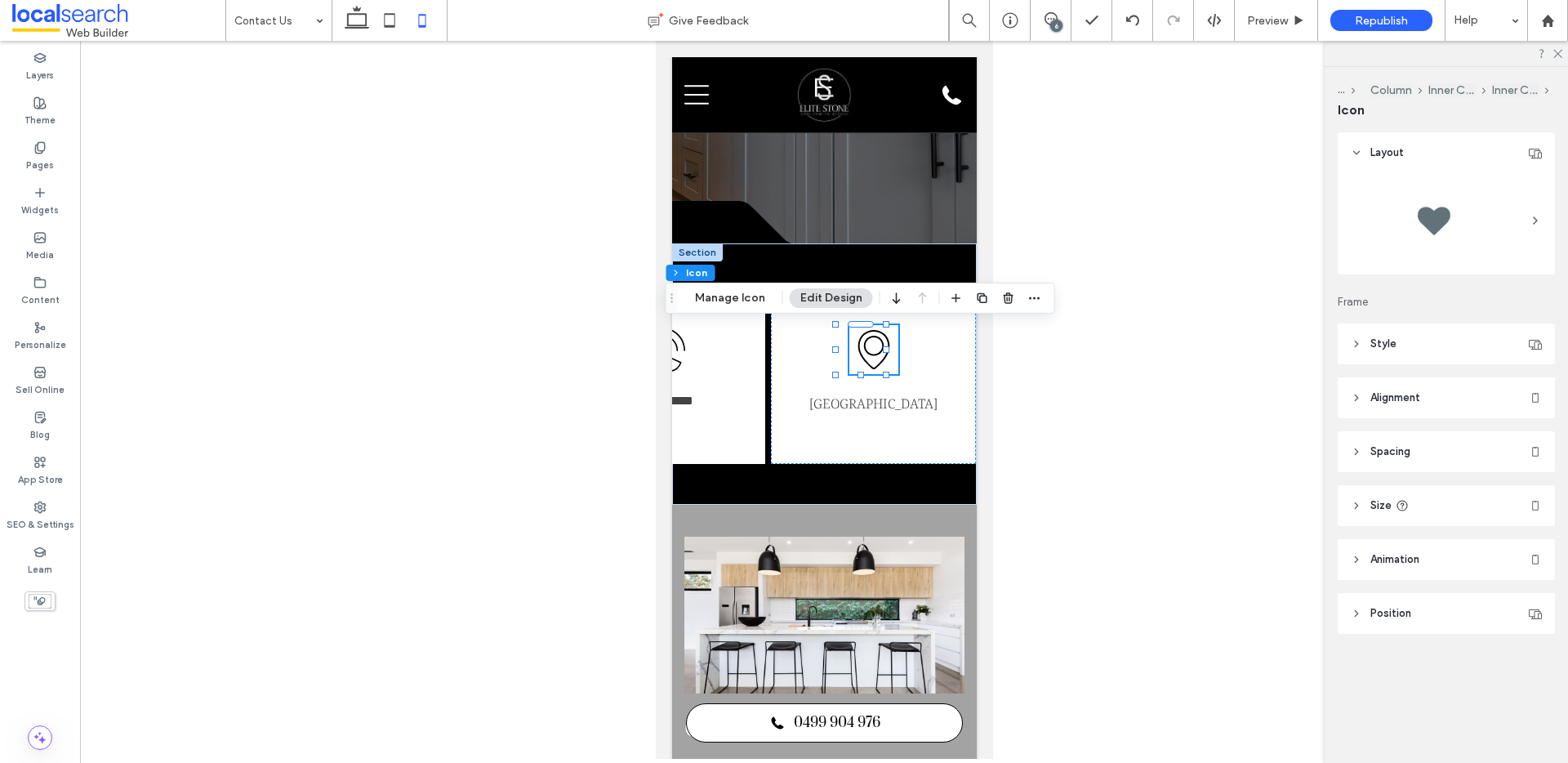
click at [1370, 459] on header "Spacing" at bounding box center [1446, 451] width 217 height 41
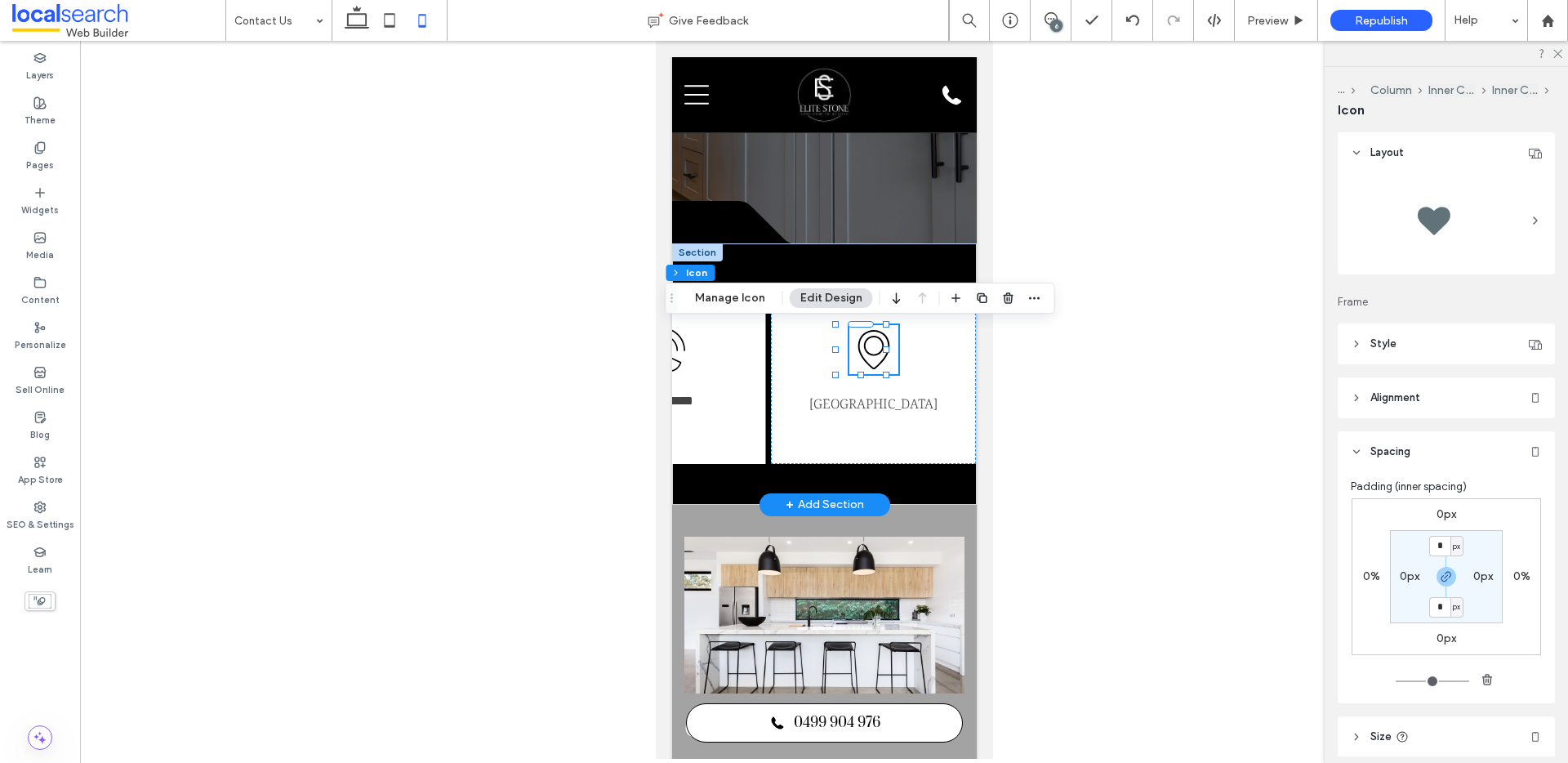
click at [679, 353] on icon "Call Icon" at bounding box center [662, 350] width 49 height 49
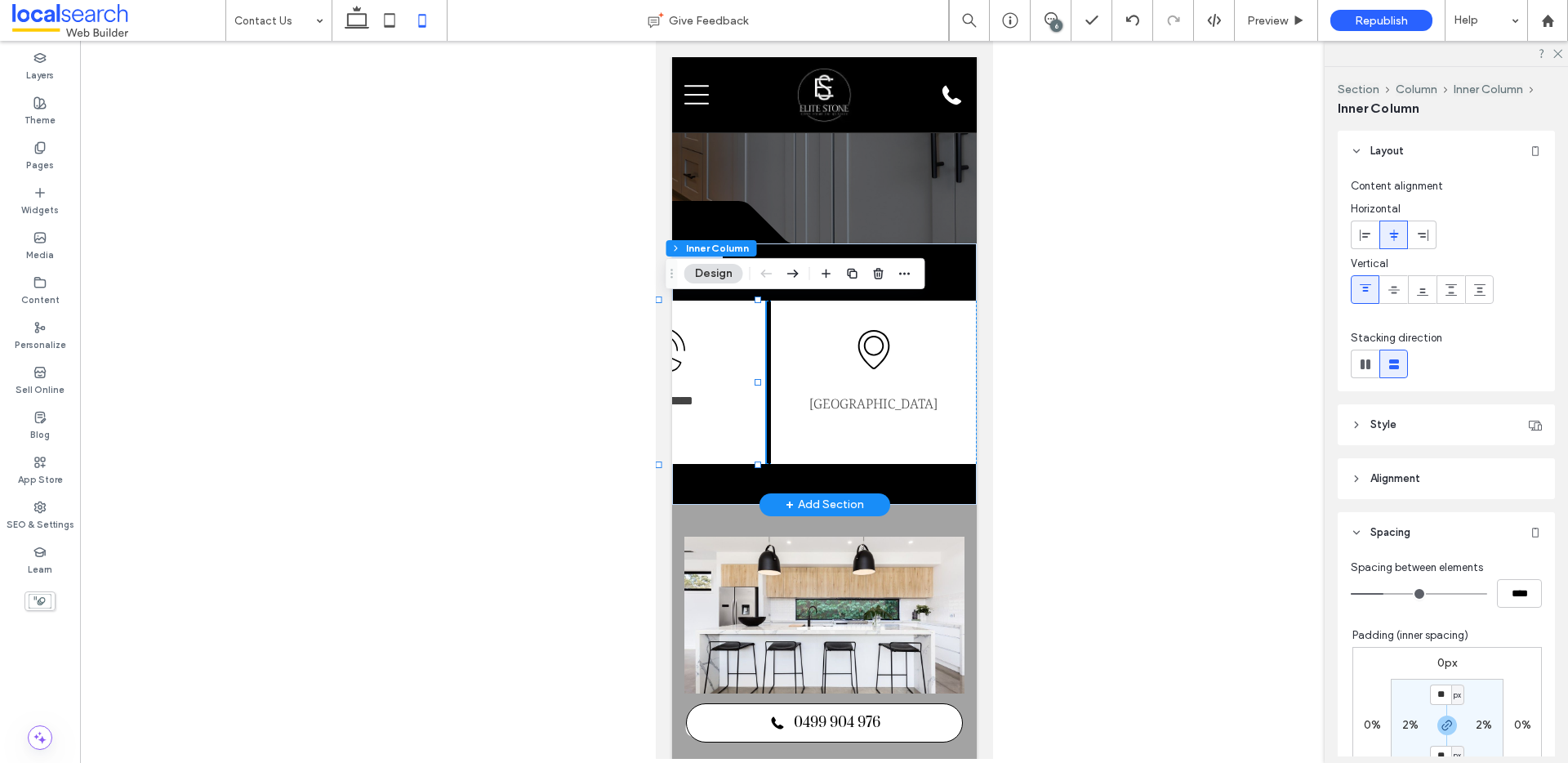
click at [676, 351] on icon "Call Icon" at bounding box center [662, 350] width 49 height 49
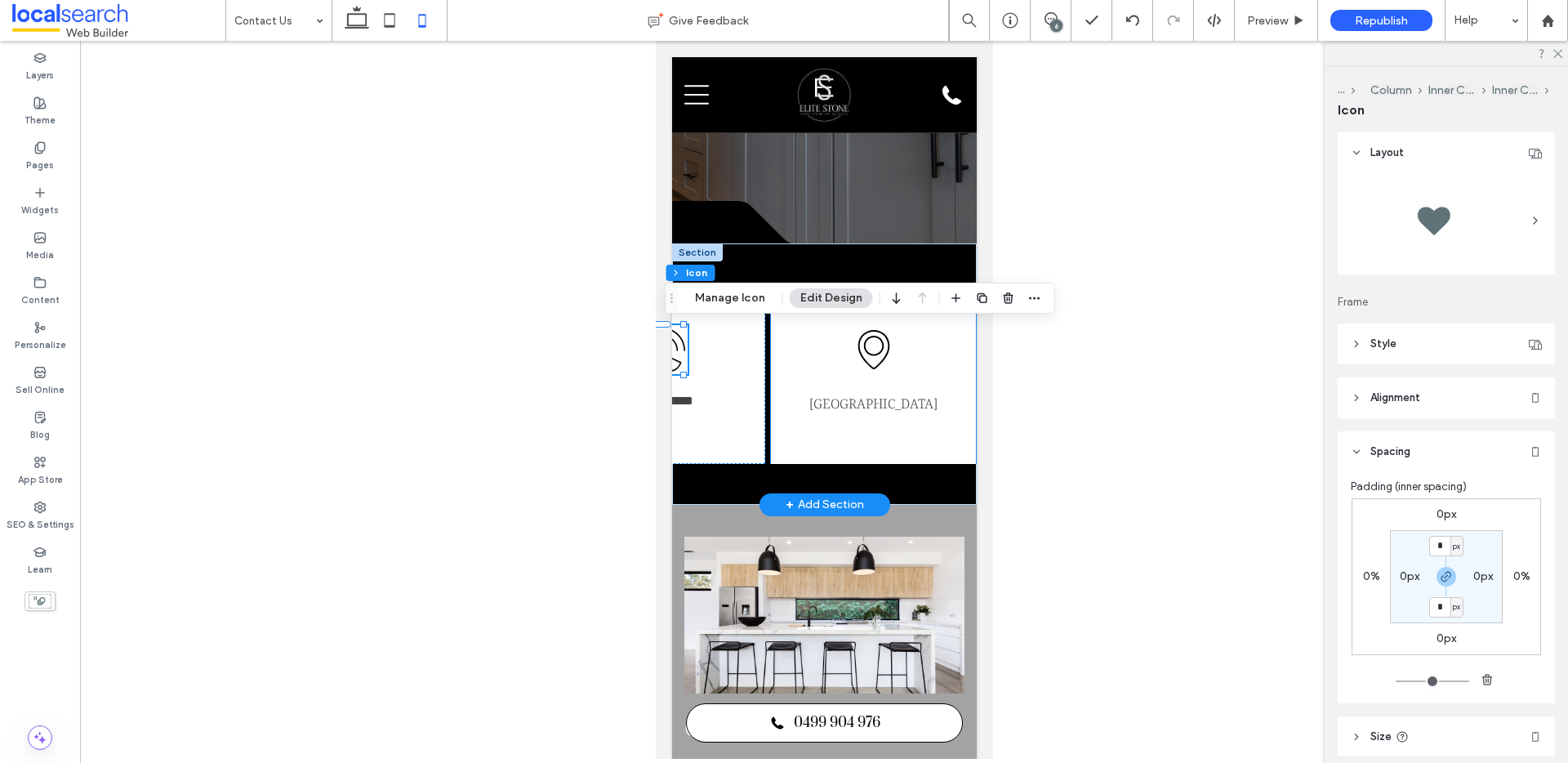
click at [794, 371] on div "Map Icon [GEOGRAPHIC_DATA]" at bounding box center [872, 382] width 205 height 163
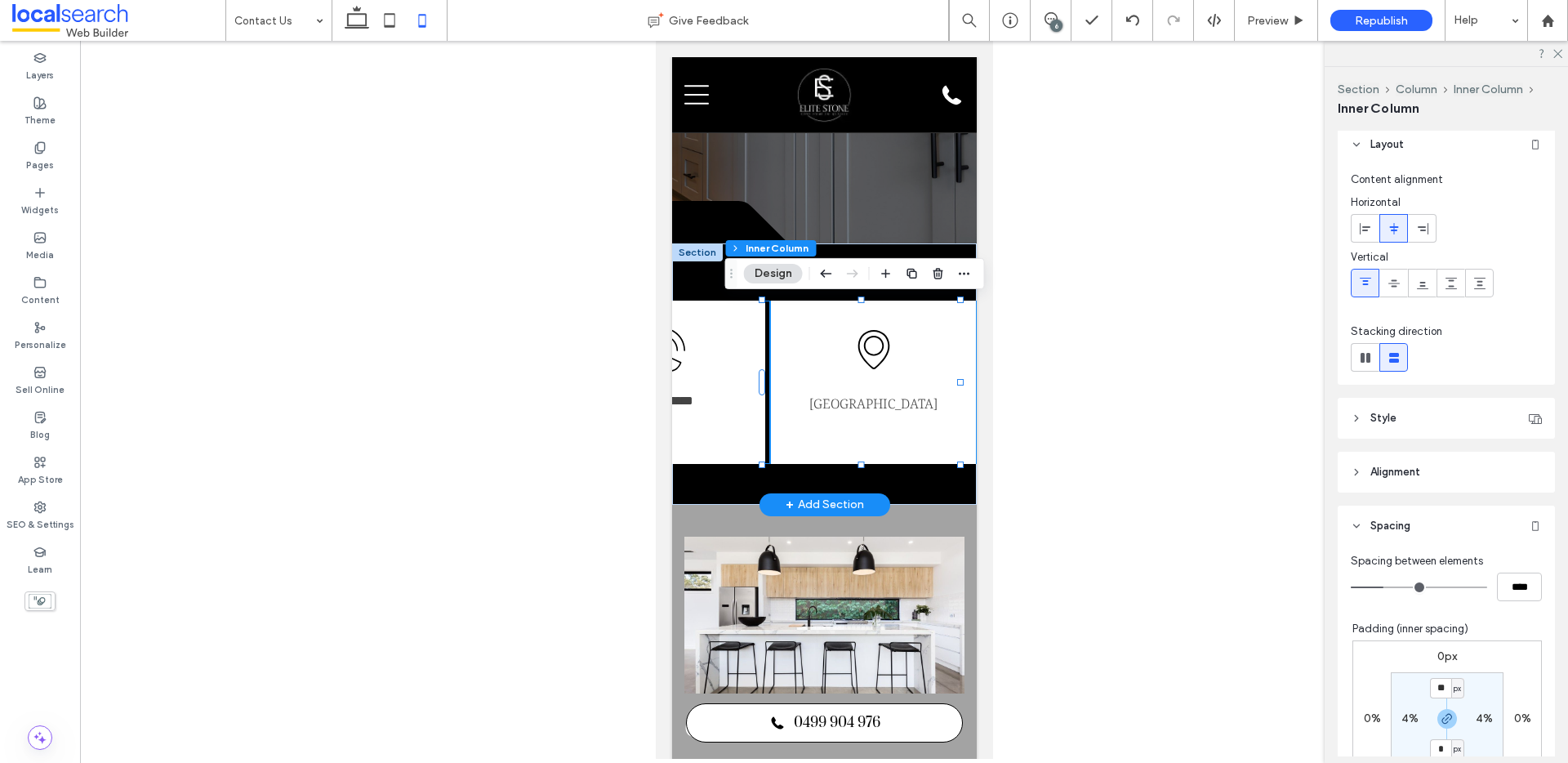
scroll to position [0, 0]
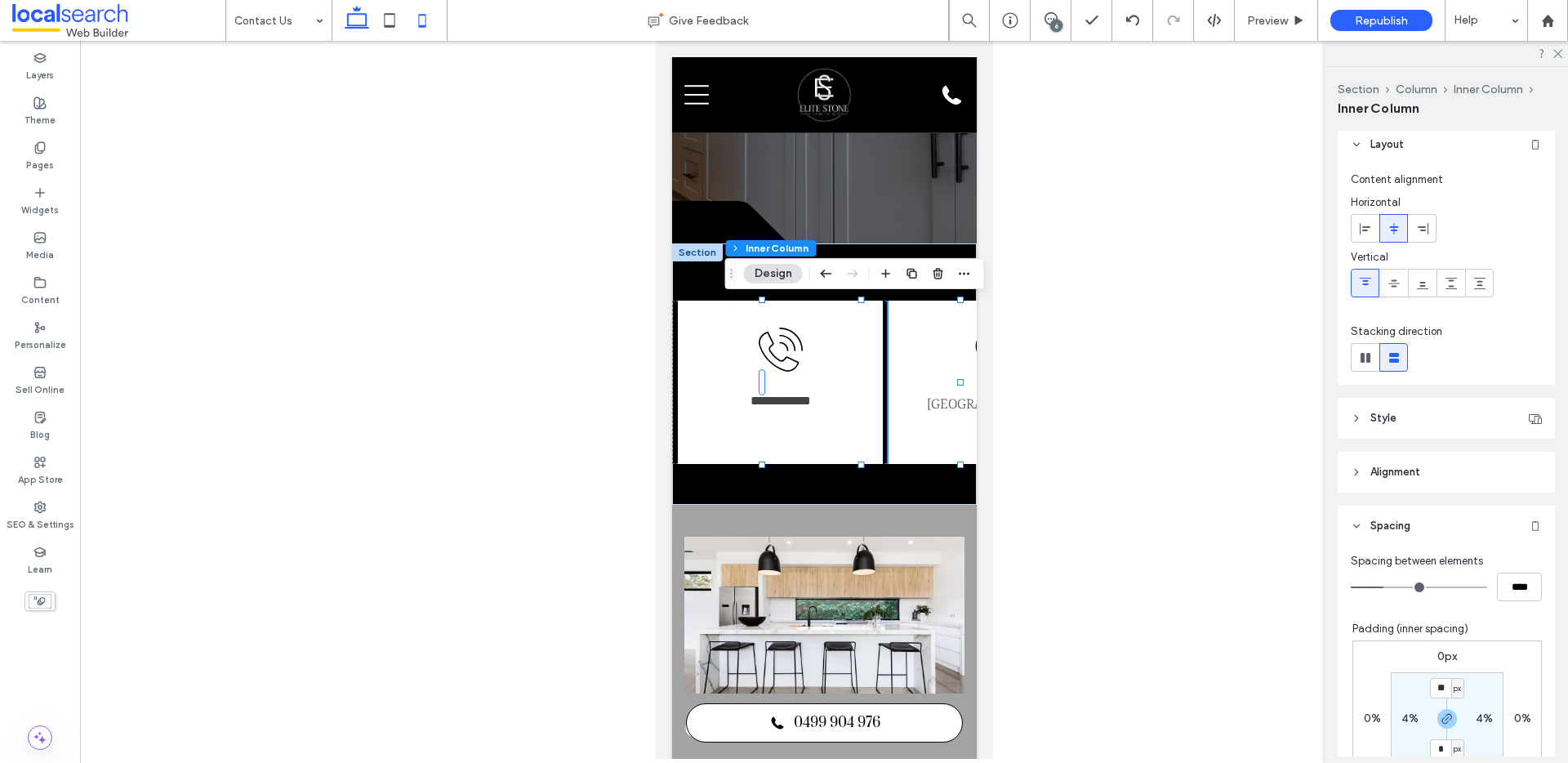
click at [342, 18] on icon at bounding box center [356, 20] width 32 height 32
type input "**"
type input "***"
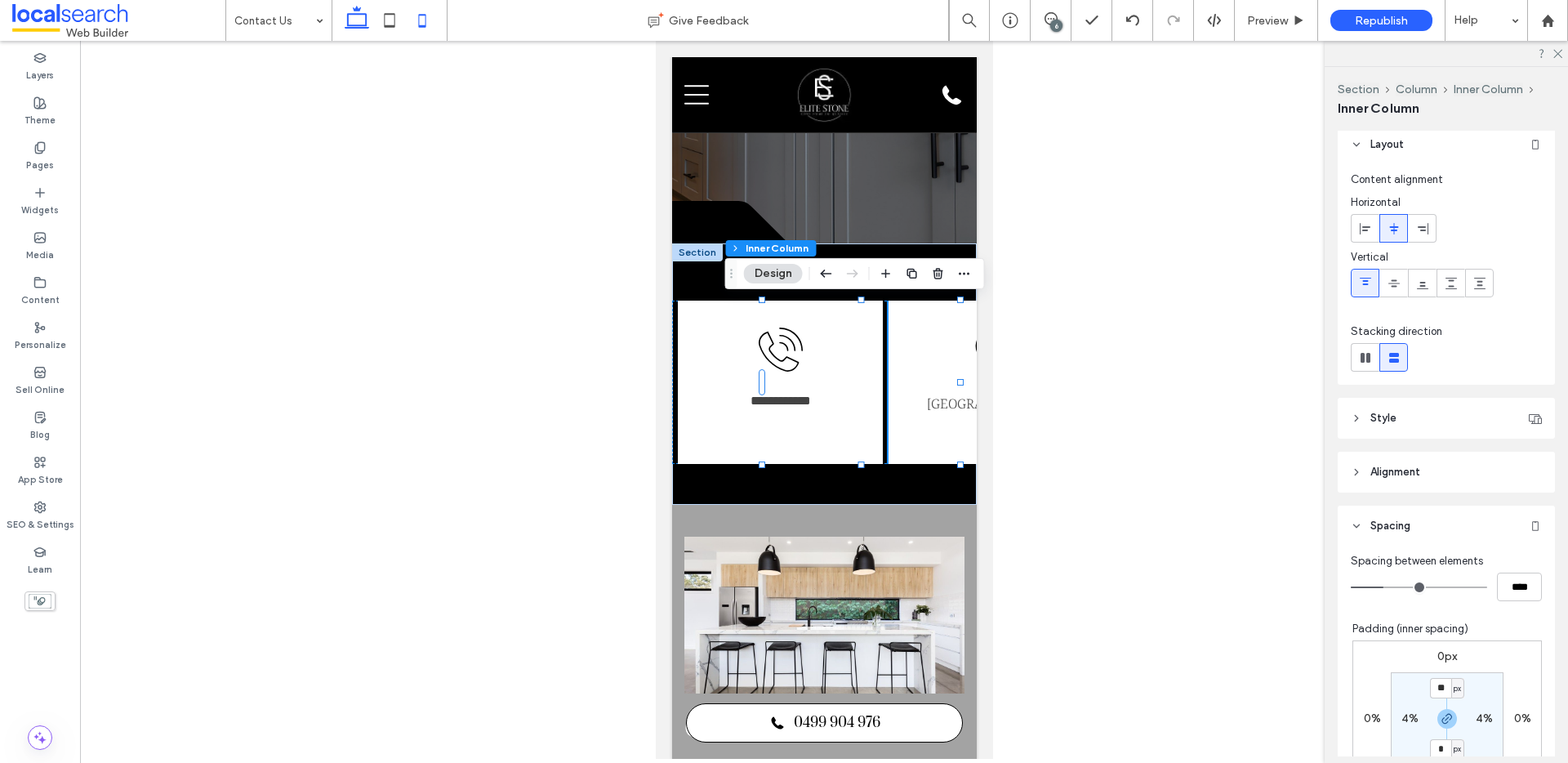
type input "*****"
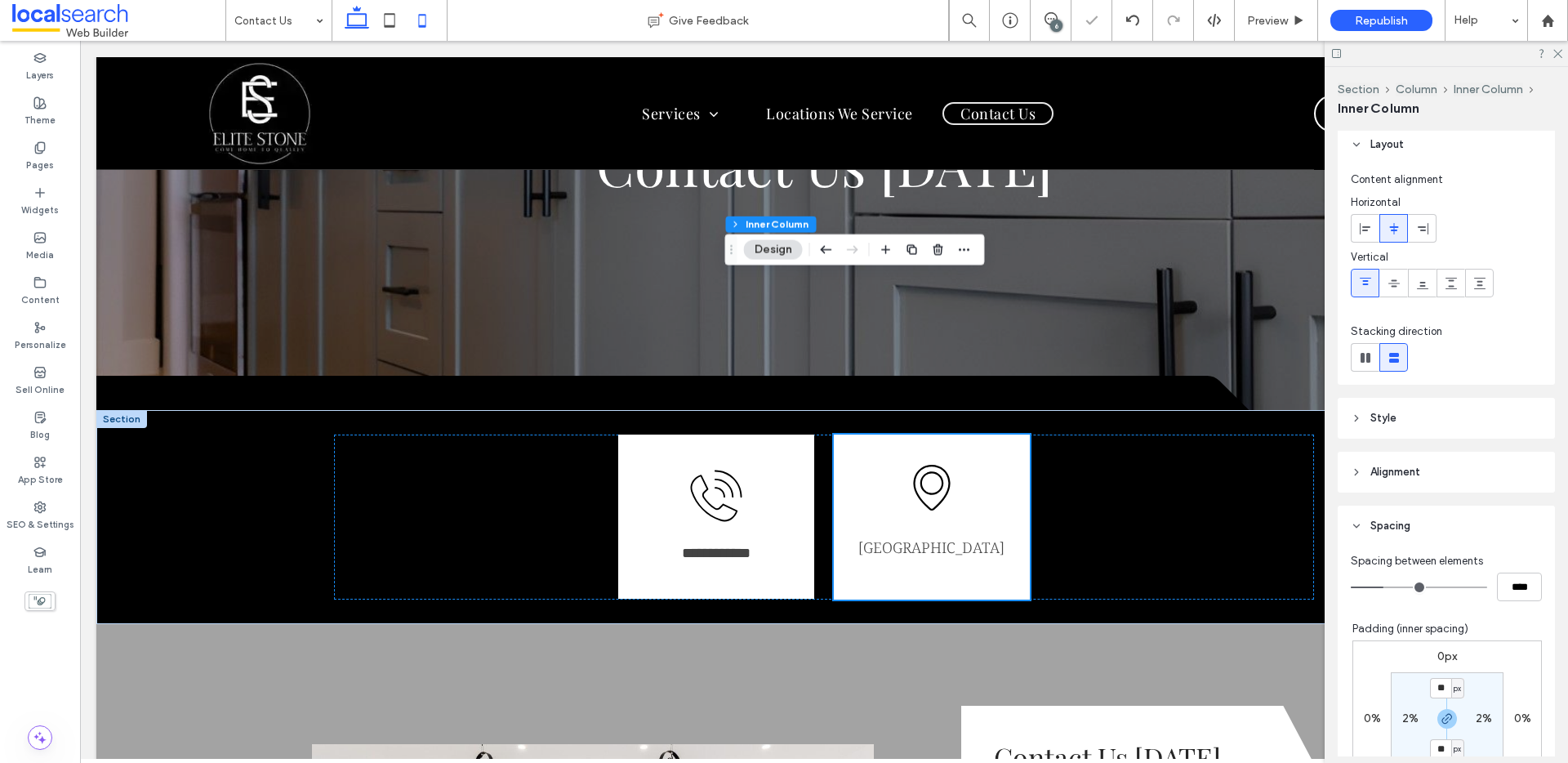
scroll to position [281, 0]
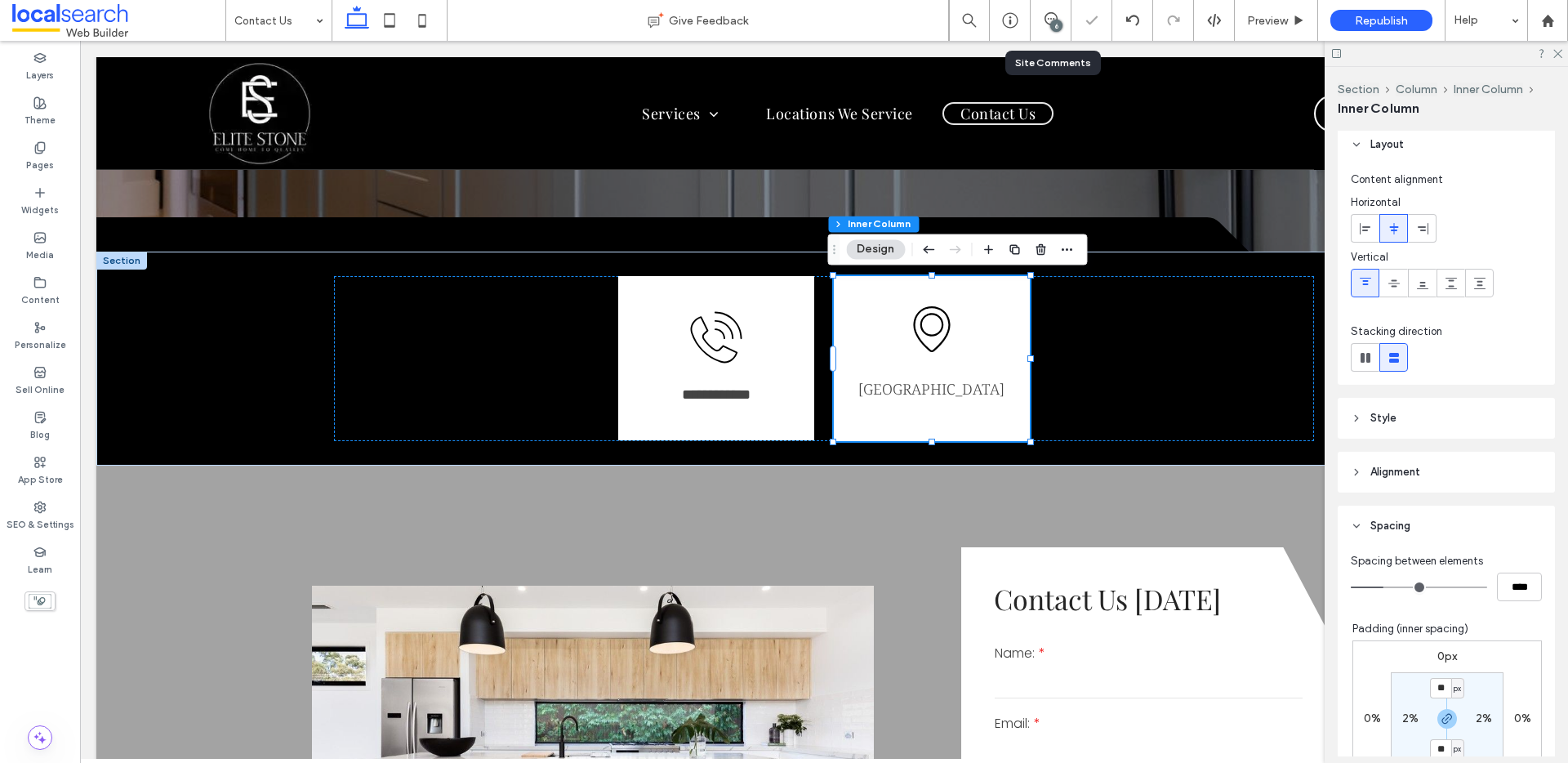
click at [1051, 22] on div "6" at bounding box center [1056, 25] width 13 height 13
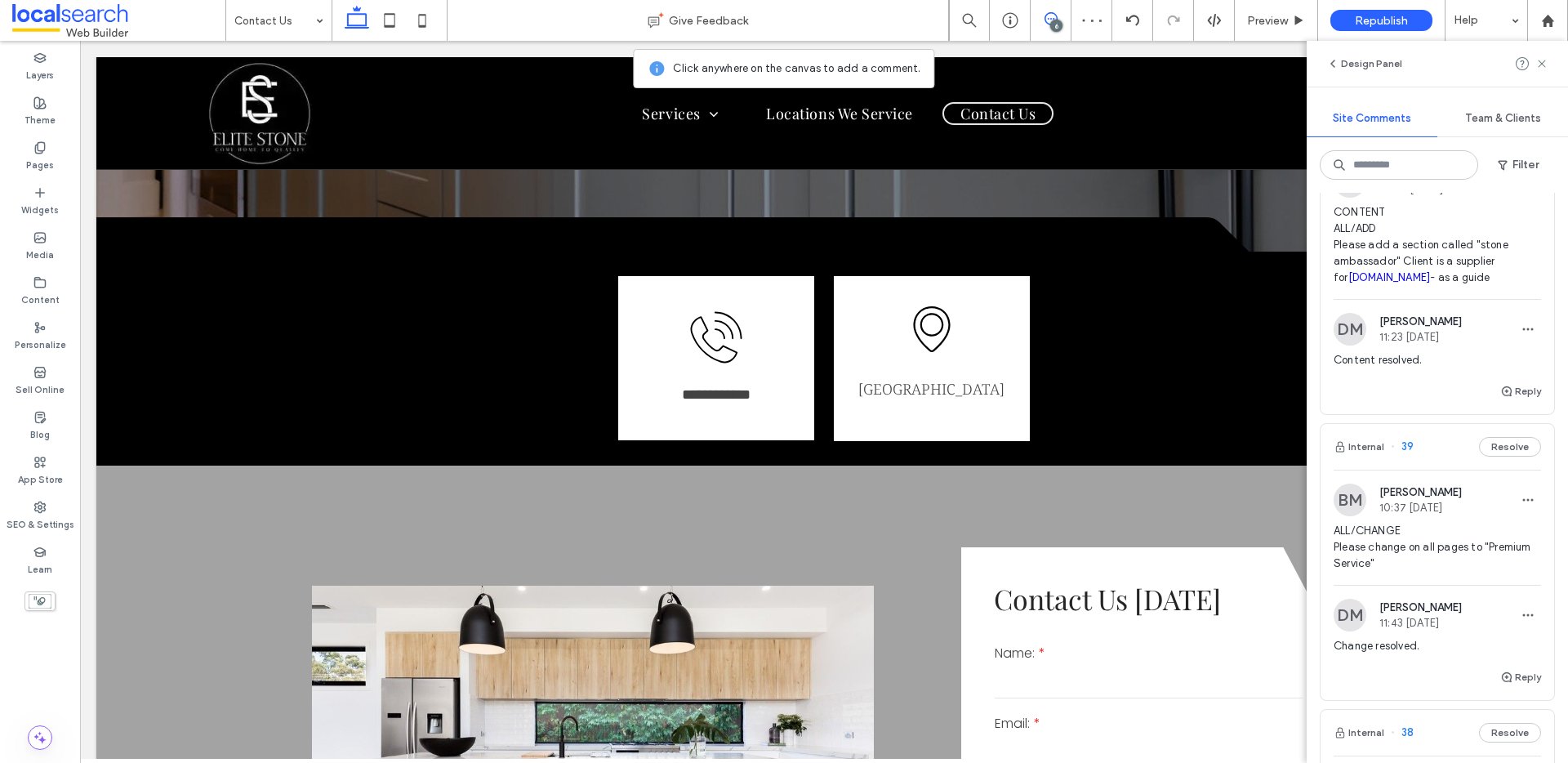
scroll to position [508, 0]
click at [1511, 668] on button "Reply" at bounding box center [1520, 674] width 41 height 20
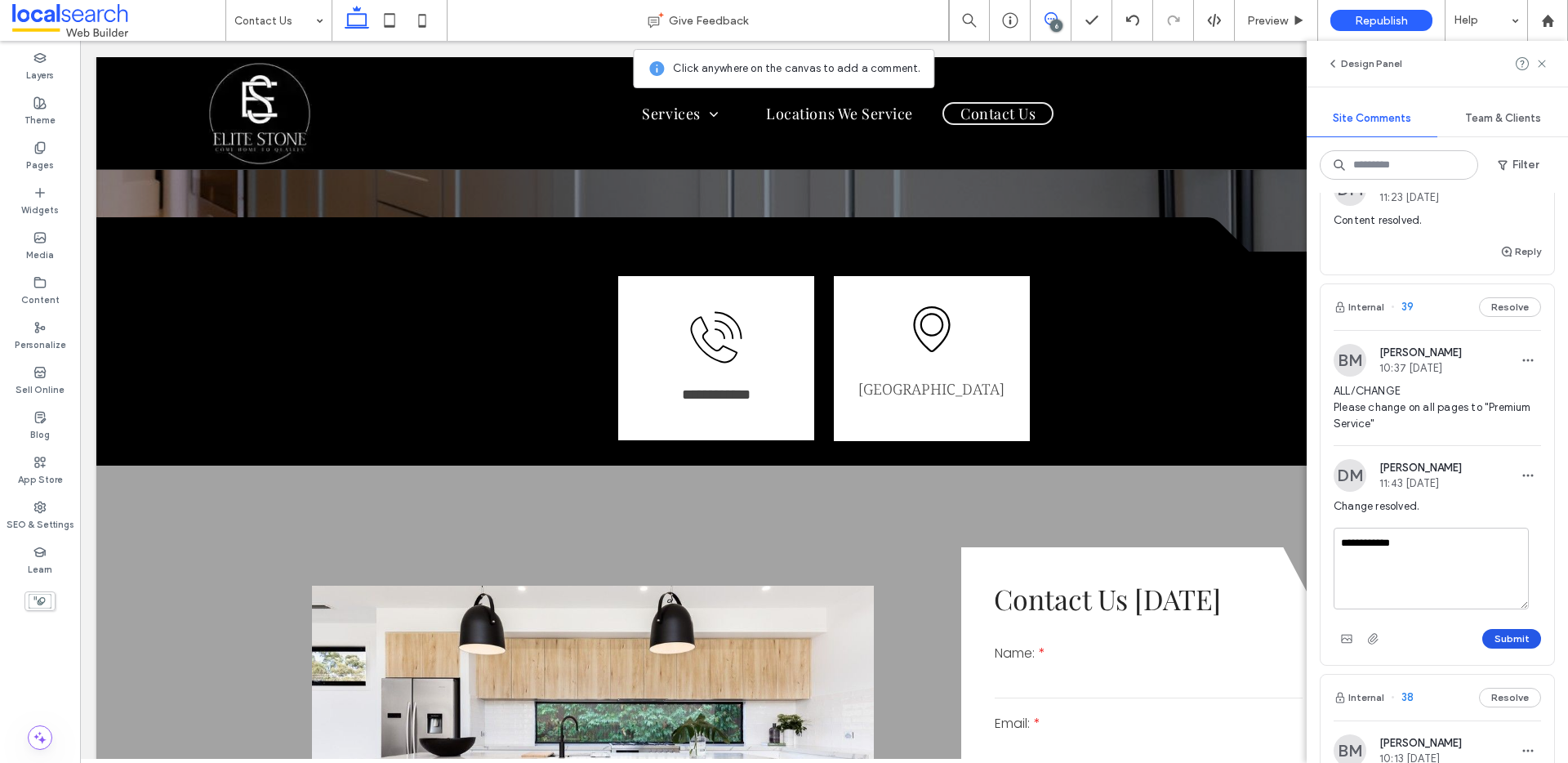
type textarea "**********"
click at [1493, 637] on button "Submit" at bounding box center [1511, 638] width 59 height 20
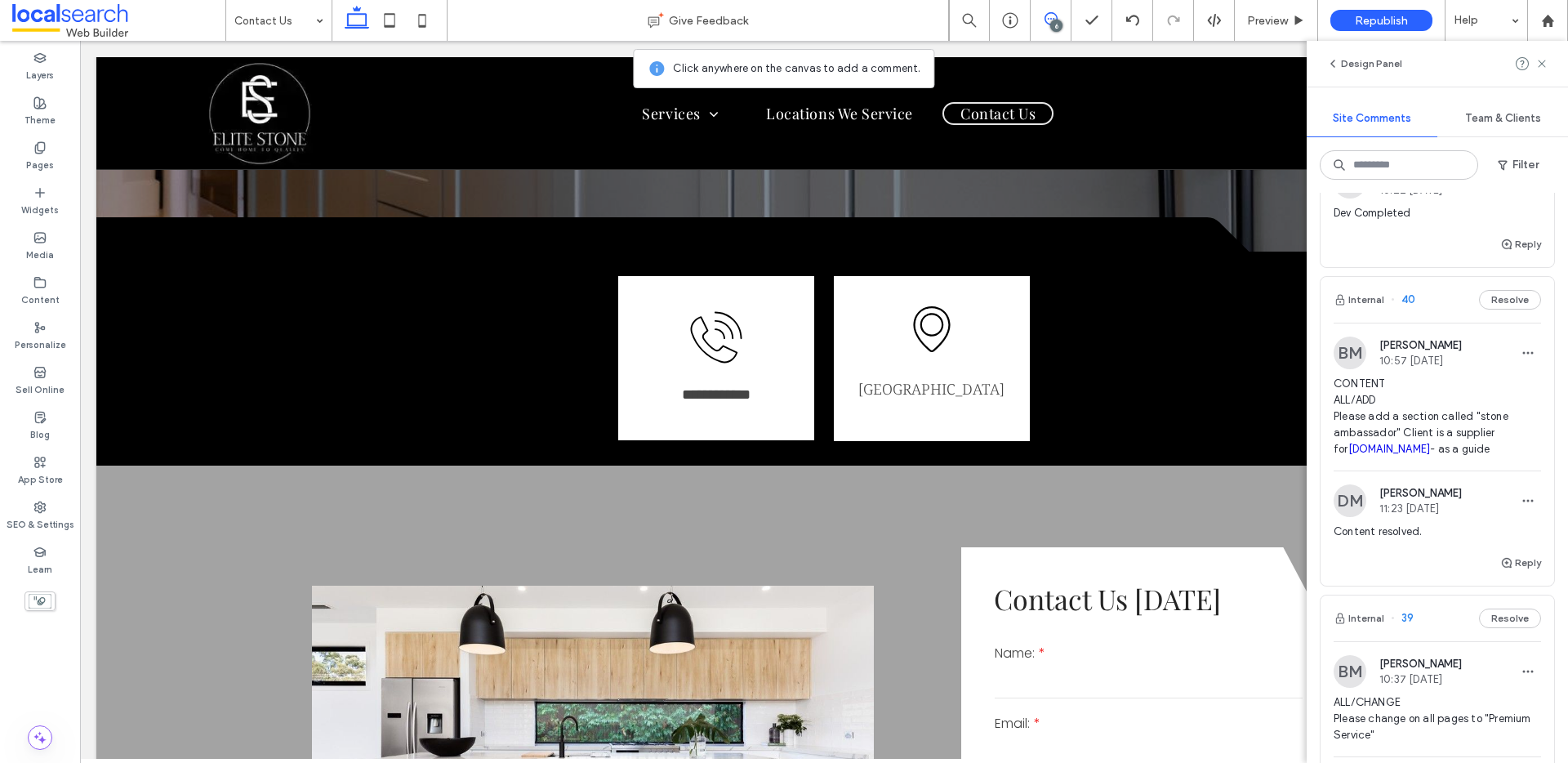
scroll to position [307, 0]
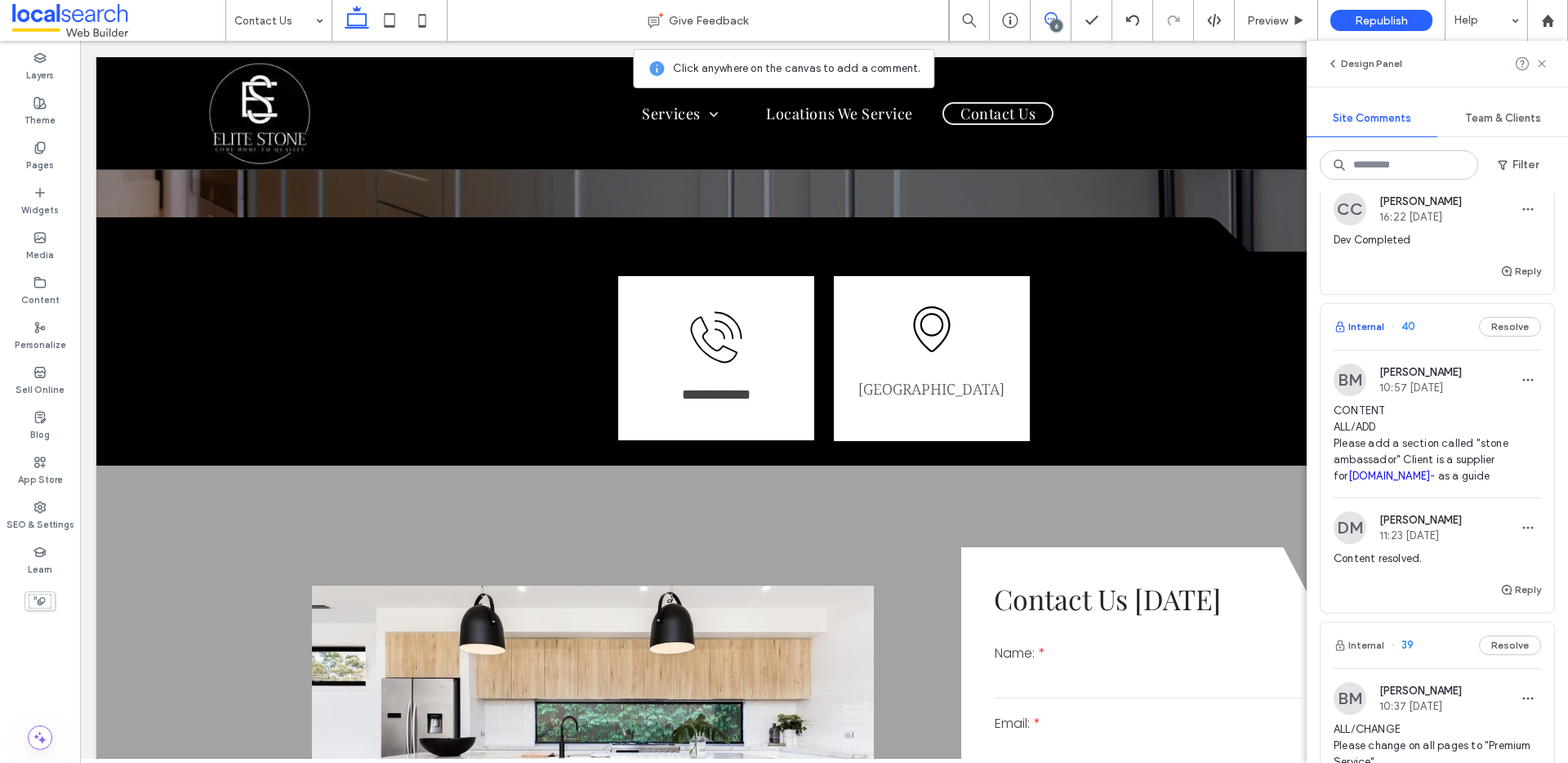
click at [1361, 329] on button "Internal" at bounding box center [1359, 326] width 51 height 20
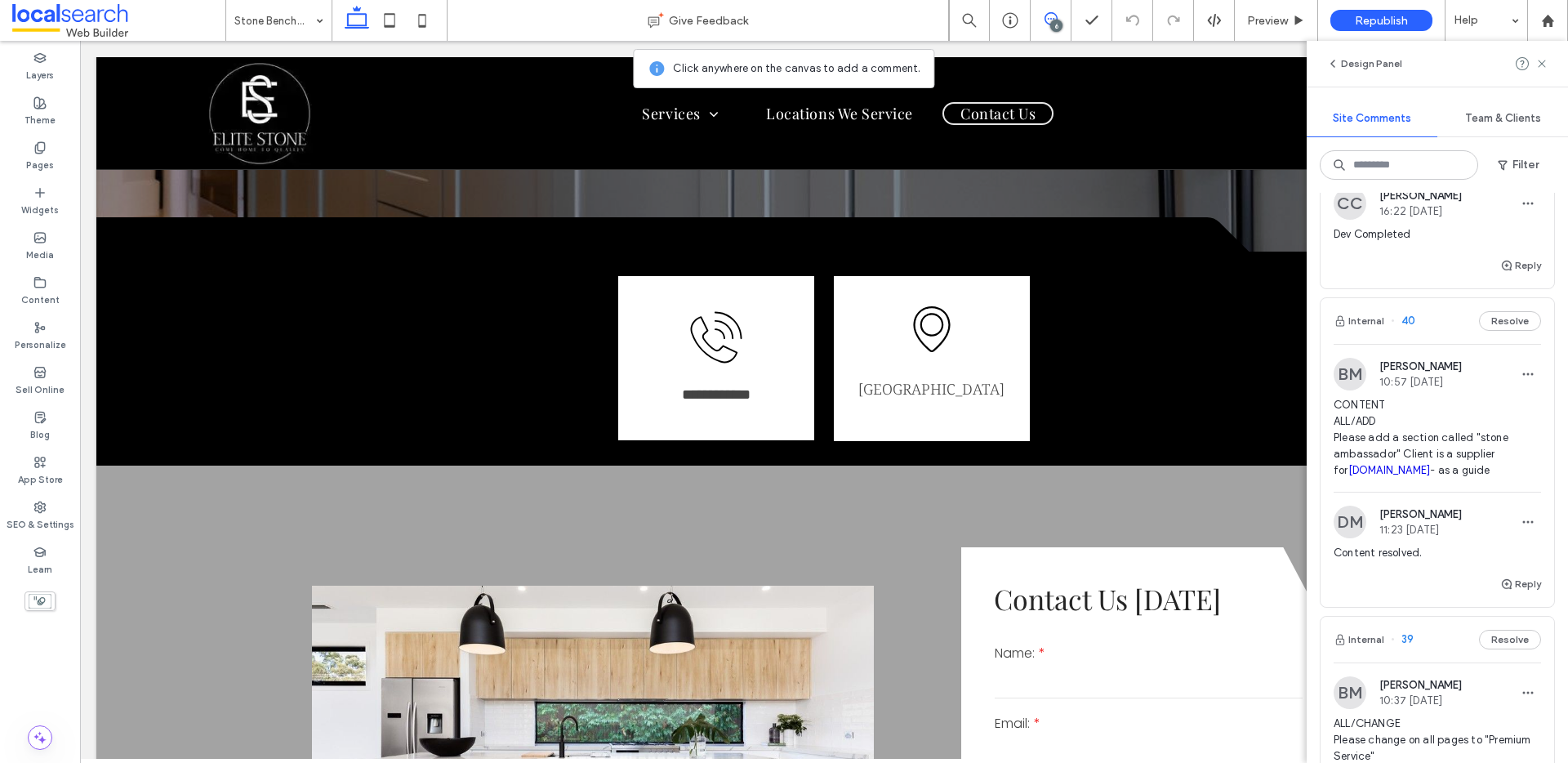
scroll to position [314, 0]
click at [1365, 469] on link "stoneambassador.com.au" at bounding box center [1389, 469] width 82 height 13
click at [1511, 589] on button "Reply" at bounding box center [1520, 583] width 41 height 20
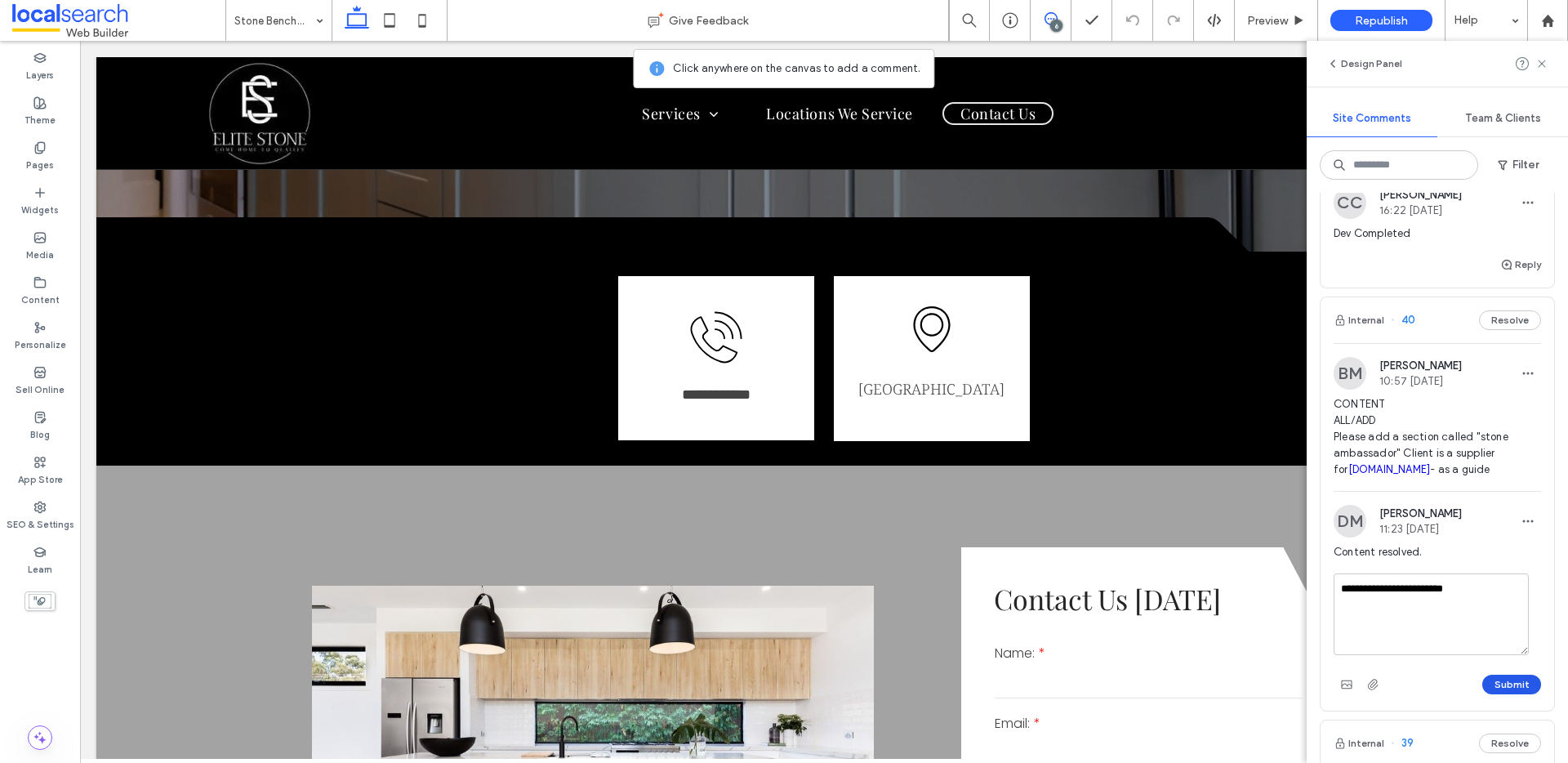
type textarea "**********"
click at [1494, 688] on button "Submit" at bounding box center [1511, 684] width 59 height 20
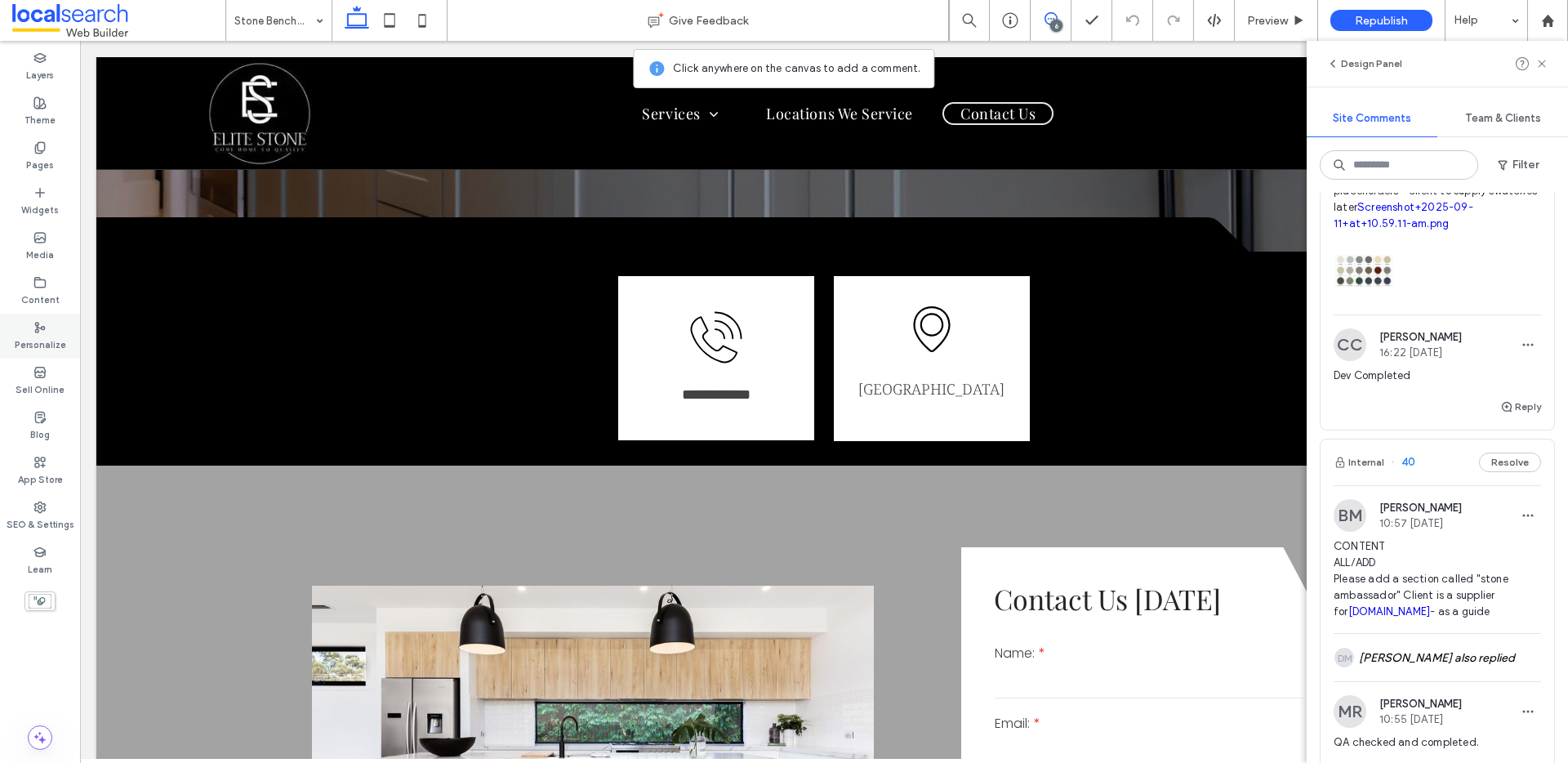
scroll to position [0, 0]
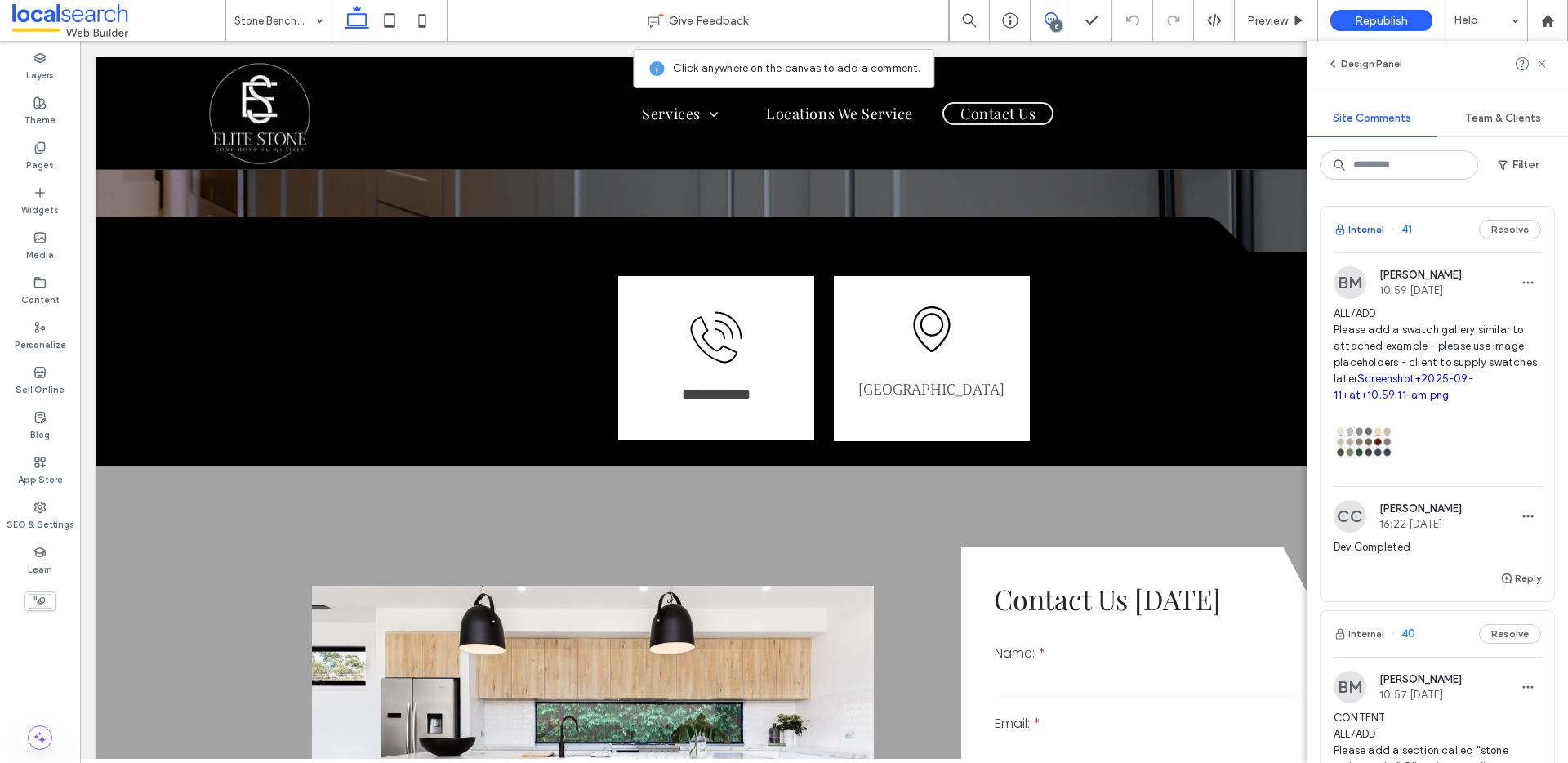
click at [1366, 227] on button "Internal" at bounding box center [1359, 230] width 51 height 20
click at [1455, 382] on link "Screenshot+2025-09-11+at+10.59.11-am.png" at bounding box center [1403, 386] width 140 height 28
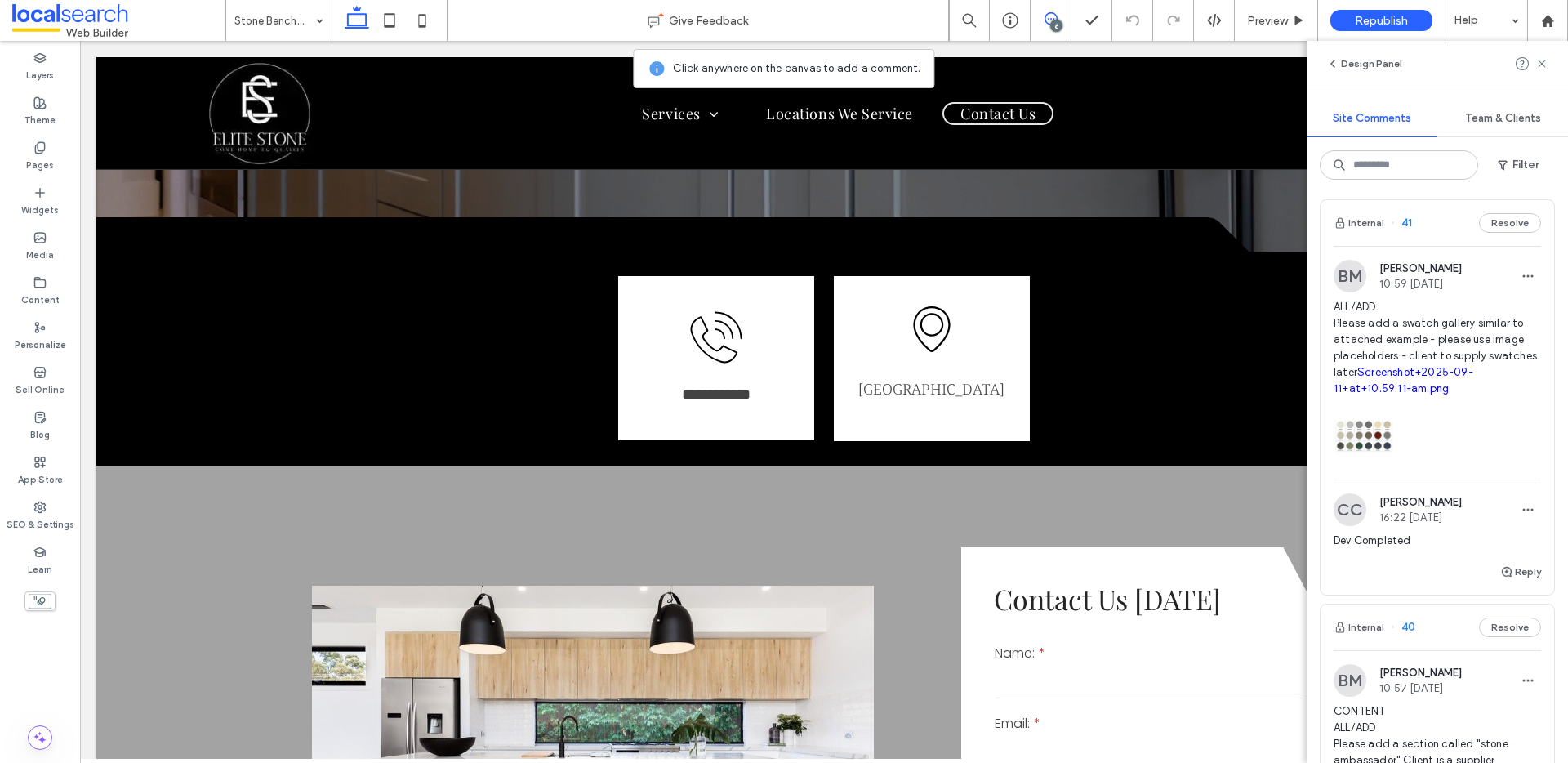
scroll to position [10, 0]
click at [376, 18] on icon at bounding box center [389, 20] width 32 height 32
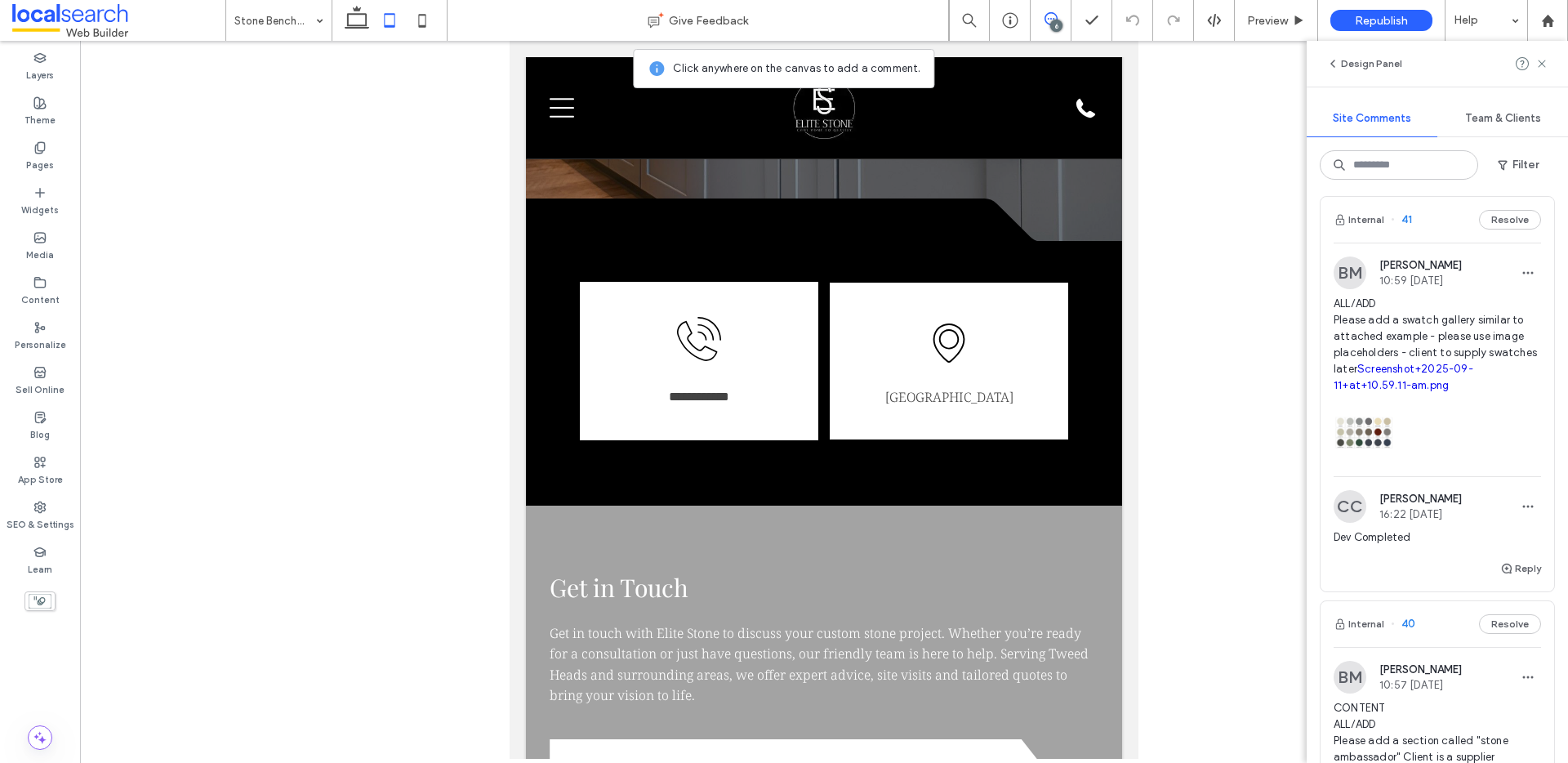
drag, startPoint x: 417, startPoint y: 19, endPoint x: 498, endPoint y: 64, distance: 92.7
click at [418, 19] on icon at bounding box center [421, 20] width 32 height 32
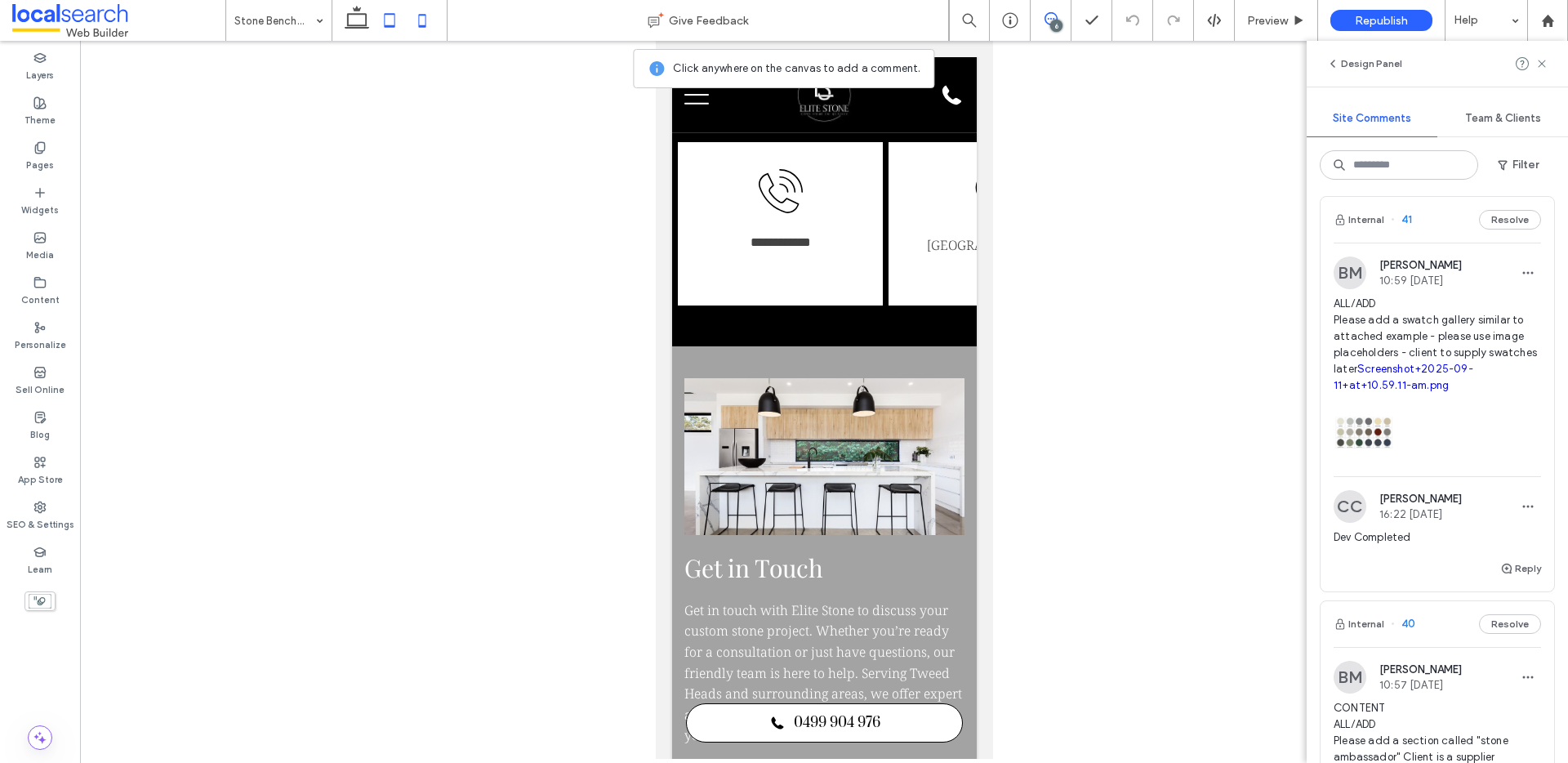
click at [395, 17] on use at bounding box center [390, 20] width 11 height 14
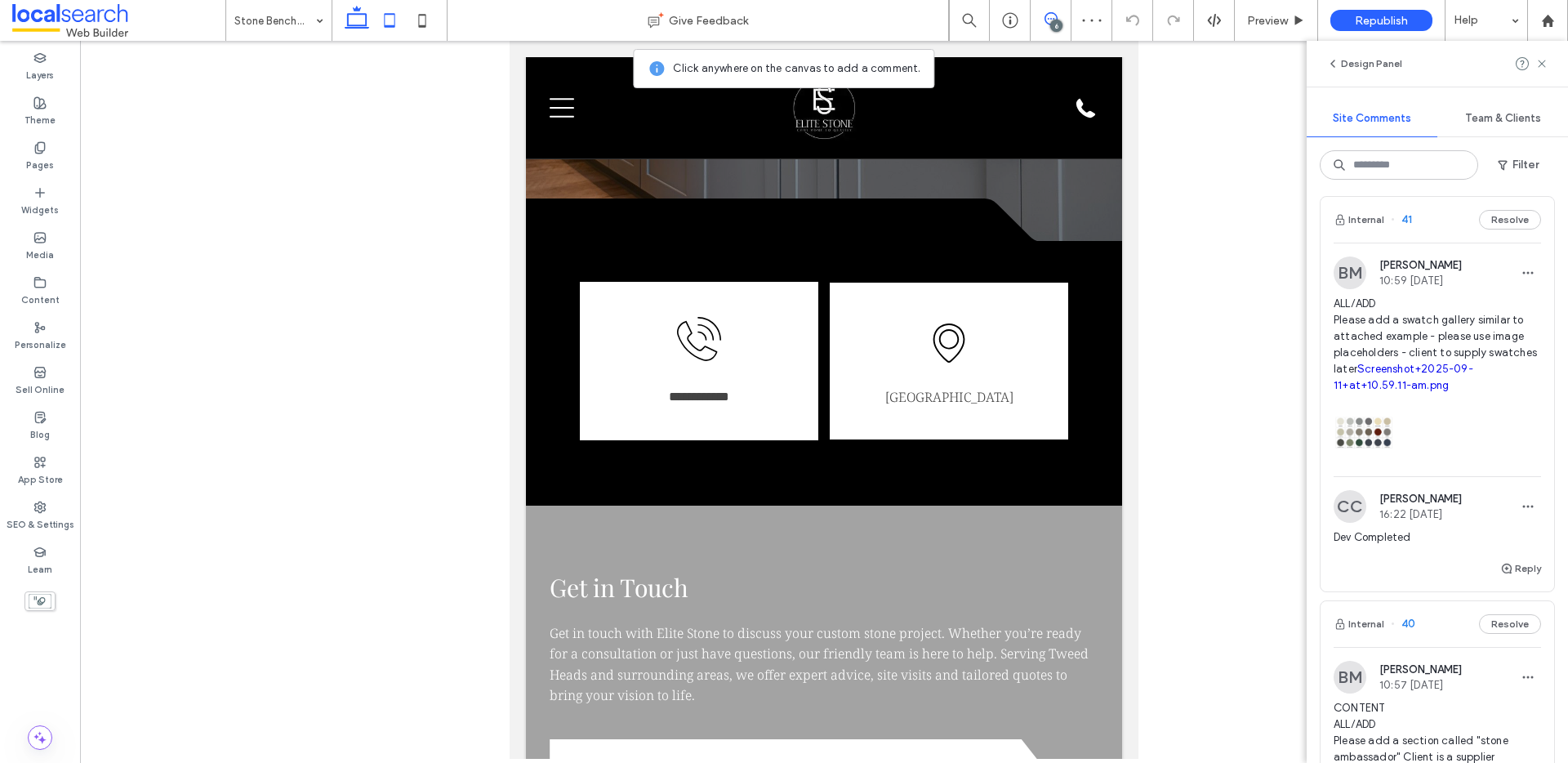
click at [355, 18] on icon at bounding box center [356, 20] width 32 height 32
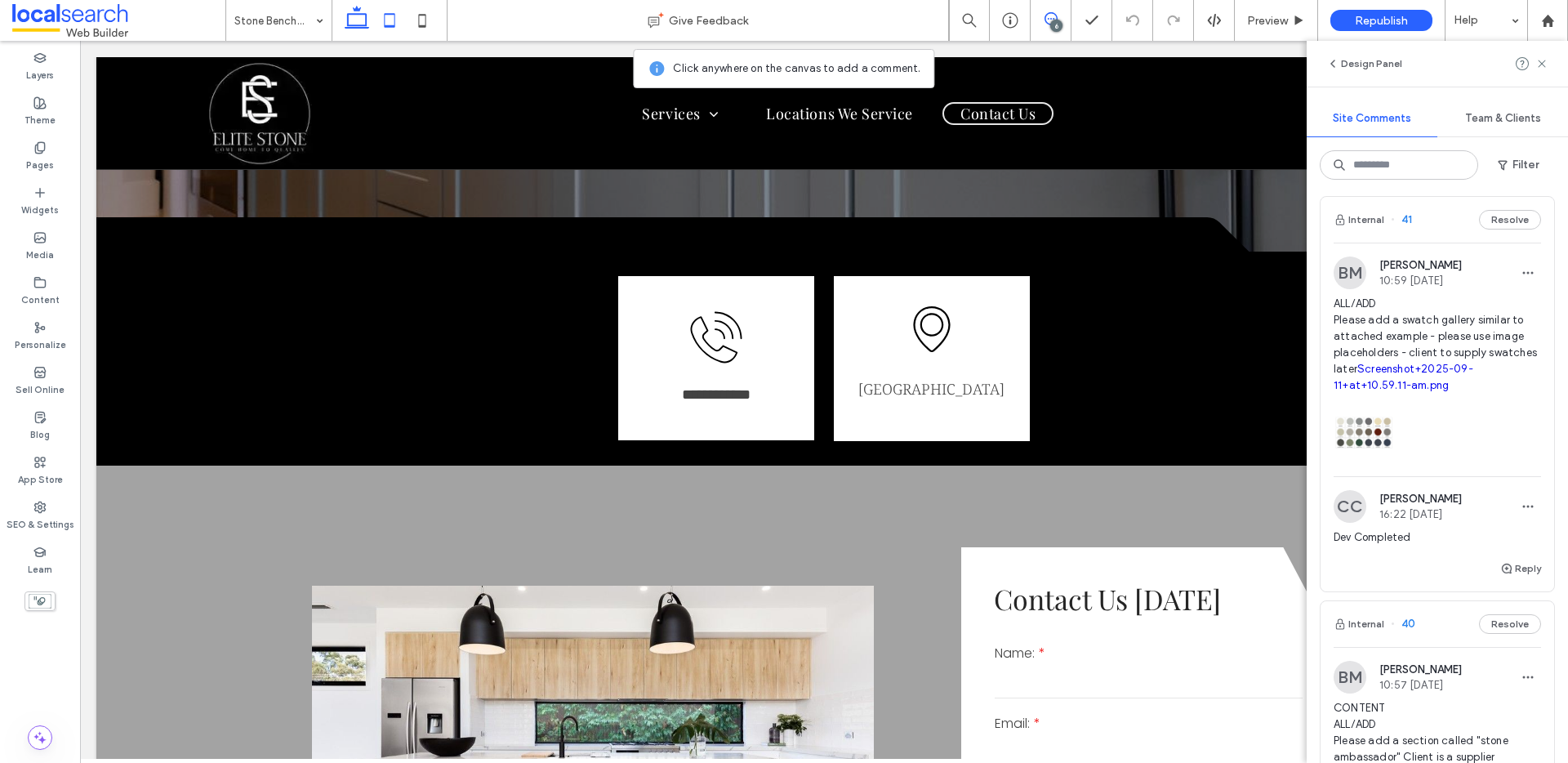
click at [391, 21] on icon at bounding box center [389, 20] width 32 height 32
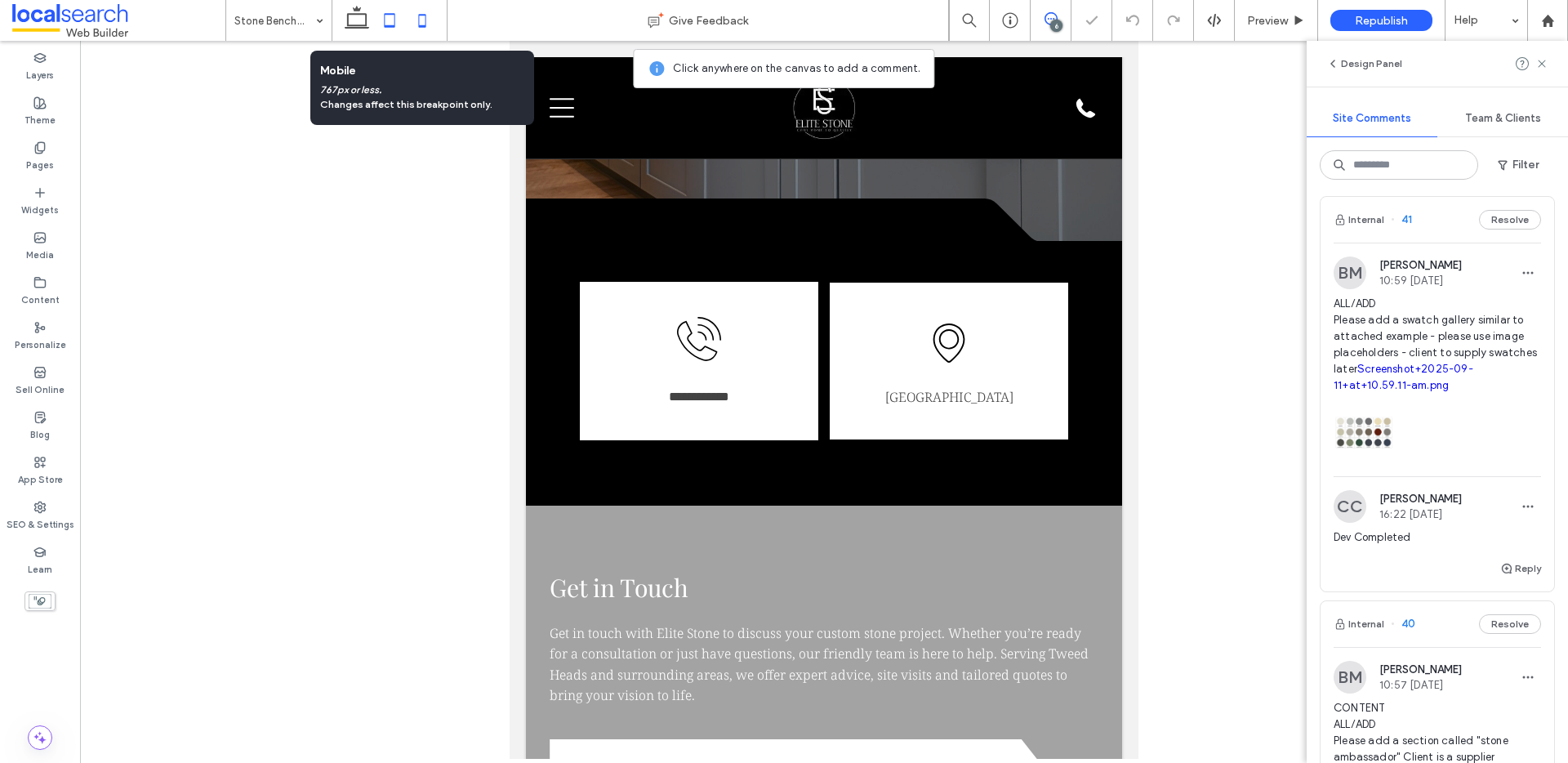
click at [428, 22] on icon at bounding box center [421, 20] width 32 height 32
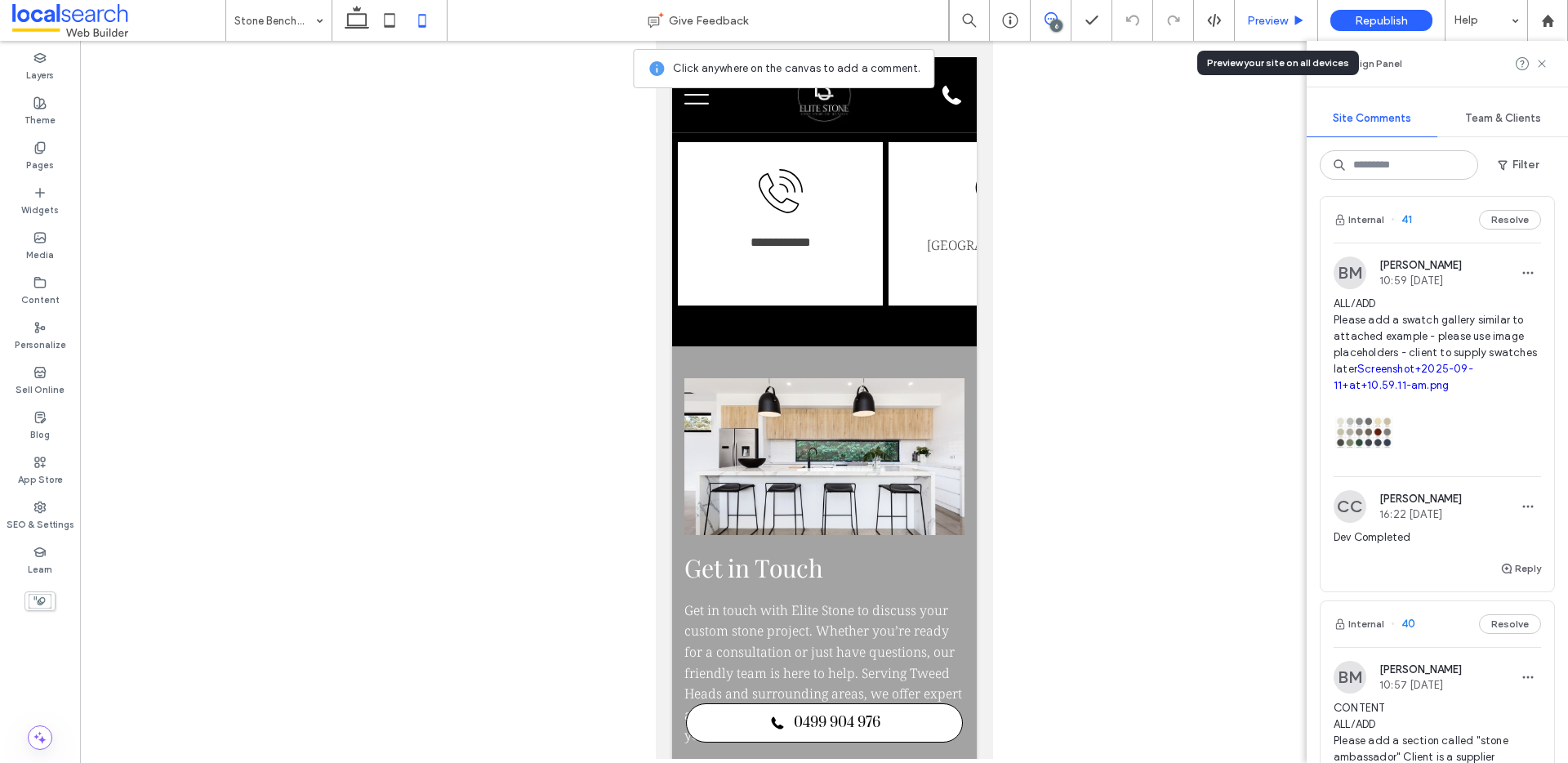
click at [1289, 22] on div "Preview" at bounding box center [1276, 21] width 82 height 14
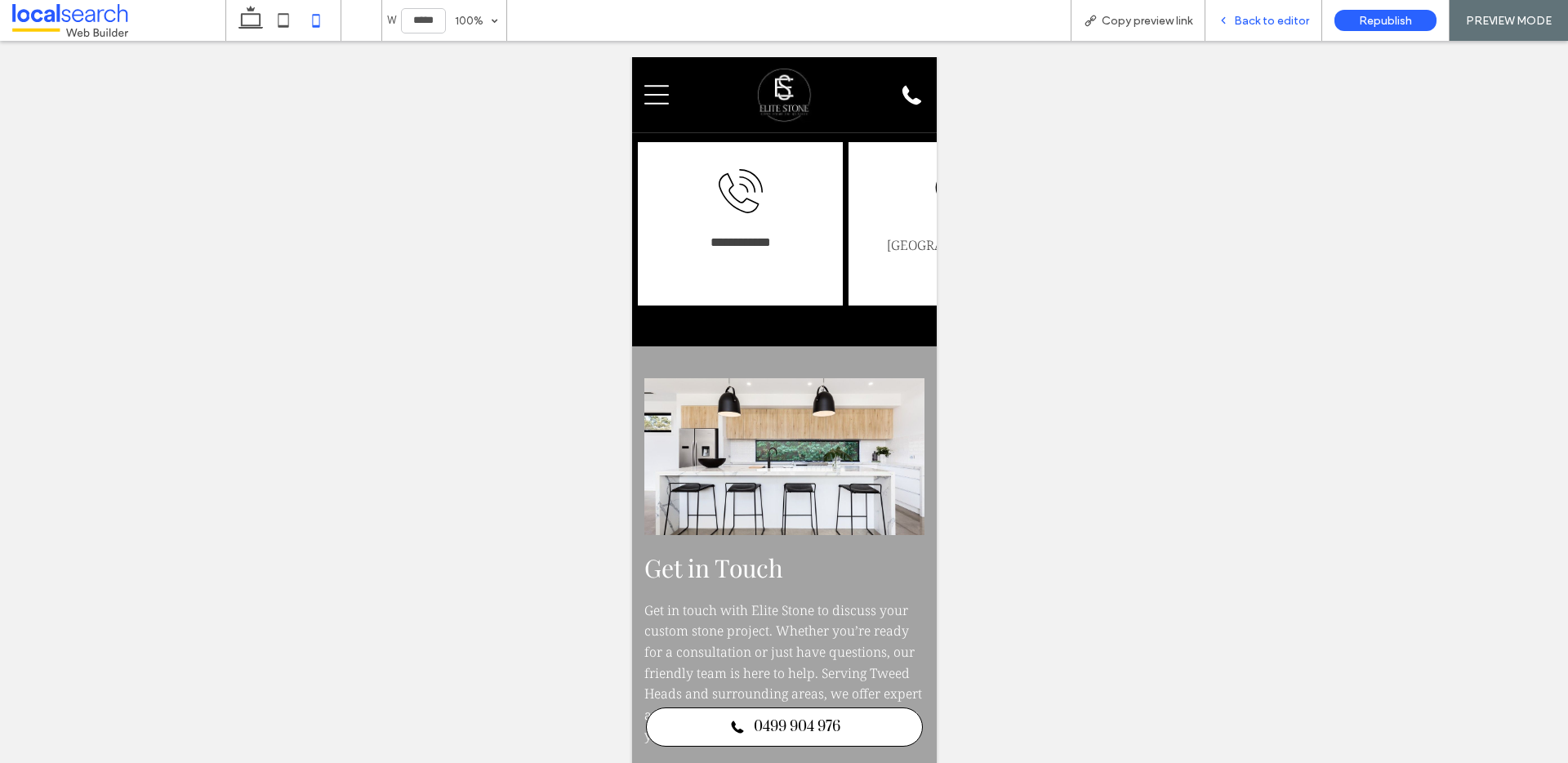
click at [1264, 20] on span "Back to editor" at bounding box center [1271, 21] width 75 height 14
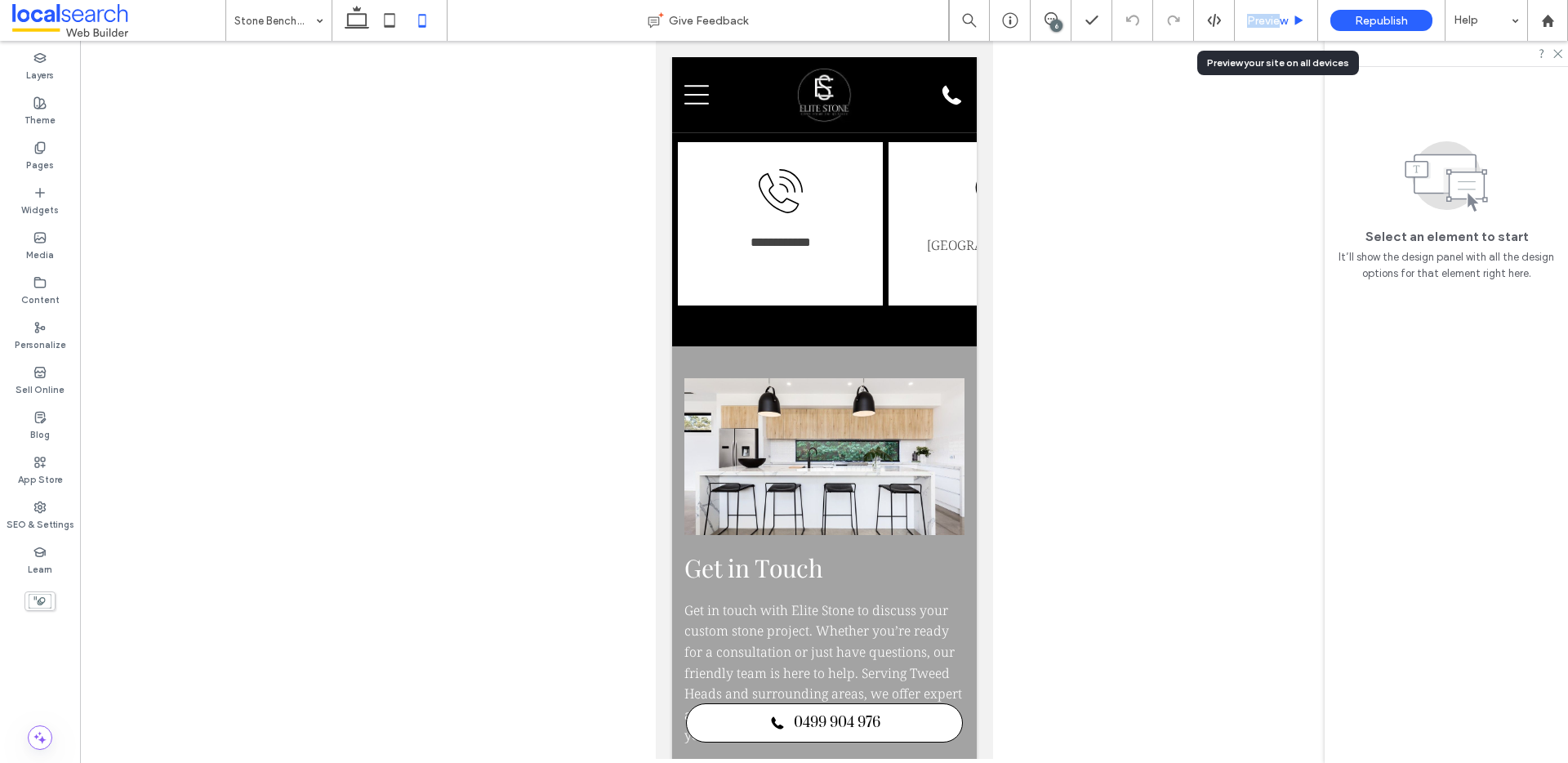
click at [1280, 13] on div "Preview" at bounding box center [1276, 21] width 83 height 41
click at [1269, 18] on span "Preview" at bounding box center [1267, 21] width 41 height 14
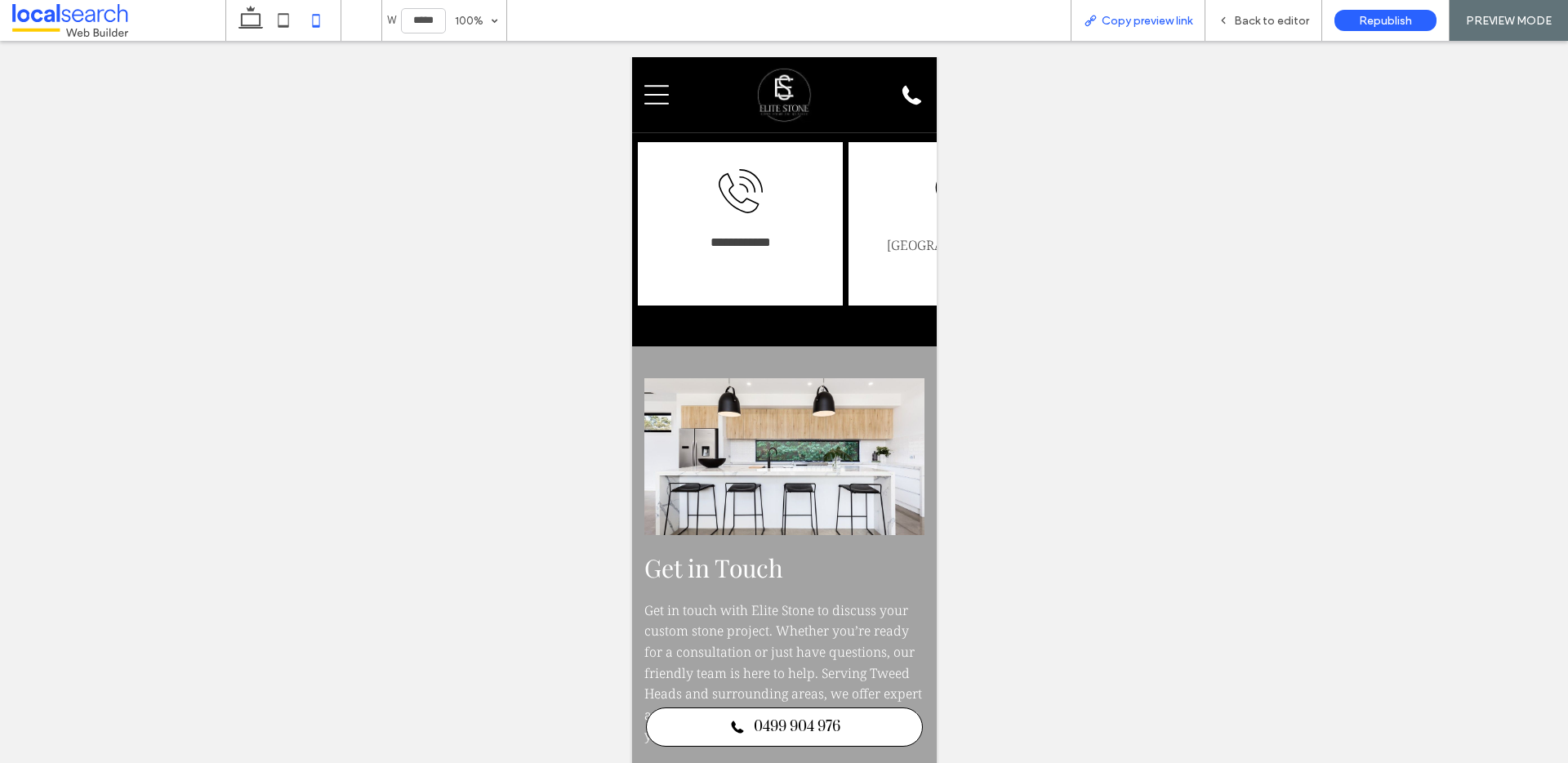
click at [1136, 21] on span "Copy preview link" at bounding box center [1146, 21] width 91 height 14
click at [280, 18] on icon at bounding box center [282, 20] width 32 height 32
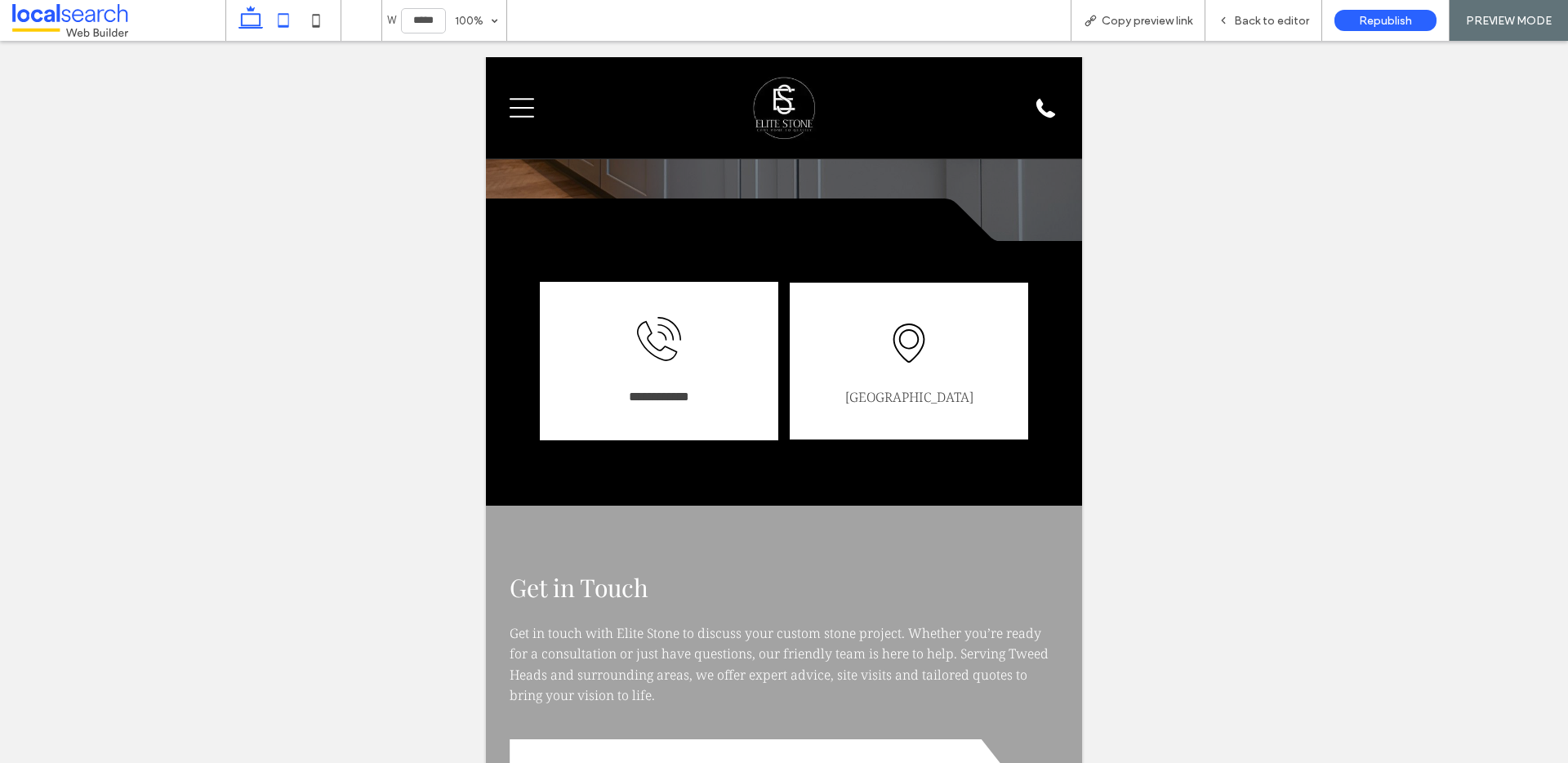
click at [255, 15] on icon at bounding box center [250, 20] width 32 height 32
type input "******"
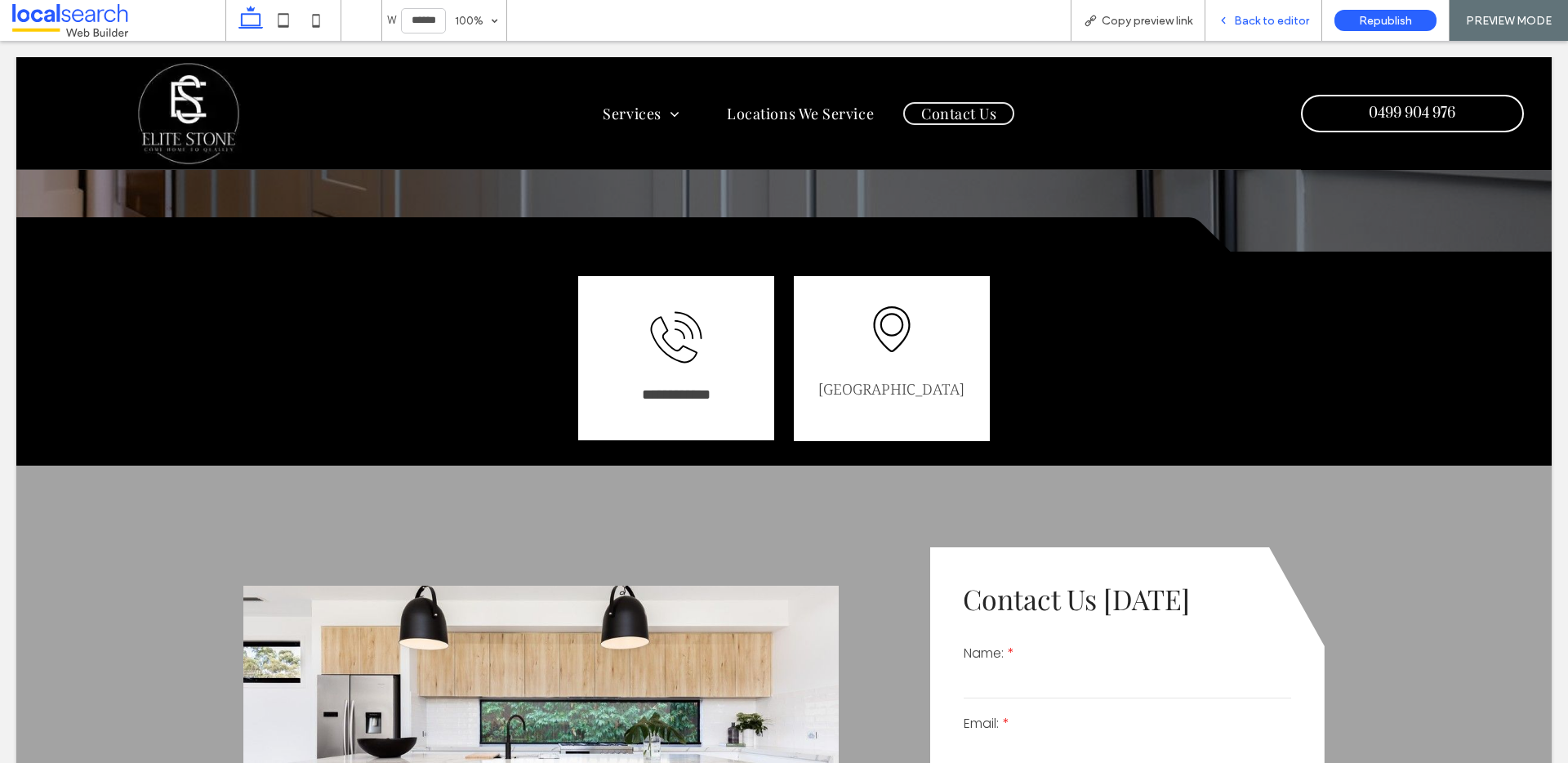
click at [1262, 17] on span "Back to editor" at bounding box center [1271, 21] width 75 height 14
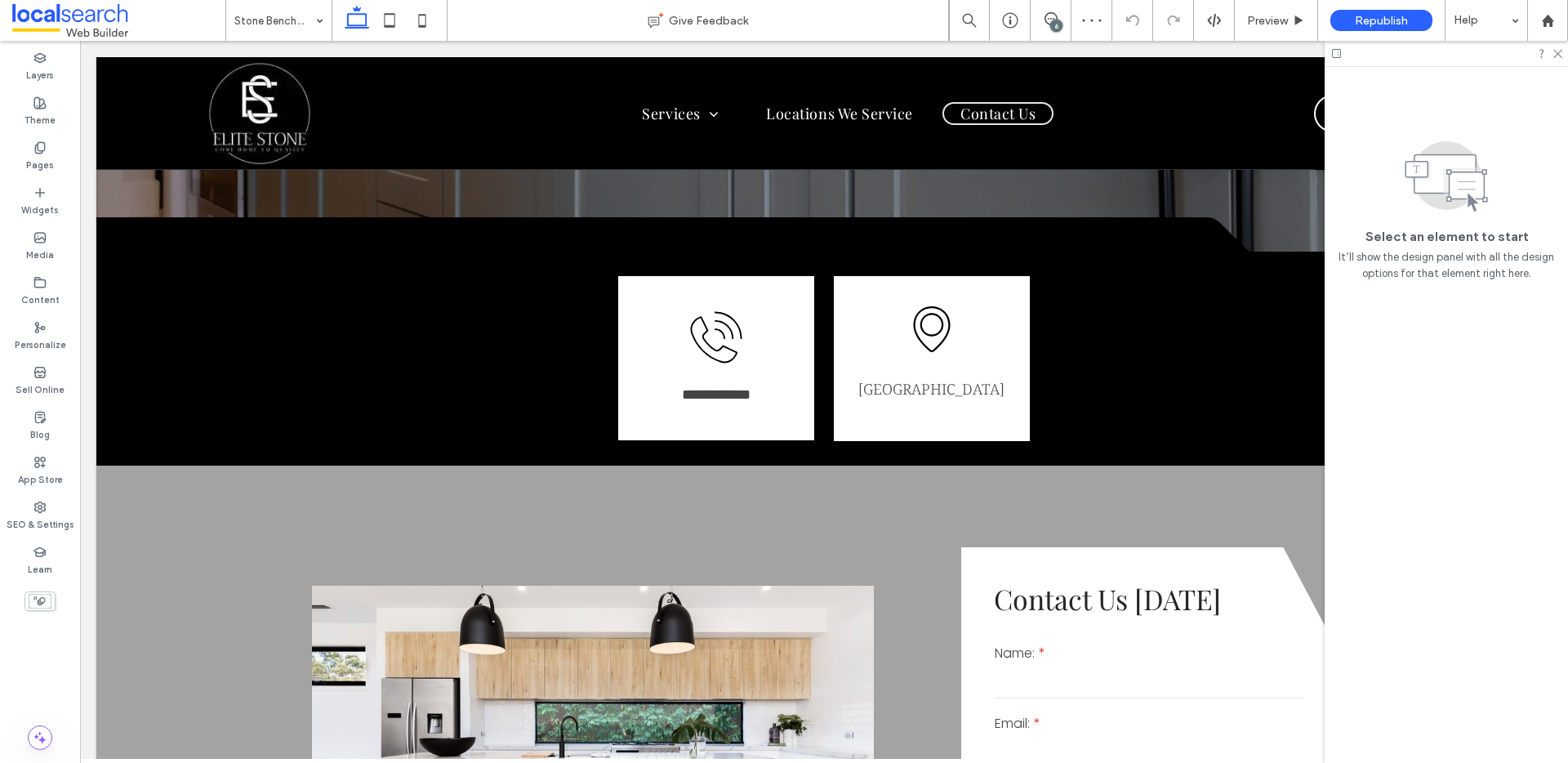
click at [1056, 21] on div "6" at bounding box center [1056, 25] width 13 height 13
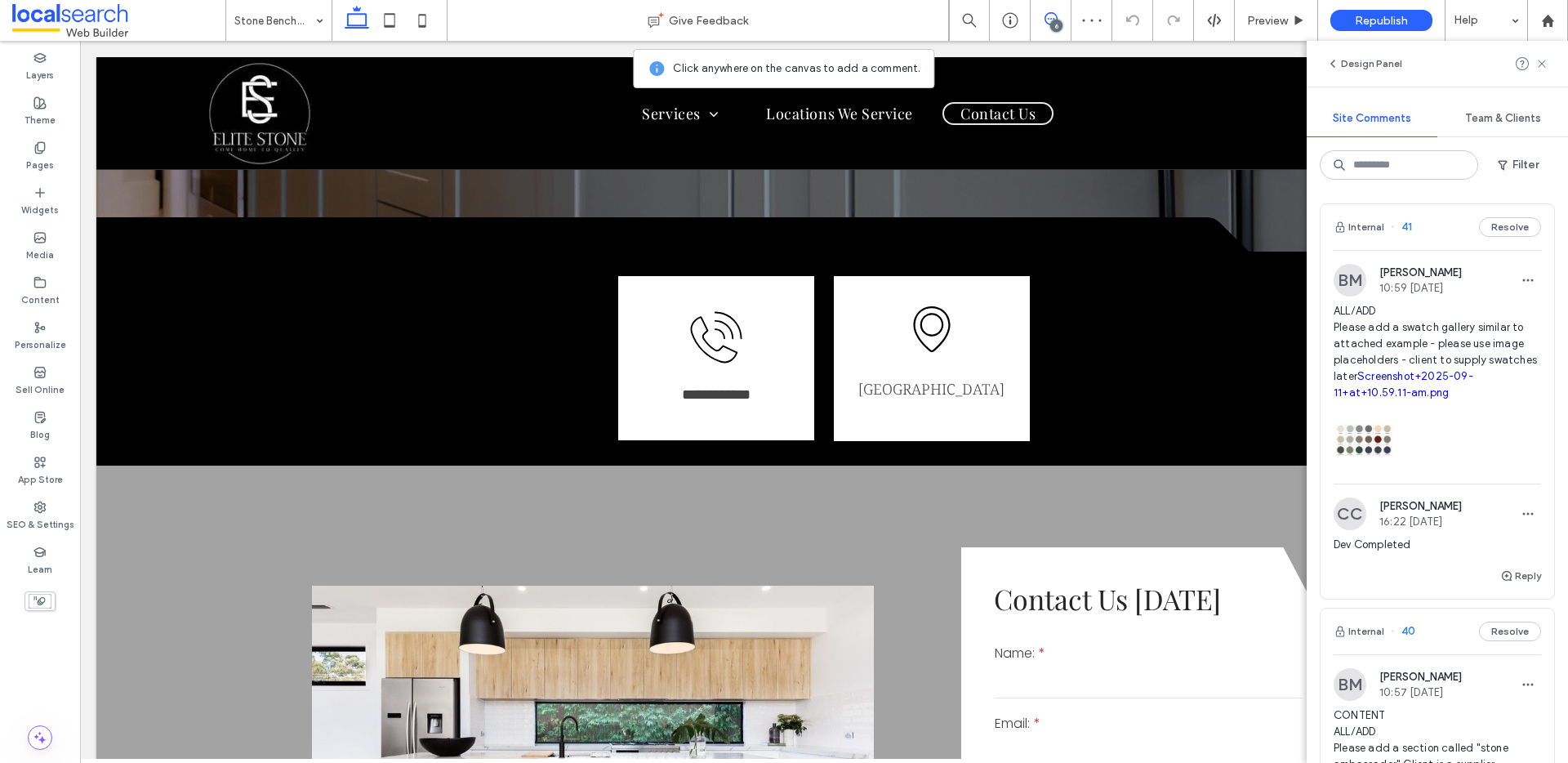
scroll to position [3, 0]
click at [1513, 572] on button "Reply" at bounding box center [1520, 574] width 41 height 20
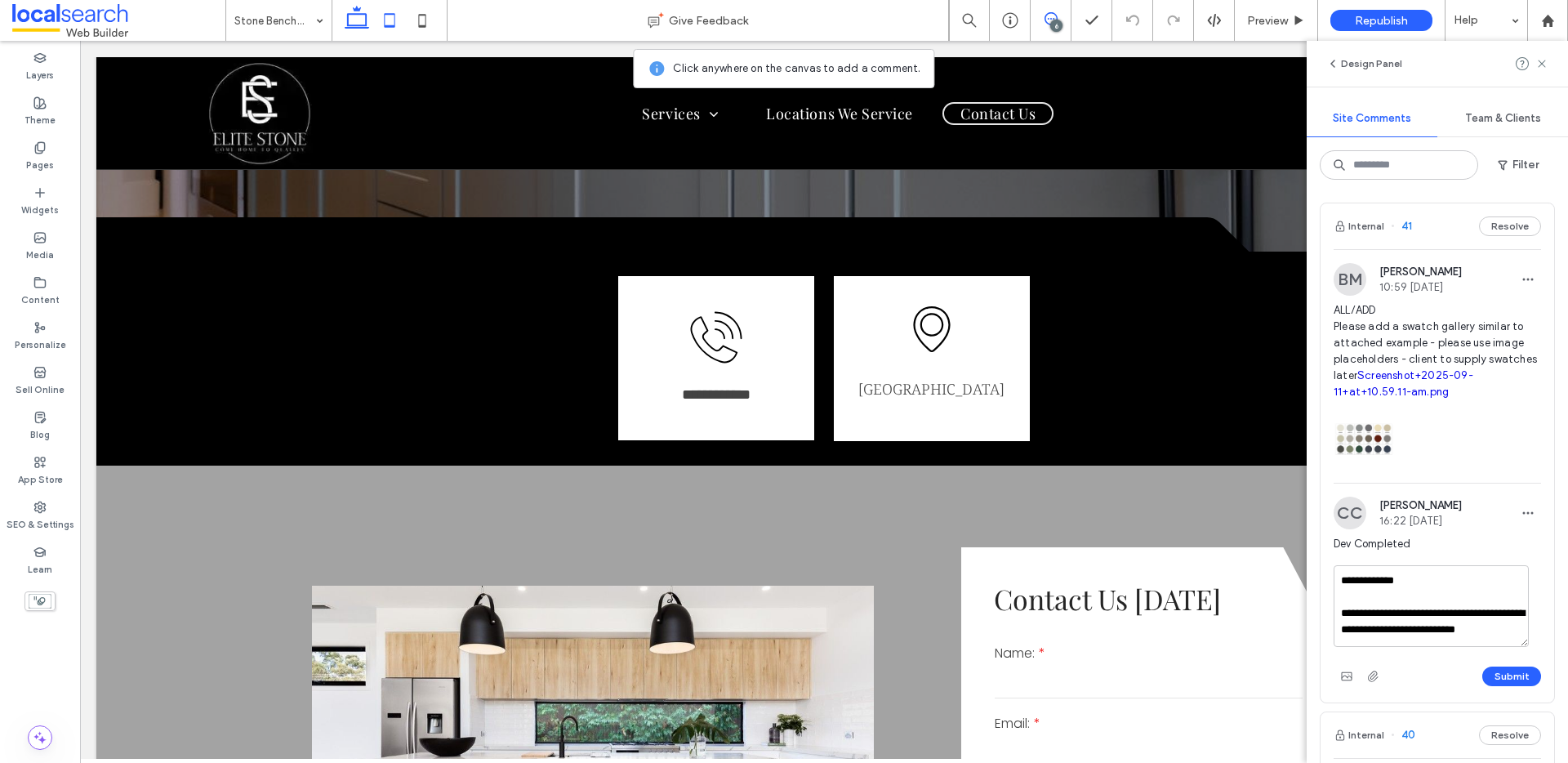
click at [380, 22] on icon at bounding box center [389, 20] width 32 height 32
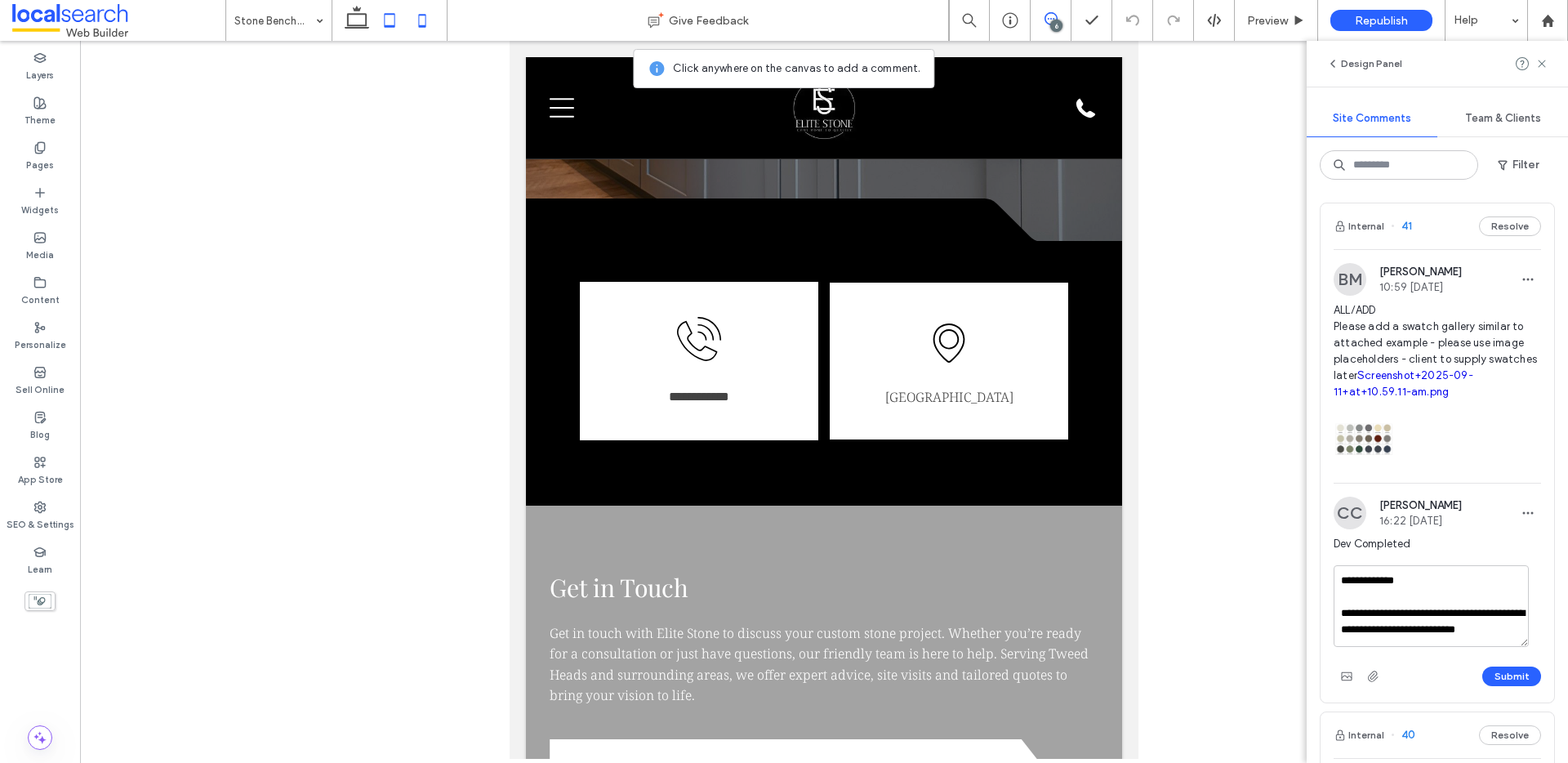
click at [414, 19] on icon at bounding box center [421, 20] width 32 height 32
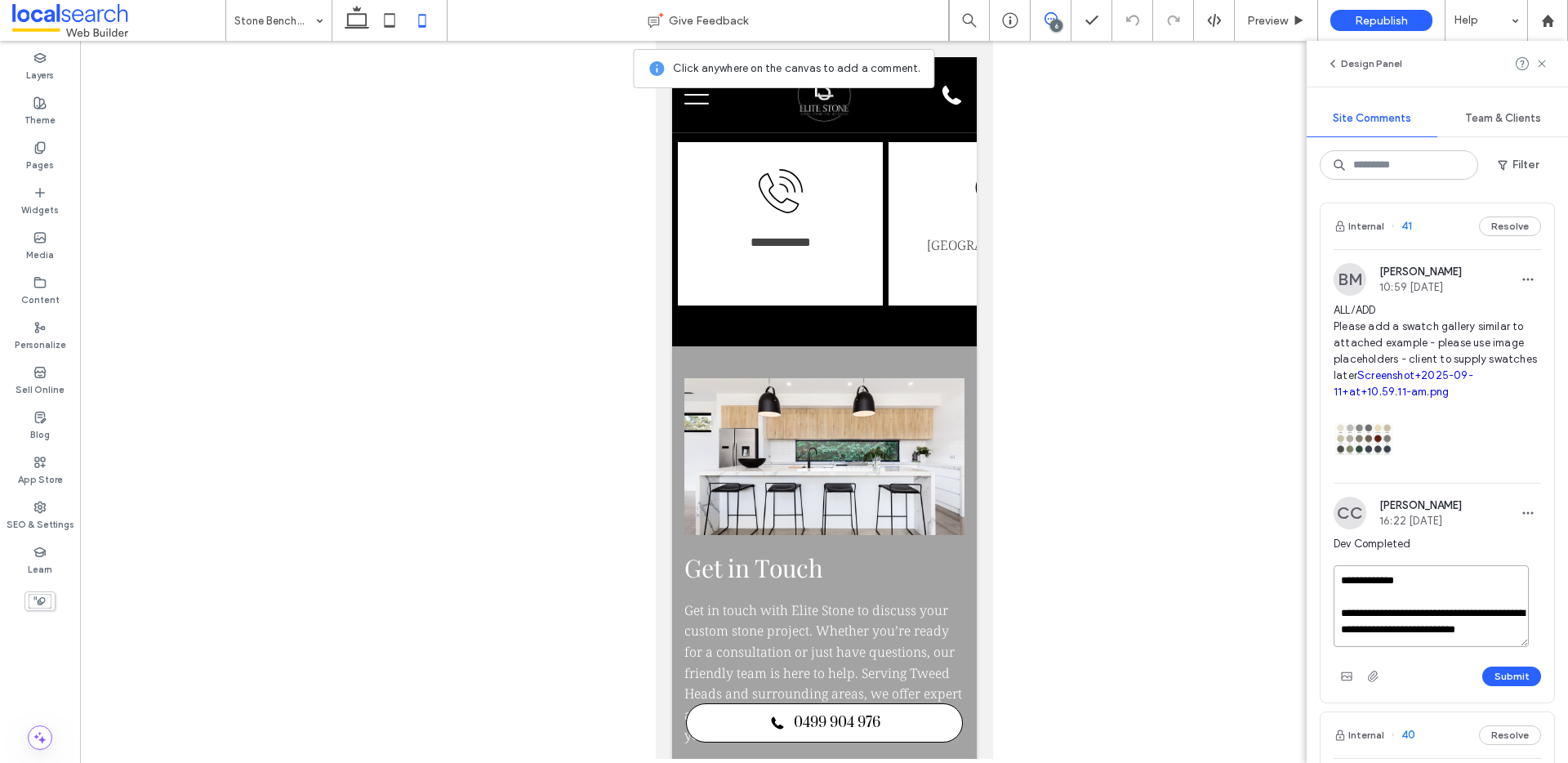
click at [1479, 626] on textarea "**********" at bounding box center [1431, 606] width 195 height 82
click at [1503, 627] on textarea "**********" at bounding box center [1431, 606] width 195 height 82
click at [1359, 596] on textarea "**********" at bounding box center [1431, 606] width 195 height 82
click at [1510, 627] on textarea "**********" at bounding box center [1431, 606] width 195 height 82
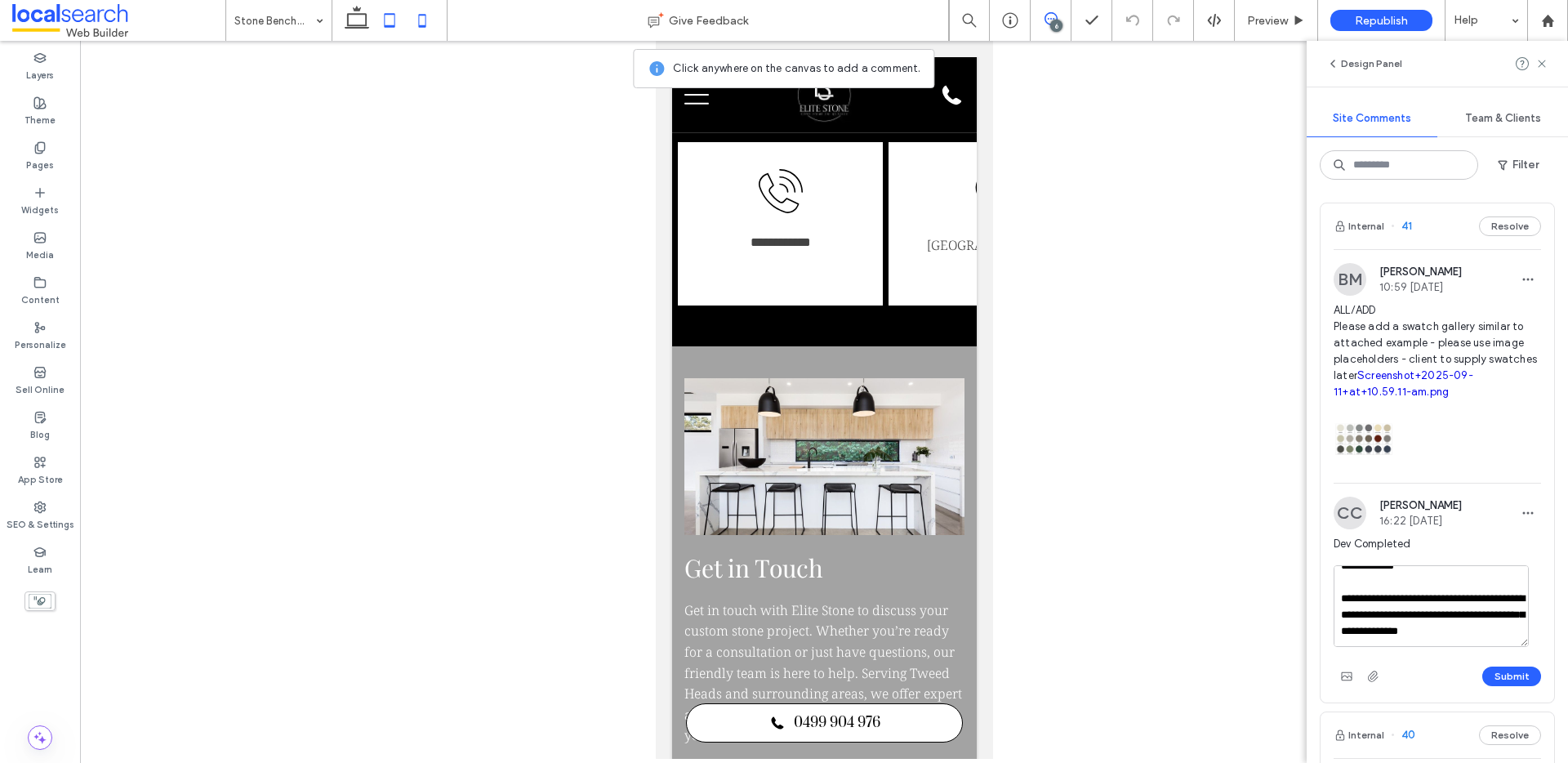
click at [389, 20] on icon at bounding box center [389, 20] width 32 height 32
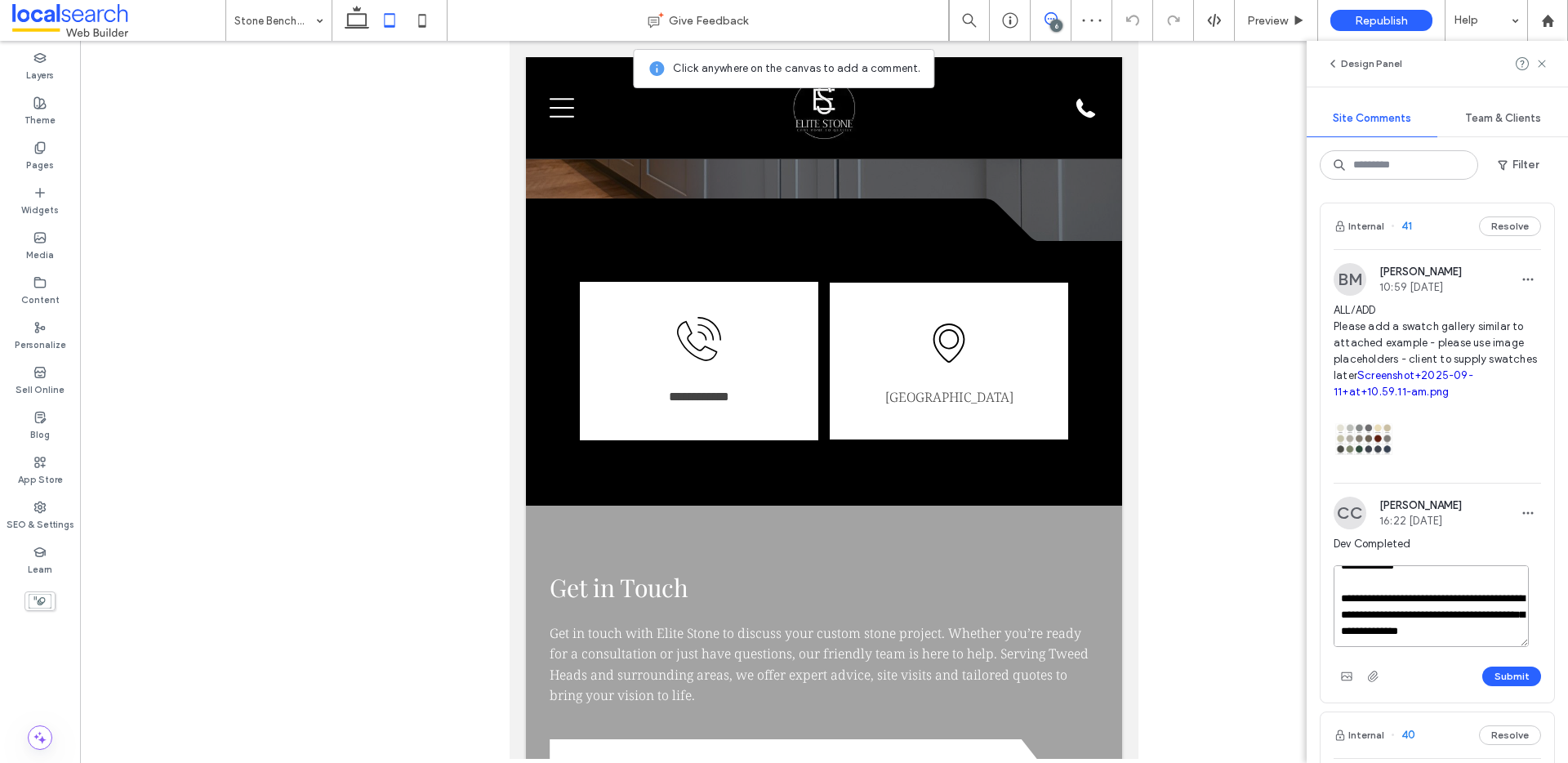
click at [1378, 639] on textarea "**********" at bounding box center [1431, 606] width 195 height 82
type textarea "**********"
click at [1511, 677] on button "Submit" at bounding box center [1511, 676] width 59 height 20
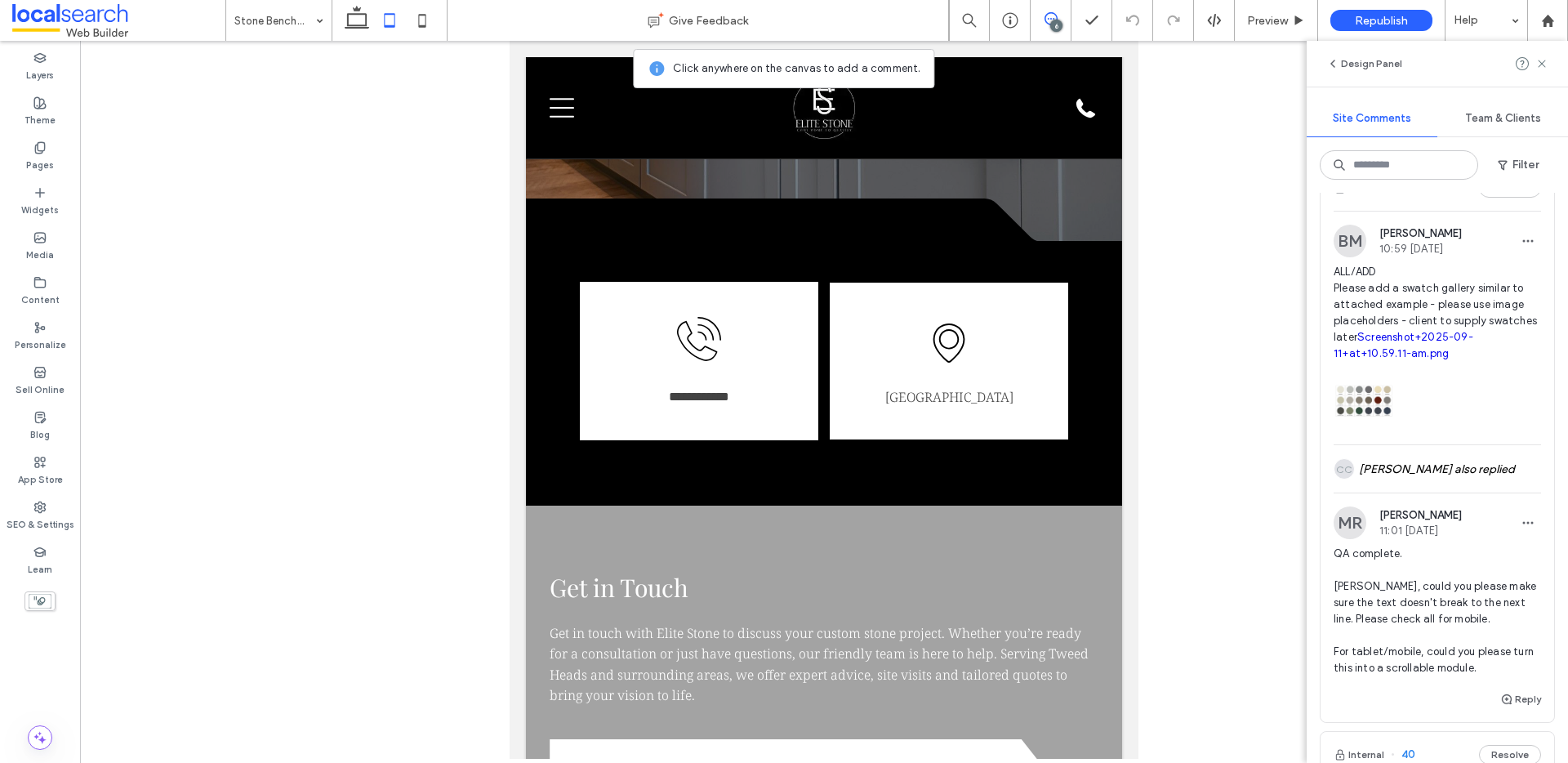
scroll to position [42, 0]
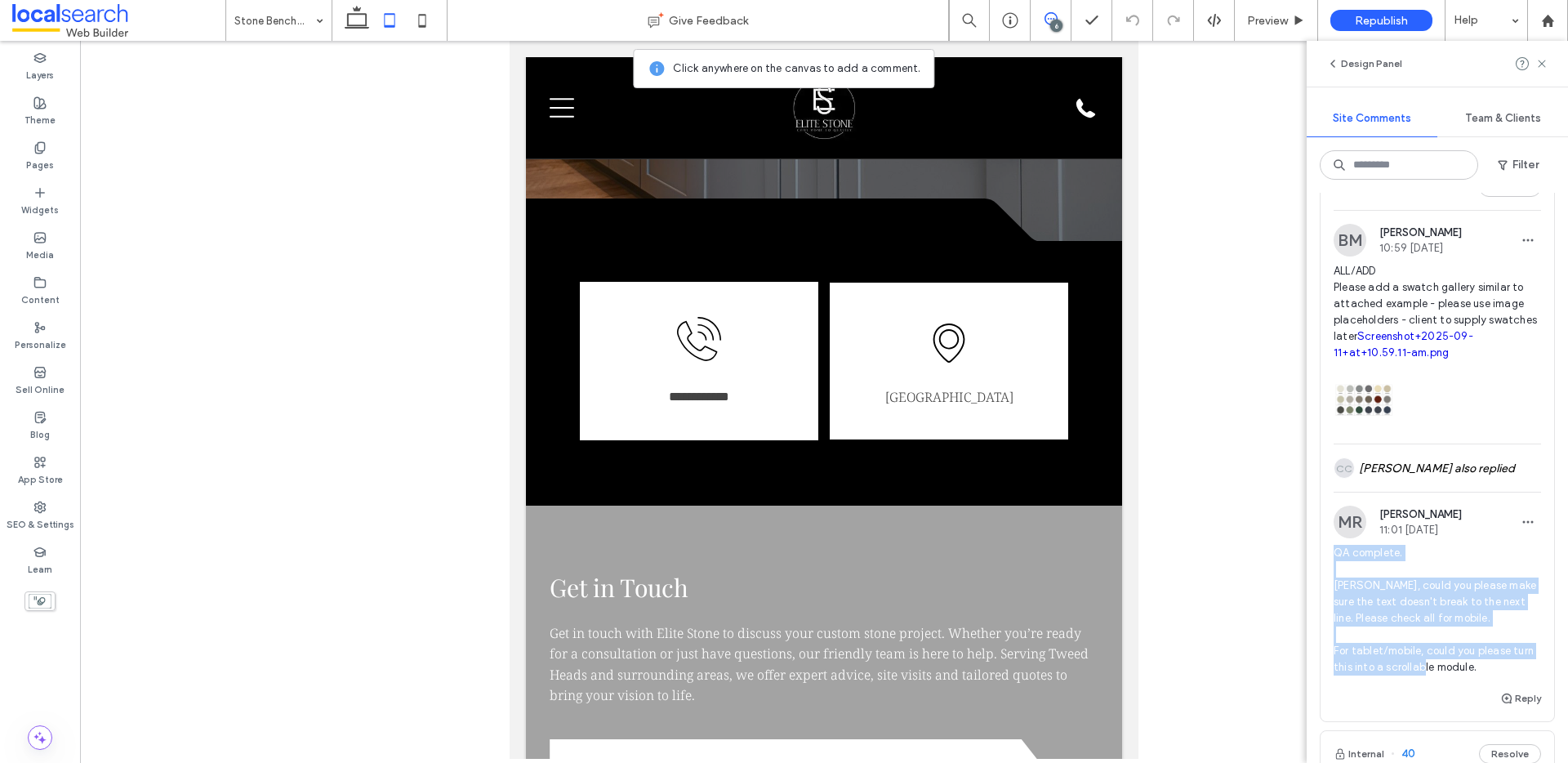
drag, startPoint x: 1501, startPoint y: 664, endPoint x: 1335, endPoint y: 552, distance: 200.2
click at [1335, 552] on span "QA complete. Dev, could you please make sure the text doesn't break to the next…" at bounding box center [1437, 610] width 207 height 131
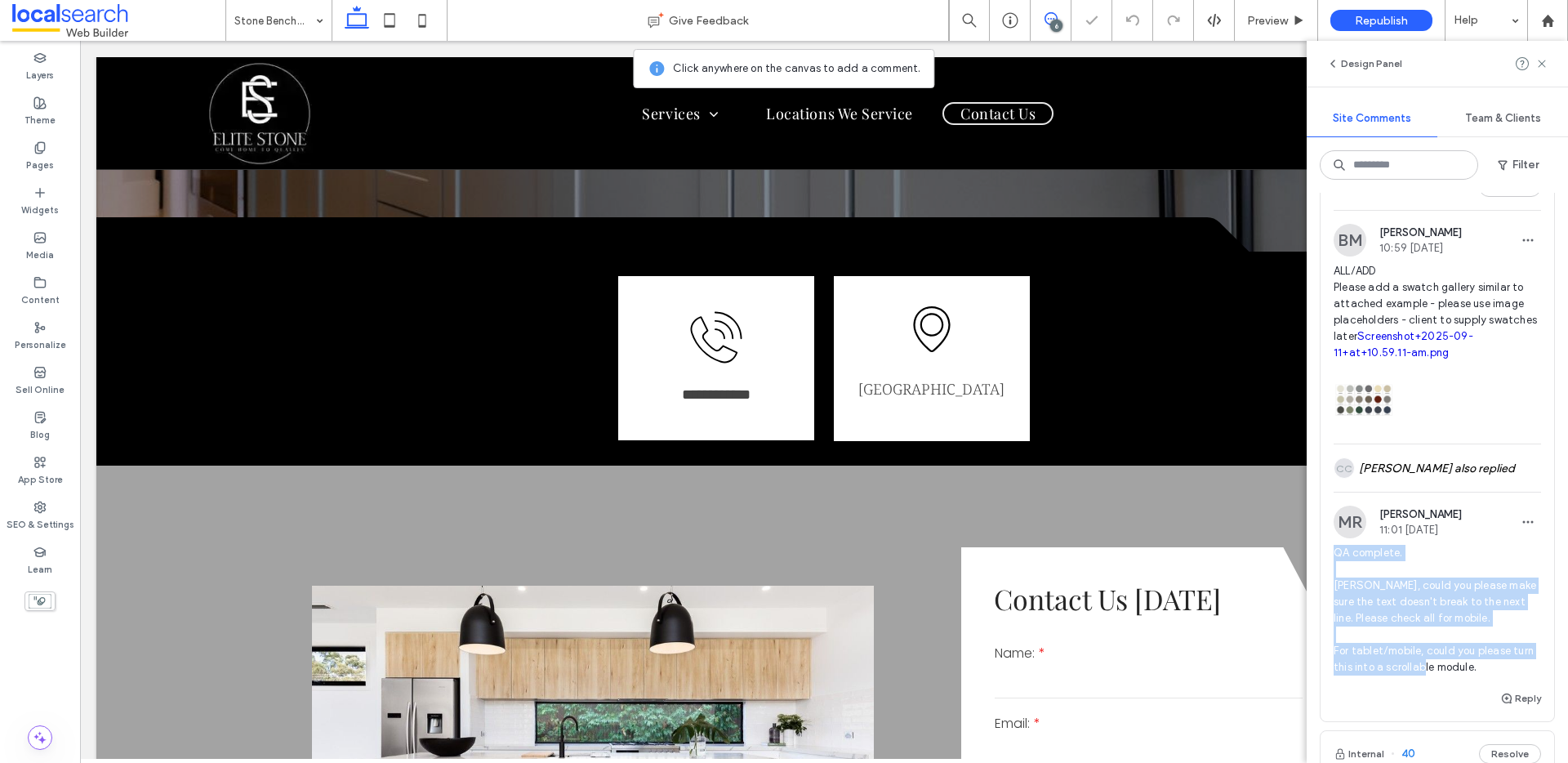
copy span "QA complete. Dev, could you please make sure the text doesn't break to the next…"
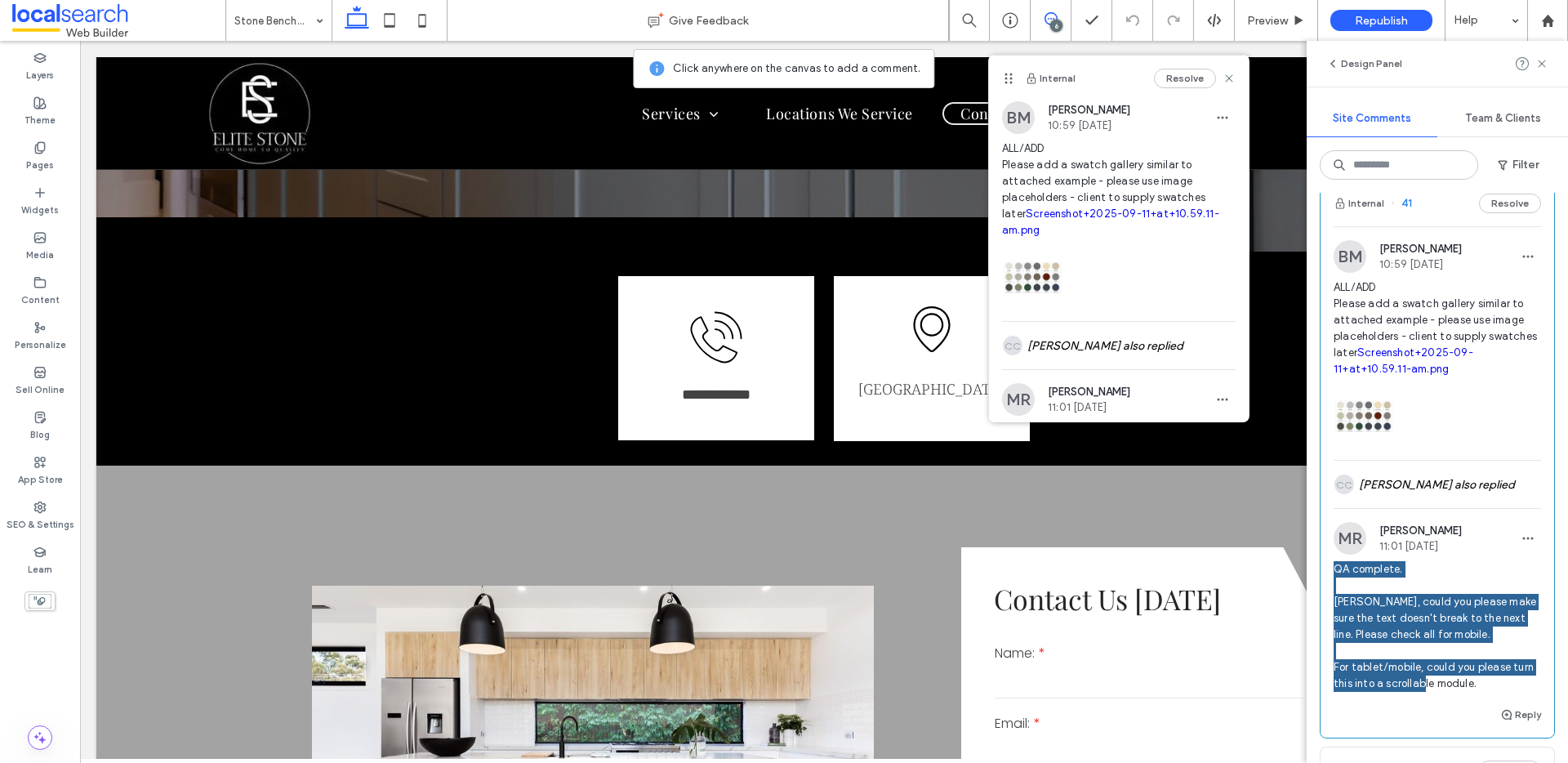
scroll to position [0, 0]
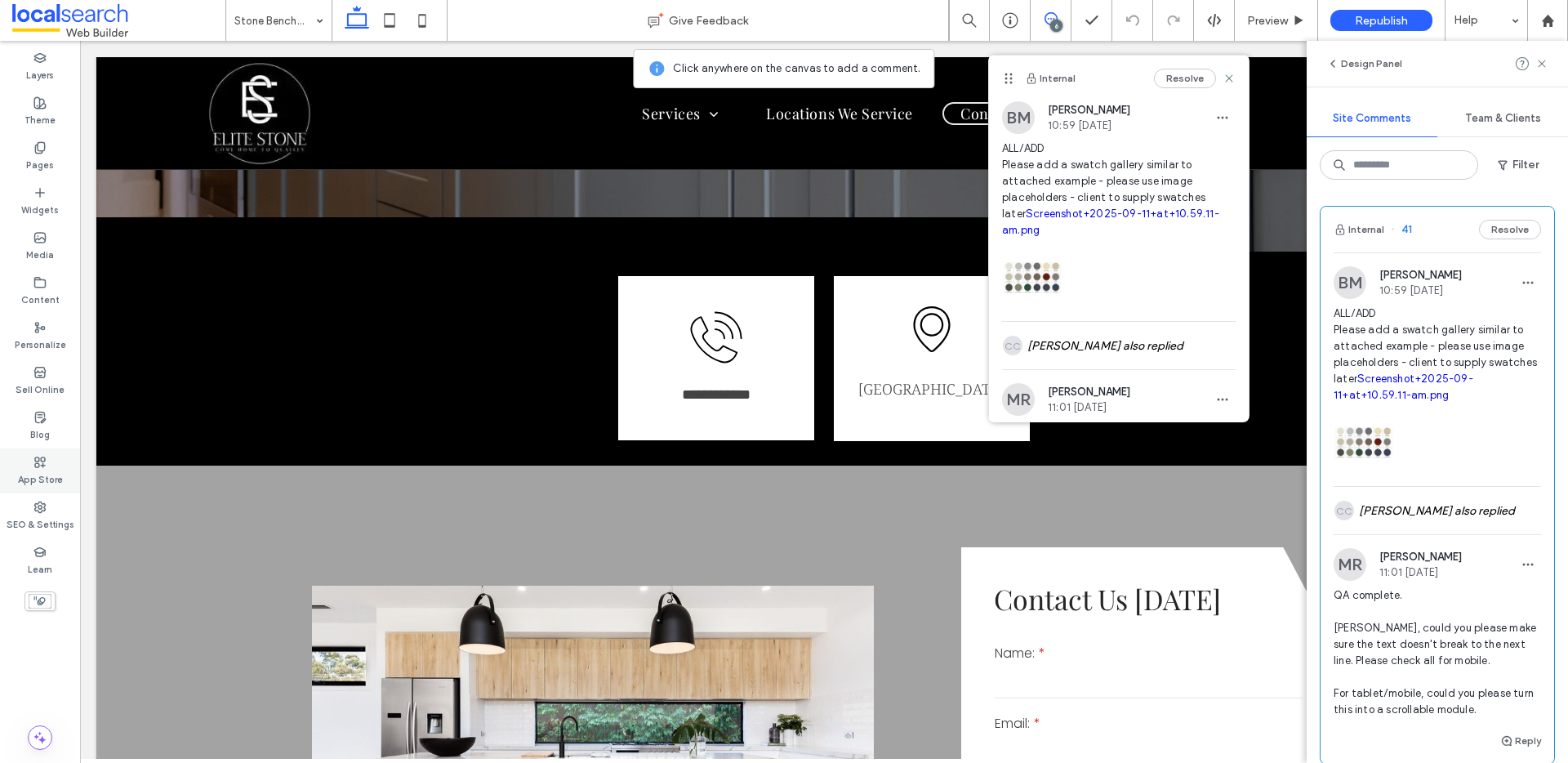
click at [36, 514] on label "SEO & Settings" at bounding box center [40, 523] width 67 height 18
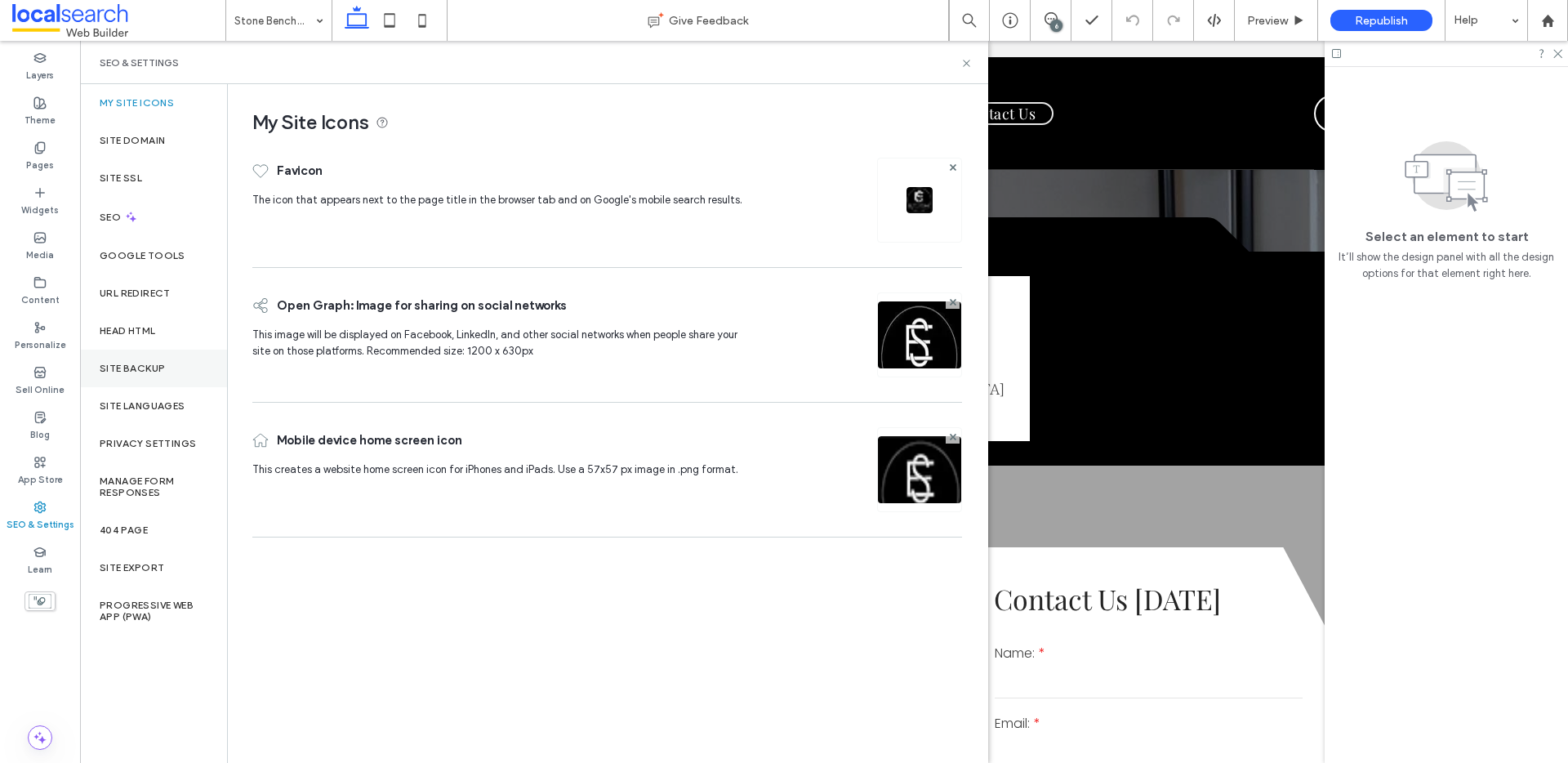
click at [146, 360] on div "Site Backup" at bounding box center [153, 368] width 147 height 37
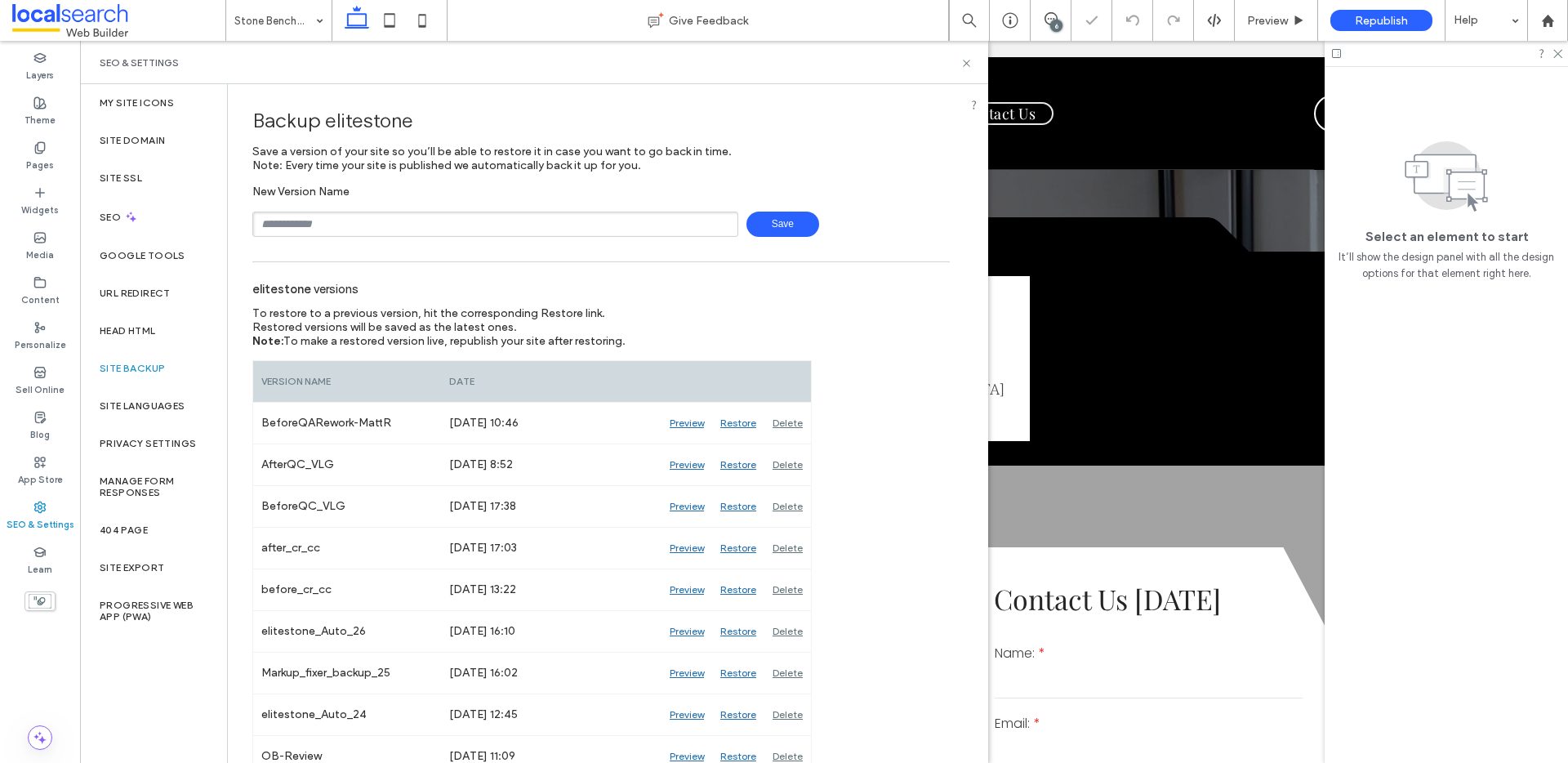
click at [362, 230] on input "text" at bounding box center [494, 224] width 486 height 25
type input "**********"
click at [768, 221] on span "Save" at bounding box center [783, 224] width 72 height 25
click at [1048, 18] on use at bounding box center [1050, 19] width 13 height 13
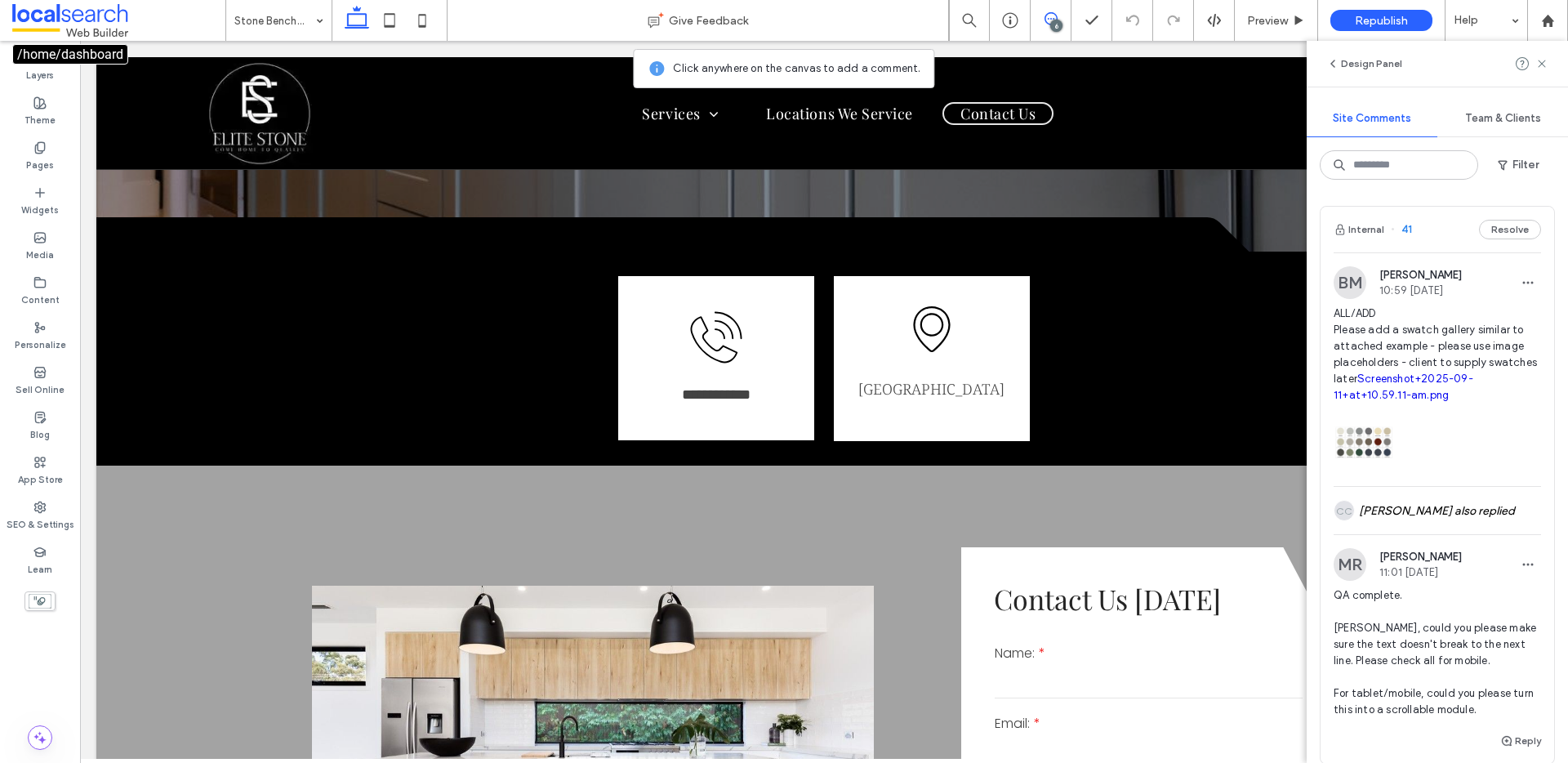
click at [117, 27] on span at bounding box center [119, 20] width 213 height 32
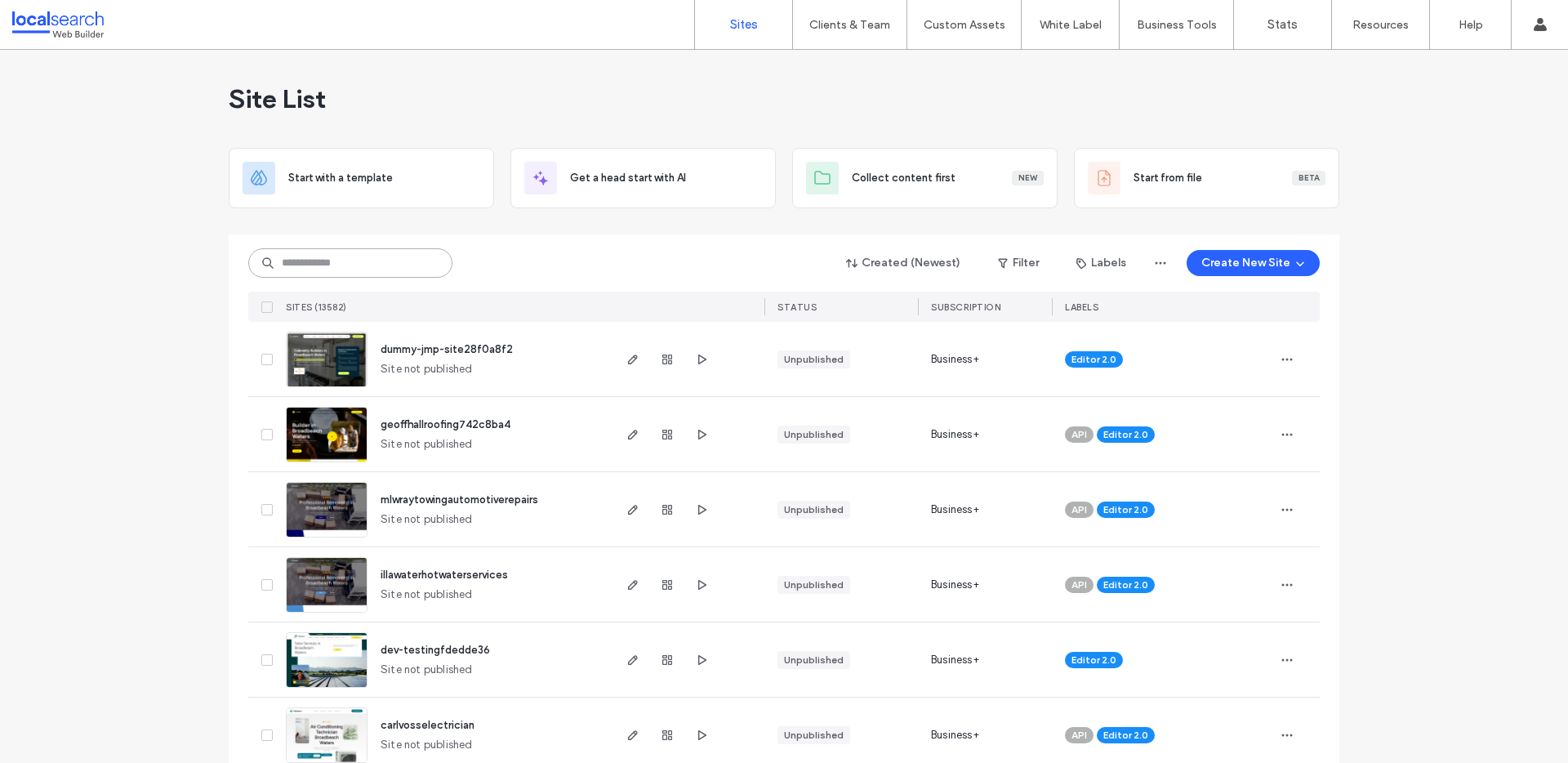
click at [345, 270] on input at bounding box center [350, 263] width 204 height 29
paste input "********"
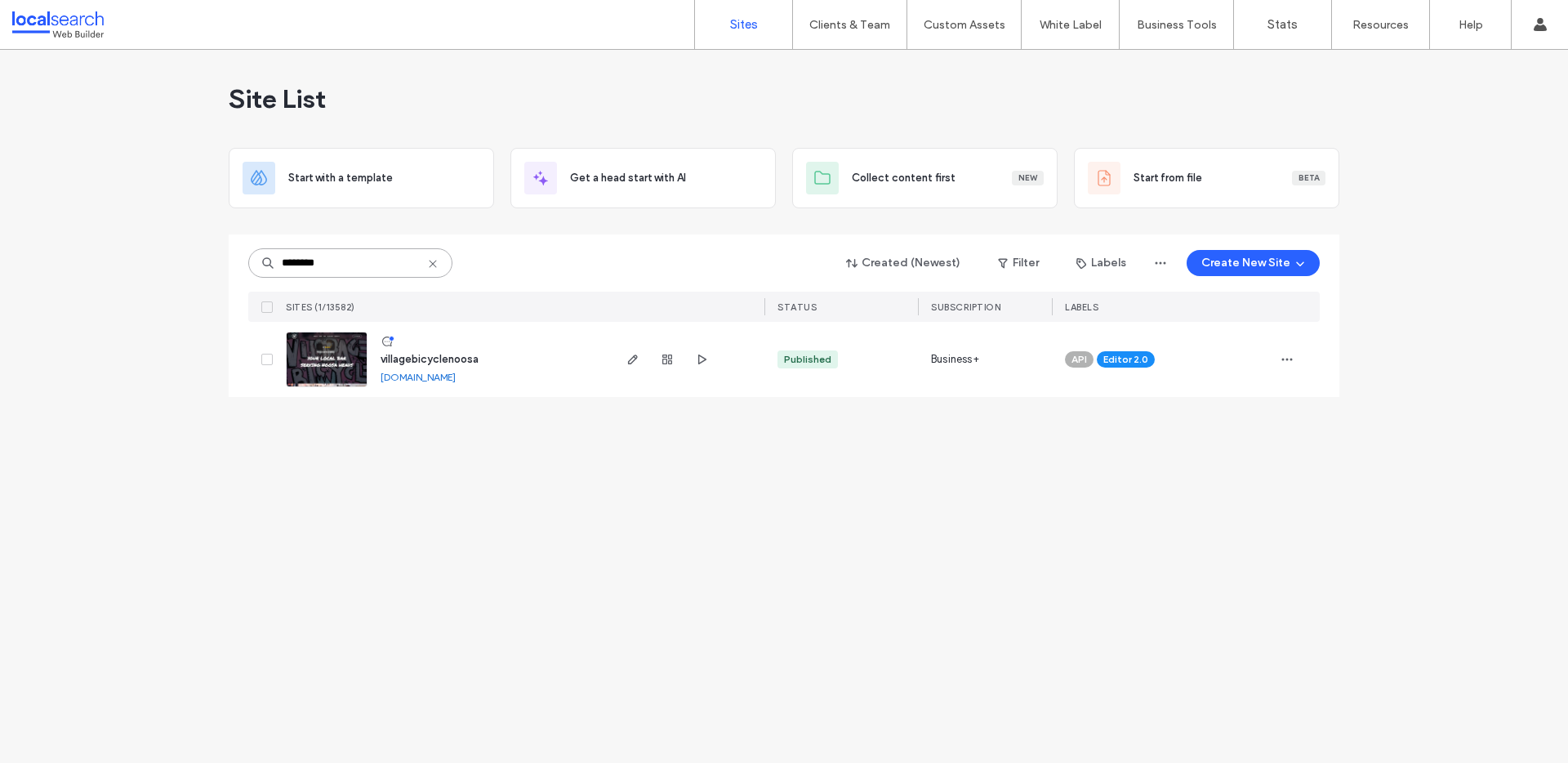
type input "********"
click at [413, 377] on link "[DOMAIN_NAME]" at bounding box center [417, 376] width 75 height 13
click at [547, 456] on div "Site List Start with a template Get a head start with AI Collect content first …" at bounding box center [784, 406] width 1568 height 713
click at [331, 346] on img at bounding box center [326, 388] width 80 height 111
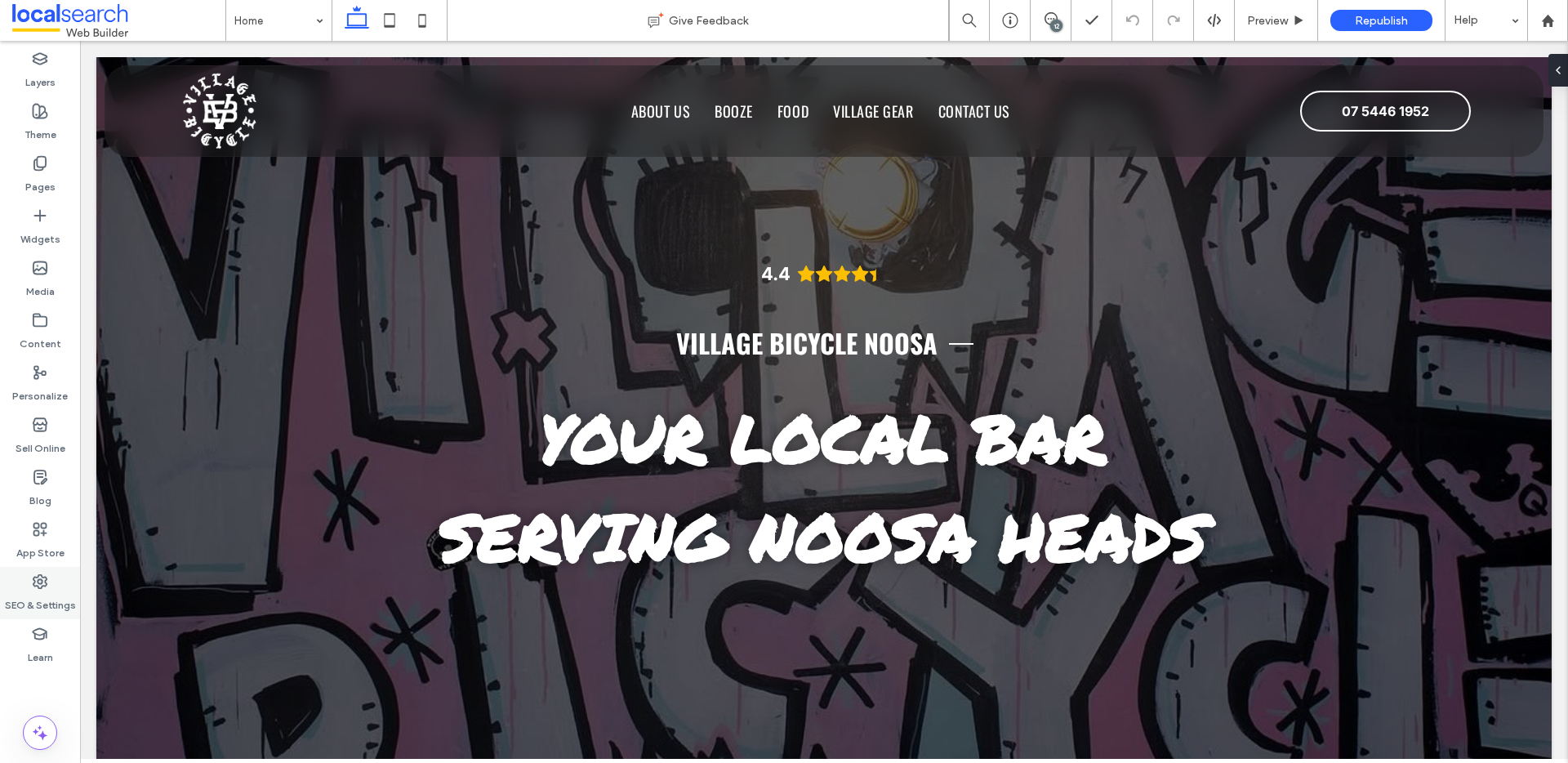
click at [27, 576] on div "SEO & Settings" at bounding box center [40, 592] width 80 height 52
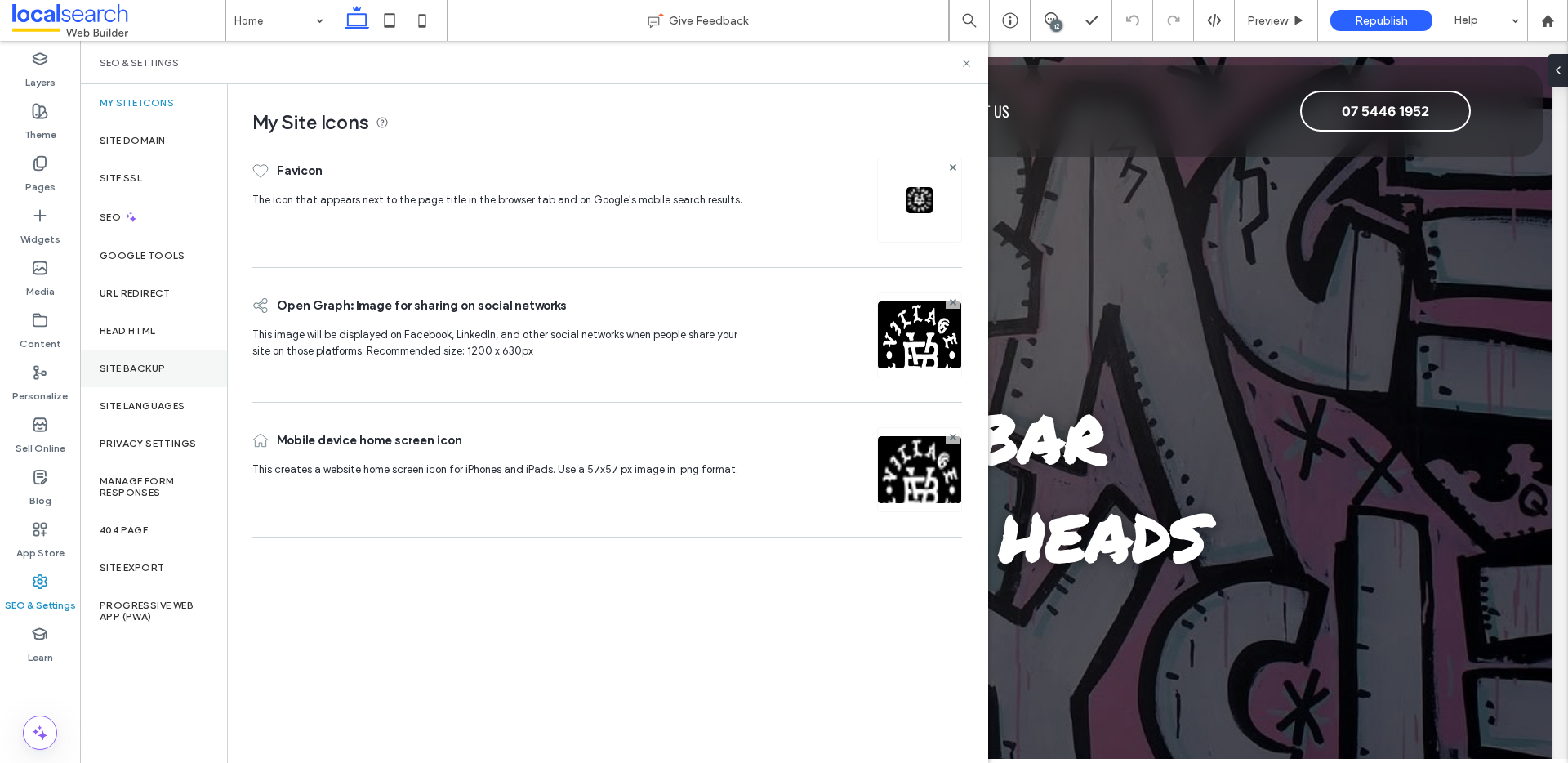
click at [132, 355] on div "Site Backup" at bounding box center [153, 368] width 147 height 37
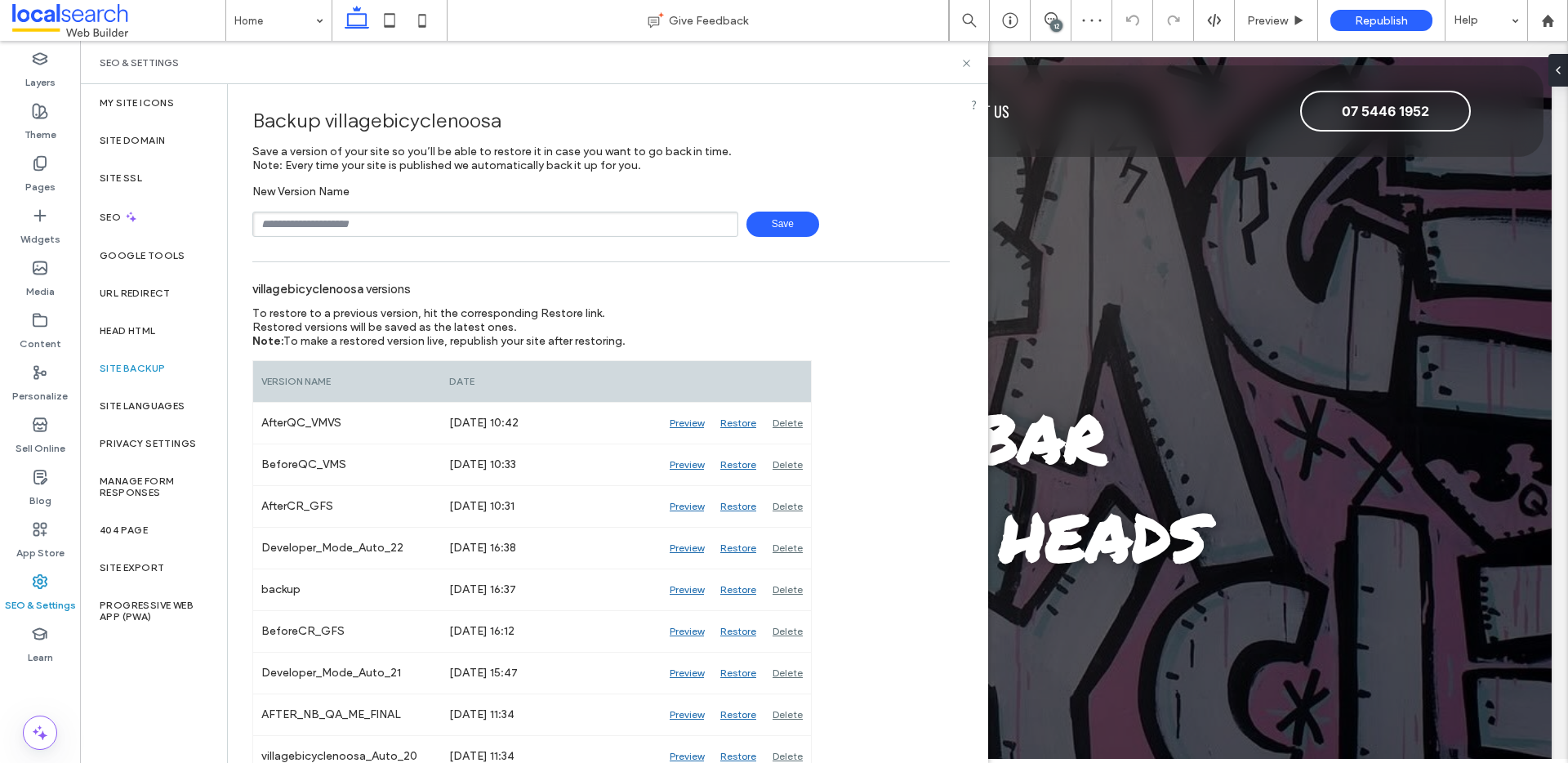
click at [366, 214] on input "text" at bounding box center [494, 224] width 486 height 25
type input "**********"
click at [768, 221] on span "Save" at bounding box center [783, 224] width 72 height 25
drag, startPoint x: 1036, startPoint y: 17, endPoint x: 1046, endPoint y: 19, distance: 10.2
click at [1036, 17] on span at bounding box center [1050, 19] width 40 height 13
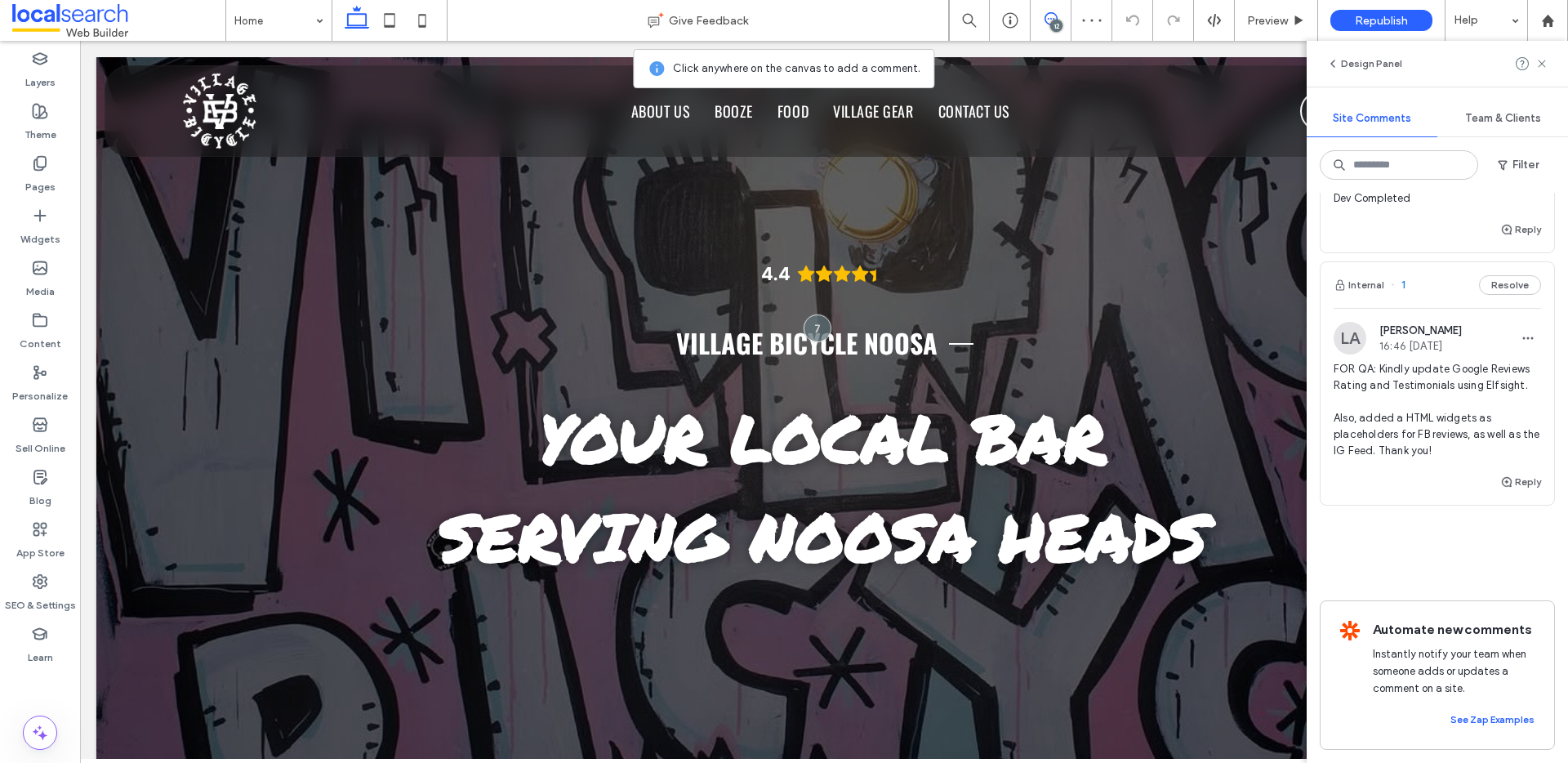
scroll to position [3647, 0]
click at [1373, 290] on button "Internal" at bounding box center [1359, 285] width 51 height 20
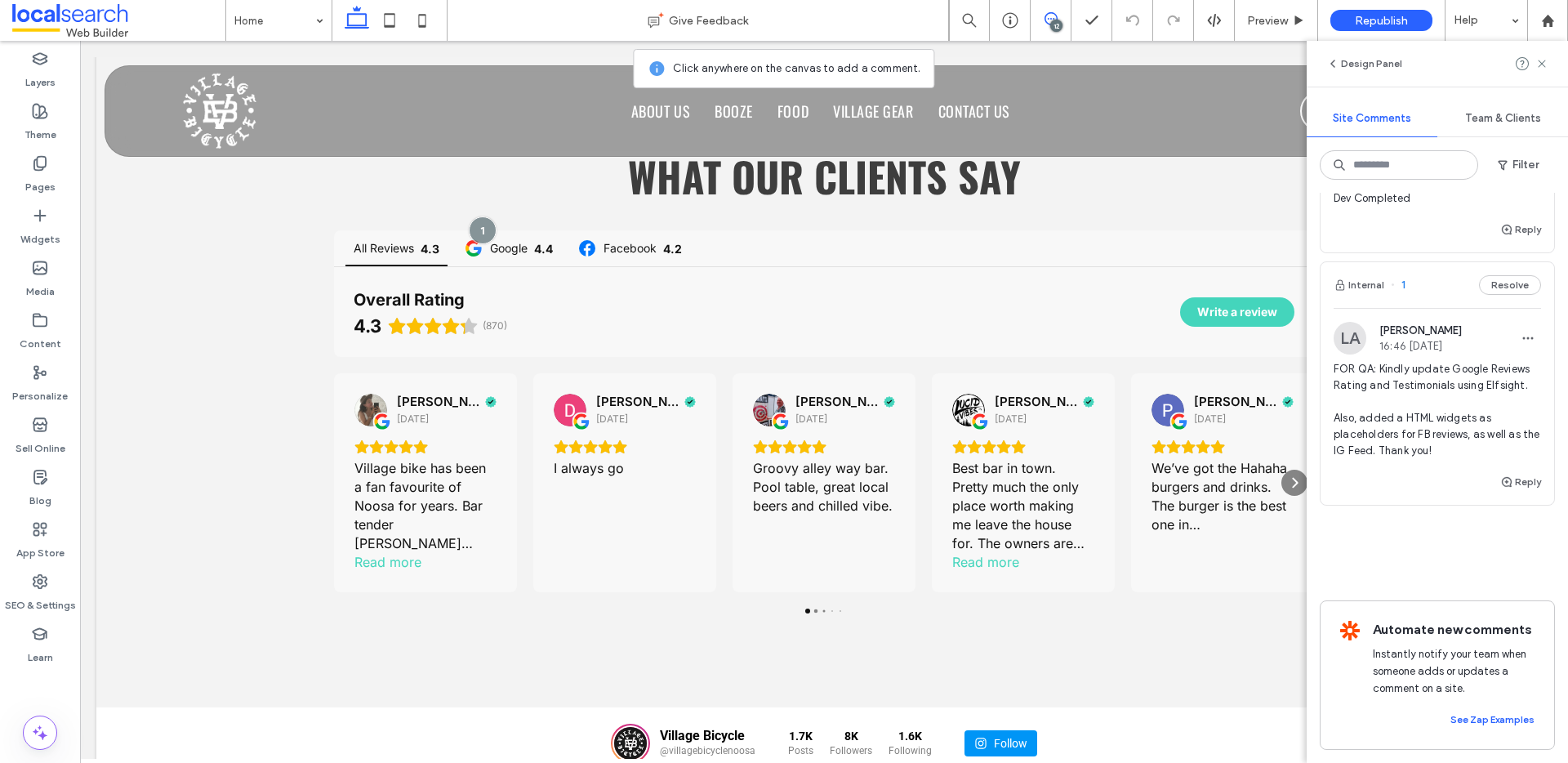
scroll to position [3620, 0]
click at [1366, 295] on button "Internal" at bounding box center [1359, 285] width 51 height 20
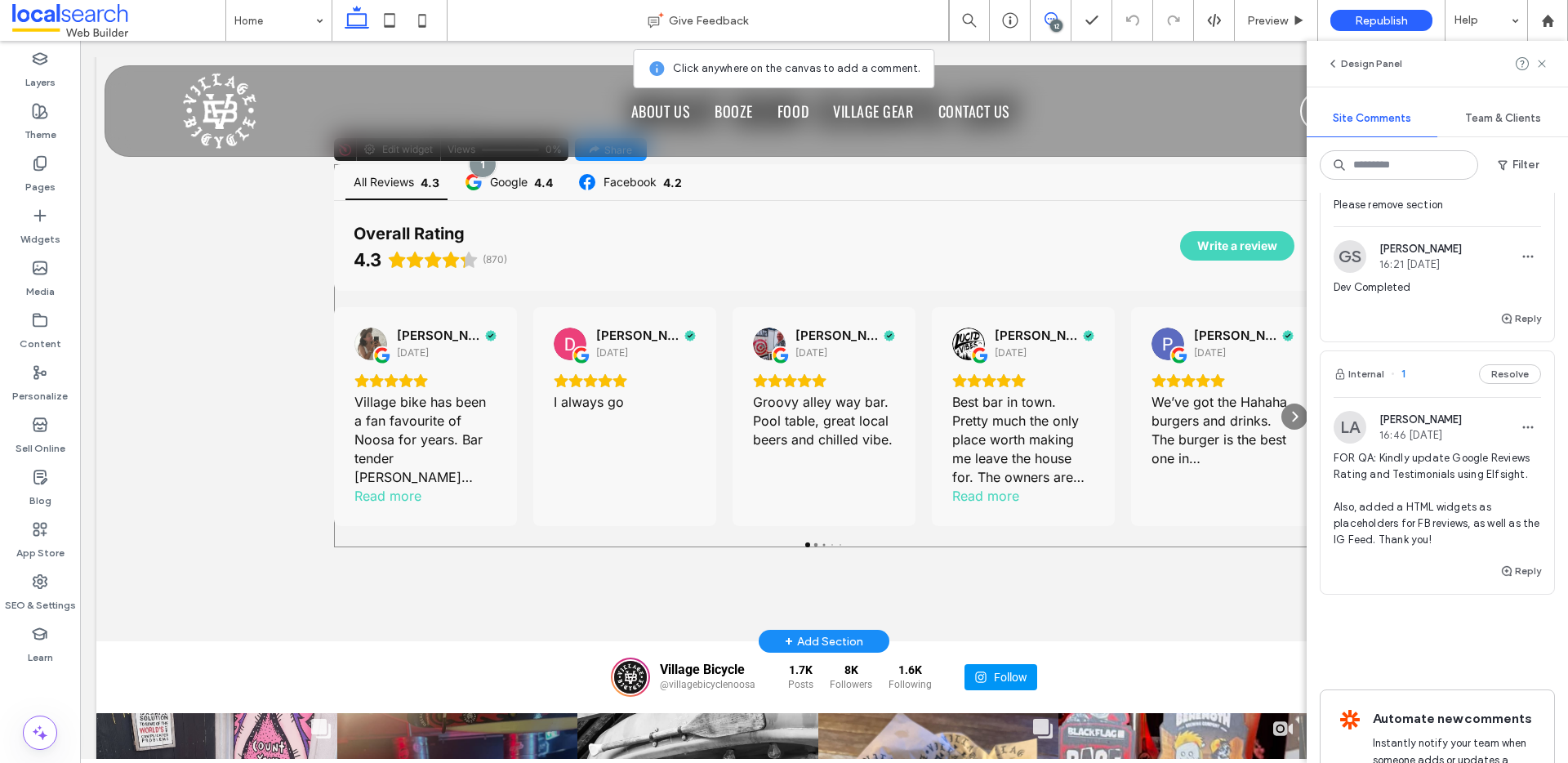
scroll to position [2950, 0]
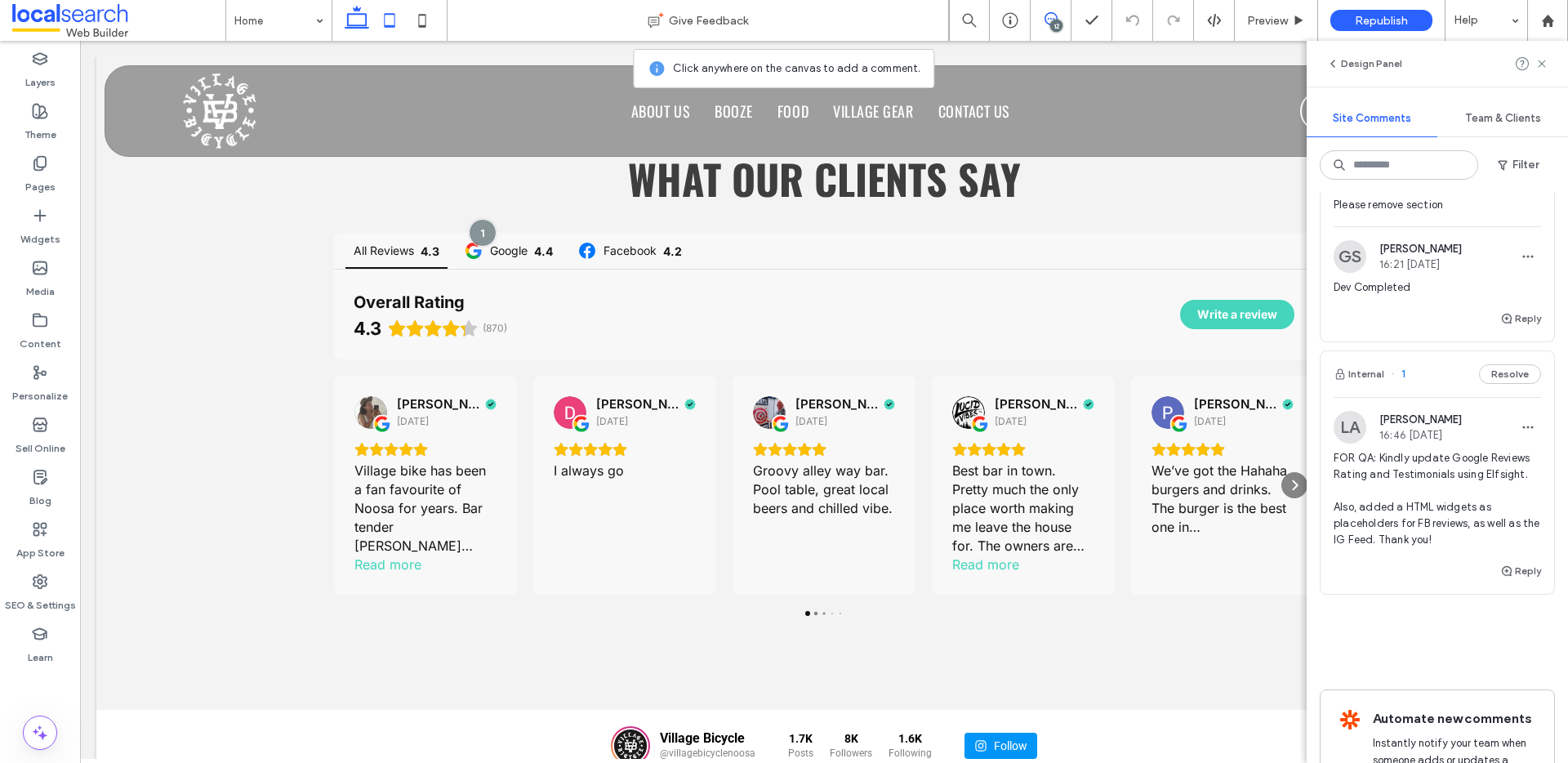
click at [391, 23] on icon at bounding box center [389, 20] width 32 height 32
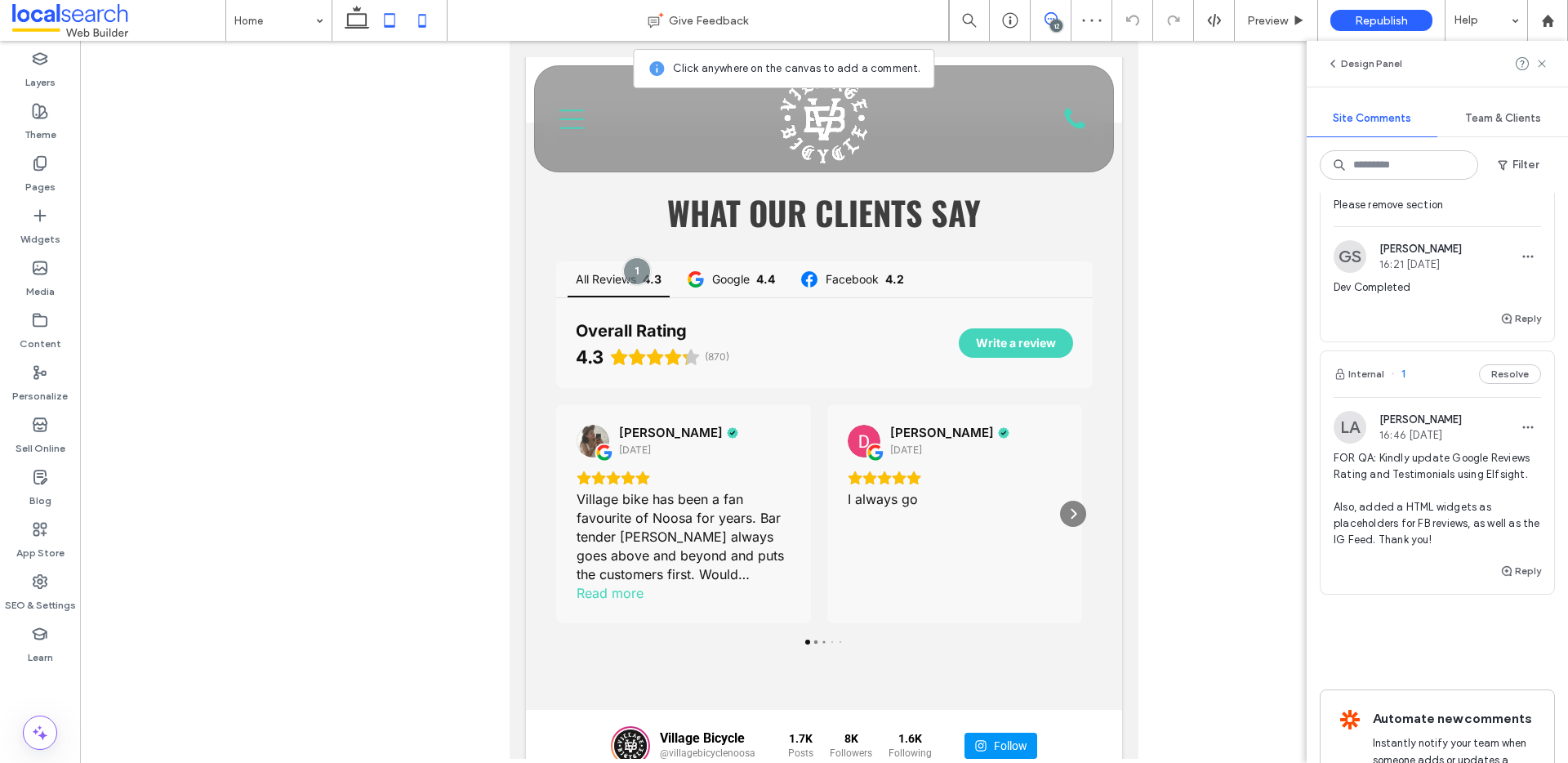
click at [415, 18] on icon at bounding box center [421, 20] width 32 height 32
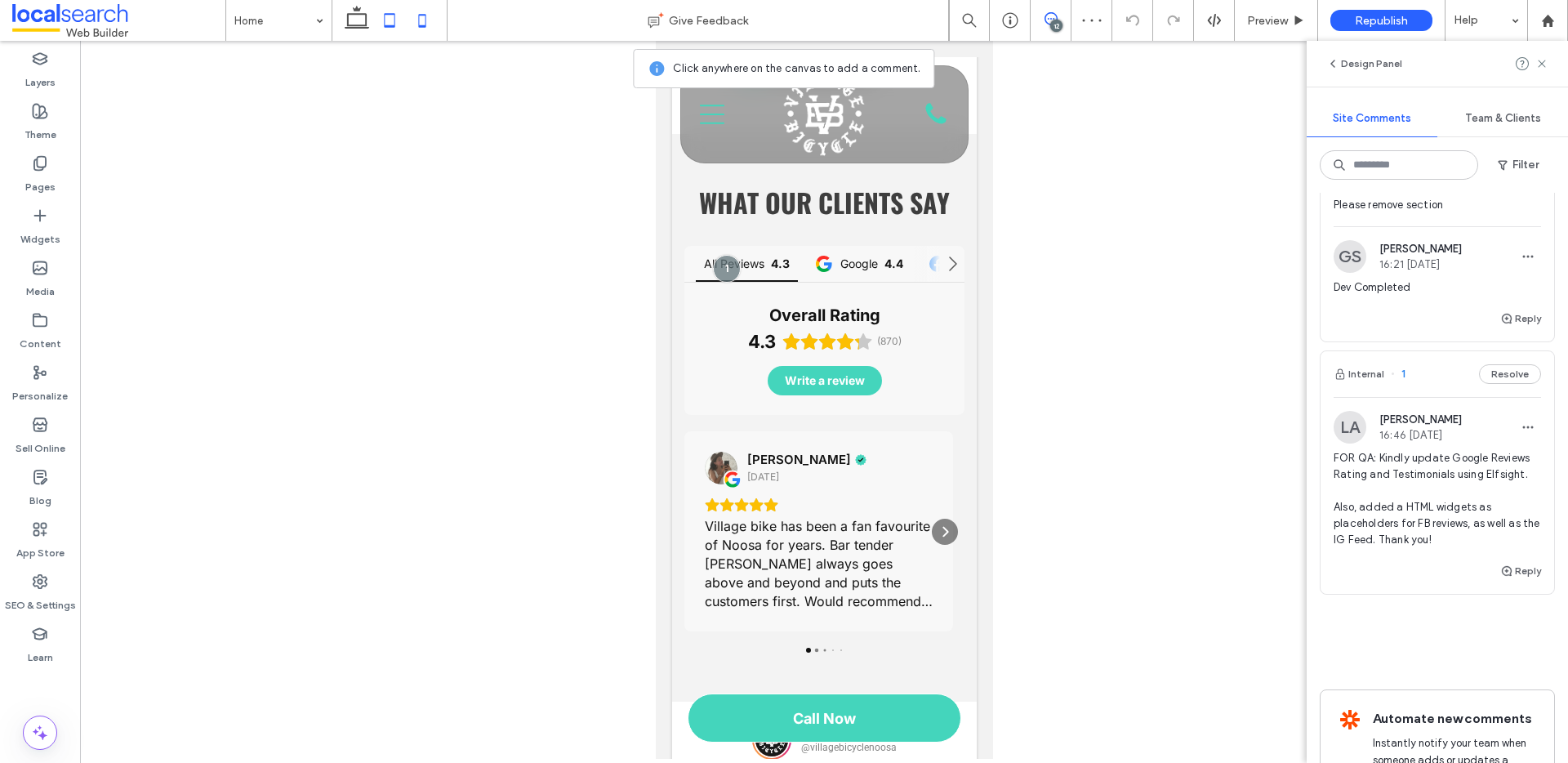
click at [400, 18] on icon at bounding box center [389, 20] width 32 height 32
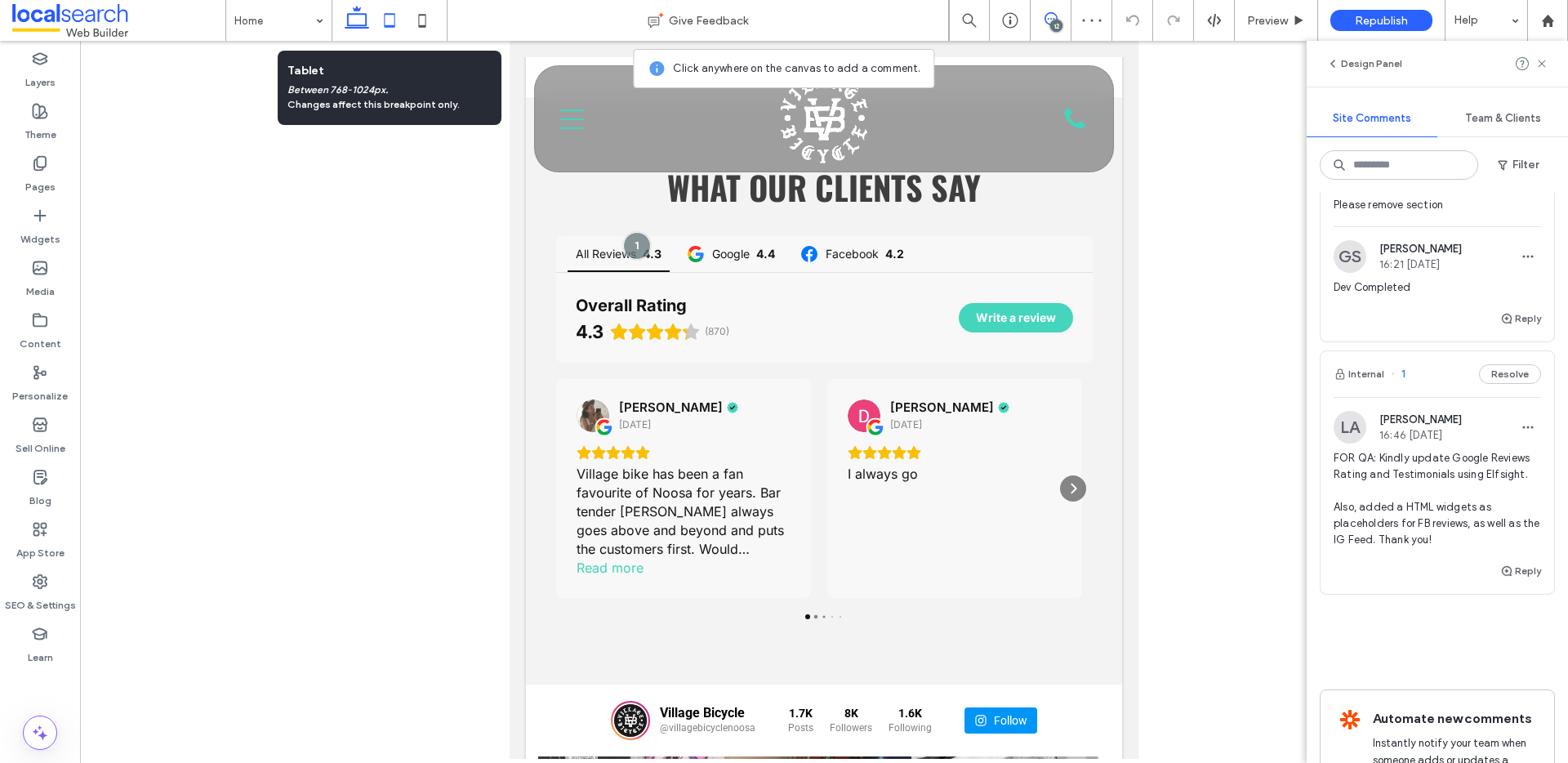
click at [372, 18] on icon at bounding box center [356, 20] width 32 height 32
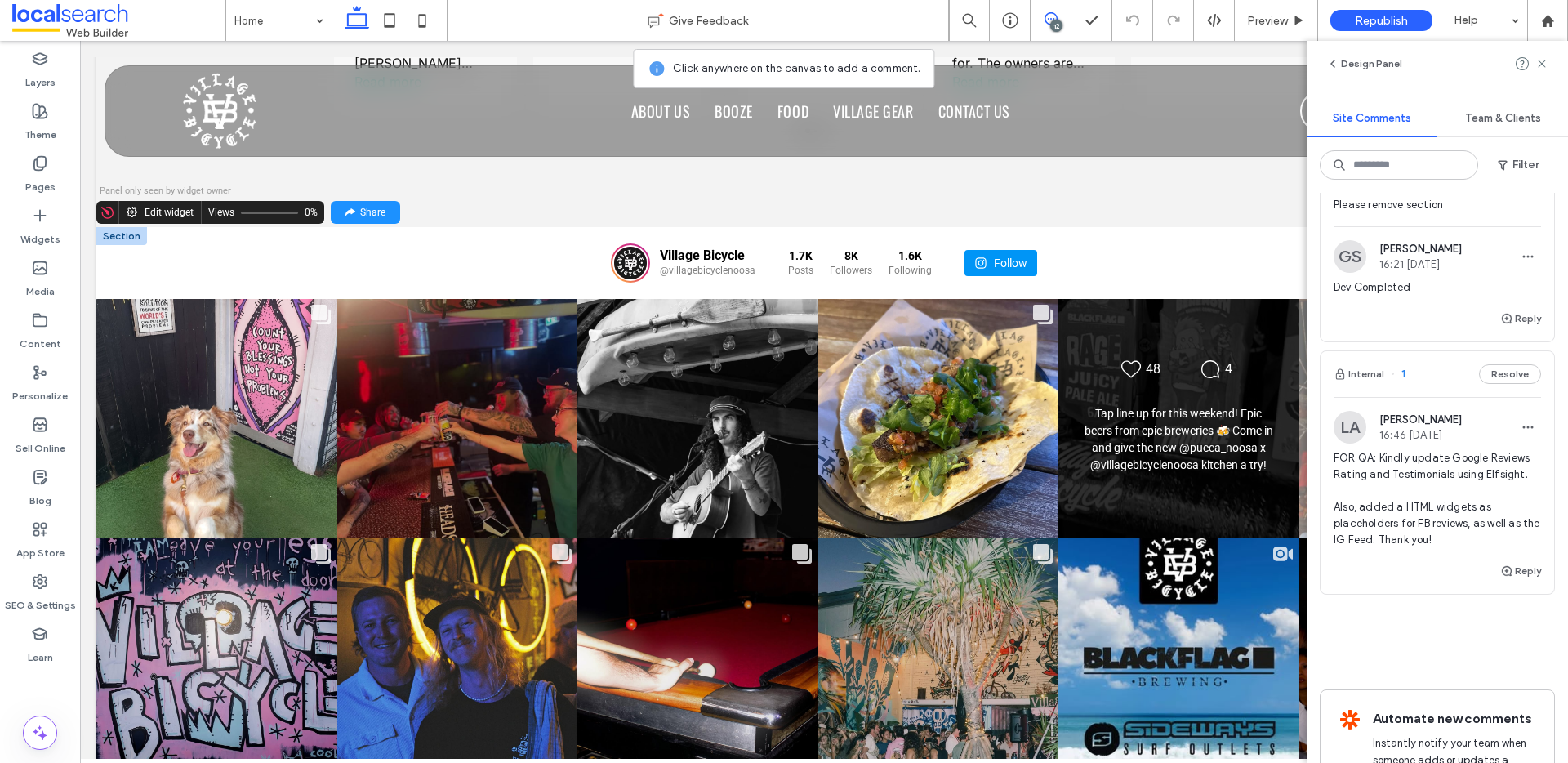
scroll to position [3367, 0]
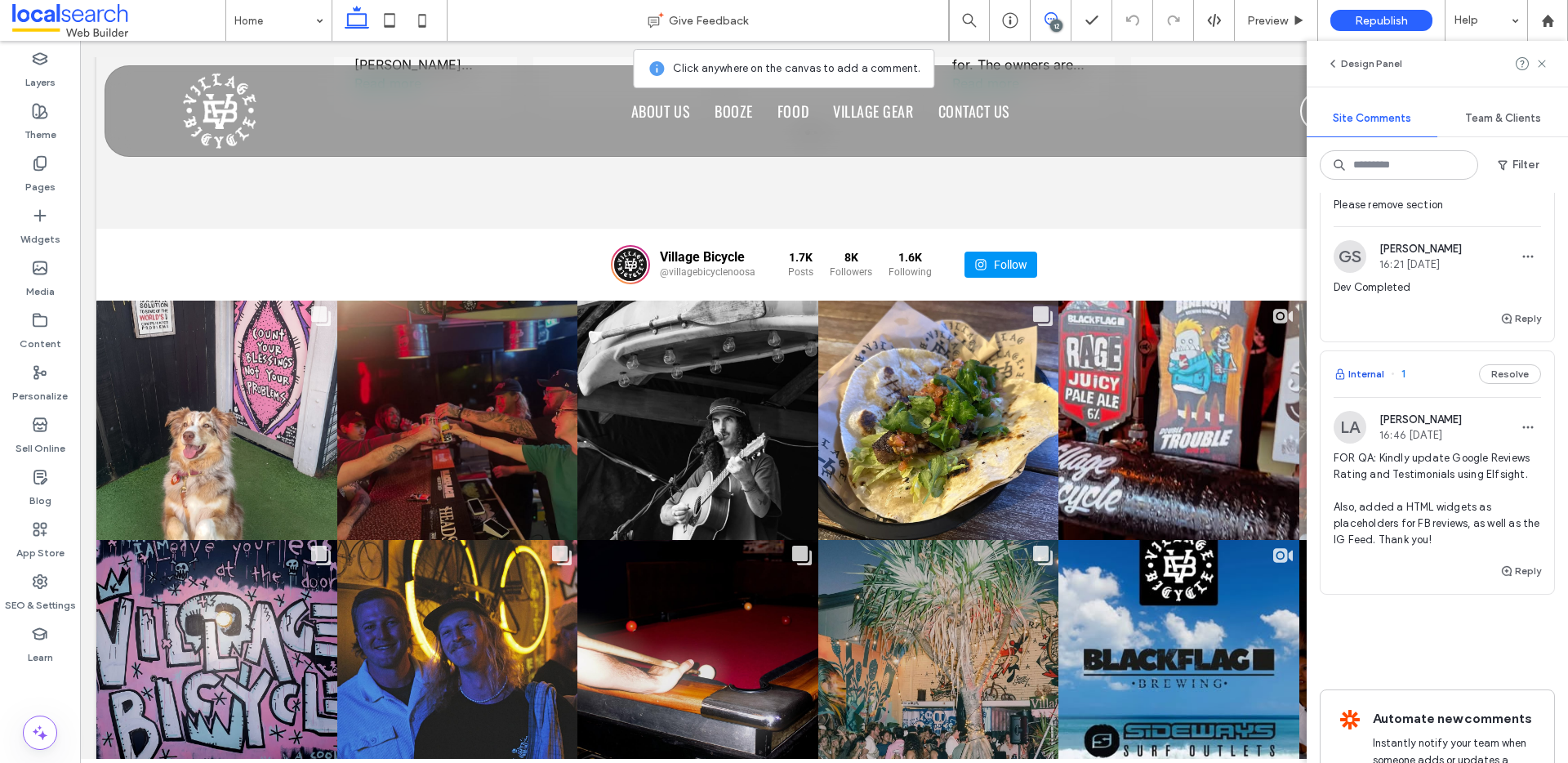
click at [1360, 384] on button "Internal" at bounding box center [1359, 374] width 51 height 20
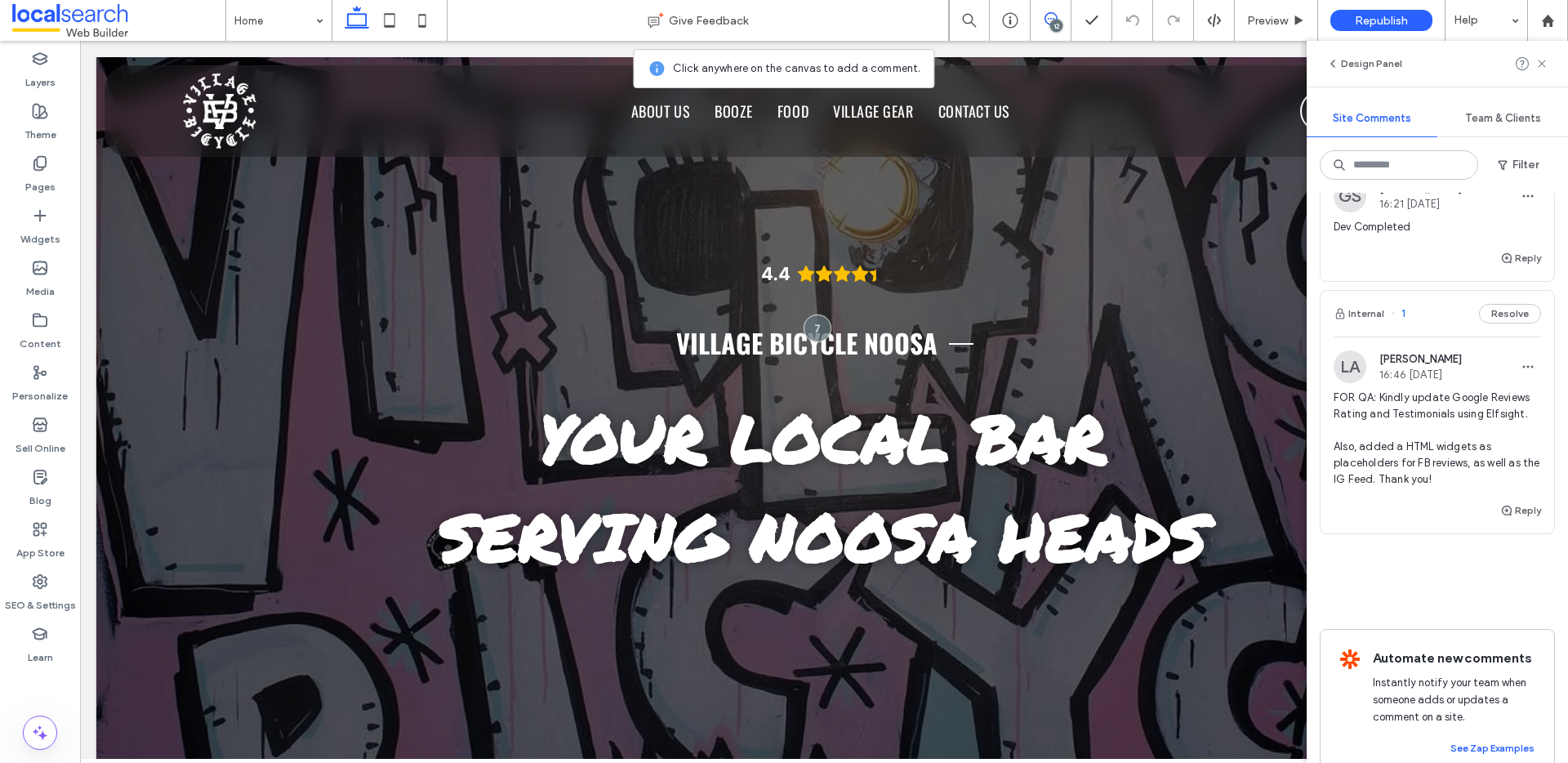
scroll to position [3689, 0]
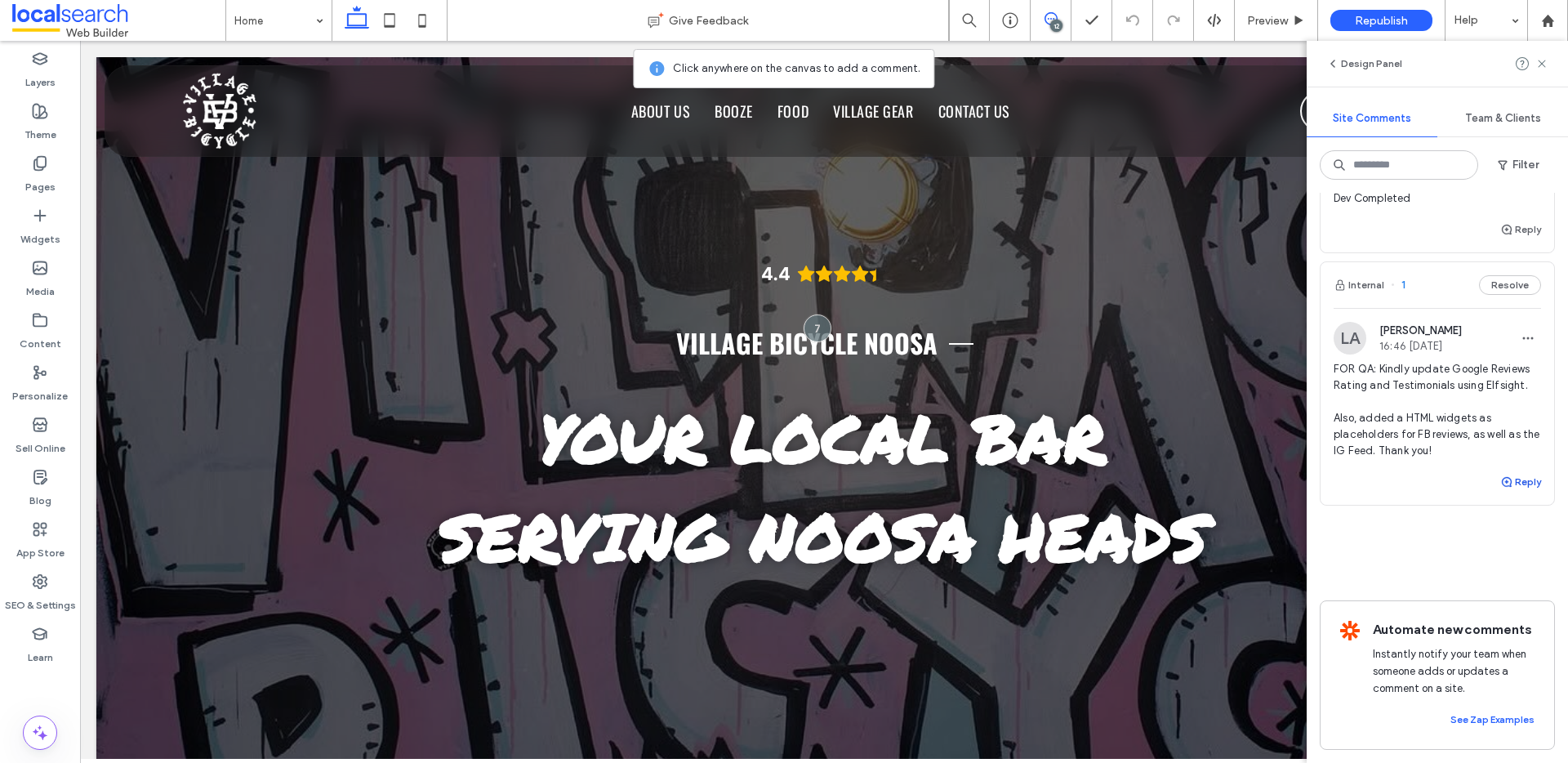
click at [1518, 472] on button "Reply" at bounding box center [1520, 482] width 41 height 20
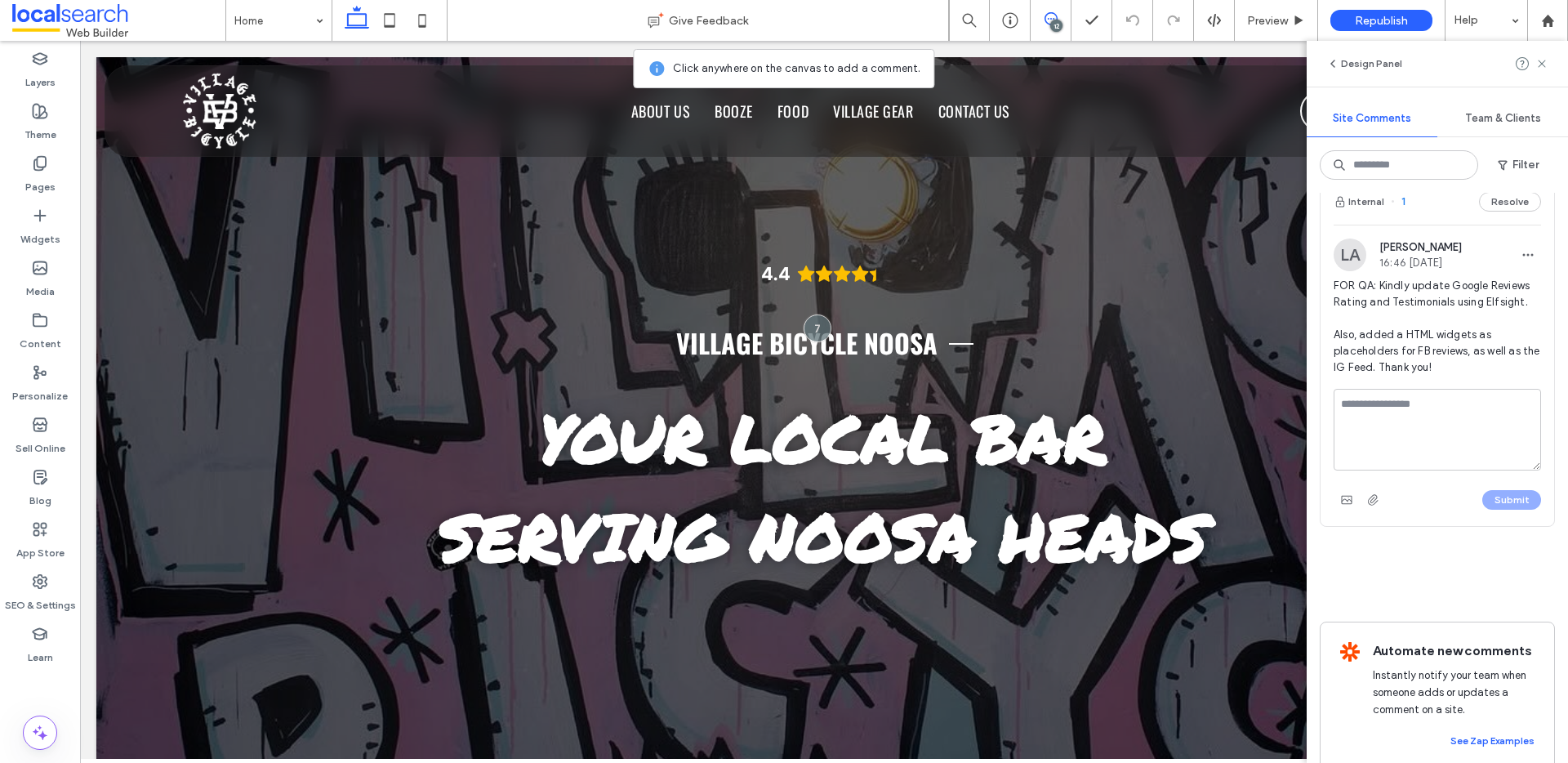
type textarea "*"
drag, startPoint x: 1510, startPoint y: 509, endPoint x: 1181, endPoint y: 465, distance: 331.9
click at [1504, 469] on textarea "**********" at bounding box center [1431, 430] width 195 height 82
type textarea "**********"
click at [1502, 509] on button "Submit" at bounding box center [1511, 499] width 59 height 20
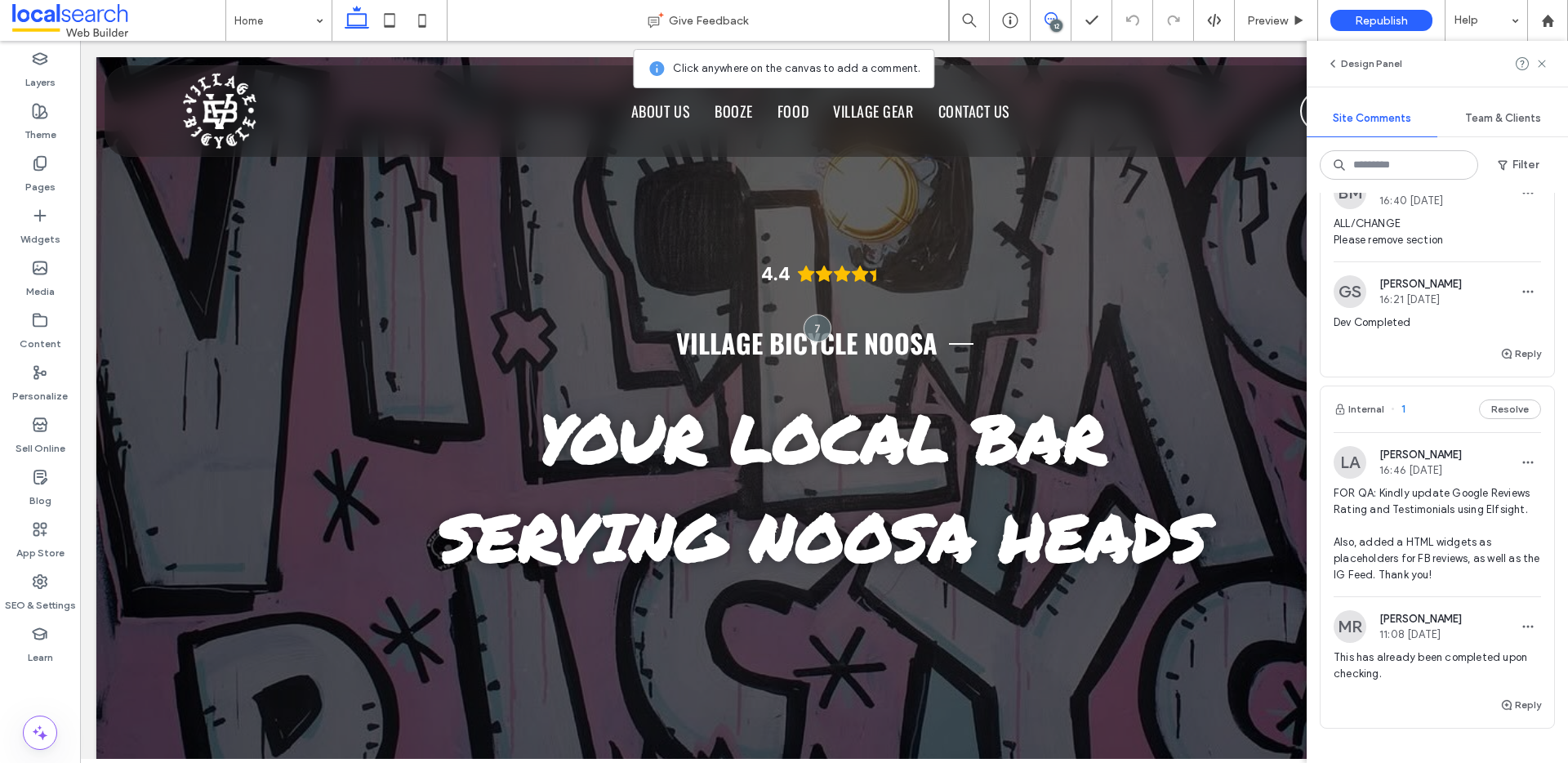
scroll to position [3297, 0]
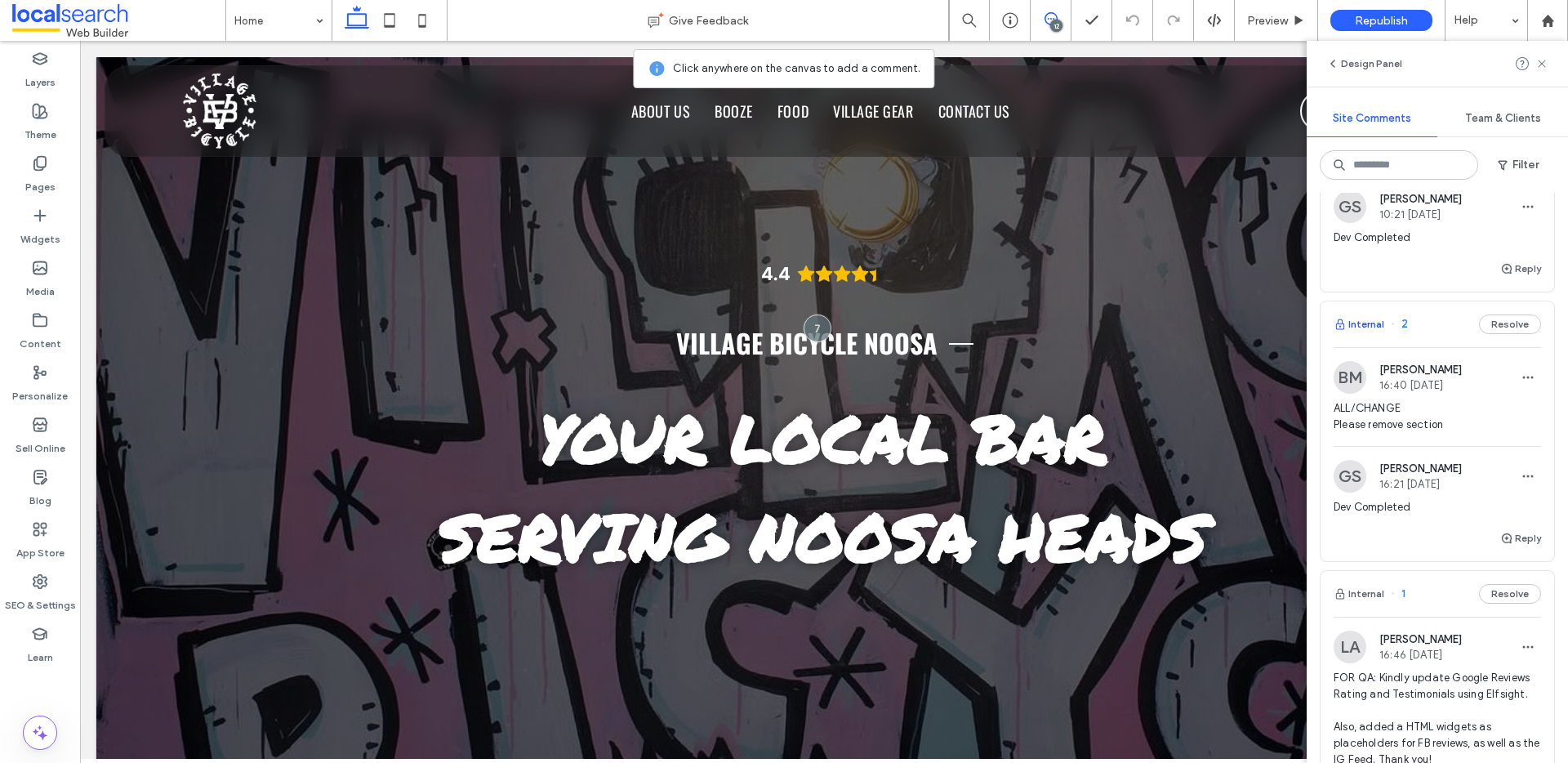
click at [1377, 334] on button "Internal" at bounding box center [1359, 324] width 51 height 20
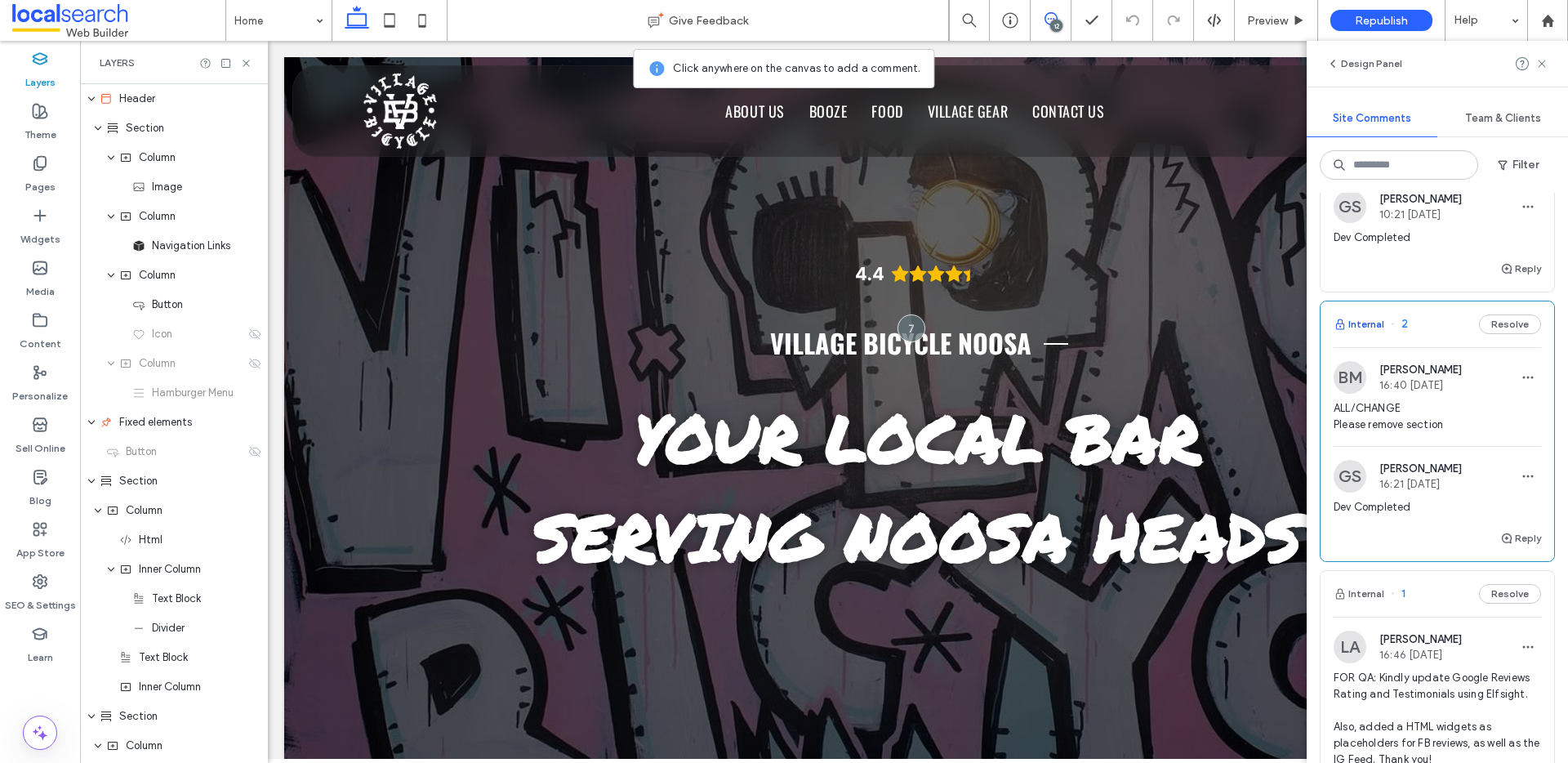
click at [1377, 334] on button "Internal" at bounding box center [1359, 324] width 51 height 20
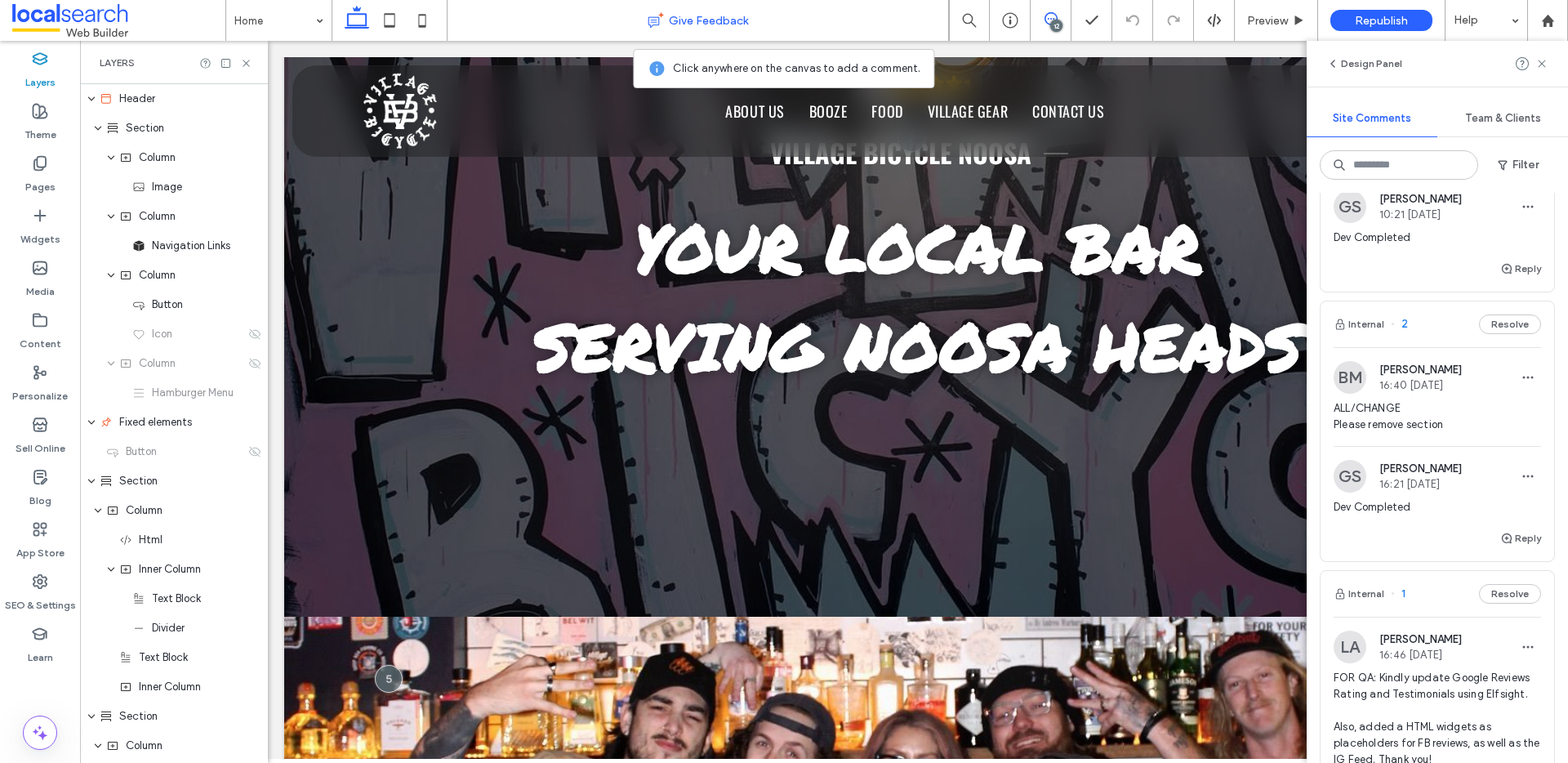
scroll to position [212, 0]
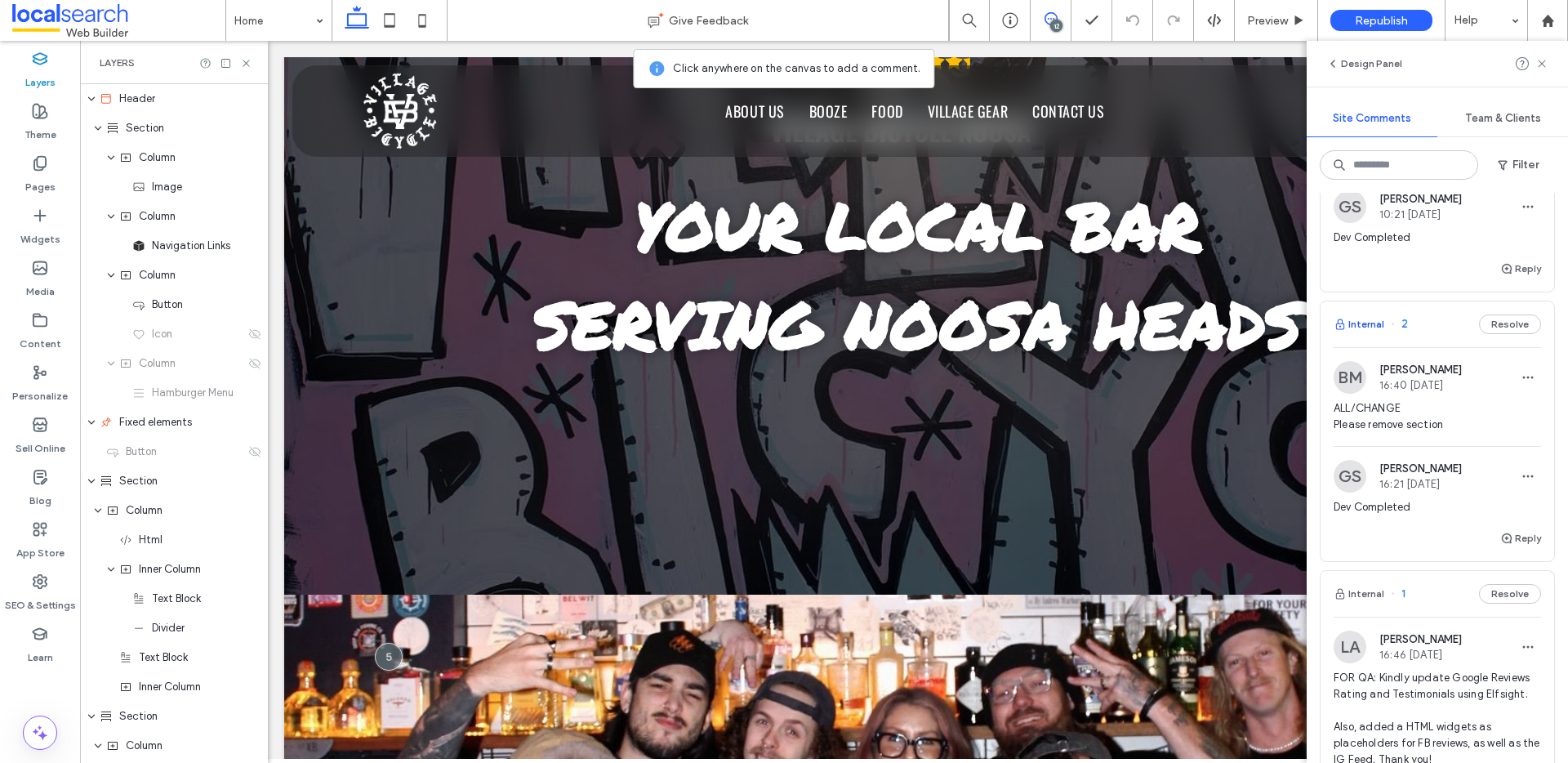
click at [1378, 334] on button "Internal" at bounding box center [1359, 324] width 51 height 20
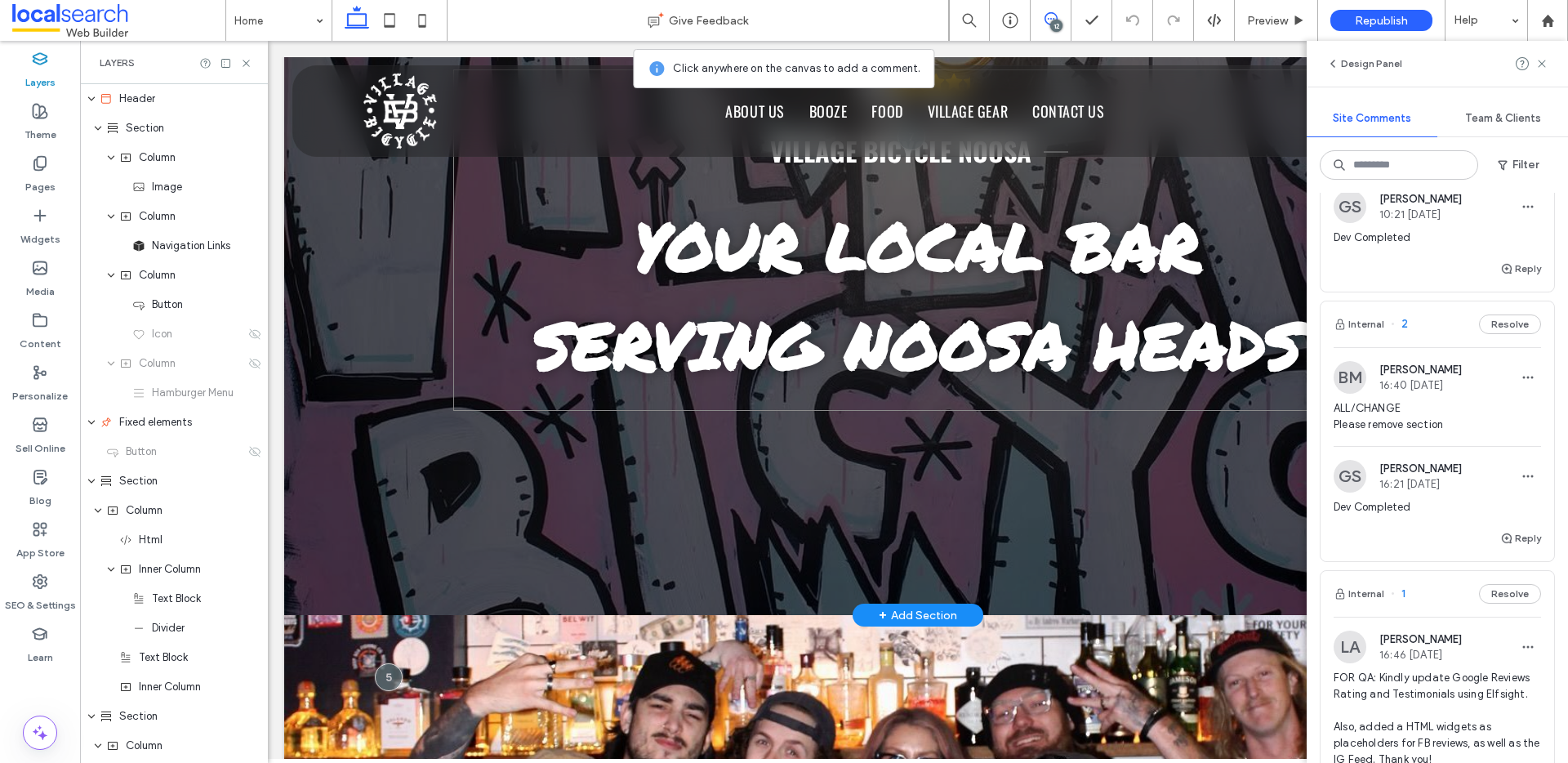
scroll to position [168, 0]
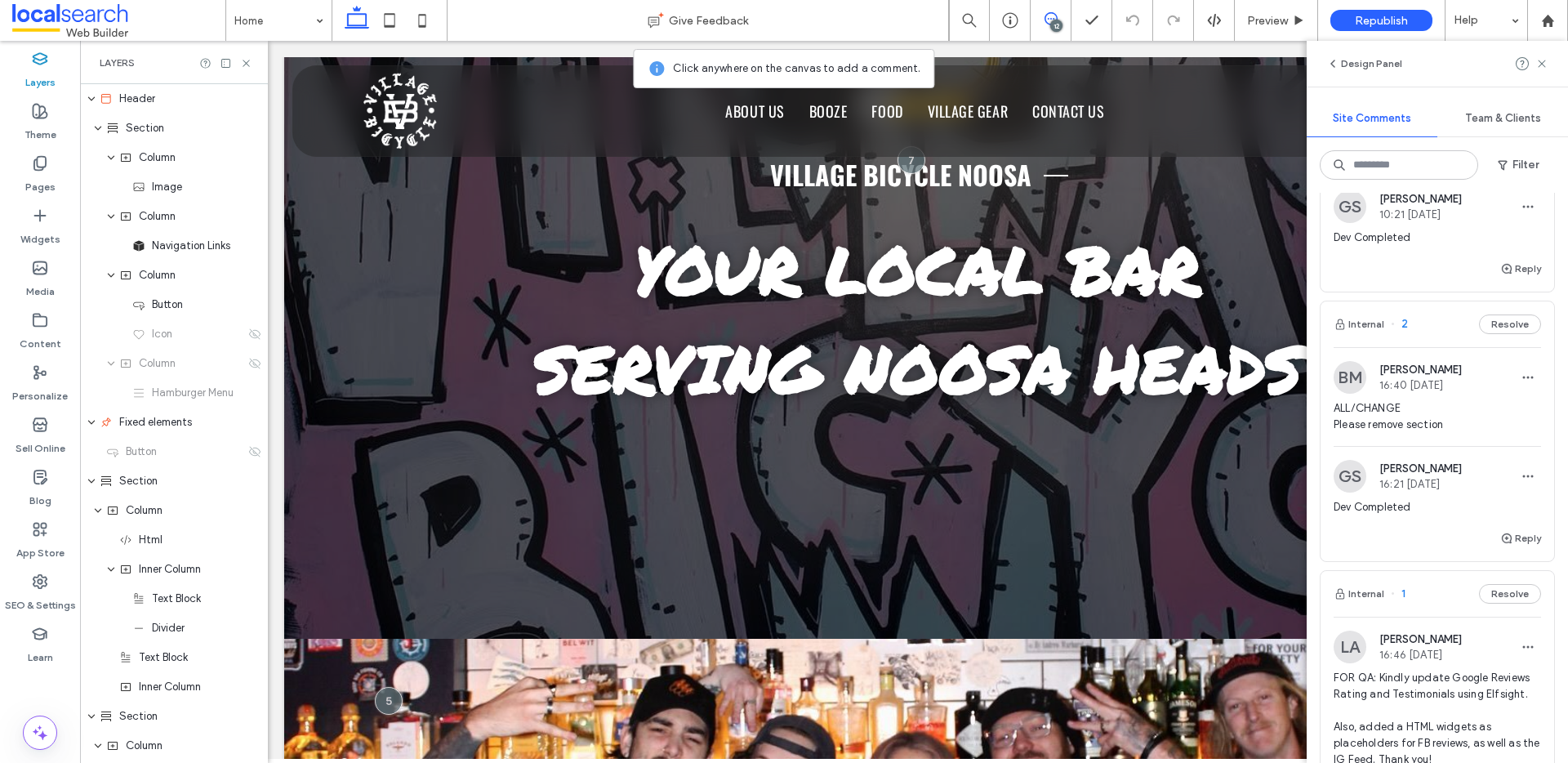
click at [1055, 20] on div "12" at bounding box center [1056, 25] width 13 height 13
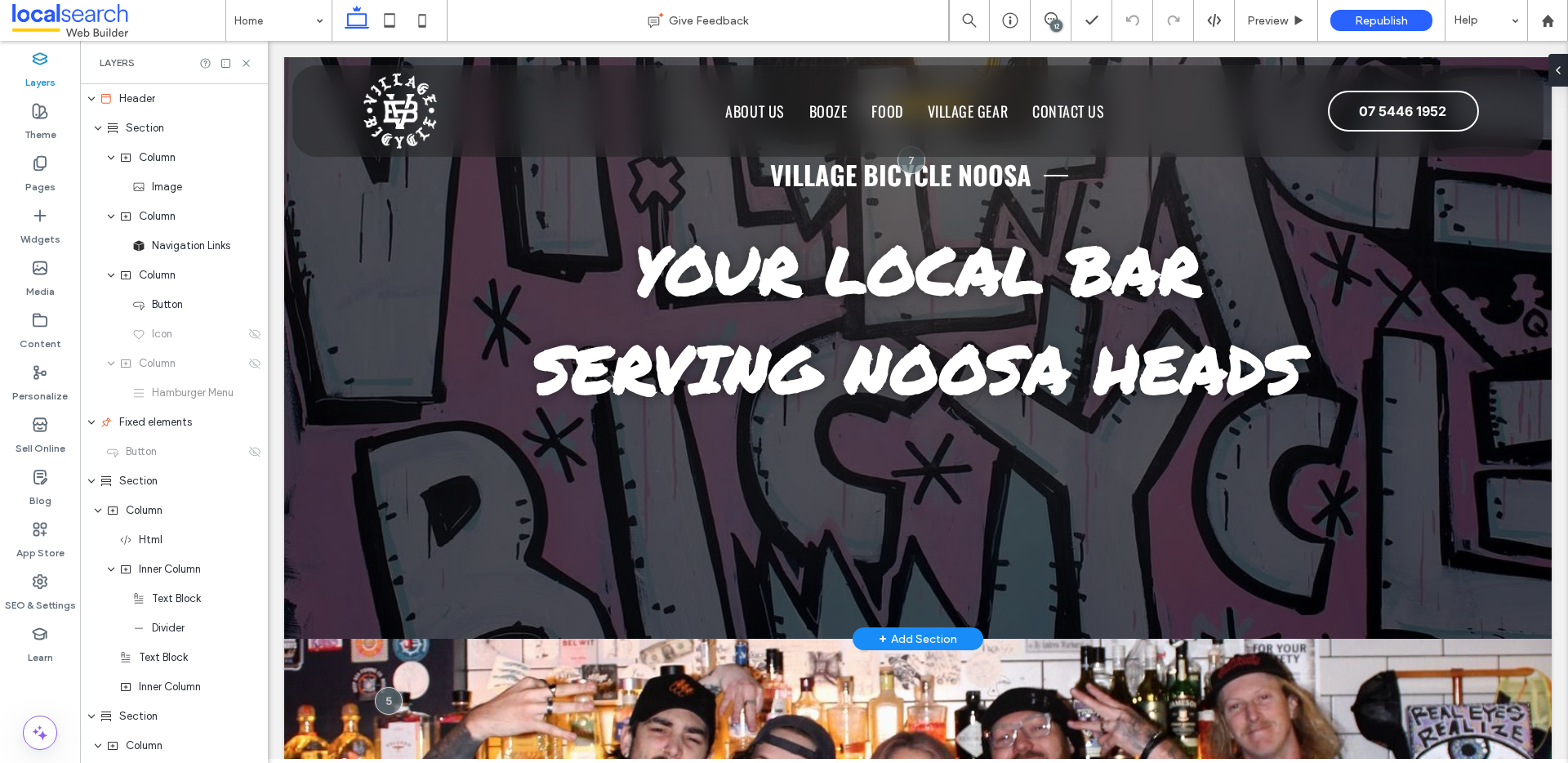
scroll to position [0, 0]
click at [673, 515] on div "4.4 Panel only seen by widget owner Edit widget Views 0%" at bounding box center [917, 263] width 980 height 749
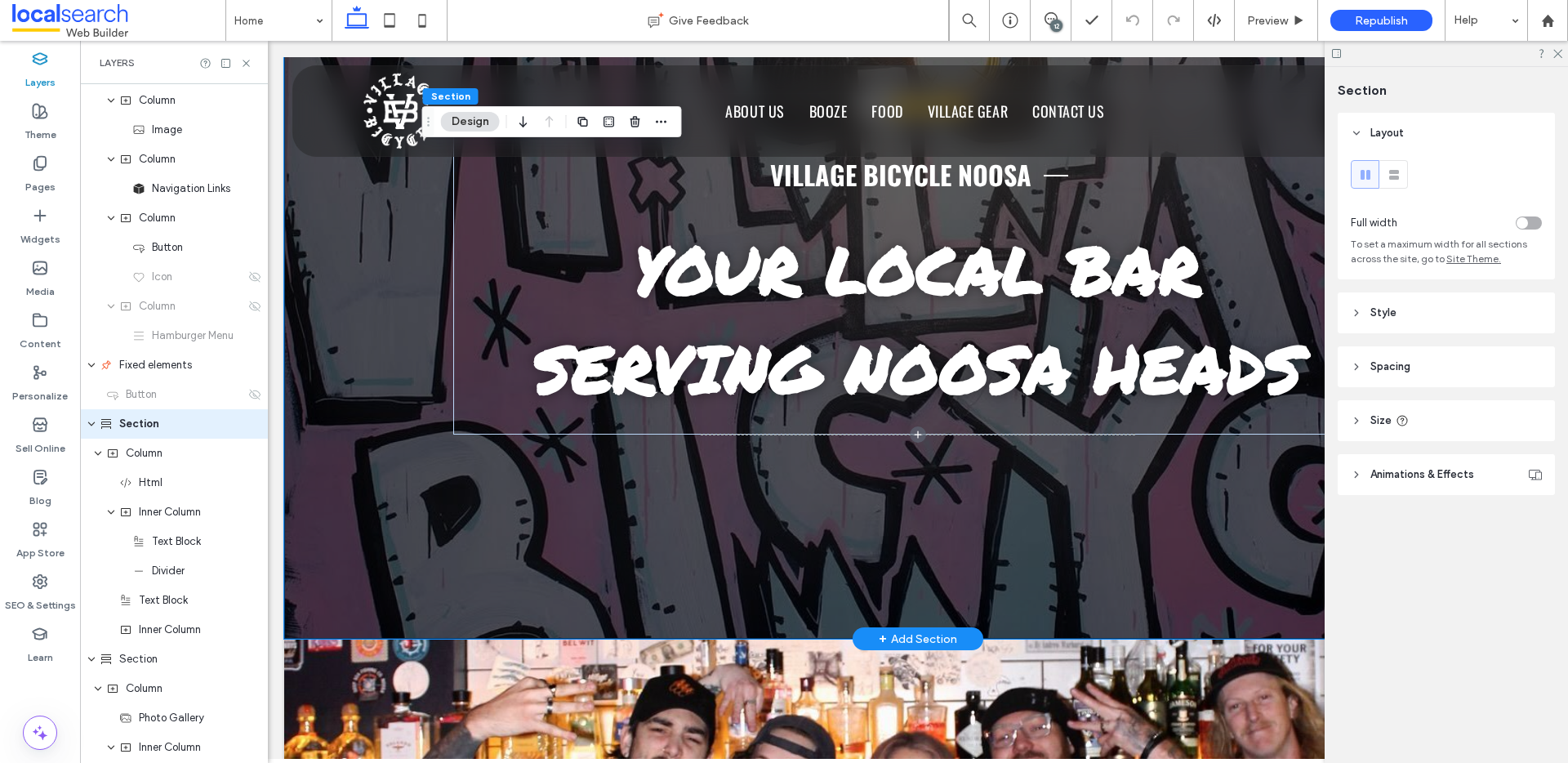
scroll to position [58, 0]
click at [549, 411] on span "Your Local Bar Serving Noosa Heads" at bounding box center [918, 318] width 768 height 191
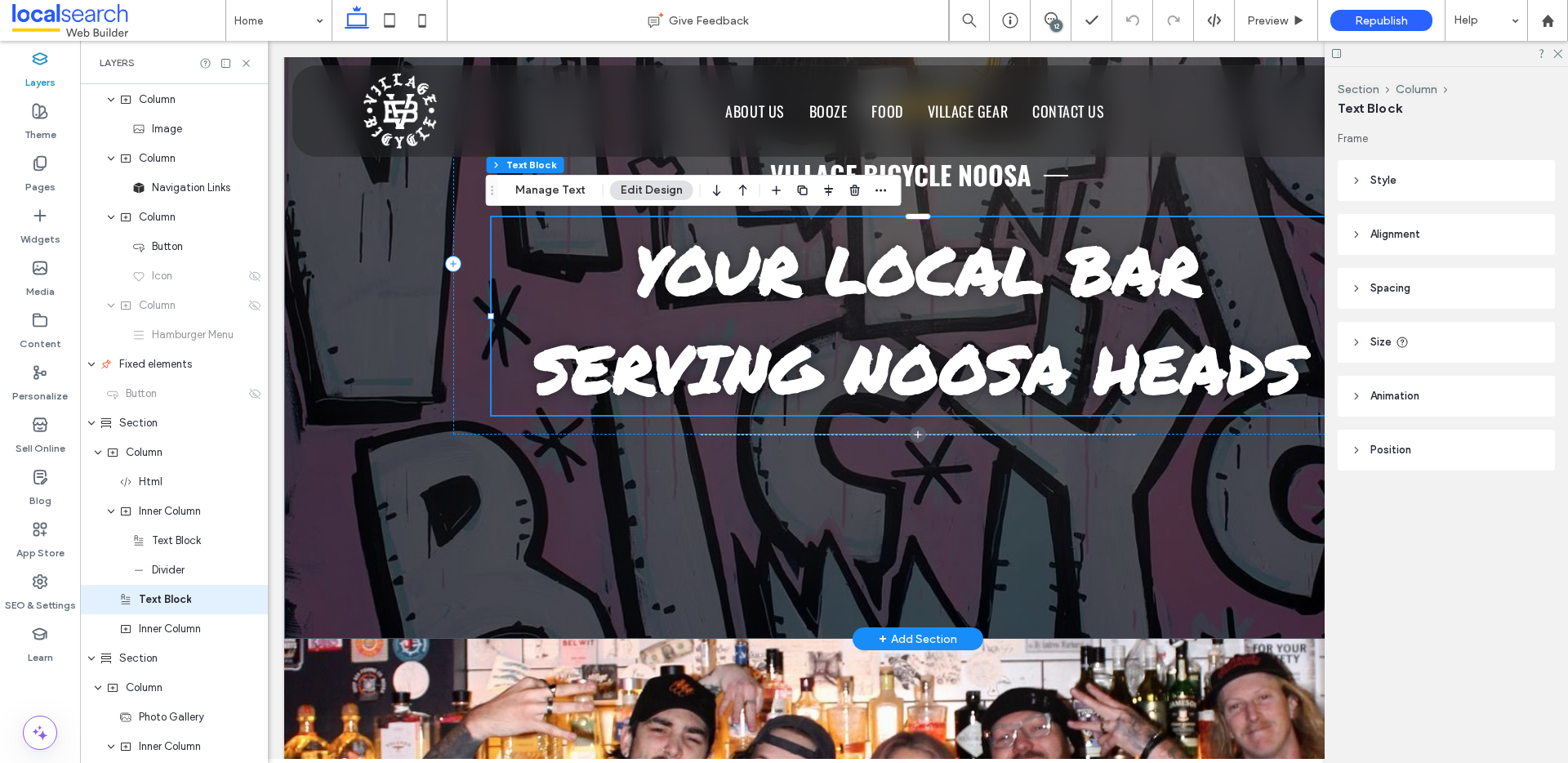
scroll to position [234, 0]
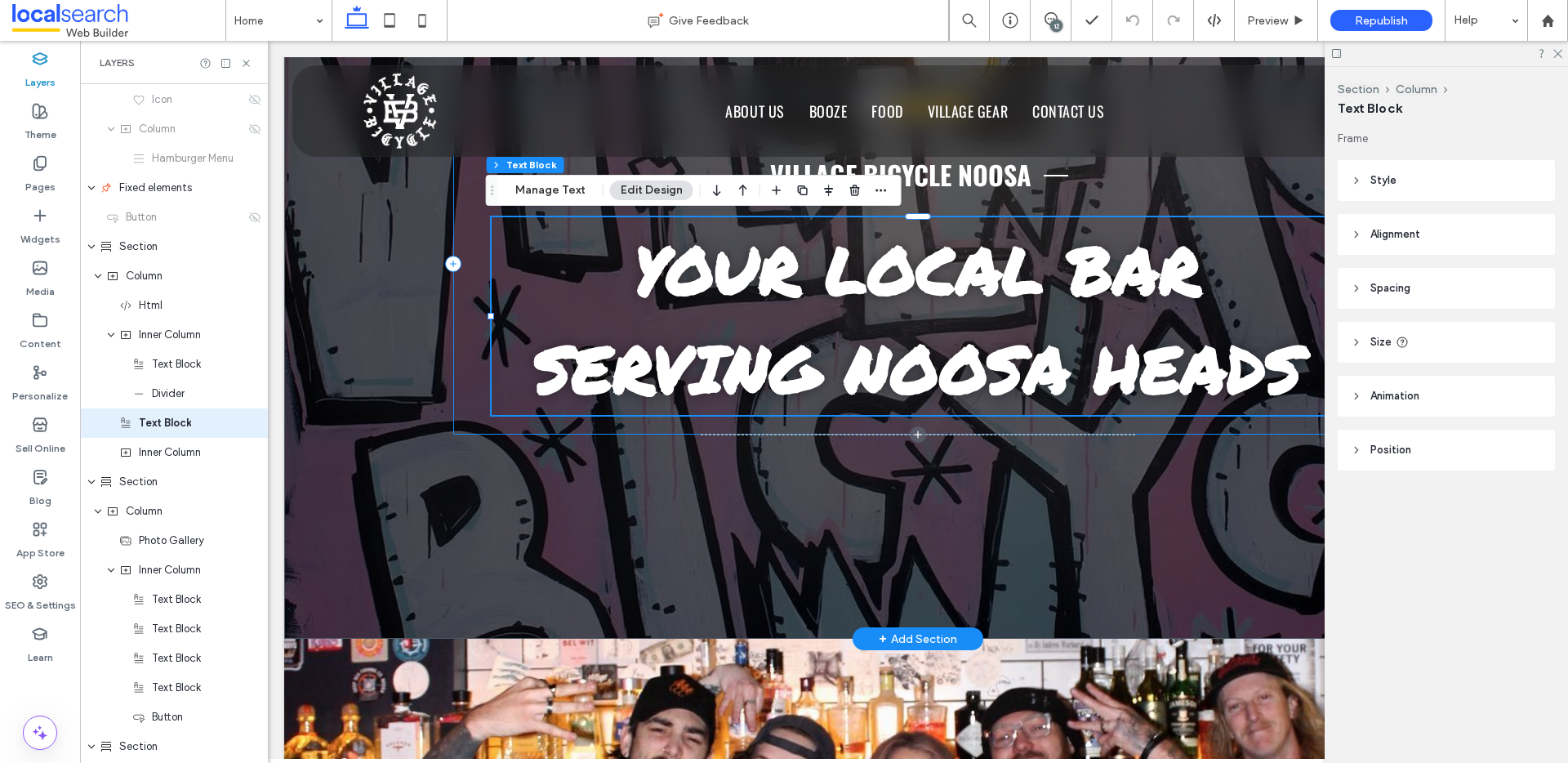
click at [545, 422] on div "4.4 Panel only seen by widget owner Edit widget Views 0% Share" at bounding box center [917, 263] width 929 height 341
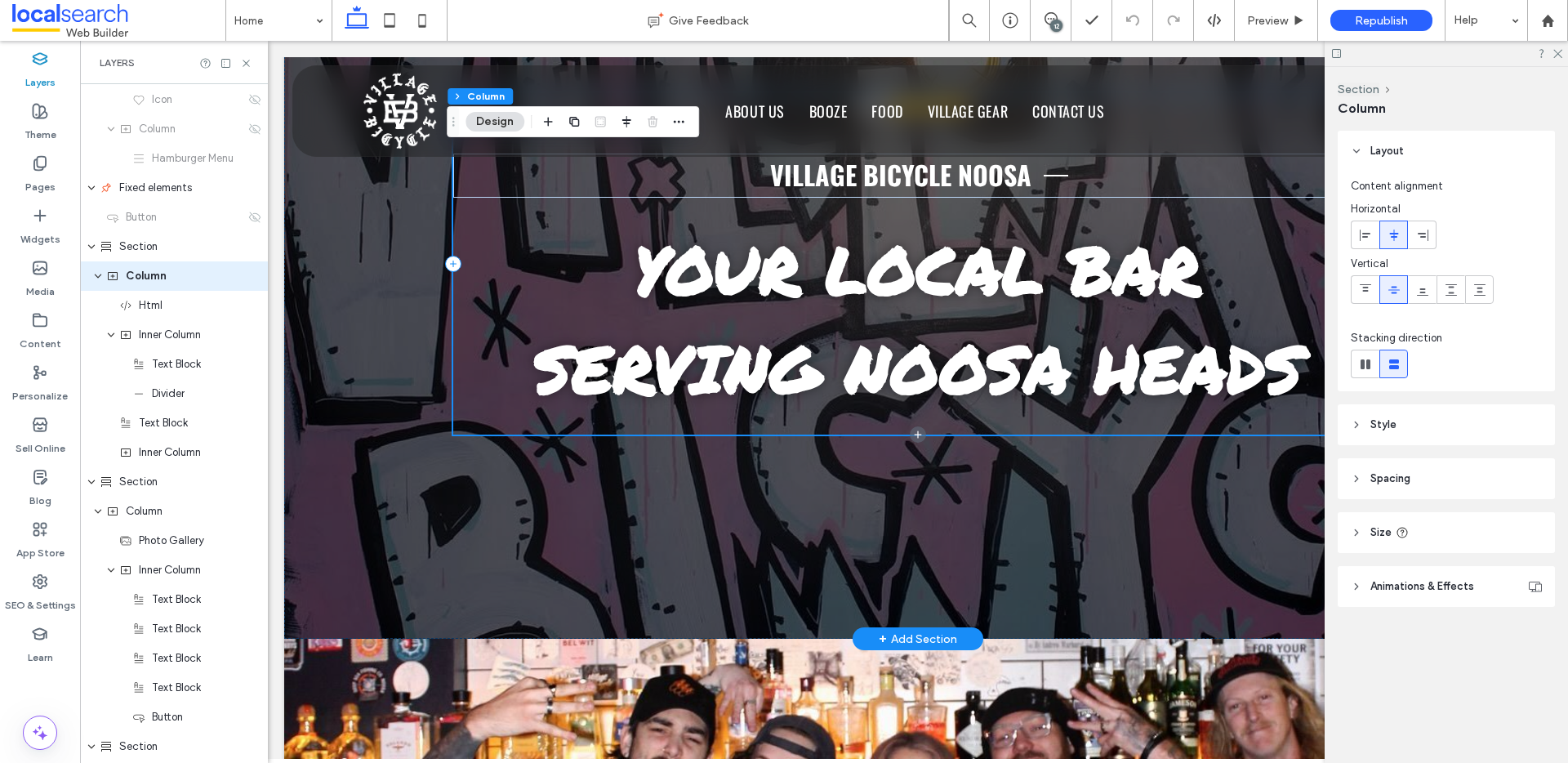
scroll to position [87, 0]
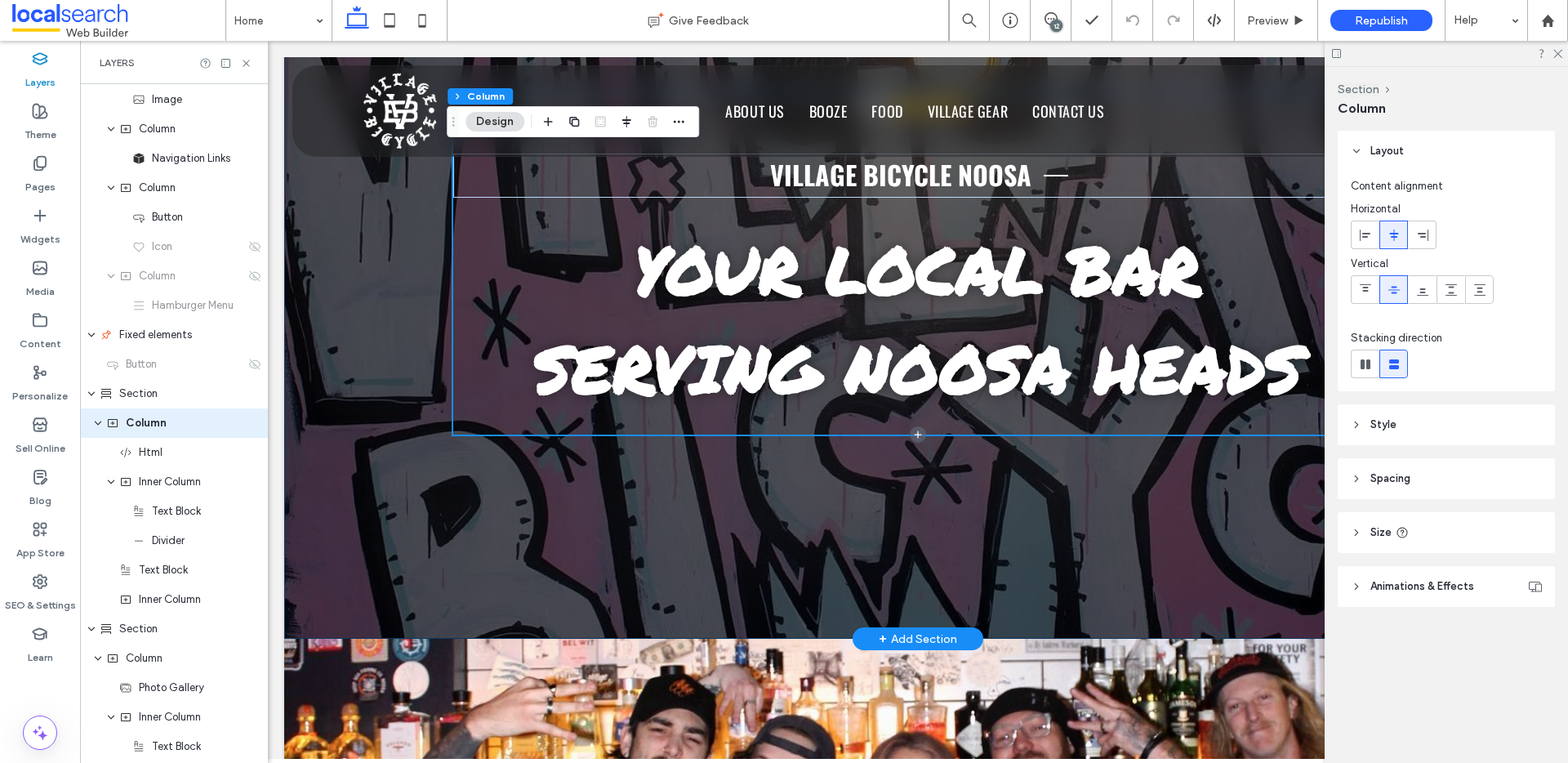
click at [929, 496] on div "4.4 Panel only seen by widget owner Edit widget Views 0%" at bounding box center [917, 263] width 980 height 749
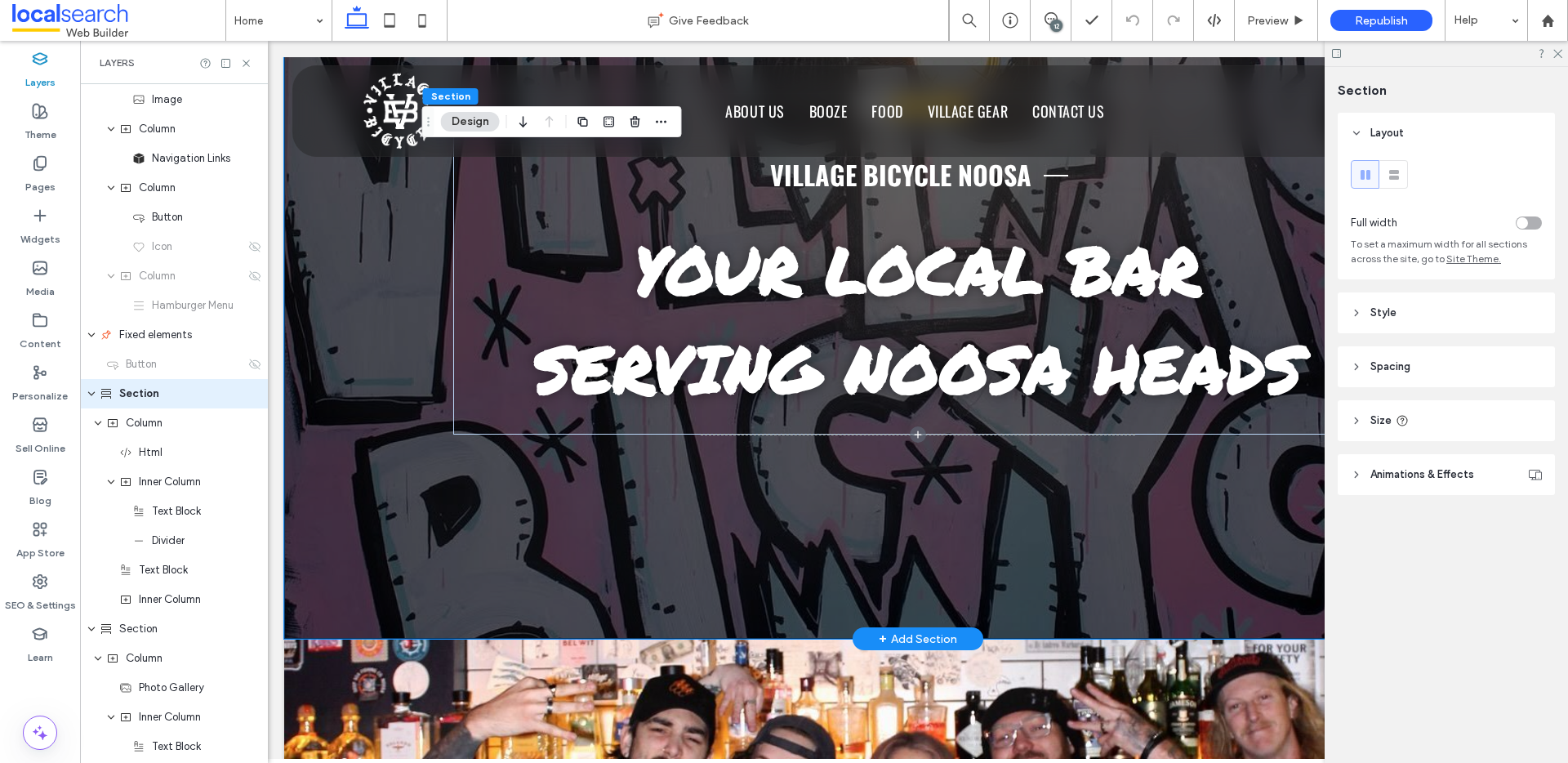
scroll to position [58, 0]
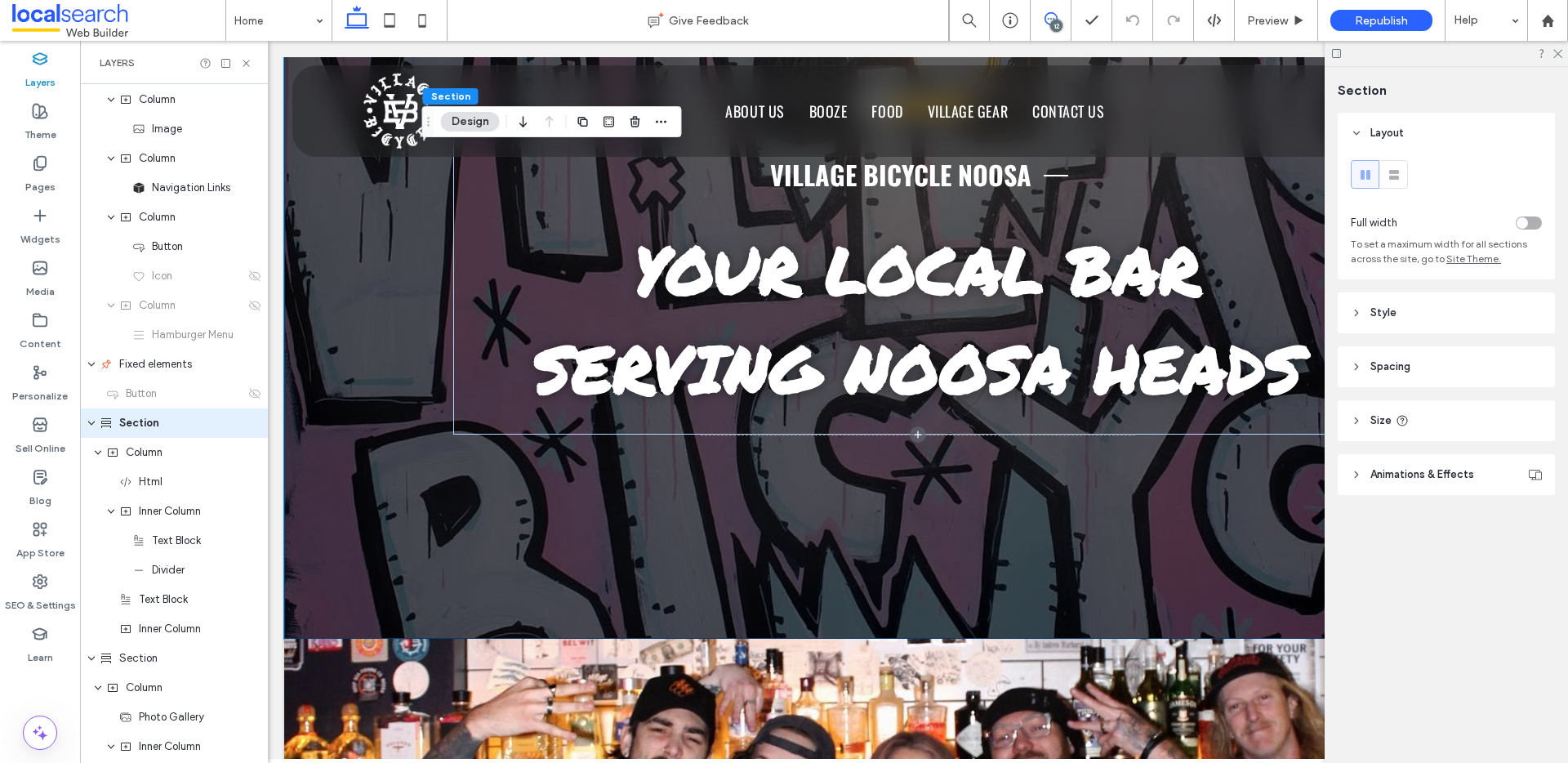
click at [1061, 20] on span at bounding box center [1050, 19] width 40 height 13
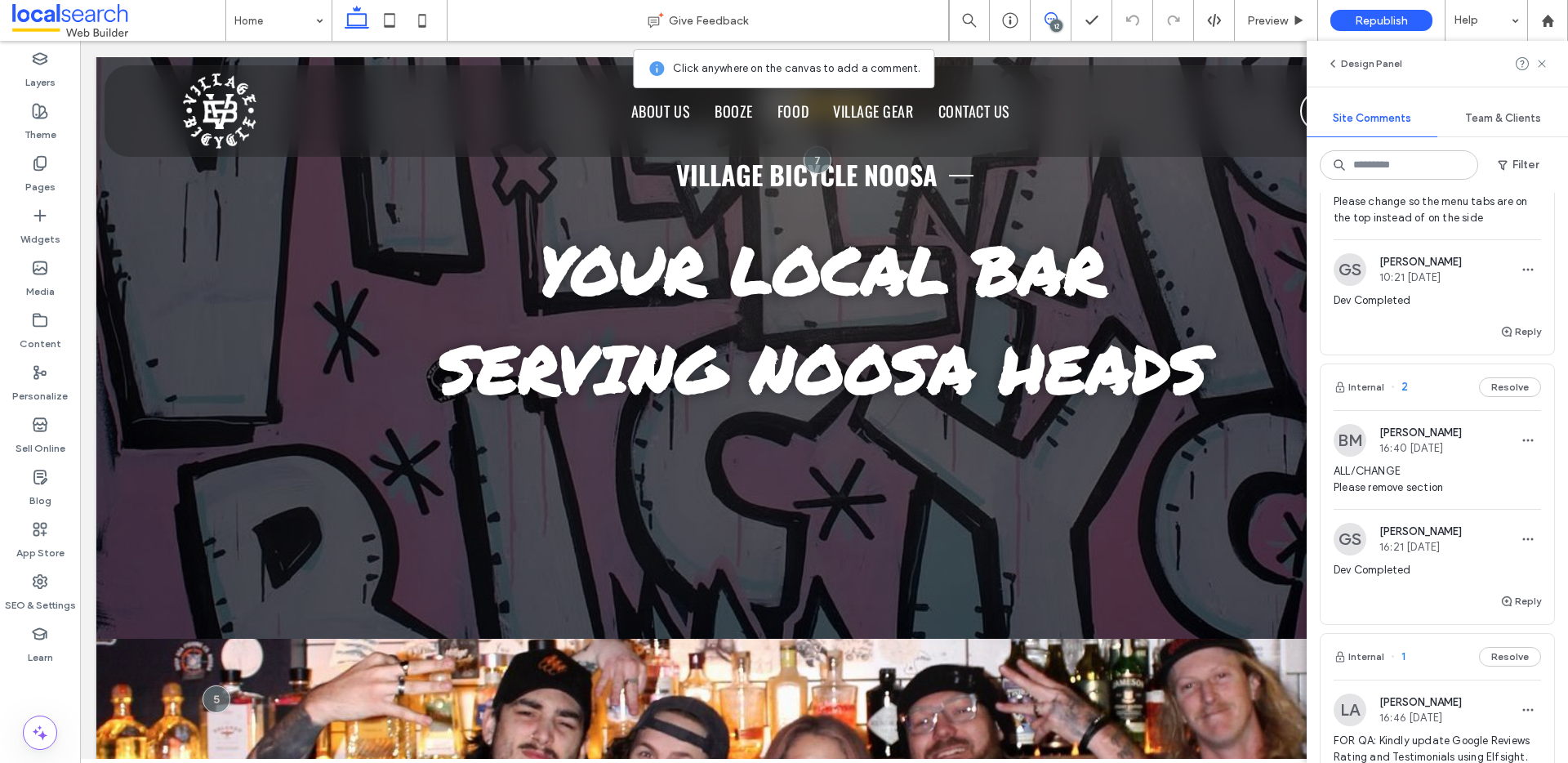
scroll to position [3227, 0]
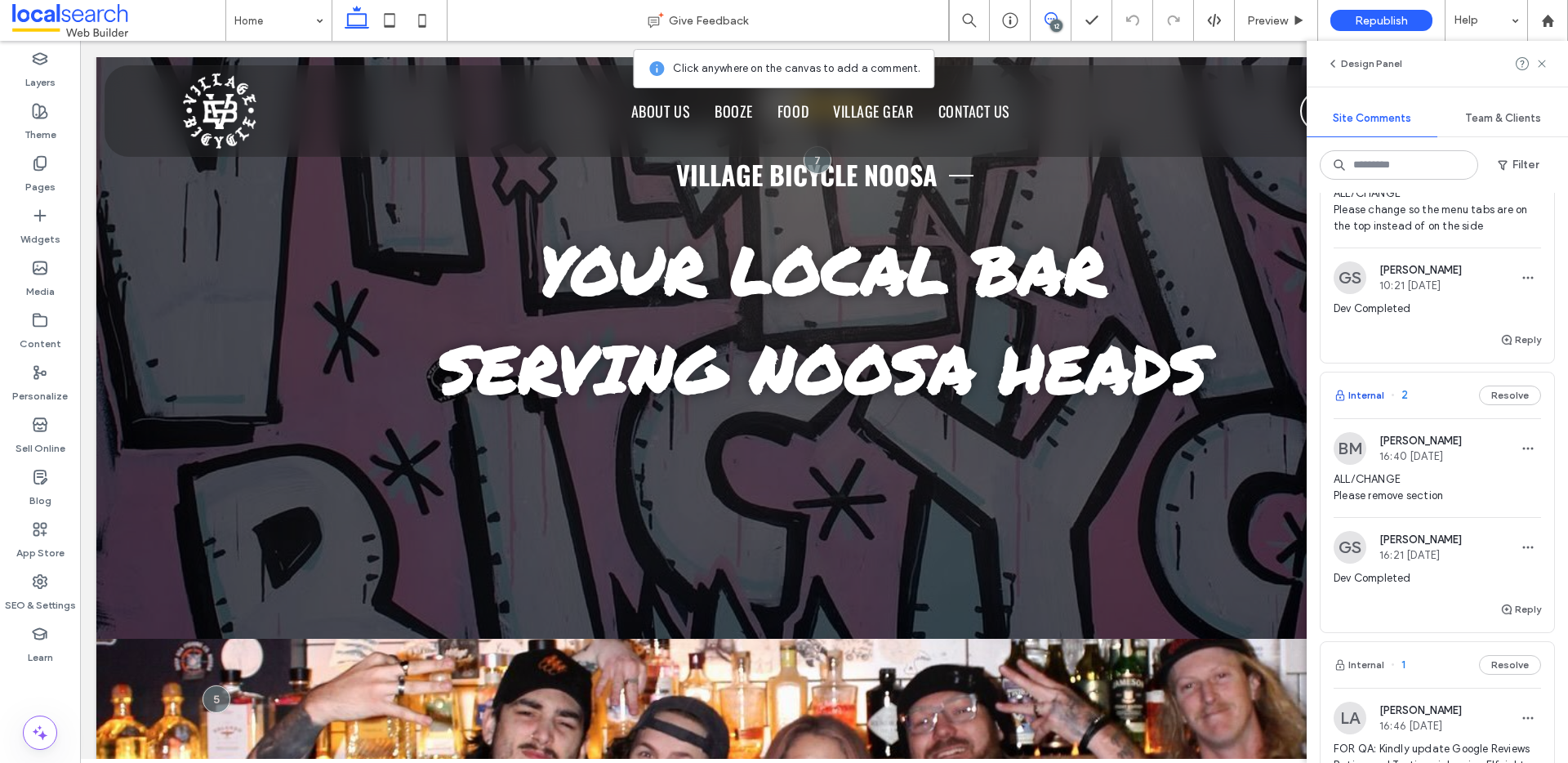
click at [1371, 404] on button "Internal" at bounding box center [1359, 395] width 51 height 20
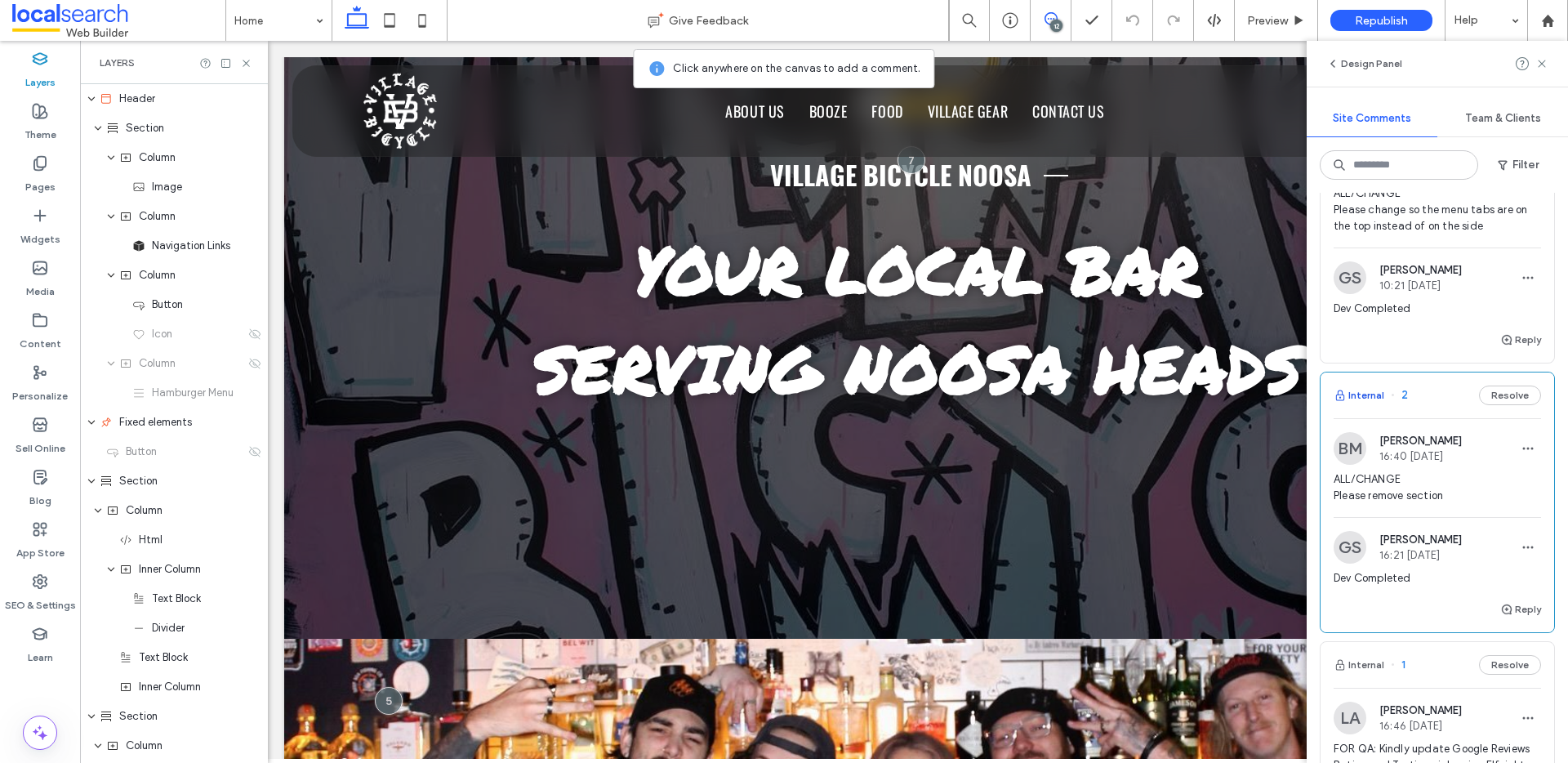
click at [1370, 404] on button "Internal" at bounding box center [1359, 395] width 51 height 20
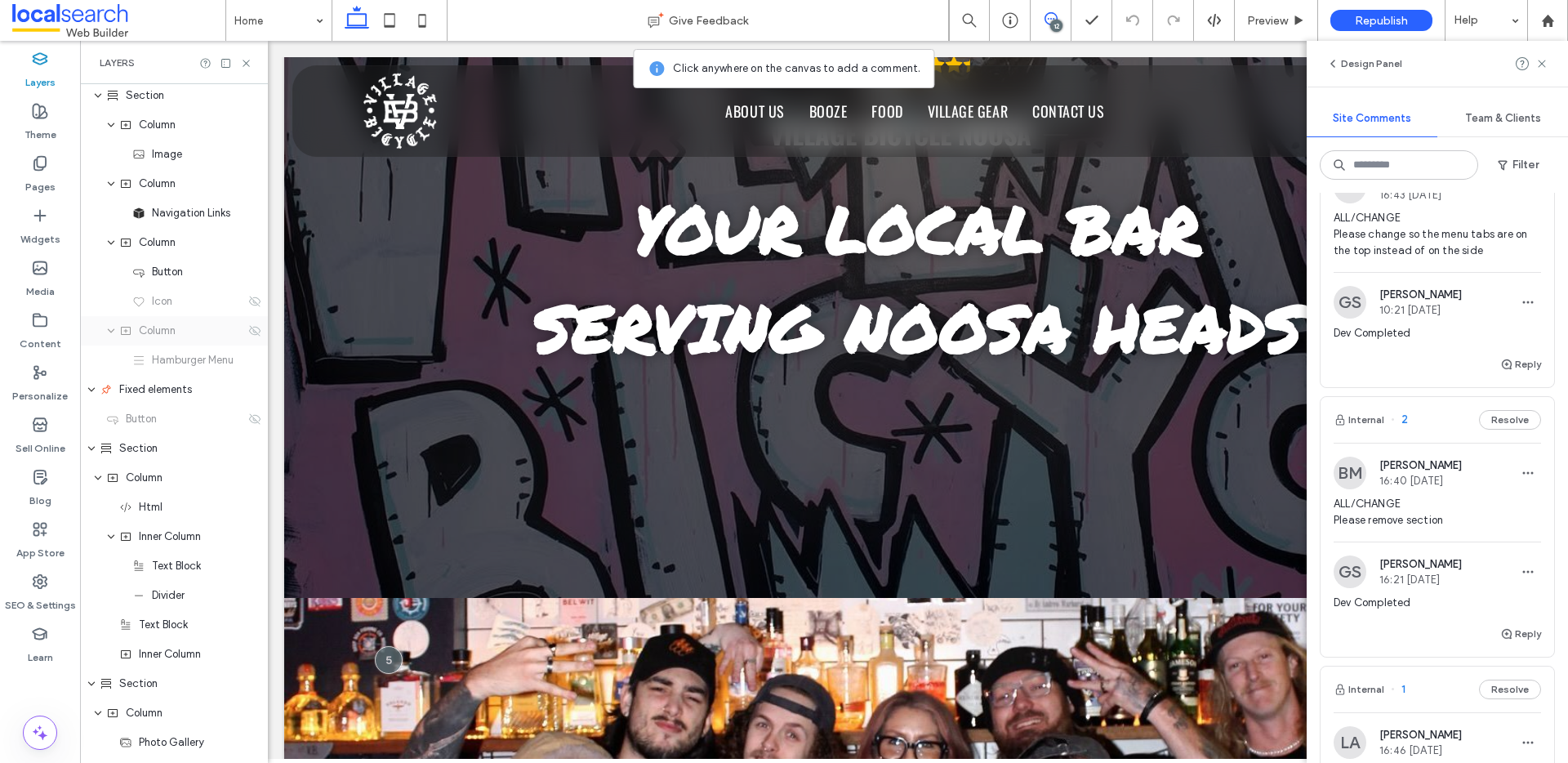
scroll to position [0, 0]
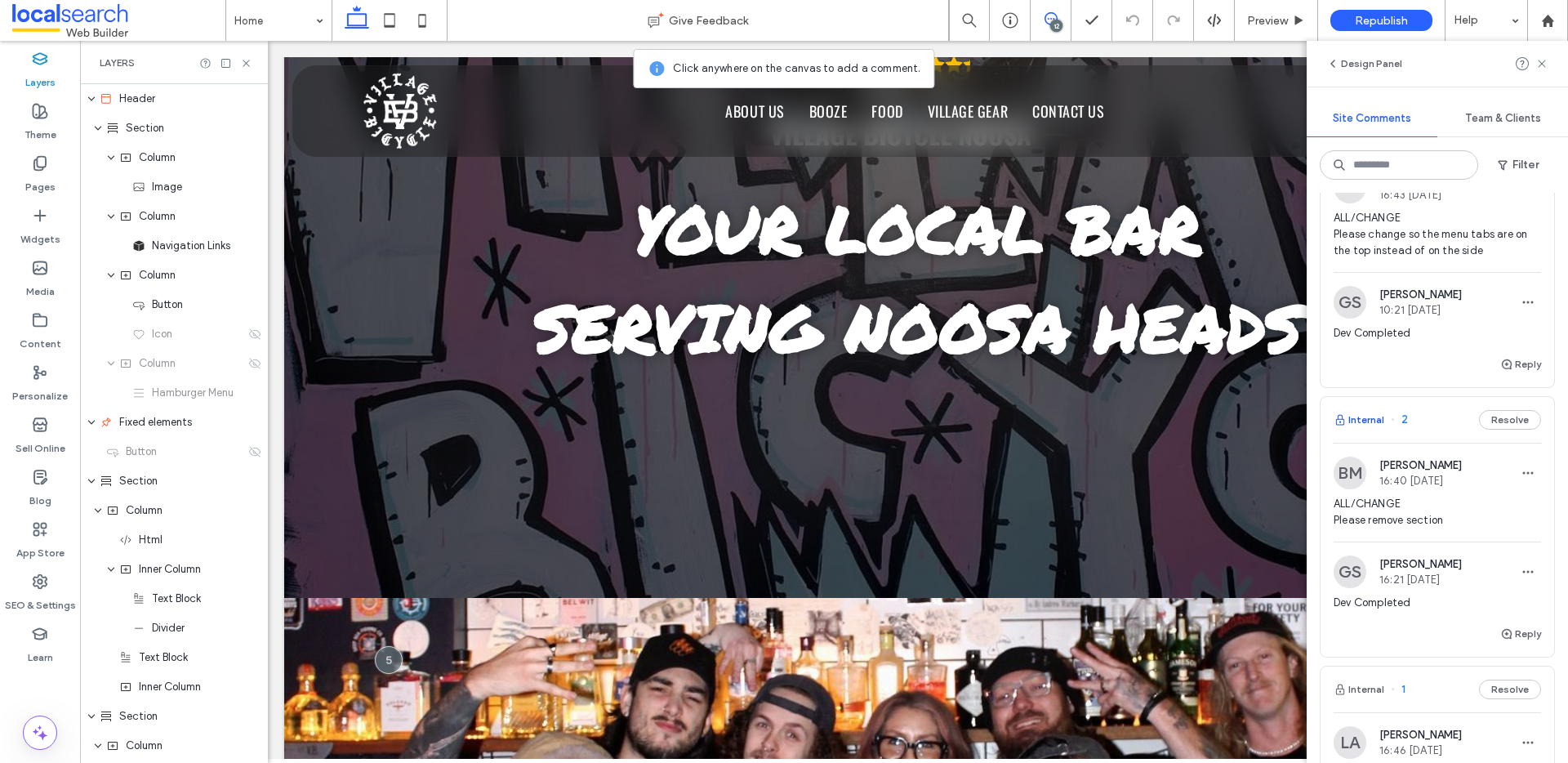
click at [1368, 430] on button "Internal" at bounding box center [1359, 420] width 51 height 20
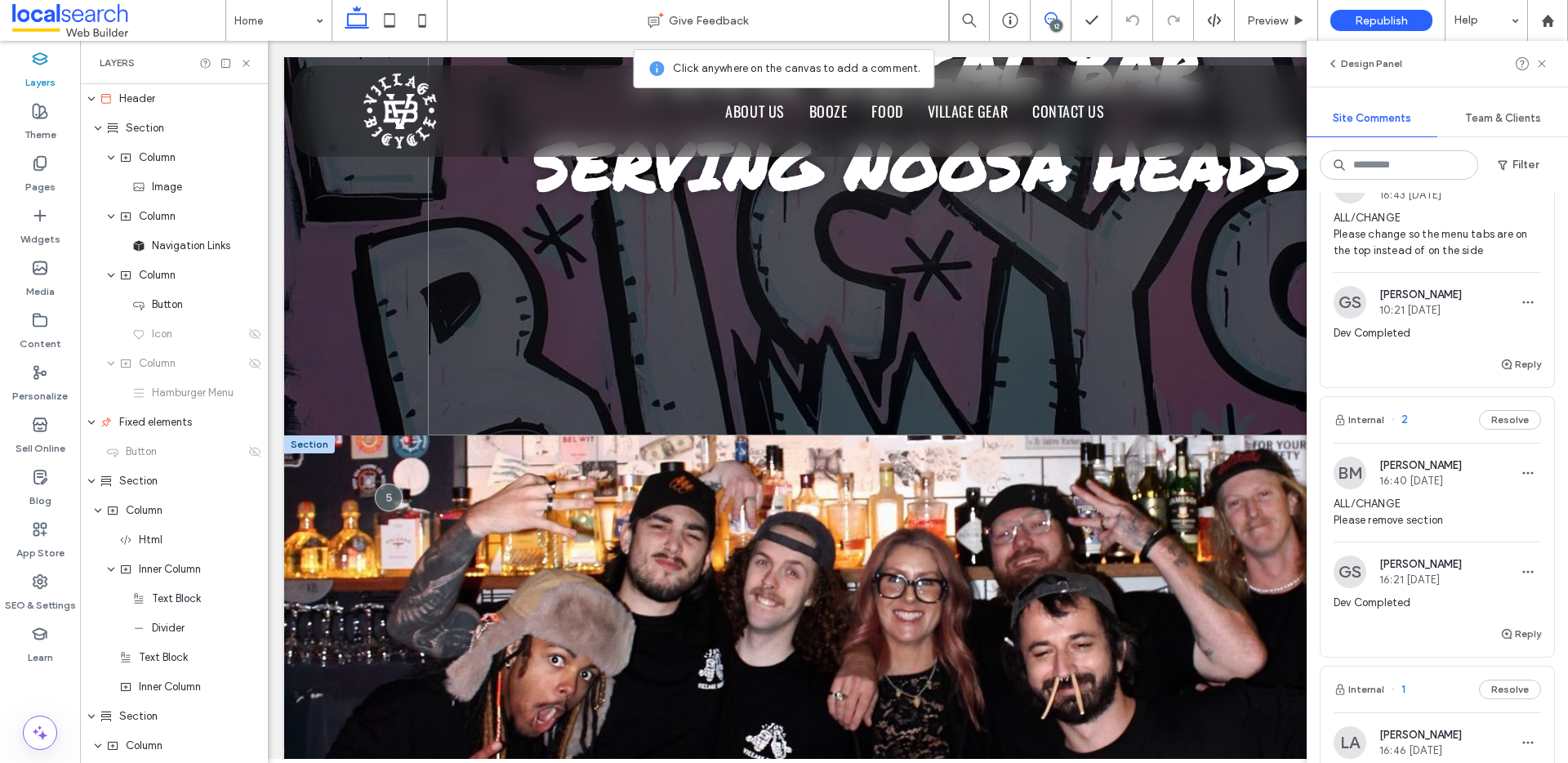
scroll to position [953, 0]
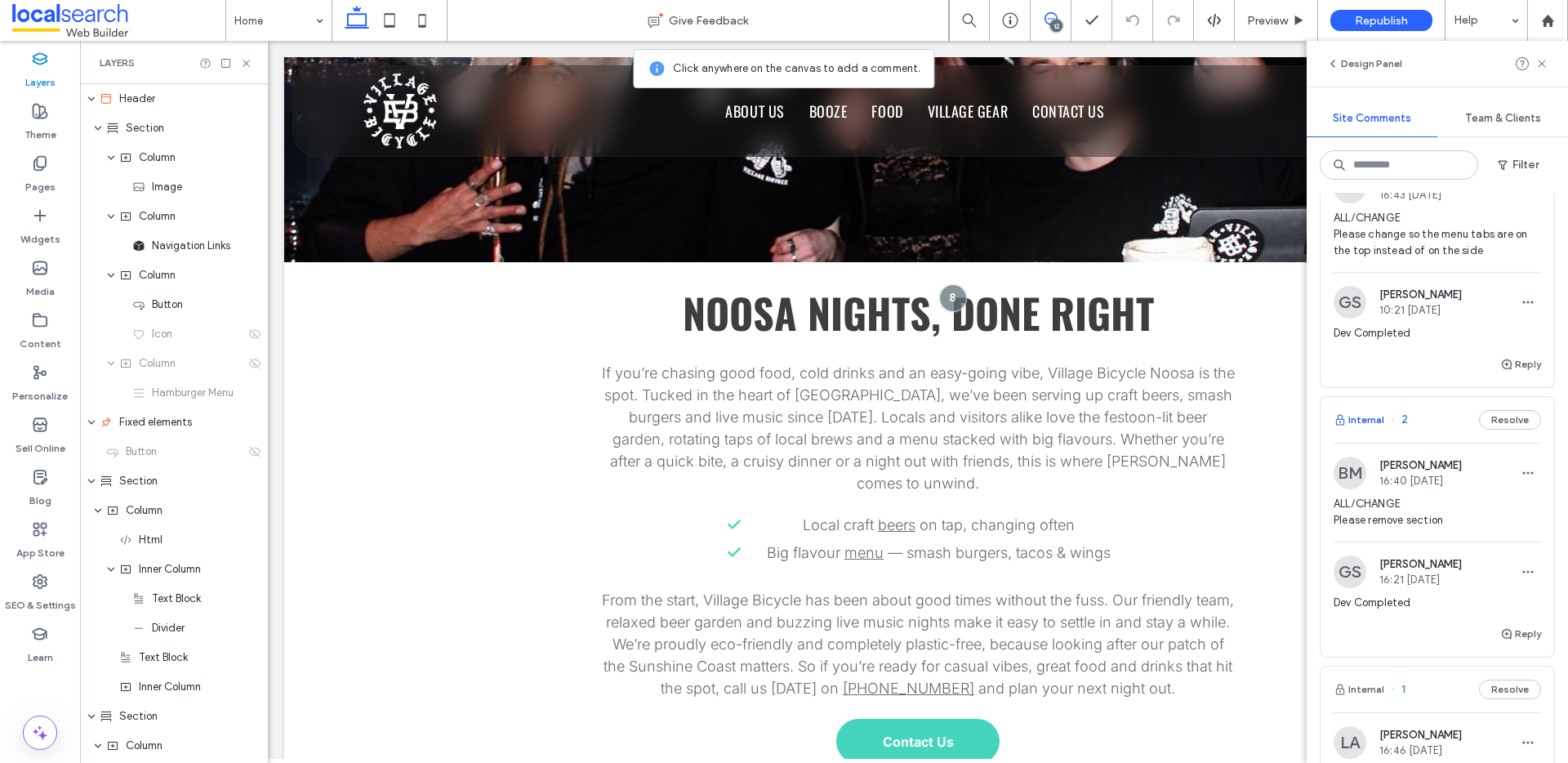
click at [1362, 430] on button "Internal" at bounding box center [1359, 420] width 51 height 20
click at [1369, 430] on button "Internal" at bounding box center [1359, 420] width 51 height 20
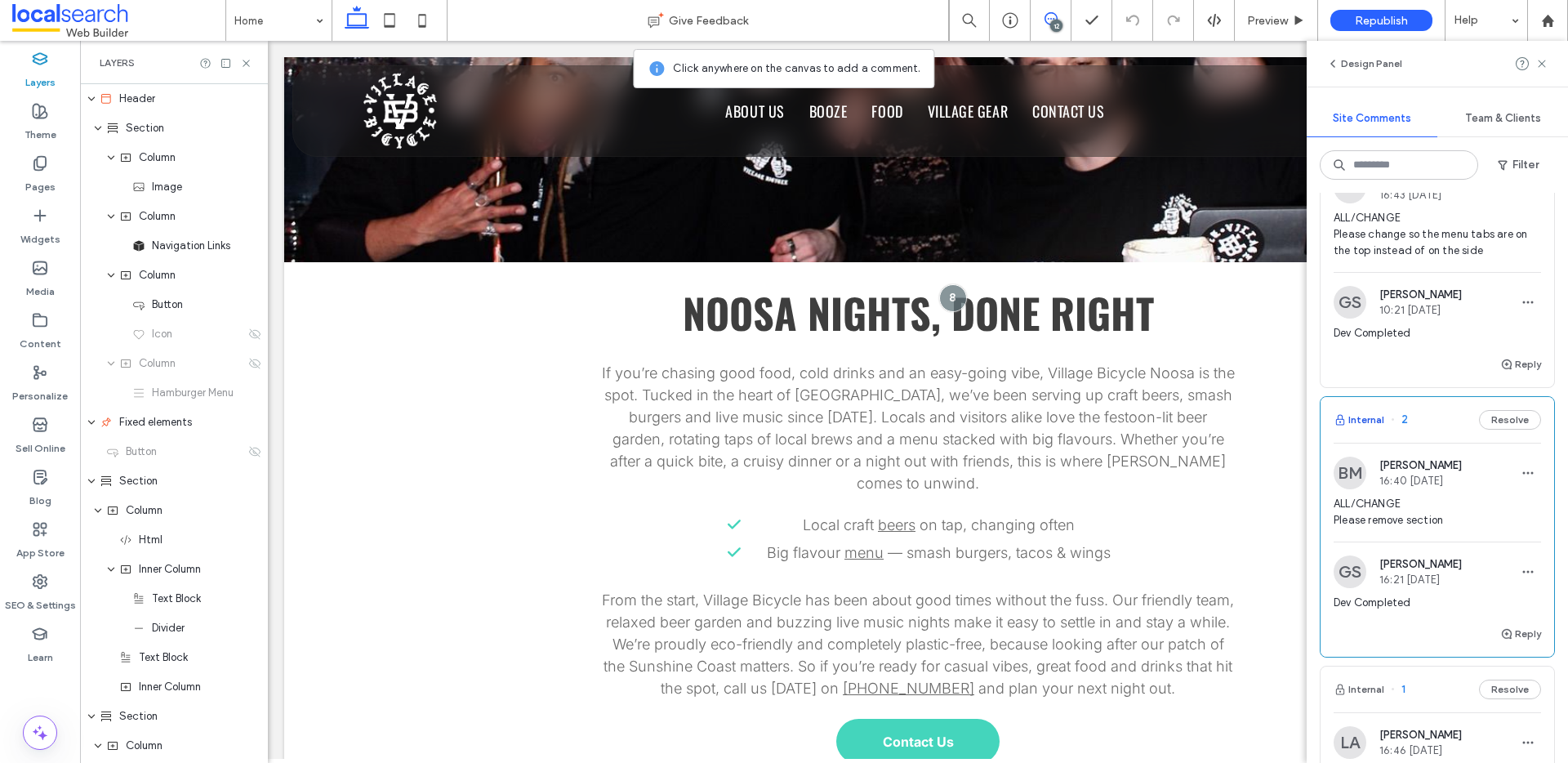
click at [1369, 430] on button "Internal" at bounding box center [1359, 420] width 51 height 20
click at [380, 21] on icon at bounding box center [389, 20] width 32 height 32
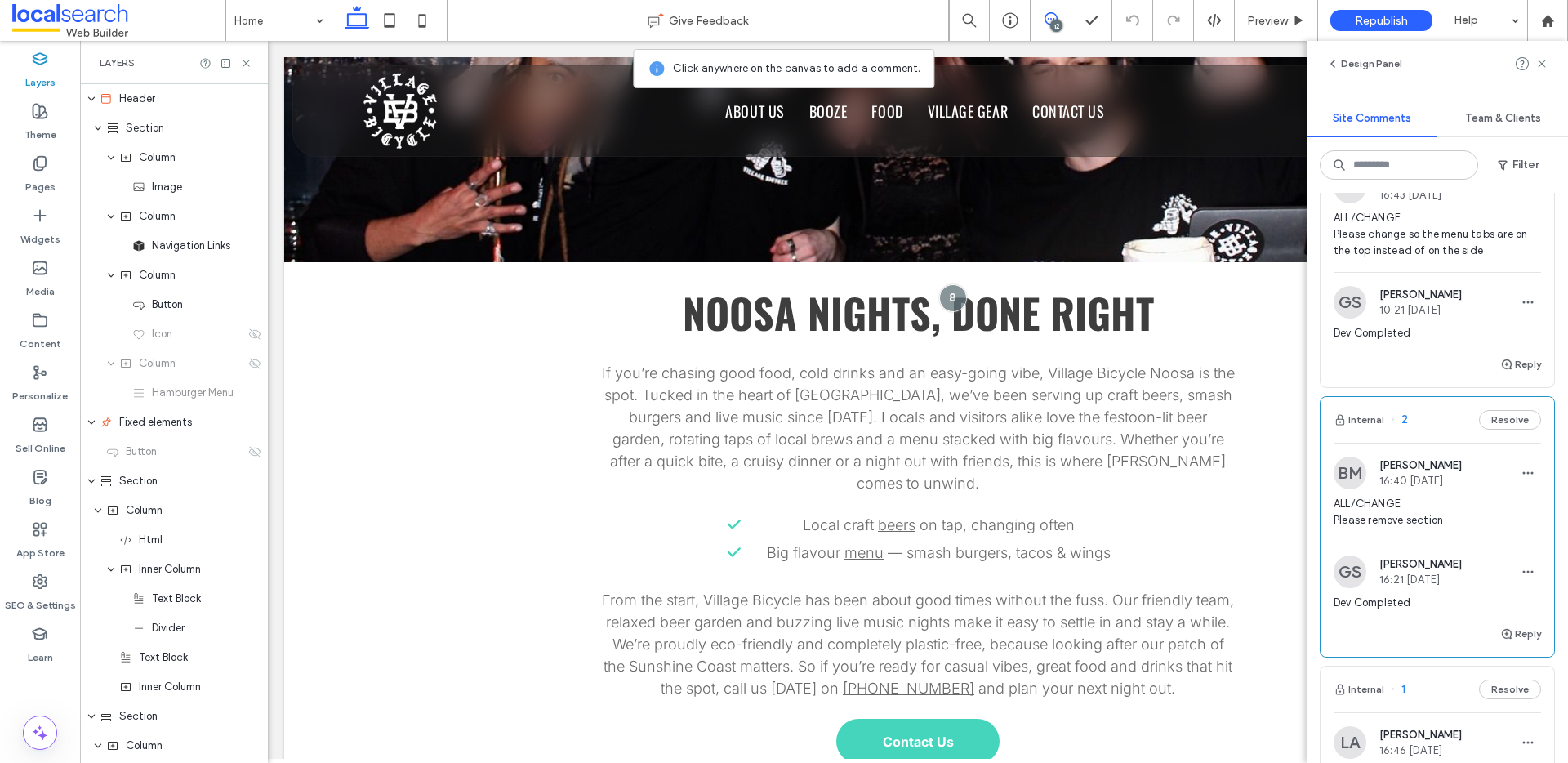
scroll to position [462, 0]
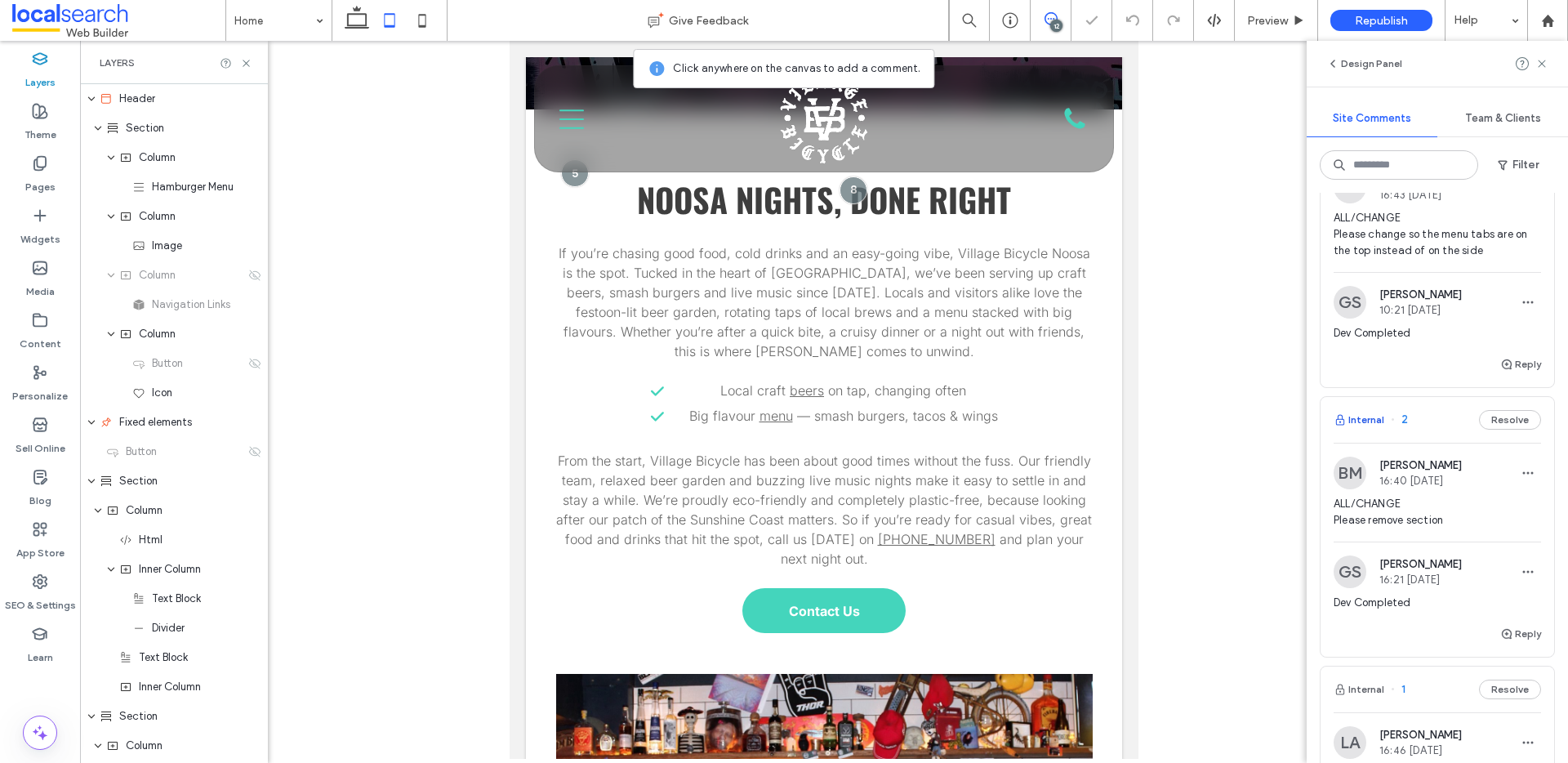
click at [1375, 430] on button "Internal" at bounding box center [1359, 420] width 51 height 20
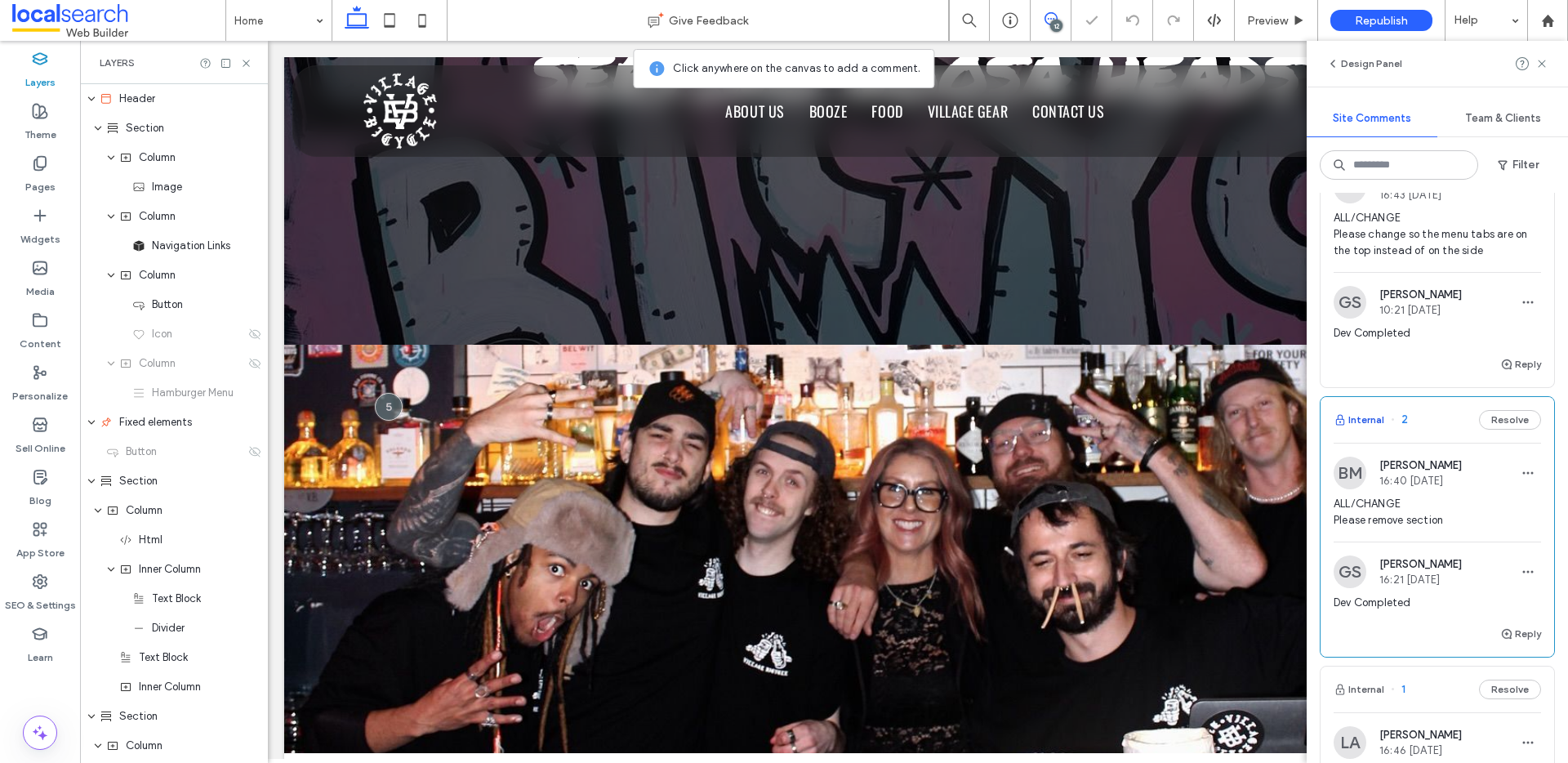
scroll to position [650, 0]
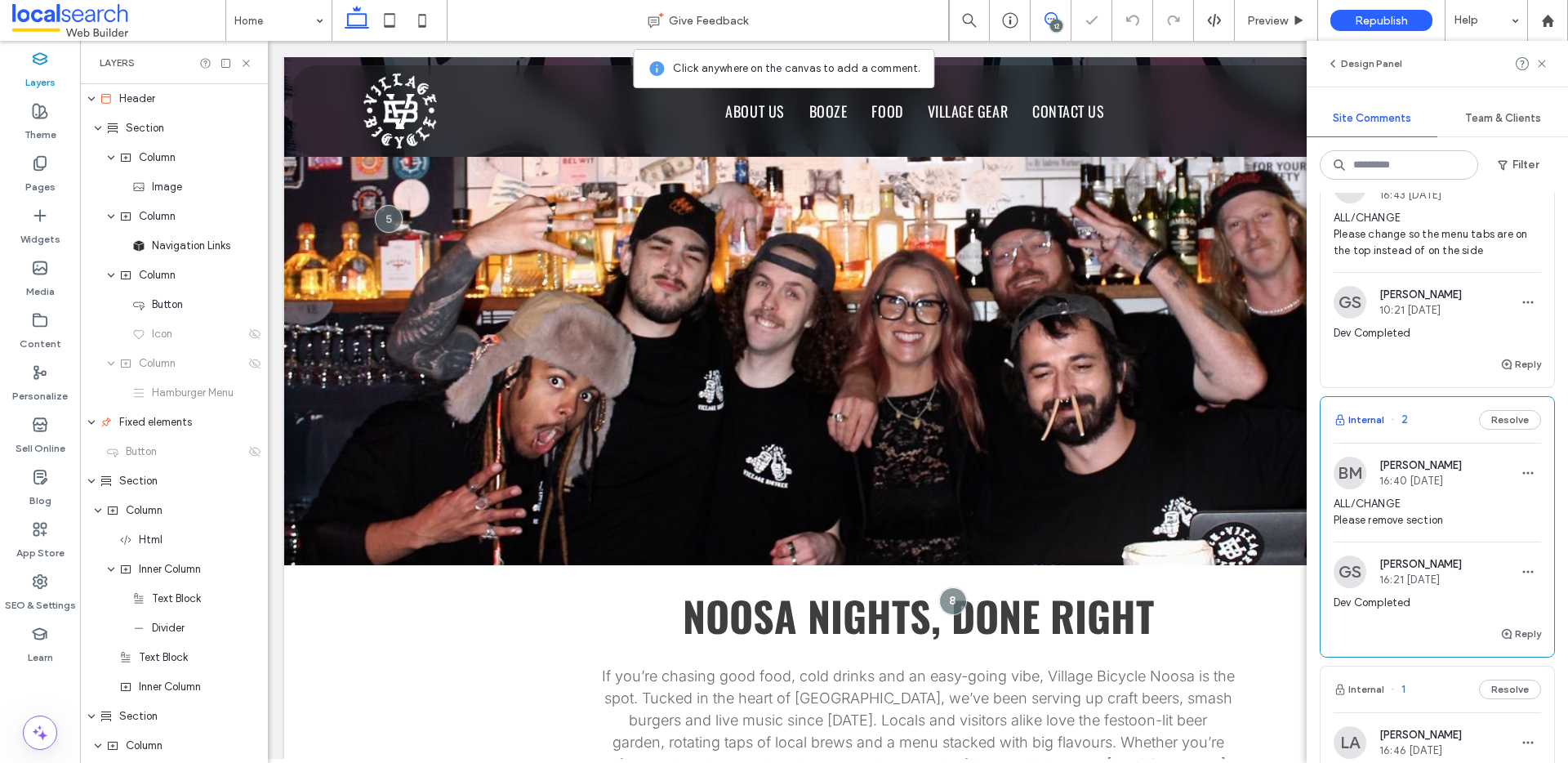
click at [1375, 430] on button "Internal" at bounding box center [1359, 420] width 51 height 20
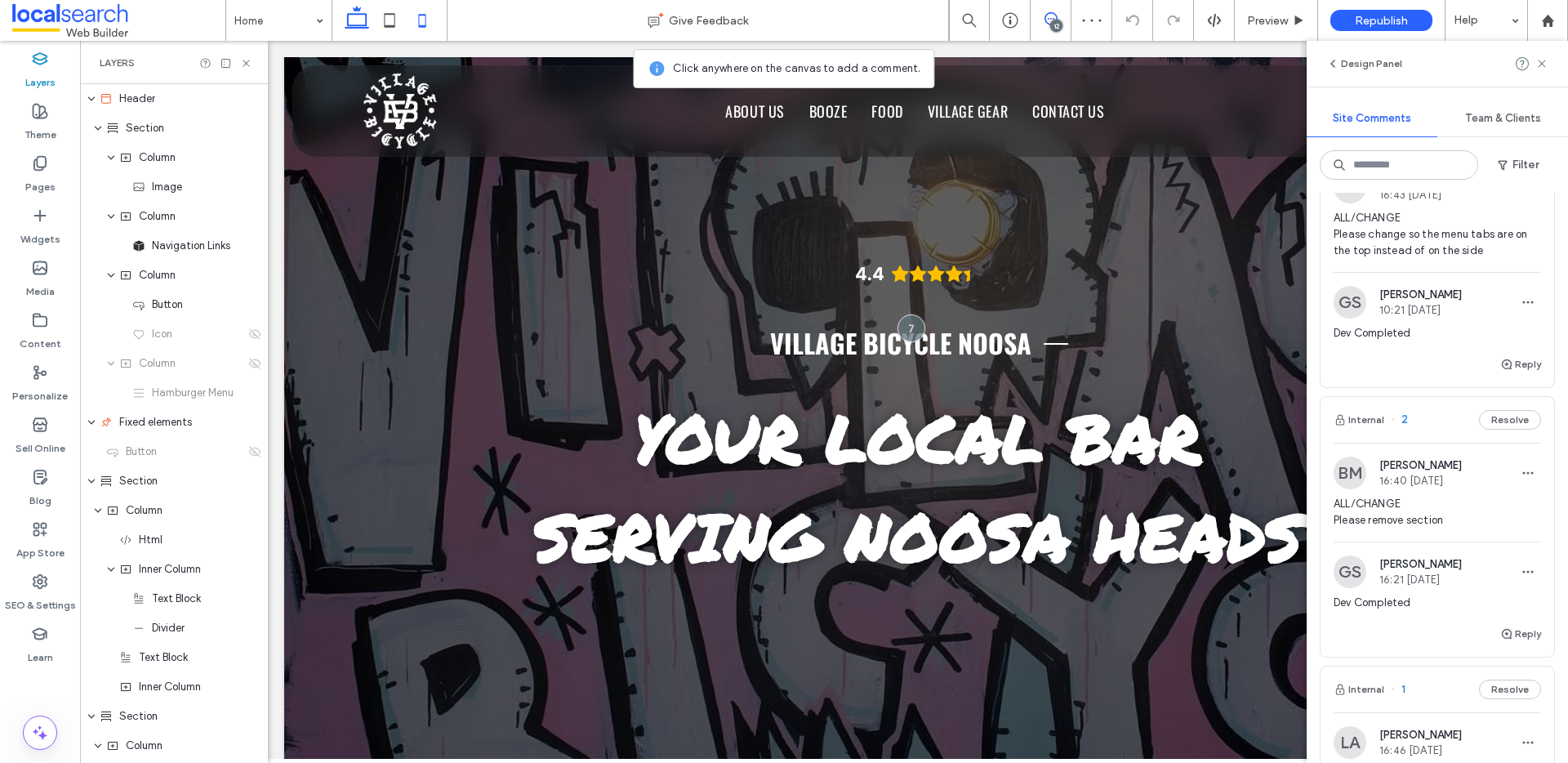
drag, startPoint x: 423, startPoint y: 17, endPoint x: 316, endPoint y: 194, distance: 206.8
click at [423, 17] on icon at bounding box center [421, 20] width 32 height 32
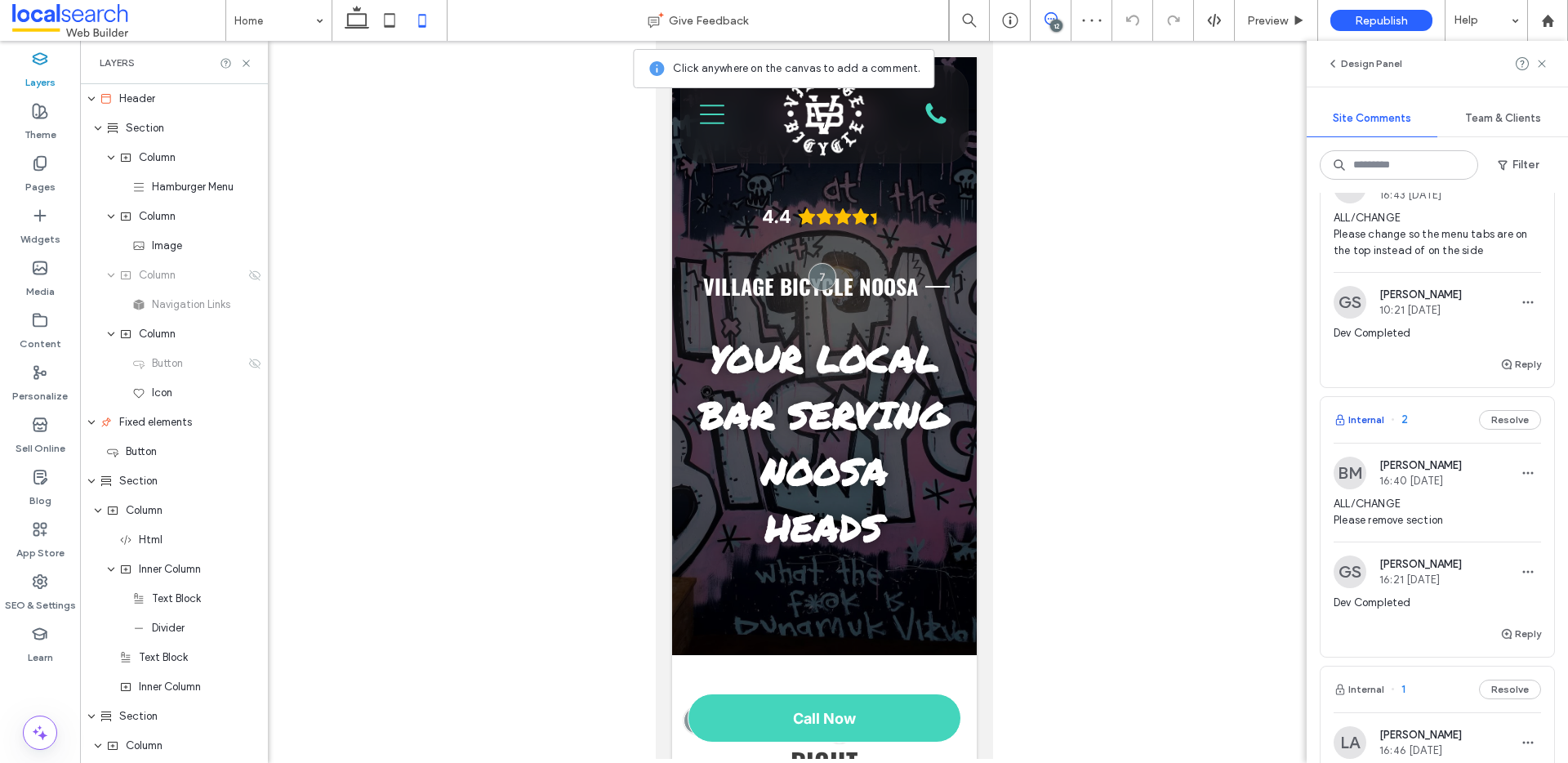
click at [1372, 430] on button "Internal" at bounding box center [1359, 420] width 51 height 20
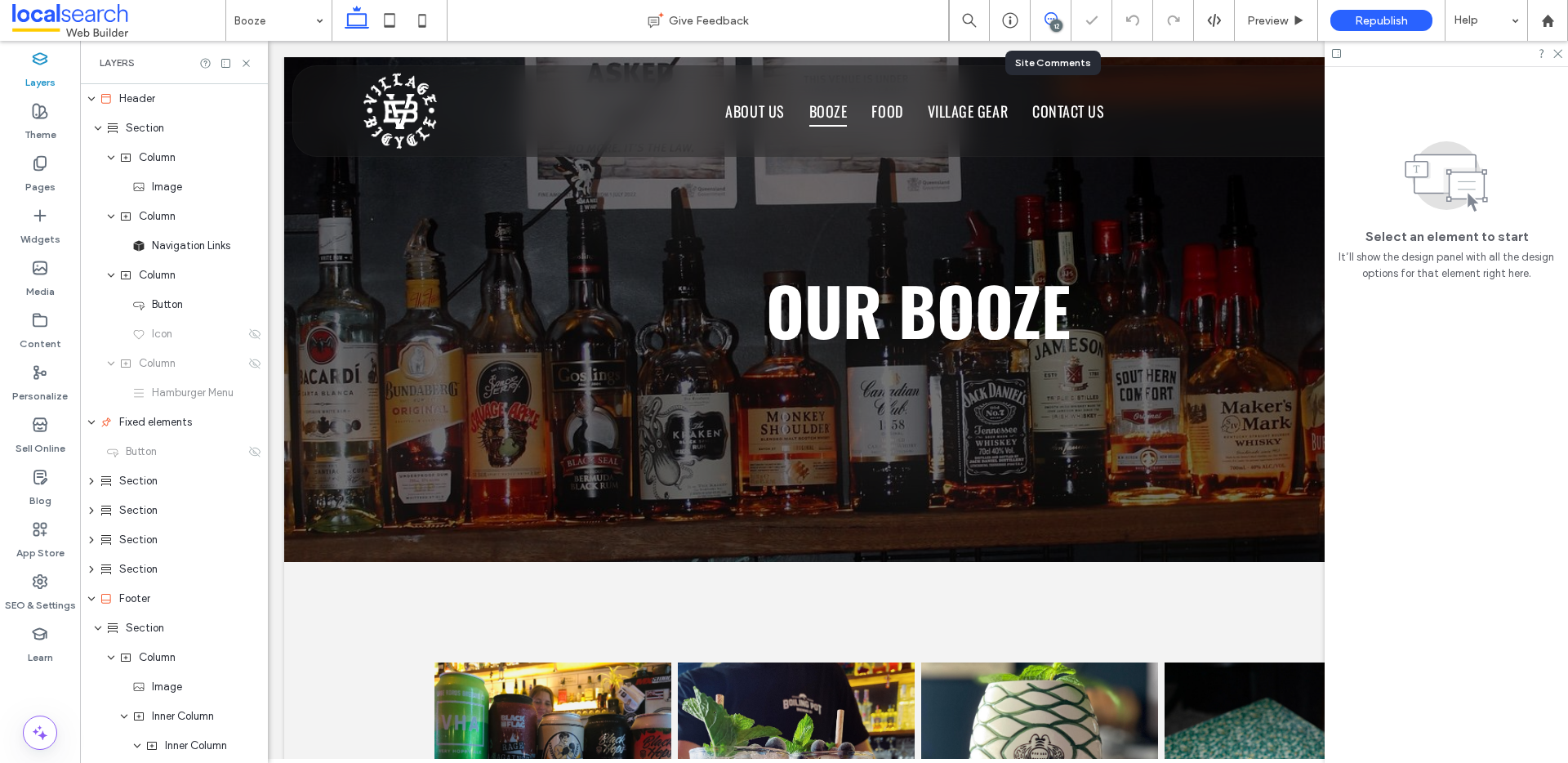
click at [1046, 22] on icon at bounding box center [1050, 19] width 13 height 13
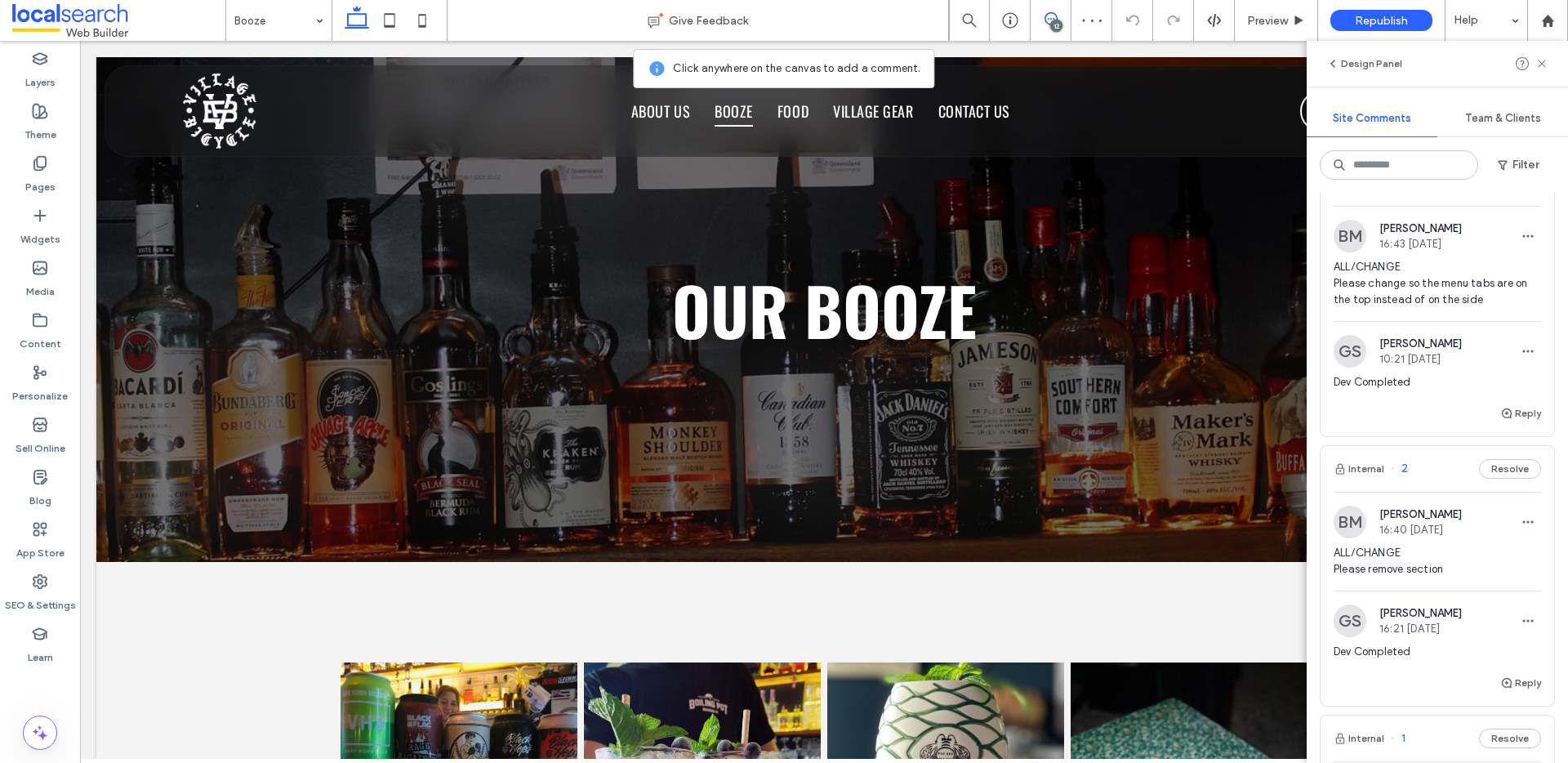
scroll to position [3150, 0]
click at [1365, 482] on button "Internal" at bounding box center [1359, 472] width 51 height 20
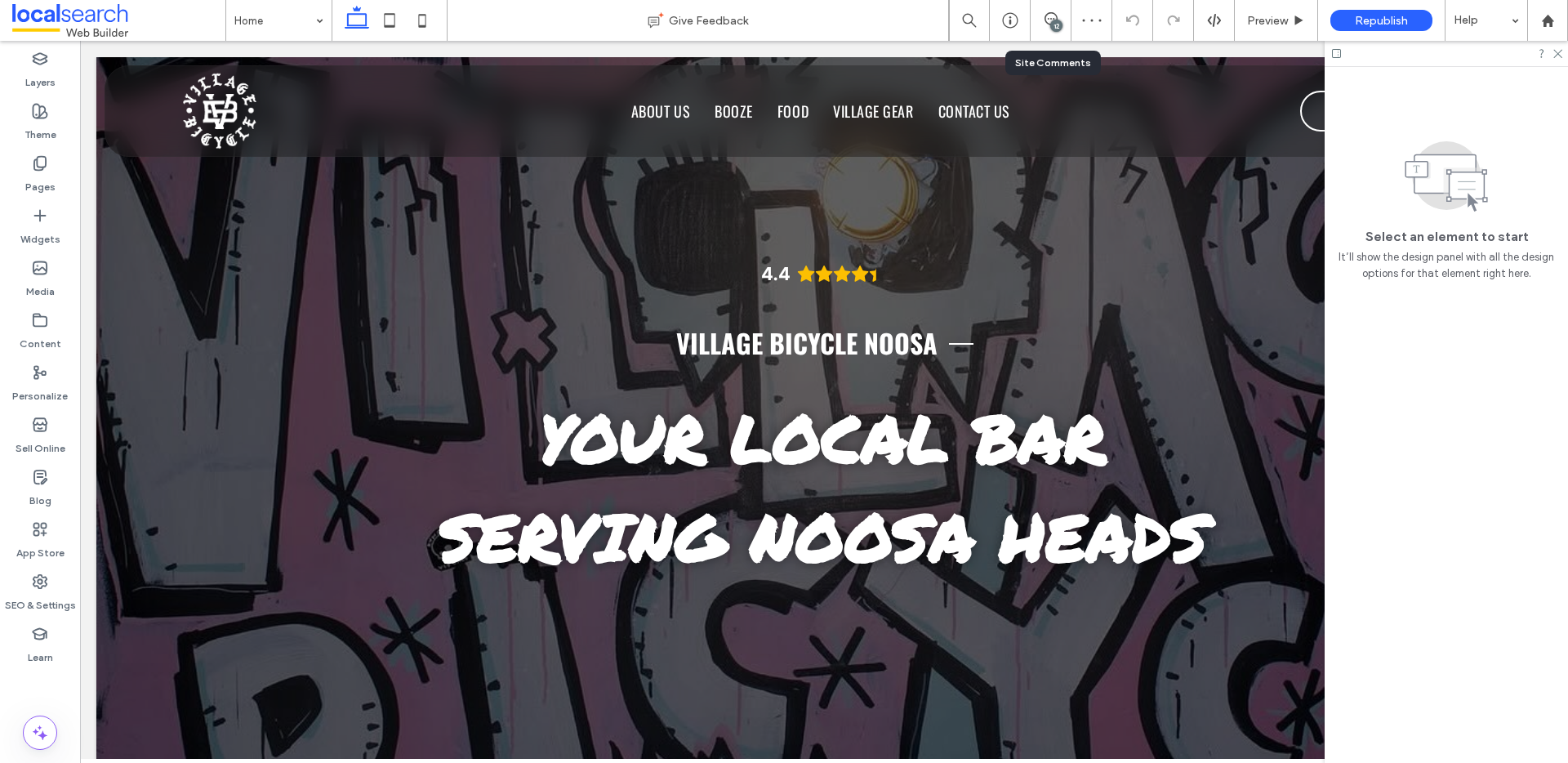
click at [1051, 20] on div "12" at bounding box center [1056, 25] width 13 height 13
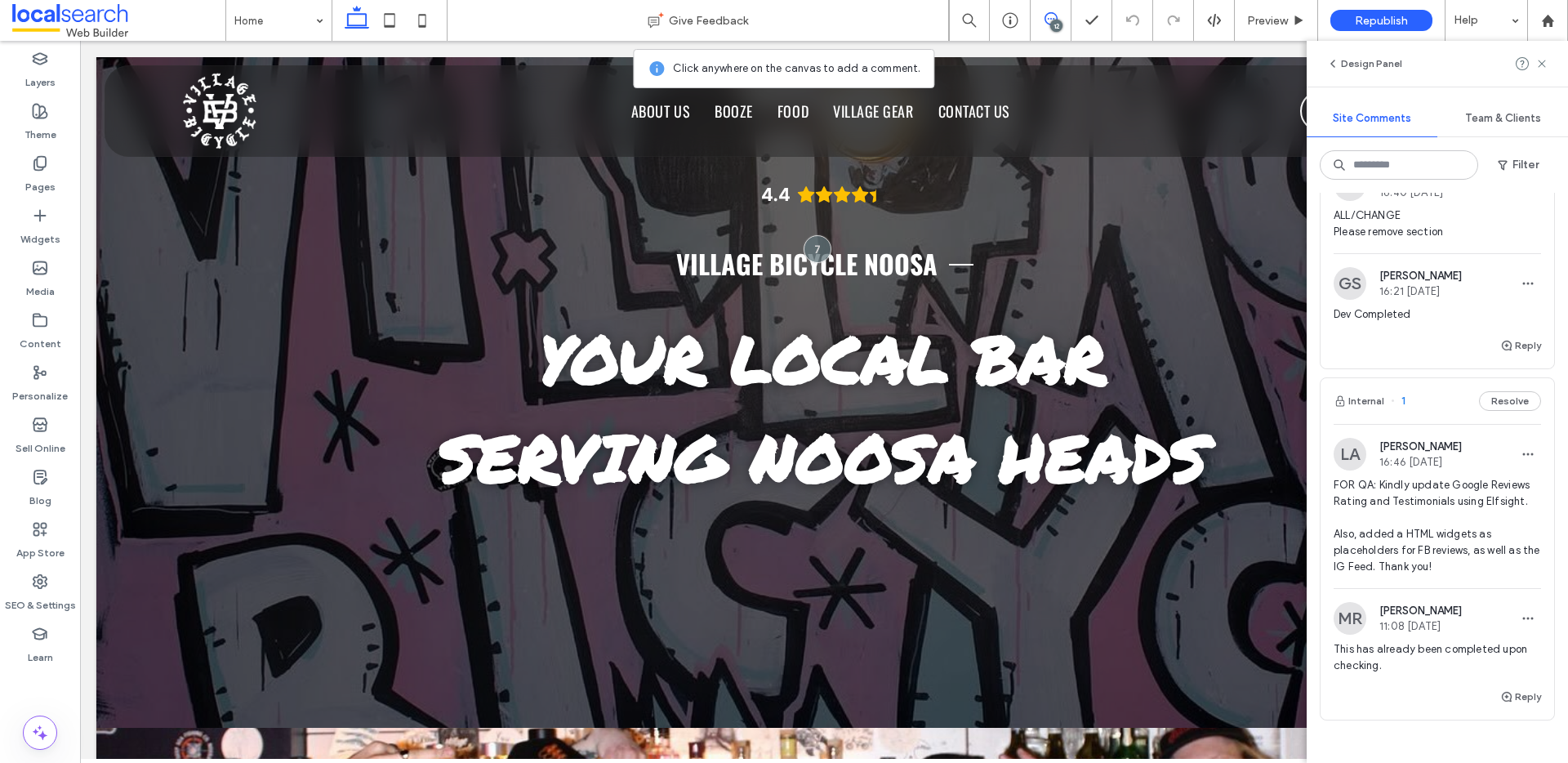
scroll to position [3488, 0]
click at [1505, 358] on button "Reply" at bounding box center [1520, 348] width 41 height 20
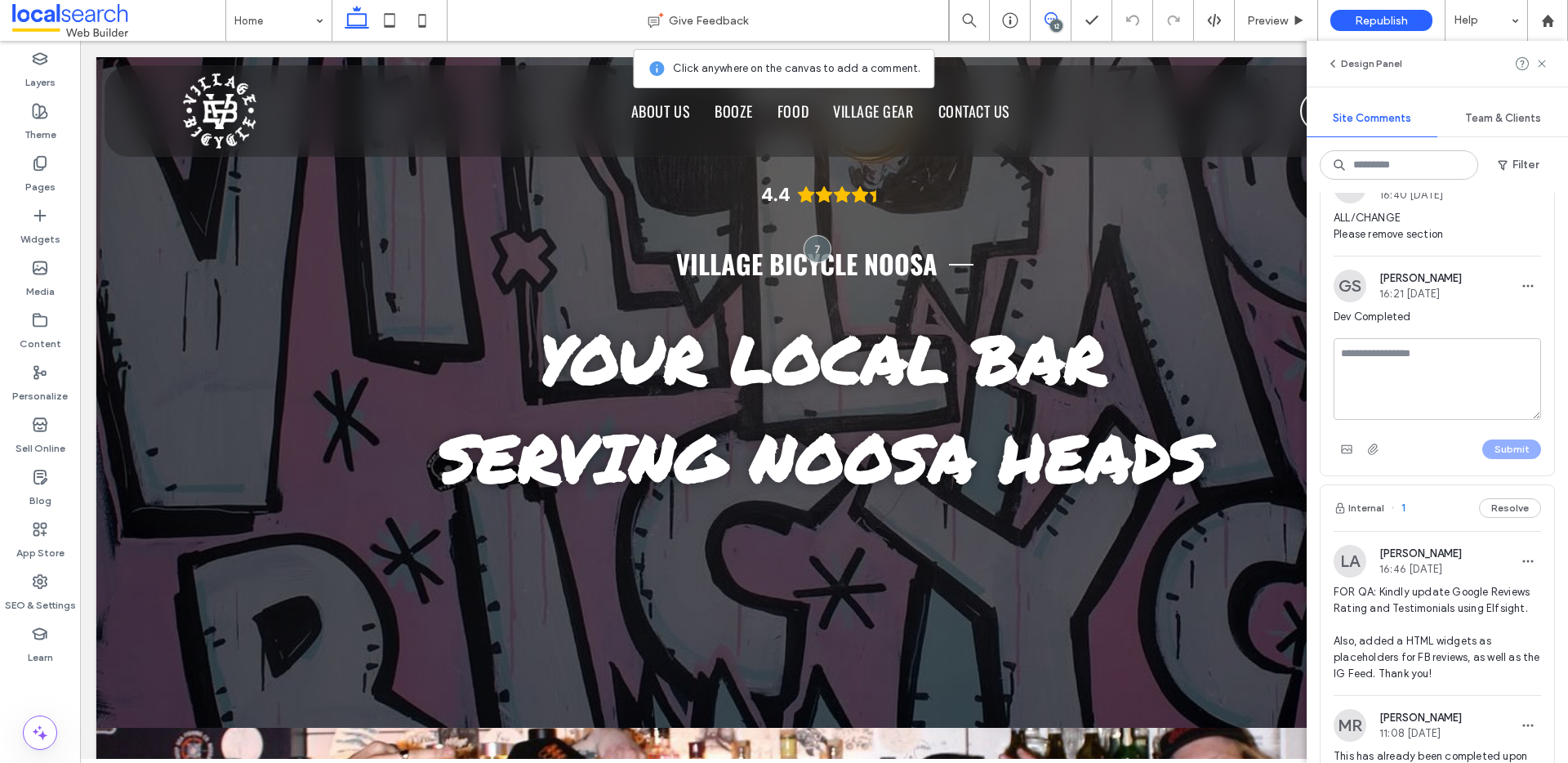
click at [1403, 420] on textarea at bounding box center [1437, 379] width 207 height 82
type textarea "**********"
click at [1511, 459] on button "Submit" at bounding box center [1511, 449] width 59 height 20
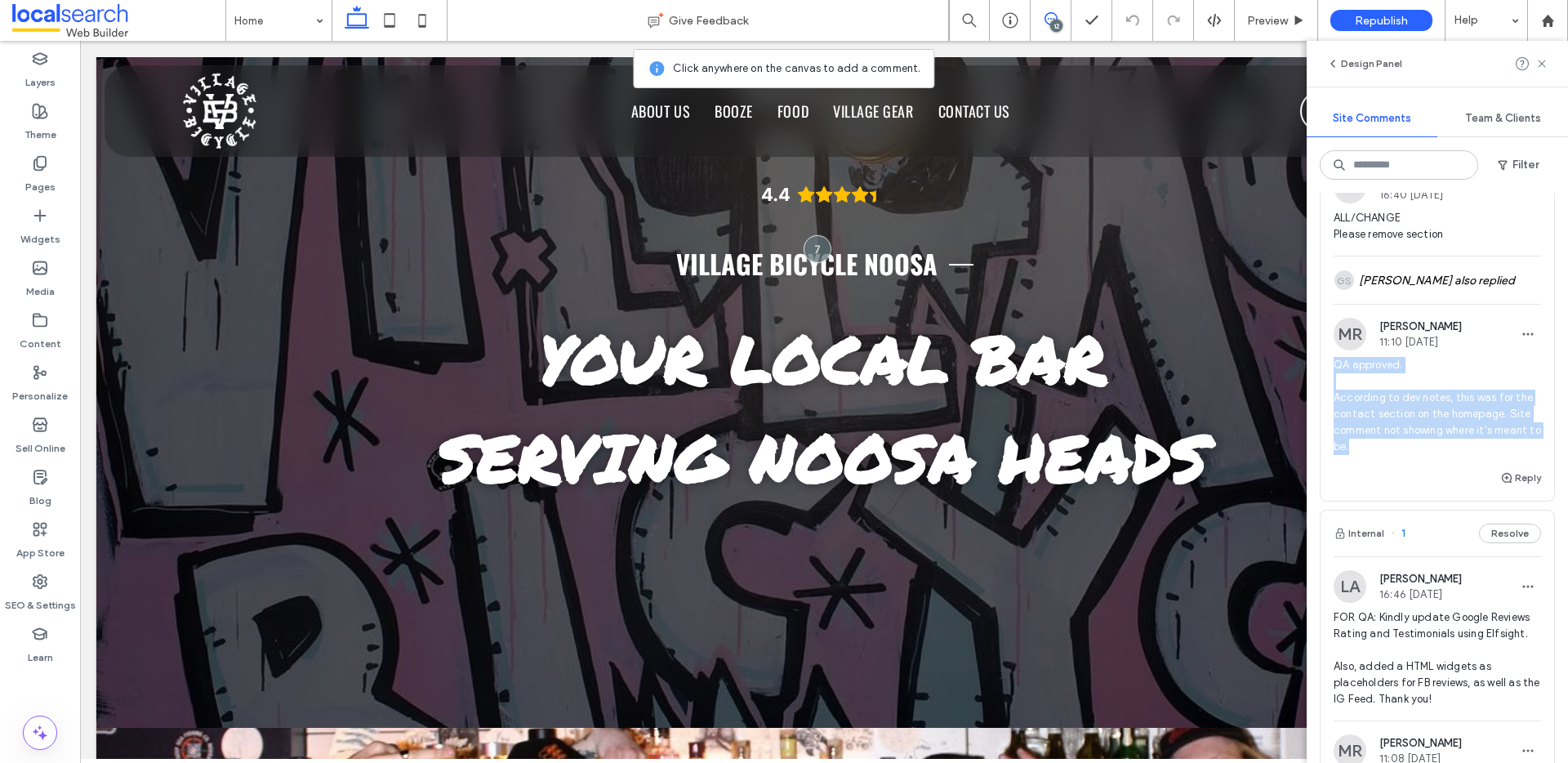
drag, startPoint x: 1379, startPoint y: 493, endPoint x: 1328, endPoint y: 415, distance: 93.2
click at [1328, 415] on div "MR Matthew Ranford 11:10 Sep 12 2025 QA approved. According to dev notes, this …" at bounding box center [1436, 393] width 233 height 150
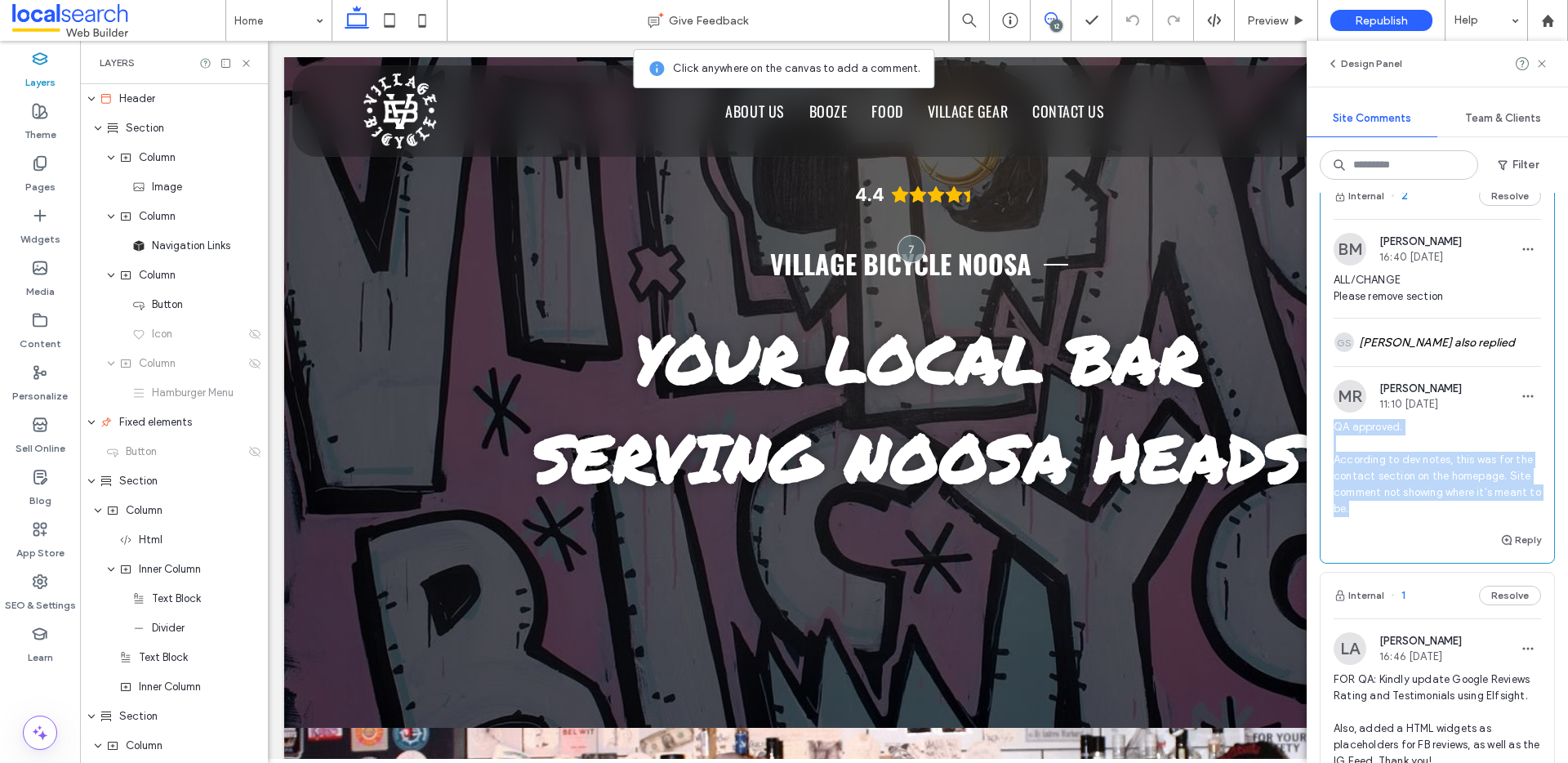
scroll to position [3414, 0]
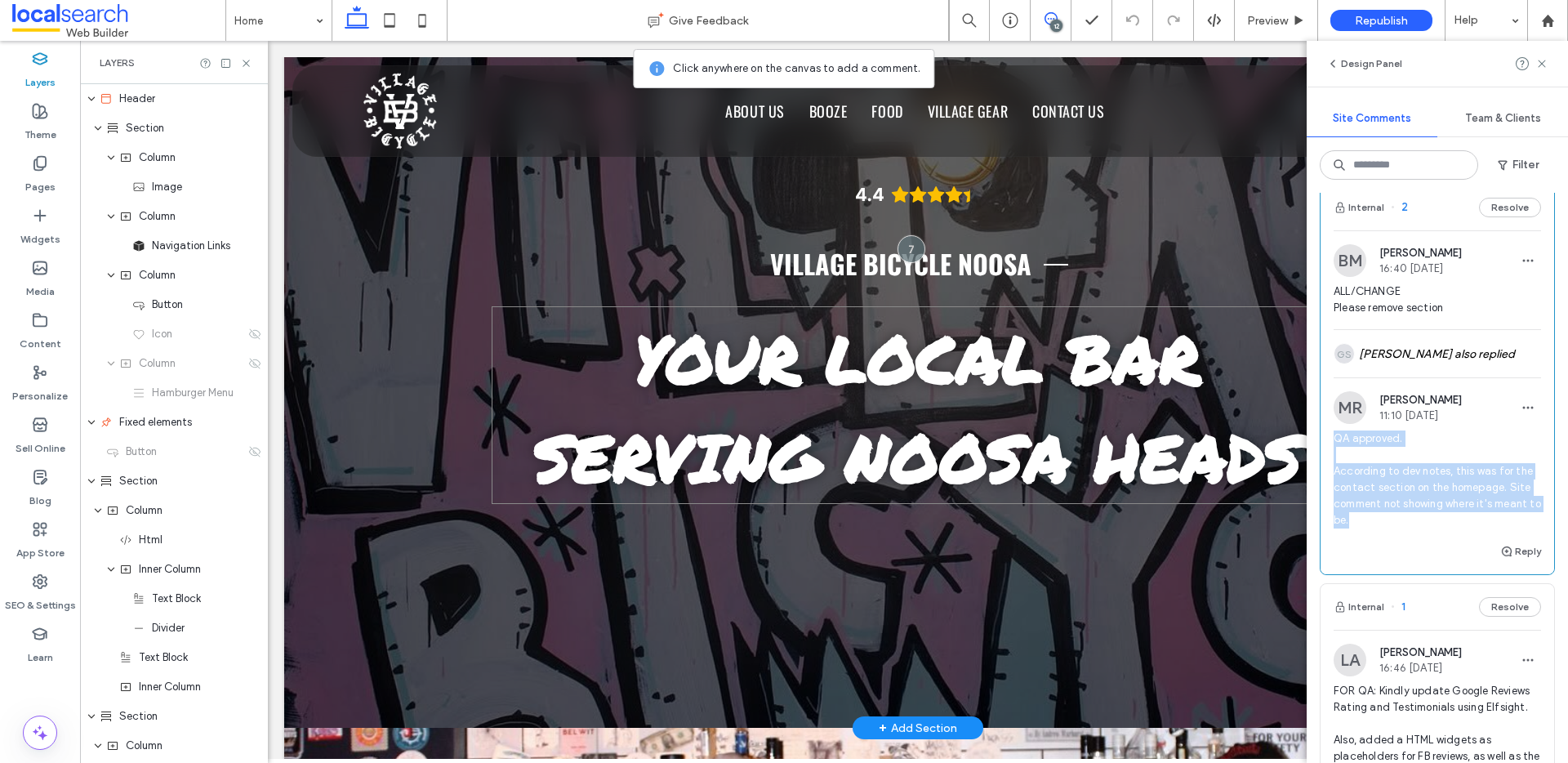
copy span "QA approved. According to dev notes, this was for the contact section on the ho…"
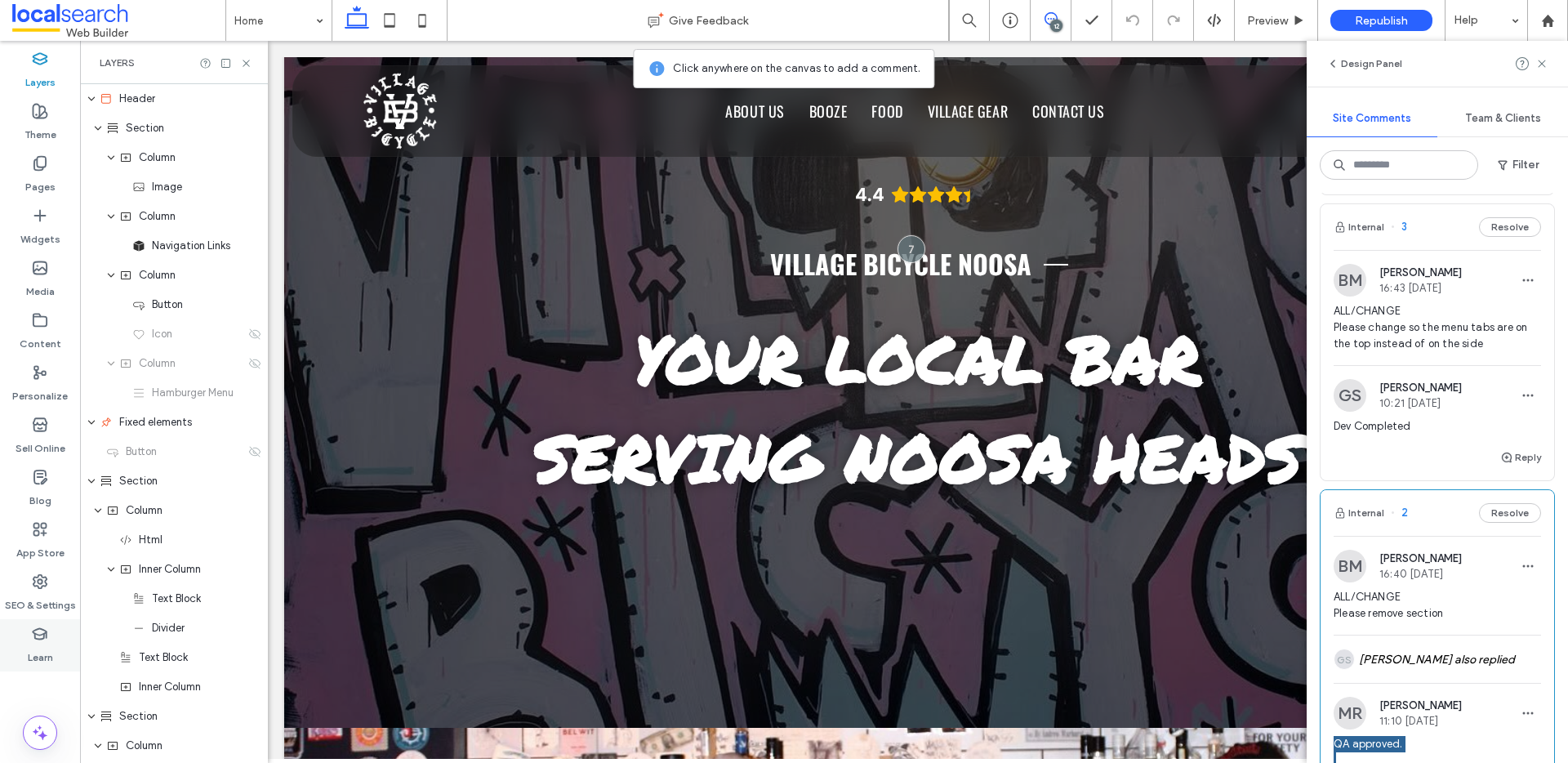
scroll to position [3035, 0]
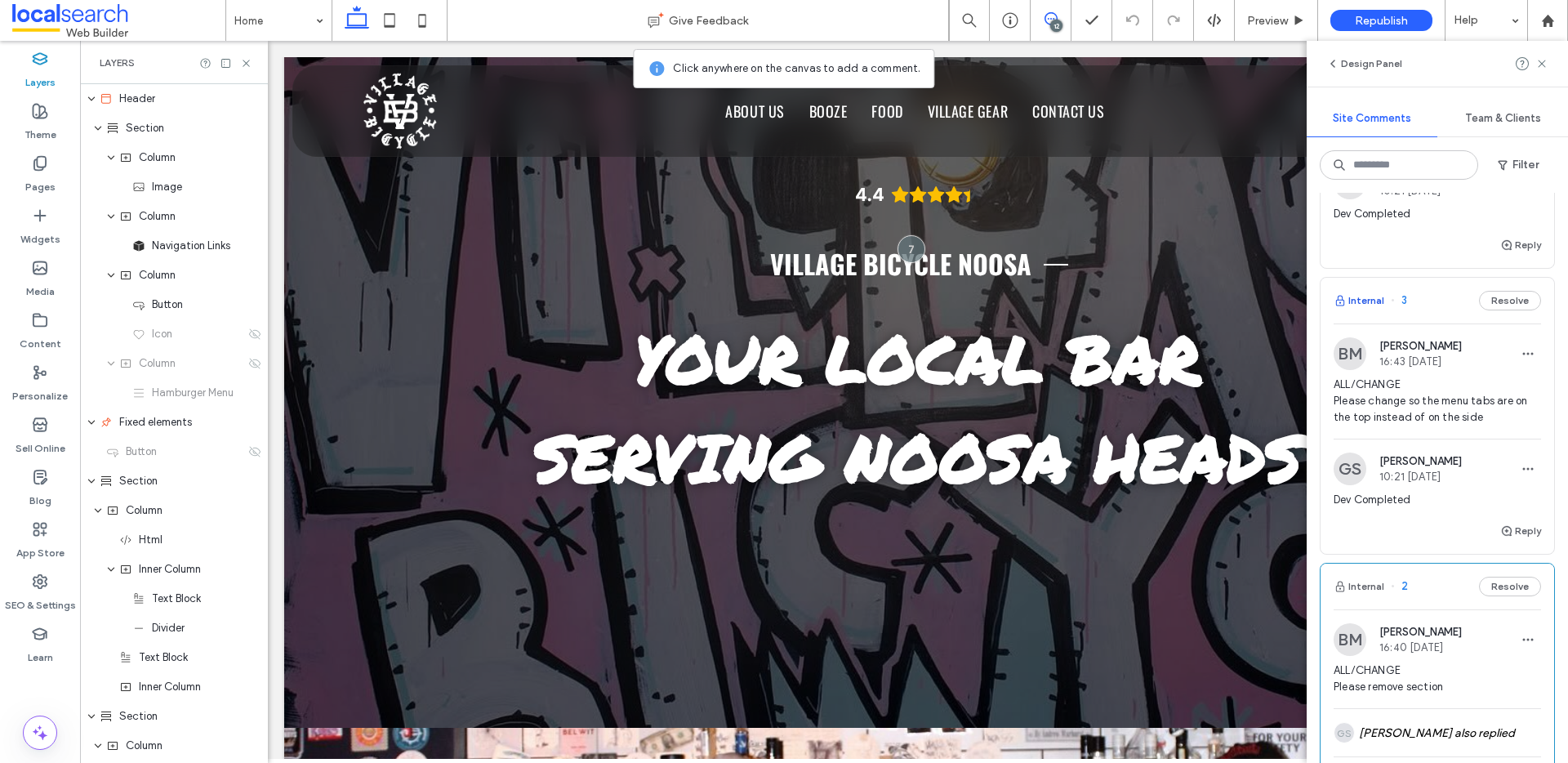
click at [1365, 311] on button "Internal" at bounding box center [1359, 301] width 51 height 20
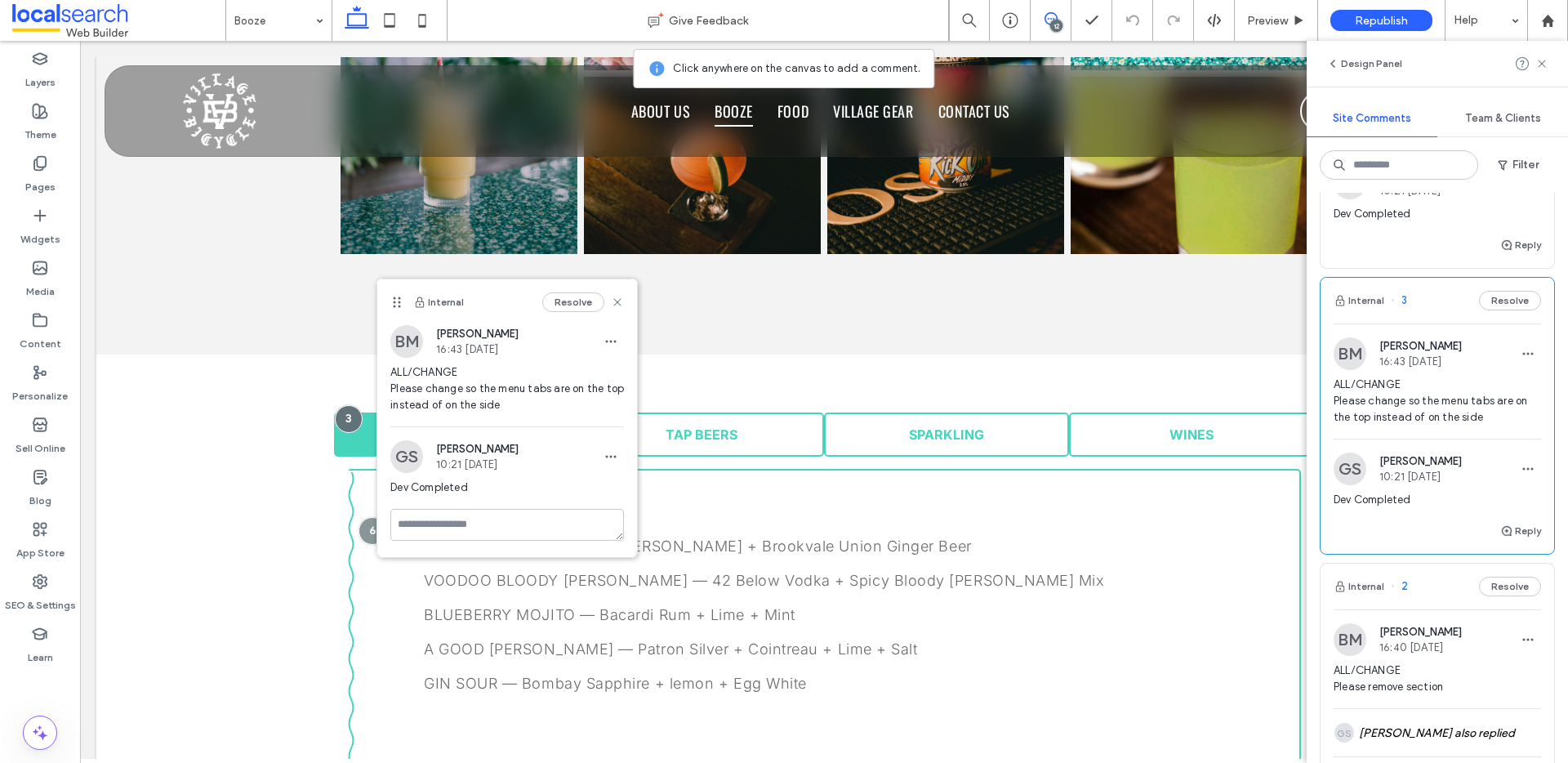
click at [1059, 18] on span at bounding box center [1050, 19] width 40 height 13
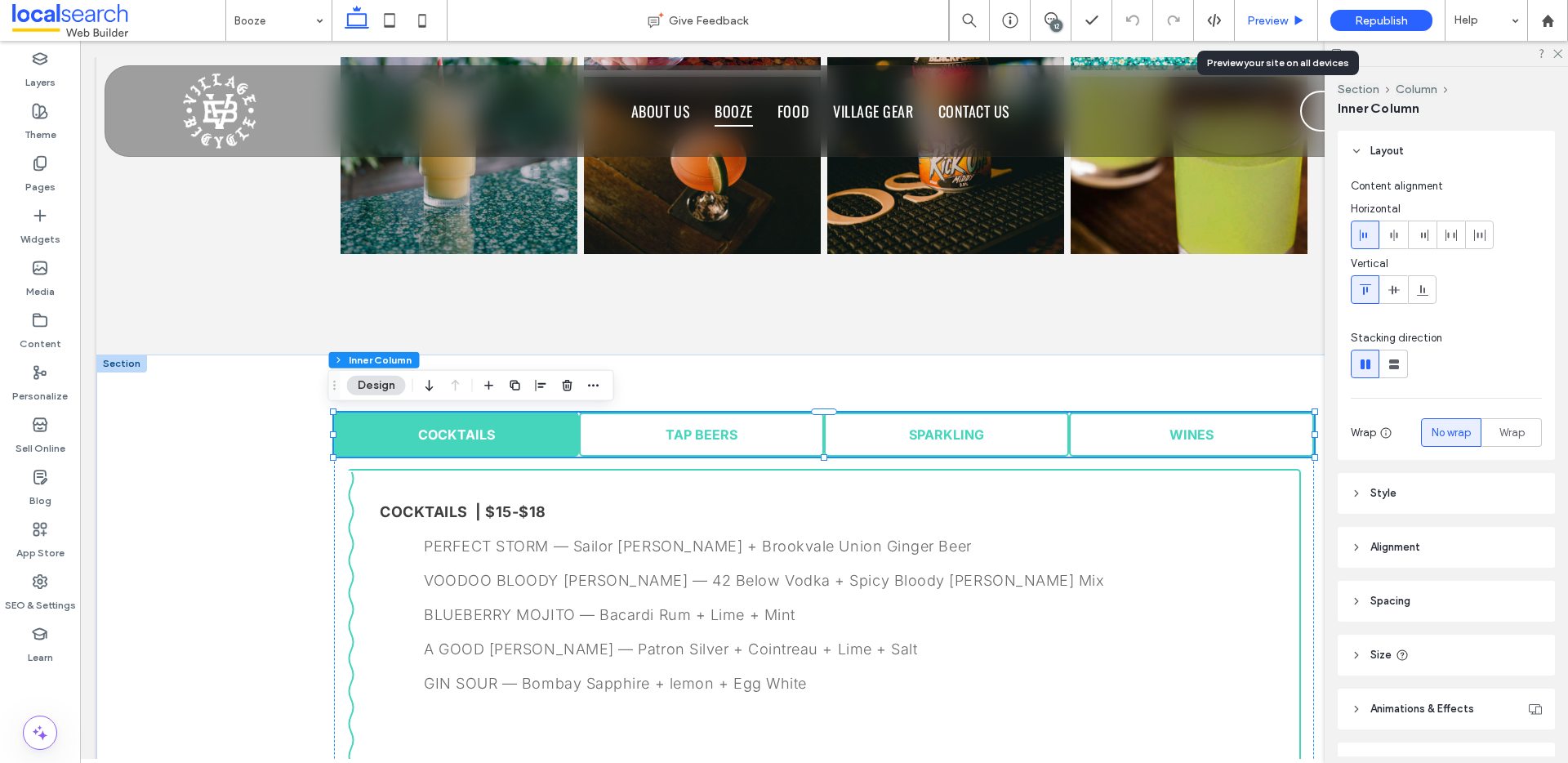
click at [1273, 15] on span "Preview" at bounding box center [1267, 21] width 41 height 14
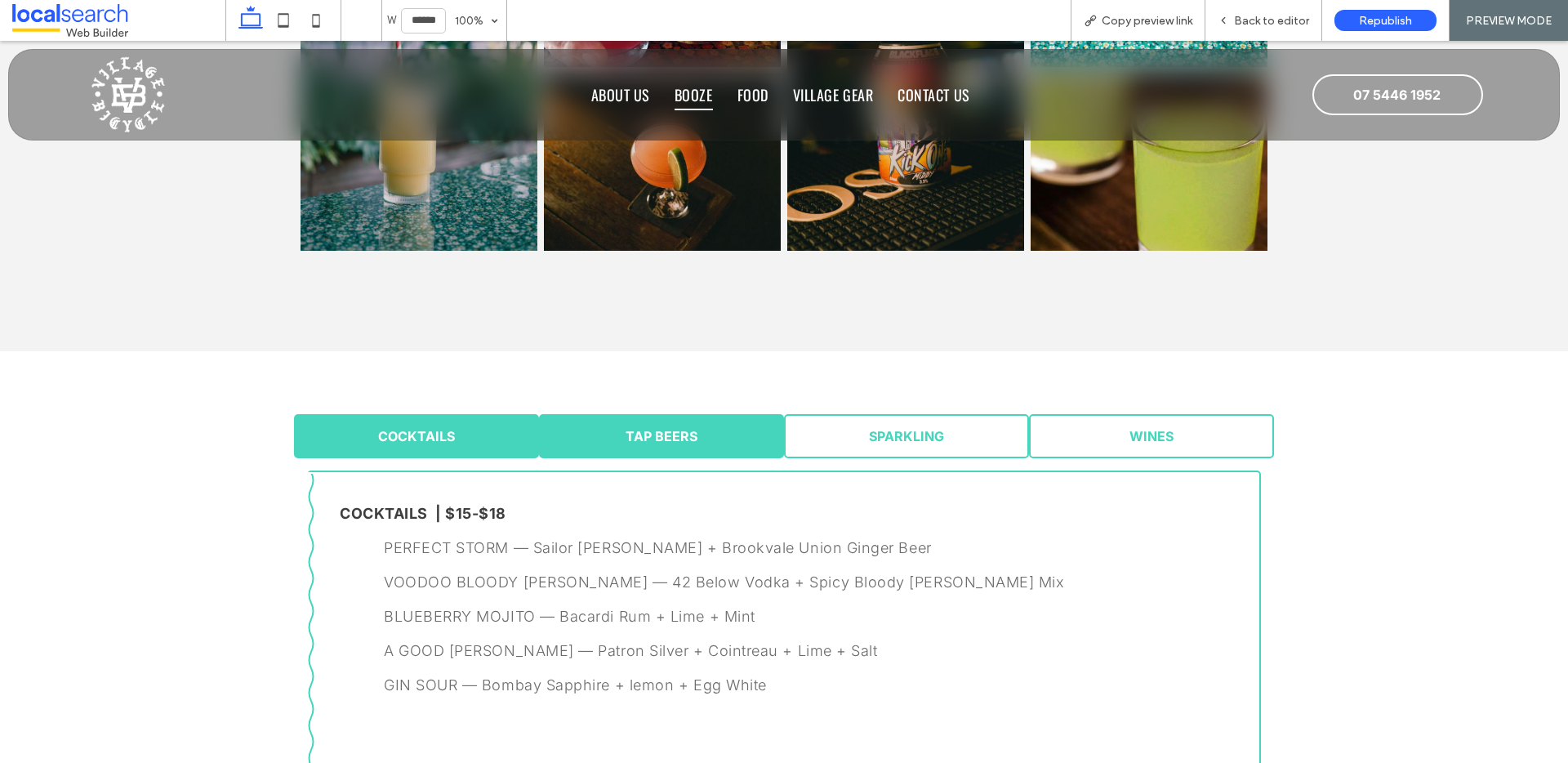
click at [594, 433] on link "TAP BEERS" at bounding box center [661, 436] width 245 height 44
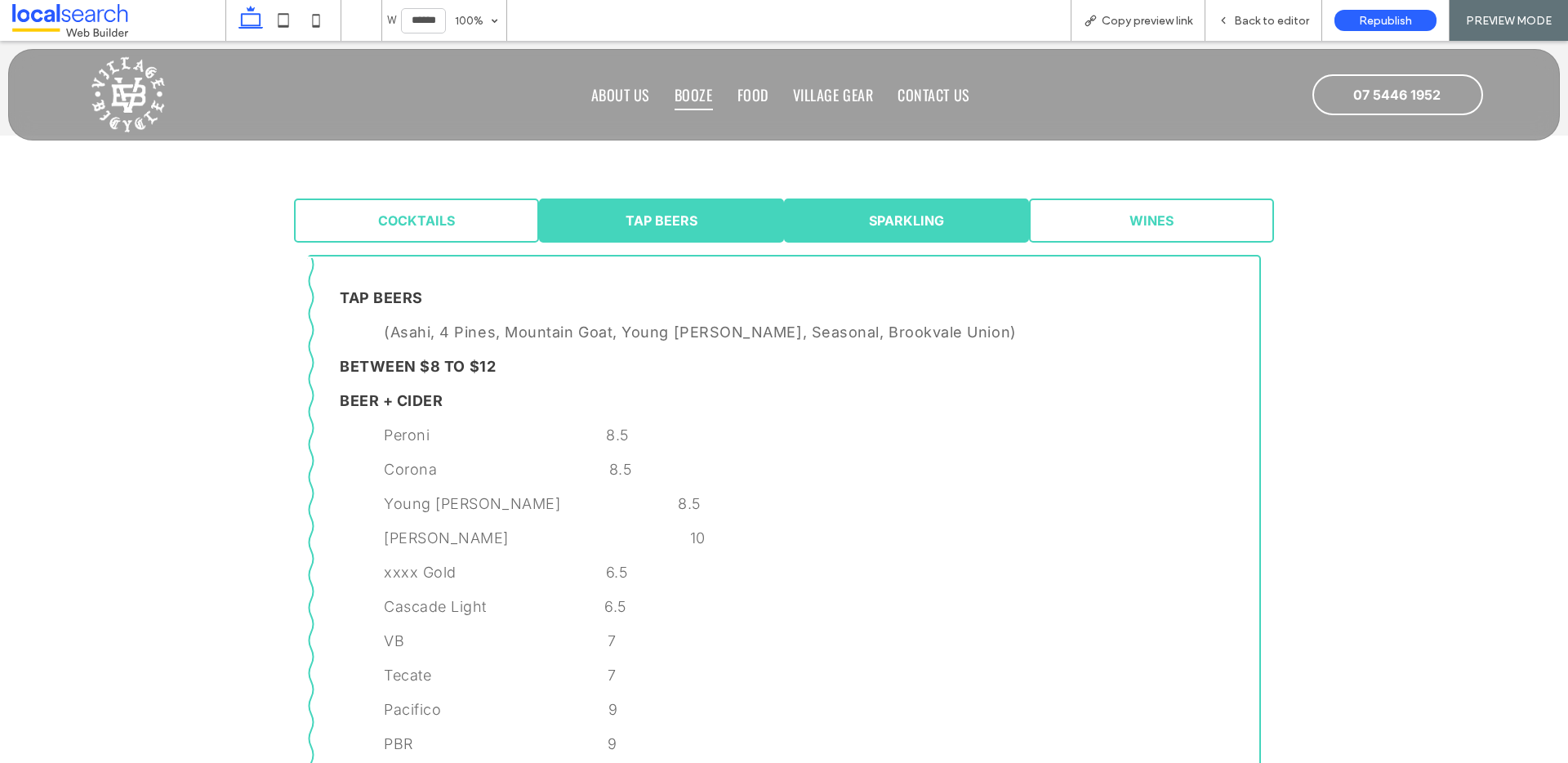
scroll to position [1096, 0]
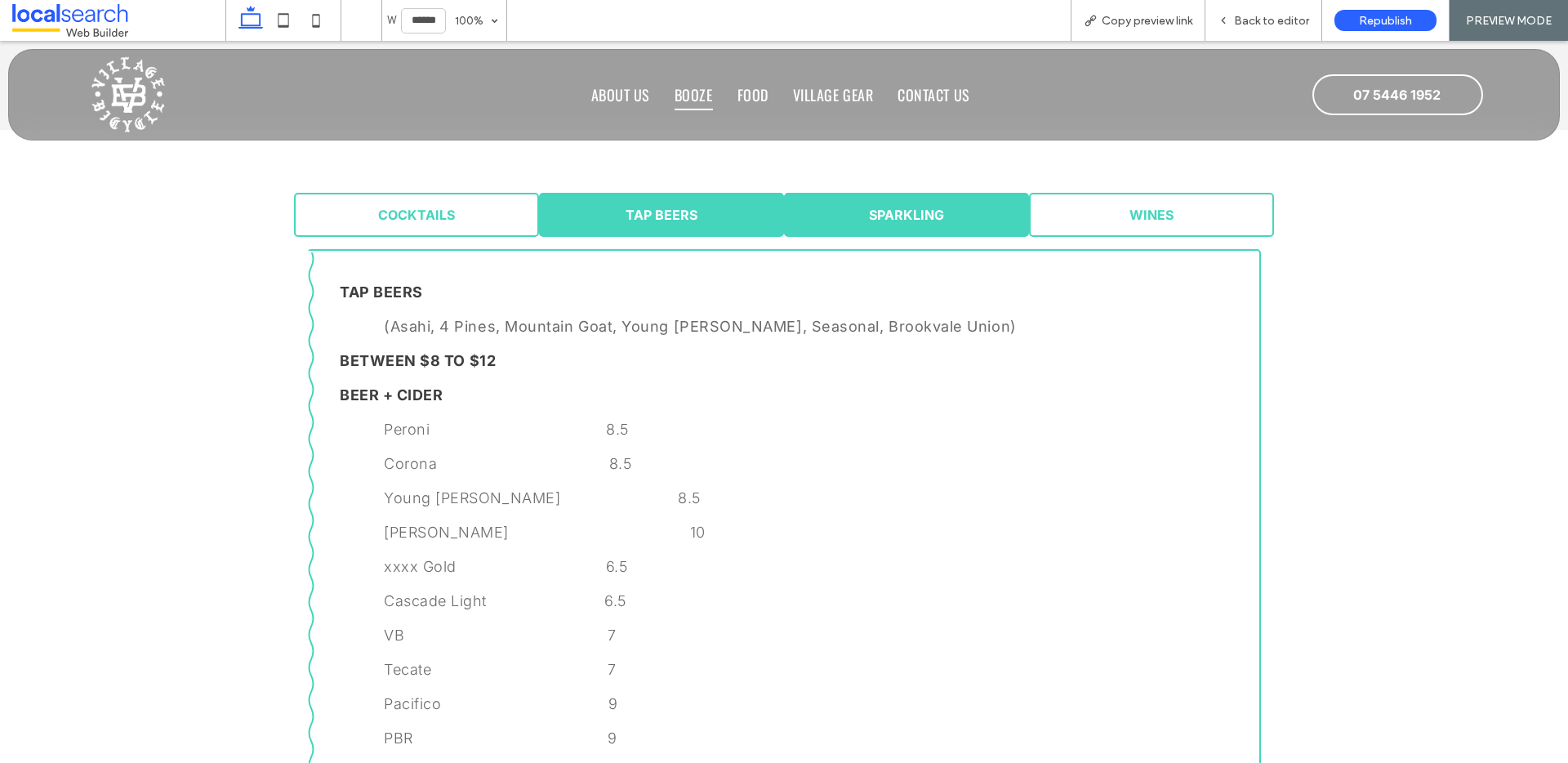
click at [902, 208] on span "SPARKLING" at bounding box center [906, 214] width 75 height 17
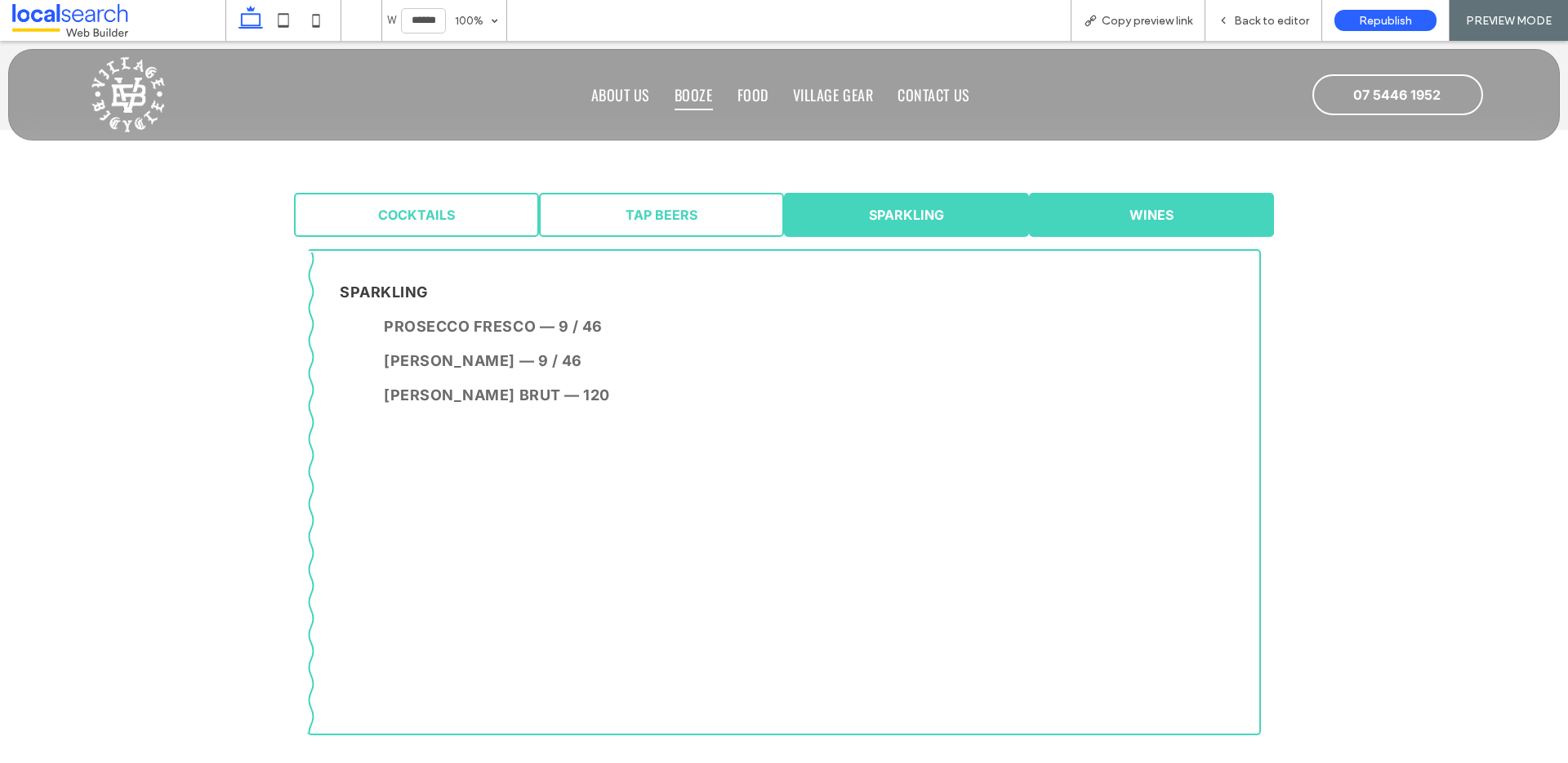
click at [1143, 206] on span "WINES" at bounding box center [1151, 214] width 44 height 17
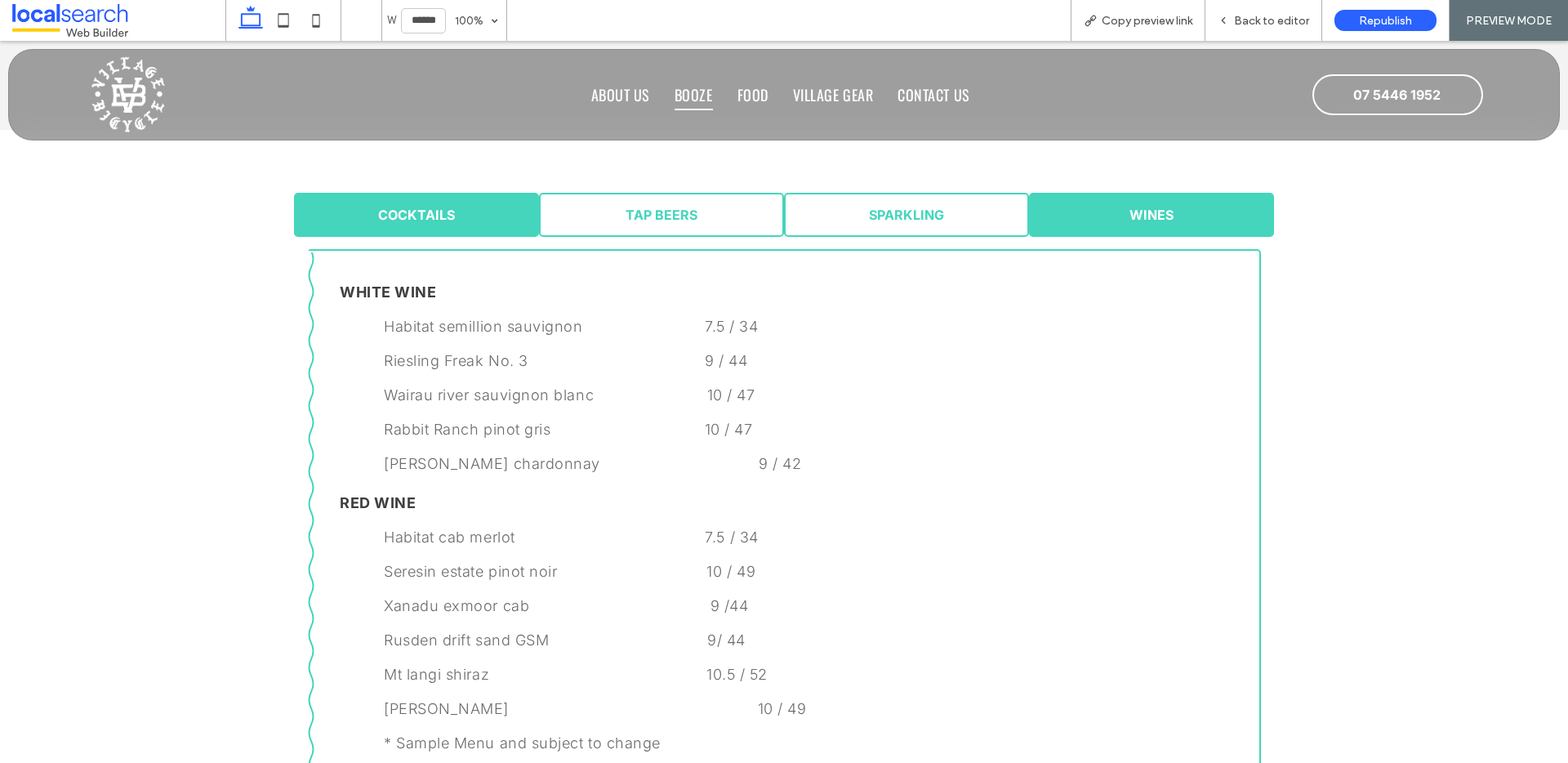
click at [424, 211] on span "COCKTAILS" at bounding box center [416, 214] width 77 height 17
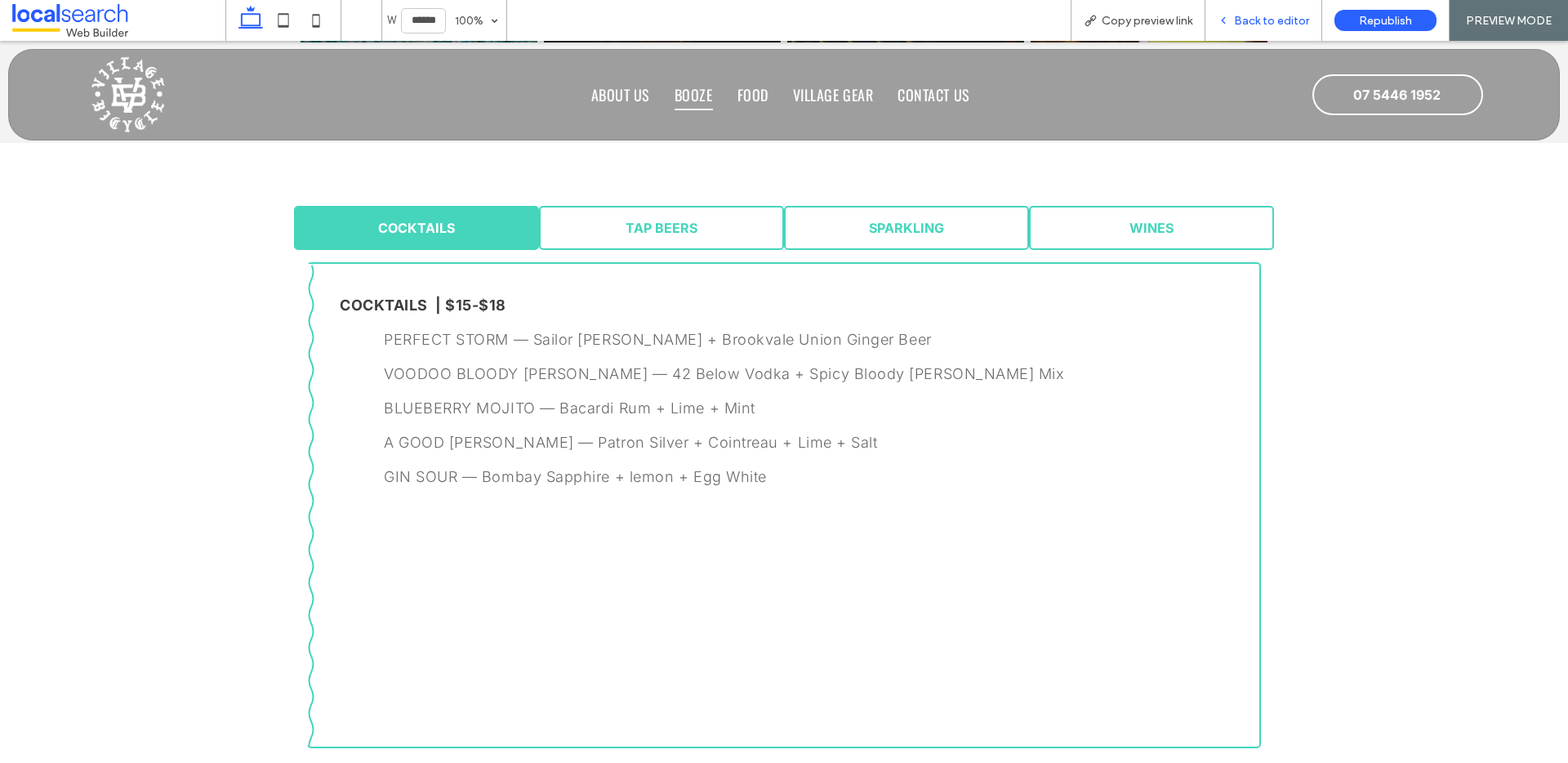
click at [1245, 16] on span "Back to editor" at bounding box center [1271, 21] width 75 height 14
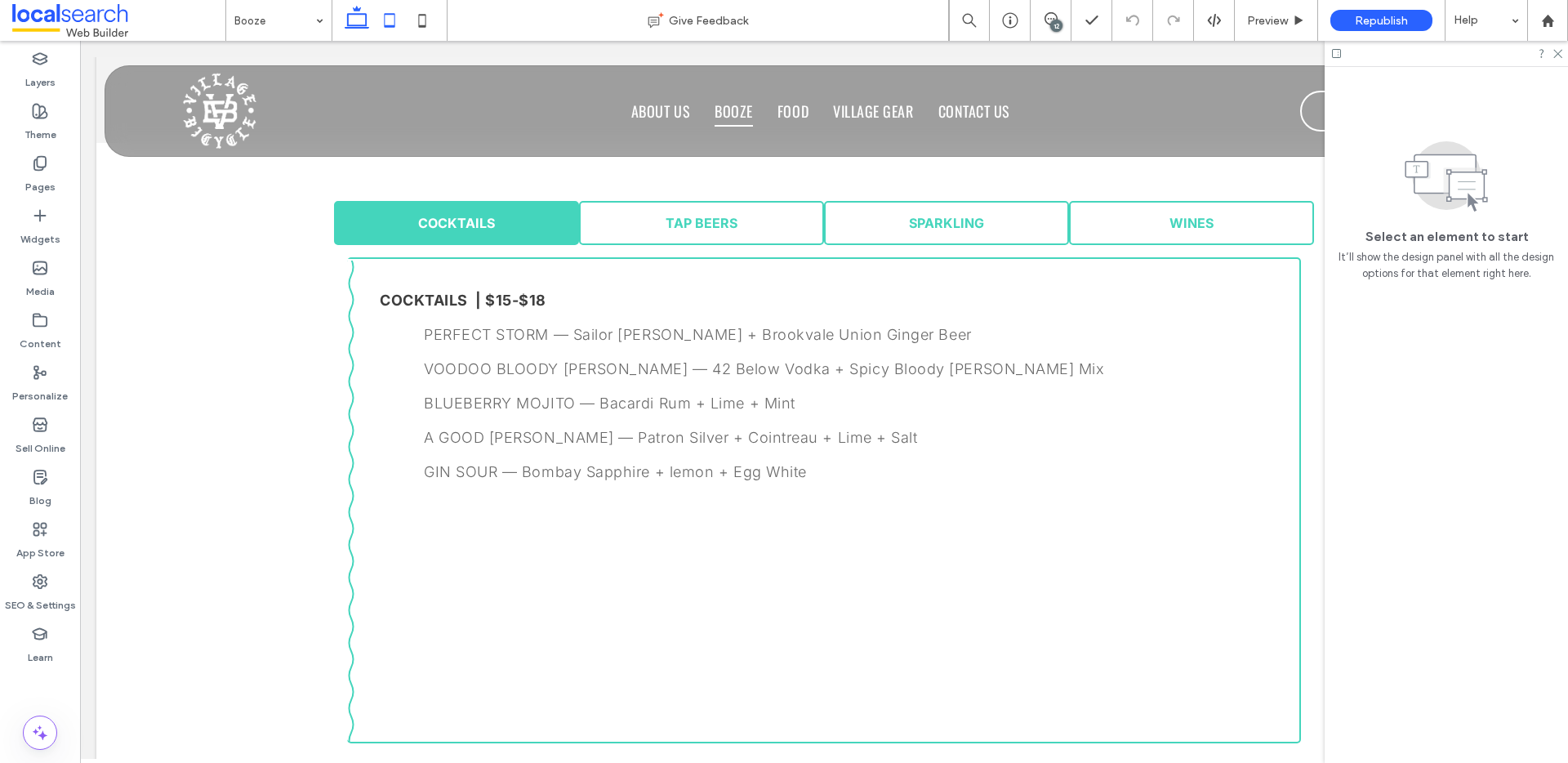
click at [384, 19] on icon at bounding box center [389, 20] width 32 height 32
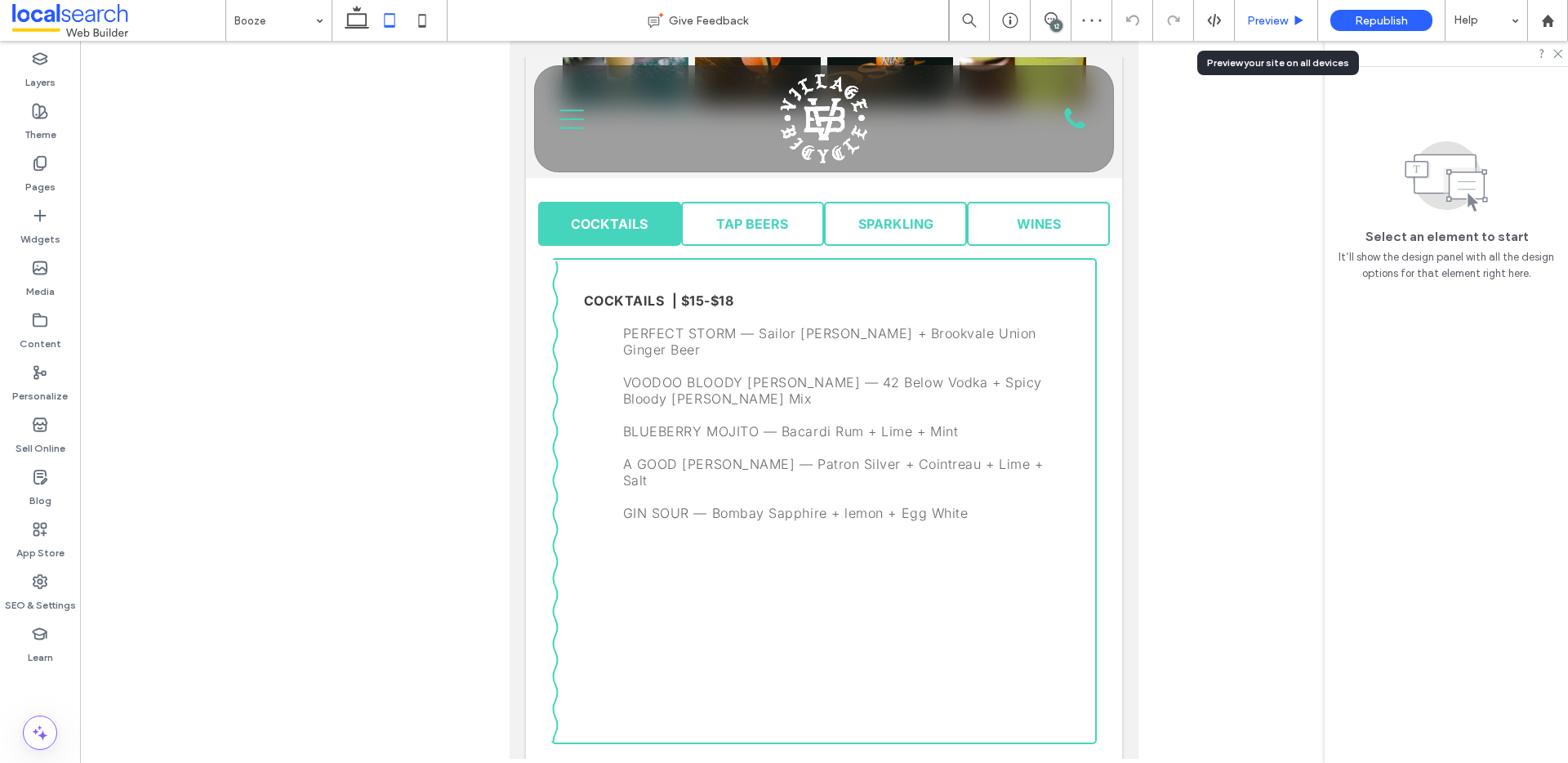
click at [1254, 22] on span "Preview" at bounding box center [1267, 21] width 41 height 14
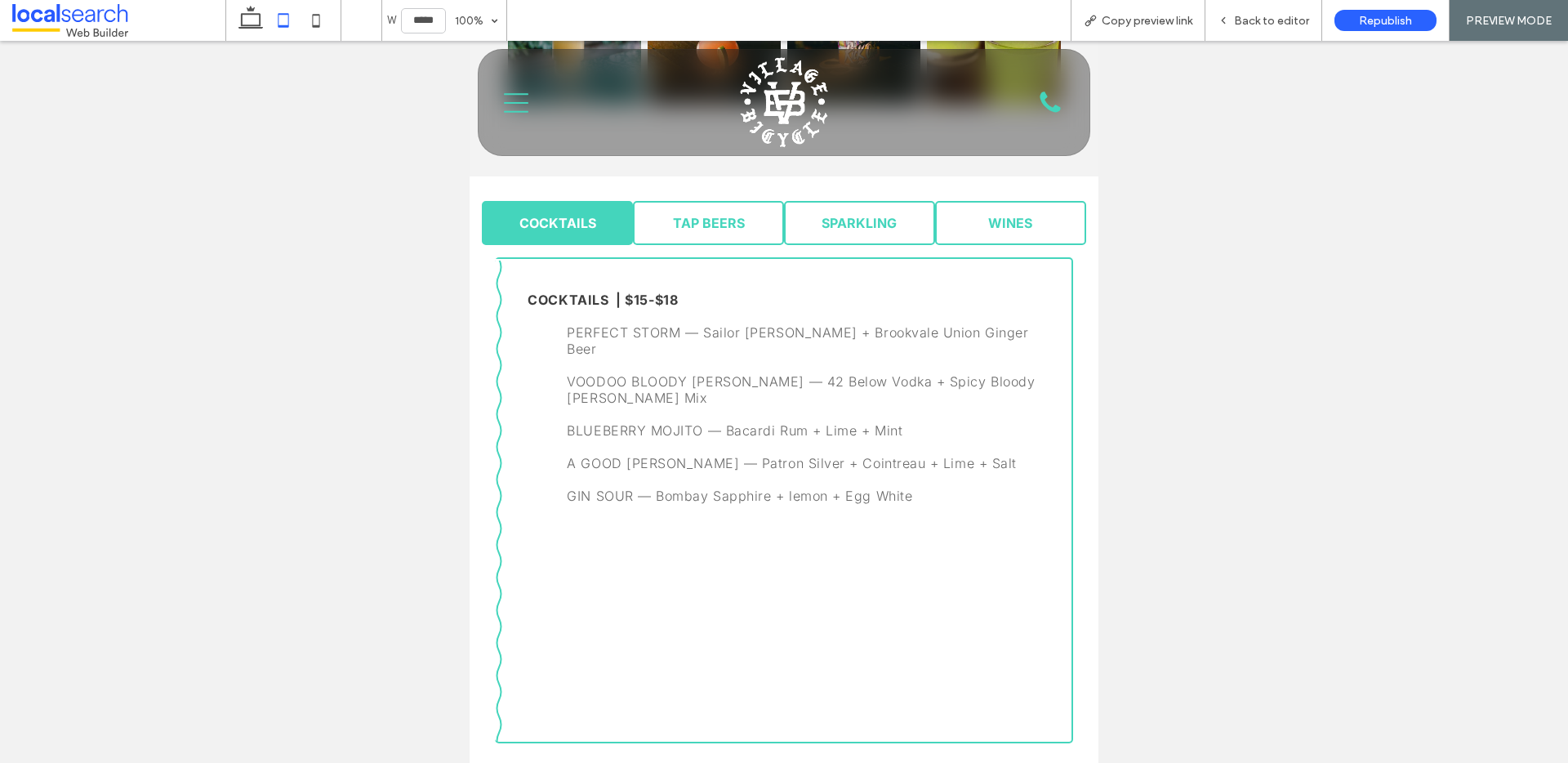
scroll to position [612, 0]
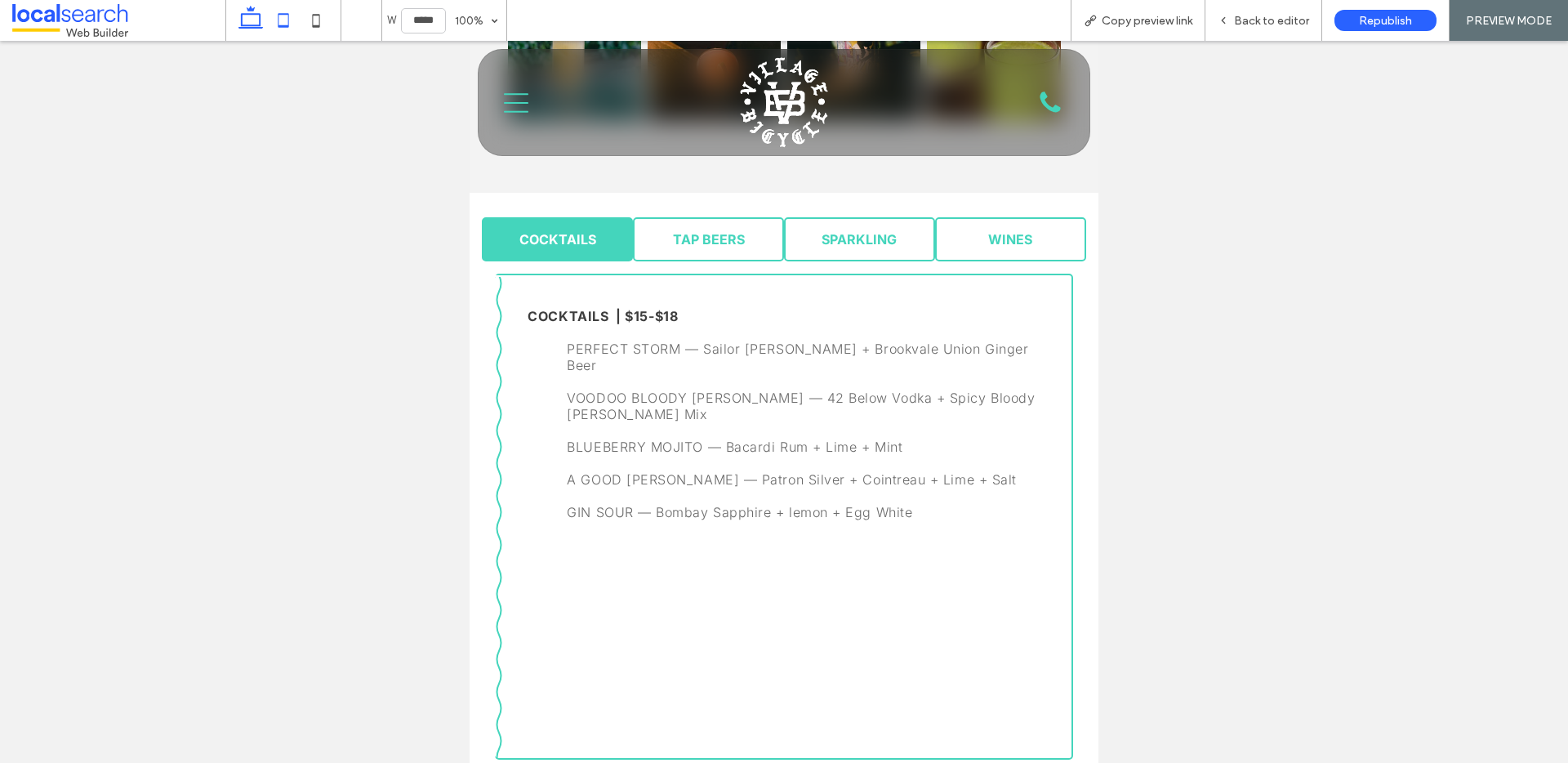
click at [261, 16] on icon at bounding box center [250, 20] width 32 height 32
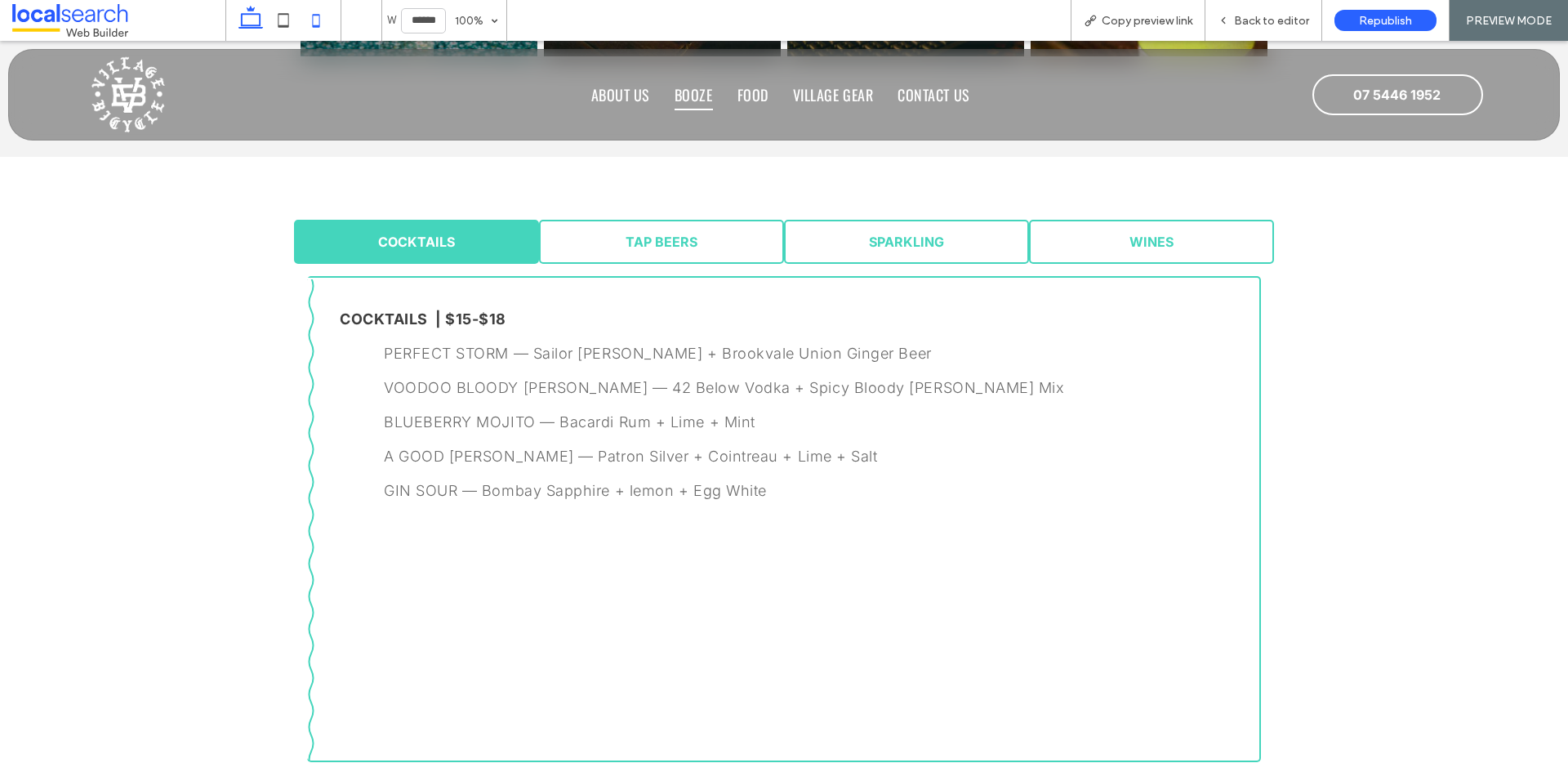
drag, startPoint x: 291, startPoint y: 21, endPoint x: 324, endPoint y: 18, distance: 33.1
click at [291, 21] on icon at bounding box center [282, 20] width 32 height 32
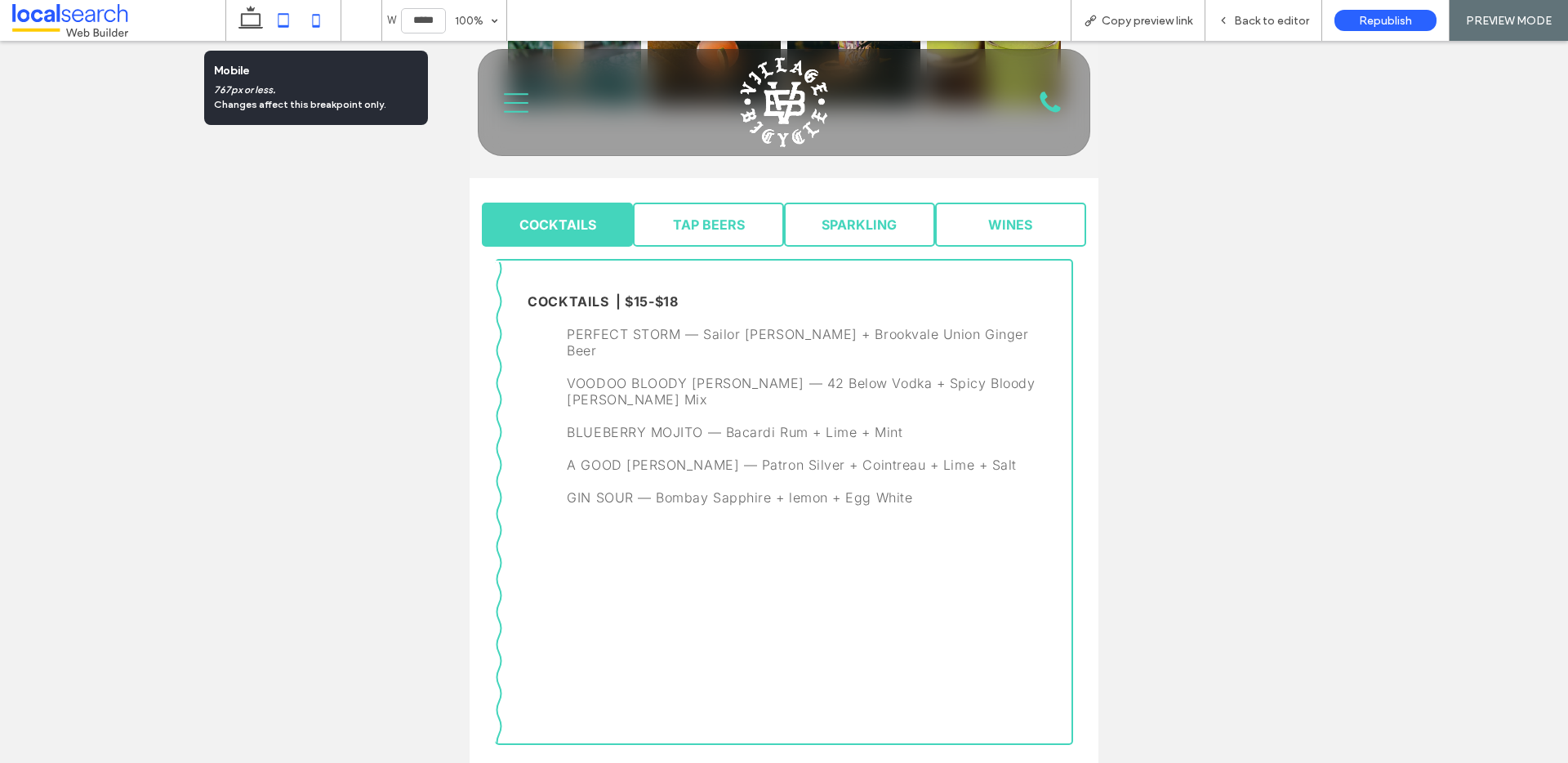
click at [320, 18] on icon at bounding box center [316, 20] width 32 height 32
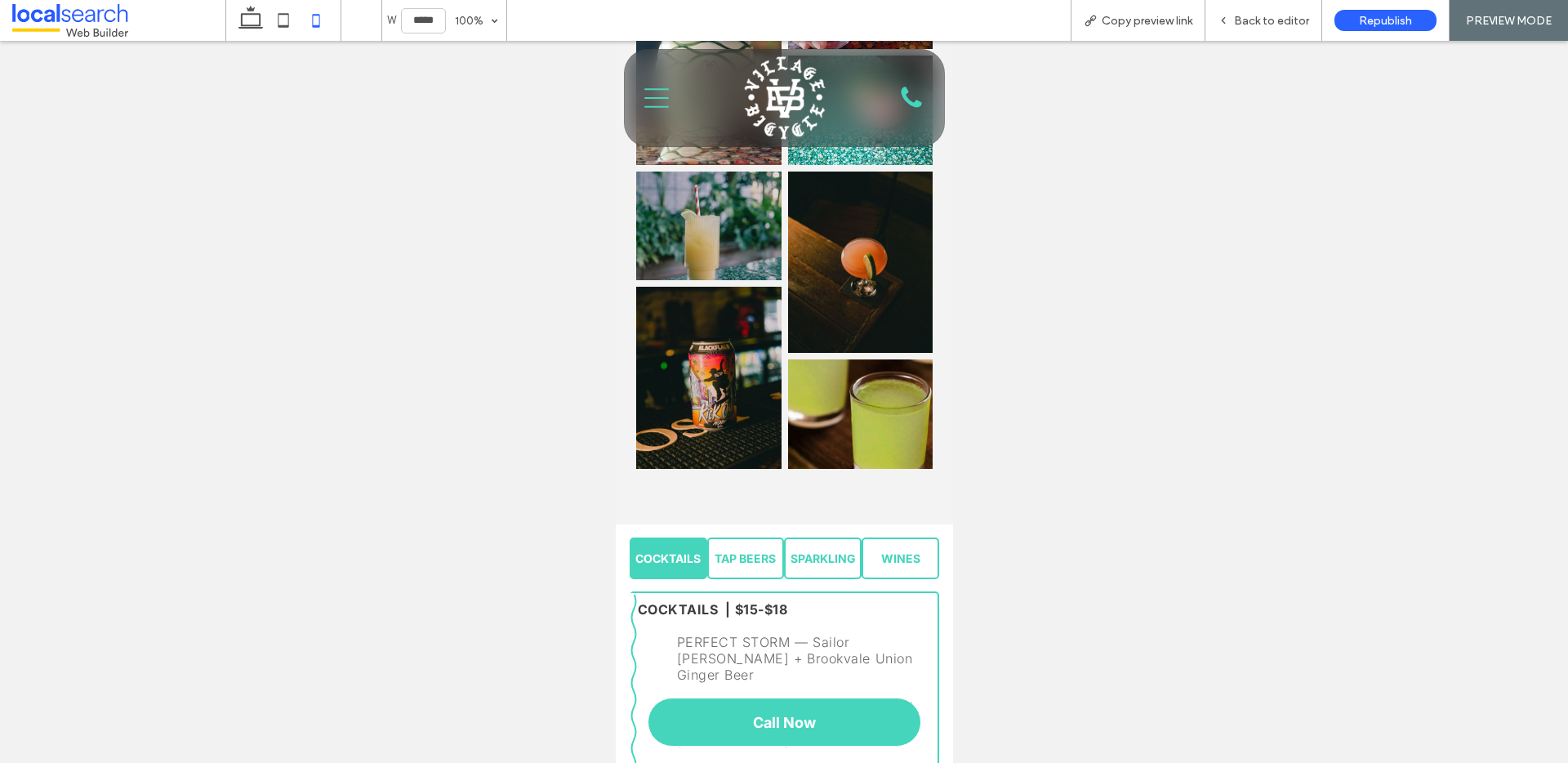
scroll to position [502, 0]
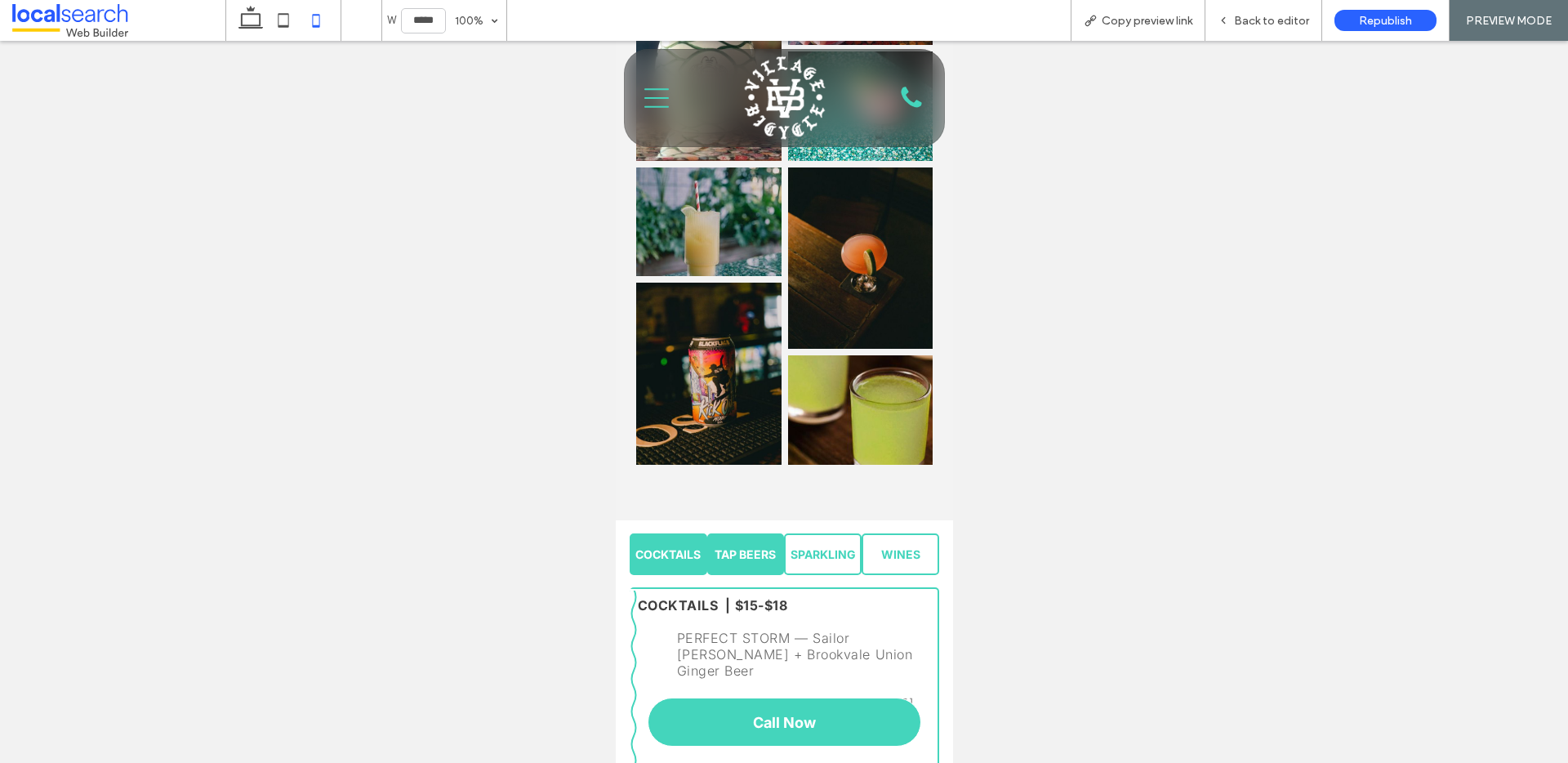
click at [739, 547] on span "TAP BEERS" at bounding box center [743, 554] width 62 height 14
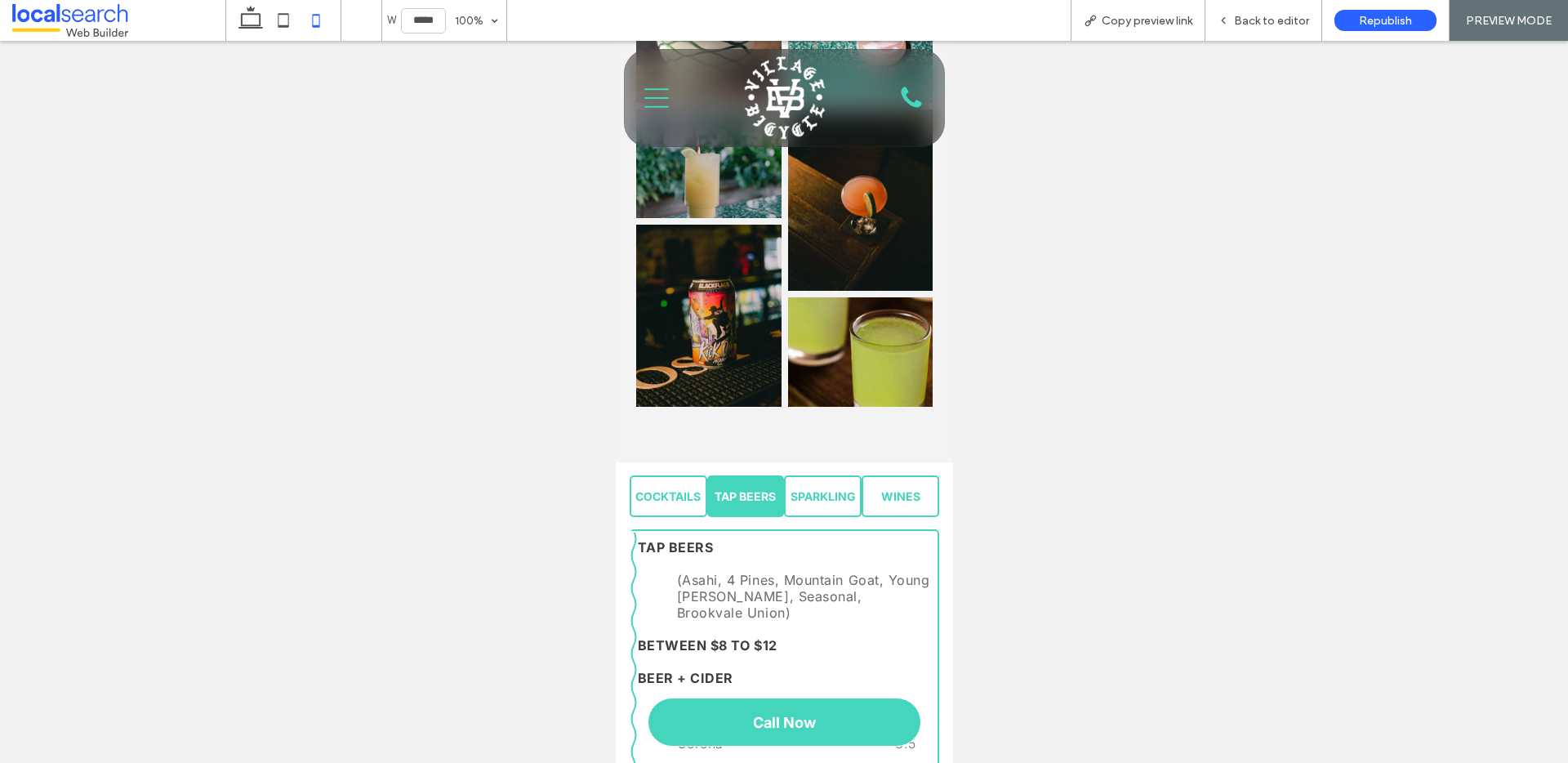
scroll to position [561, 0]
click at [797, 486] on link "SPARKLING" at bounding box center [821, 495] width 77 height 42
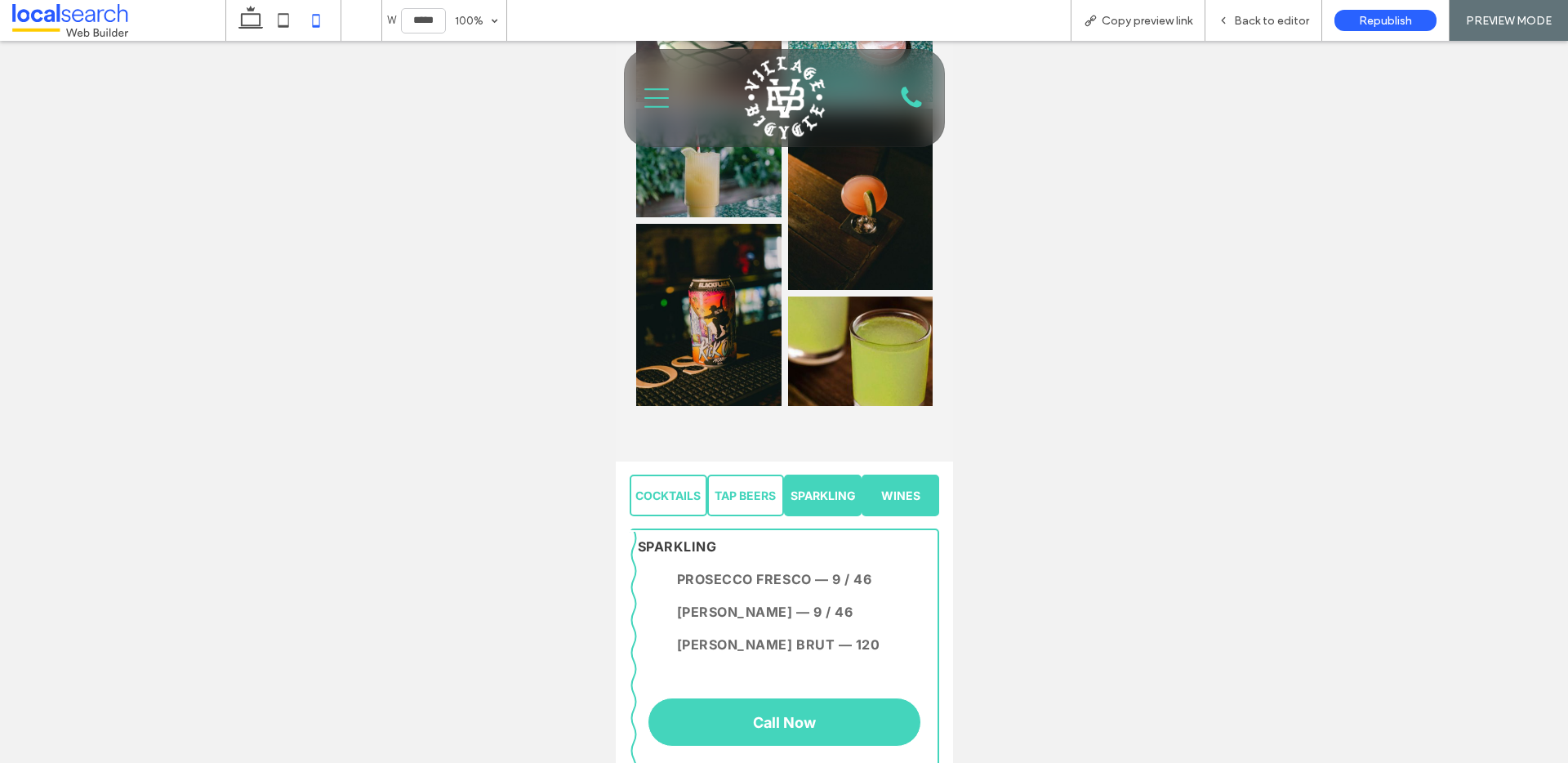
click at [890, 480] on link "WINES" at bounding box center [899, 495] width 77 height 42
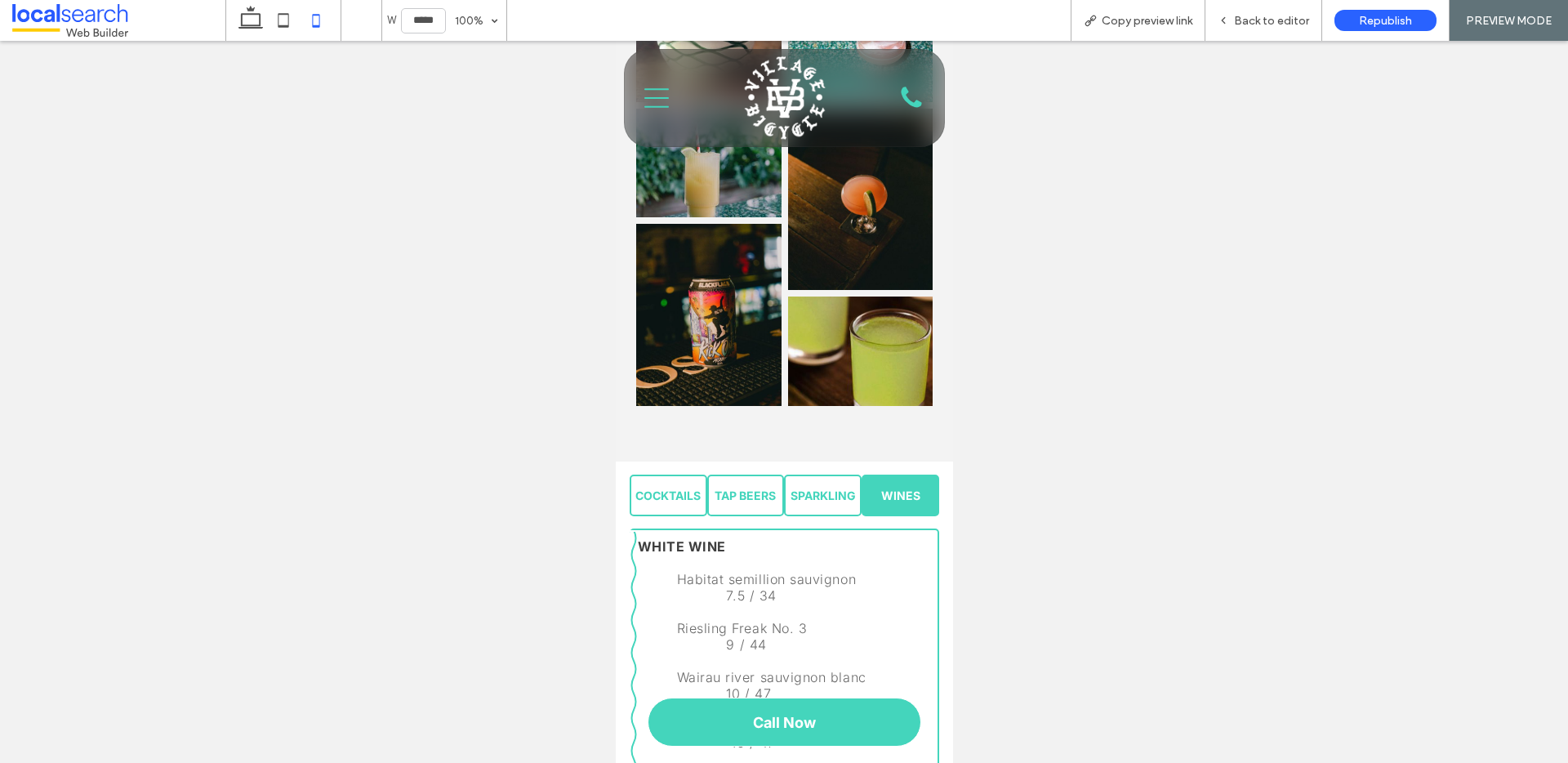
scroll to position [826, 0]
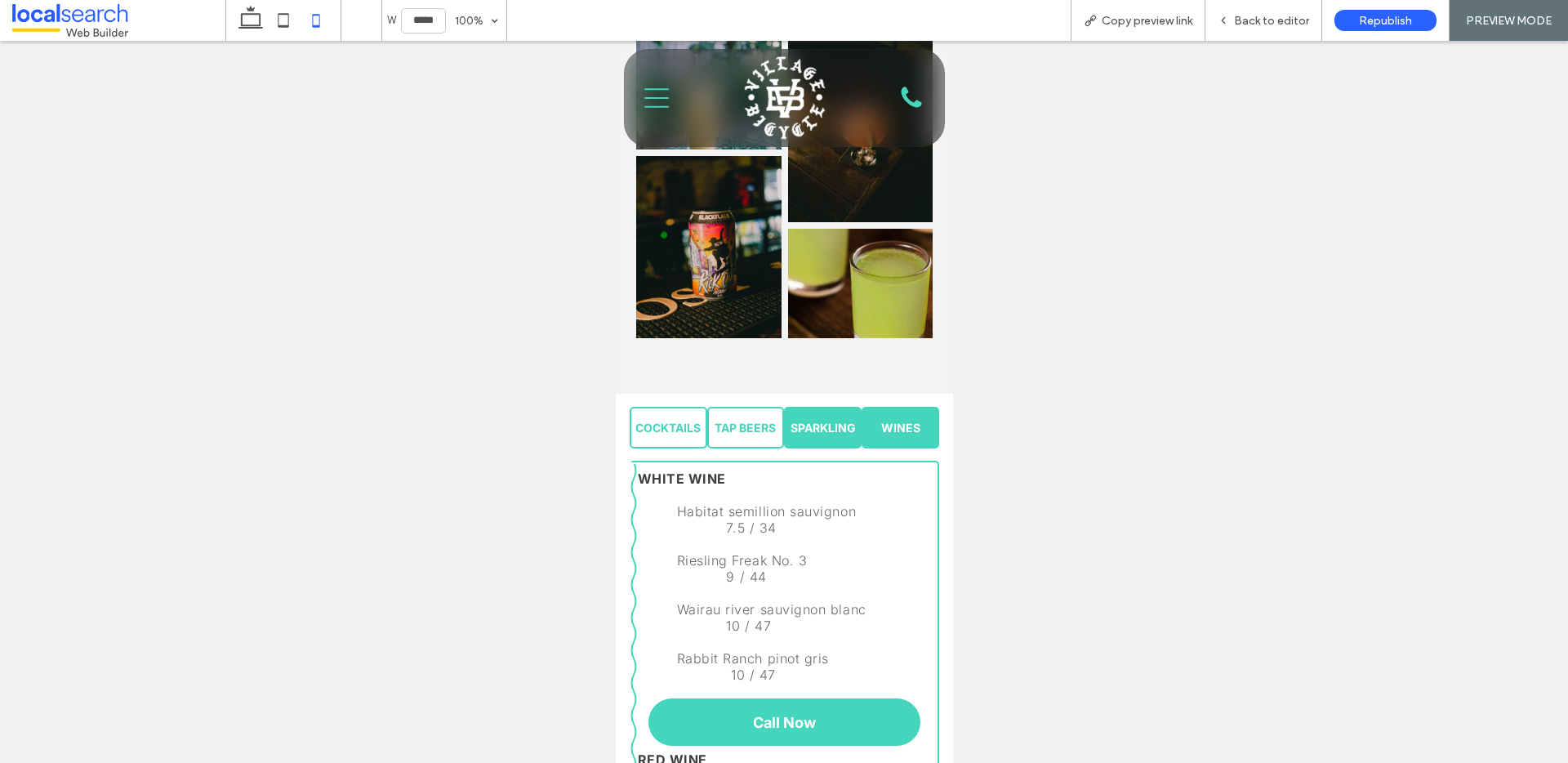
click at [812, 415] on link "SPARKLING" at bounding box center [821, 427] width 77 height 42
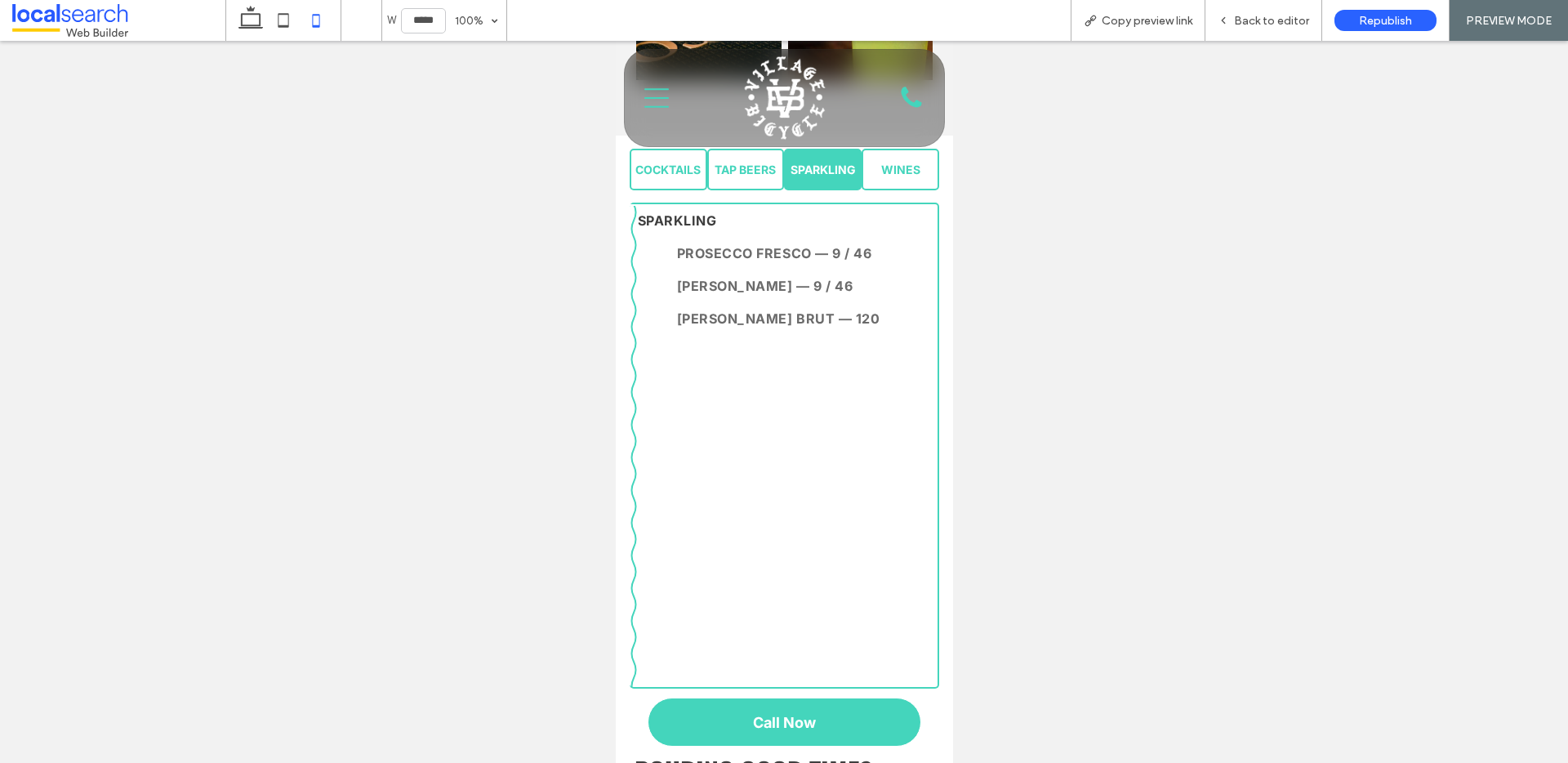
scroll to position [548, 0]
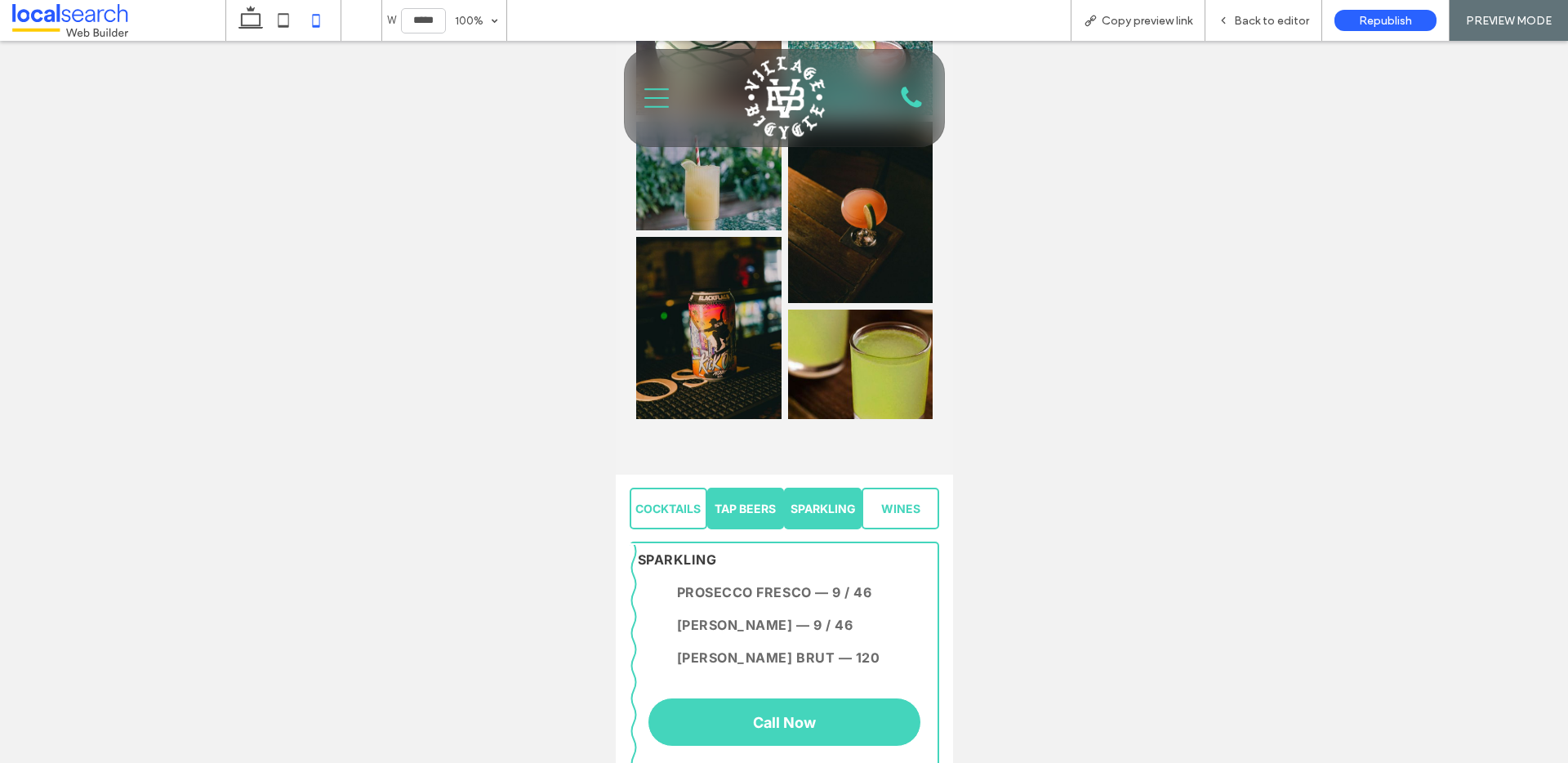
click at [738, 501] on span "TAP BEERS" at bounding box center [743, 508] width 62 height 14
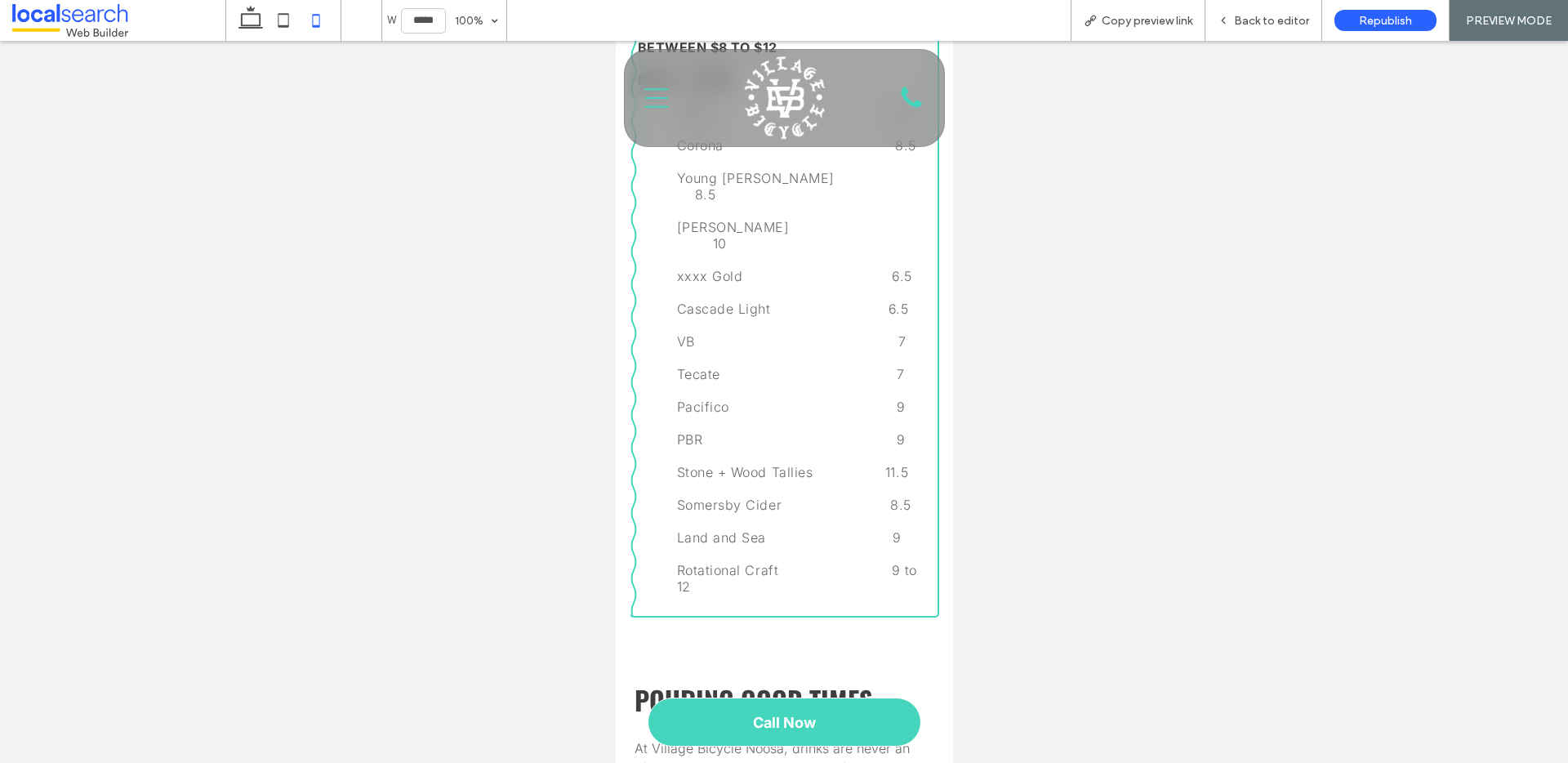
scroll to position [784, 0]
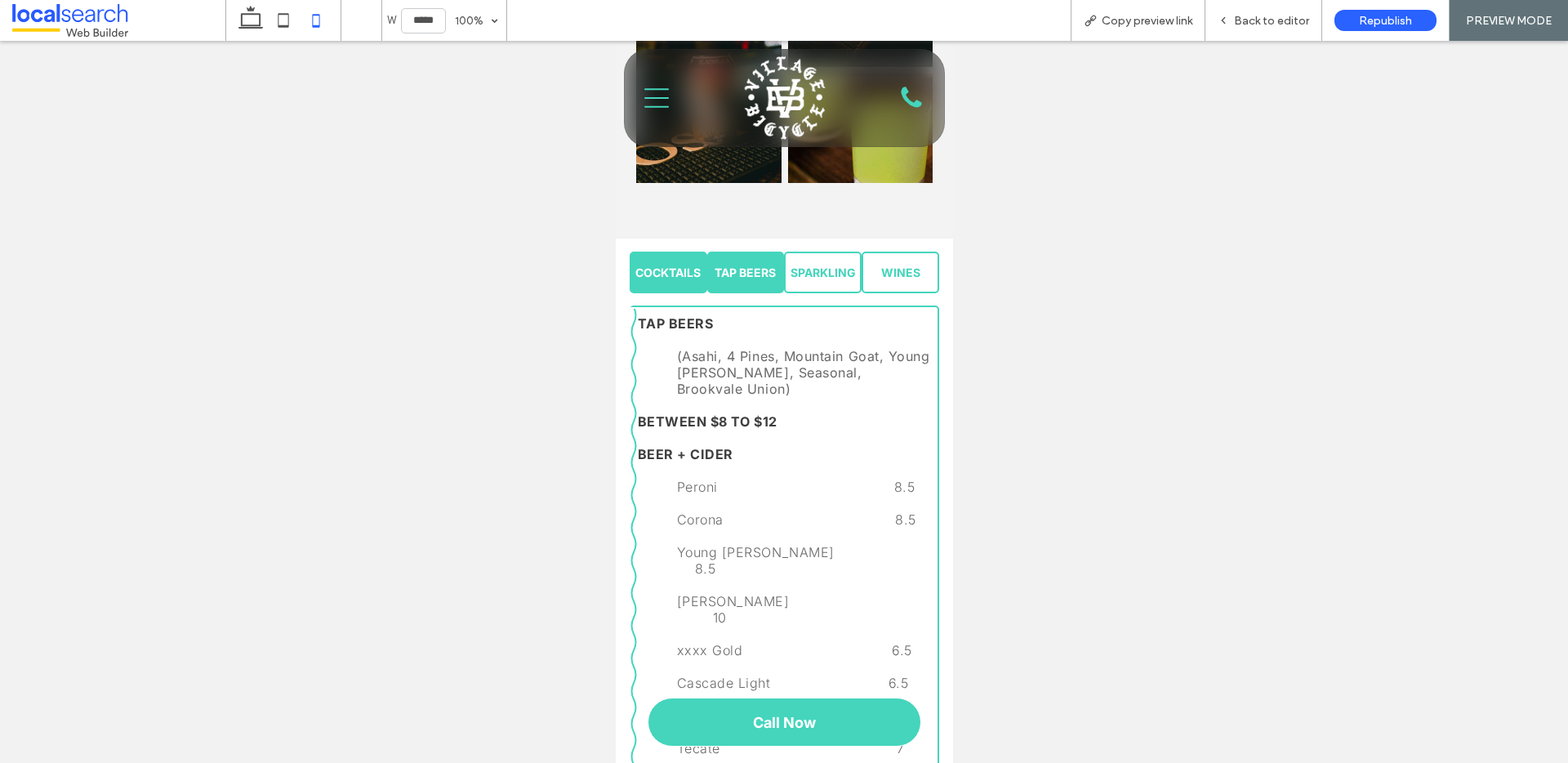
click at [659, 266] on span "COCKTAILS" at bounding box center [666, 273] width 65 height 14
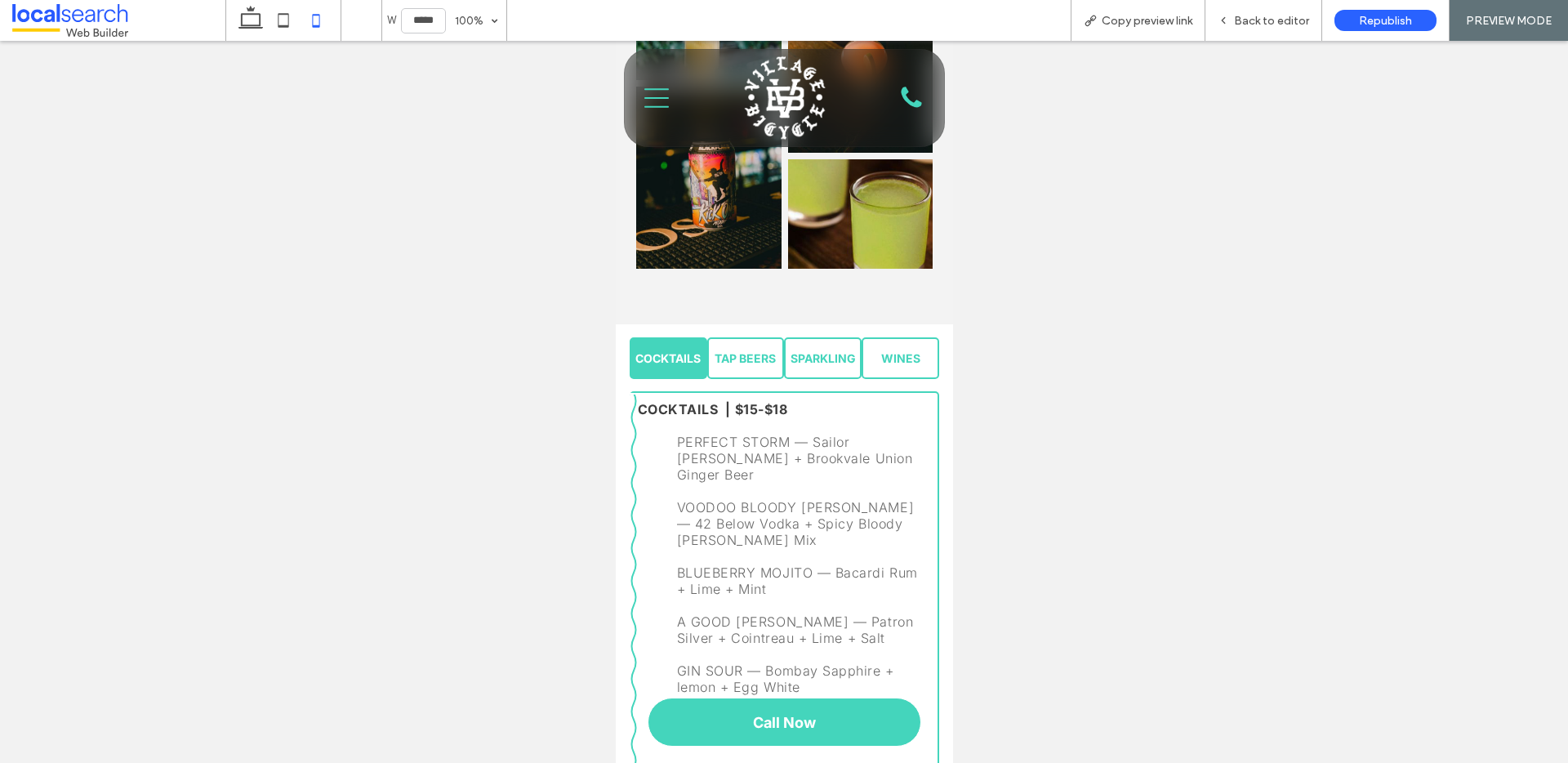
scroll to position [713, 0]
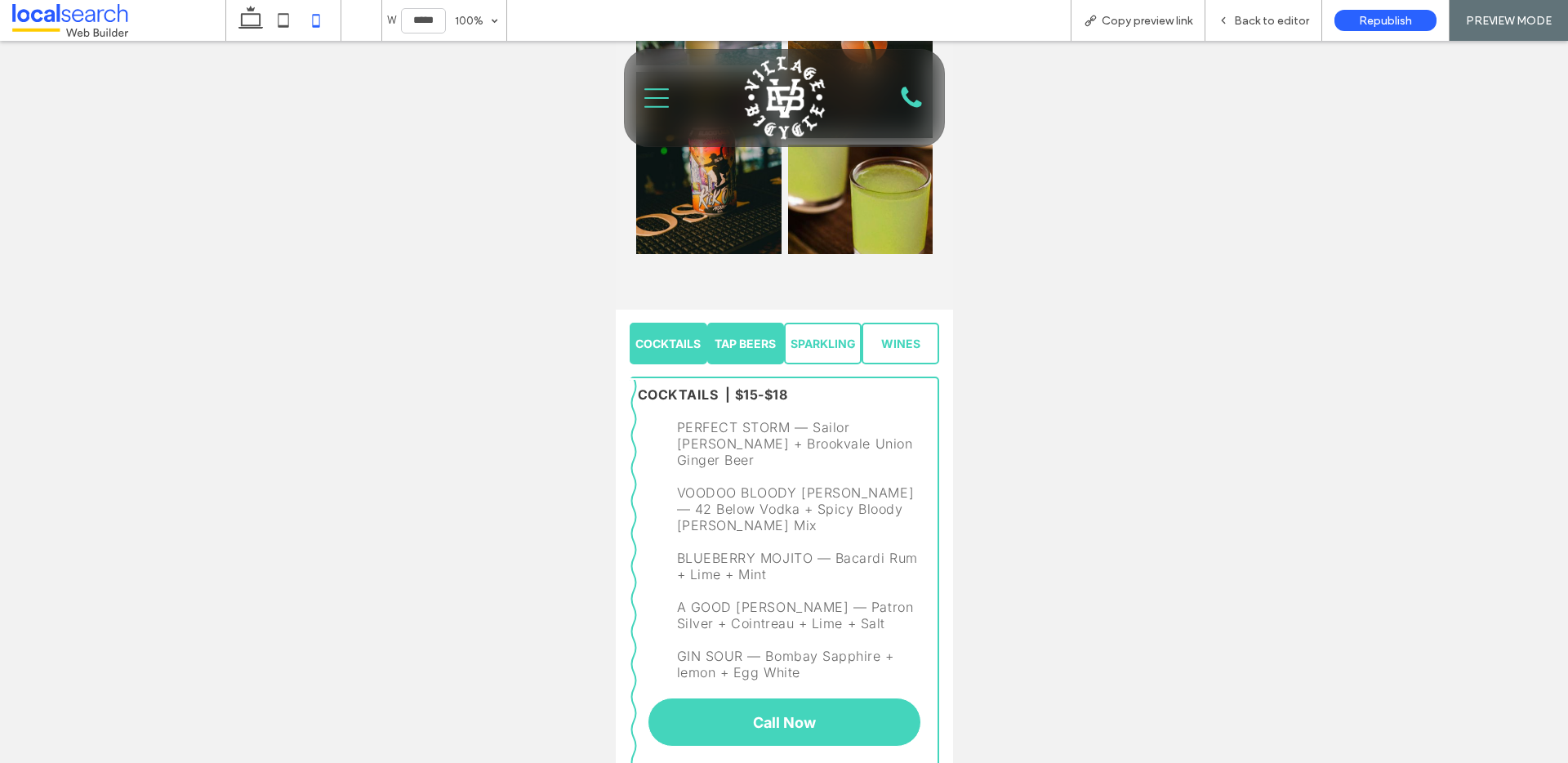
click at [755, 322] on link "TAP BEERS" at bounding box center [744, 343] width 77 height 42
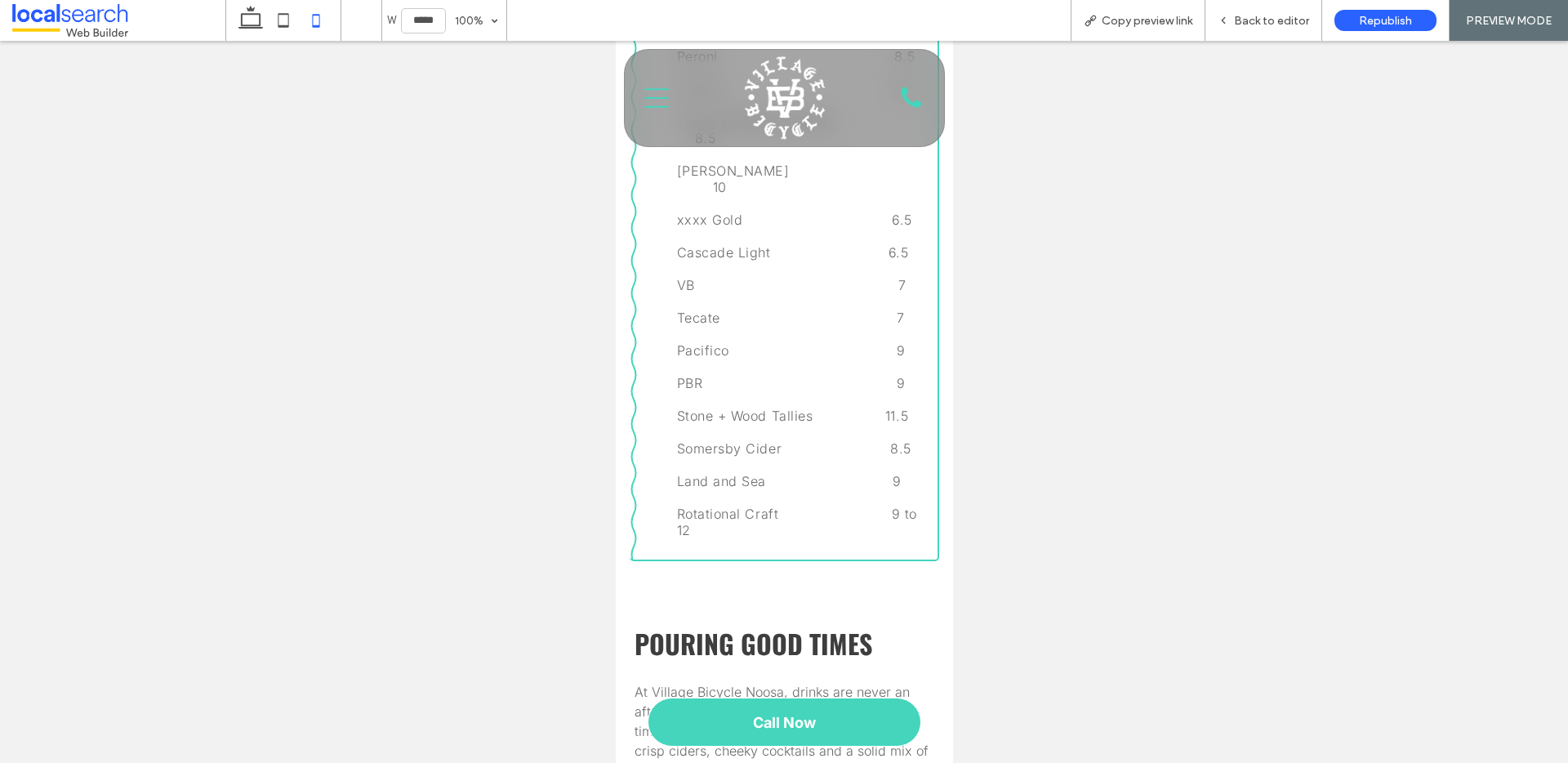
scroll to position [1214, 0]
click at [285, 15] on icon at bounding box center [282, 20] width 32 height 32
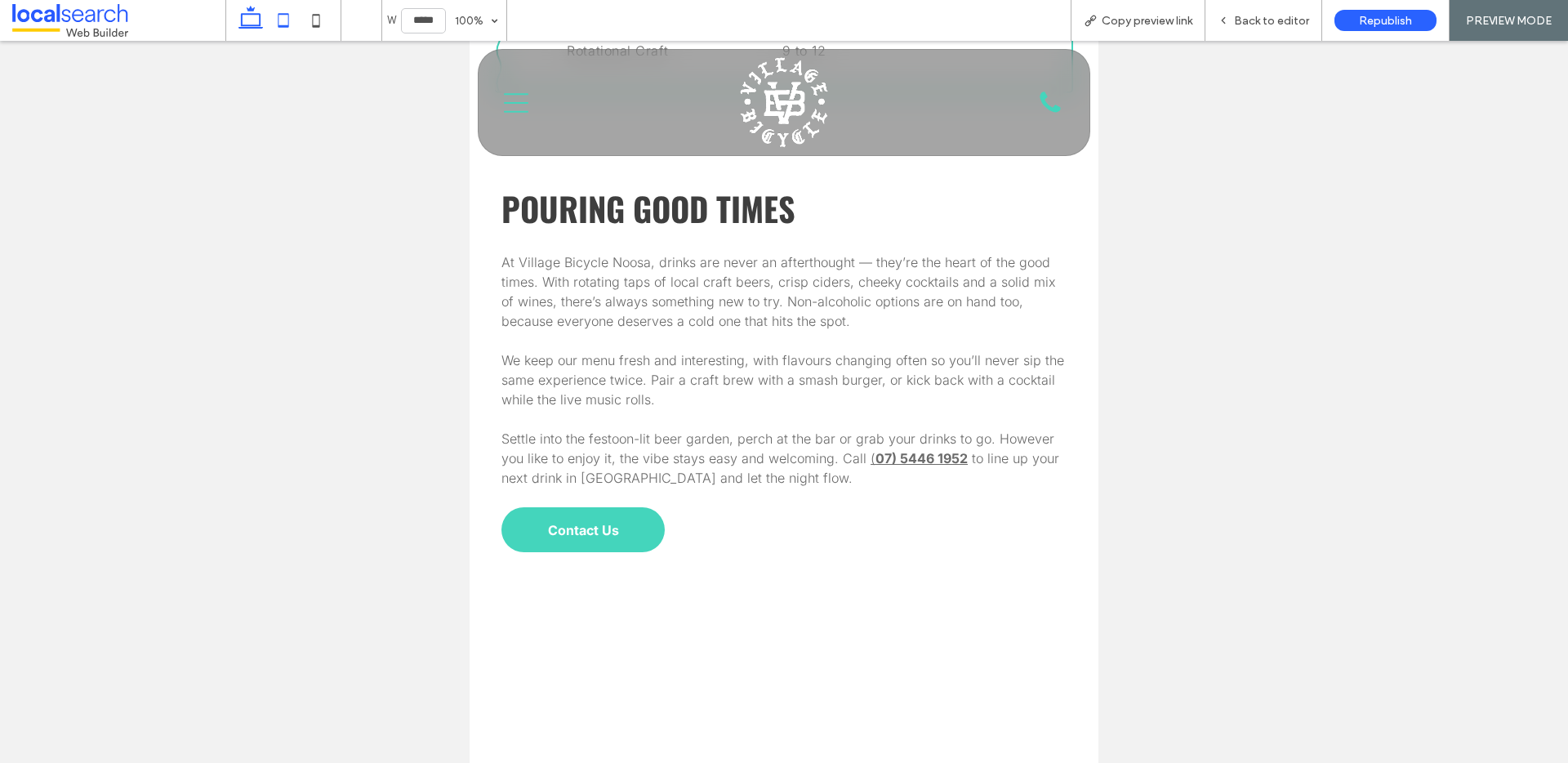
click at [256, 18] on icon at bounding box center [250, 20] width 32 height 32
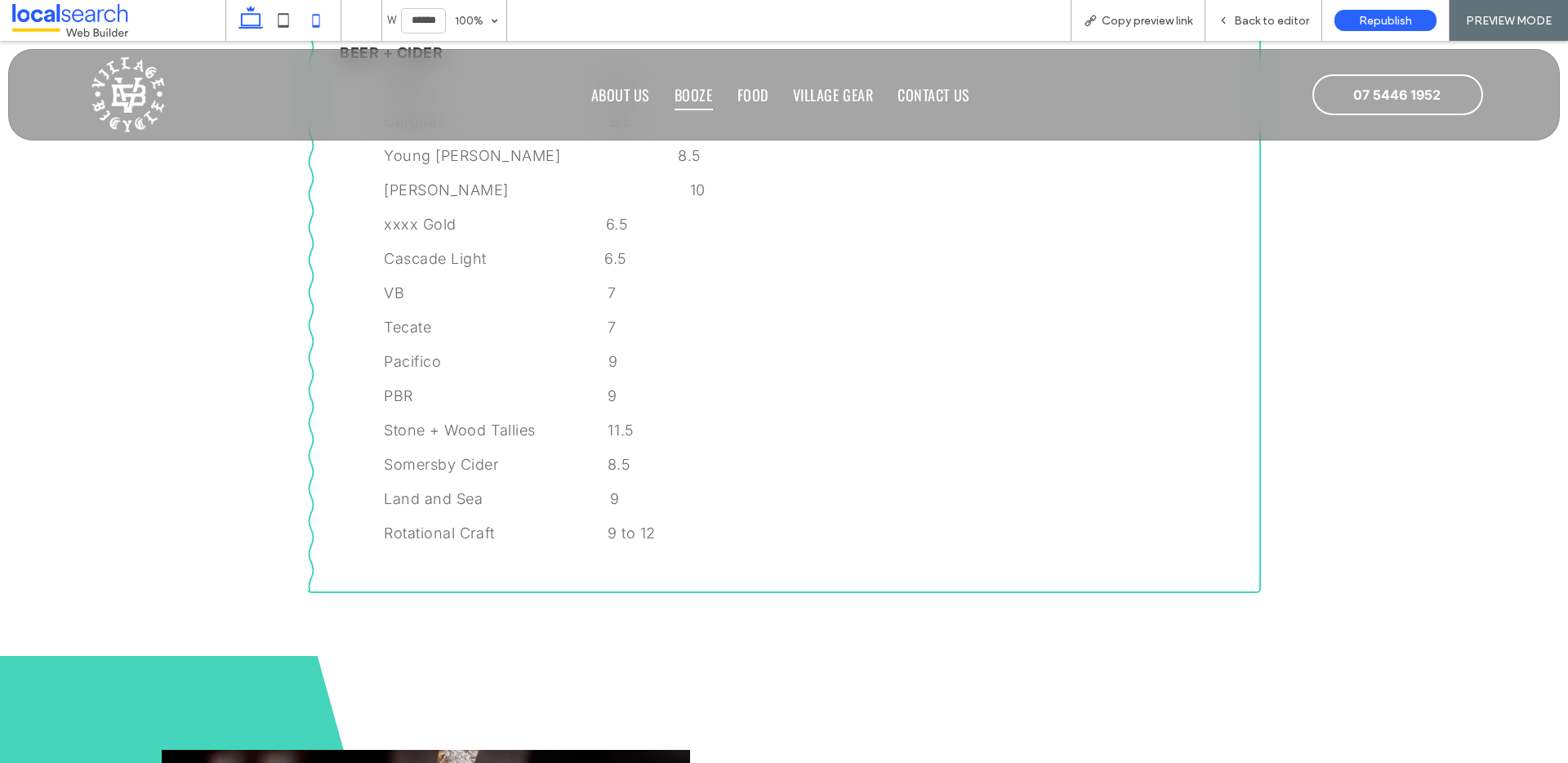
click at [321, 16] on icon at bounding box center [316, 20] width 32 height 32
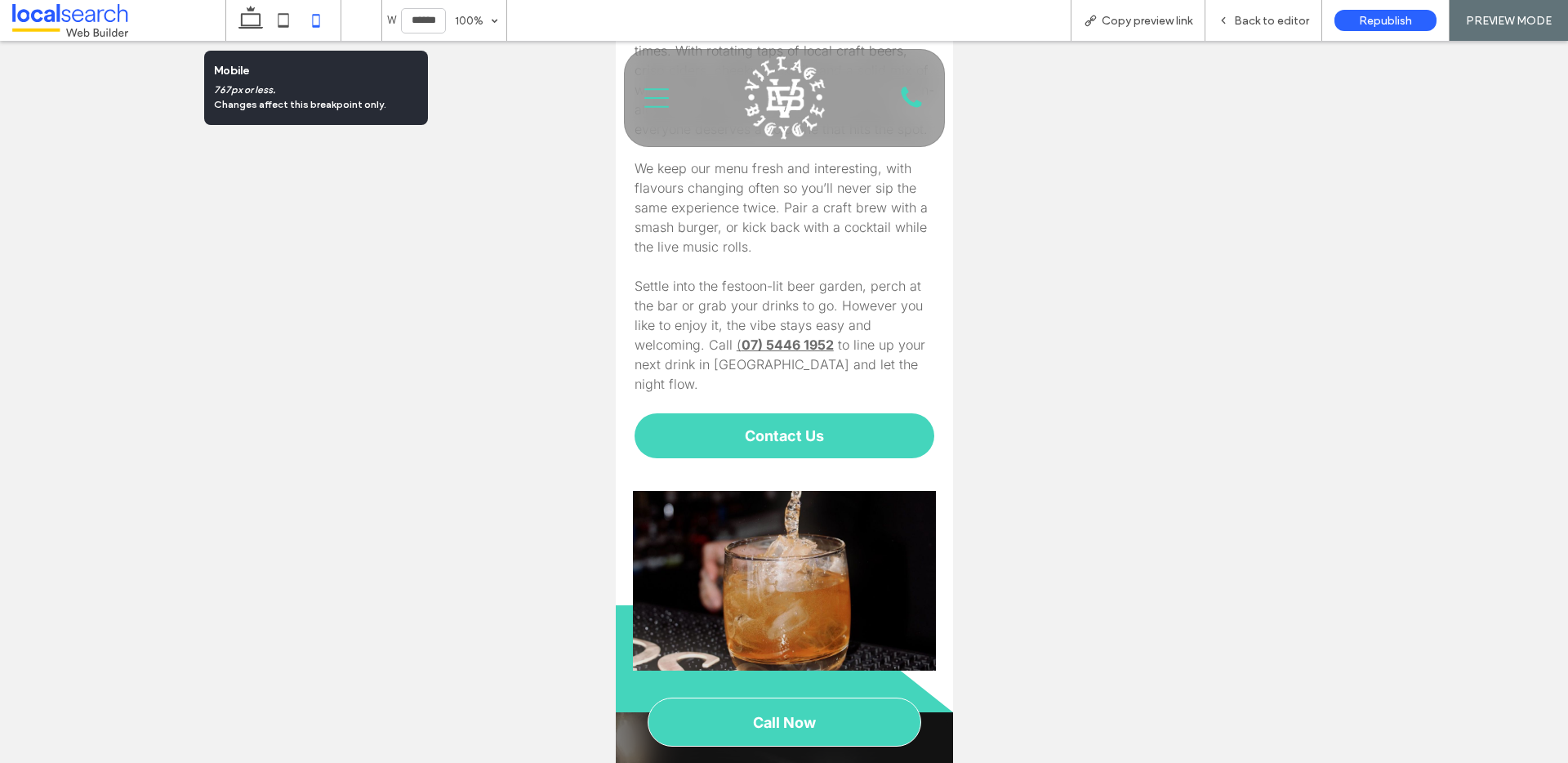
type input "*****"
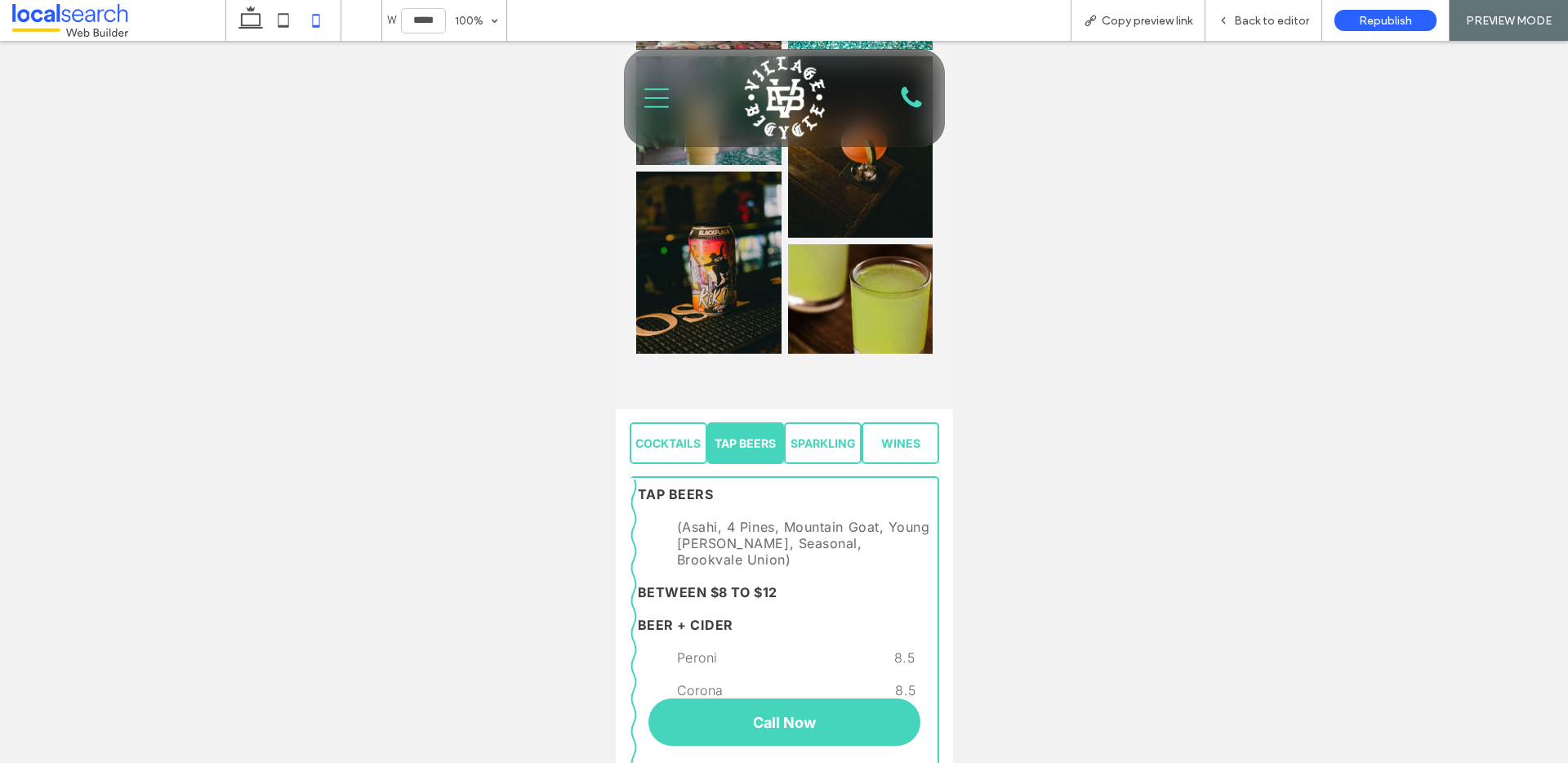
scroll to position [1067, 0]
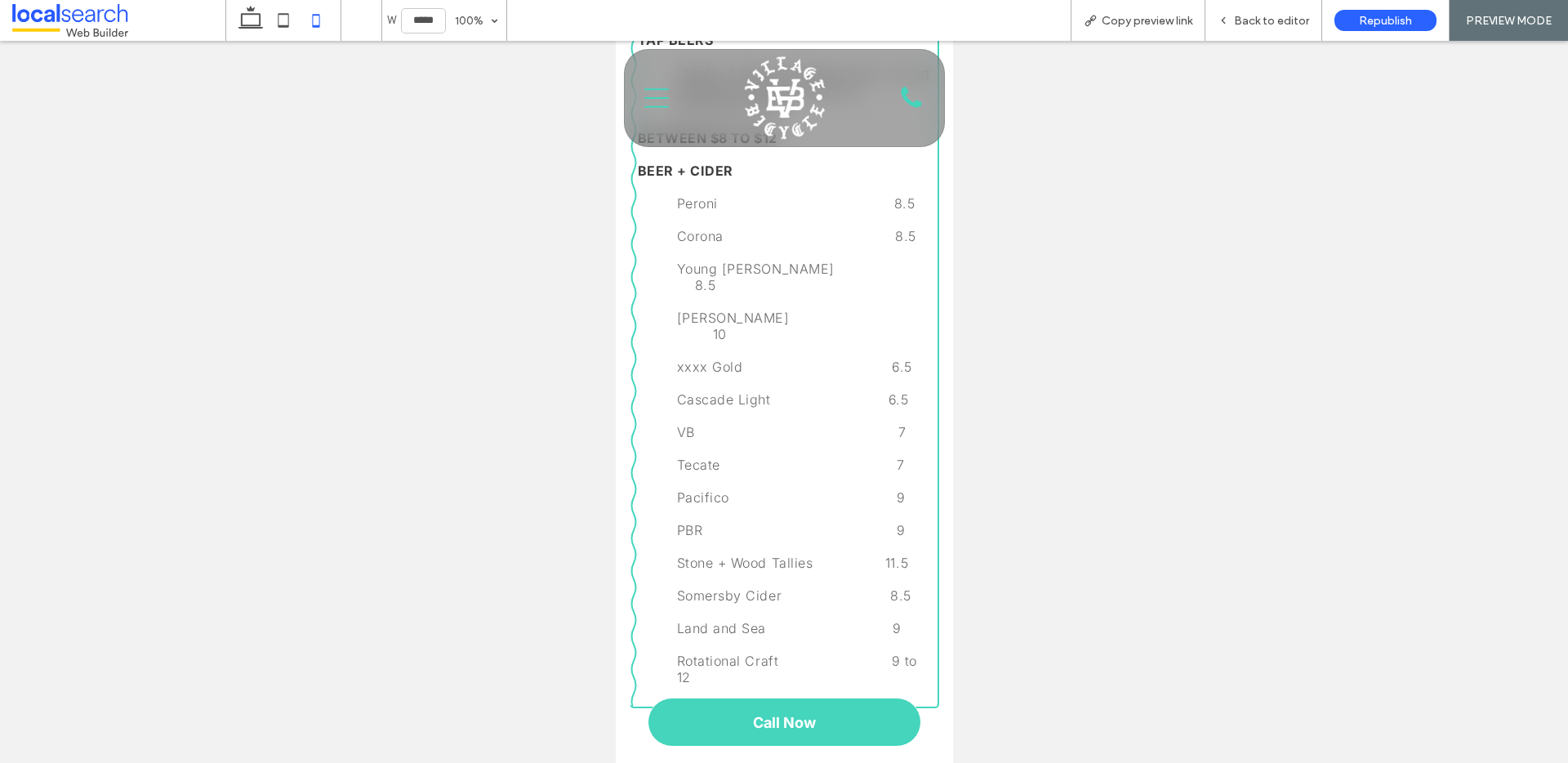
click at [873, 619] on span "Land and Sea 9" at bounding box center [788, 627] width 225 height 17
click at [1252, 15] on span "Back to editor" at bounding box center [1271, 21] width 75 height 14
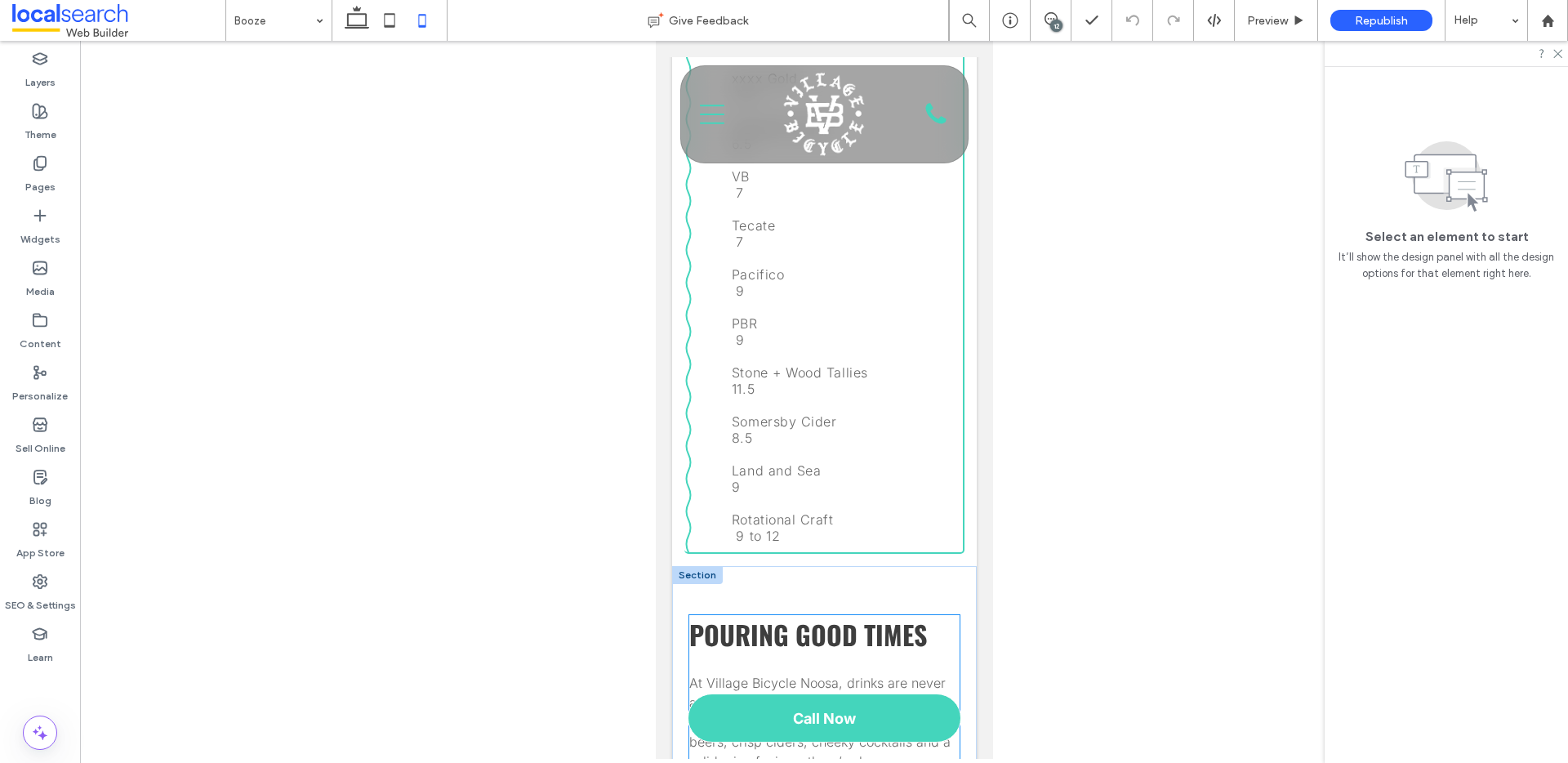
scroll to position [1317, 0]
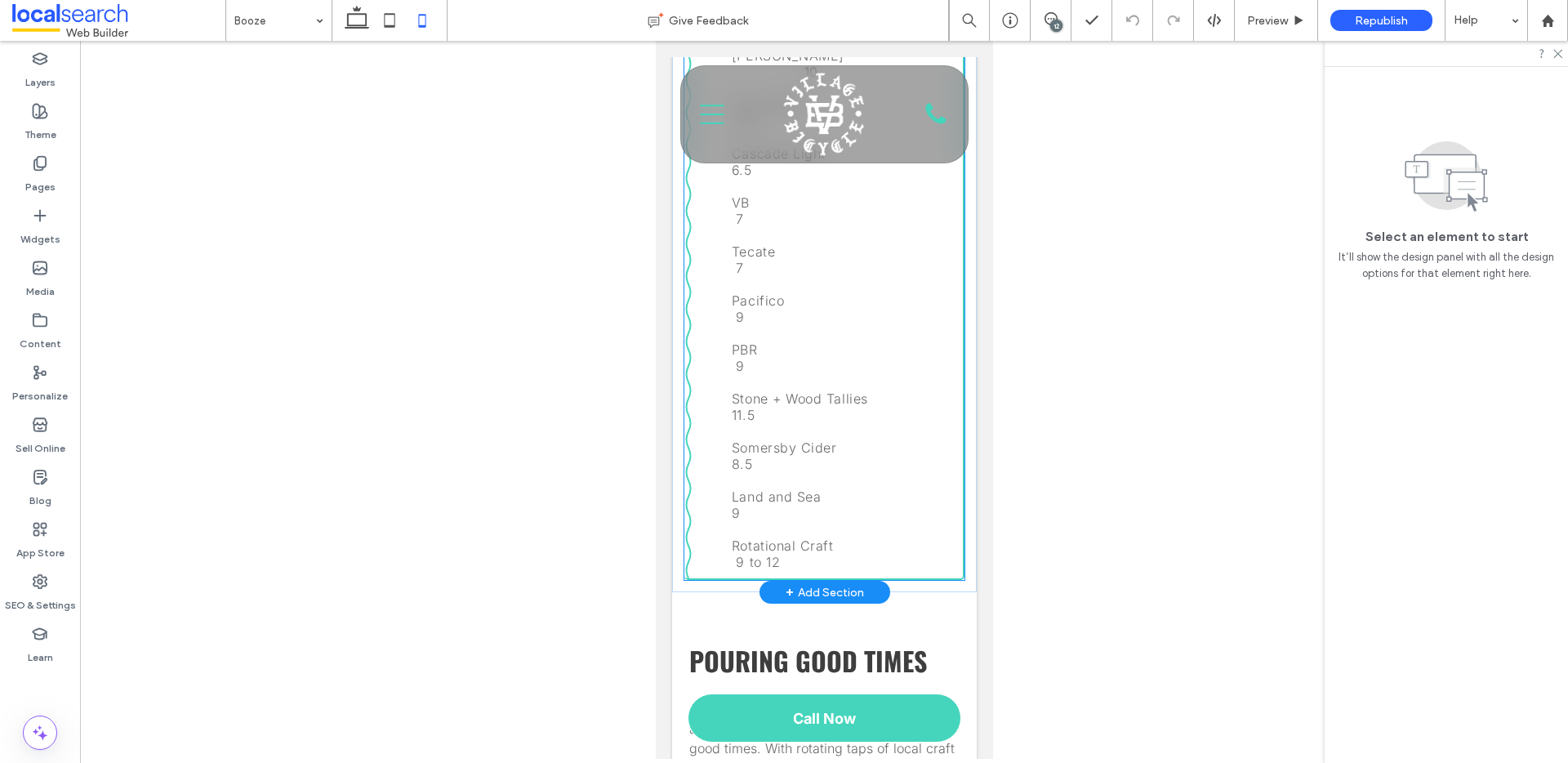
click at [891, 537] on span "Rotational Craft 9 to 12" at bounding box center [833, 553] width 206 height 32
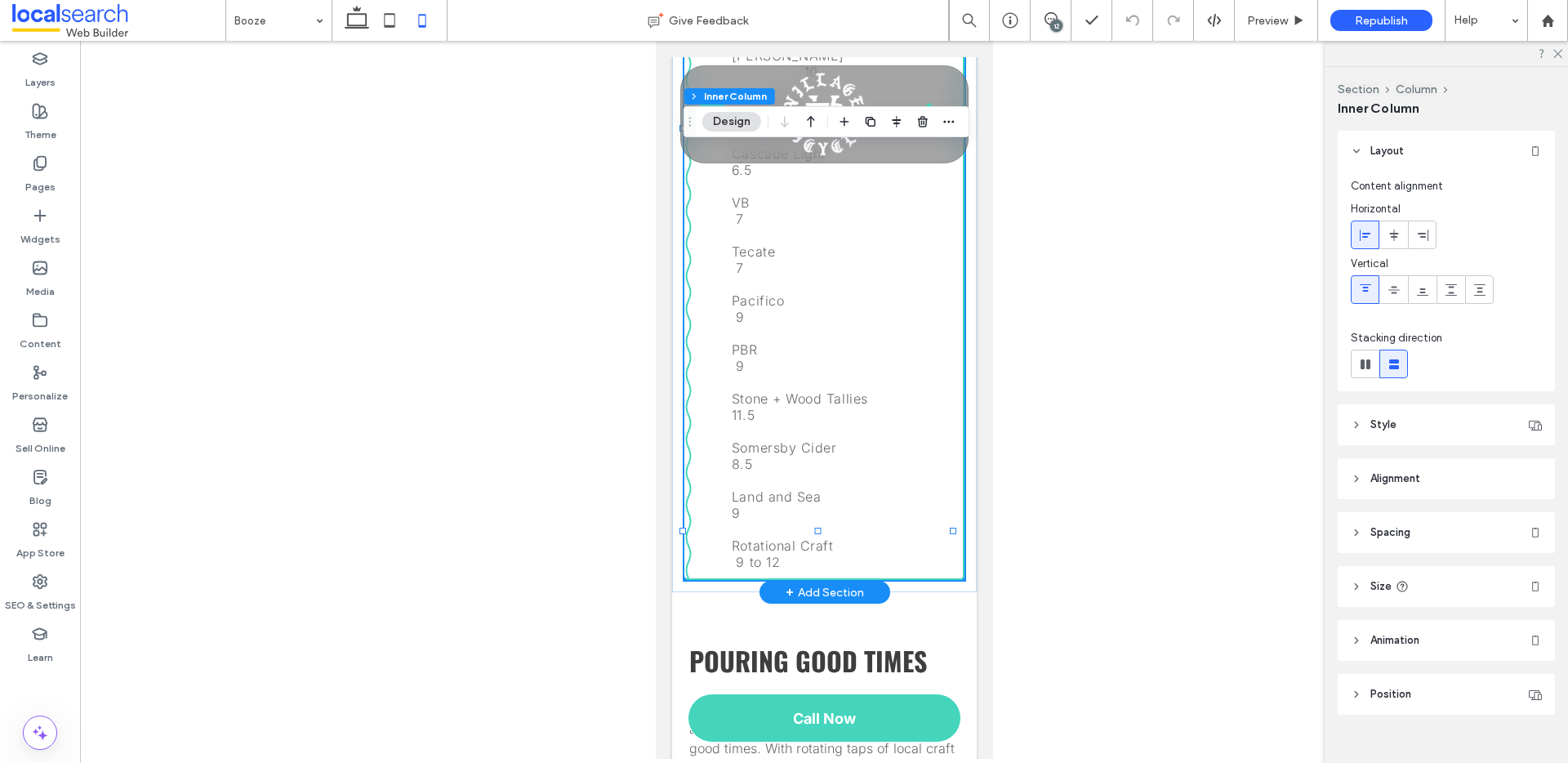
click at [911, 537] on span "Rotational Craft 9 to 12" at bounding box center [833, 553] width 206 height 32
click at [937, 537] on span "Rotational Craft 9 to 12" at bounding box center [833, 553] width 206 height 32
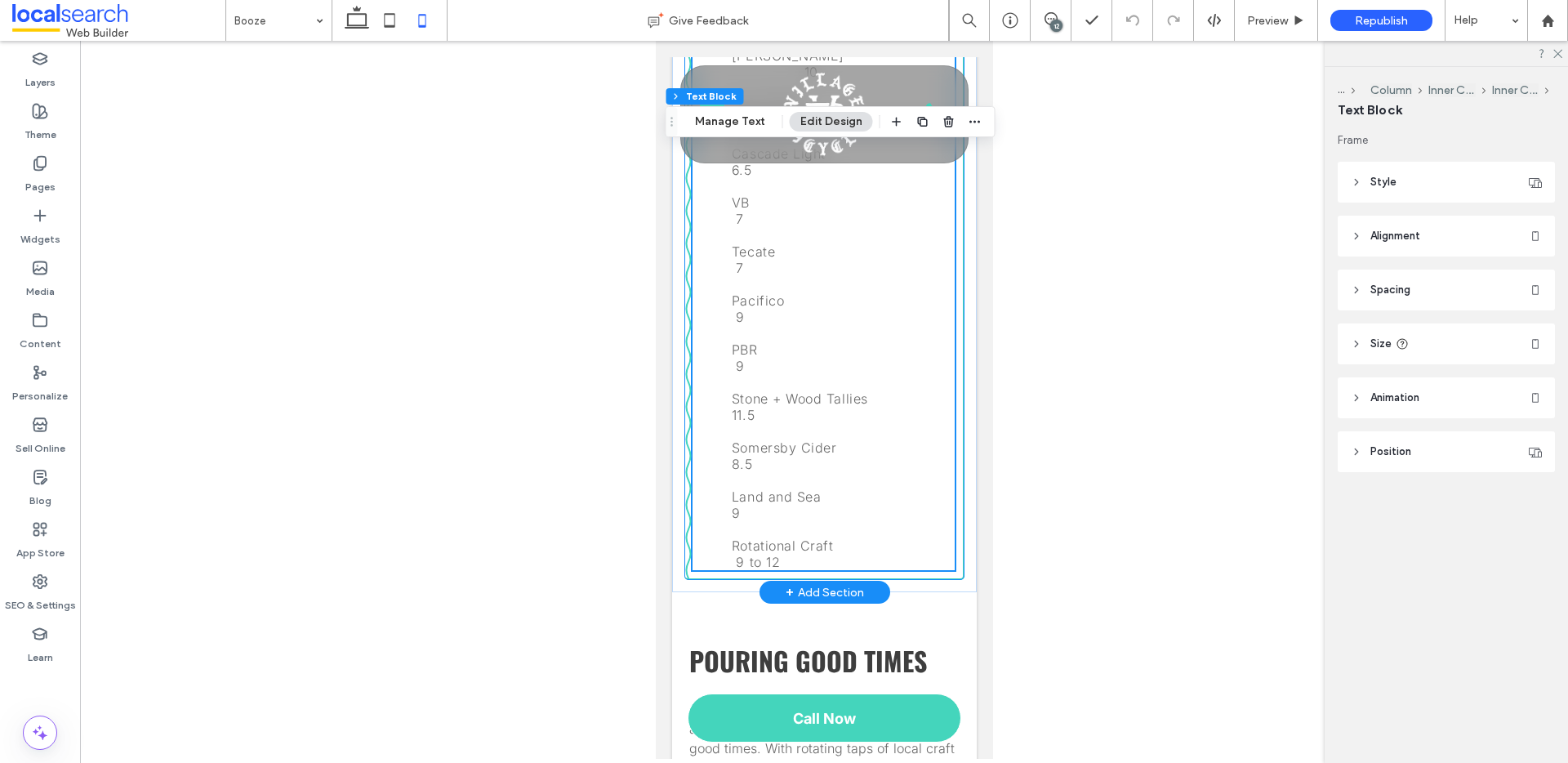
click at [915, 537] on span "Rotational Craft 9 to 12" at bounding box center [833, 553] width 206 height 32
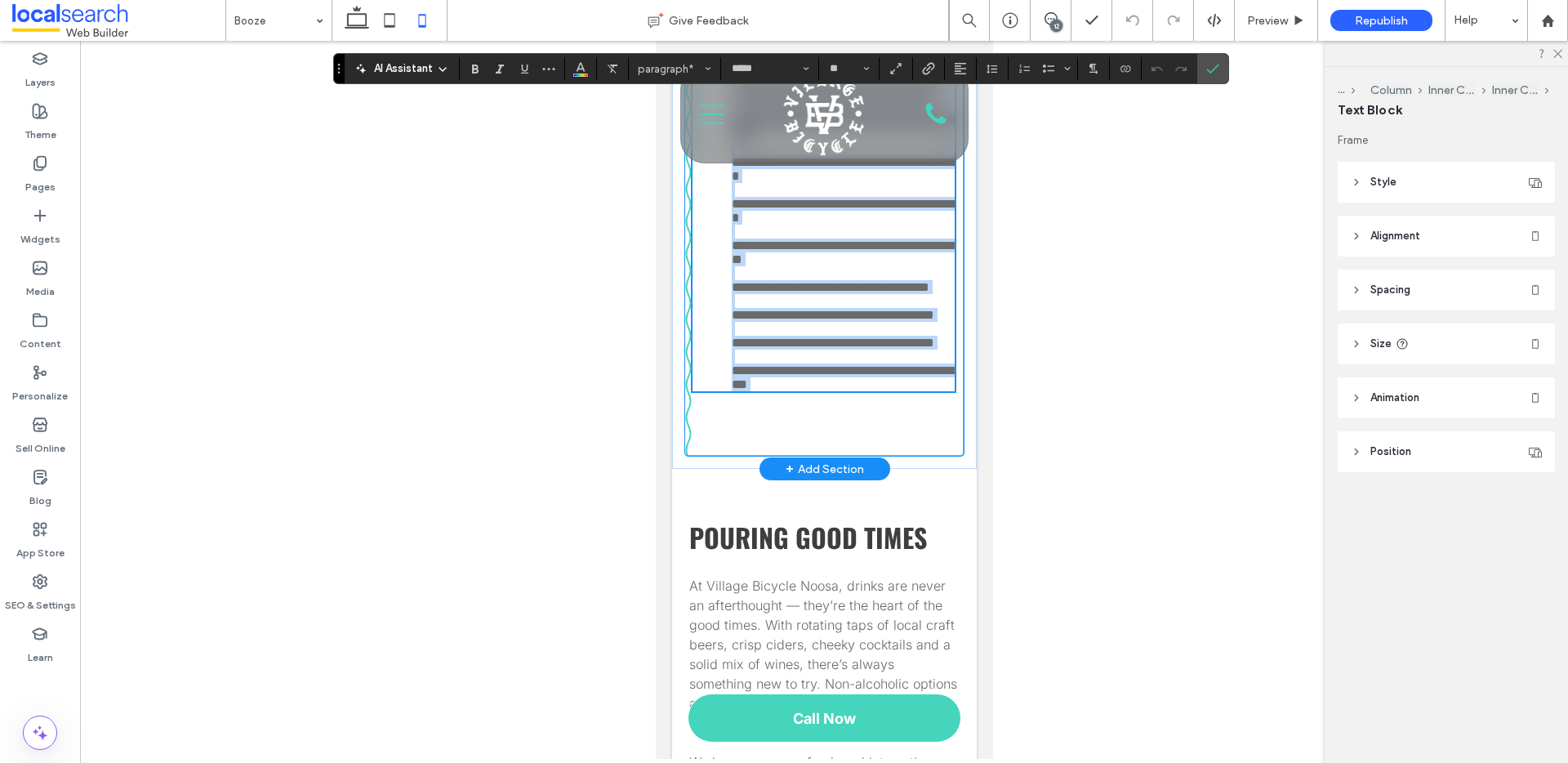
scroll to position [1275, 0]
click at [824, 390] on span "**********" at bounding box center [841, 376] width 221 height 26
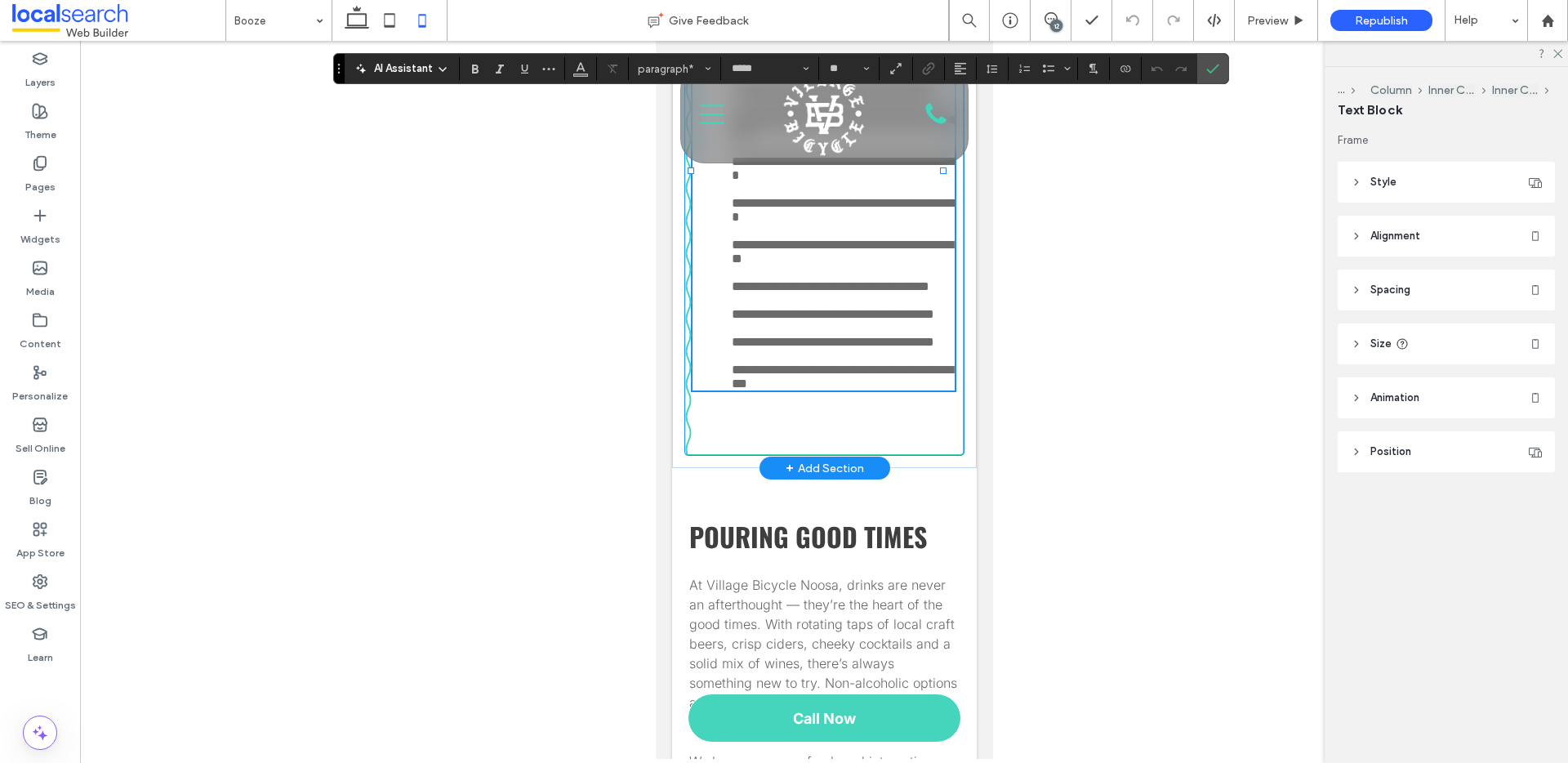
click at [886, 390] on p "**********" at bounding box center [823, 376] width 262 height 27
click at [739, 390] on span "**********" at bounding box center [841, 376] width 221 height 26
click at [1209, 68] on icon "Confirm" at bounding box center [1211, 68] width 13 height 13
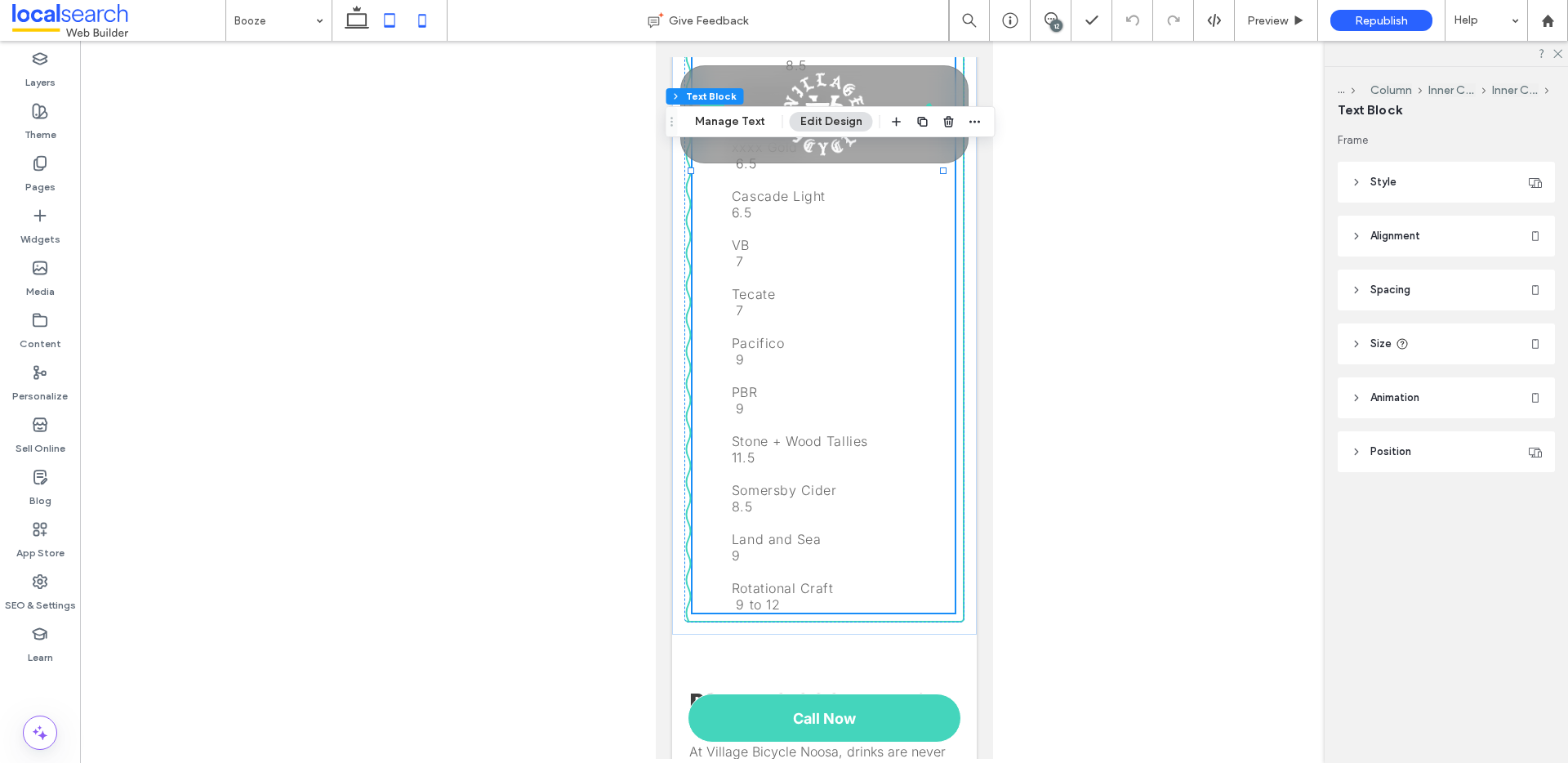
click at [388, 21] on icon at bounding box center [389, 20] width 32 height 32
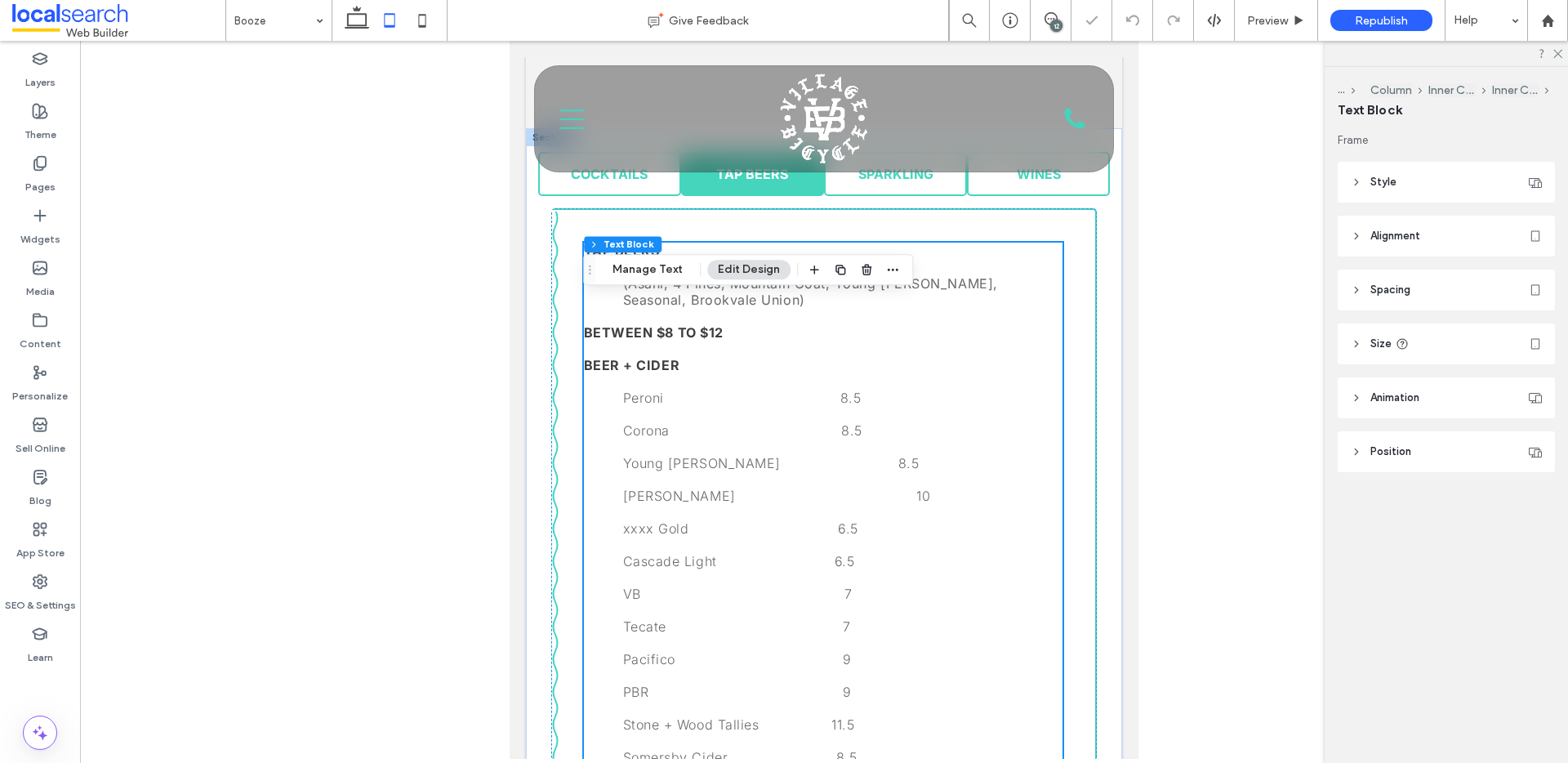
scroll to position [614, 0]
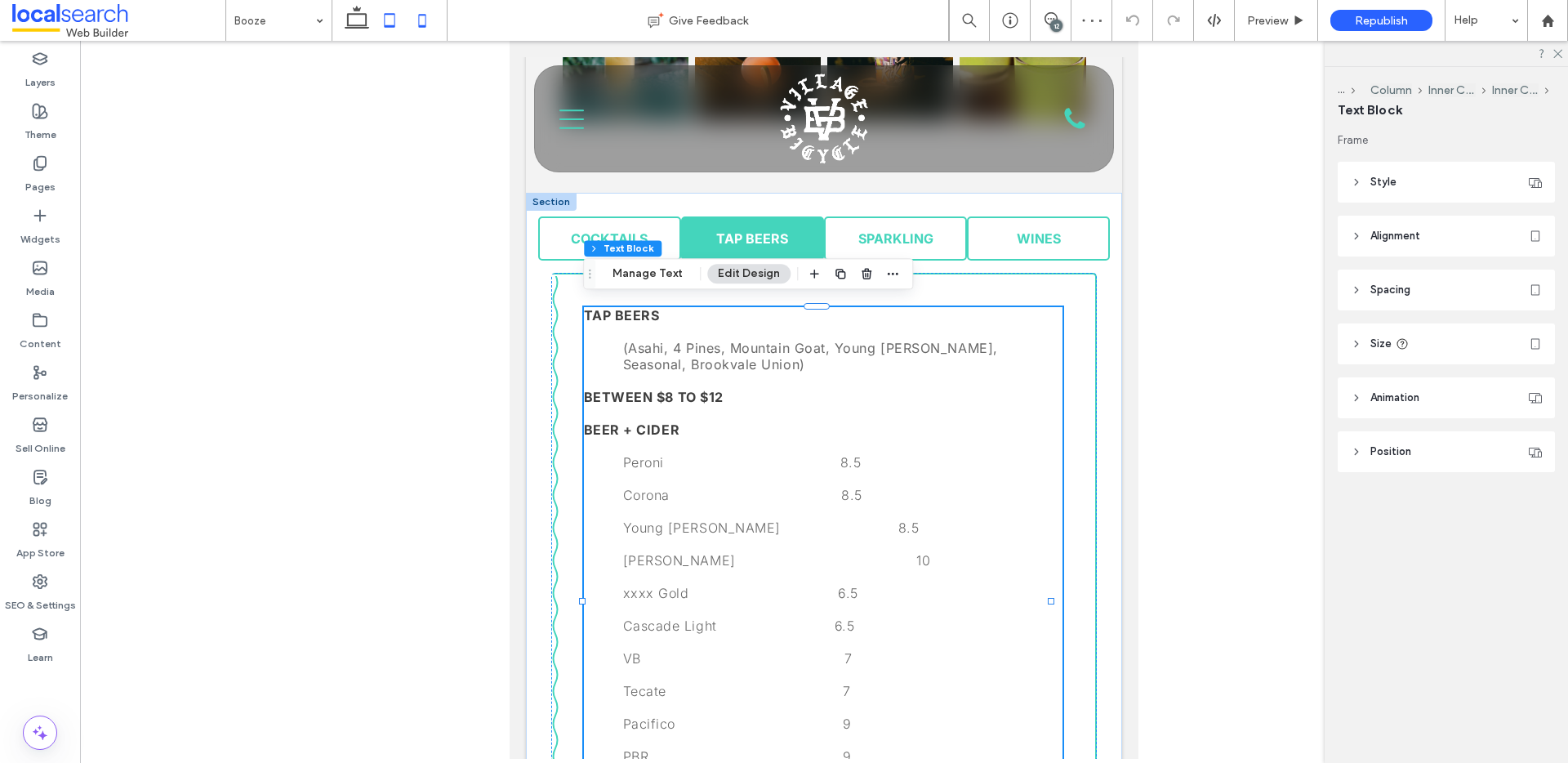
drag, startPoint x: 419, startPoint y: 21, endPoint x: 422, endPoint y: 31, distance: 10.4
click at [419, 21] on icon at bounding box center [421, 20] width 32 height 32
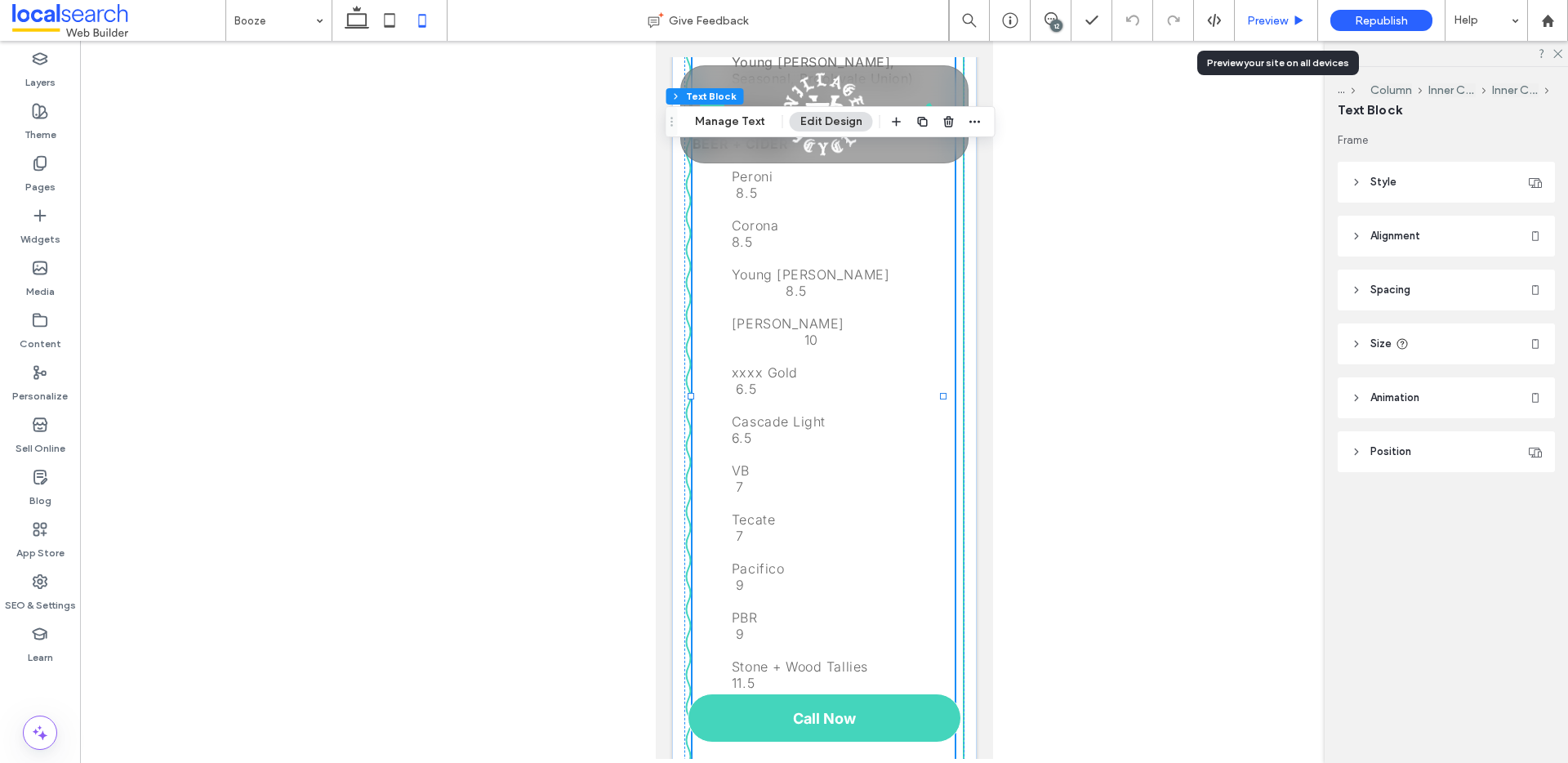
click at [1256, 22] on span "Preview" at bounding box center [1267, 21] width 41 height 14
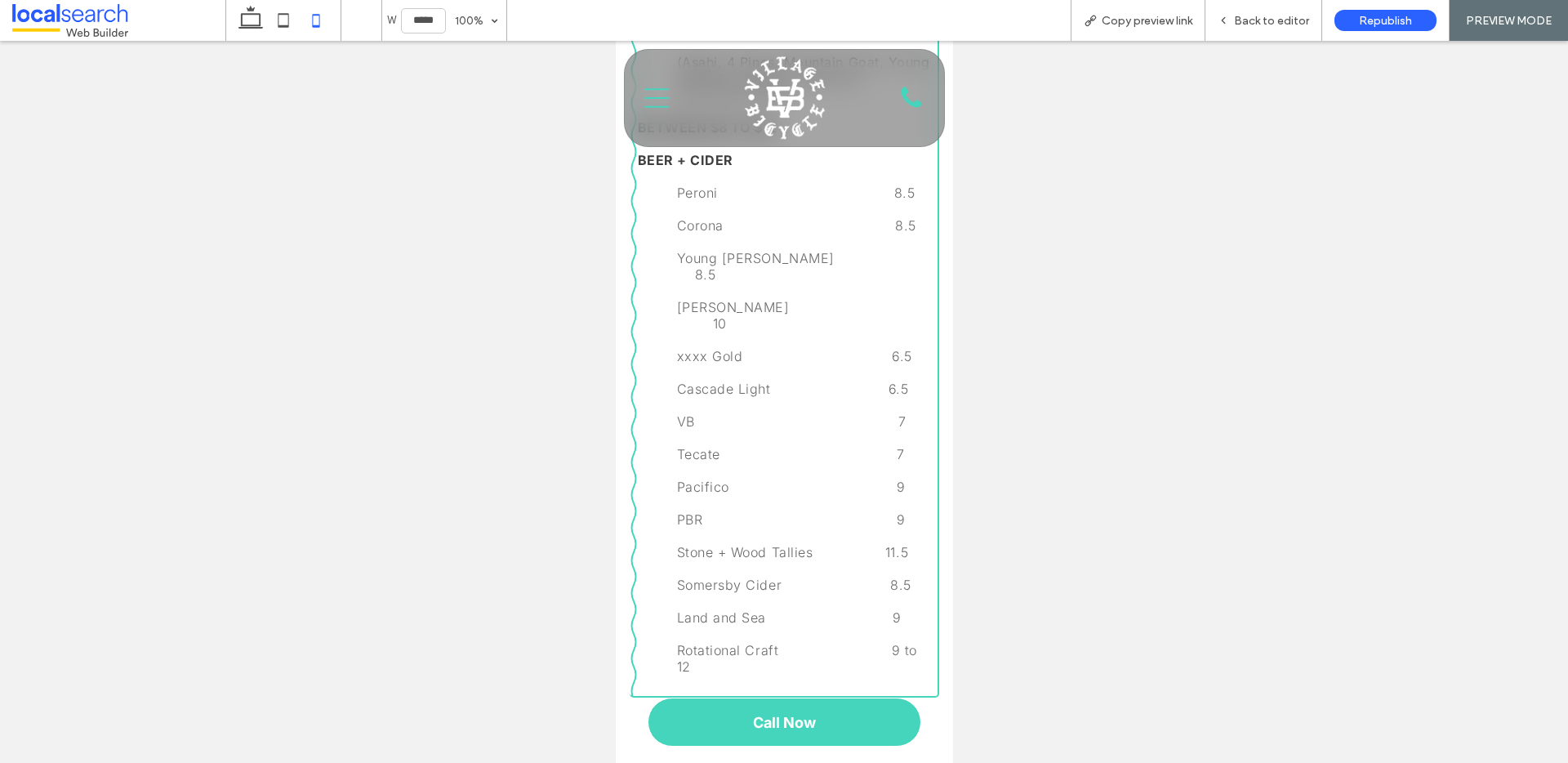
scroll to position [1077, 0]
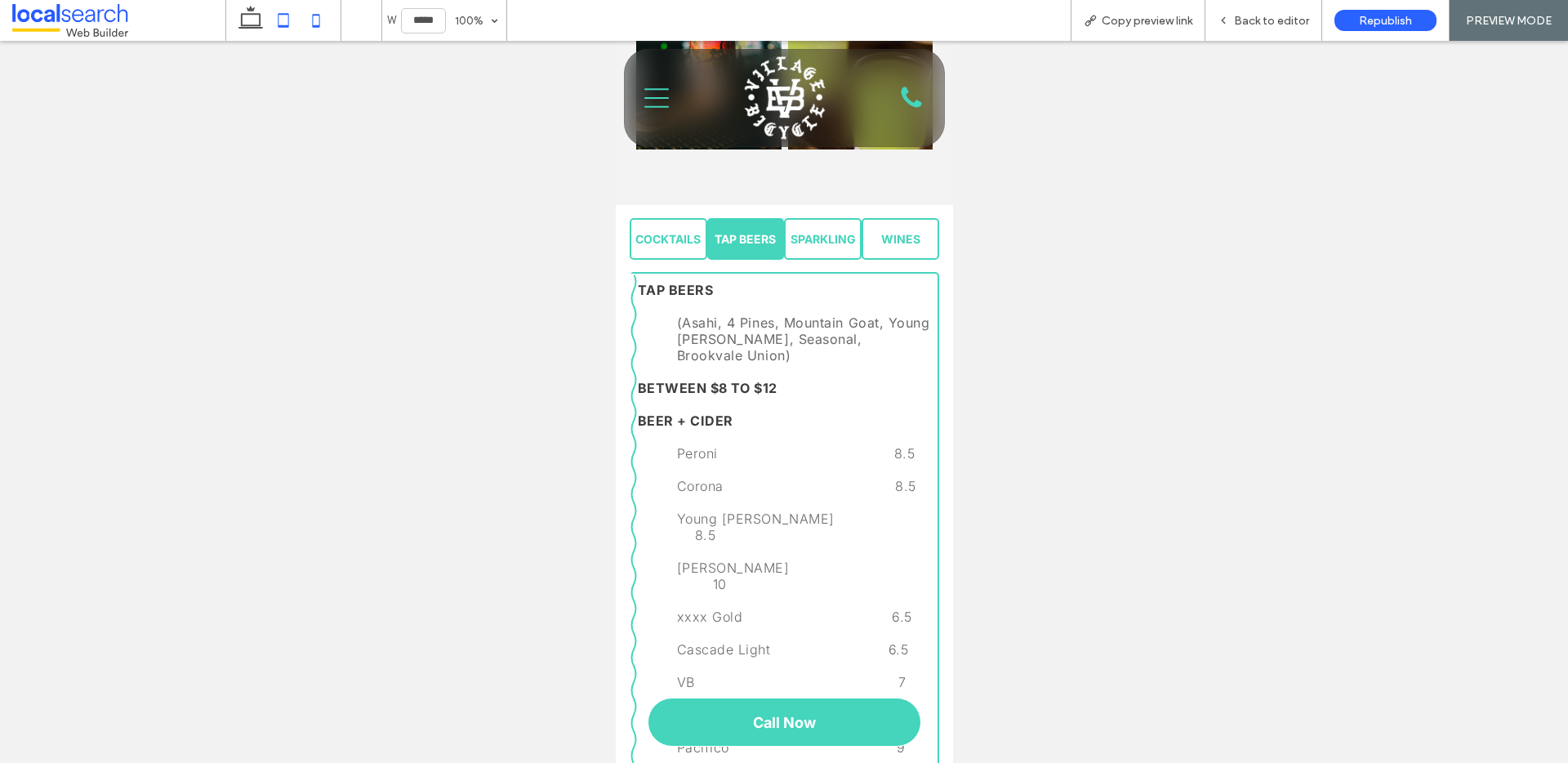
click at [284, 21] on icon at bounding box center [282, 20] width 32 height 32
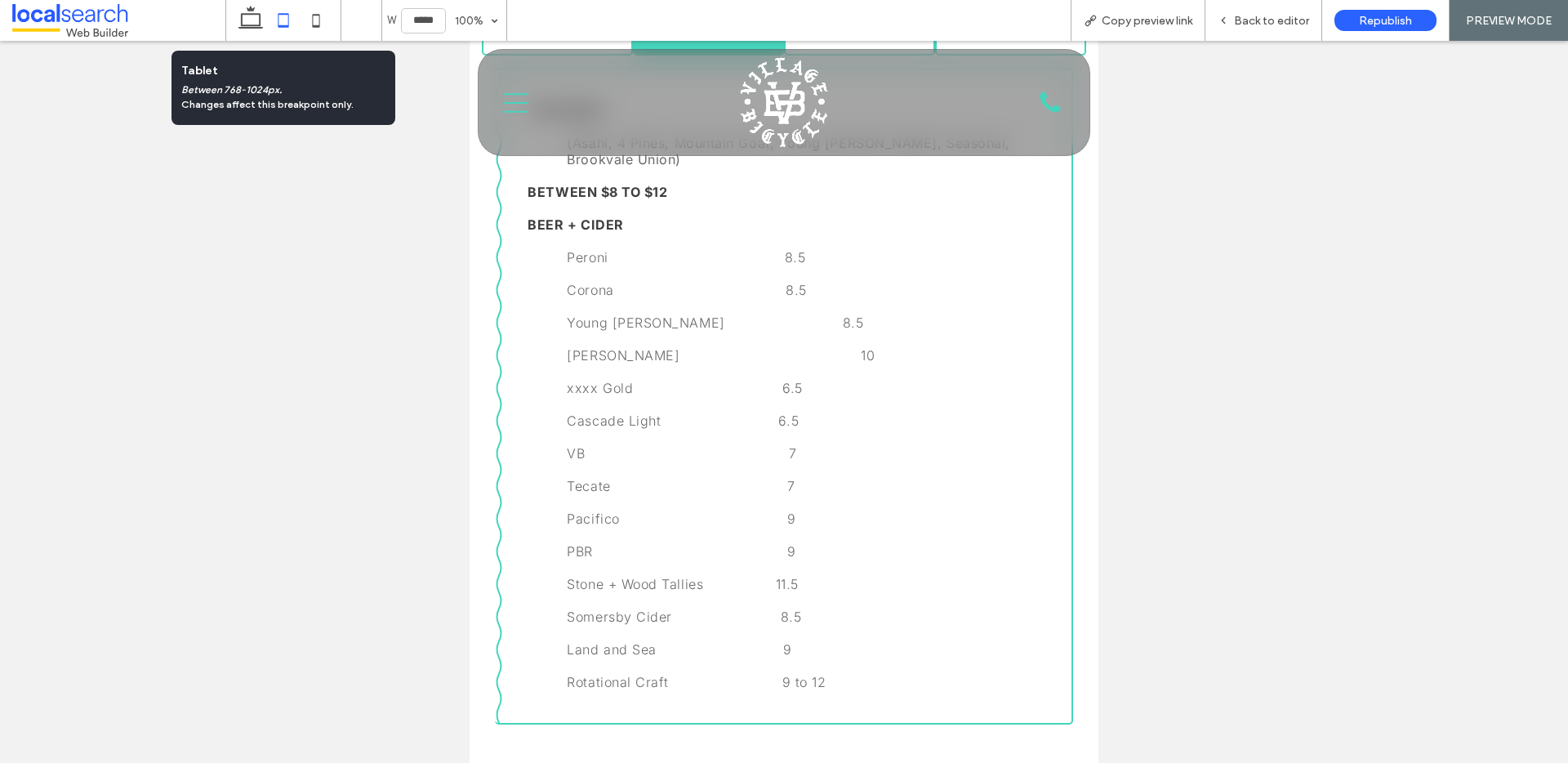
scroll to position [806, 0]
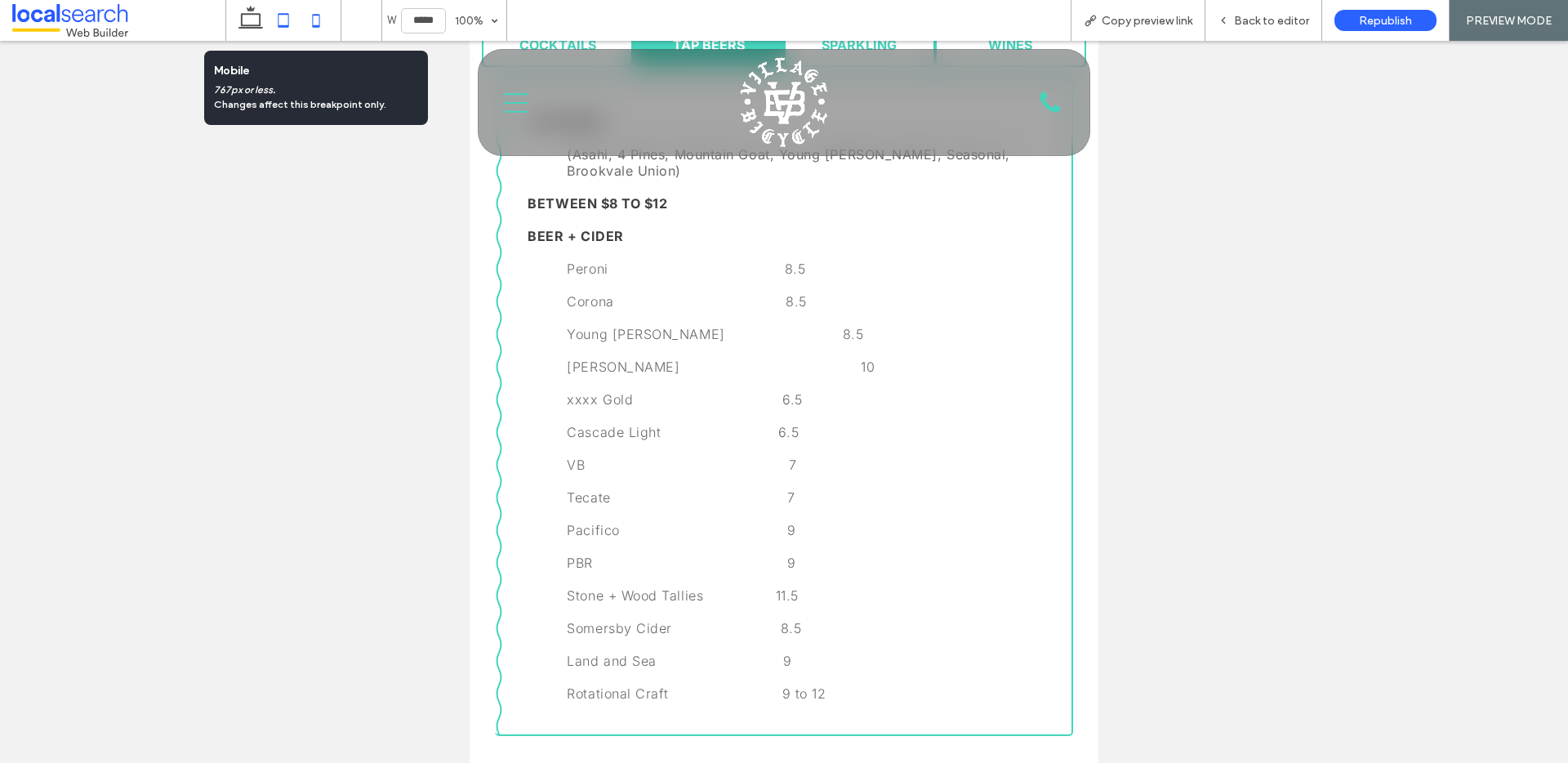
click at [320, 20] on icon at bounding box center [316, 20] width 32 height 32
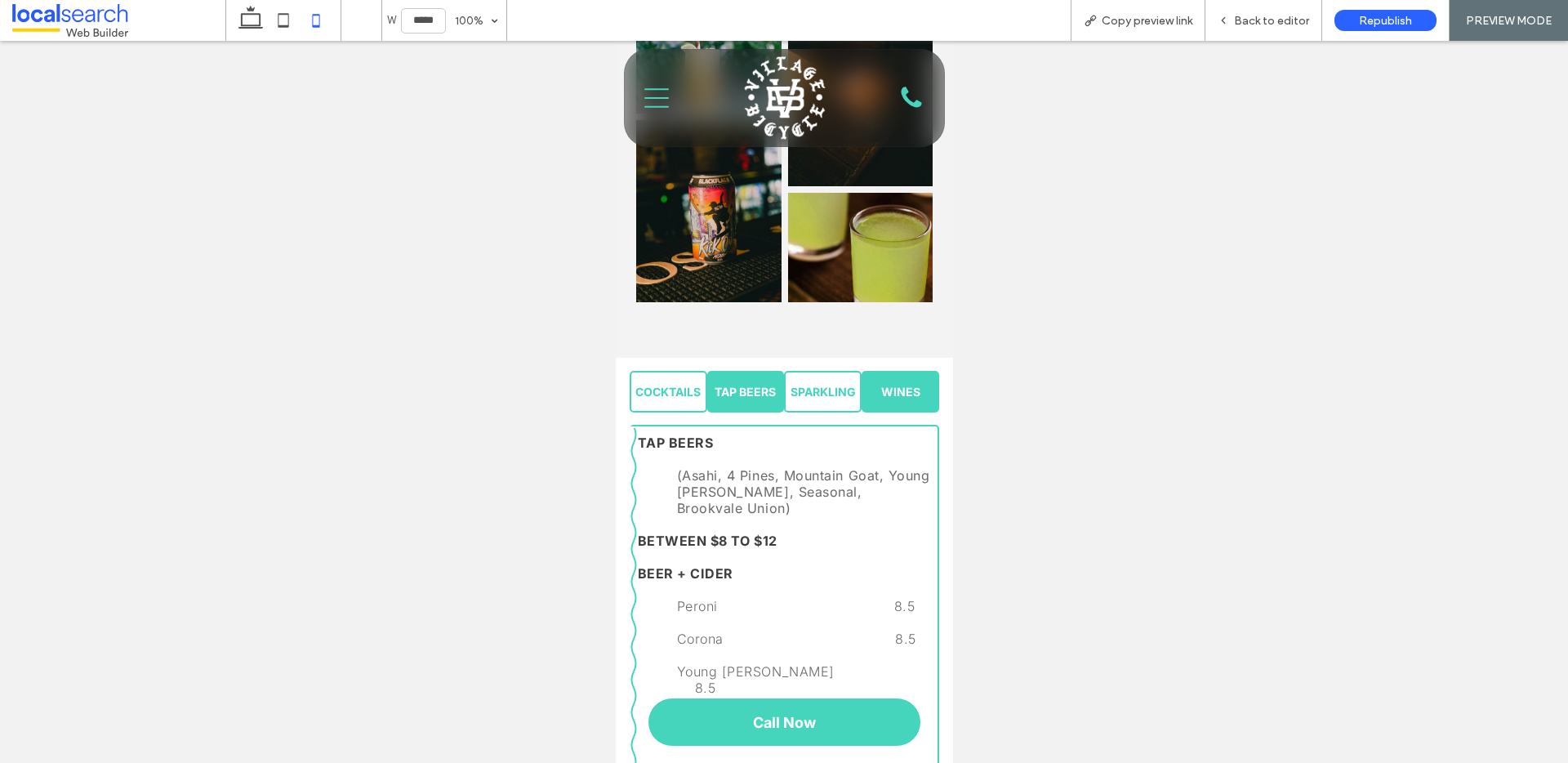
scroll to position [695, 0]
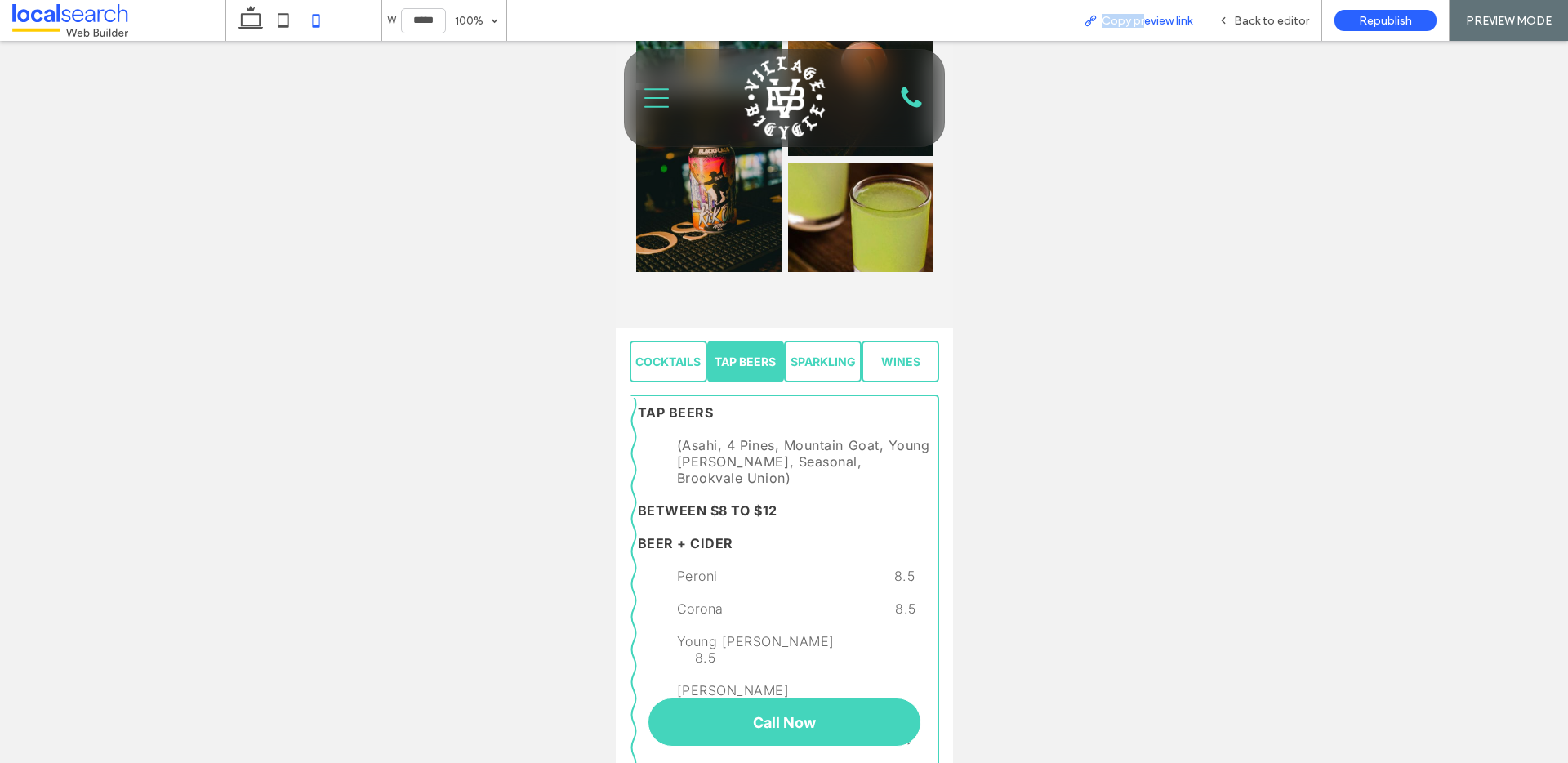
click at [1145, 14] on span "Copy preview link" at bounding box center [1146, 21] width 91 height 14
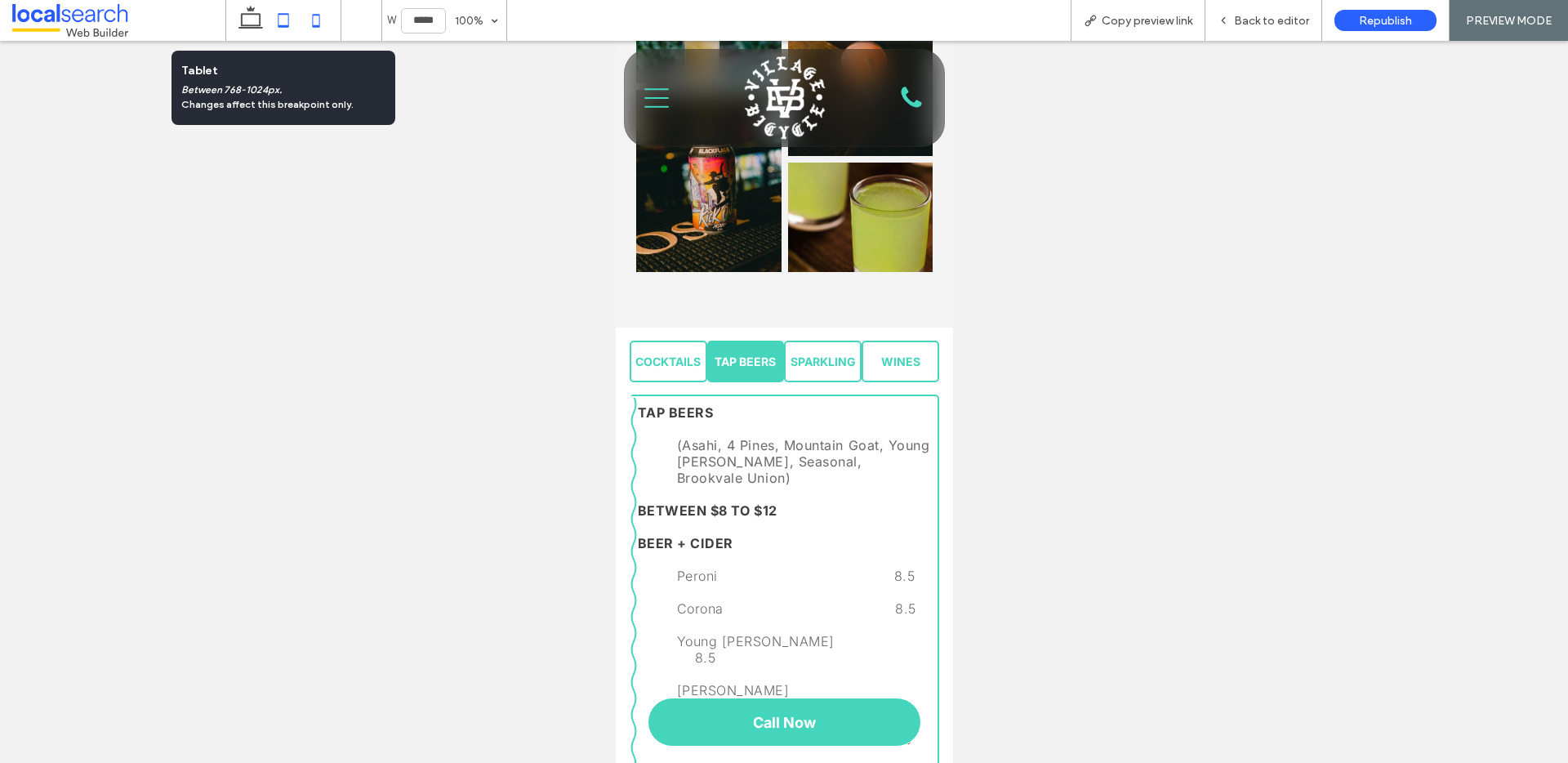
click at [286, 23] on icon at bounding box center [282, 20] width 32 height 32
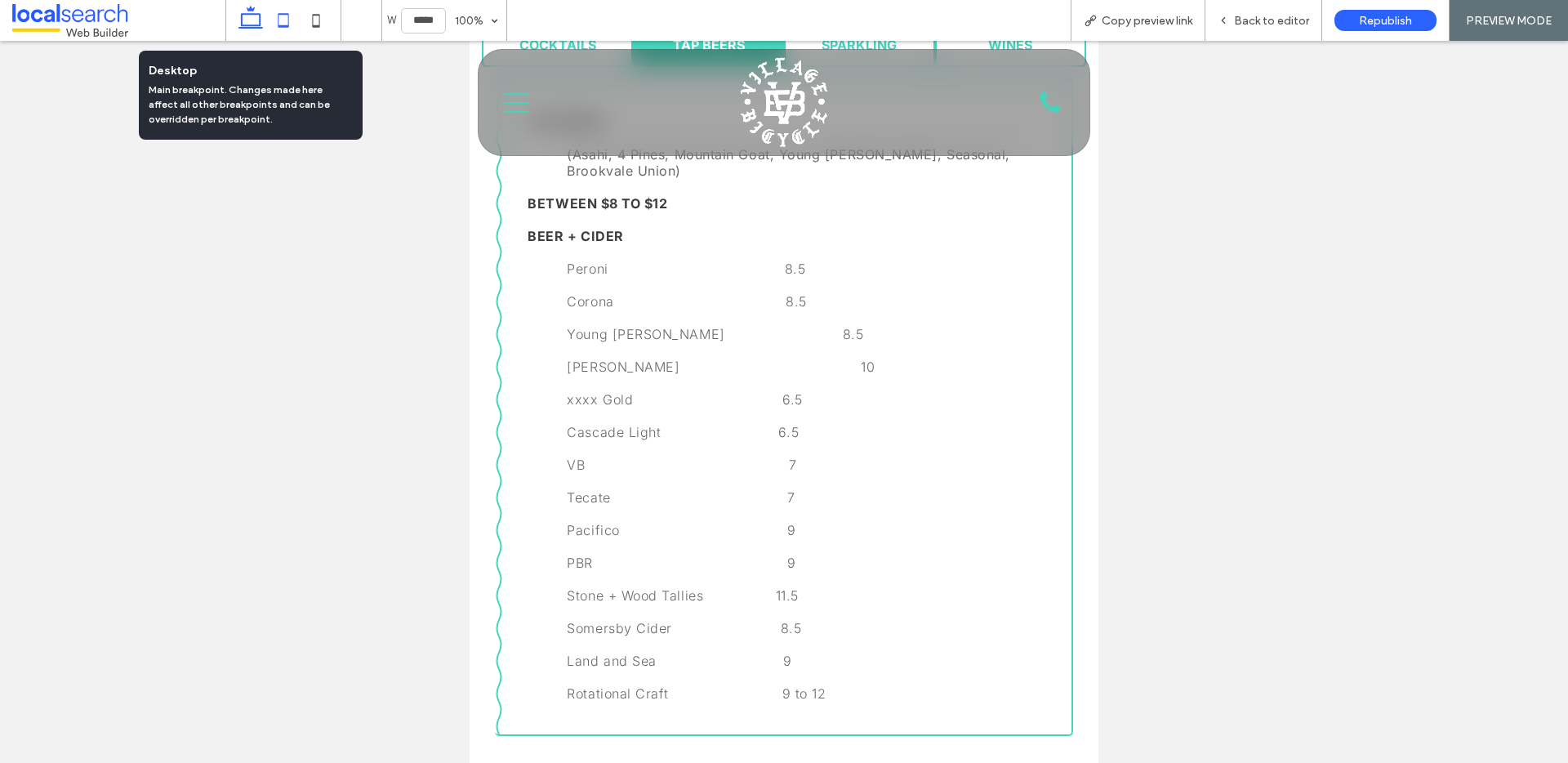
click at [249, 22] on icon at bounding box center [250, 20] width 32 height 32
type input "******"
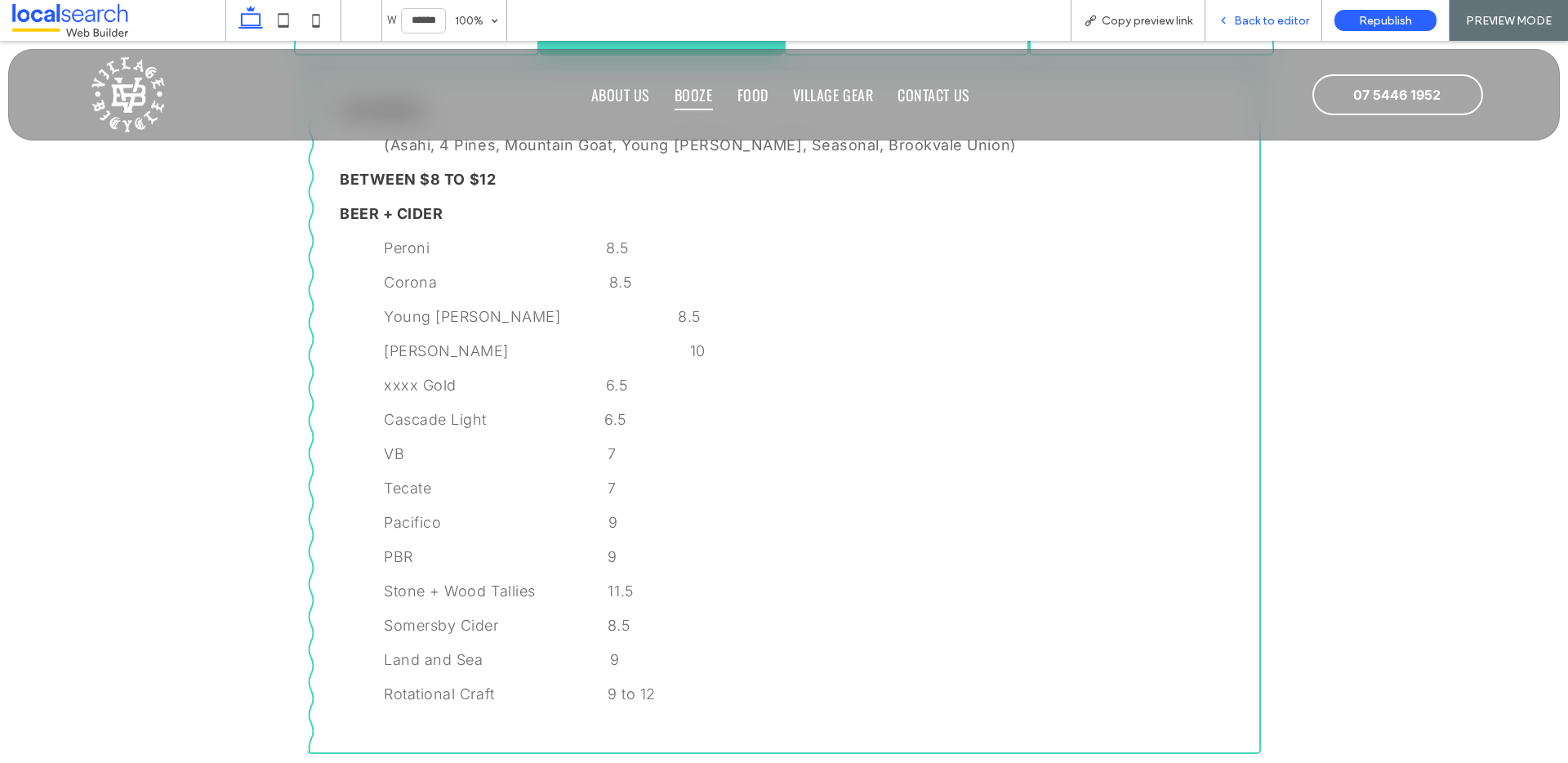
click at [1262, 23] on span "Back to editor" at bounding box center [1271, 21] width 75 height 14
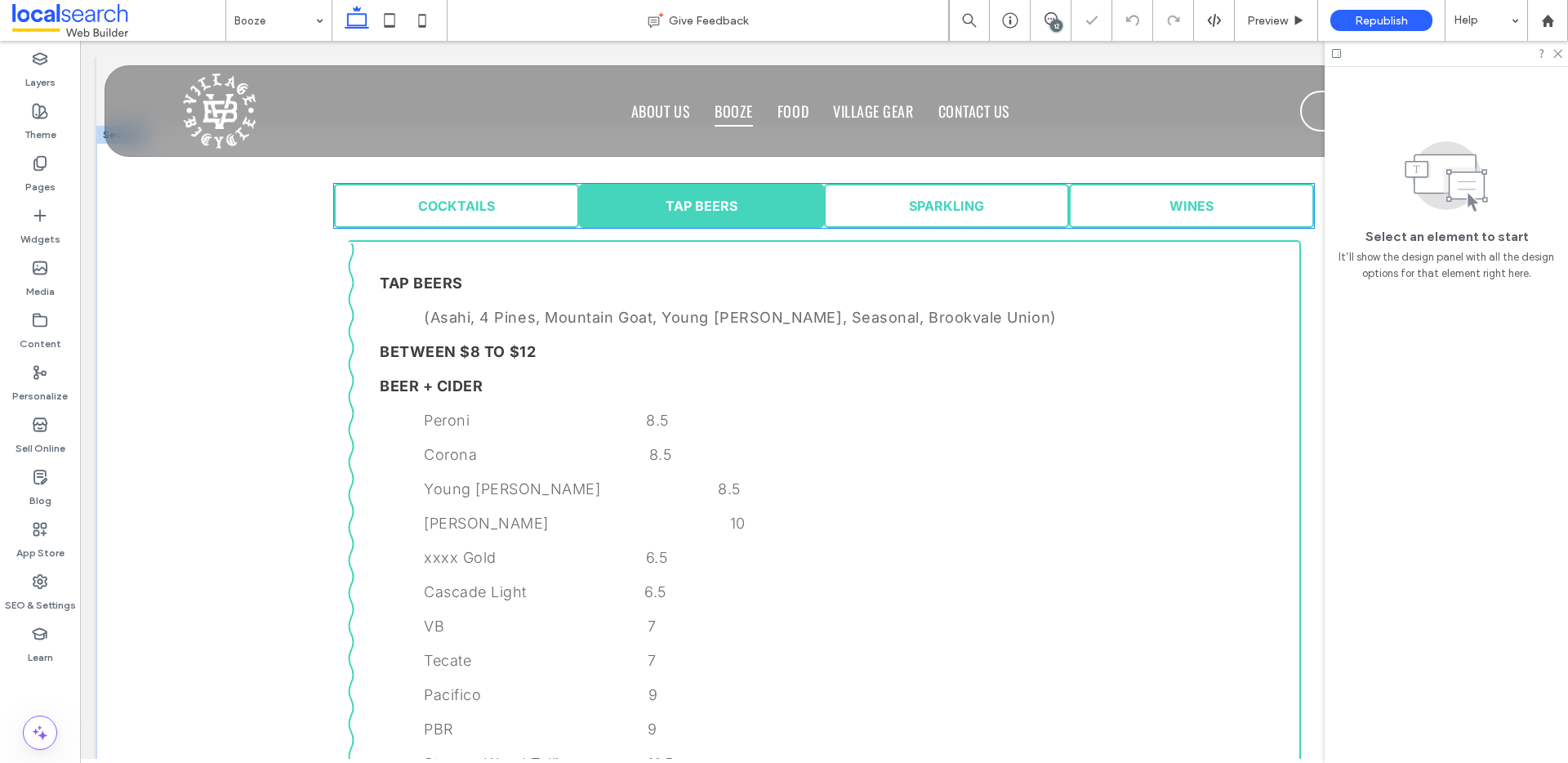
scroll to position [1116, 0]
click at [380, 20] on icon at bounding box center [389, 20] width 32 height 32
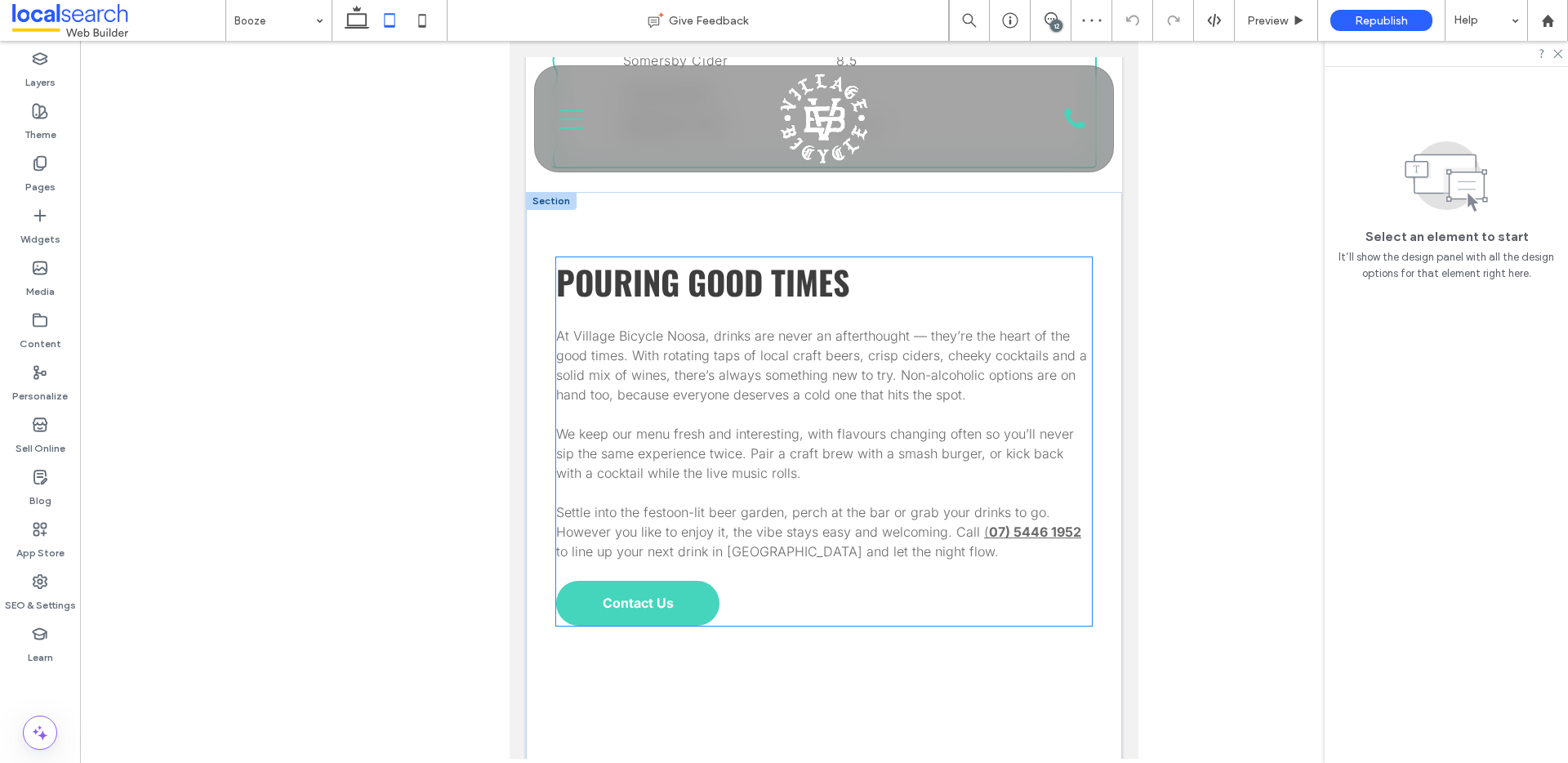
scroll to position [1189, 0]
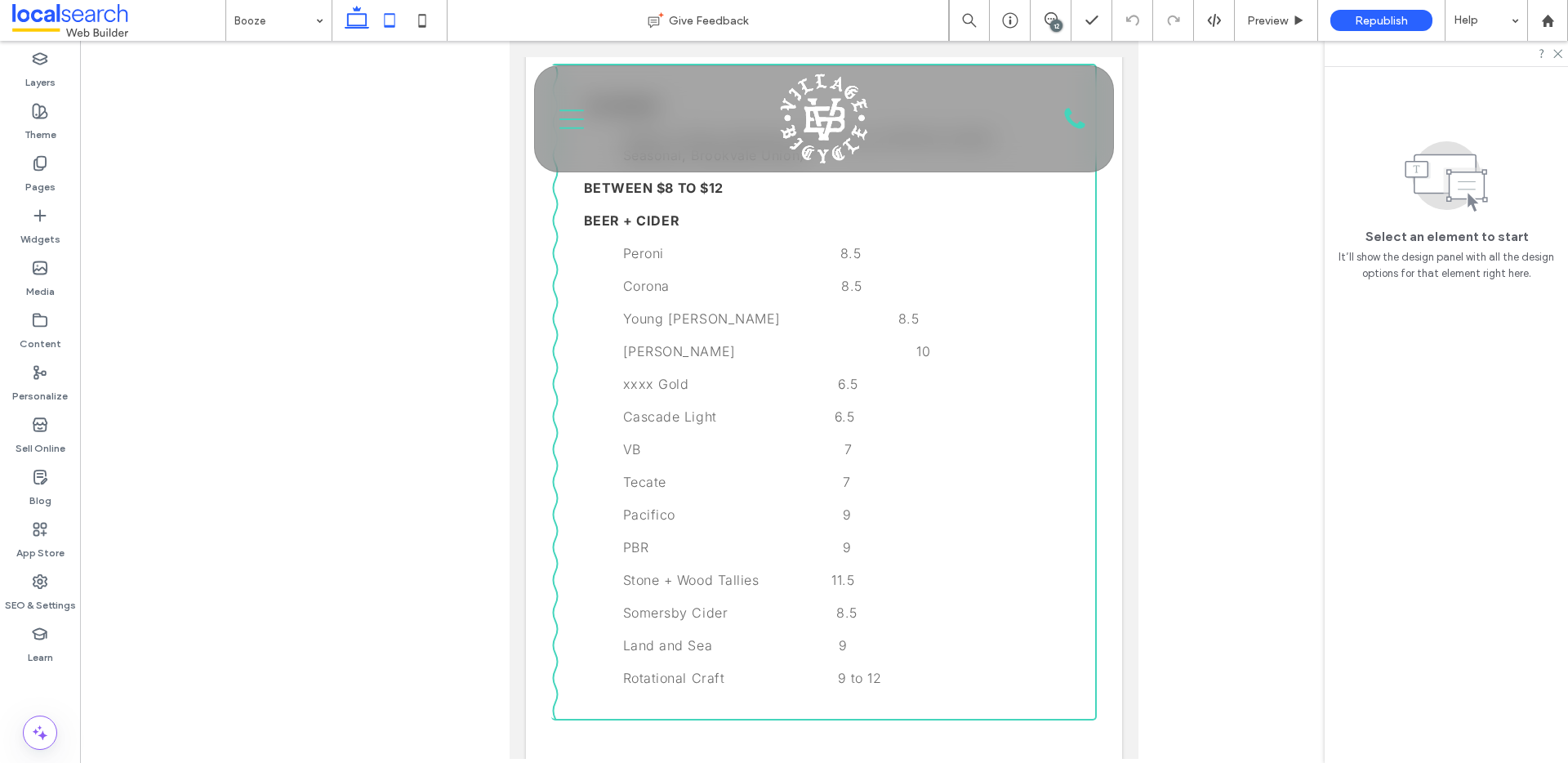
click at [351, 23] on icon at bounding box center [356, 20] width 32 height 32
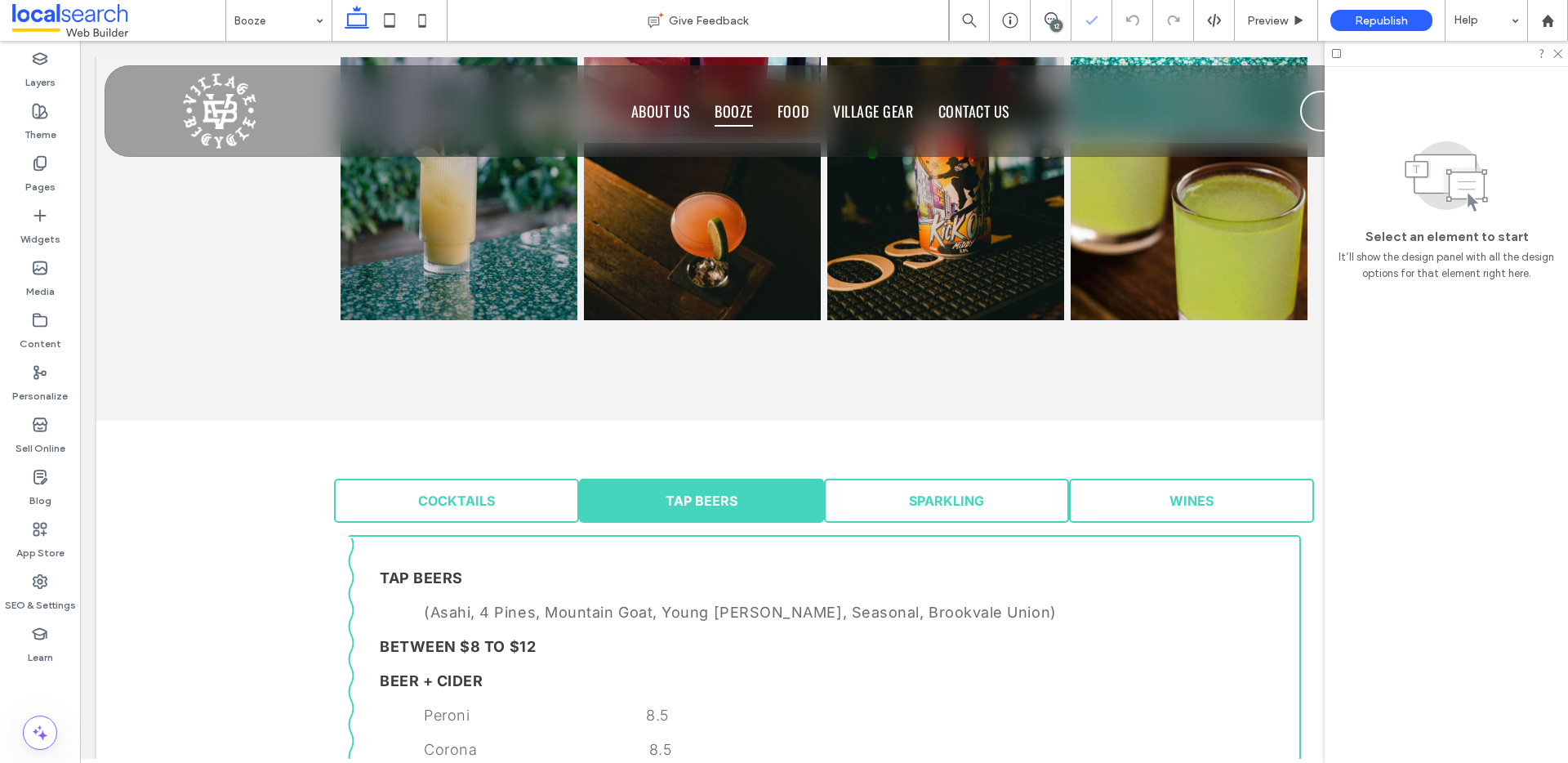
scroll to position [1085, 0]
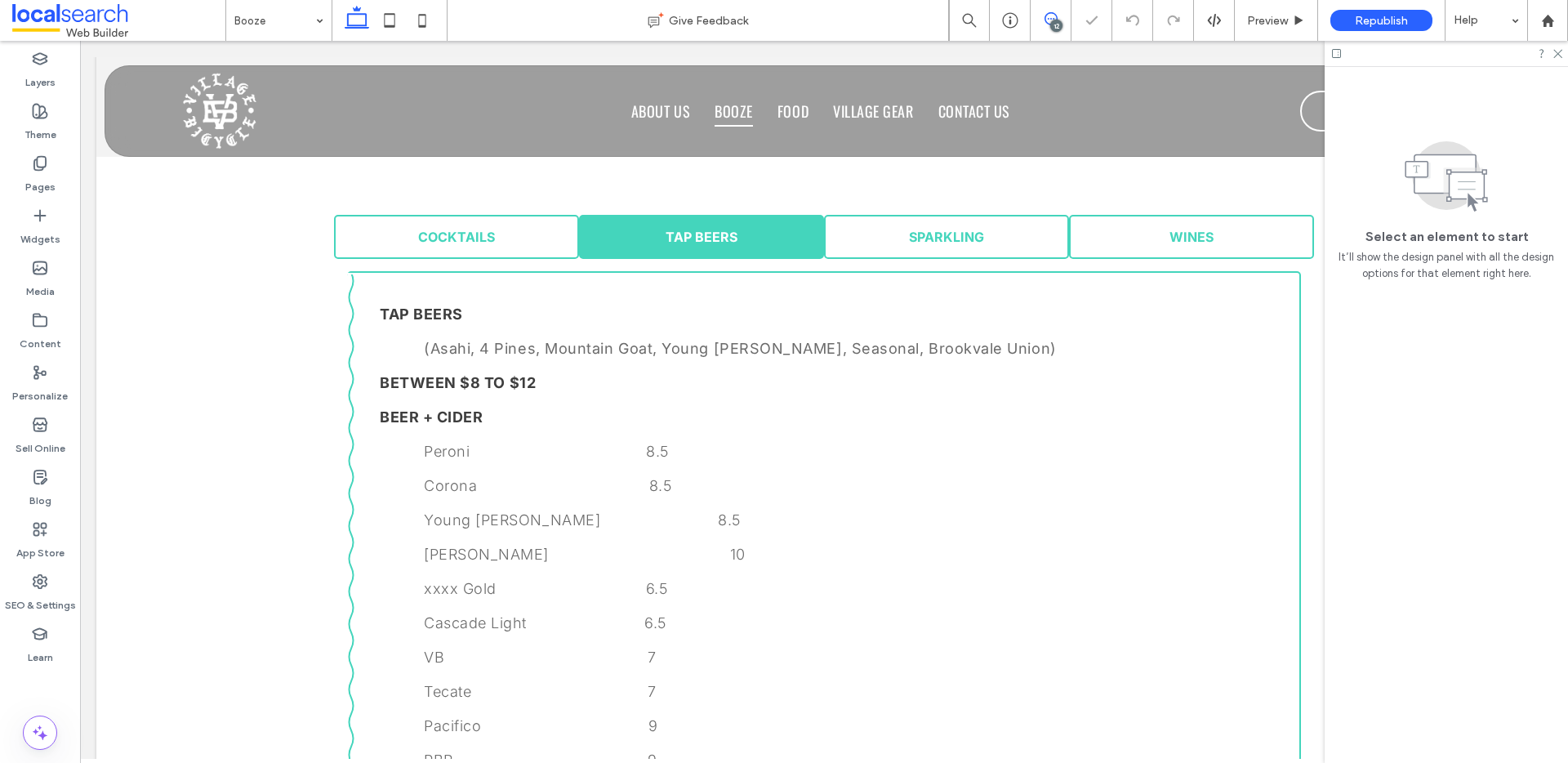
click at [1047, 20] on icon at bounding box center [1050, 19] width 13 height 13
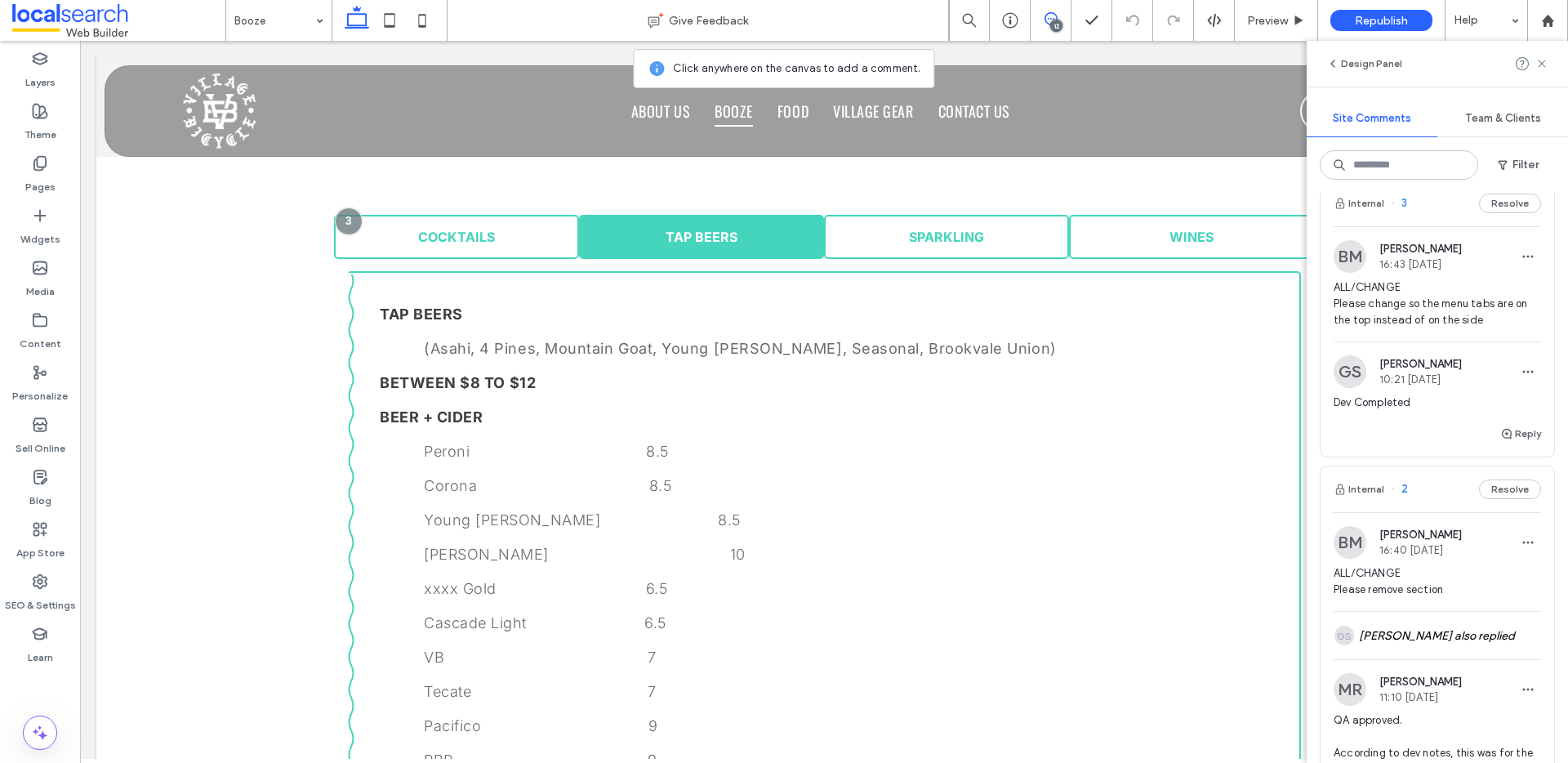
scroll to position [3119, 0]
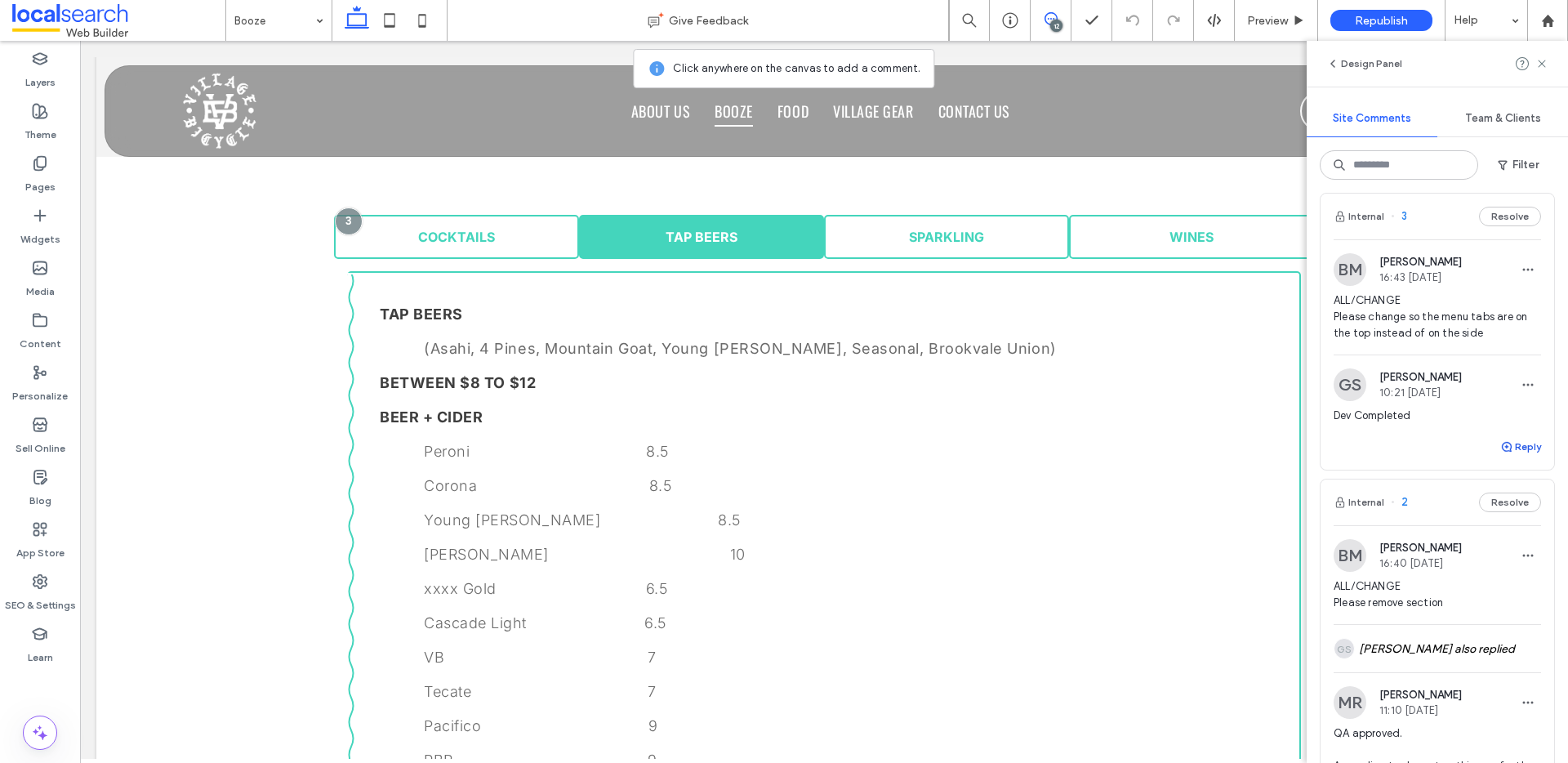
click at [1511, 456] on button "Reply" at bounding box center [1520, 446] width 41 height 20
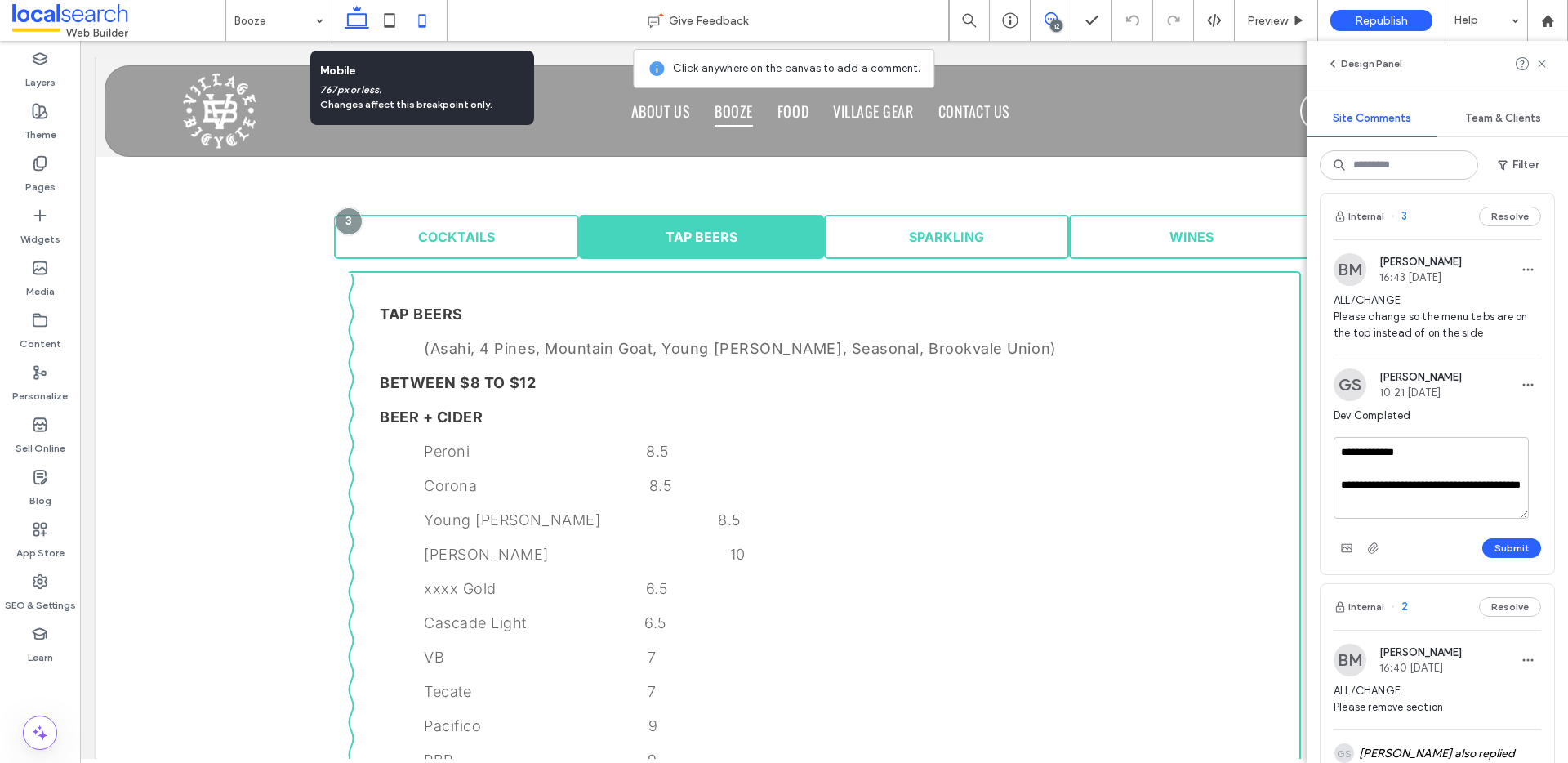
click at [416, 25] on icon at bounding box center [421, 20] width 32 height 32
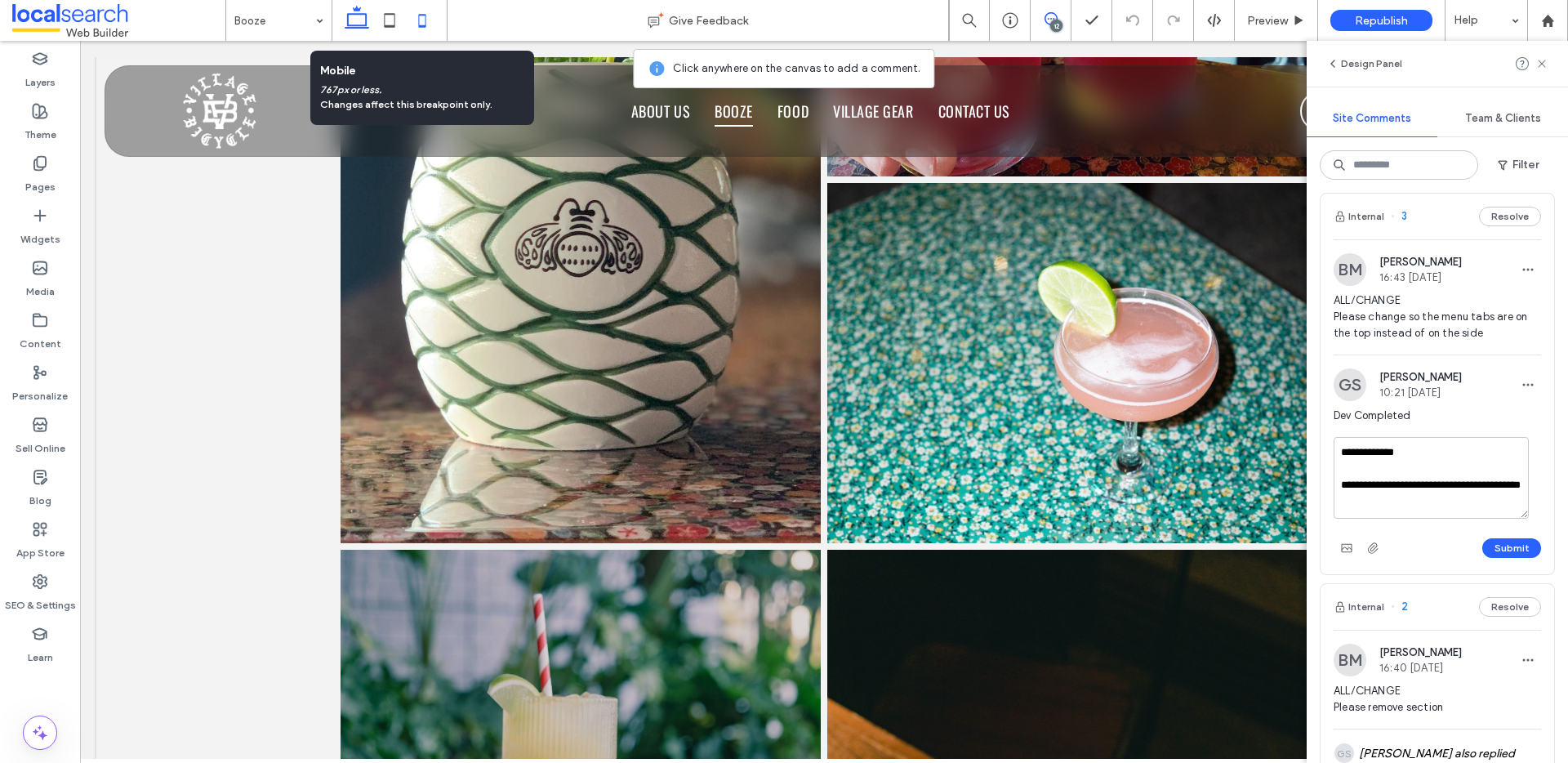
scroll to position [400, 0]
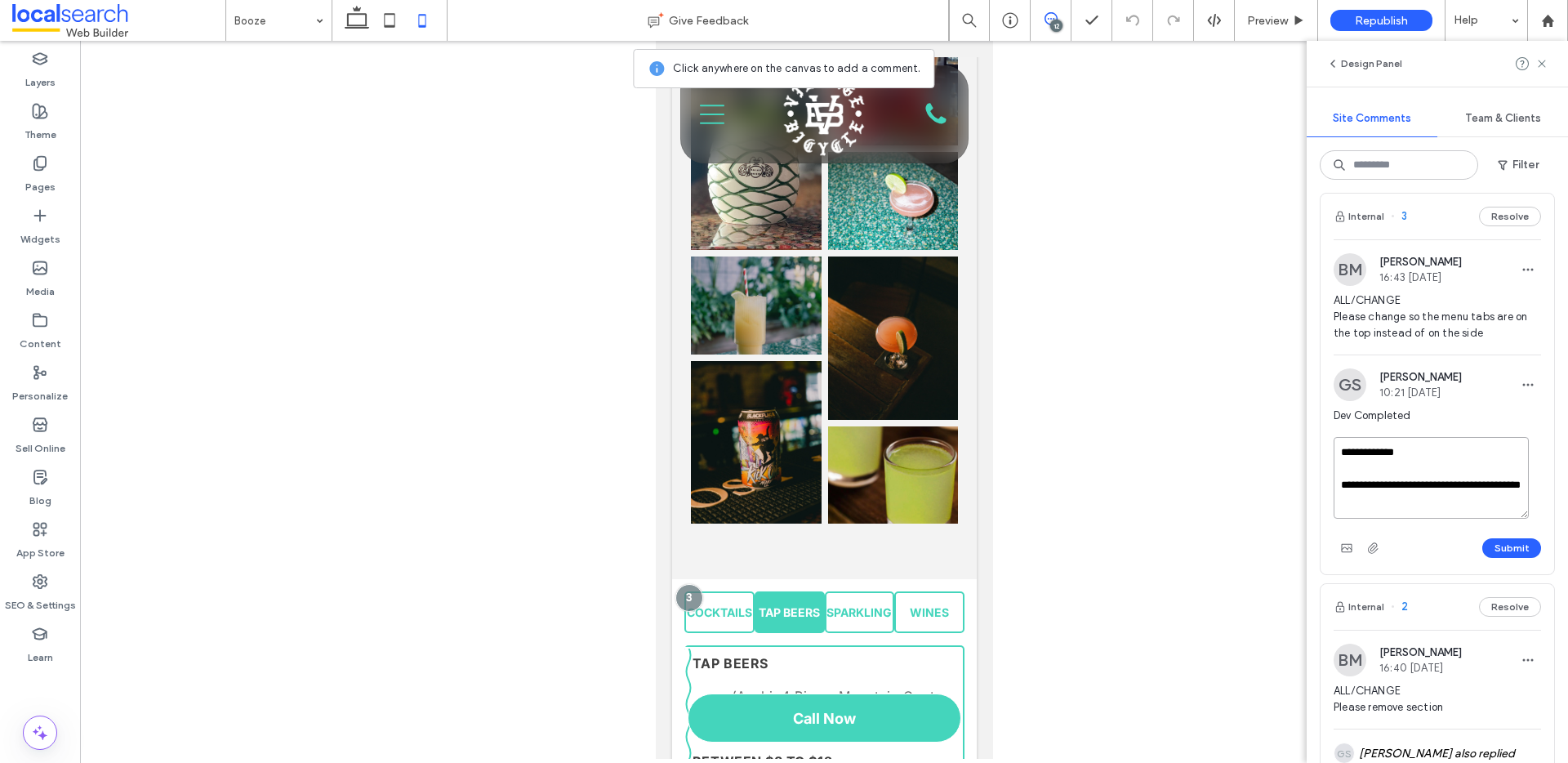
click at [1443, 519] on textarea "**********" at bounding box center [1431, 478] width 195 height 82
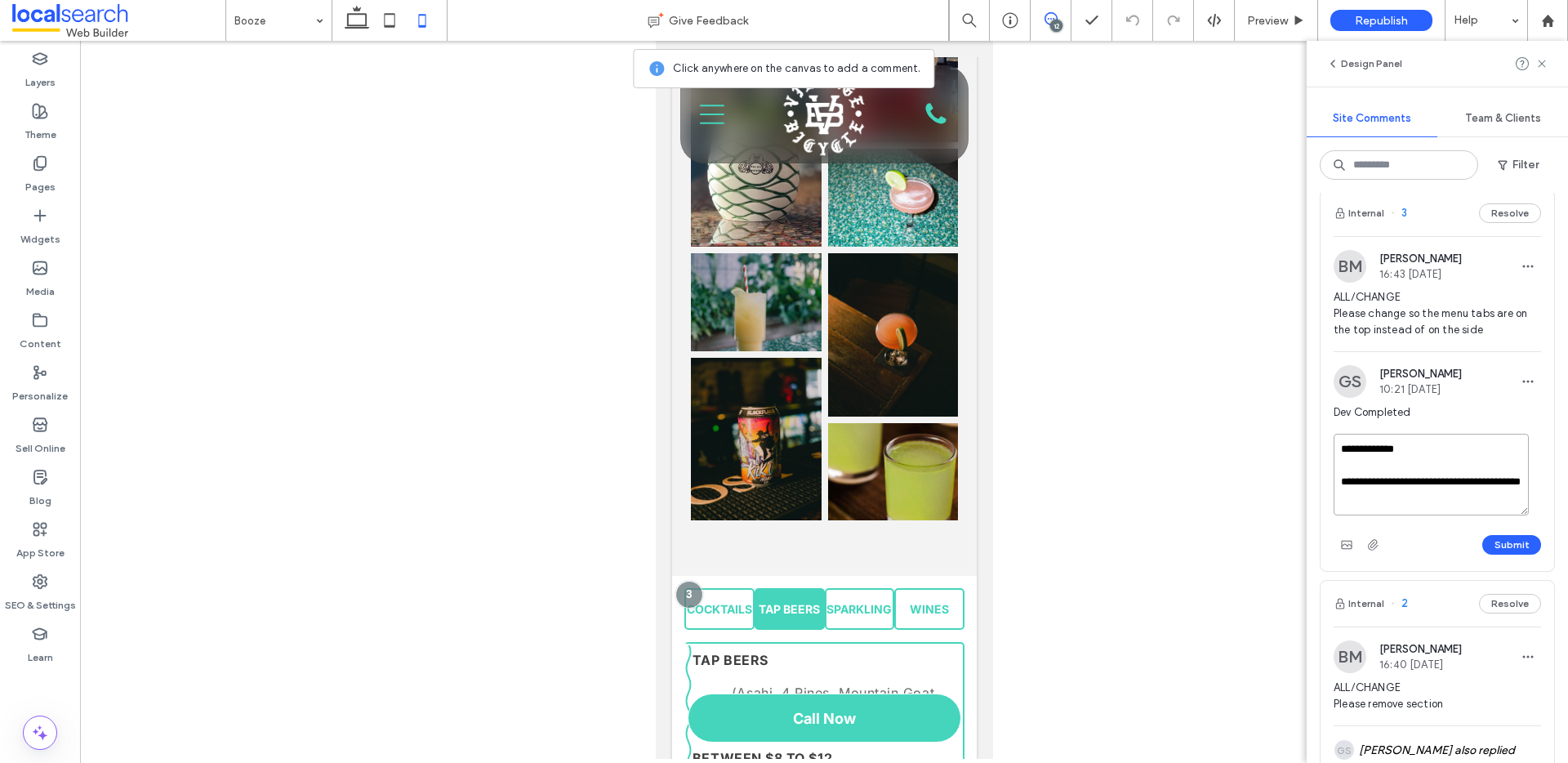
click at [1401, 515] on textarea "**********" at bounding box center [1431, 475] width 195 height 82
type textarea "**********"
click at [1347, 548] on icon "button" at bounding box center [1345, 540] width 13 height 13
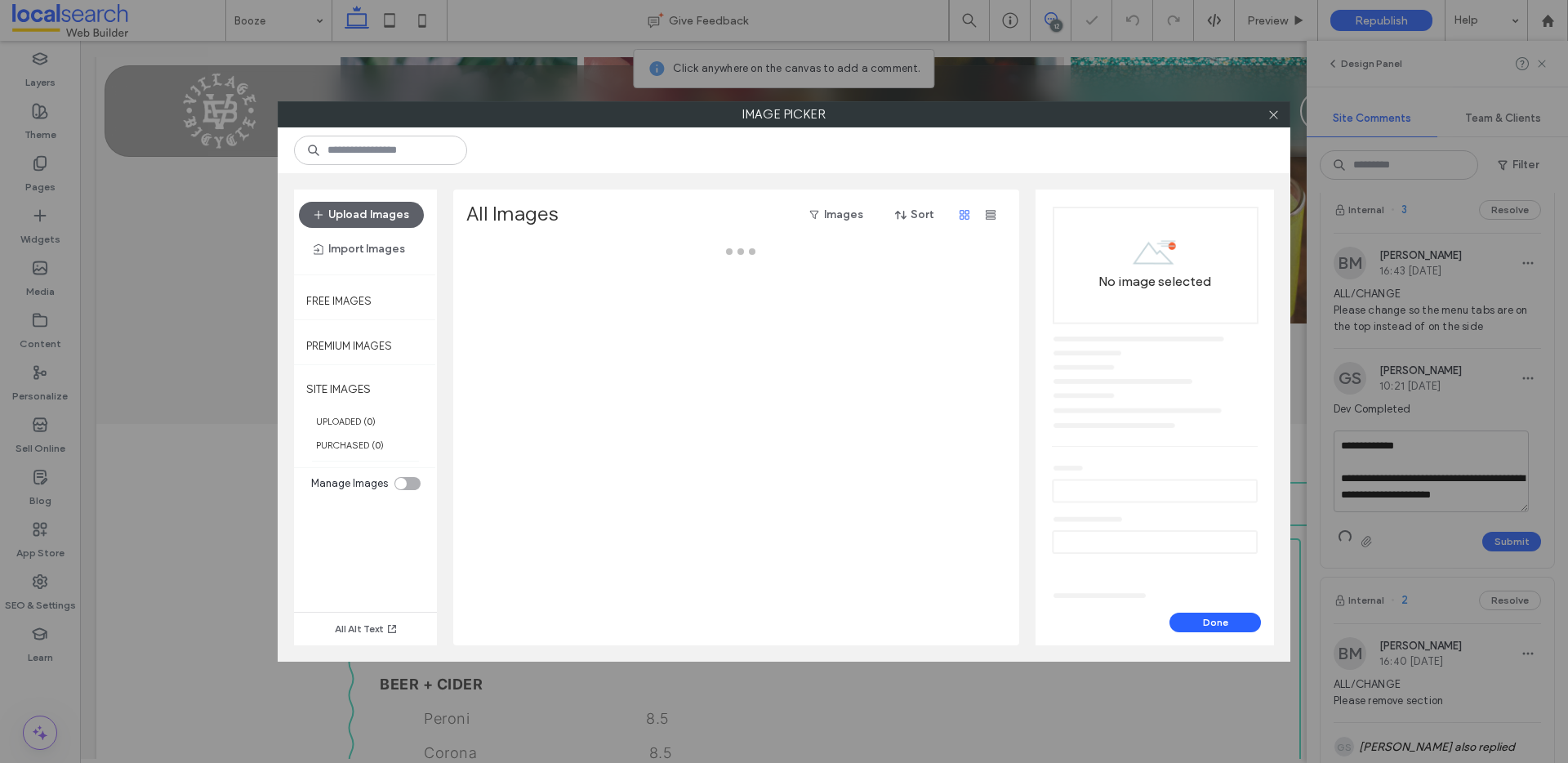
scroll to position [888, 0]
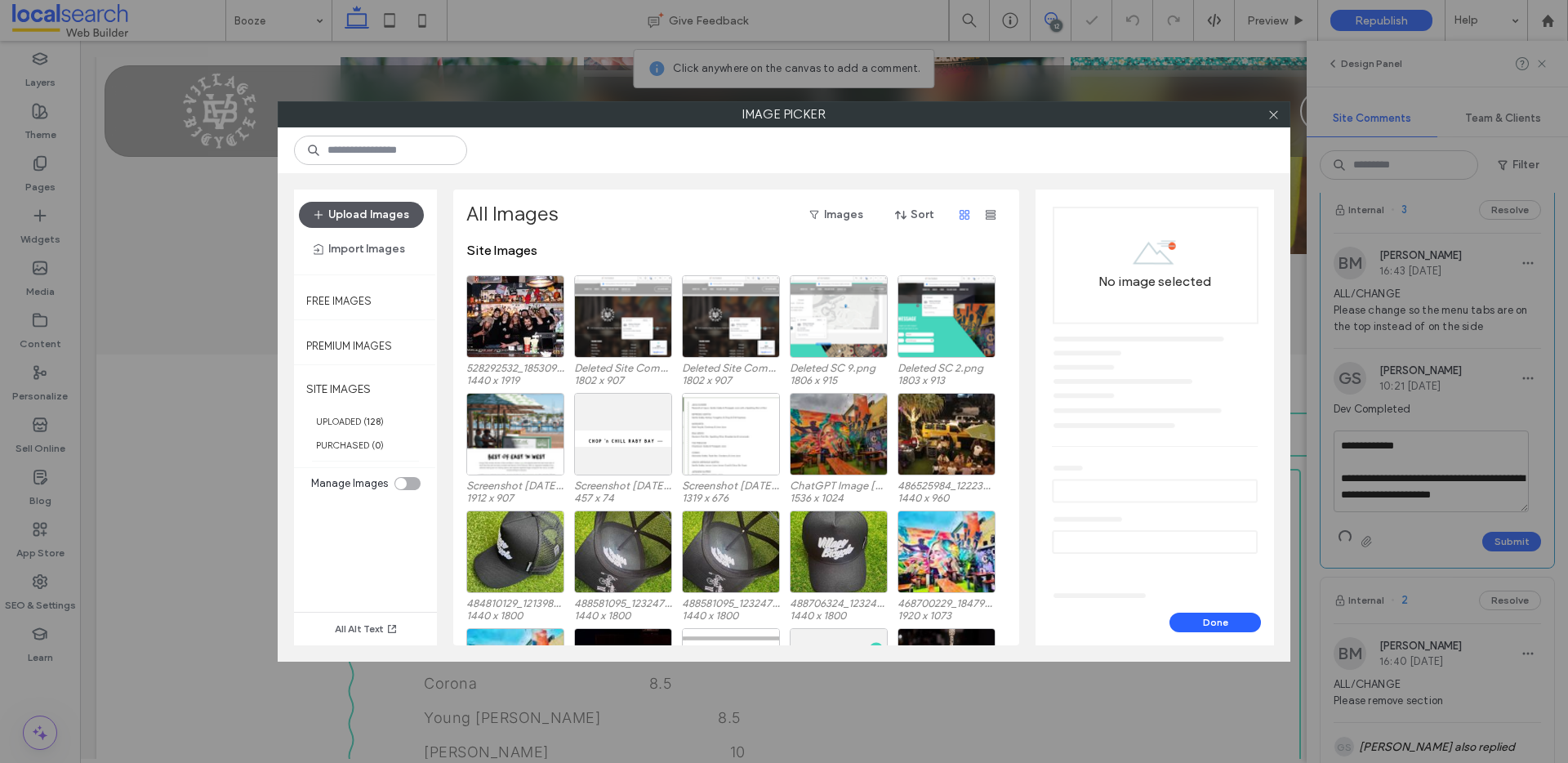
click at [378, 217] on button "Upload Images" at bounding box center [361, 214] width 125 height 26
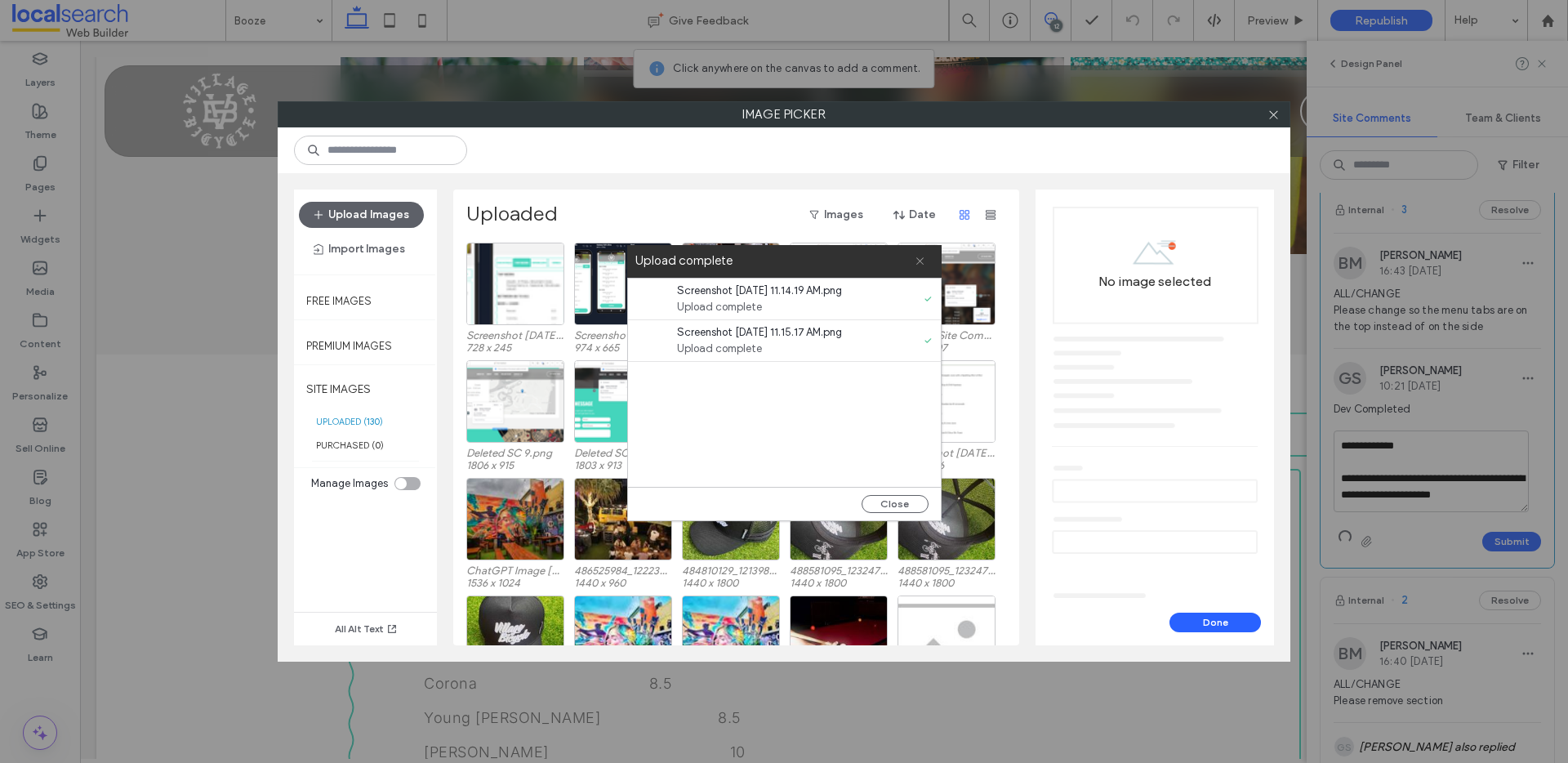
click at [922, 256] on icon at bounding box center [919, 261] width 11 height 11
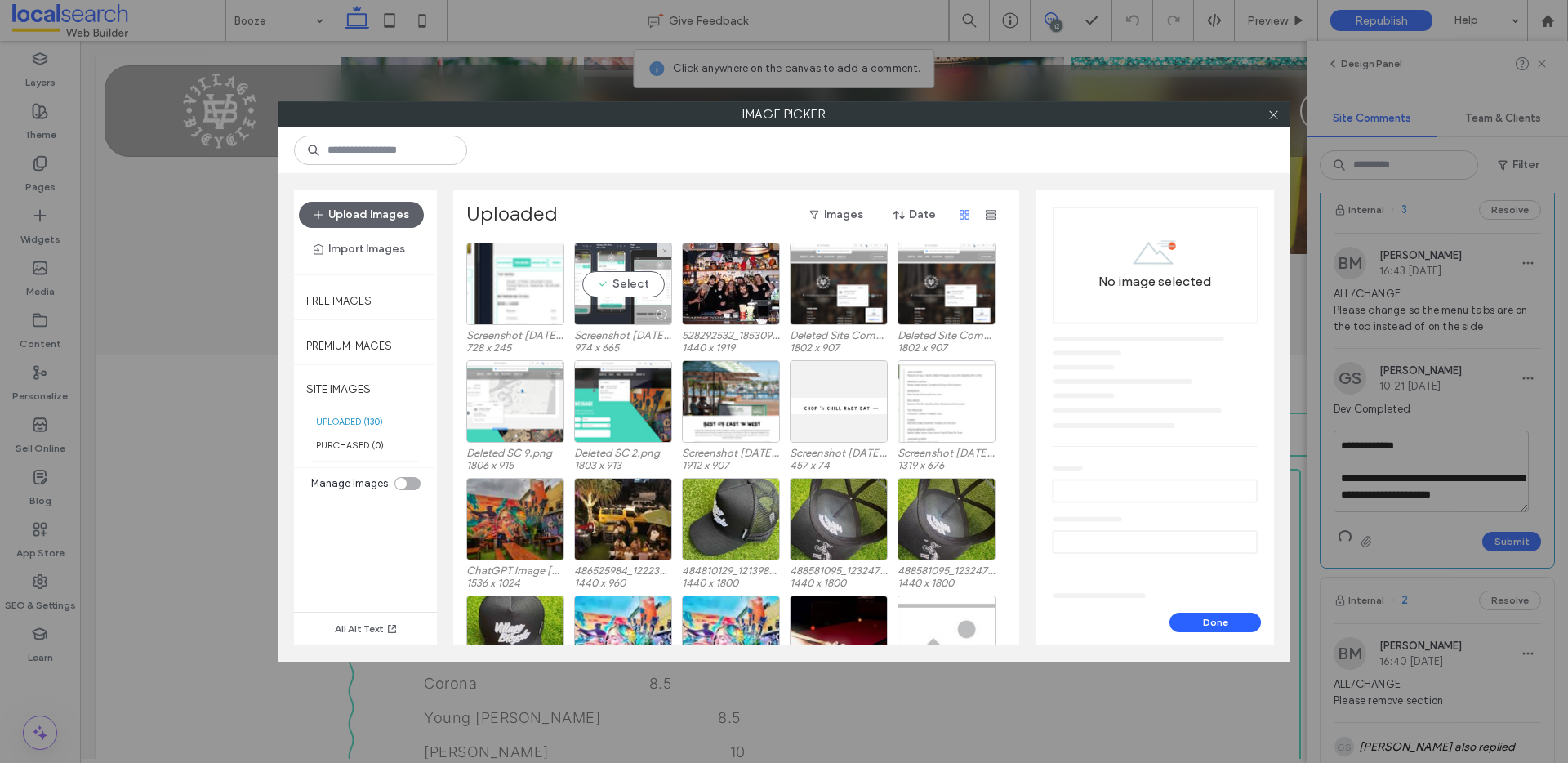
click at [644, 283] on div "Select" at bounding box center [622, 283] width 98 height 82
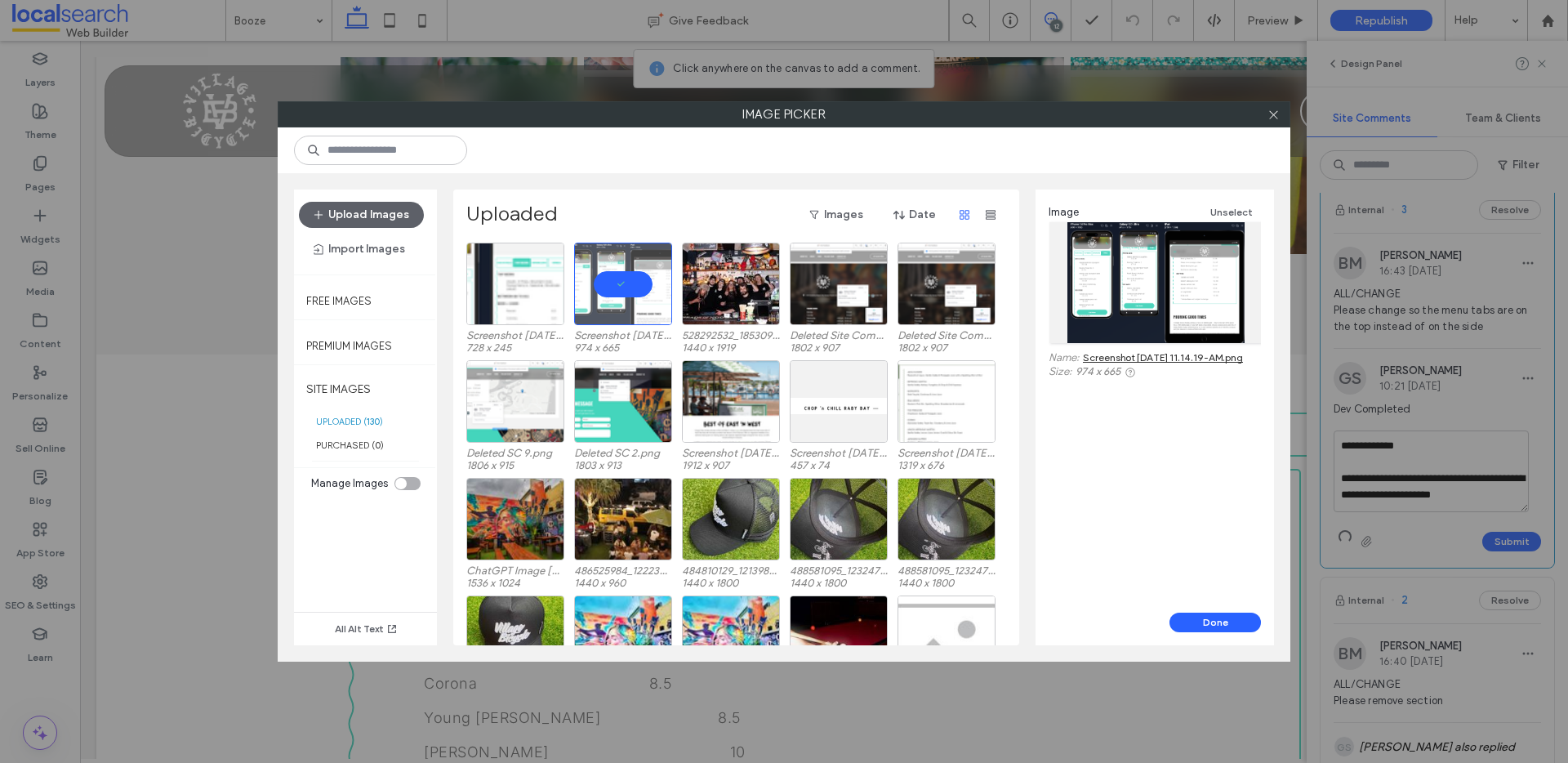
click at [1101, 358] on link "Screenshot 2025-09-12 at 11.14.19-AM.png" at bounding box center [1163, 357] width 160 height 13
click at [1235, 619] on button "Done" at bounding box center [1215, 622] width 92 height 20
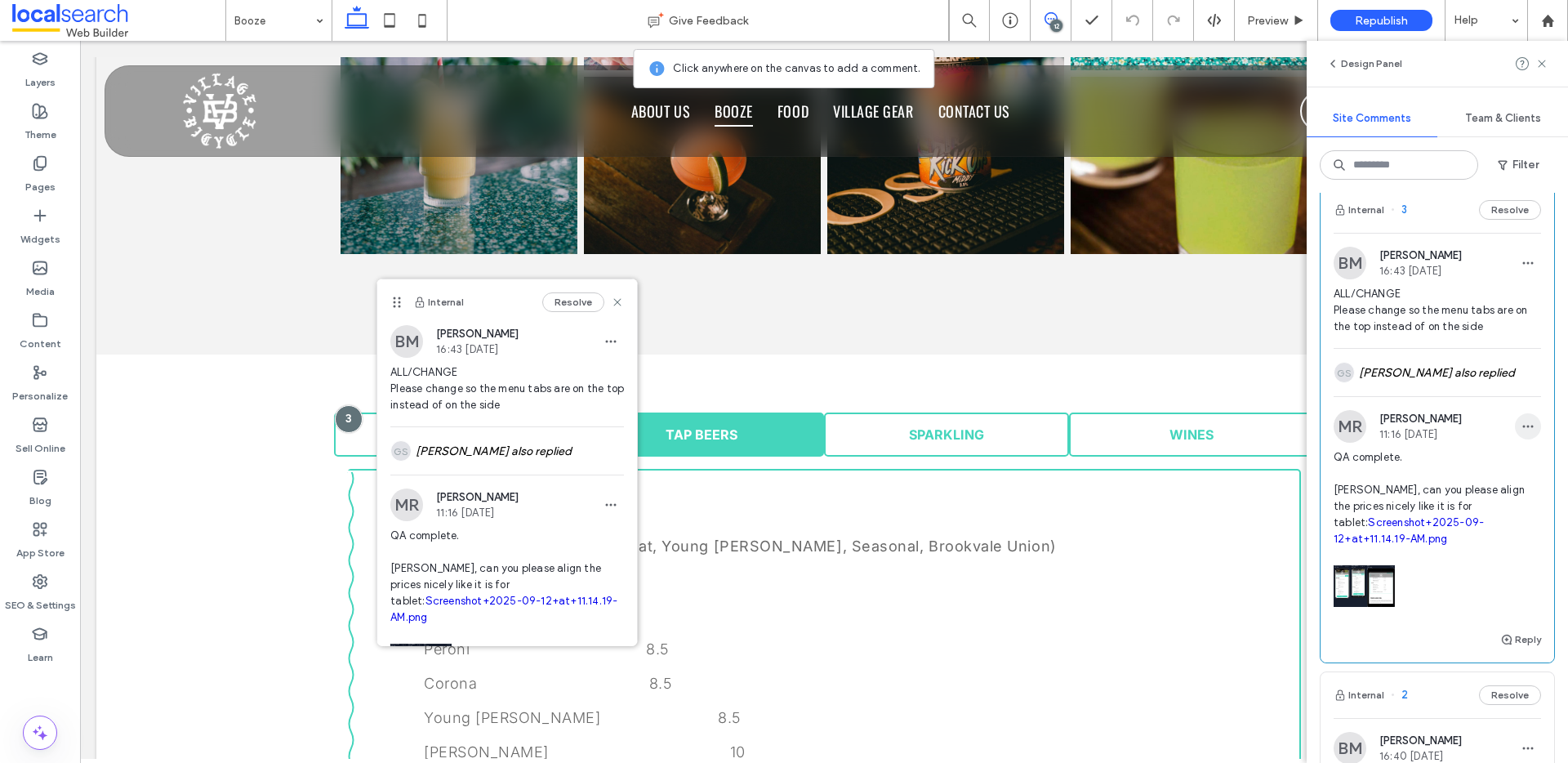
click at [1521, 433] on icon "button" at bounding box center [1527, 426] width 13 height 13
click at [1443, 512] on div "Edit" at bounding box center [1455, 518] width 146 height 31
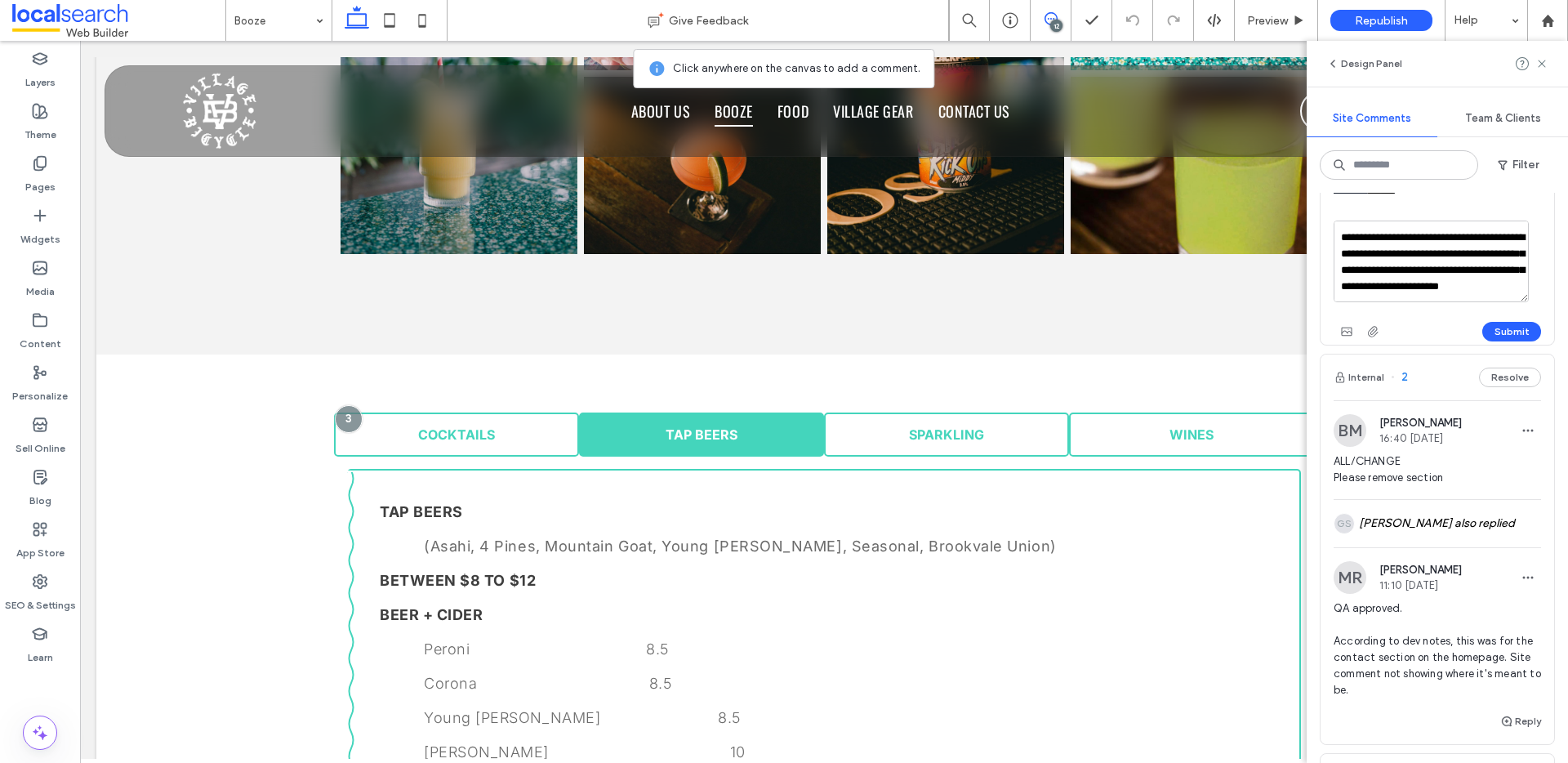
scroll to position [64, 0]
click at [1490, 302] on textarea "**********" at bounding box center [1431, 262] width 195 height 82
type textarea "**********"
click at [1058, 21] on div "12" at bounding box center [1056, 25] width 13 height 13
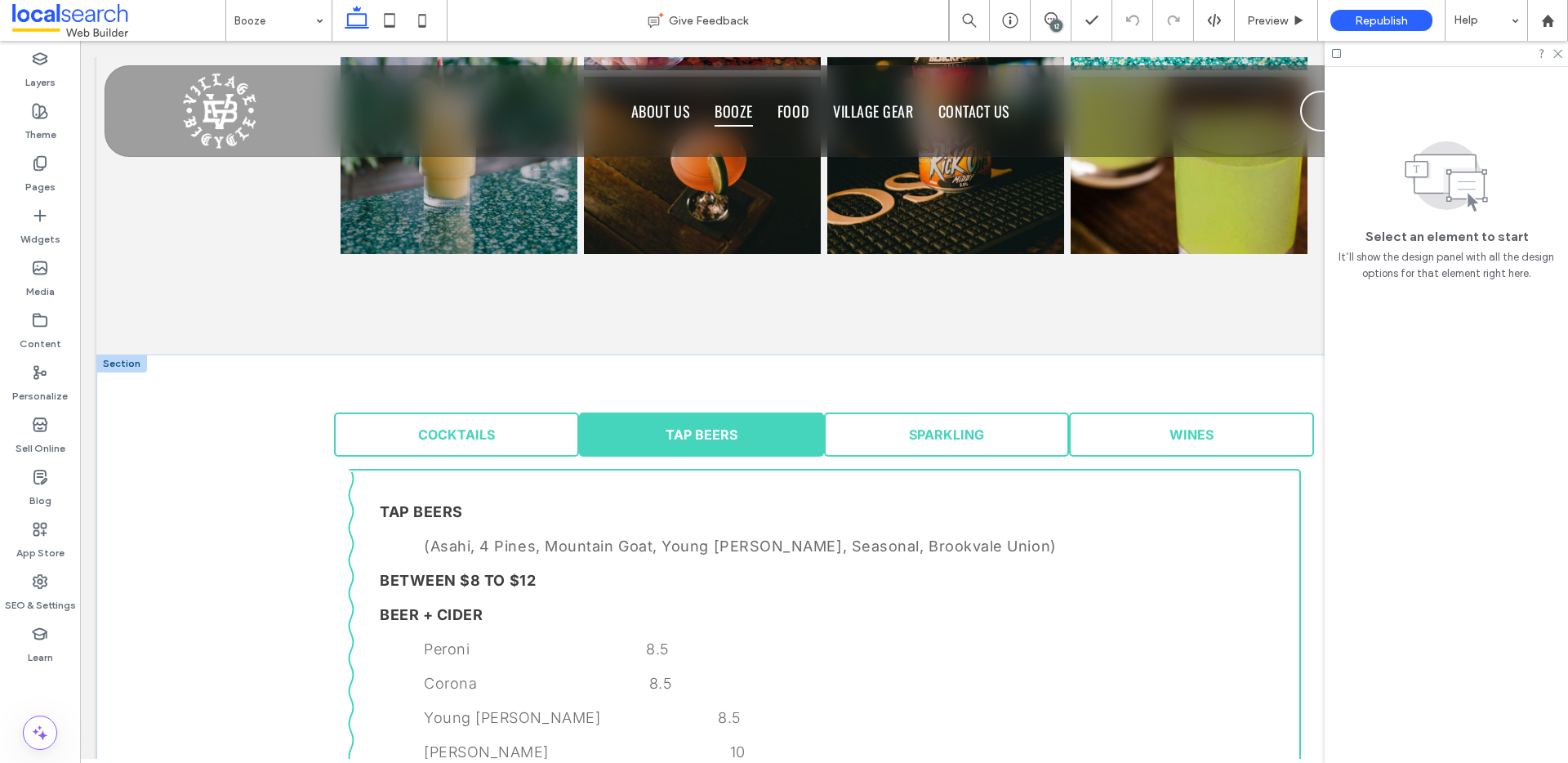
scroll to position [0, 0]
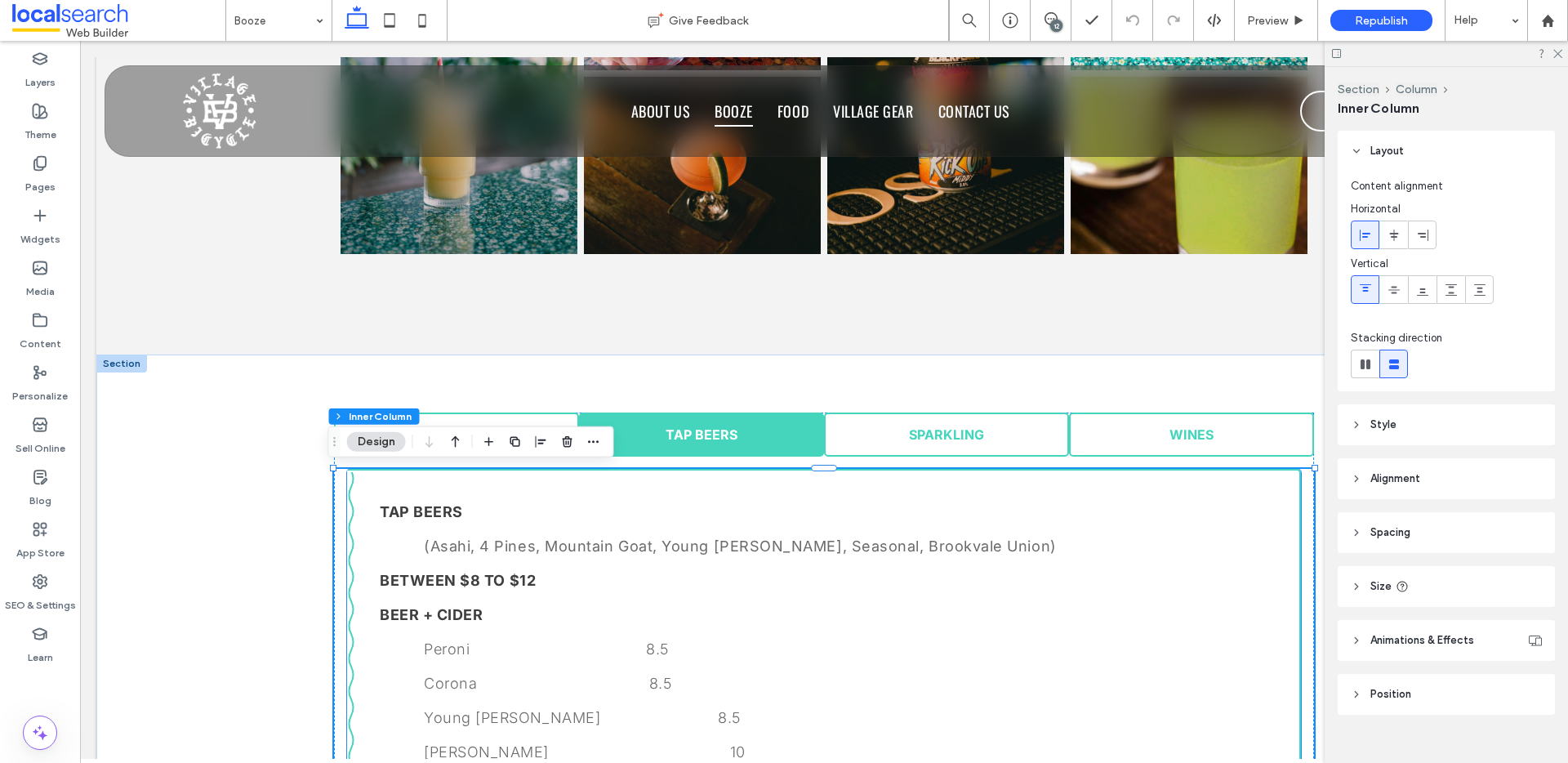
click at [407, 505] on strong "TAP BEERS" at bounding box center [421, 512] width 83 height 18
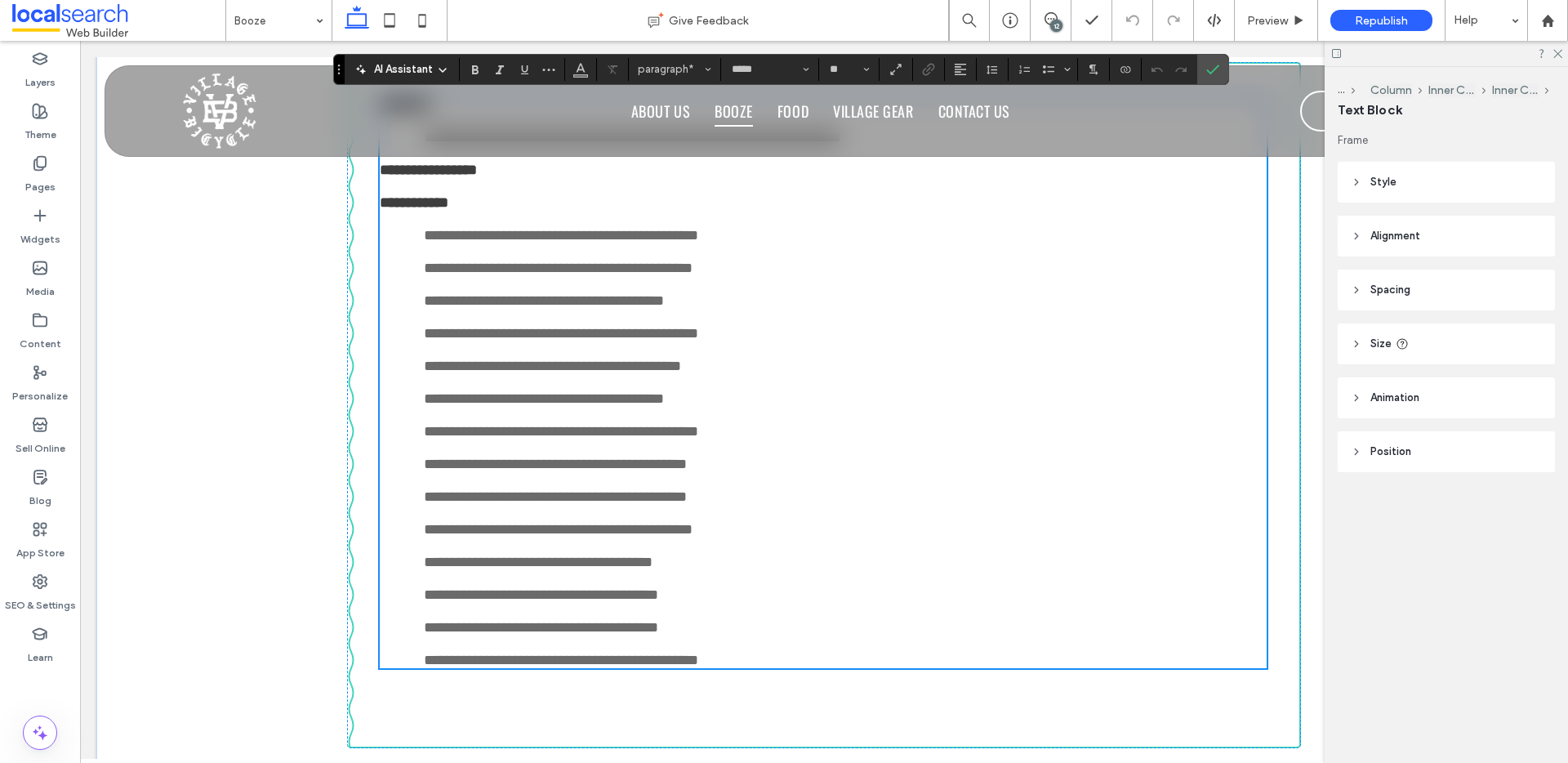
scroll to position [1294, 0]
click at [420, 211] on strong "**********" at bounding box center [414, 203] width 68 height 15
click at [431, 206] on strong "**********" at bounding box center [414, 203] width 68 height 15
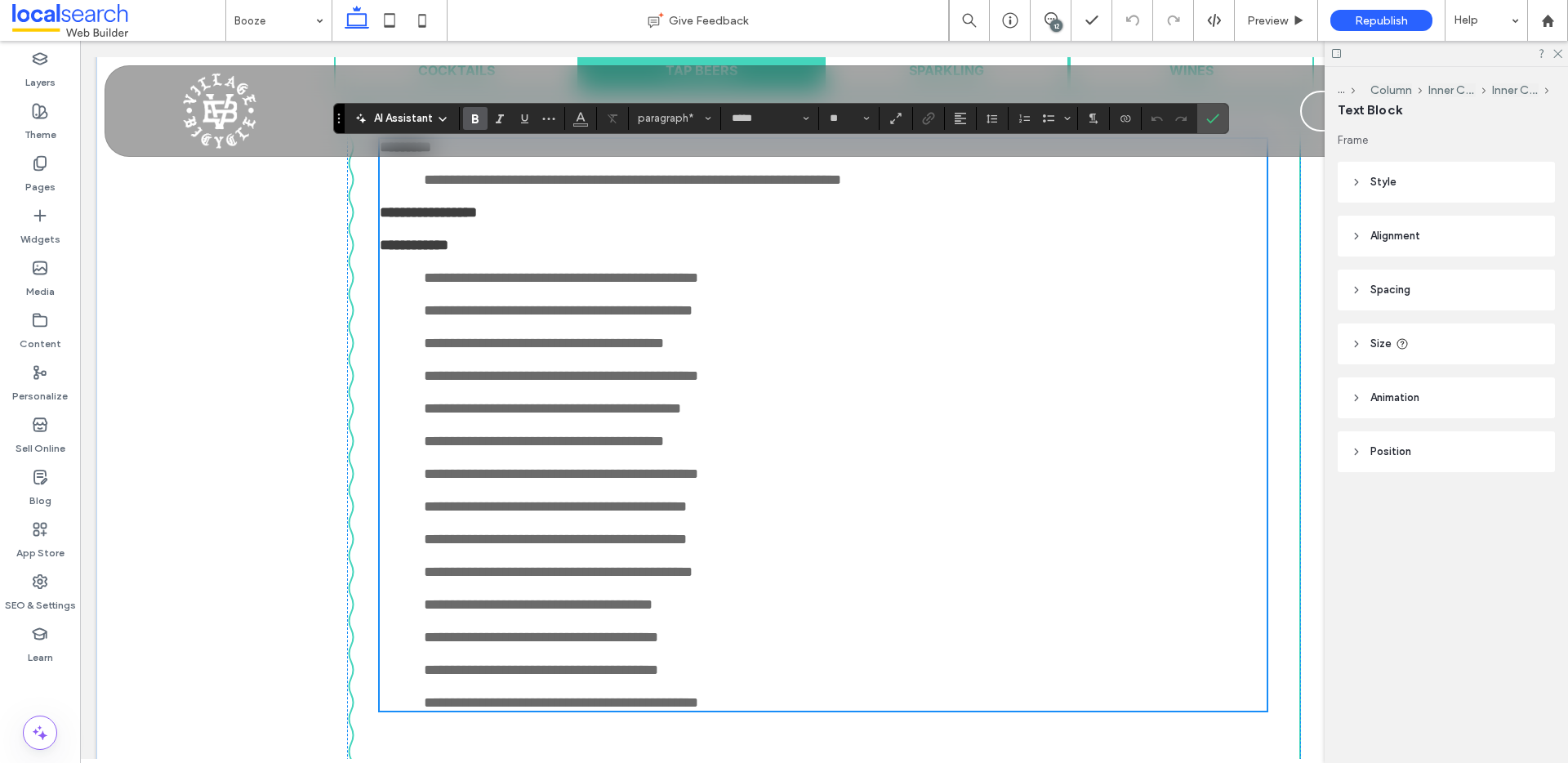
scroll to position [1235, 0]
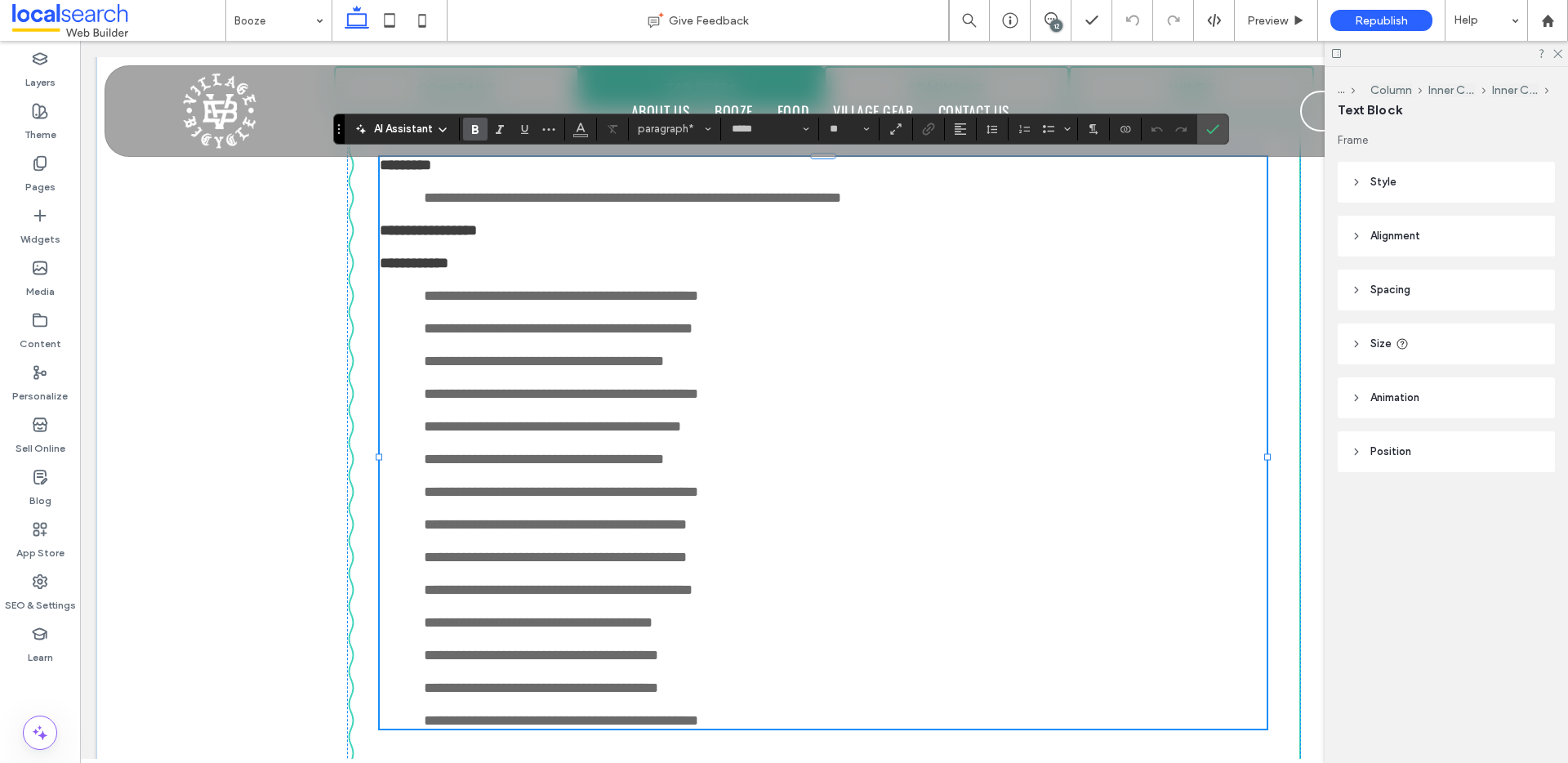
click at [437, 262] on strong "**********" at bounding box center [414, 263] width 68 height 15
click at [1219, 127] on label "Confirm" at bounding box center [1211, 129] width 24 height 29
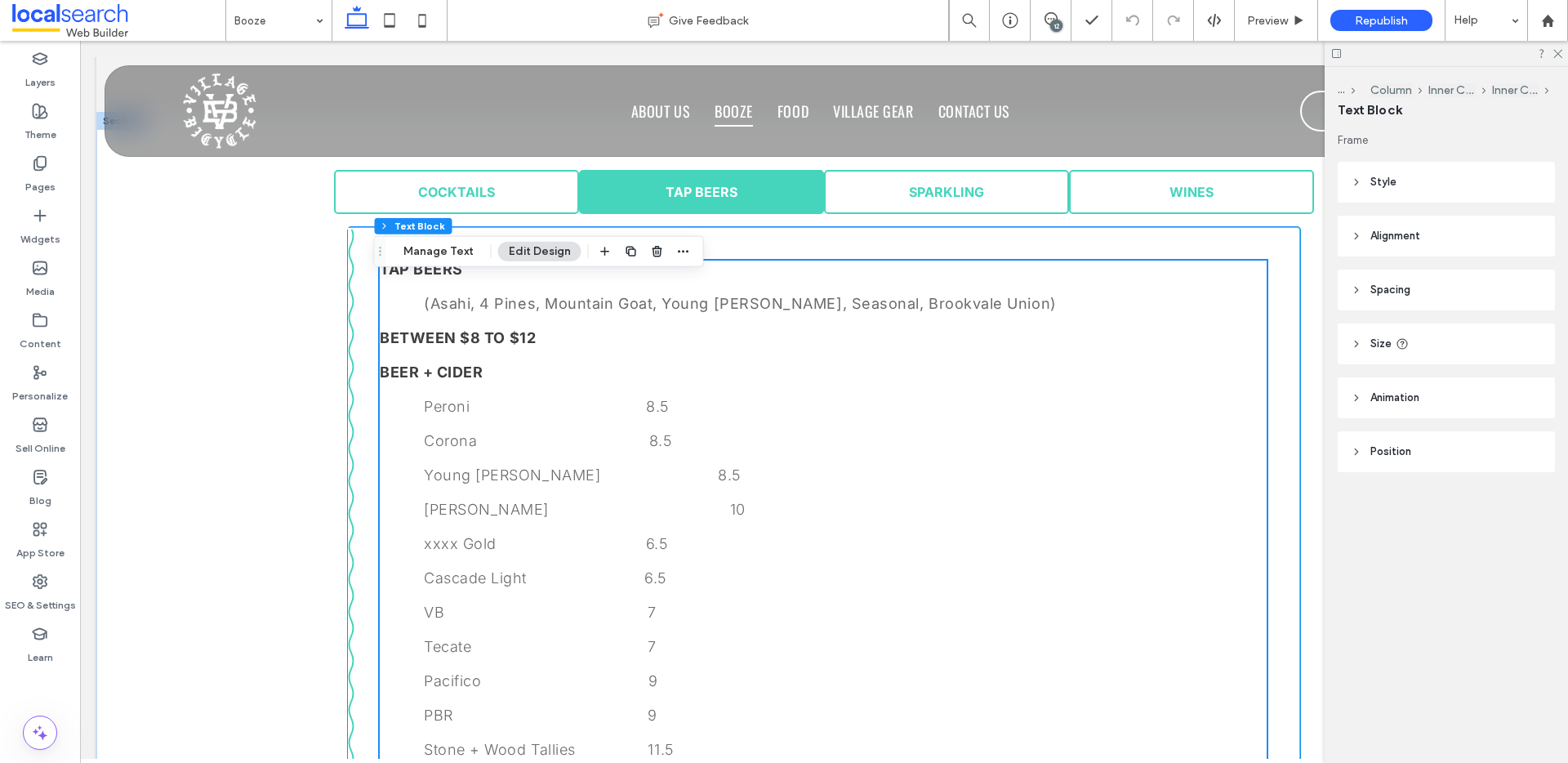
scroll to position [1112, 0]
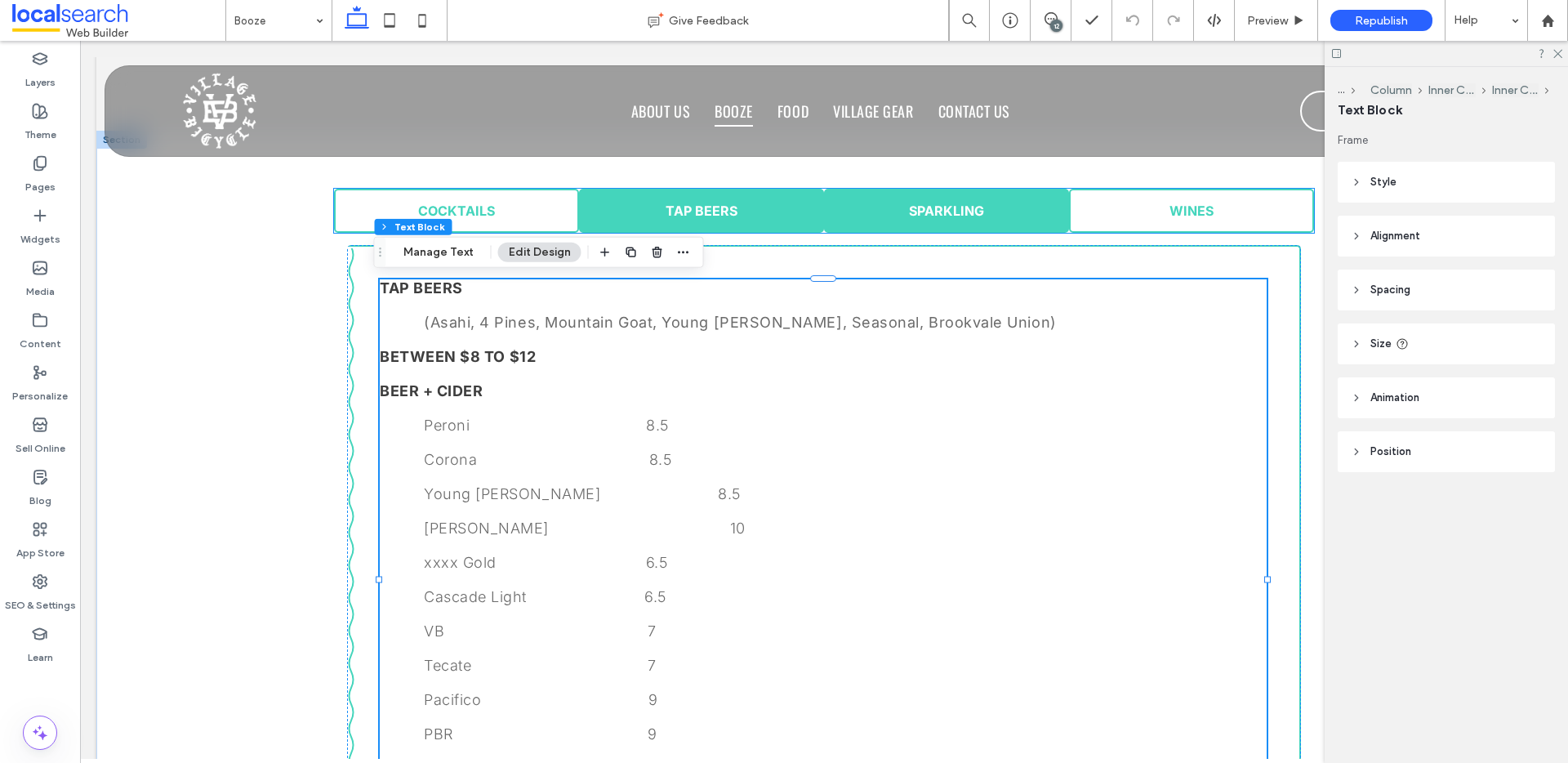
click at [868, 212] on link "SPARKLING" at bounding box center [946, 210] width 245 height 44
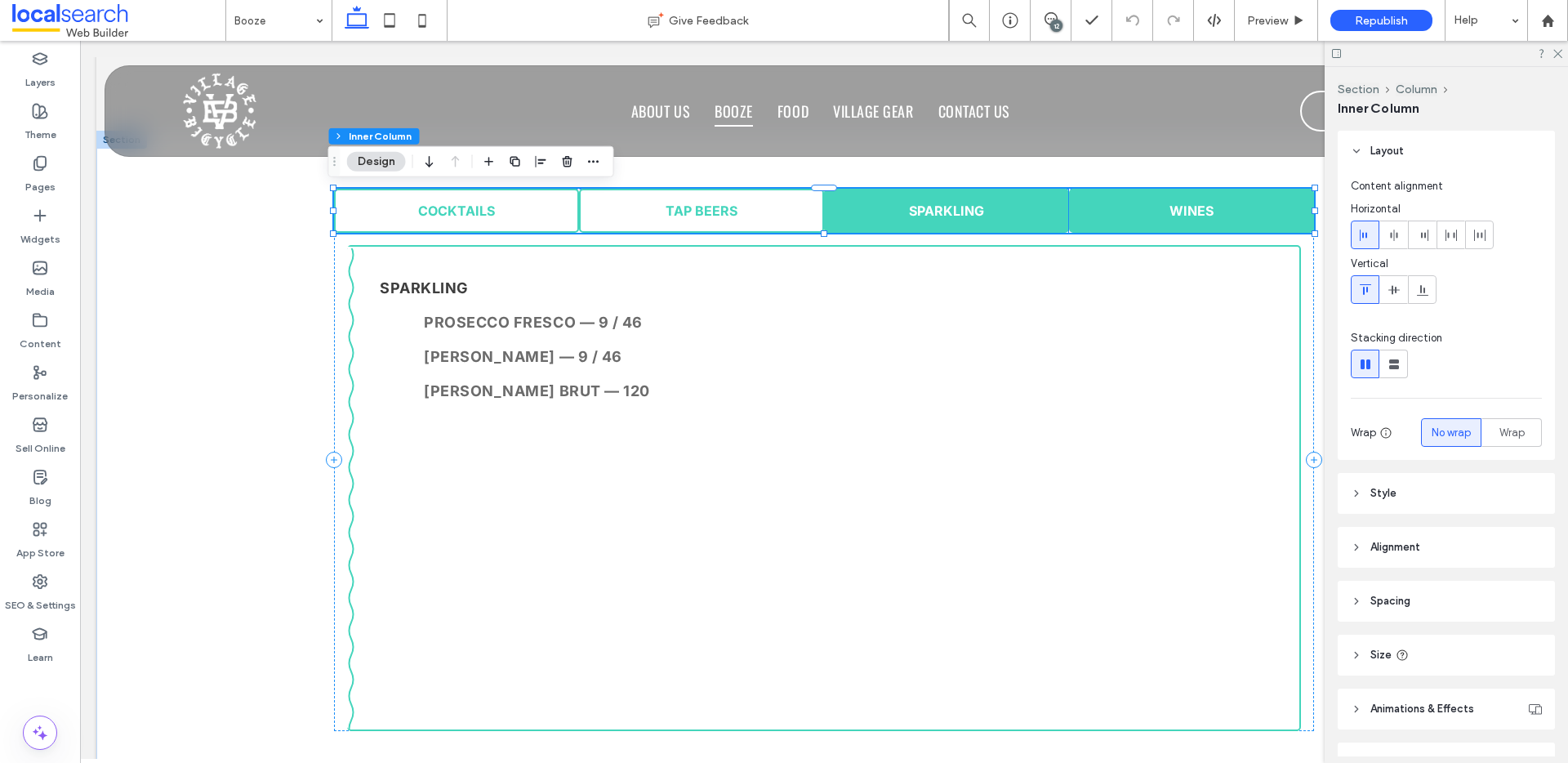
click at [1094, 199] on link "WINES" at bounding box center [1191, 210] width 245 height 44
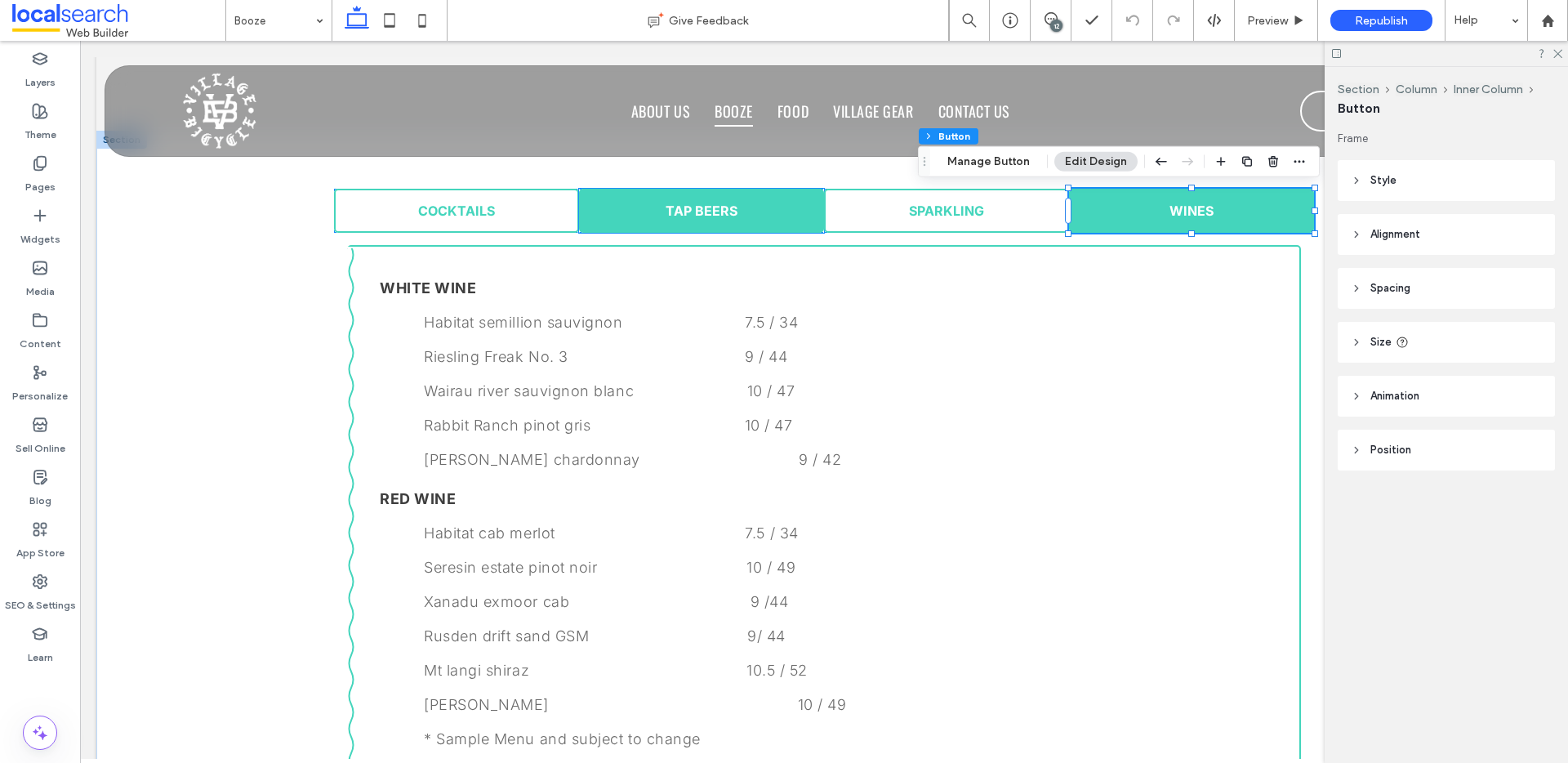
click at [665, 210] on span "TAP BEERS" at bounding box center [701, 210] width 72 height 17
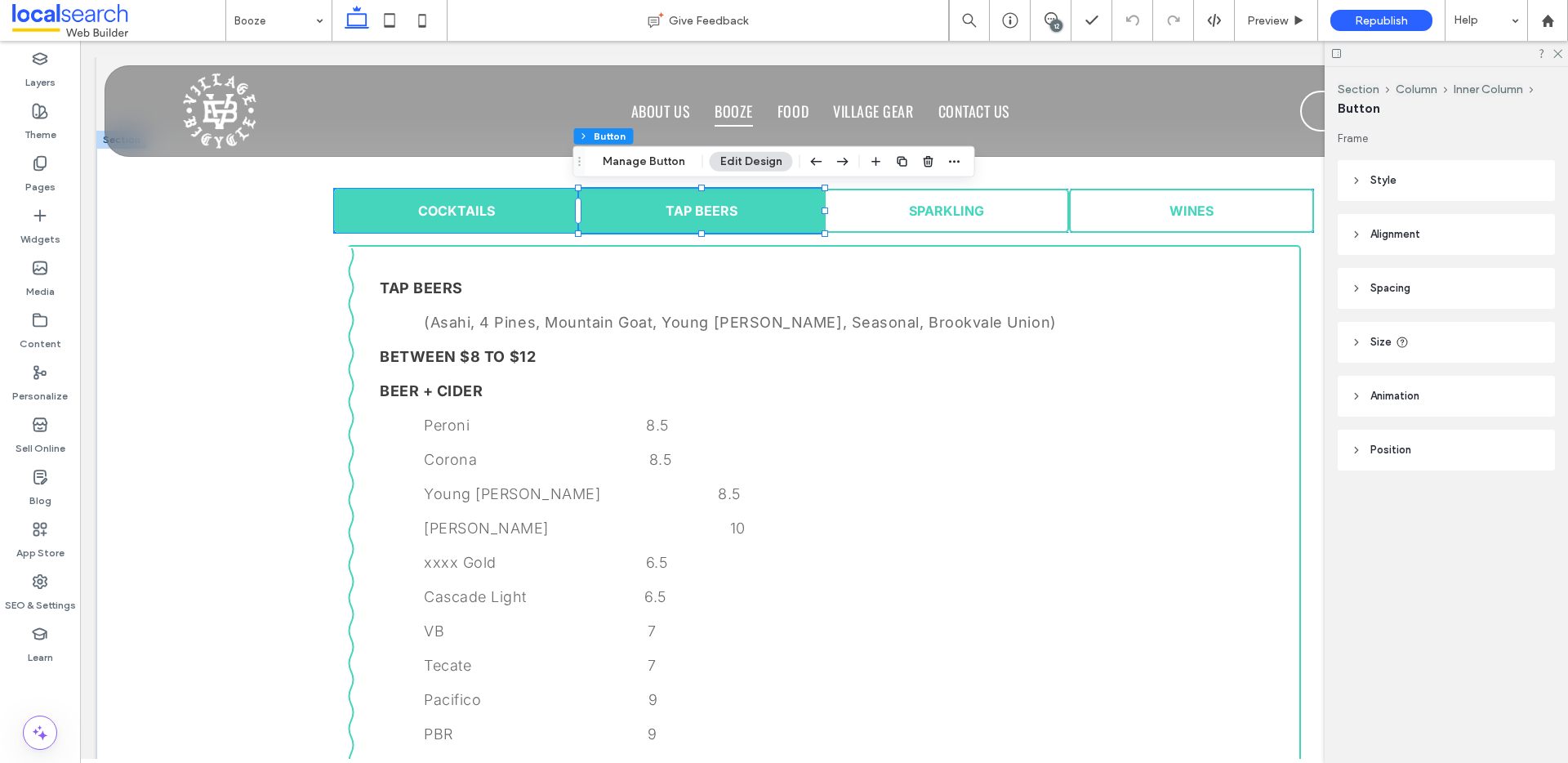
click at [484, 221] on link "COCKTAILS" at bounding box center [456, 210] width 245 height 44
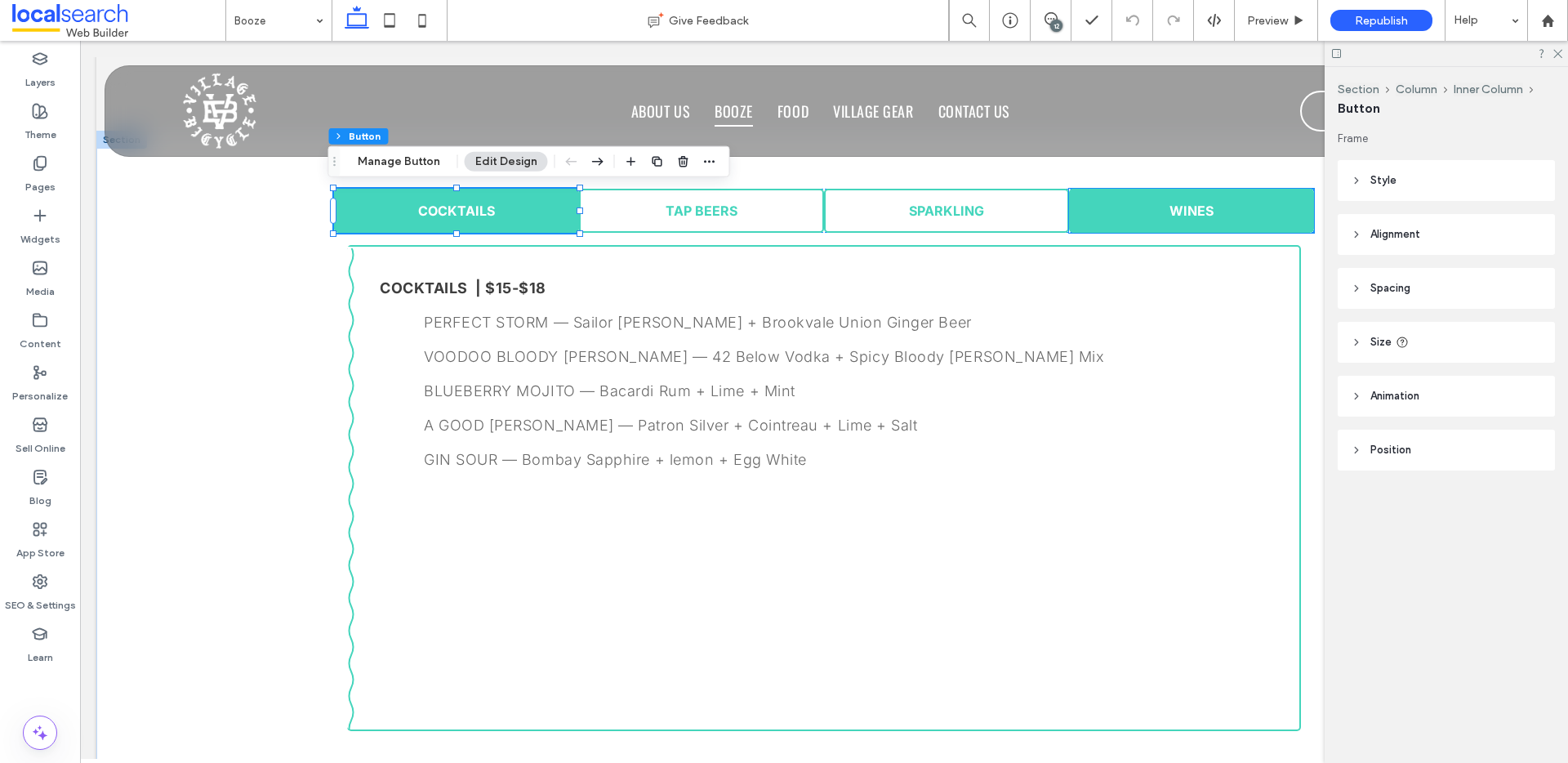
click at [1150, 211] on link "WINES" at bounding box center [1191, 210] width 245 height 44
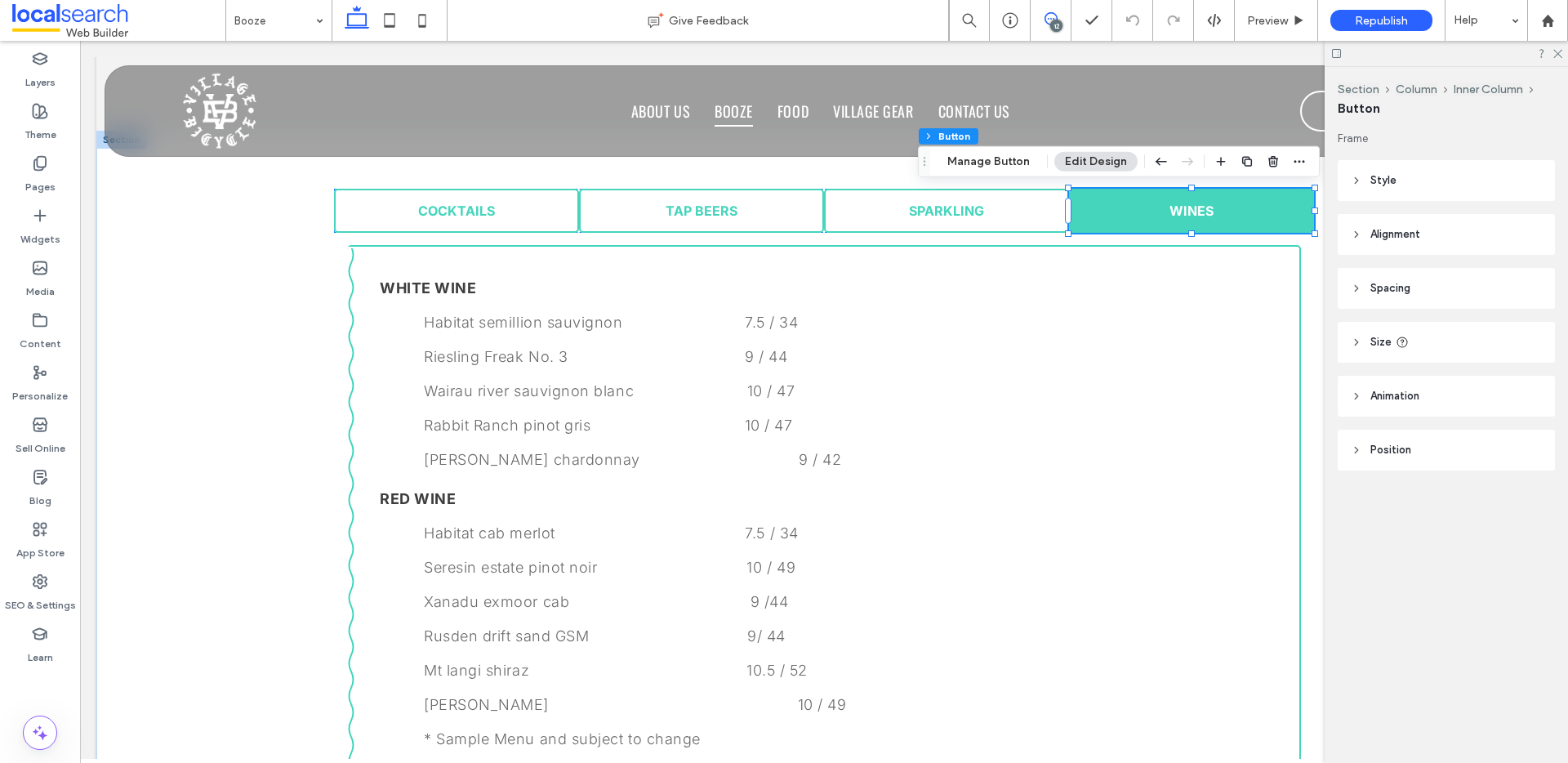
click at [1050, 19] on use at bounding box center [1050, 19] width 13 height 13
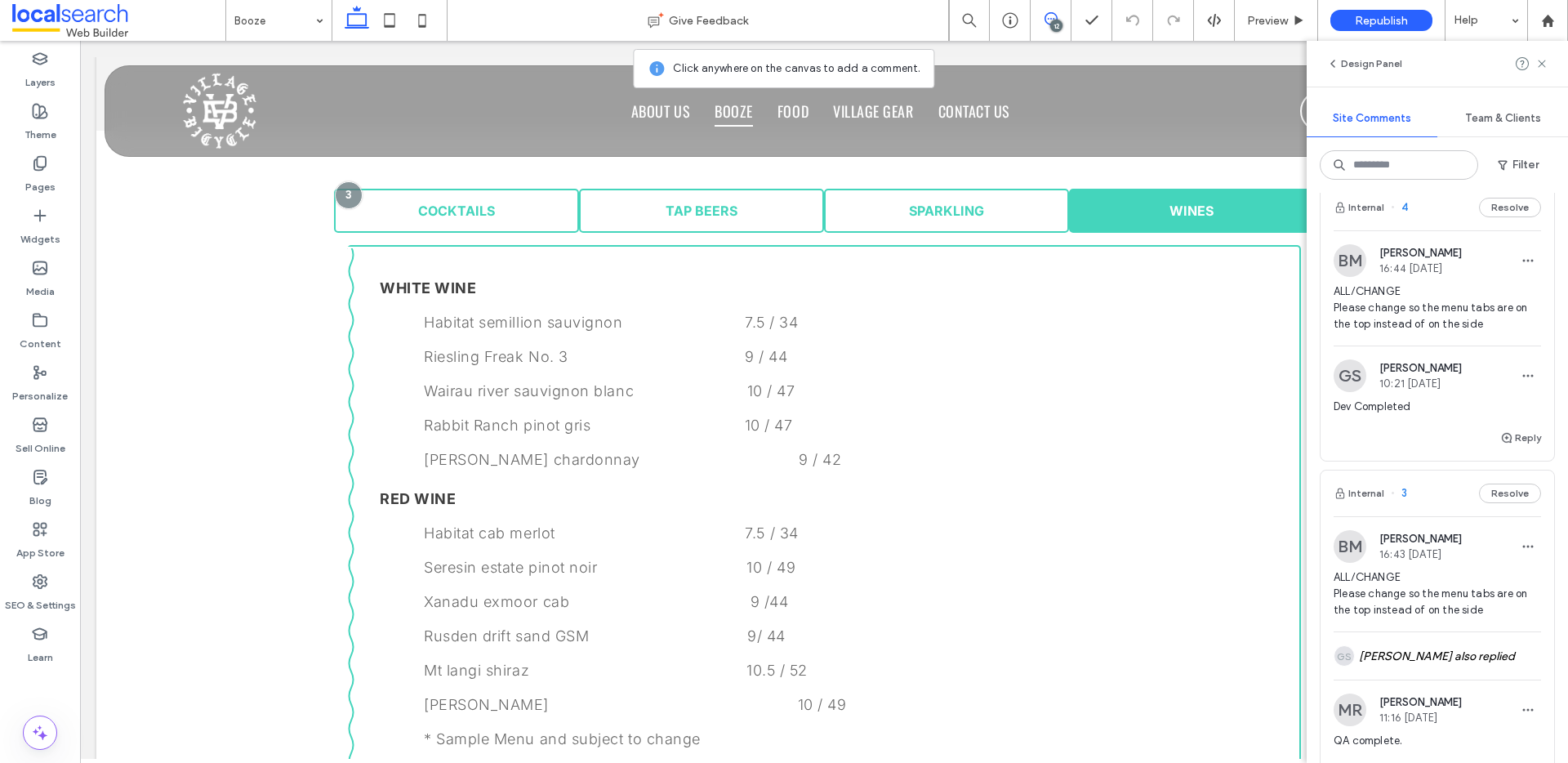
scroll to position [2896, 0]
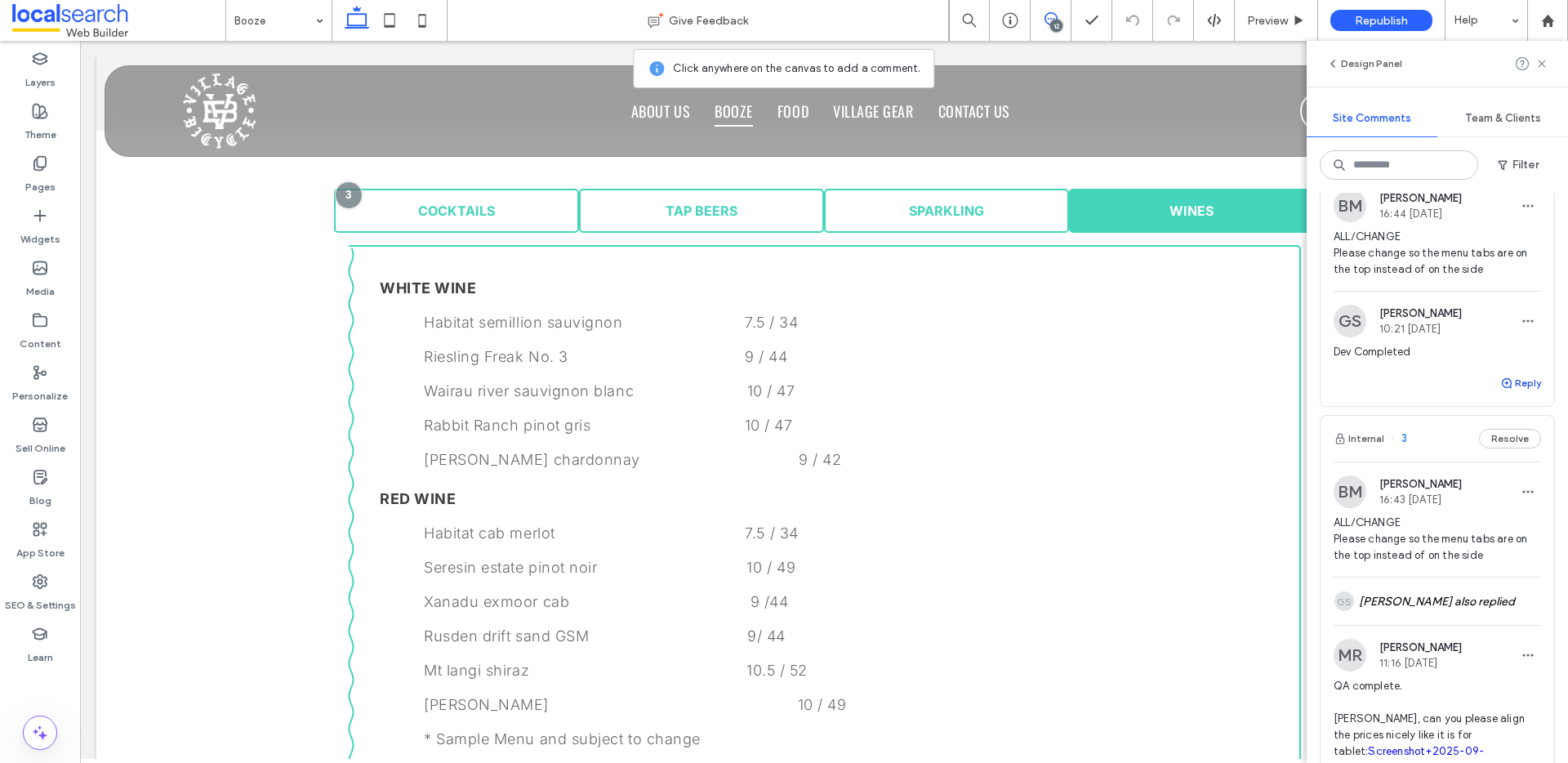
click at [1513, 393] on button "Reply" at bounding box center [1520, 383] width 41 height 20
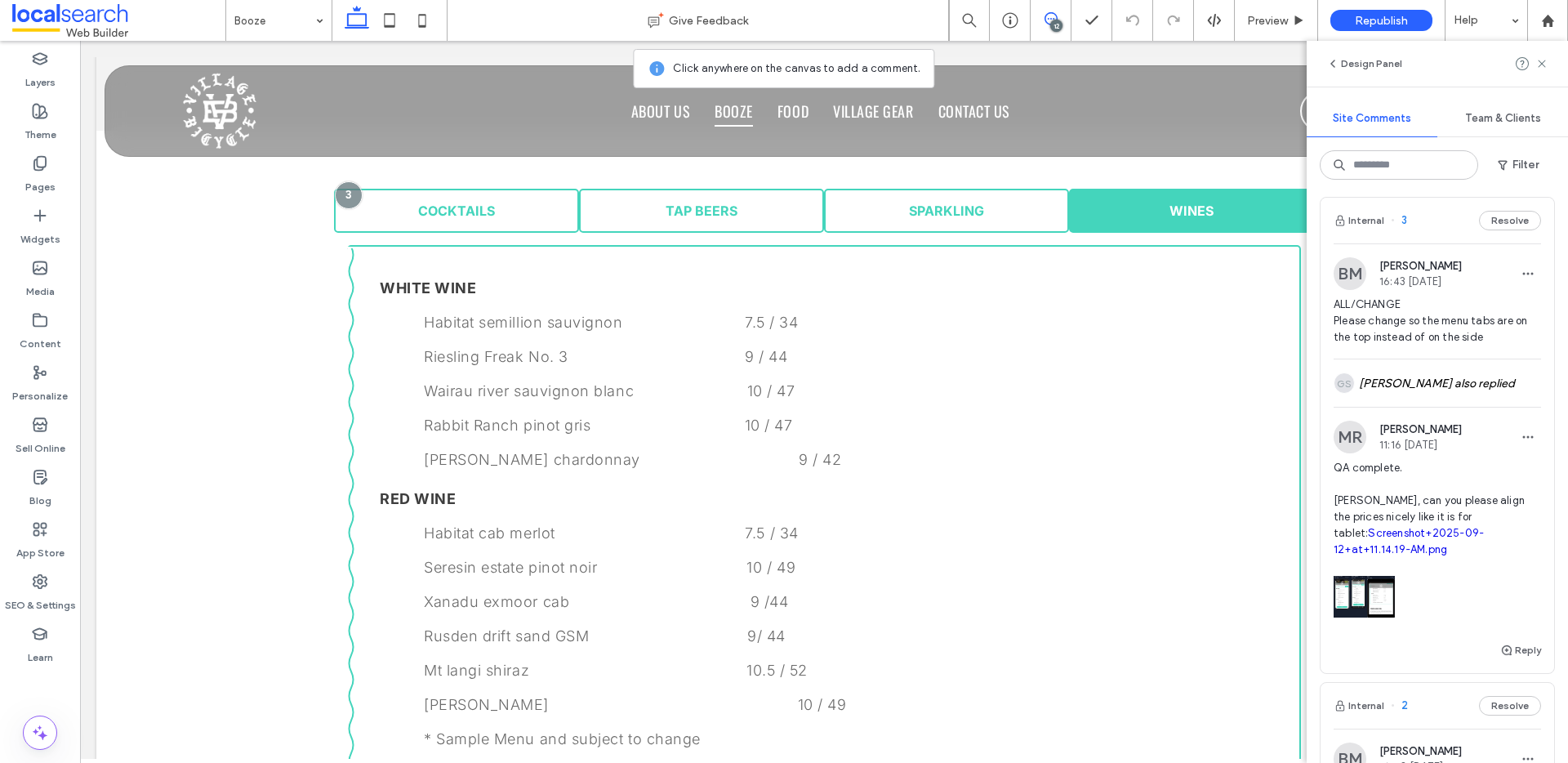
scroll to position [3252, 0]
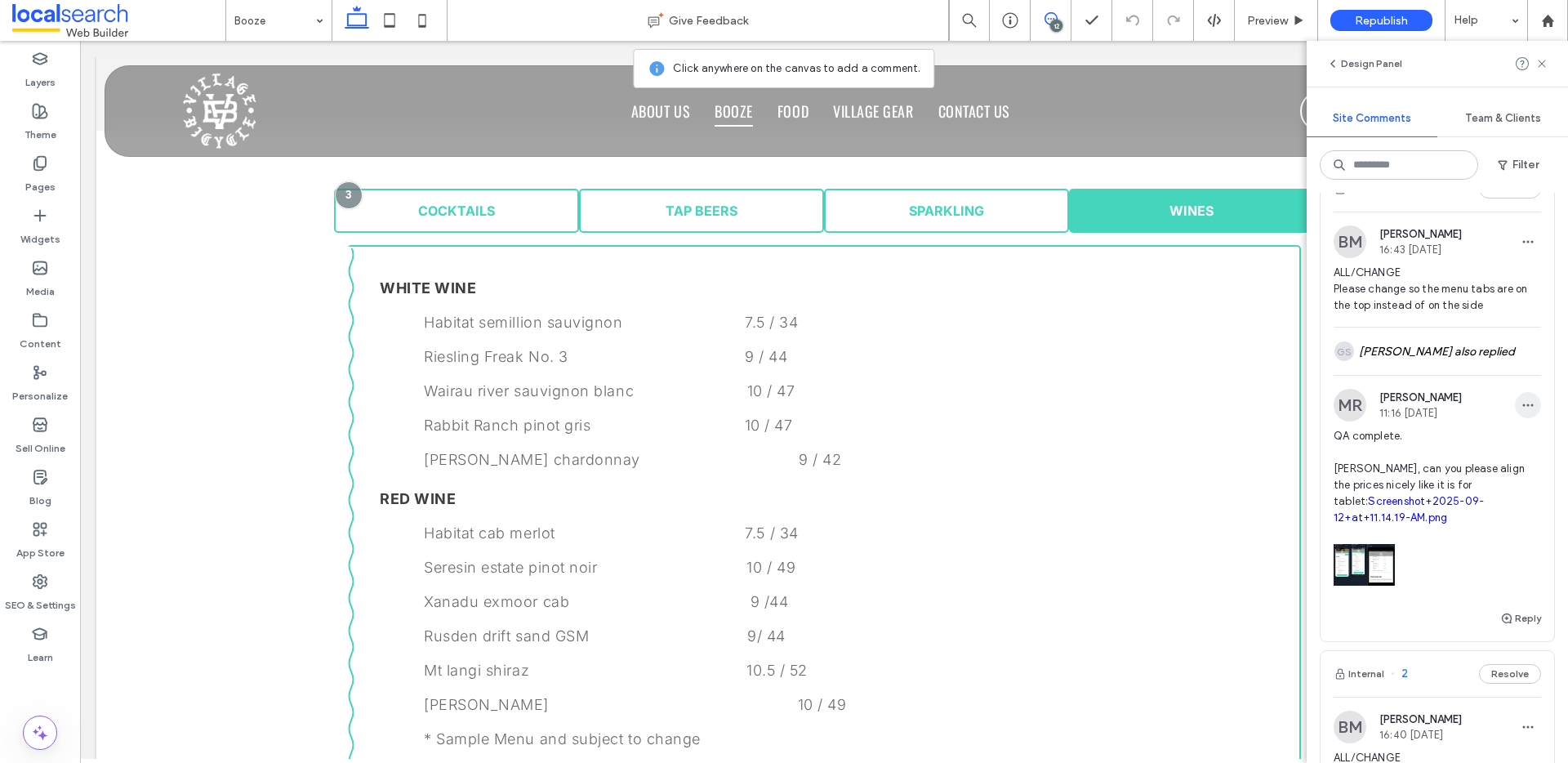
click at [1521, 411] on icon "button" at bounding box center [1527, 404] width 13 height 13
click at [1443, 485] on div "Edit" at bounding box center [1455, 496] width 146 height 31
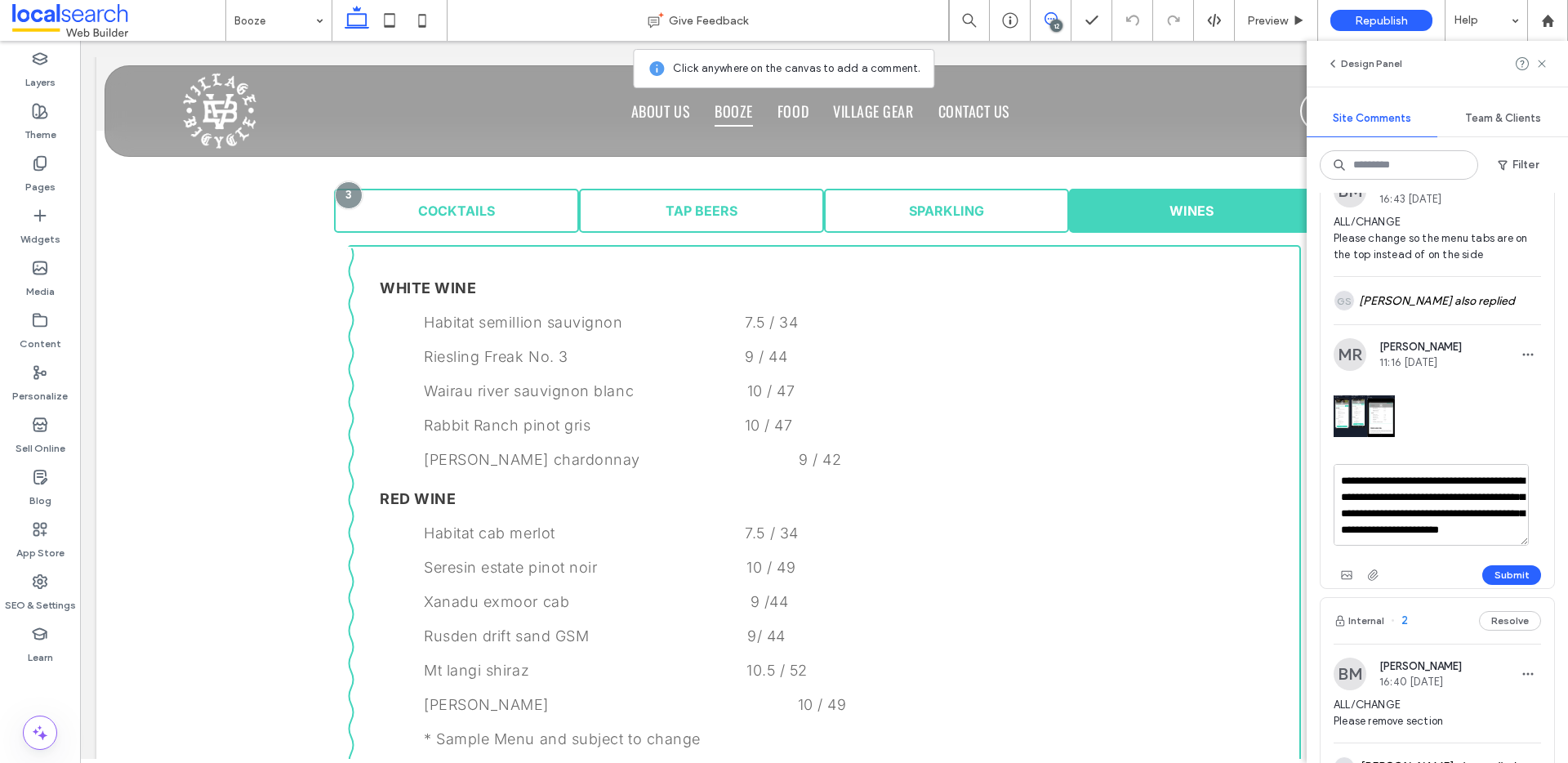
scroll to position [3306, 0]
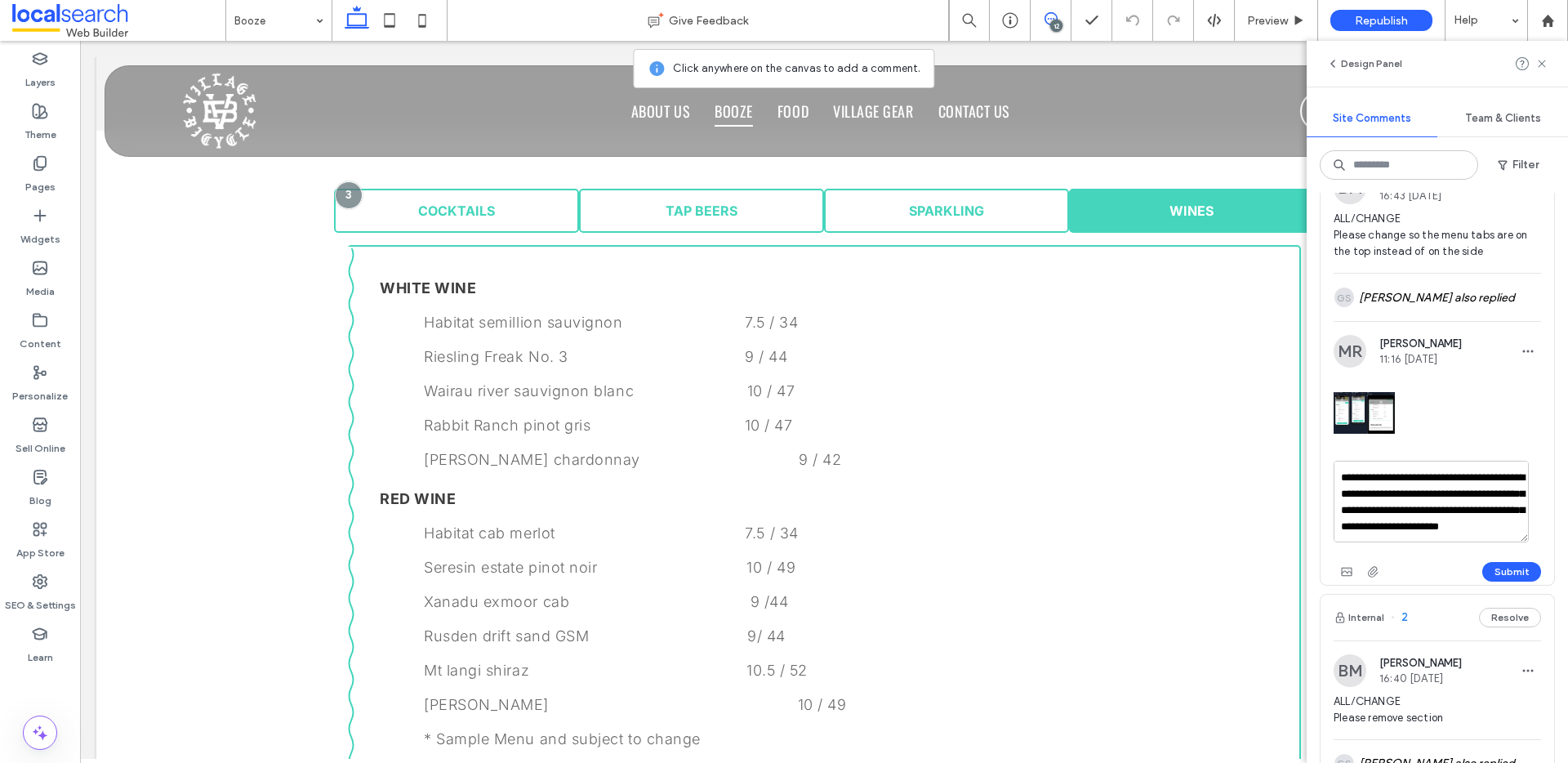
click at [1493, 542] on textarea "**********" at bounding box center [1431, 501] width 195 height 82
type textarea "**********"
click at [1349, 578] on icon "button" at bounding box center [1345, 571] width 13 height 13
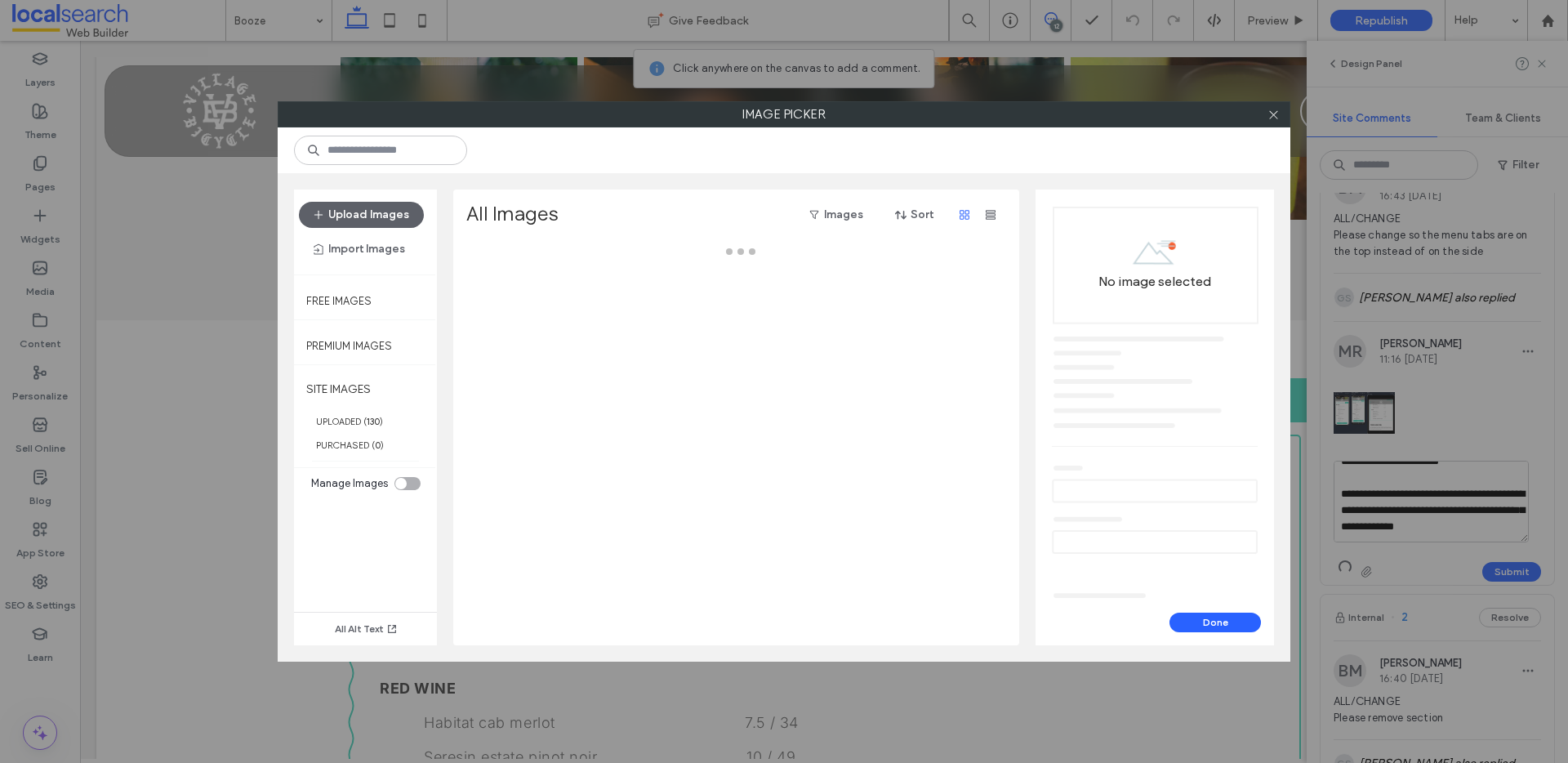
scroll to position [888, 0]
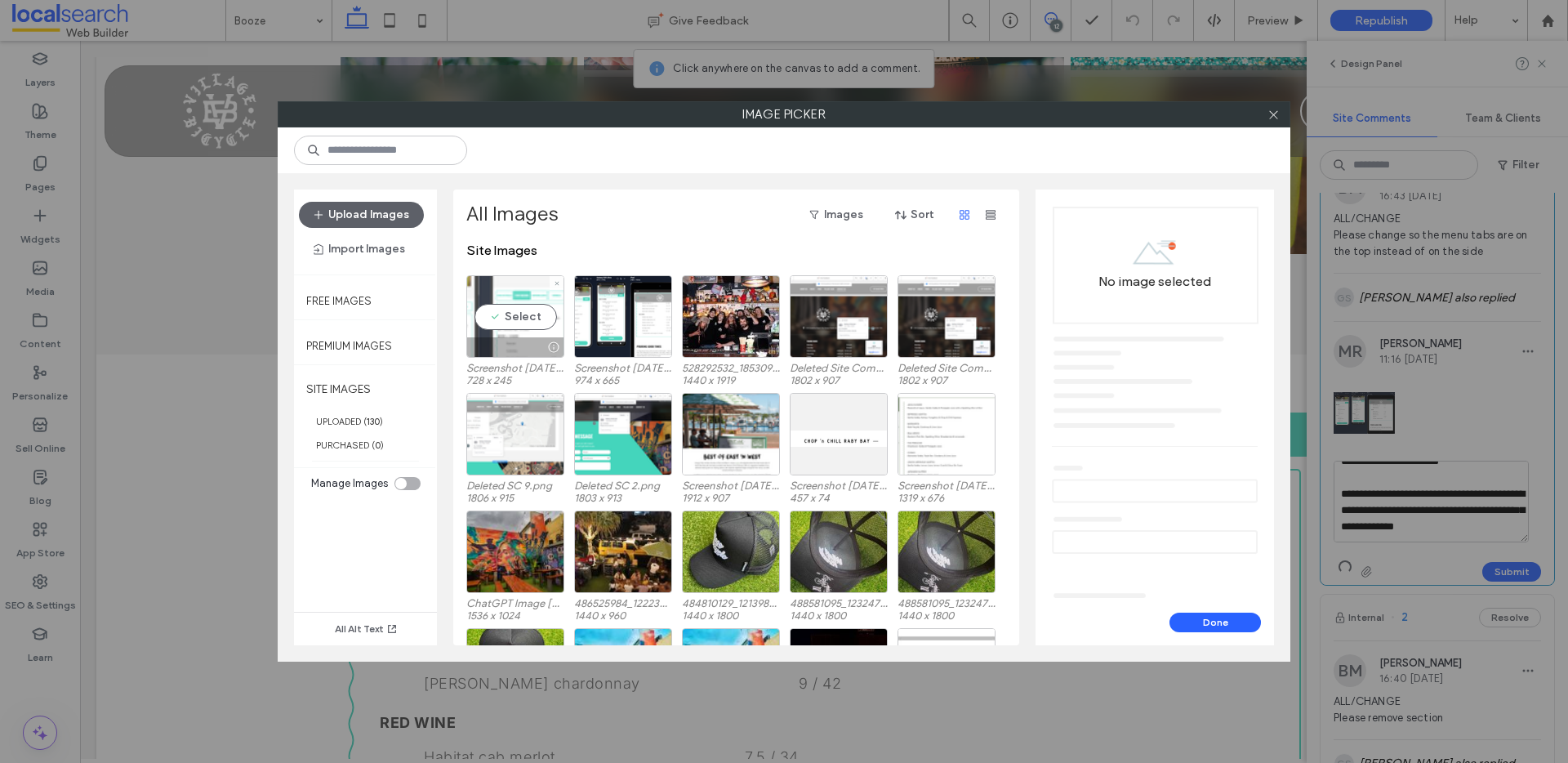
click at [514, 316] on div "Select" at bounding box center [515, 317] width 98 height 82
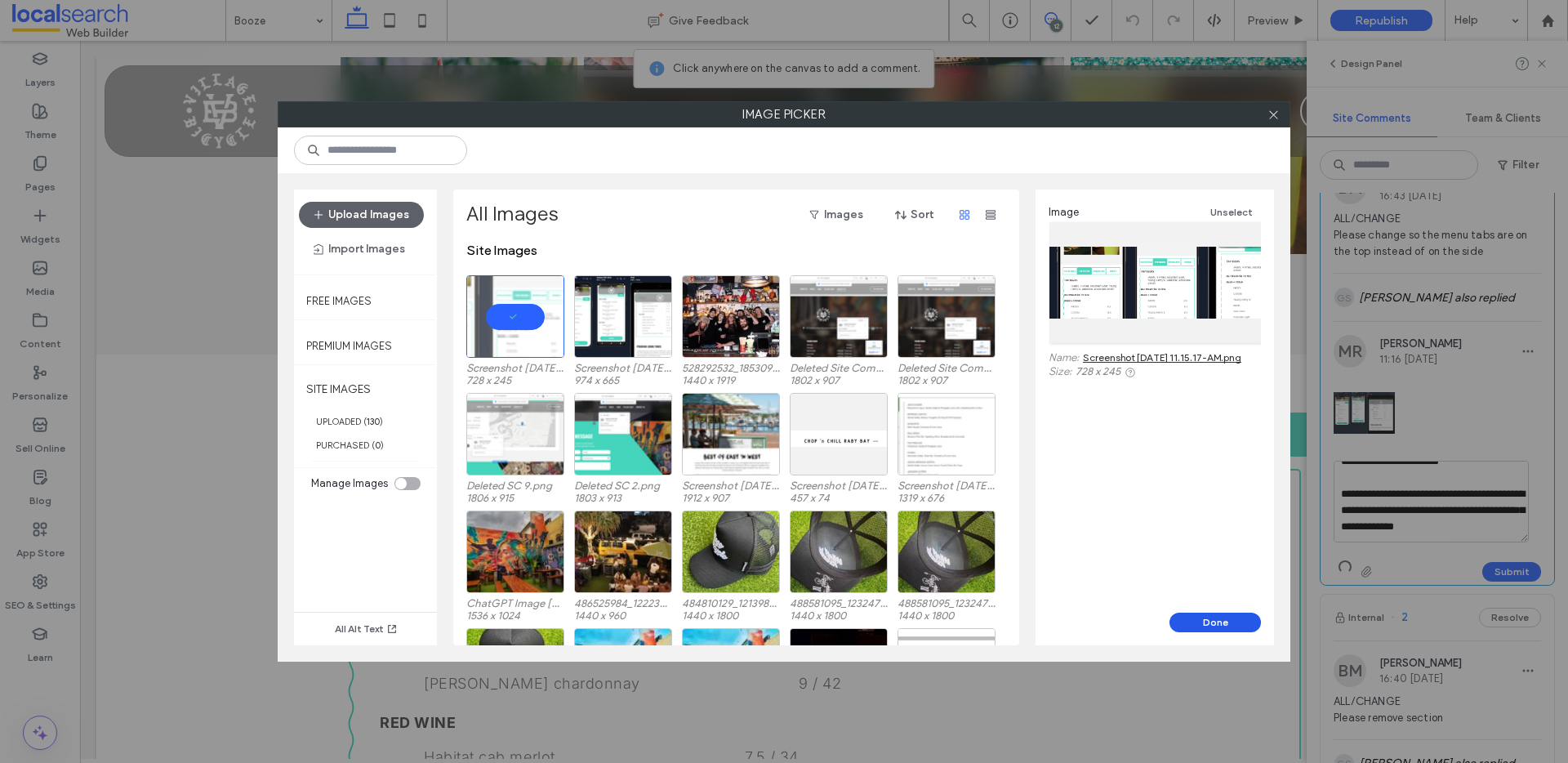
click at [1208, 627] on button "Done" at bounding box center [1215, 622] width 92 height 20
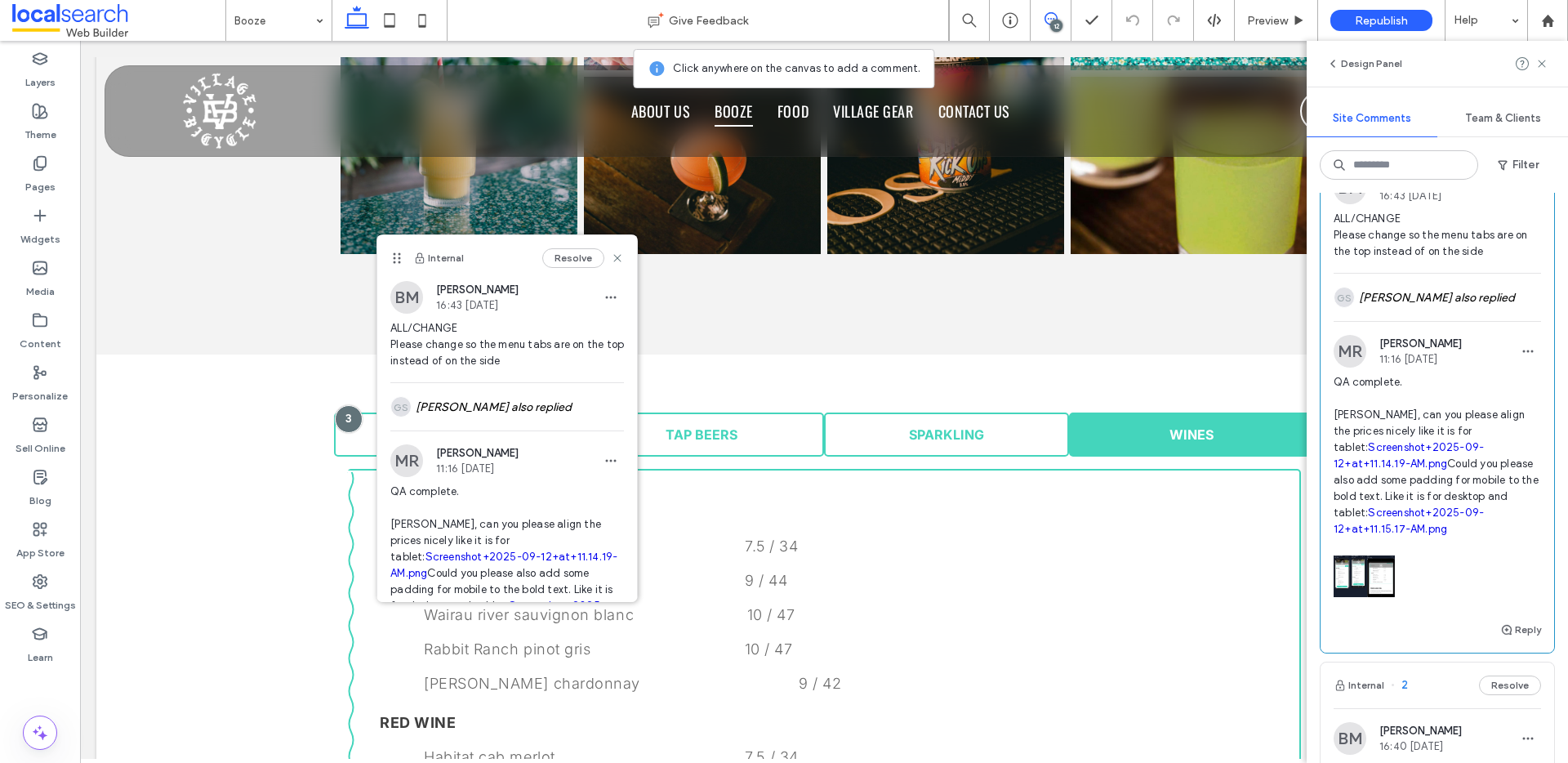
drag, startPoint x: 1494, startPoint y: 580, endPoint x: 1330, endPoint y: 458, distance: 204.4
click at [1329, 458] on div "MR Matthew Ranford 11:16 Sep 12 2025 QA complete. Dev, can you please align the…" at bounding box center [1436, 478] width 233 height 285
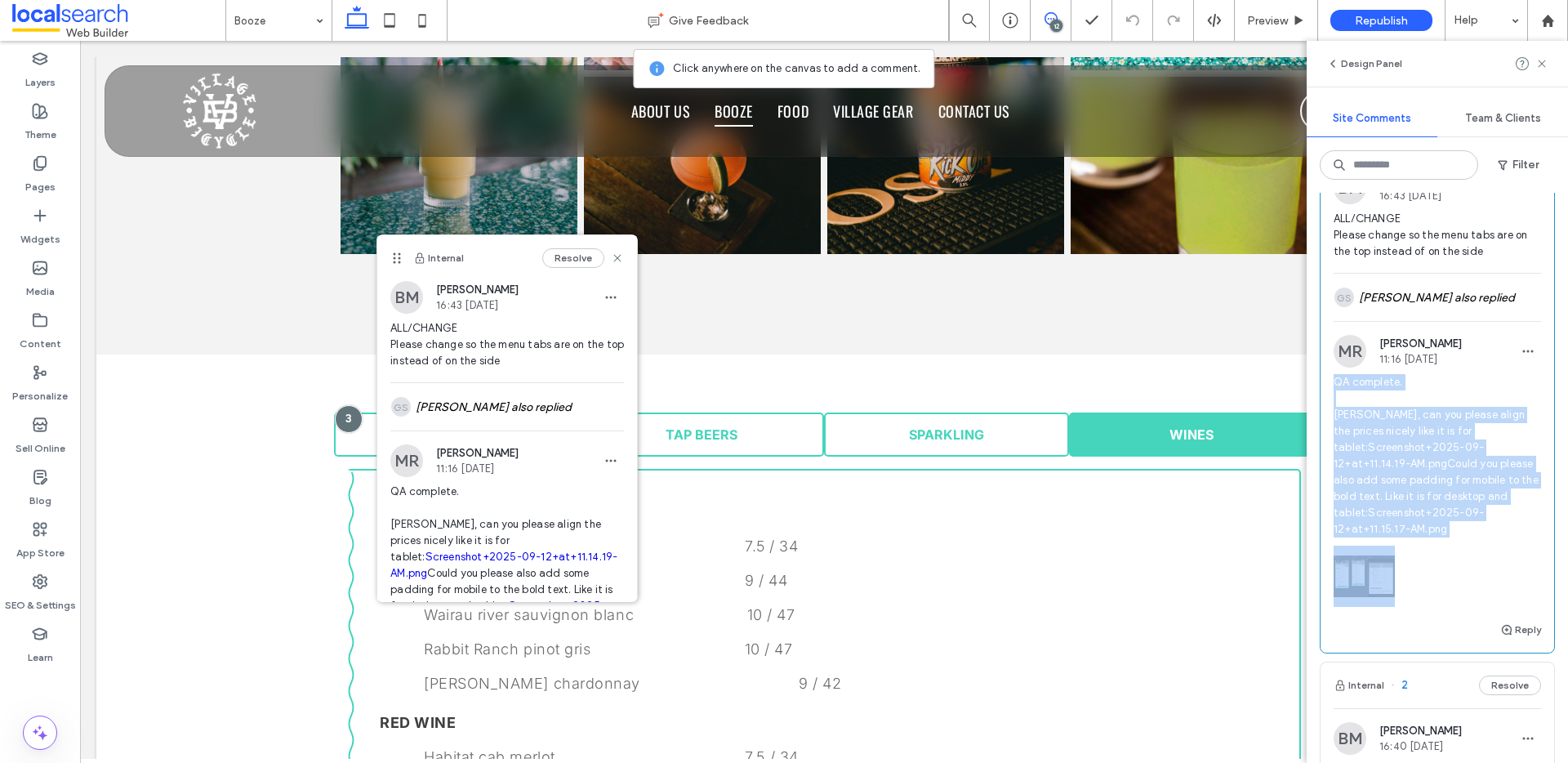
drag, startPoint x: 1394, startPoint y: 620, endPoint x: 1311, endPoint y: 427, distance: 210.1
click at [1311, 427] on div "Internal 14 Resolve GS Gian Saroyda 17:46 Sep 11 2025 Deleted Site Comment 10: …" at bounding box center [1436, 477] width 261 height 570
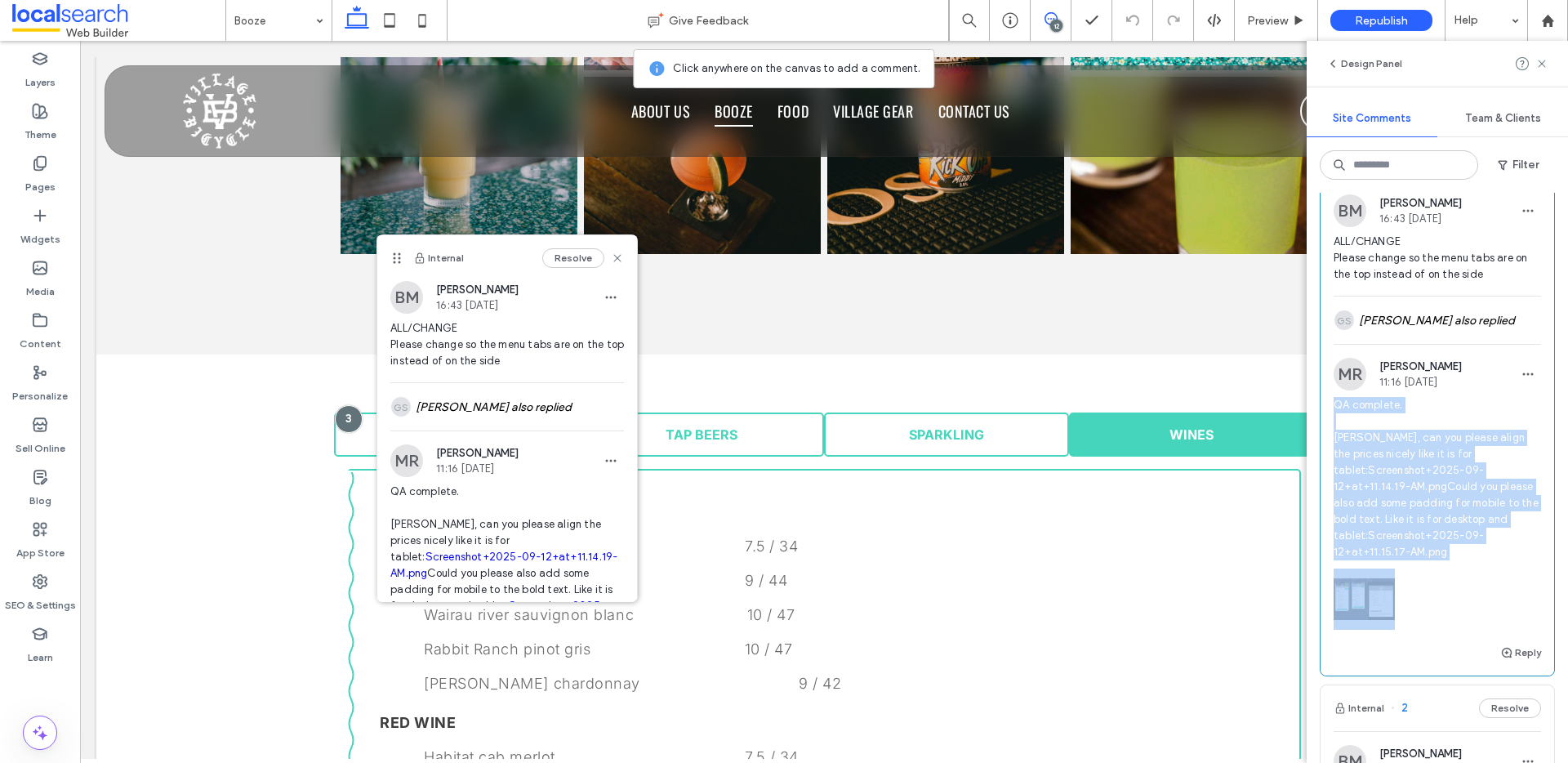
scroll to position [3246, 0]
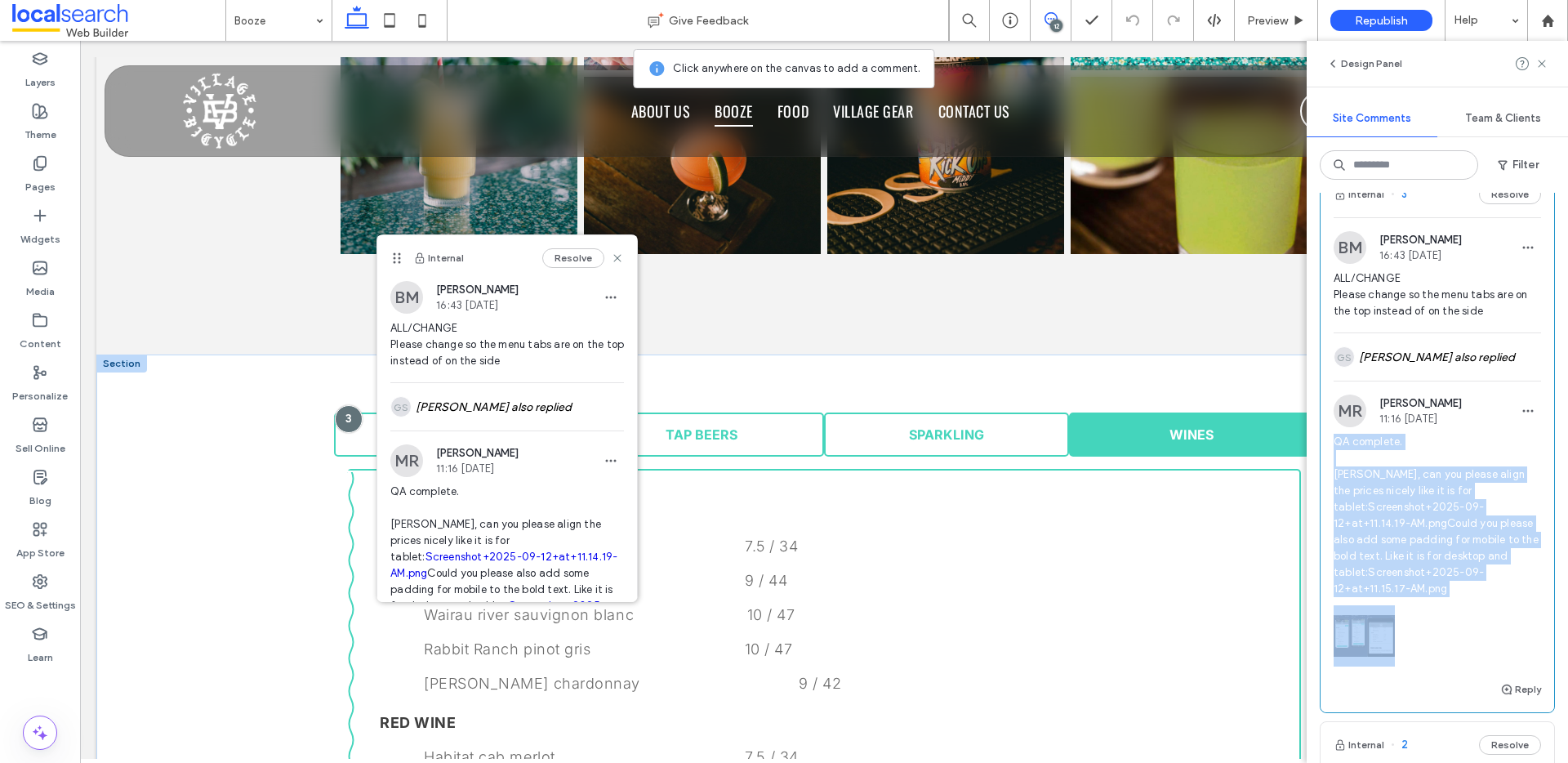
copy span "QA complete. Dev, can you please align the prices nicely like it is for tablet:…"
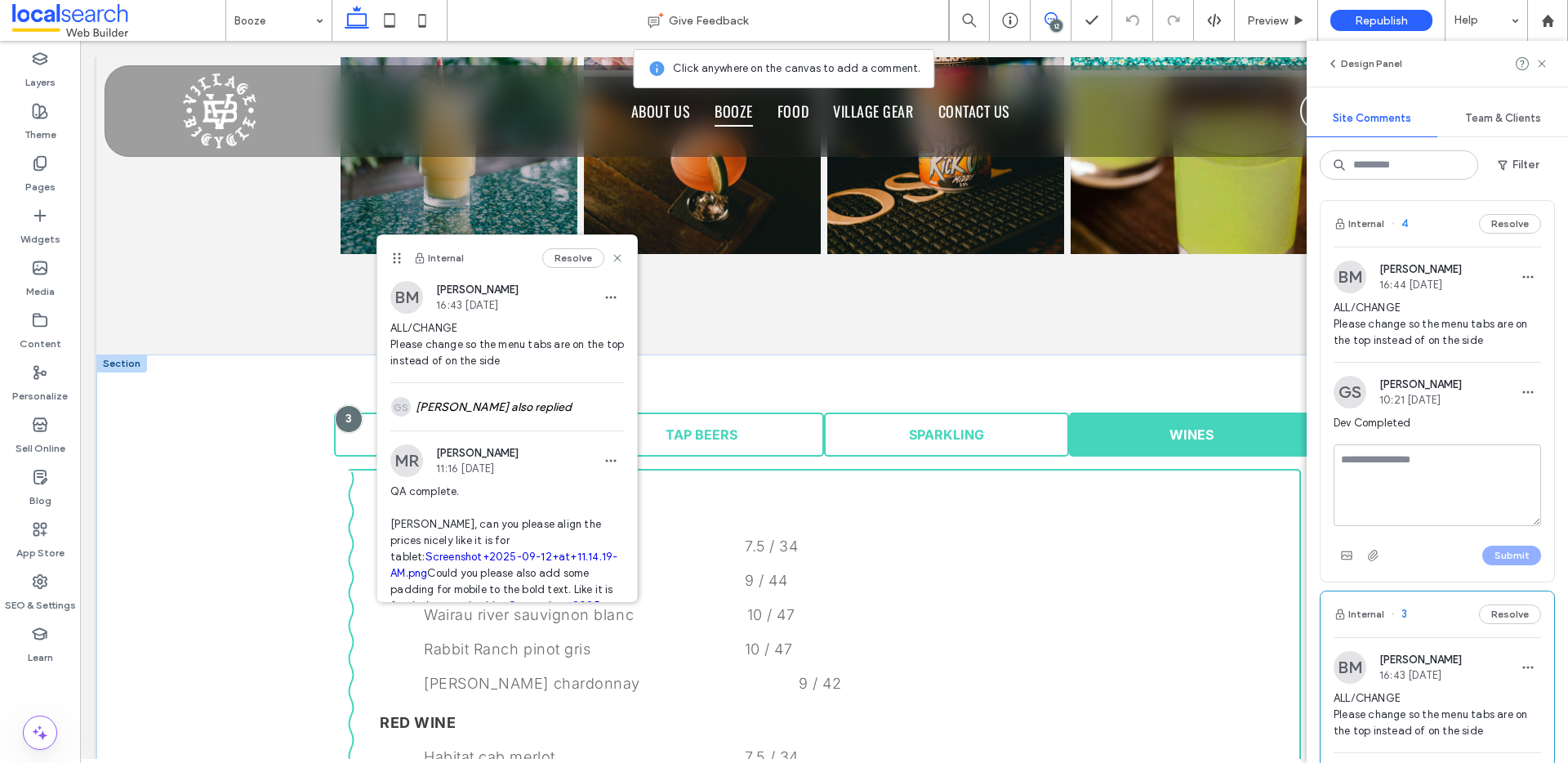
scroll to position [2821, 0]
click at [1359, 238] on button "Internal" at bounding box center [1359, 229] width 51 height 20
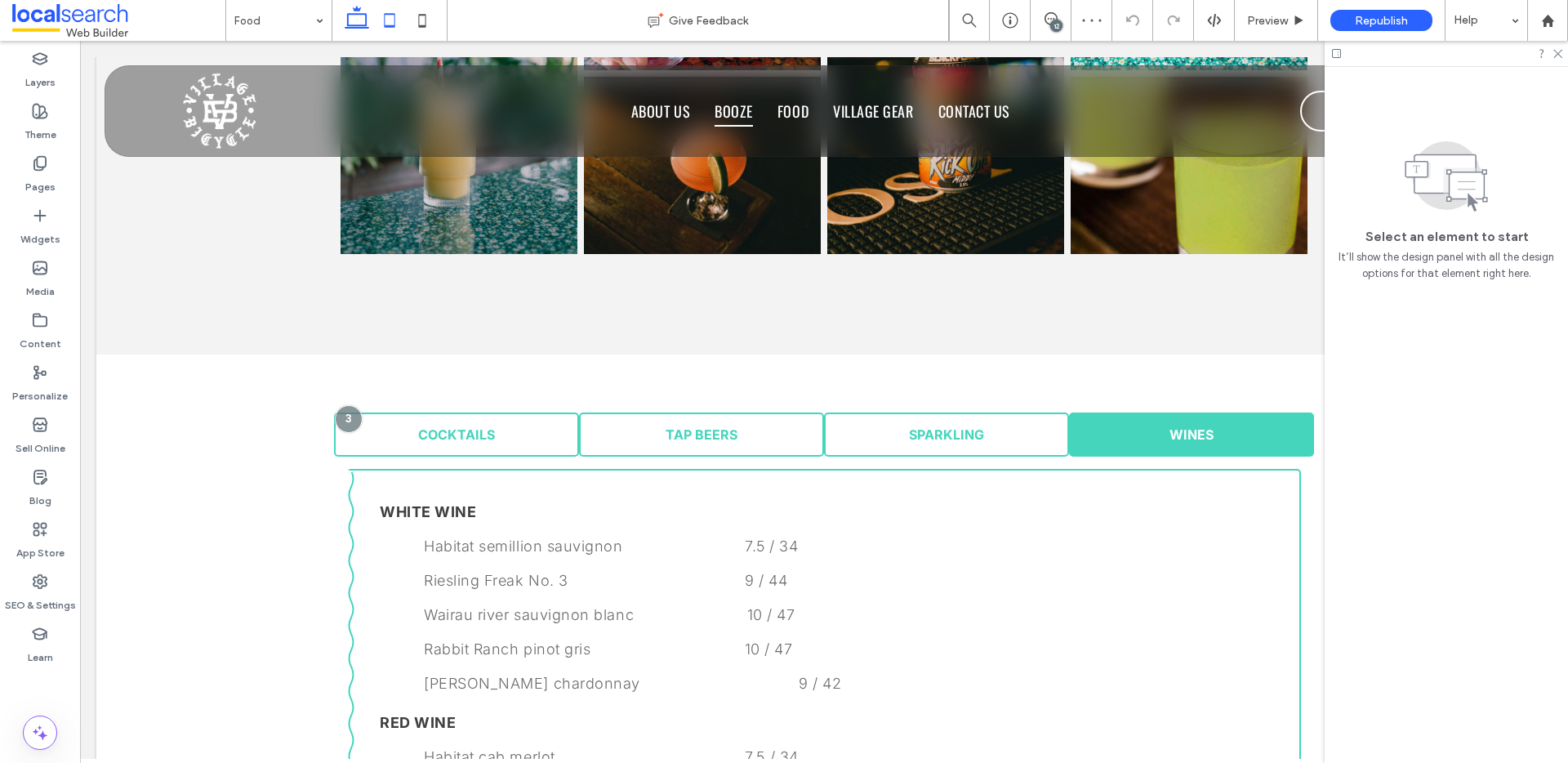
click at [380, 21] on icon at bounding box center [389, 20] width 32 height 32
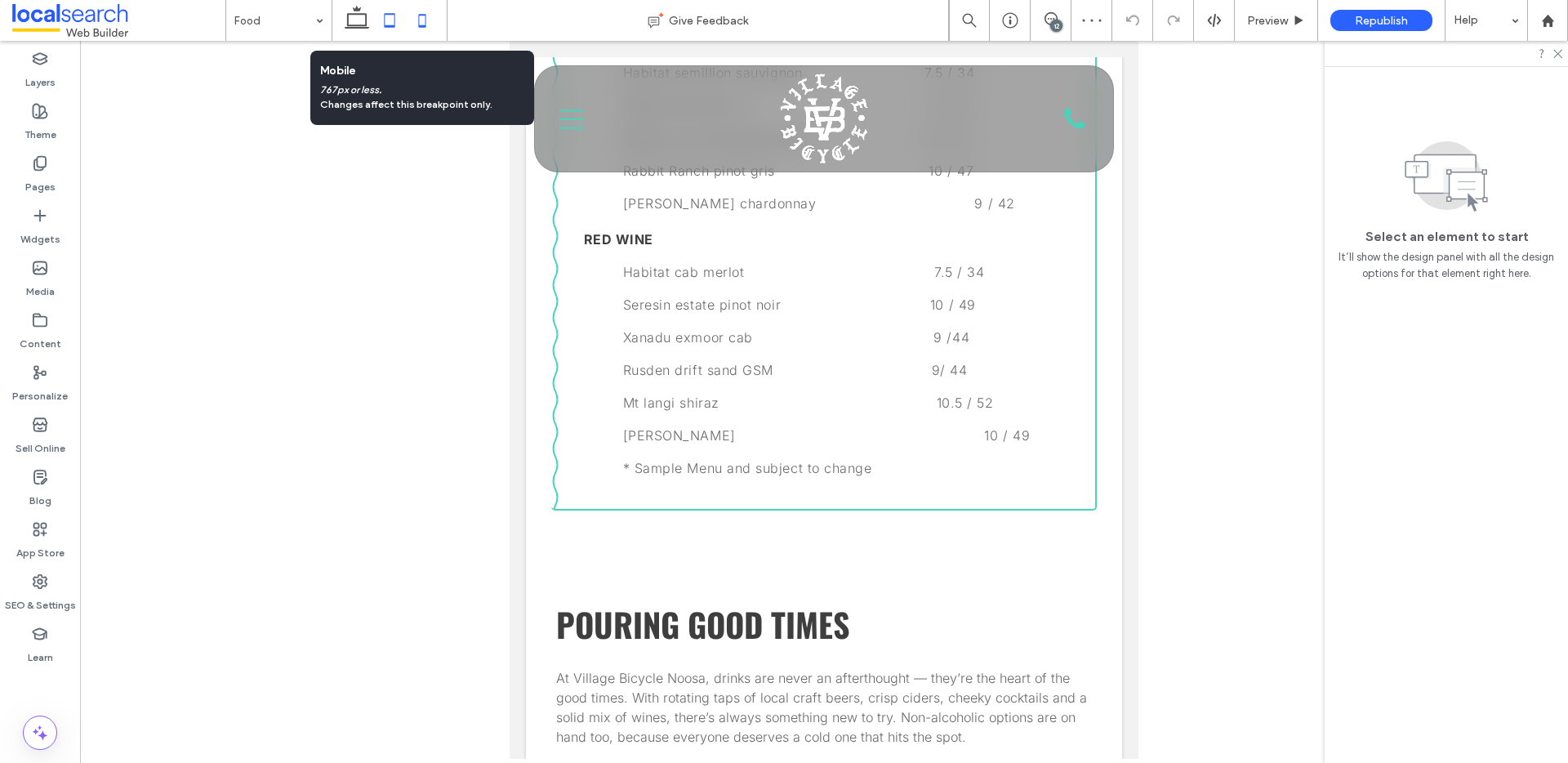
click at [420, 18] on icon at bounding box center [421, 20] width 32 height 32
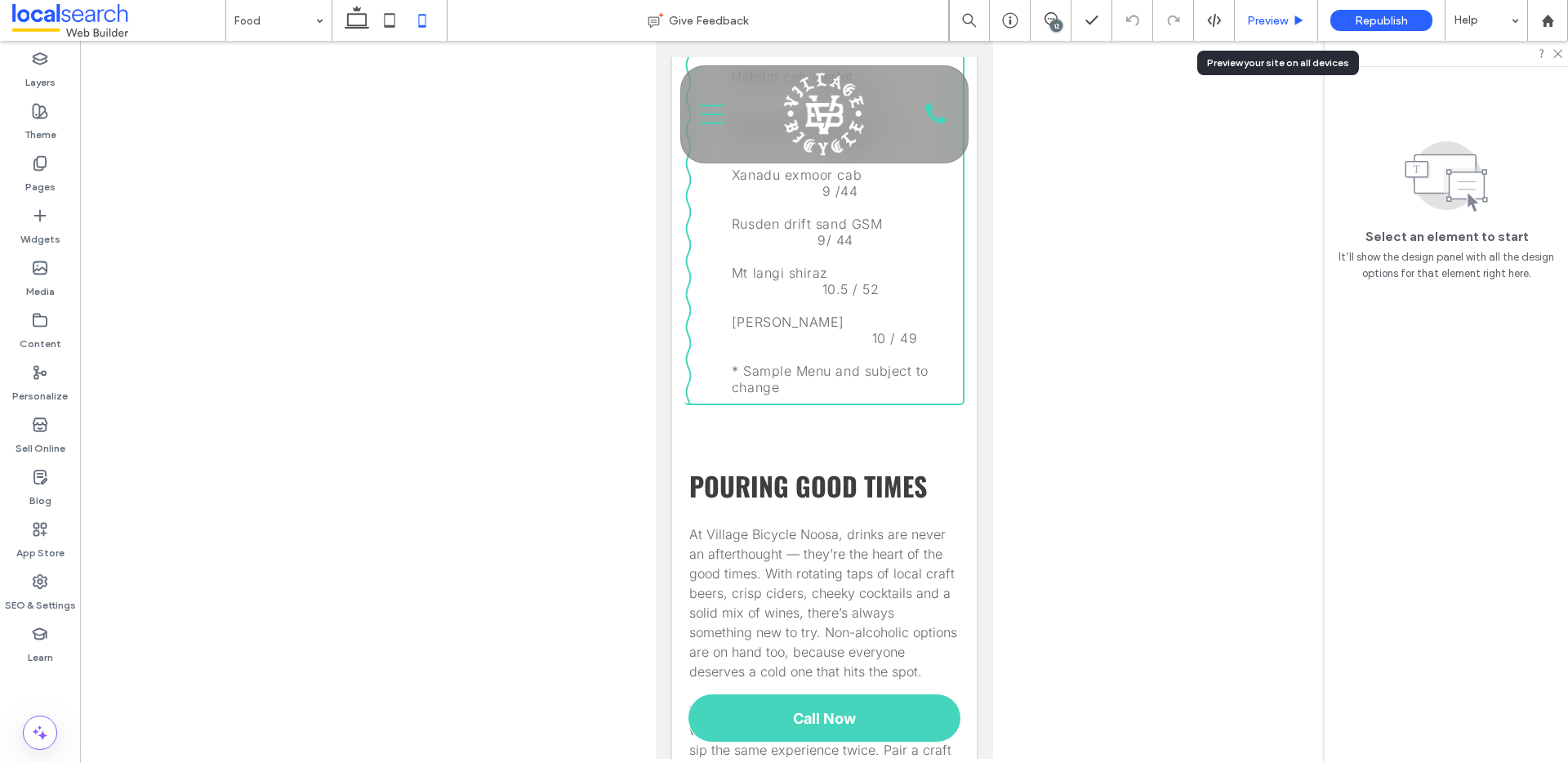
click at [1280, 14] on span "Preview" at bounding box center [1267, 21] width 41 height 14
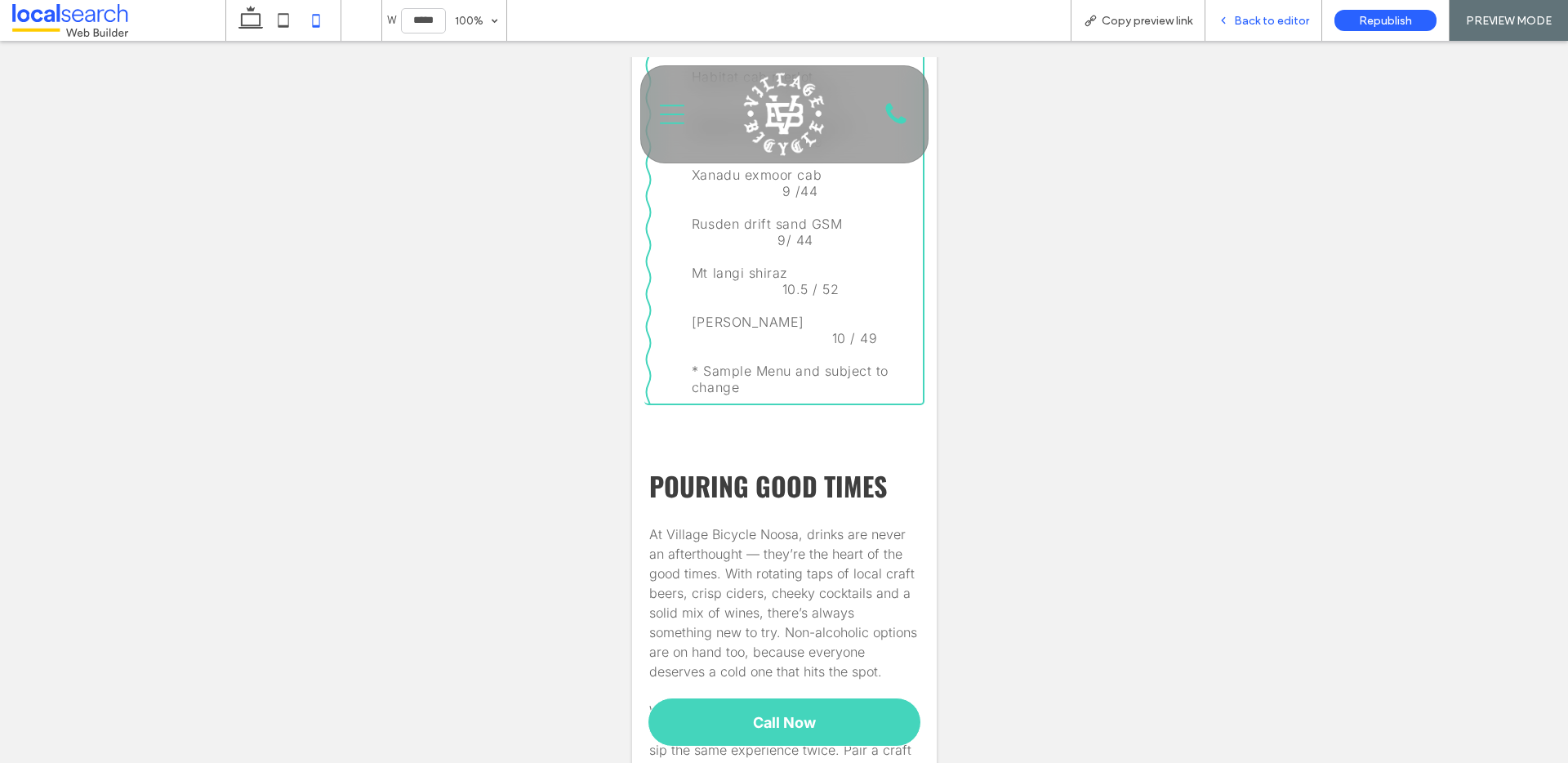
click at [1250, 12] on div "Back to editor" at bounding box center [1263, 21] width 117 height 41
click at [1247, 15] on div "Back to editor" at bounding box center [1263, 21] width 117 height 41
click at [291, 22] on icon at bounding box center [282, 20] width 32 height 32
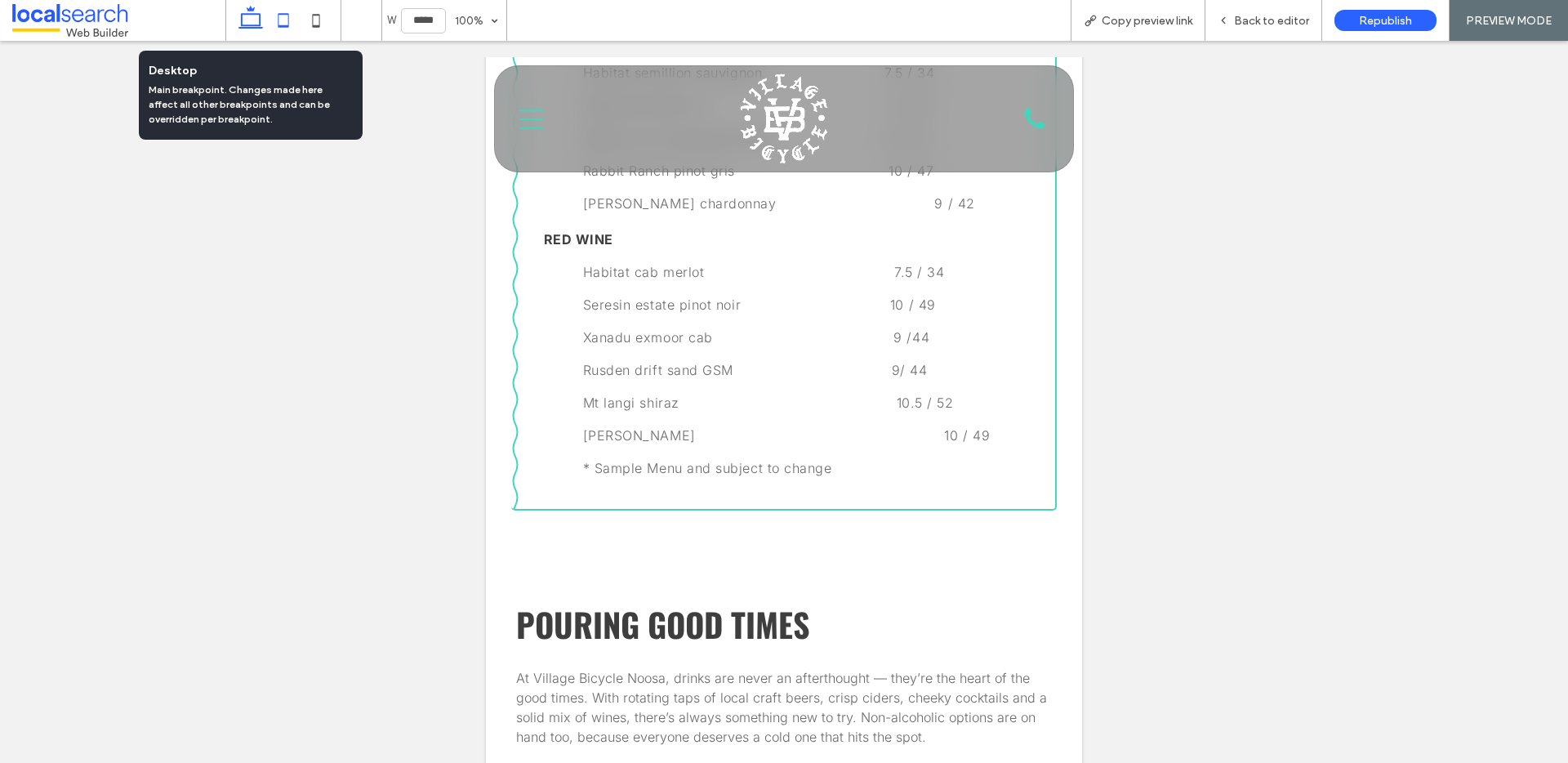
click at [257, 21] on icon at bounding box center [250, 20] width 32 height 32
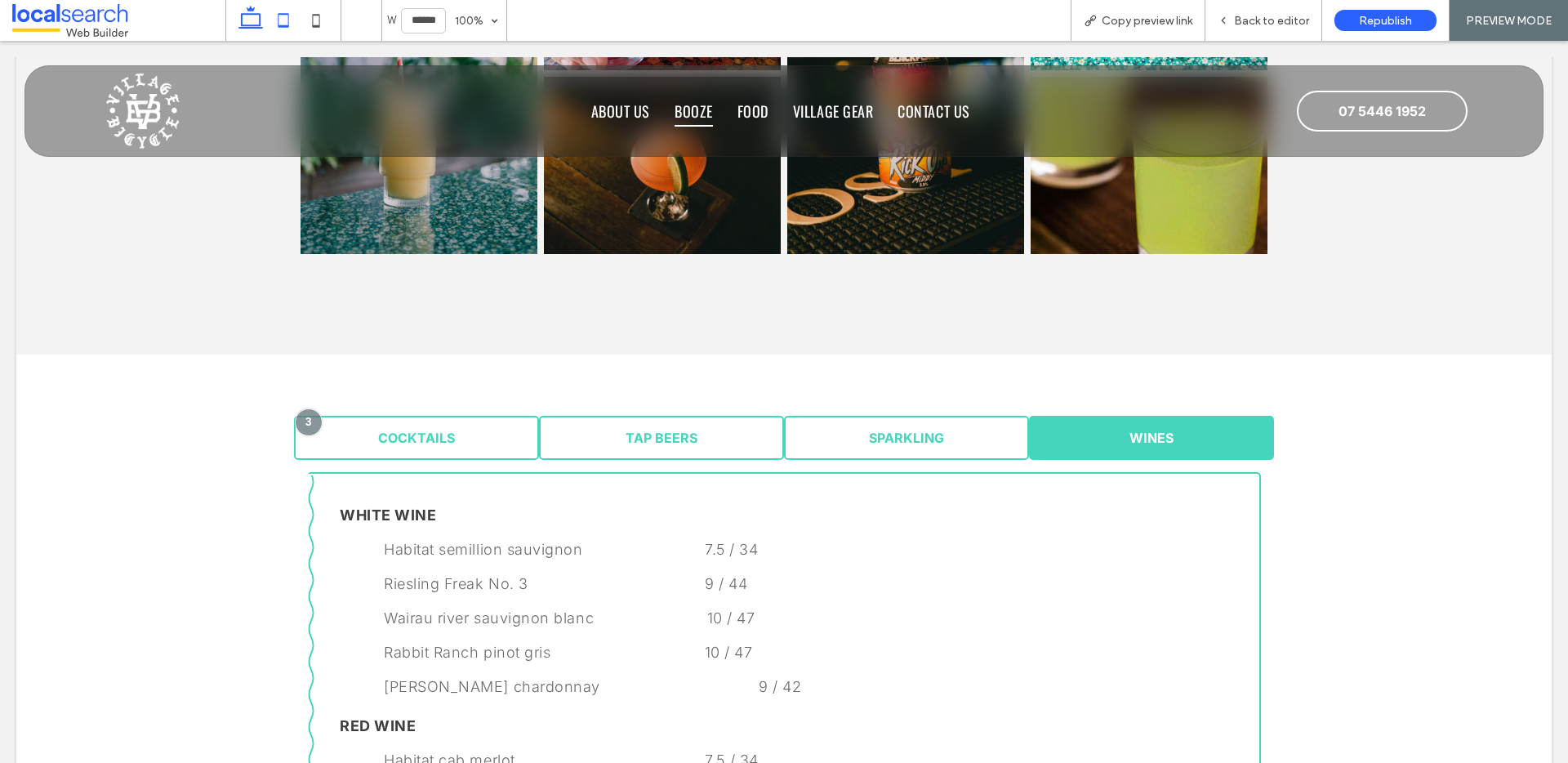
click at [284, 20] on icon at bounding box center [282, 20] width 32 height 32
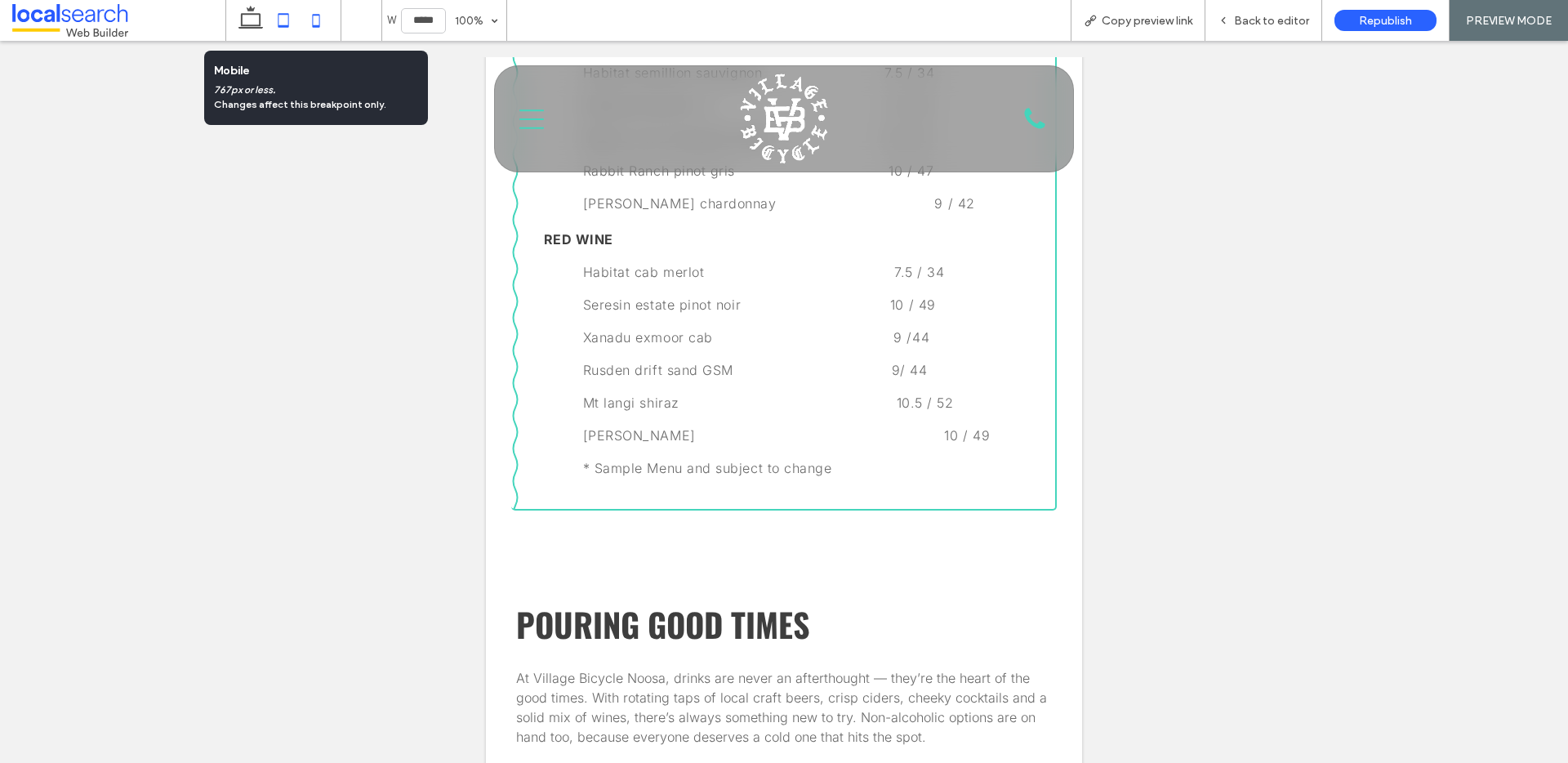
click at [305, 19] on icon at bounding box center [316, 20] width 32 height 32
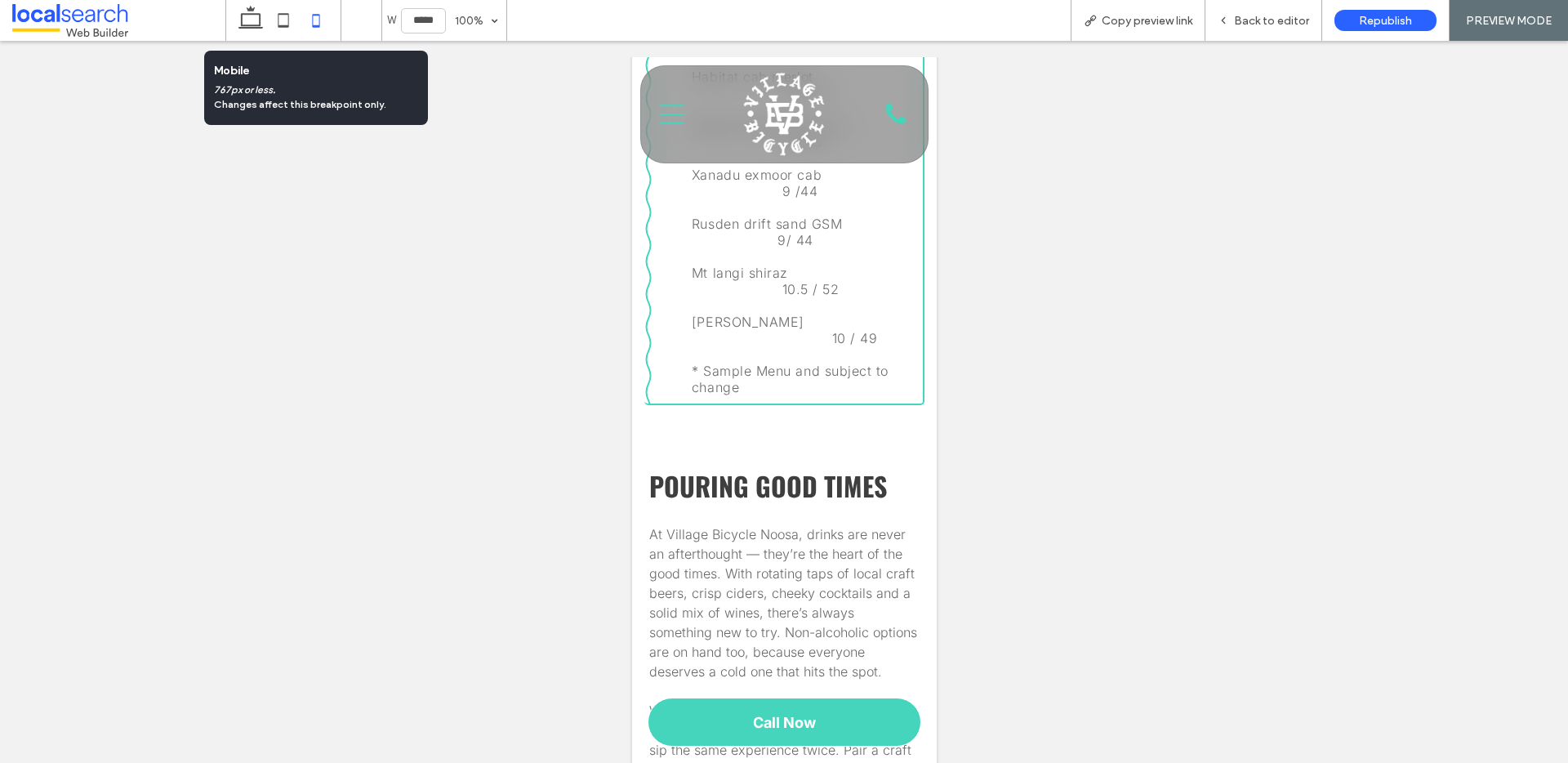
type input "*****"
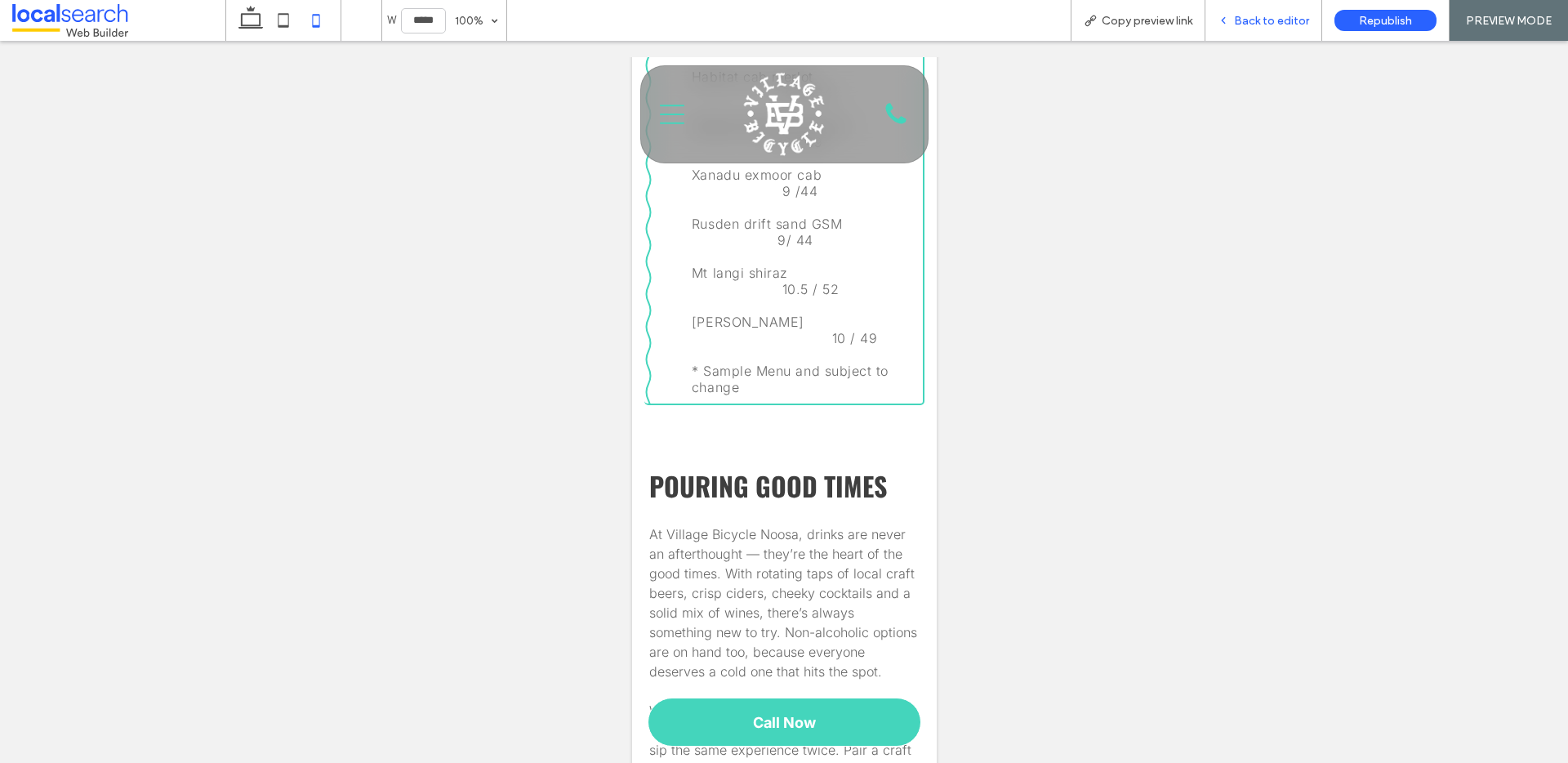
click at [1245, 21] on span "Back to editor" at bounding box center [1271, 21] width 75 height 14
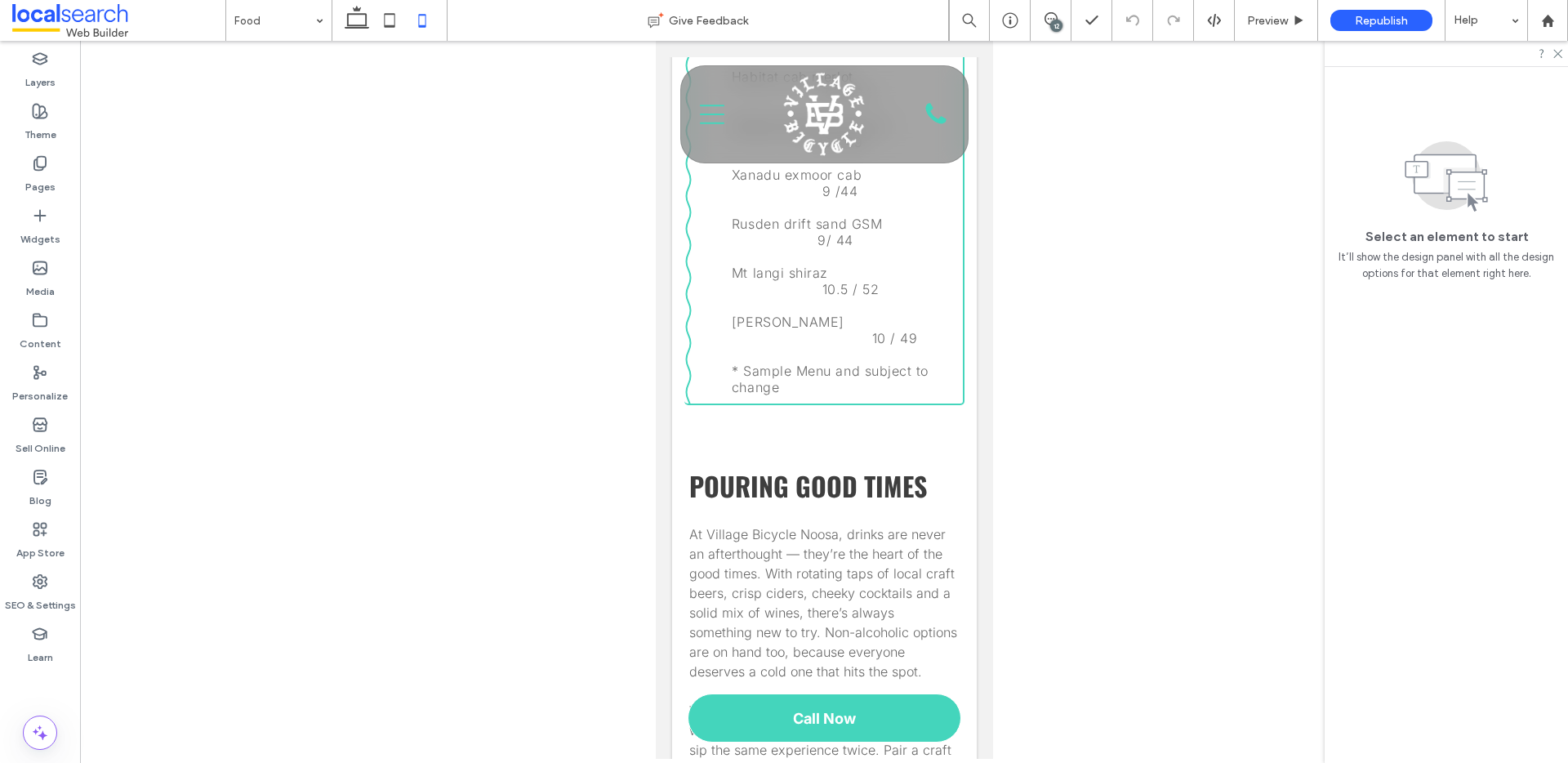
click at [1050, 25] on div "12" at bounding box center [1056, 25] width 13 height 13
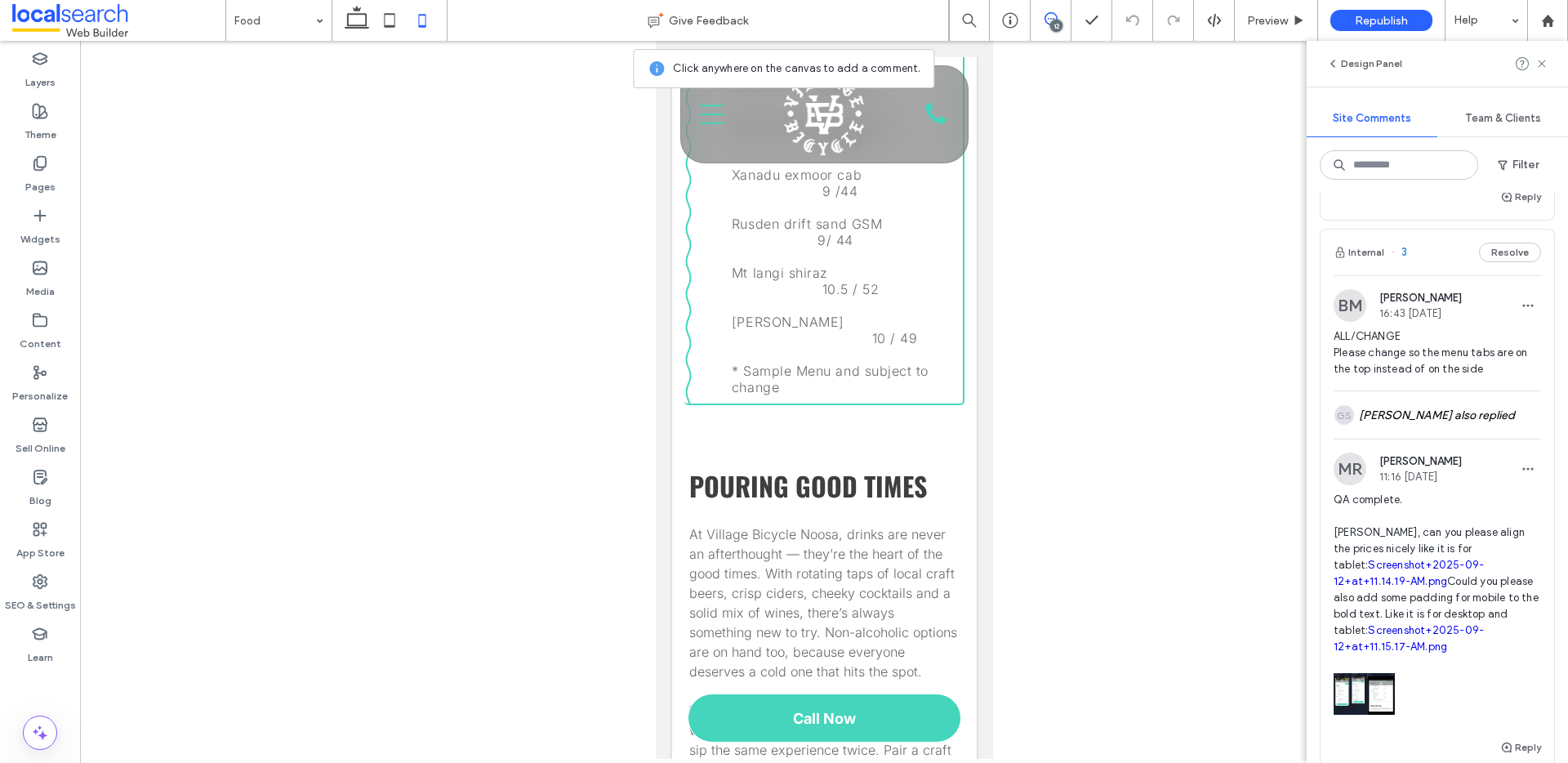
scroll to position [2929, 0]
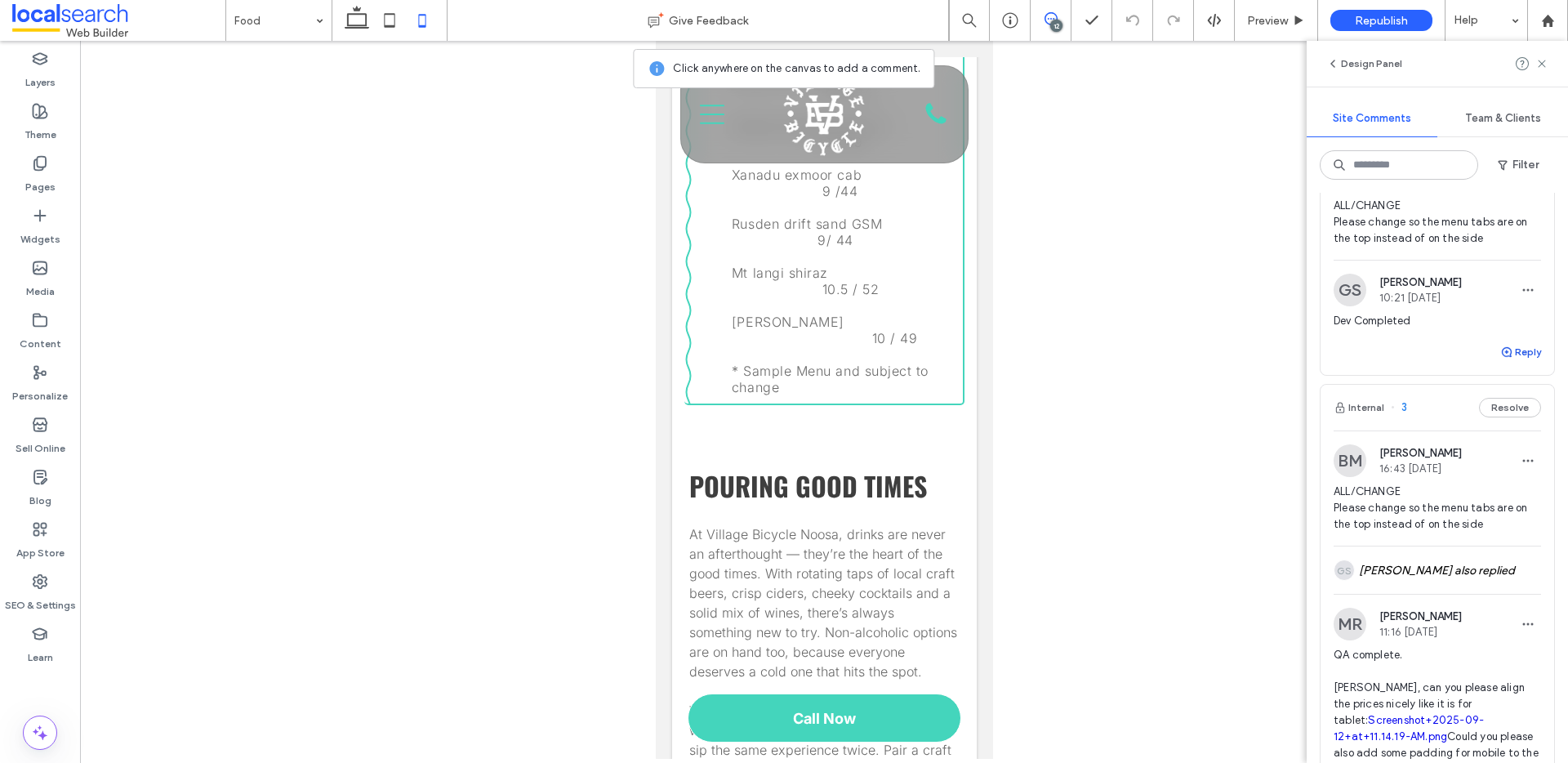
click at [1509, 361] on button "Reply" at bounding box center [1520, 352] width 41 height 20
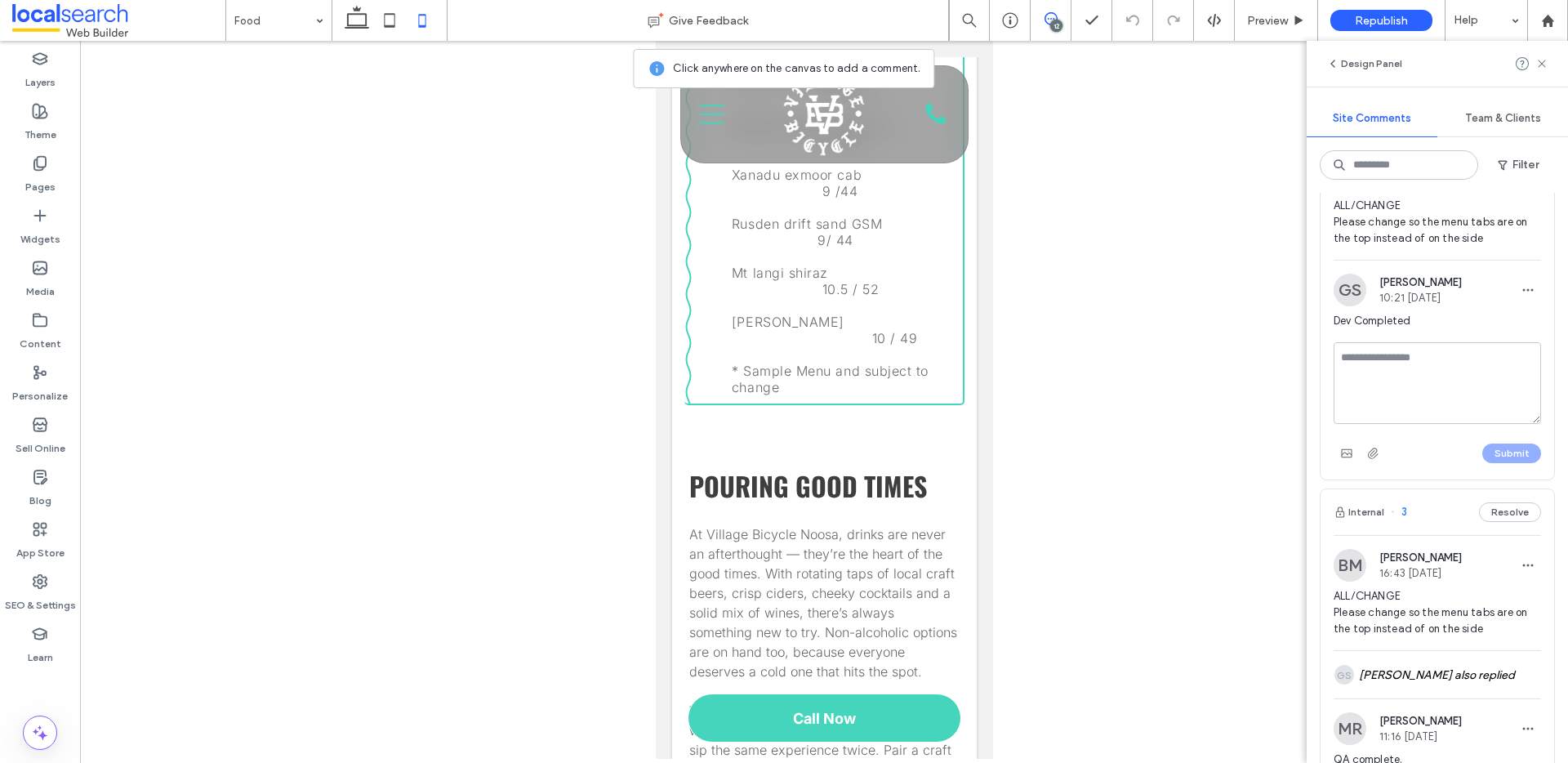
click at [1405, 413] on textarea at bounding box center [1437, 383] width 207 height 82
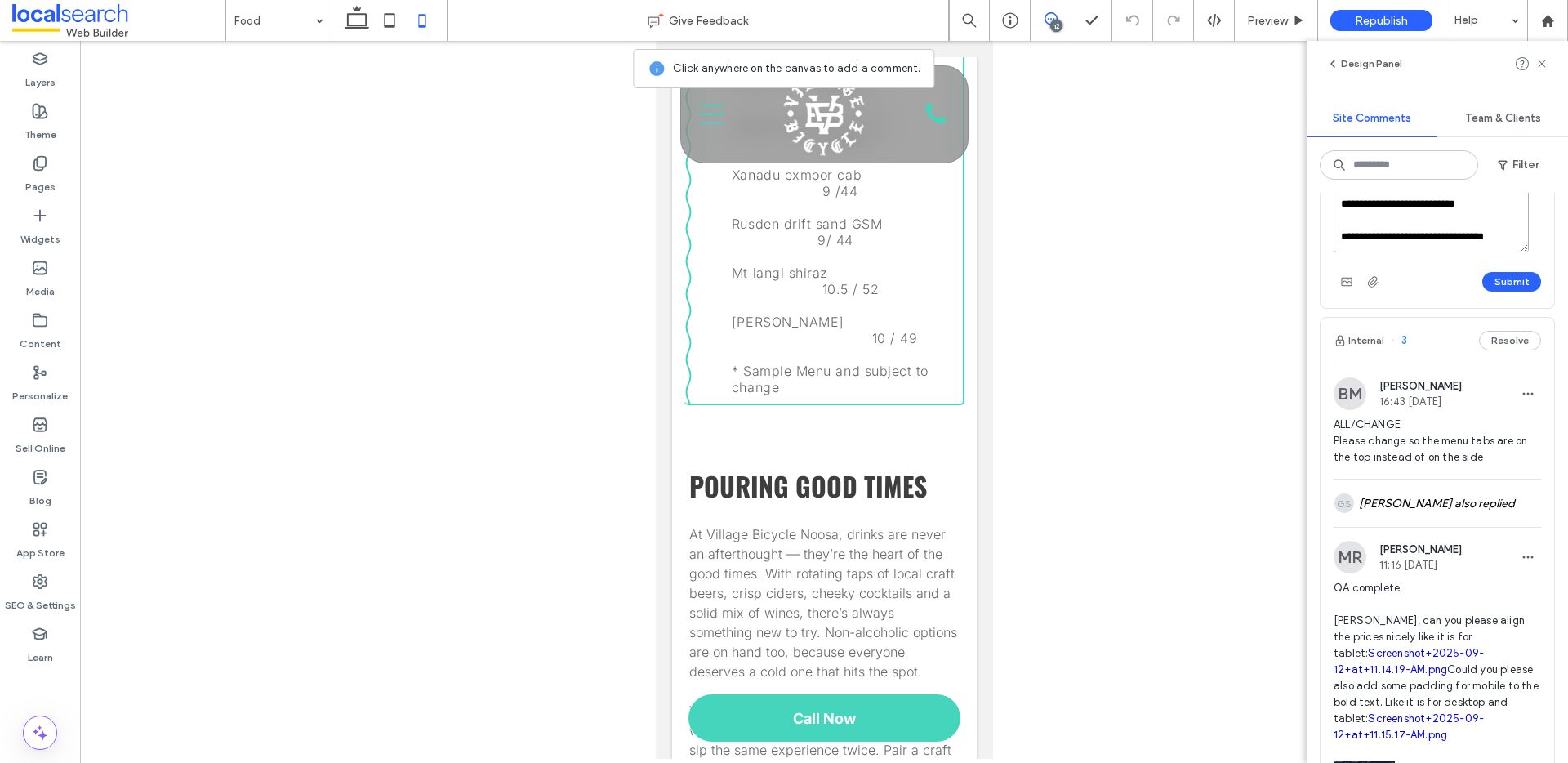
scroll to position [3102, 0]
drag, startPoint x: 1457, startPoint y: 285, endPoint x: 1334, endPoint y: 289, distance: 123.1
click at [1334, 251] on textarea "**********" at bounding box center [1431, 210] width 195 height 82
type textarea "**********"
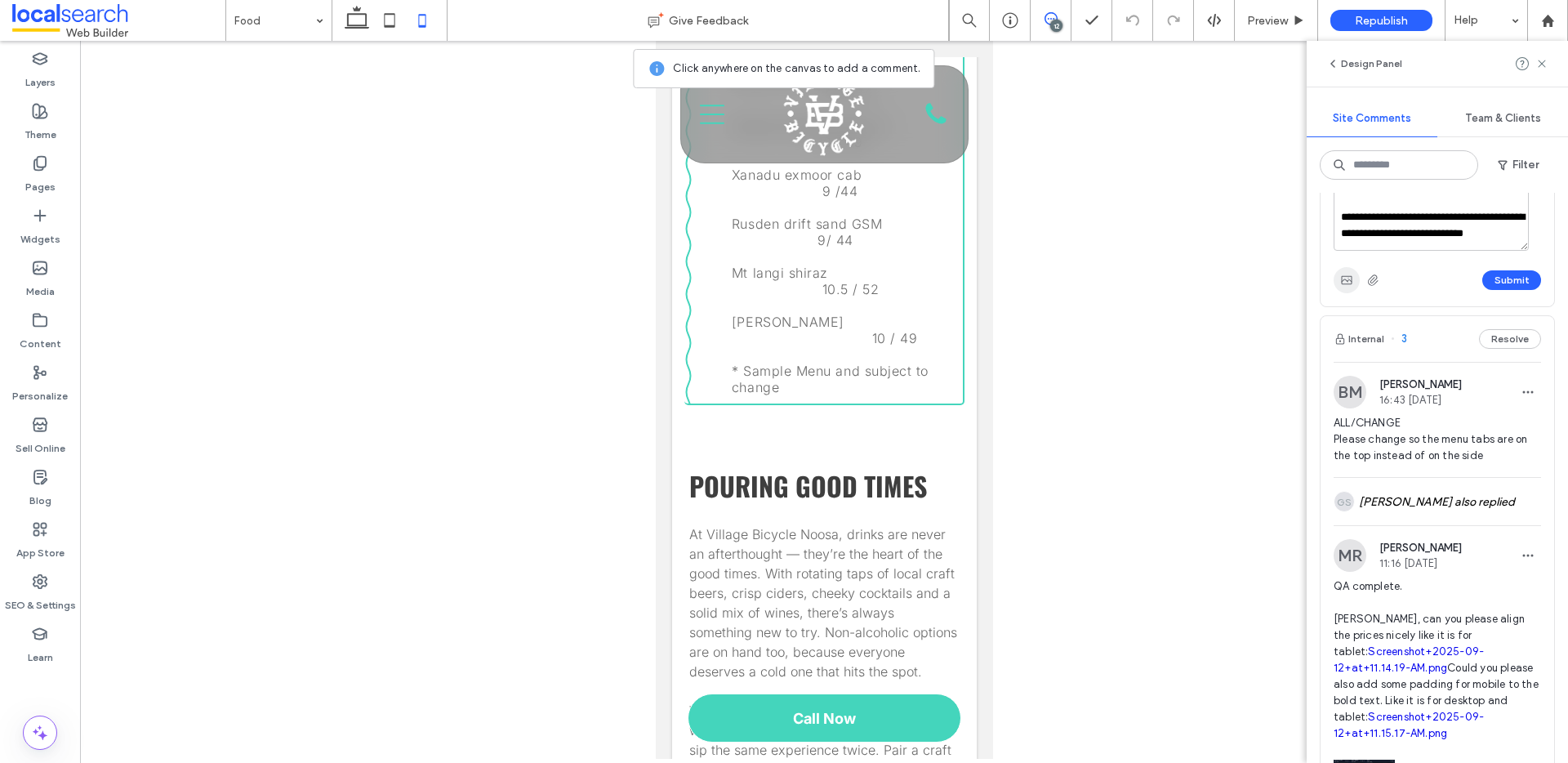
click at [1352, 286] on icon "button" at bounding box center [1345, 279] width 13 height 13
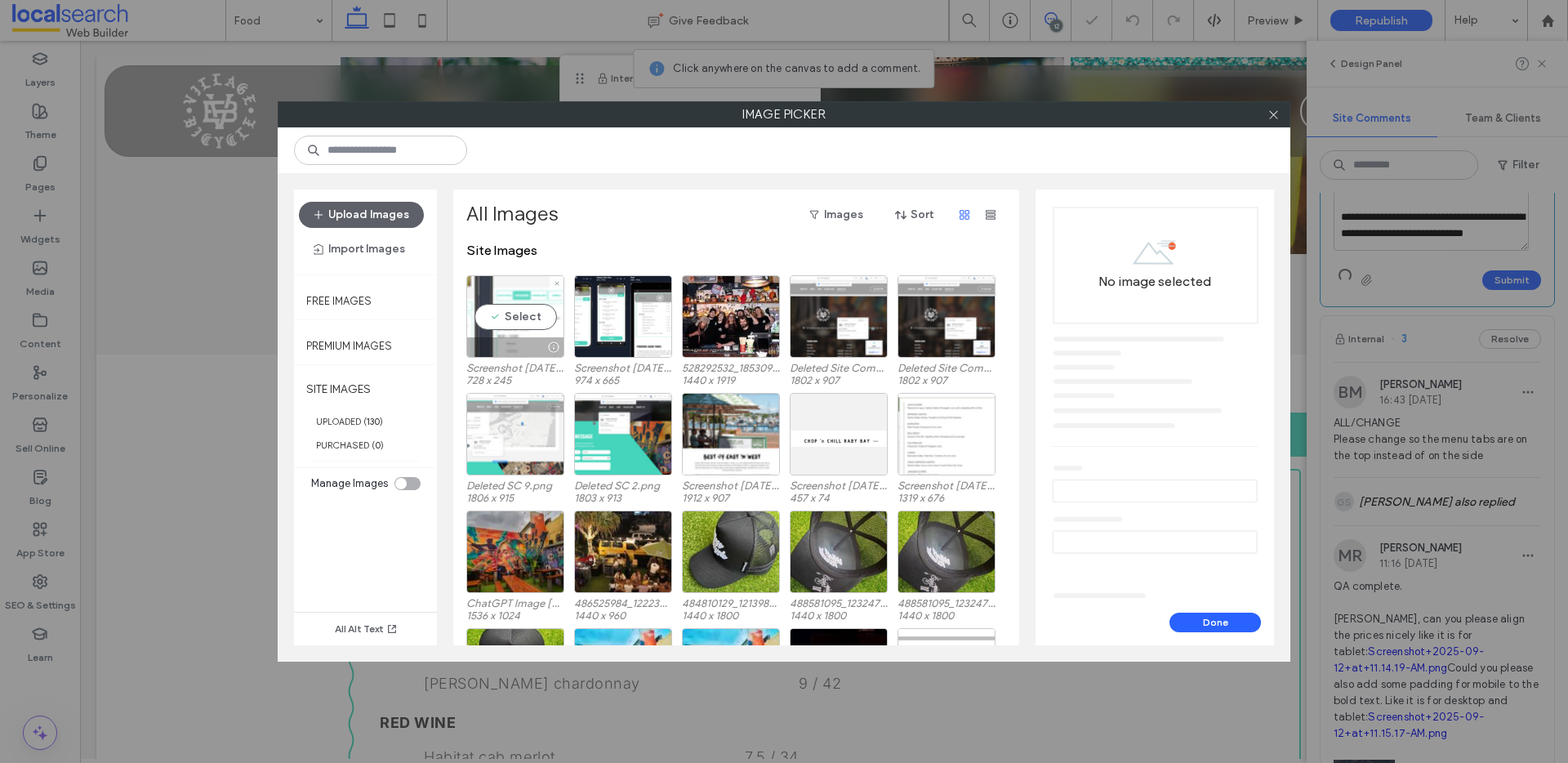
click at [518, 320] on div "Select" at bounding box center [515, 317] width 98 height 82
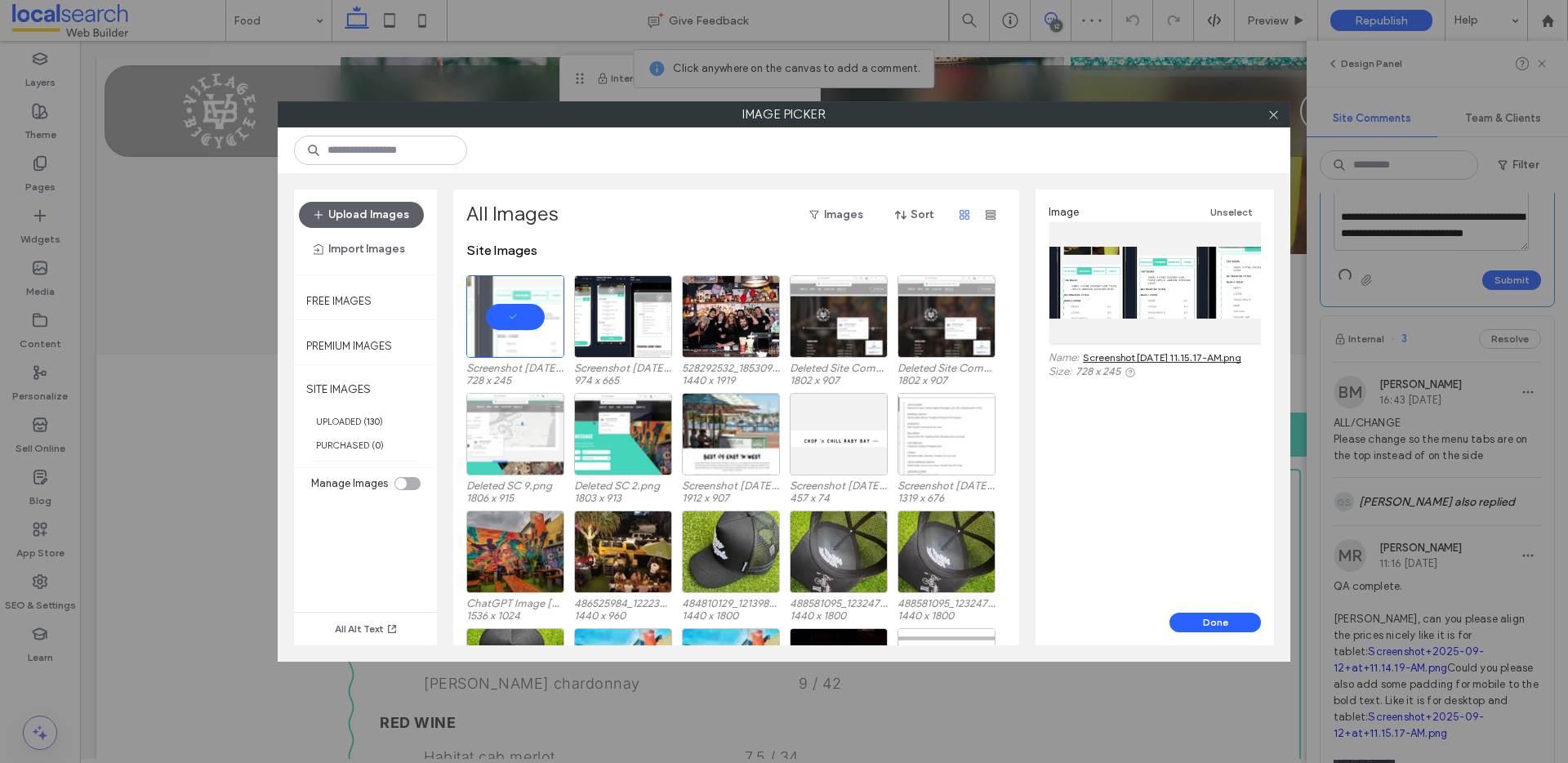
click at [1101, 359] on link "Screenshot 2025-09-12 at 11.15.17-AM.png" at bounding box center [1162, 357] width 158 height 13
click at [371, 208] on button "Upload Images" at bounding box center [361, 214] width 125 height 26
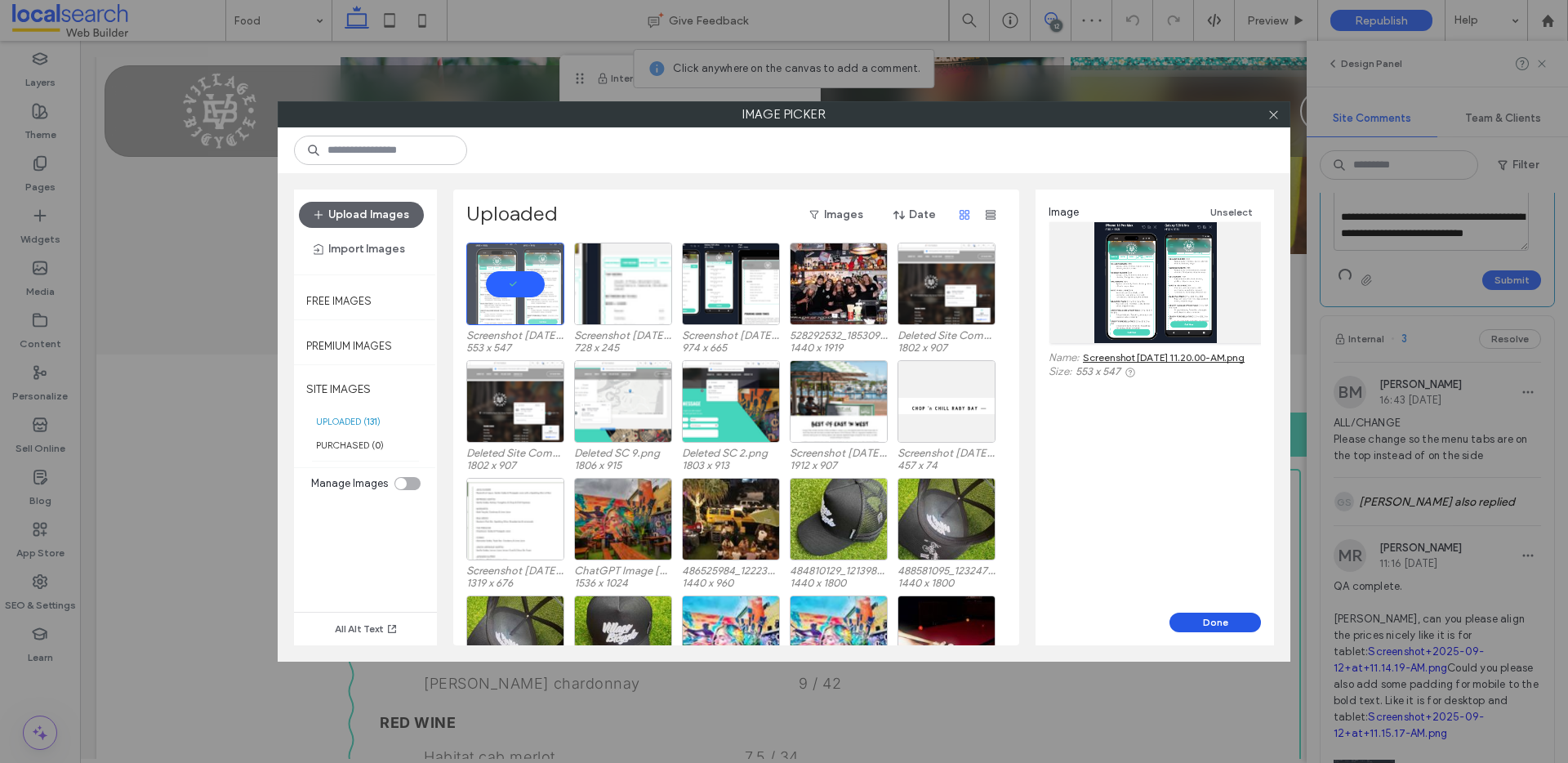
click at [1202, 622] on button "Done" at bounding box center [1215, 622] width 92 height 20
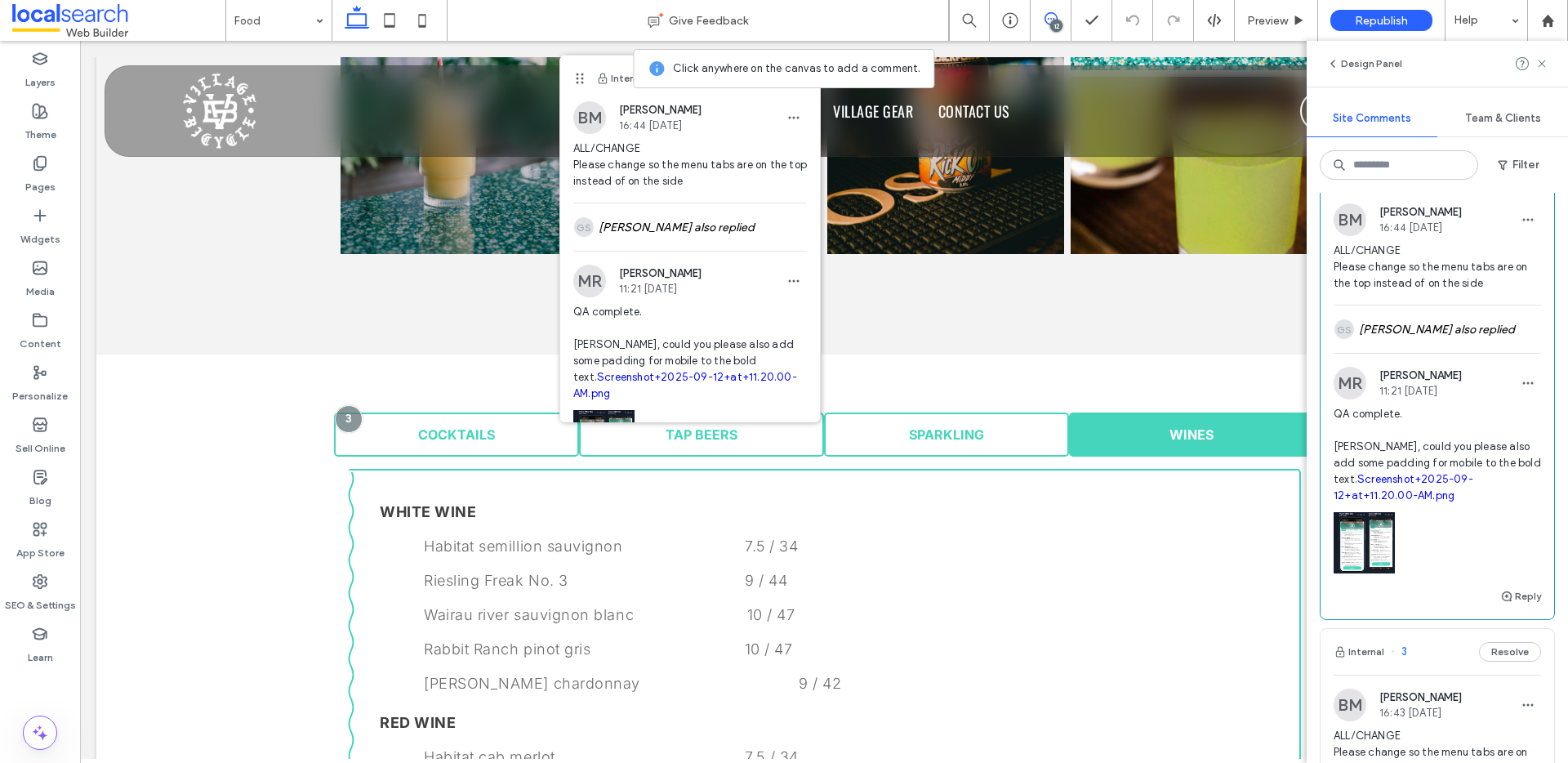
scroll to position [2878, 0]
click at [1413, 509] on span "QA complete. Dev, could you please also add some padding for mobile to the bold…" at bounding box center [1437, 460] width 207 height 98
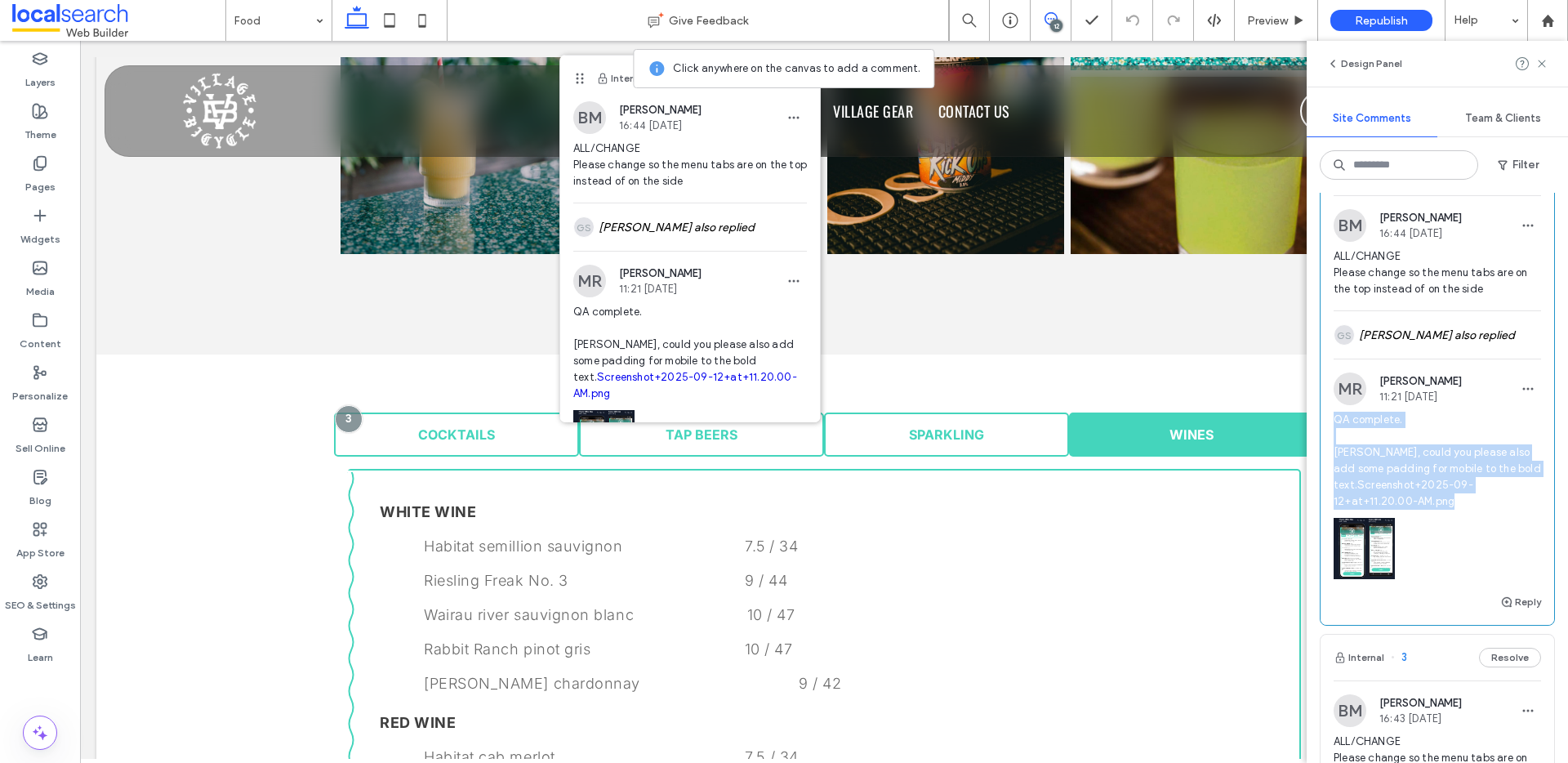
drag, startPoint x: 1435, startPoint y: 572, endPoint x: 1313, endPoint y: 470, distance: 159.0
click at [1313, 470] on div "Internal 14 Resolve GS Gian Saroyda 17:46 Sep 11 2025 Deleted Site Comment 10: …" at bounding box center [1436, 477] width 261 height 570
copy span "QA complete. Dev, could you please also add some padding for mobile to the bold…"
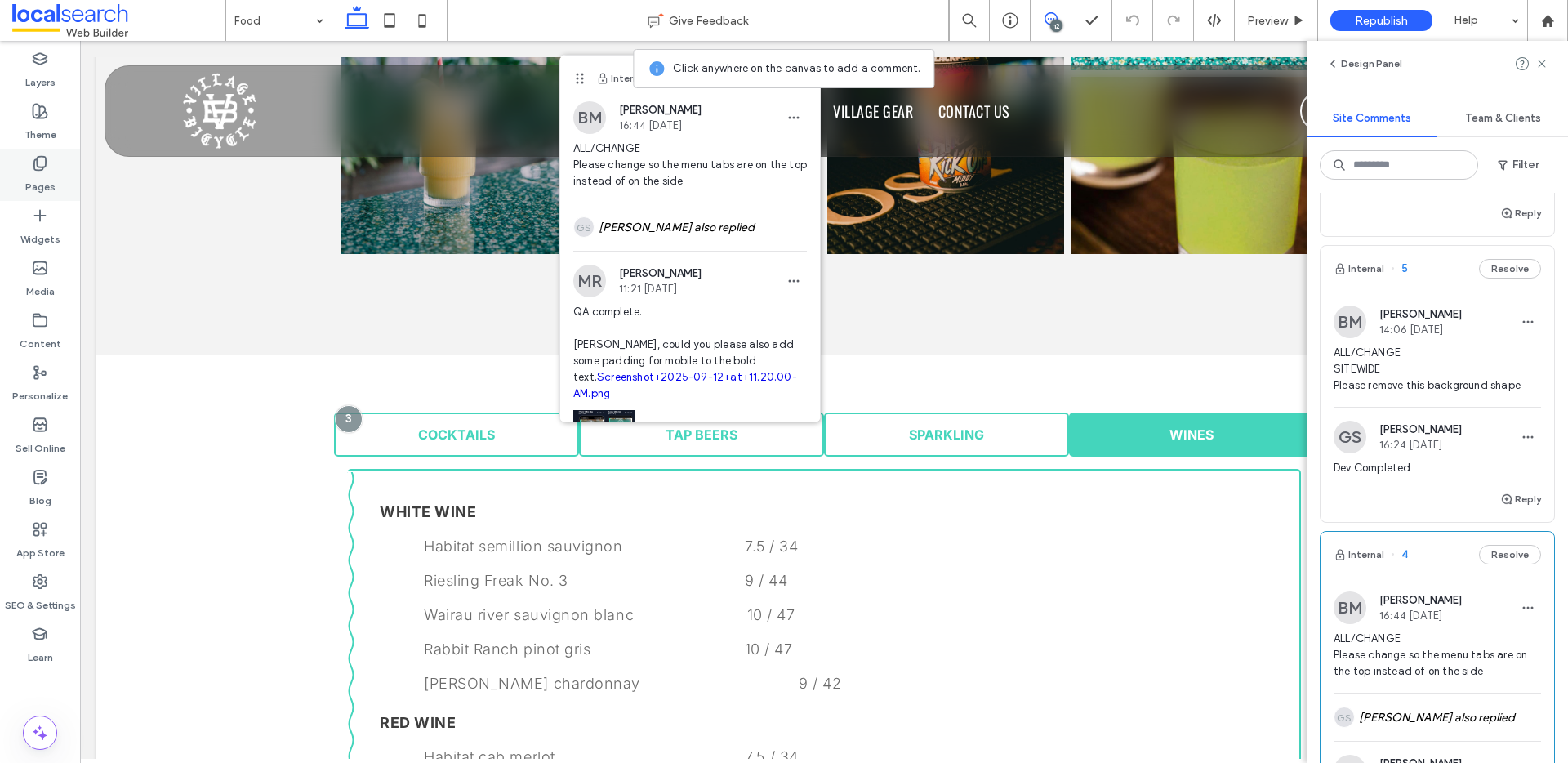
scroll to position [2493, 0]
click at [1375, 280] on button "Internal" at bounding box center [1359, 271] width 51 height 20
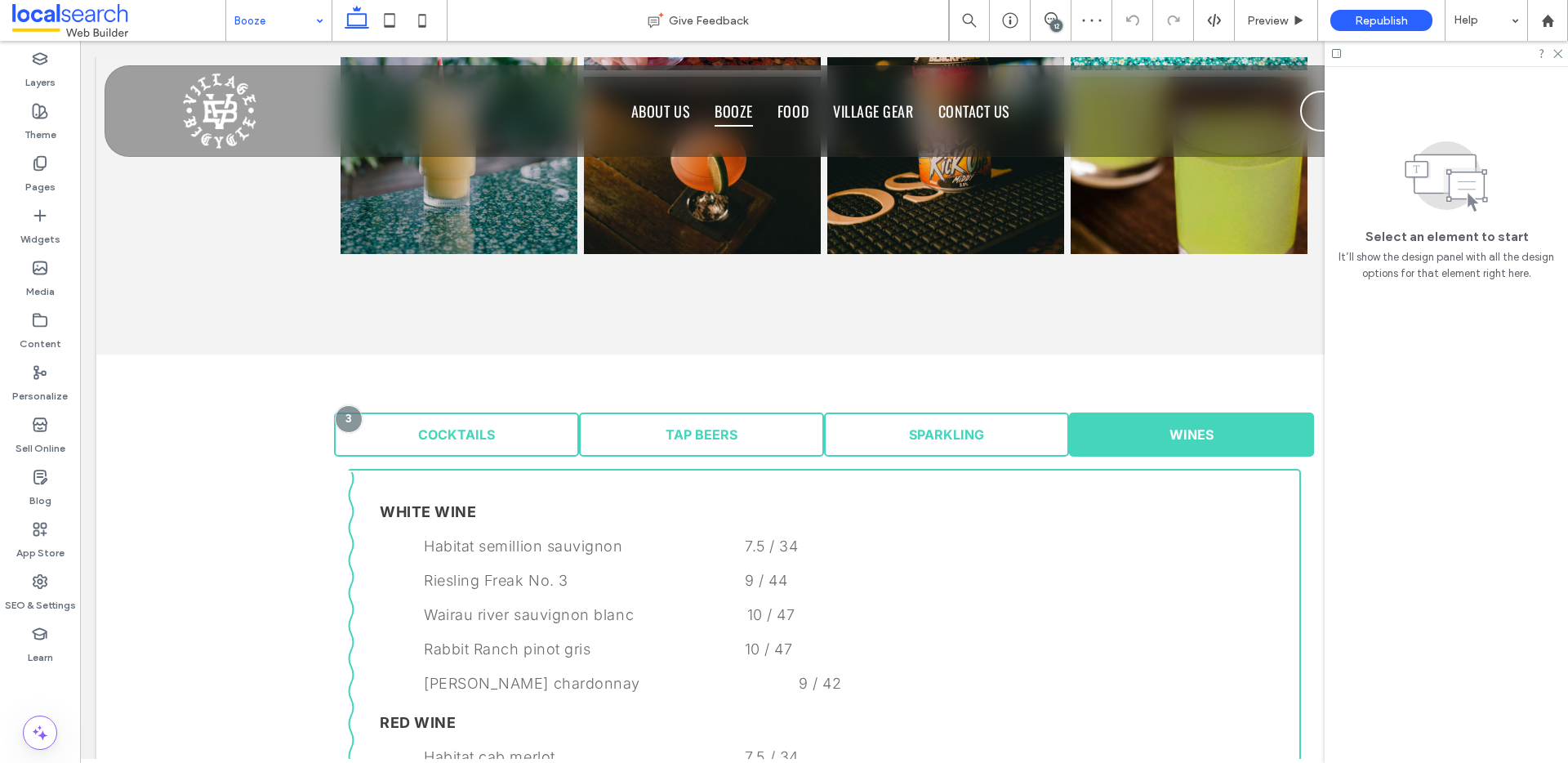
click at [267, 21] on input at bounding box center [275, 21] width 81 height 41
click at [1054, 21] on div "12" at bounding box center [1056, 25] width 13 height 13
click at [1052, 19] on use at bounding box center [1050, 19] width 13 height 13
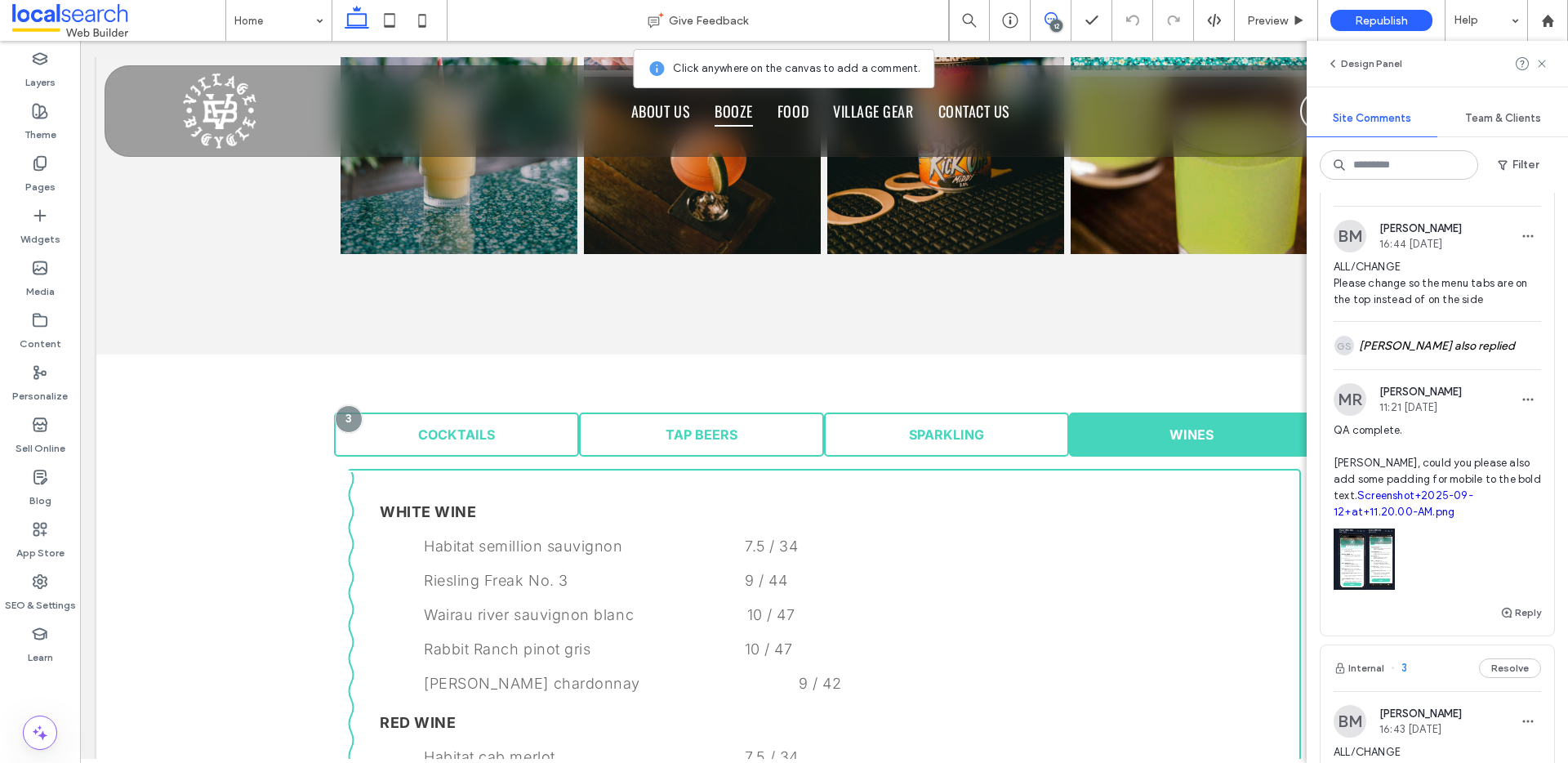
scroll to position [2589, 0]
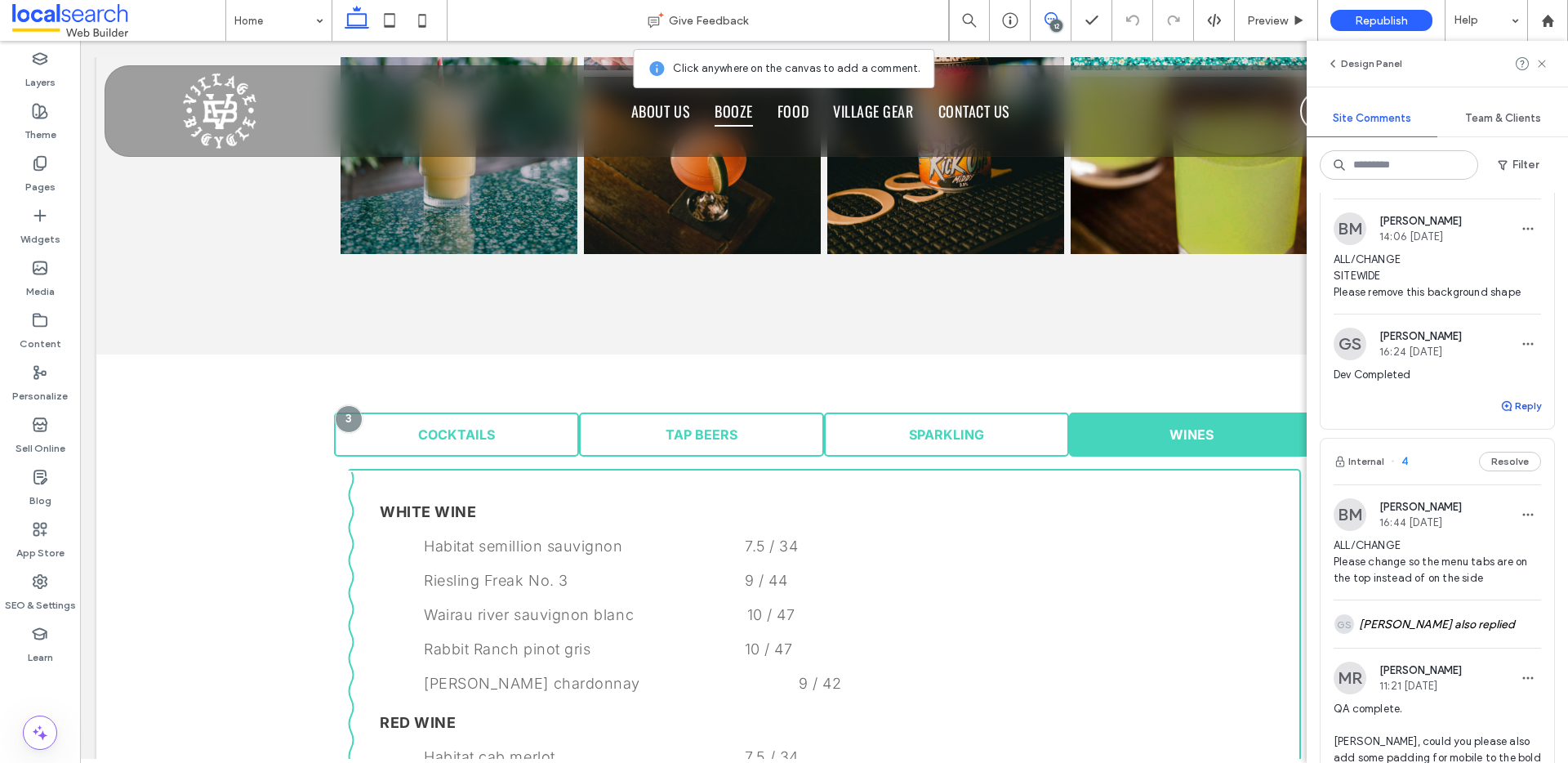
click at [1520, 415] on button "Reply" at bounding box center [1520, 405] width 41 height 20
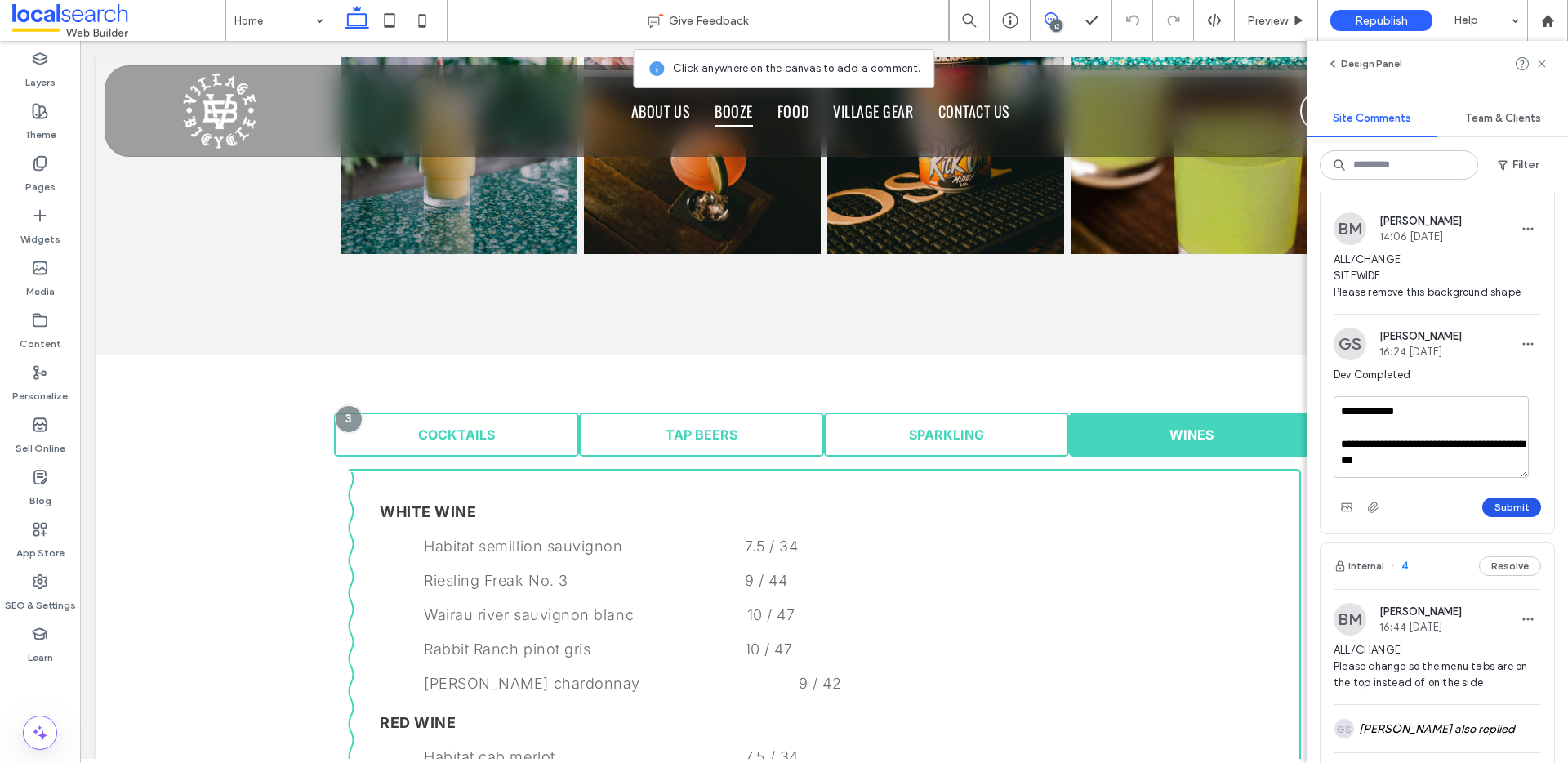
type textarea "**********"
click at [1490, 517] on button "Submit" at bounding box center [1511, 507] width 59 height 20
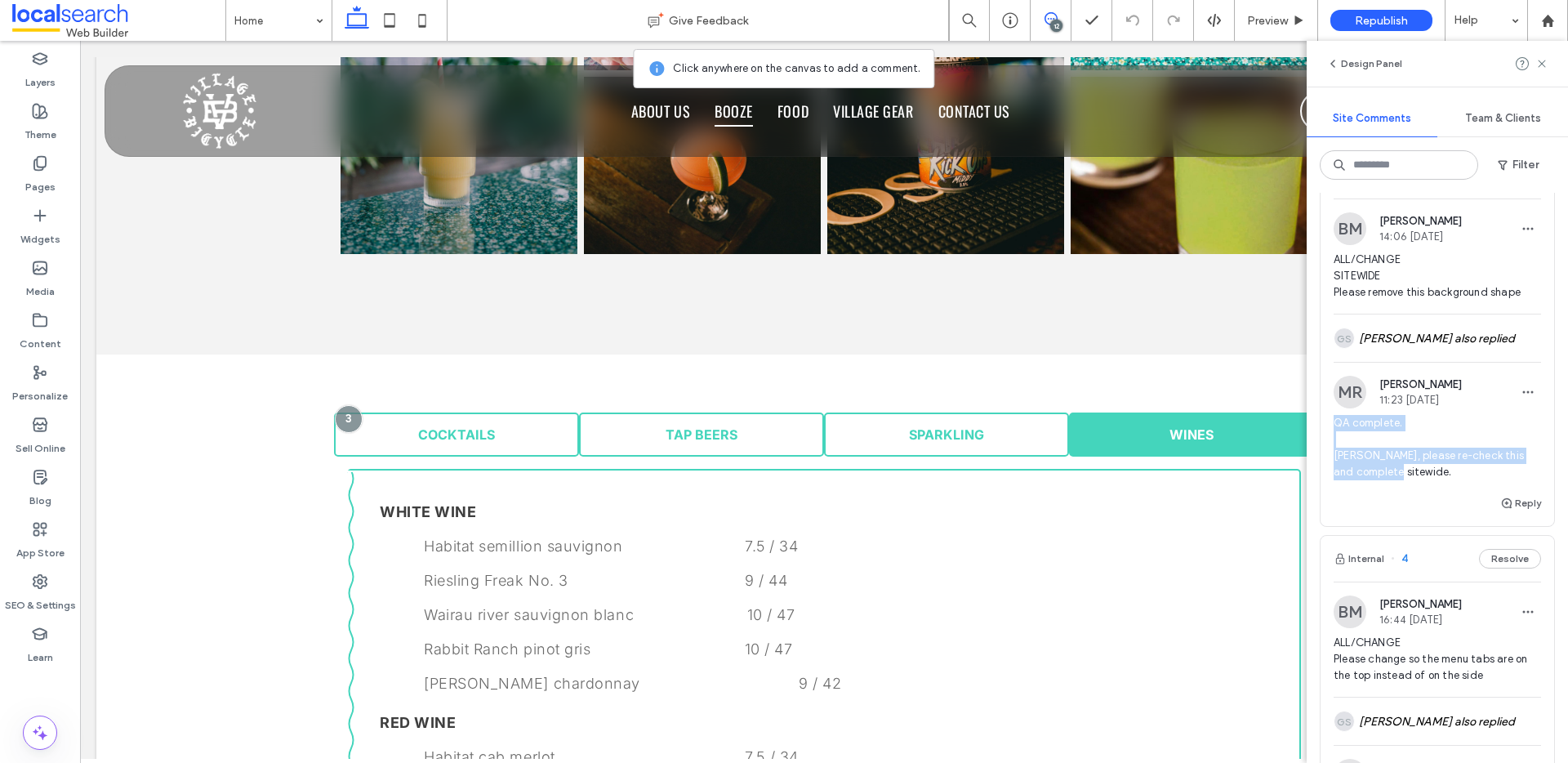
drag, startPoint x: 1446, startPoint y: 530, endPoint x: 1327, endPoint y: 475, distance: 131.1
click at [1327, 475] on div "MR Matthew Ranford 11:23 Sep 12 2025 QA complete. Dev, please re-check this and…" at bounding box center [1436, 434] width 233 height 117
copy span "QA complete. Dev, please re-check this and complete sitewide."
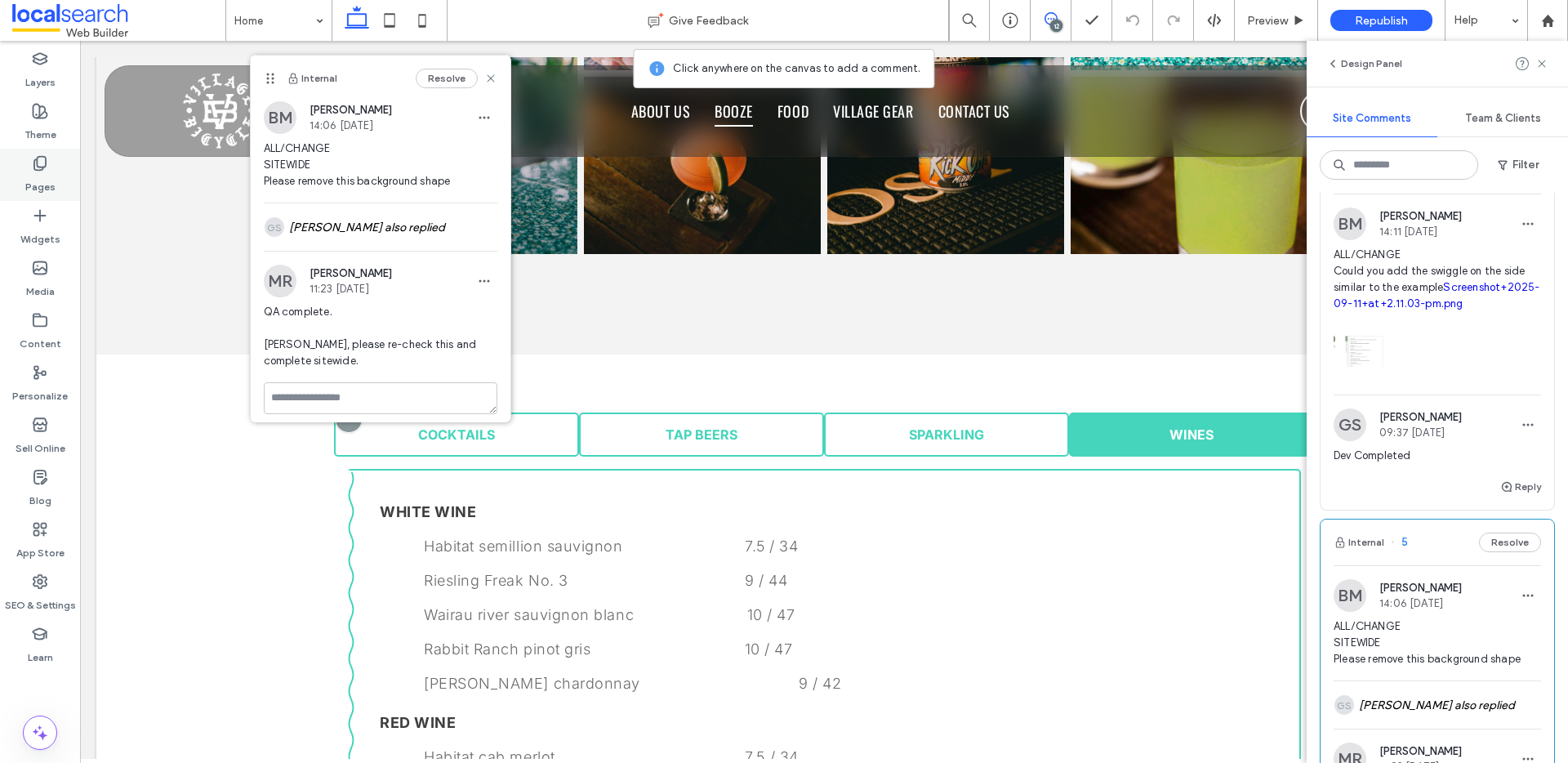
scroll to position [2221, 0]
click at [1357, 182] on button "Internal" at bounding box center [1359, 172] width 51 height 20
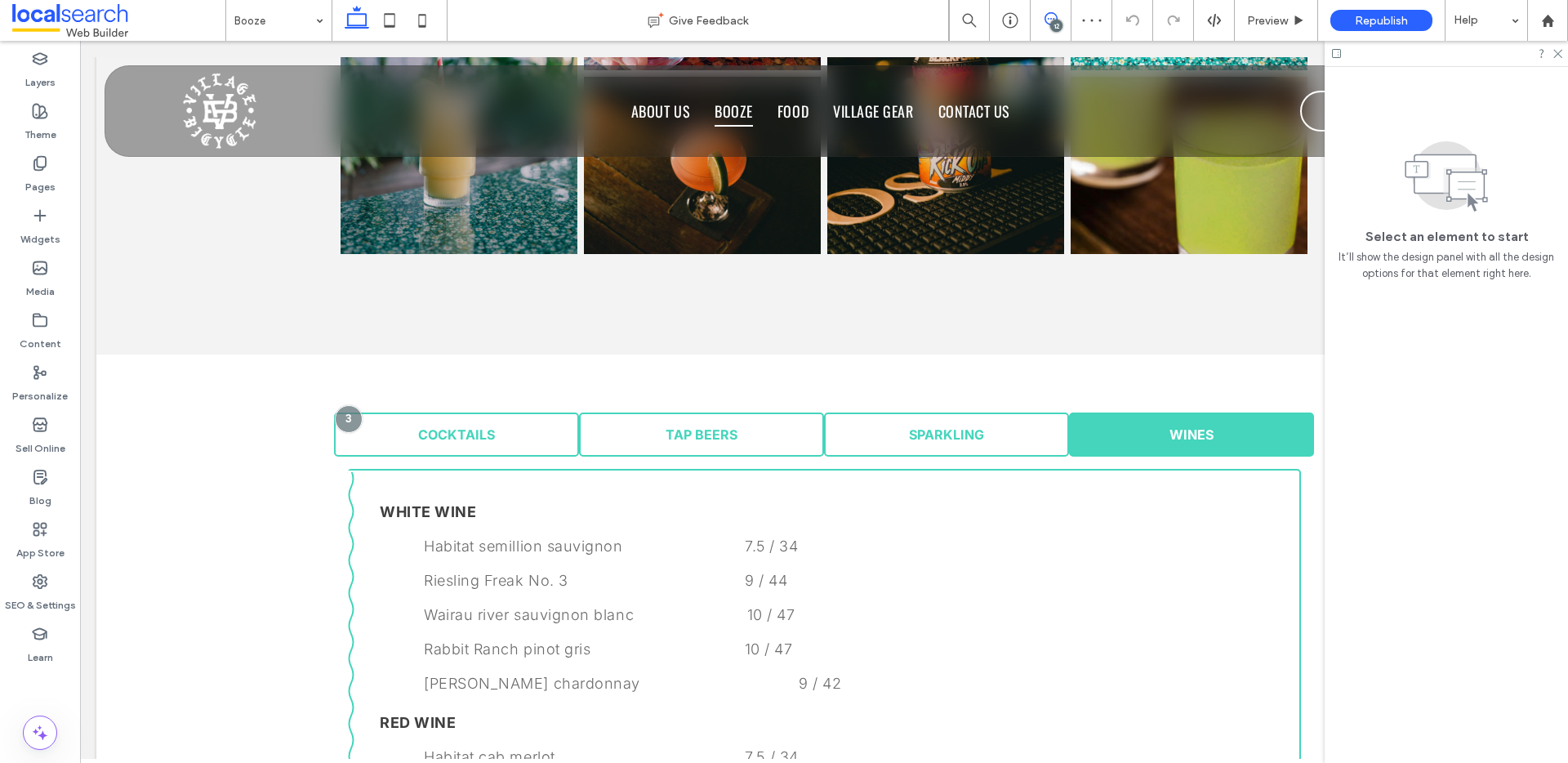
click at [1053, 18] on icon at bounding box center [1050, 19] width 13 height 13
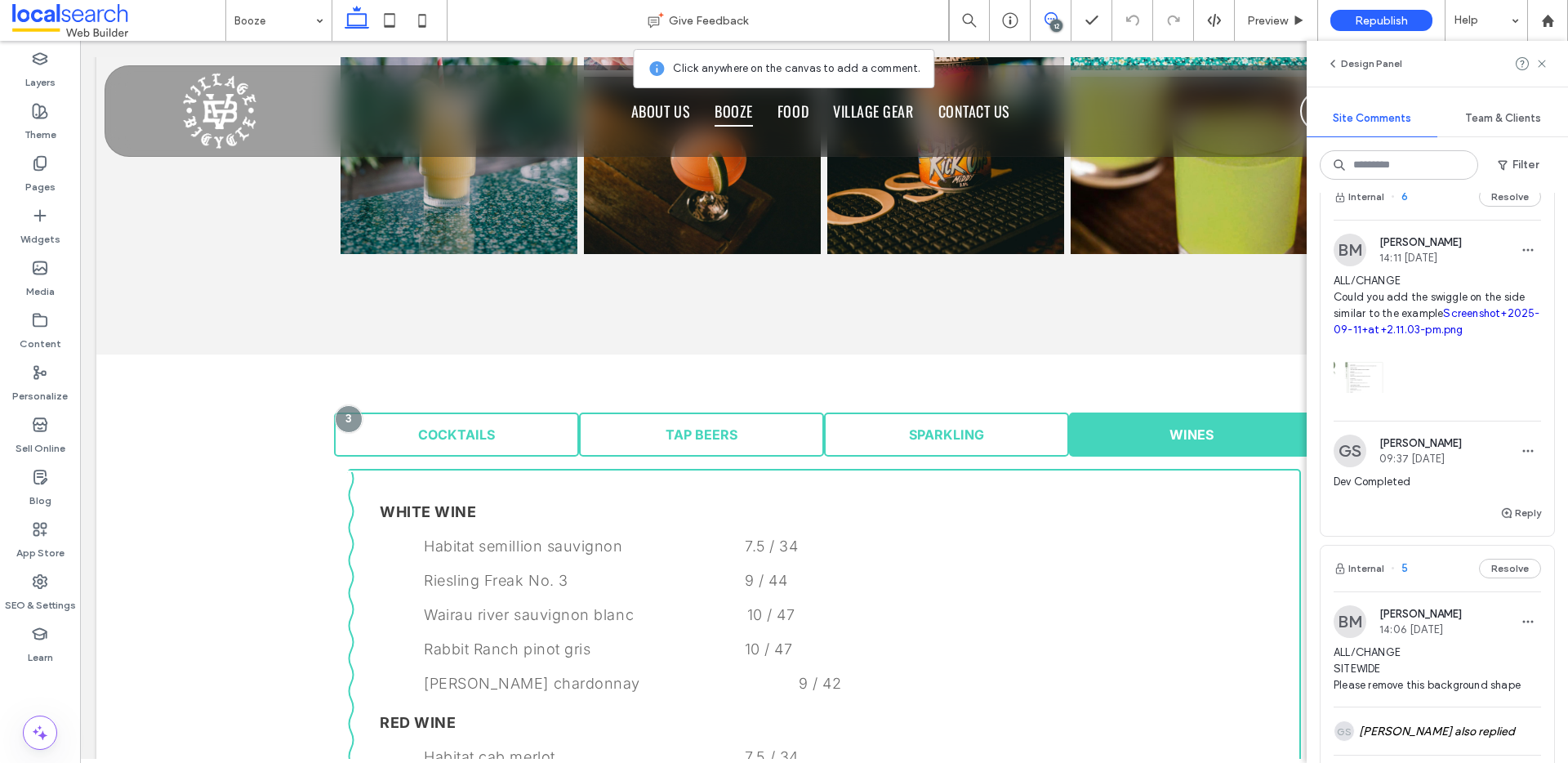
scroll to position [2135, 0]
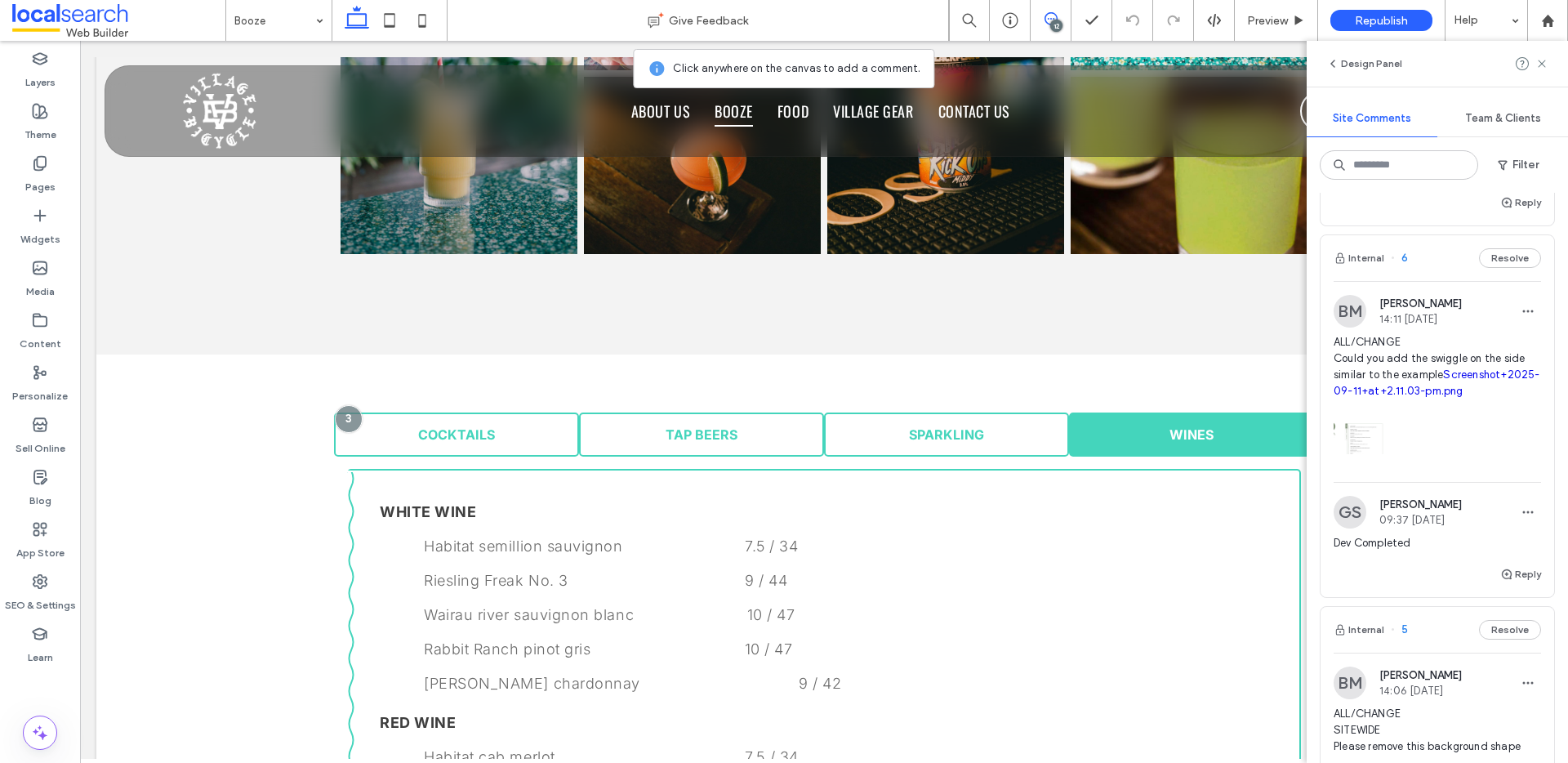
click at [1383, 397] on link "Screenshot+2025-09-11+at+2.11.03-pm.png" at bounding box center [1436, 382] width 206 height 28
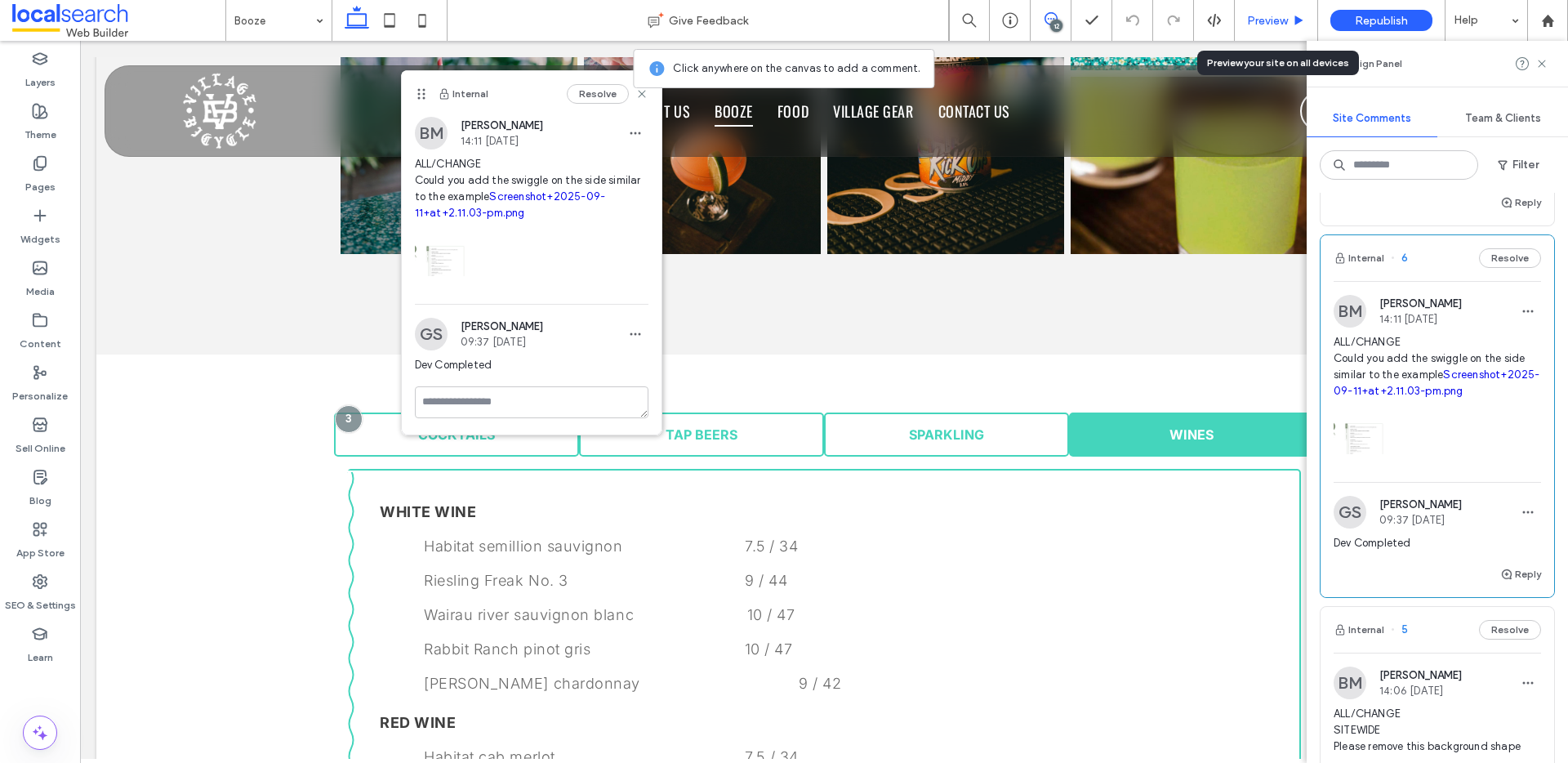
click at [1259, 26] on span "Preview" at bounding box center [1267, 21] width 41 height 14
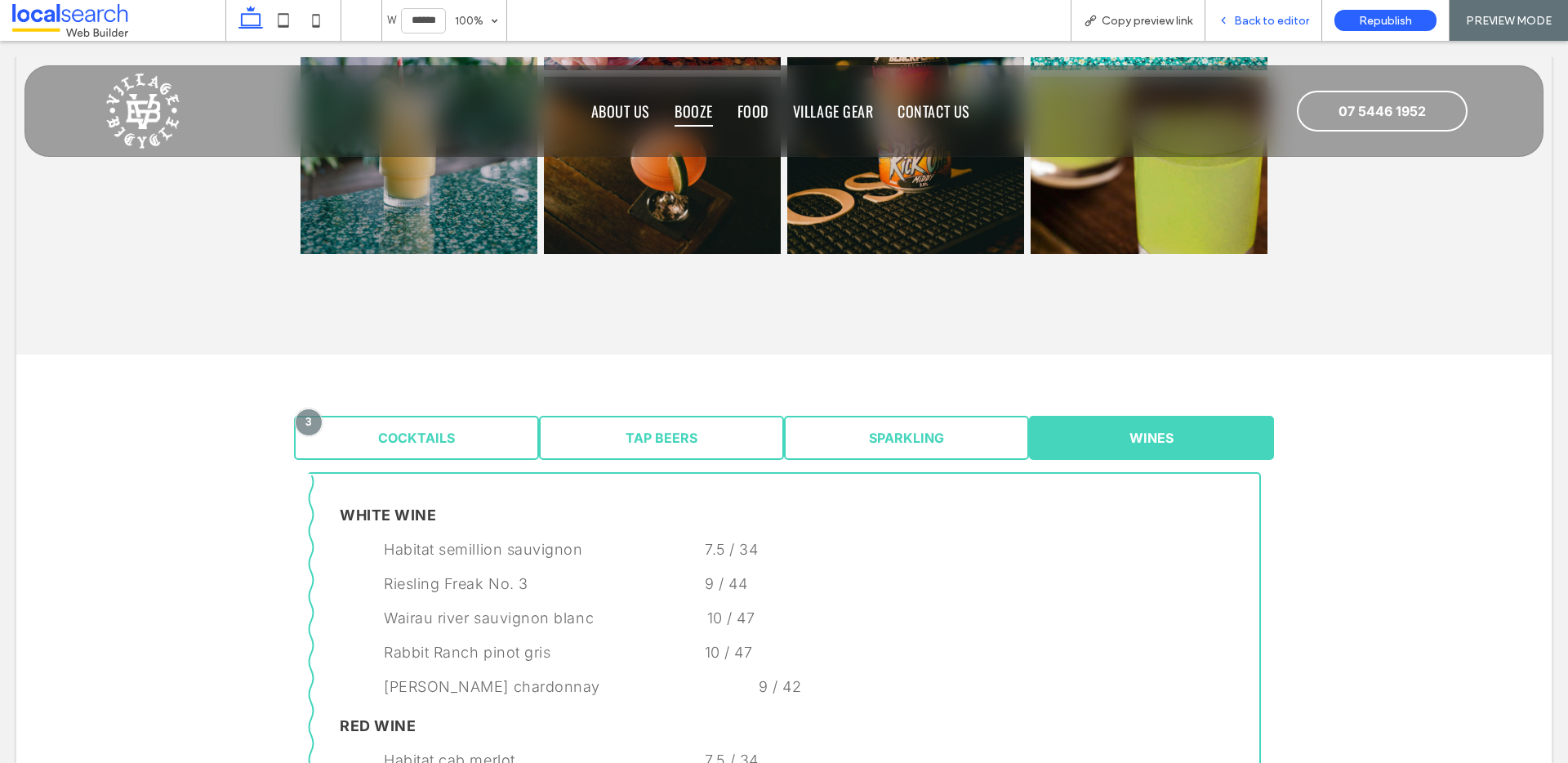
click at [1298, 16] on span "Back to editor" at bounding box center [1271, 21] width 75 height 14
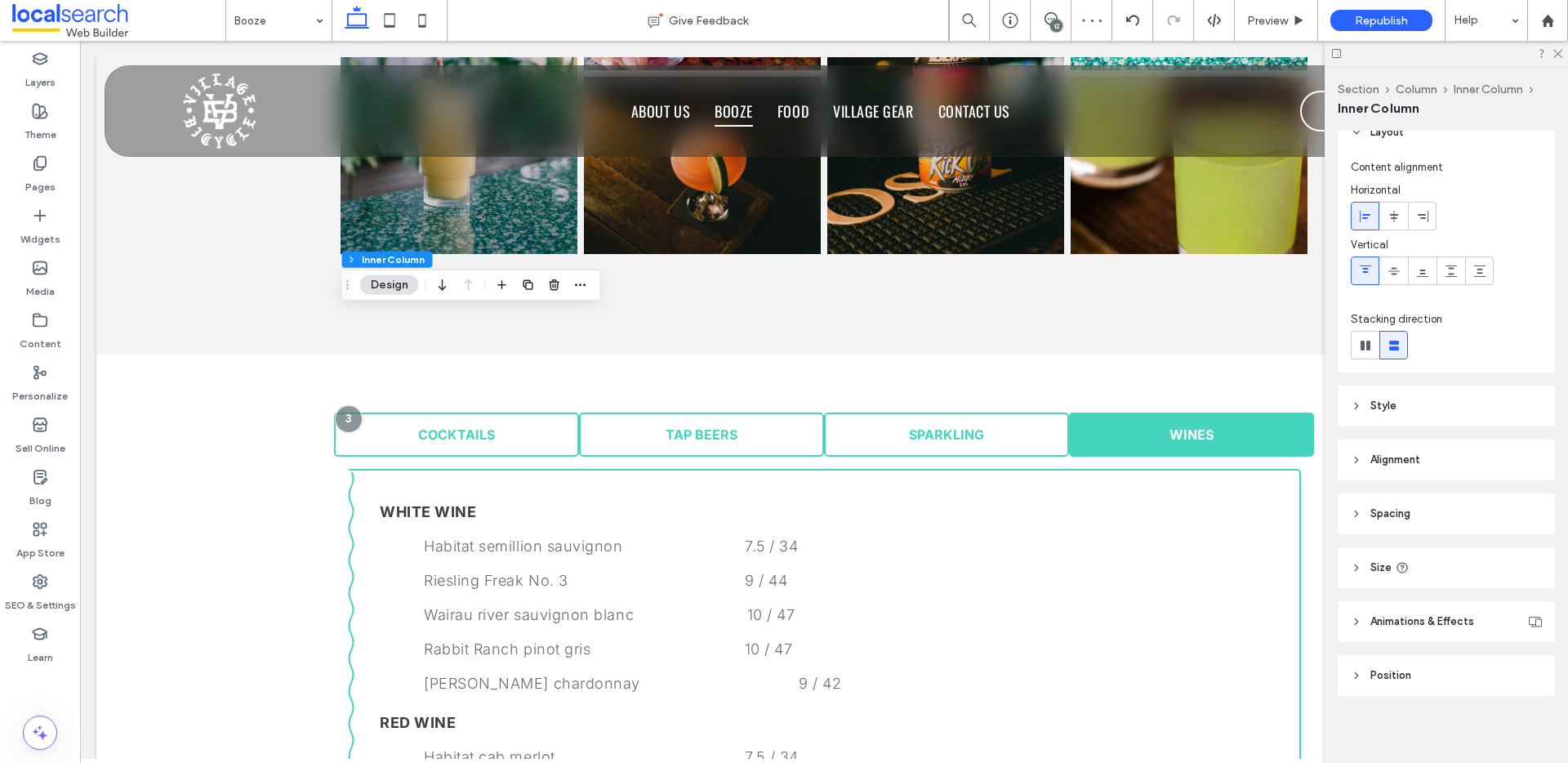
scroll to position [23, 0]
click at [1388, 665] on span "Position" at bounding box center [1390, 670] width 41 height 17
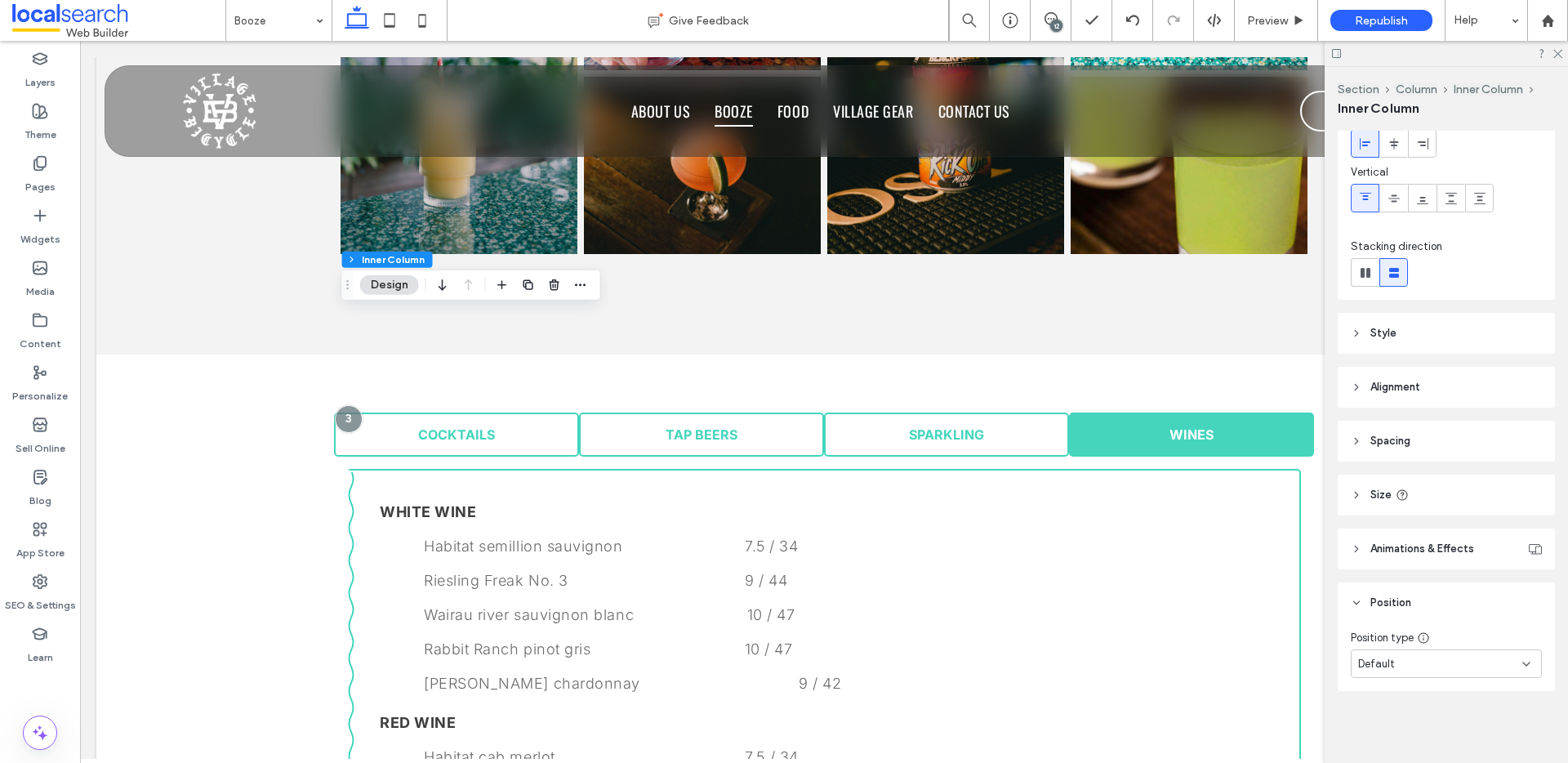
click at [1378, 493] on span "Size" at bounding box center [1380, 494] width 21 height 17
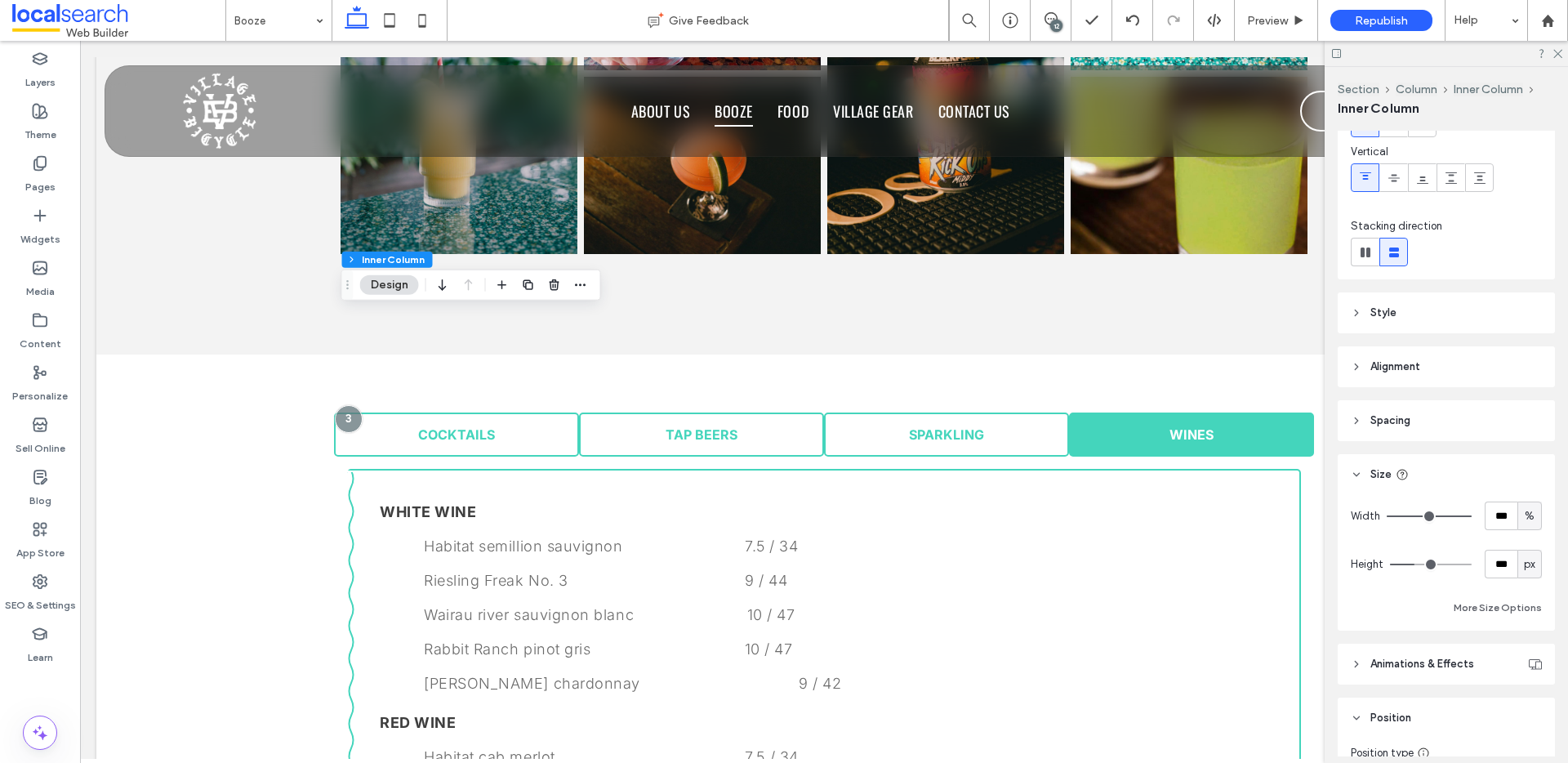
scroll to position [142, 0]
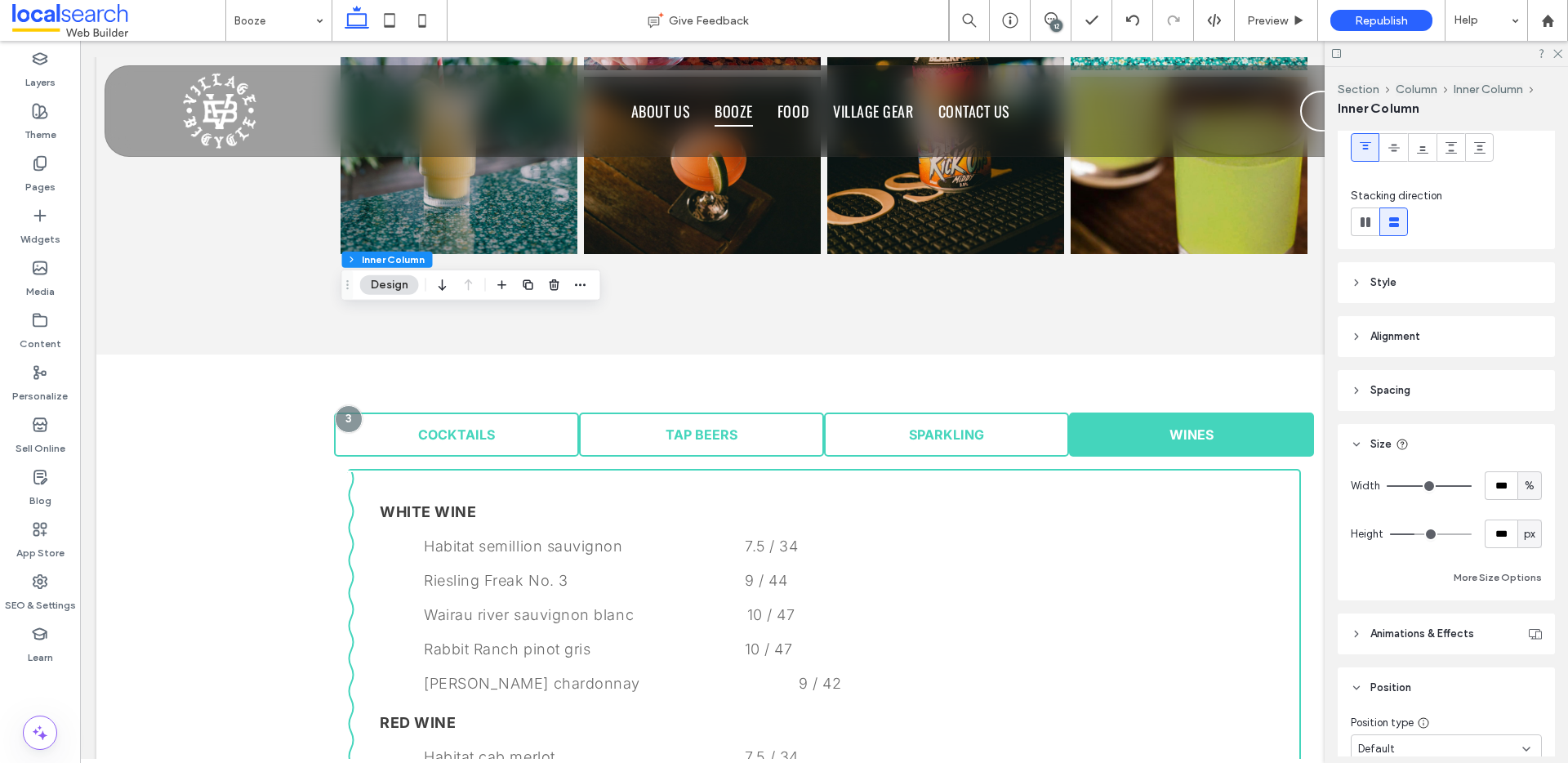
click at [1377, 395] on span "Spacing" at bounding box center [1389, 390] width 40 height 17
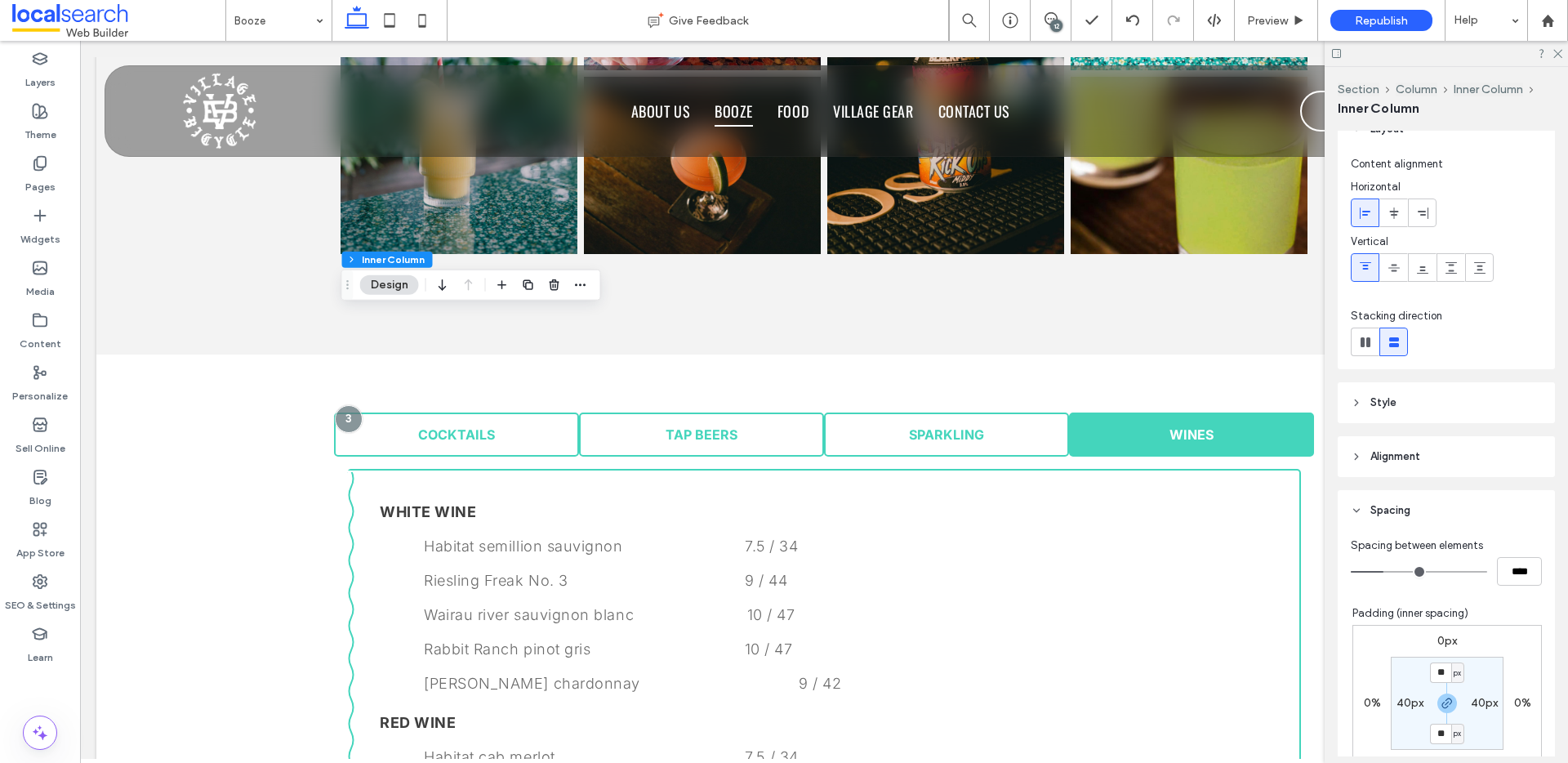
scroll to position [0, 0]
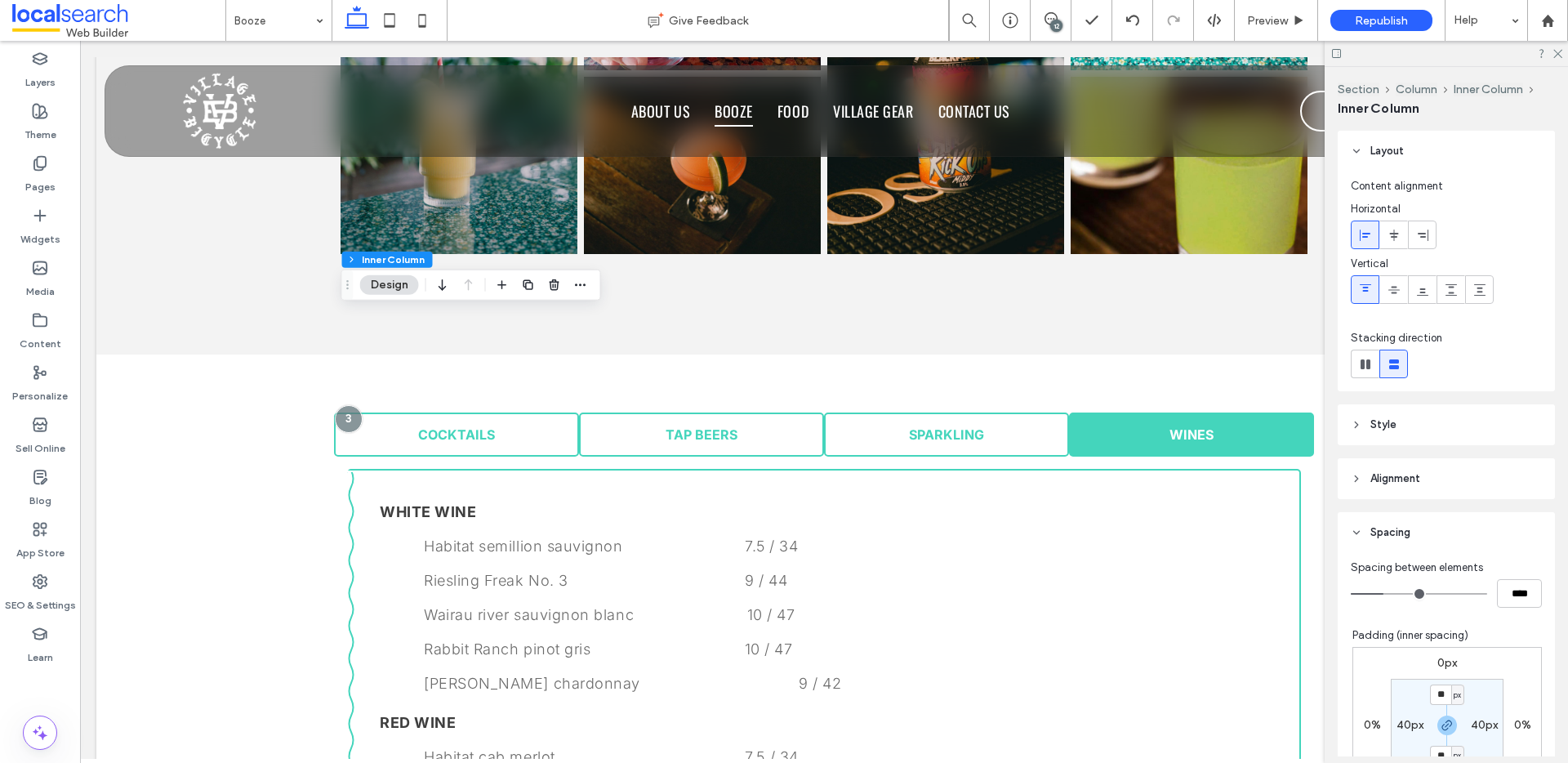
click at [1380, 423] on span "Style" at bounding box center [1382, 424] width 26 height 17
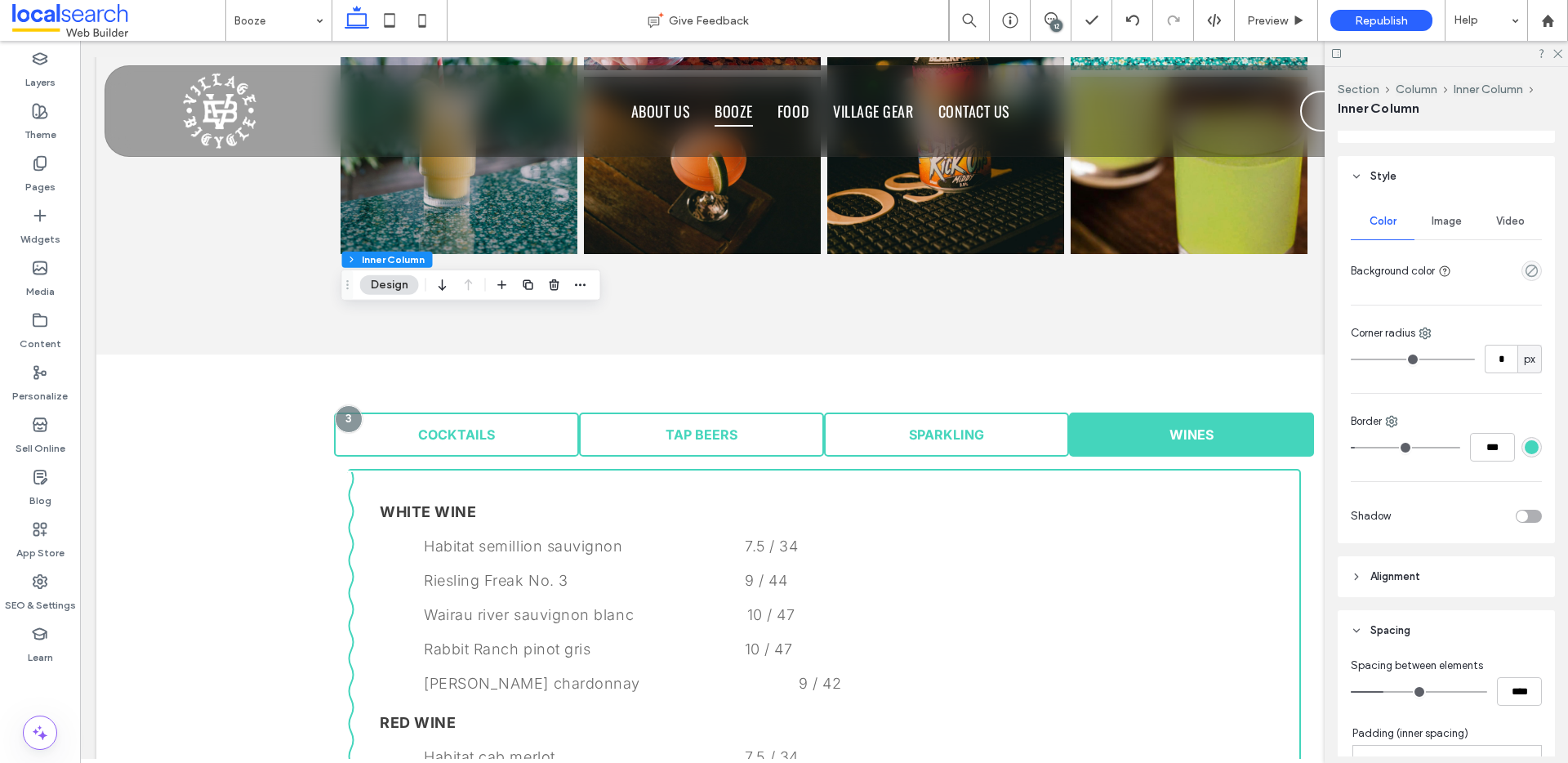
scroll to position [201, 0]
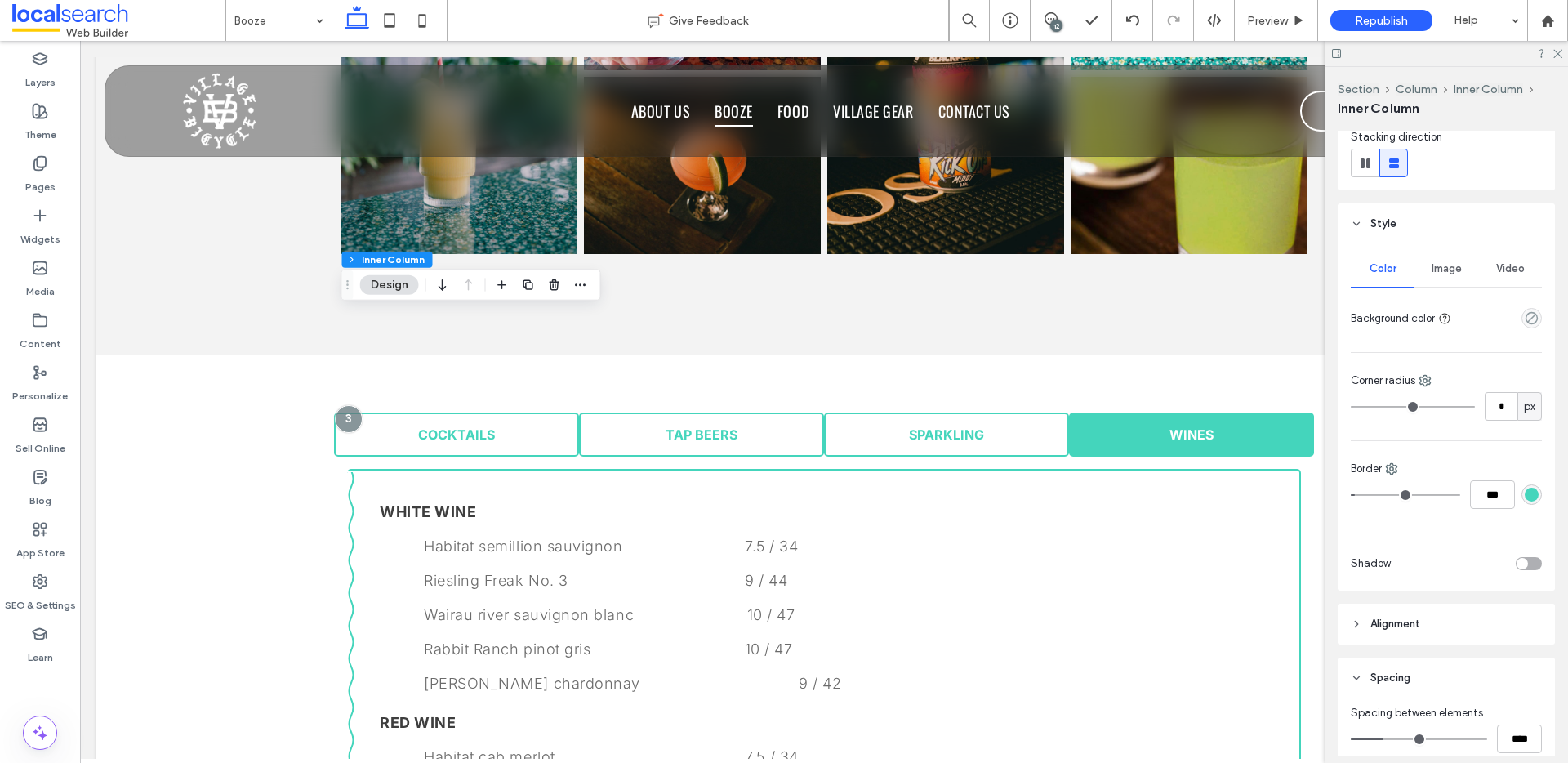
click at [1433, 271] on span "Image" at bounding box center [1446, 268] width 30 height 13
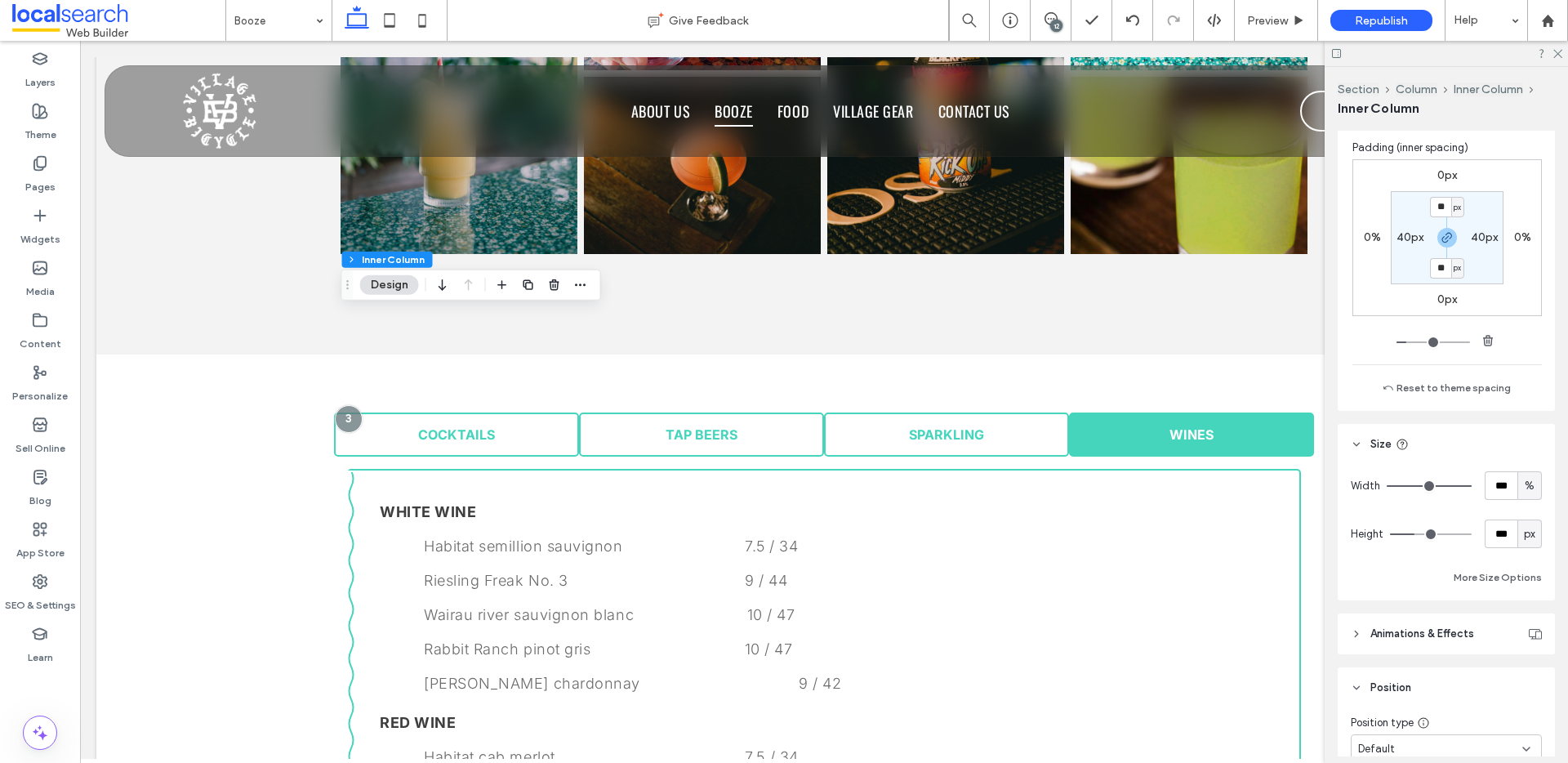
scroll to position [918, 0]
click at [41, 79] on label "Layers" at bounding box center [40, 78] width 30 height 22
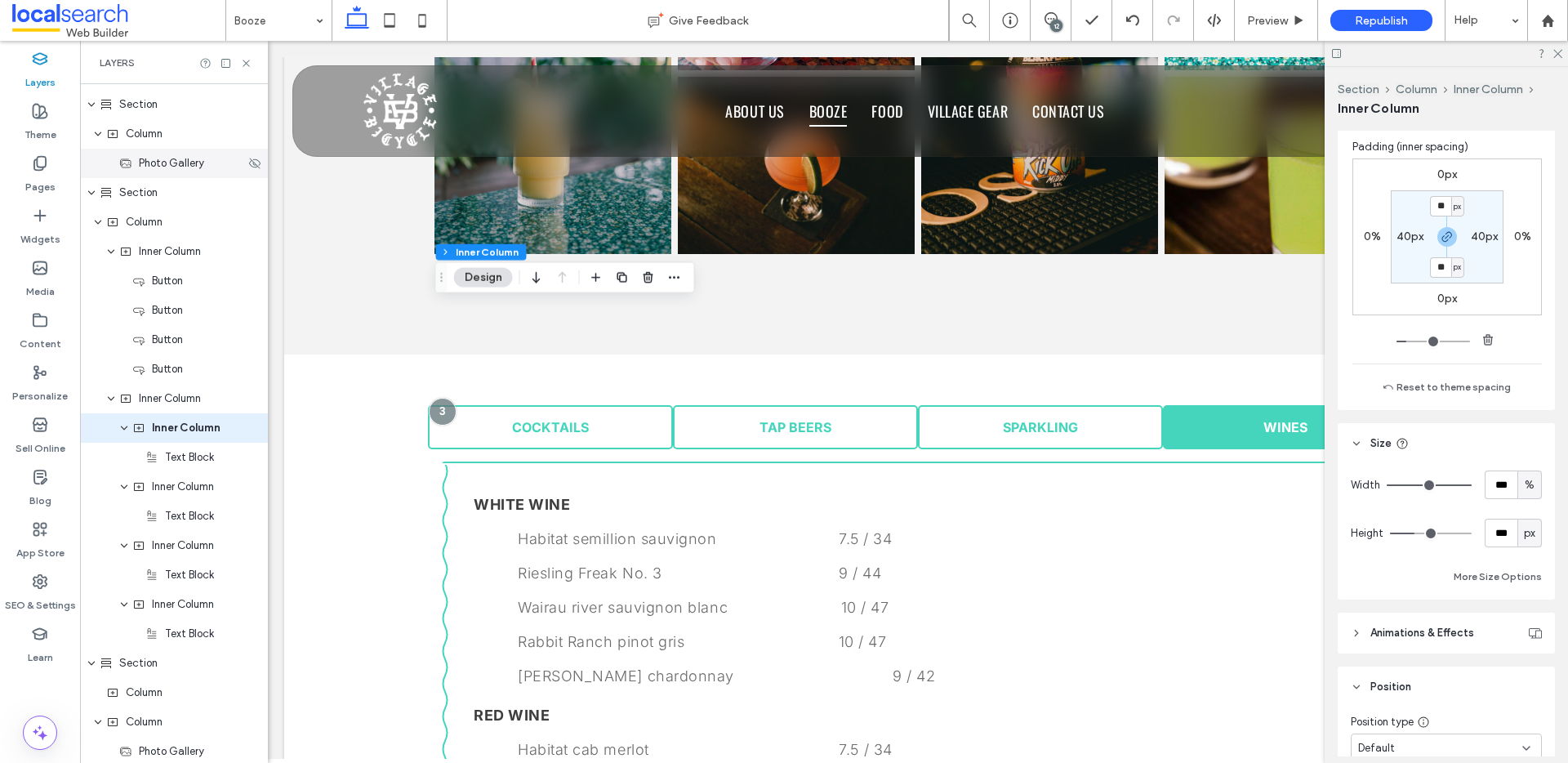
scroll to position [470, 0]
click at [173, 425] on span "Inner Column" at bounding box center [186, 423] width 68 height 17
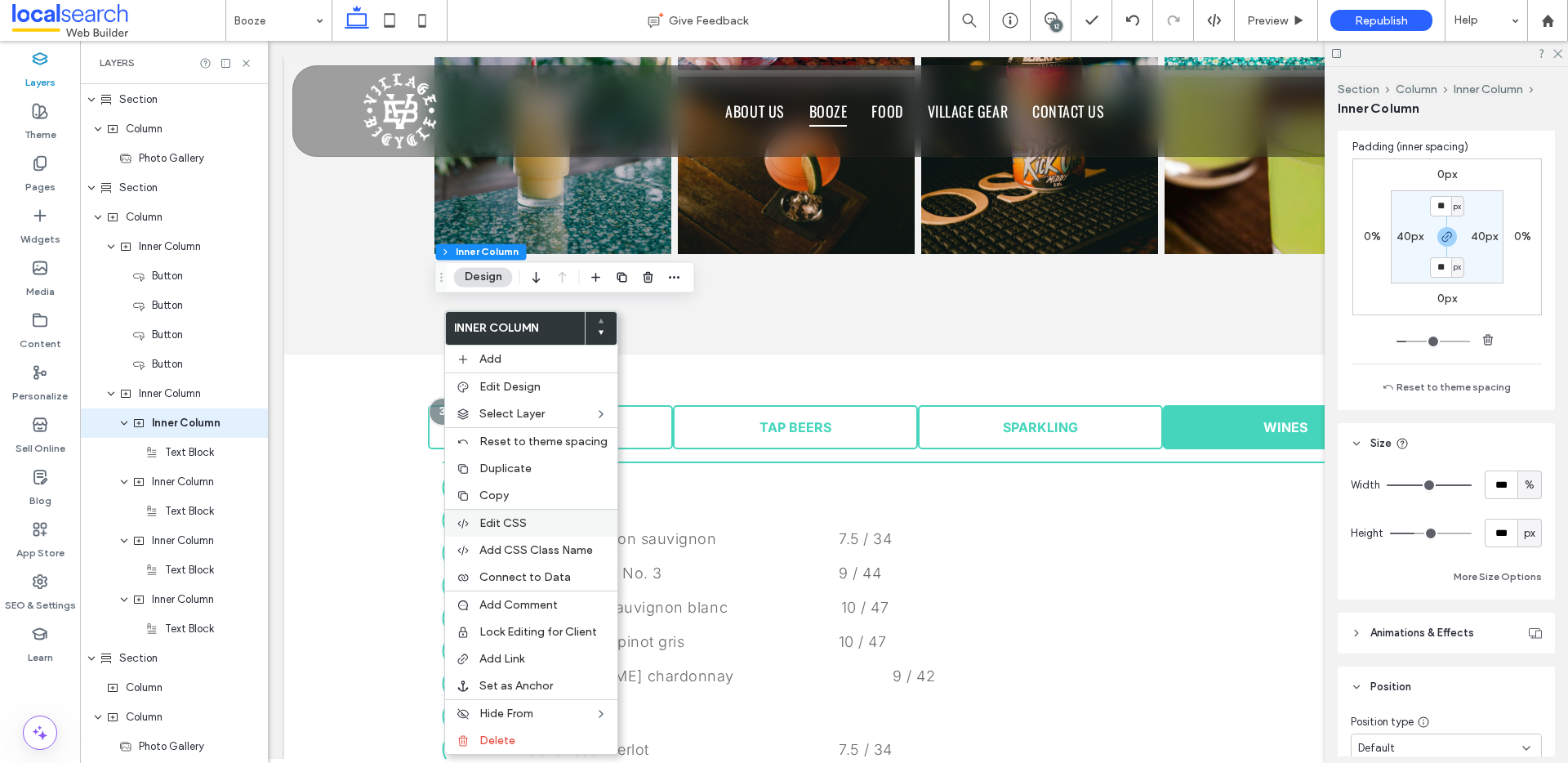
click at [530, 516] on label "Edit CSS" at bounding box center [543, 523] width 128 height 14
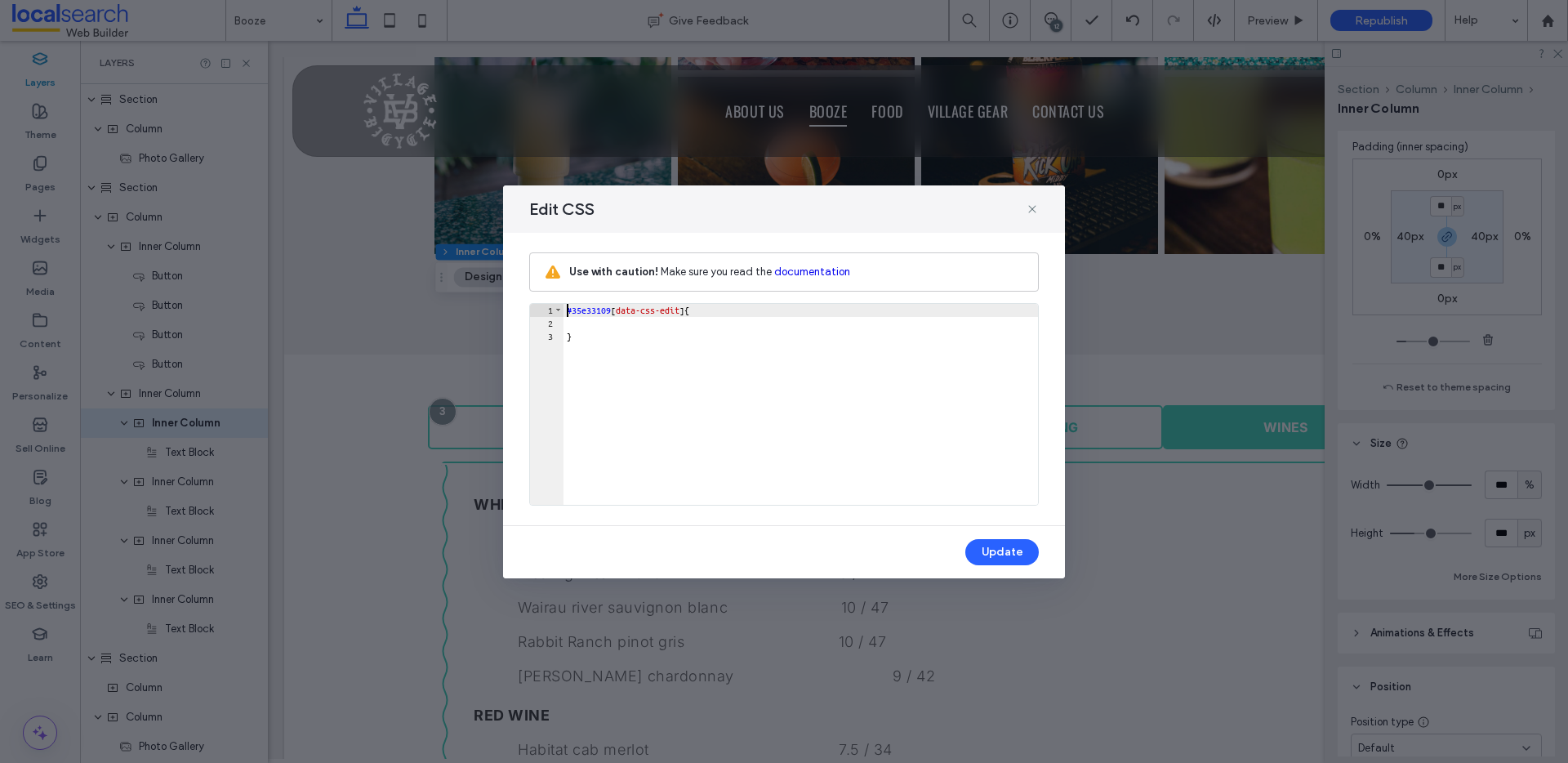
scroll to position [2, 0]
click at [745, 360] on div "#35e33109 [ data-css-edit ] { }" at bounding box center [801, 417] width 475 height 227
click at [1033, 209] on use at bounding box center [1032, 209] width 8 height 8
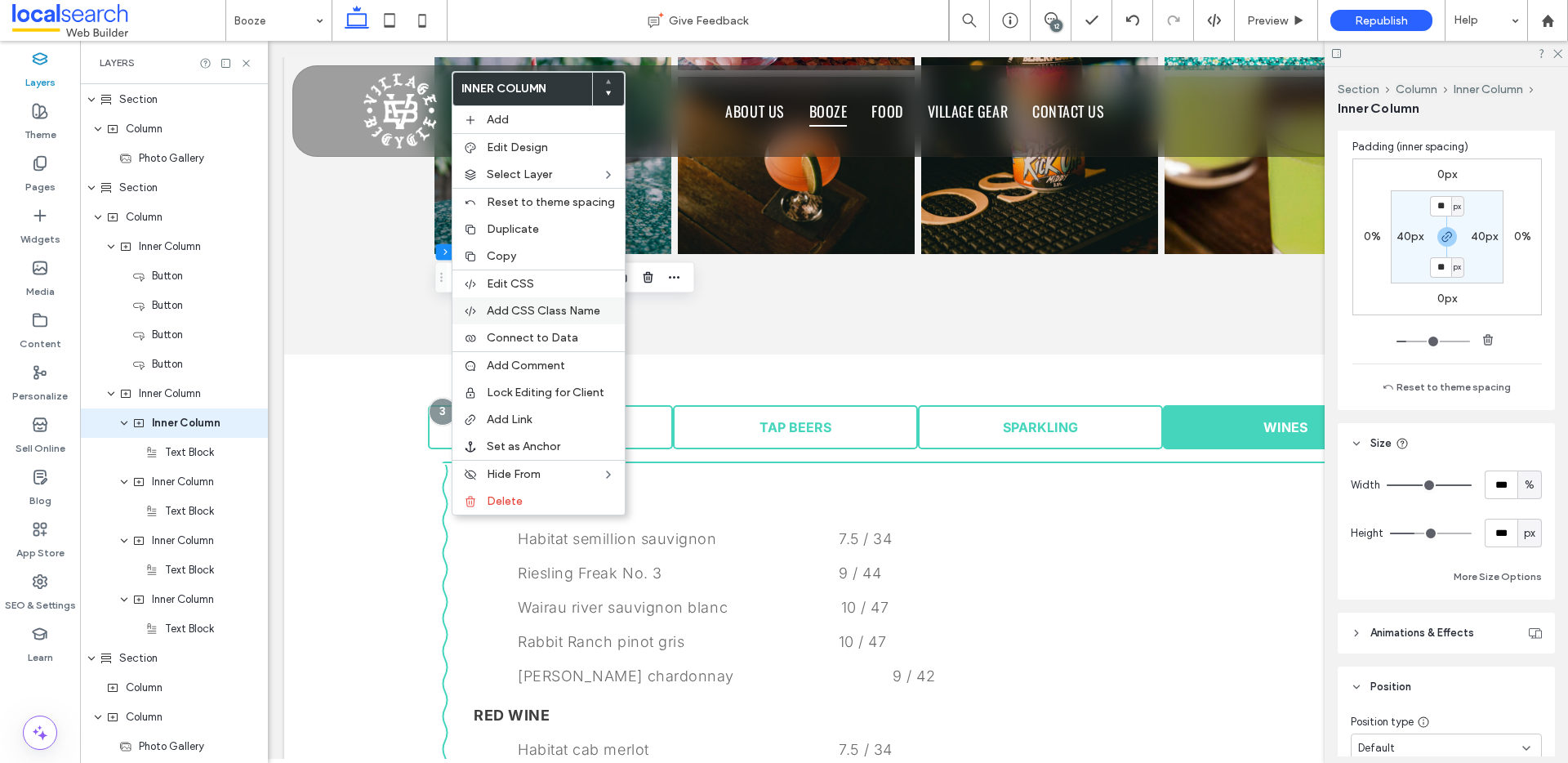
click at [572, 314] on span "Add CSS Class Name" at bounding box center [543, 311] width 113 height 14
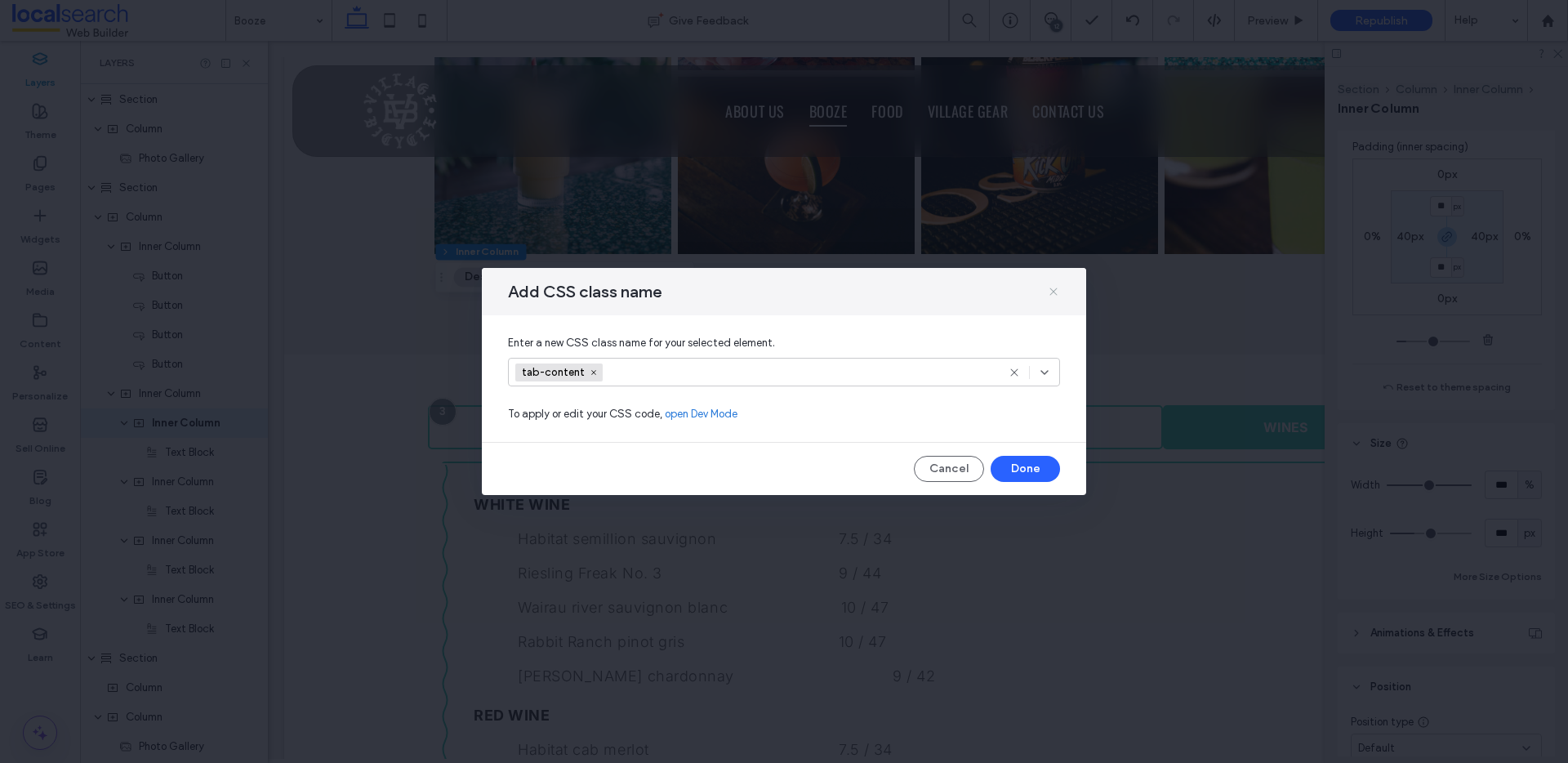
click at [1056, 292] on icon at bounding box center [1052, 291] width 13 height 13
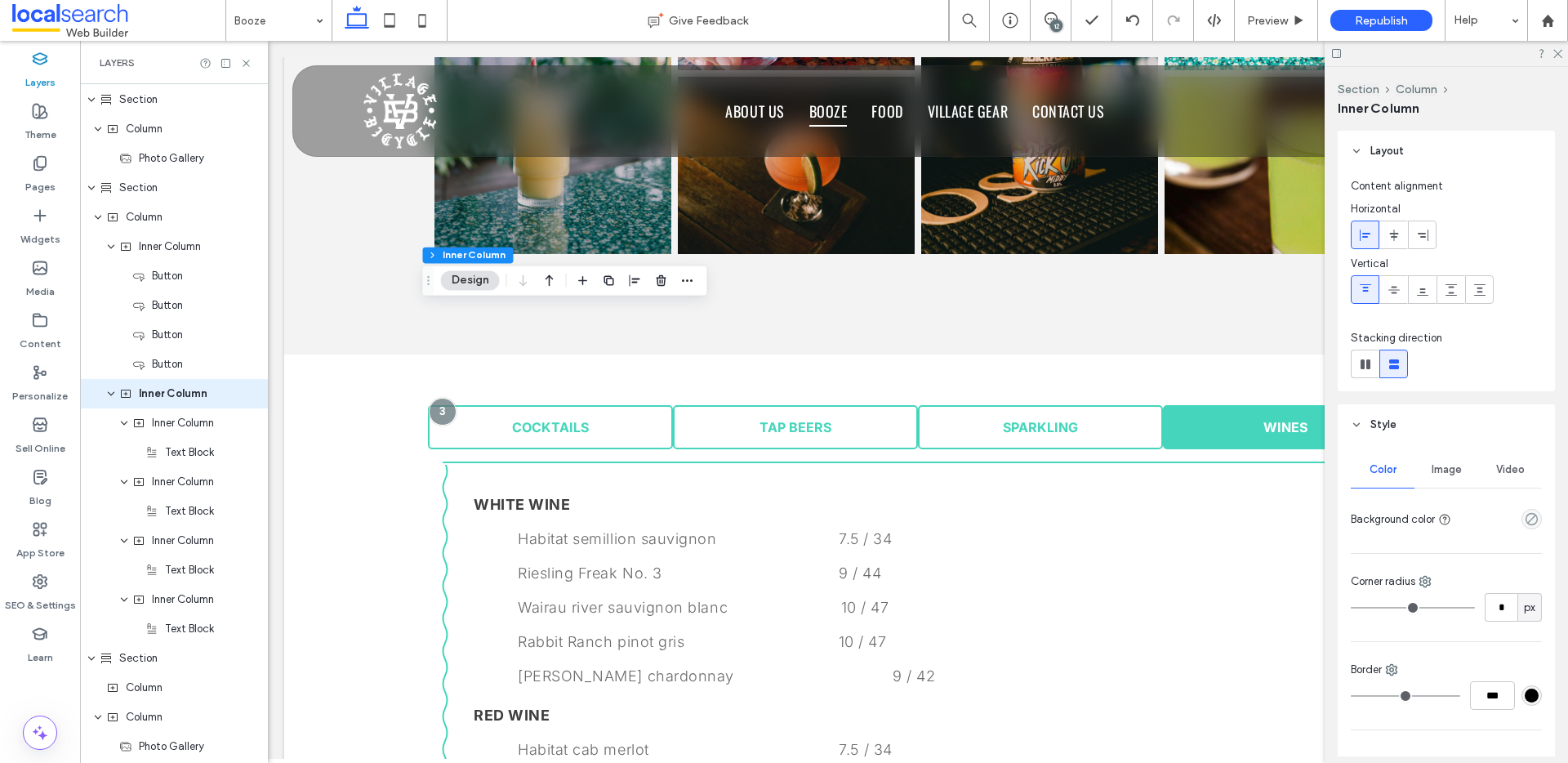
scroll to position [440, 0]
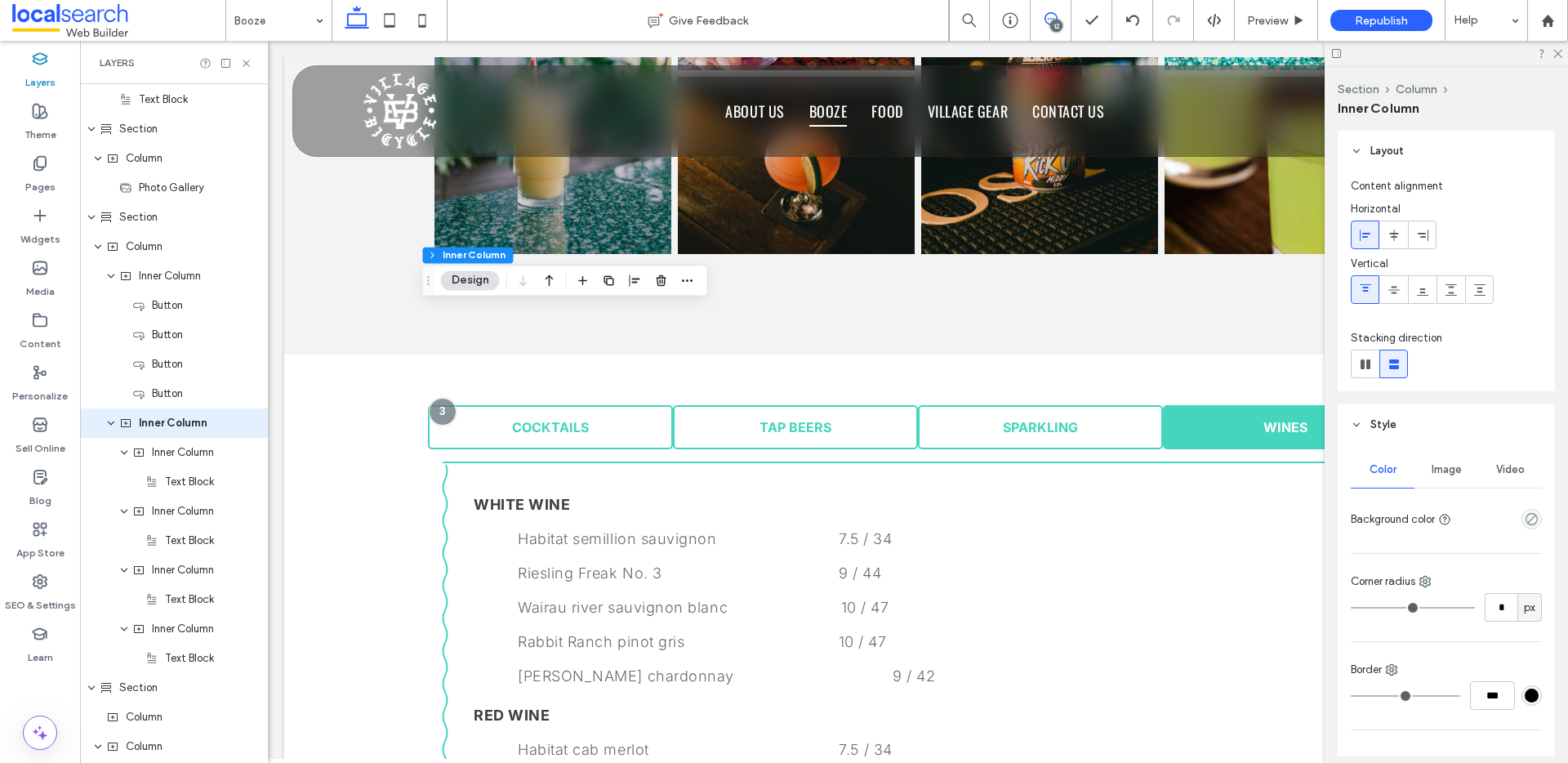
click at [1044, 18] on use at bounding box center [1050, 19] width 13 height 13
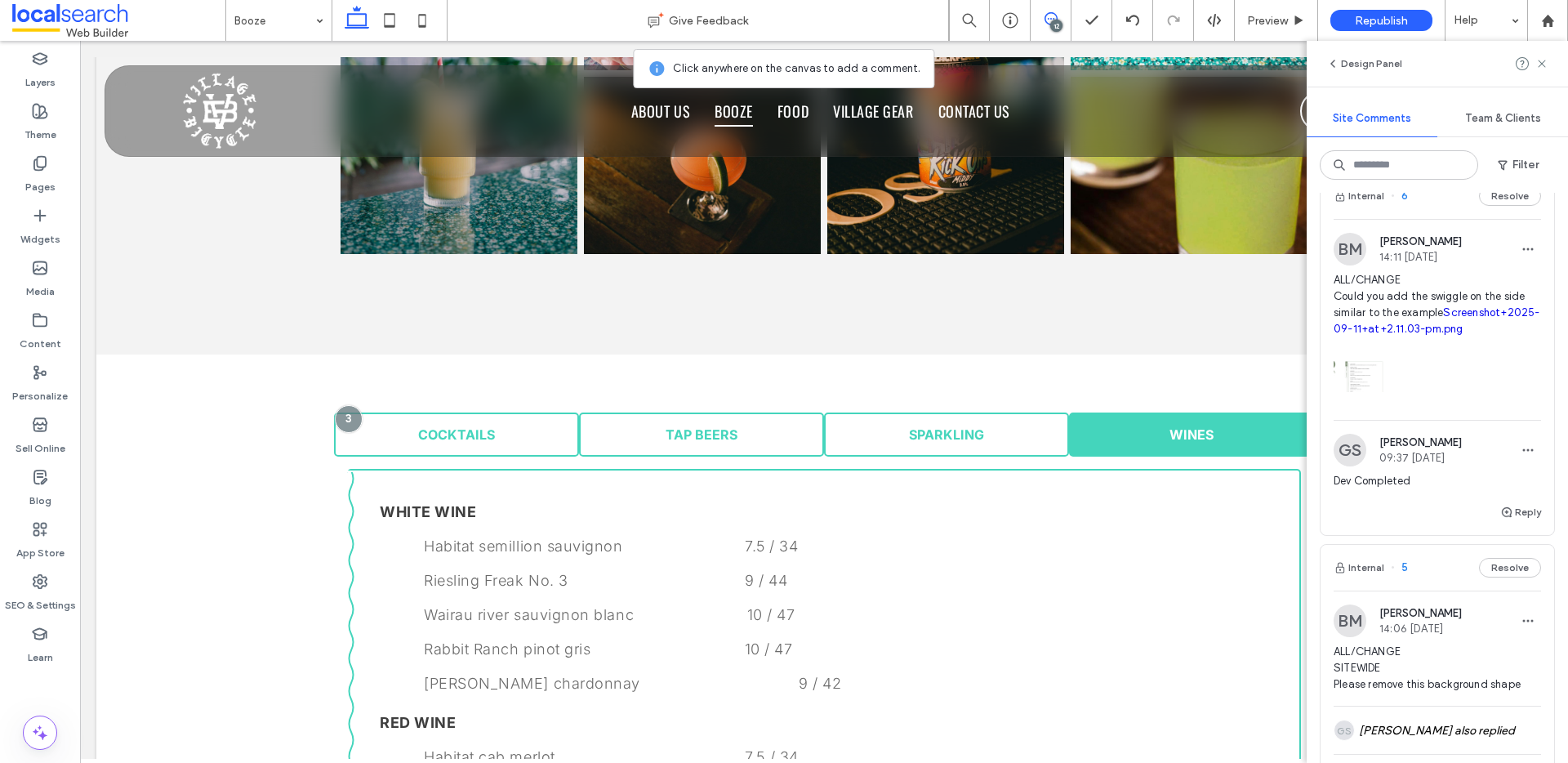
scroll to position [2129, 0]
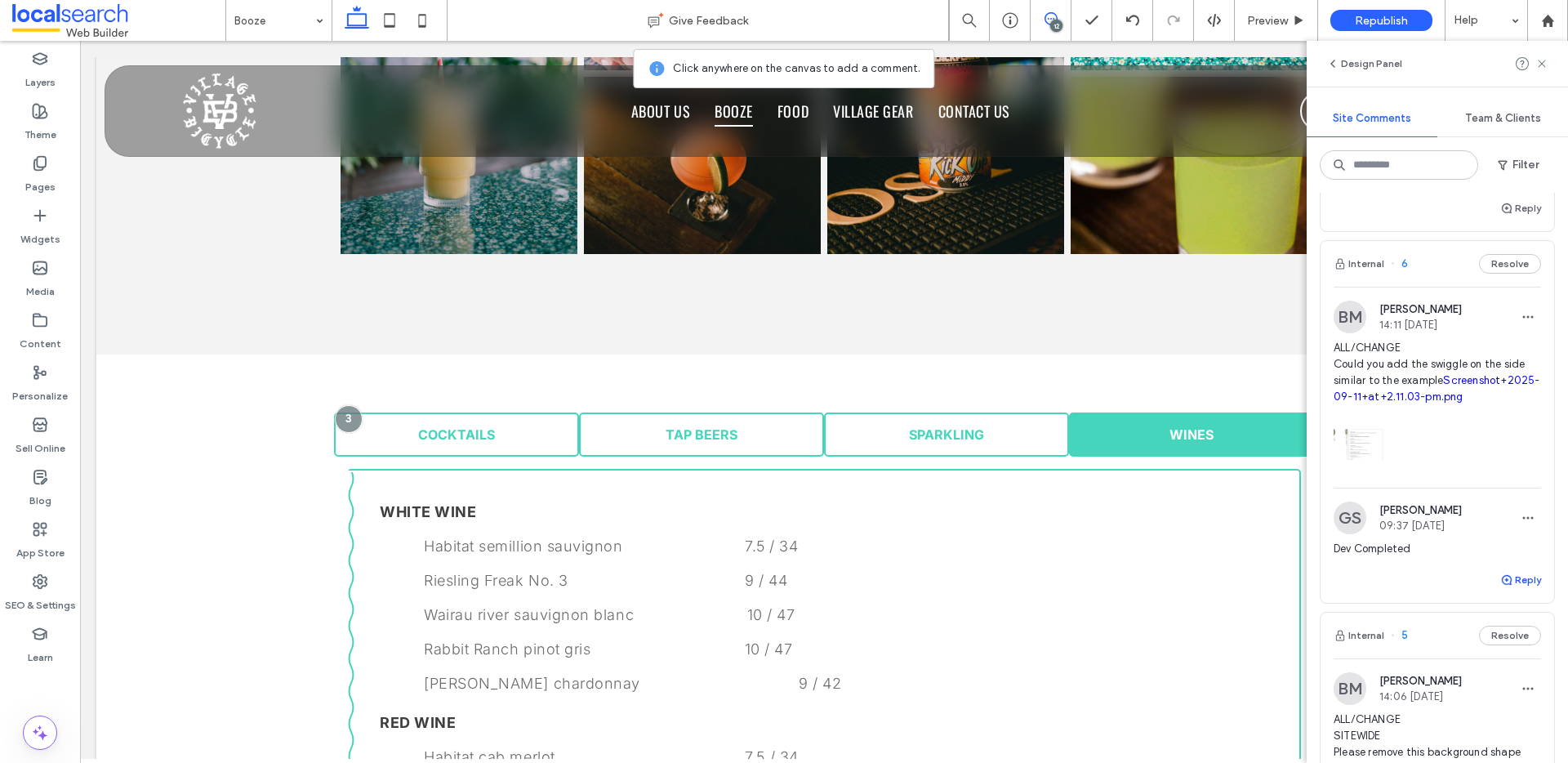
click at [1511, 589] on button "Reply" at bounding box center [1520, 579] width 41 height 20
type textarea "**********"
click at [1488, 691] on button "Submit" at bounding box center [1511, 681] width 59 height 20
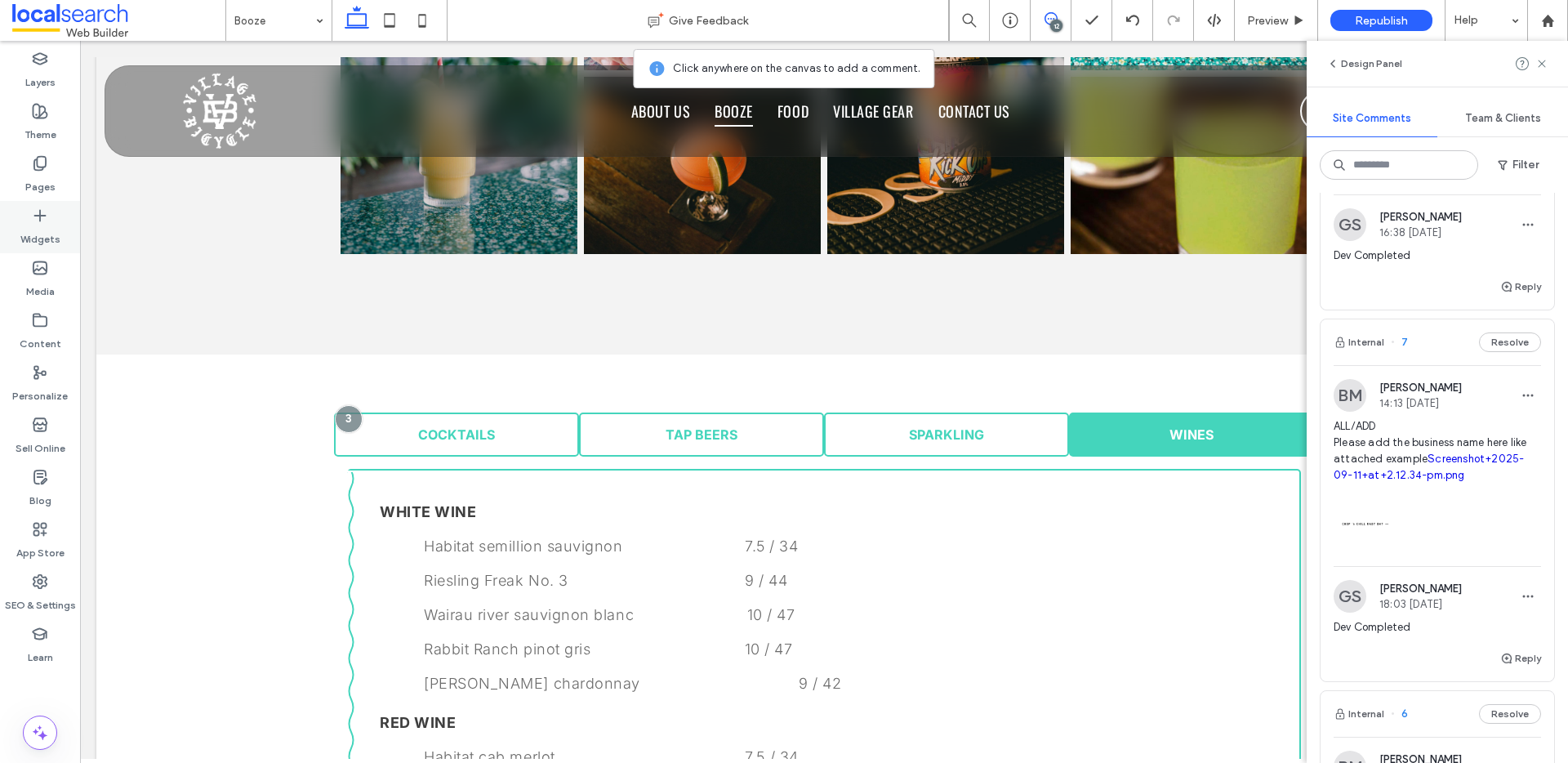
scroll to position [1717, 0]
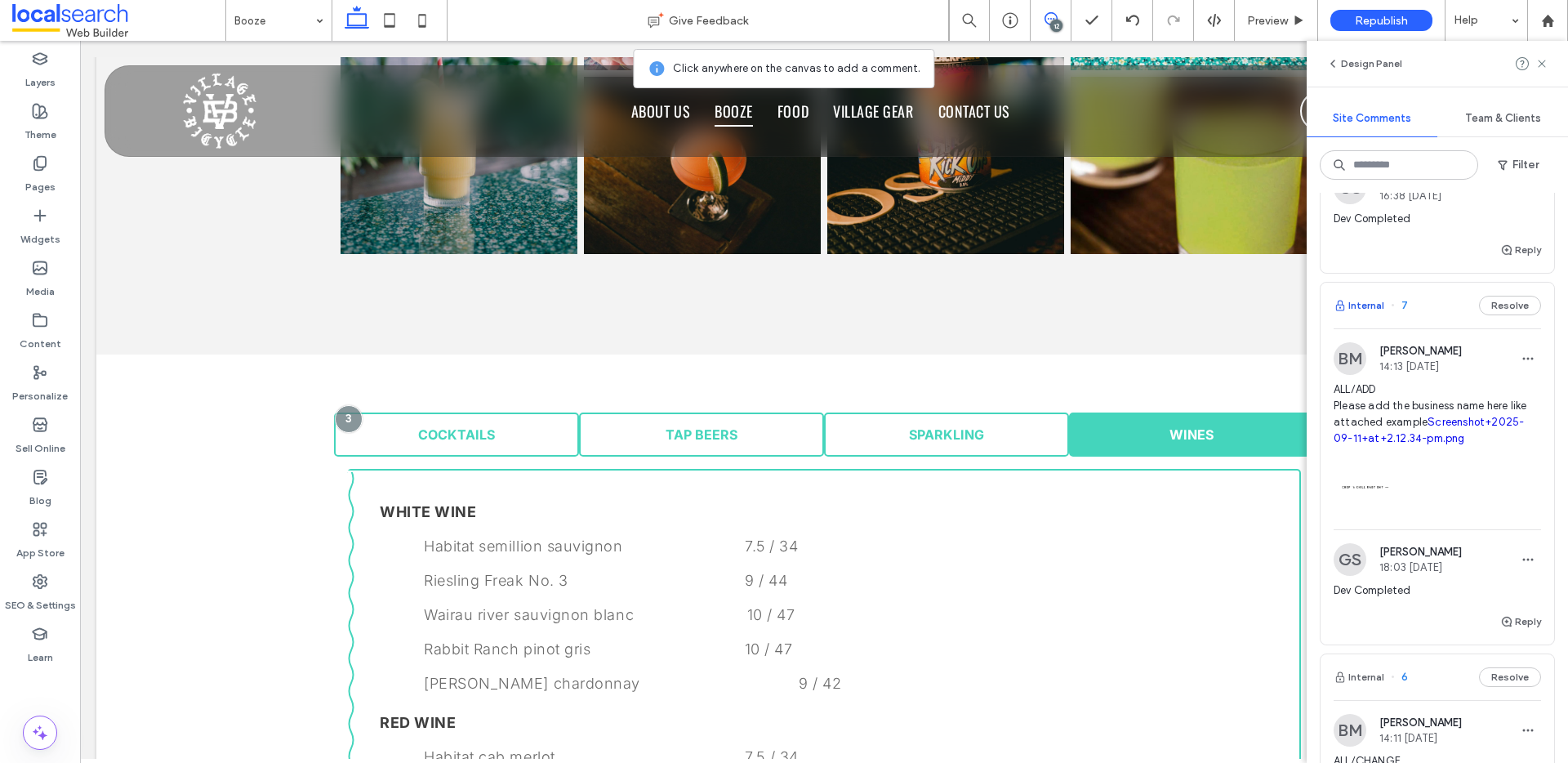
click at [1365, 316] on button "Internal" at bounding box center [1359, 306] width 51 height 20
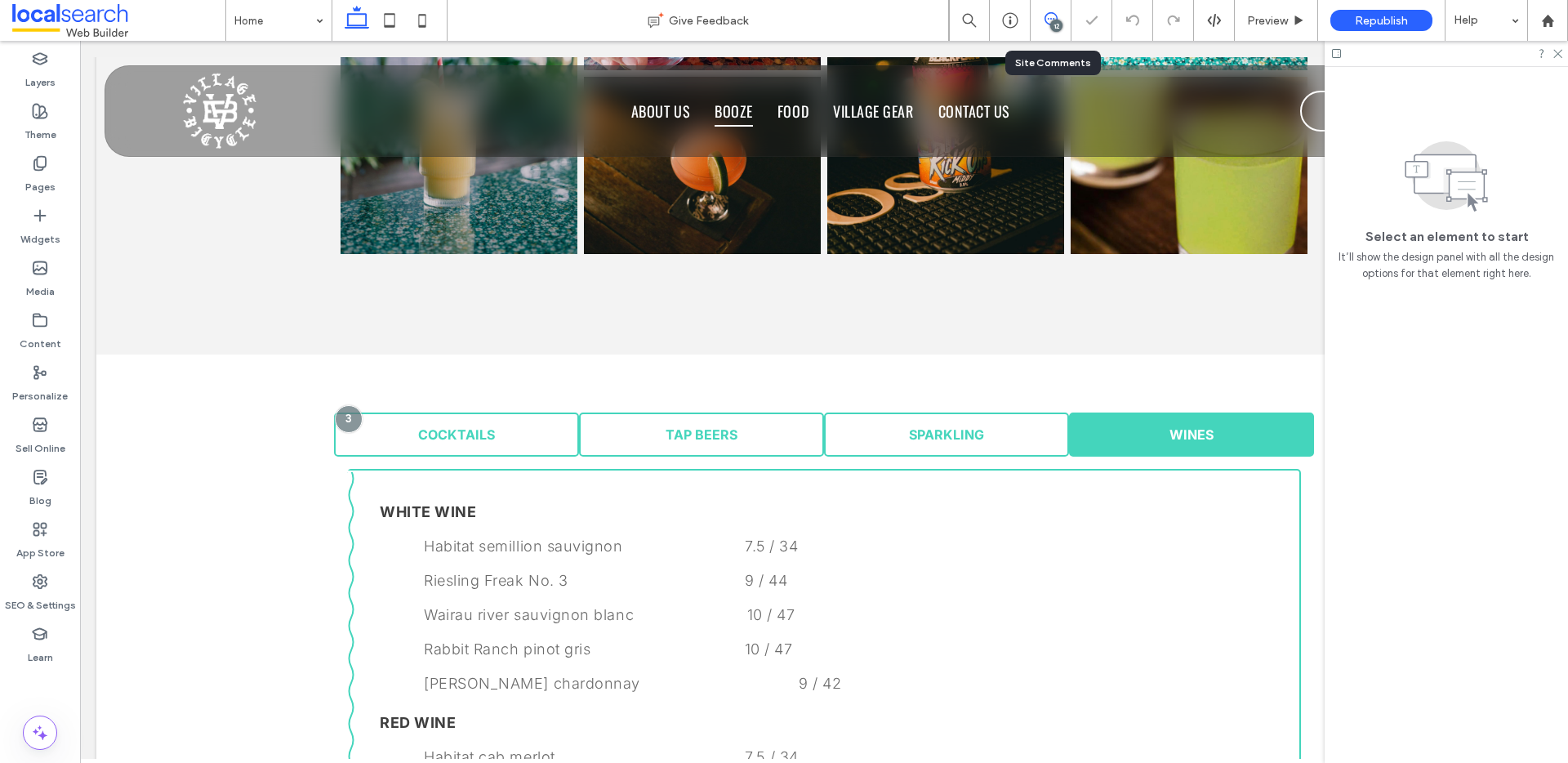
click at [1060, 18] on span at bounding box center [1050, 19] width 40 height 13
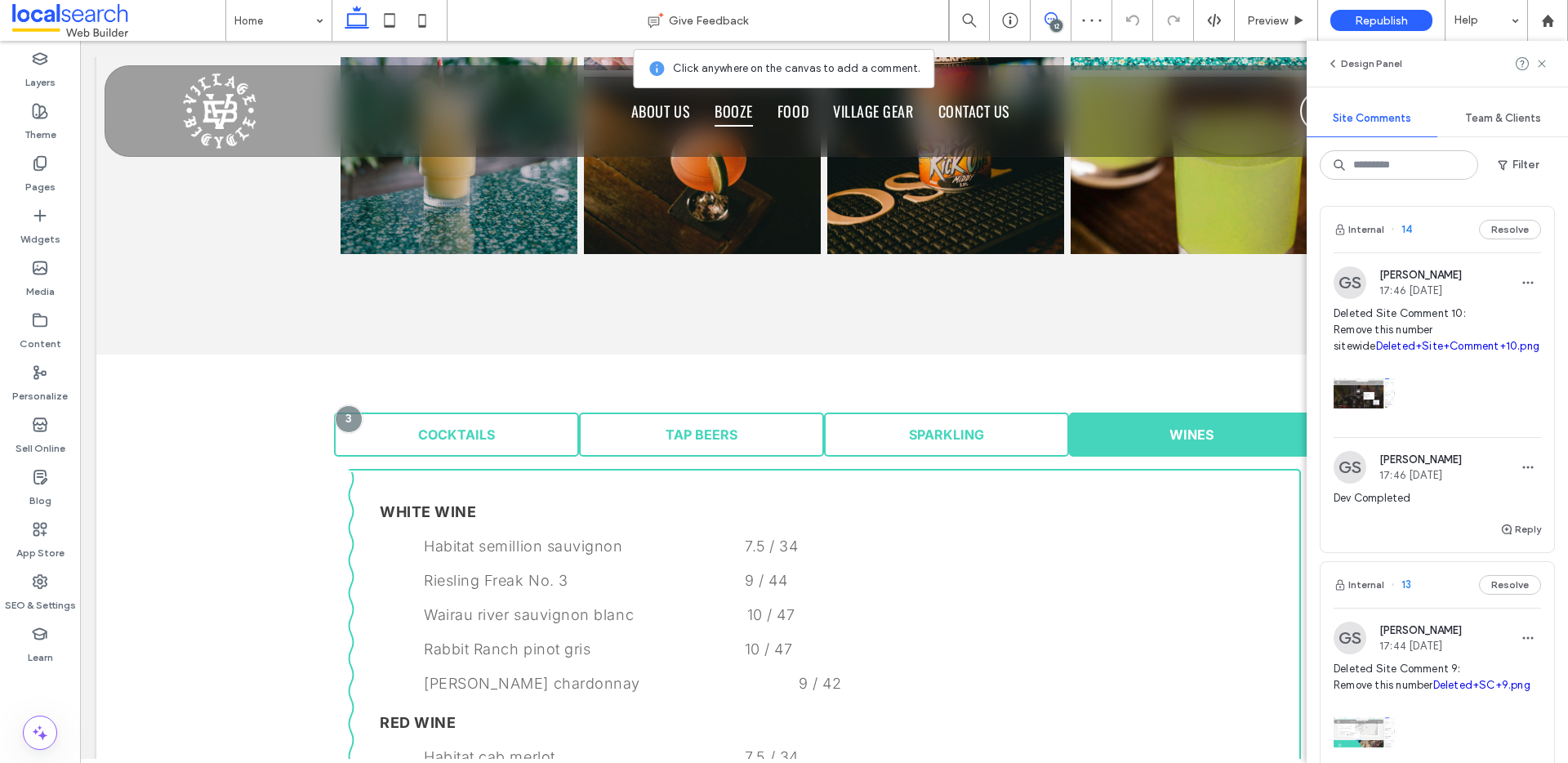
click at [1406, 344] on link "Deleted+Site+Comment+10.png" at bounding box center [1457, 346] width 163 height 13
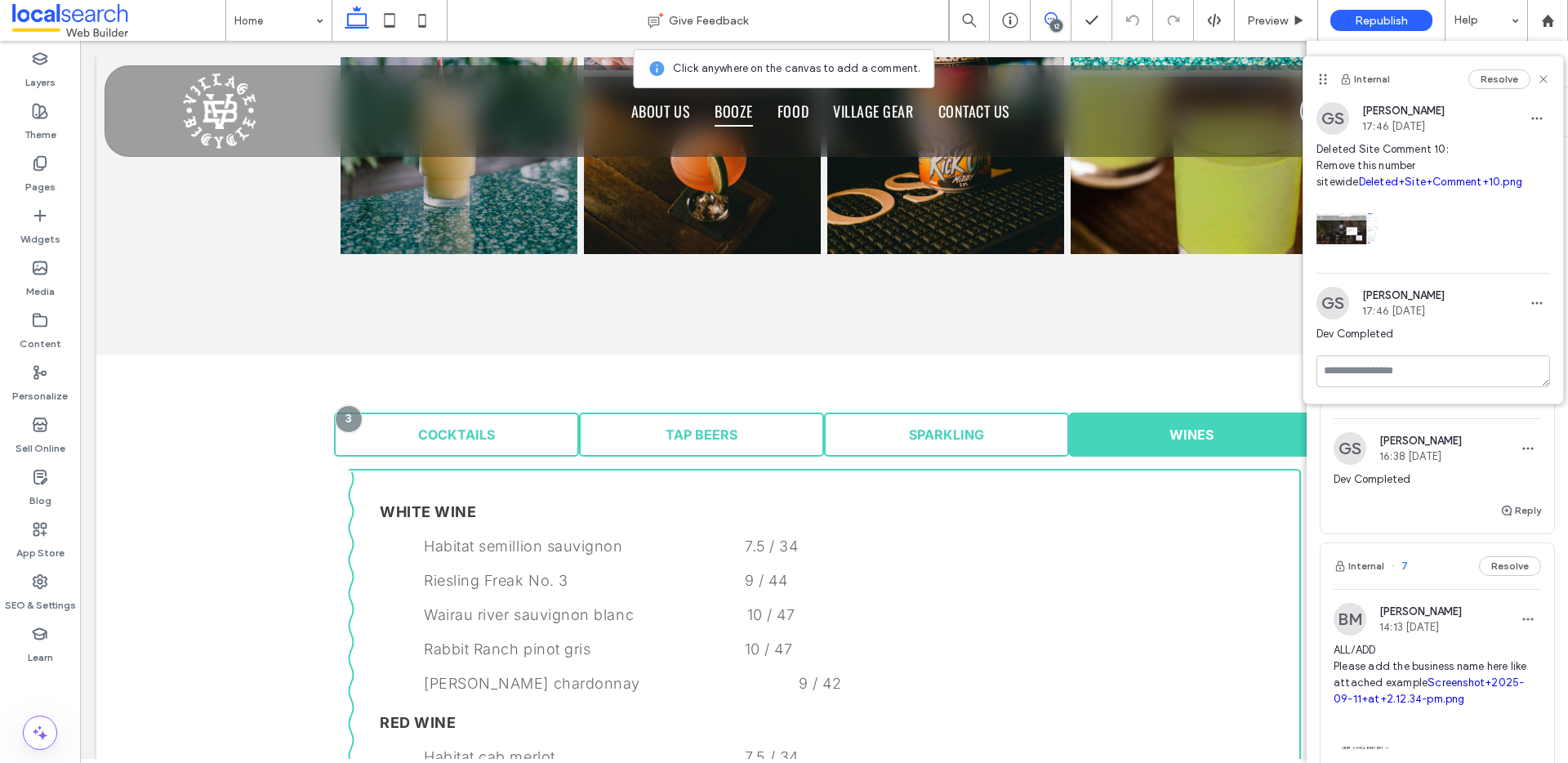
scroll to position [1459, 0]
click at [1360, 573] on button "Internal" at bounding box center [1359, 564] width 51 height 20
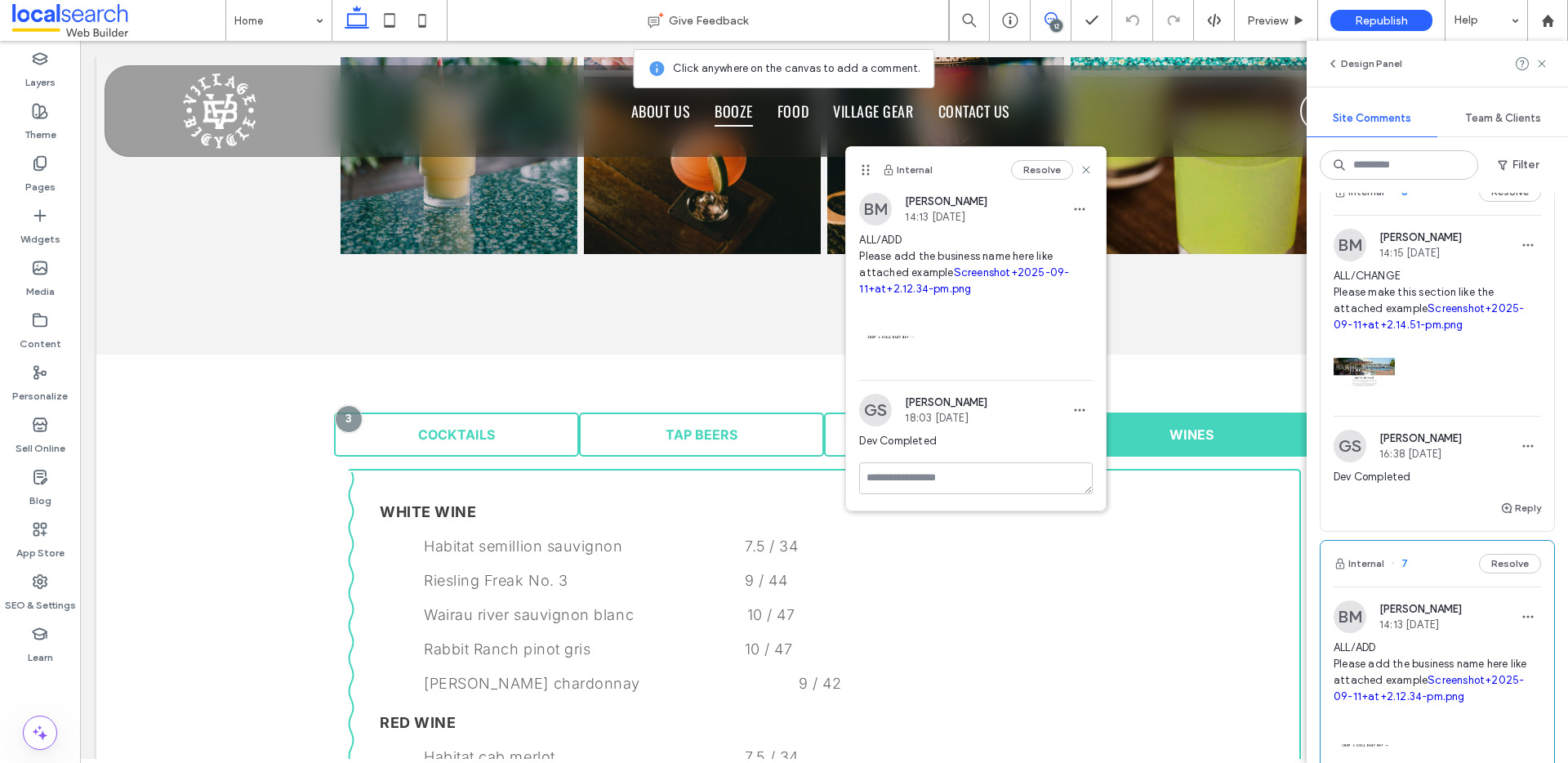
scroll to position [1518, 0]
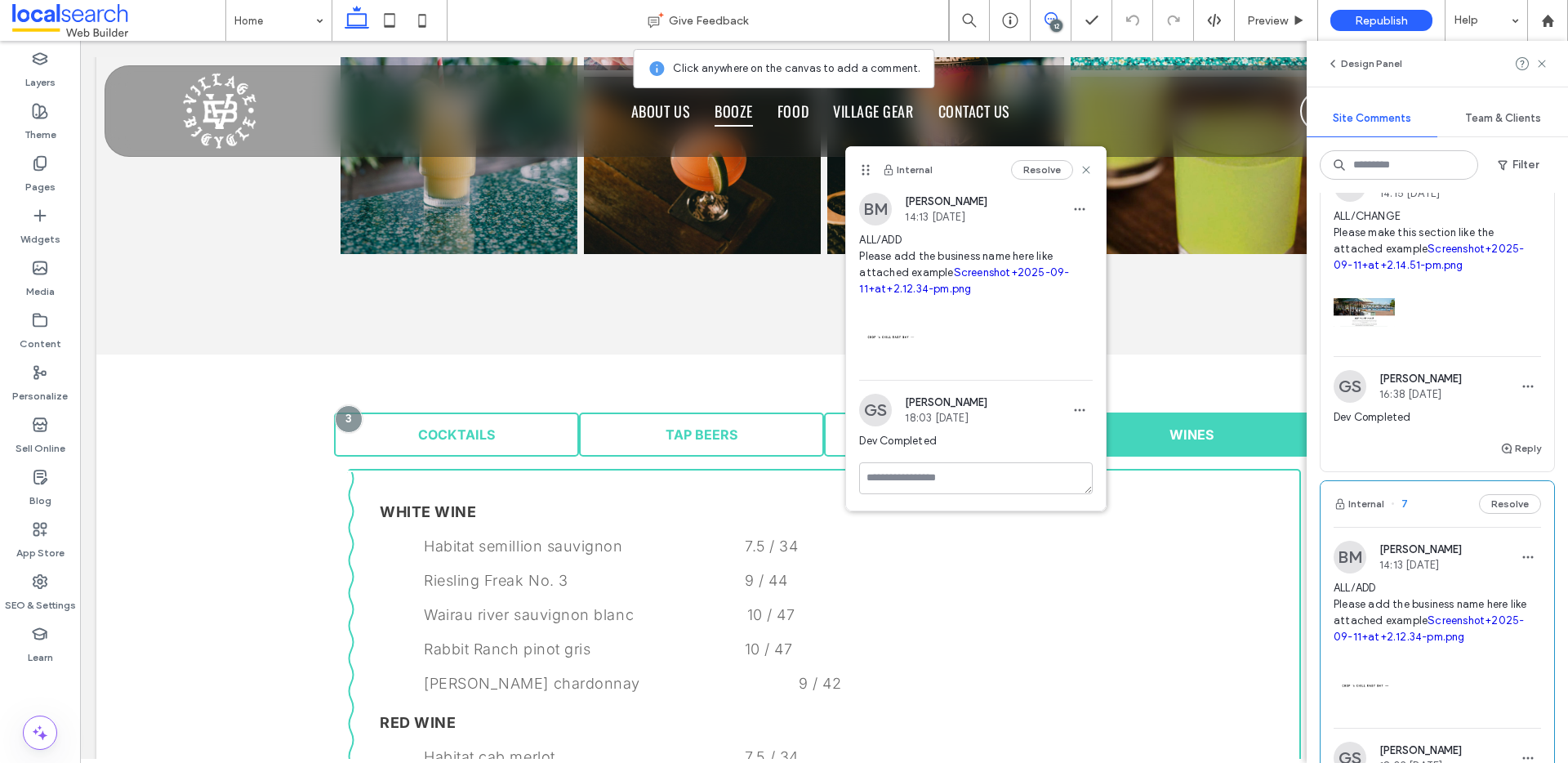
click at [1444, 643] on link "Screenshot+2025-09-11+at+2.12.34-pm.png" at bounding box center [1428, 627] width 191 height 28
click at [1090, 167] on icon at bounding box center [1085, 169] width 13 height 13
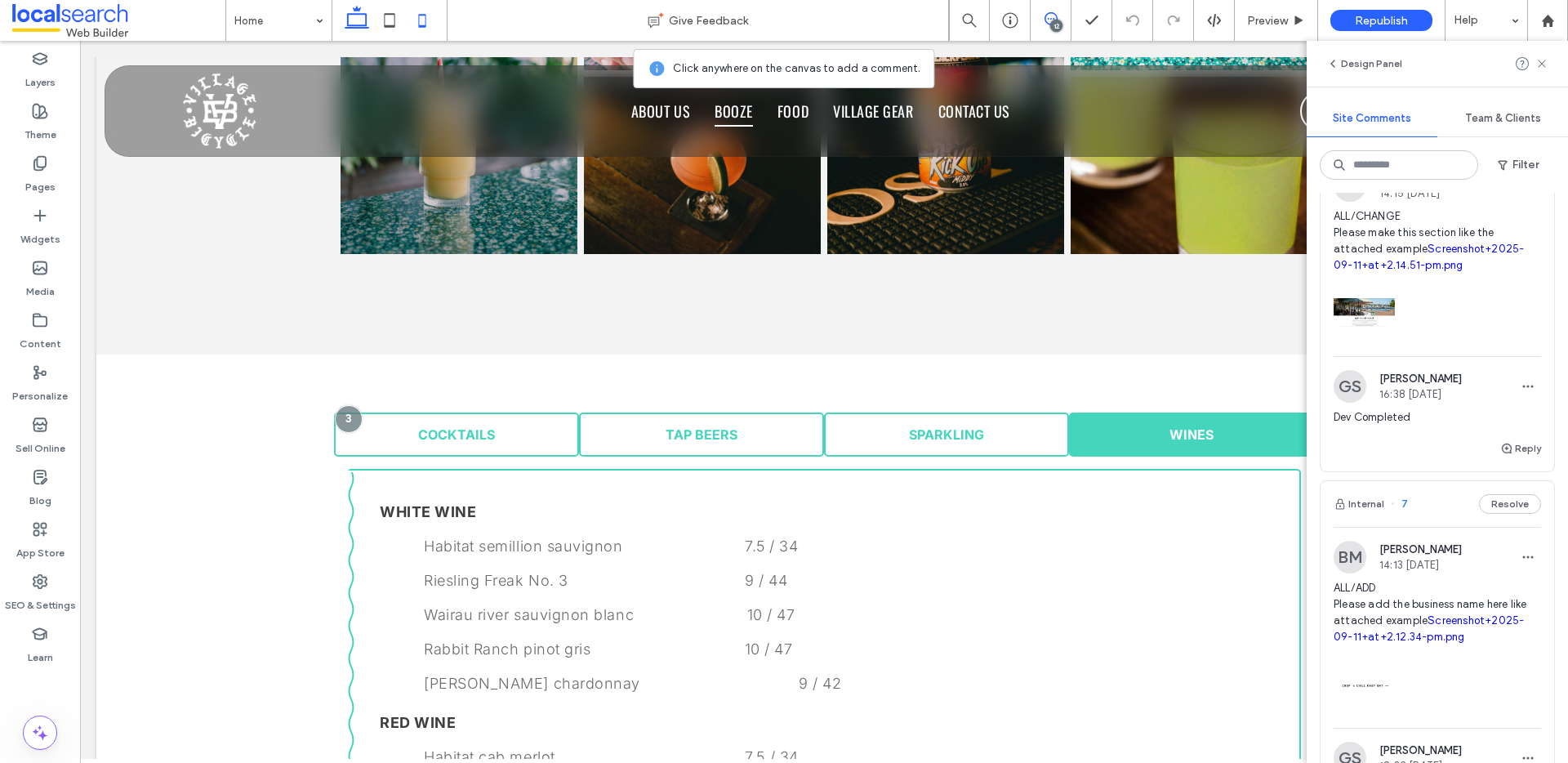
drag, startPoint x: 395, startPoint y: 20, endPoint x: 420, endPoint y: 18, distance: 25.1
click at [395, 21] on icon at bounding box center [389, 20] width 32 height 32
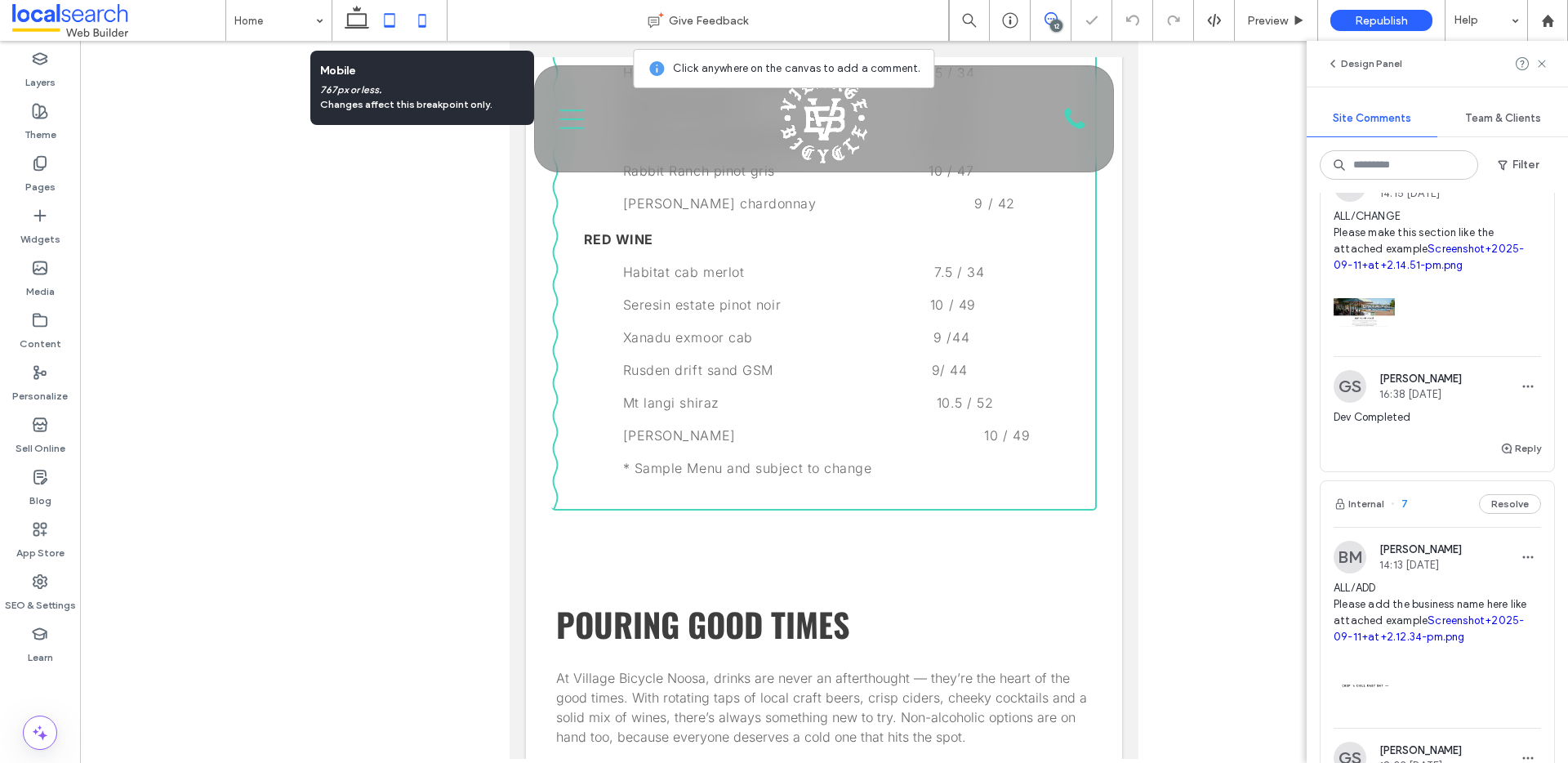
click at [423, 19] on icon at bounding box center [421, 20] width 32 height 32
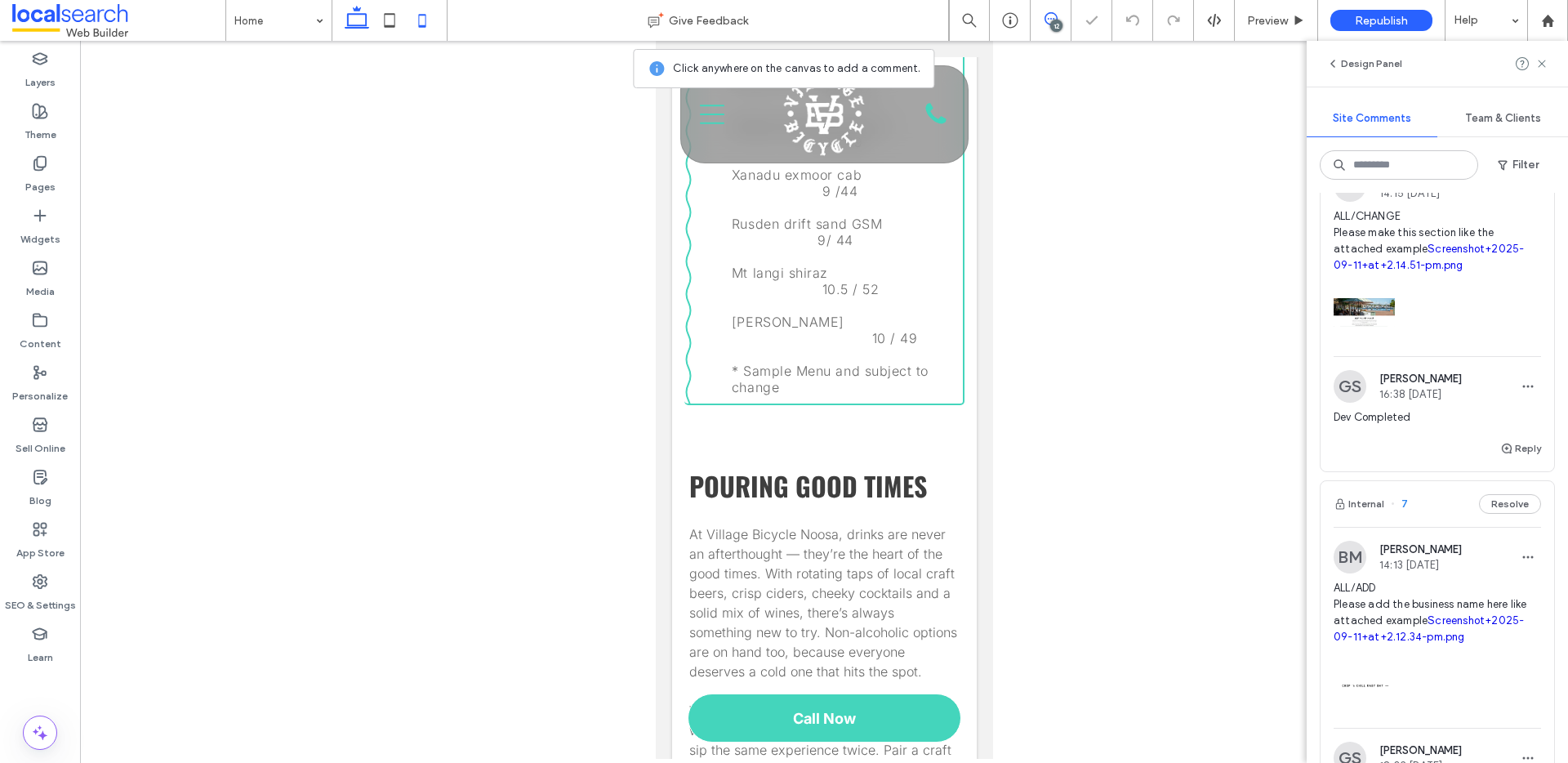
click at [360, 21] on icon at bounding box center [356, 20] width 32 height 32
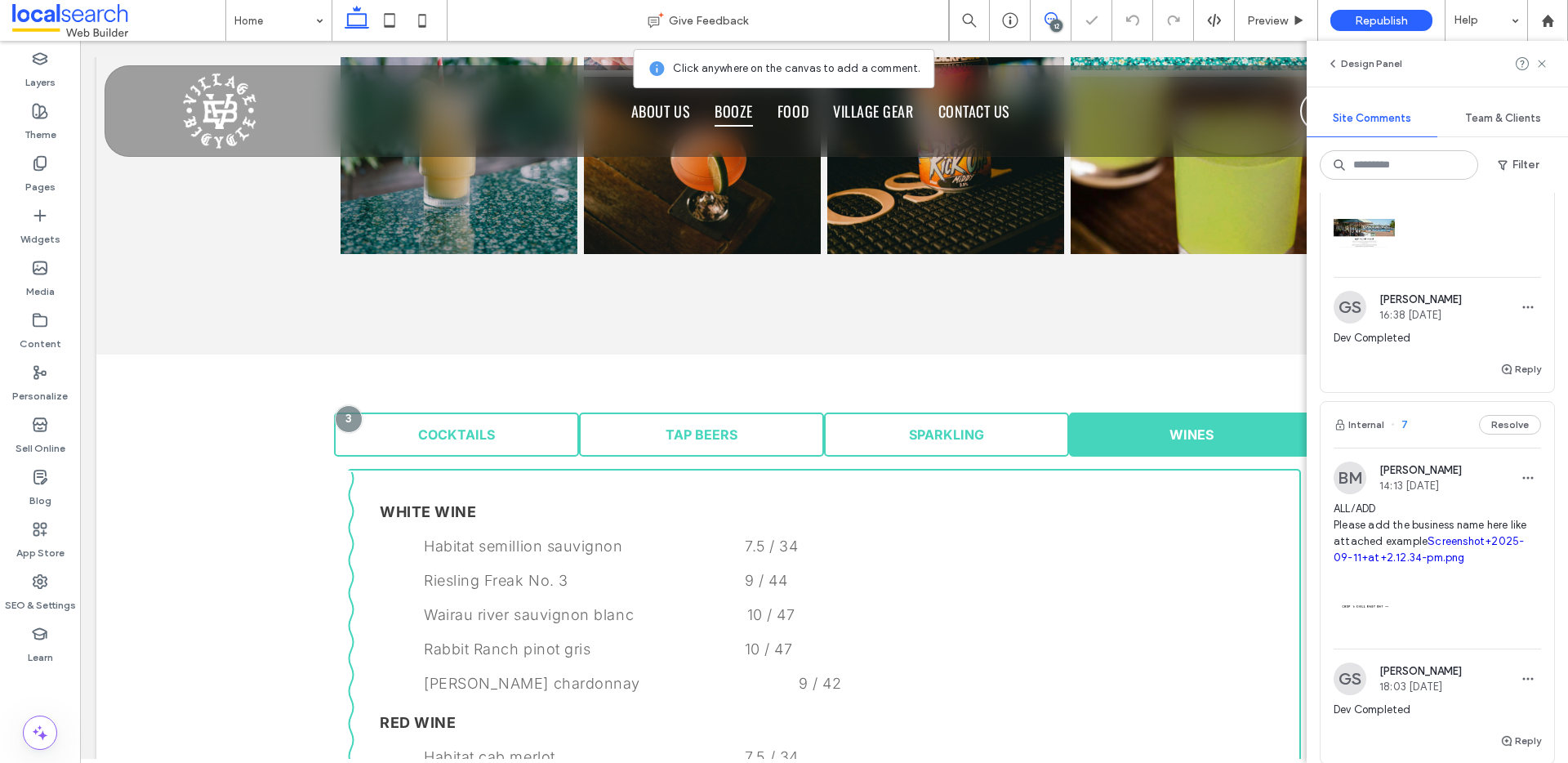
scroll to position [1773, 0]
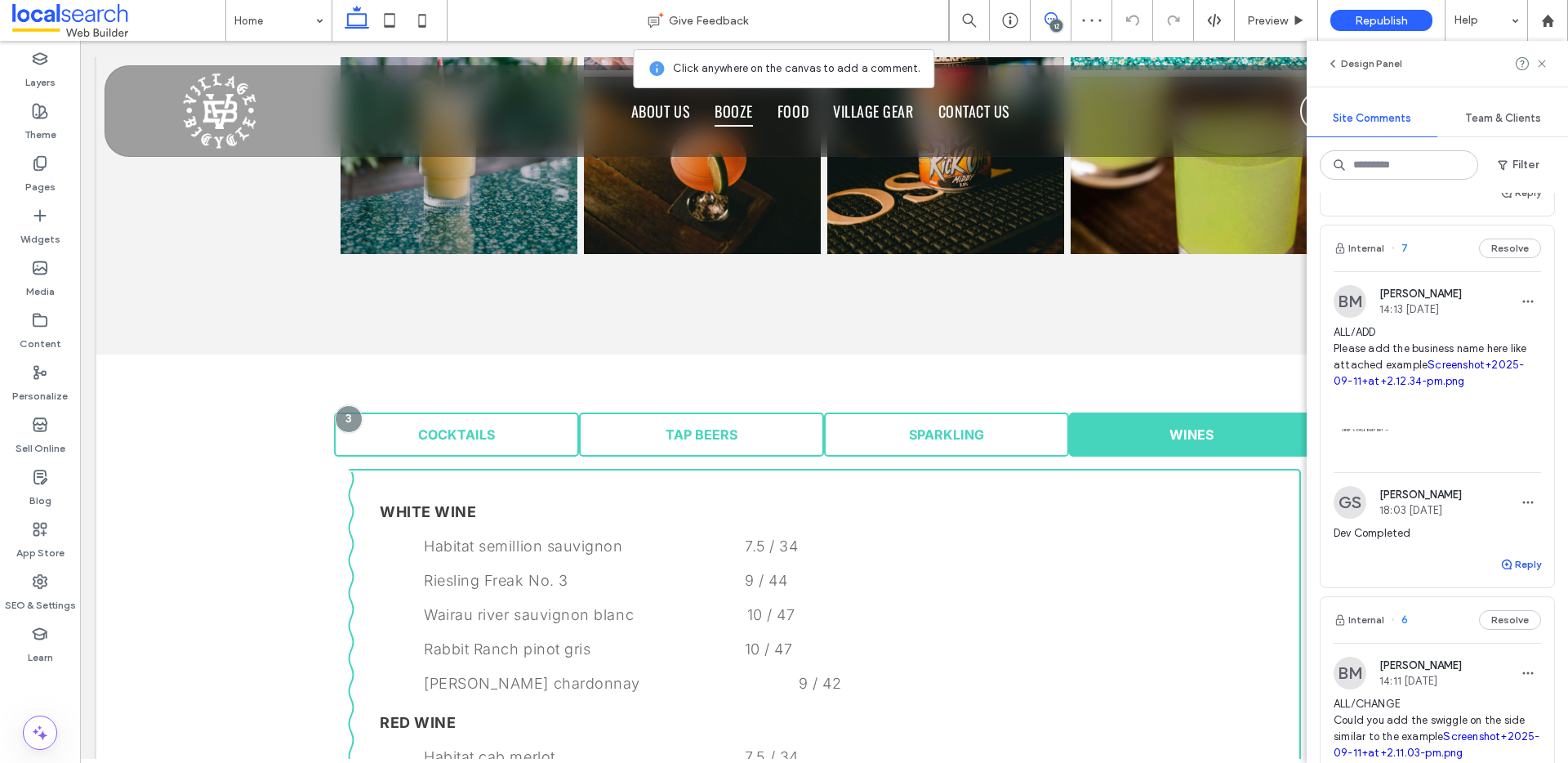
click at [1508, 573] on button "Reply" at bounding box center [1520, 564] width 41 height 20
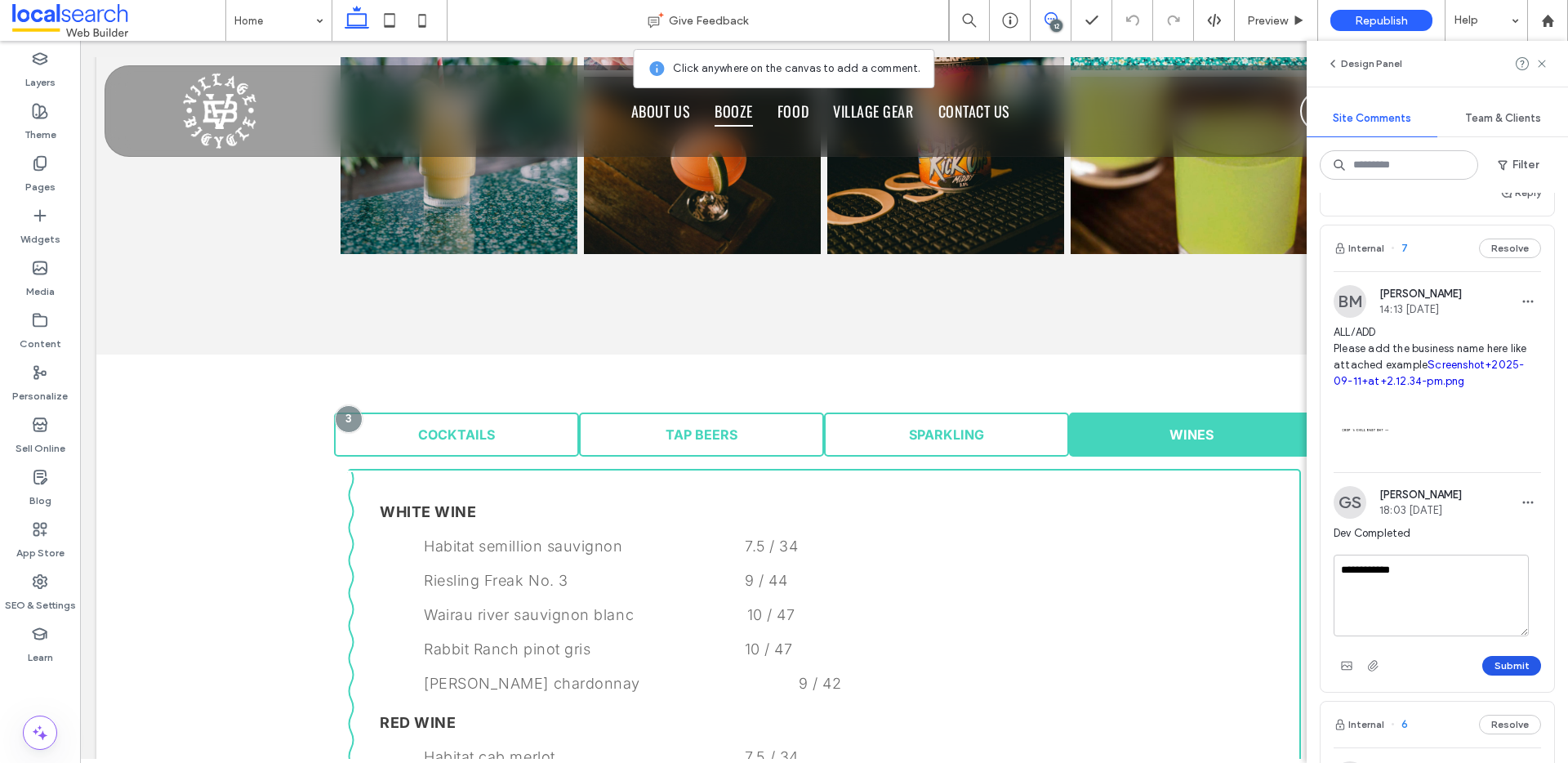
type textarea "**********"
click at [1483, 675] on button "Submit" at bounding box center [1511, 665] width 59 height 20
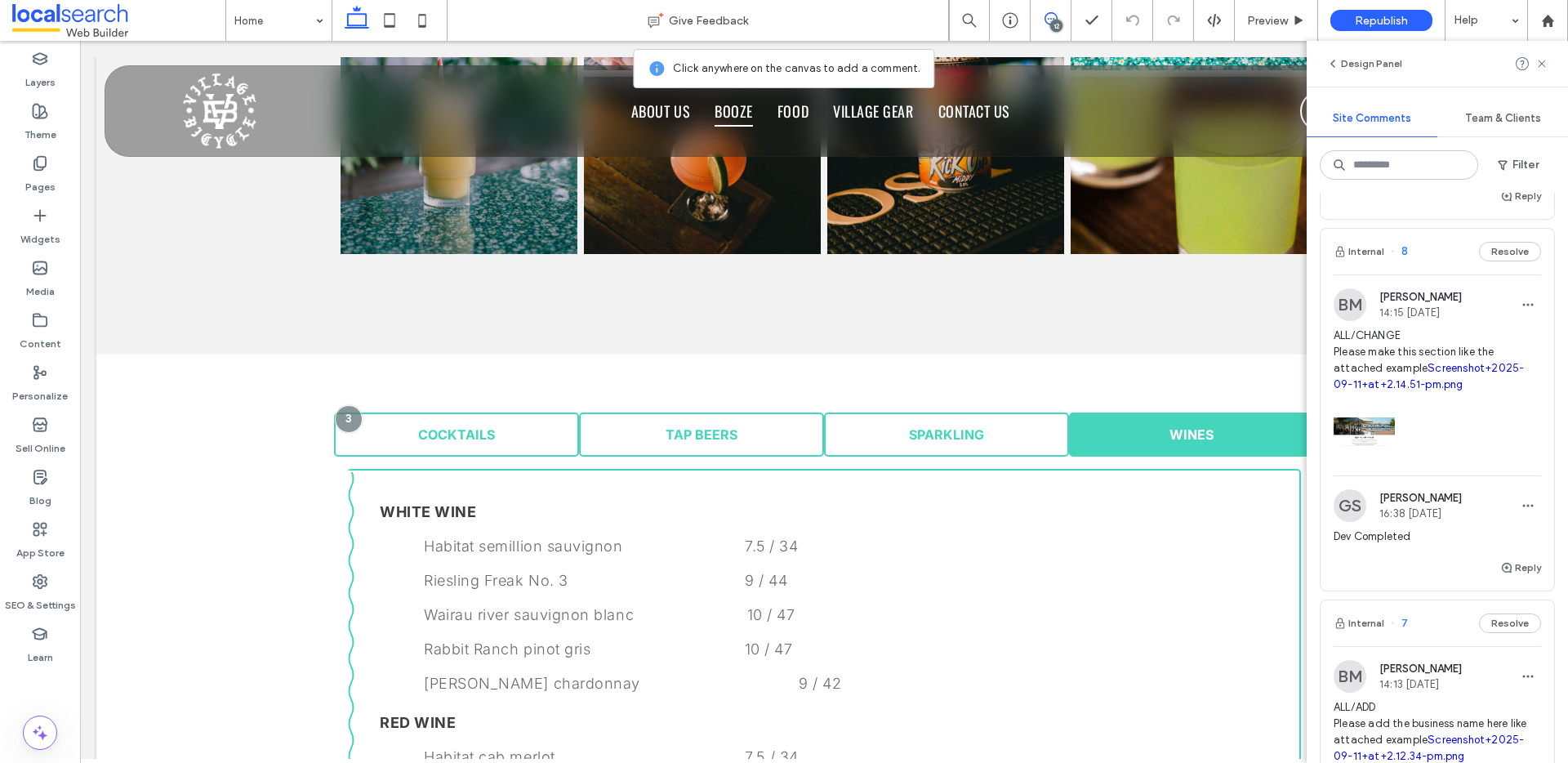
scroll to position [1393, 0]
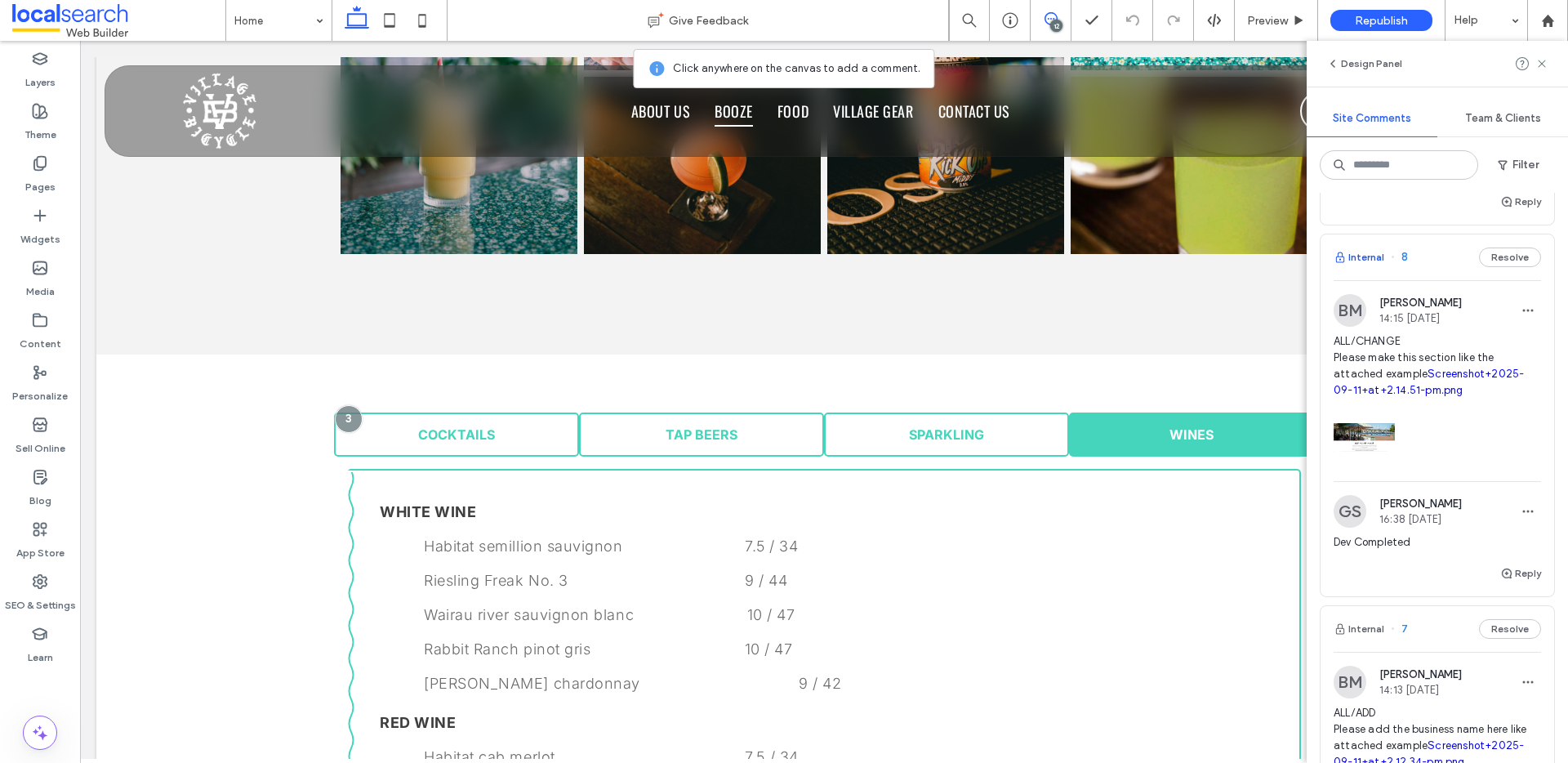
click at [1359, 267] on button "Internal" at bounding box center [1359, 257] width 51 height 20
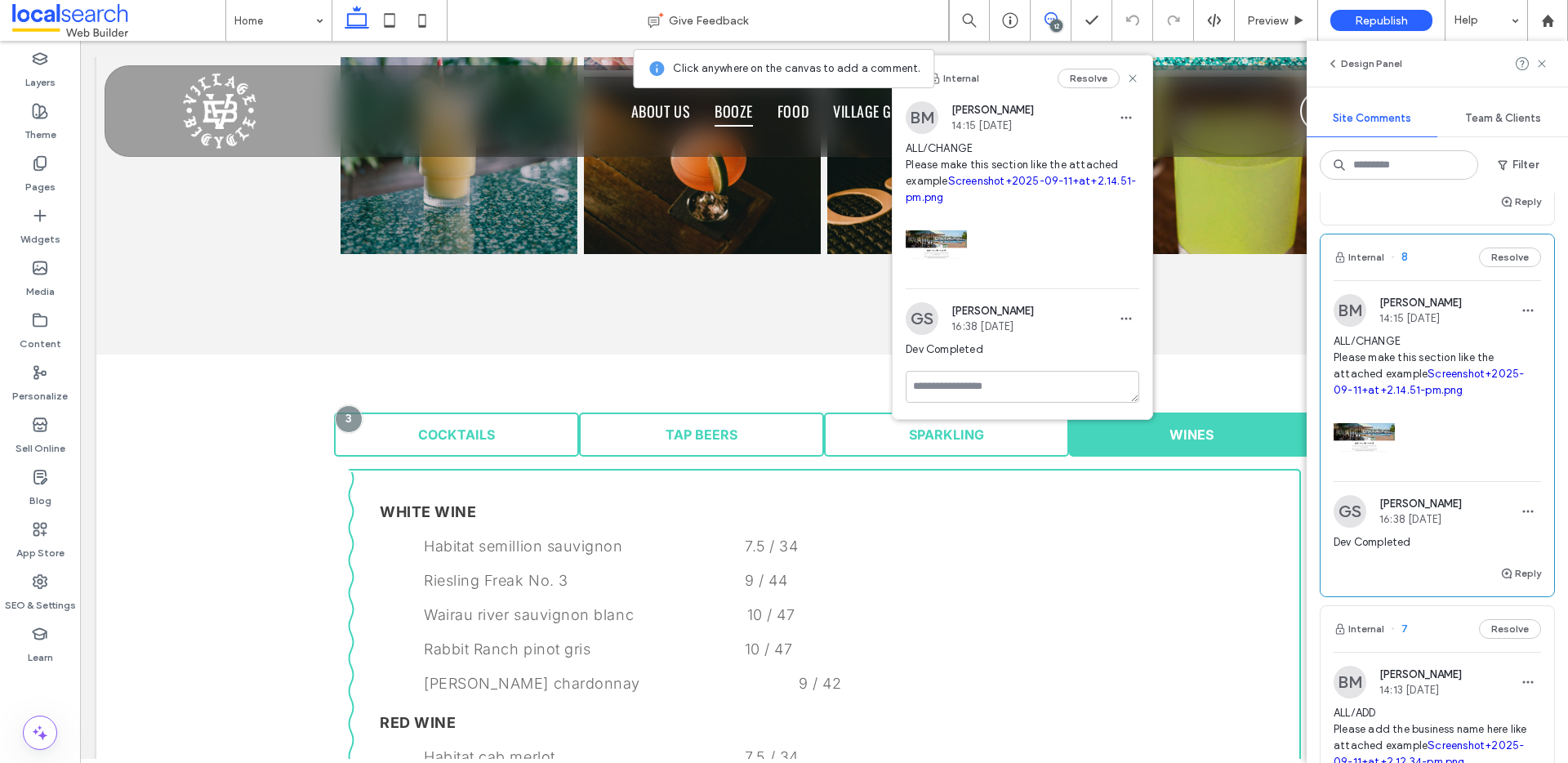
click at [1429, 396] on link "Screenshot+2025-09-11+at+2.14.51-pm.png" at bounding box center [1428, 381] width 191 height 28
click at [377, 22] on icon at bounding box center [389, 20] width 32 height 32
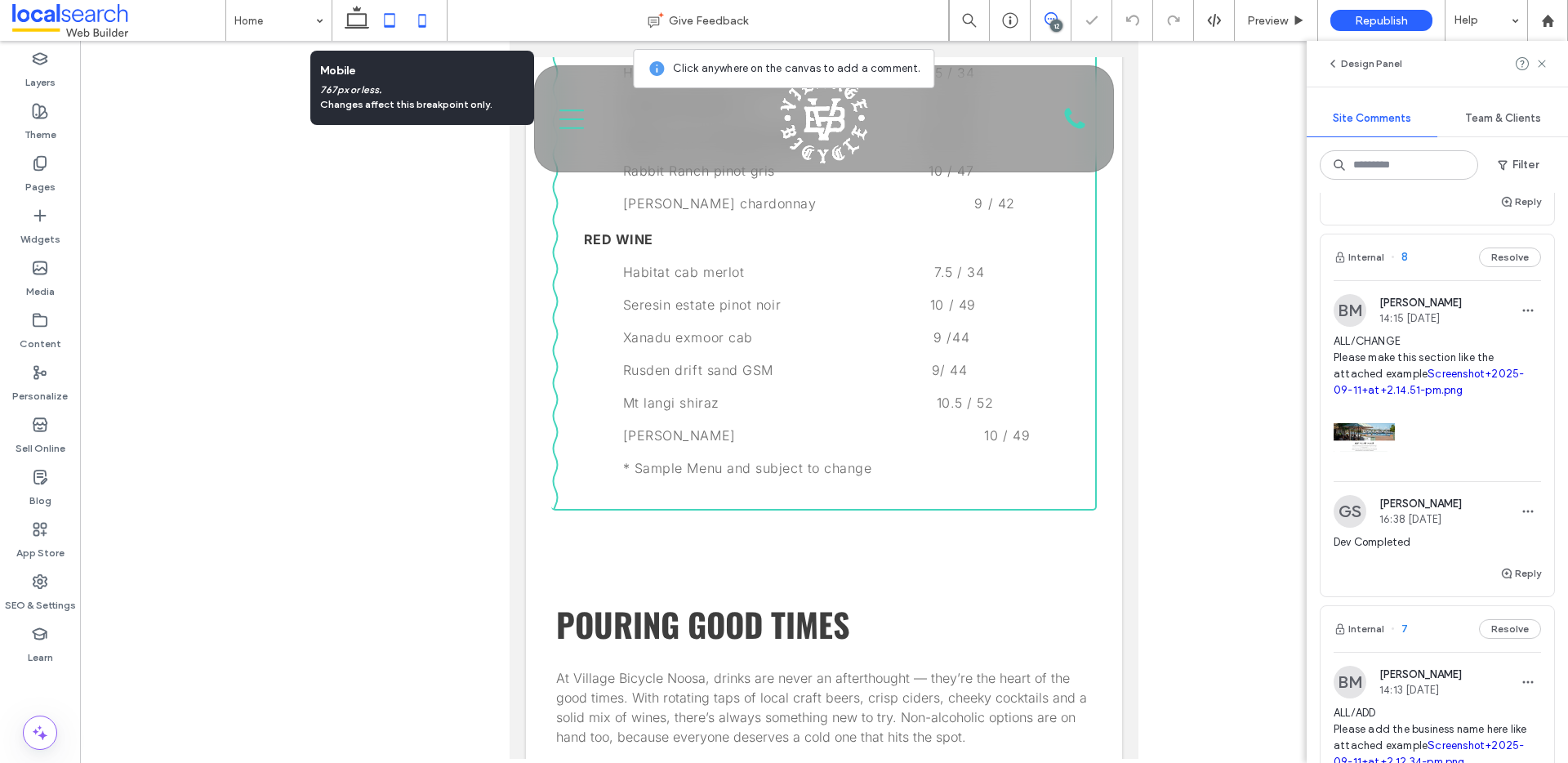
click at [428, 21] on icon at bounding box center [421, 20] width 32 height 32
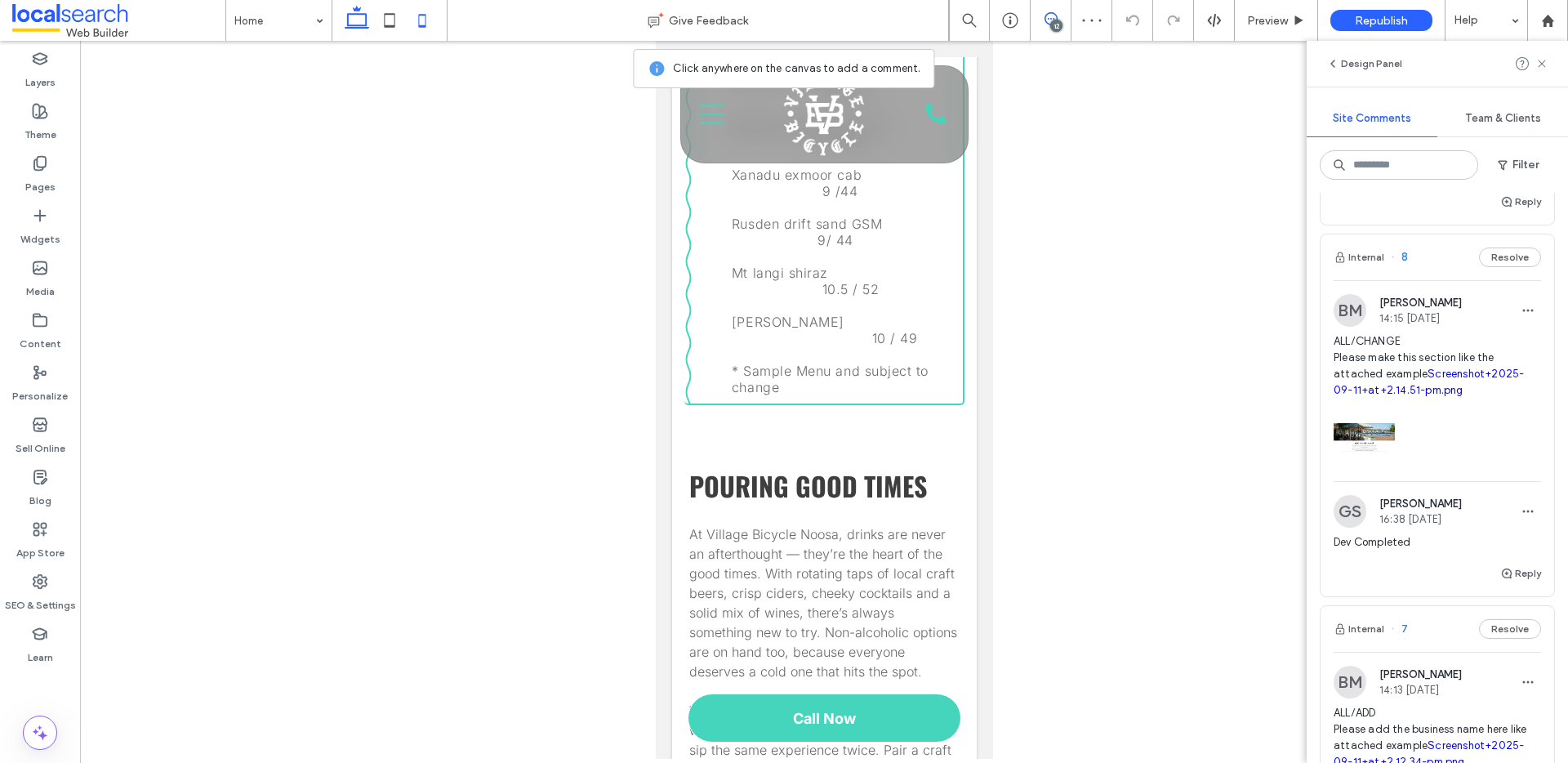
click at [348, 11] on icon at bounding box center [356, 20] width 32 height 32
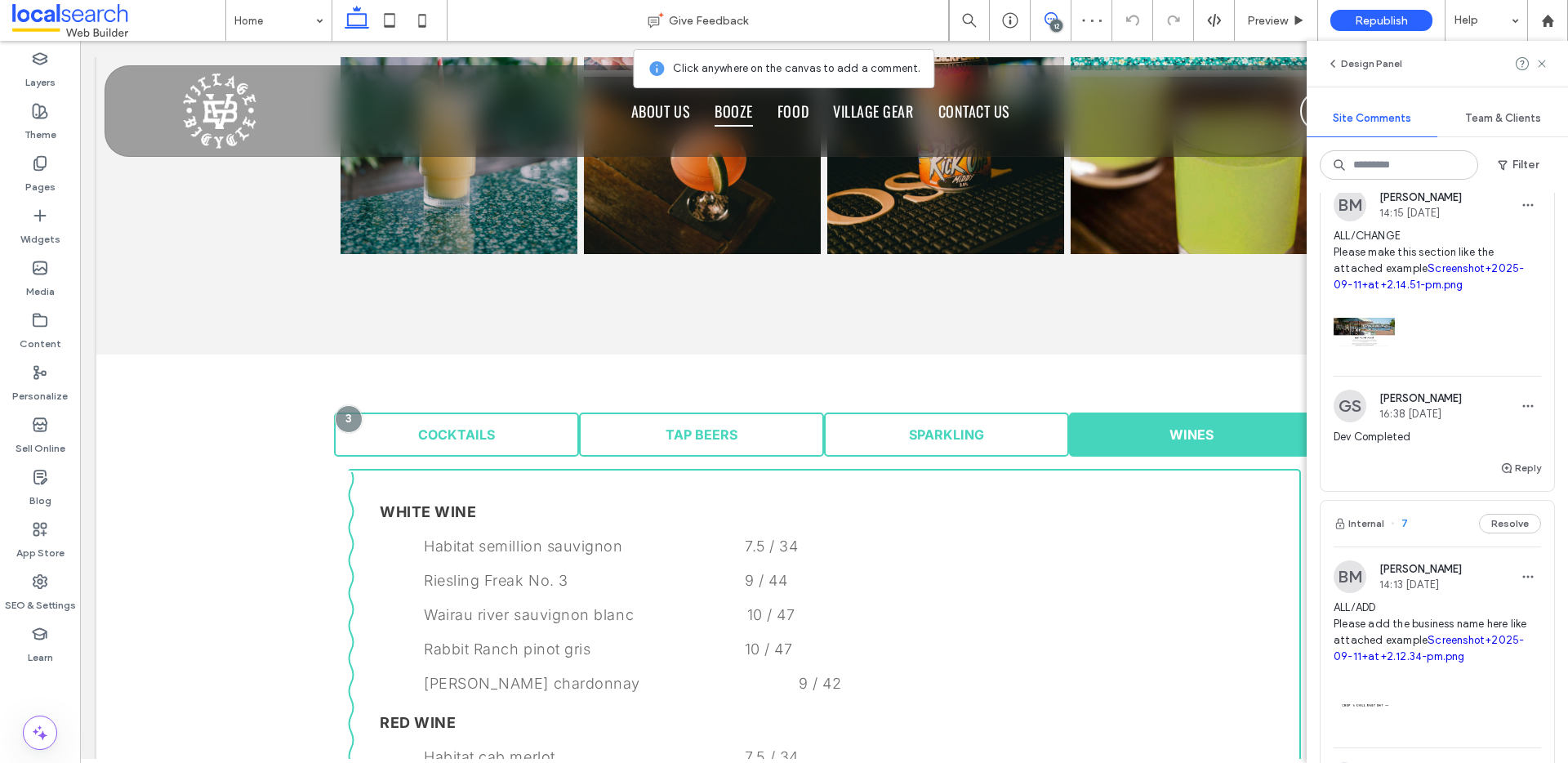
scroll to position [1491, 0]
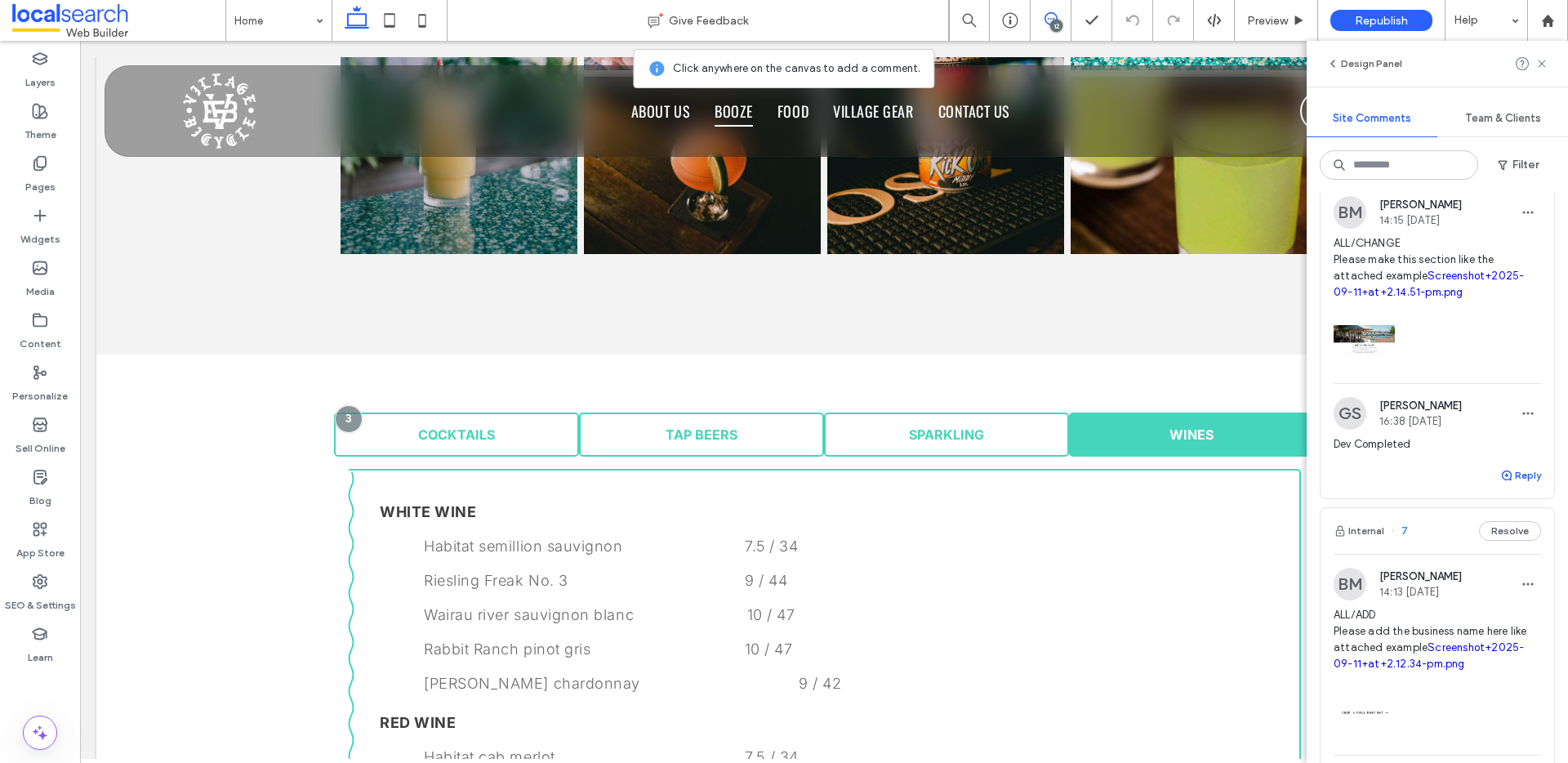
click at [1503, 485] on button "Reply" at bounding box center [1520, 475] width 41 height 20
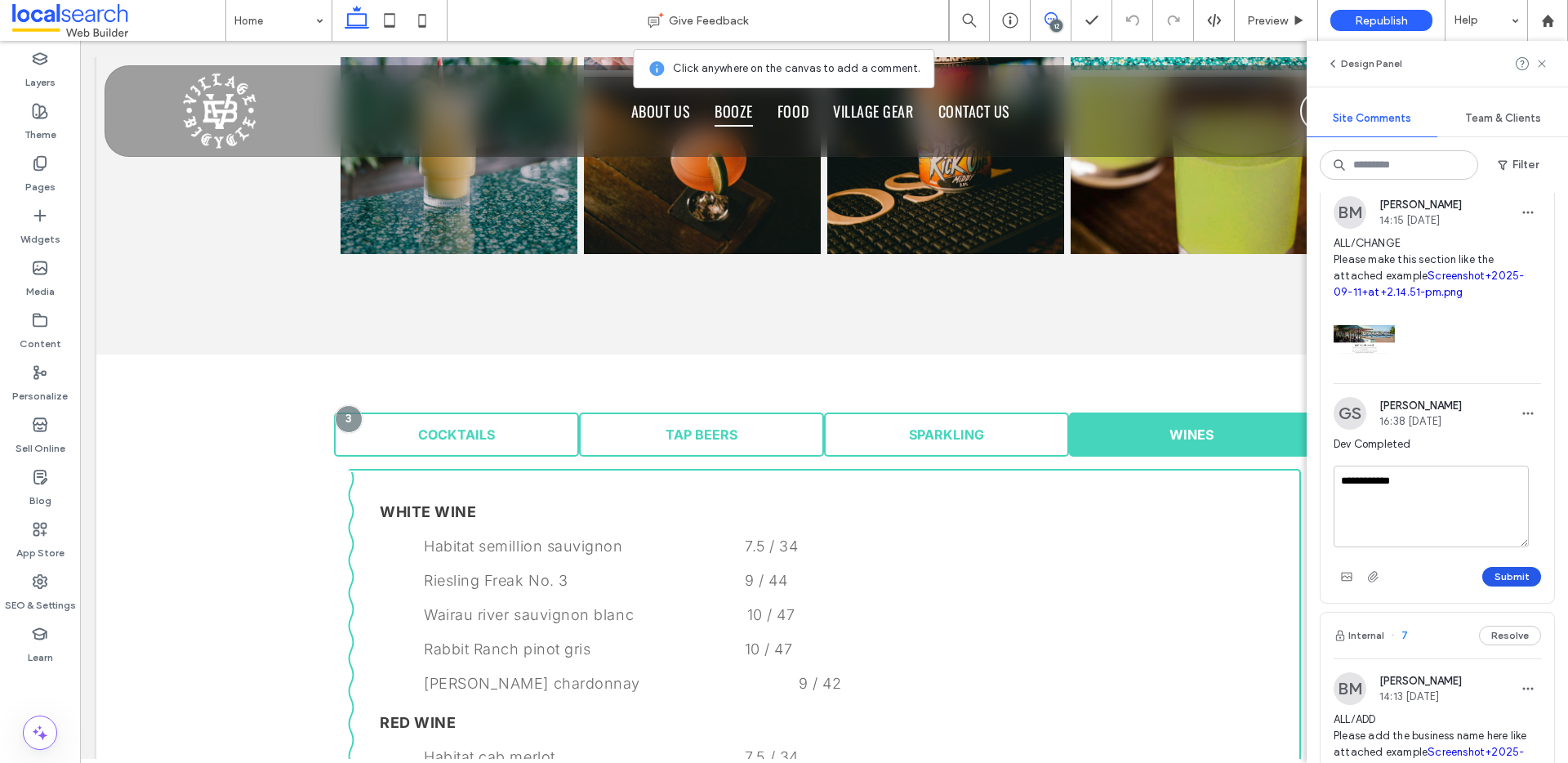
type textarea "**********"
click at [1509, 586] on button "Submit" at bounding box center [1511, 576] width 59 height 20
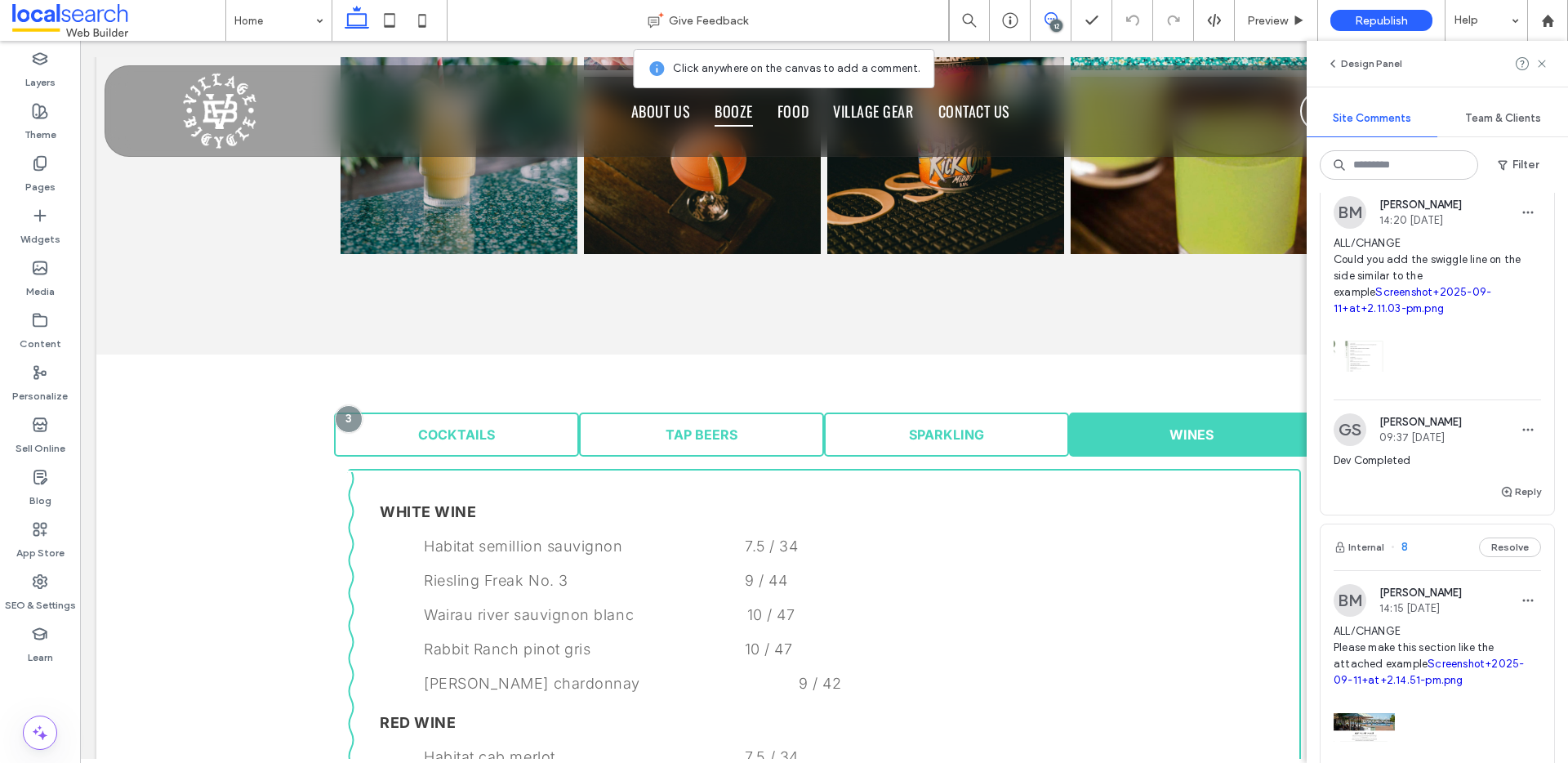
scroll to position [969, 0]
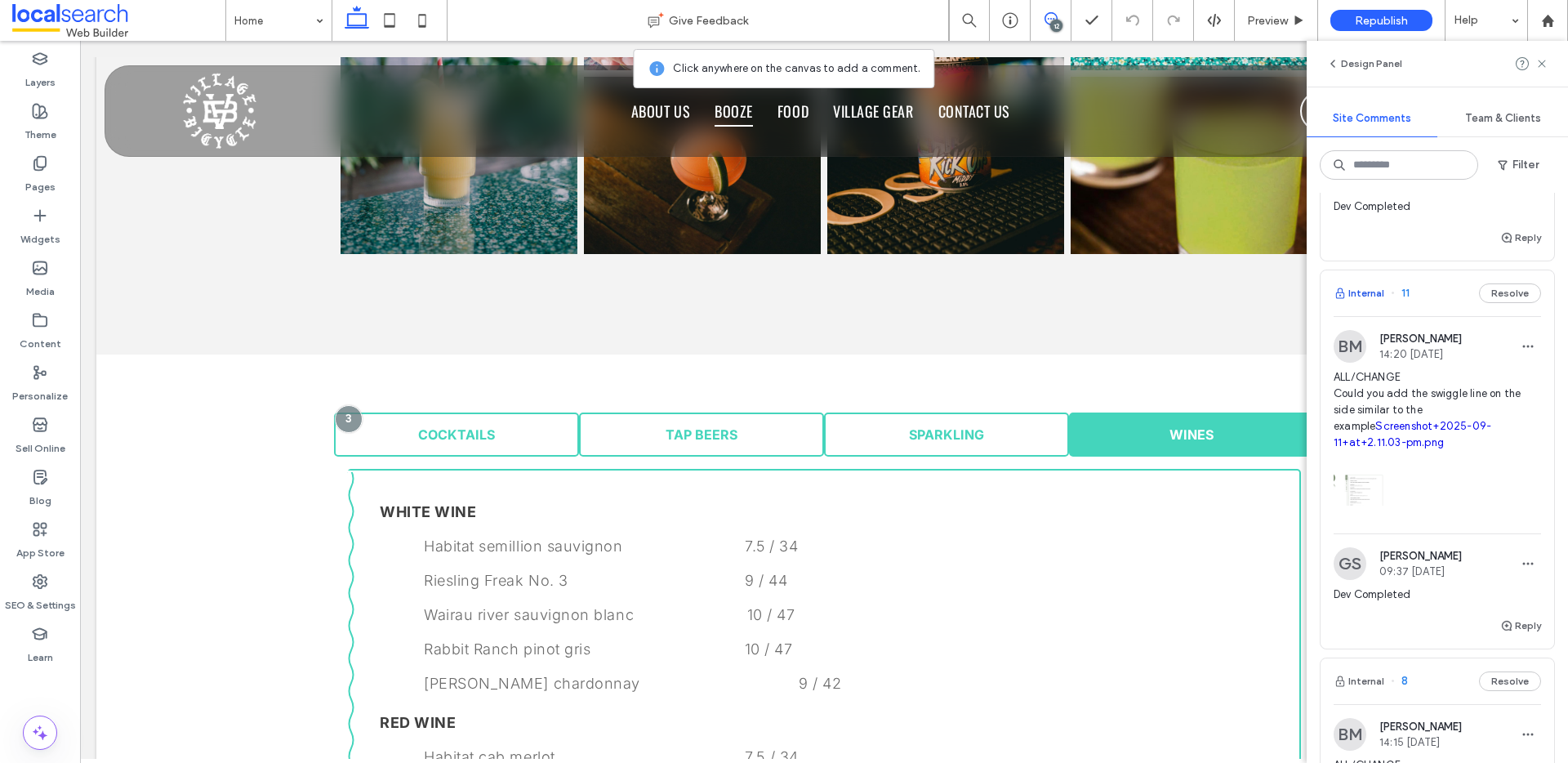
click at [1359, 303] on button "Internal" at bounding box center [1359, 293] width 51 height 20
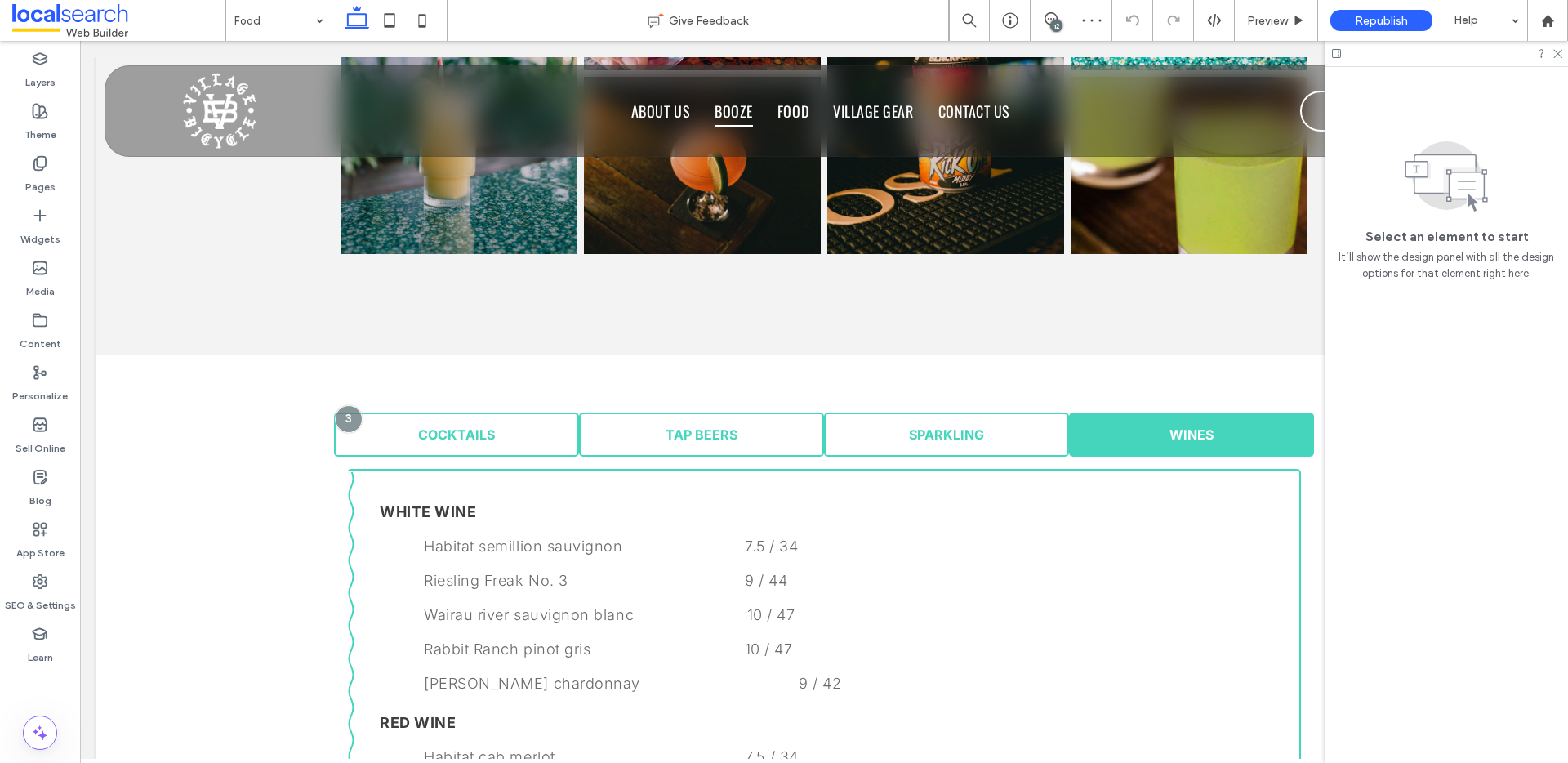
click at [1054, 21] on div "12" at bounding box center [1056, 25] width 13 height 13
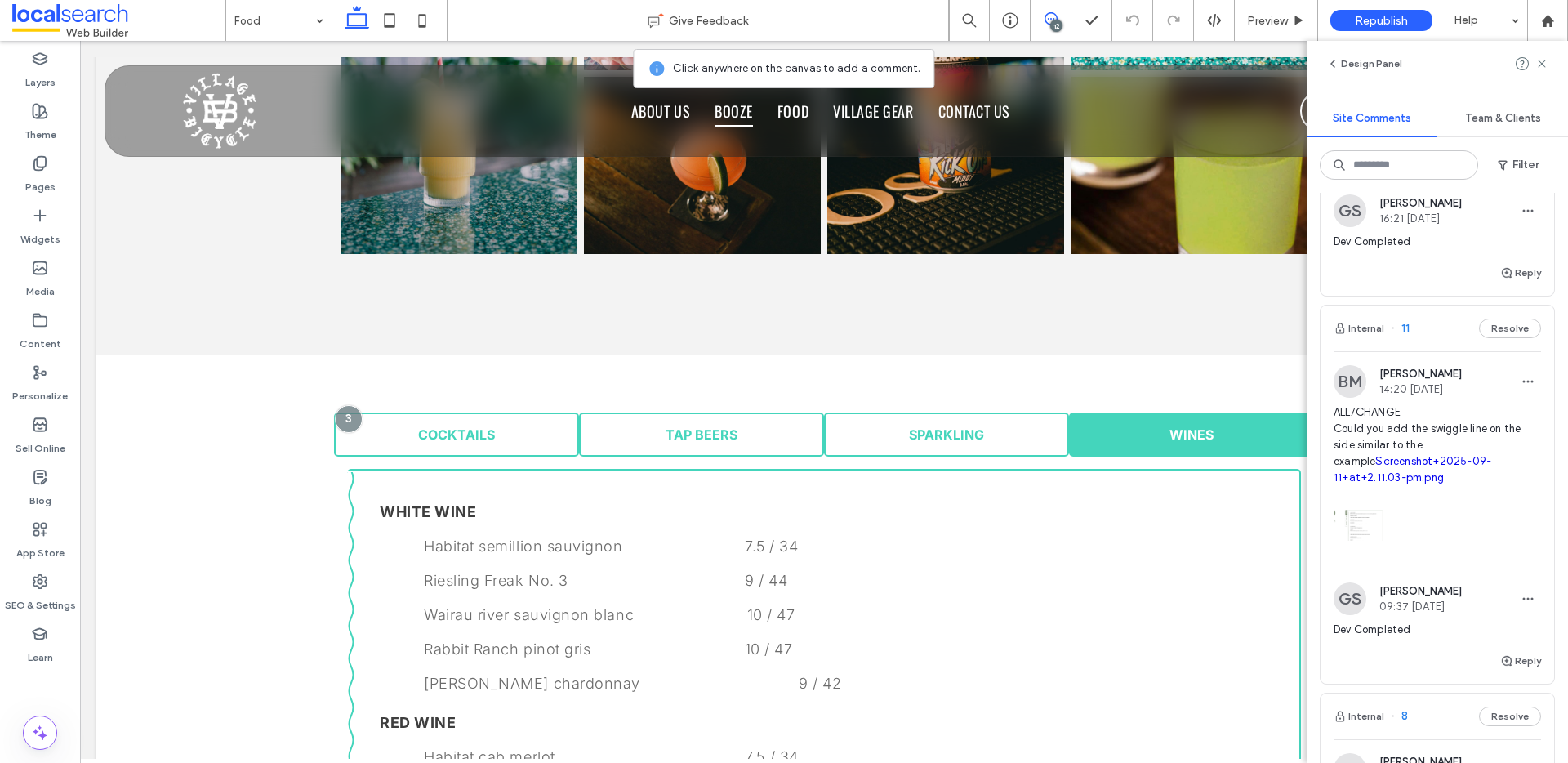
scroll to position [937, 0]
click at [1374, 335] on button "Internal" at bounding box center [1359, 325] width 51 height 20
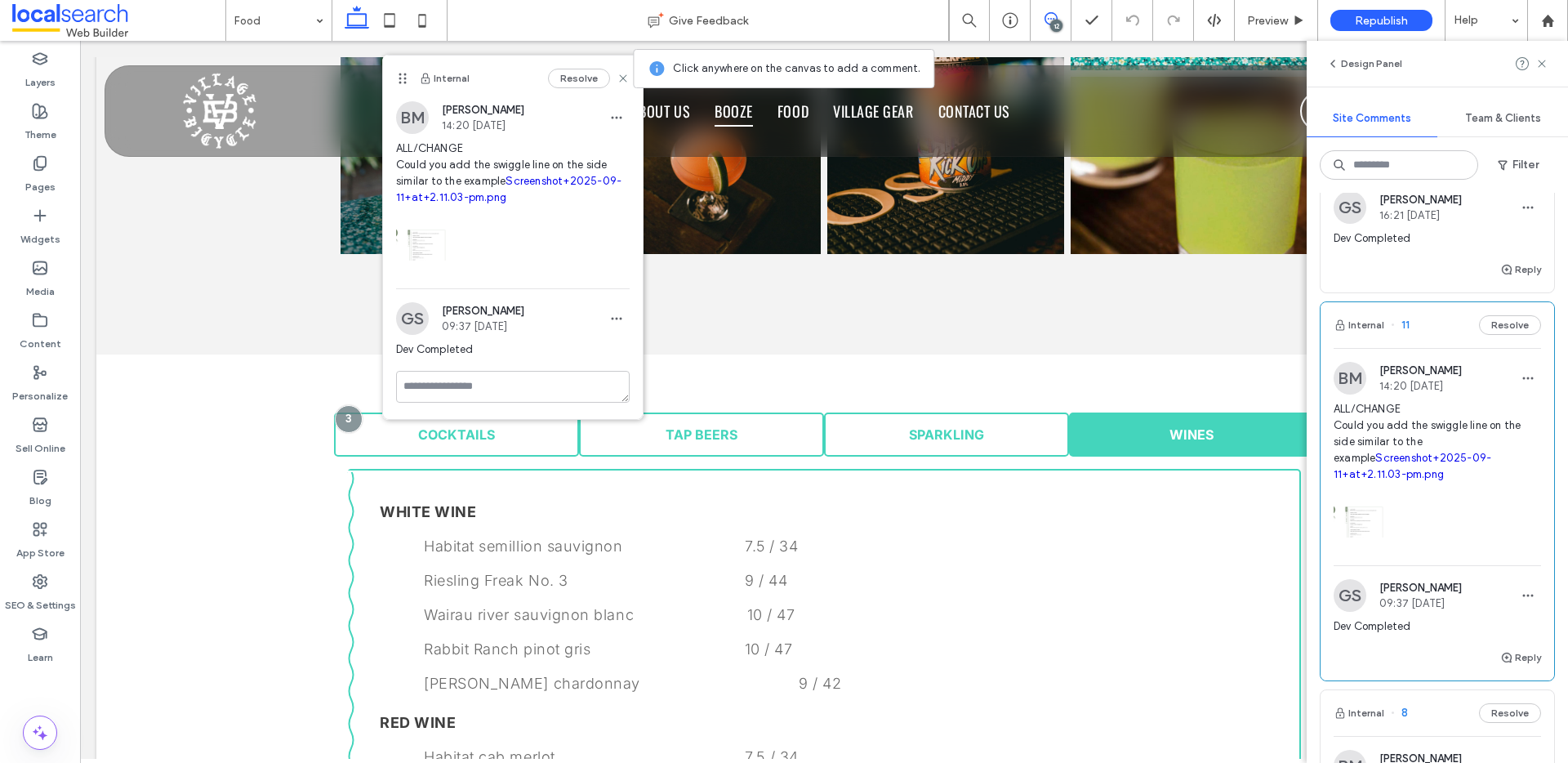
click at [1397, 480] on link "Screenshot+2025-09-11+at+2.11.03-pm.png" at bounding box center [1412, 465] width 157 height 28
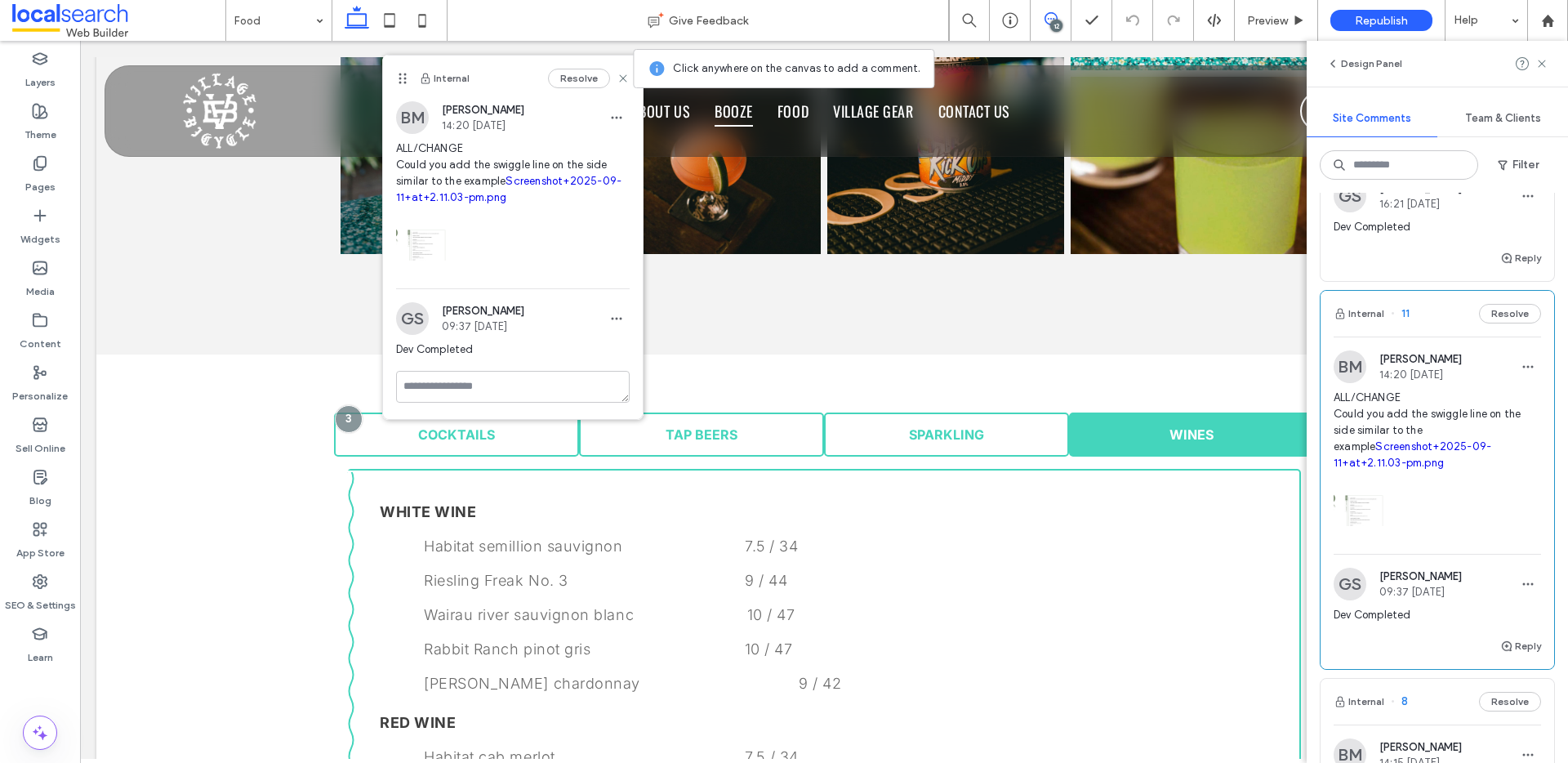
scroll to position [977, 0]
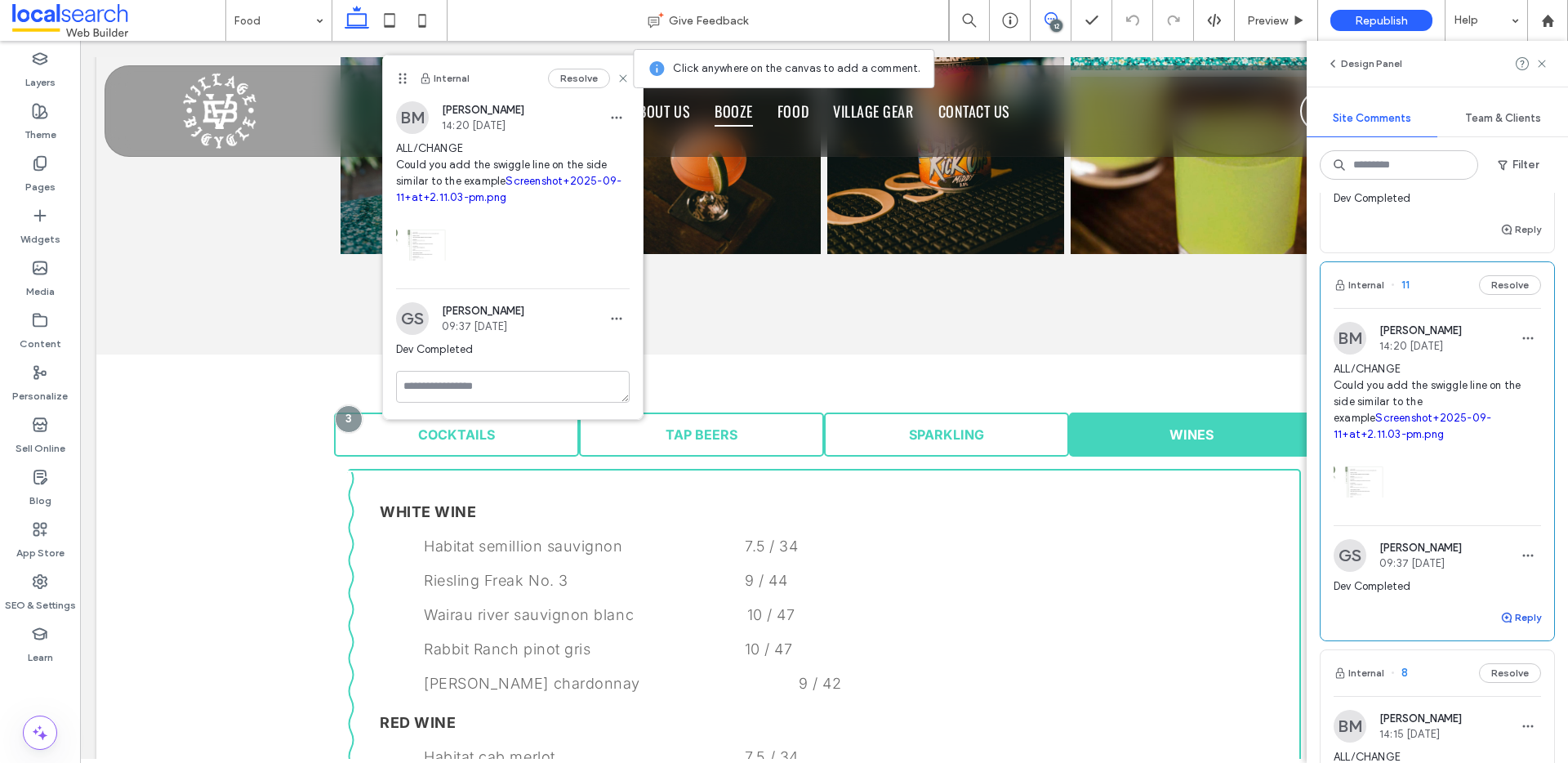
click at [1513, 627] on button "Reply" at bounding box center [1520, 617] width 41 height 20
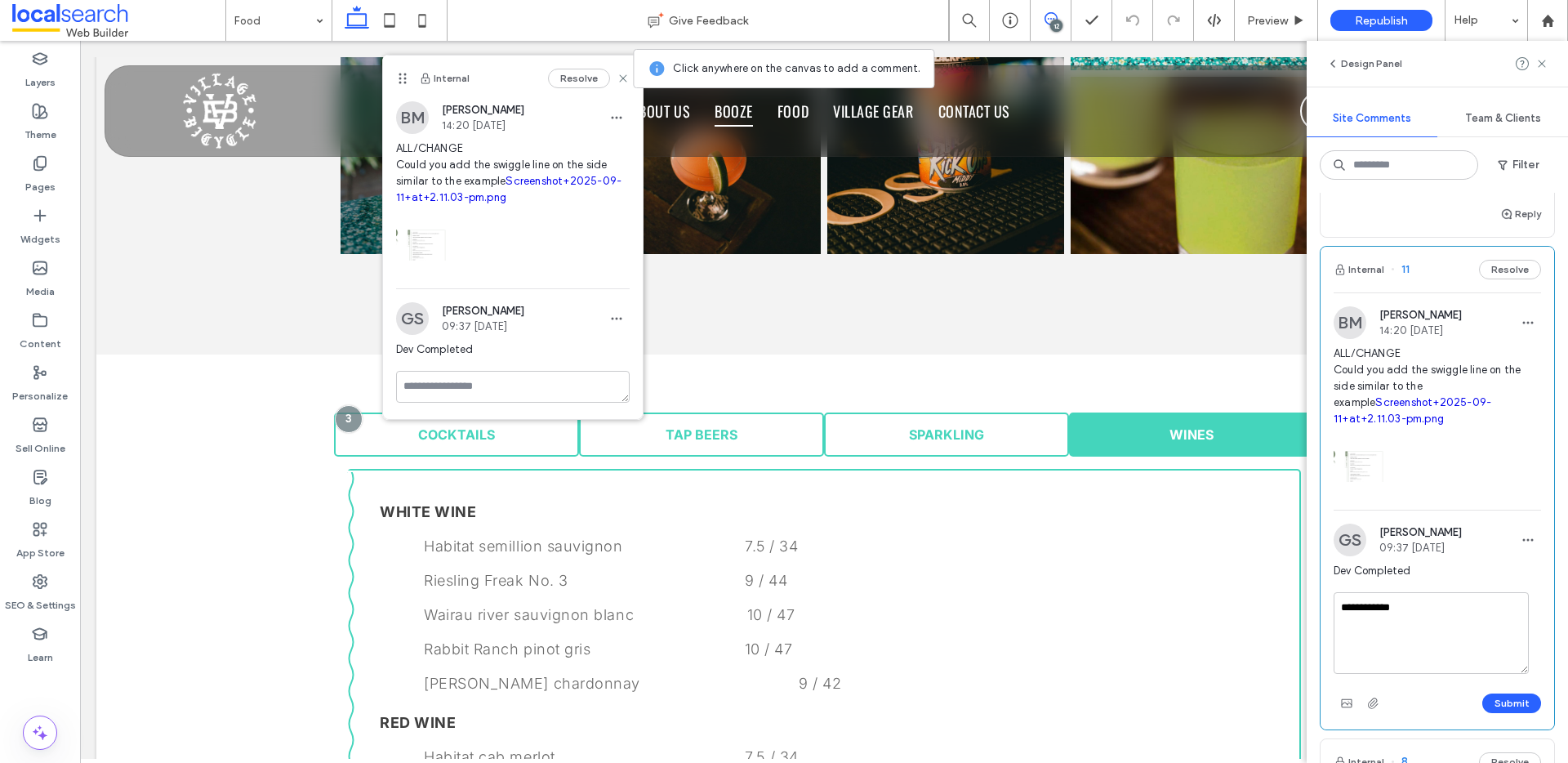
scroll to position [1014, 0]
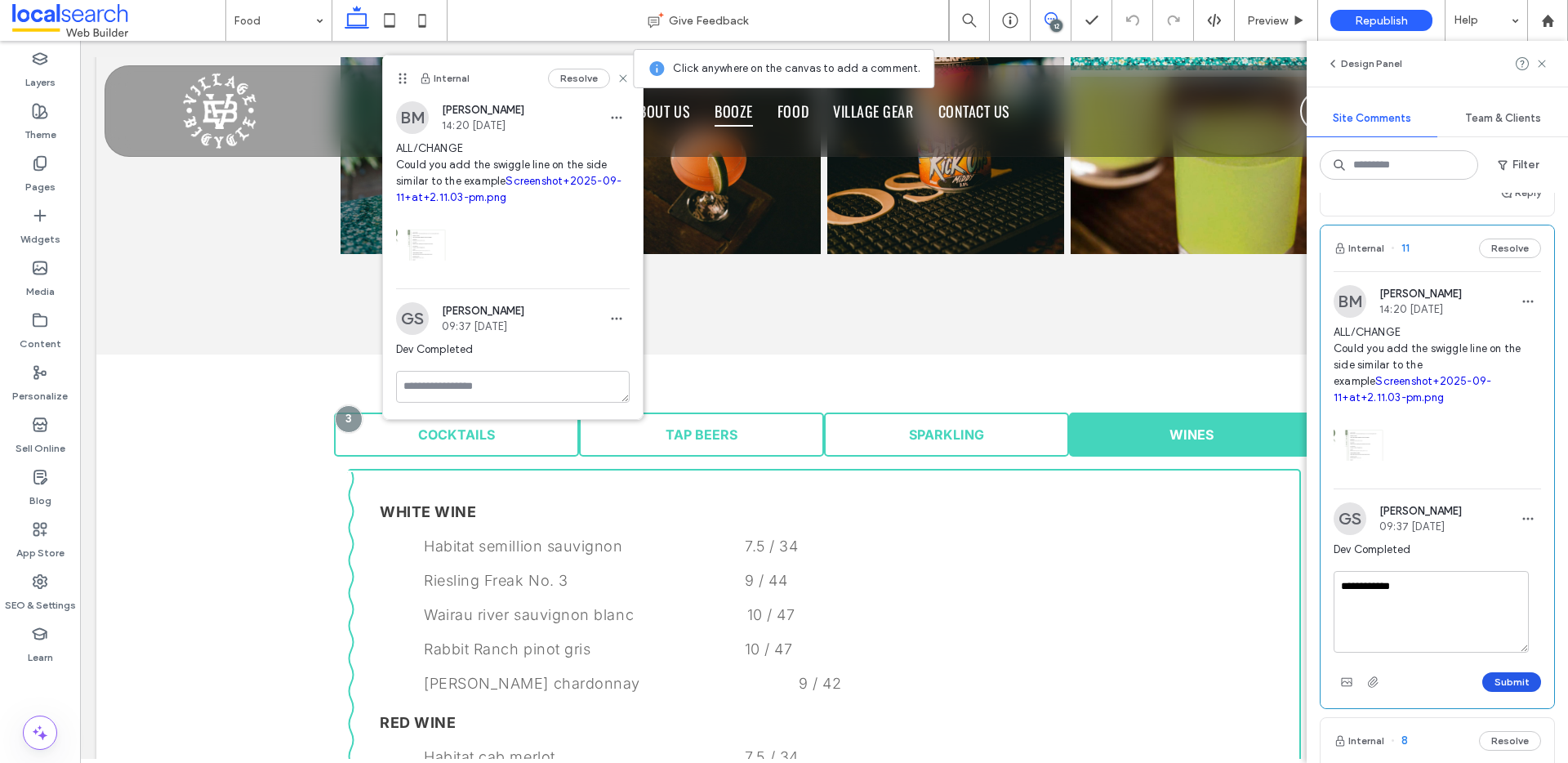
type textarea "**********"
click at [1487, 692] on button "Submit" at bounding box center [1511, 682] width 59 height 20
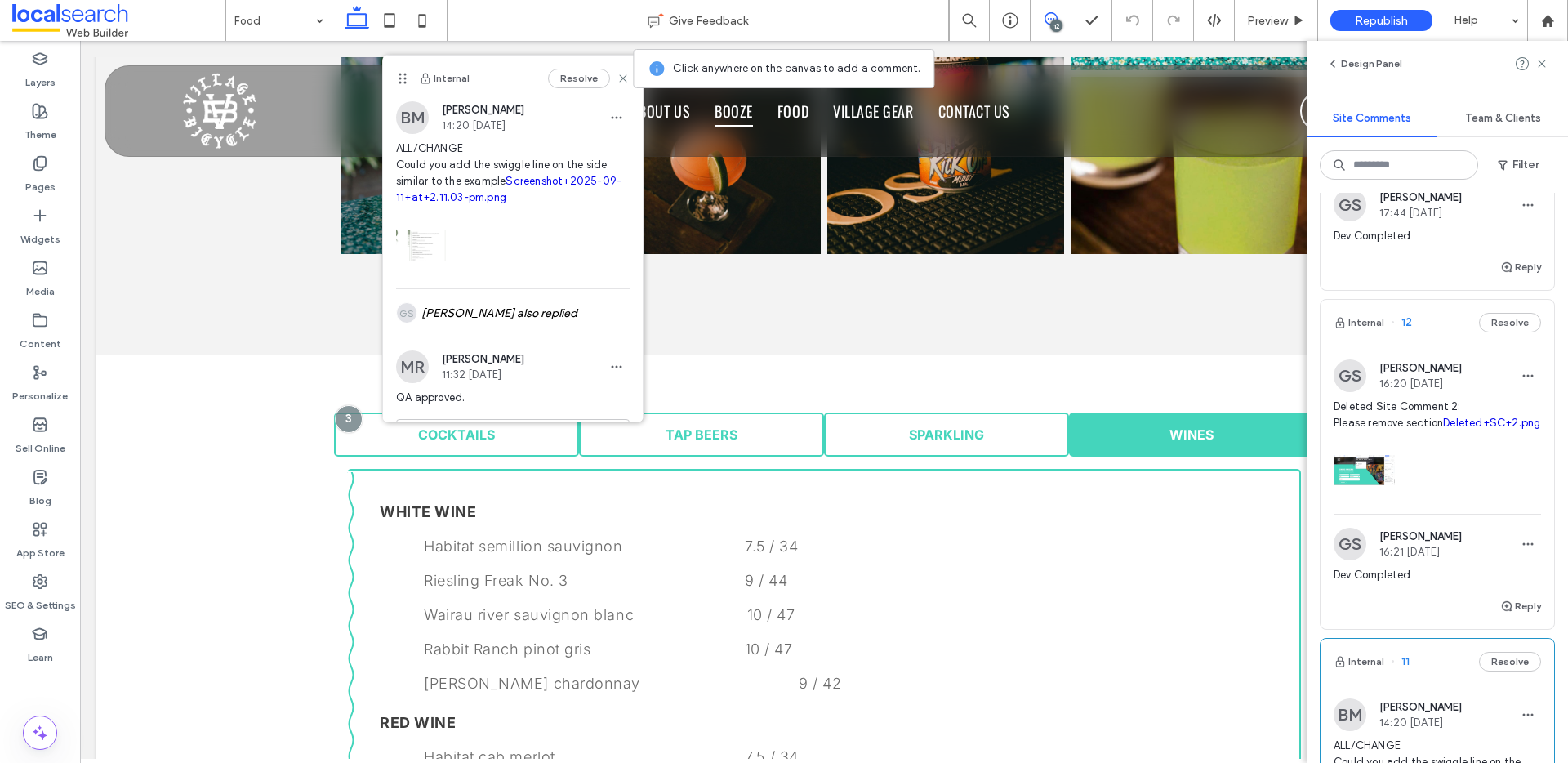
scroll to position [600, 0]
click at [1370, 333] on button "Internal" at bounding box center [1359, 323] width 51 height 20
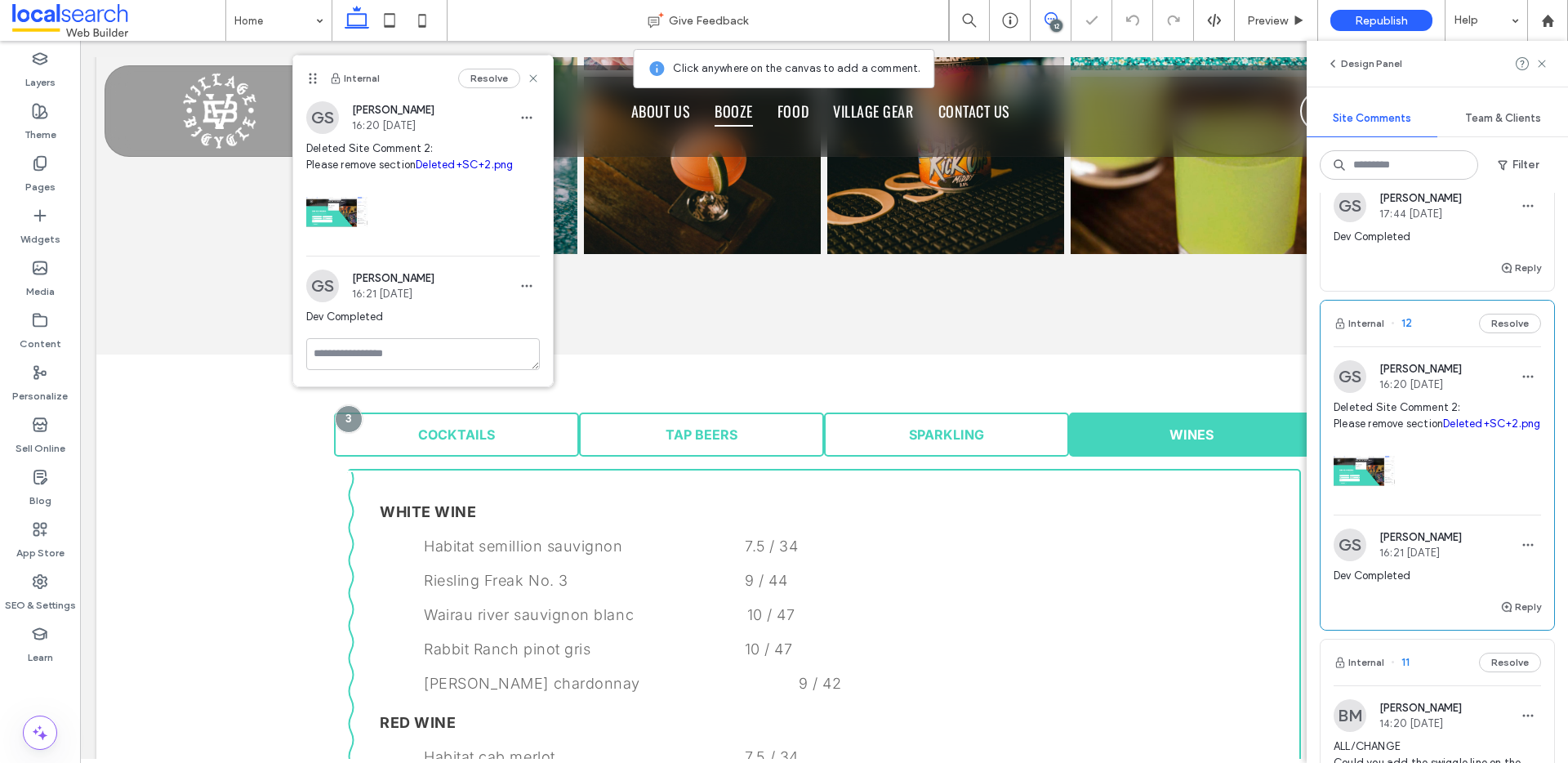
click at [1443, 430] on link "Deleted+SC+2.png" at bounding box center [1491, 423] width 97 height 13
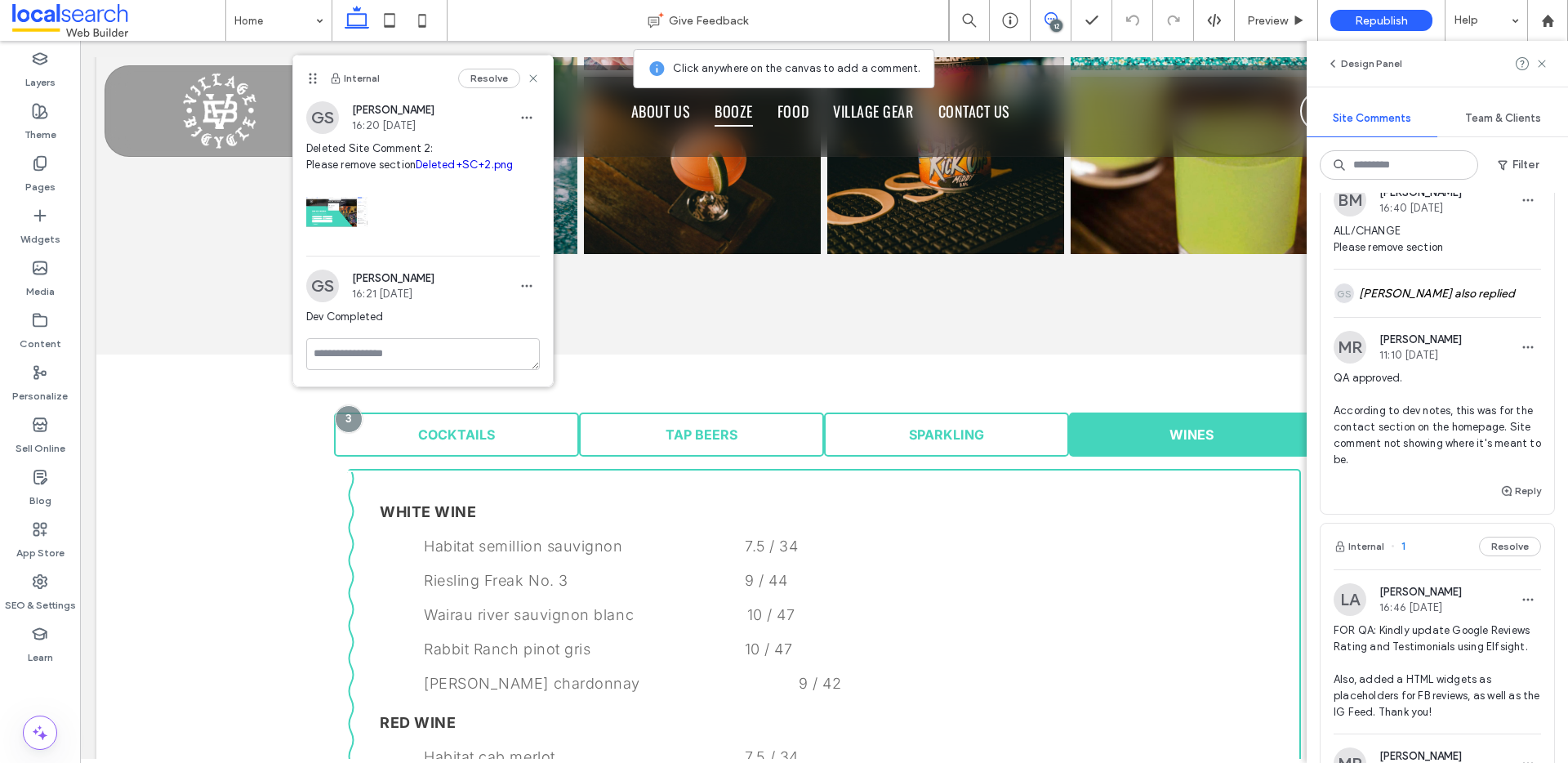
scroll to position [4229, 0]
click at [1377, 156] on button "Internal" at bounding box center [1359, 147] width 51 height 20
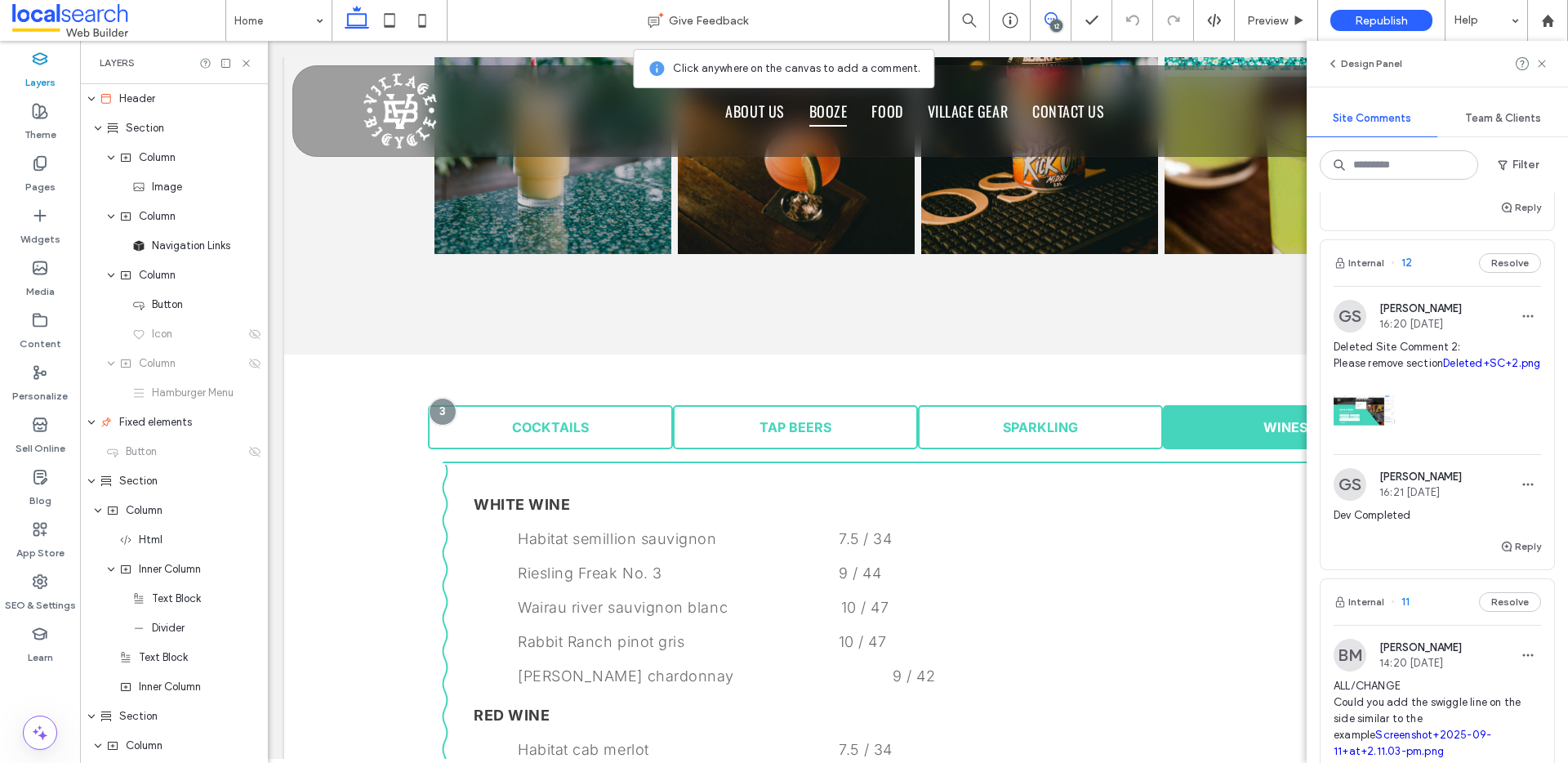
scroll to position [657, 0]
click at [1358, 276] on button "Internal" at bounding box center [1359, 266] width 51 height 20
click at [1253, 18] on span "Preview" at bounding box center [1267, 21] width 41 height 14
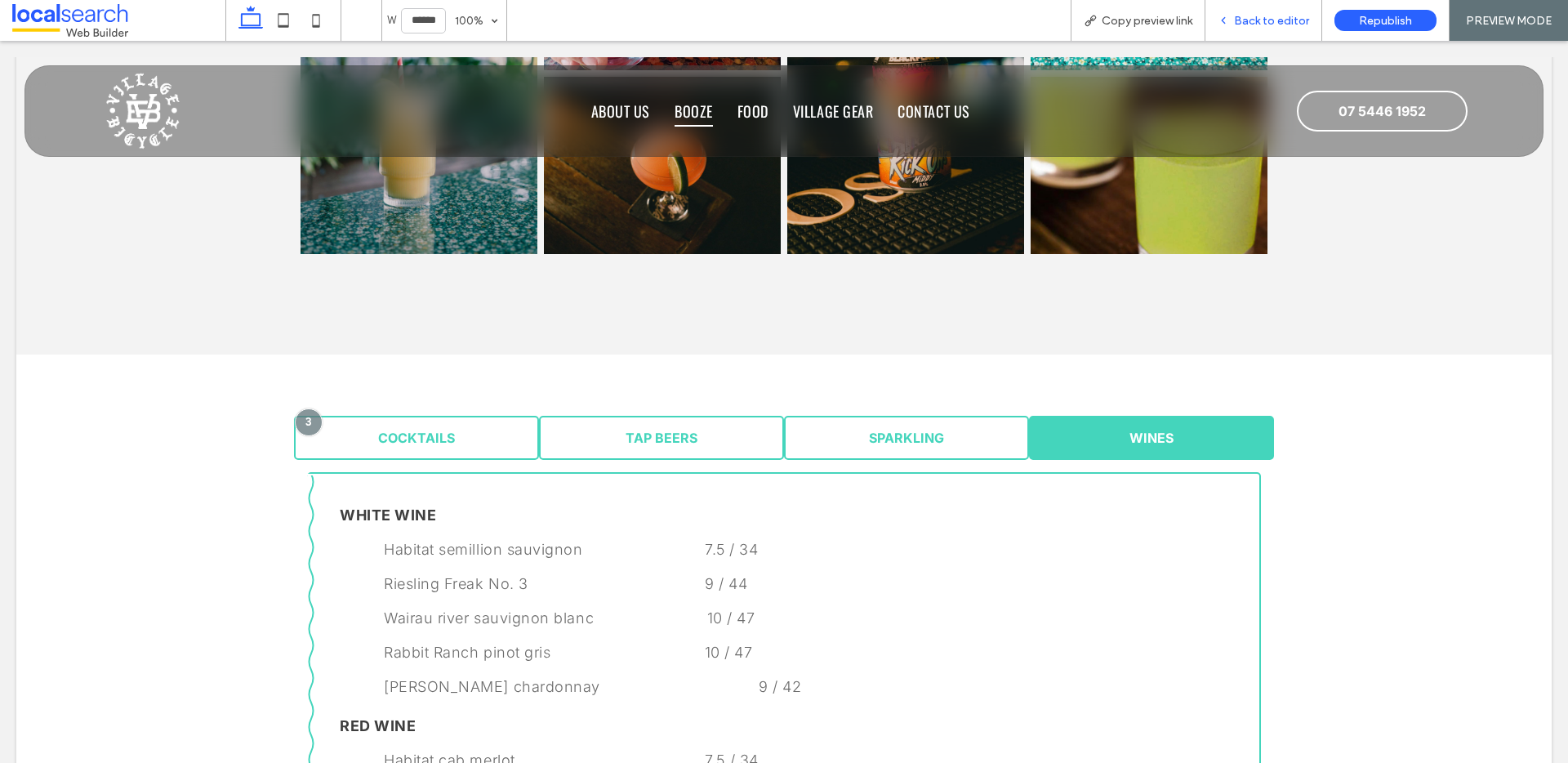
click at [1274, 26] on span "Back to editor" at bounding box center [1271, 21] width 75 height 14
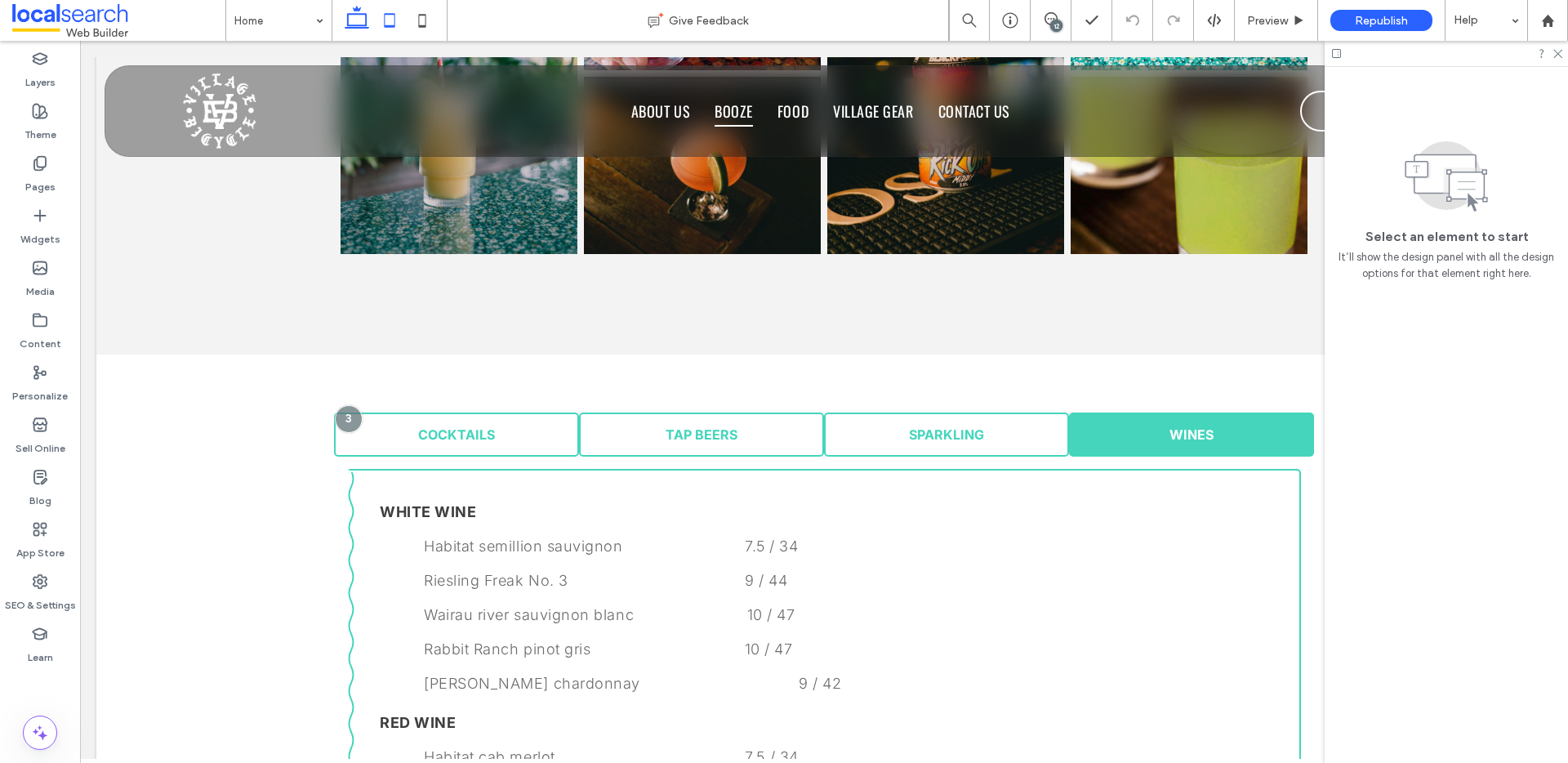
click at [390, 17] on icon at bounding box center [389, 20] width 32 height 32
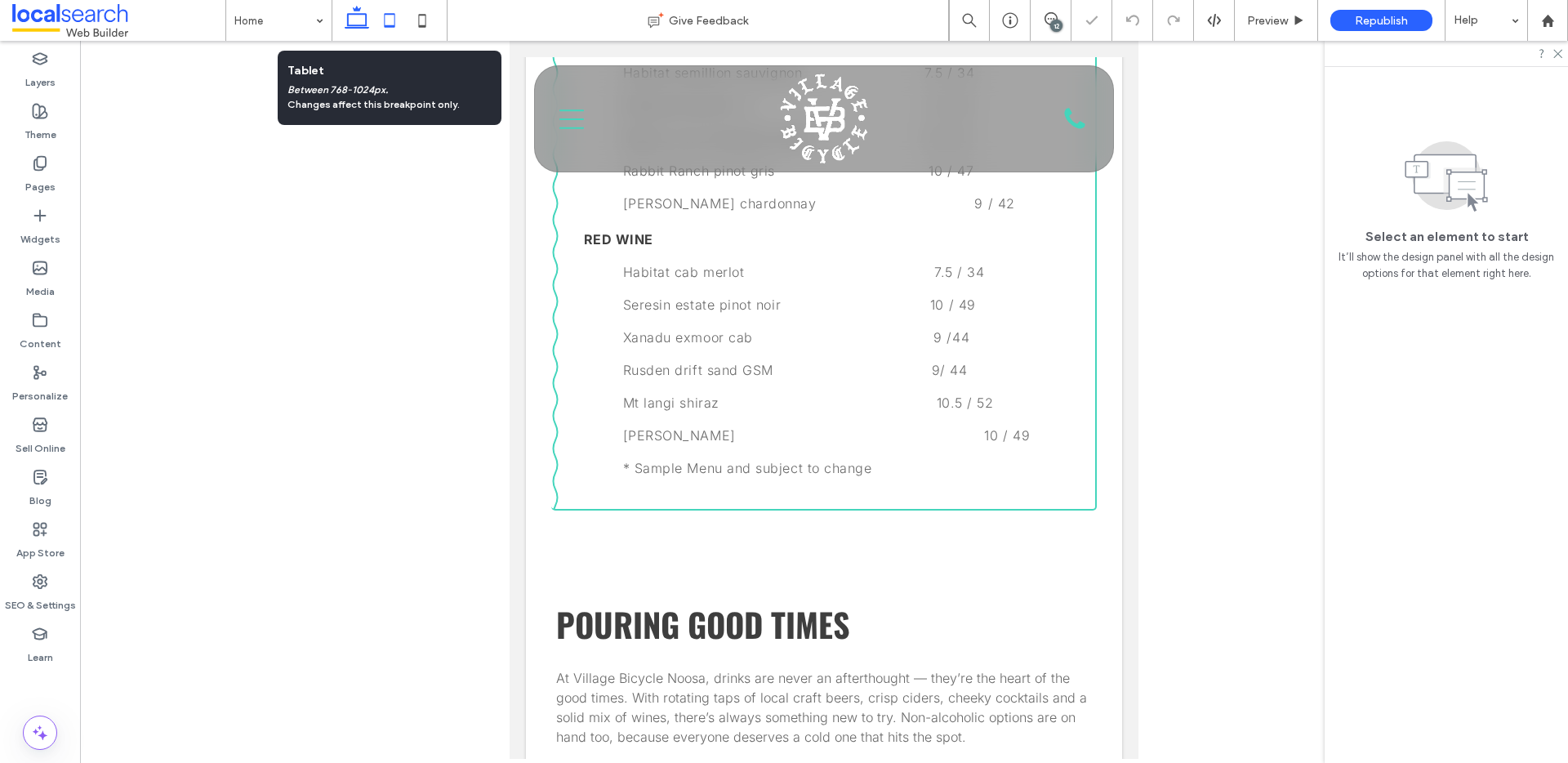
click at [362, 20] on icon at bounding box center [356, 20] width 32 height 32
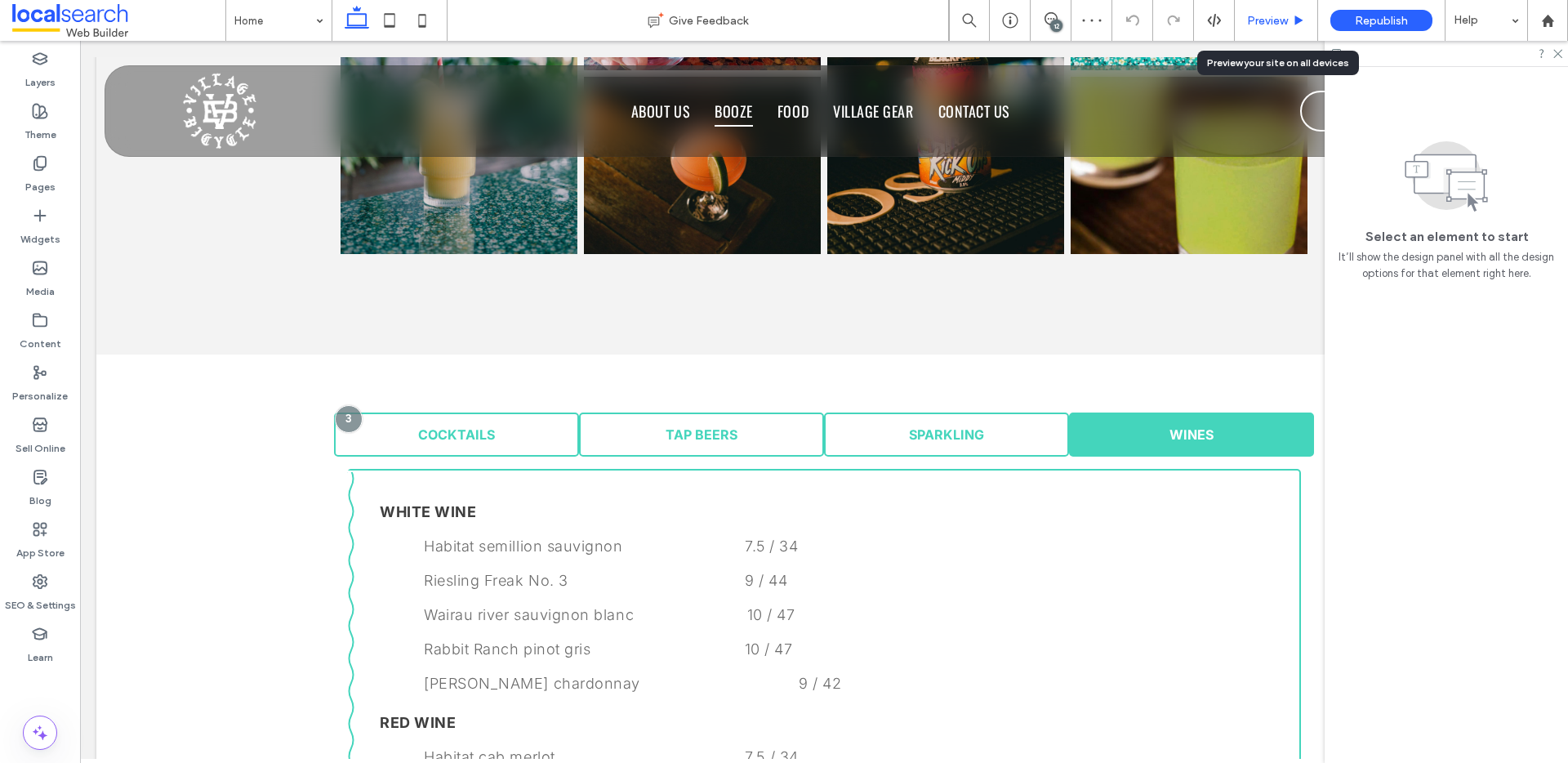
click at [1240, 14] on div "Preview" at bounding box center [1276, 21] width 82 height 14
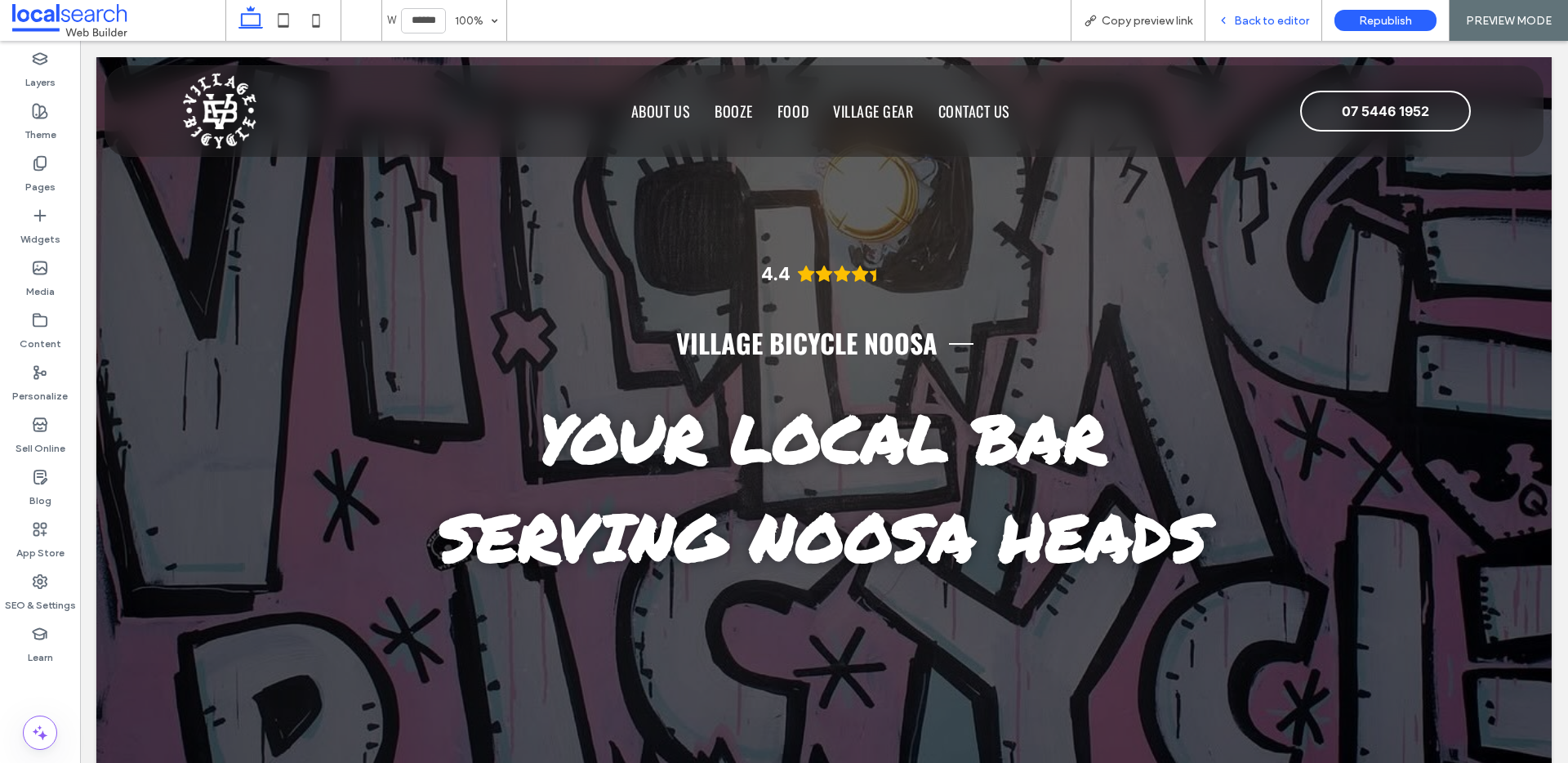
click at [1283, 30] on div "Back to editor" at bounding box center [1263, 21] width 117 height 41
click at [1262, 18] on span "Back to editor" at bounding box center [1271, 21] width 75 height 14
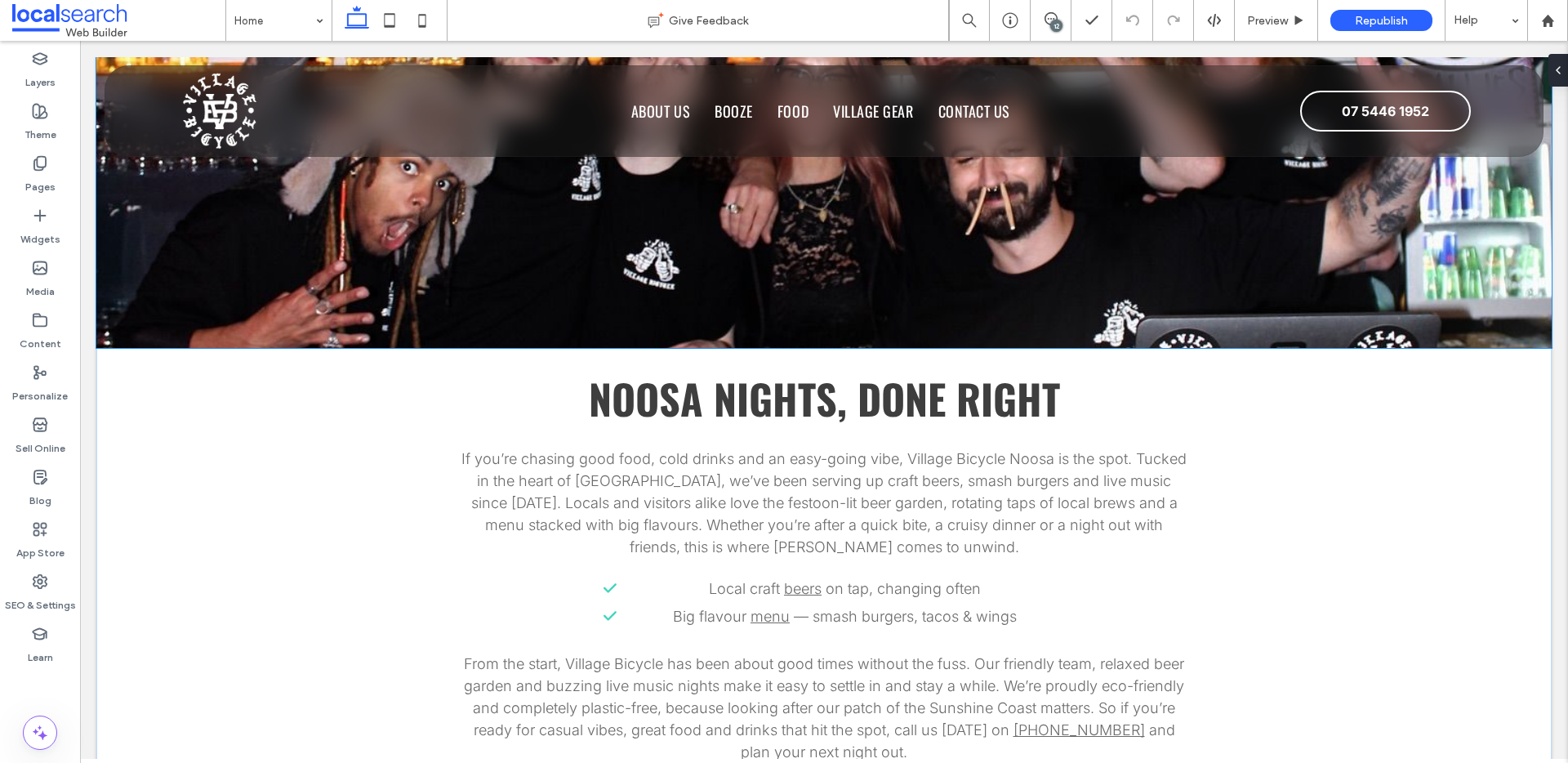
scroll to position [1113, 0]
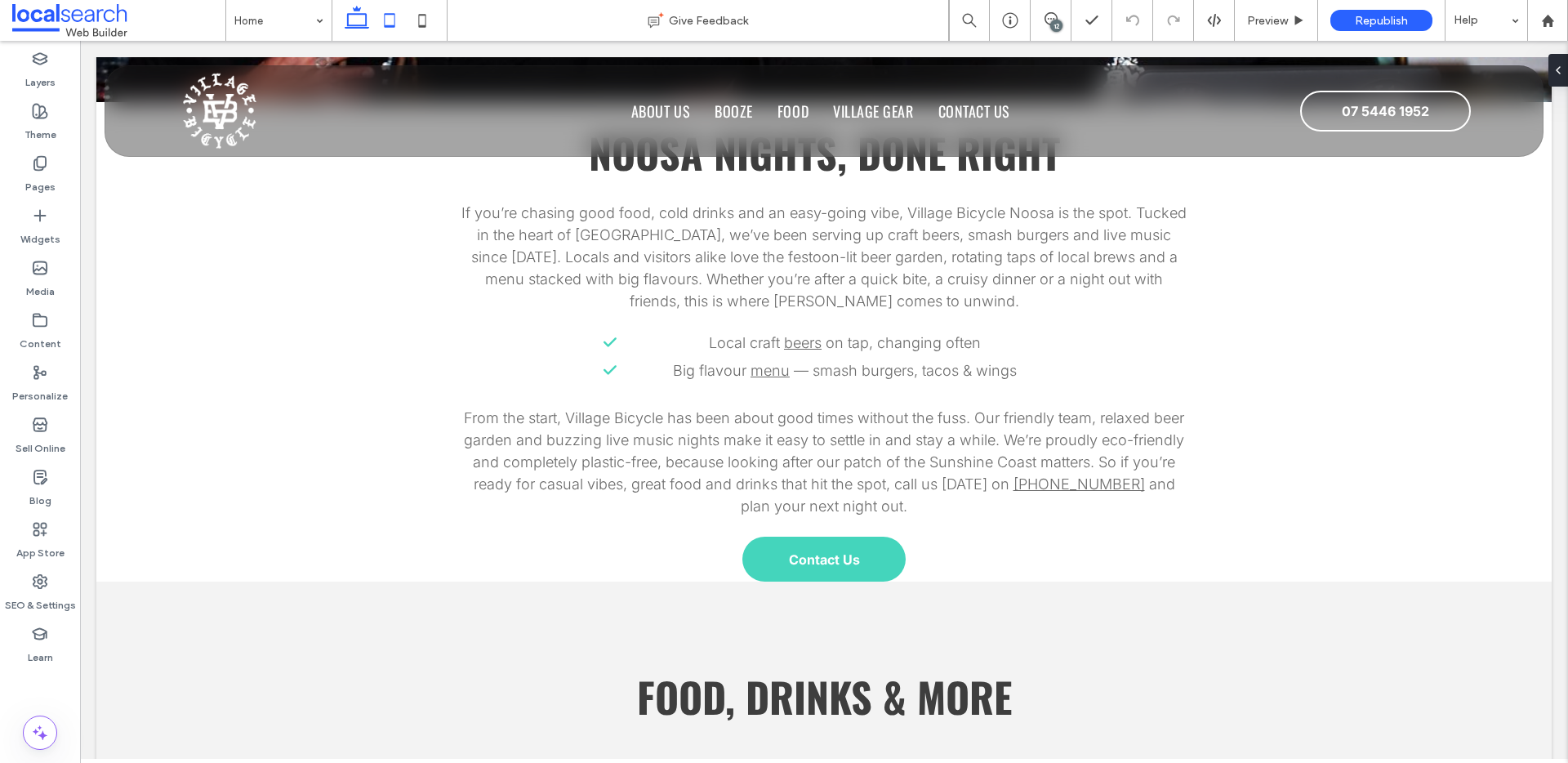
click at [381, 20] on icon at bounding box center [389, 20] width 32 height 32
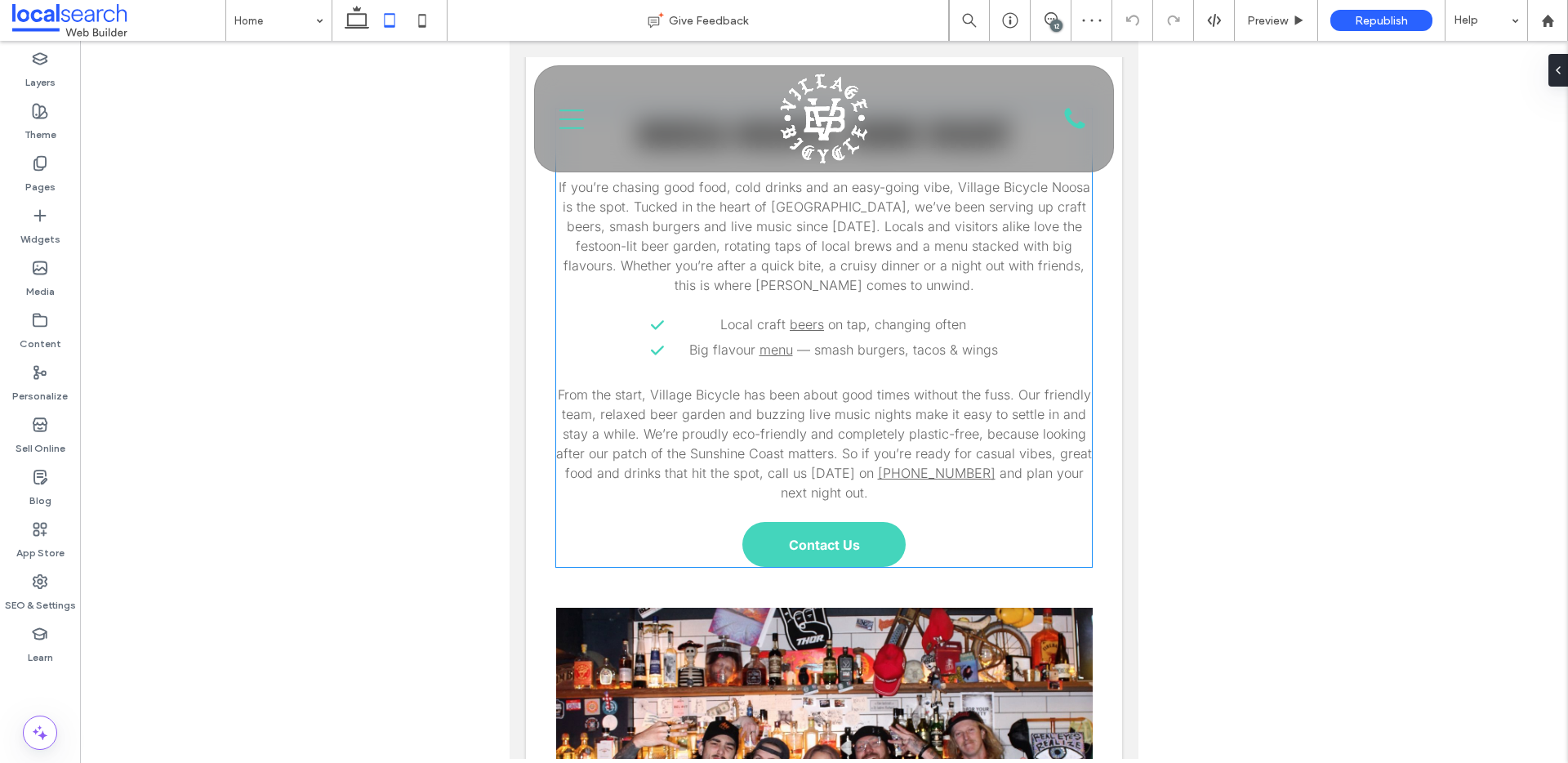
scroll to position [499, 0]
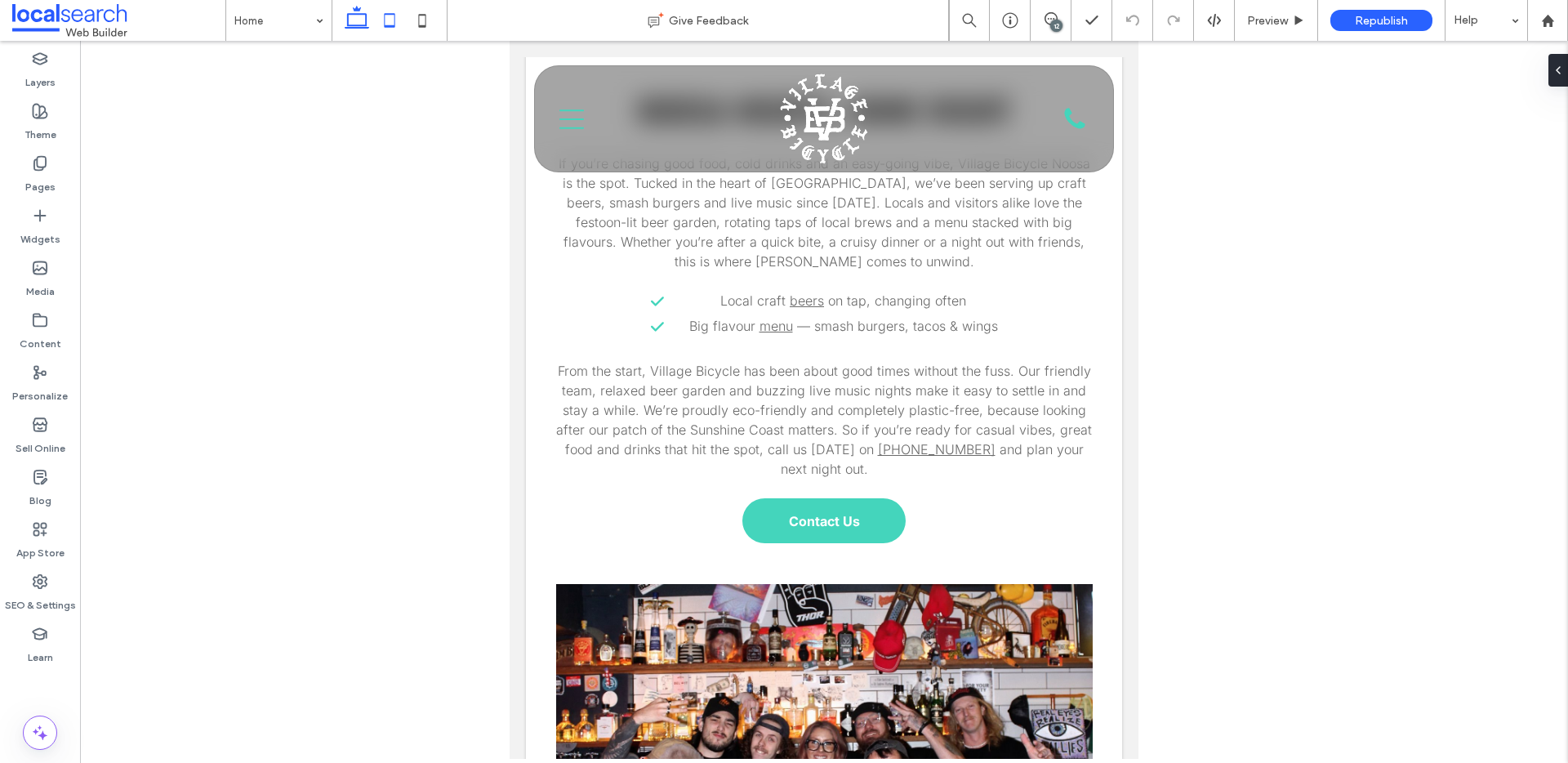
click at [360, 18] on icon at bounding box center [356, 20] width 32 height 32
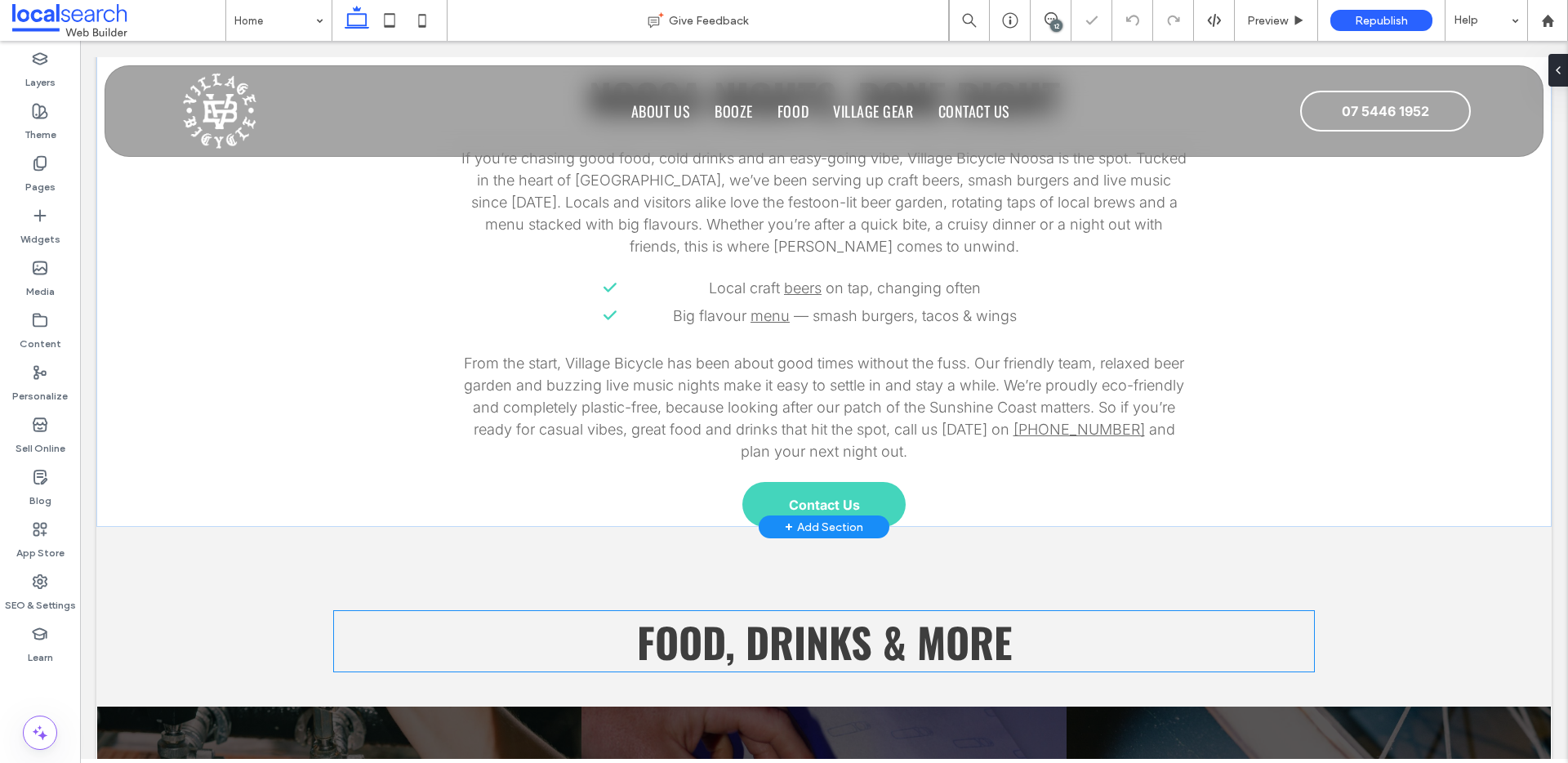
scroll to position [1335, 0]
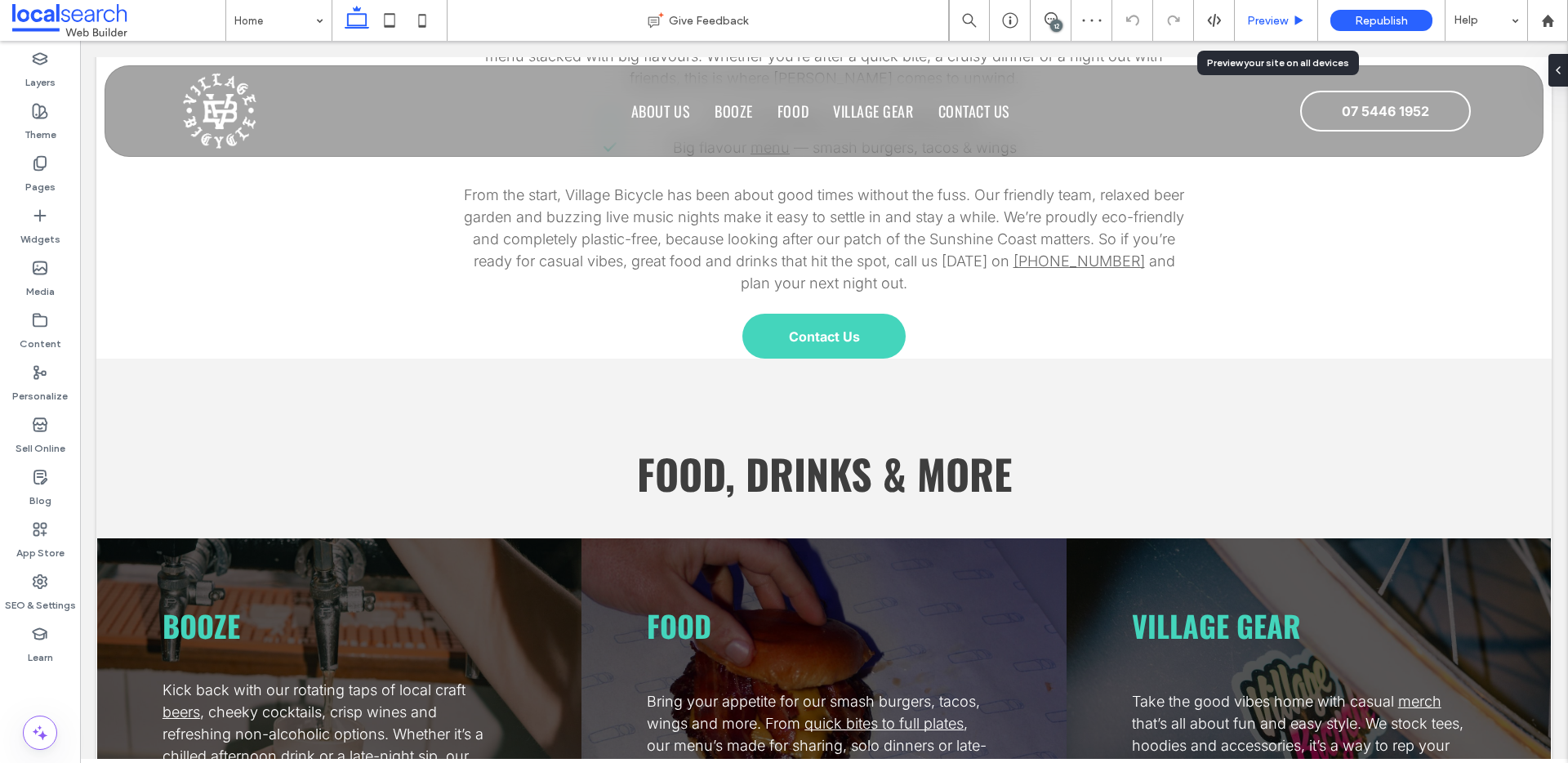
click at [1275, 12] on div "Preview" at bounding box center [1276, 21] width 83 height 41
click at [1269, 24] on span "Preview" at bounding box center [1267, 21] width 41 height 14
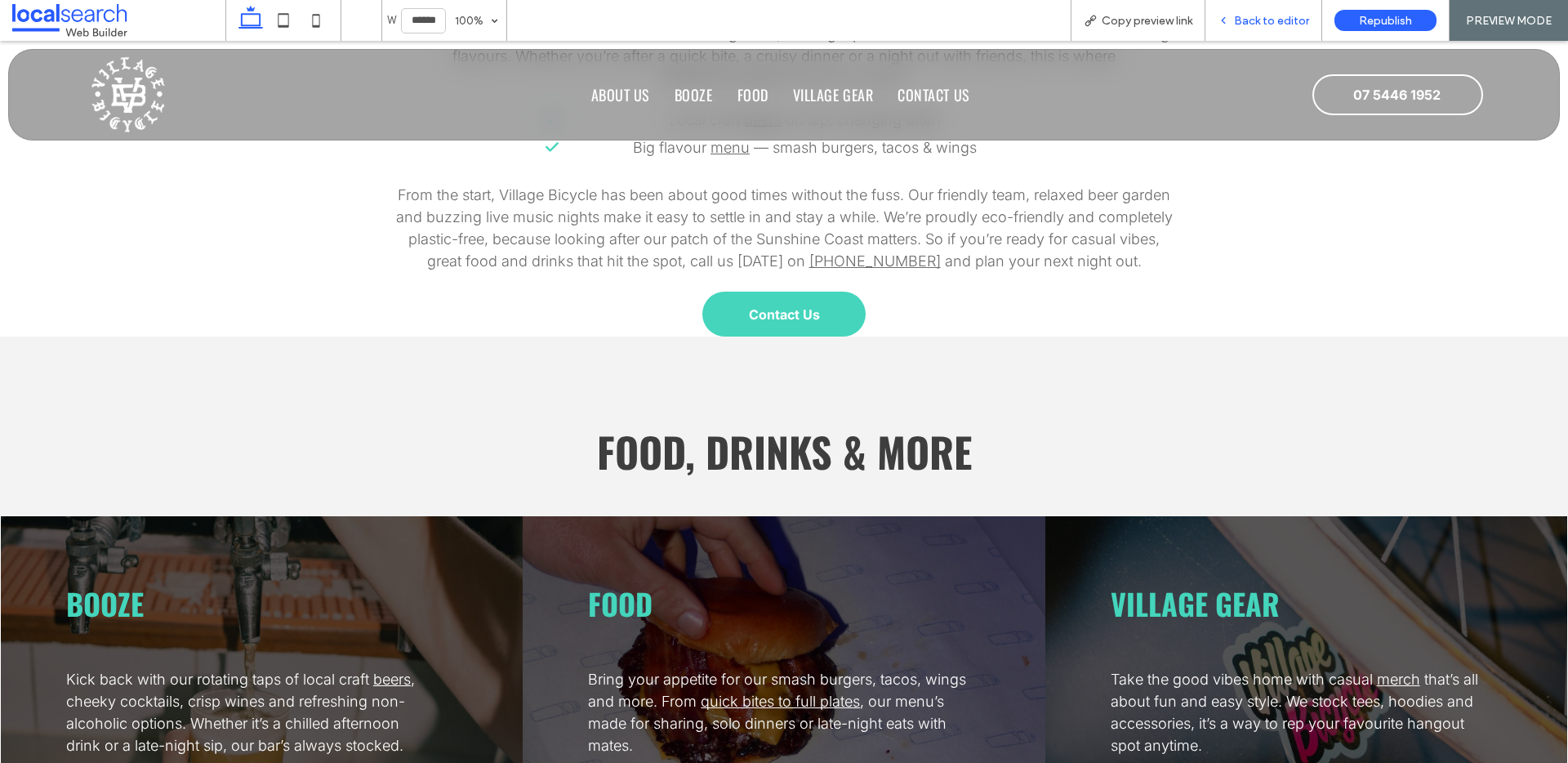
click at [1267, 21] on span "Back to editor" at bounding box center [1271, 21] width 75 height 14
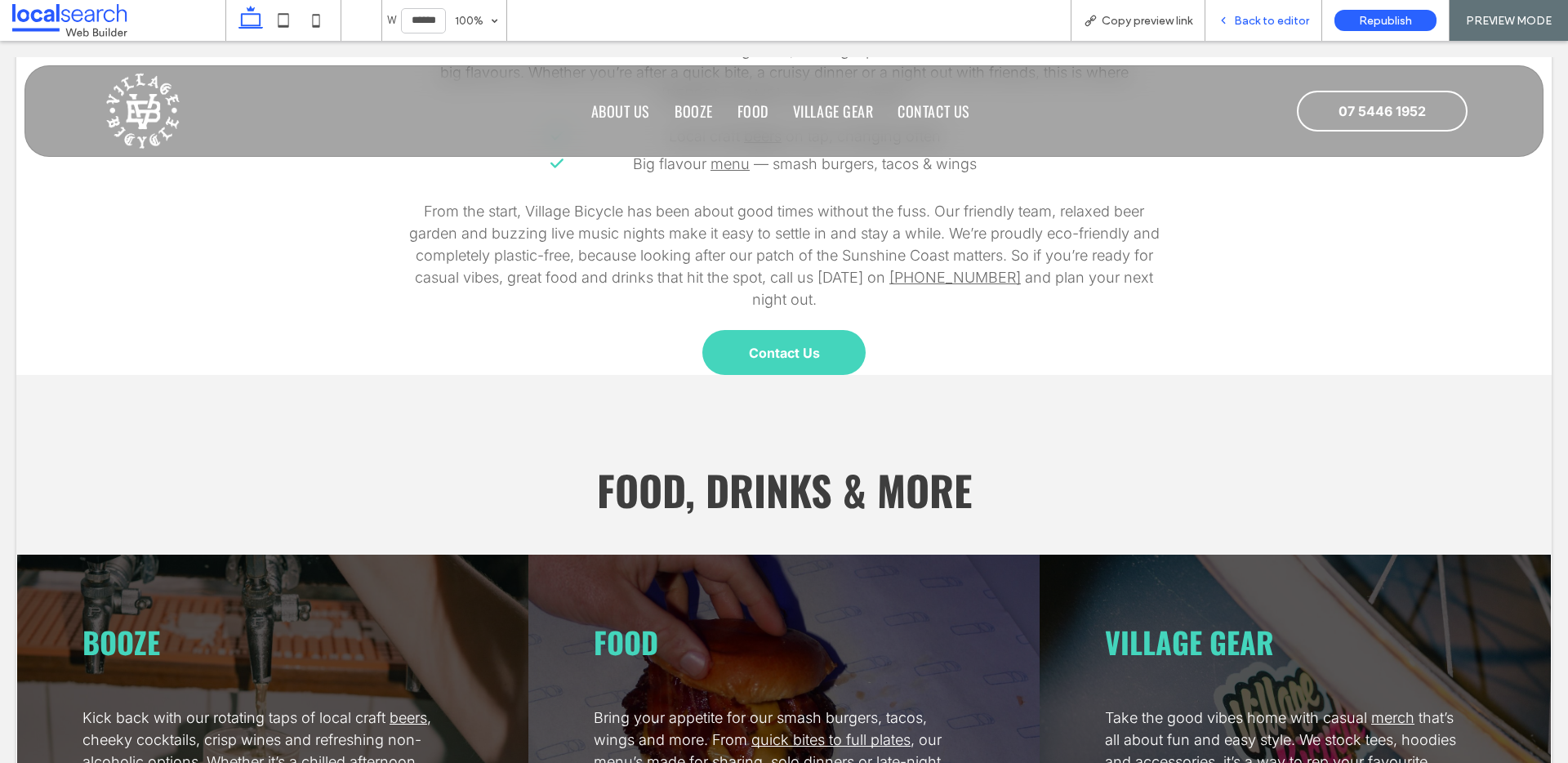
scroll to position [1335, 0]
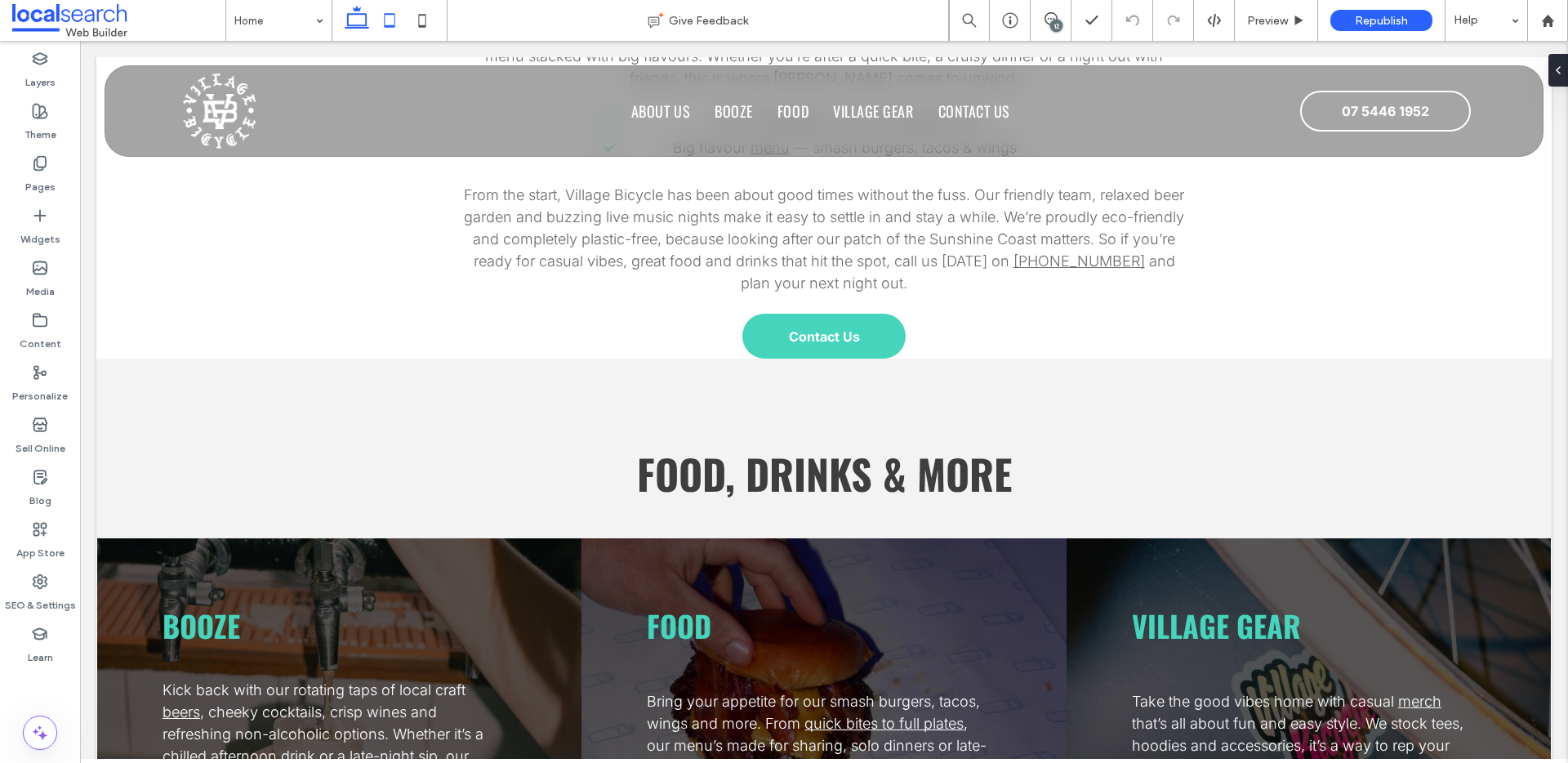
click at [390, 17] on icon at bounding box center [389, 20] width 32 height 32
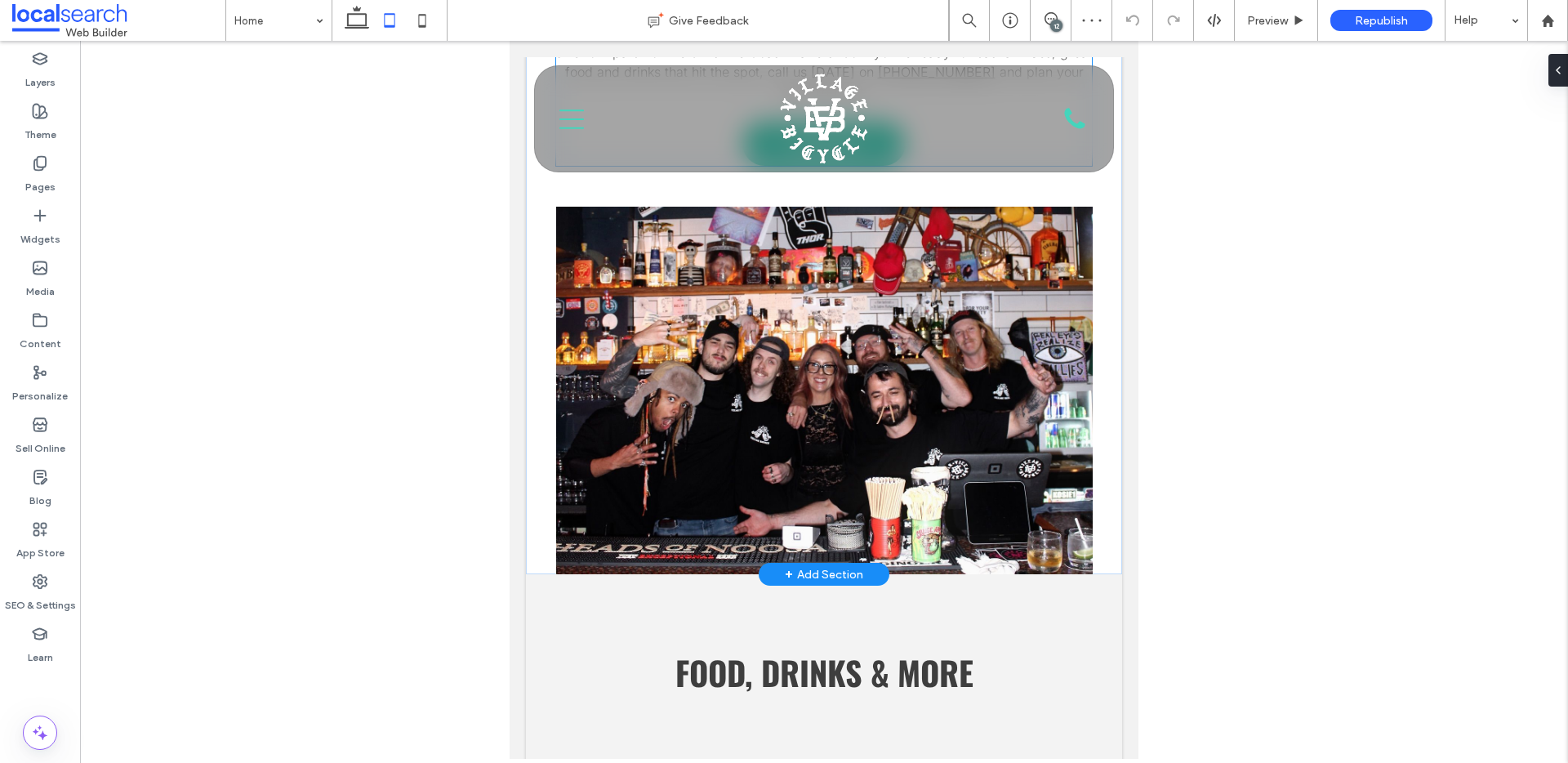
scroll to position [744, 0]
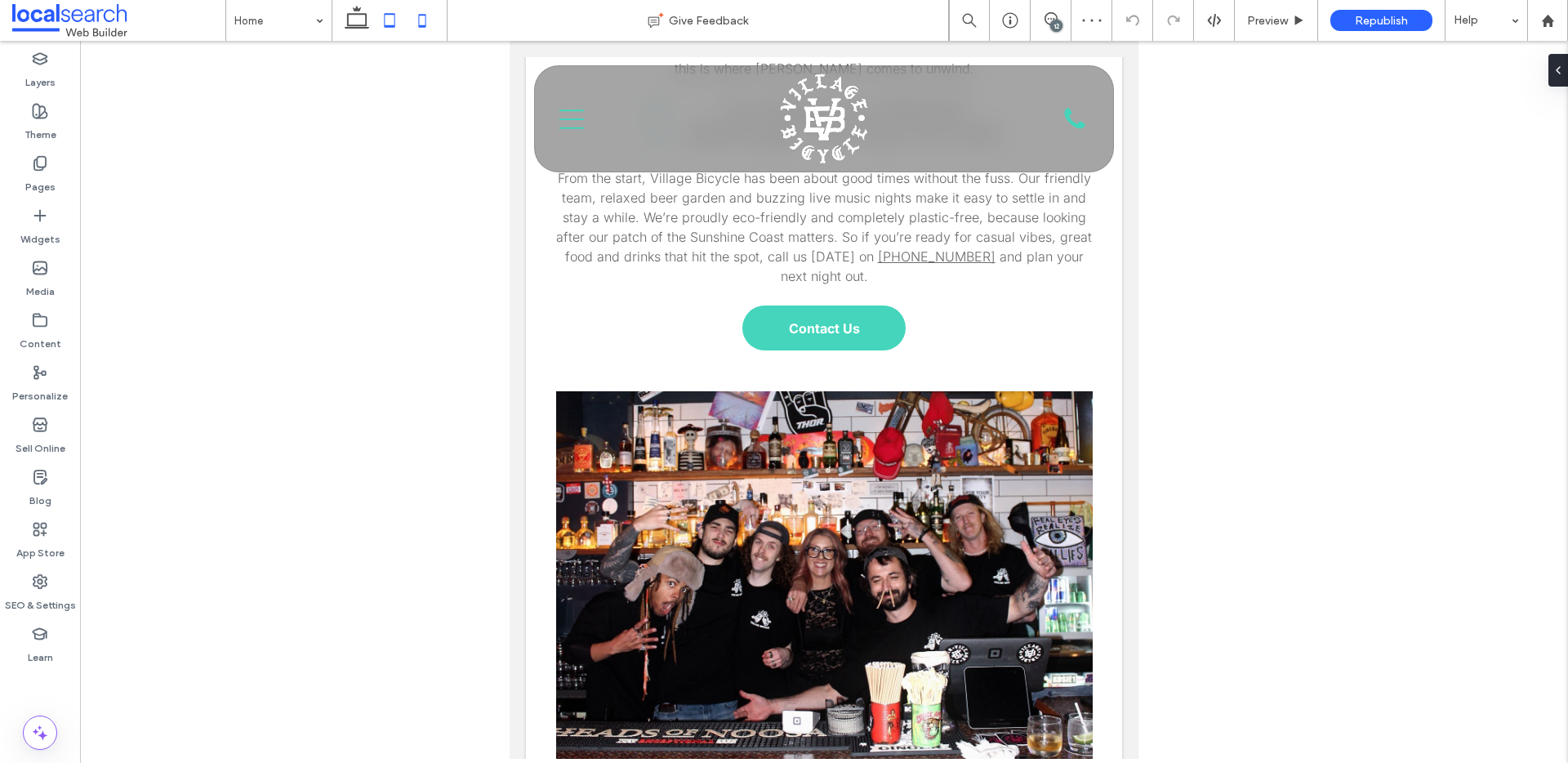
click at [418, 21] on icon at bounding box center [421, 20] width 32 height 32
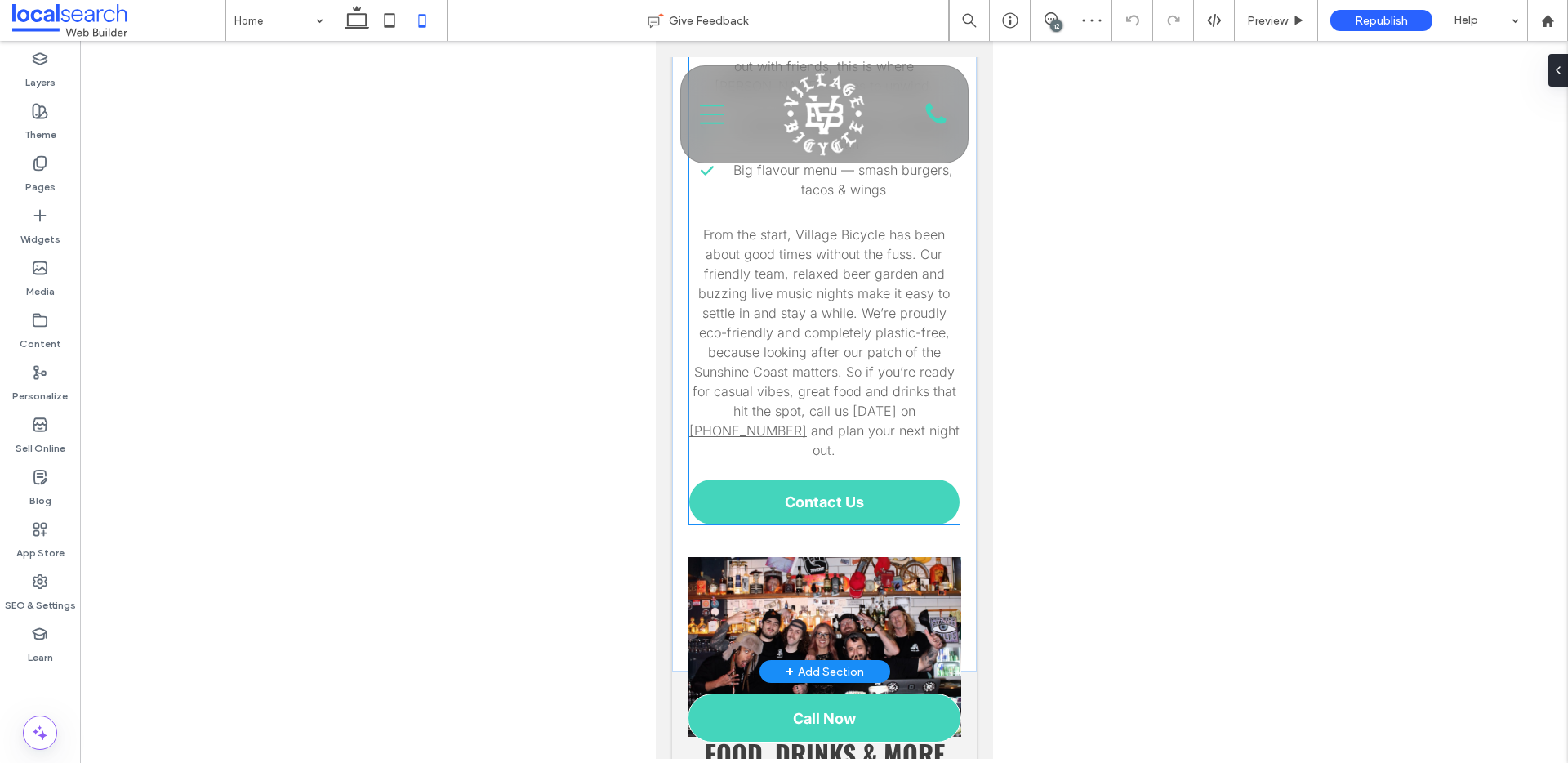
scroll to position [959, 0]
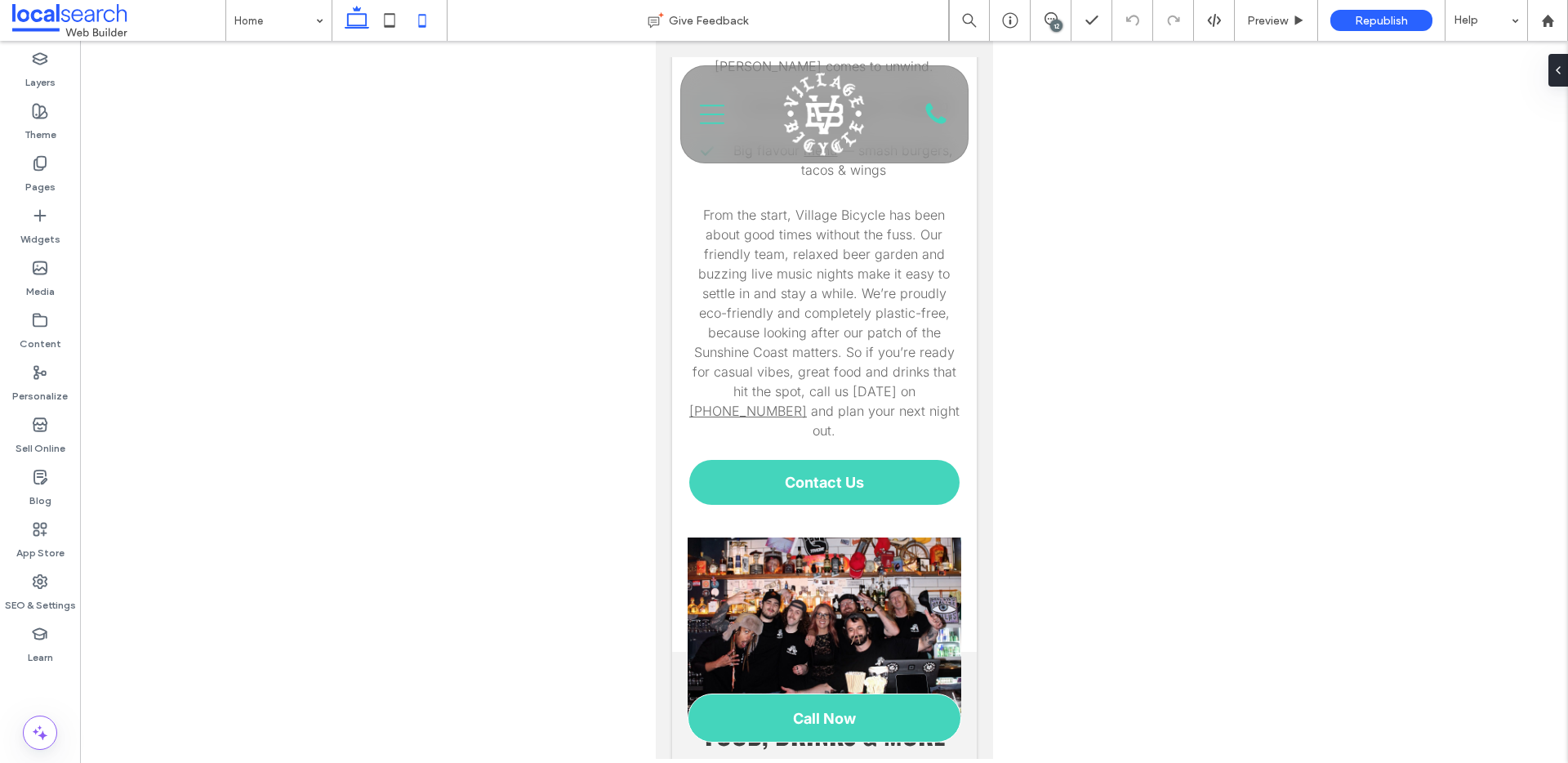
click at [358, 12] on icon at bounding box center [356, 20] width 32 height 32
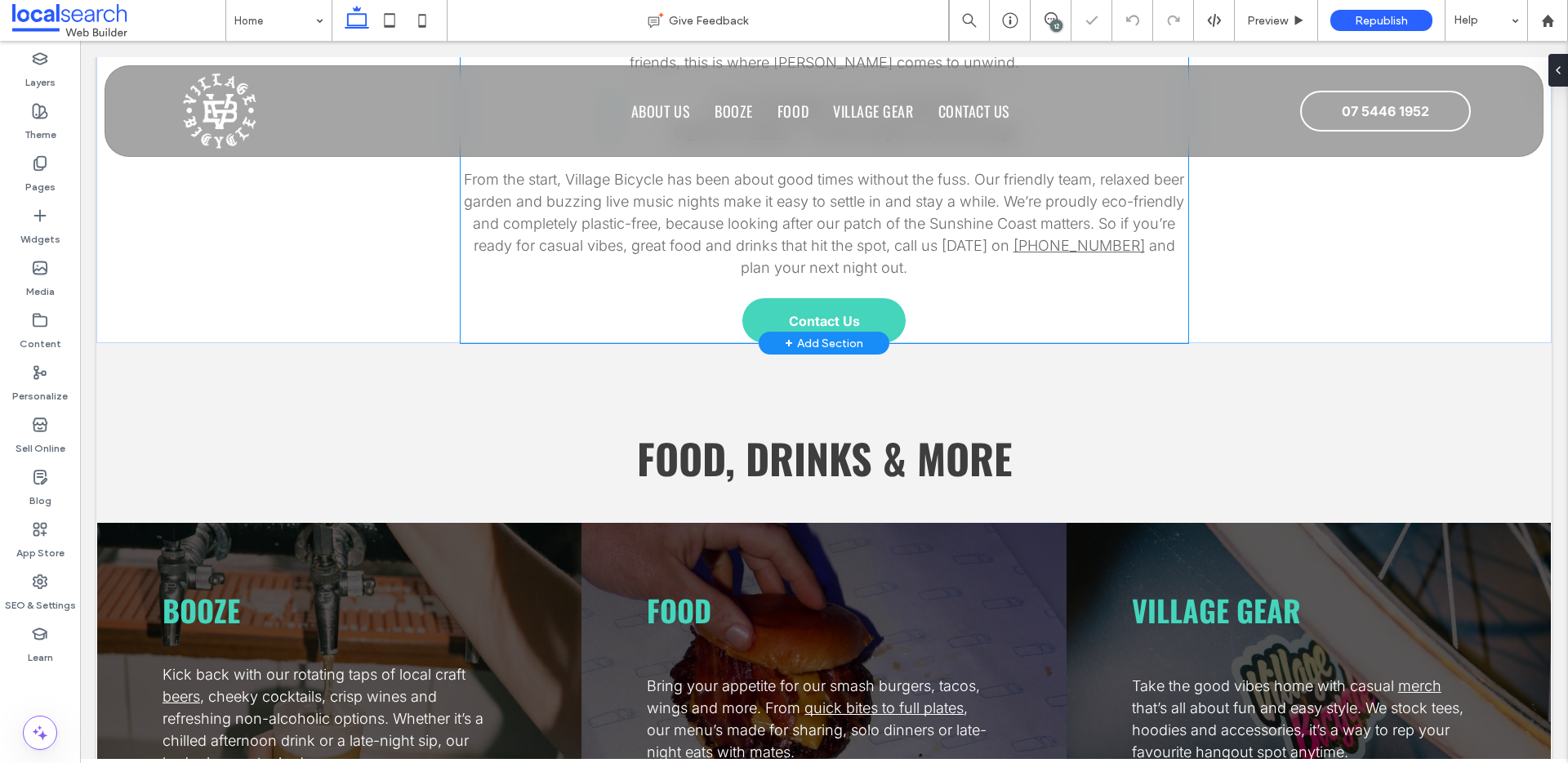
click at [1046, 304] on div "Noosa Nights, Done Right If you’re chasing good food, cold drinks and an easy-g…" at bounding box center [824, 112] width 728 height 459
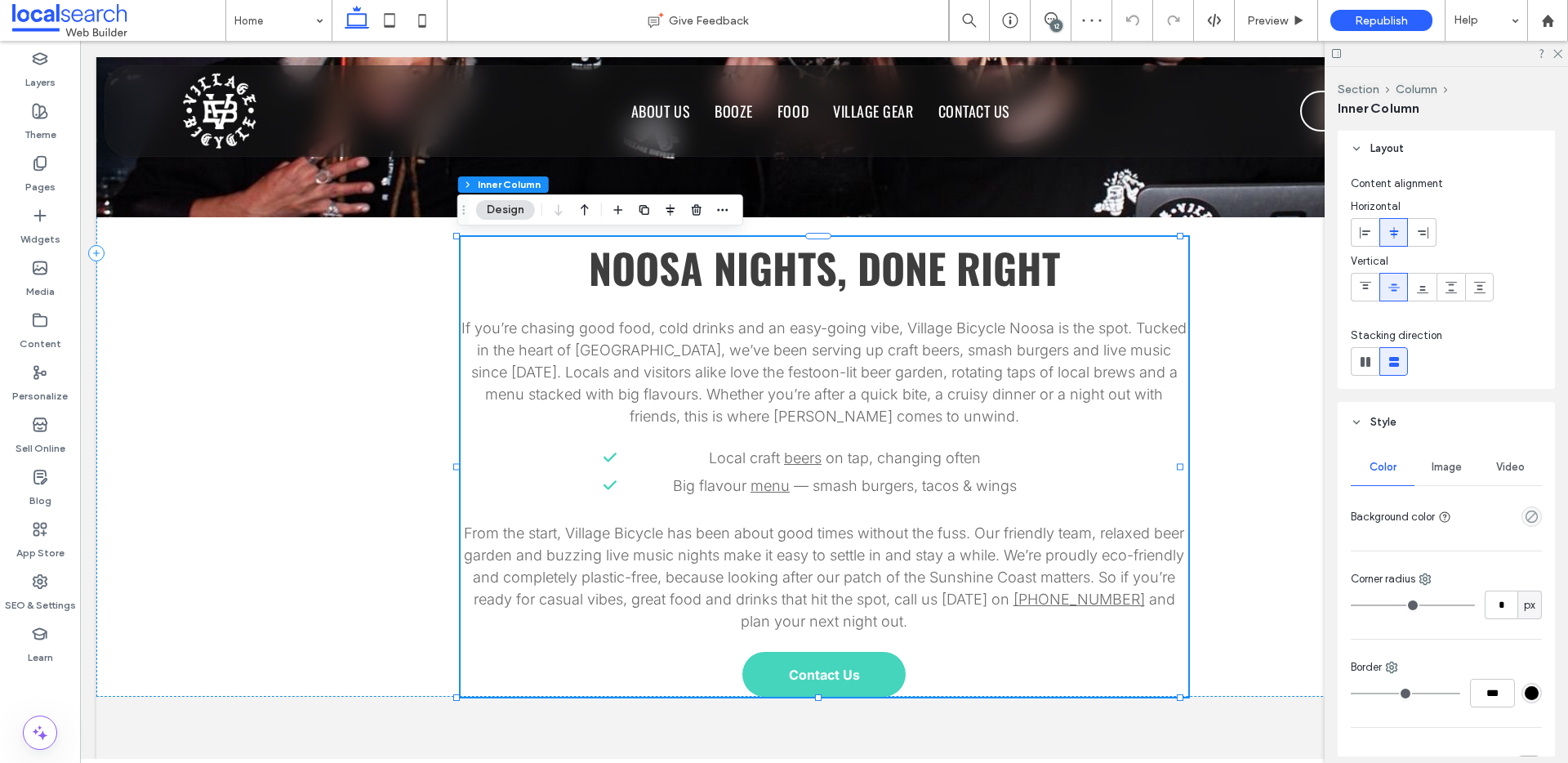
scroll to position [3, 0]
click at [1279, 572] on div "Noosa Nights, Done Right If you’re chasing good food, cold drinks and an easy-g…" at bounding box center [824, 252] width 1455 height 887
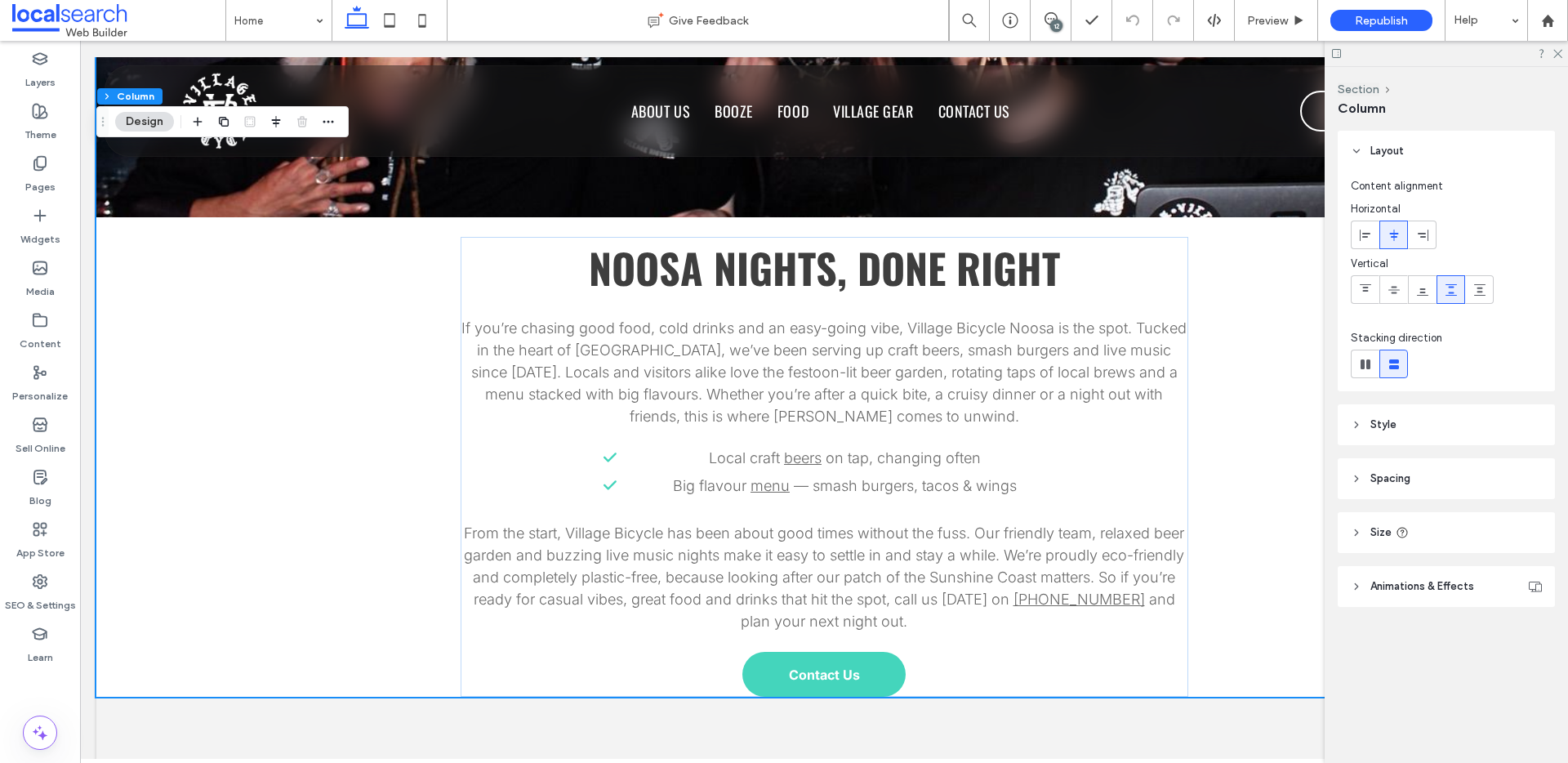
click at [1381, 485] on span "Spacing" at bounding box center [1389, 478] width 40 height 17
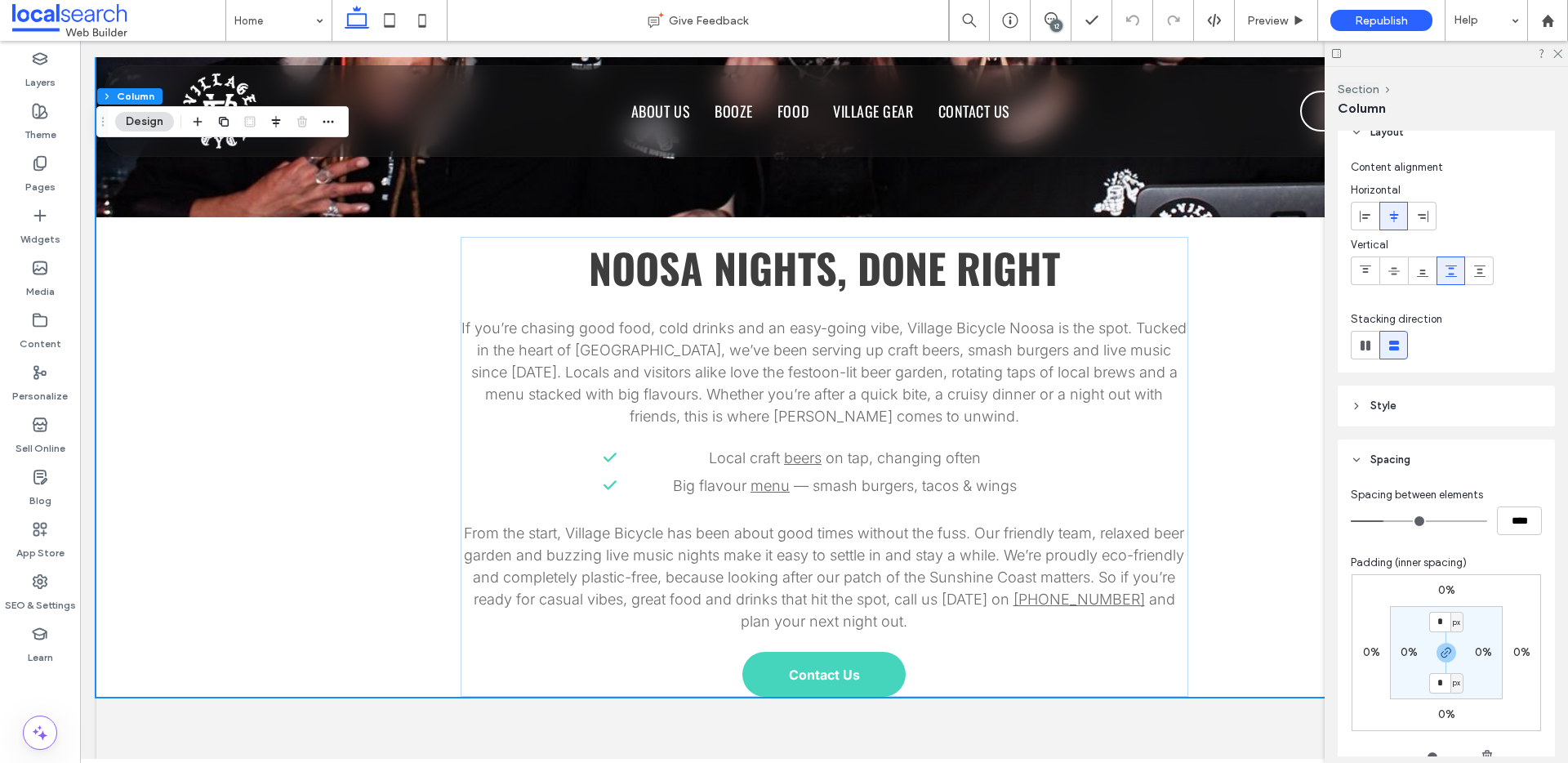
scroll to position [52, 0]
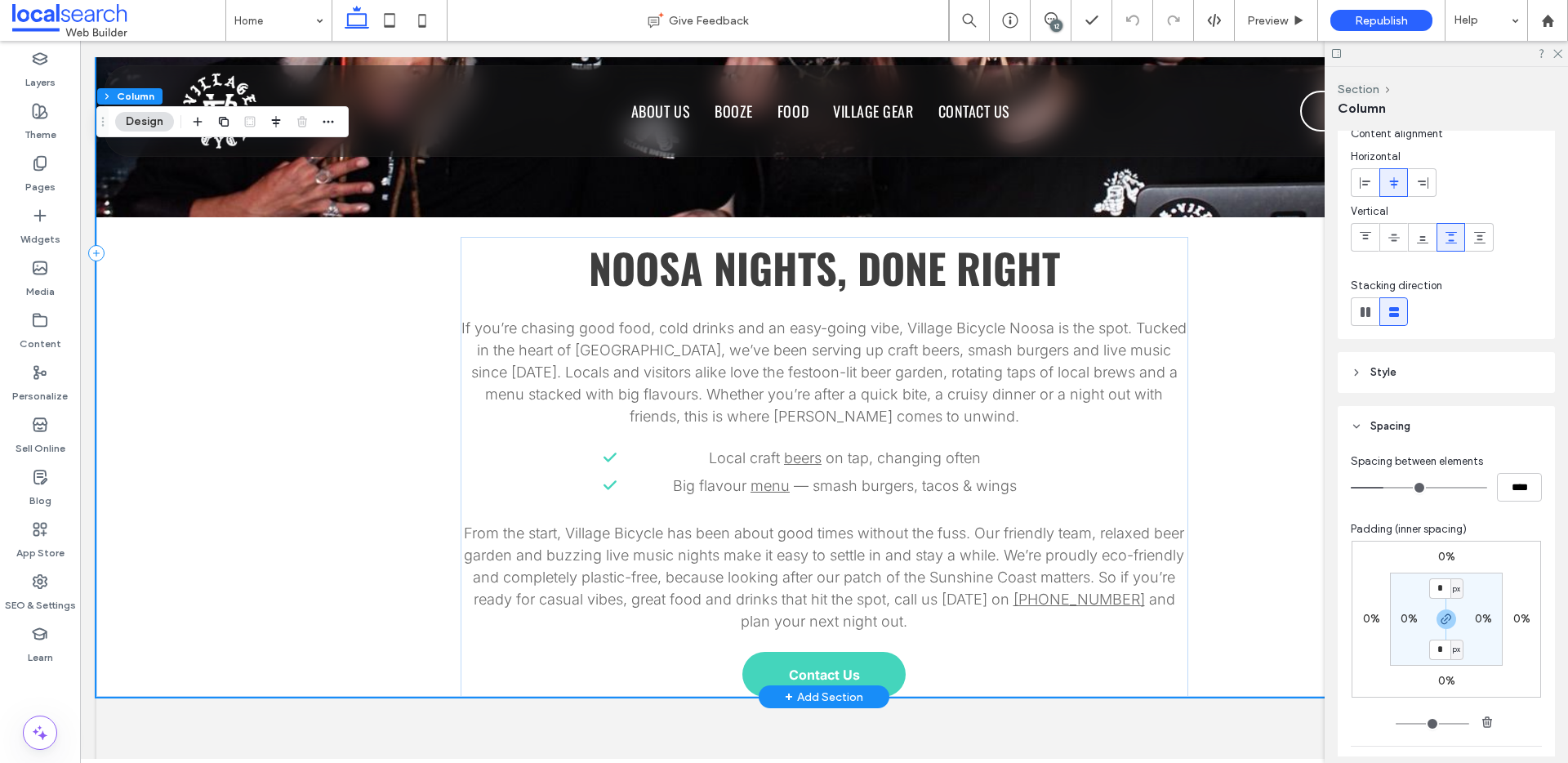
click at [134, 246] on div "Noosa Nights, Done Right If you’re chasing good food, cold drinks and an easy-g…" at bounding box center [824, 252] width 1455 height 887
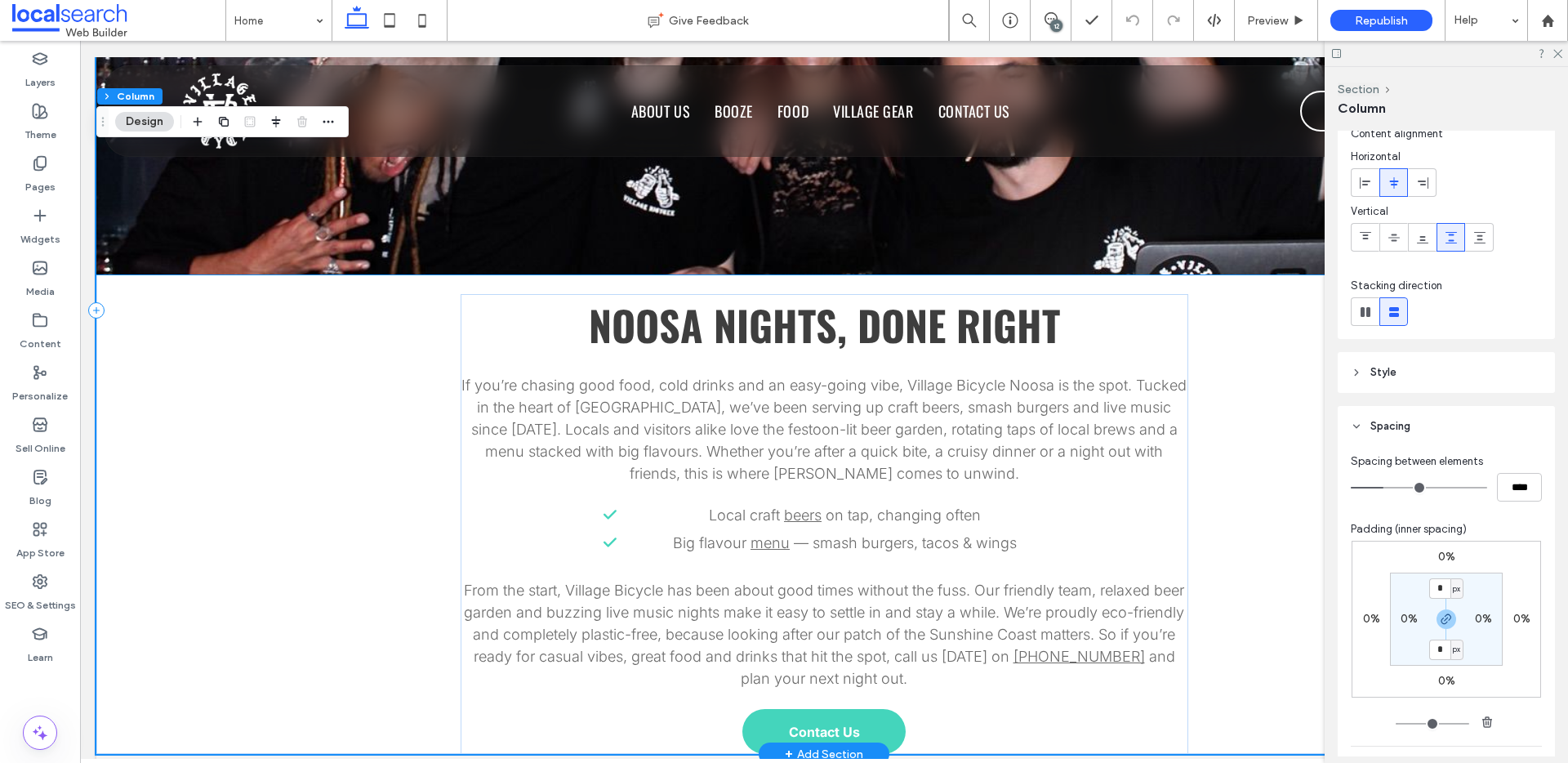
scroll to position [1094, 0]
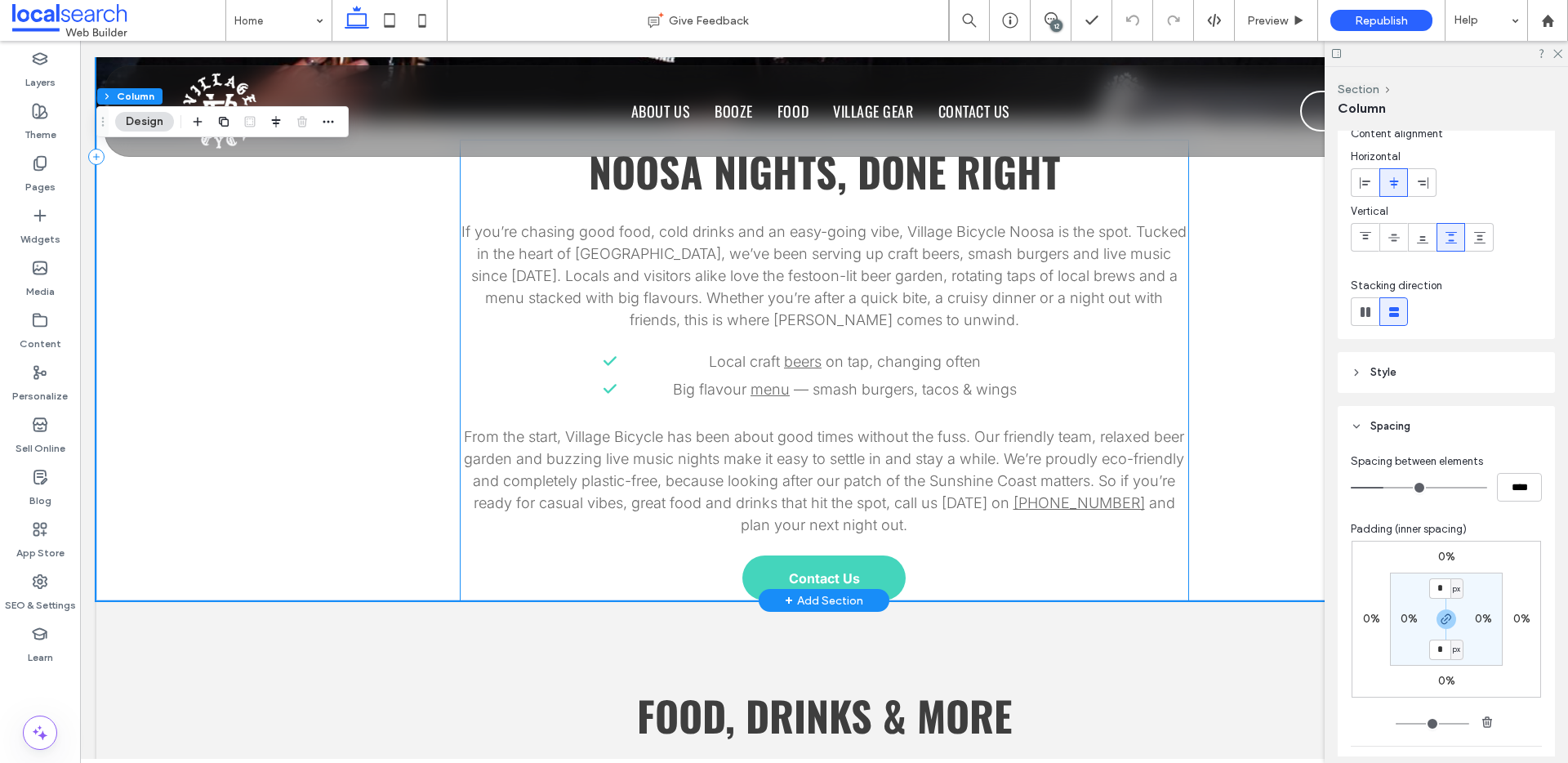
click at [1027, 538] on div "Noosa Nights, Done Right If you’re chasing good food, cold drinks and an easy-g…" at bounding box center [824, 370] width 728 height 459
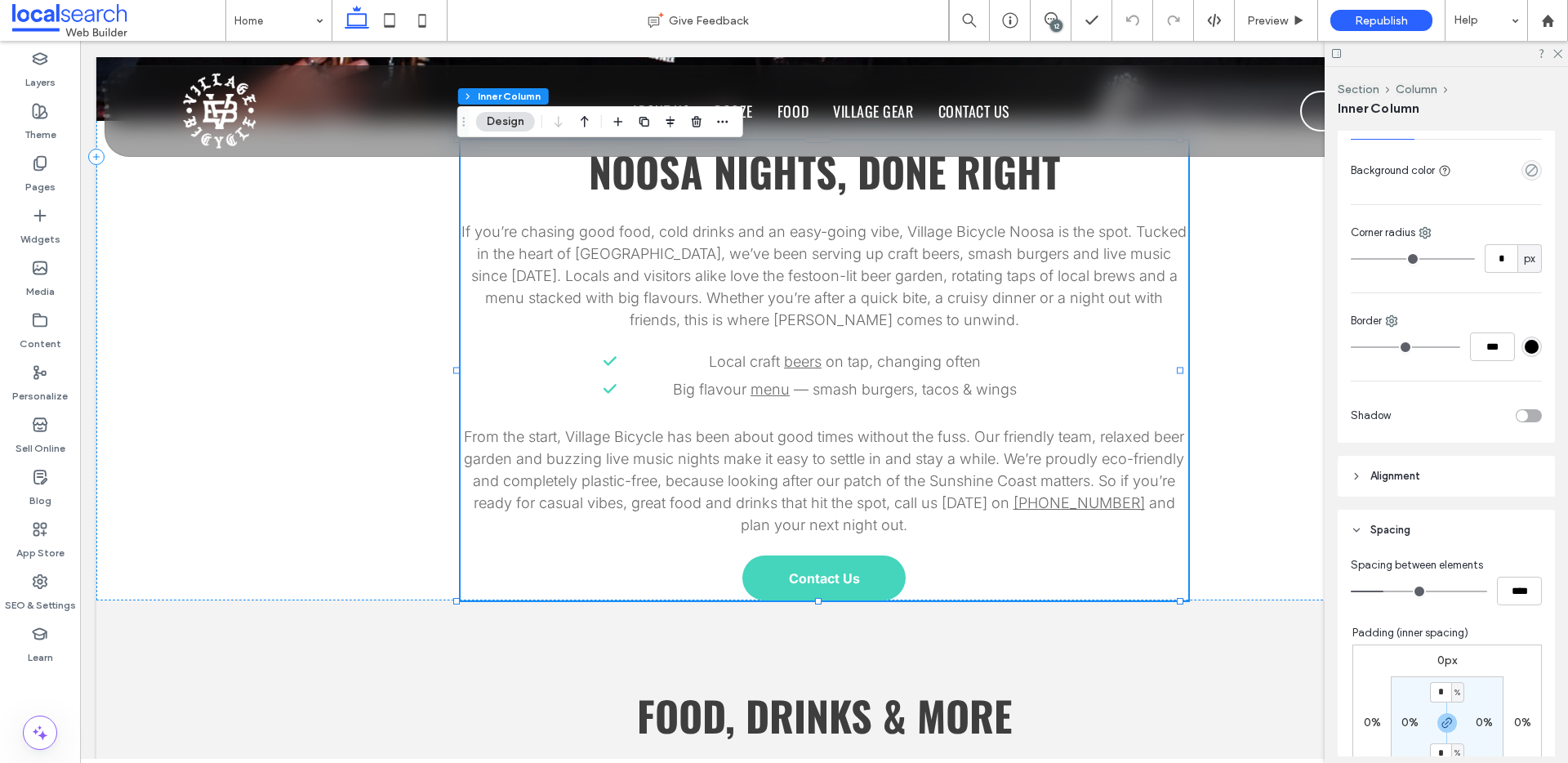
scroll to position [389, 0]
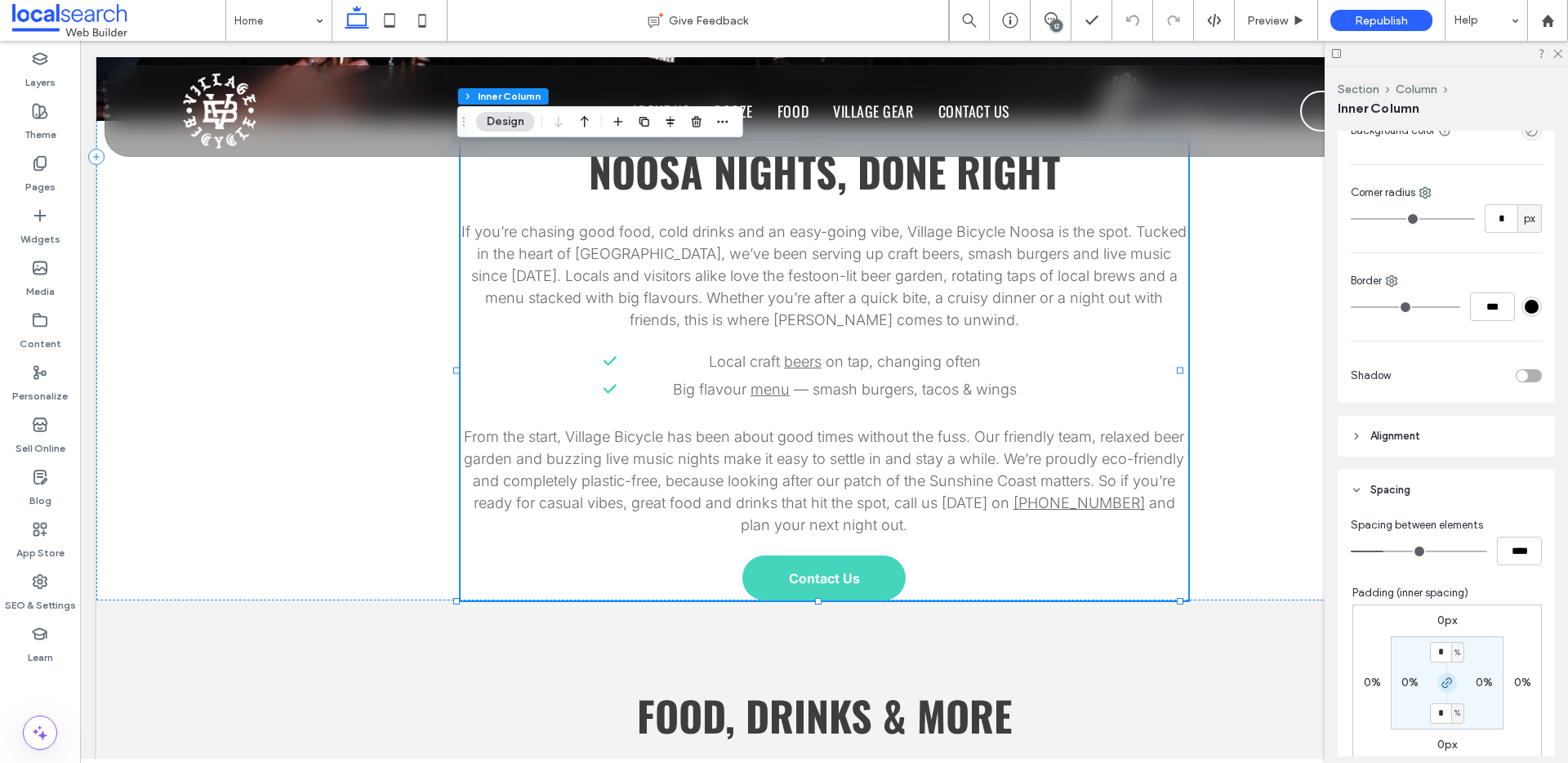
click at [1442, 676] on icon "button" at bounding box center [1446, 682] width 13 height 13
click at [1436, 721] on section "* % 0% 0% 0%" at bounding box center [1446, 682] width 112 height 93
click at [1438, 717] on label "0%" at bounding box center [1447, 712] width 18 height 14
click at [1454, 716] on span "%" at bounding box center [1457, 712] width 6 height 17
click at [1439, 608] on span "px" at bounding box center [1443, 603] width 12 height 17
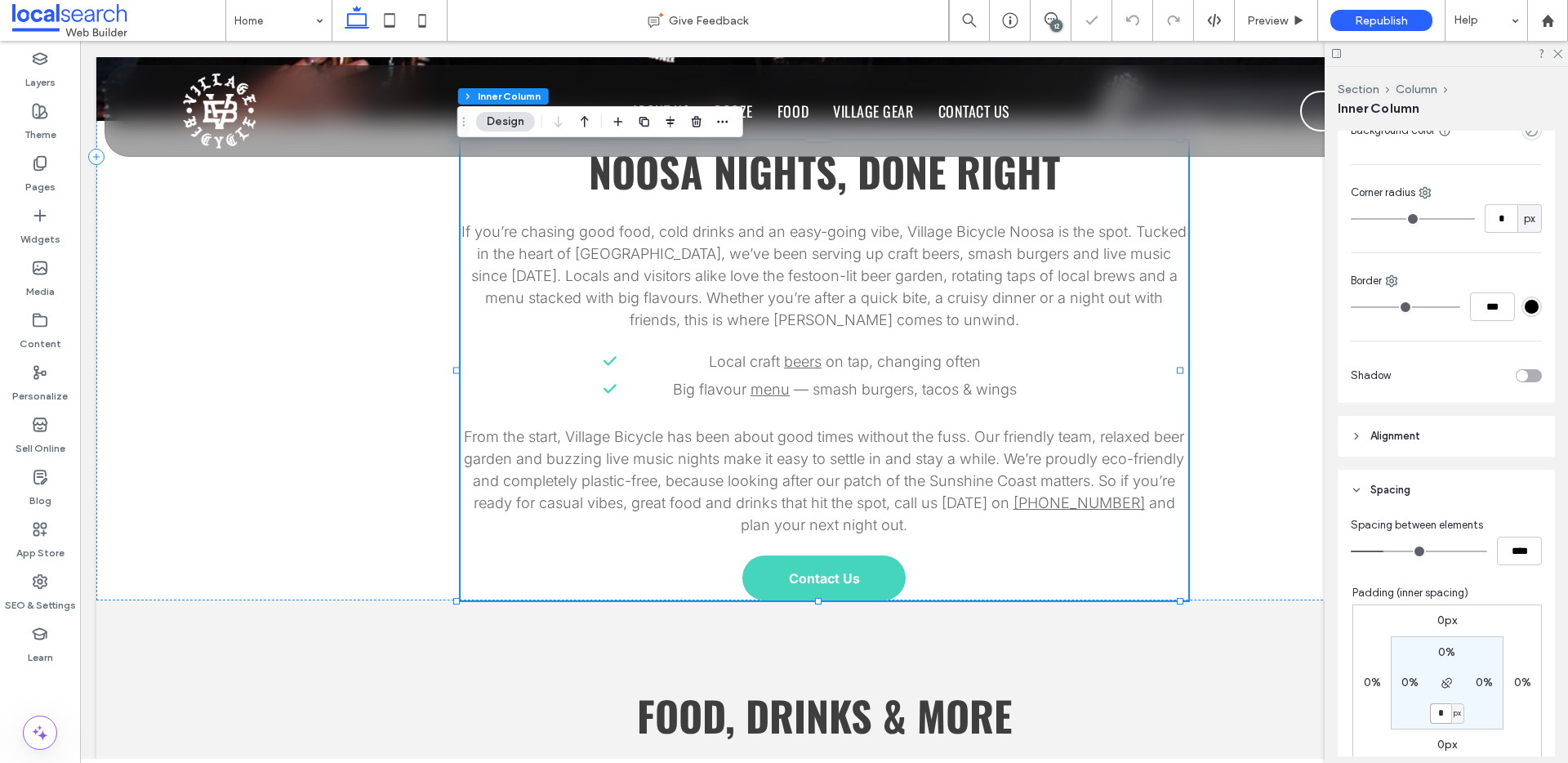
click at [1432, 712] on input "*" at bounding box center [1440, 713] width 21 height 21
type input "**"
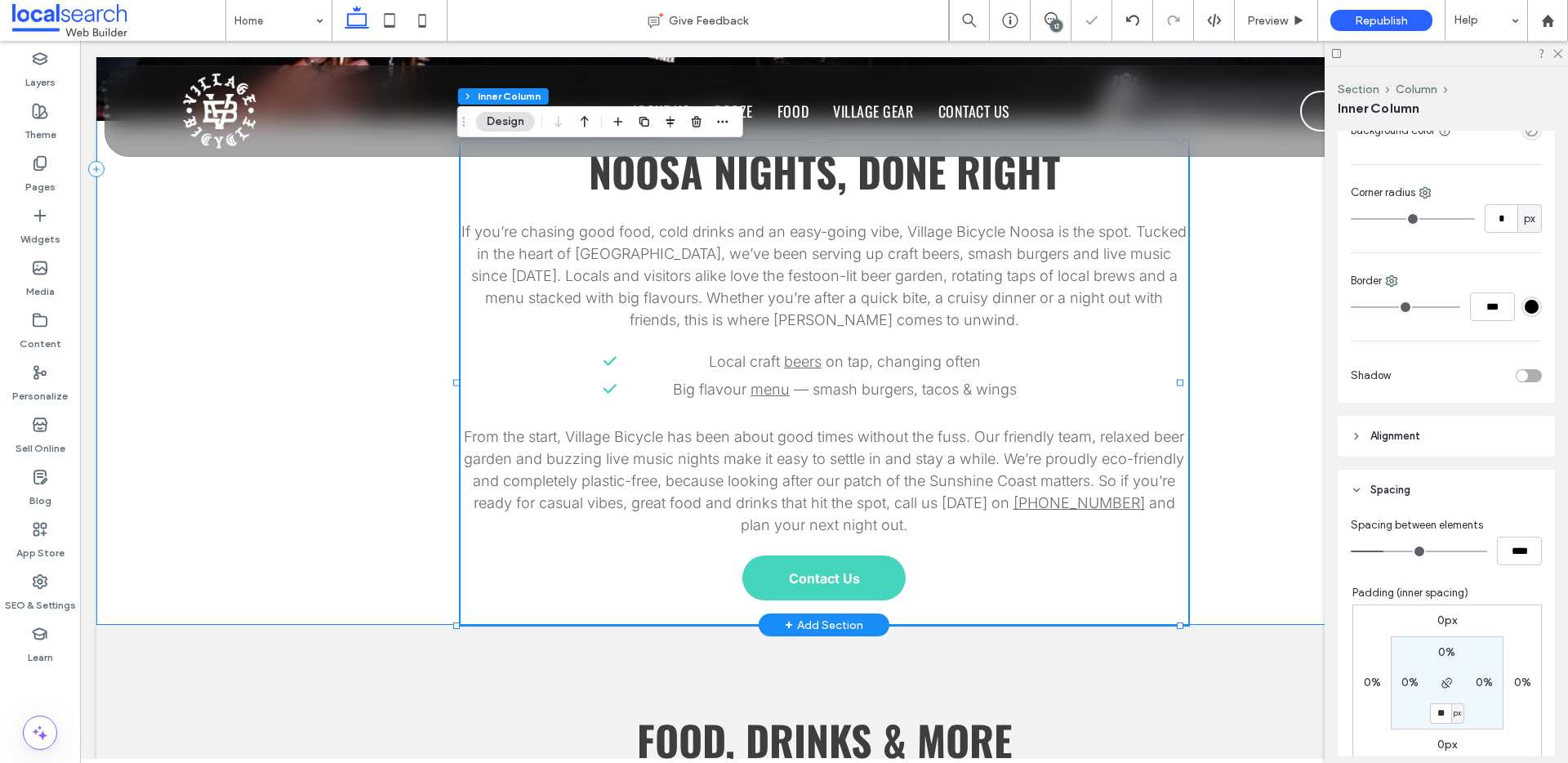
click at [1238, 525] on div "Noosa Nights, Done Right If you’re chasing good food, cold drinks and an easy-g…" at bounding box center [824, 168] width 1455 height 911
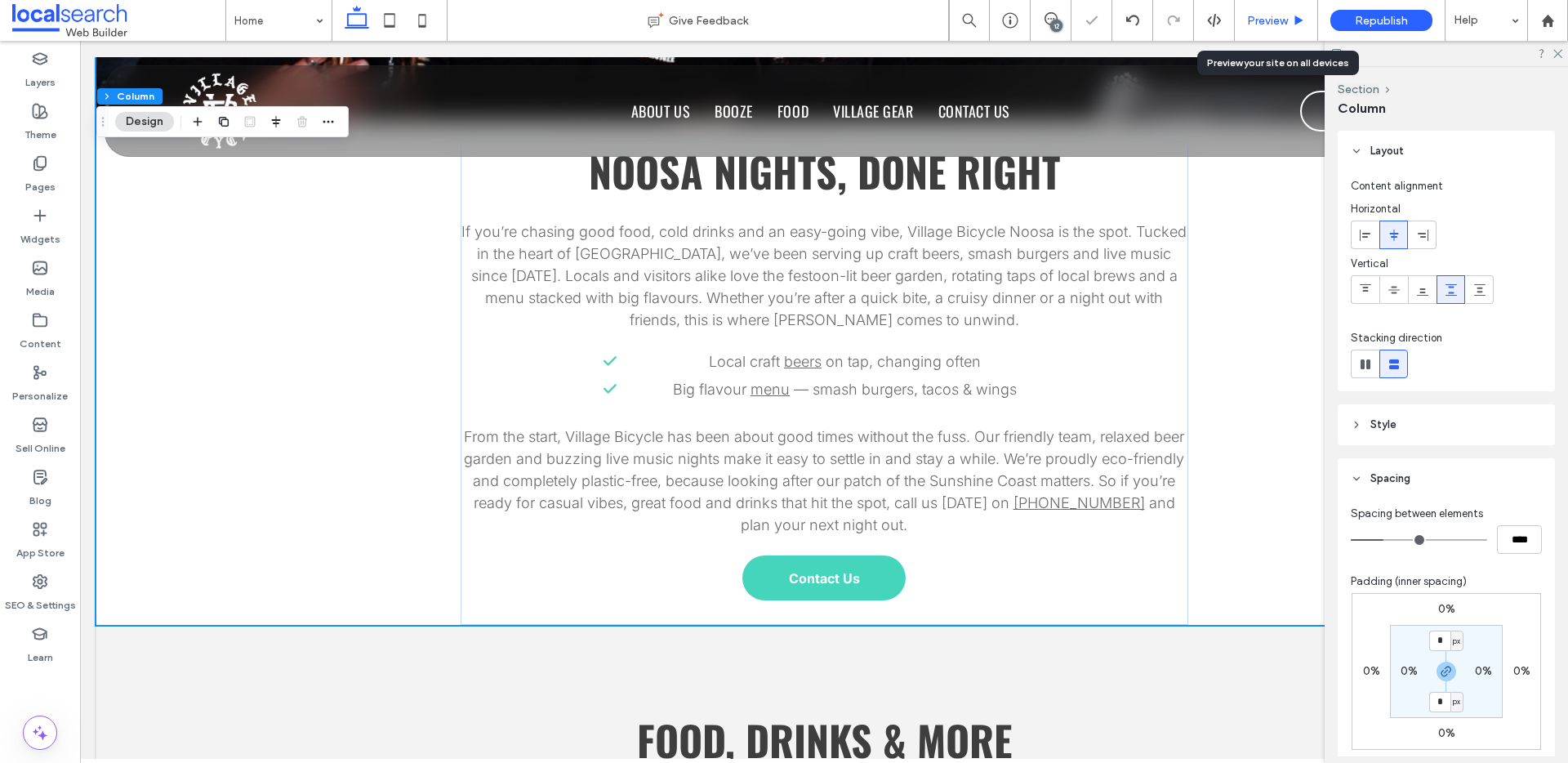
click at [1255, 14] on span "Preview" at bounding box center [1267, 21] width 41 height 14
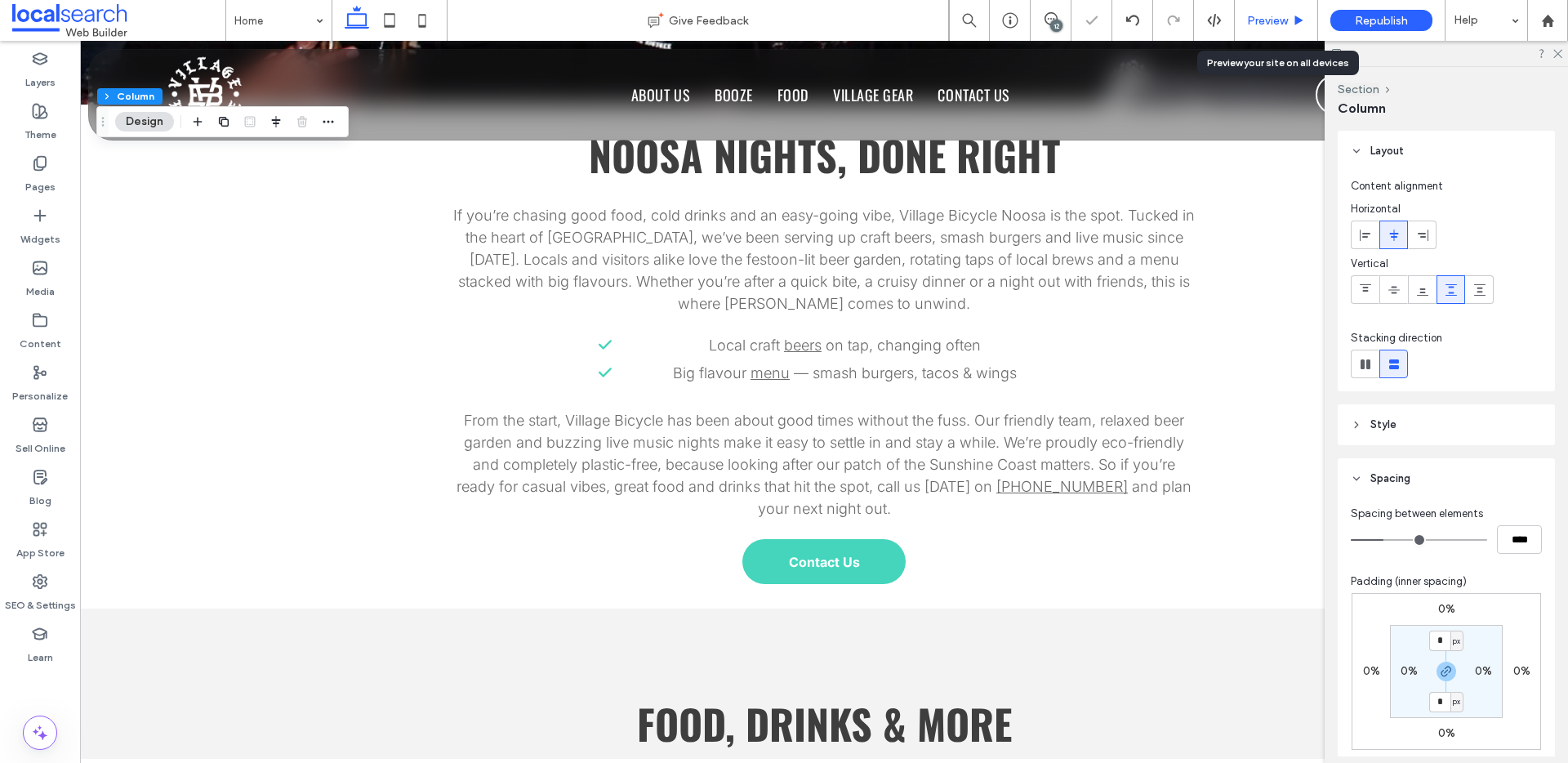
scroll to position [1078, 0]
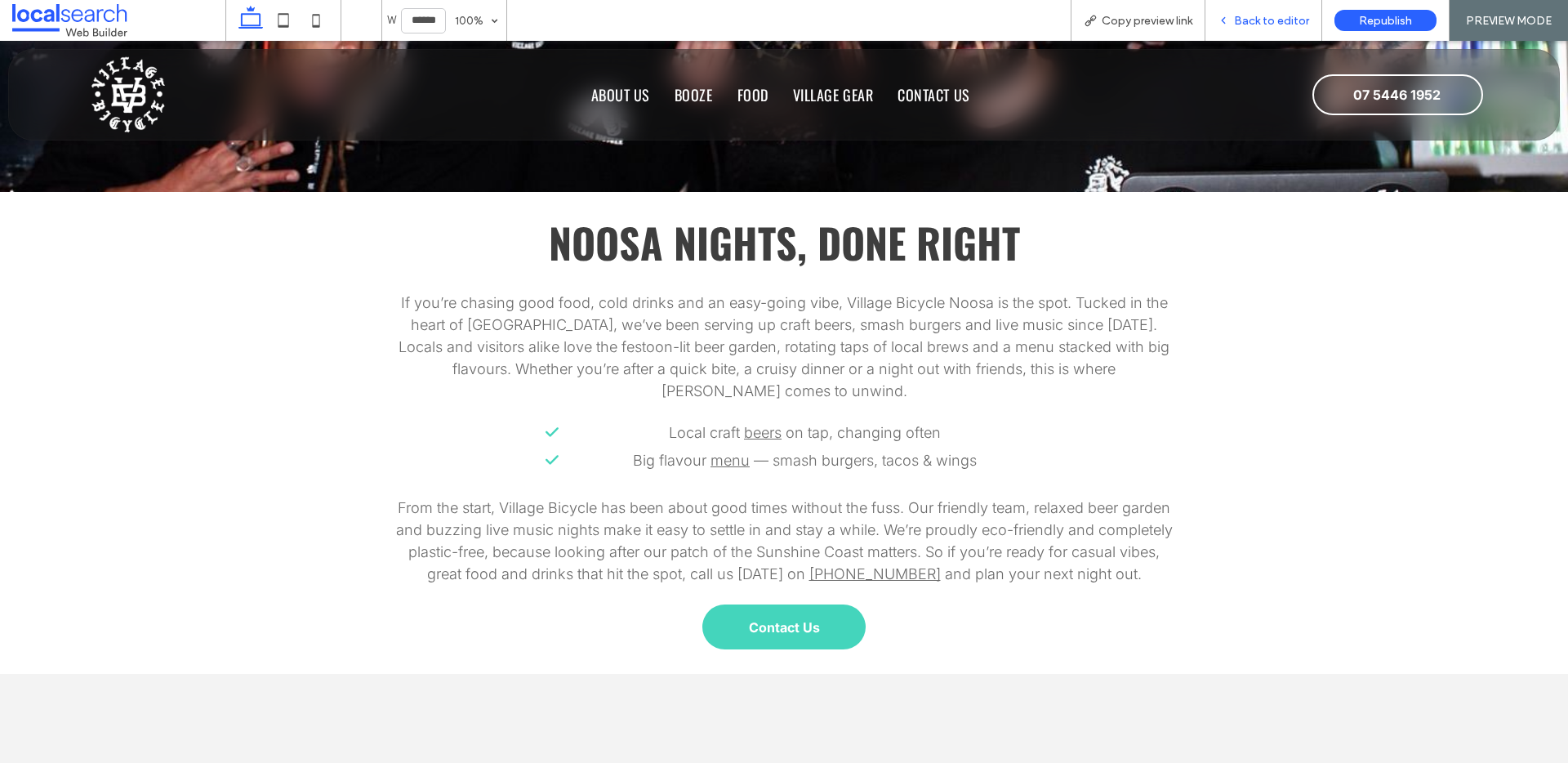
click at [1272, 22] on span "Back to editor" at bounding box center [1271, 21] width 75 height 14
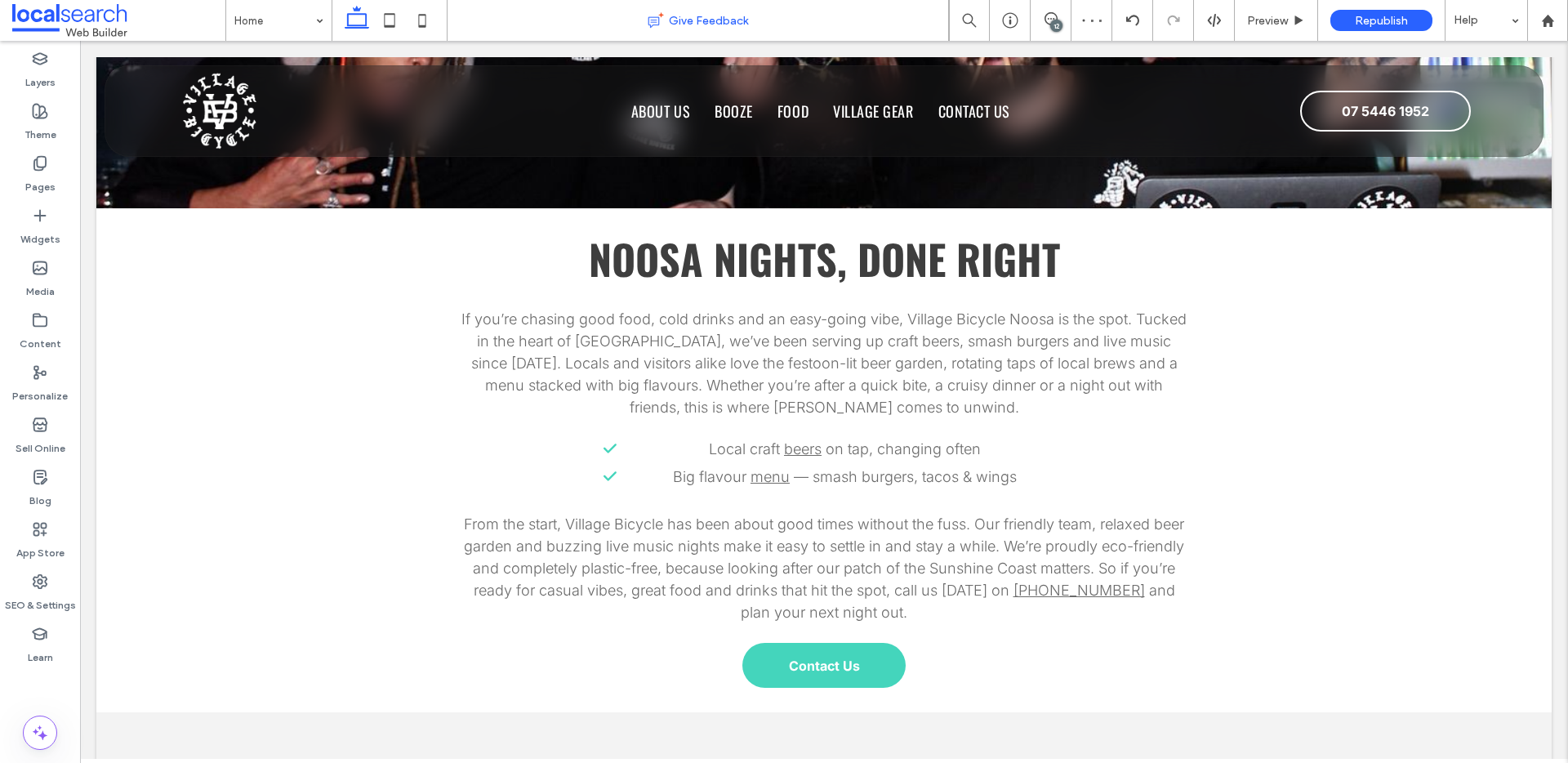
scroll to position [1023, 0]
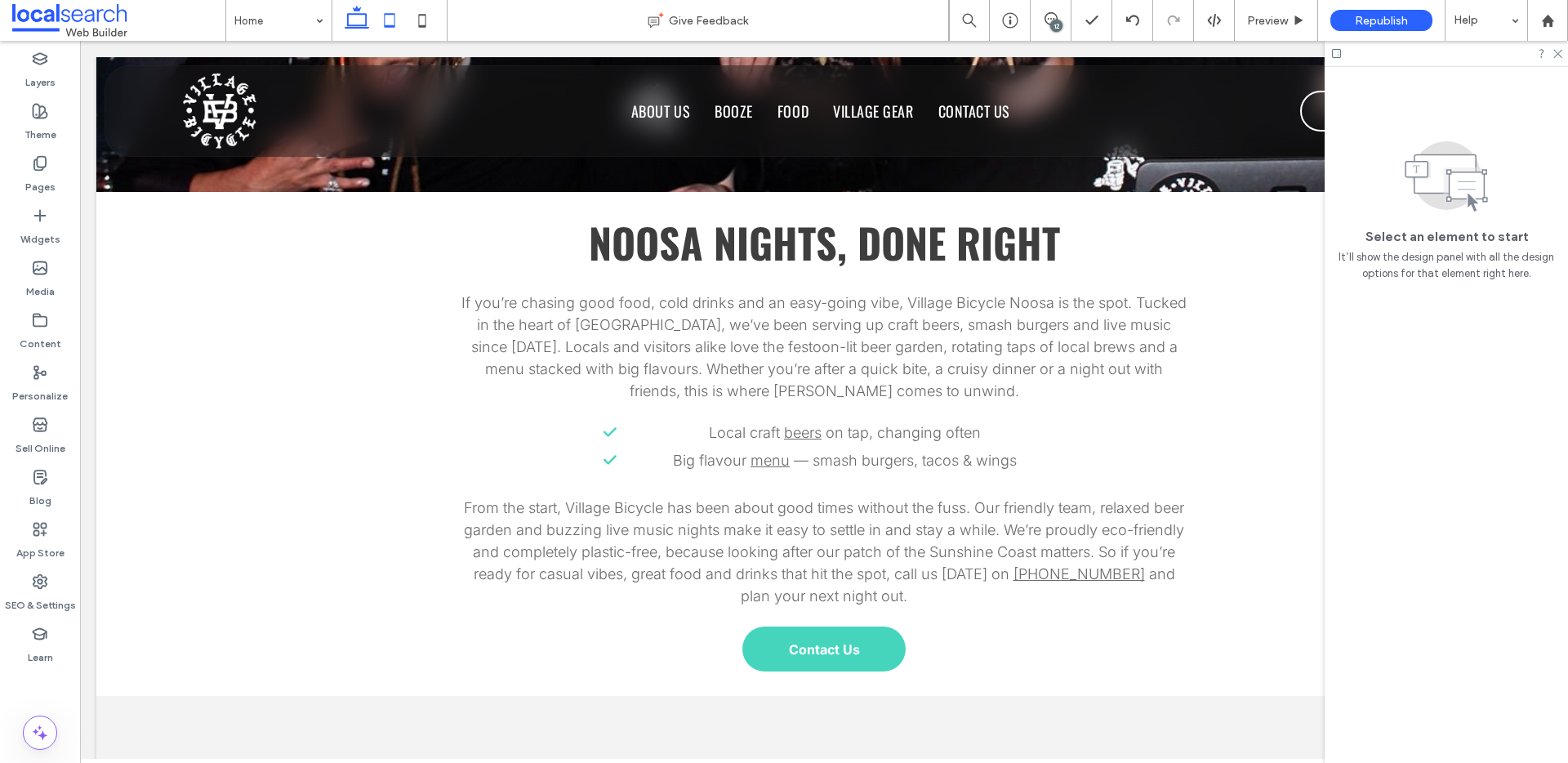
click at [386, 21] on icon at bounding box center [389, 20] width 32 height 32
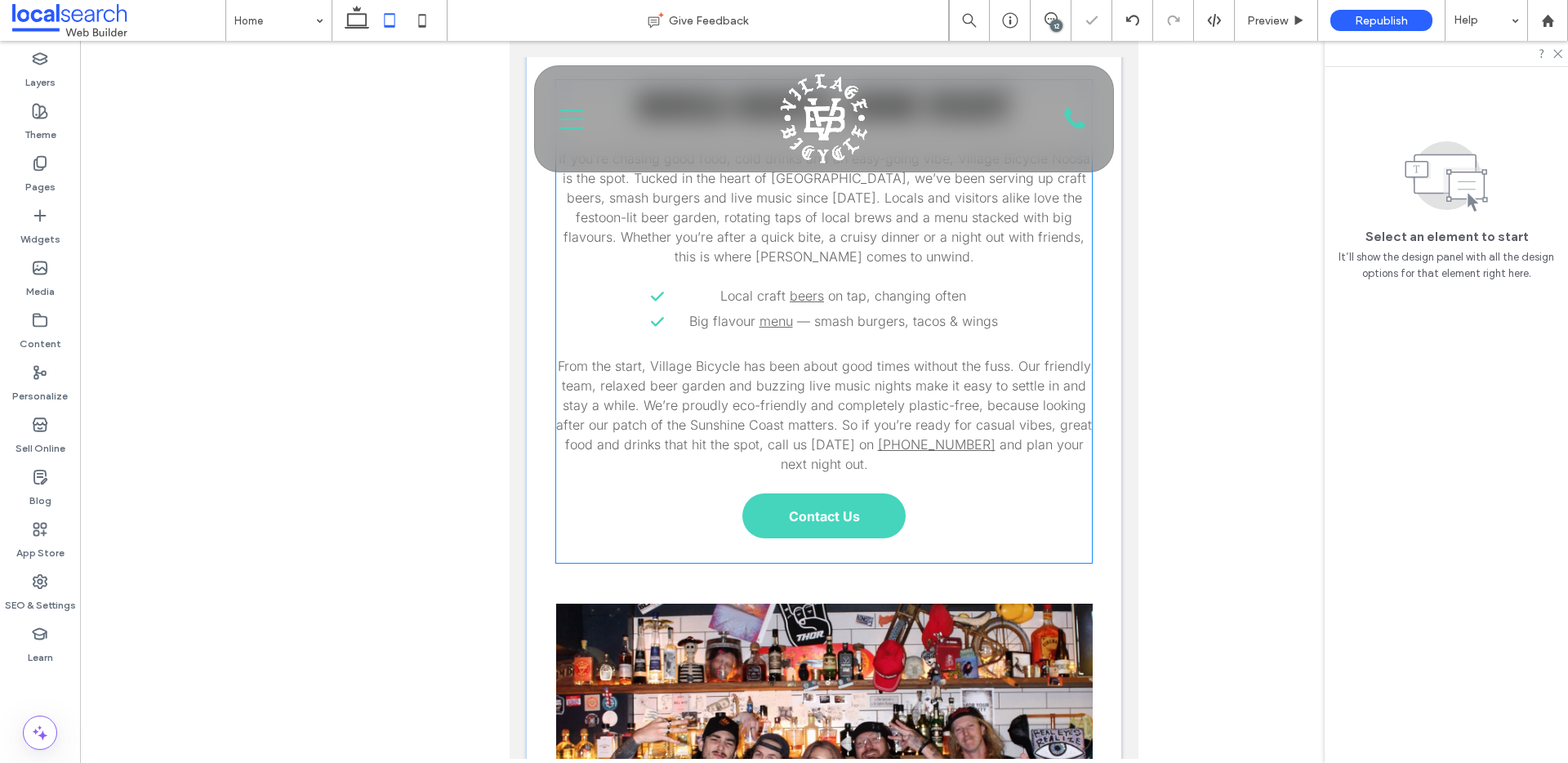
scroll to position [576, 0]
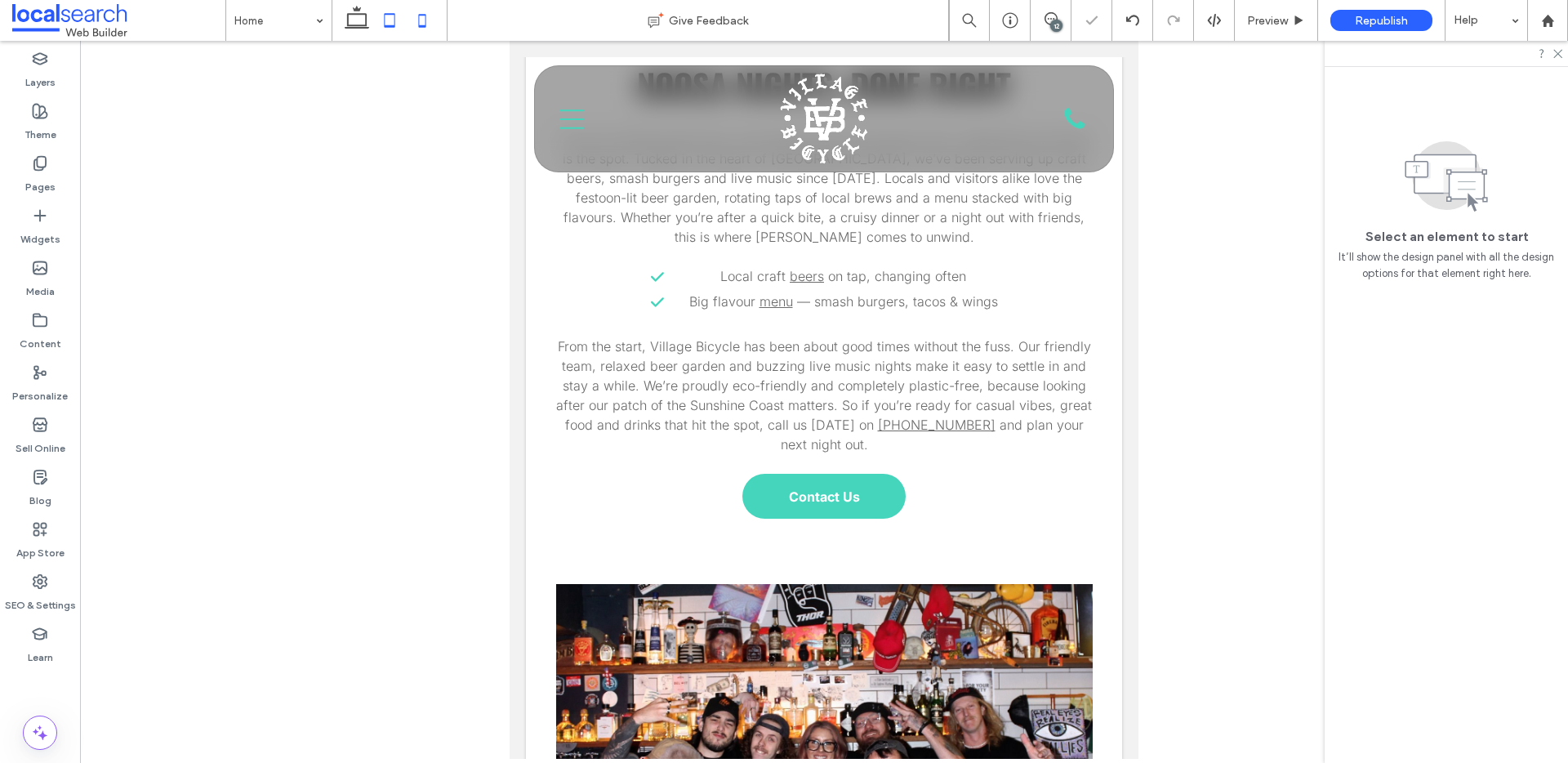
click at [427, 25] on icon at bounding box center [421, 20] width 32 height 32
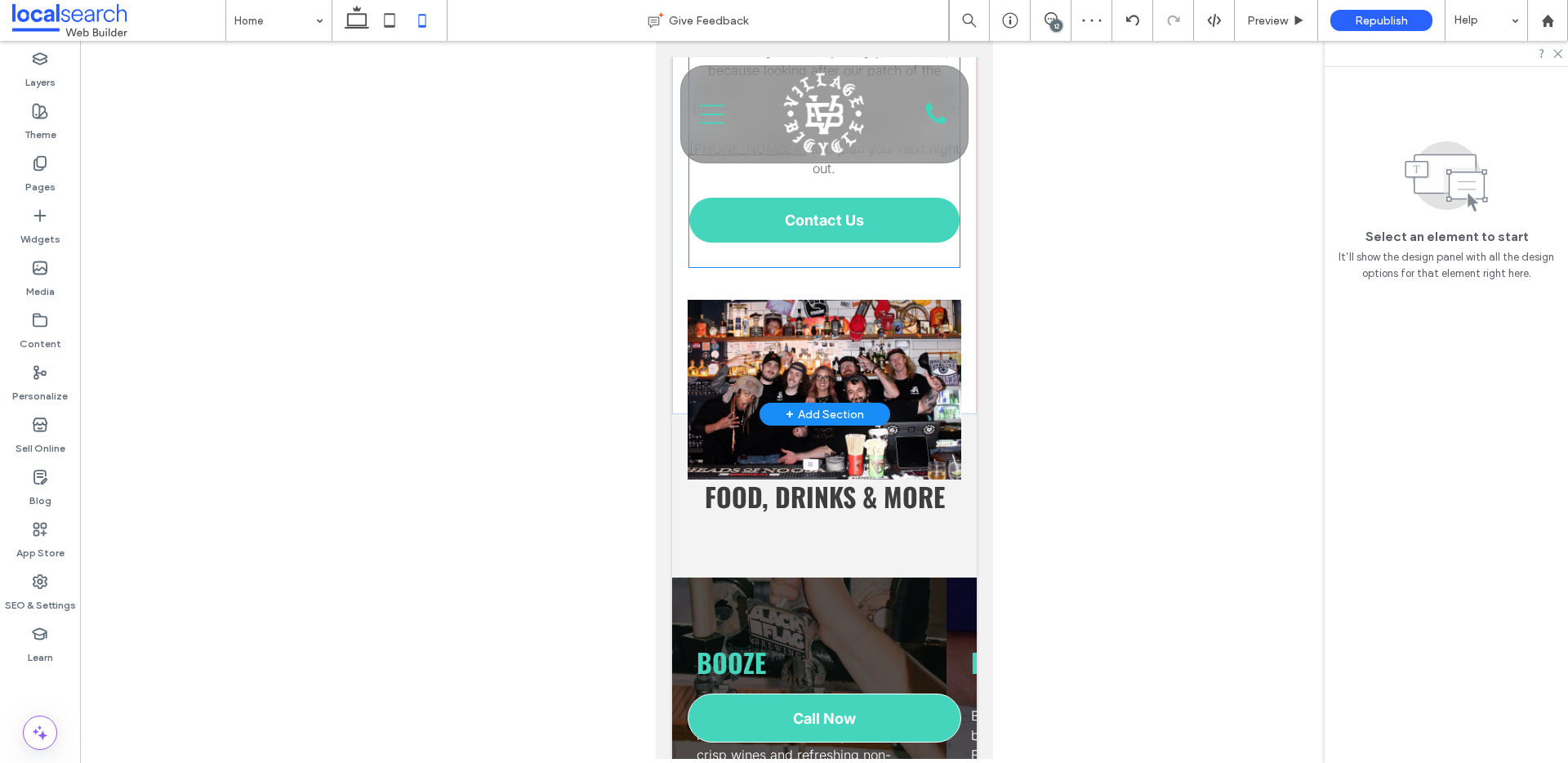
scroll to position [1220, 0]
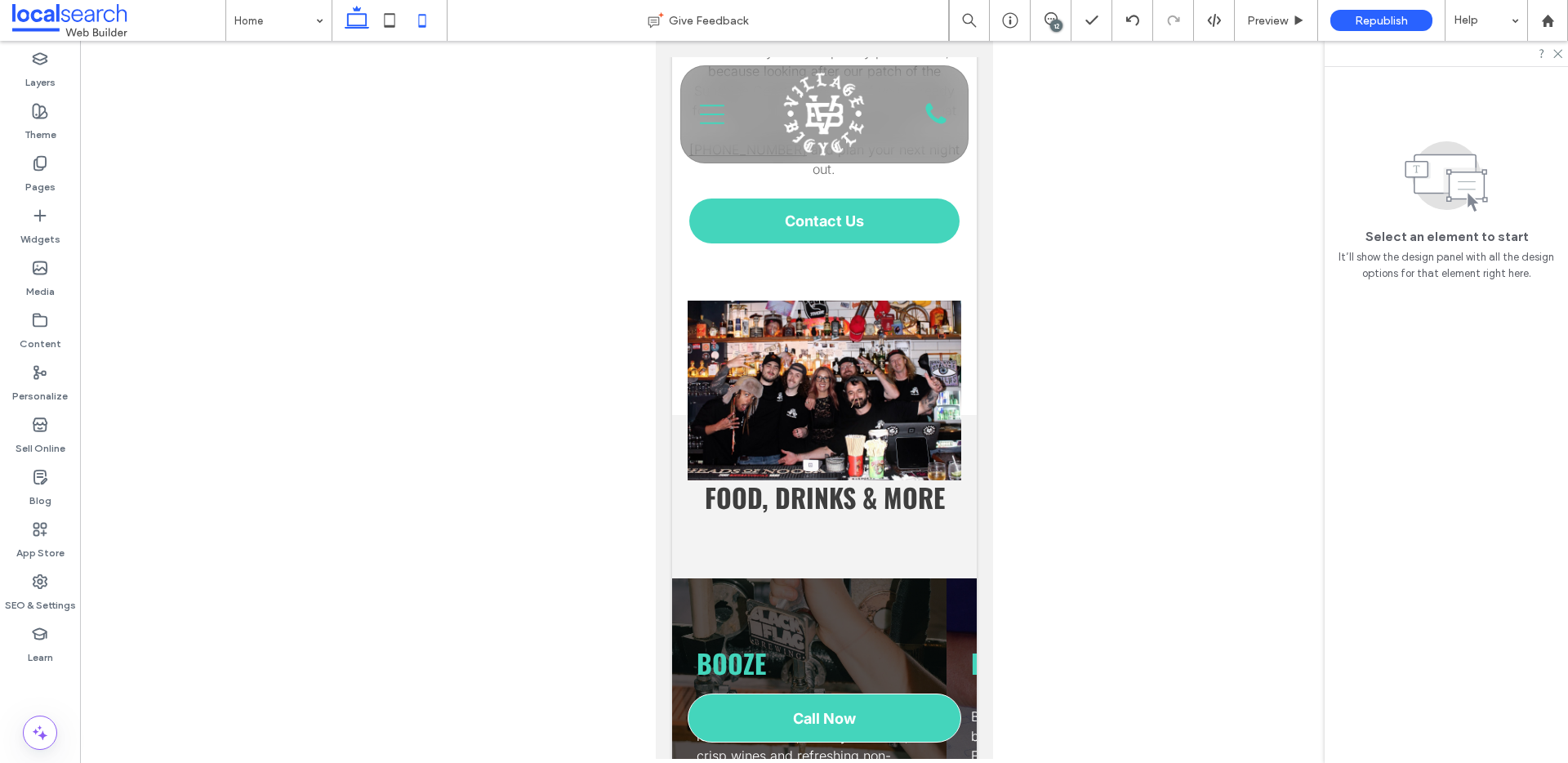
click at [361, 21] on icon at bounding box center [356, 20] width 32 height 32
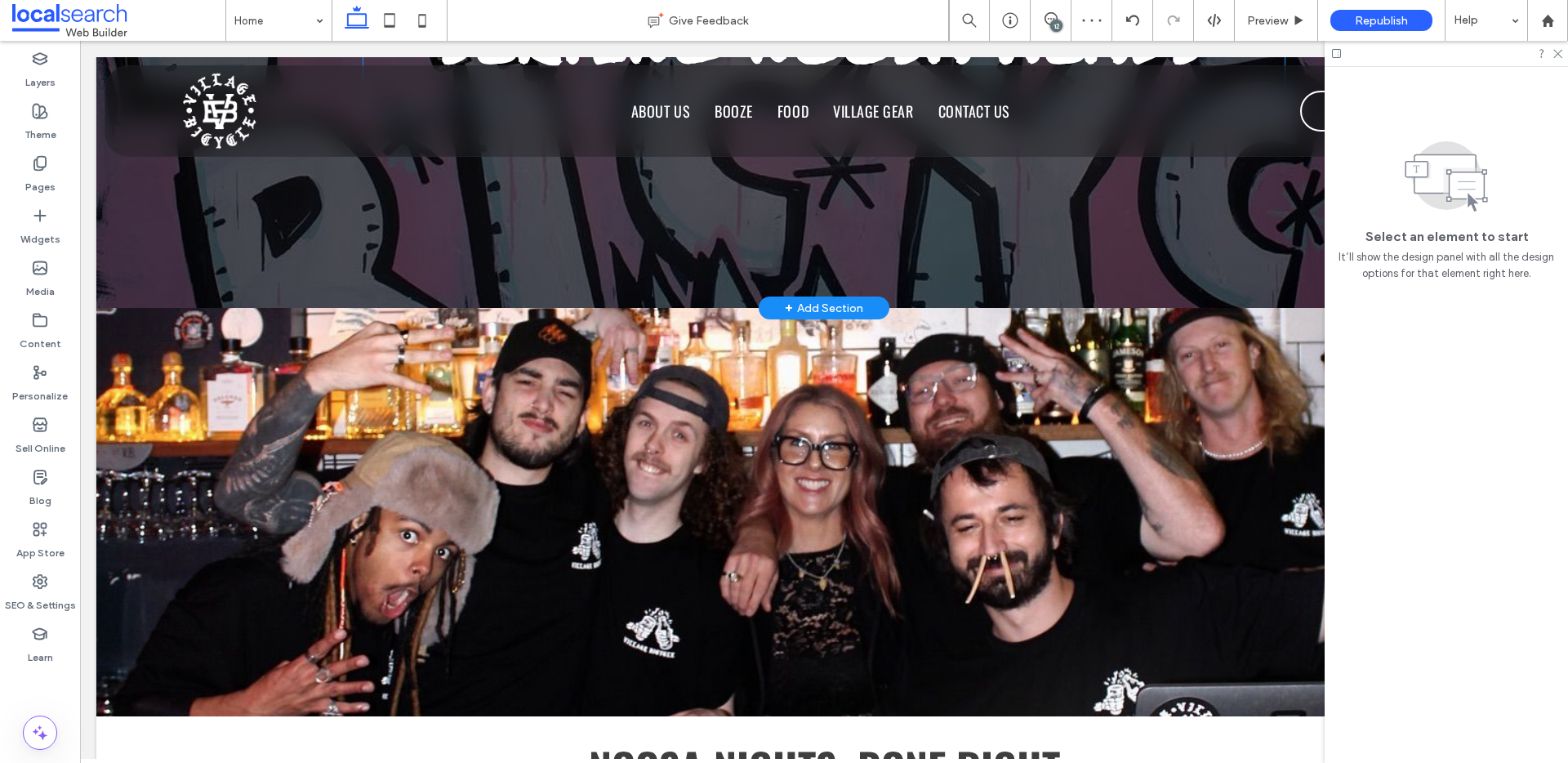
scroll to position [0, 0]
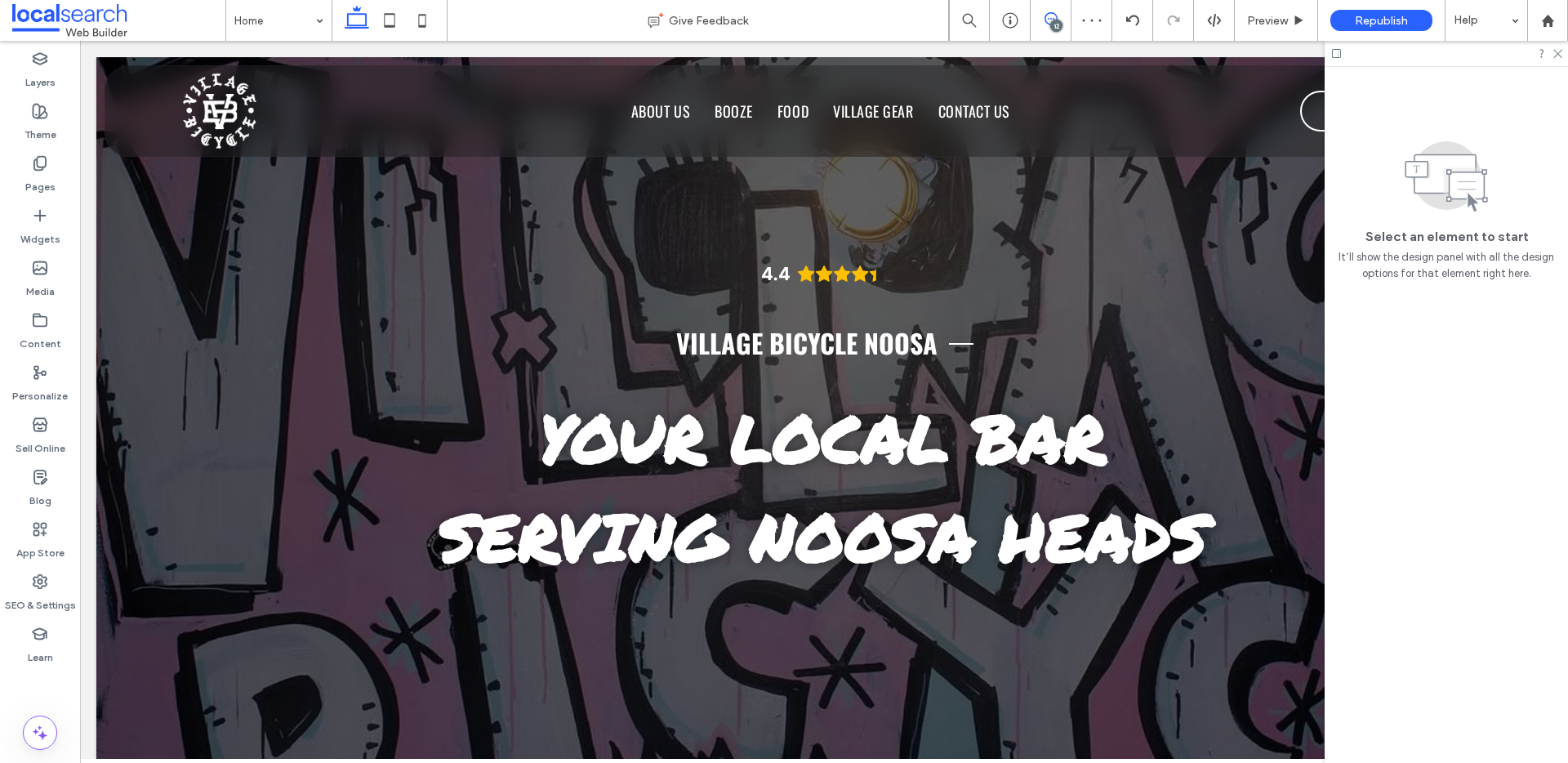
click at [1056, 14] on icon at bounding box center [1050, 19] width 13 height 13
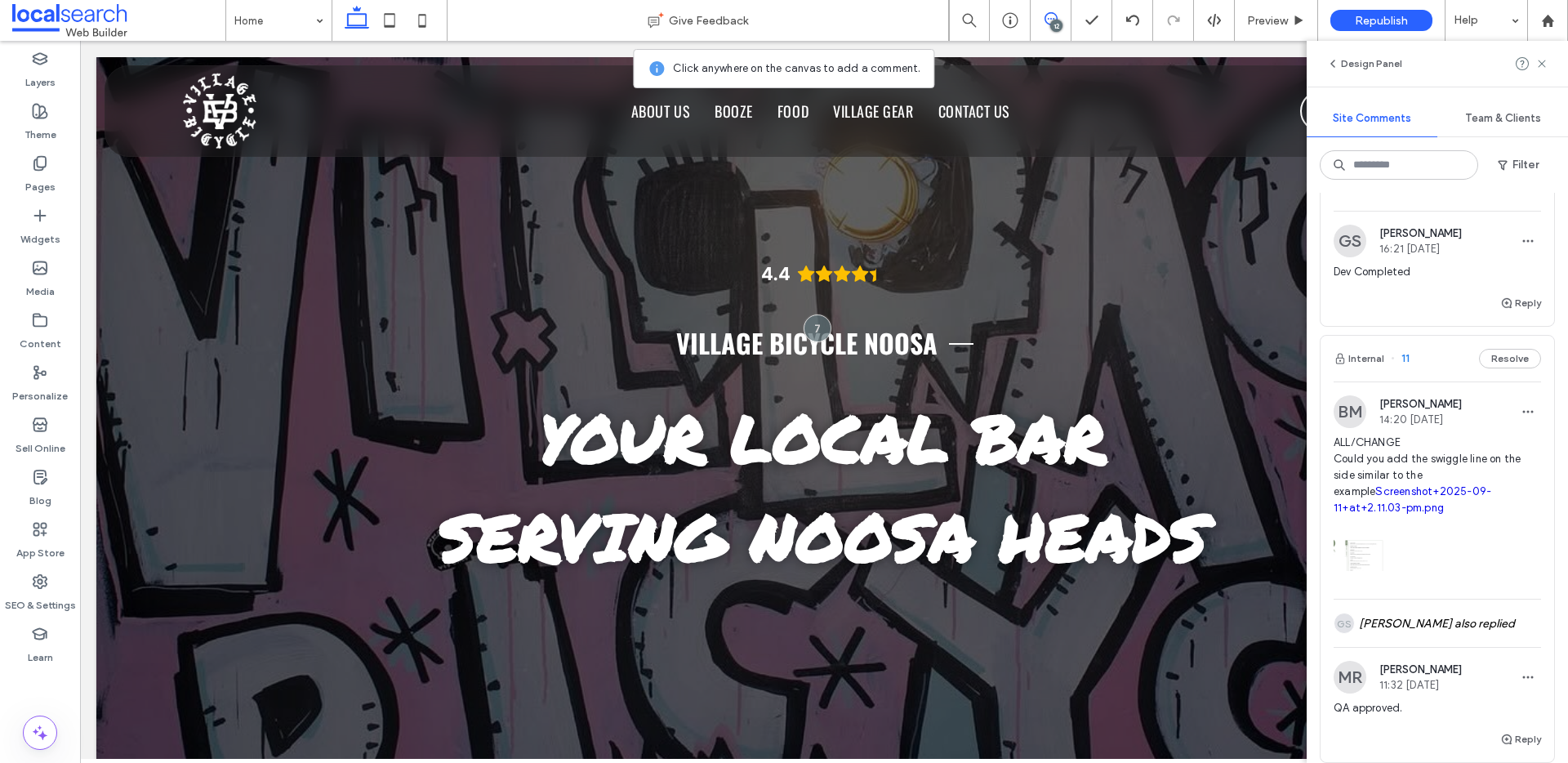
scroll to position [710, 0]
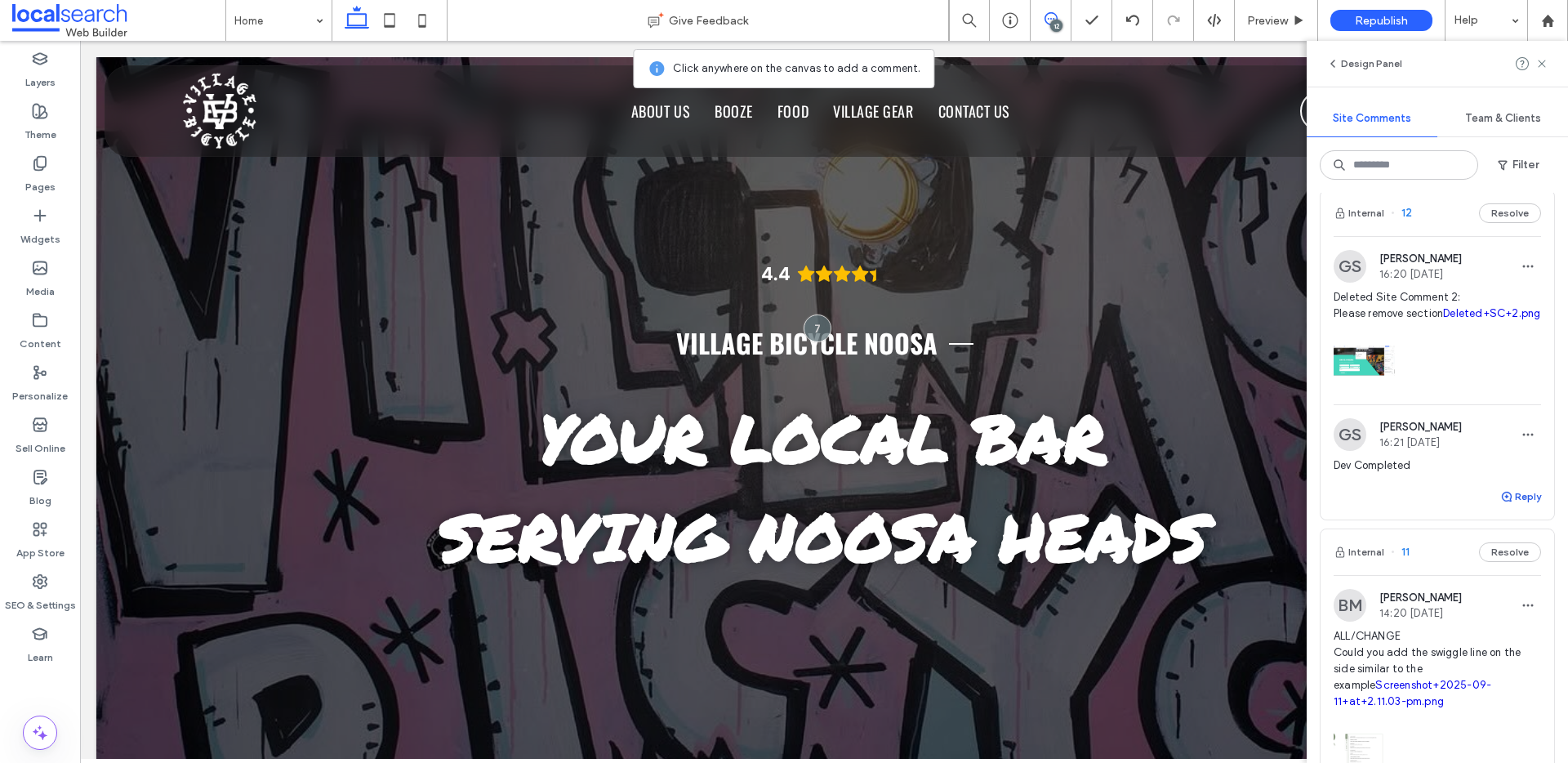
click at [1500, 503] on icon "button" at bounding box center [1505, 495] width 13 height 13
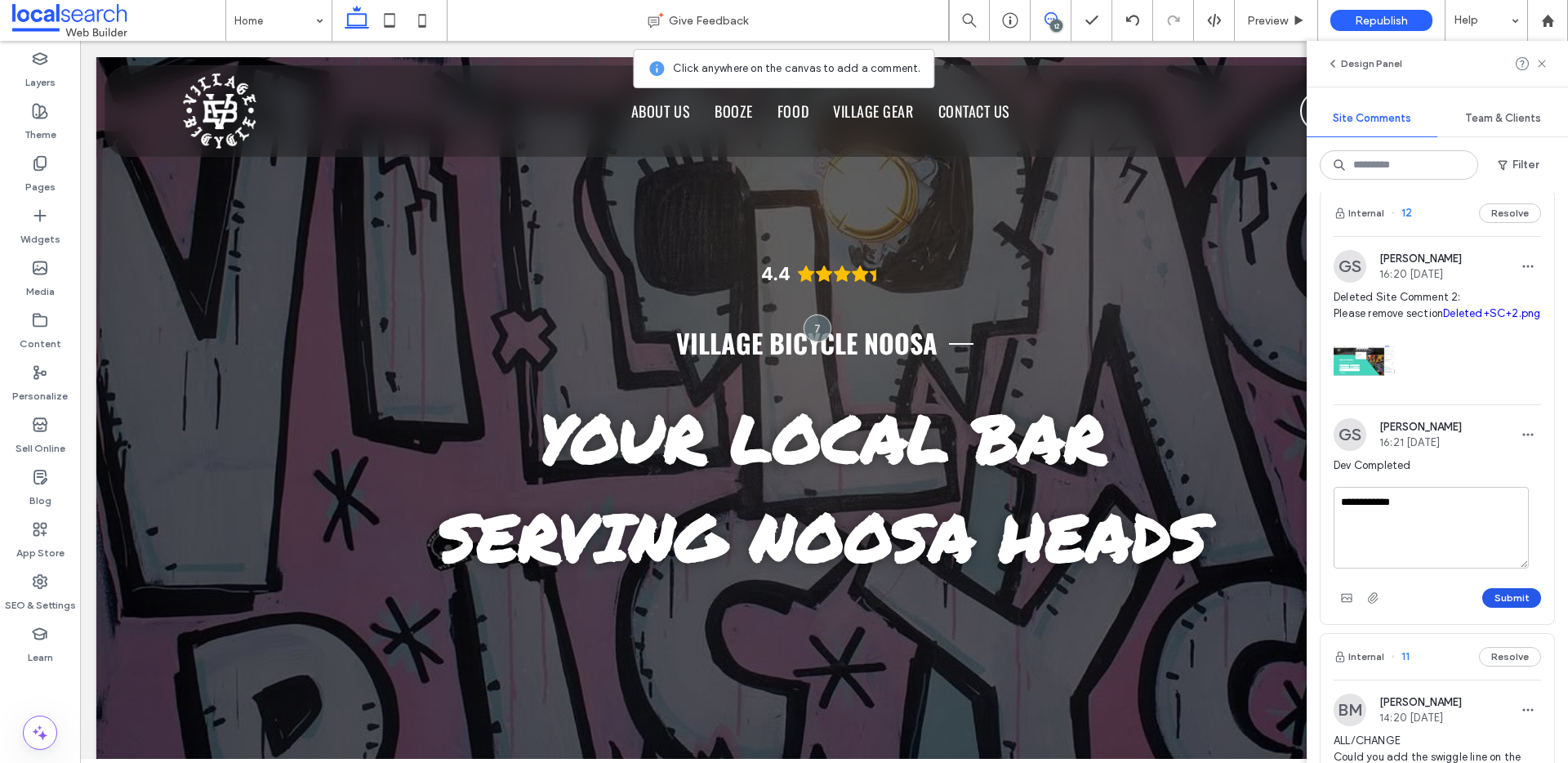
type textarea "**********"
click at [1498, 608] on button "Submit" at bounding box center [1511, 598] width 59 height 20
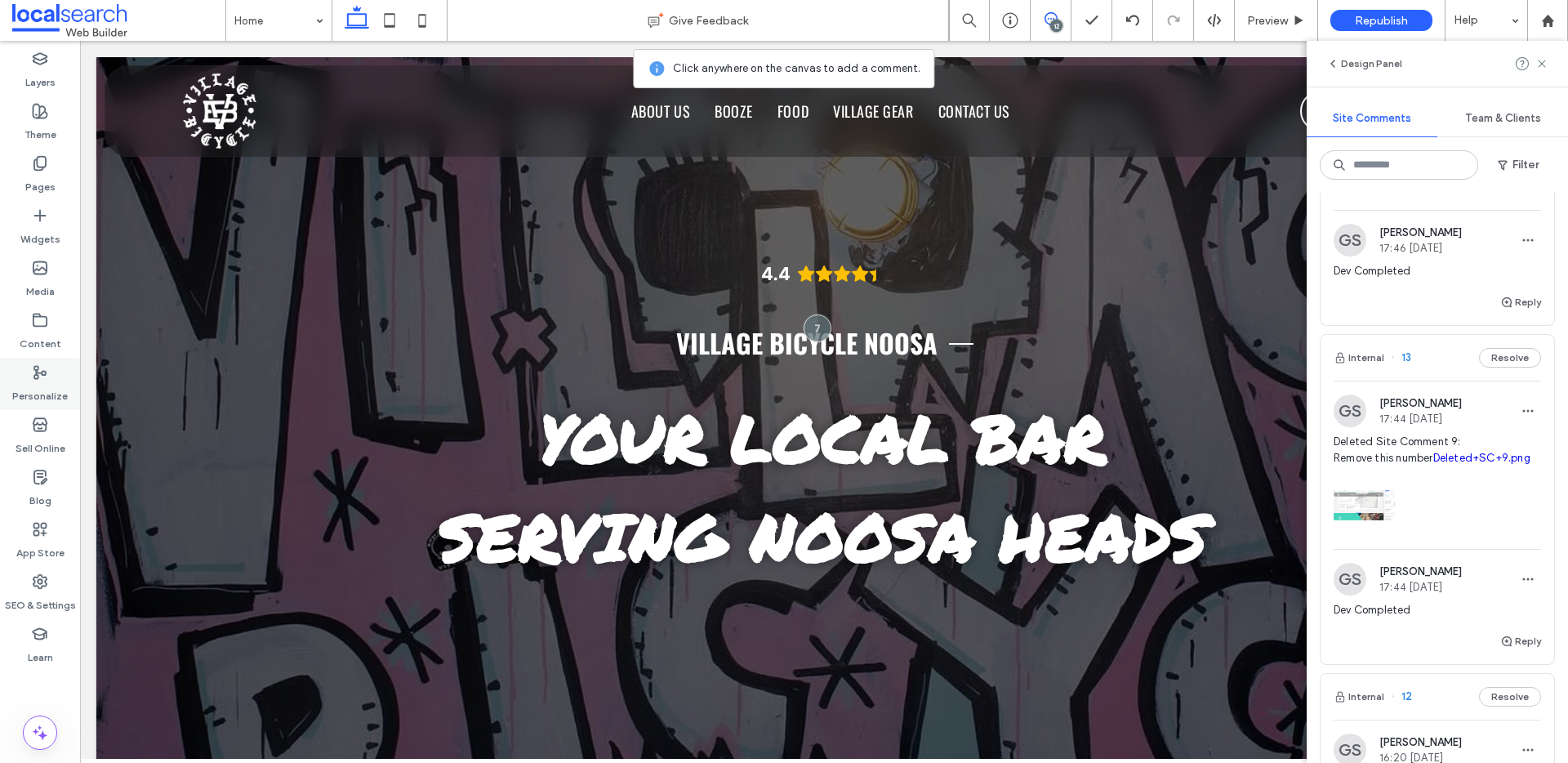
scroll to position [218, 0]
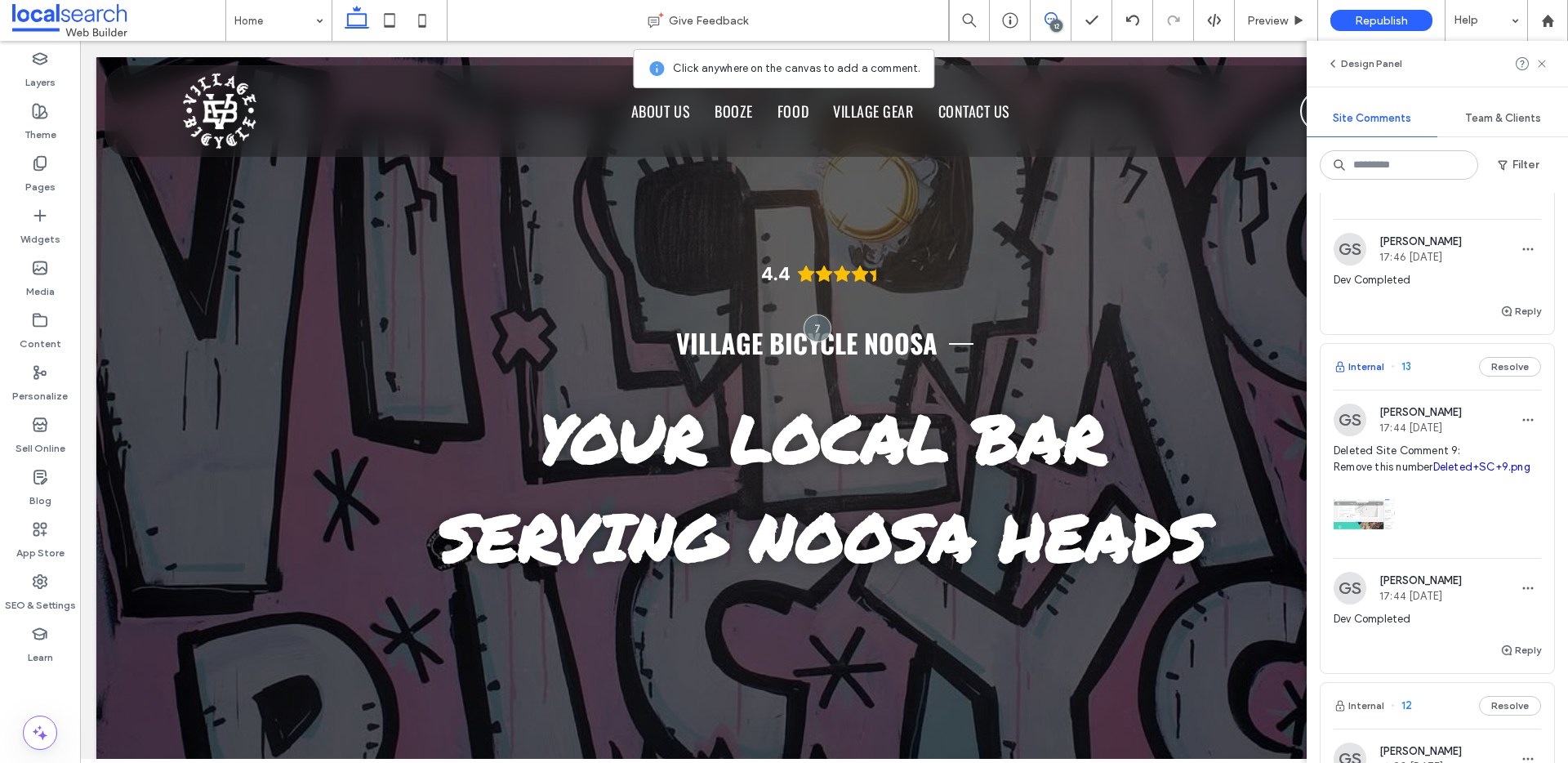
click at [1374, 366] on button "Internal" at bounding box center [1359, 366] width 51 height 20
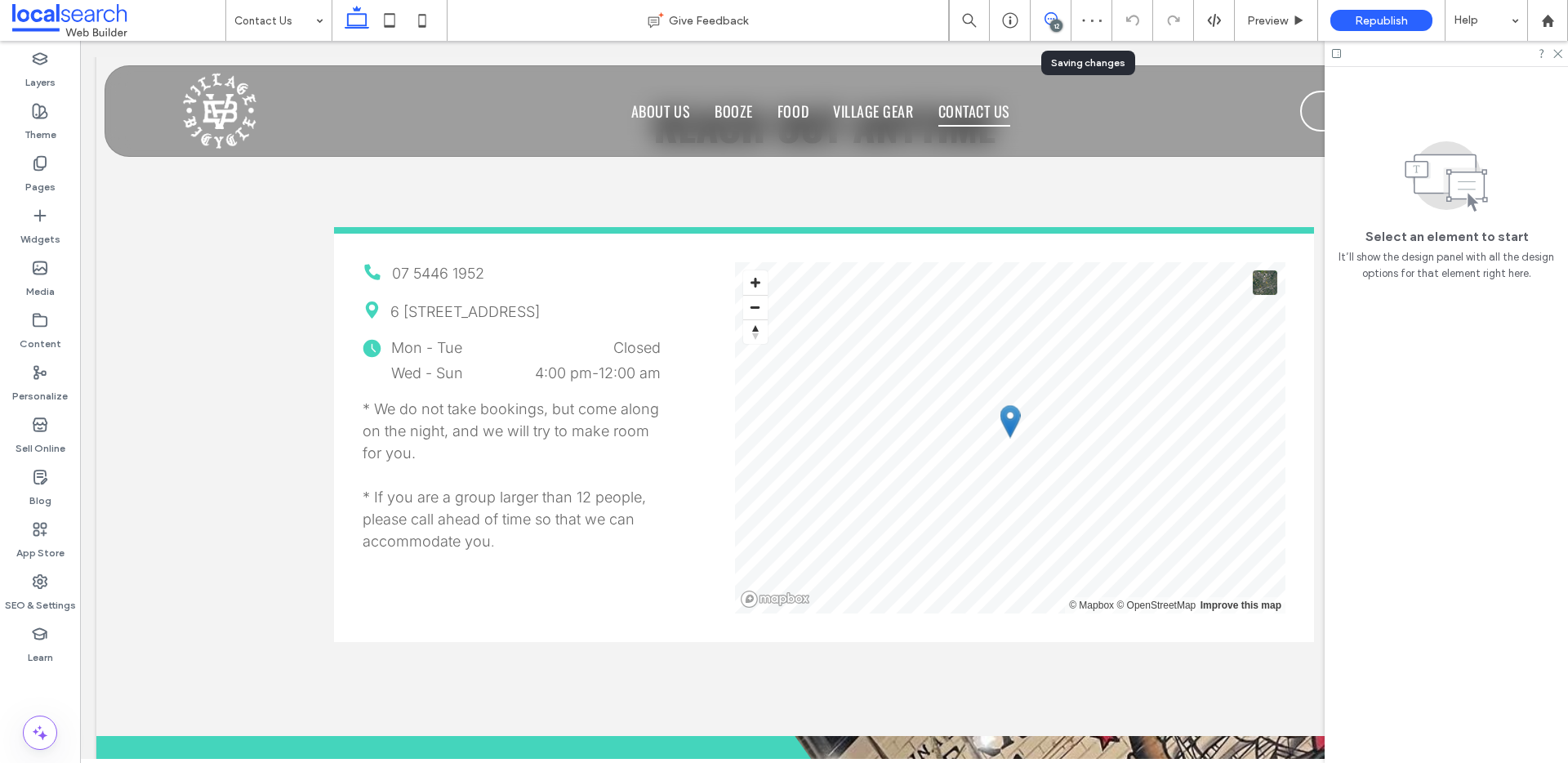
click at [1050, 21] on icon at bounding box center [1050, 19] width 13 height 13
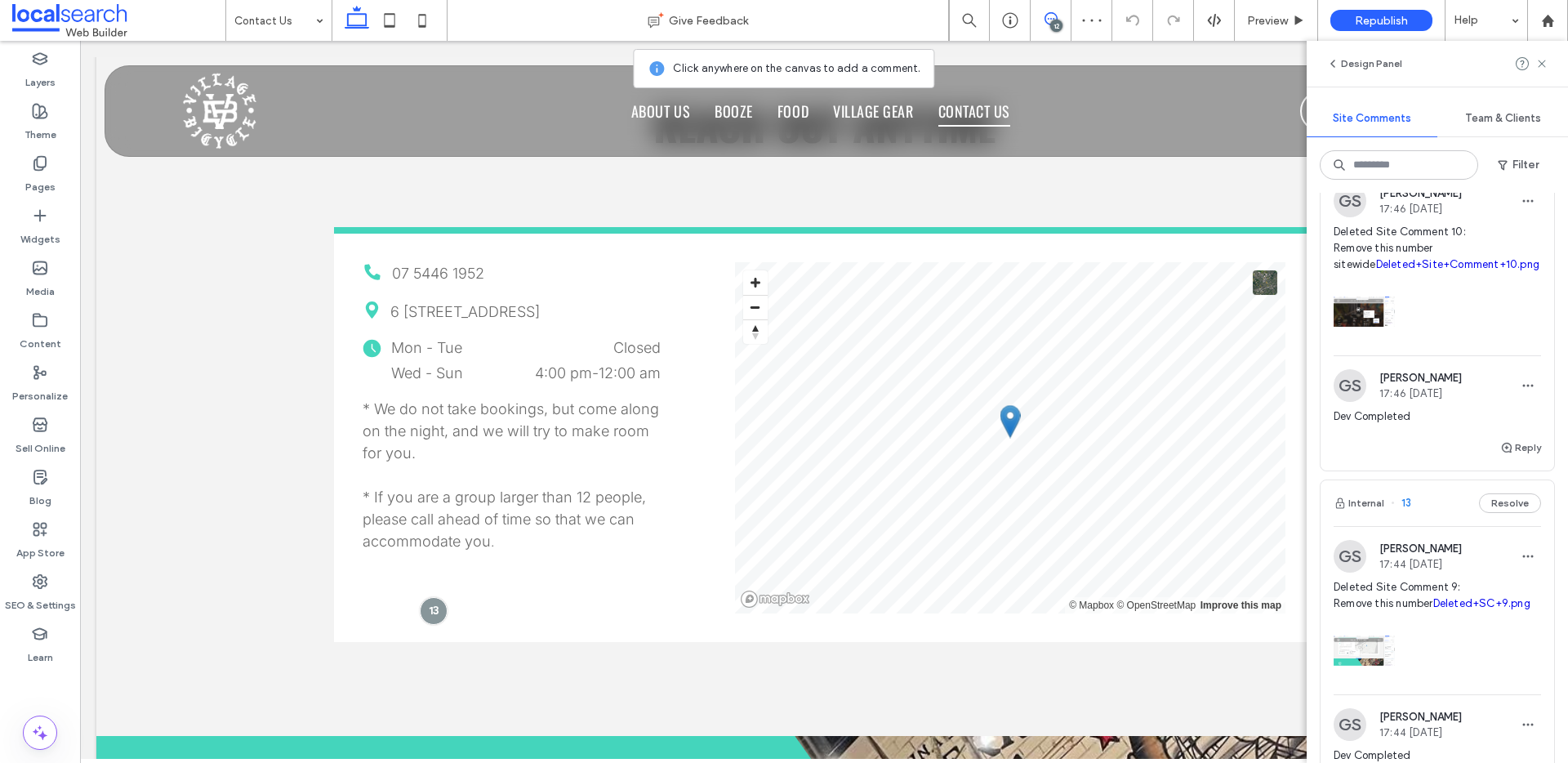
scroll to position [257, 0]
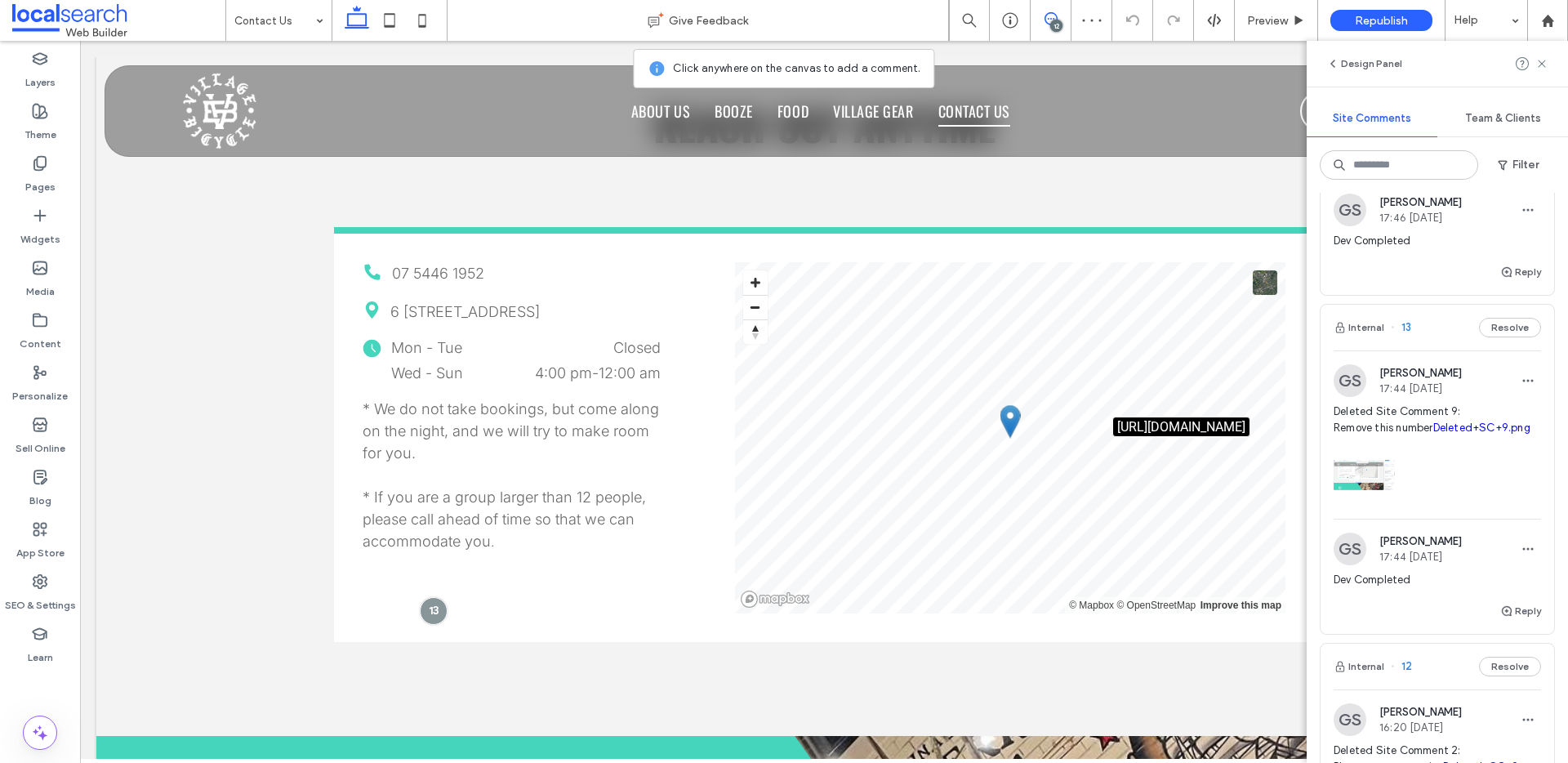
click at [1433, 434] on link "Deleted+SC+9.png" at bounding box center [1481, 427] width 97 height 13
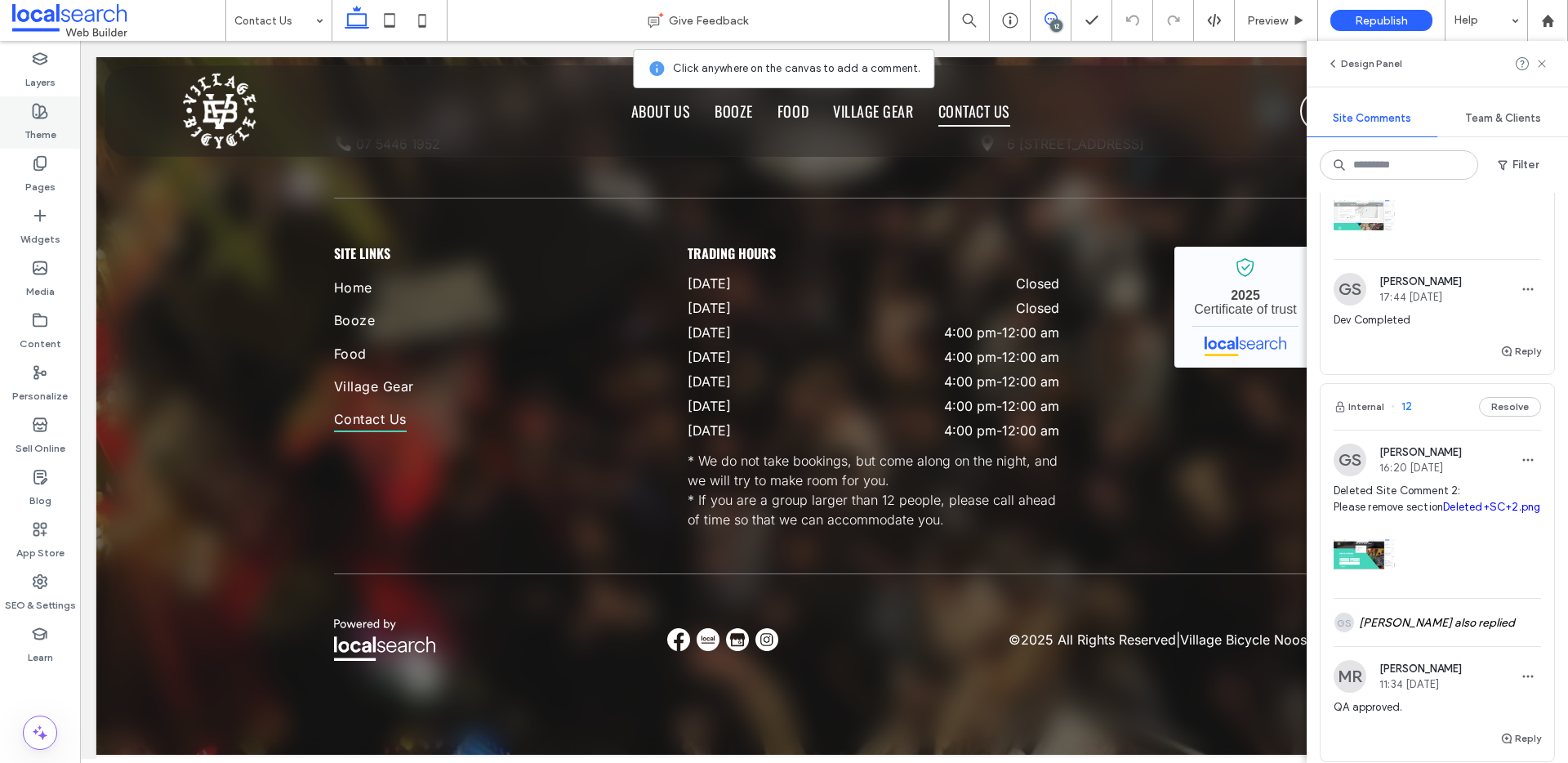
scroll to position [147, 0]
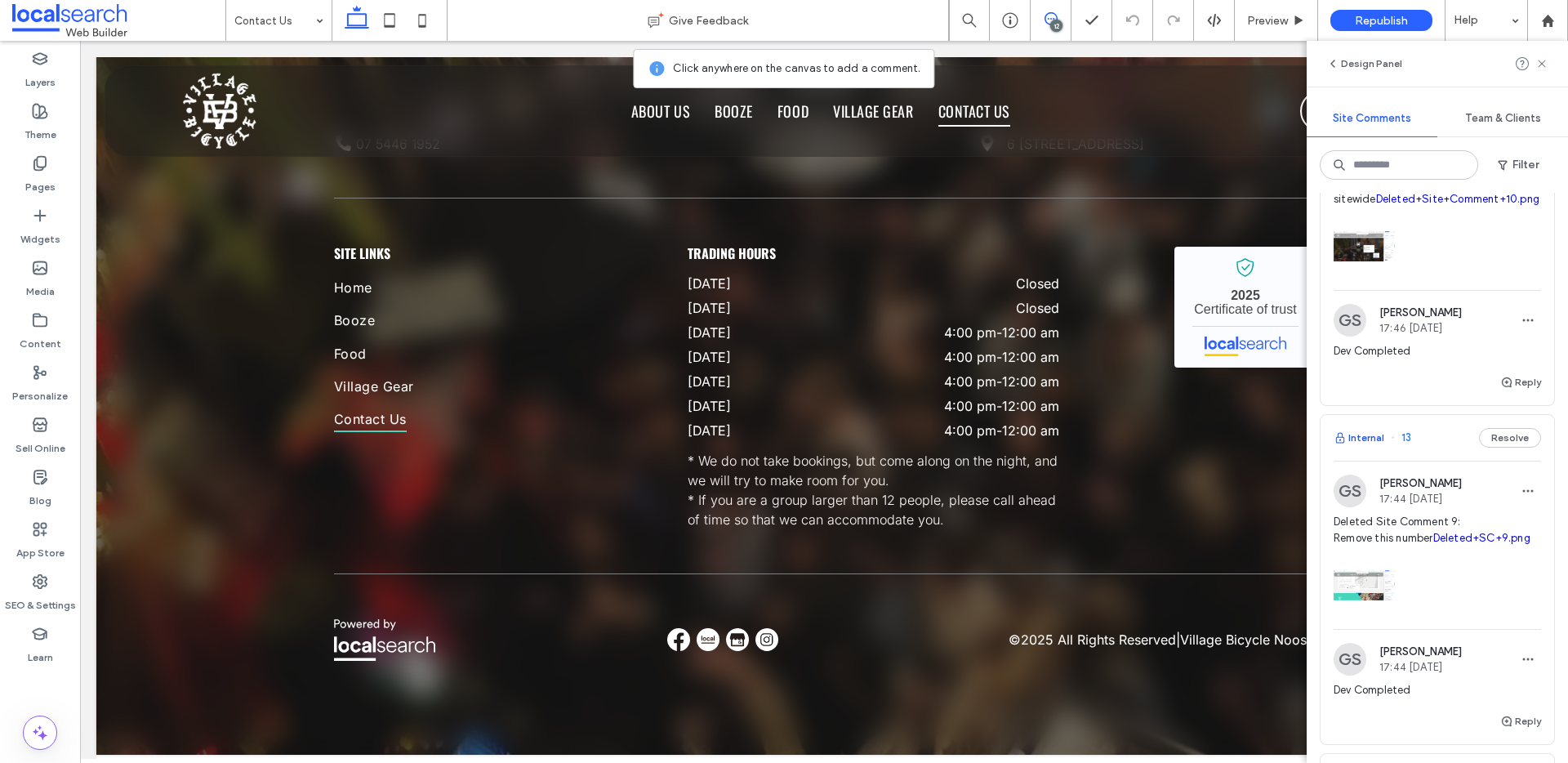
click at [1363, 435] on button "Internal" at bounding box center [1359, 438] width 51 height 20
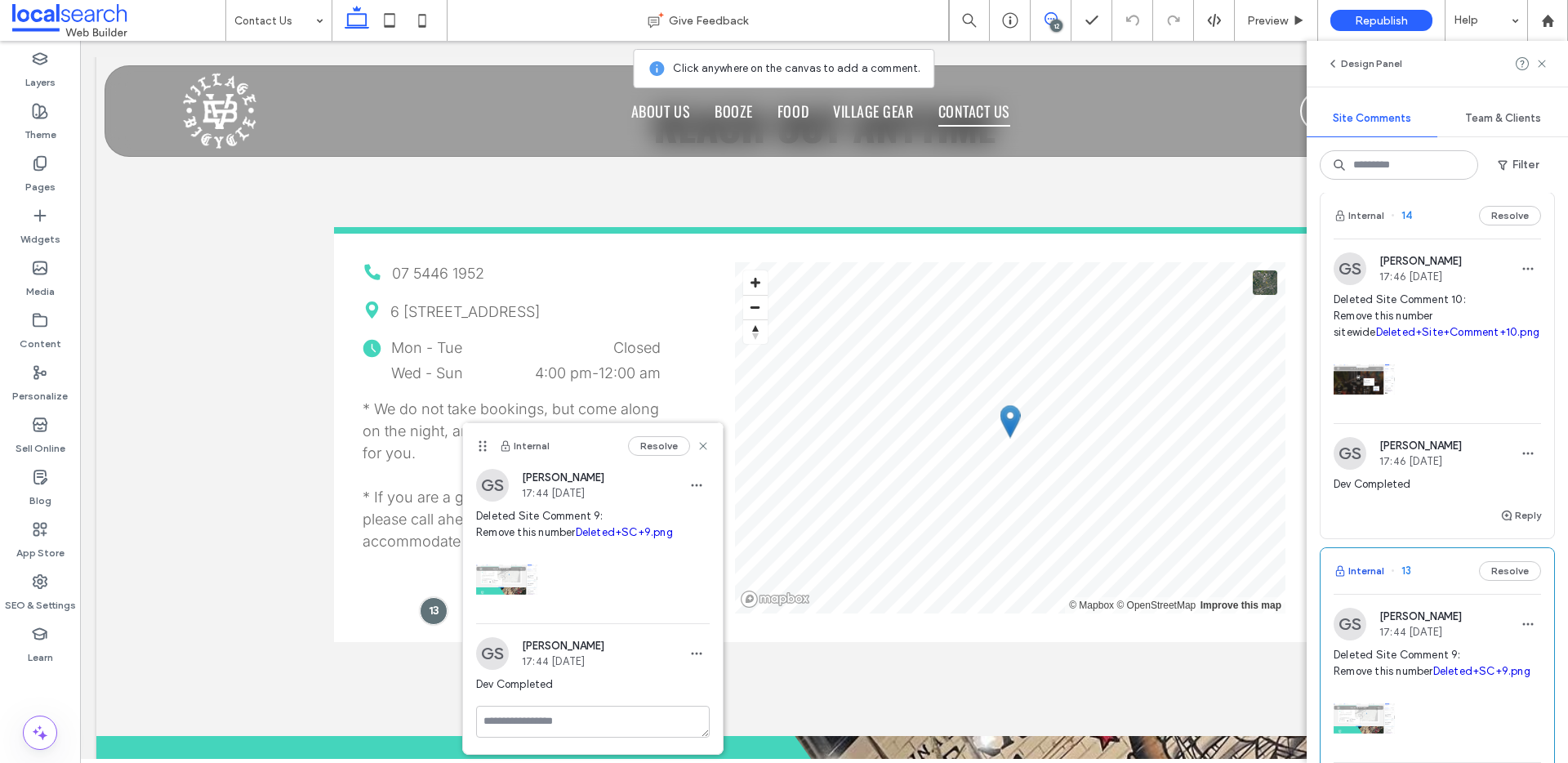
scroll to position [0, 0]
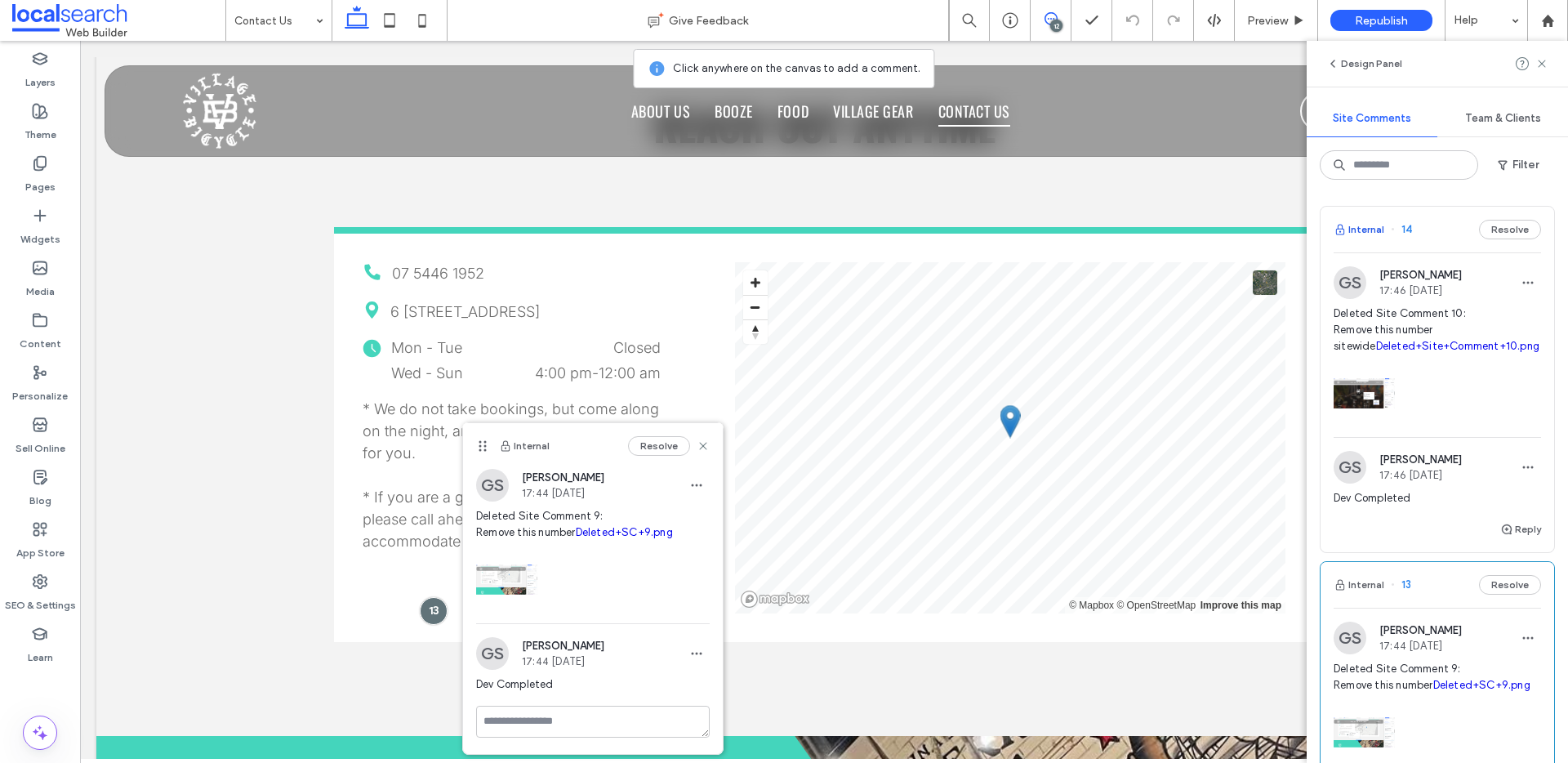
click at [1378, 229] on button "Internal" at bounding box center [1359, 230] width 51 height 20
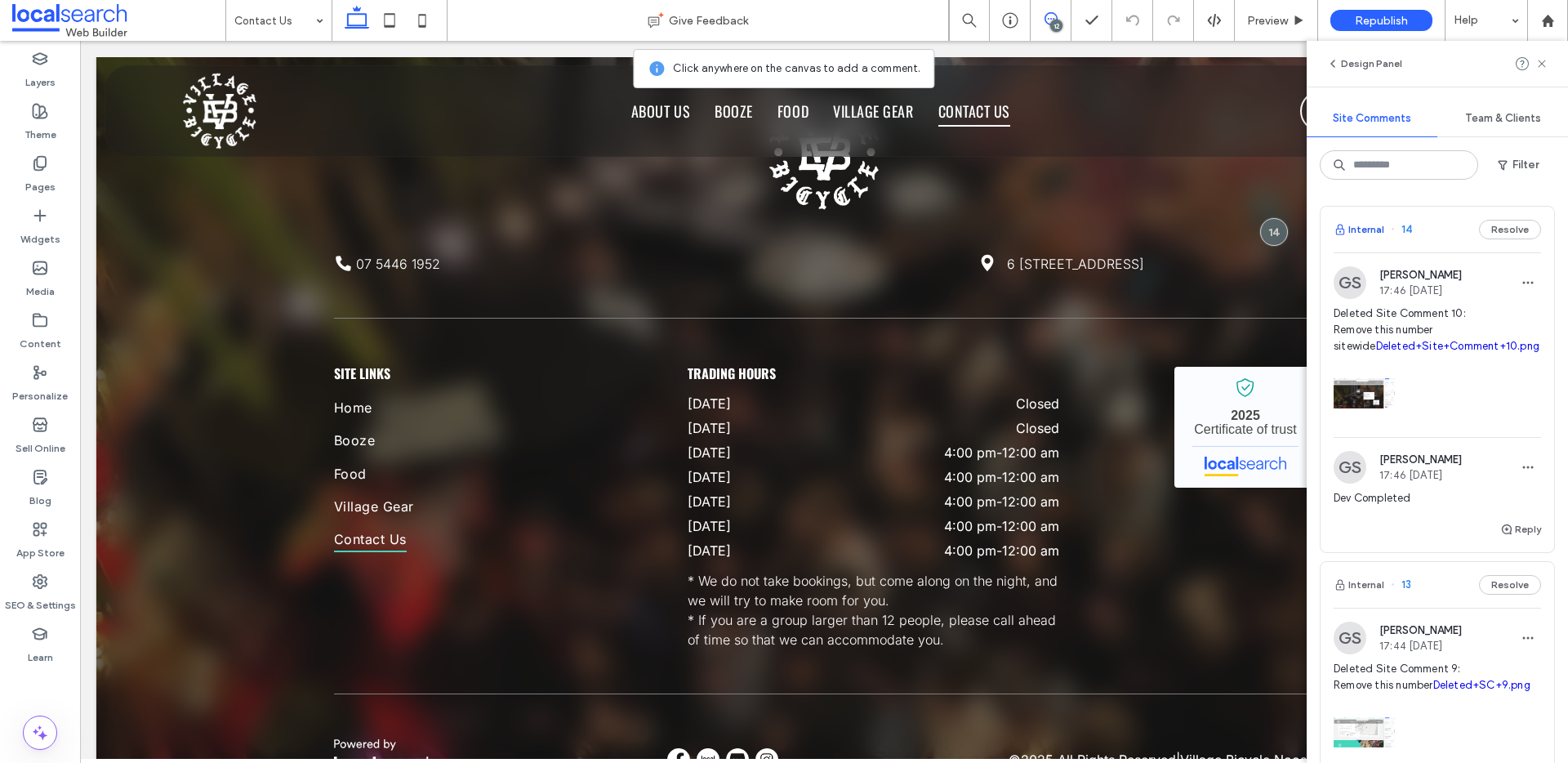
scroll to position [2374, 0]
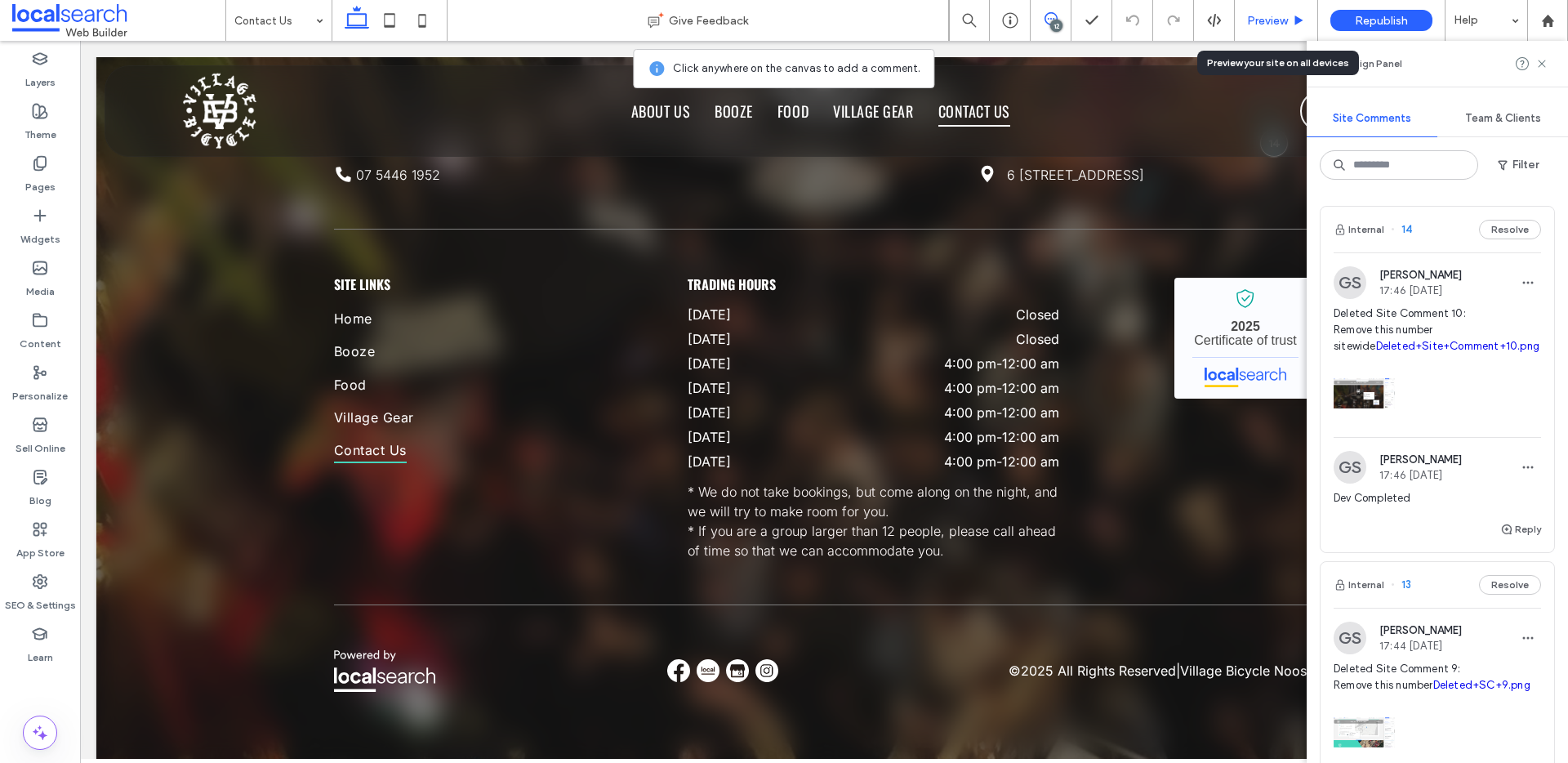
click at [1264, 22] on span "Preview" at bounding box center [1267, 21] width 41 height 14
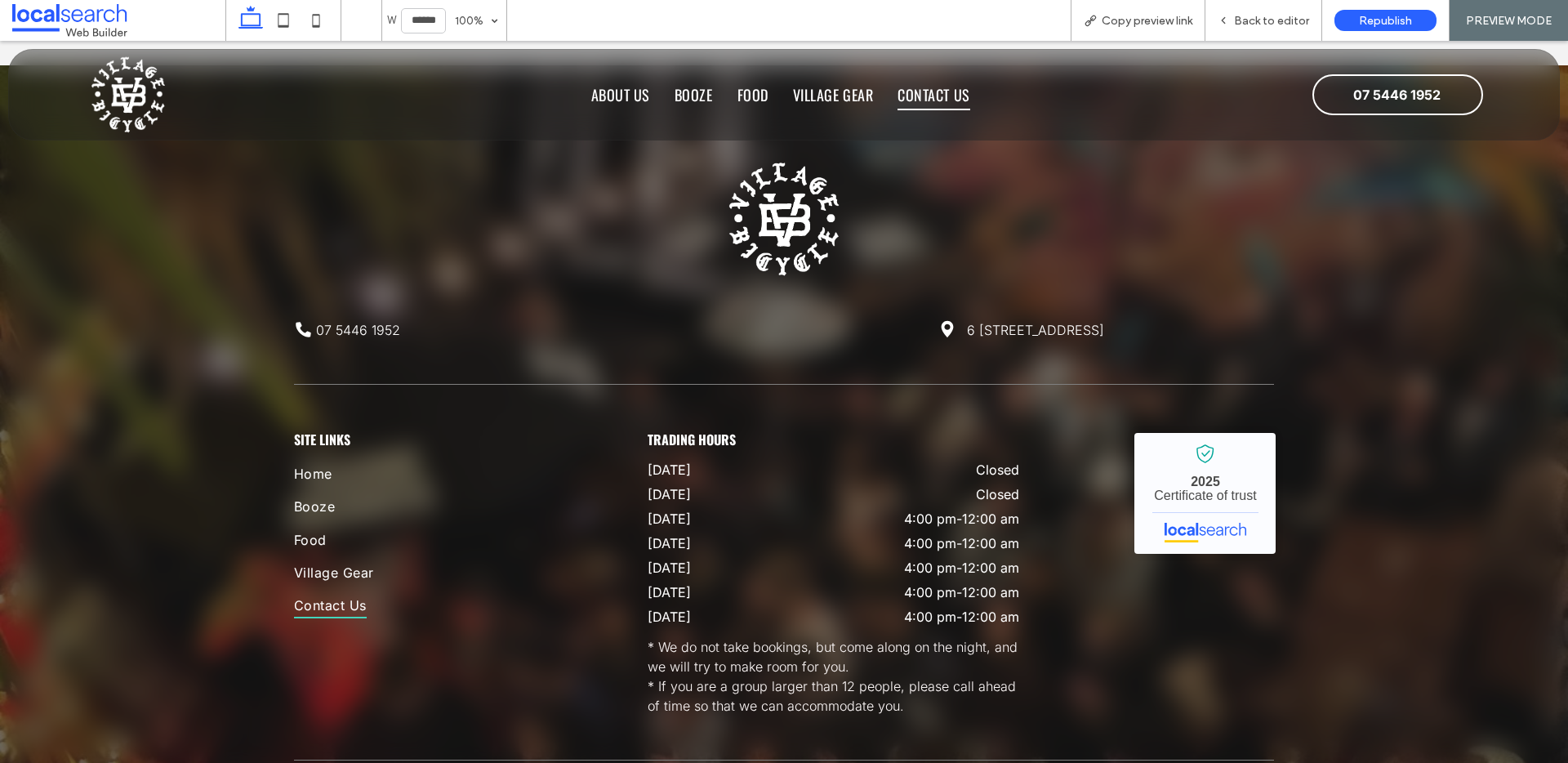
scroll to position [2256, 0]
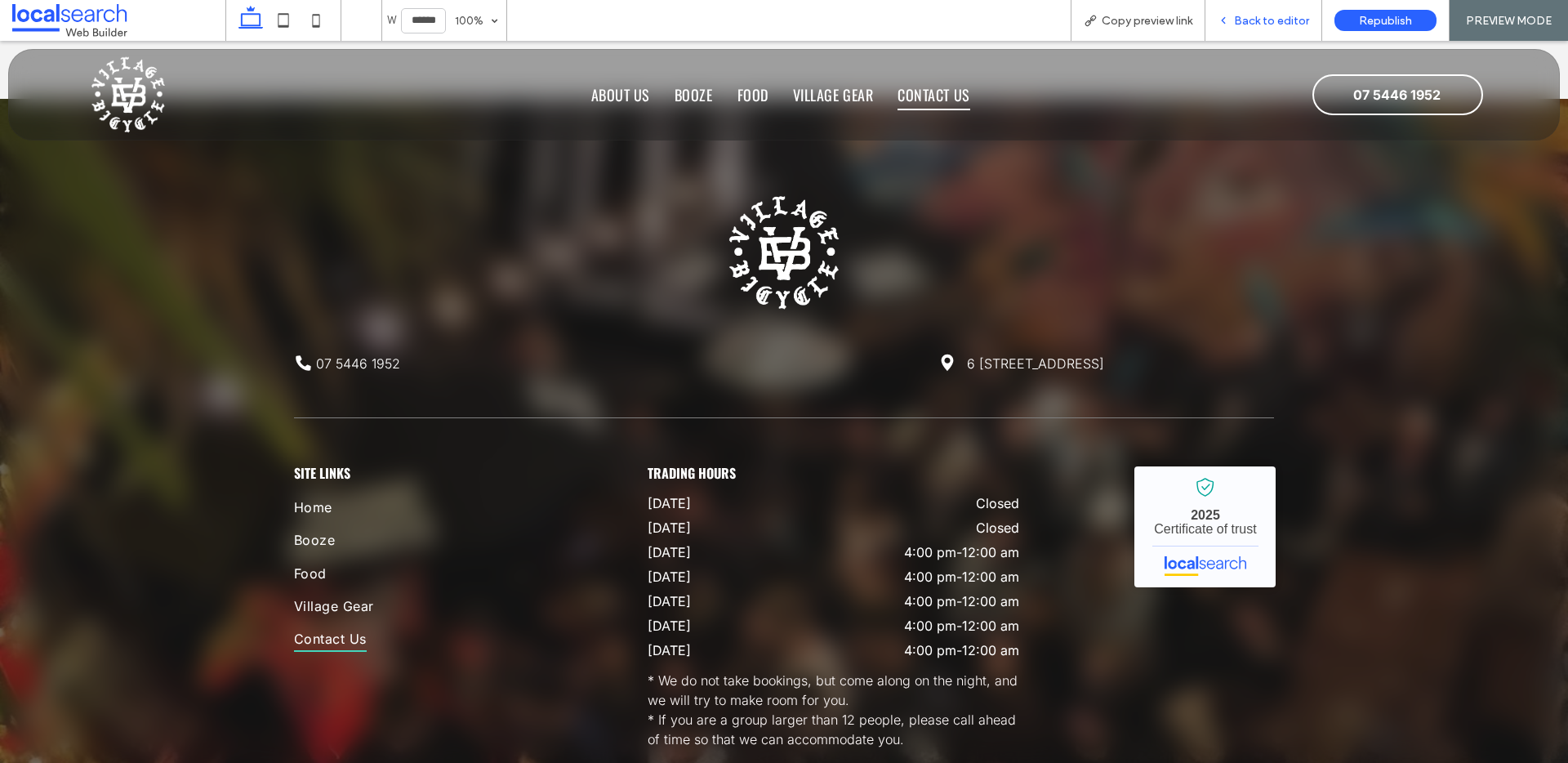
click at [1260, 14] on span "Back to editor" at bounding box center [1271, 21] width 75 height 14
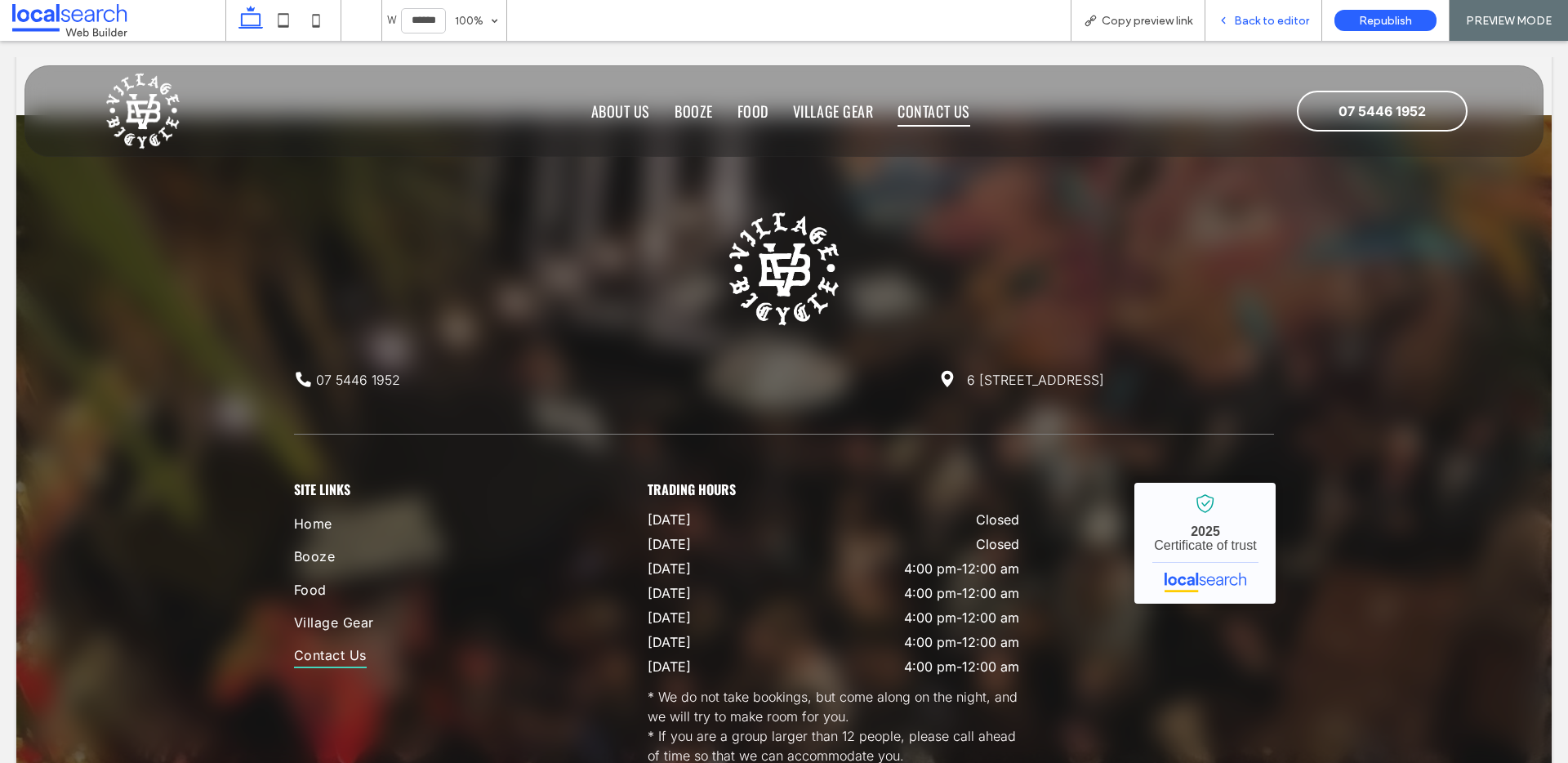
scroll to position [2272, 0]
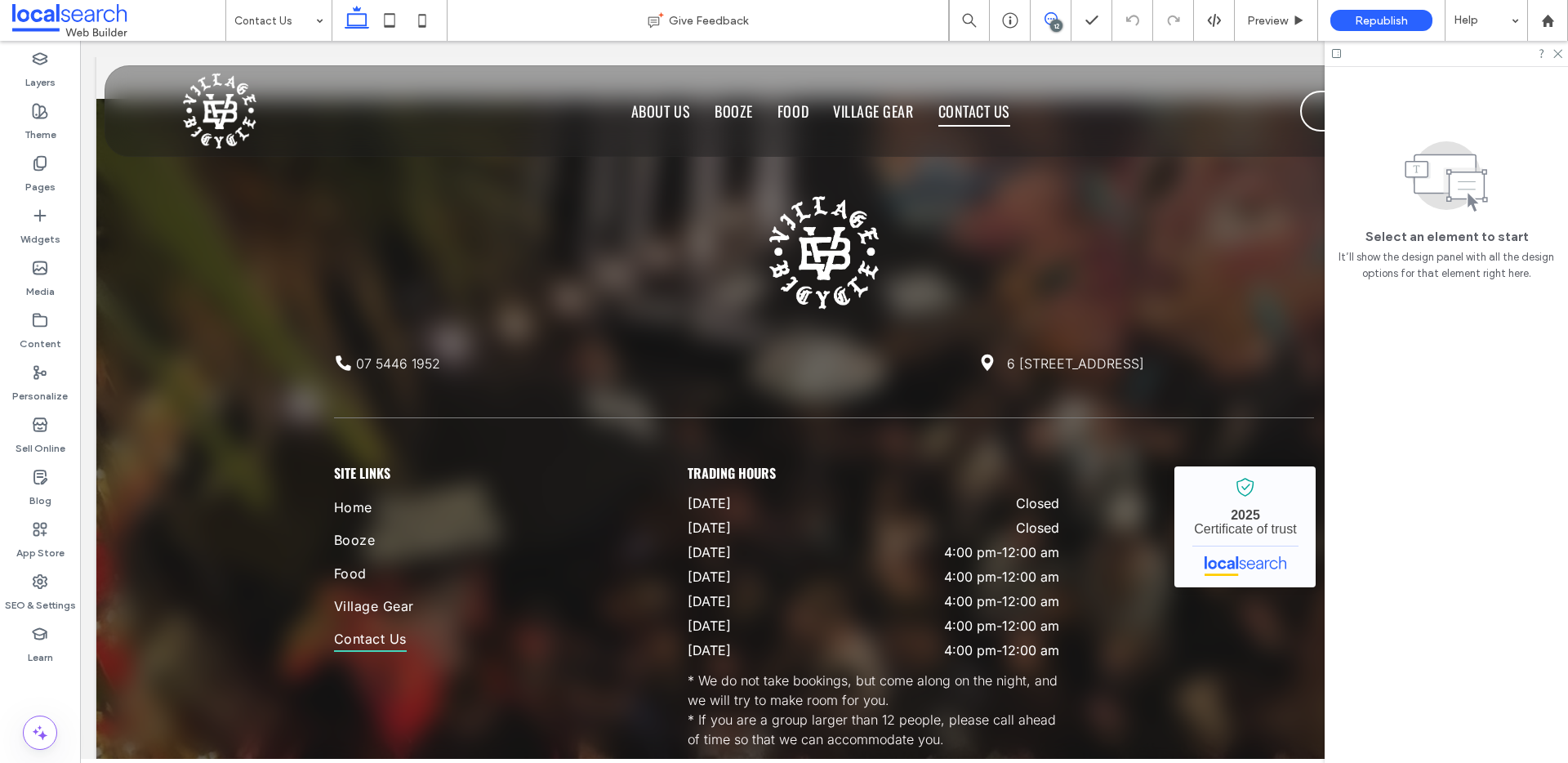
click at [1048, 14] on icon at bounding box center [1050, 19] width 13 height 13
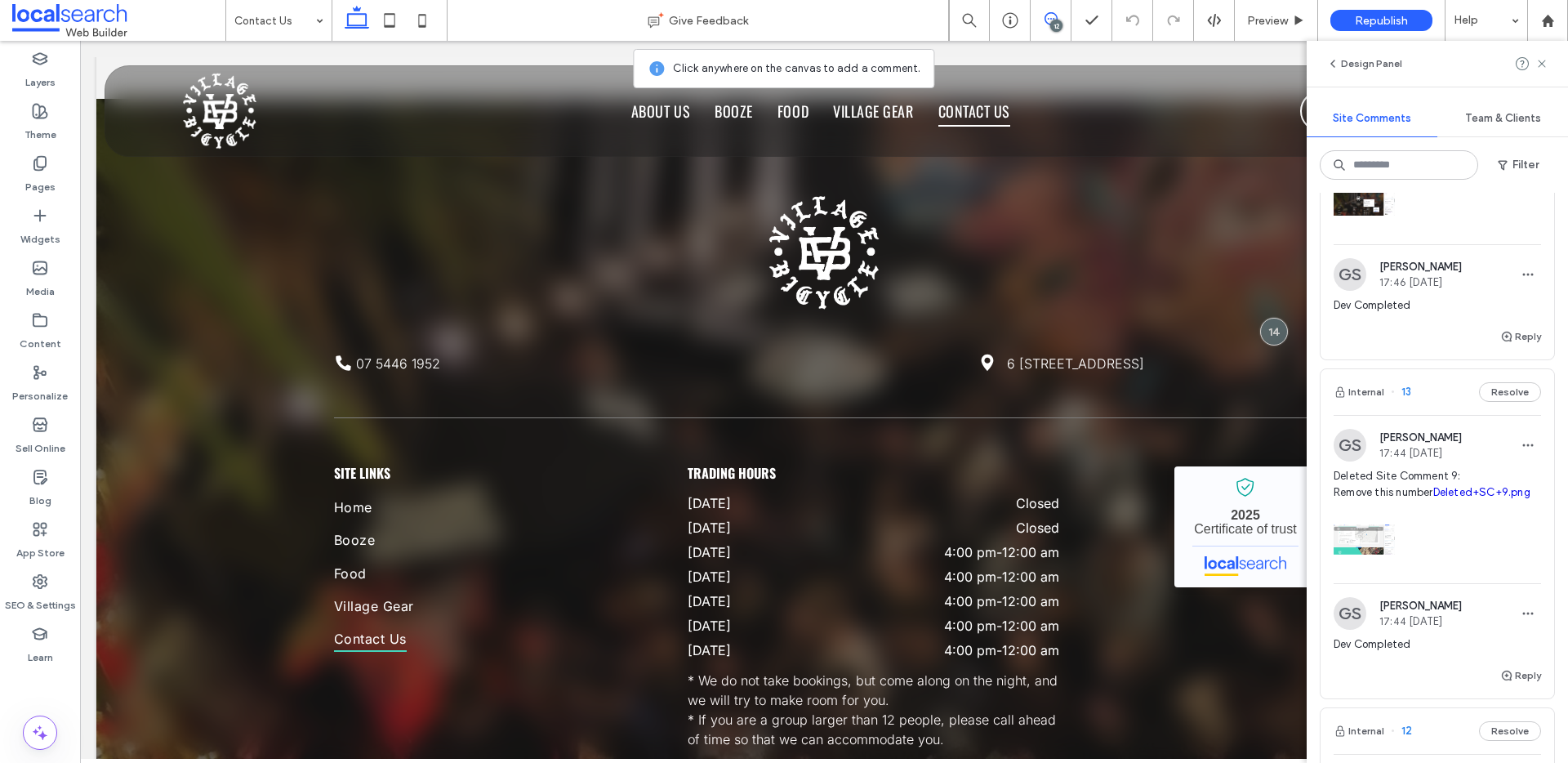
scroll to position [241, 0]
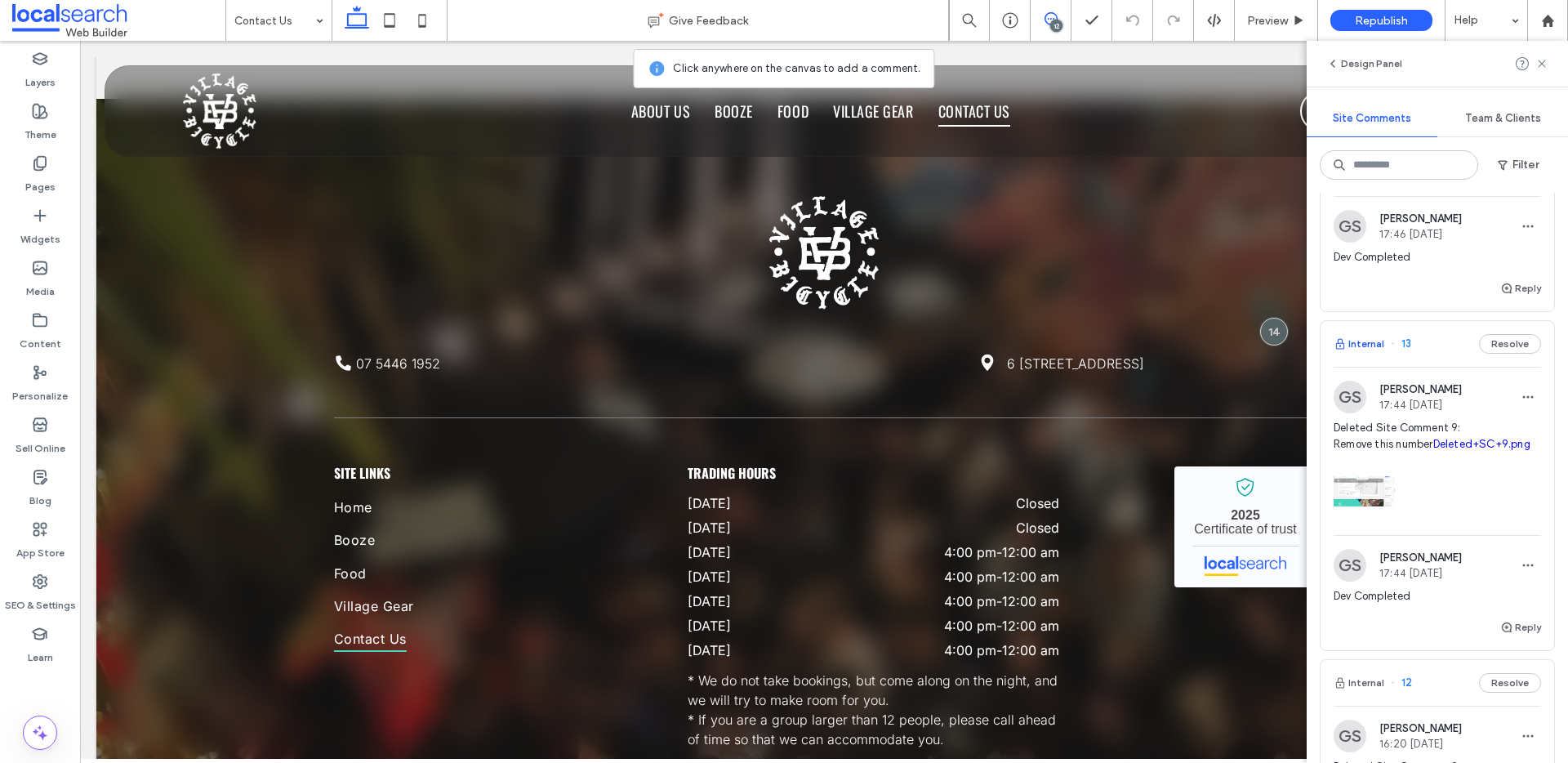
click at [1368, 344] on button "Internal" at bounding box center [1359, 344] width 51 height 20
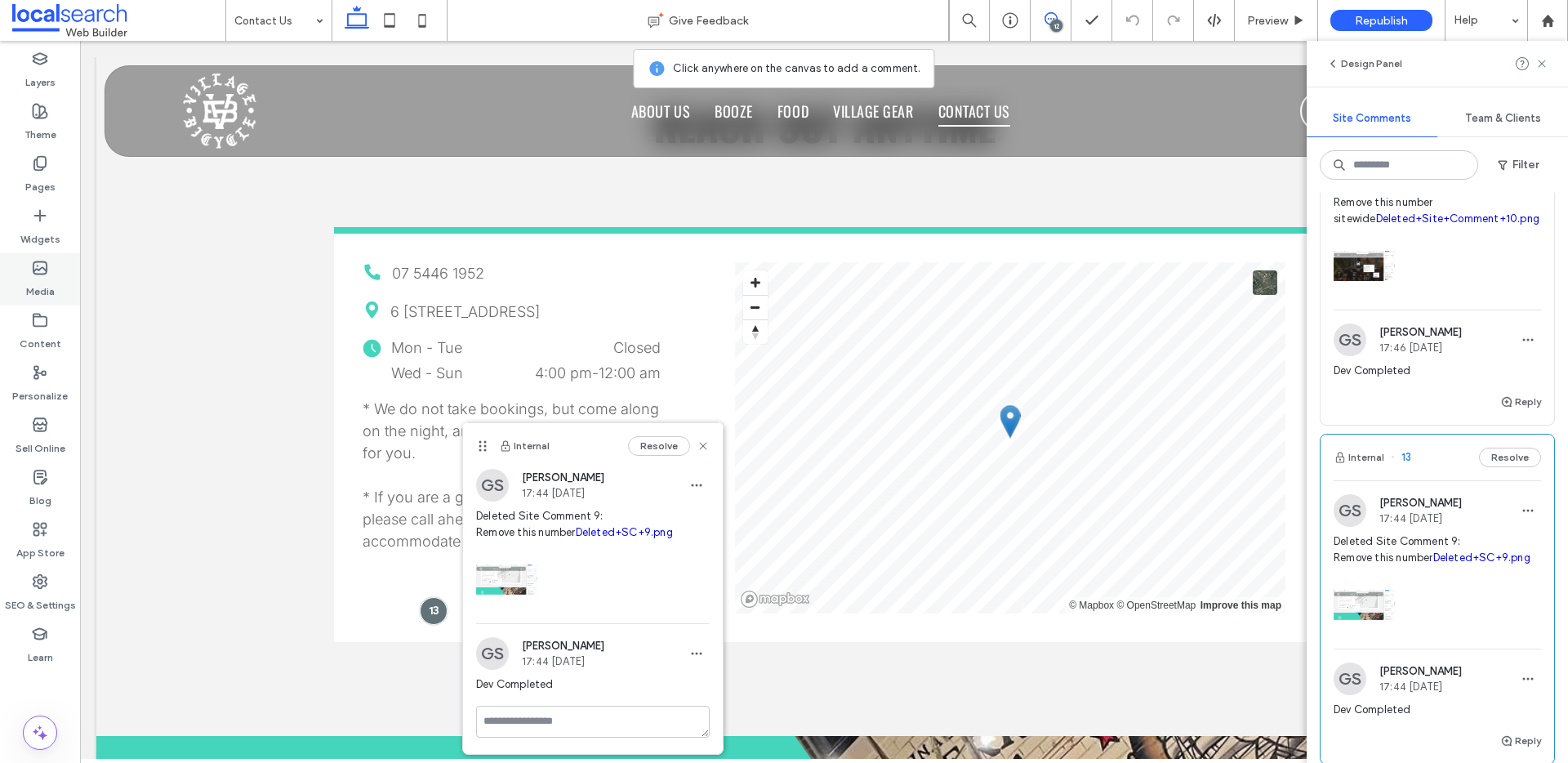
scroll to position [0, 0]
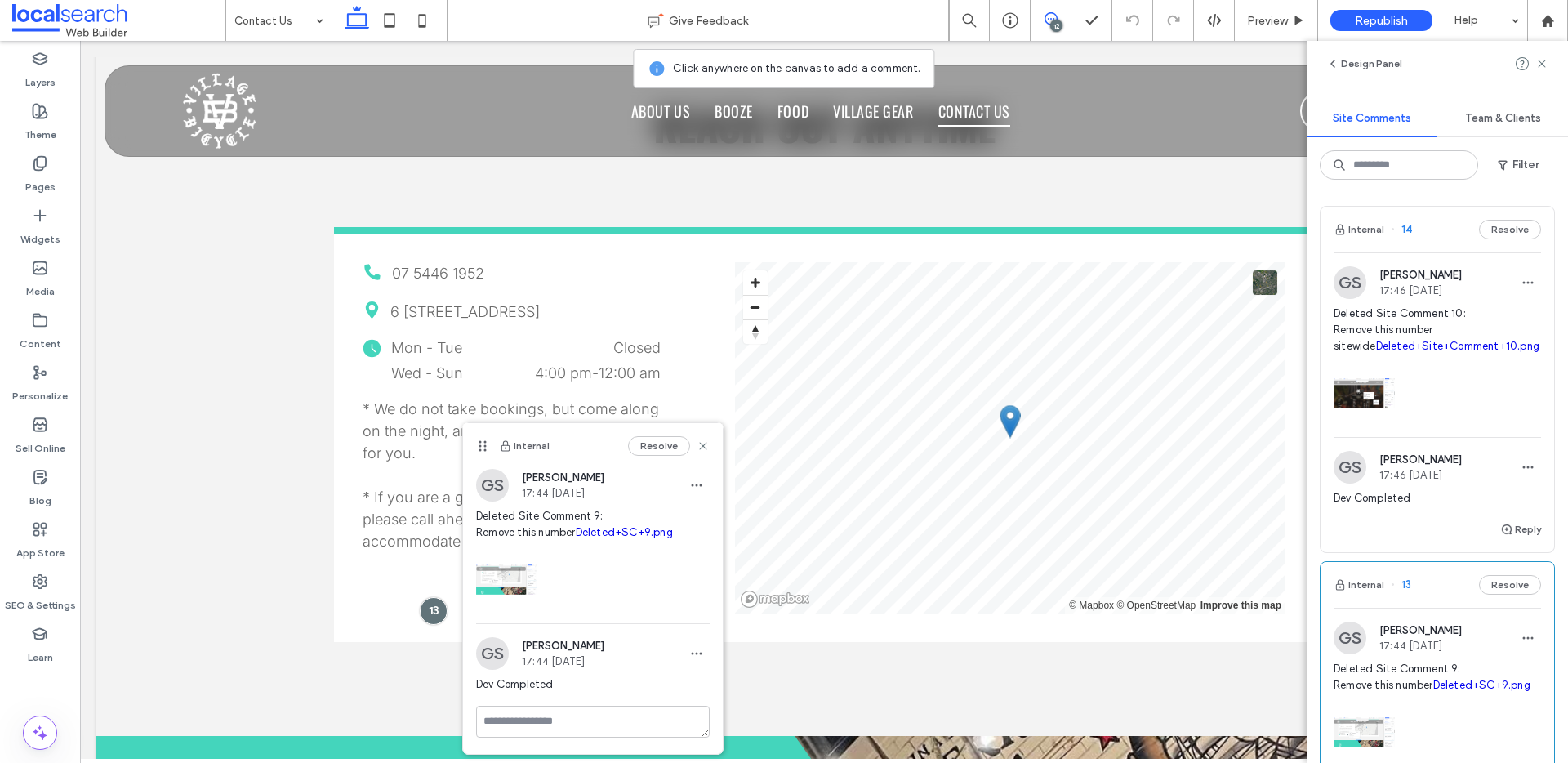
click at [1406, 345] on link "Deleted+Site+Comment+10.png" at bounding box center [1457, 346] width 163 height 13
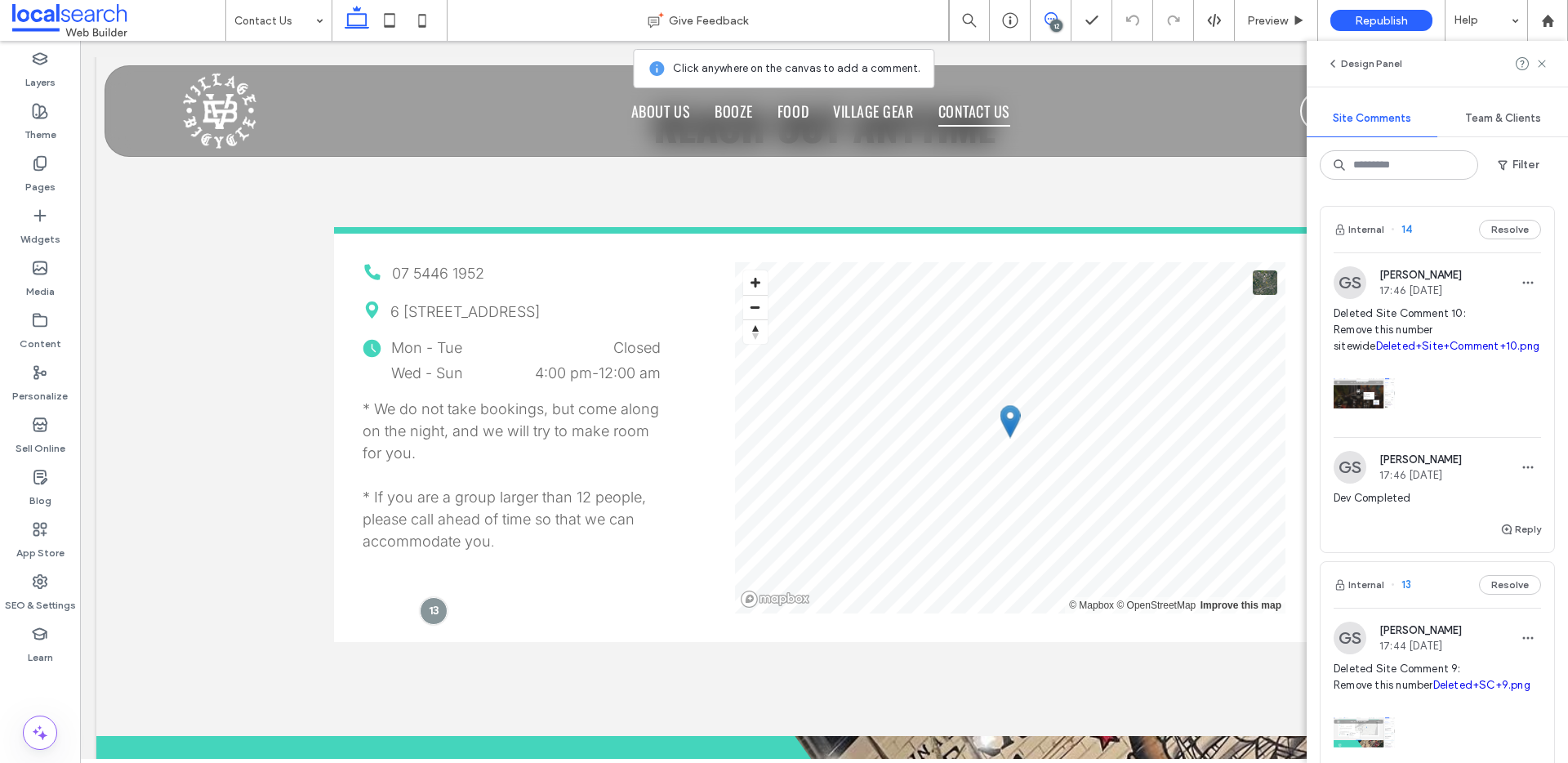
scroll to position [2374, 0]
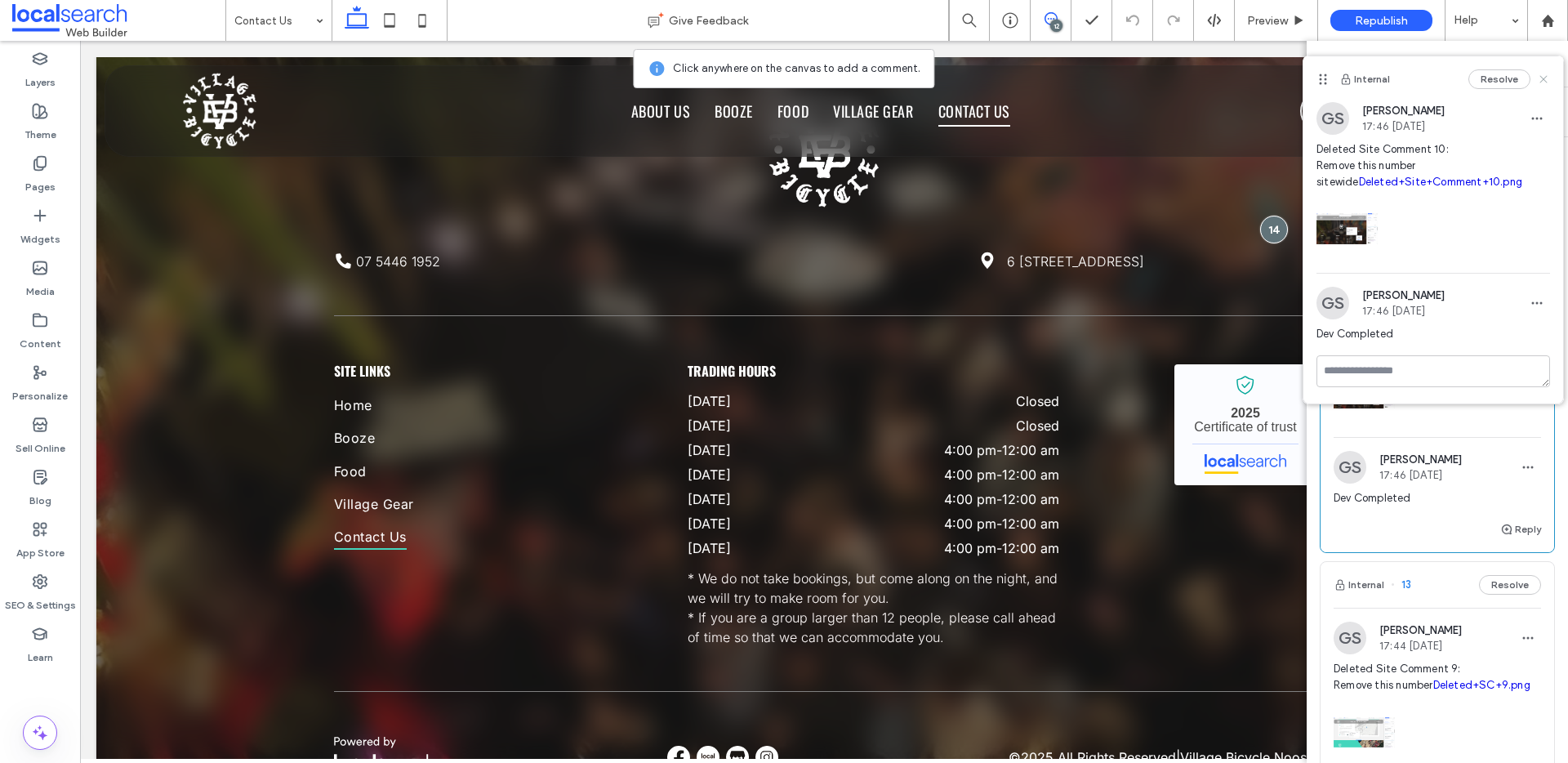
click at [1545, 82] on icon at bounding box center [1543, 78] width 13 height 13
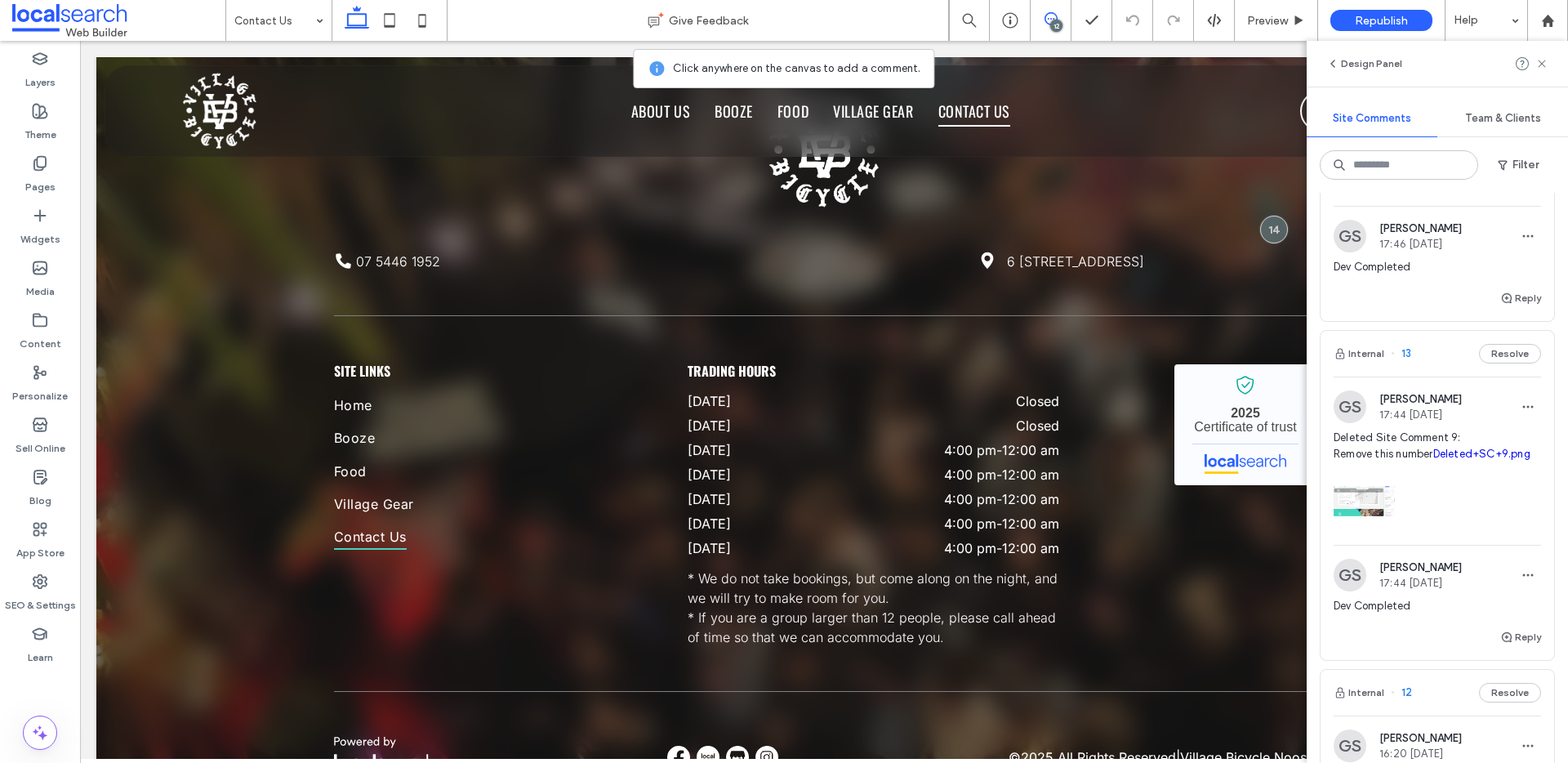
scroll to position [276, 0]
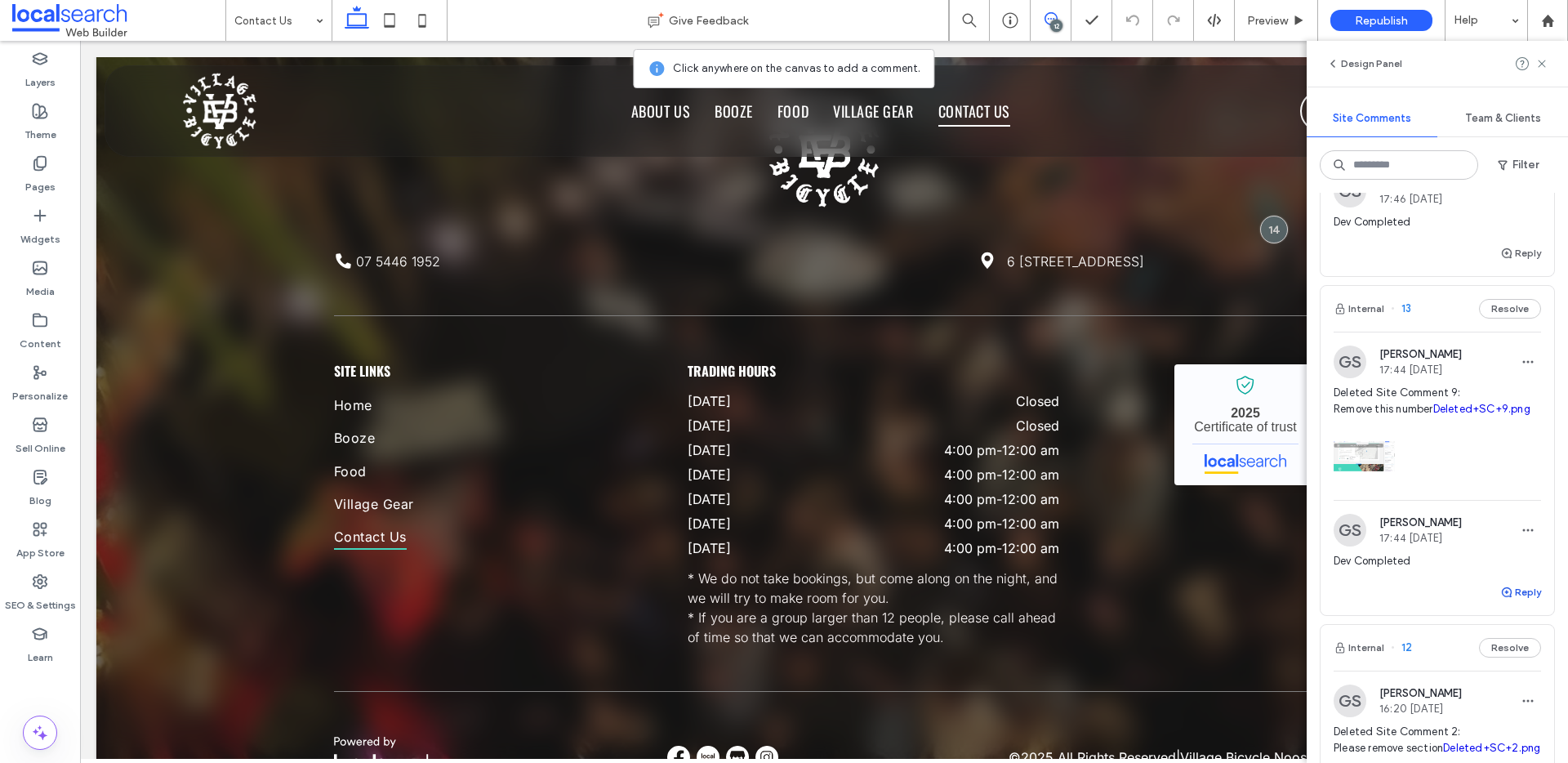
click at [1515, 602] on button "Reply" at bounding box center [1520, 592] width 41 height 20
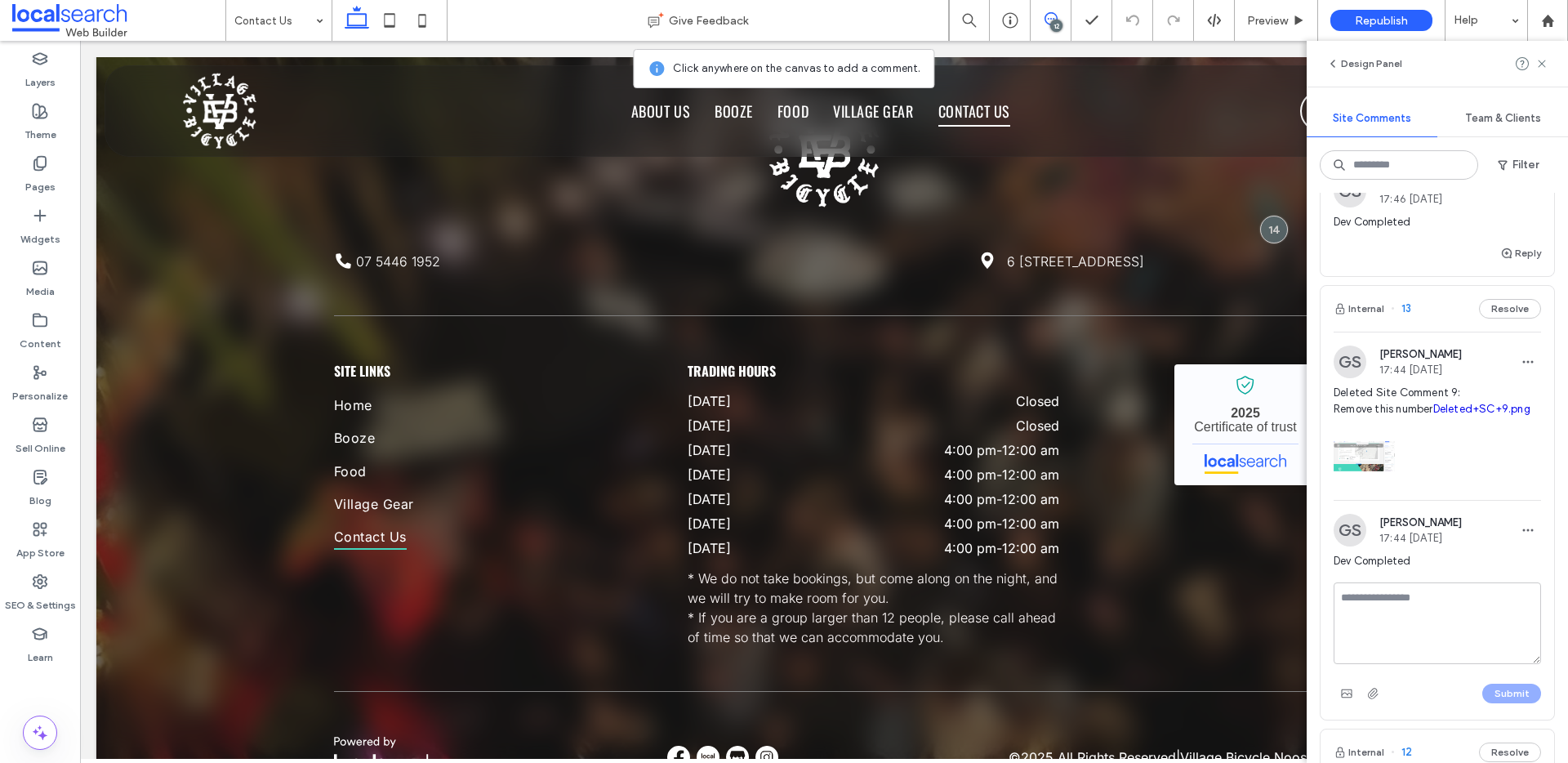
click at [1520, 618] on textarea at bounding box center [1437, 623] width 207 height 82
drag, startPoint x: 1498, startPoint y: 650, endPoint x: 1336, endPoint y: 617, distance: 165.3
click at [1336, 617] on textarea "**********" at bounding box center [1431, 623] width 195 height 82
type textarea "**********"
click at [1498, 703] on button "Submit" at bounding box center [1511, 693] width 59 height 20
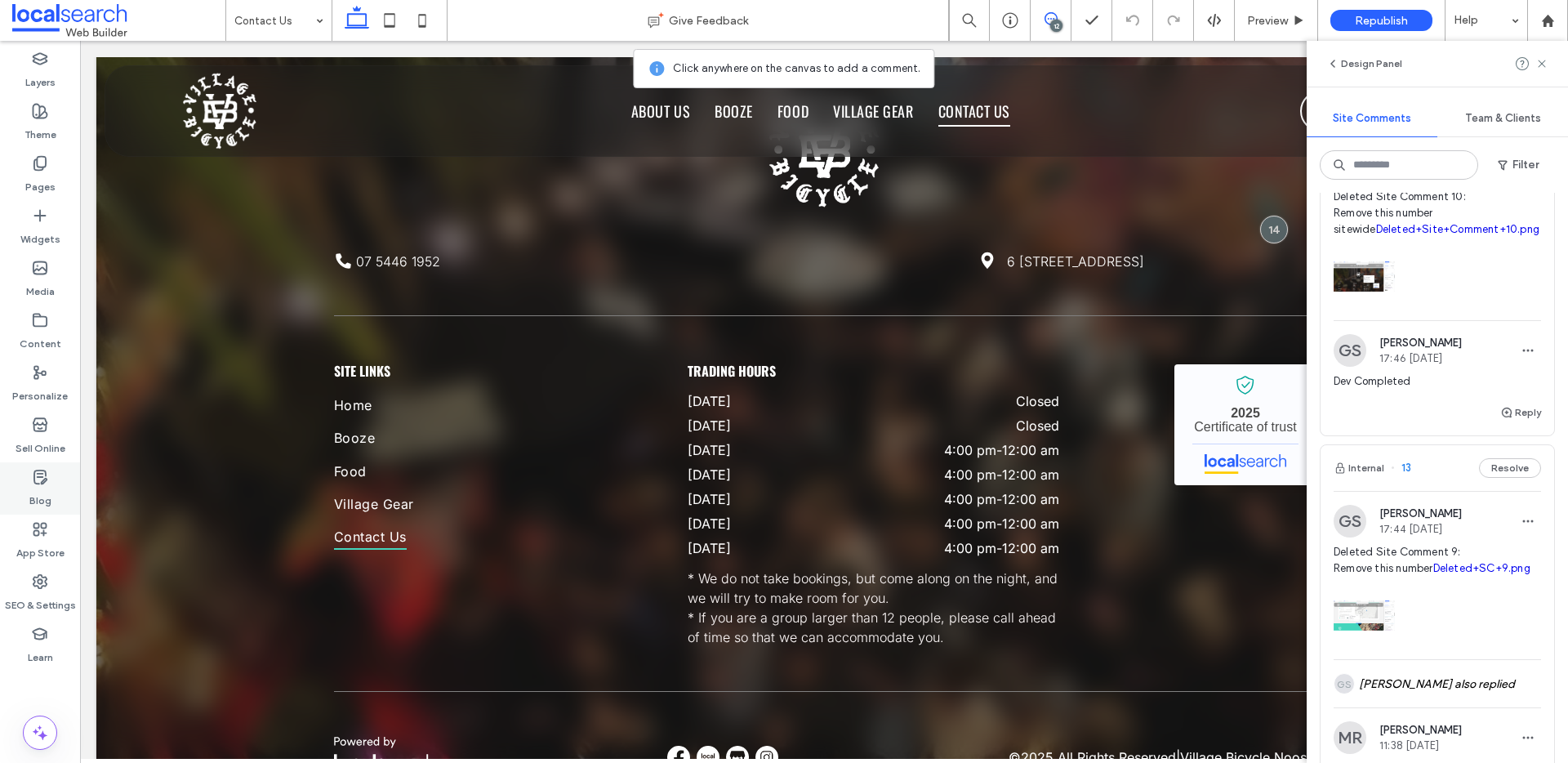
scroll to position [0, 0]
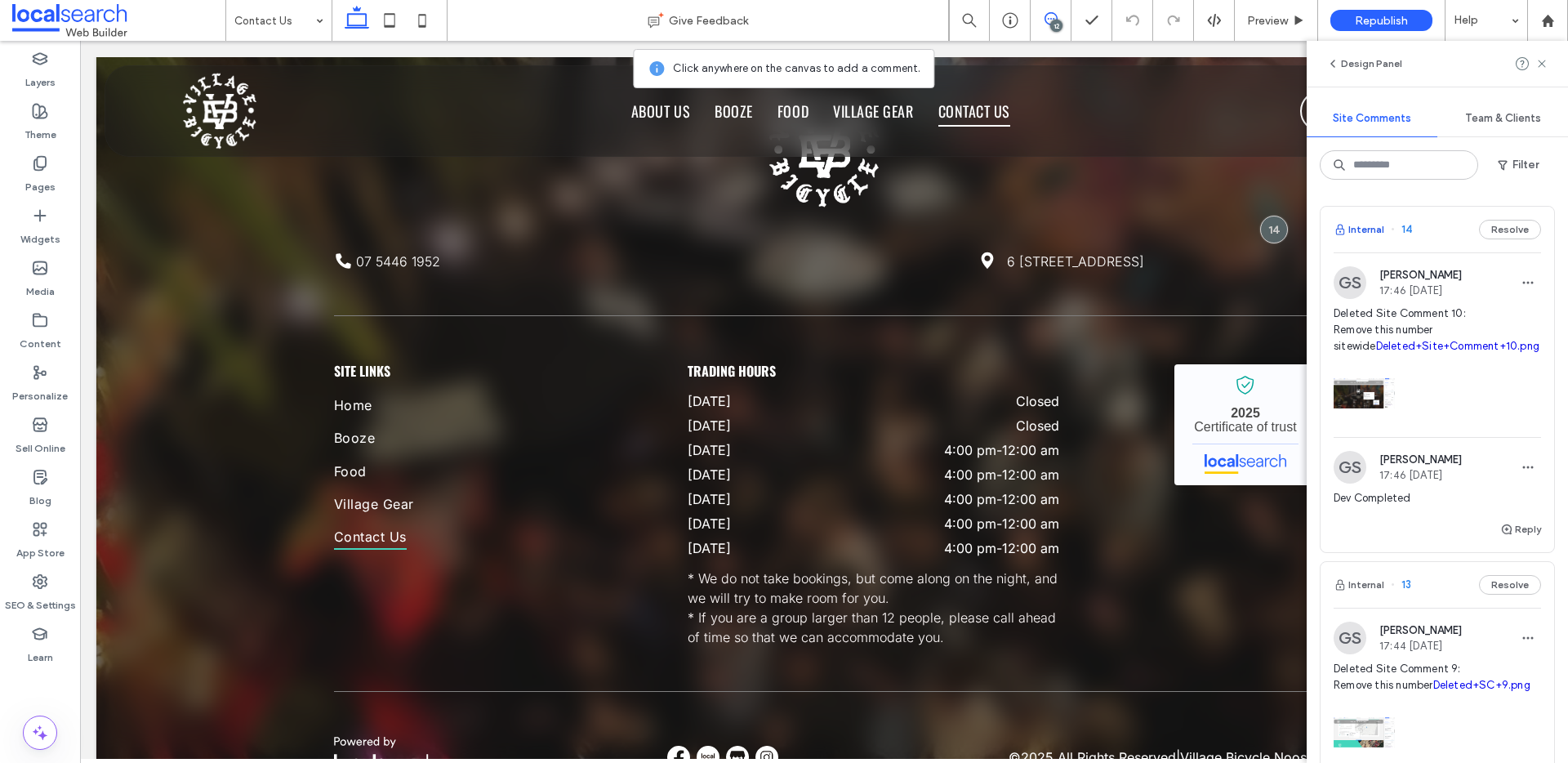
click at [1369, 228] on button "Internal" at bounding box center [1359, 230] width 51 height 20
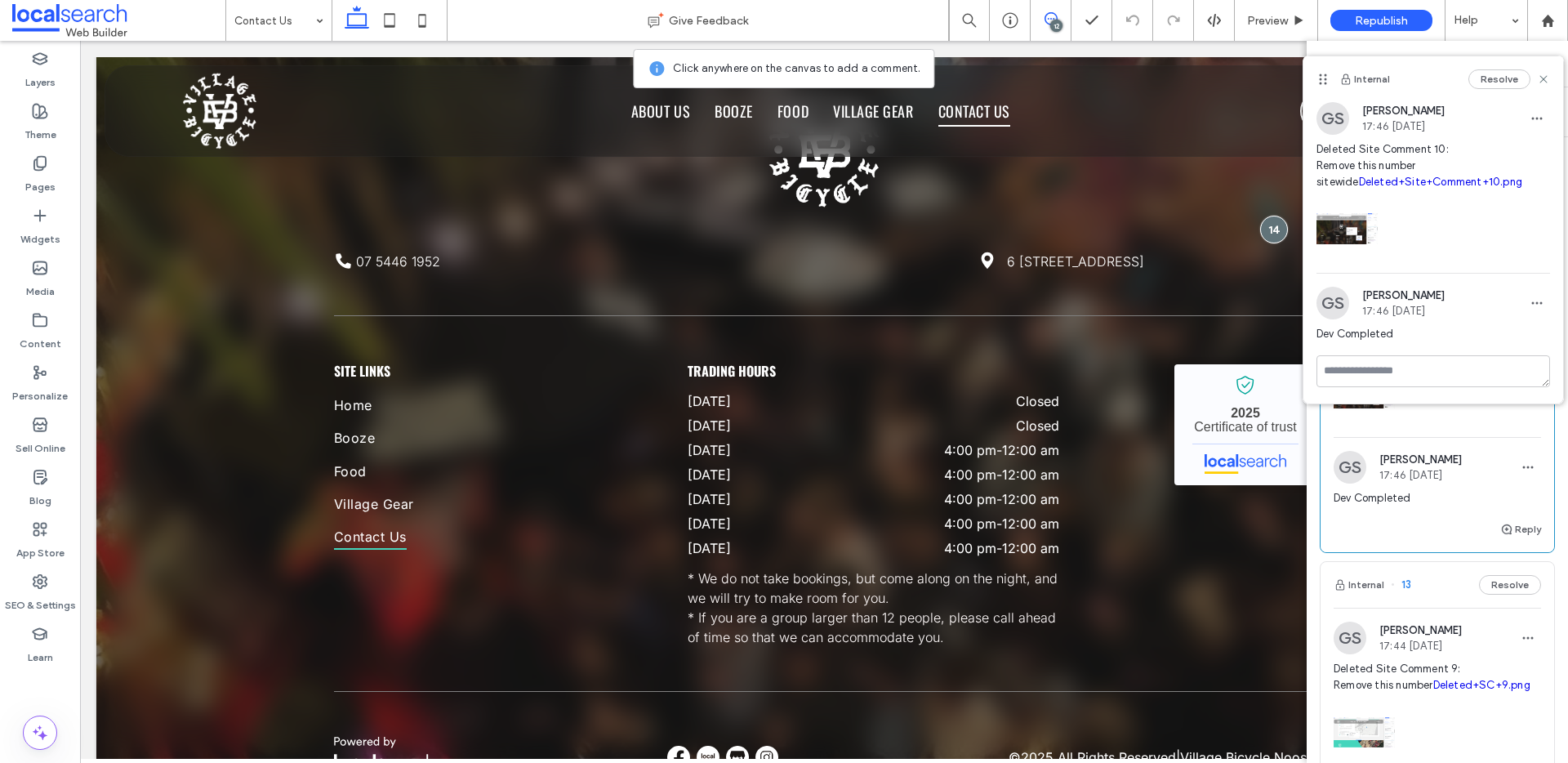
click at [1375, 181] on link "Deleted+Site+Comment+10.png" at bounding box center [1440, 182] width 163 height 13
click at [1387, 364] on textarea at bounding box center [1432, 371] width 233 height 32
paste textarea "**********"
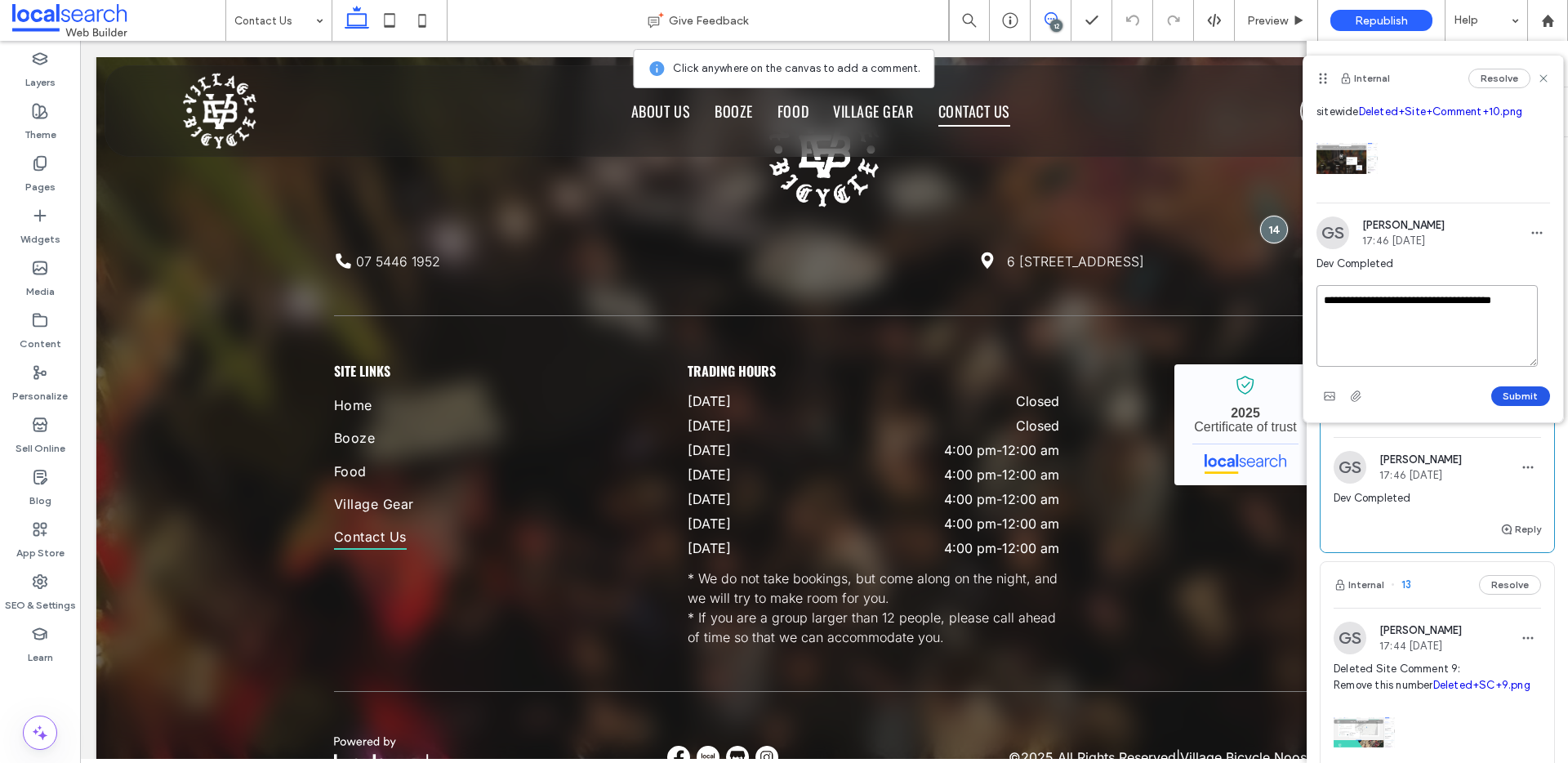
type textarea "**********"
click at [1503, 402] on button "Submit" at bounding box center [1520, 396] width 59 height 20
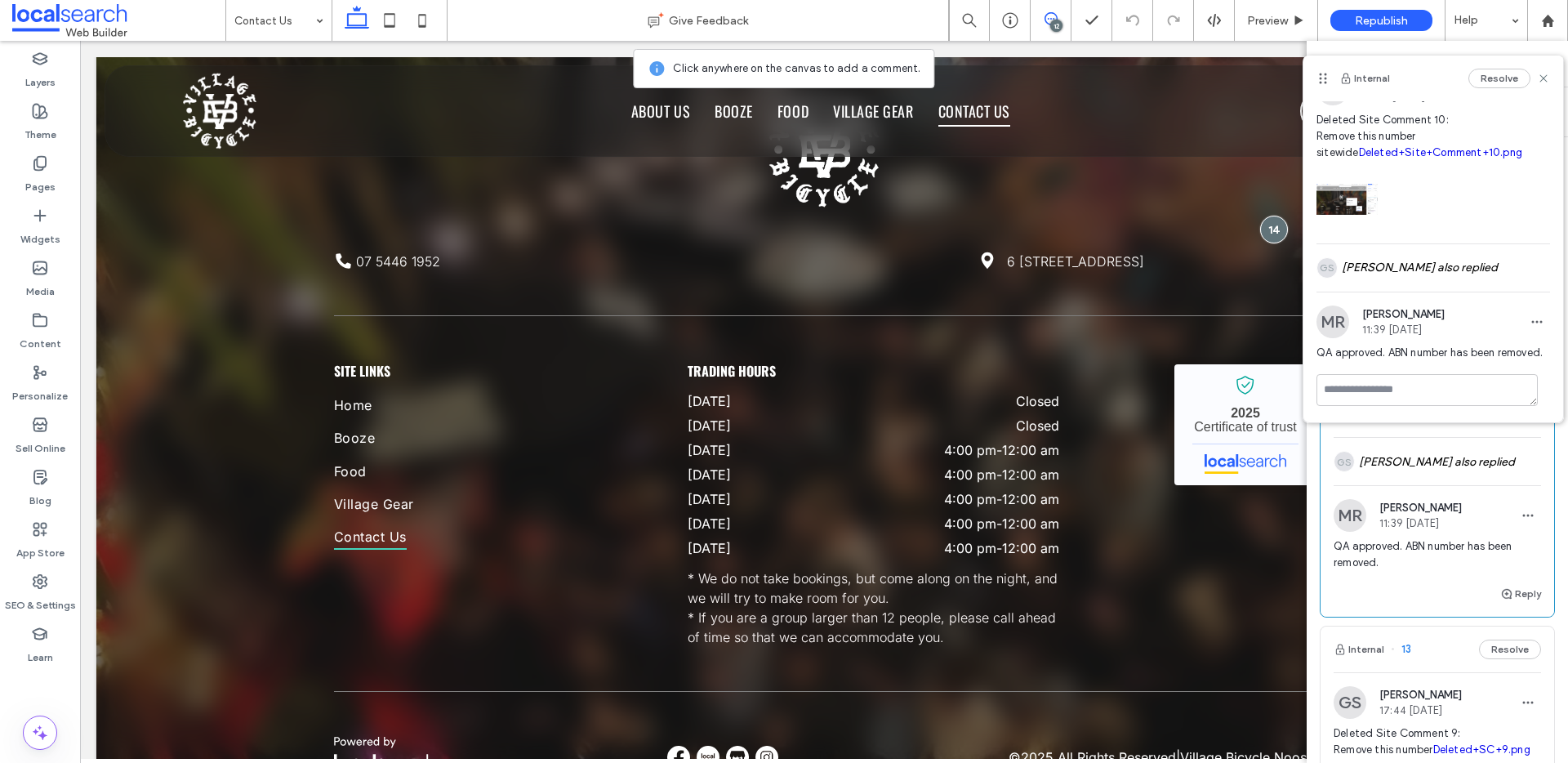
scroll to position [46, 0]
click at [1537, 81] on icon at bounding box center [1543, 78] width 13 height 13
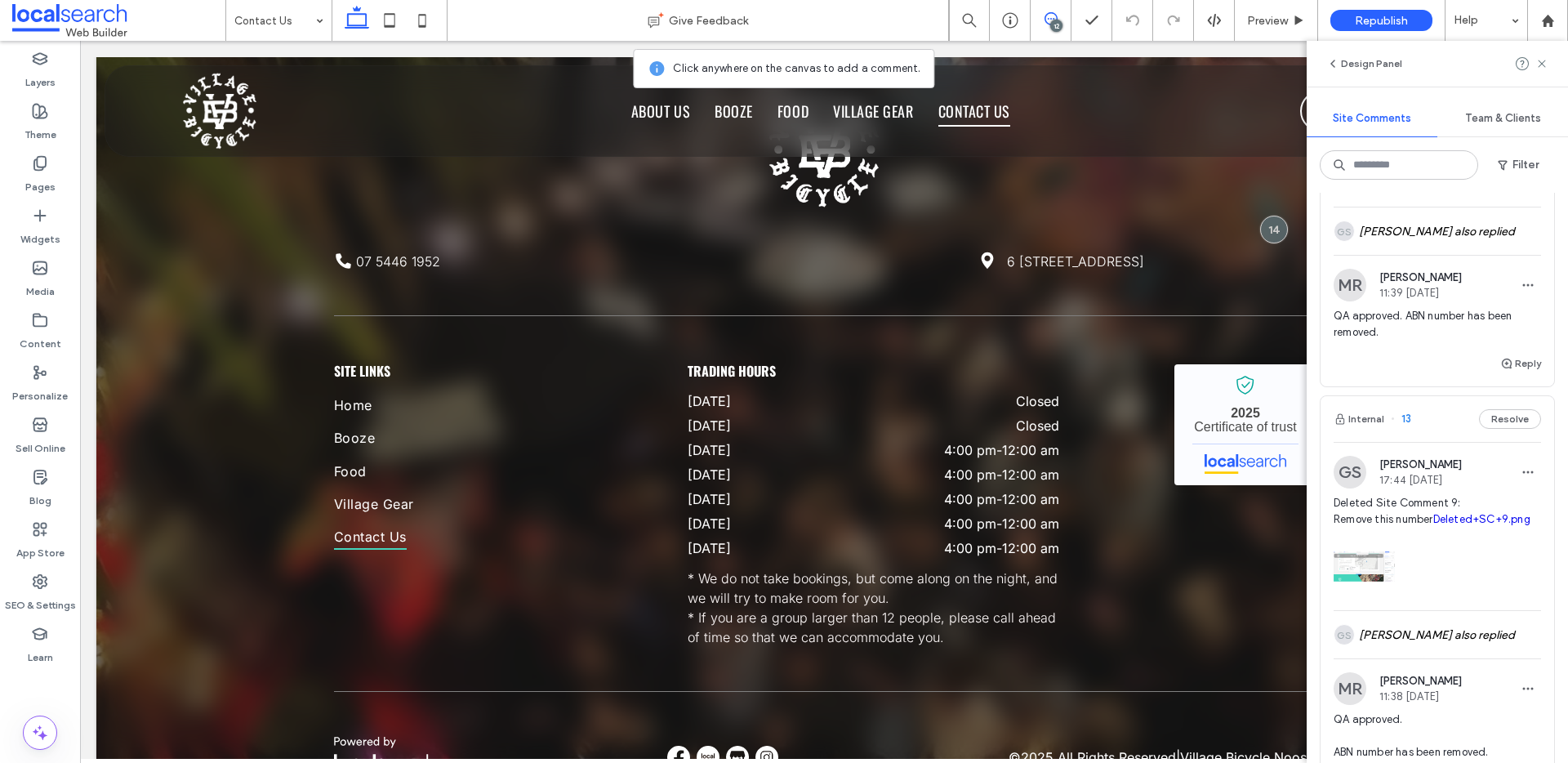
scroll to position [187, 0]
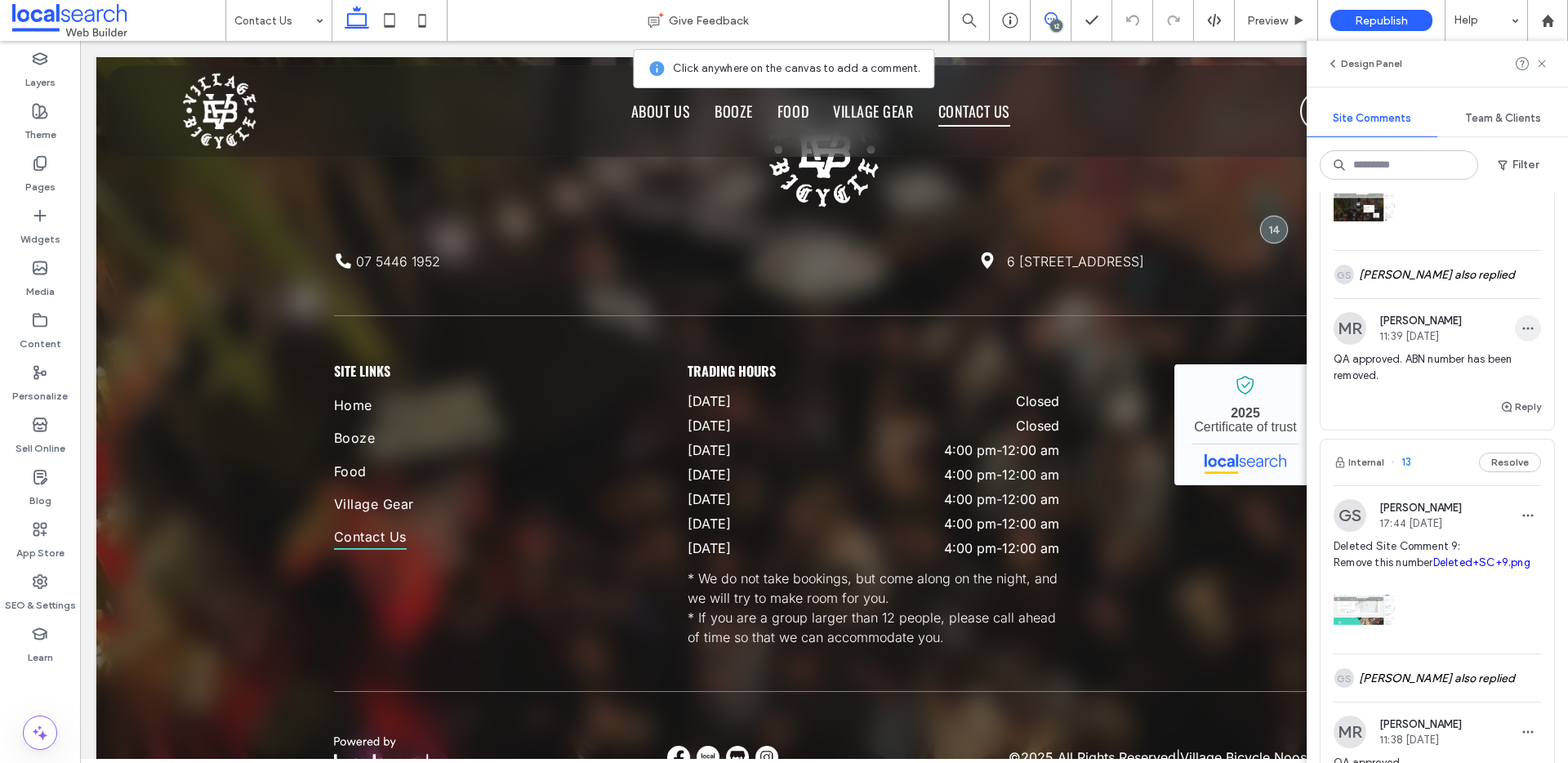
click at [1514, 330] on span "button" at bounding box center [1527, 328] width 26 height 26
click at [1424, 367] on div "Edit" at bounding box center [1455, 371] width 146 height 31
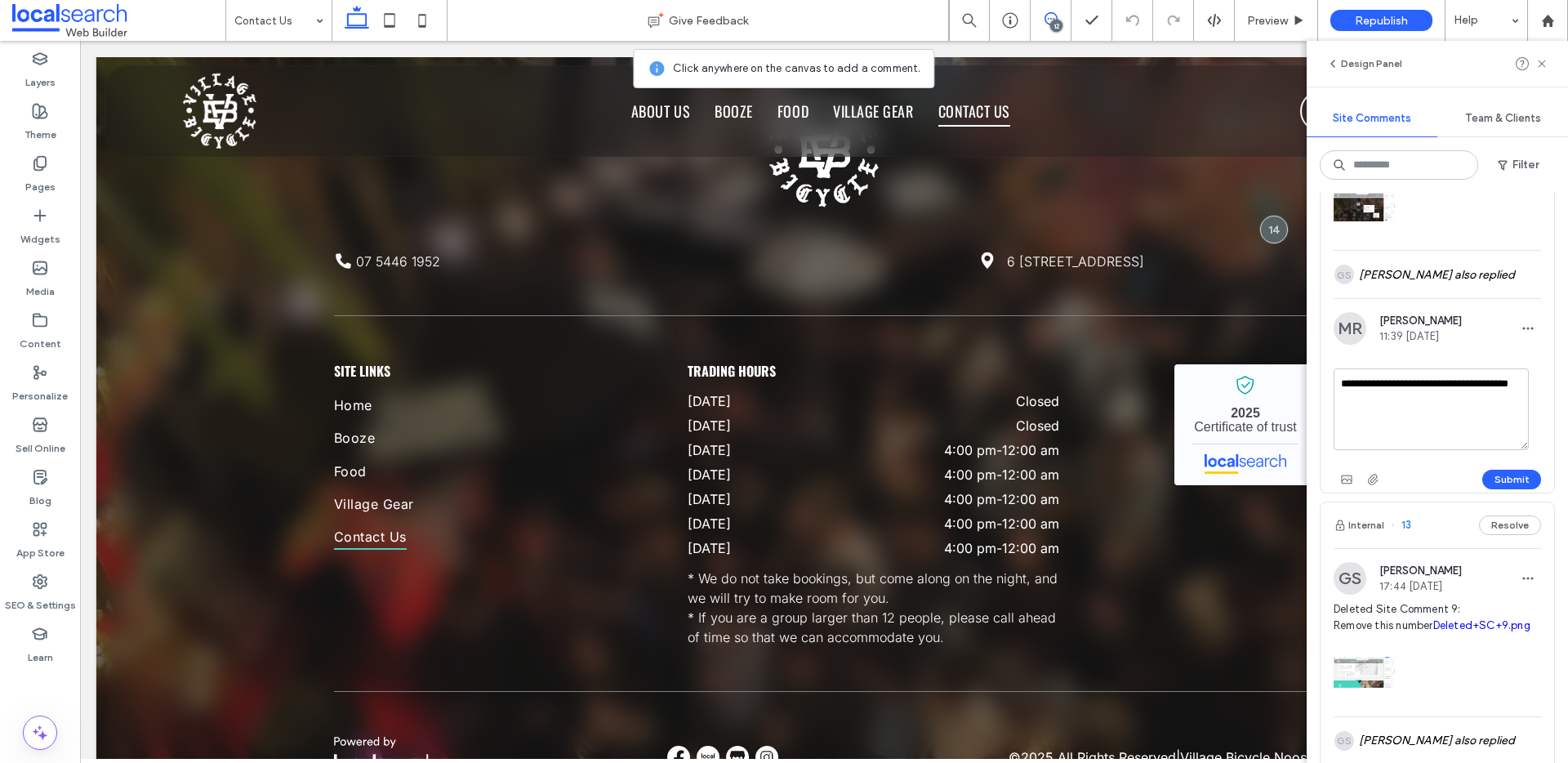
click at [1417, 383] on textarea "**********" at bounding box center [1431, 409] width 195 height 82
type textarea "**********"
click at [1509, 476] on button "Submit" at bounding box center [1511, 480] width 59 height 20
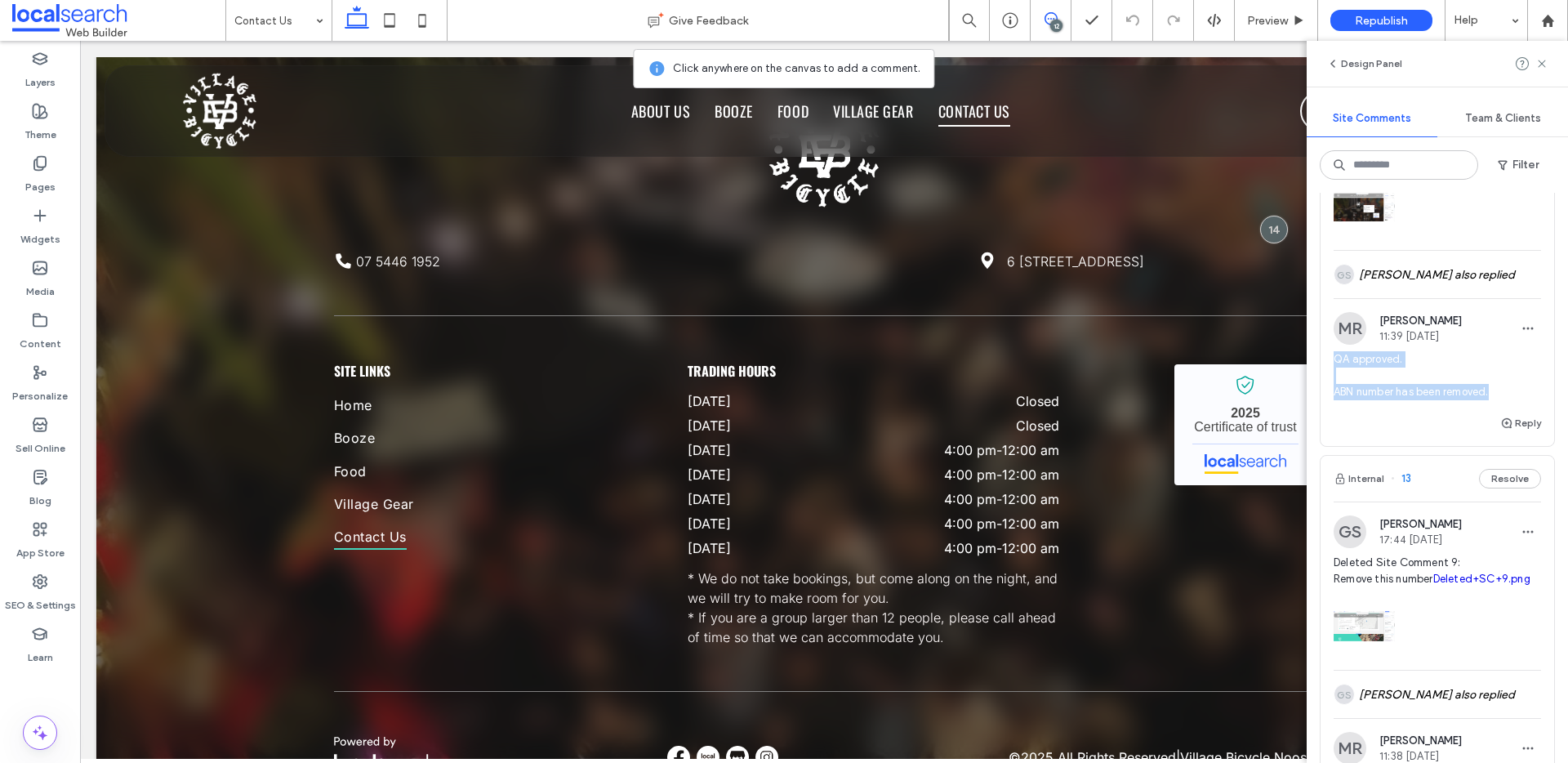
drag, startPoint x: 1504, startPoint y: 393, endPoint x: 1312, endPoint y: 359, distance: 195.0
click at [1312, 359] on div "Internal 14 Resolve GS Gian Saroyda 17:46 Sep 11 2025 Deleted Site Comment 10: …" at bounding box center [1436, 477] width 261 height 570
copy span "QA approved. ABN number has been removed."
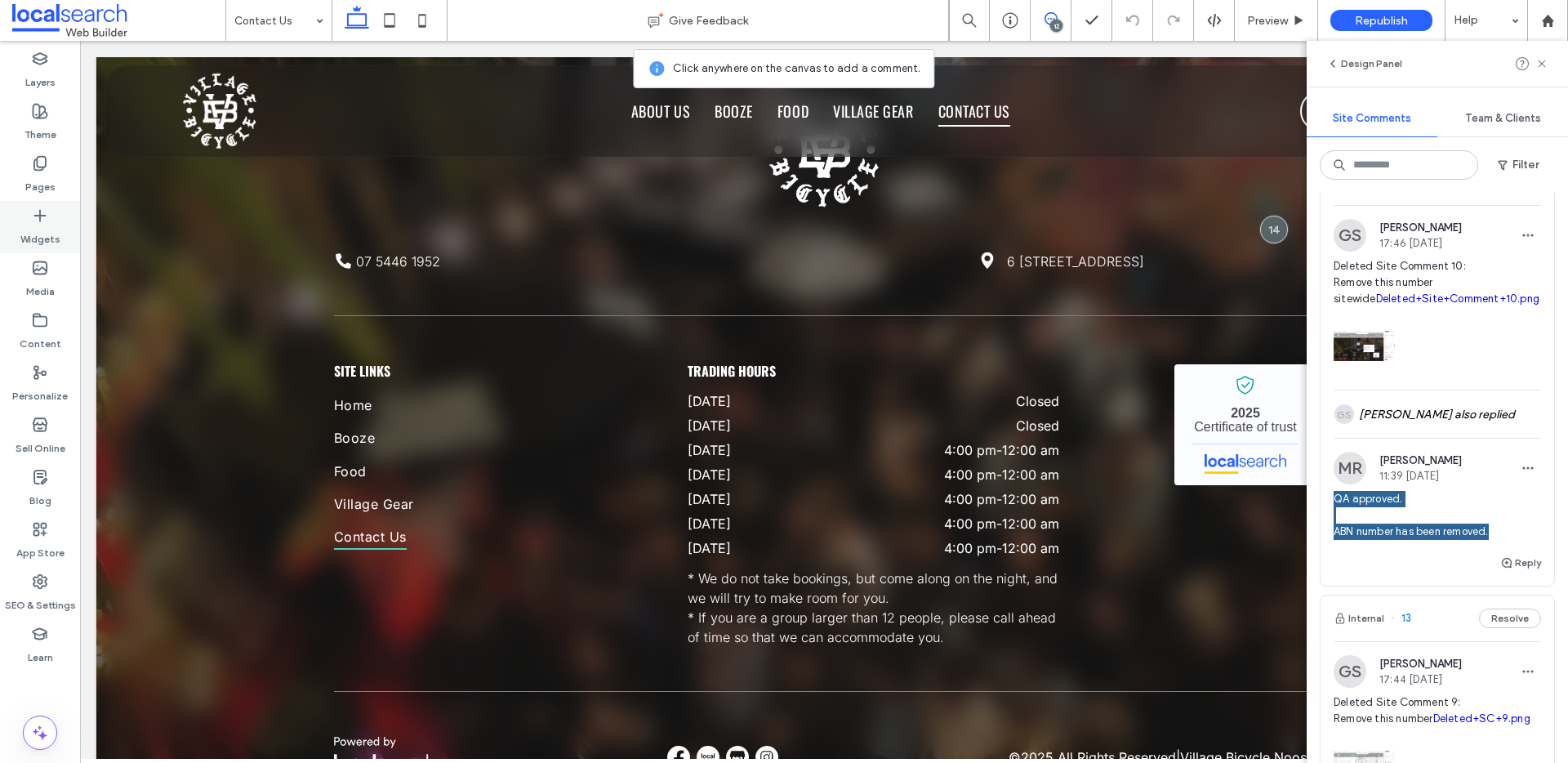
scroll to position [0, 0]
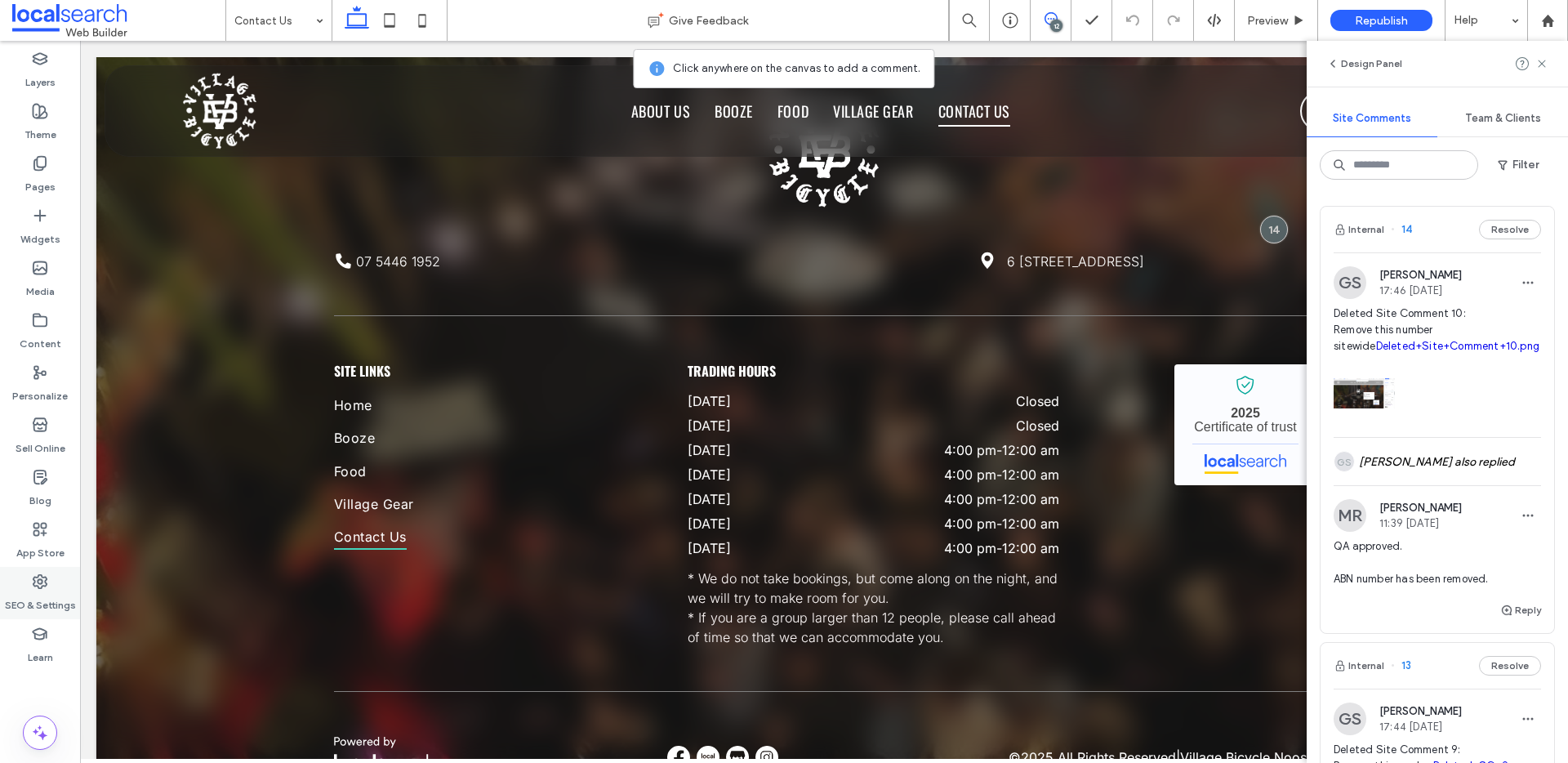
click at [26, 591] on label "SEO & Settings" at bounding box center [40, 600] width 71 height 22
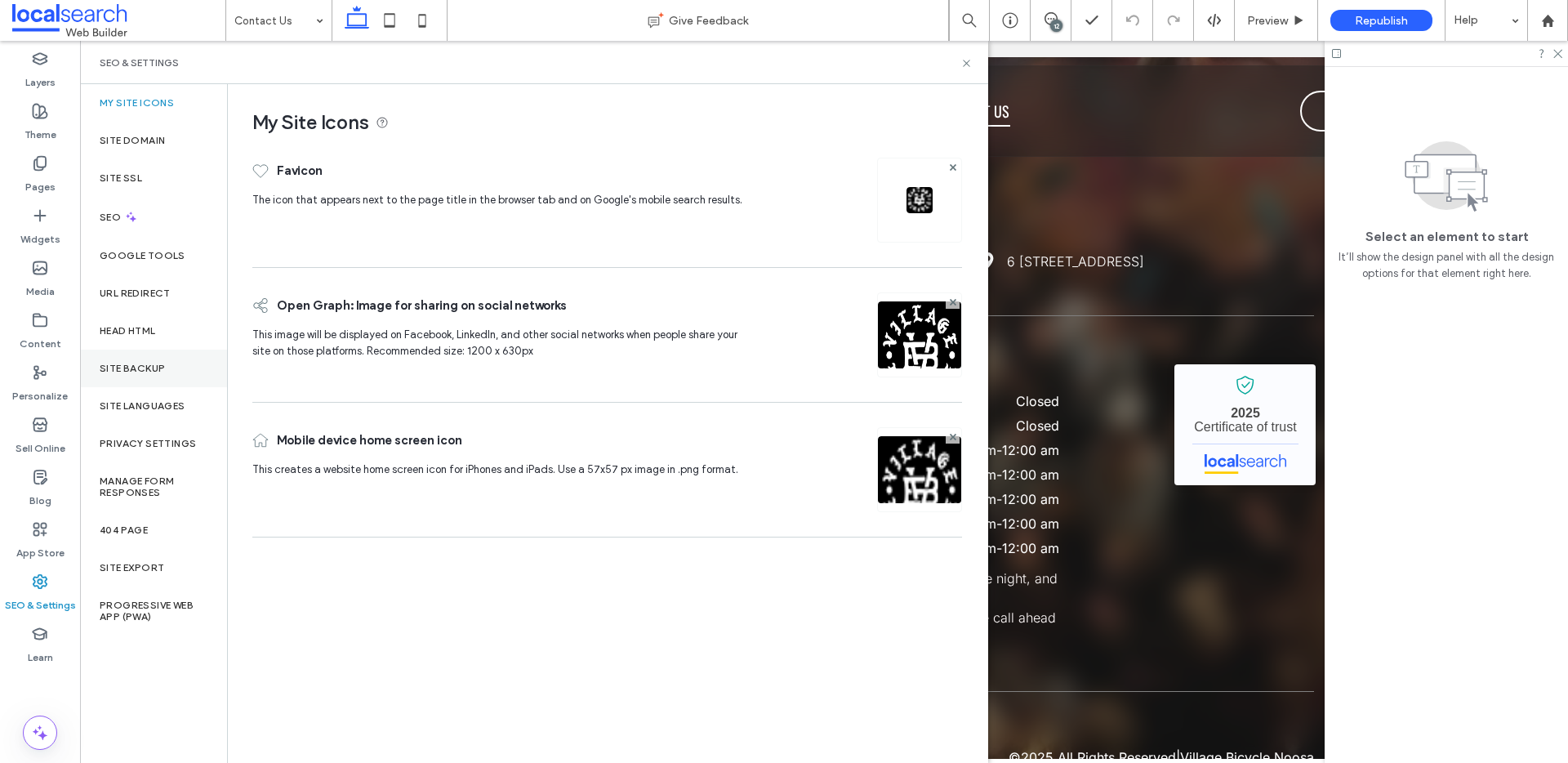
click at [130, 372] on label "Site Backup" at bounding box center [132, 368] width 65 height 12
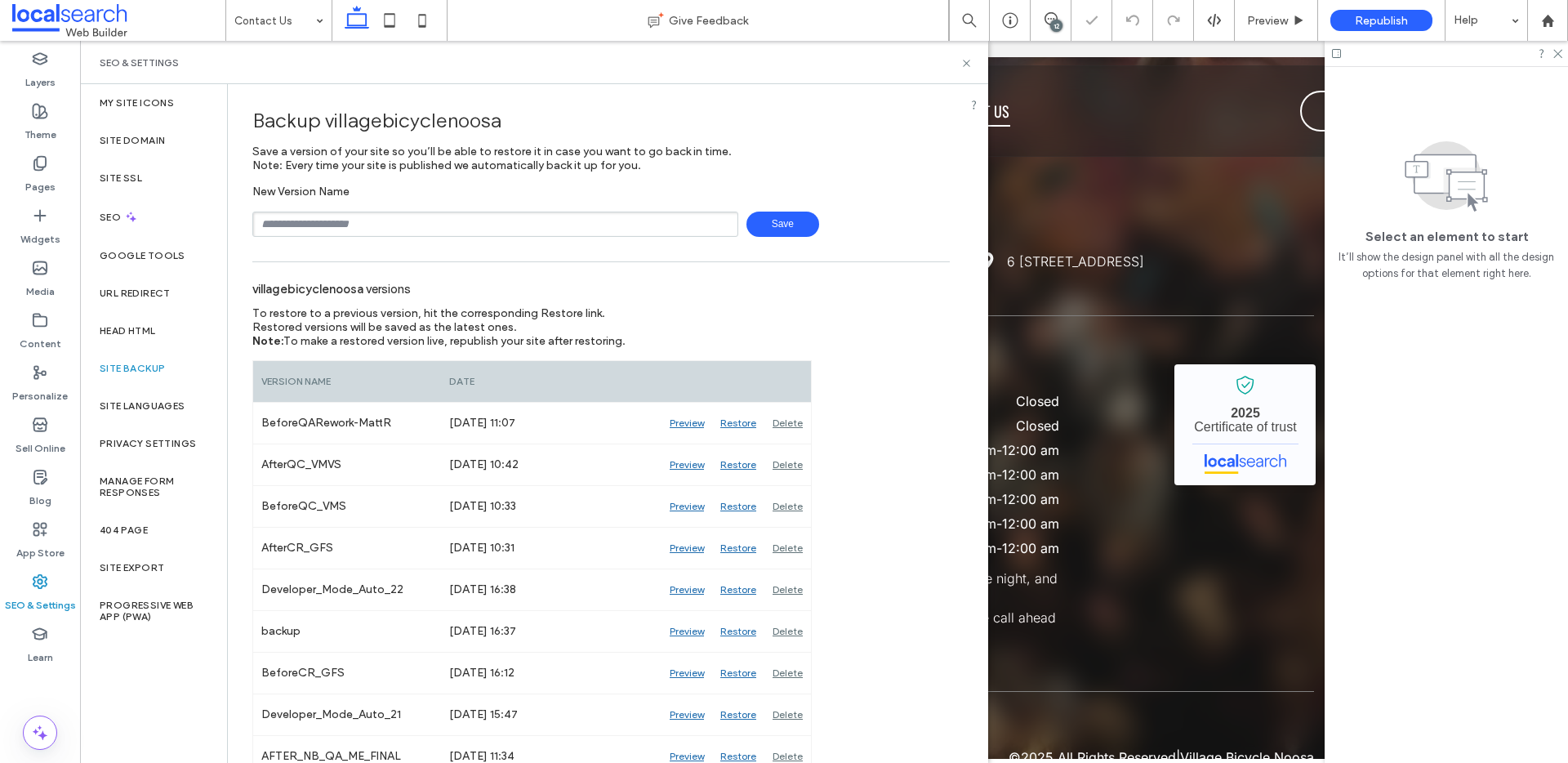
click at [359, 225] on input "text" at bounding box center [494, 224] width 486 height 25
type input "**********"
click at [786, 221] on span "Save" at bounding box center [783, 224] width 72 height 25
click at [106, 23] on span at bounding box center [119, 20] width 213 height 32
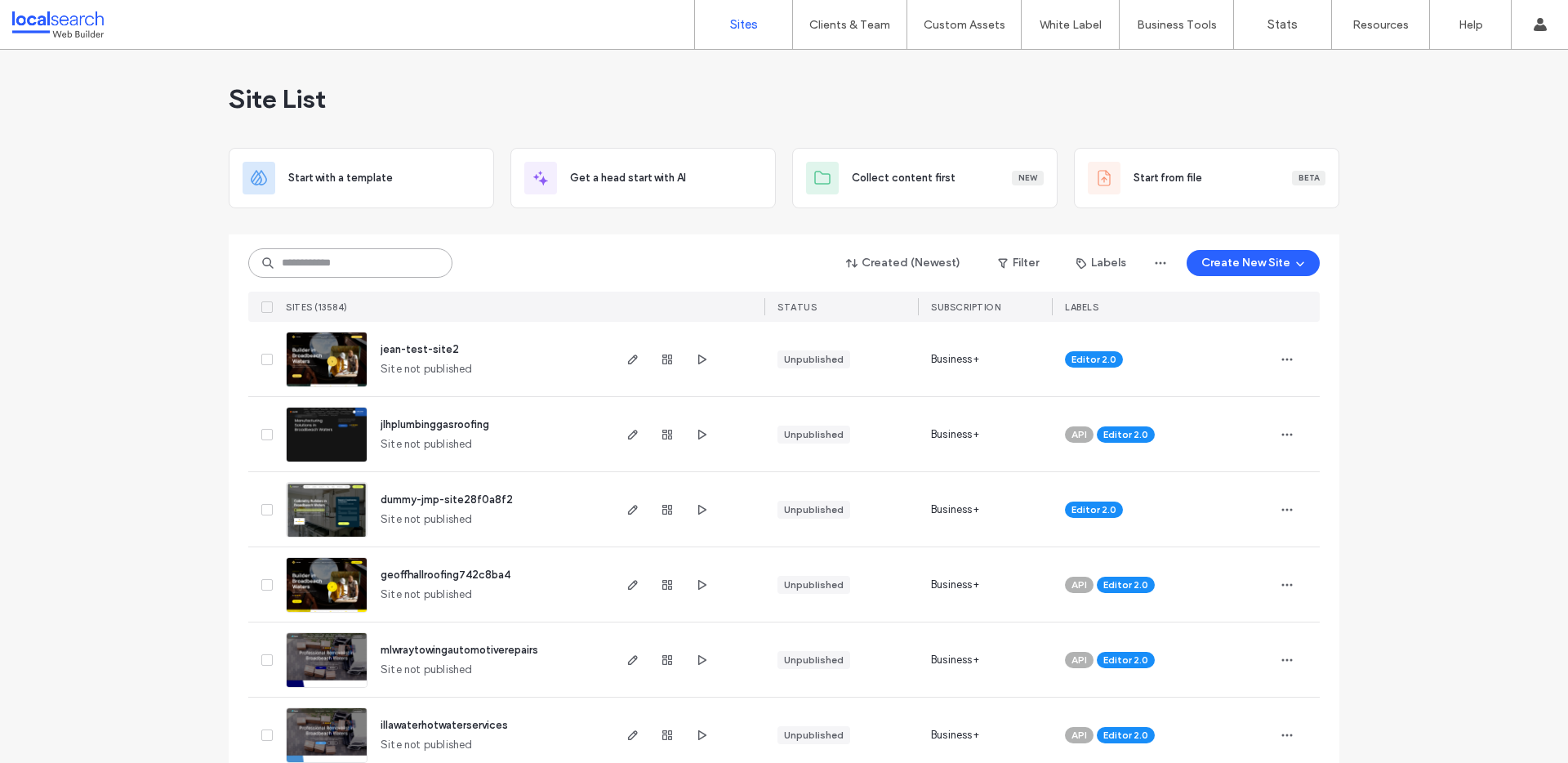
click at [289, 260] on input at bounding box center [350, 263] width 204 height 29
paste input "********"
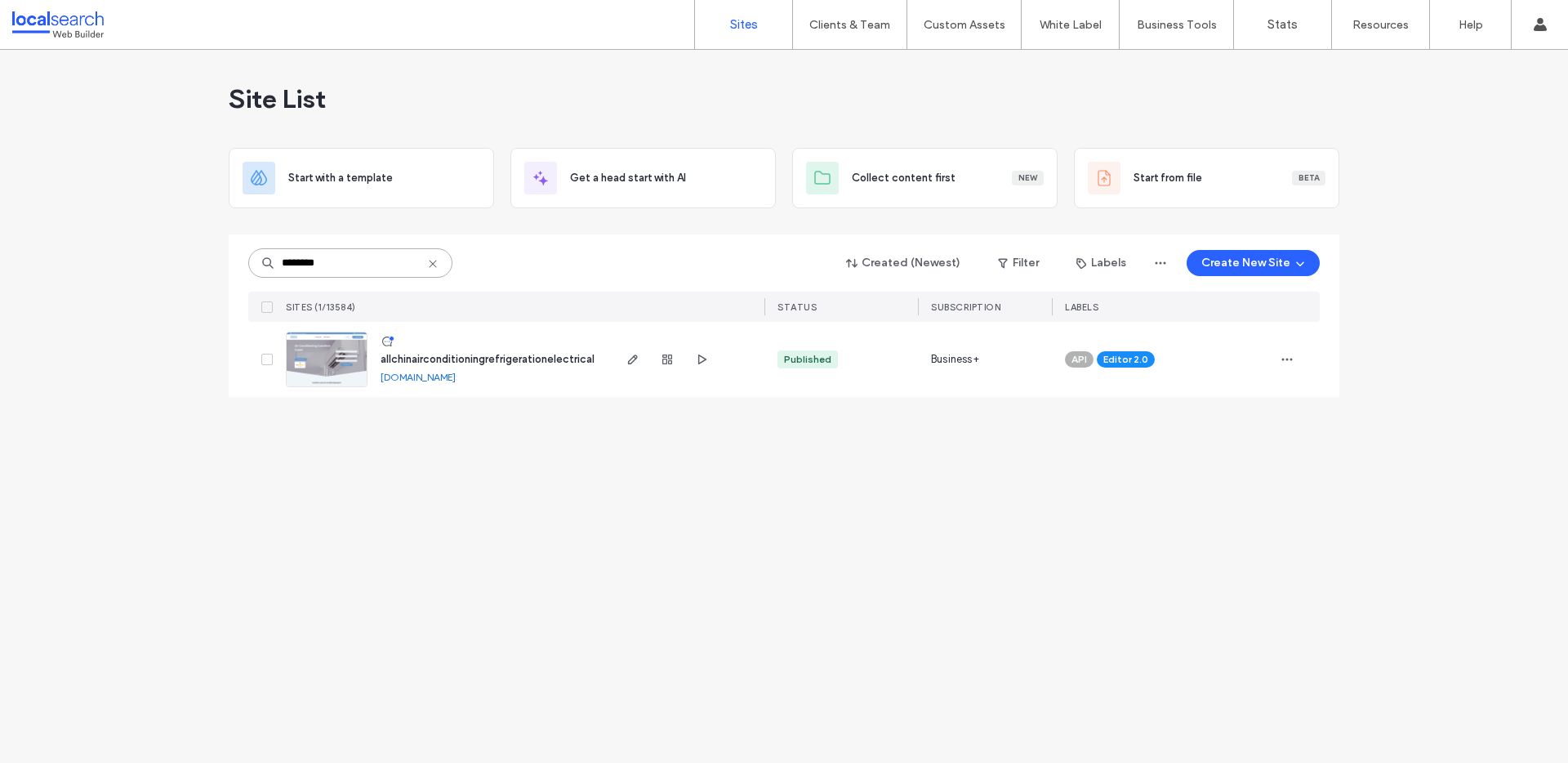
type input "********"
click at [421, 368] on div "allchinairconditioningrefrigerationelectrical [DOMAIN_NAME]" at bounding box center [488, 359] width 242 height 75
click at [422, 372] on link "[DOMAIN_NAME]" at bounding box center [417, 376] width 75 height 13
click at [314, 364] on img at bounding box center [326, 388] width 80 height 111
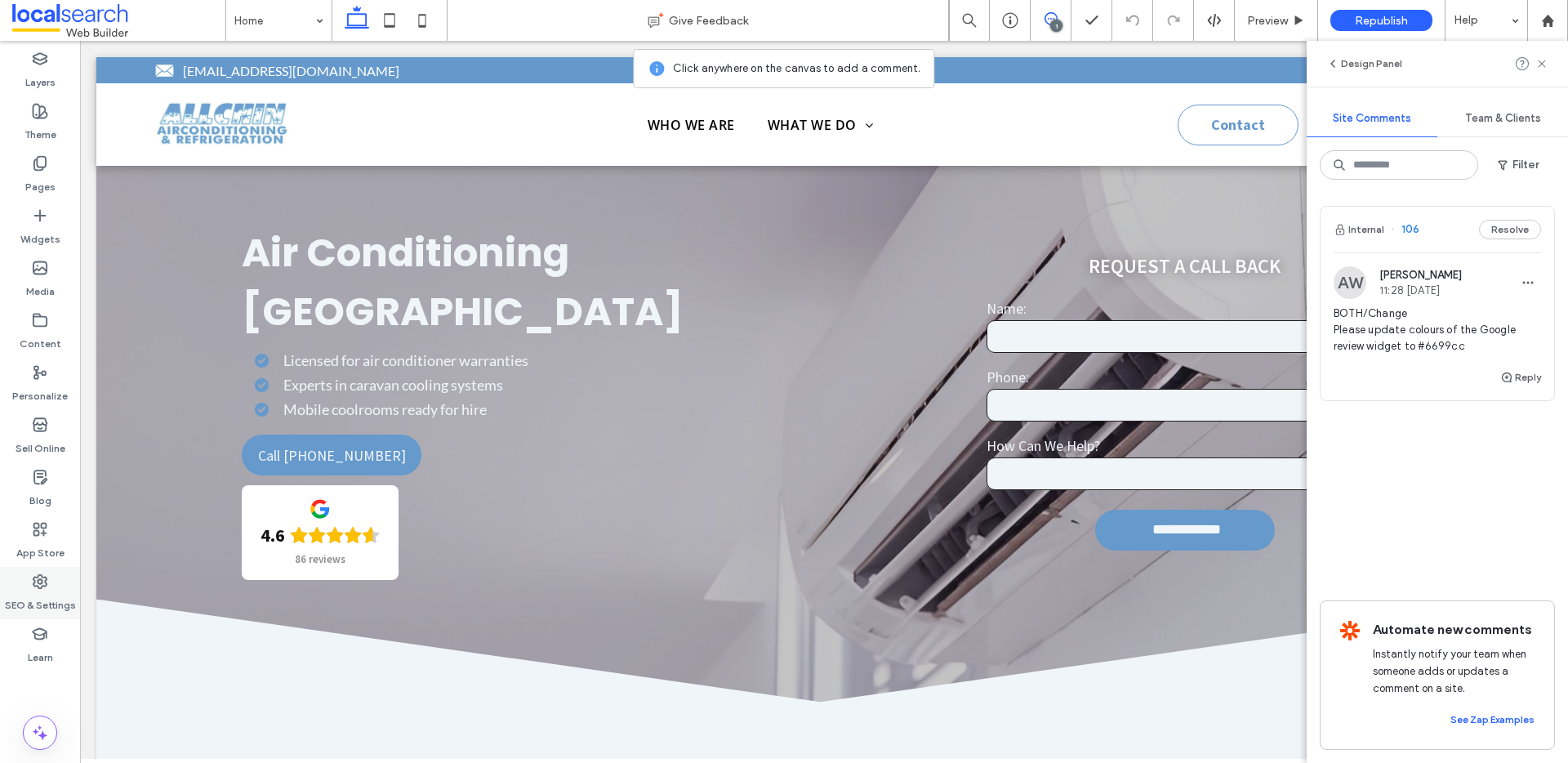
click at [38, 598] on label "SEO & Settings" at bounding box center [40, 600] width 71 height 22
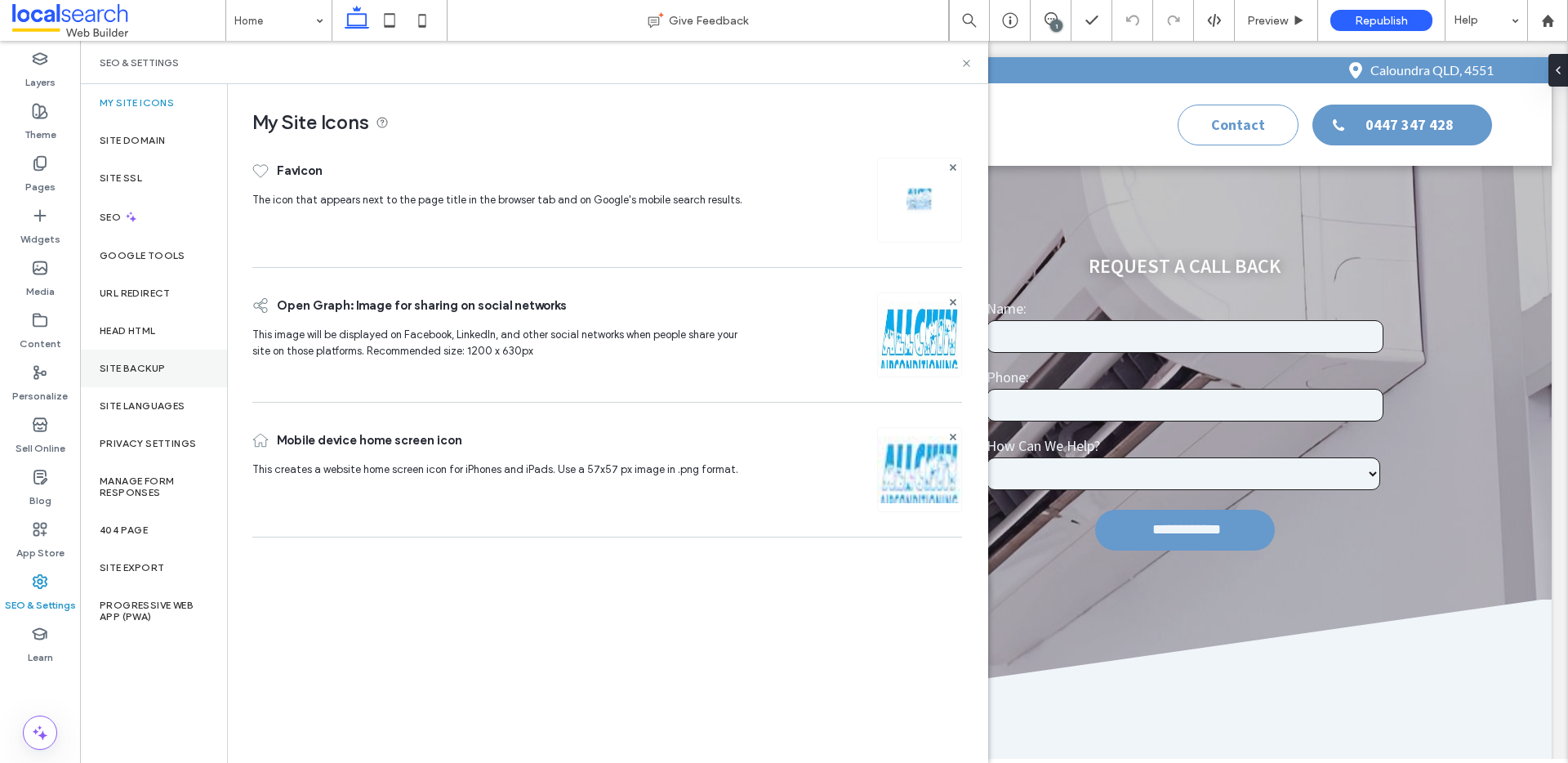
click at [142, 371] on label "Site Backup" at bounding box center [132, 368] width 65 height 12
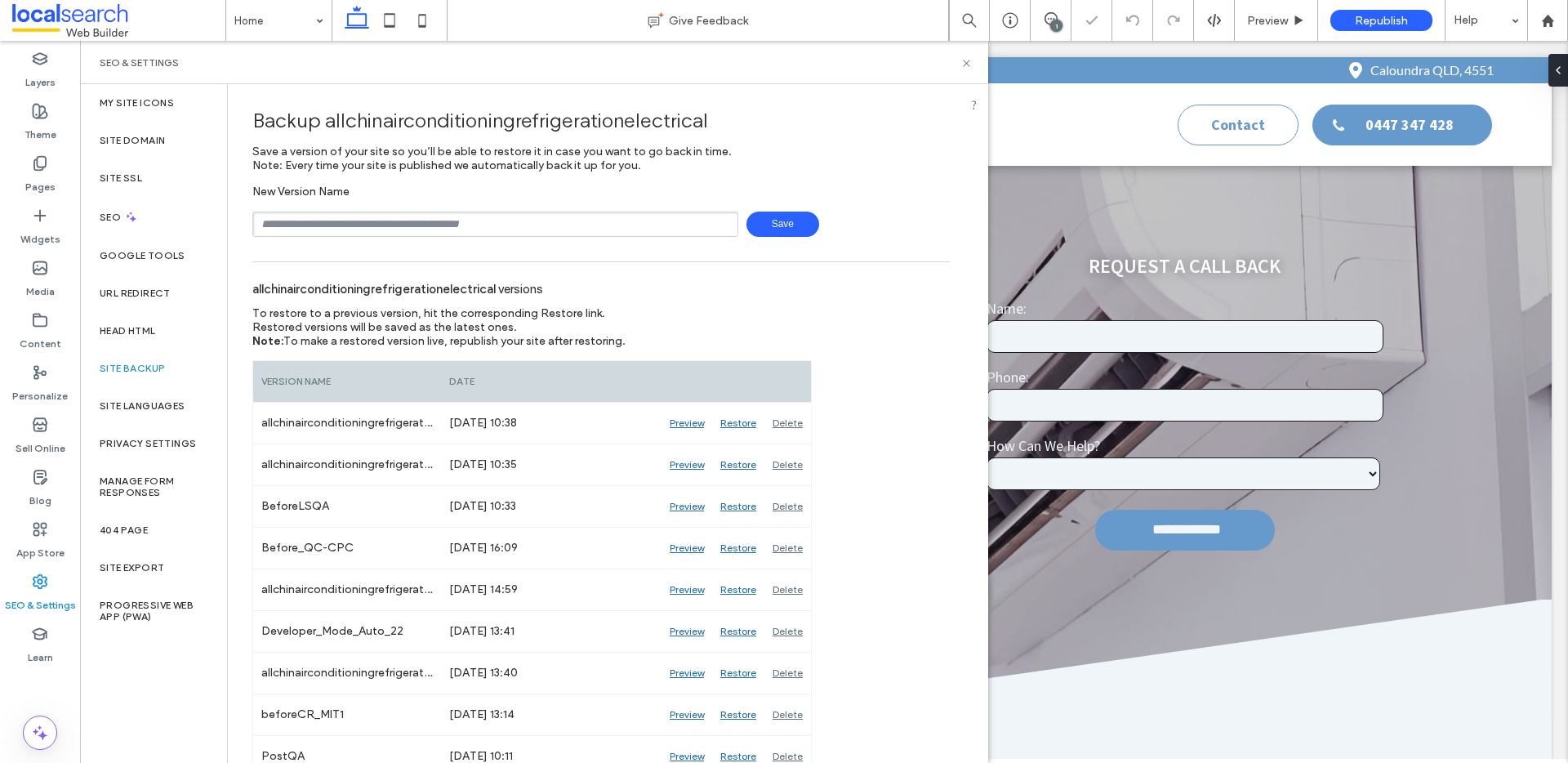
click at [370, 226] on input "text" at bounding box center [494, 224] width 486 height 25
click at [314, 221] on input "**********" at bounding box center [494, 224] width 486 height 25
type input "**********"
click at [1051, 17] on icon at bounding box center [1050, 19] width 13 height 13
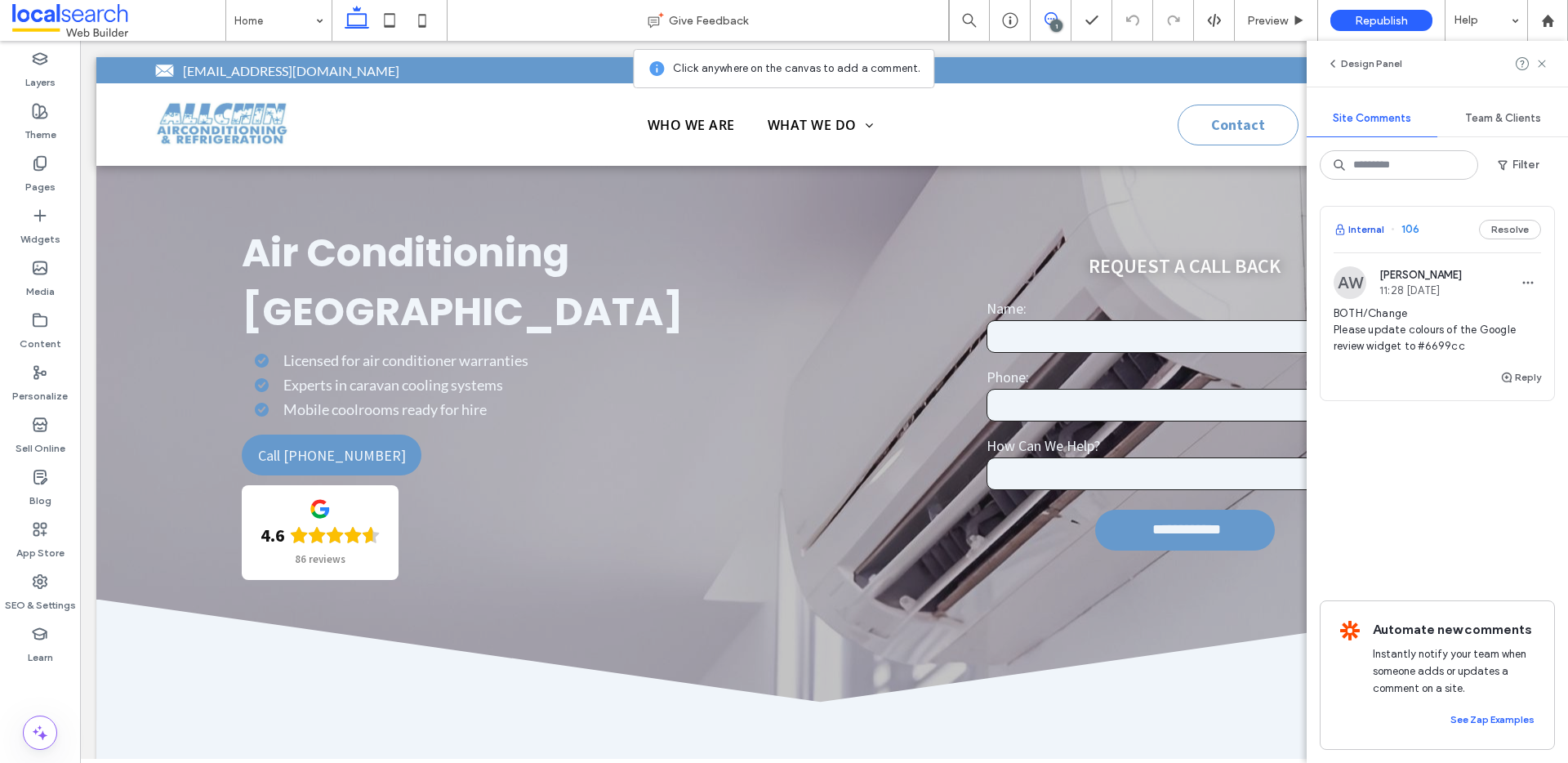
click at [1366, 229] on button "Internal" at bounding box center [1359, 230] width 51 height 20
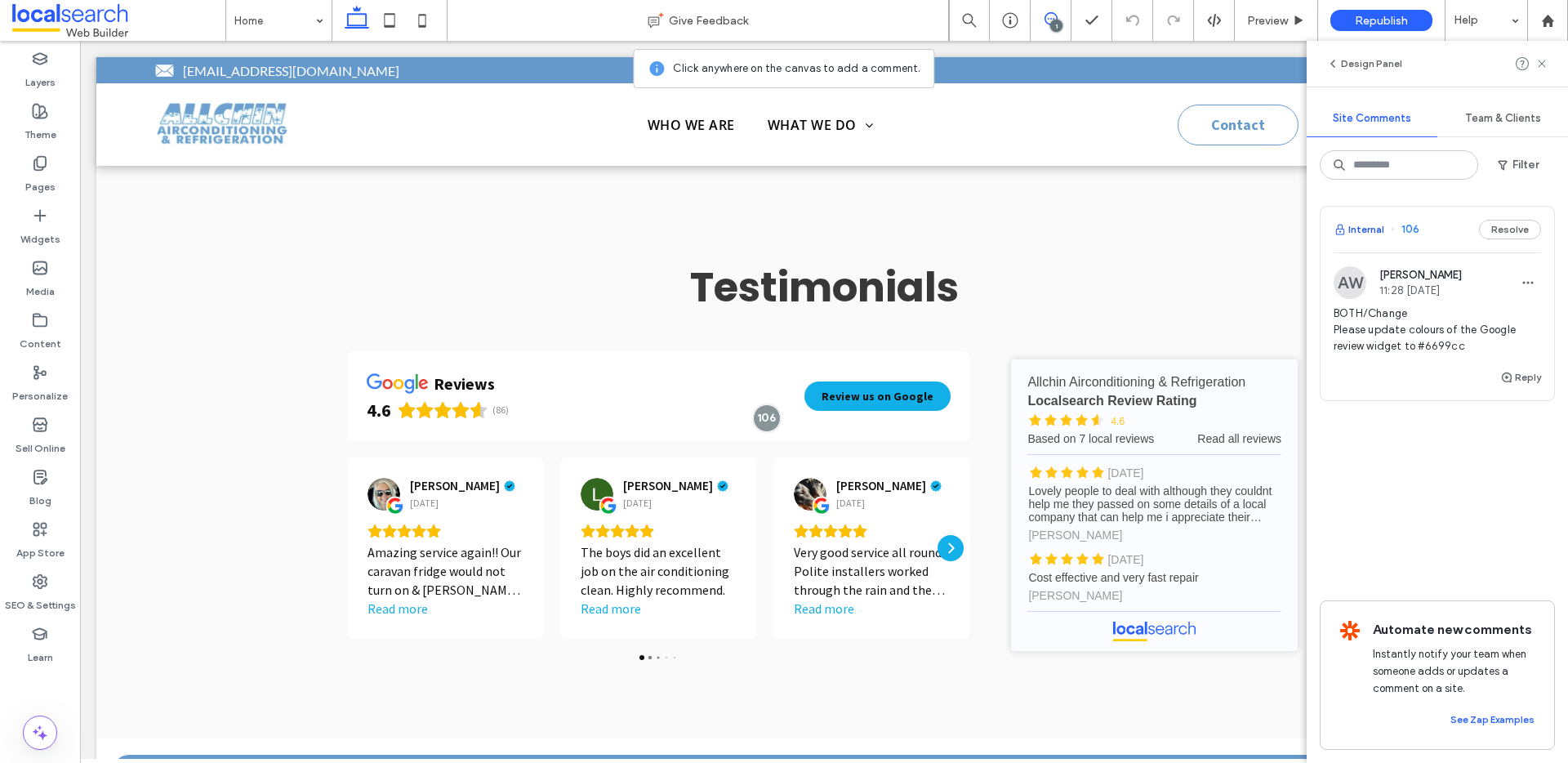
scroll to position [8867, 0]
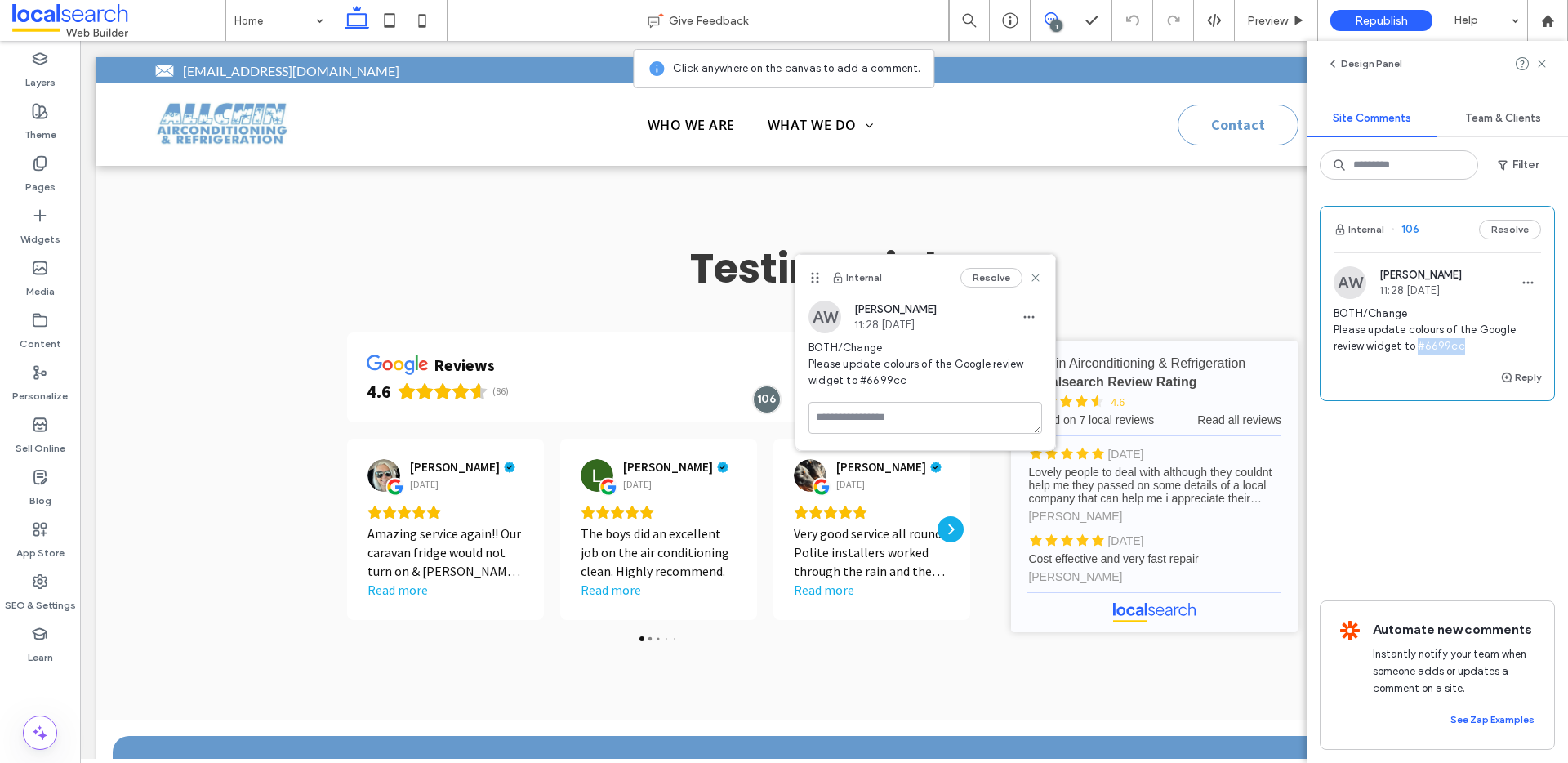
drag, startPoint x: 1461, startPoint y: 346, endPoint x: 1508, endPoint y: 403, distance: 73.9
click at [1417, 346] on span "BOTH/Change Please update colours of the Google review widget to #6699cc" at bounding box center [1437, 330] width 207 height 49
copy span "#6699cc"
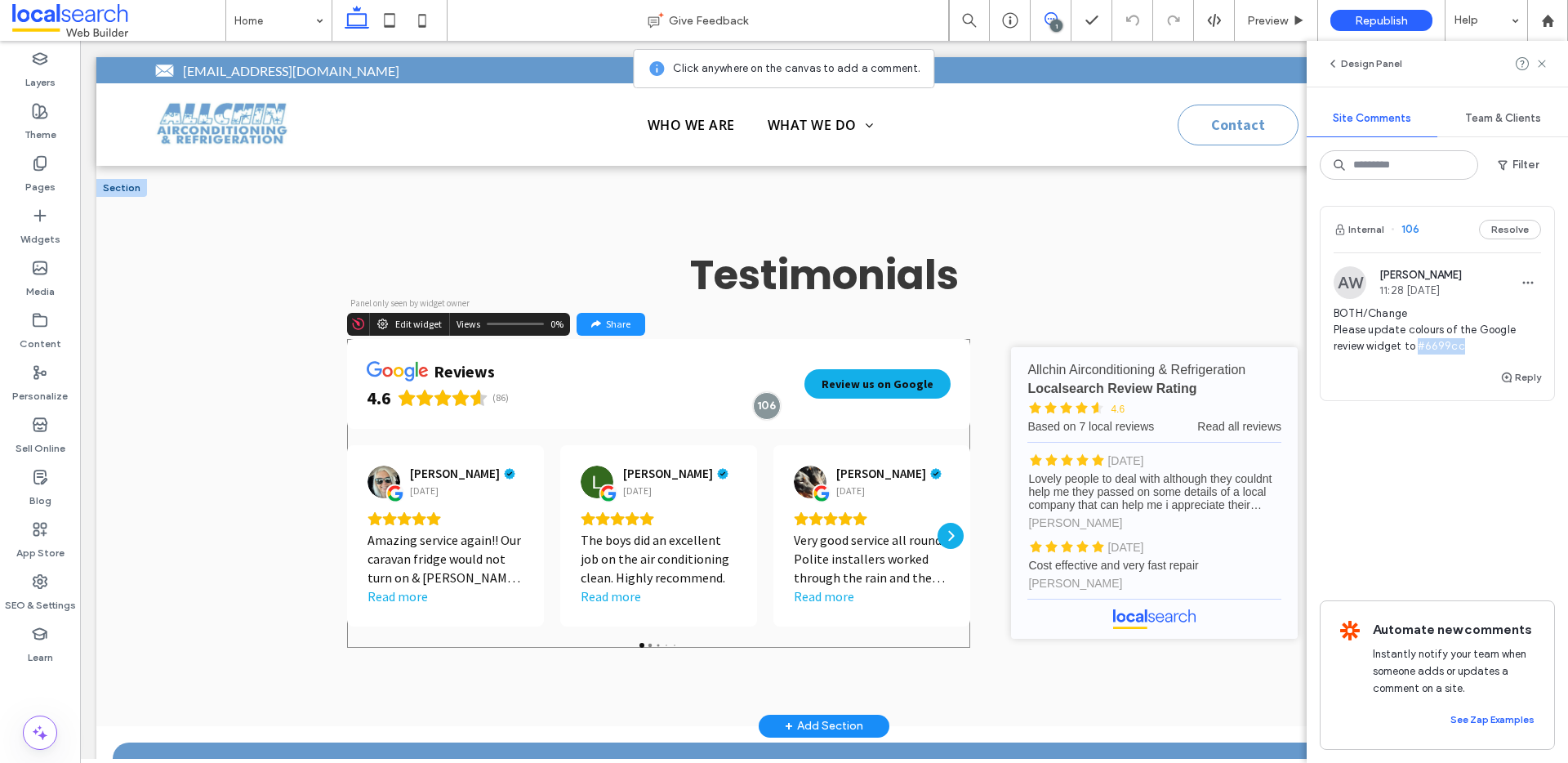
scroll to position [8857, 0]
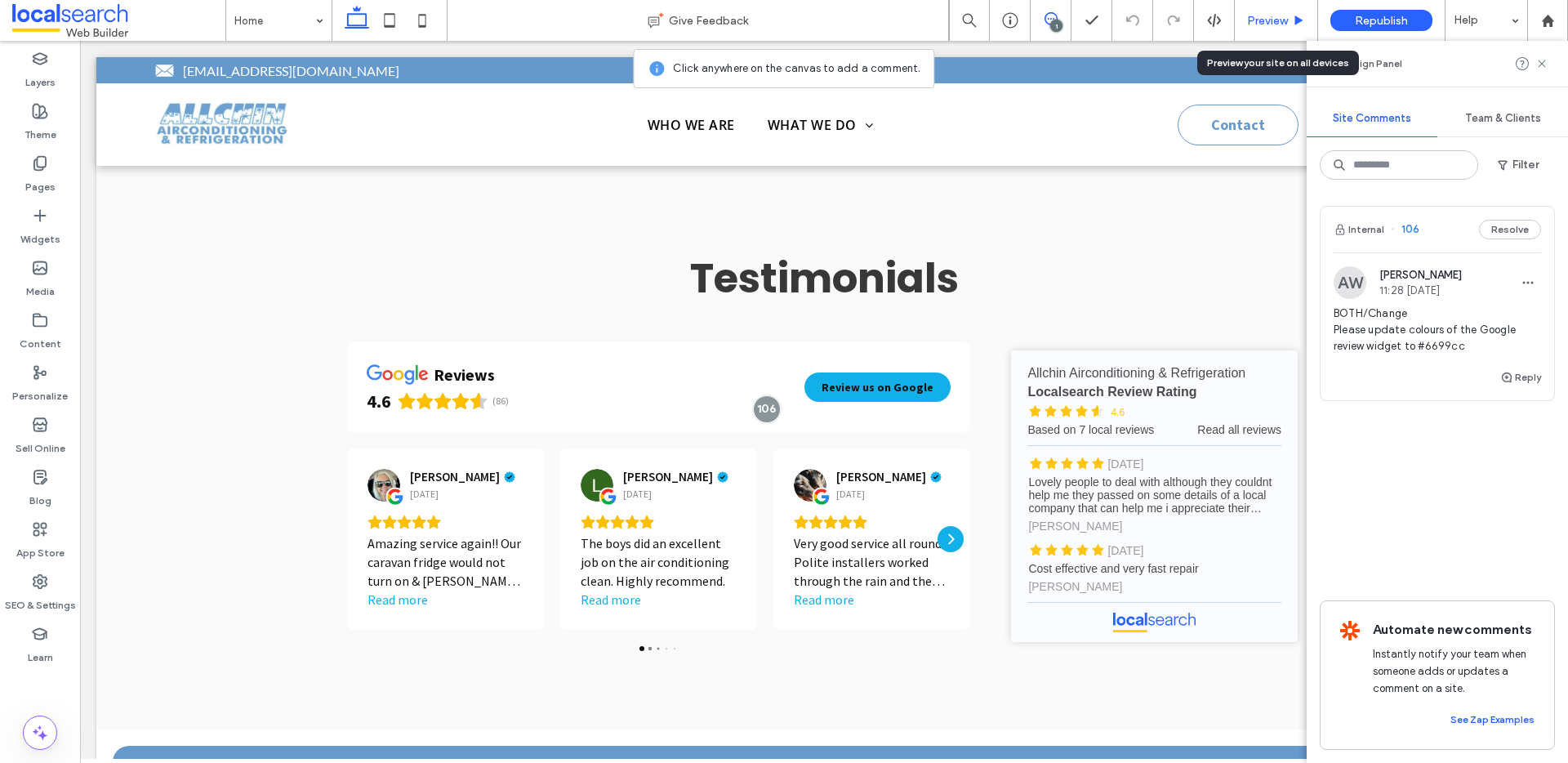
click at [1274, 14] on span "Preview" at bounding box center [1267, 21] width 41 height 14
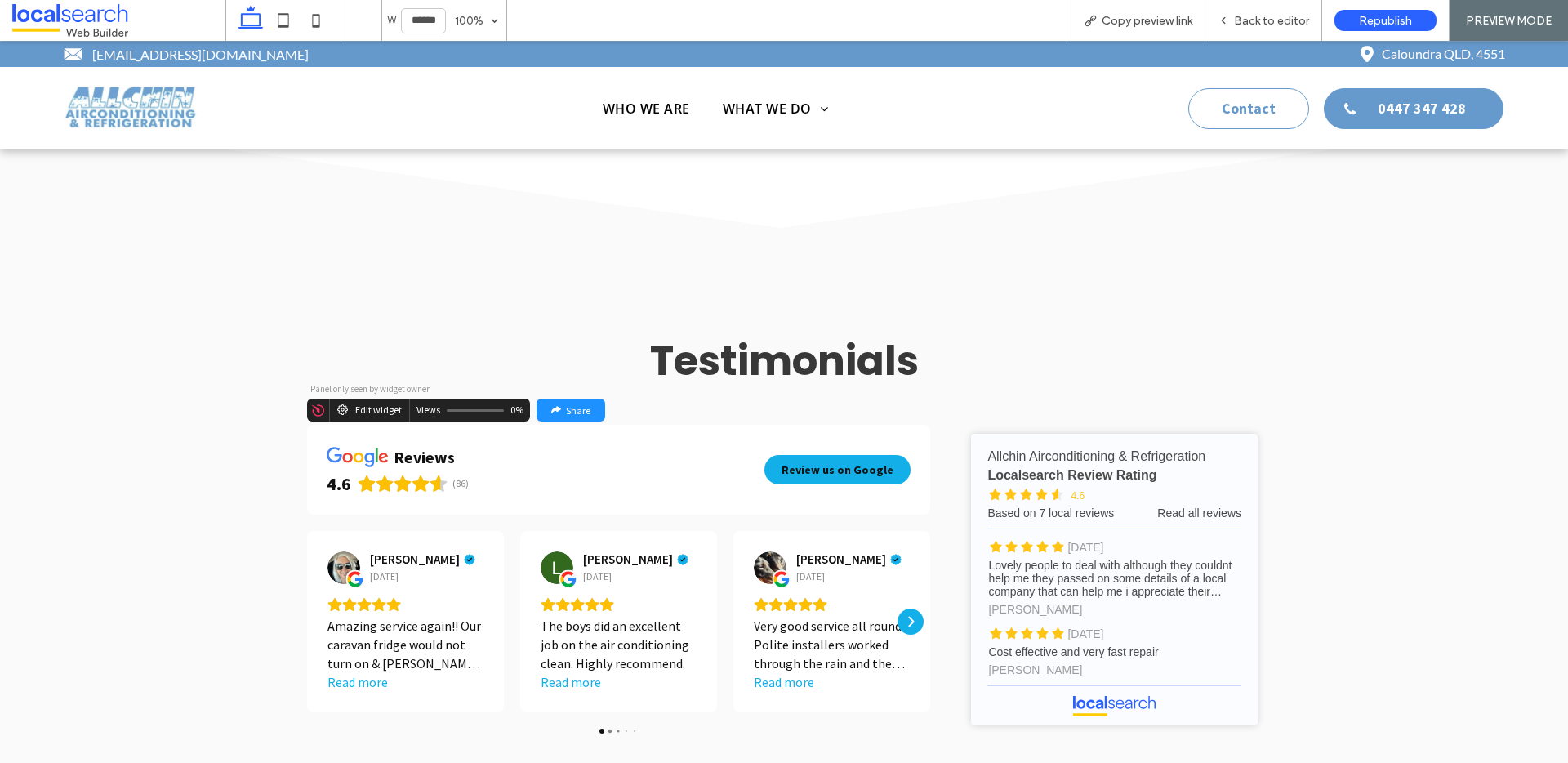
scroll to position [8904, 0]
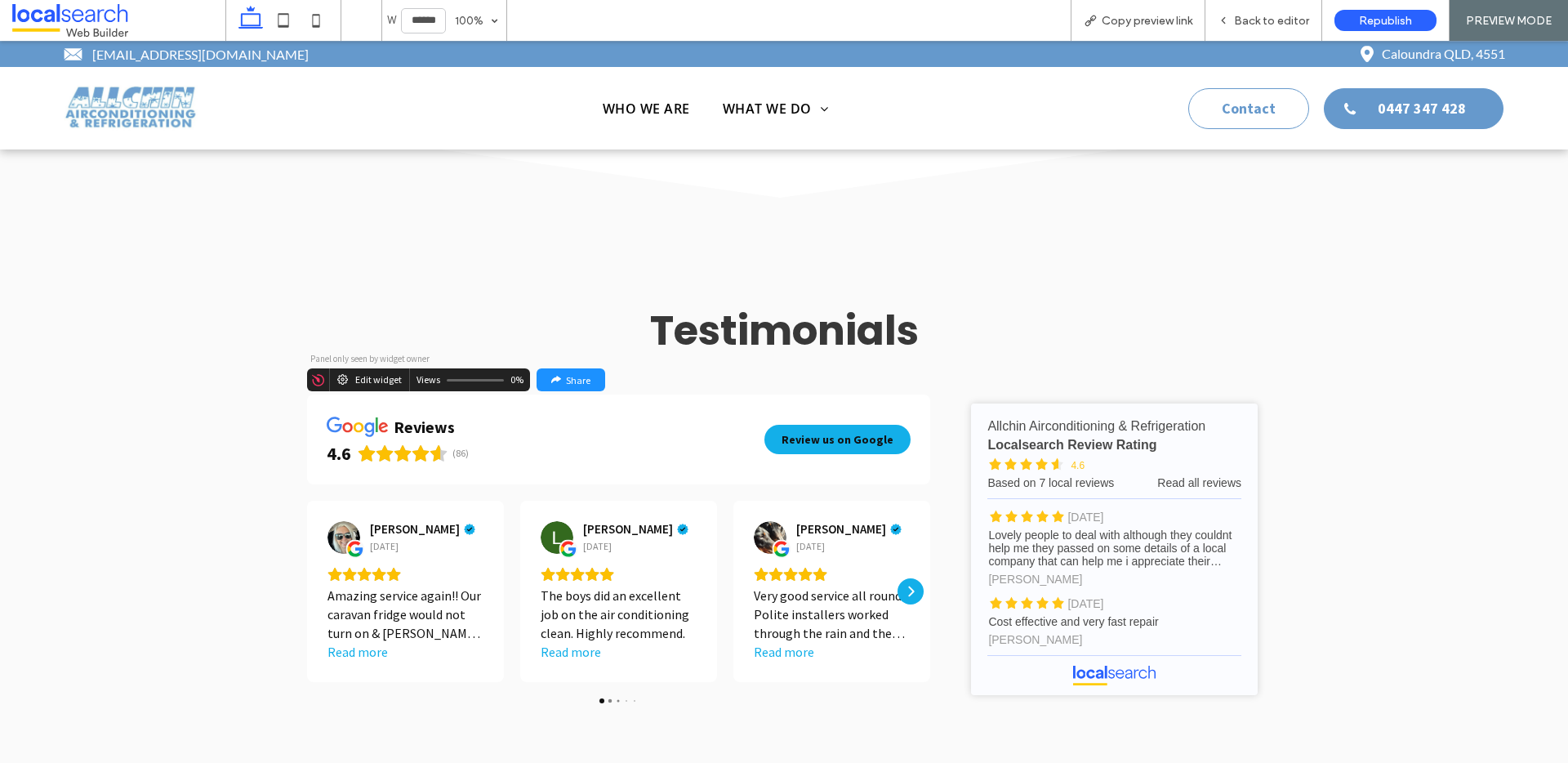
click at [370, 374] on div "Edit widget" at bounding box center [379, 380] width 47 height 12
click at [356, 374] on div "Edit widget" at bounding box center [379, 380] width 47 height 12
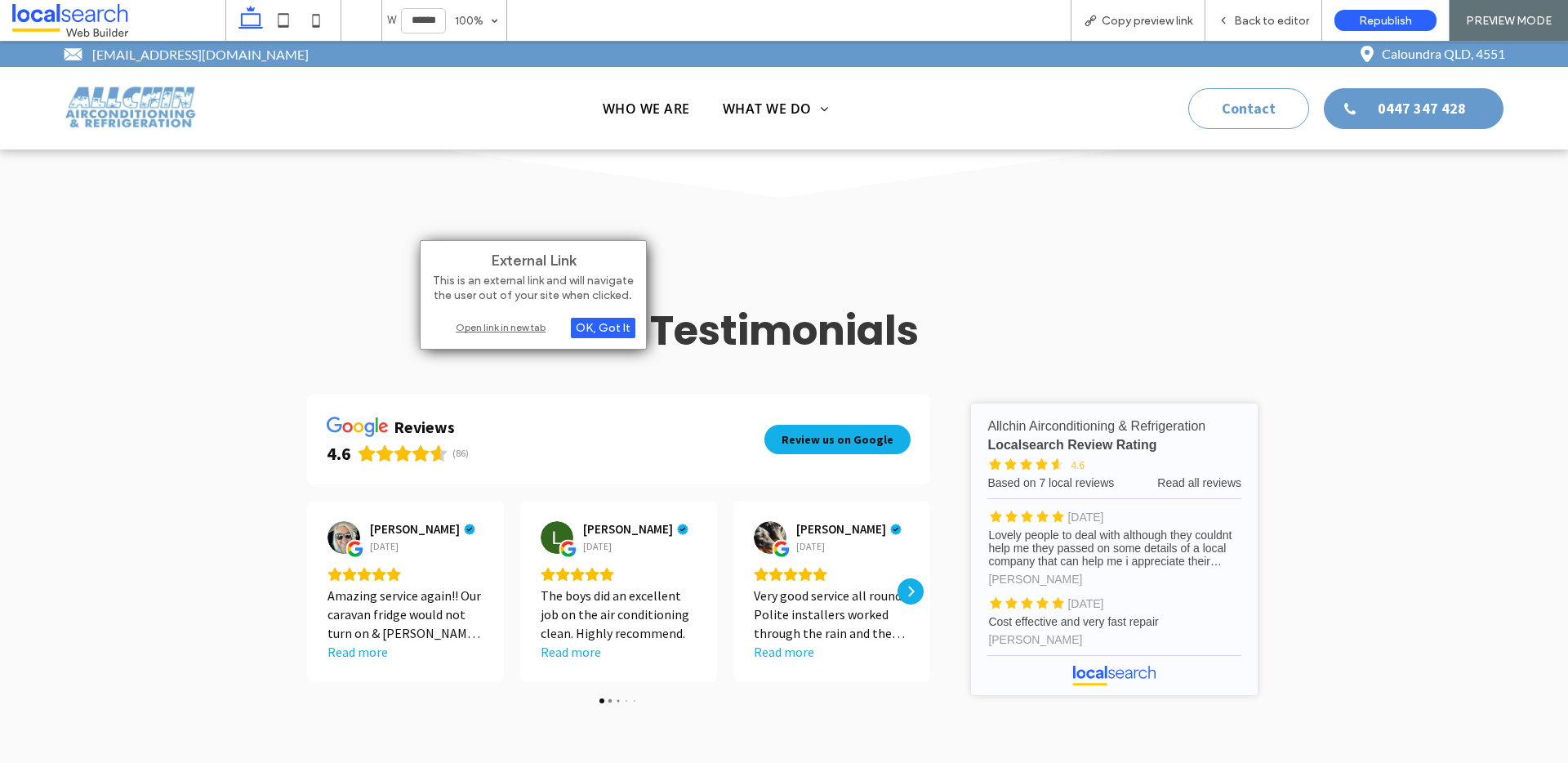
click at [483, 327] on div "Open link in new tab" at bounding box center [532, 327] width 204 height 18
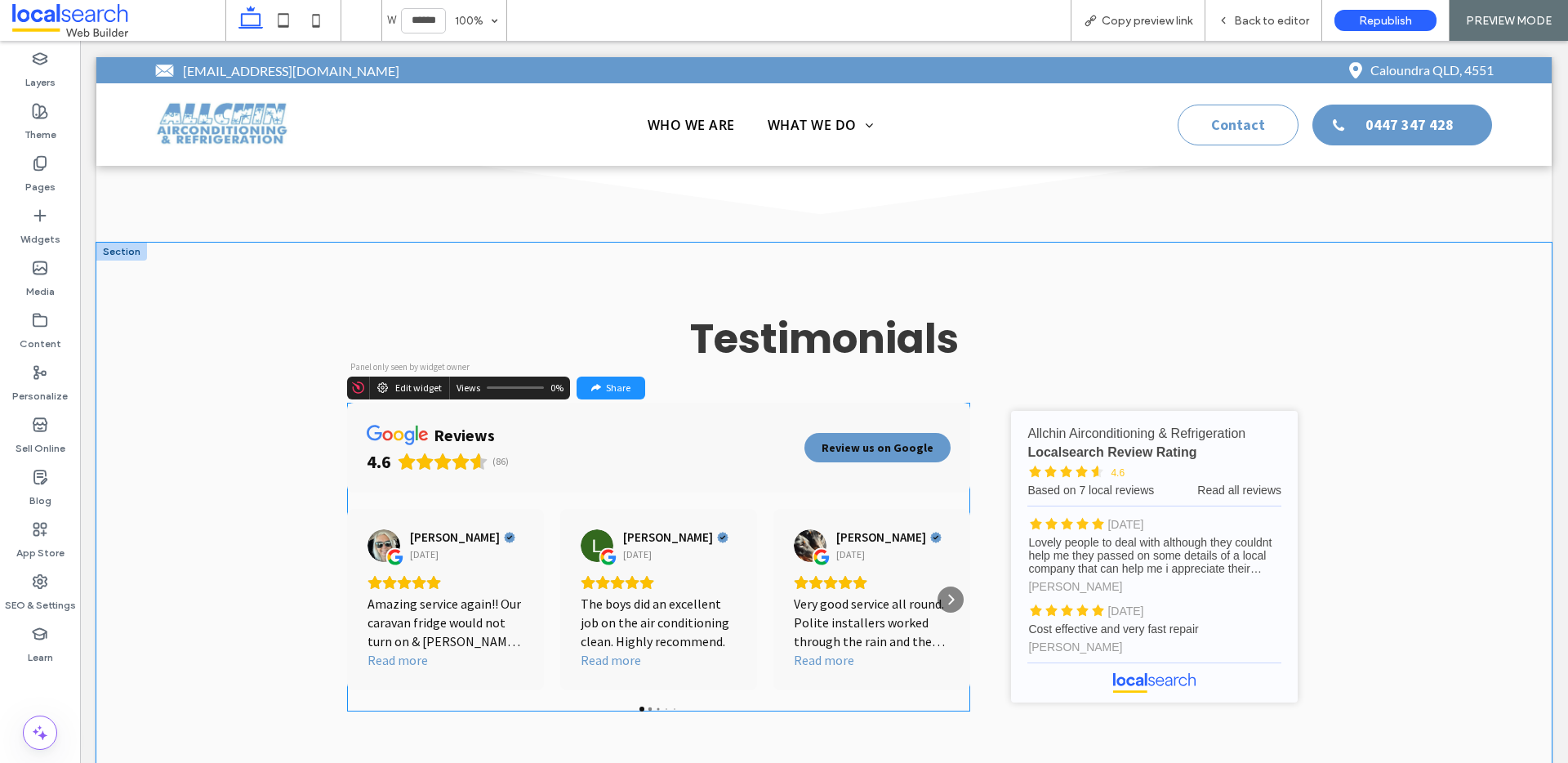
scroll to position [8812, 0]
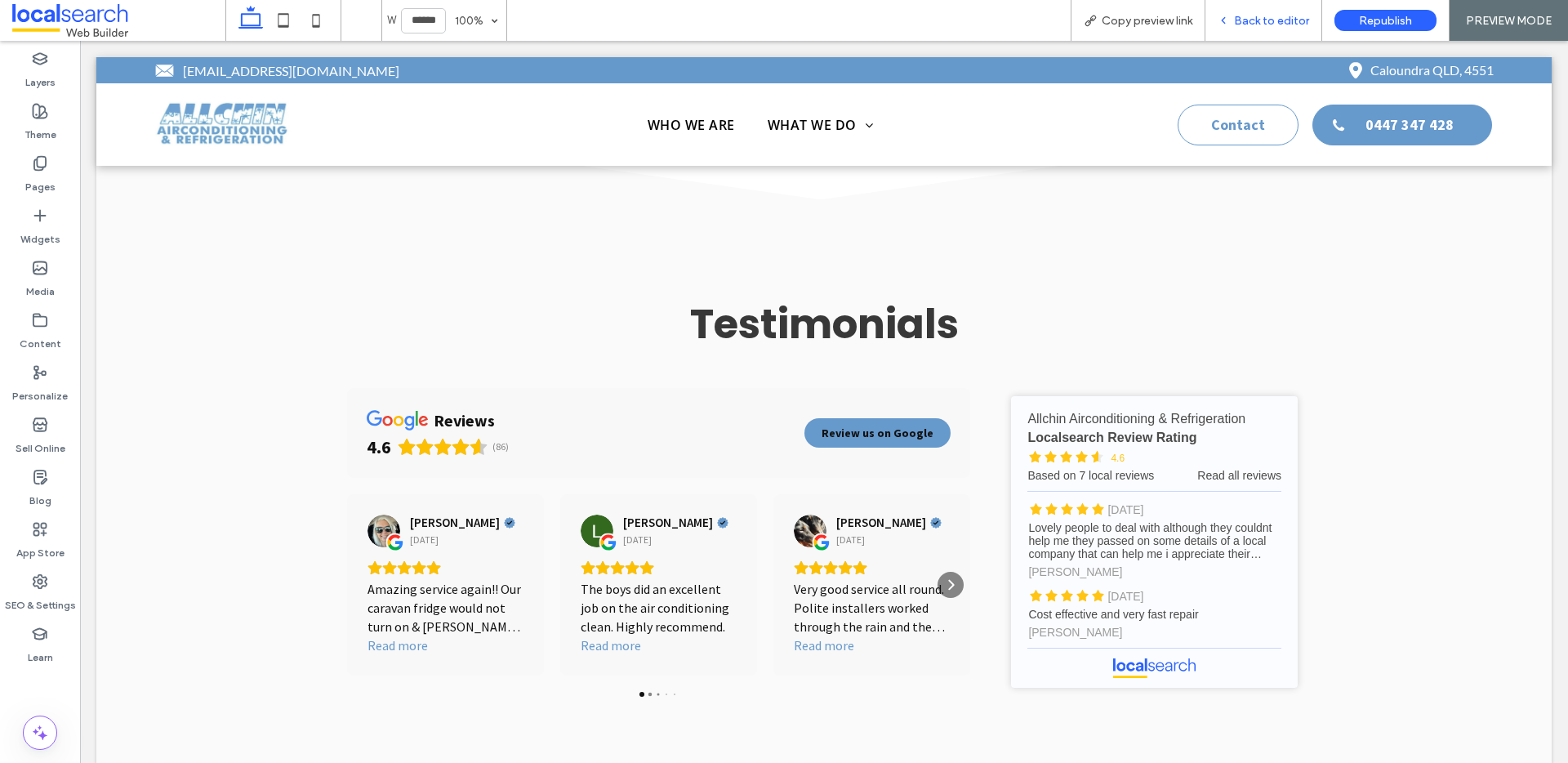
click at [1283, 21] on span "Back to editor" at bounding box center [1271, 21] width 75 height 14
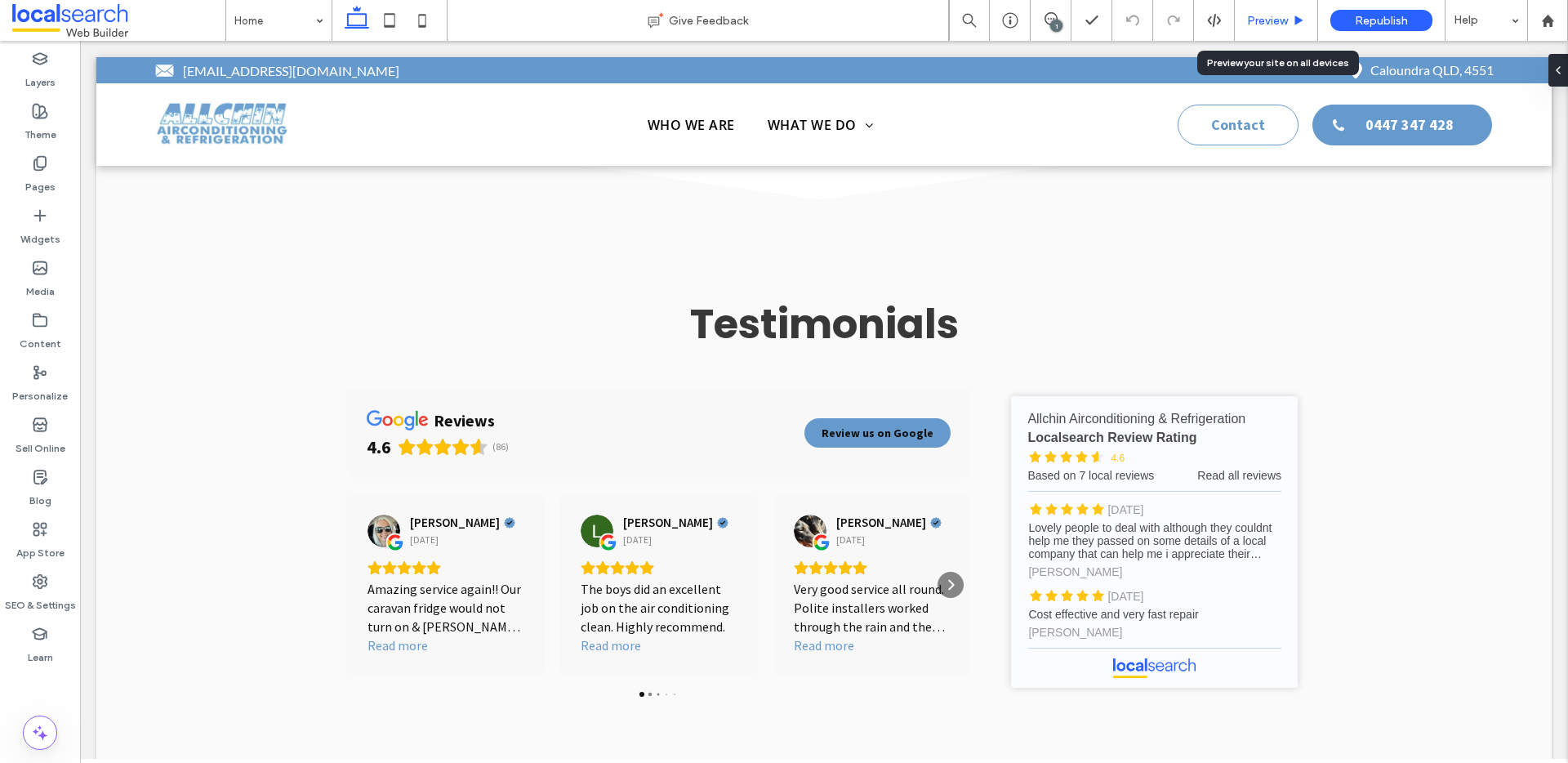
click at [1257, 18] on span "Preview" at bounding box center [1267, 21] width 41 height 14
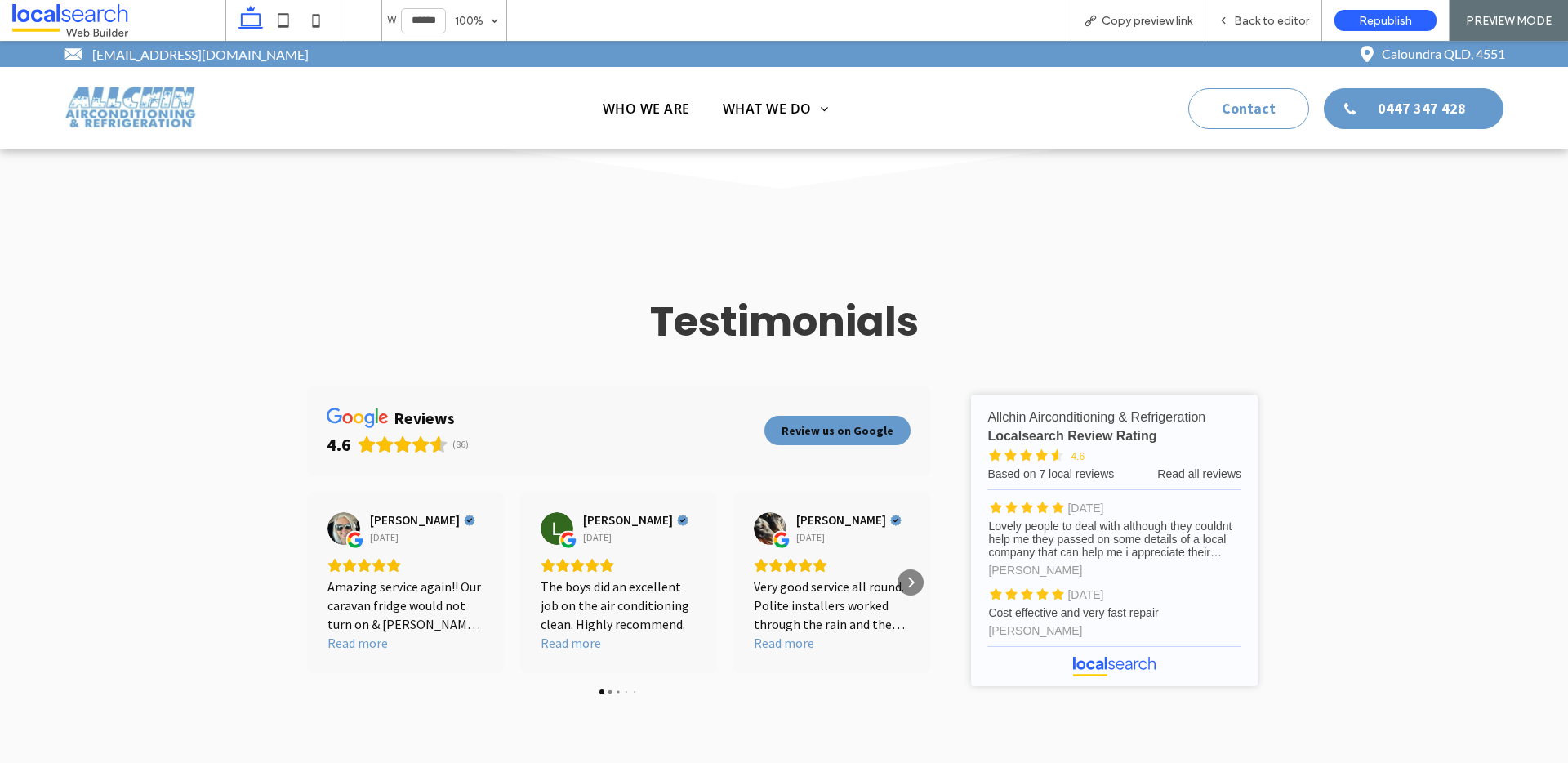
scroll to position [8932, 0]
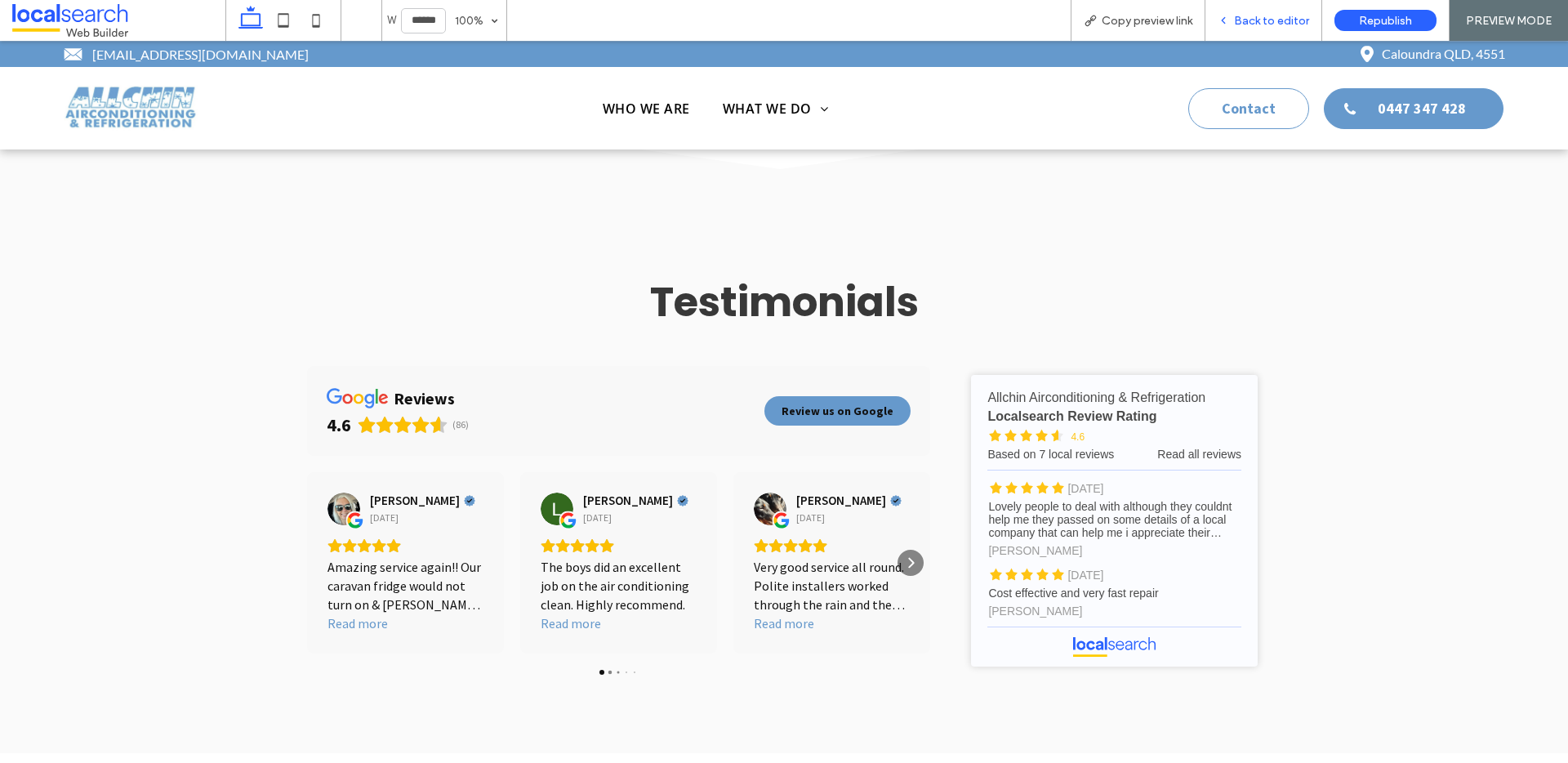
click at [1280, 29] on div "Back to editor" at bounding box center [1263, 21] width 117 height 41
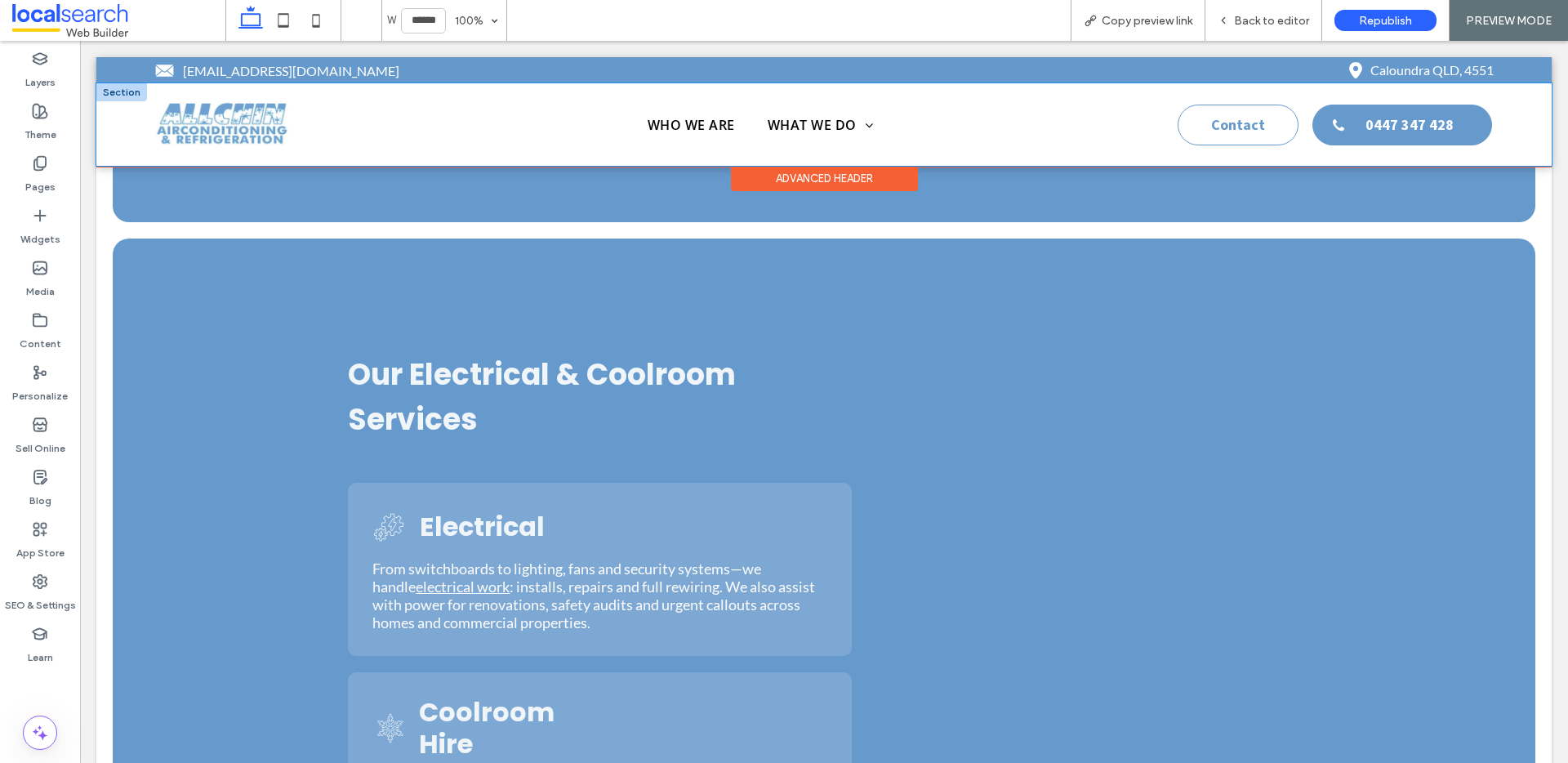
scroll to position [5976, 0]
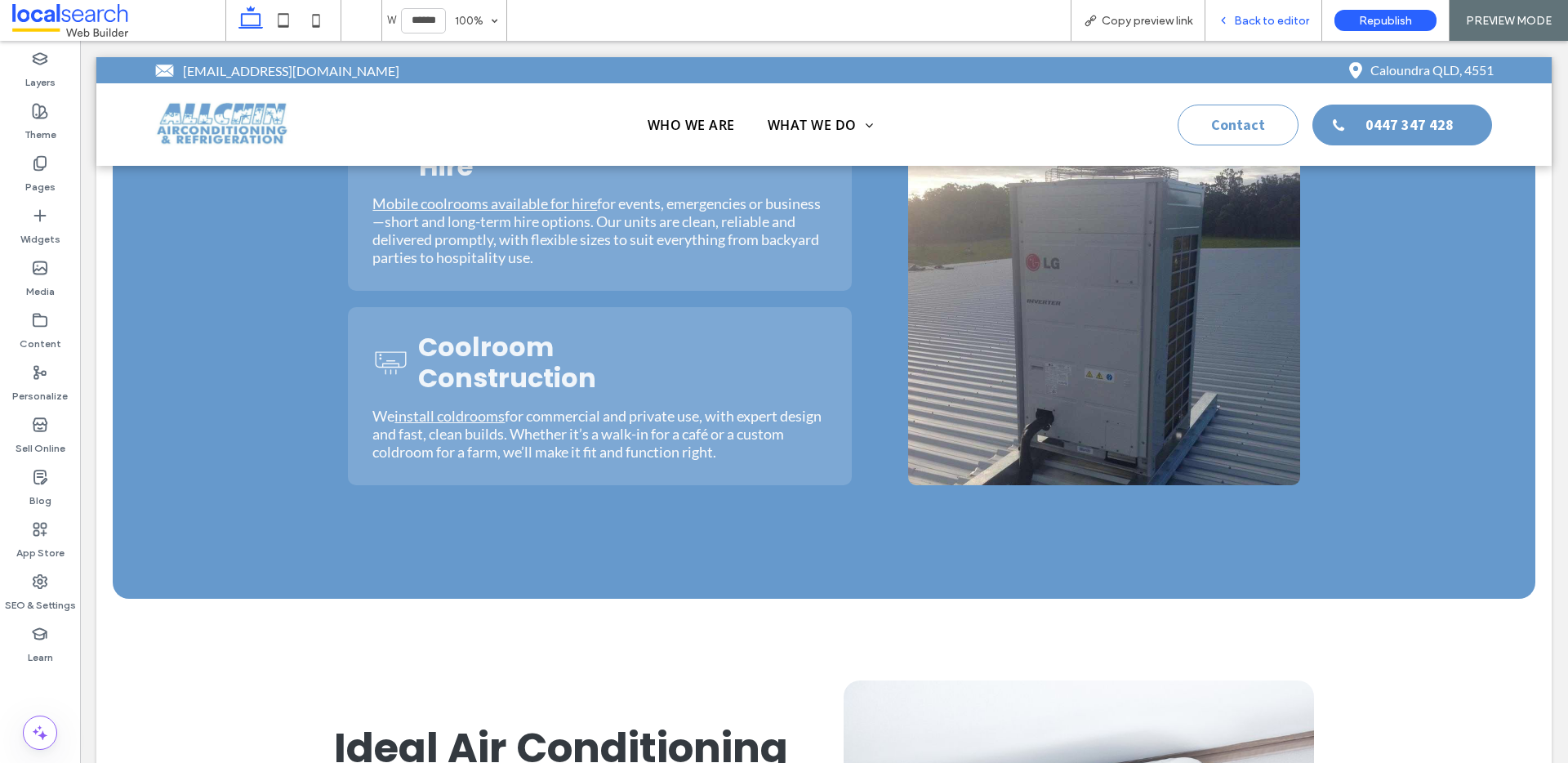
click at [1233, 24] on div "Back to editor" at bounding box center [1262, 21] width 116 height 14
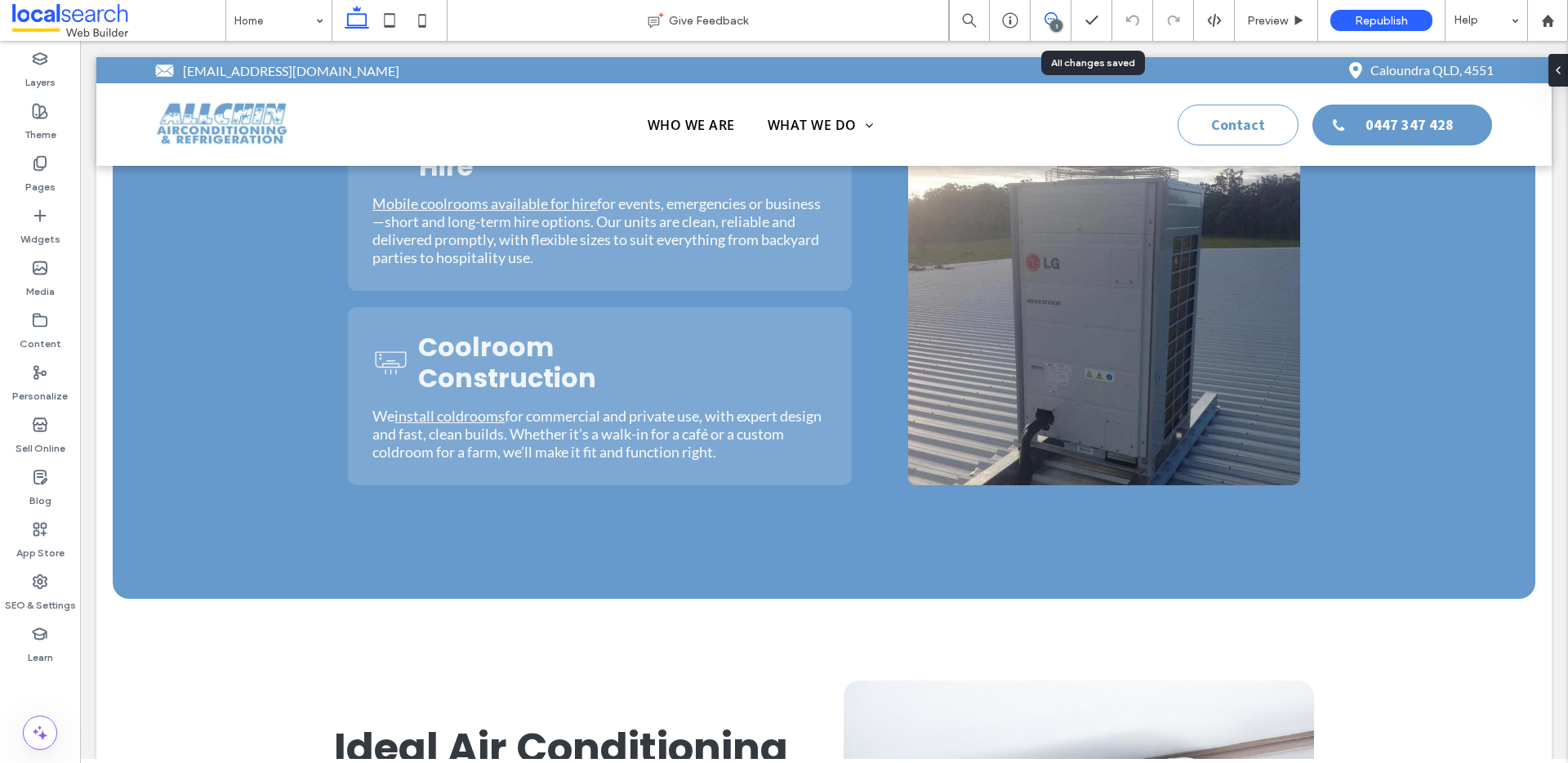
click at [1044, 18] on use at bounding box center [1050, 19] width 13 height 13
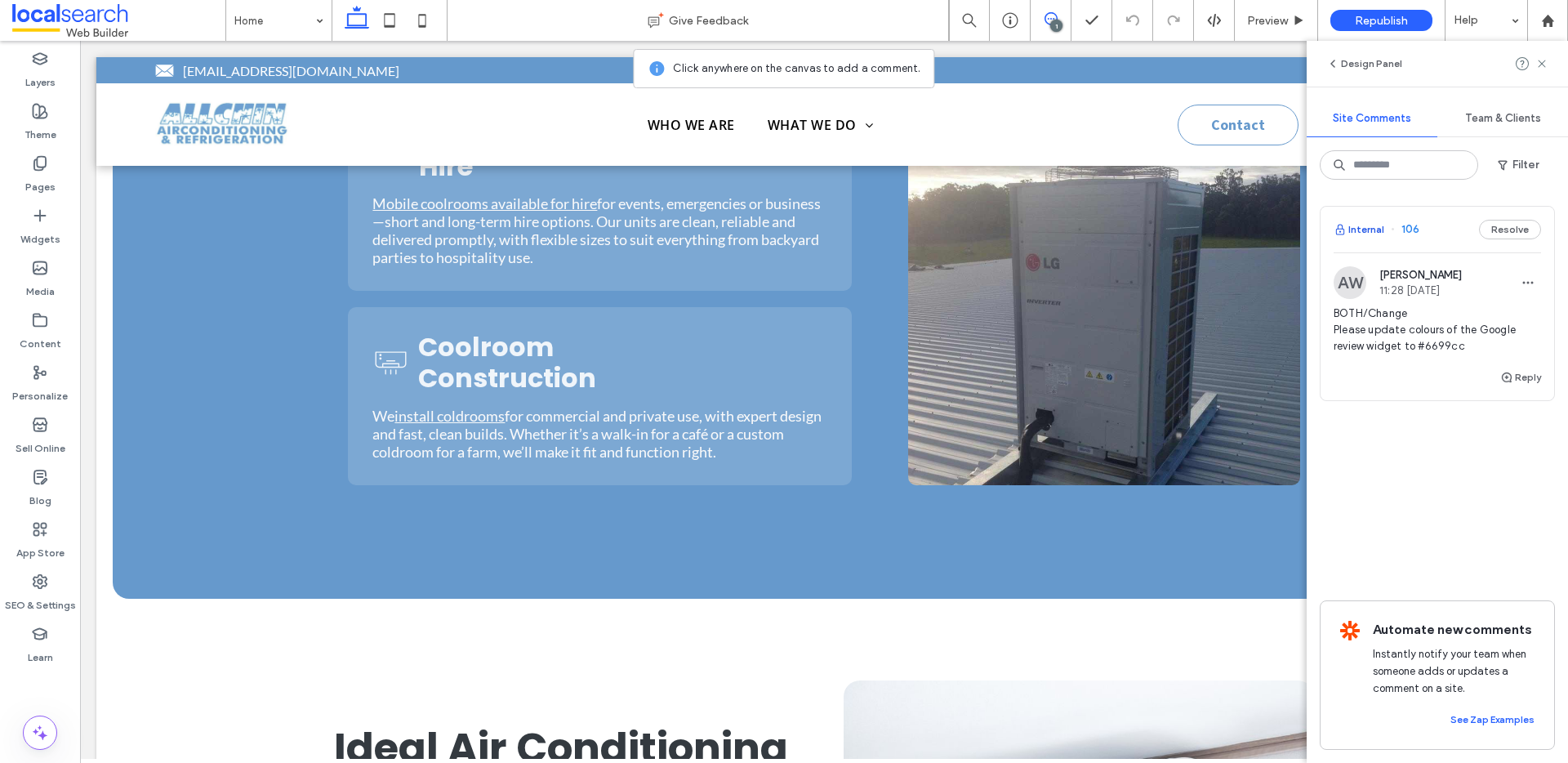
click at [1369, 226] on button "Internal" at bounding box center [1359, 230] width 51 height 20
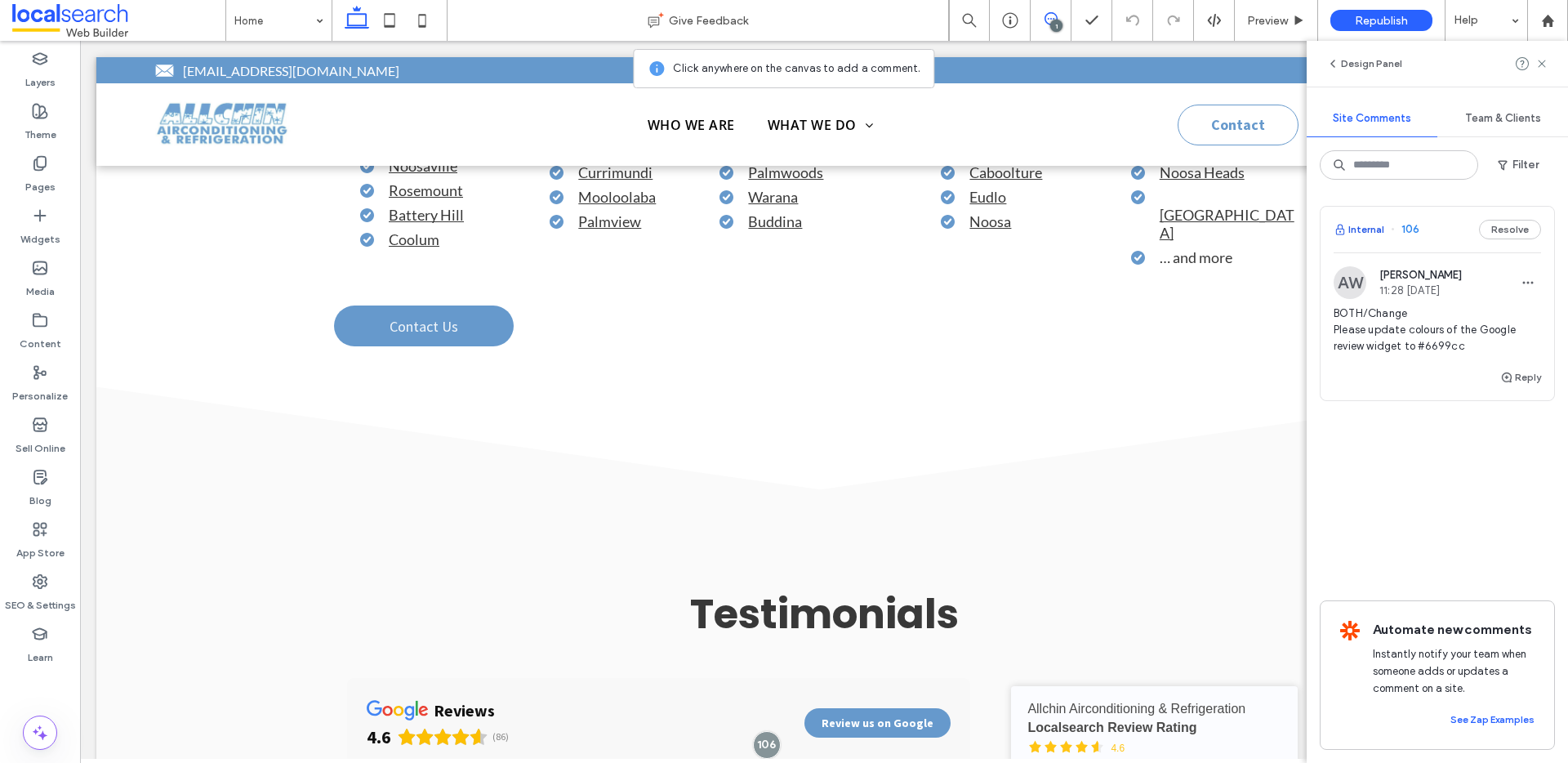
scroll to position [8867, 0]
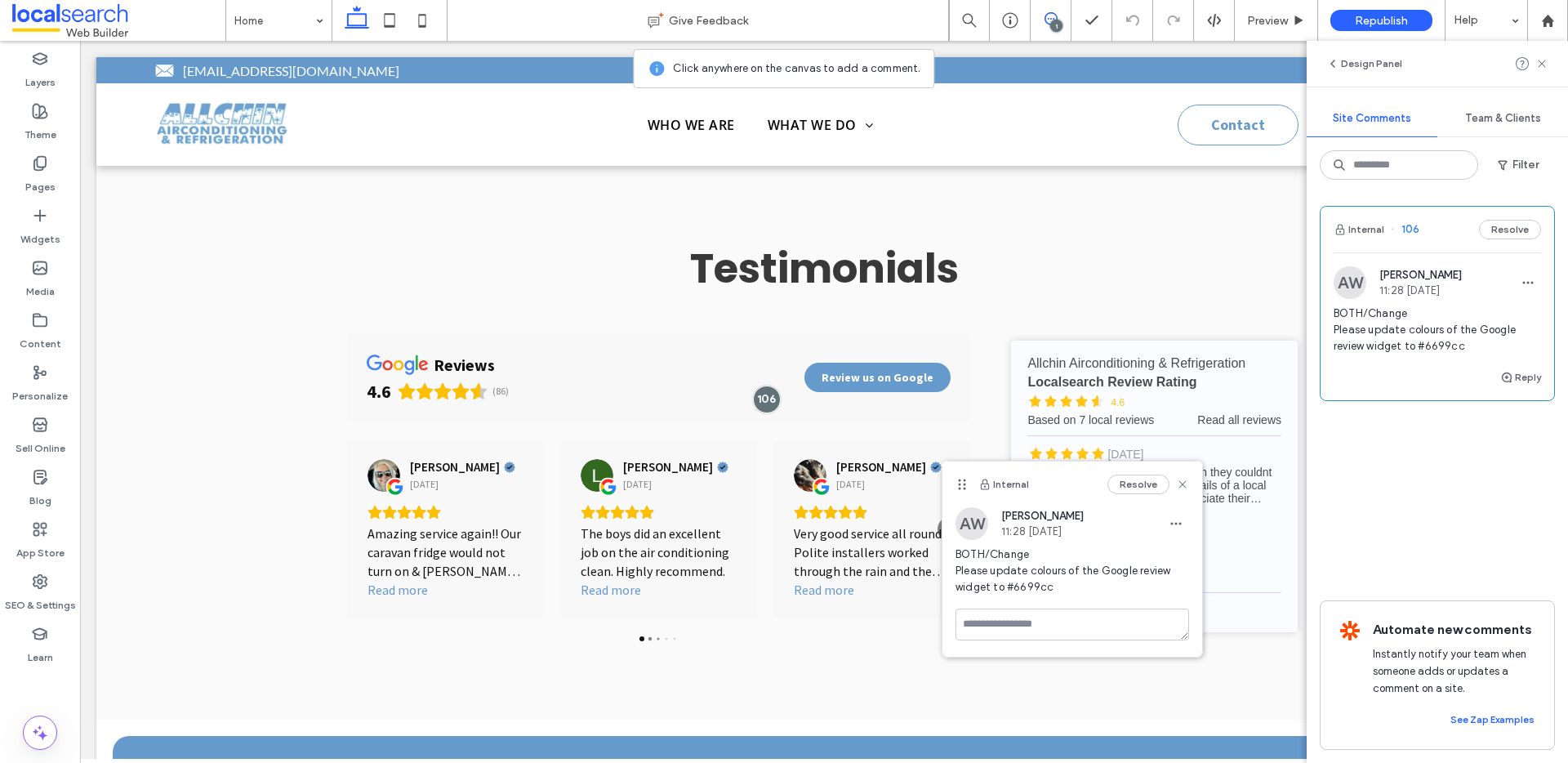
drag, startPoint x: 818, startPoint y: 275, endPoint x: 964, endPoint y: 481, distance: 252.5
click at [964, 481] on use at bounding box center [962, 485] width 8 height 11
click at [1534, 377] on button "Reply" at bounding box center [1520, 377] width 41 height 20
type textarea "**********"
click at [1499, 482] on button "Submit" at bounding box center [1511, 479] width 59 height 20
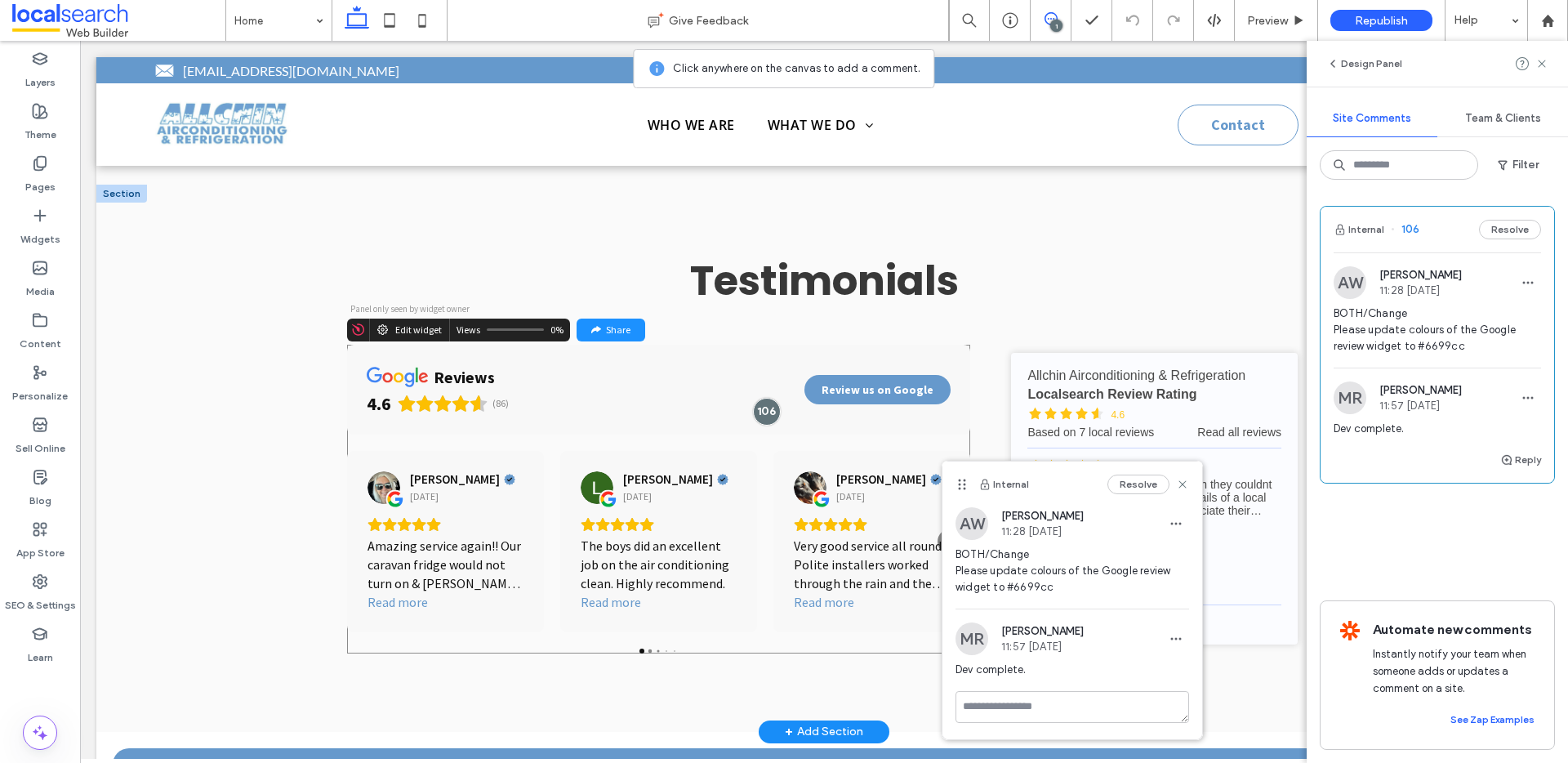
scroll to position [8854, 0]
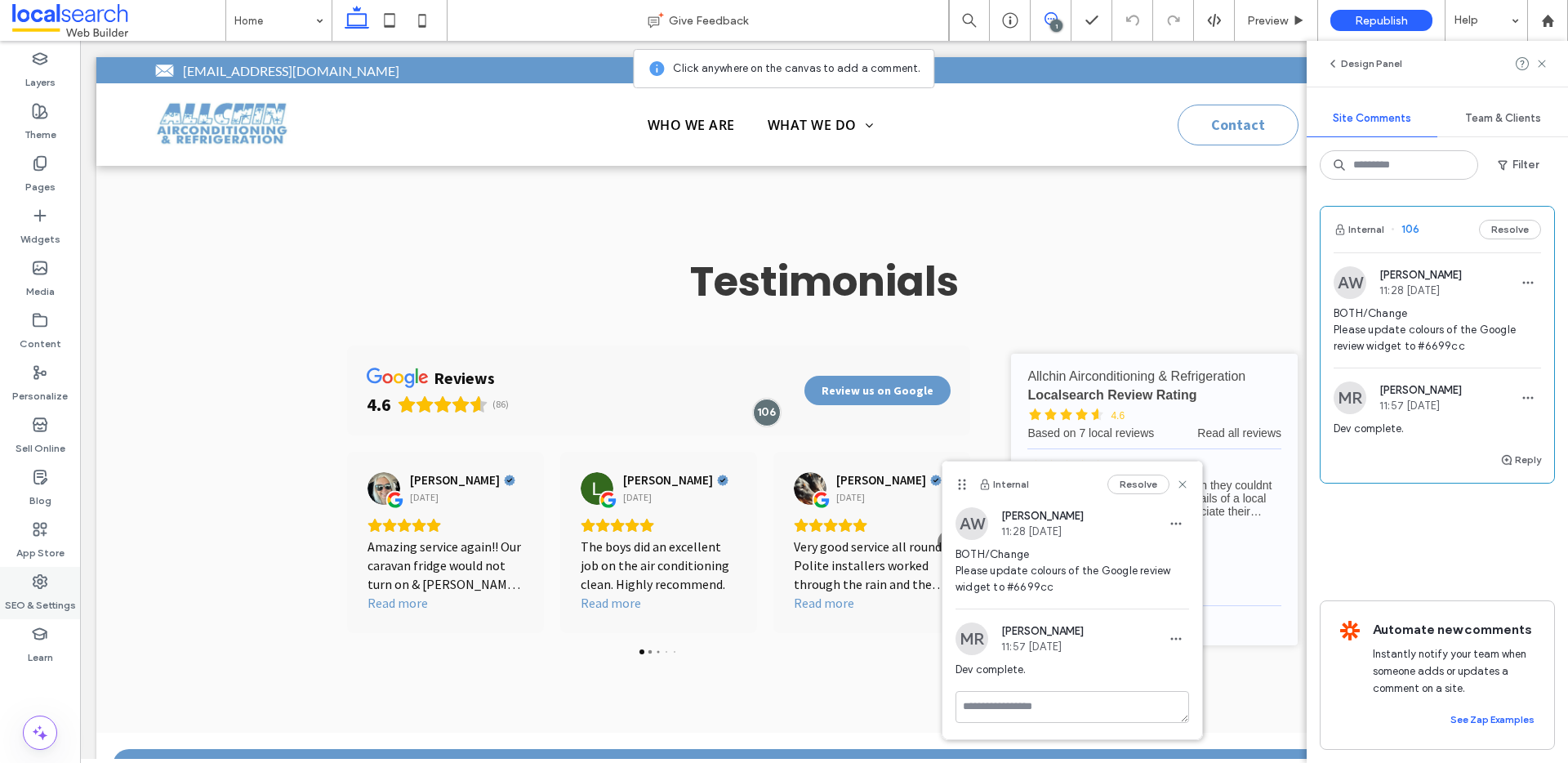
click at [27, 601] on label "SEO & Settings" at bounding box center [40, 600] width 71 height 22
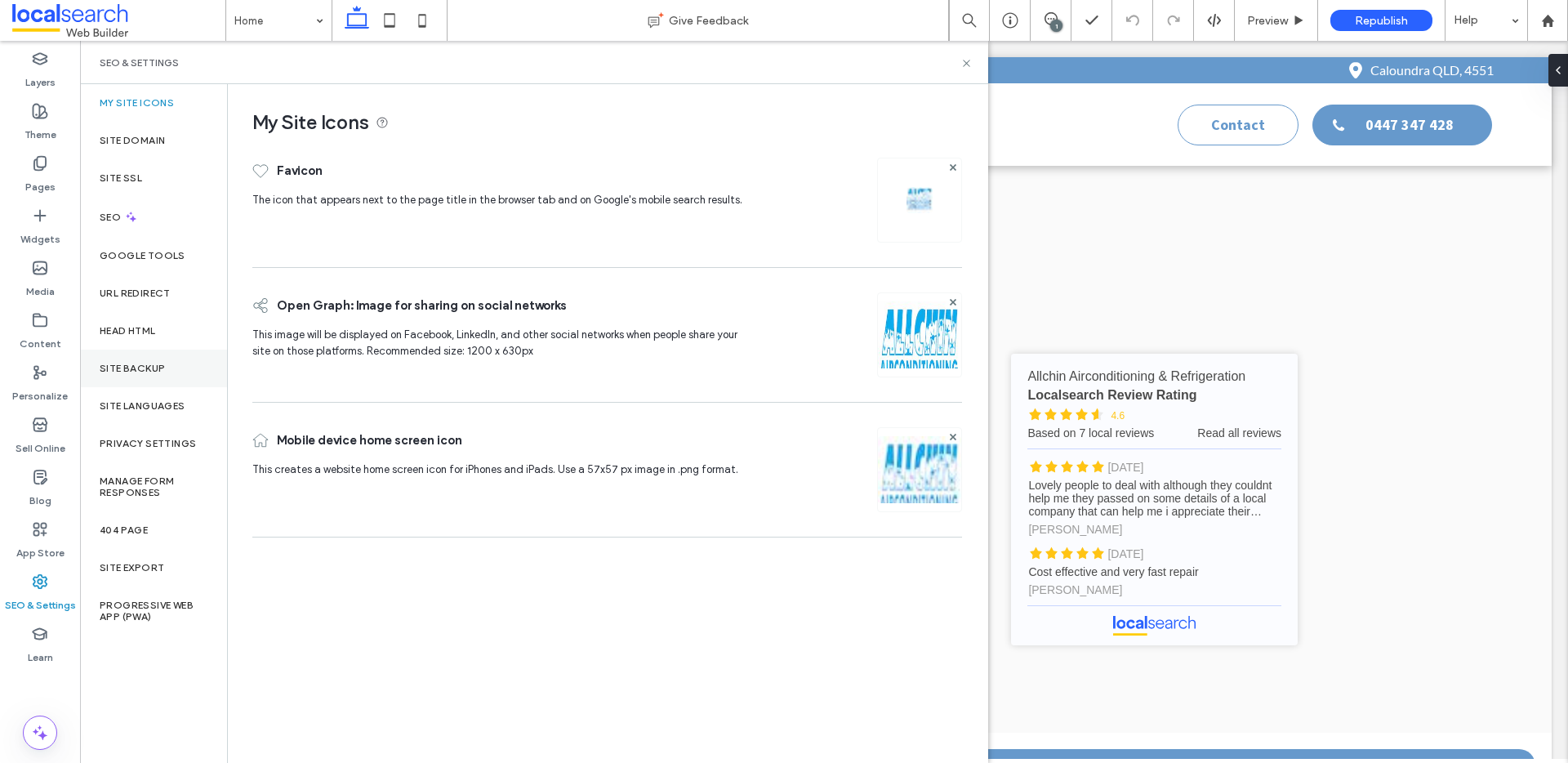
click at [136, 362] on label "Site Backup" at bounding box center [132, 368] width 65 height 12
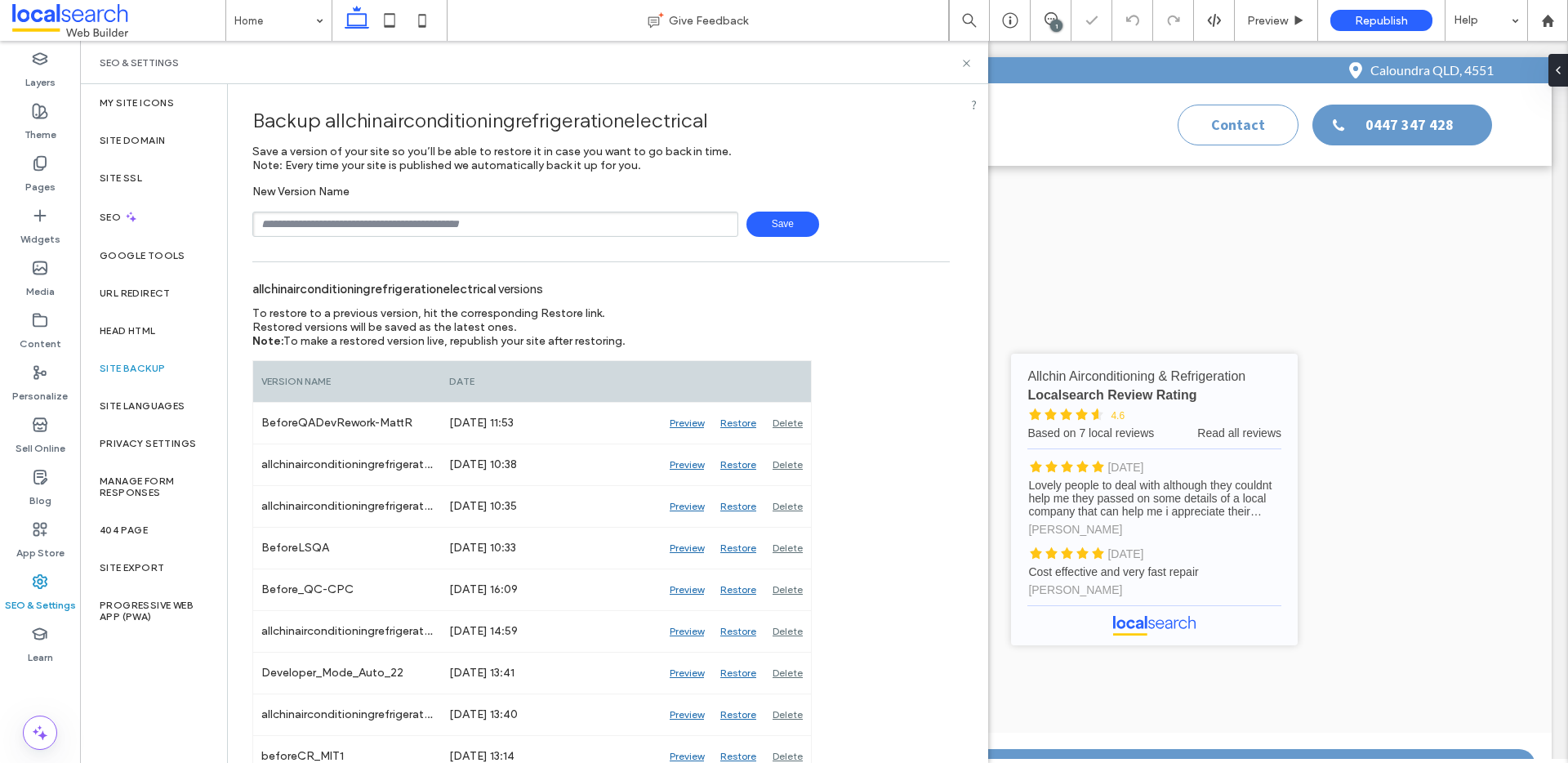
click at [372, 229] on input "text" at bounding box center [494, 224] width 486 height 25
type input "**********"
click at [770, 224] on span "Save" at bounding box center [783, 224] width 72 height 25
click at [965, 64] on use at bounding box center [965, 63] width 7 height 7
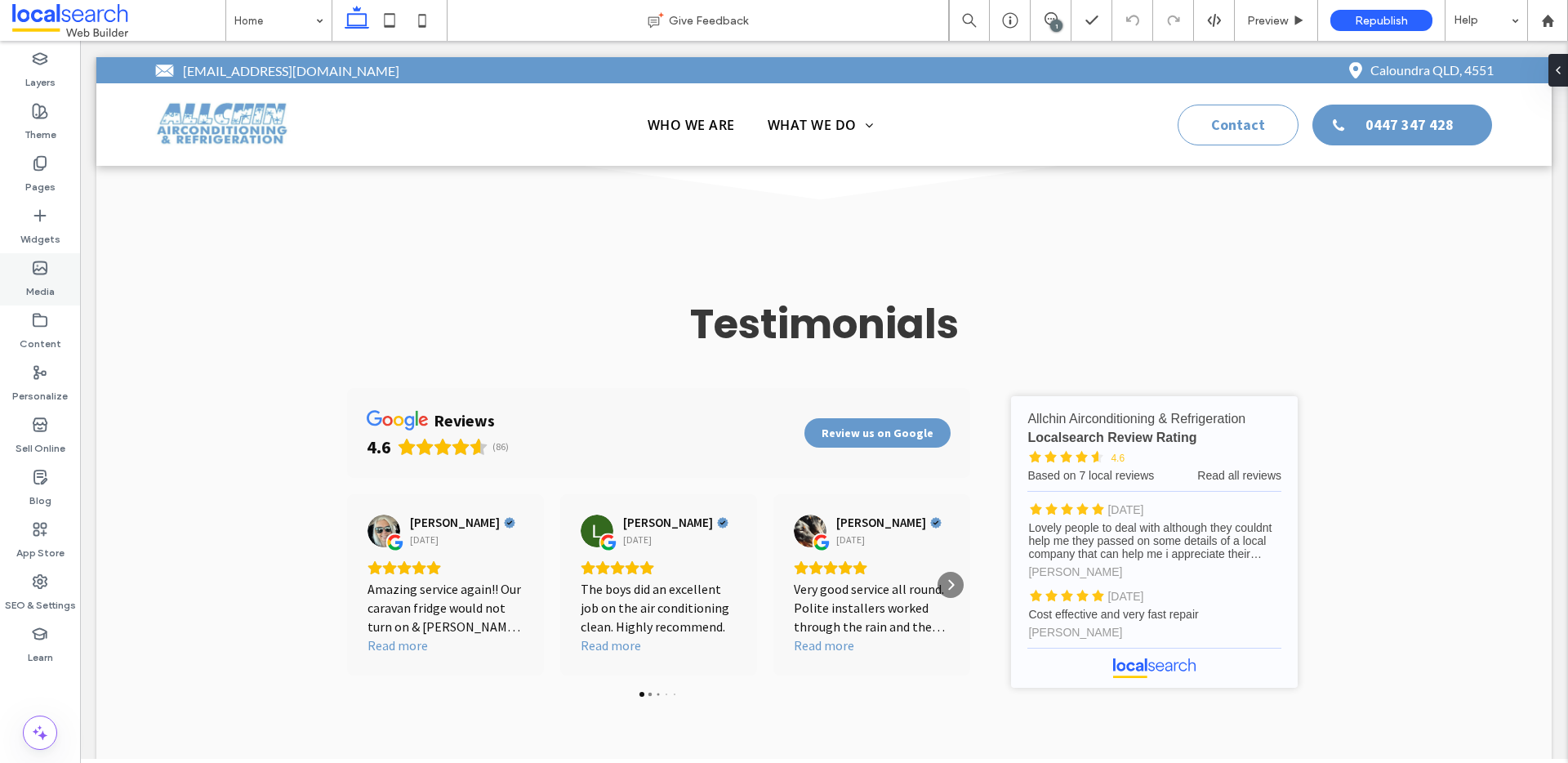
scroll to position [8810, 0]
click at [1057, 21] on div "1" at bounding box center [1056, 25] width 13 height 13
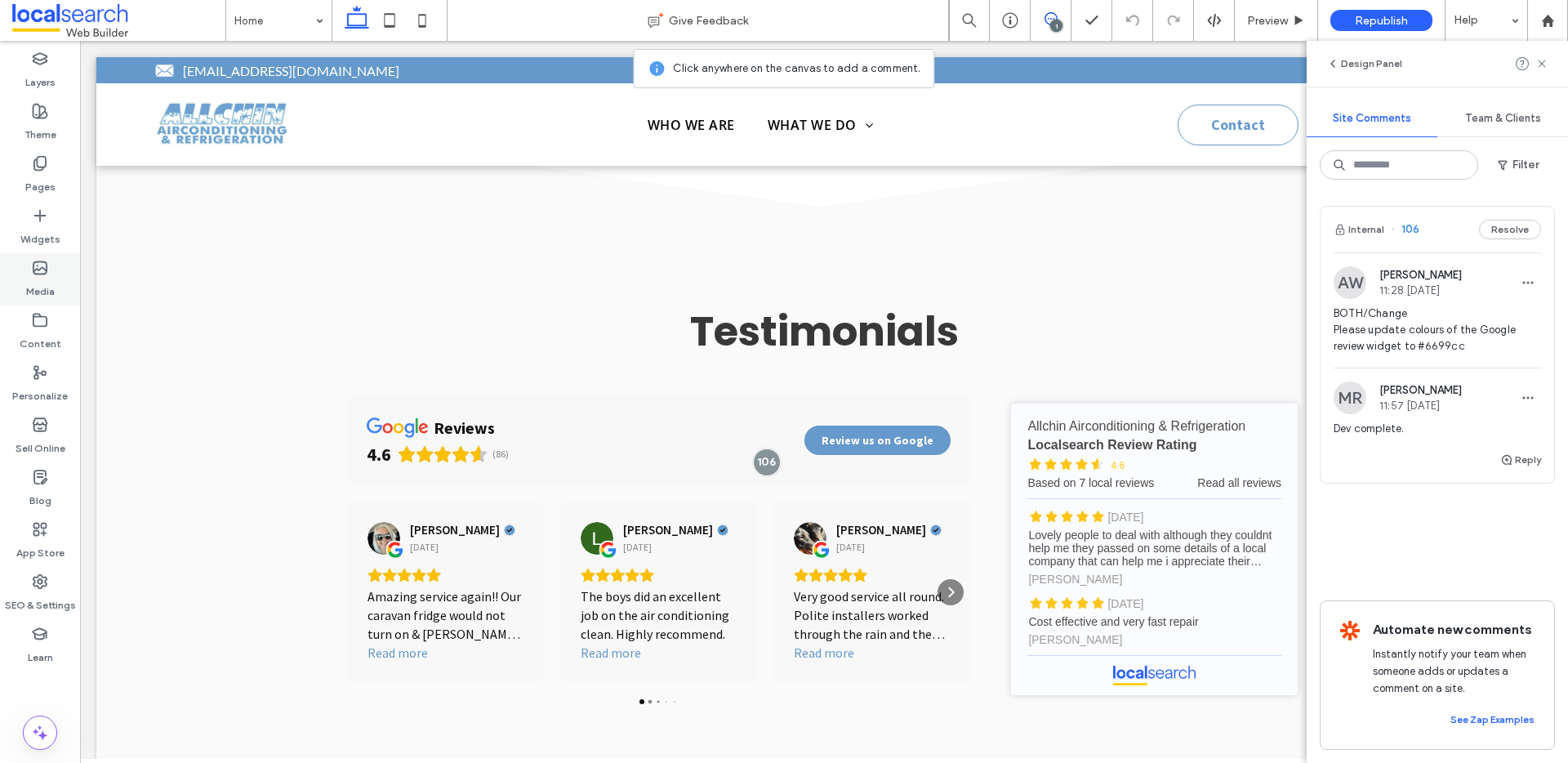
scroll to position [8803, 0]
click at [68, 24] on span at bounding box center [119, 20] width 213 height 32
